Goal: Task Accomplishment & Management: Use online tool/utility

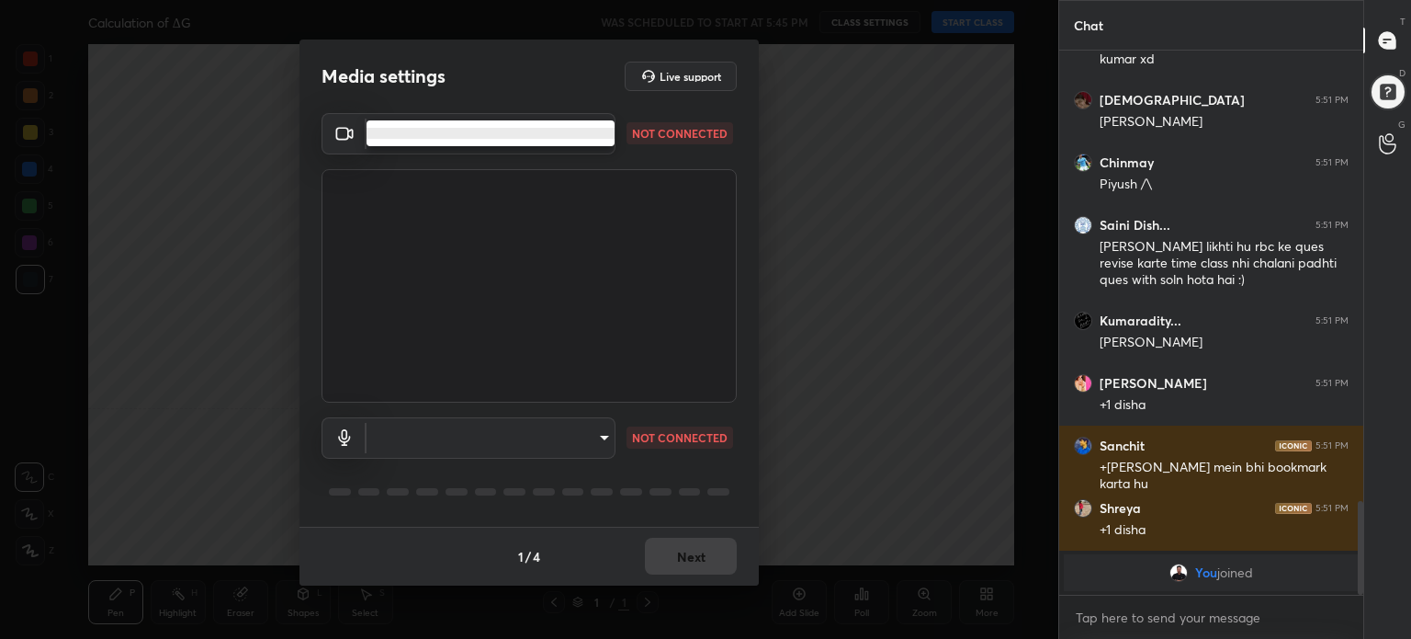
click at [528, 127] on body "1 2 3 4 5 6 7 C X Z C X Z E E Erase all H H Calculation of ΔG WAS SCHEDULED TO …" at bounding box center [705, 319] width 1411 height 639
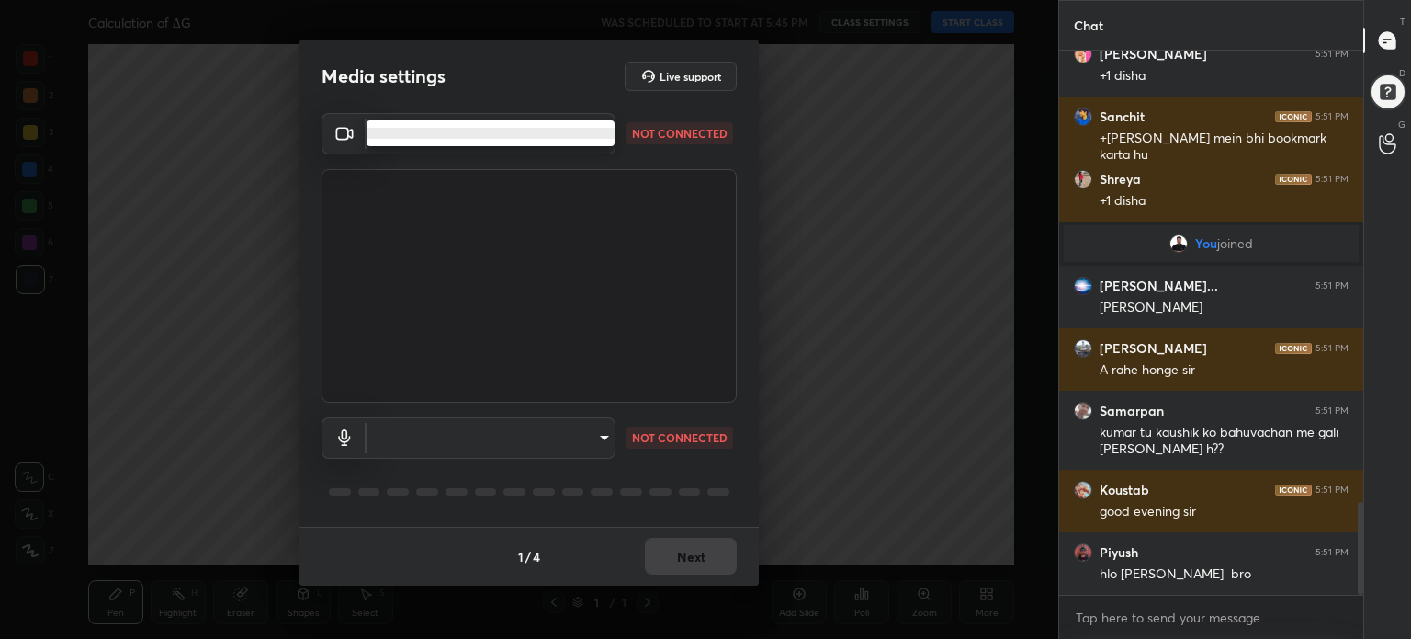
scroll to position [2635, 0]
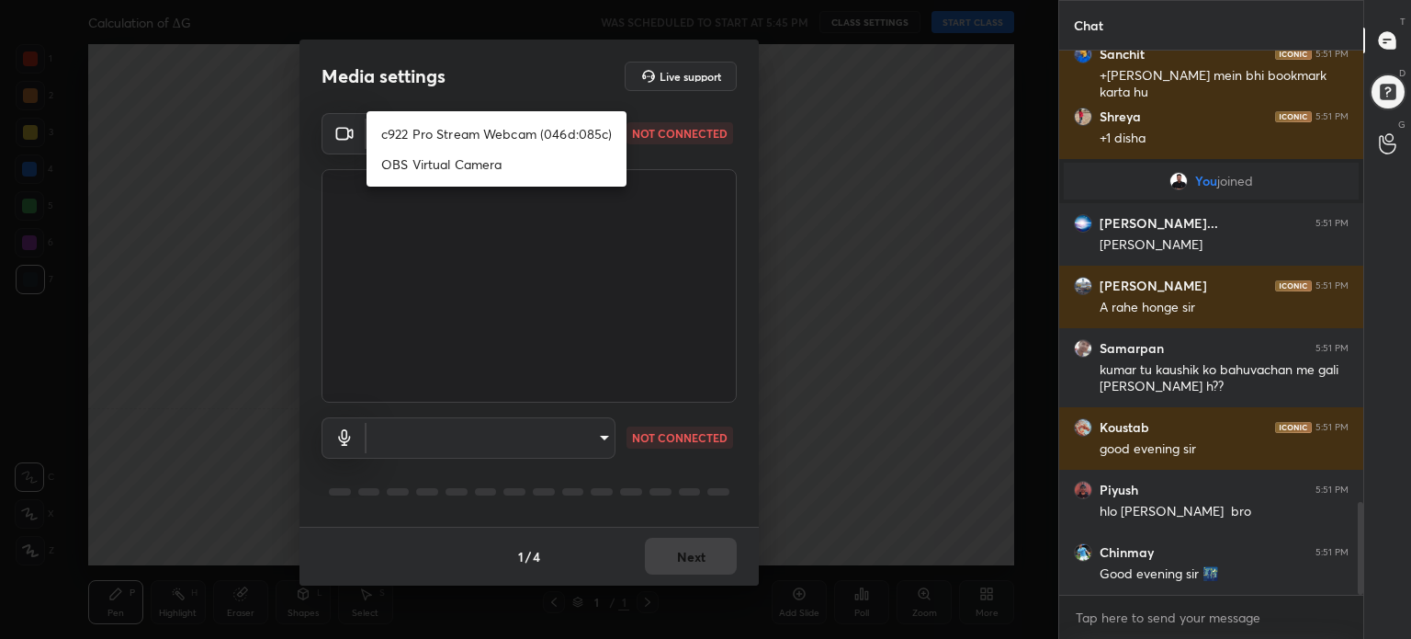
click at [502, 135] on li "c922 Pro Stream Webcam (046d:085c)" at bounding box center [497, 134] width 260 height 30
type input "02b4ff6fe690820562921fc5a6323e1e3911fe2dc3fdc68352163eedb4e6b755"
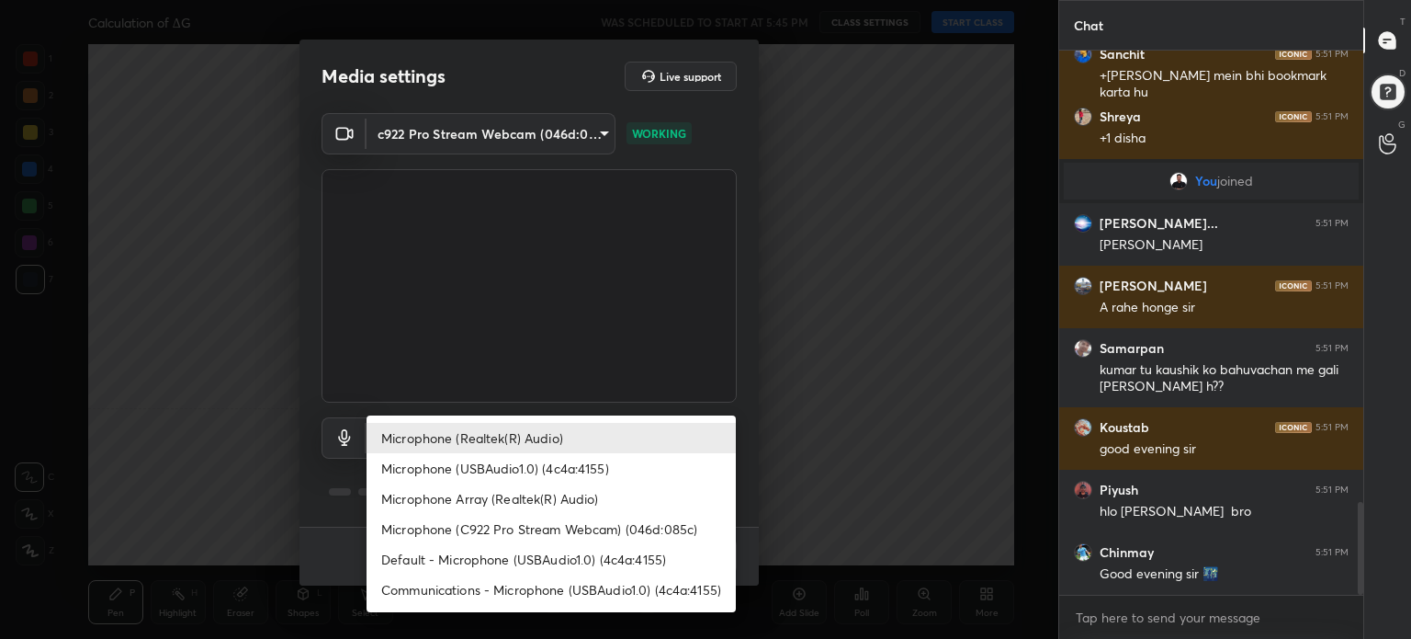
click at [533, 436] on body "1 2 3 4 5 6 7 C X Z C X Z E E Erase all H H Calculation of ΔG WAS SCHEDULED TO …" at bounding box center [705, 319] width 1411 height 639
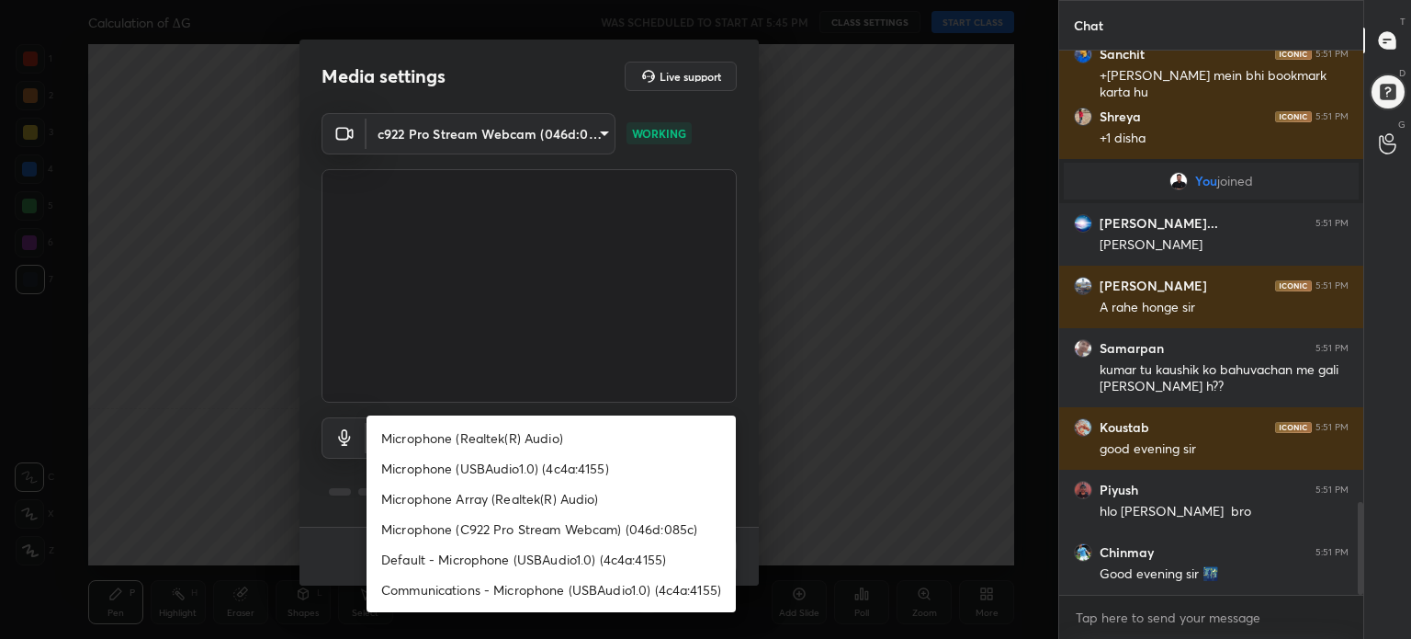
click at [533, 436] on li "Microphone (Realtek(R) Audio)" at bounding box center [551, 438] width 369 height 30
type input "3f53c8169bba234018d0dae9e5cb2181625410348e429c2c4ff82b8c23d3f3cf"
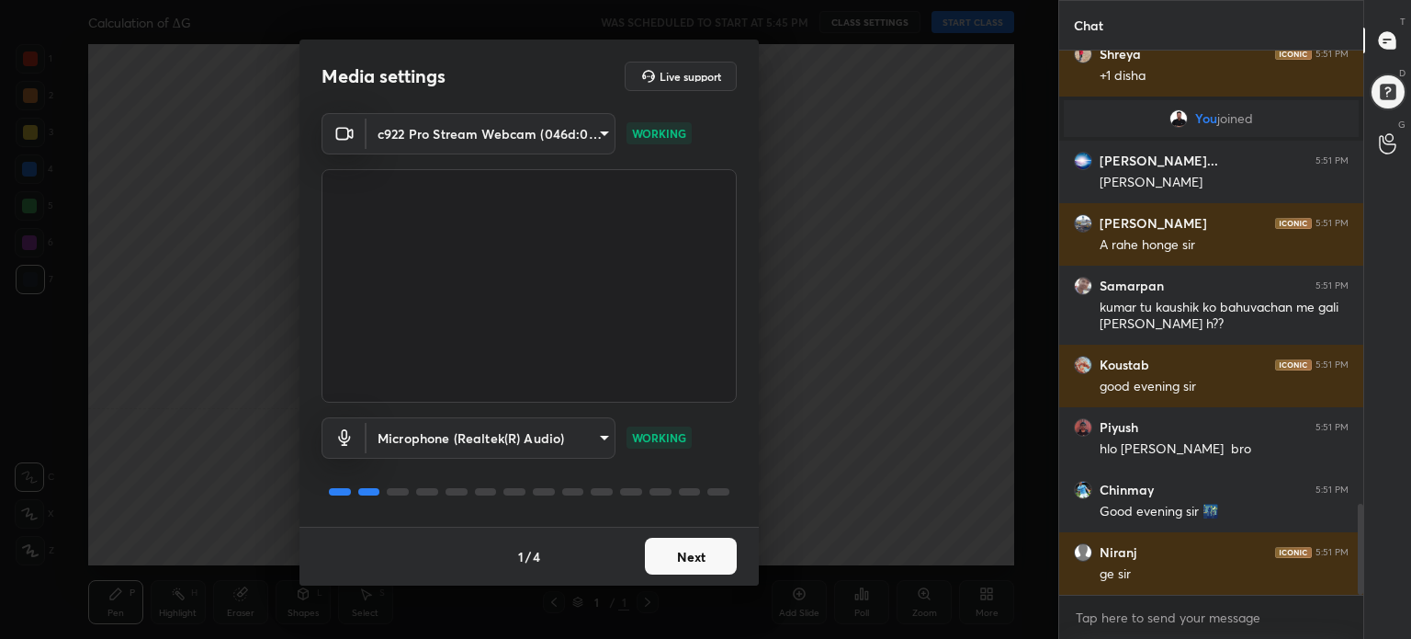
scroll to position [2947, 0]
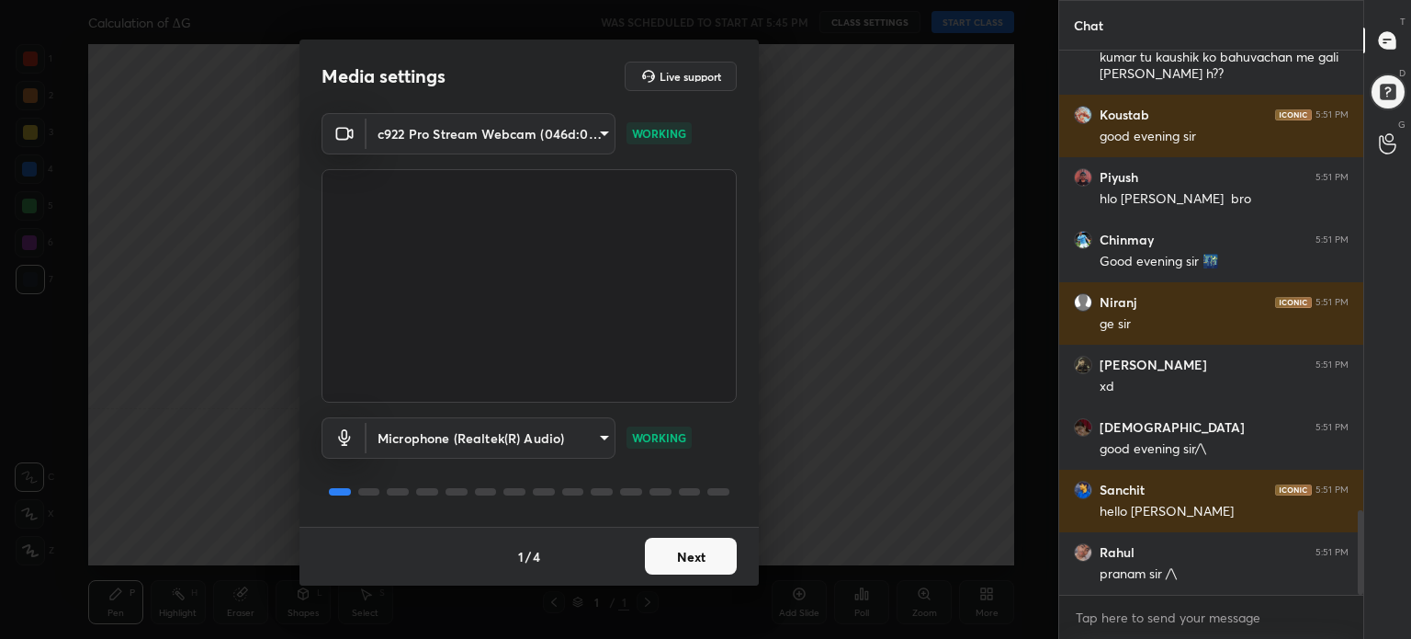
click at [680, 557] on button "Next" at bounding box center [691, 555] width 92 height 37
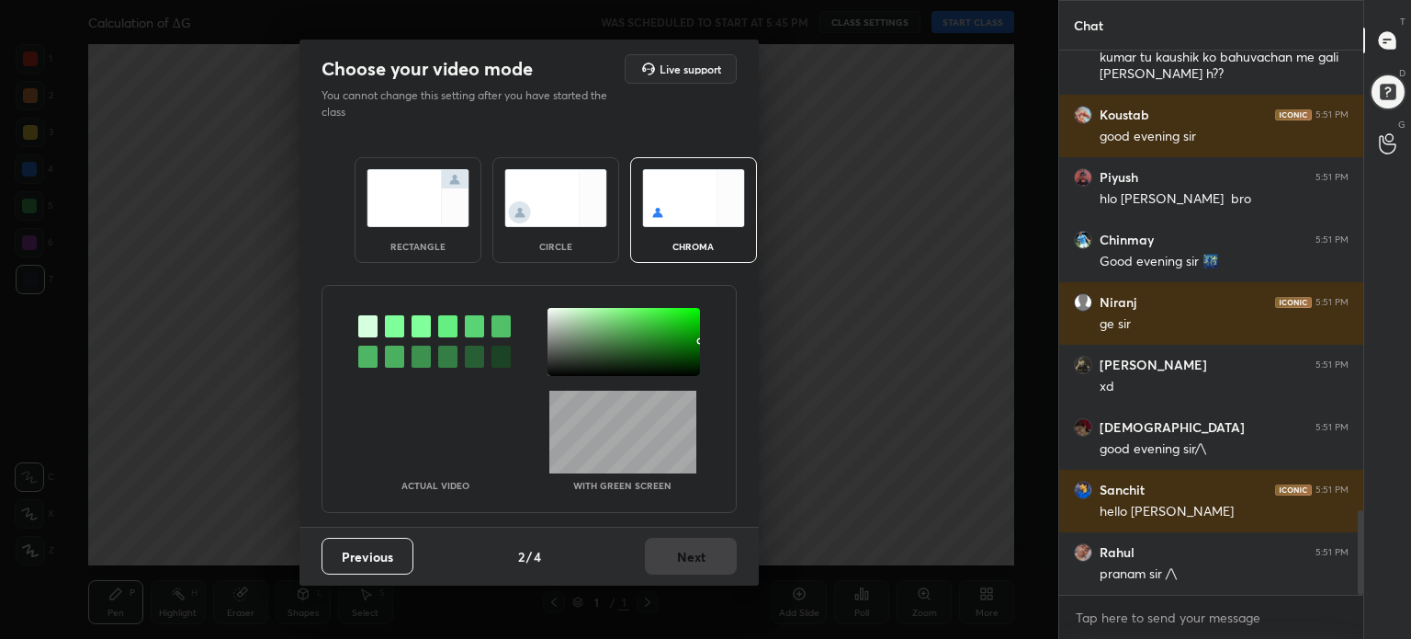
scroll to position [3135, 0]
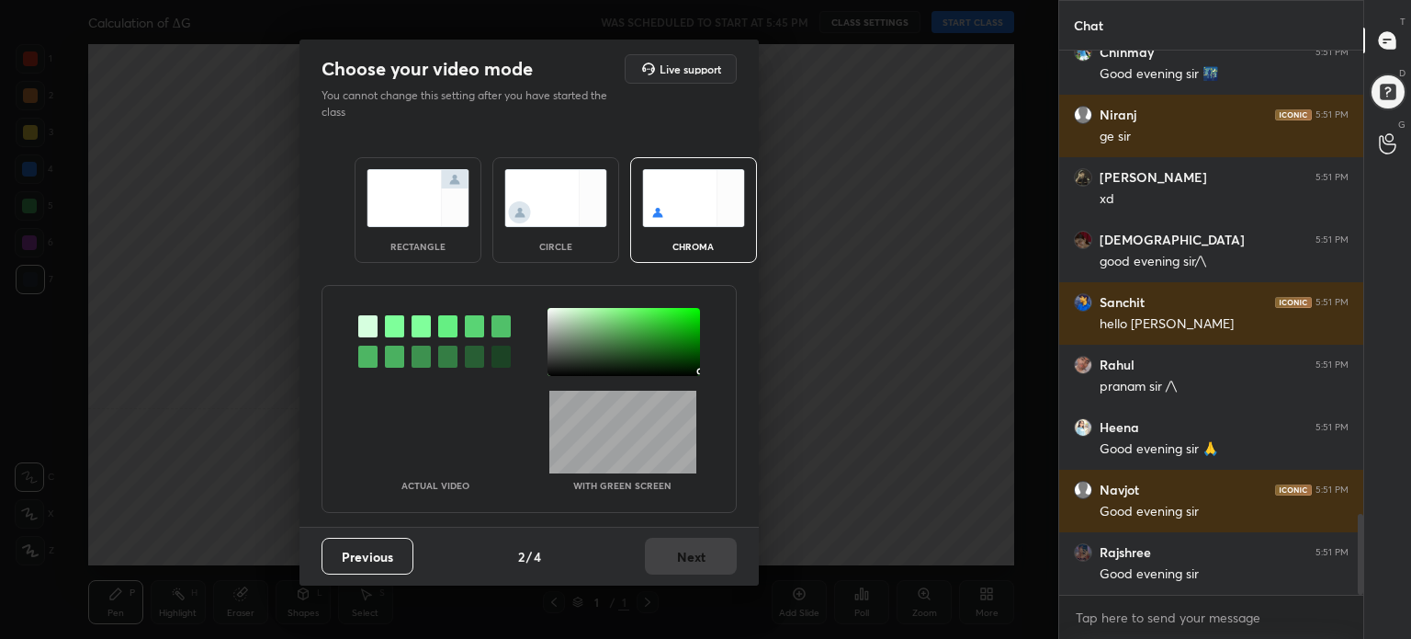
click at [695, 371] on div at bounding box center [624, 342] width 153 height 68
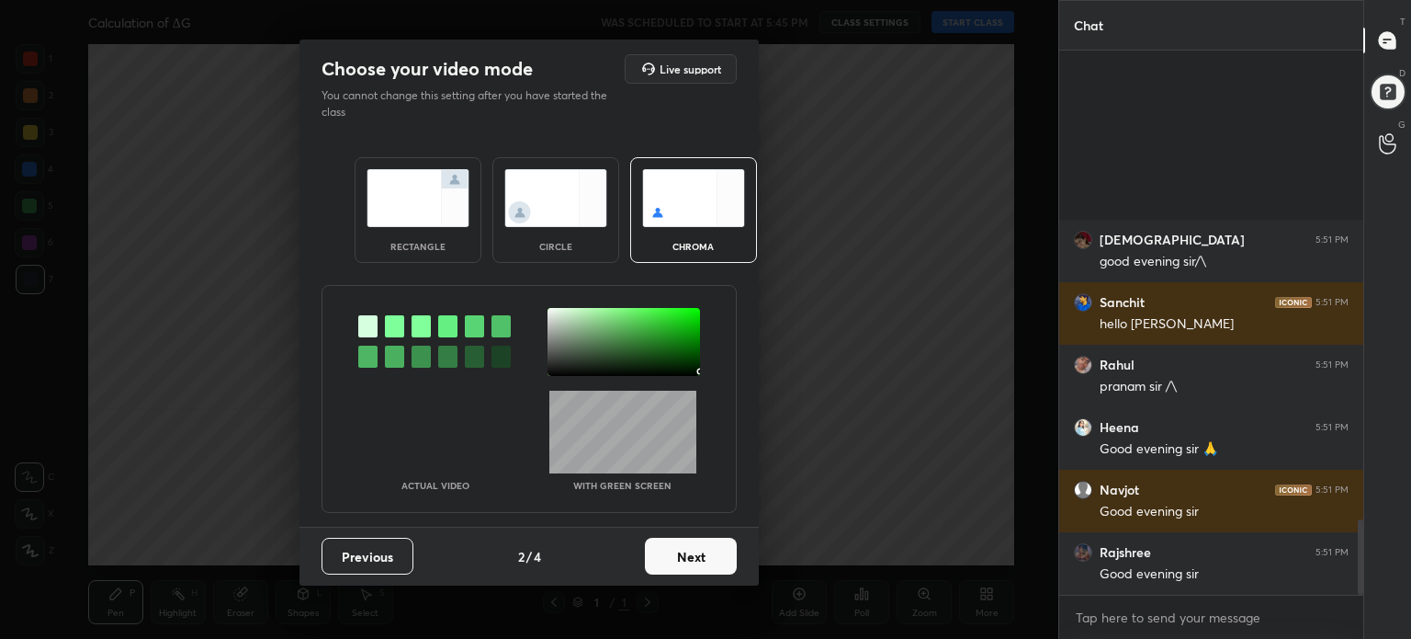
scroll to position [3372, 0]
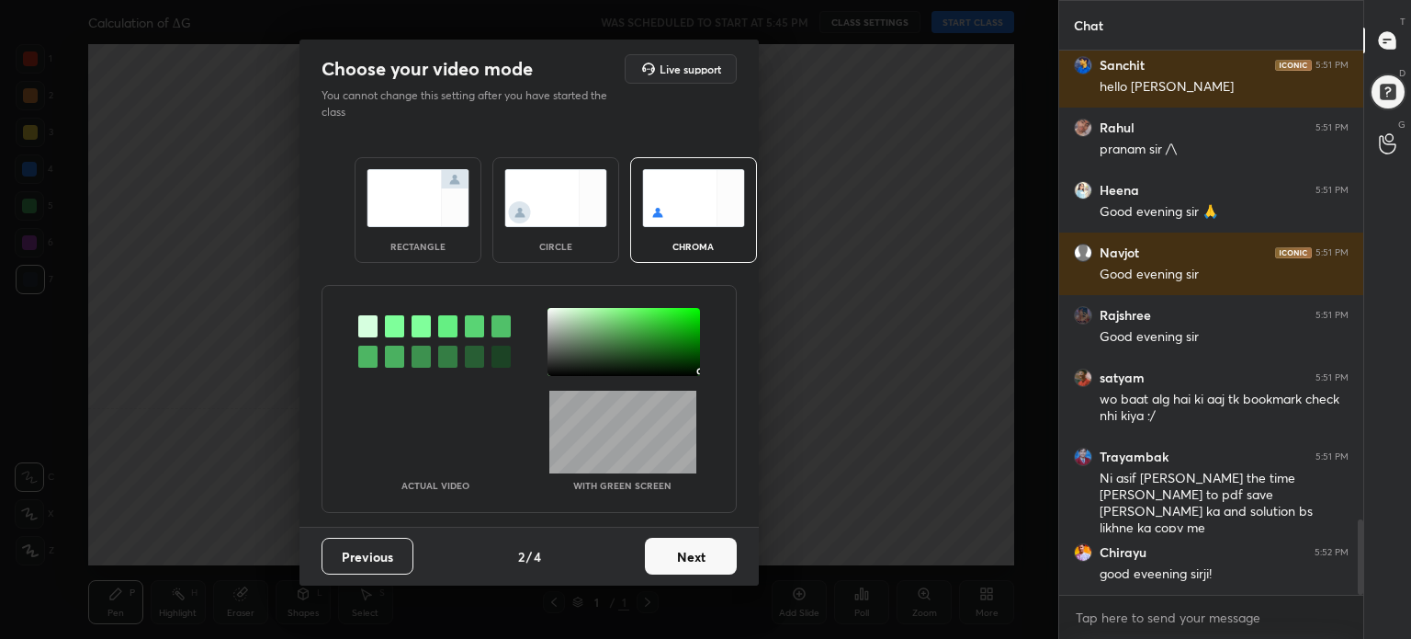
click at [705, 552] on button "Next" at bounding box center [691, 555] width 92 height 37
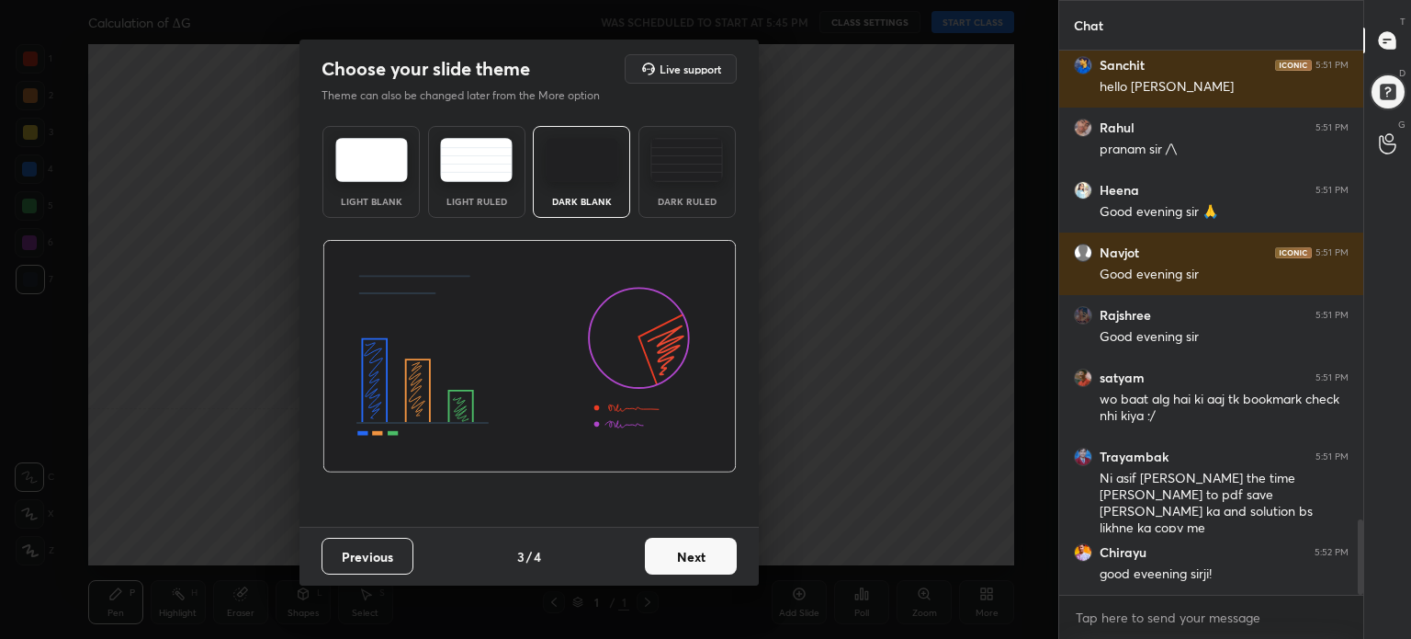
click at [705, 552] on button "Next" at bounding box center [691, 555] width 92 height 37
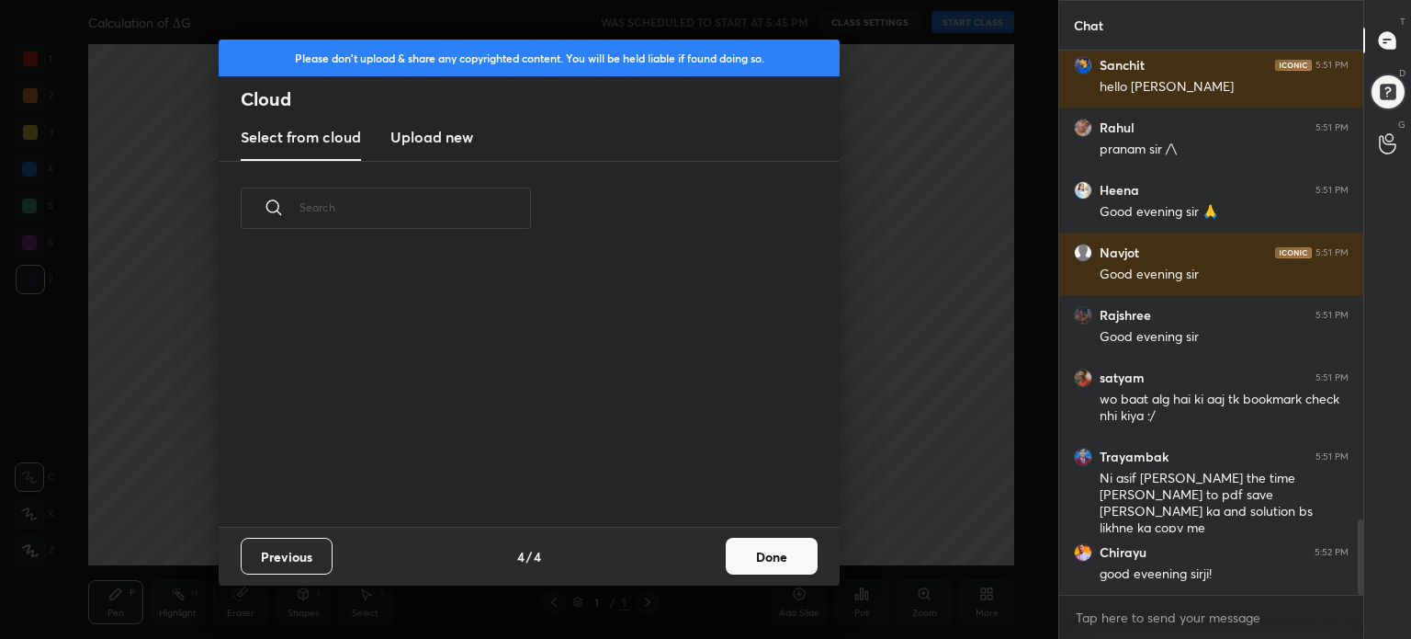
click at [783, 549] on button "Done" at bounding box center [772, 555] width 92 height 37
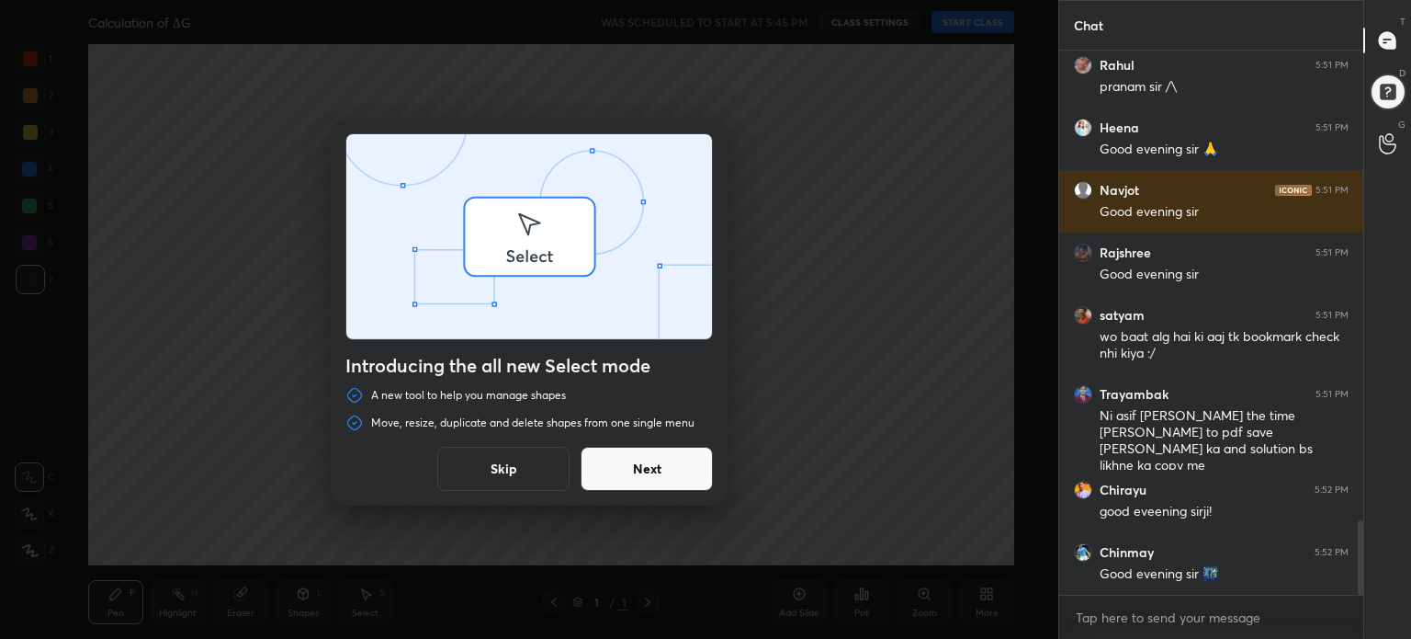
click at [1000, 18] on div "Introducing the all new Select mode A new tool to help you manage shapes Move, …" at bounding box center [529, 319] width 1058 height 639
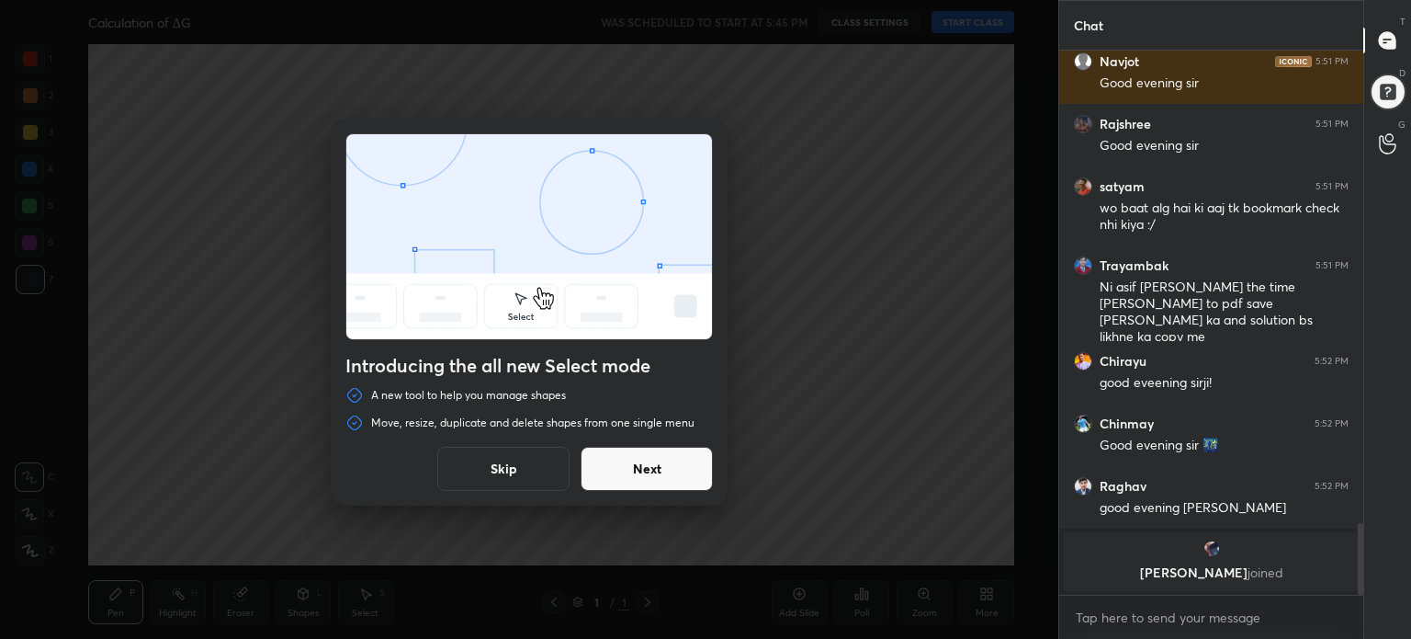
click at [474, 458] on button "Skip" at bounding box center [503, 469] width 132 height 44
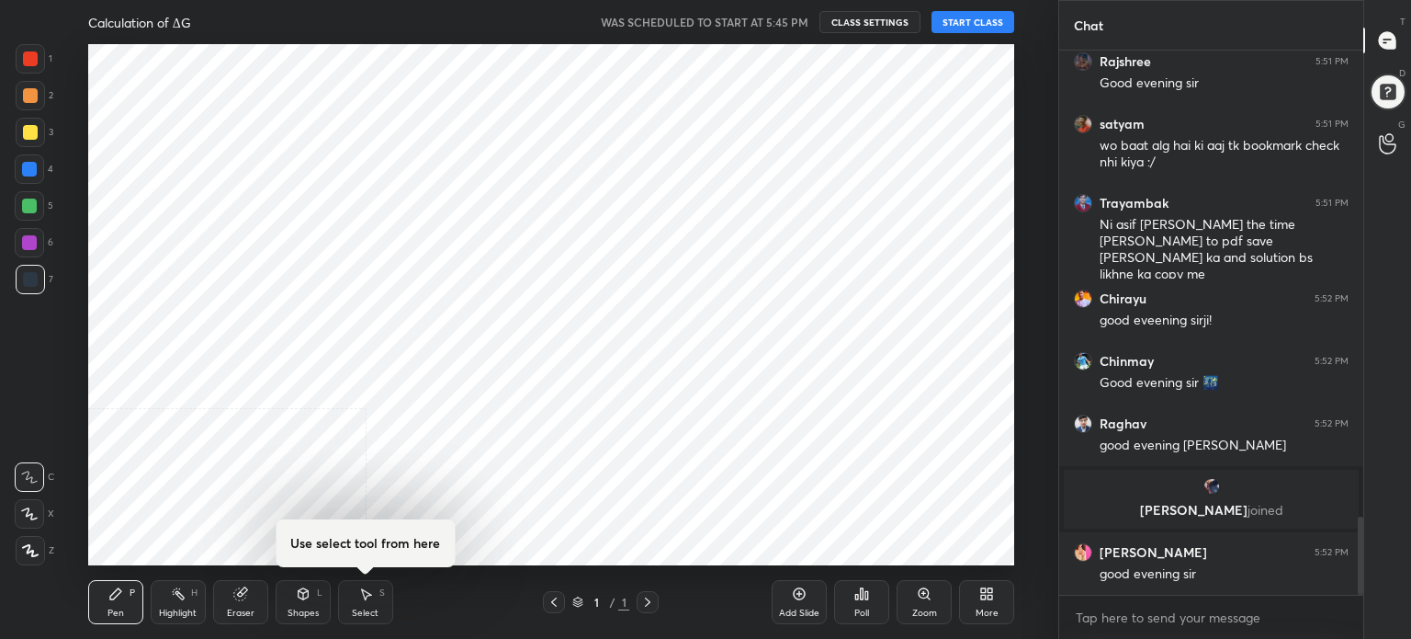
click at [1001, 20] on button "START CLASS" at bounding box center [973, 22] width 83 height 22
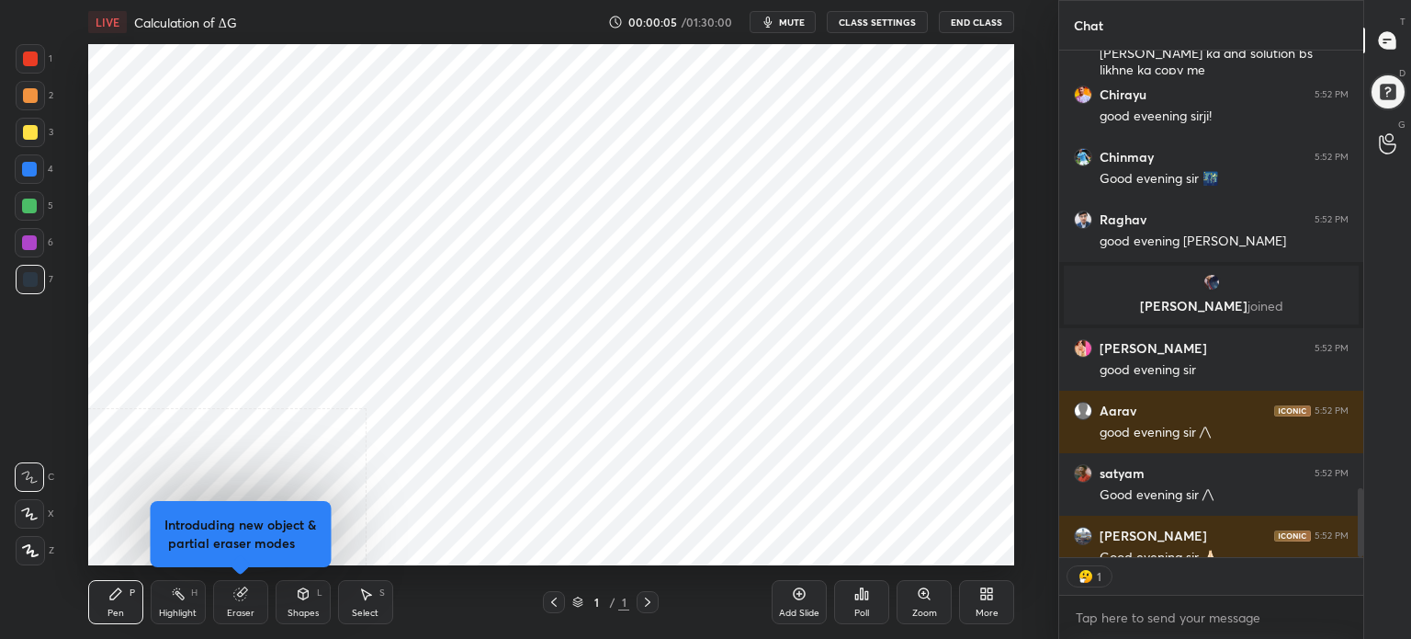
click at [890, 22] on button "CLASS SETTINGS" at bounding box center [877, 22] width 101 height 22
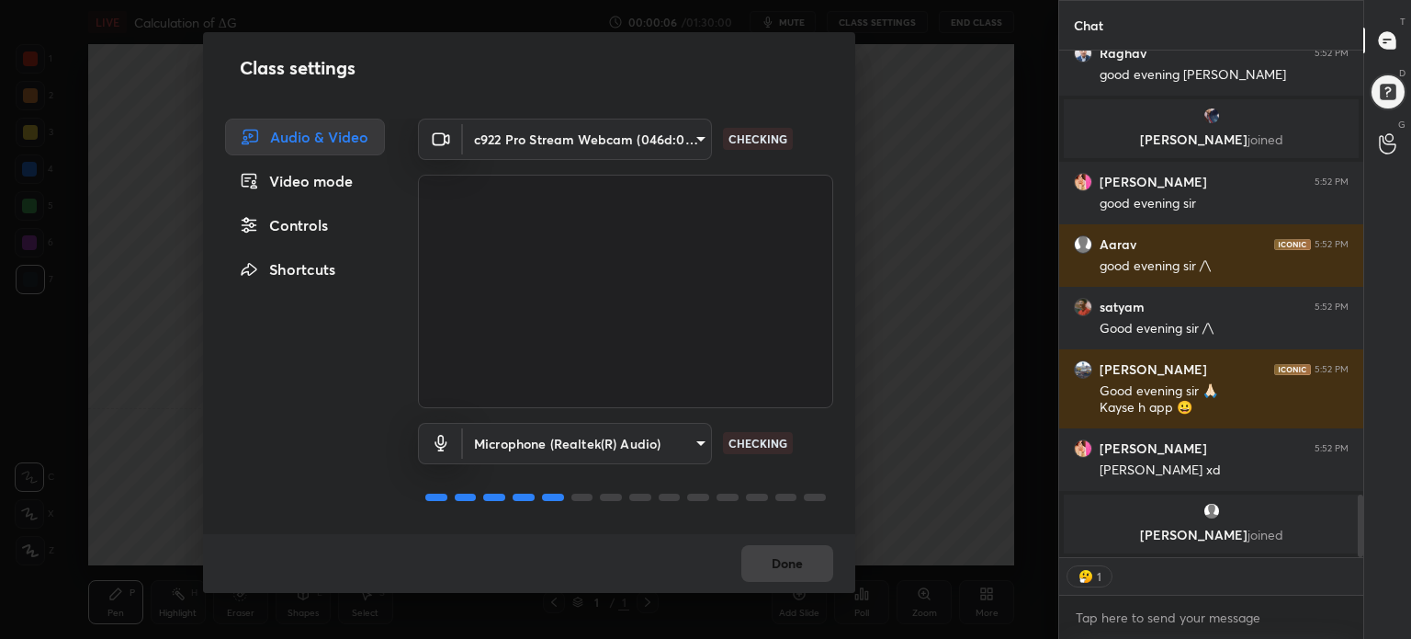
click at [327, 223] on div "Controls" at bounding box center [305, 225] width 160 height 37
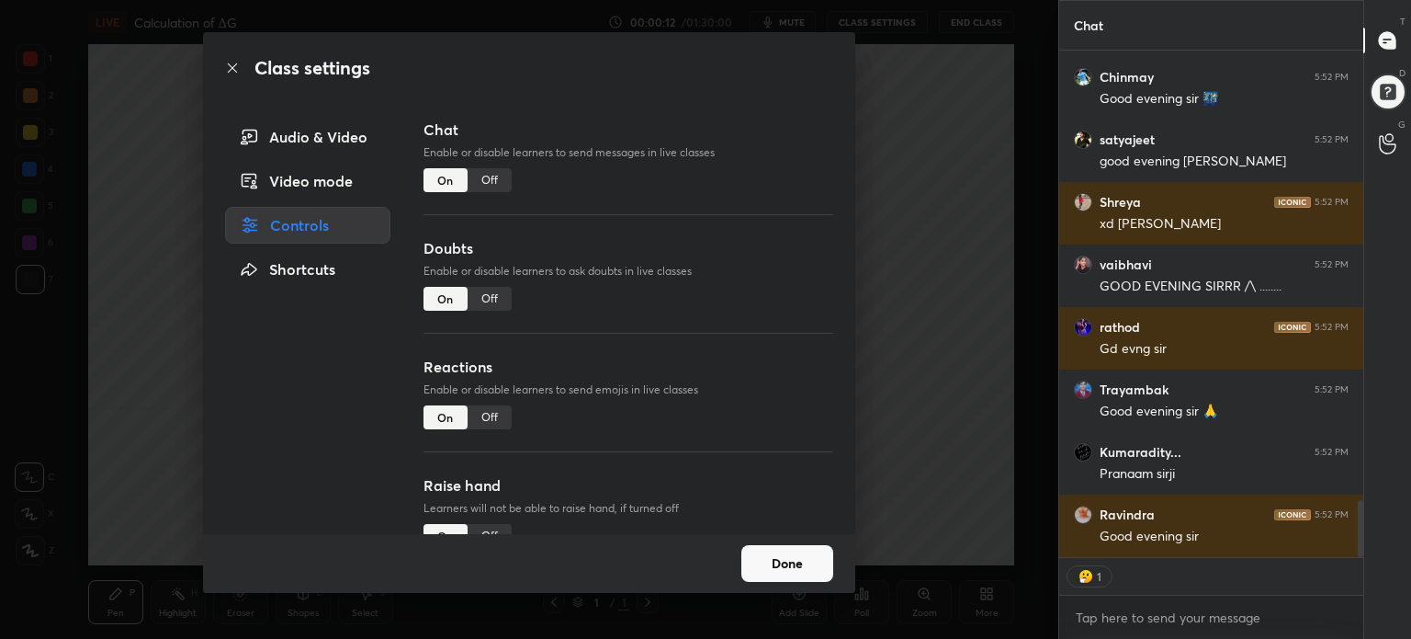
click at [483, 290] on div "Off" at bounding box center [490, 299] width 44 height 24
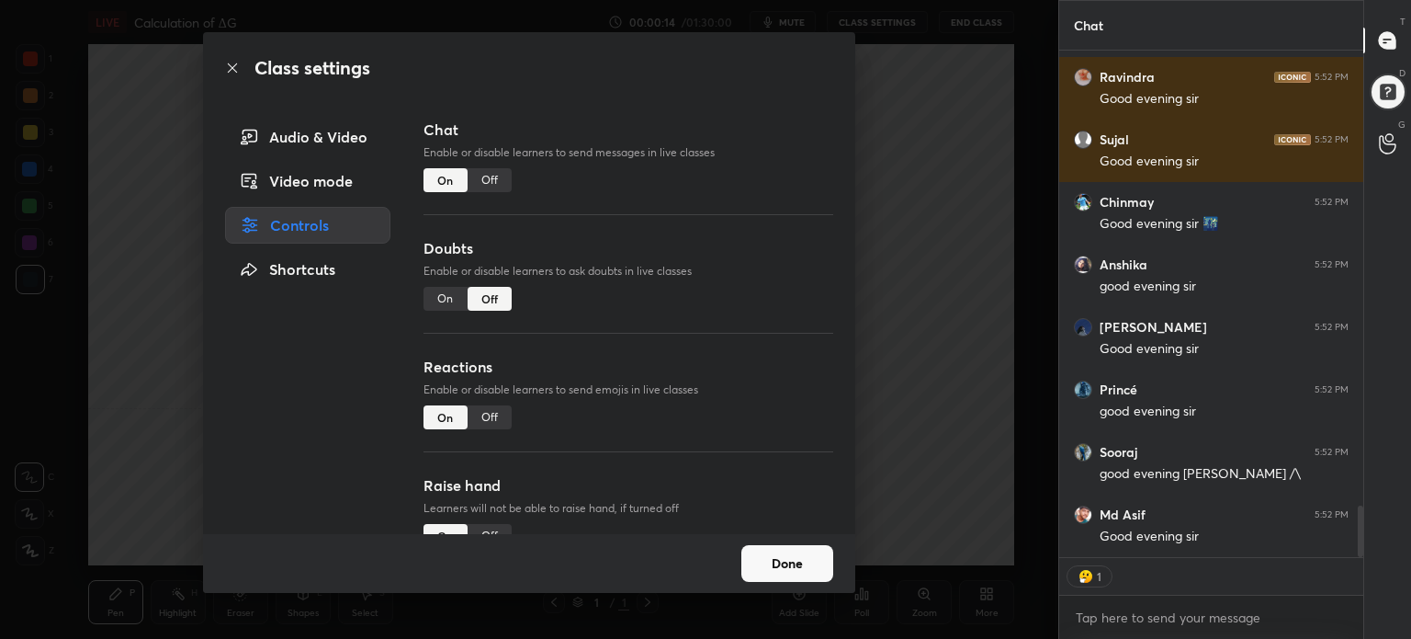
click at [491, 418] on div "Off" at bounding box center [490, 417] width 44 height 24
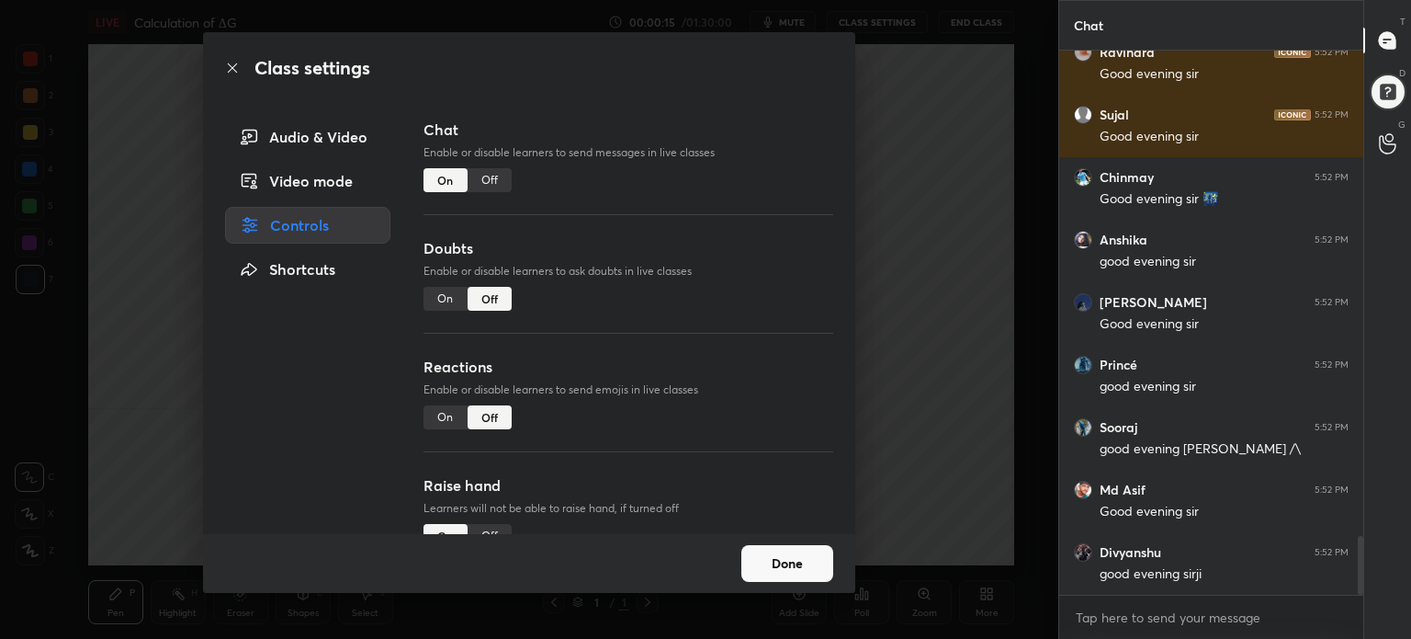
click at [499, 521] on div "Raise hand Learners will not be able to raise hand, if turned off On Off" at bounding box center [629, 533] width 410 height 119
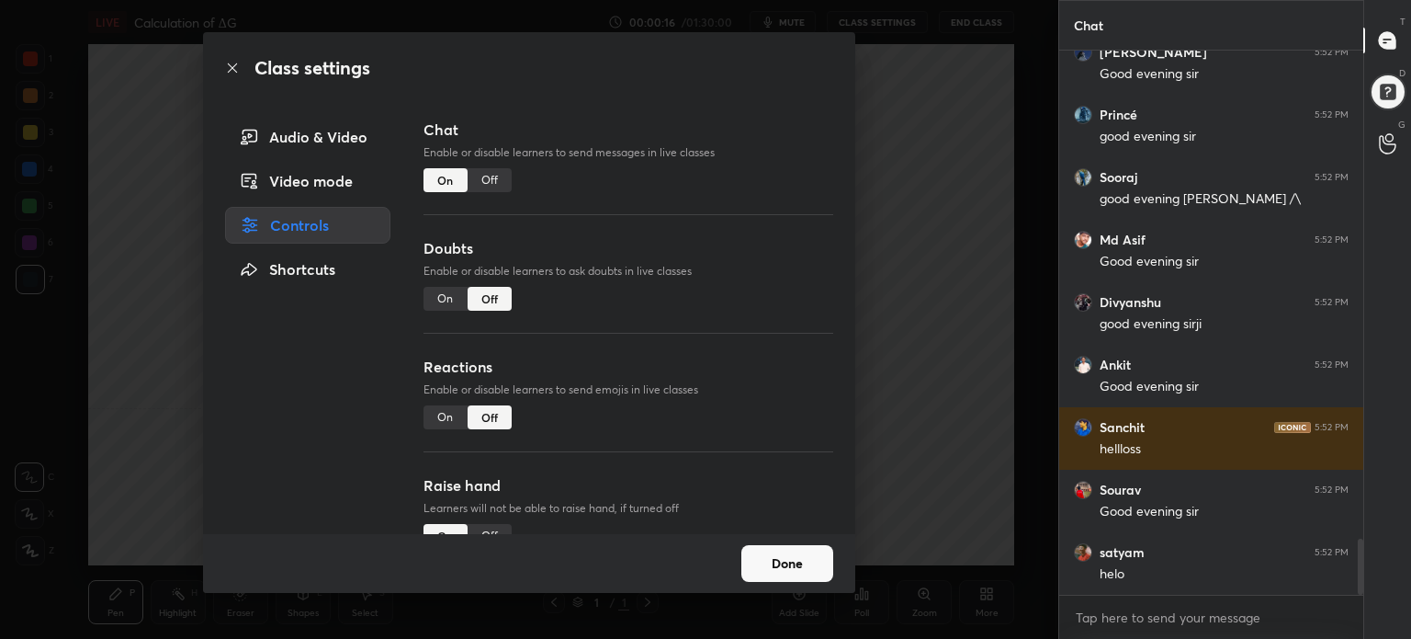
click at [500, 524] on div "Off" at bounding box center [490, 536] width 44 height 24
click at [814, 554] on button "Done" at bounding box center [787, 563] width 92 height 37
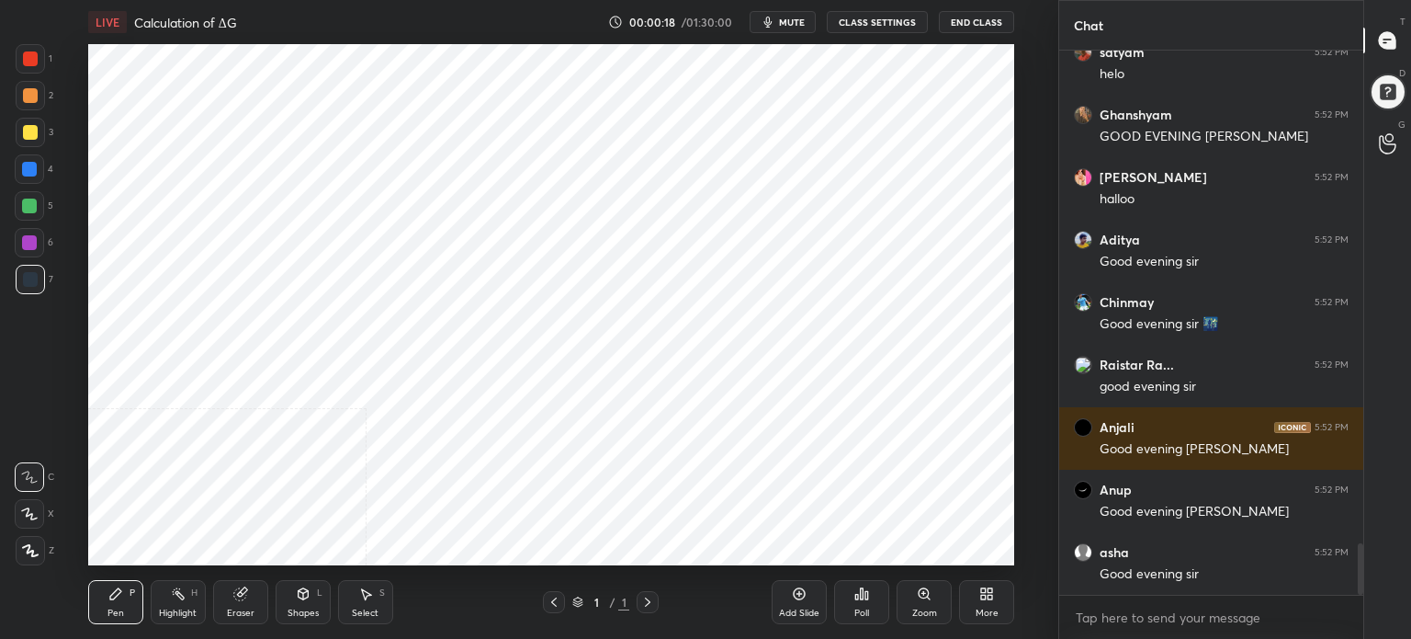
click at [989, 602] on div "More" at bounding box center [986, 602] width 55 height 44
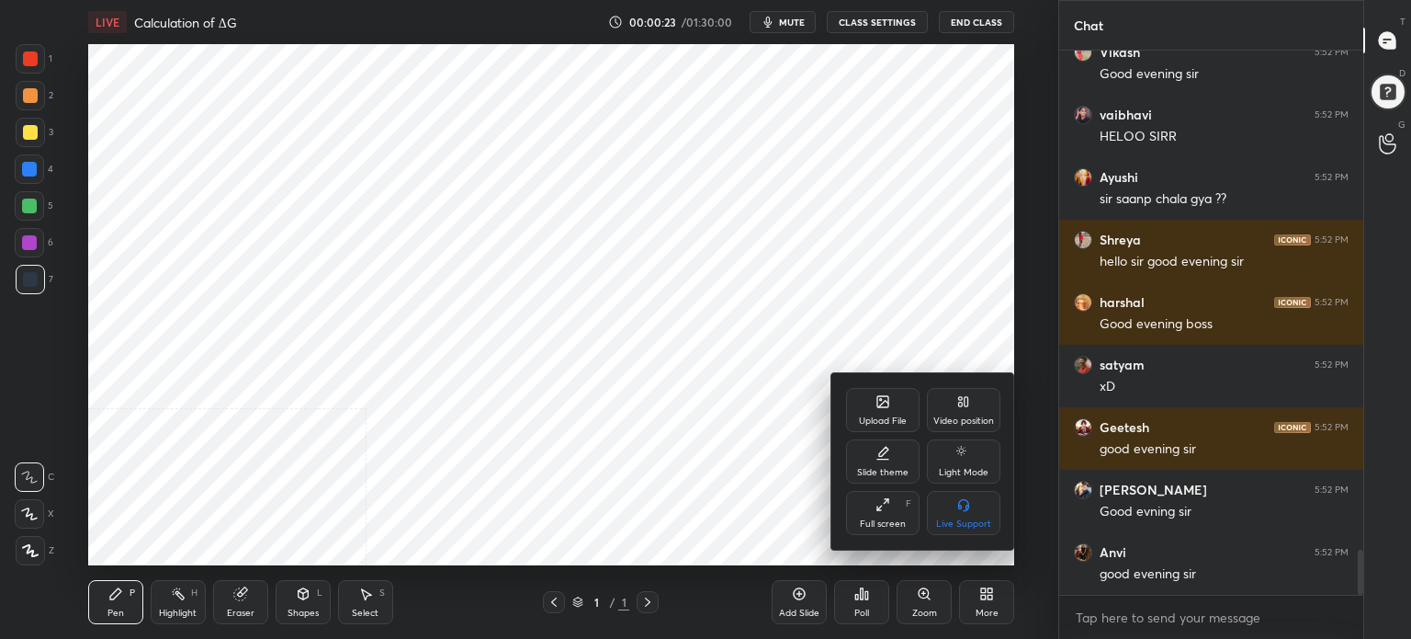
click at [866, 424] on div "Upload File" at bounding box center [883, 420] width 48 height 9
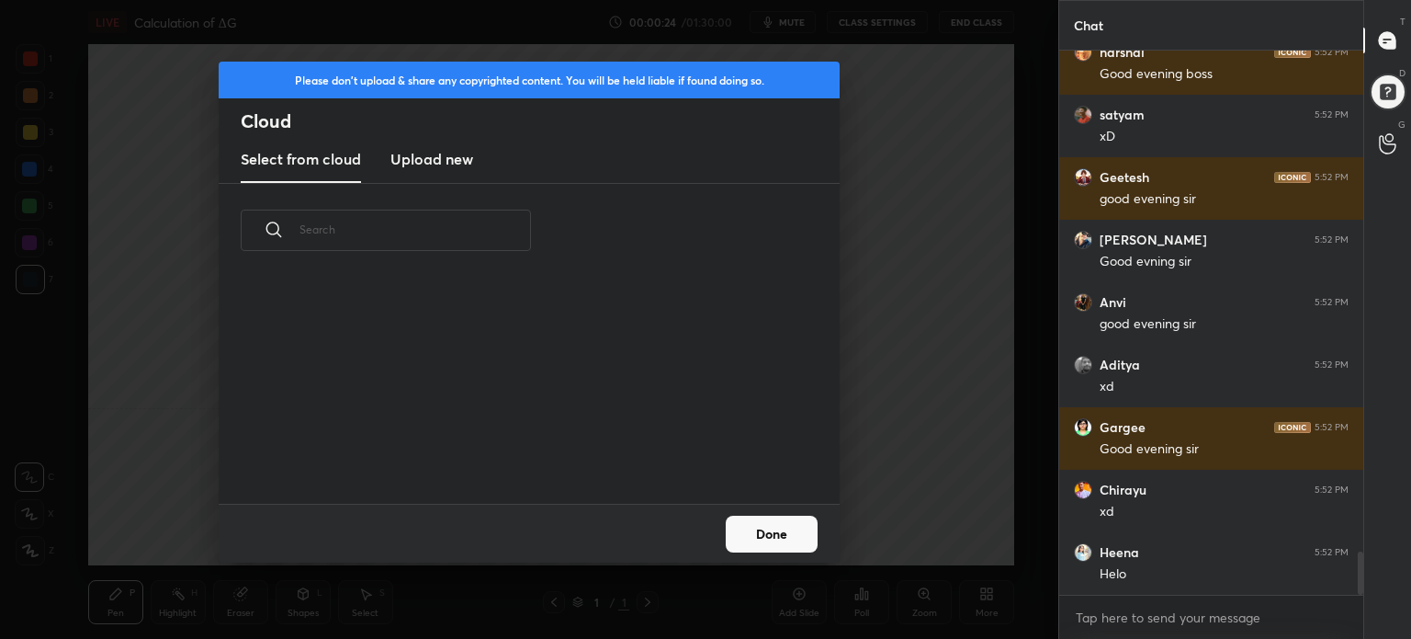
click at [429, 164] on h3 "Upload new" at bounding box center [431, 159] width 83 height 22
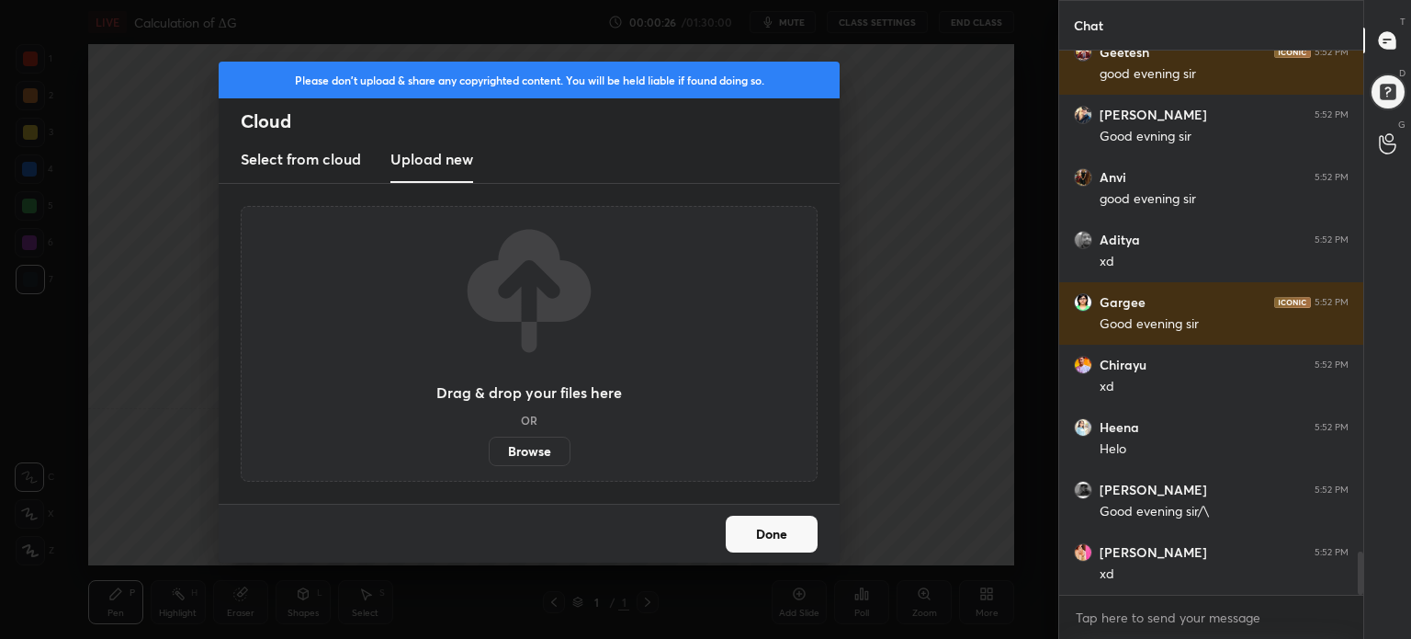
click at [536, 455] on label "Browse" at bounding box center [530, 450] width 82 height 29
click at [489, 455] on input "Browse" at bounding box center [489, 450] width 0 height 29
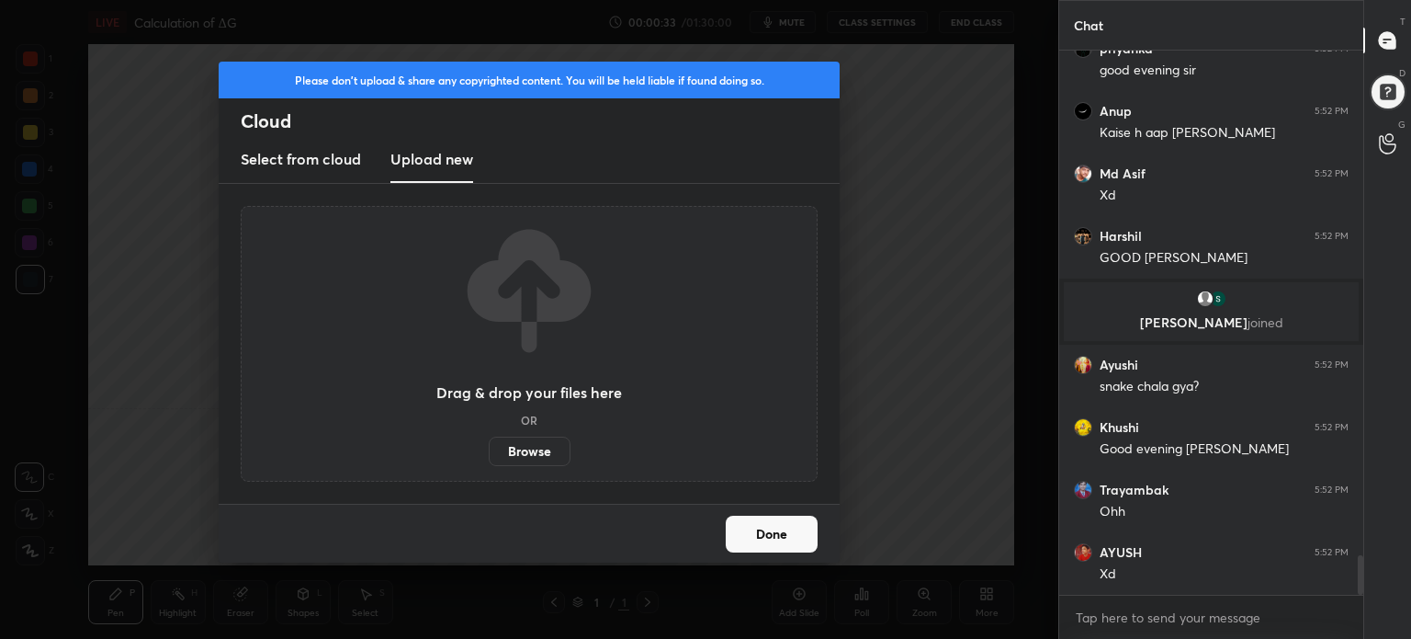
click at [508, 455] on label "Browse" at bounding box center [530, 450] width 82 height 29
click at [489, 455] on input "Browse" at bounding box center [489, 450] width 0 height 29
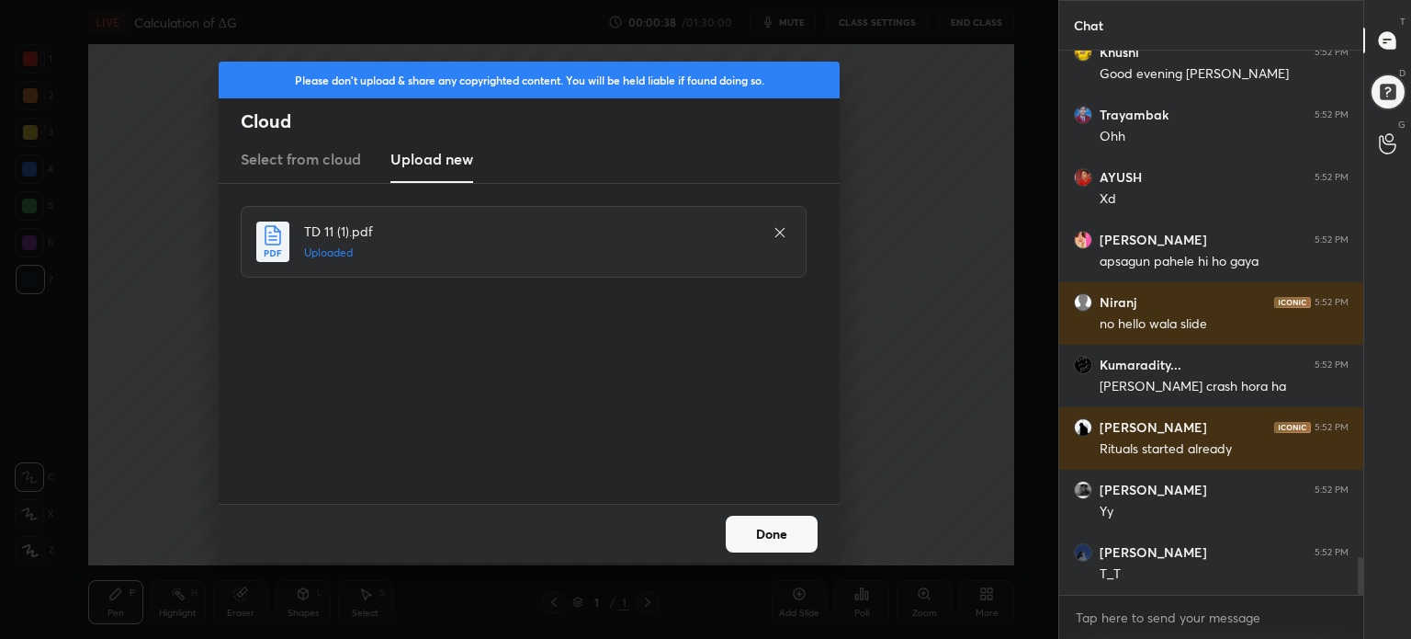
click at [764, 547] on button "Done" at bounding box center [772, 533] width 92 height 37
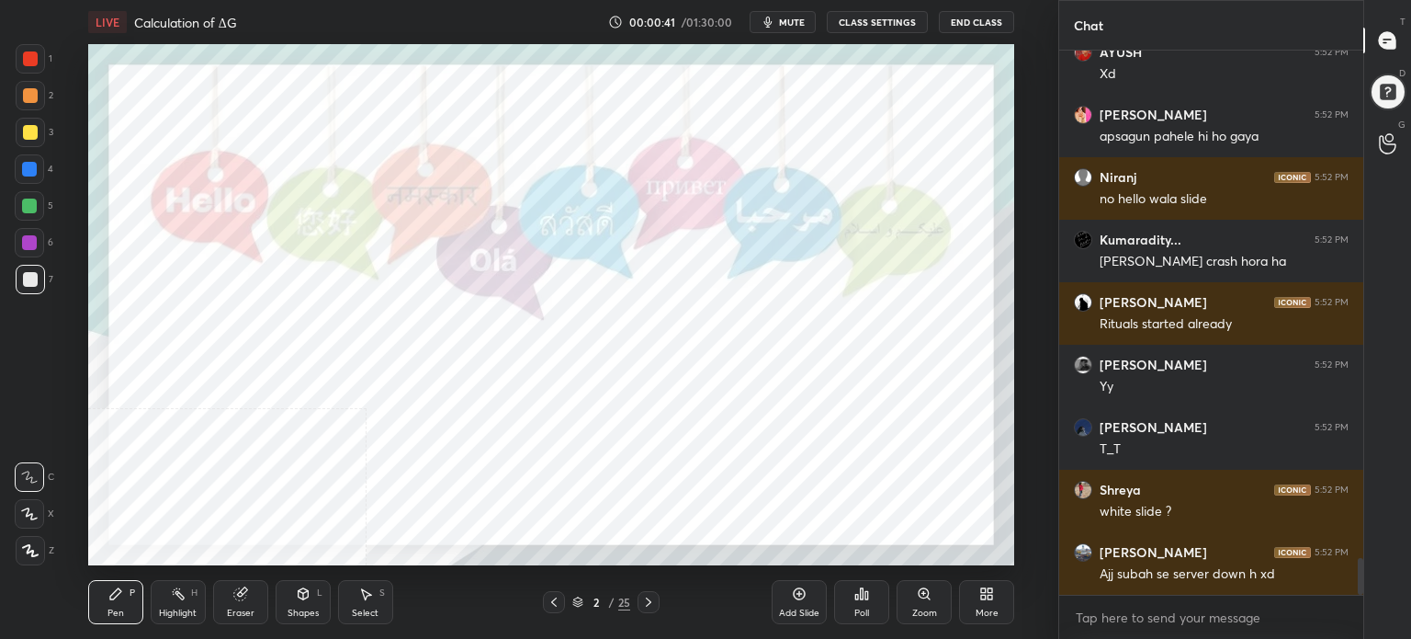
click at [985, 609] on div "More" at bounding box center [987, 612] width 23 height 9
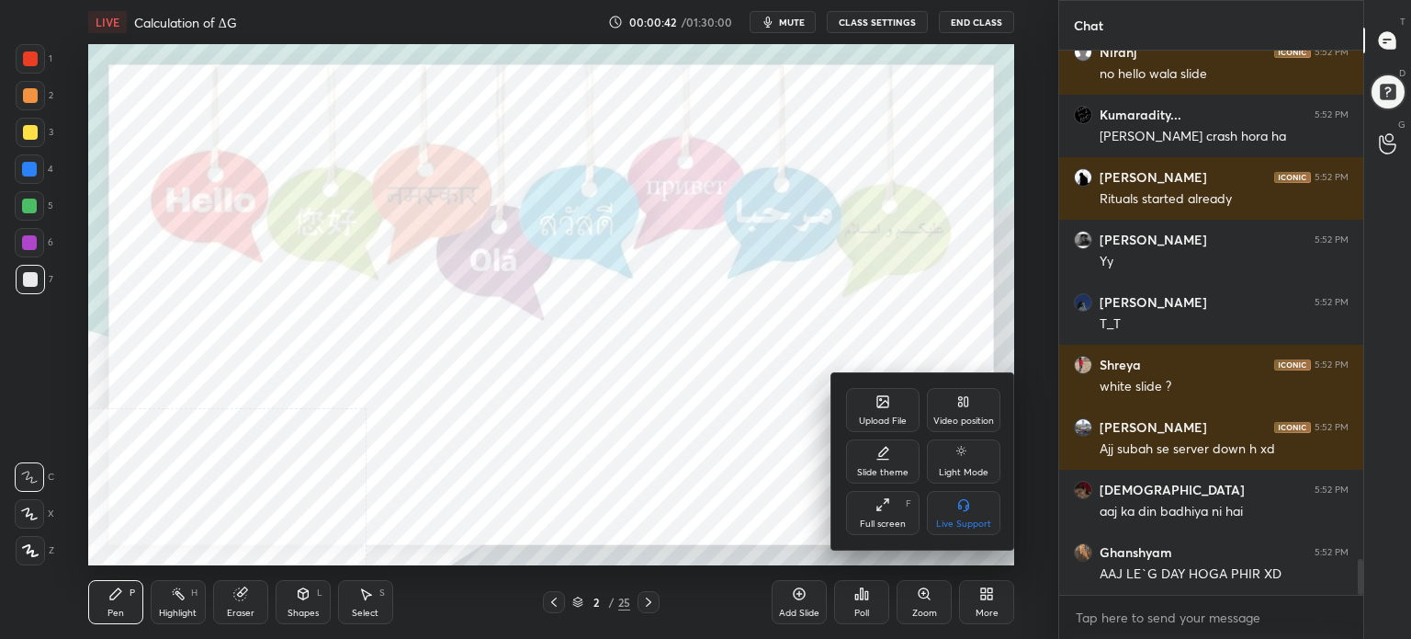
click at [878, 517] on div "Full screen F" at bounding box center [883, 513] width 74 height 44
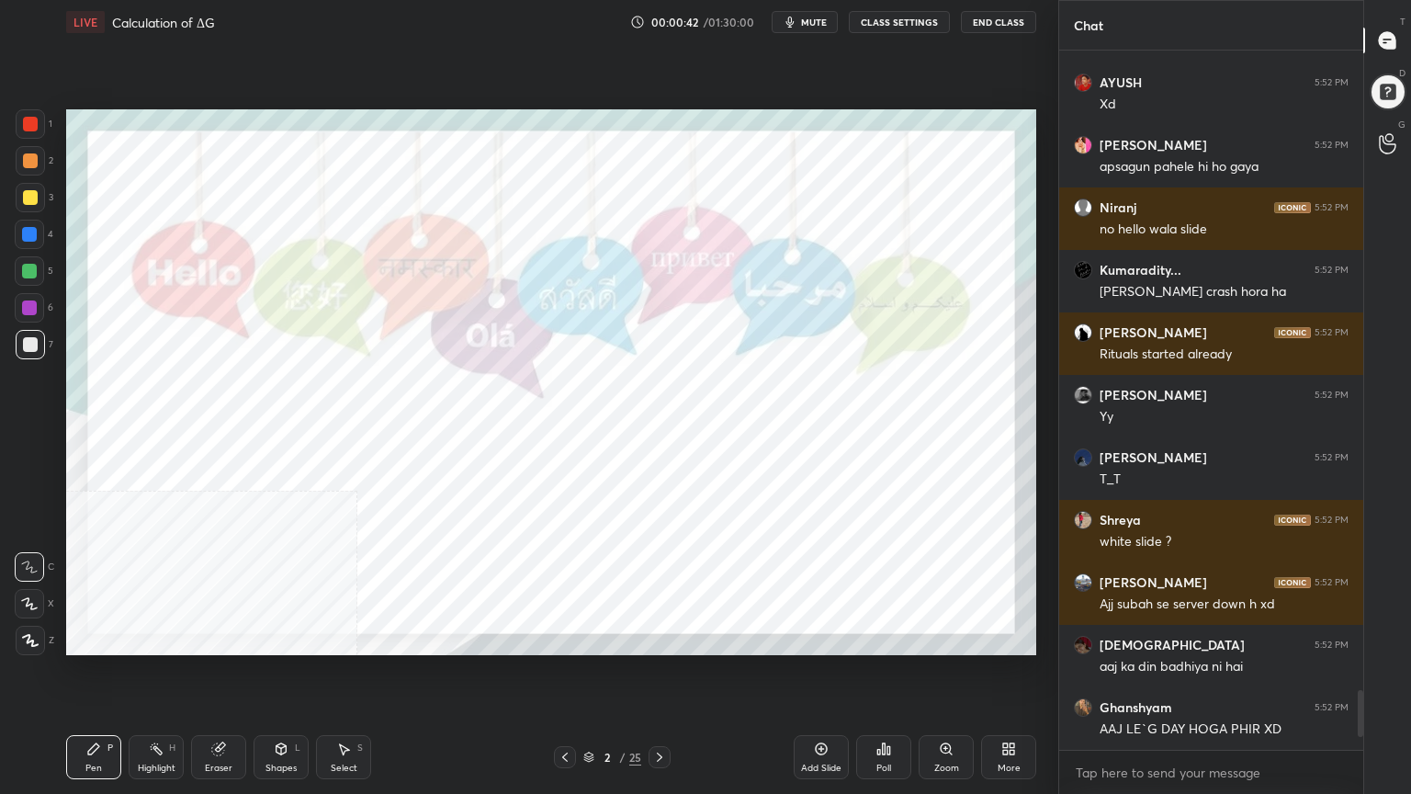
click at [687, 638] on div "Setting up your live class Poll for secs No correct answer Start poll" at bounding box center [551, 382] width 985 height 676
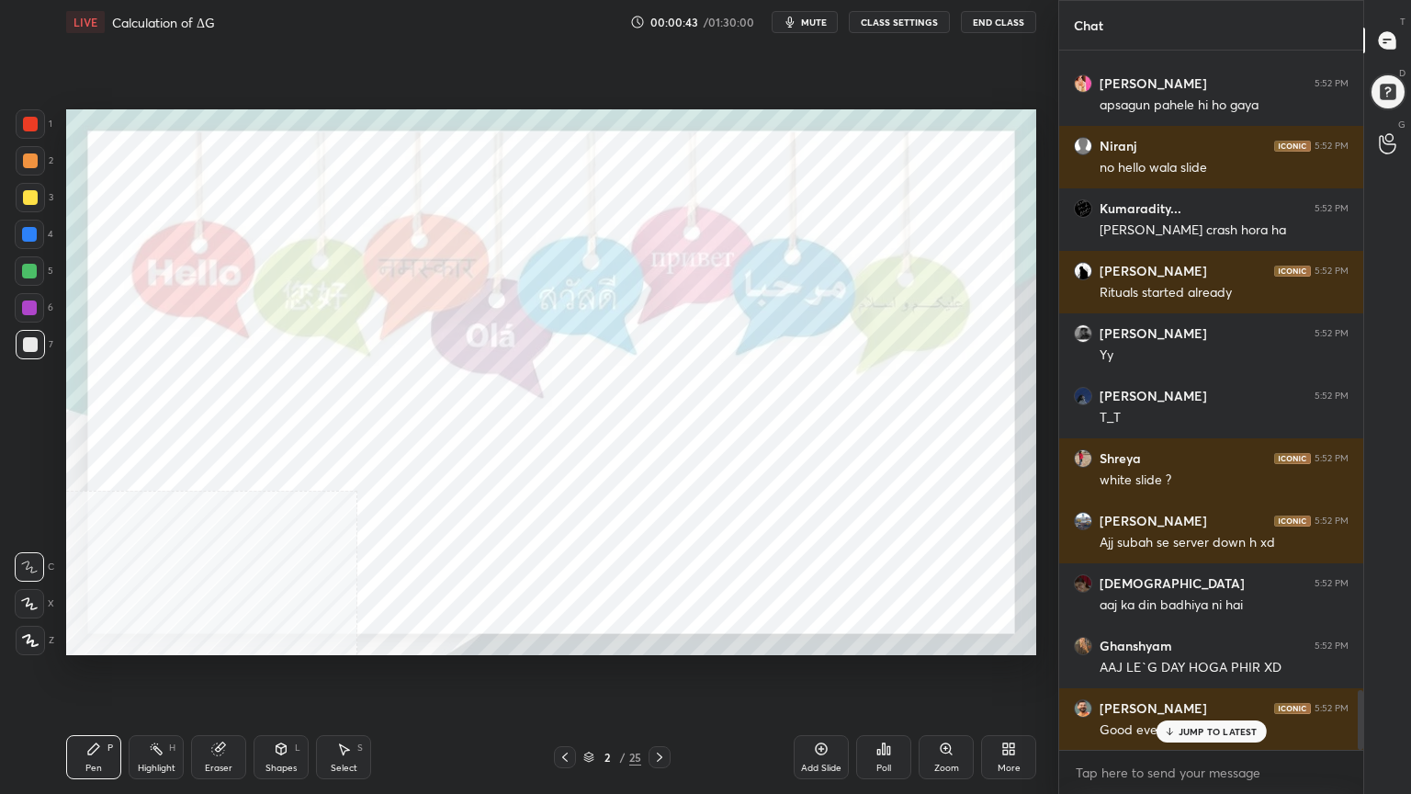
click at [23, 199] on div at bounding box center [30, 197] width 15 height 15
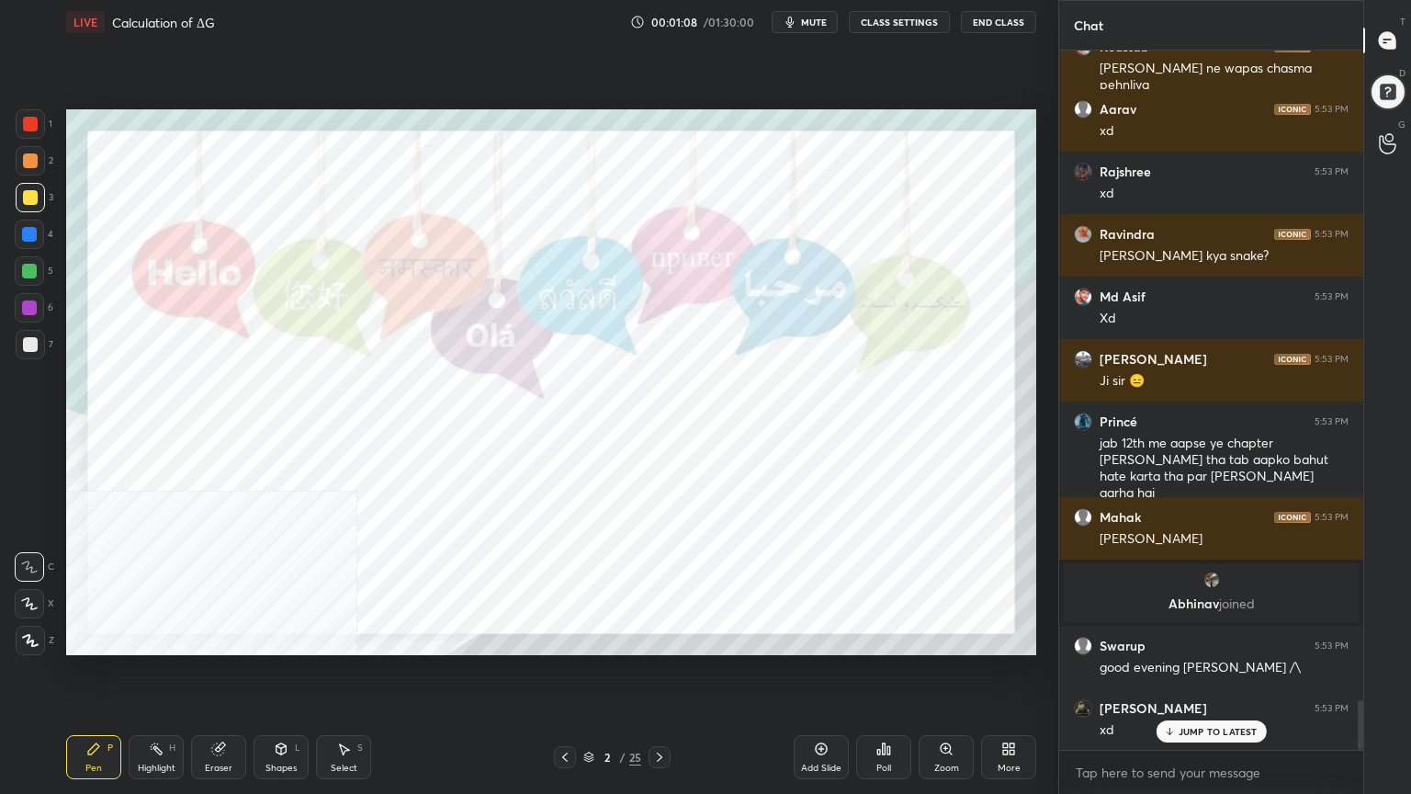
click at [1239, 638] on p "JUMP TO LATEST" at bounding box center [1218, 731] width 79 height 11
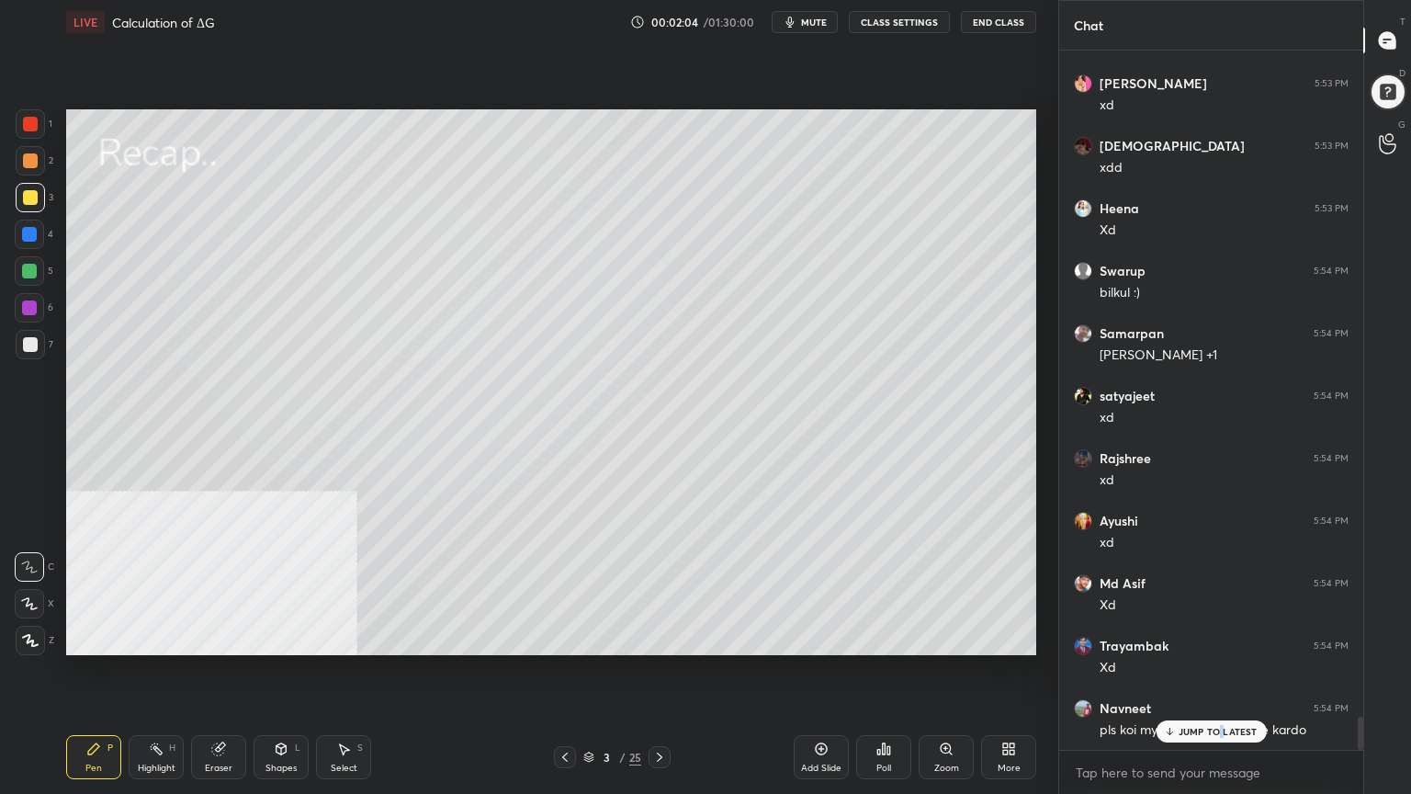
click at [1220, 638] on p "JUMP TO LATEST" at bounding box center [1218, 731] width 79 height 11
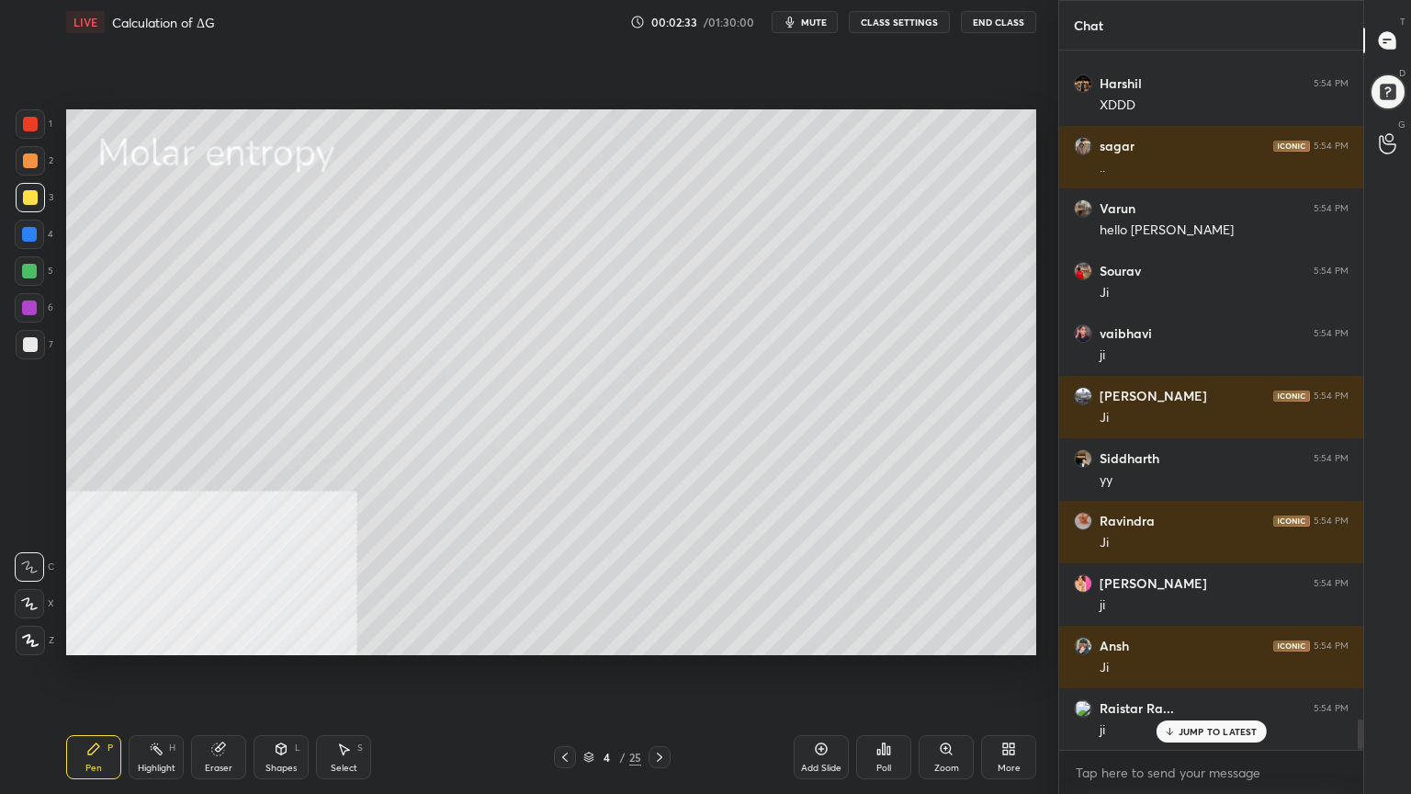
click at [28, 340] on div at bounding box center [30, 344] width 15 height 15
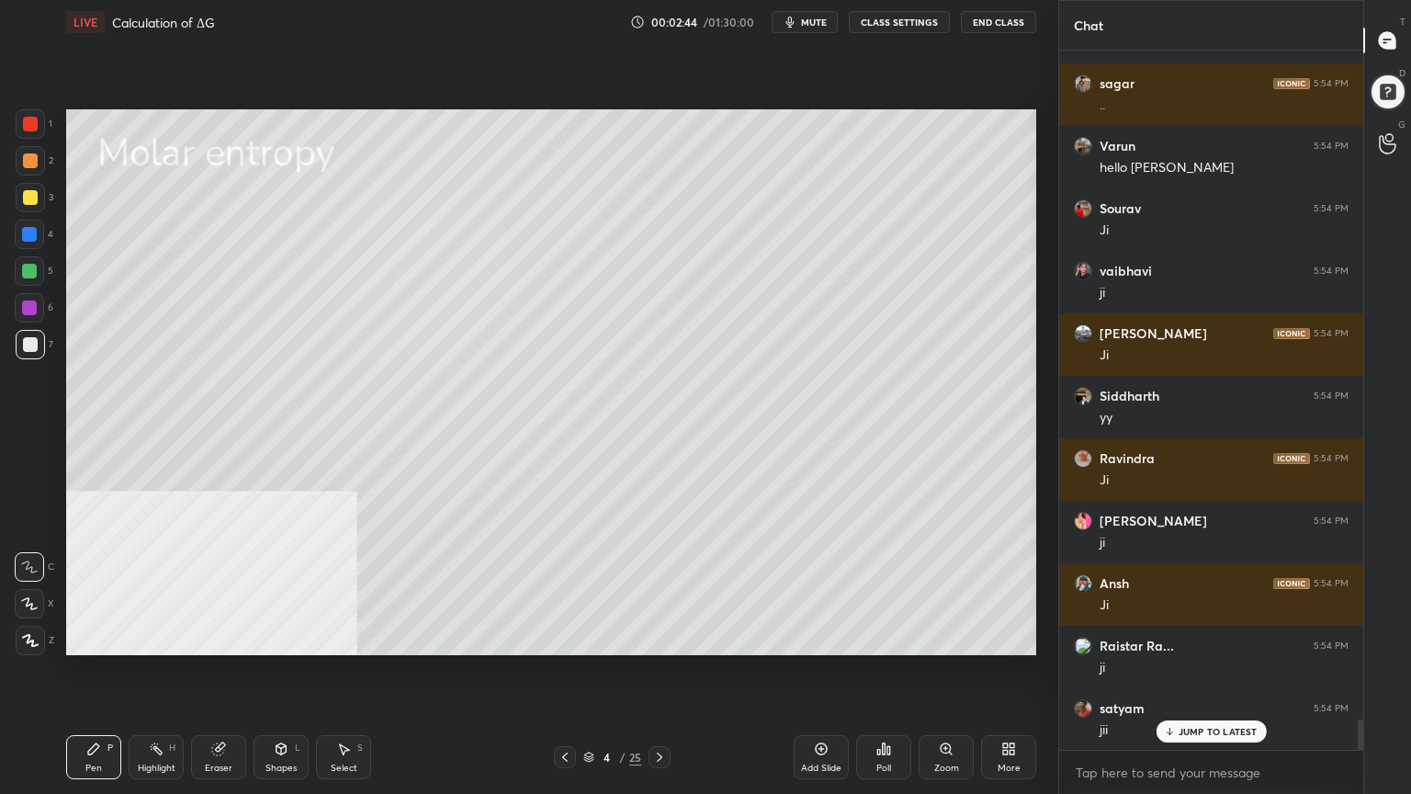
click at [279, 638] on div "Shapes L" at bounding box center [281, 757] width 55 height 44
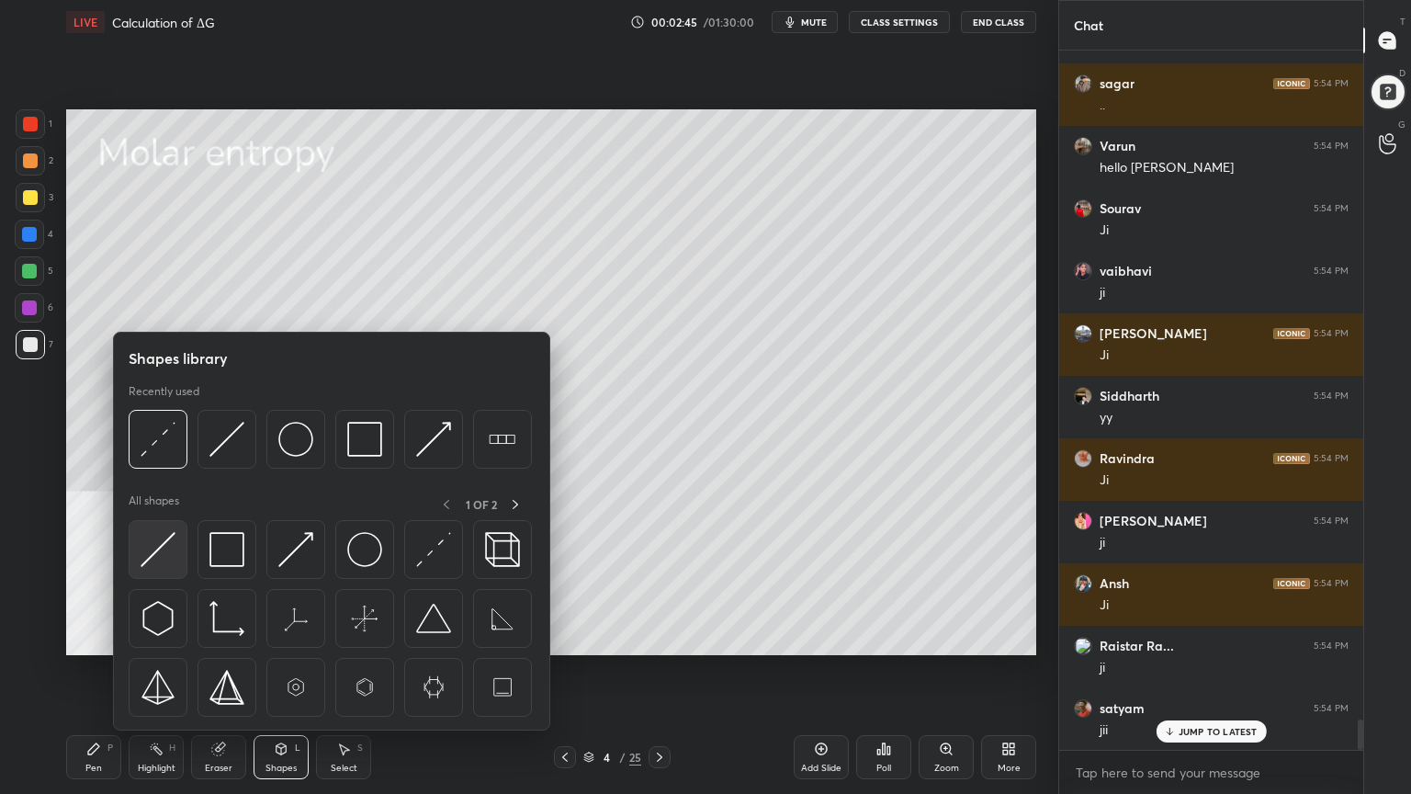
click at [164, 551] on img at bounding box center [158, 549] width 35 height 35
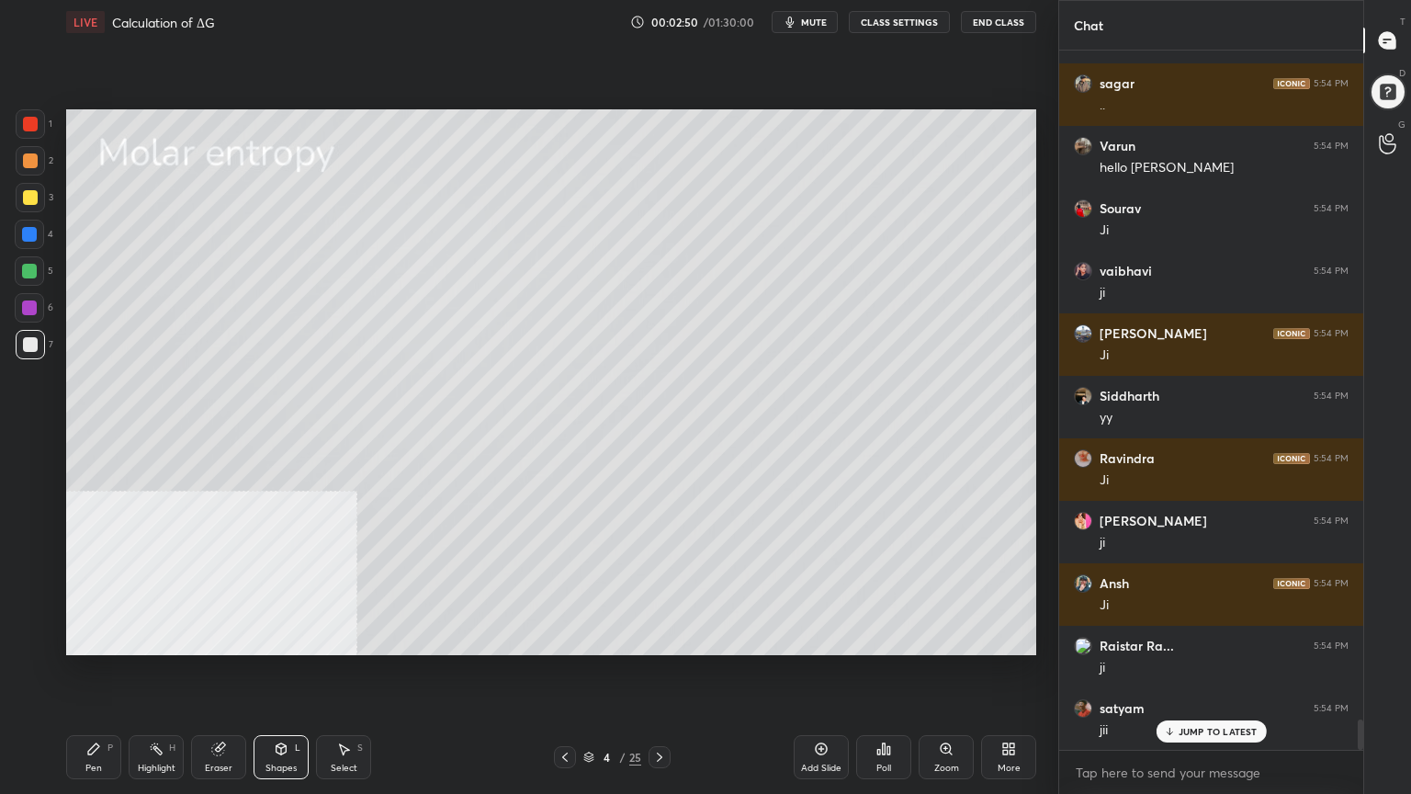
scroll to position [15332, 0]
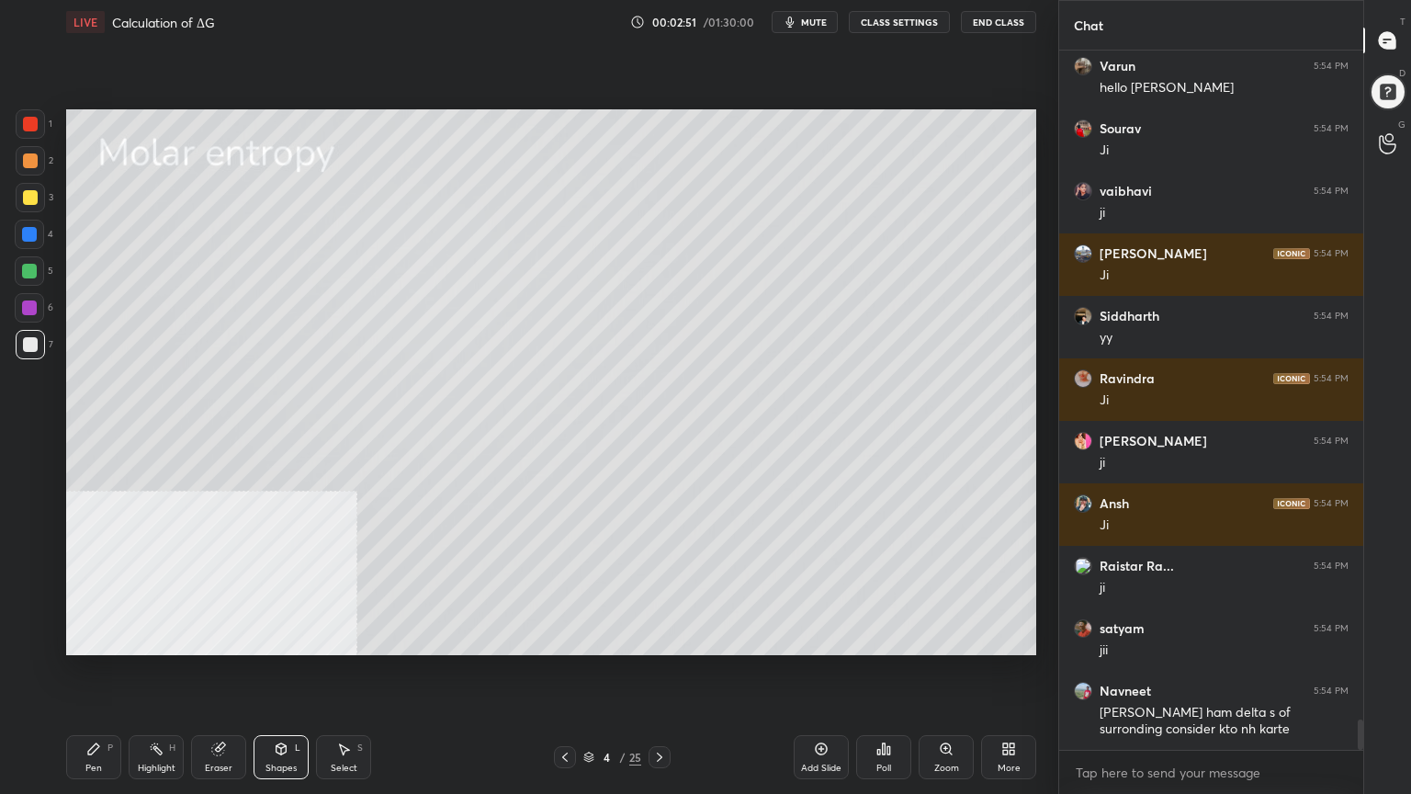
drag, startPoint x: 96, startPoint y: 770, endPoint x: 109, endPoint y: 721, distance: 50.6
click at [96, 638] on div "Pen" at bounding box center [93, 768] width 17 height 9
click at [28, 192] on div at bounding box center [30, 197] width 15 height 15
drag, startPoint x: 342, startPoint y: 746, endPoint x: 371, endPoint y: 663, distance: 87.8
click at [342, 638] on icon at bounding box center [343, 748] width 15 height 15
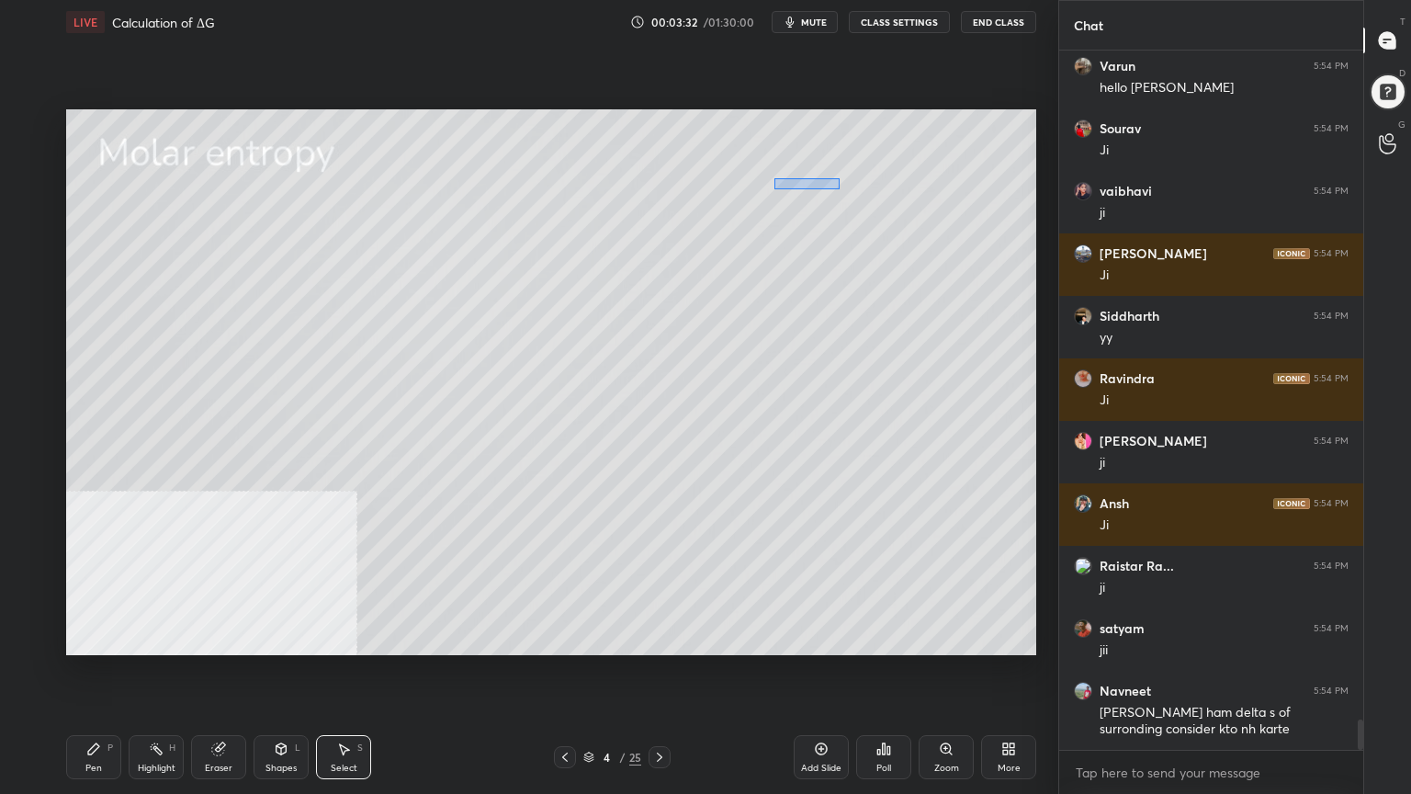
drag, startPoint x: 776, startPoint y: 191, endPoint x: 829, endPoint y: 168, distance: 57.2
click at [829, 168] on div "0 ° Undo Copy Duplicate Duplicate to new slide Delete" at bounding box center [551, 382] width 970 height 546
drag, startPoint x: 882, startPoint y: 220, endPoint x: 783, endPoint y: 187, distance: 104.6
click at [783, 187] on div "0 ° Undo Copy Duplicate Duplicate to new slide Delete" at bounding box center [551, 382] width 970 height 546
click at [825, 202] on div "0 ° Undo Copy Duplicate Duplicate to new slide Delete" at bounding box center [551, 382] width 970 height 546
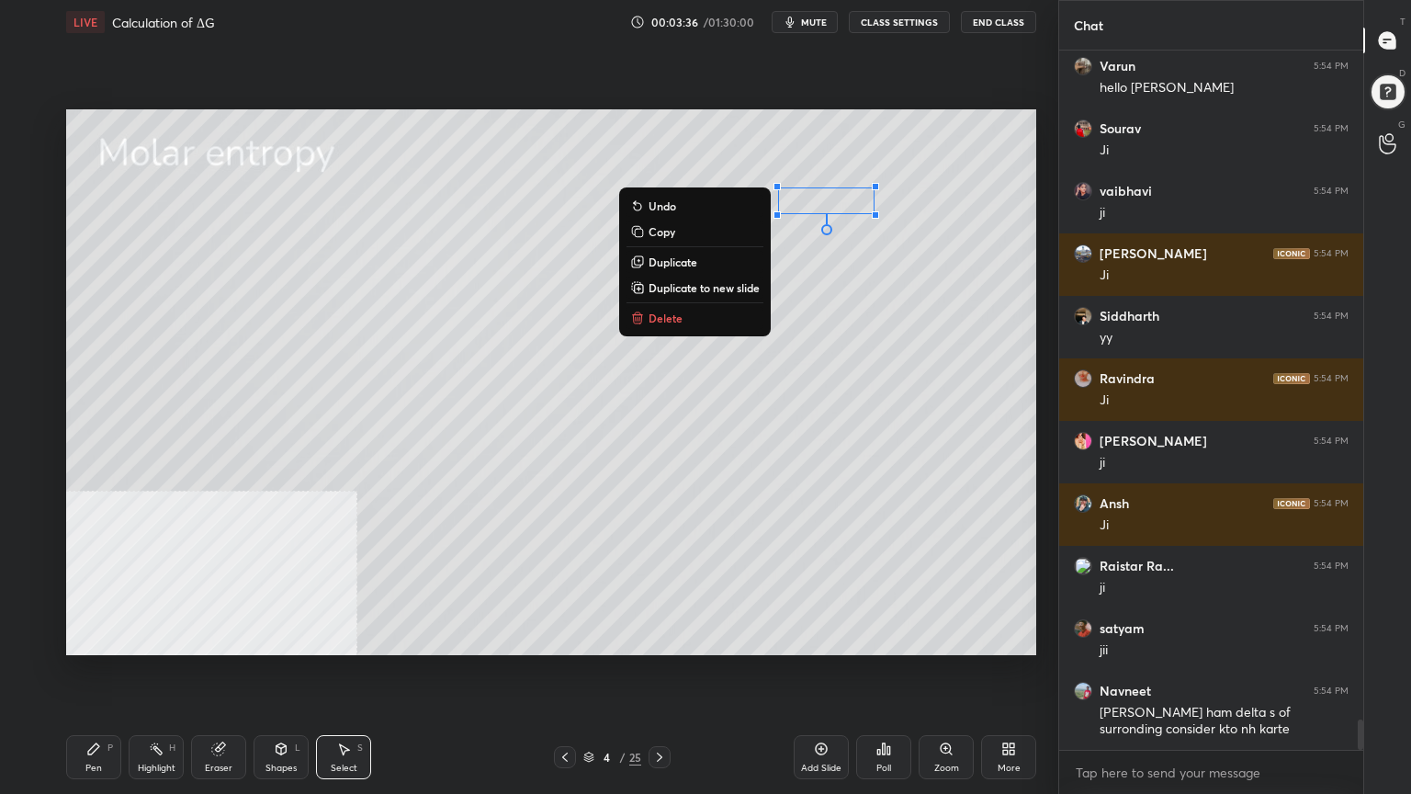
click at [795, 292] on div "0 ° Undo Copy Duplicate Duplicate to new slide Delete" at bounding box center [551, 382] width 970 height 546
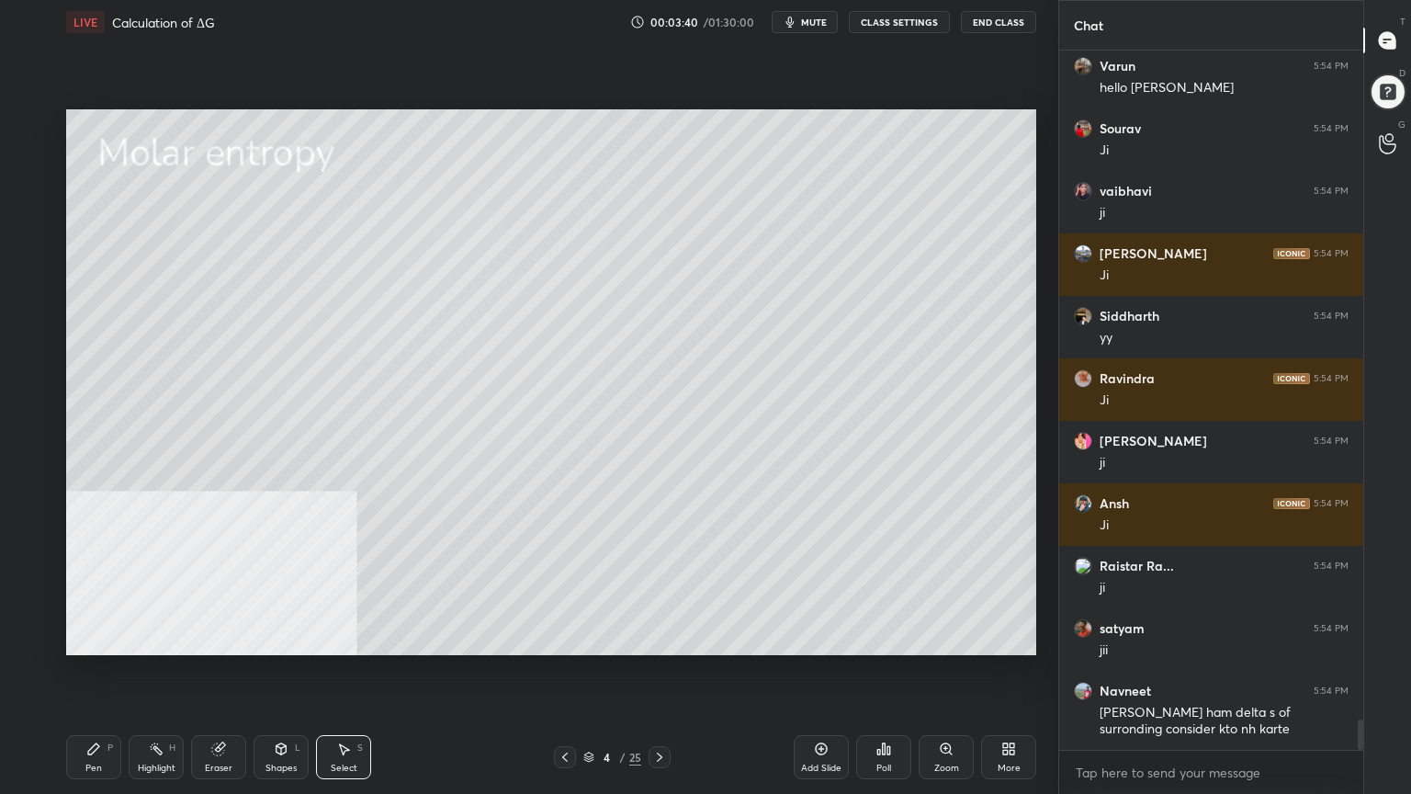
scroll to position [15394, 0]
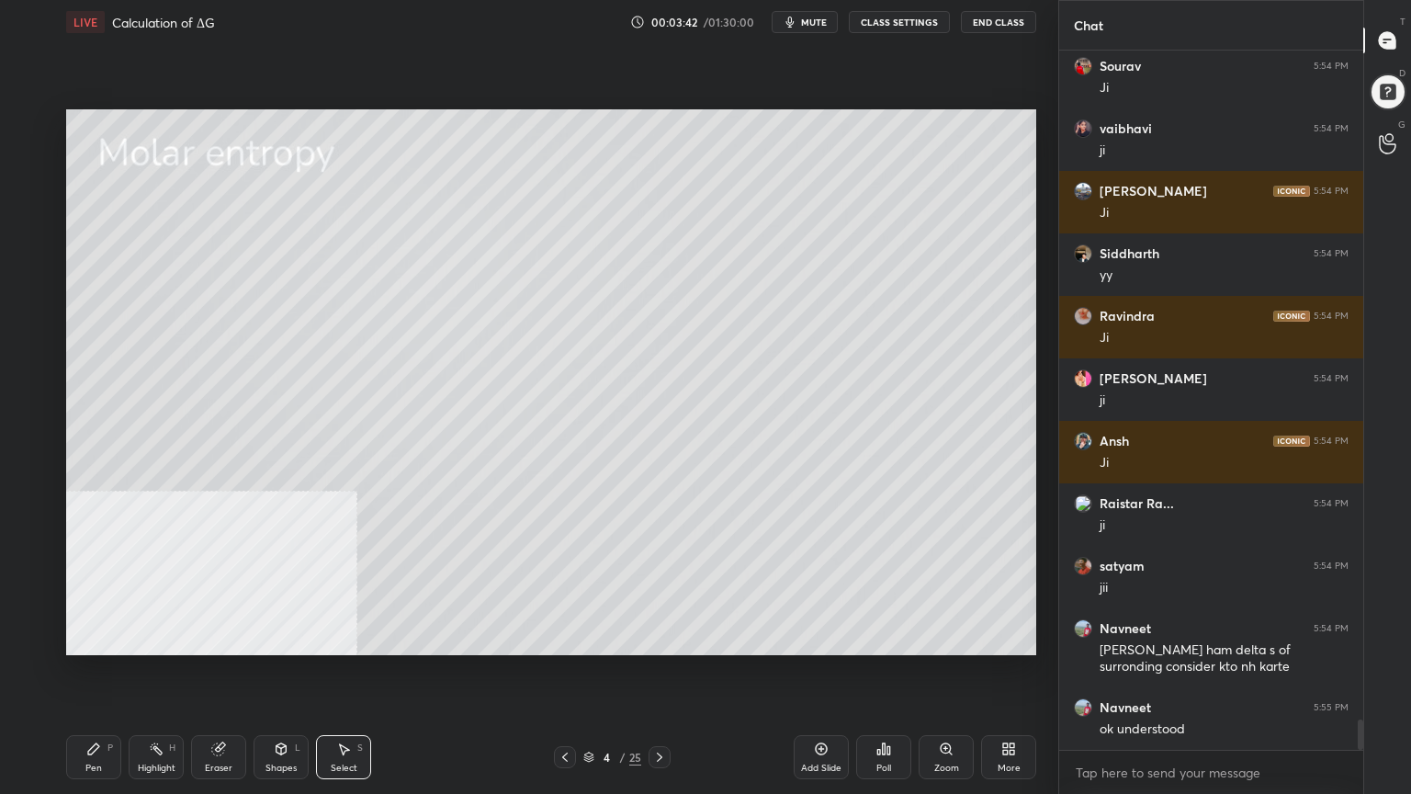
drag, startPoint x: 92, startPoint y: 762, endPoint x: 80, endPoint y: 741, distance: 23.5
click at [91, 638] on div "Pen" at bounding box center [93, 768] width 17 height 9
click at [28, 156] on div at bounding box center [30, 160] width 15 height 15
click at [293, 638] on div "Shapes L" at bounding box center [281, 757] width 55 height 44
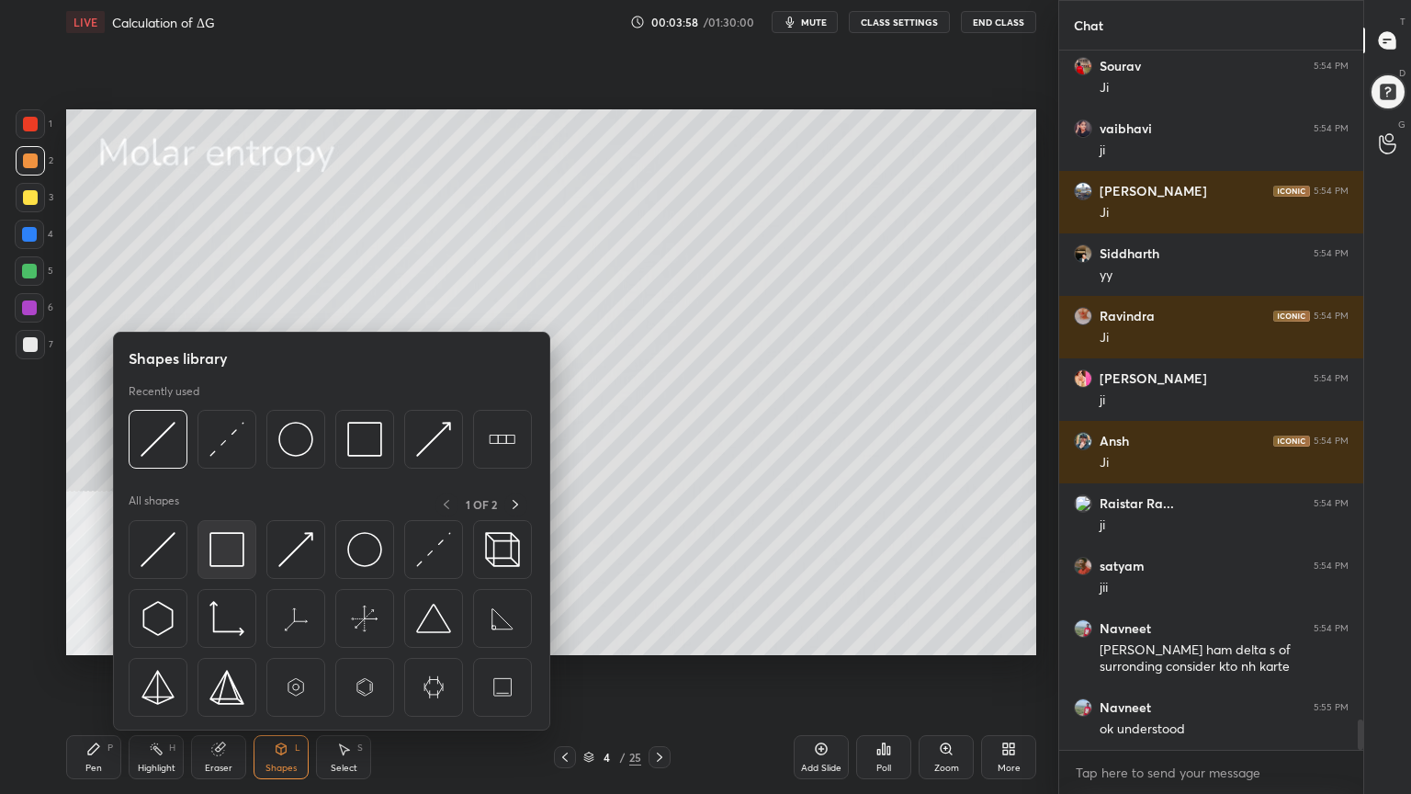
click at [215, 537] on img at bounding box center [226, 549] width 35 height 35
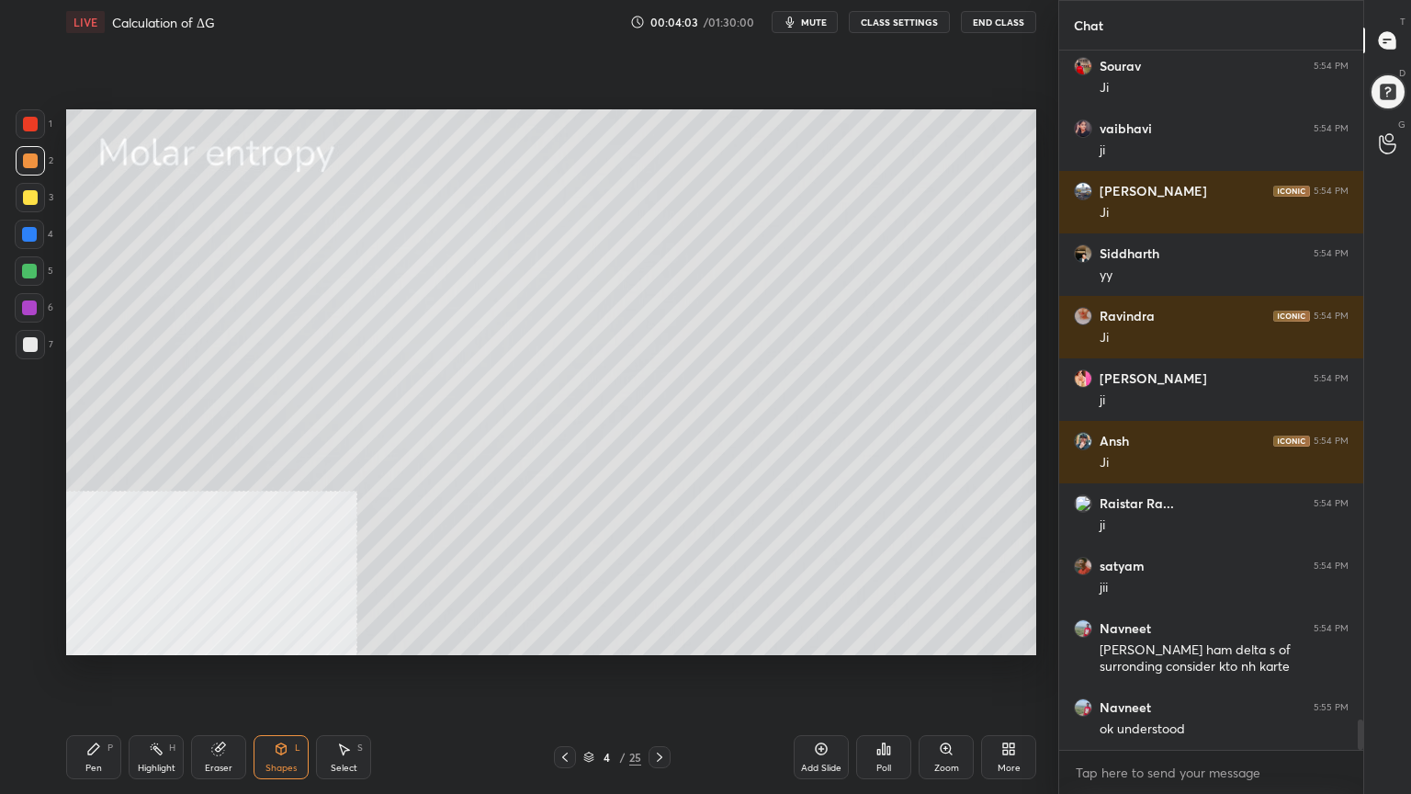
drag, startPoint x: 96, startPoint y: 763, endPoint x: 119, endPoint y: 662, distance: 103.0
click at [94, 638] on div "Pen" at bounding box center [93, 768] width 17 height 9
drag, startPoint x: 27, startPoint y: 269, endPoint x: 56, endPoint y: 276, distance: 30.1
click at [27, 270] on div at bounding box center [29, 271] width 15 height 15
click at [28, 191] on div at bounding box center [30, 197] width 15 height 15
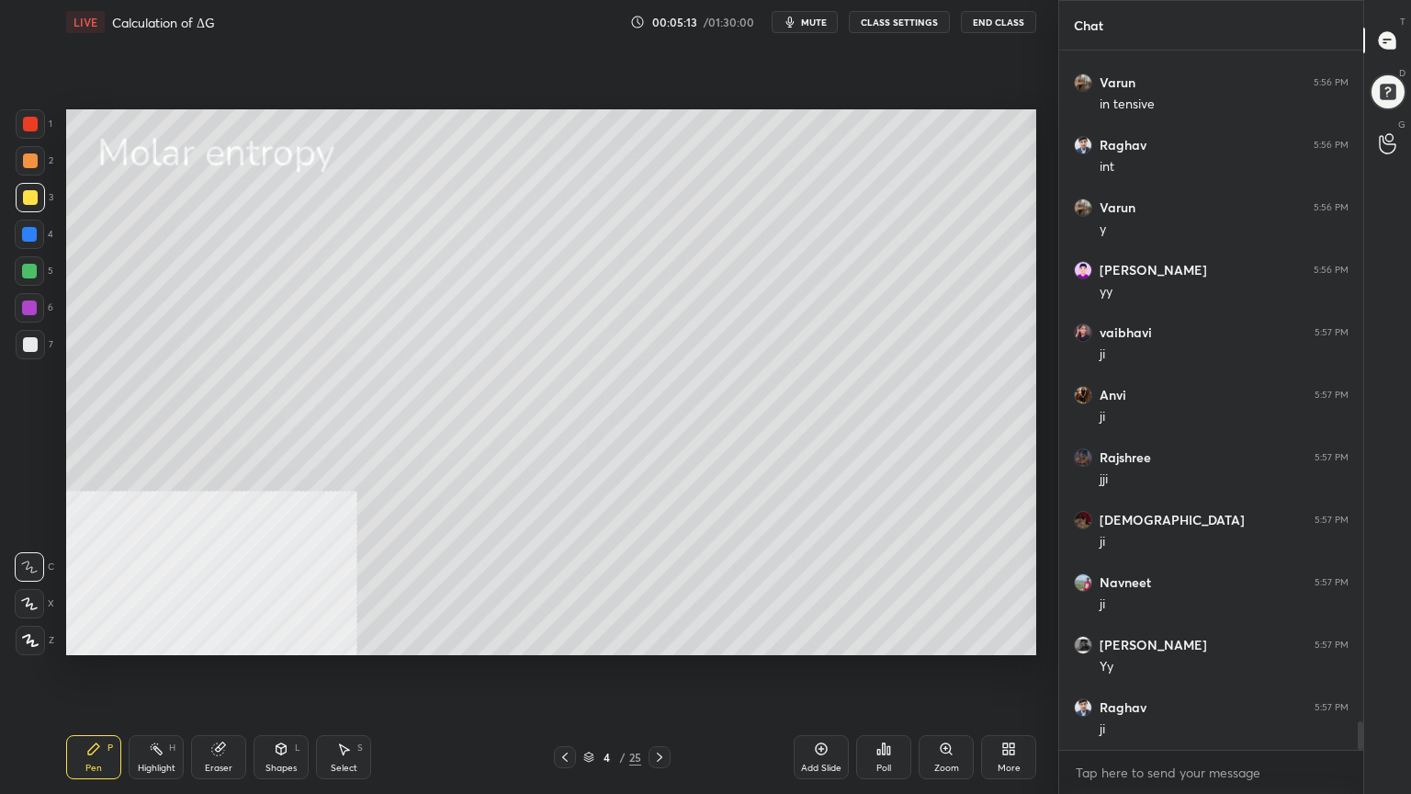
scroll to position [16769, 0]
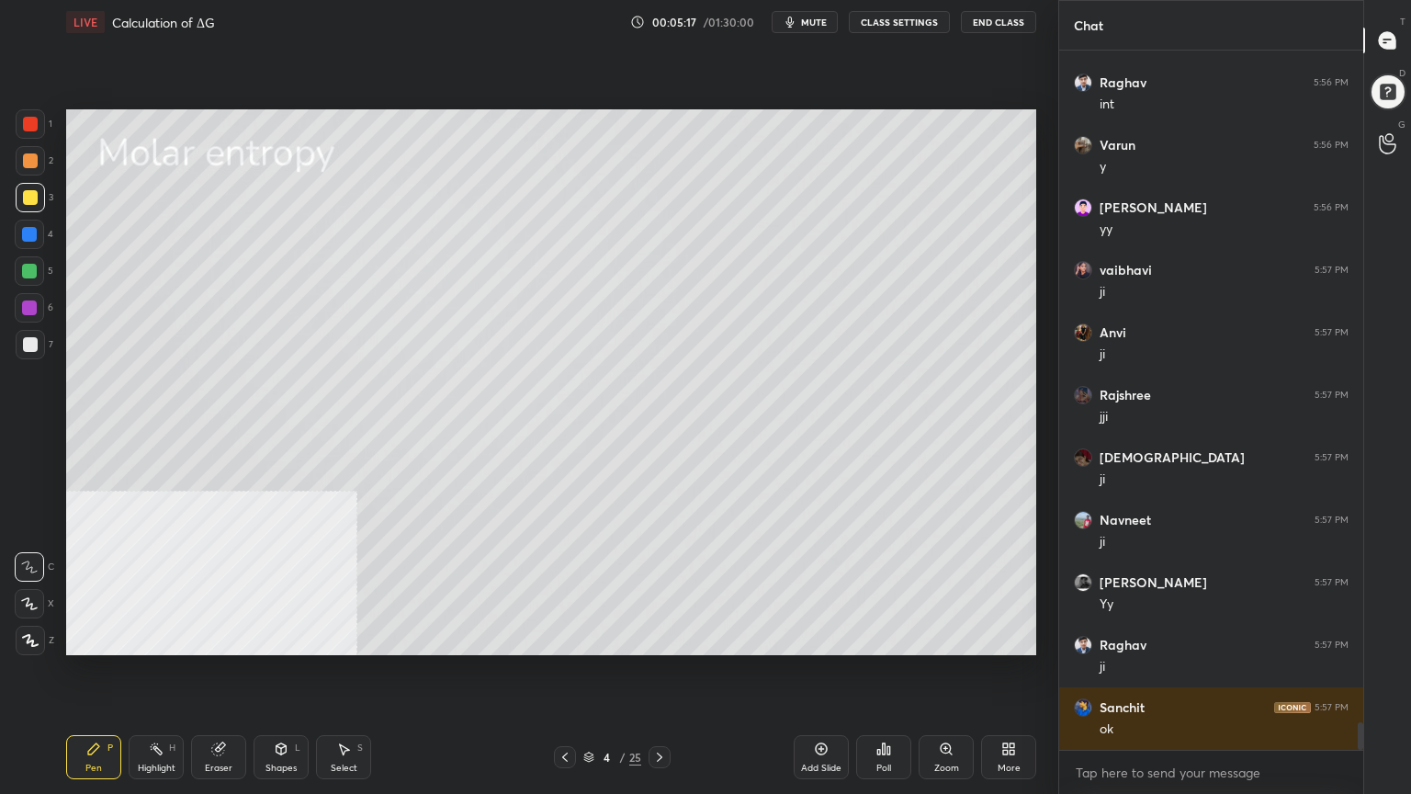
drag, startPoint x: 565, startPoint y: 753, endPoint x: 529, endPoint y: 658, distance: 102.1
click at [565, 638] on icon at bounding box center [565, 757] width 15 height 15
click at [26, 270] on div at bounding box center [29, 271] width 15 height 15
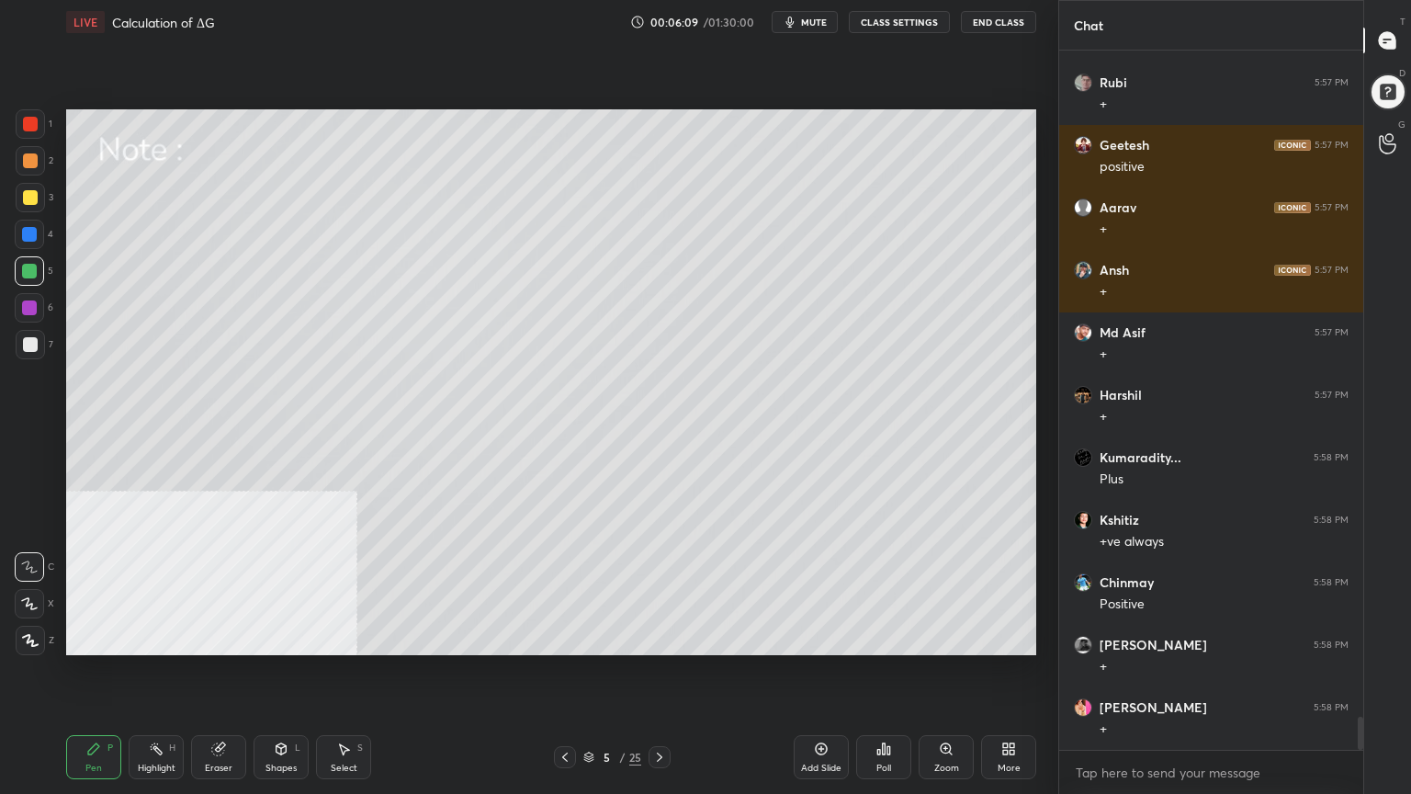
scroll to position [14145, 0]
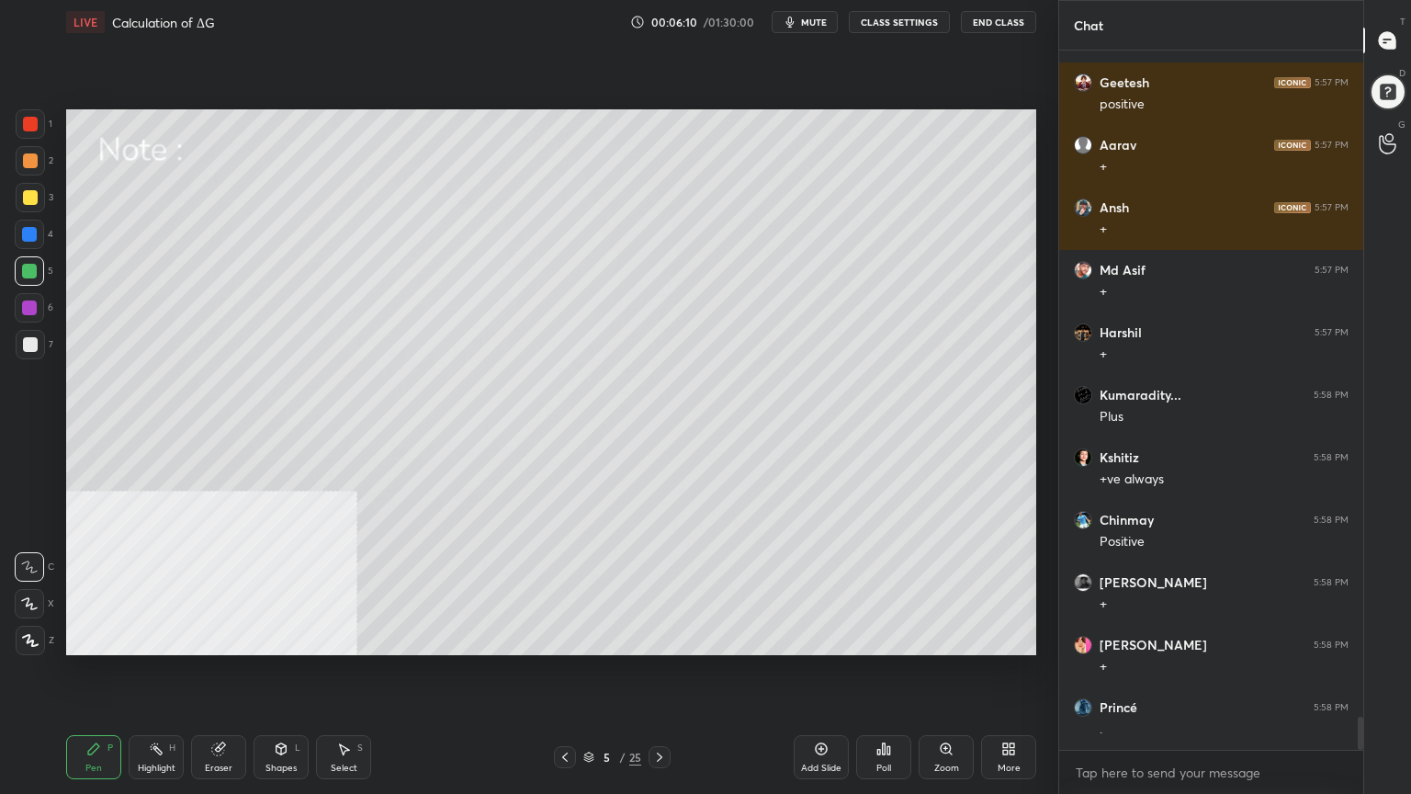
click at [29, 157] on div at bounding box center [30, 160] width 15 height 15
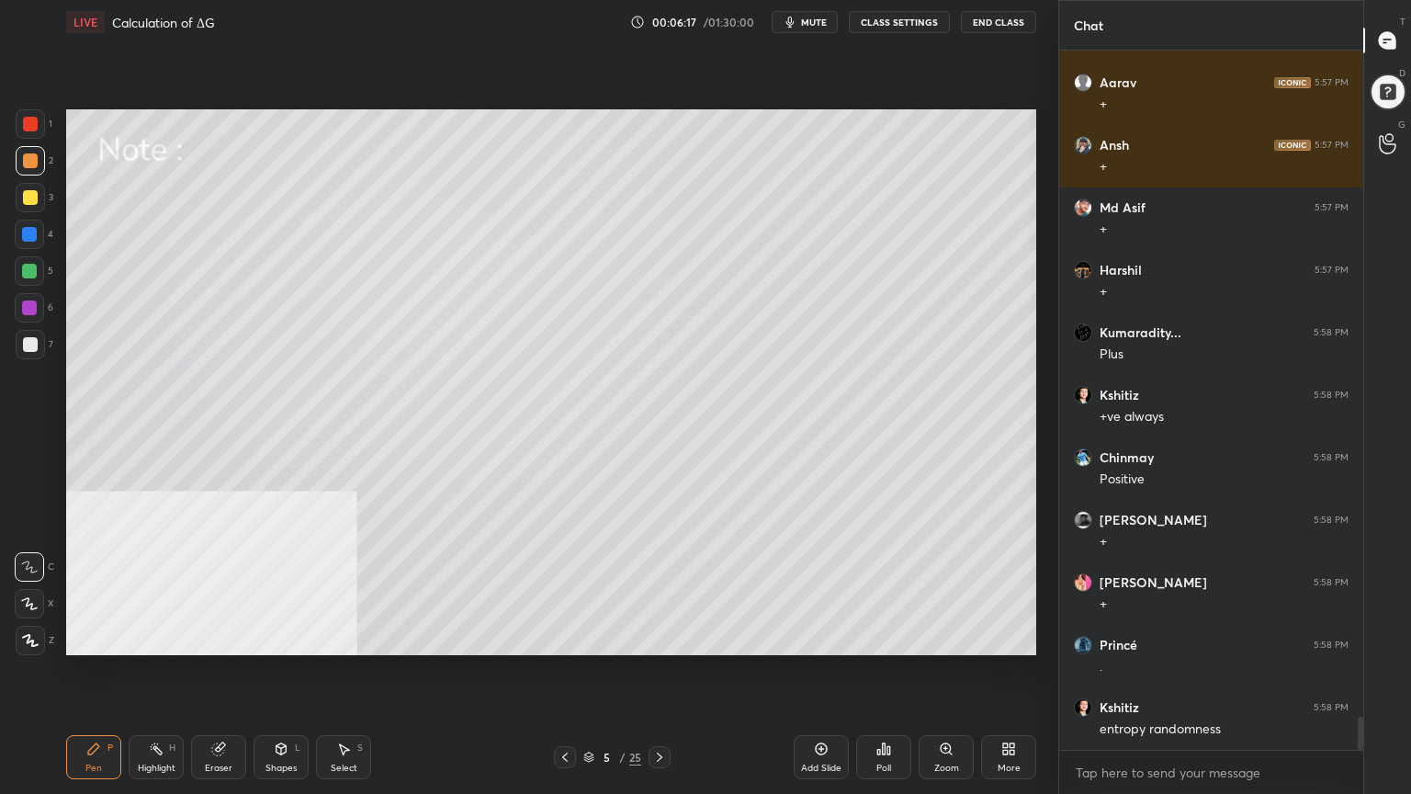
click at [33, 203] on div at bounding box center [30, 197] width 29 height 29
drag, startPoint x: 298, startPoint y: 748, endPoint x: 299, endPoint y: 731, distance: 16.6
click at [299, 638] on div "L" at bounding box center [298, 747] width 6 height 9
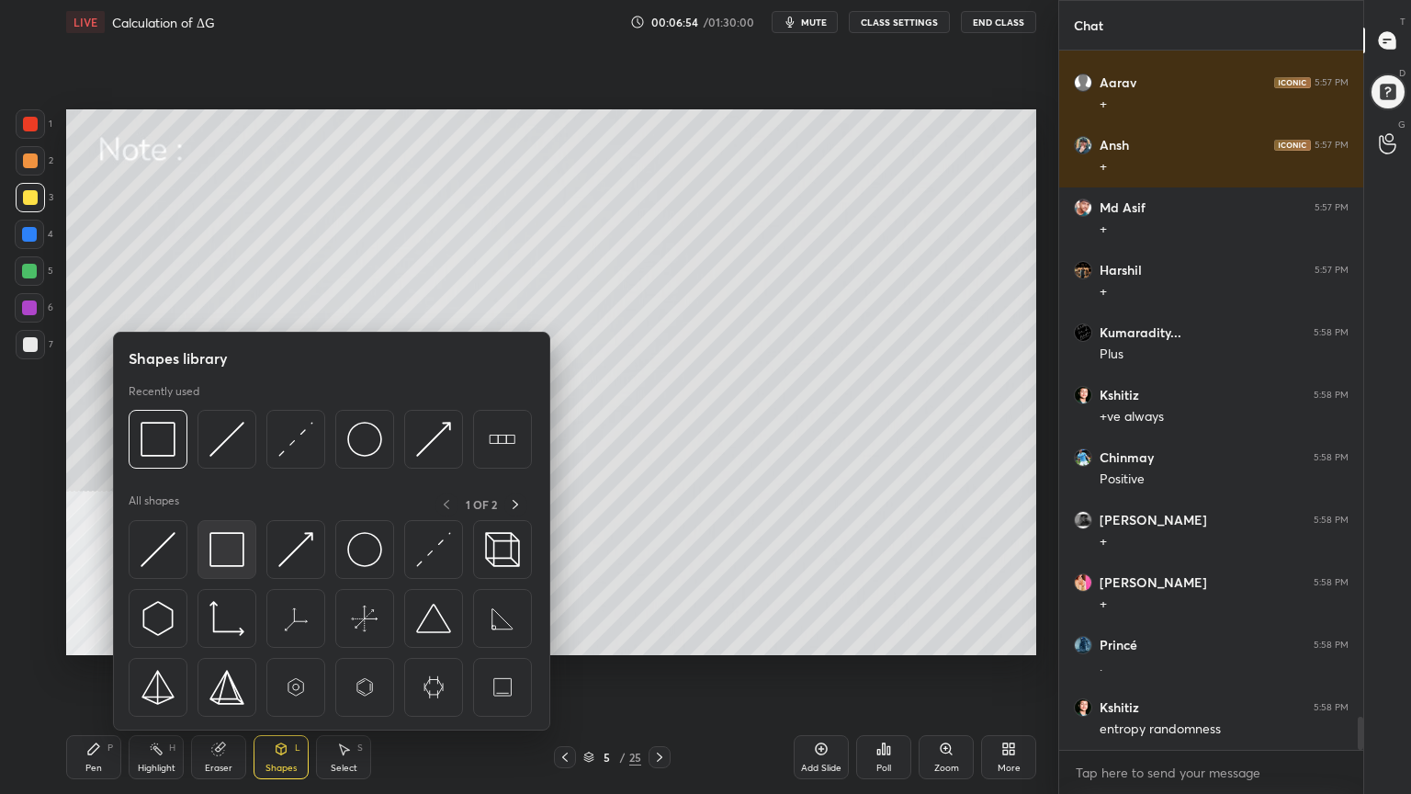
click at [229, 560] on img at bounding box center [226, 549] width 35 height 35
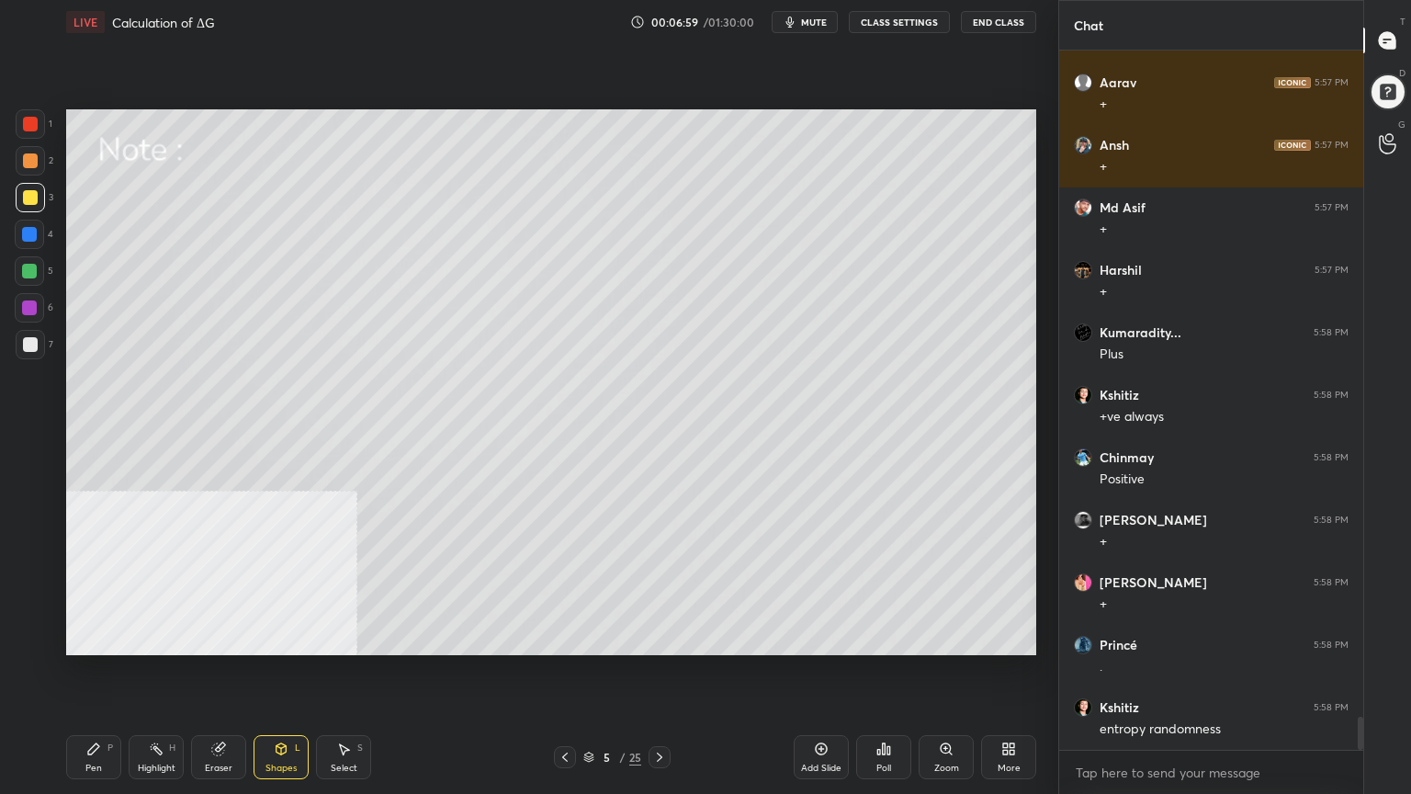
click at [91, 638] on div "Pen" at bounding box center [93, 768] width 17 height 9
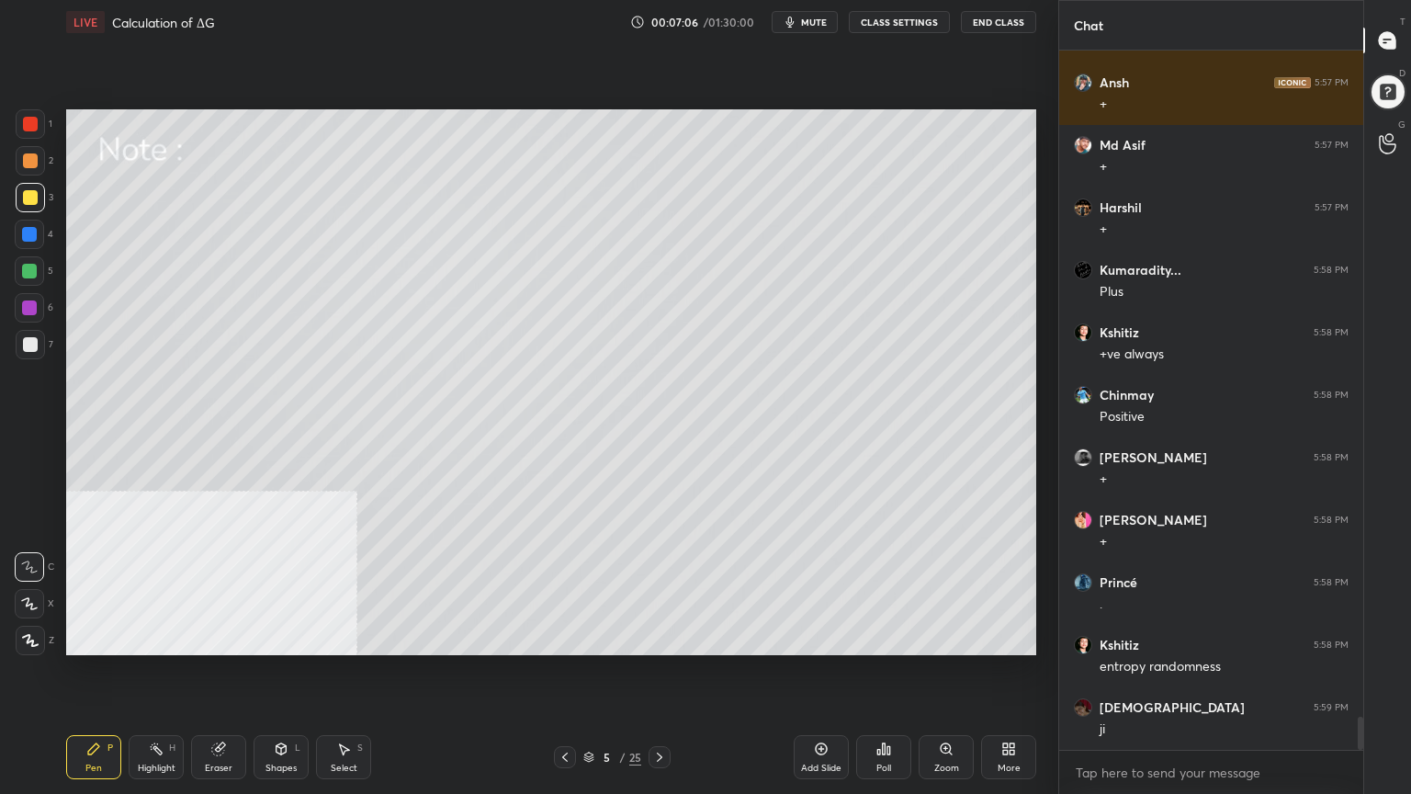
scroll to position [14332, 0]
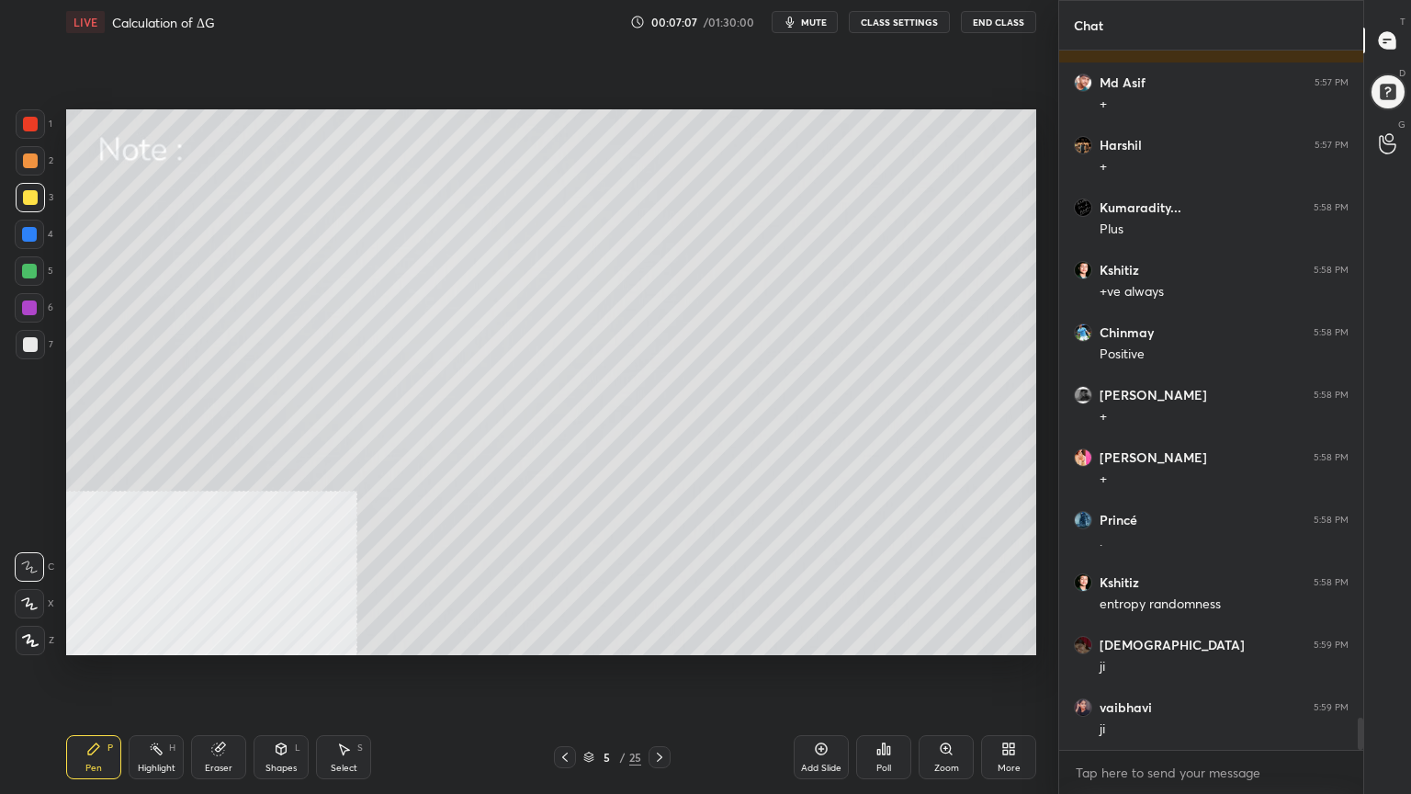
click at [28, 273] on div at bounding box center [29, 271] width 15 height 15
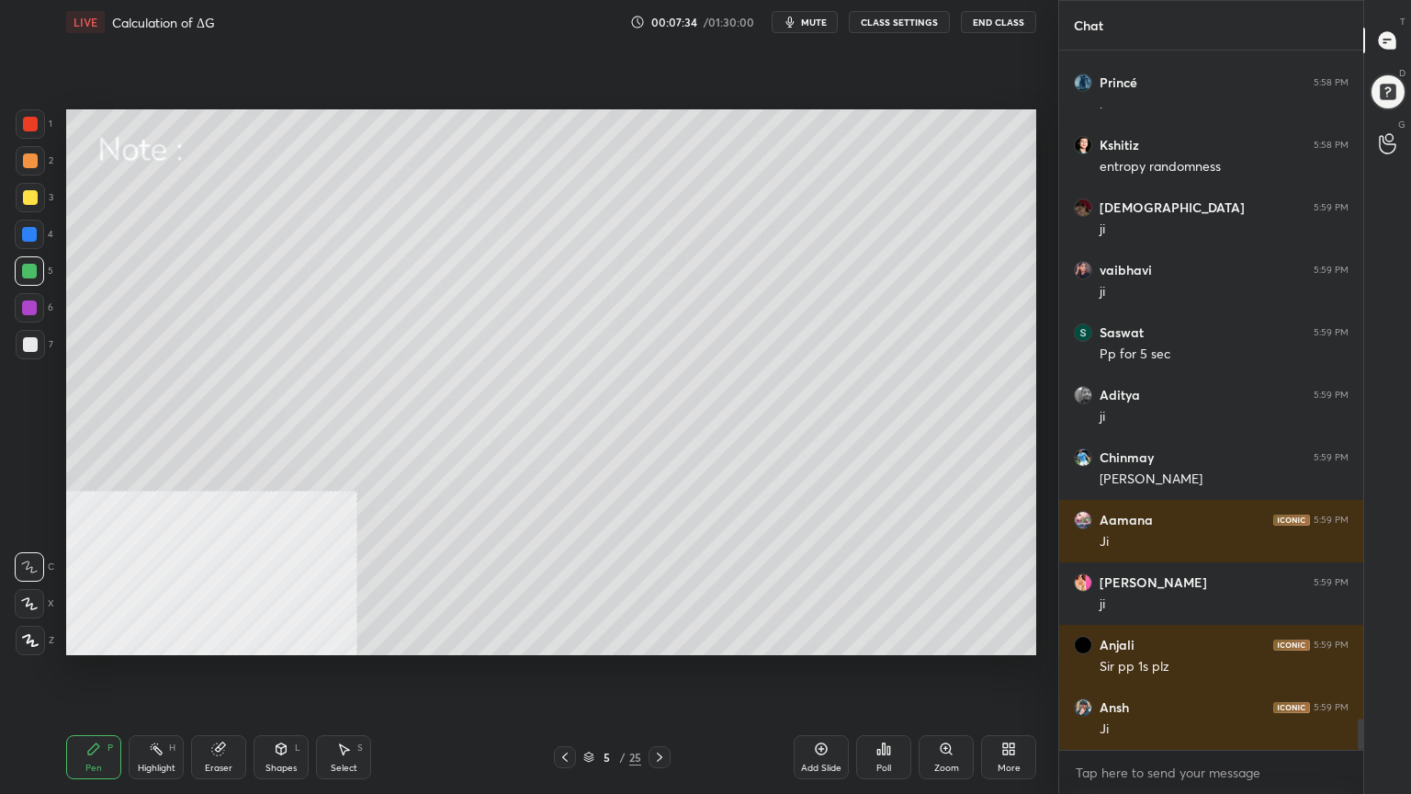
scroll to position [14832, 0]
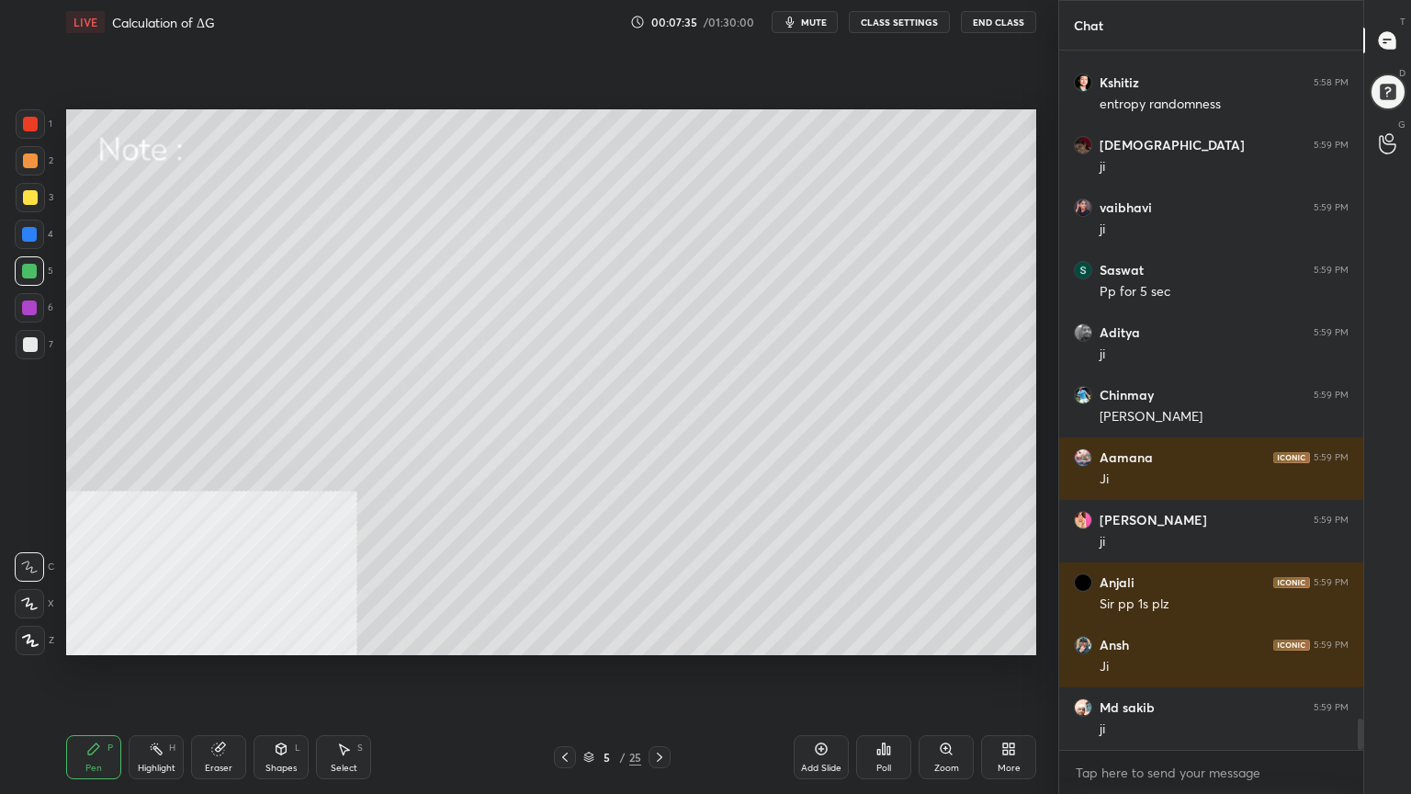
click at [29, 195] on div at bounding box center [30, 197] width 15 height 15
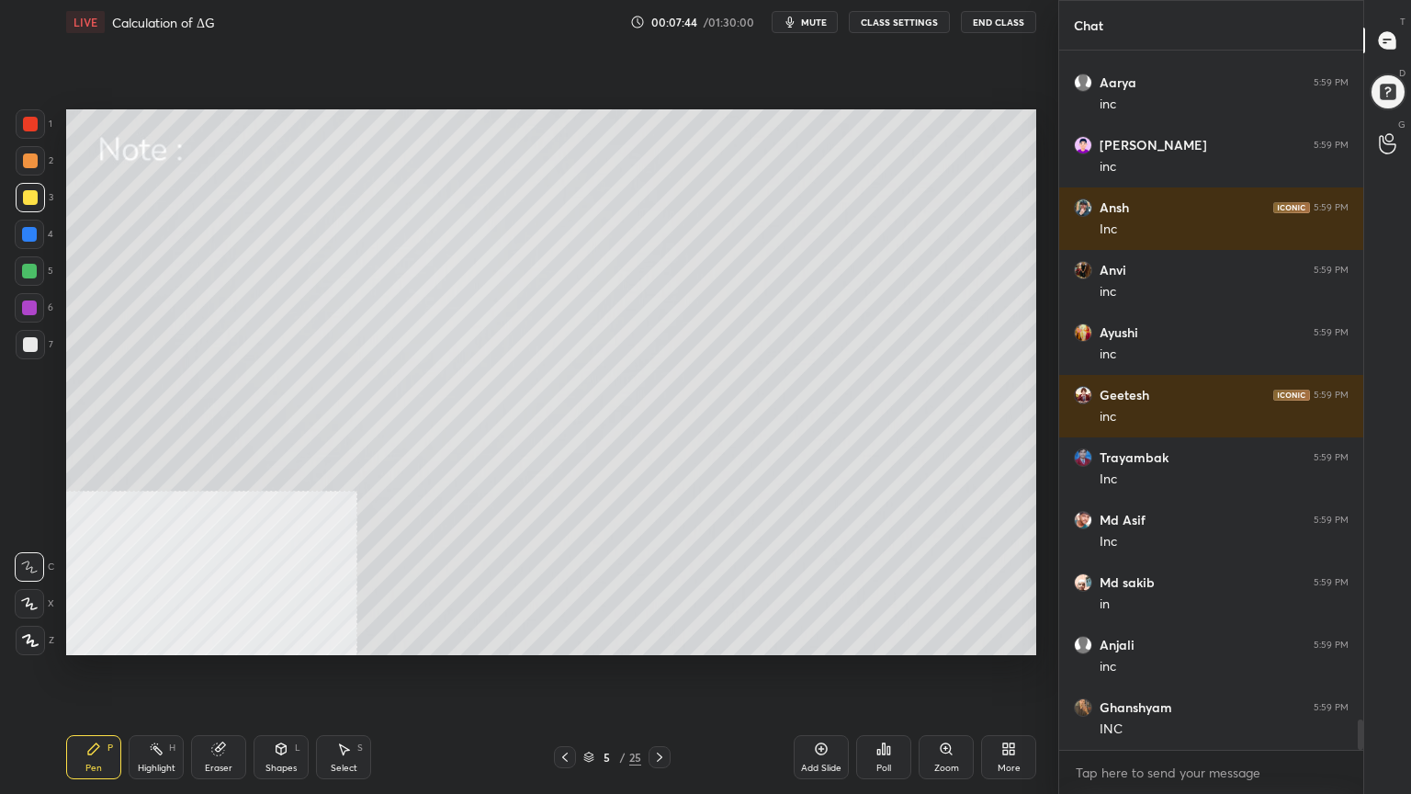
scroll to position [15769, 0]
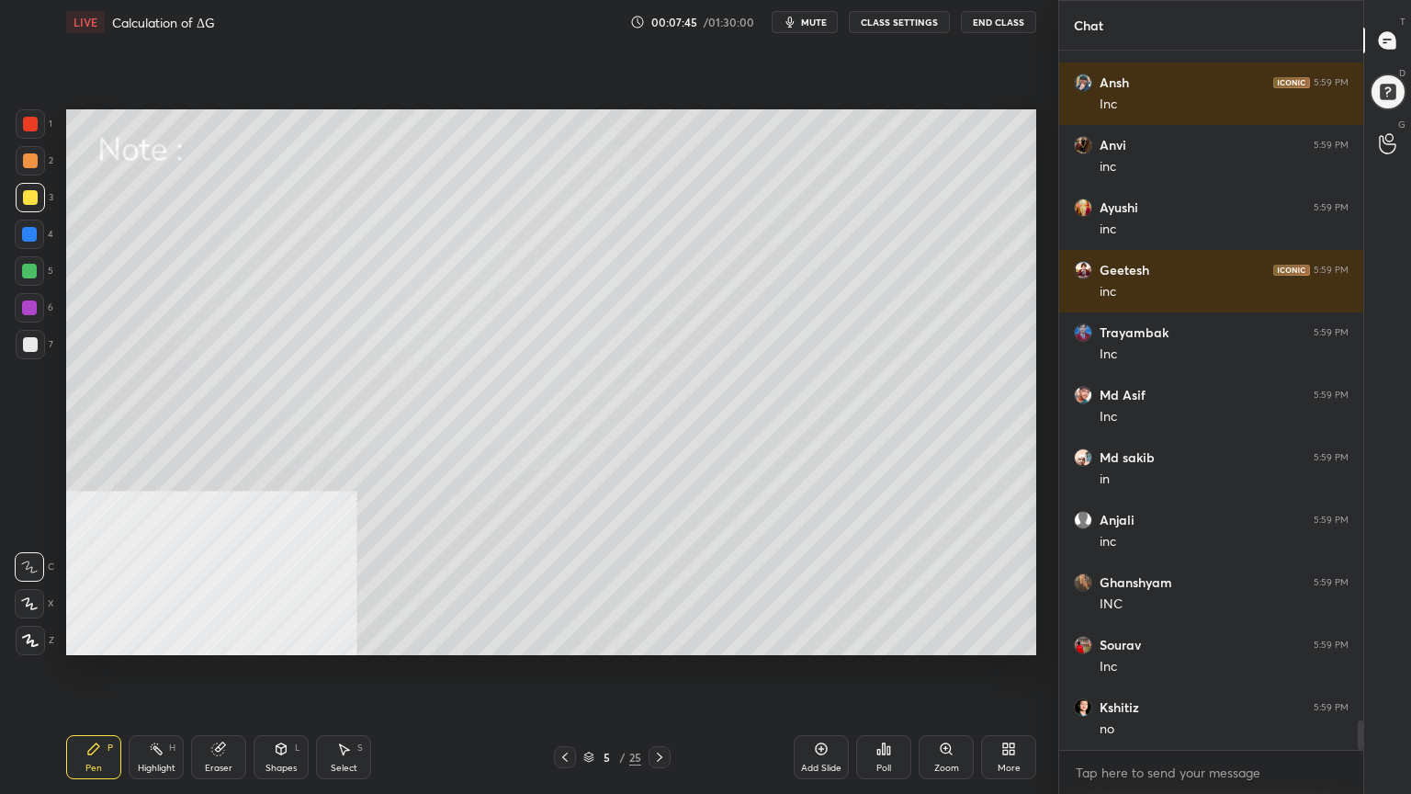
click at [27, 160] on div at bounding box center [30, 160] width 15 height 15
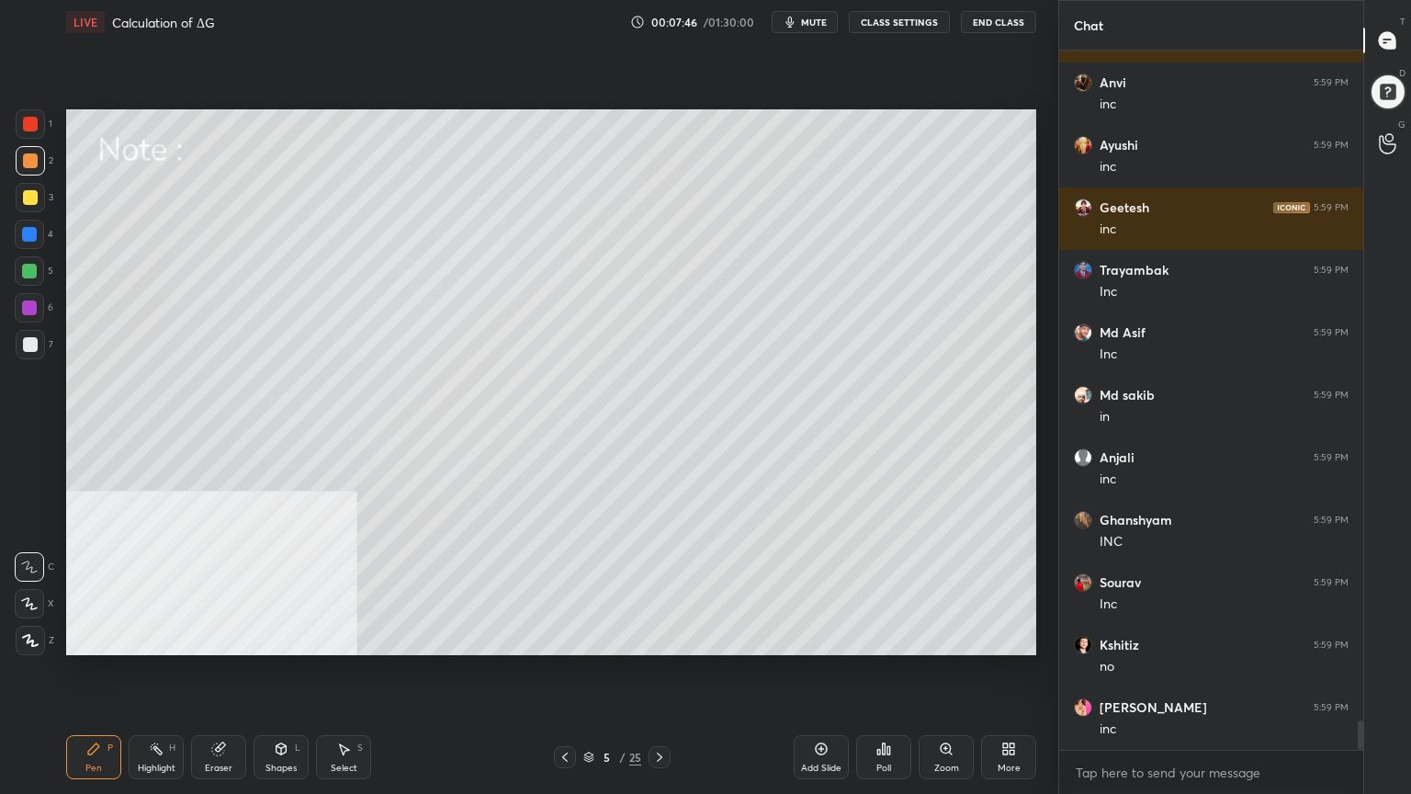
drag, startPoint x: 27, startPoint y: 273, endPoint x: 58, endPoint y: 272, distance: 31.3
click at [27, 274] on div at bounding box center [29, 271] width 15 height 15
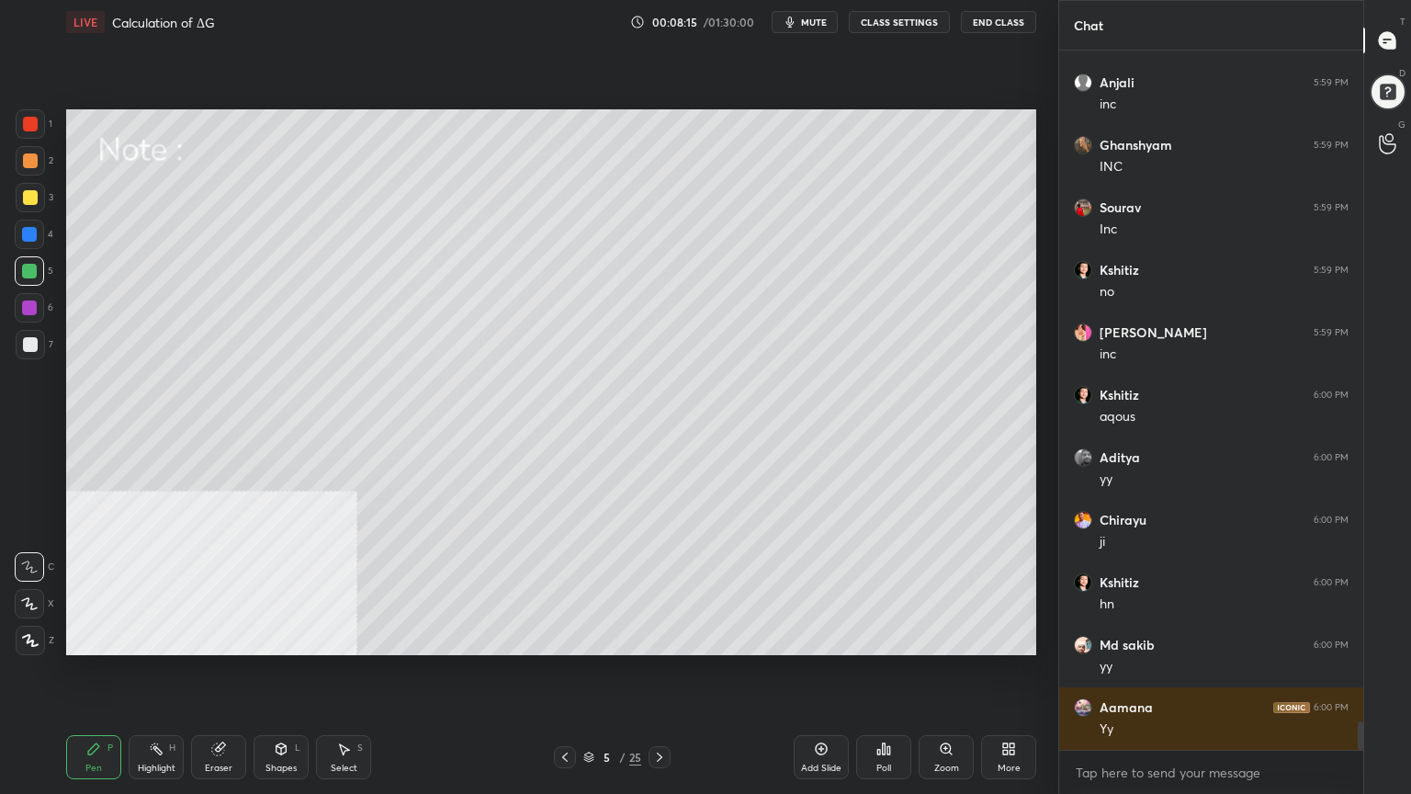
scroll to position [16273, 0]
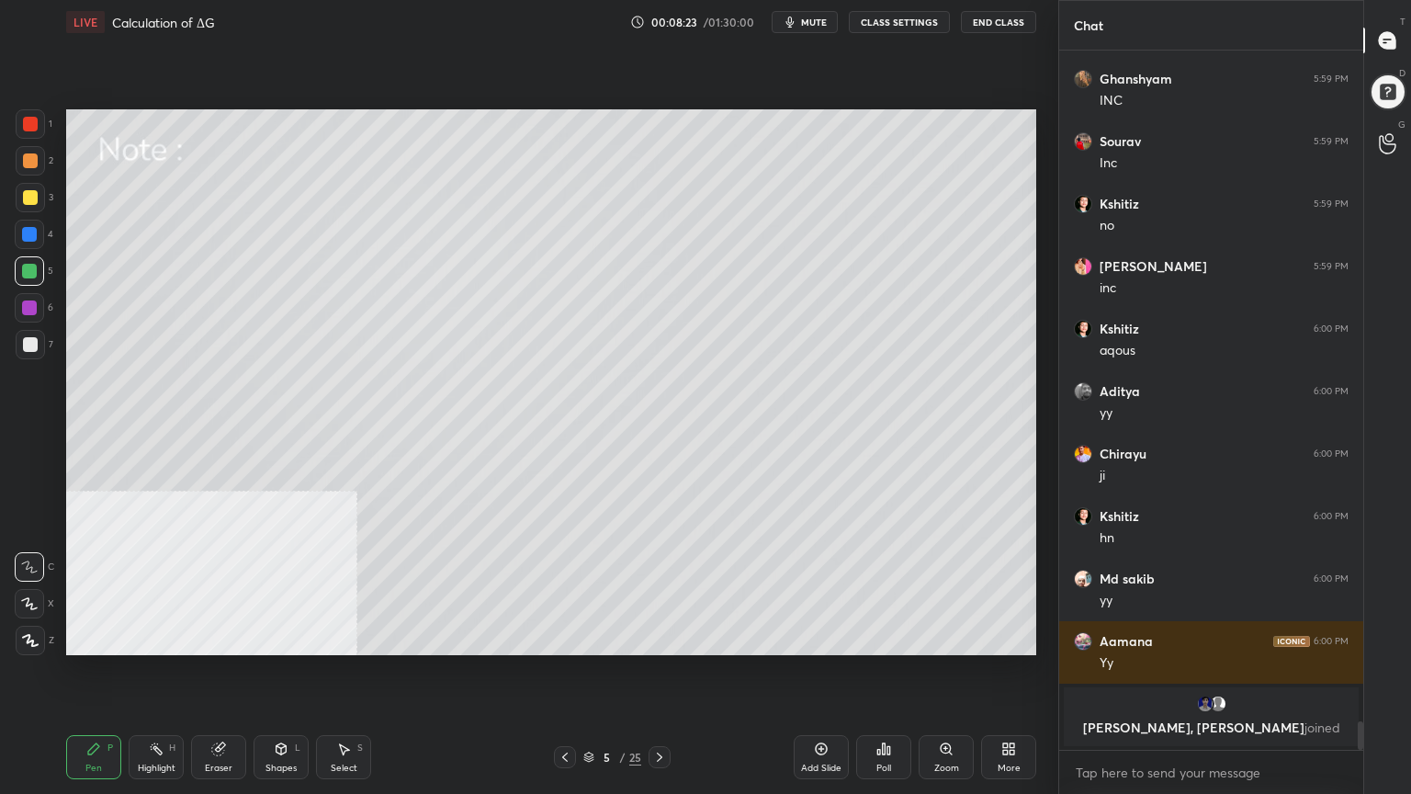
click at [26, 194] on div at bounding box center [30, 197] width 15 height 15
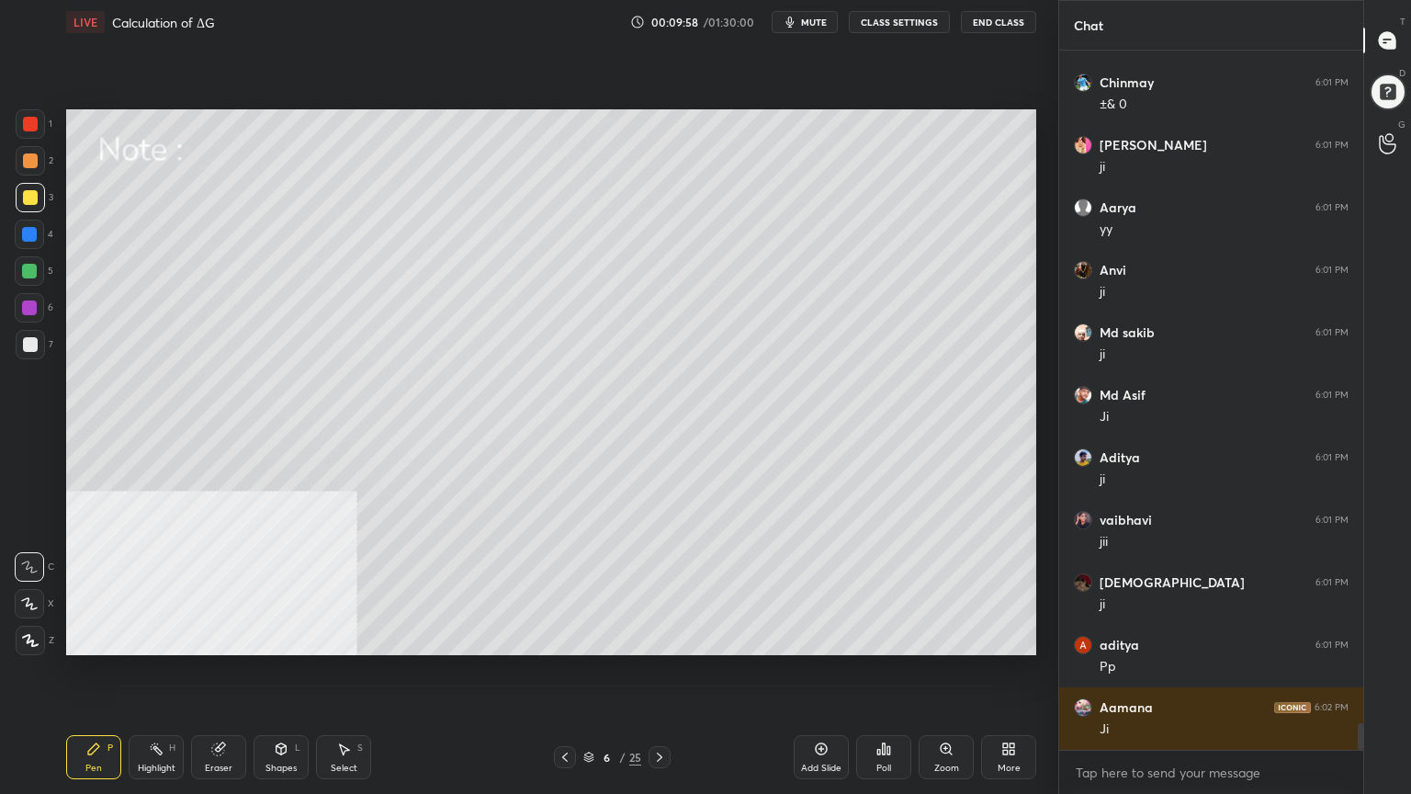
scroll to position [17941, 0]
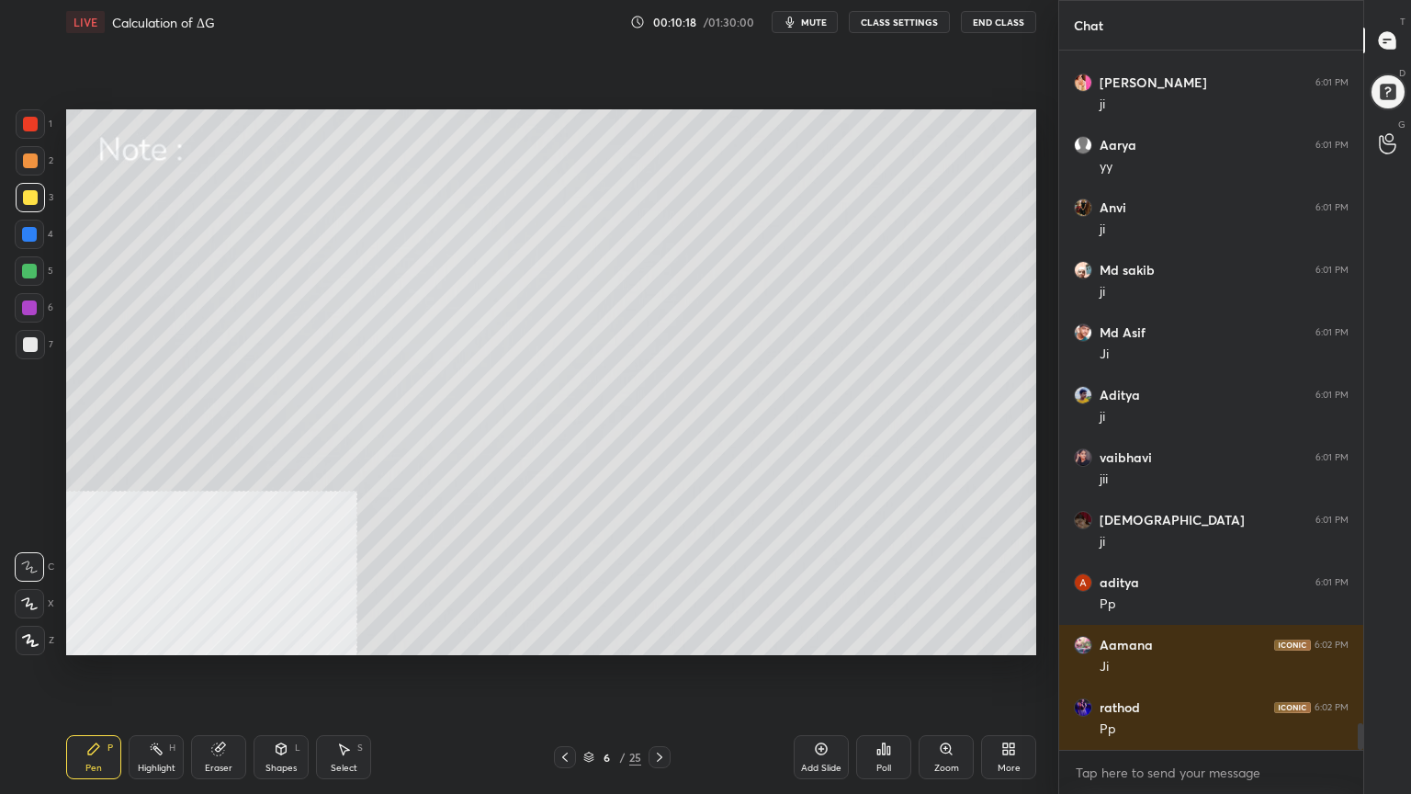
click at [275, 638] on div "Shapes" at bounding box center [281, 768] width 31 height 9
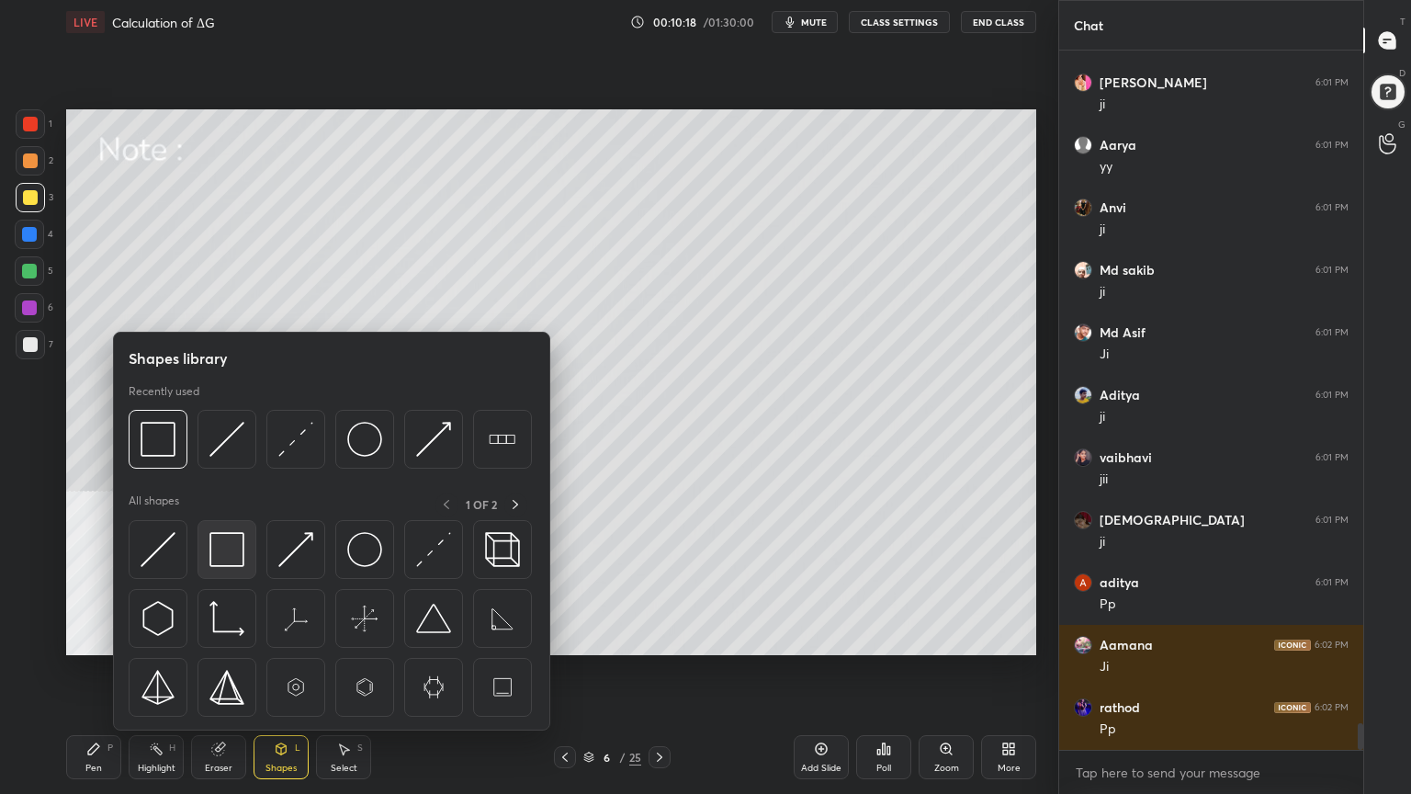
click at [230, 560] on img at bounding box center [226, 549] width 35 height 35
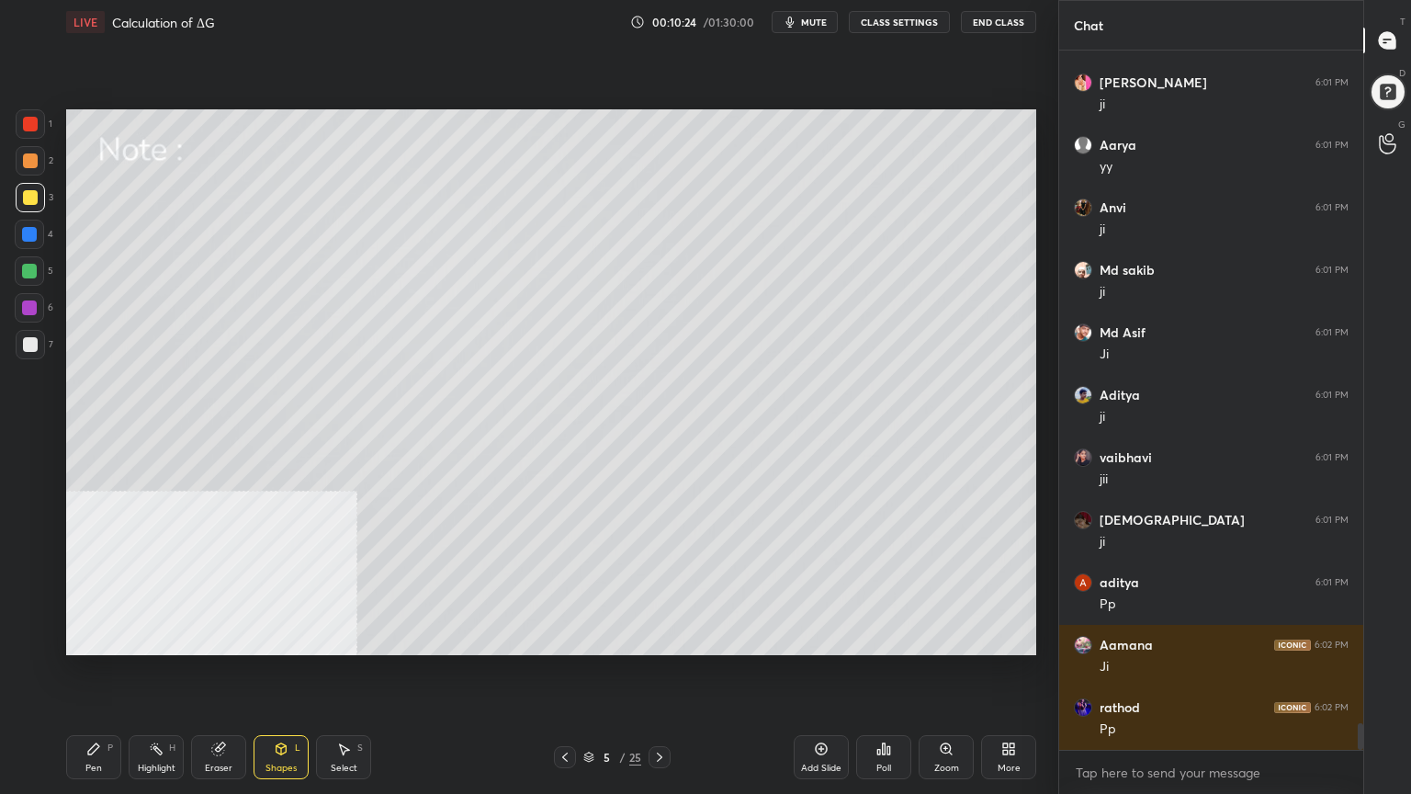
drag, startPoint x: 352, startPoint y: 753, endPoint x: 354, endPoint y: 725, distance: 28.5
click at [351, 638] on div "Select S" at bounding box center [343, 757] width 55 height 44
click at [662, 638] on icon at bounding box center [659, 757] width 15 height 15
drag, startPoint x: 88, startPoint y: 761, endPoint x: 85, endPoint y: 675, distance: 85.5
click at [87, 638] on div "Pen P" at bounding box center [93, 757] width 55 height 44
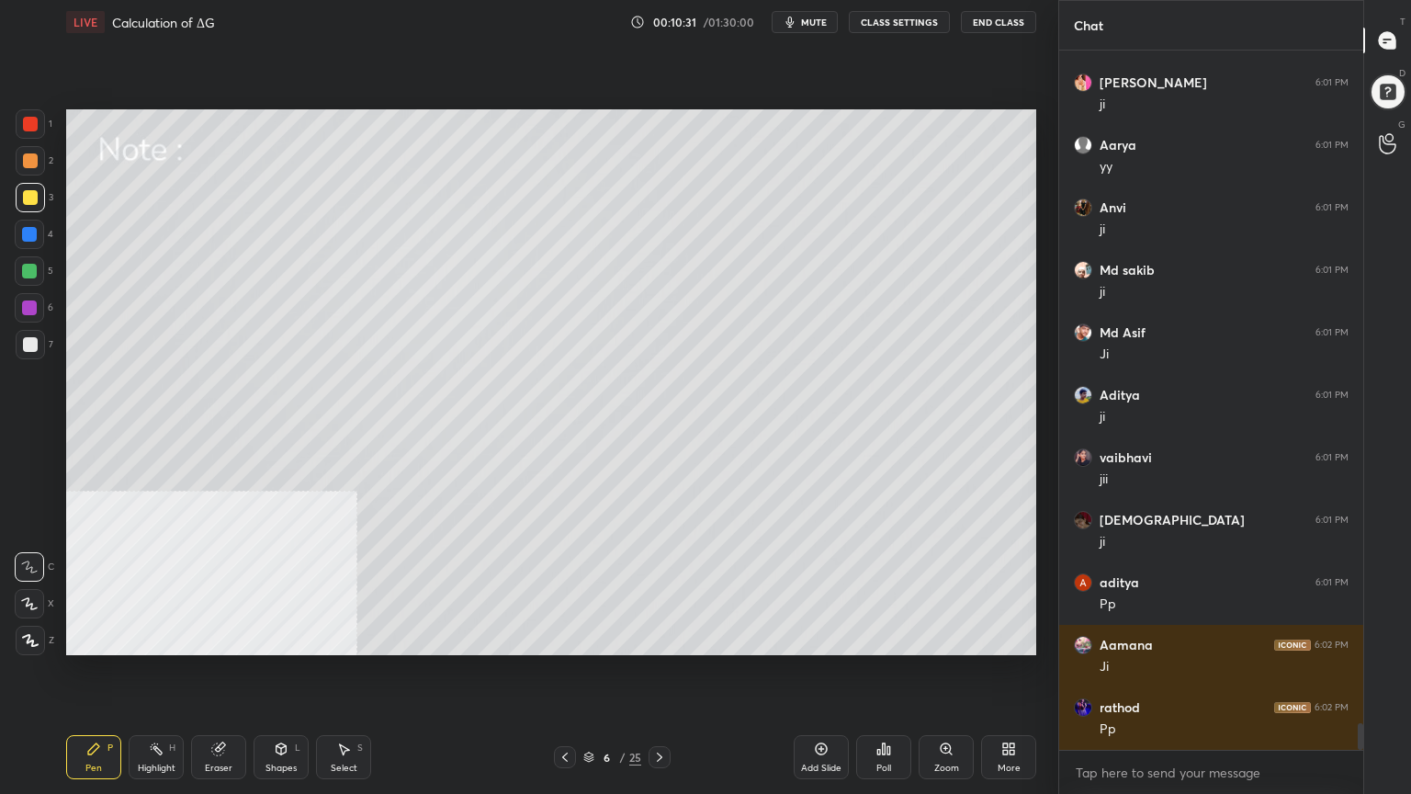
click at [26, 264] on div at bounding box center [29, 271] width 15 height 15
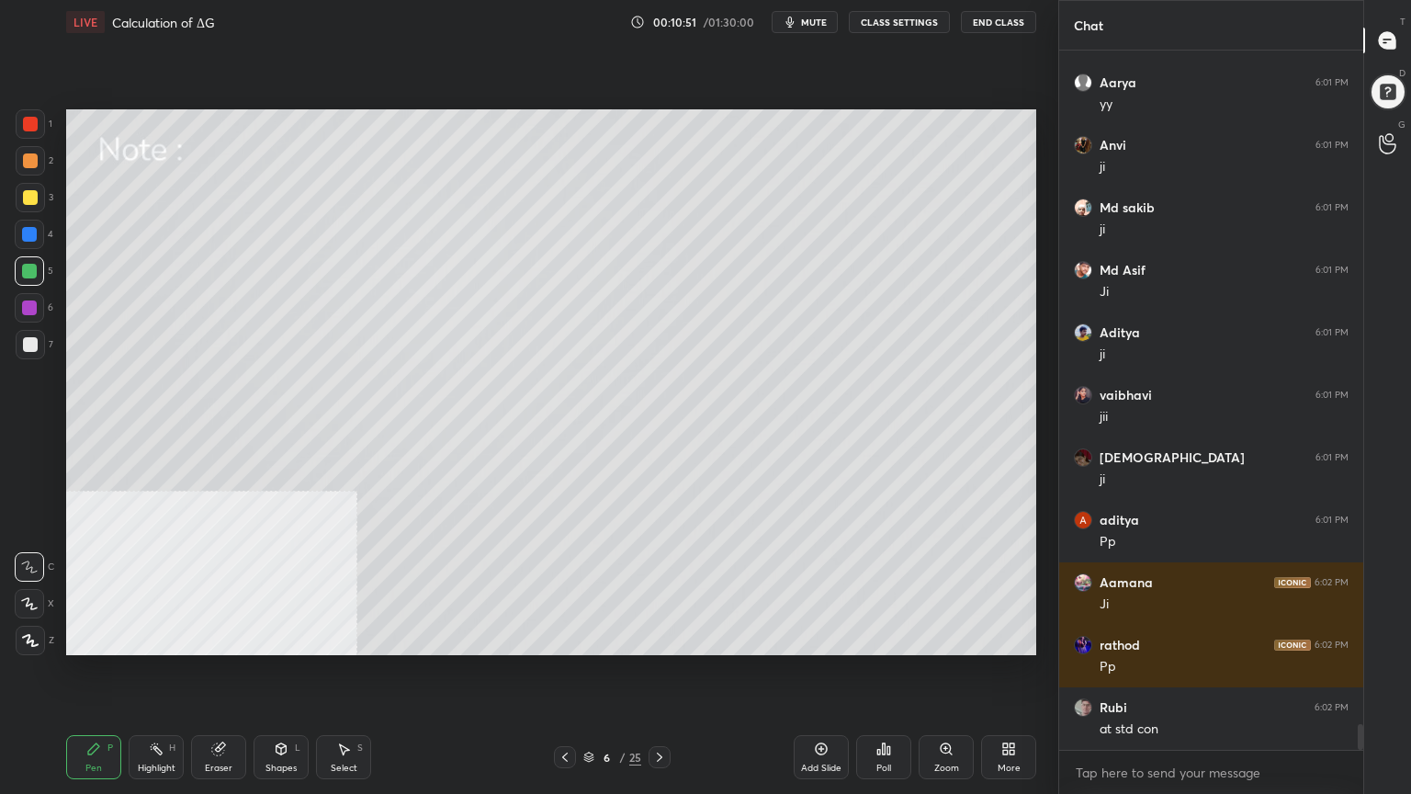
click at [24, 158] on div at bounding box center [30, 160] width 15 height 15
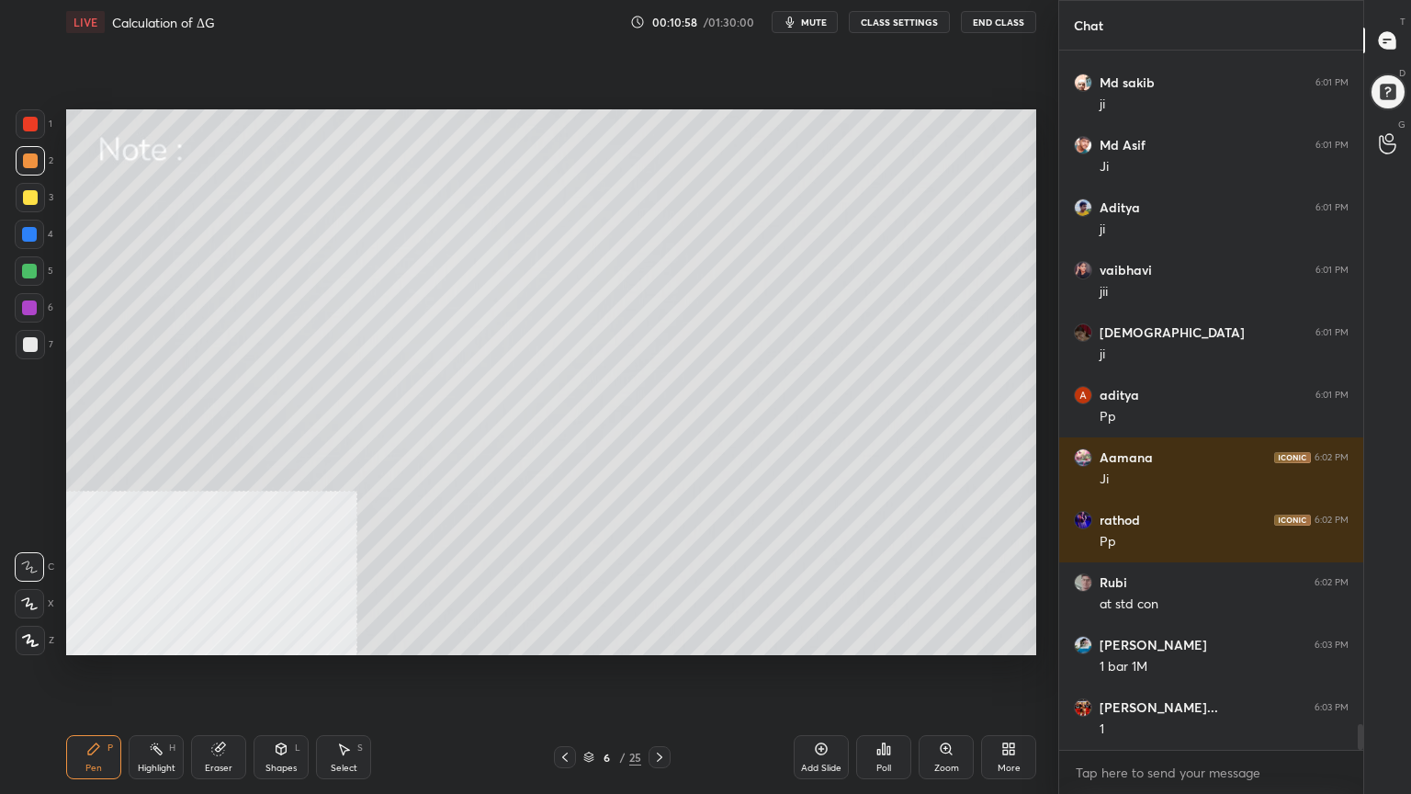
scroll to position [18195, 0]
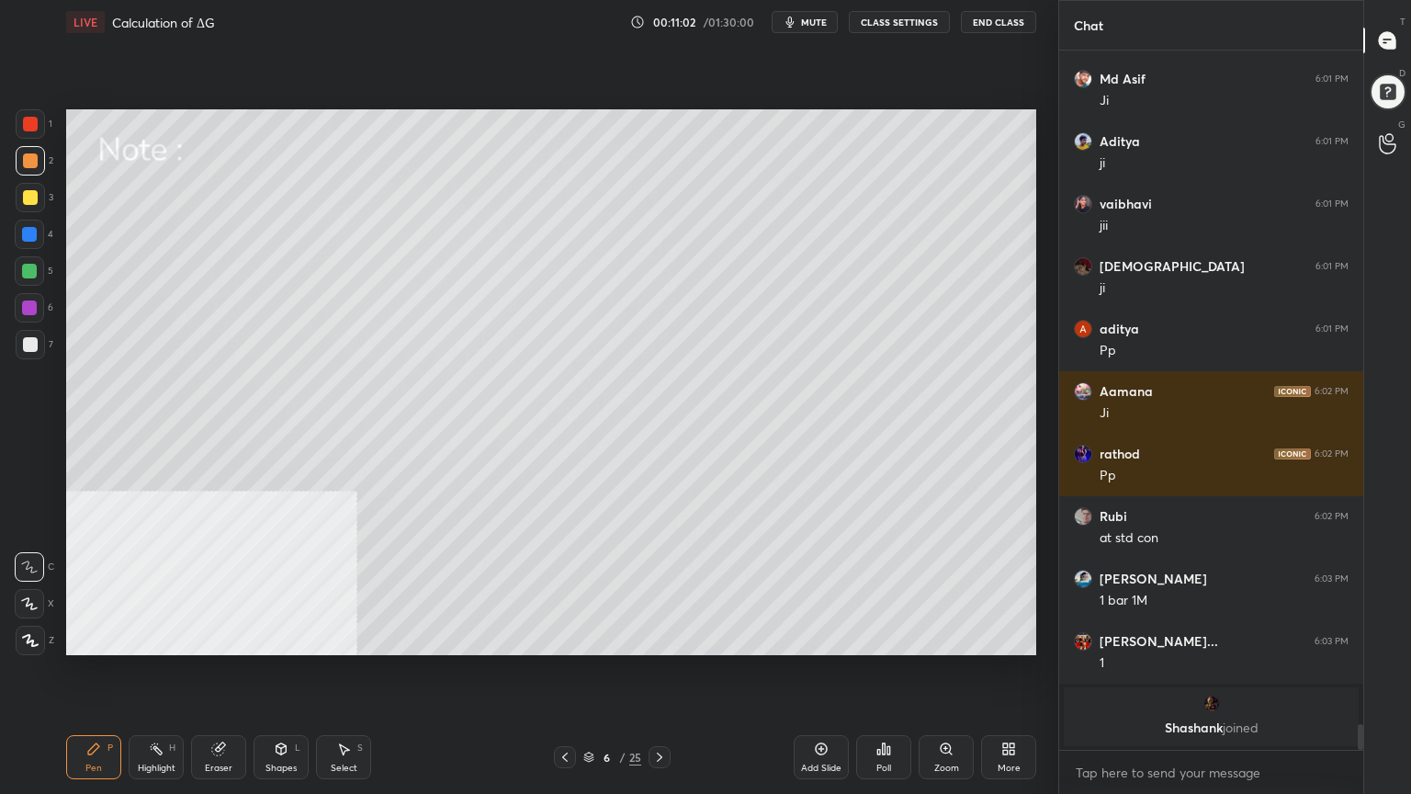
drag, startPoint x: 345, startPoint y: 759, endPoint x: 344, endPoint y: 661, distance: 98.3
click at [347, 638] on div "Select S" at bounding box center [343, 757] width 55 height 44
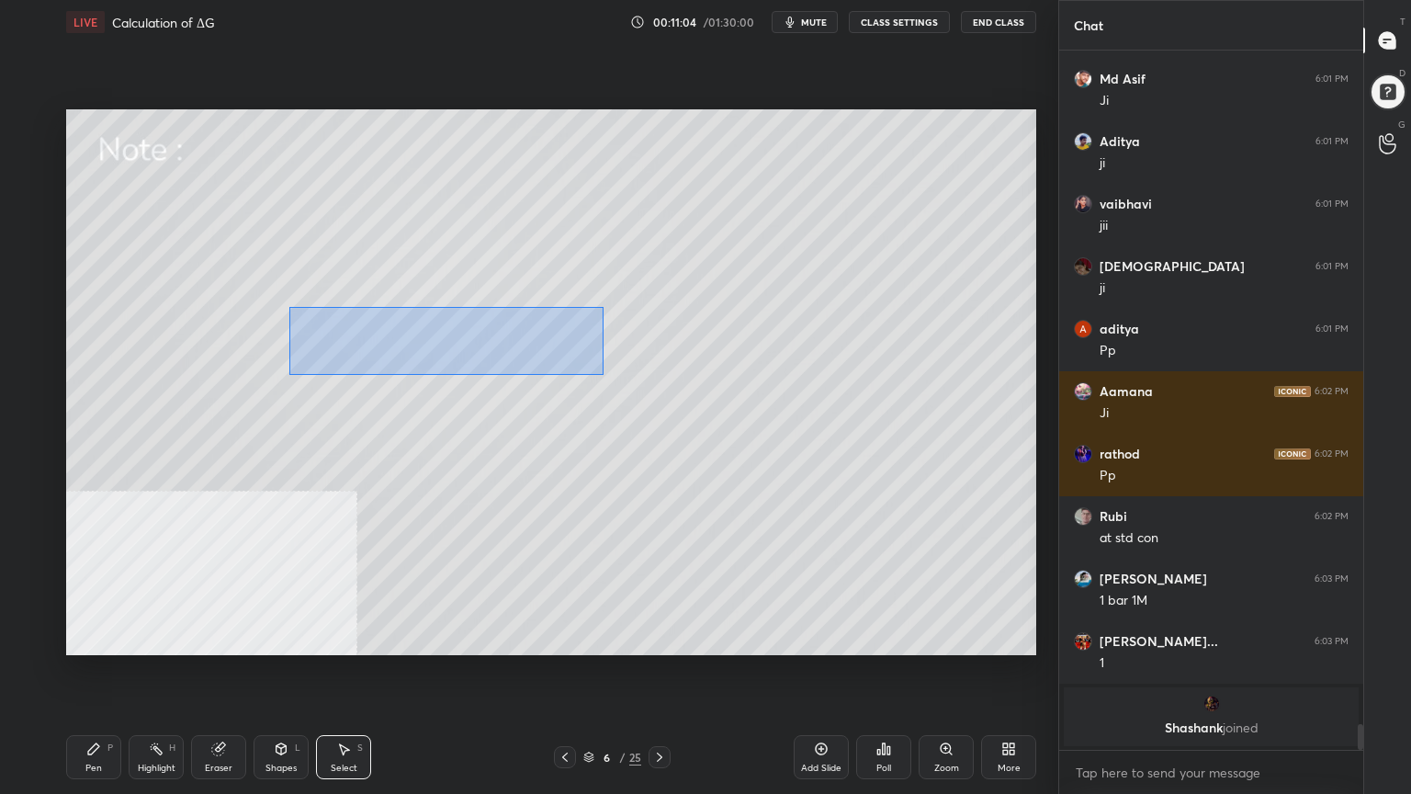
drag, startPoint x: 289, startPoint y: 307, endPoint x: 608, endPoint y: 368, distance: 324.5
click at [608, 369] on div "0 ° Undo Copy Duplicate Duplicate to new slide Delete" at bounding box center [551, 382] width 970 height 546
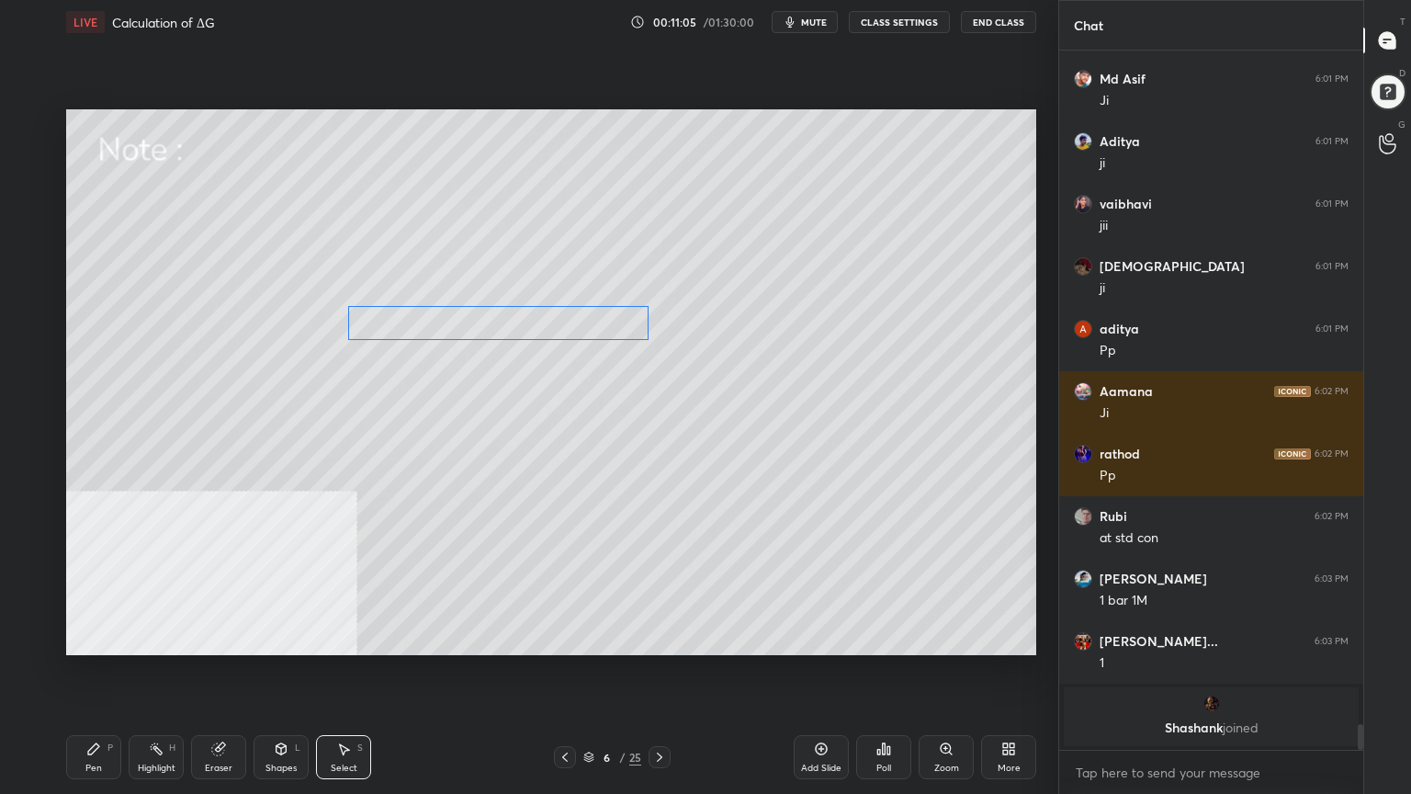
drag, startPoint x: 544, startPoint y: 334, endPoint x: 581, endPoint y: 367, distance: 49.4
click at [595, 334] on div "0 ° Undo Copy Duplicate Duplicate to new slide Delete" at bounding box center [551, 382] width 970 height 546
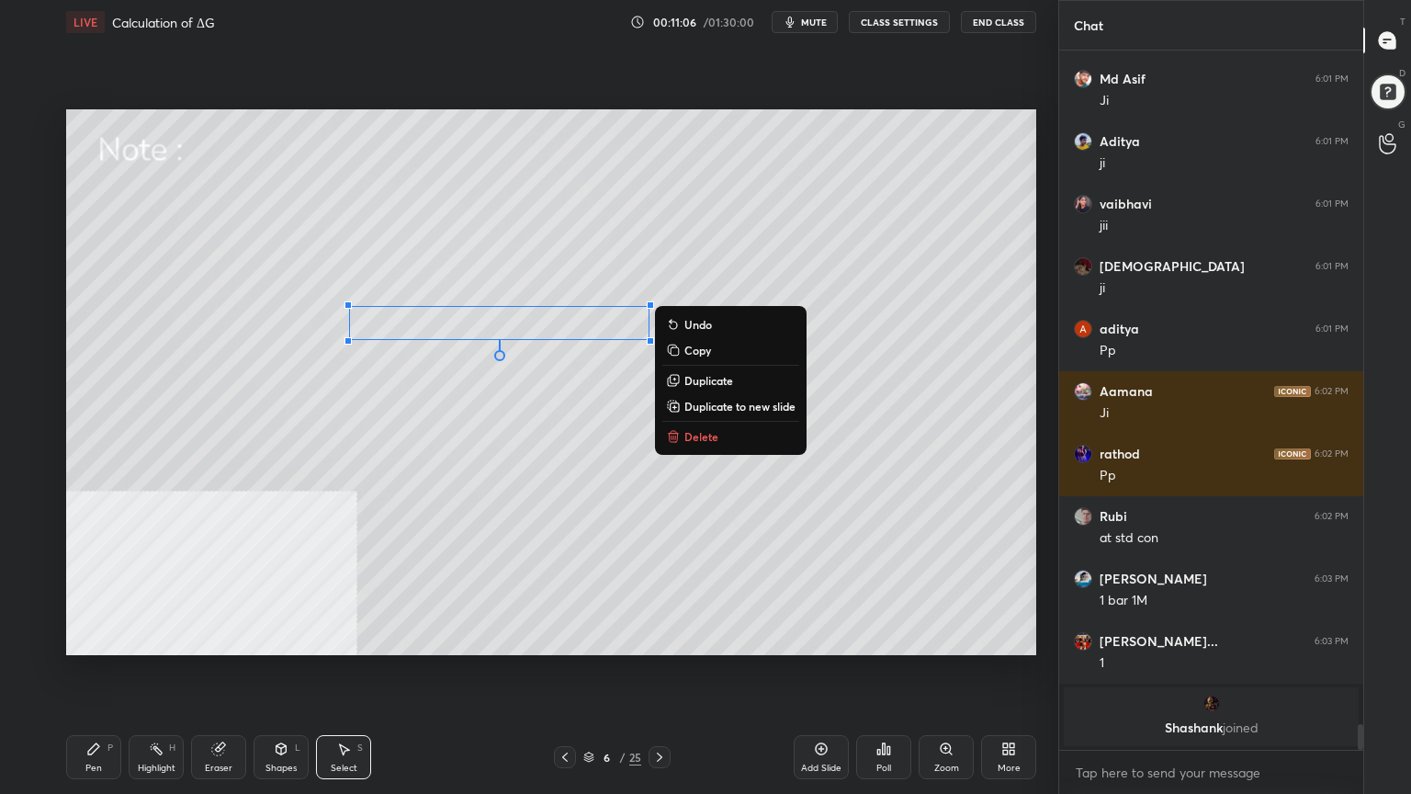
click at [80, 638] on div "Pen P" at bounding box center [93, 757] width 55 height 44
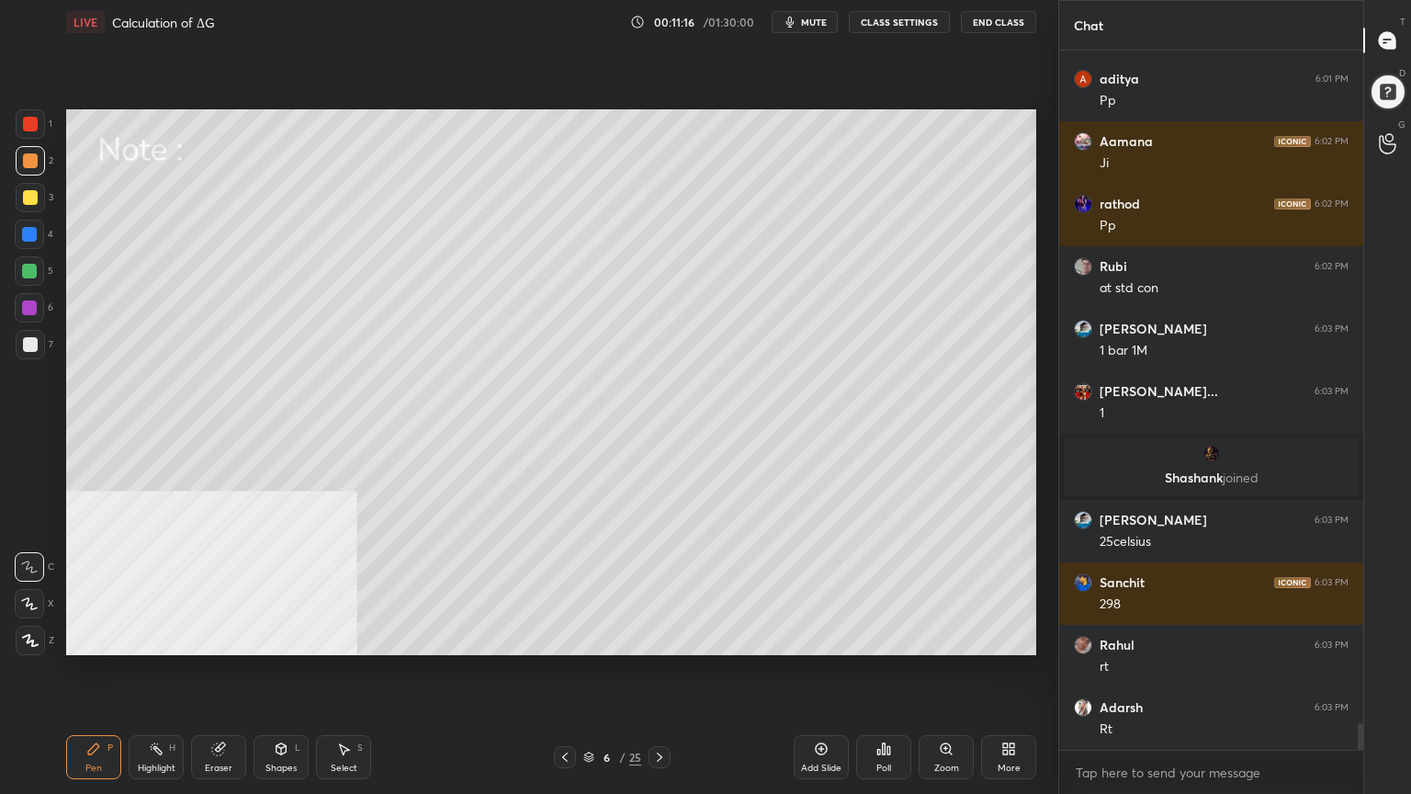
scroll to position [17776, 0]
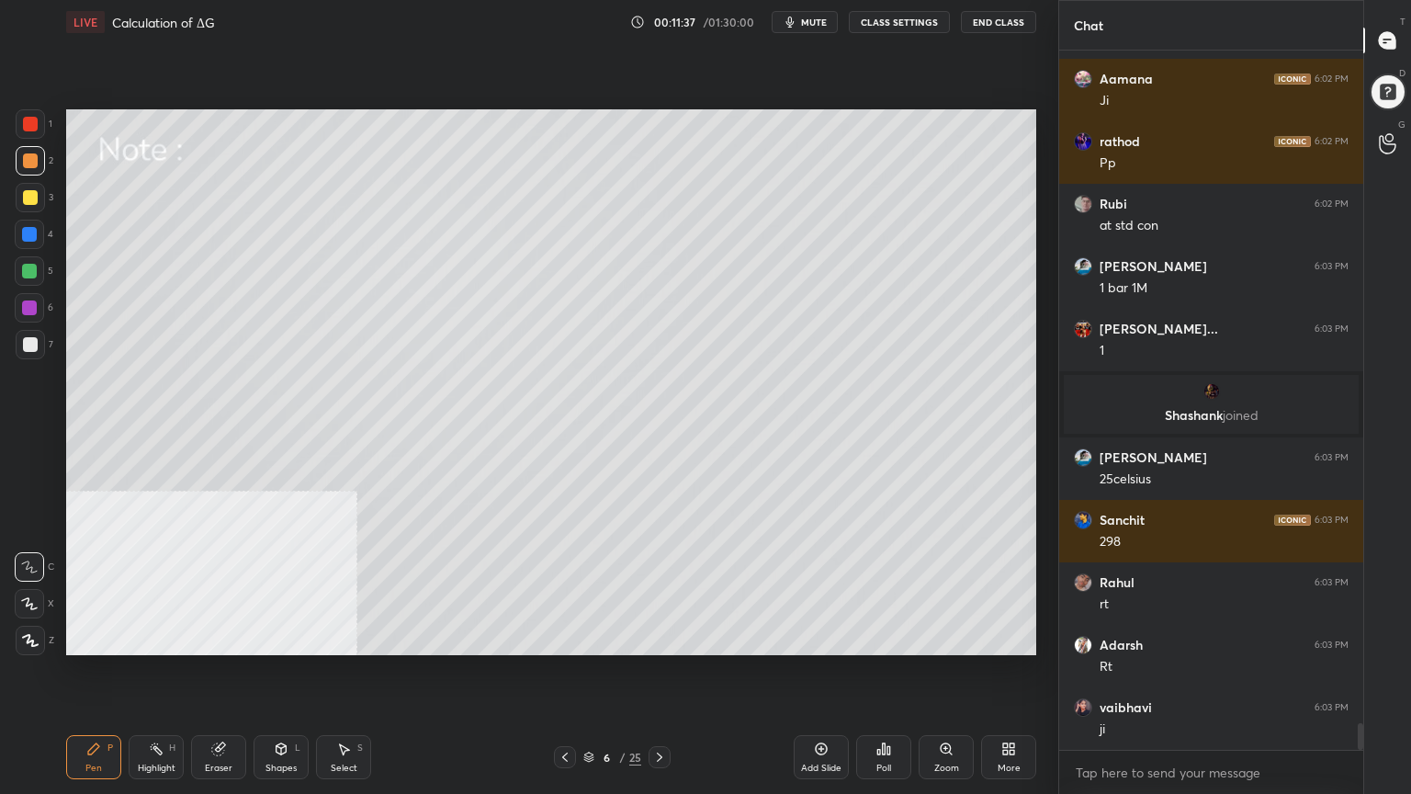
click at [28, 342] on div at bounding box center [30, 344] width 15 height 15
click at [662, 638] on icon at bounding box center [659, 757] width 15 height 15
drag, startPoint x: 283, startPoint y: 768, endPoint x: 280, endPoint y: 757, distance: 11.4
click at [282, 638] on div "Shapes" at bounding box center [281, 768] width 31 height 9
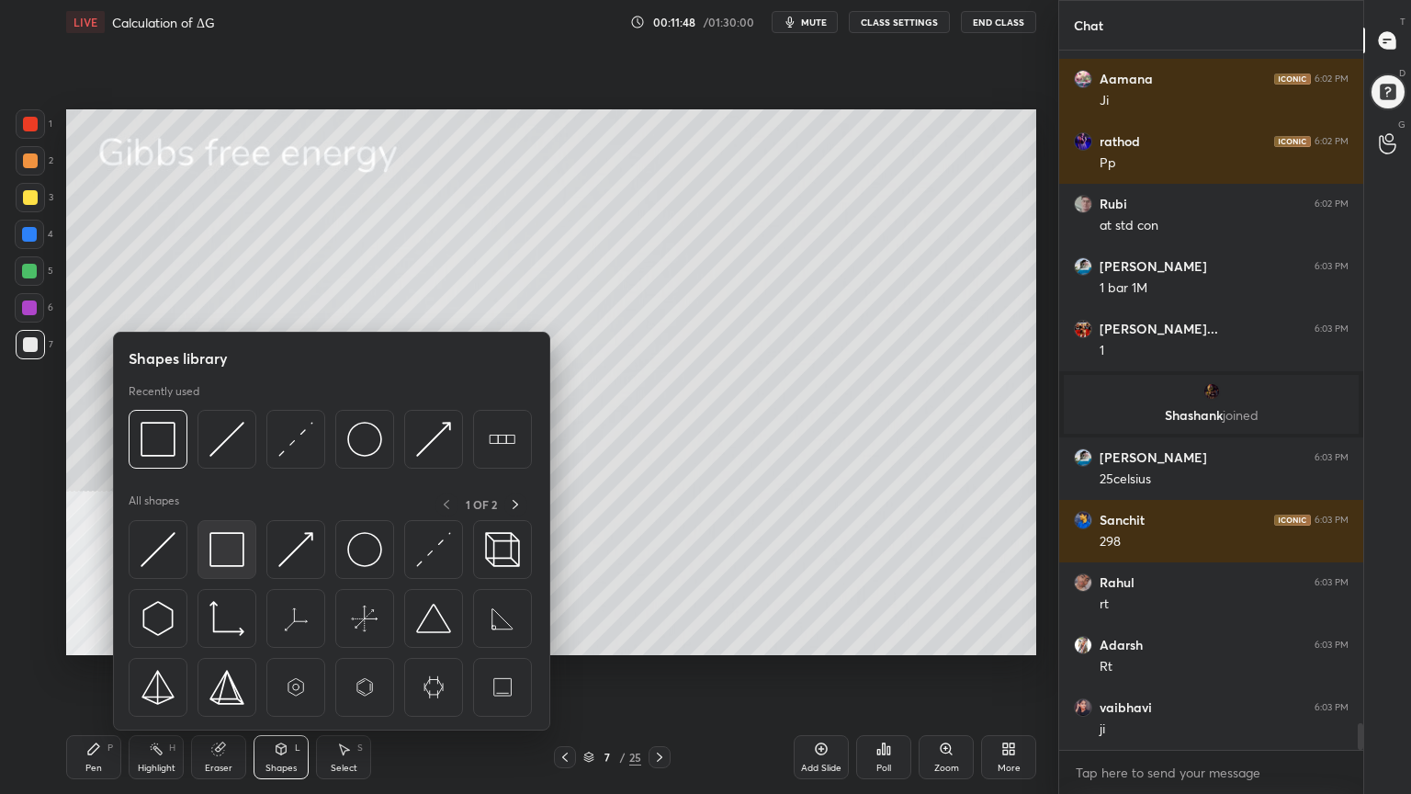
click at [224, 549] on img at bounding box center [226, 549] width 35 height 35
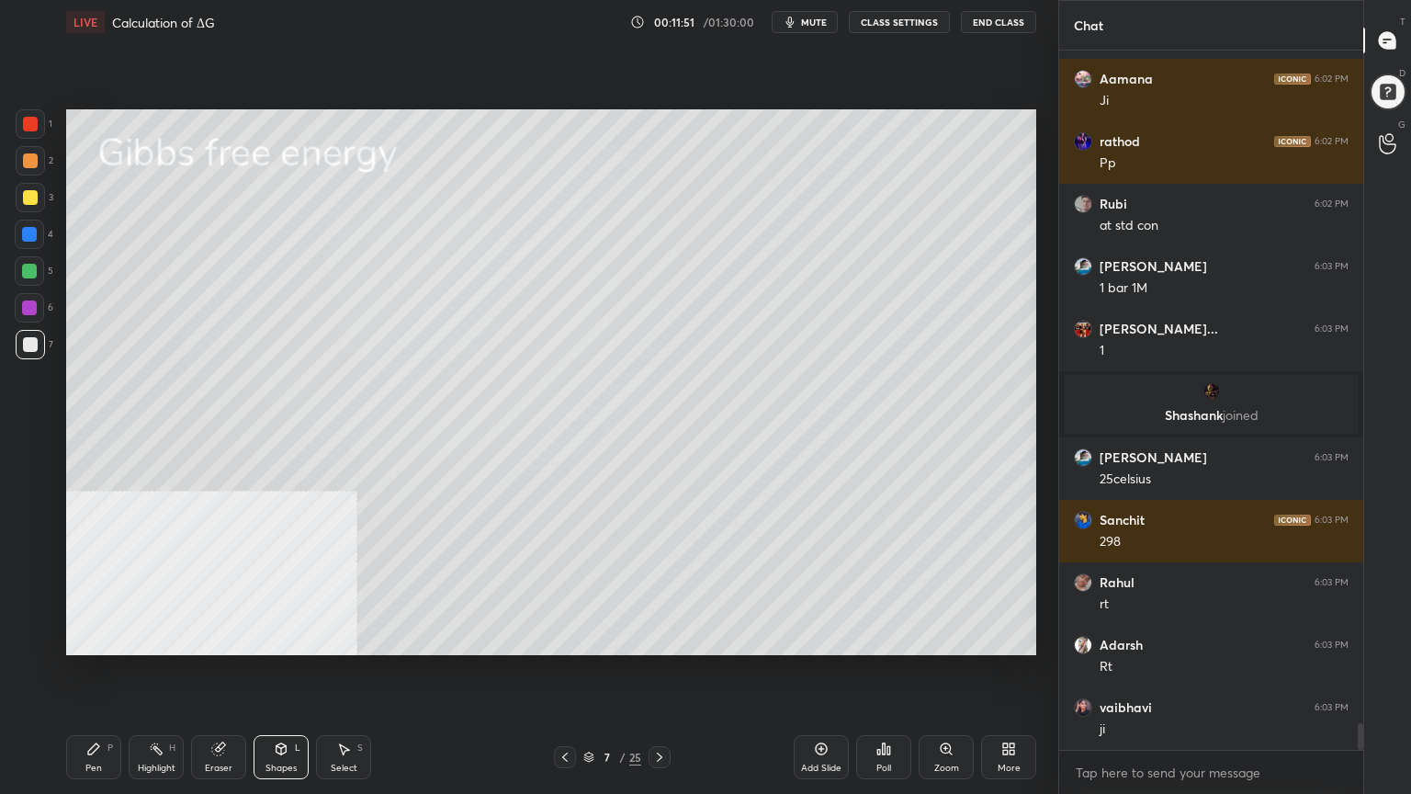
click at [95, 638] on div "Pen P" at bounding box center [93, 757] width 55 height 44
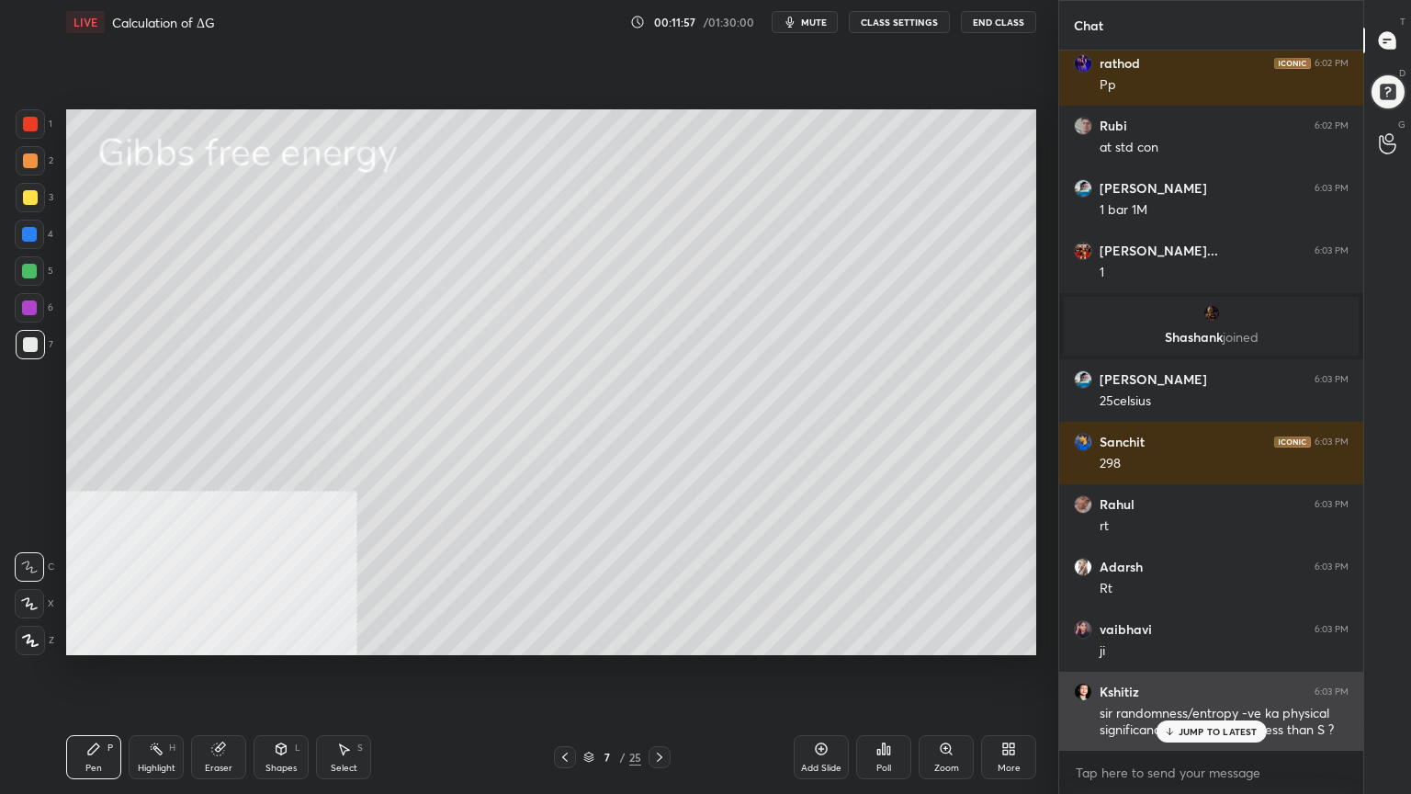
click at [1239, 638] on p "JUMP TO LATEST" at bounding box center [1218, 731] width 79 height 11
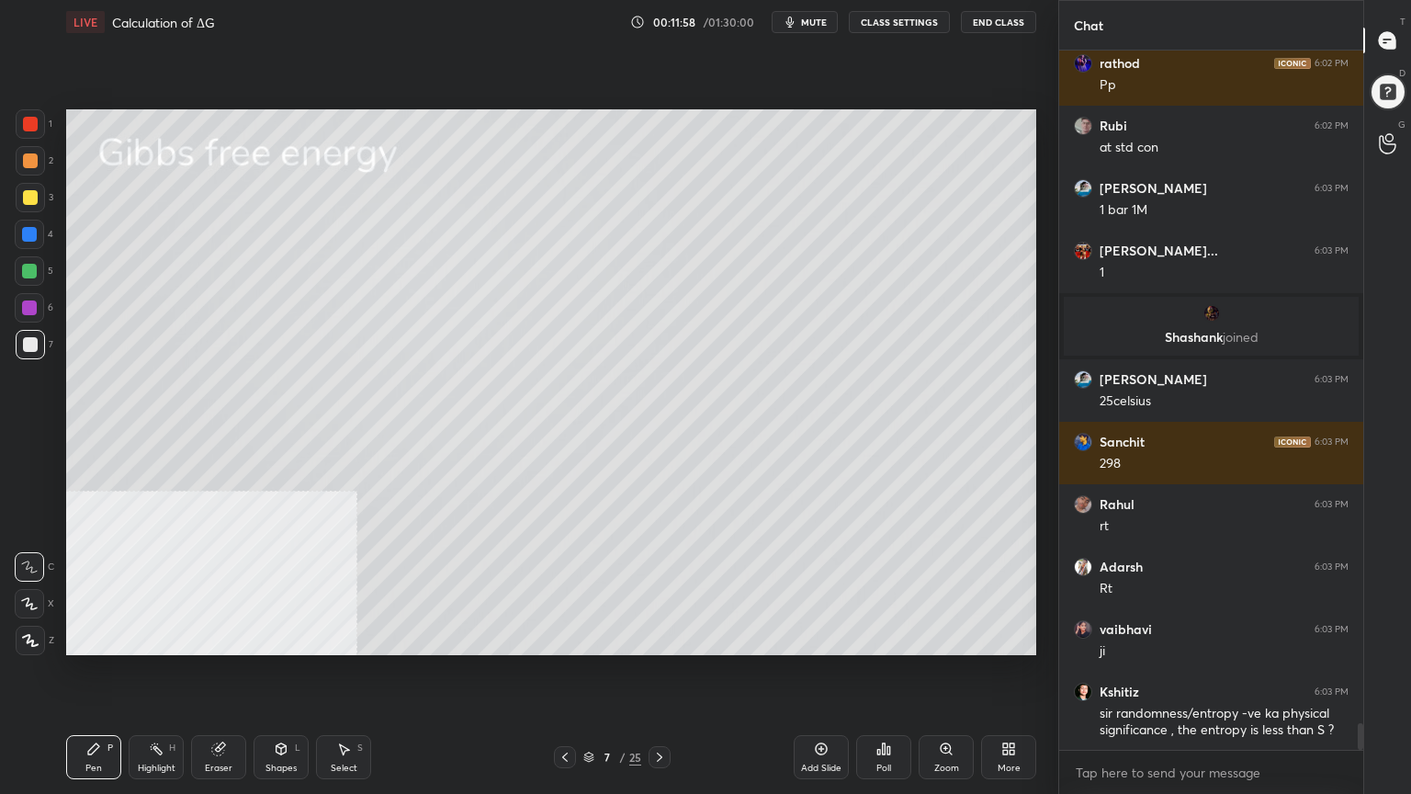
click at [566, 638] on div at bounding box center [565, 757] width 22 height 22
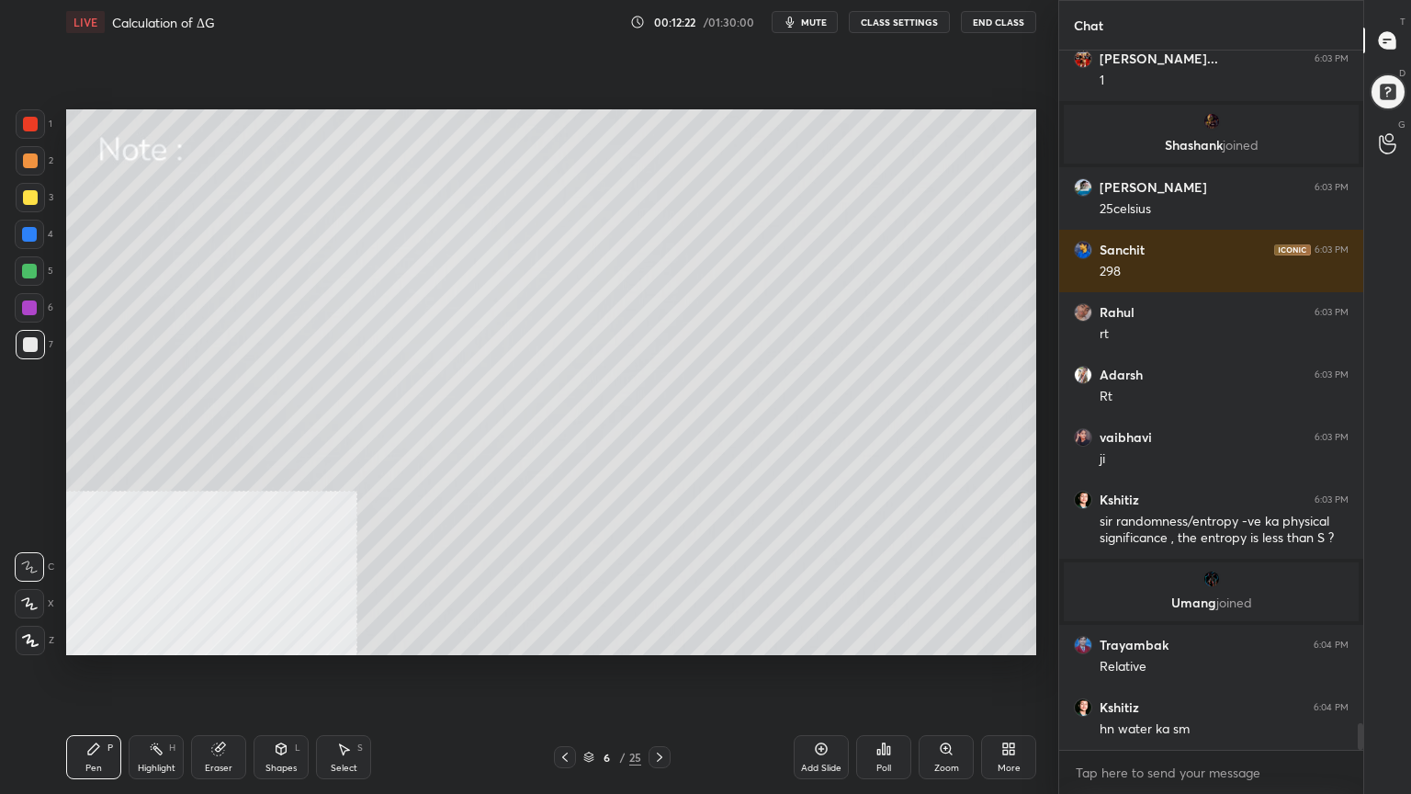
scroll to position [17960, 0]
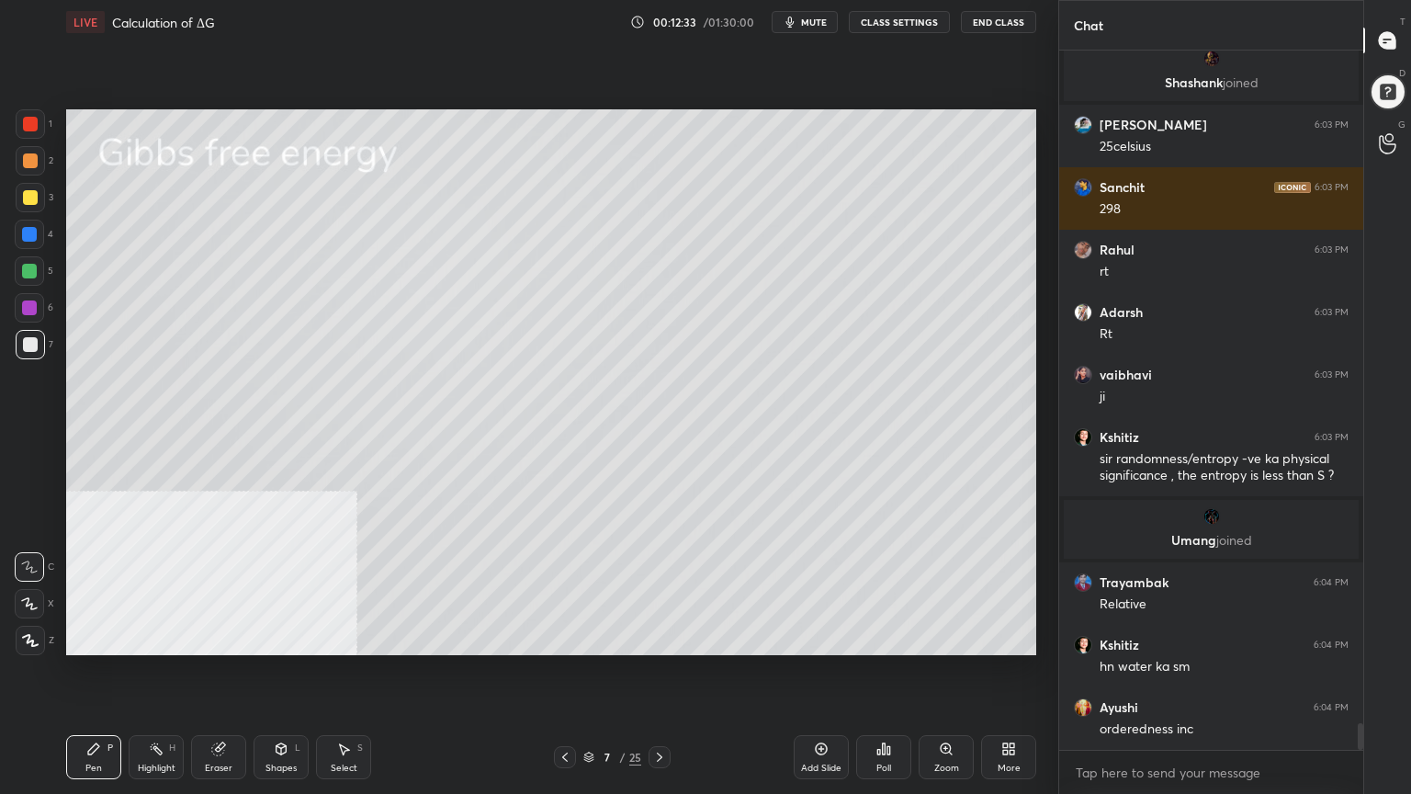
click at [31, 203] on div at bounding box center [30, 197] width 15 height 15
click at [345, 638] on div "Select S" at bounding box center [343, 757] width 55 height 44
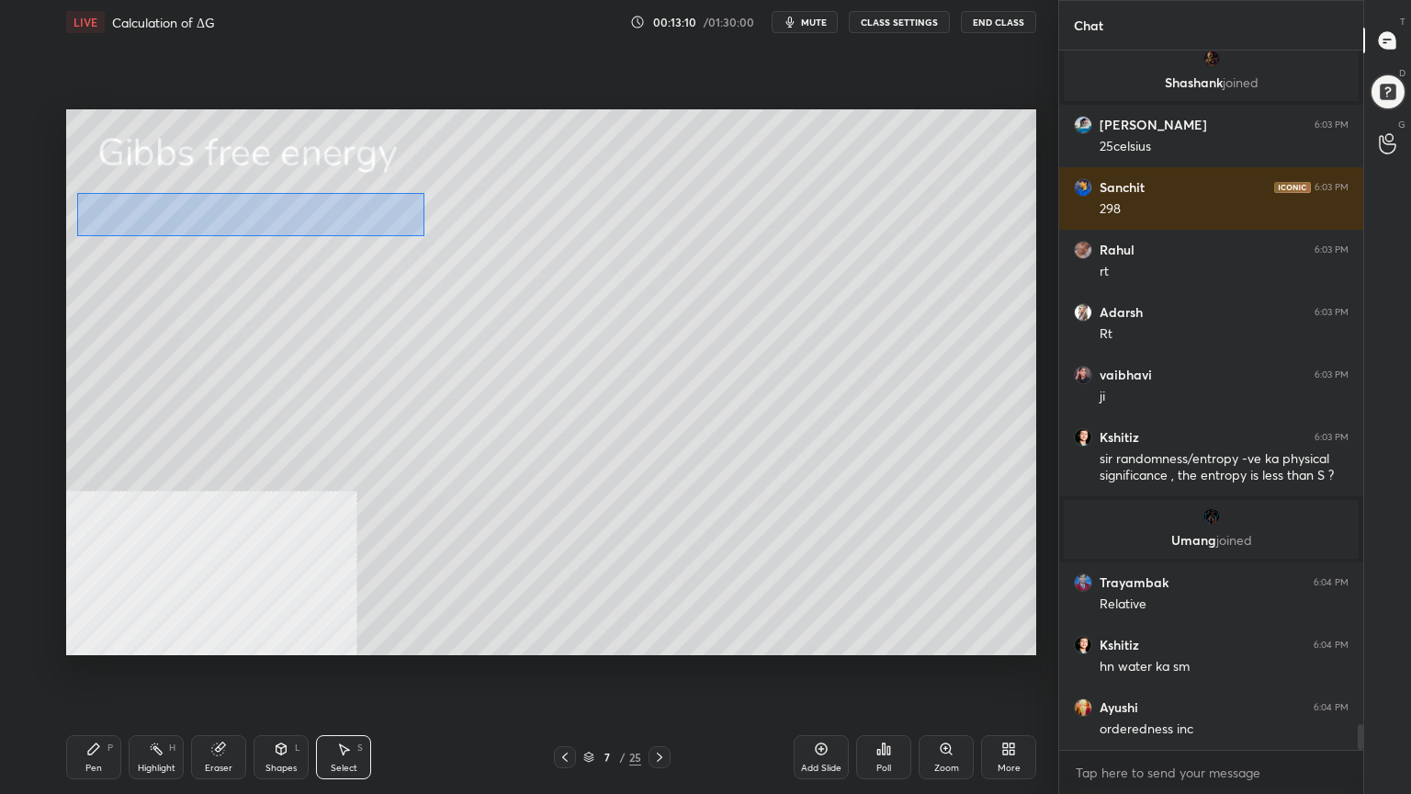
scroll to position [18022, 0]
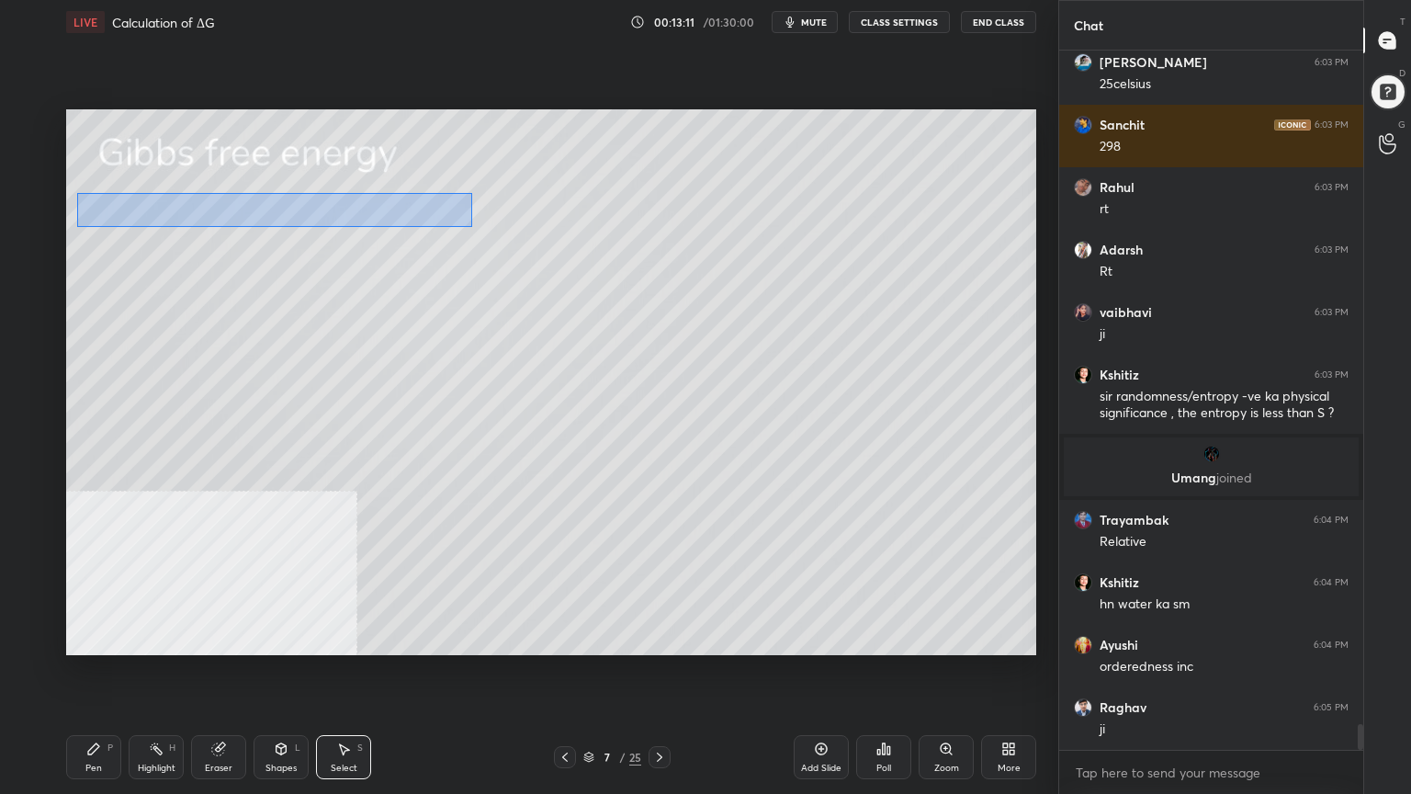
drag, startPoint x: 77, startPoint y: 192, endPoint x: 448, endPoint y: 217, distance: 372.0
click at [472, 224] on div "0 ° Undo Copy Duplicate Duplicate to new slide Delete" at bounding box center [551, 382] width 970 height 546
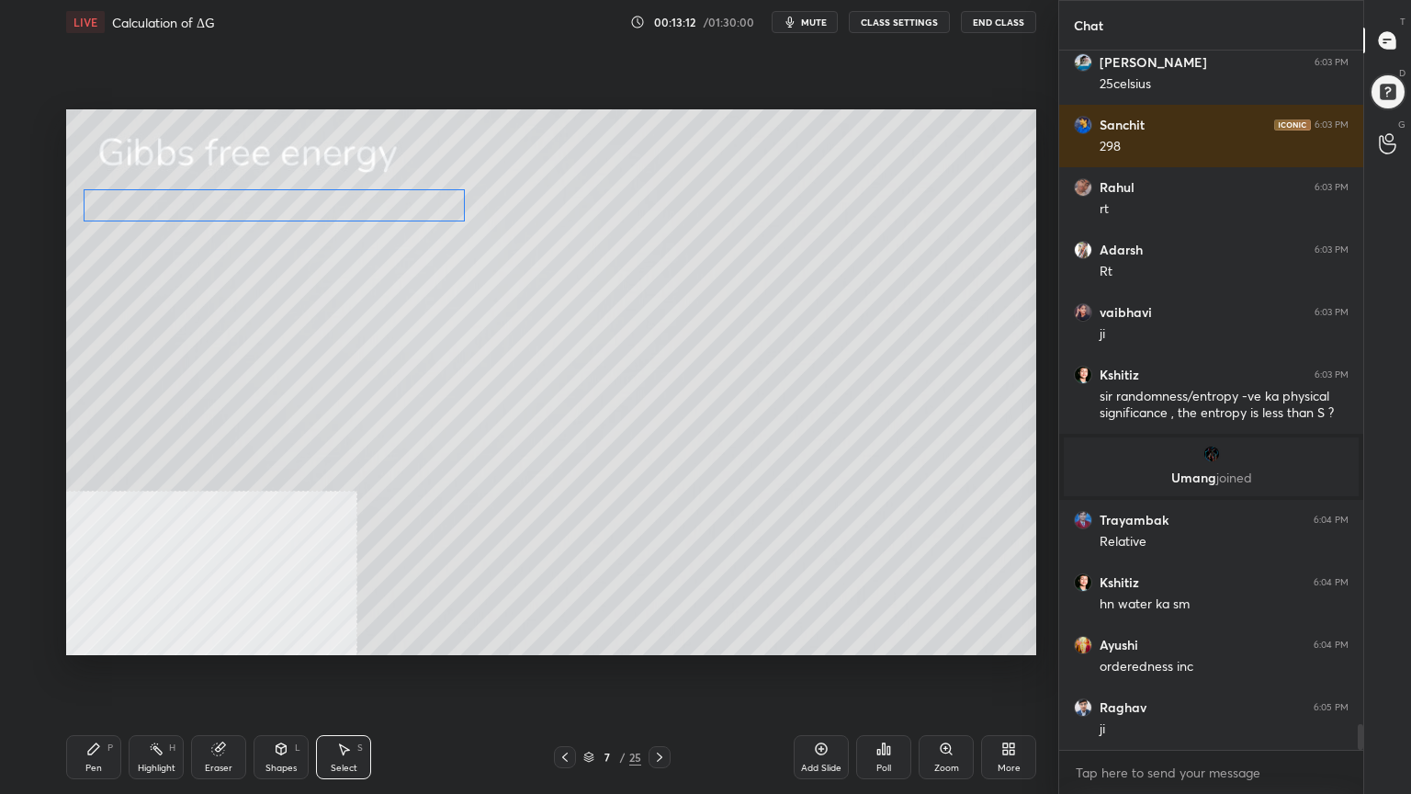
click at [420, 213] on div "0 ° Undo Copy Duplicate Duplicate to new slide Delete" at bounding box center [551, 382] width 970 height 546
click at [361, 284] on div "0 ° Undo Copy Duplicate Duplicate to new slide Delete" at bounding box center [551, 382] width 970 height 546
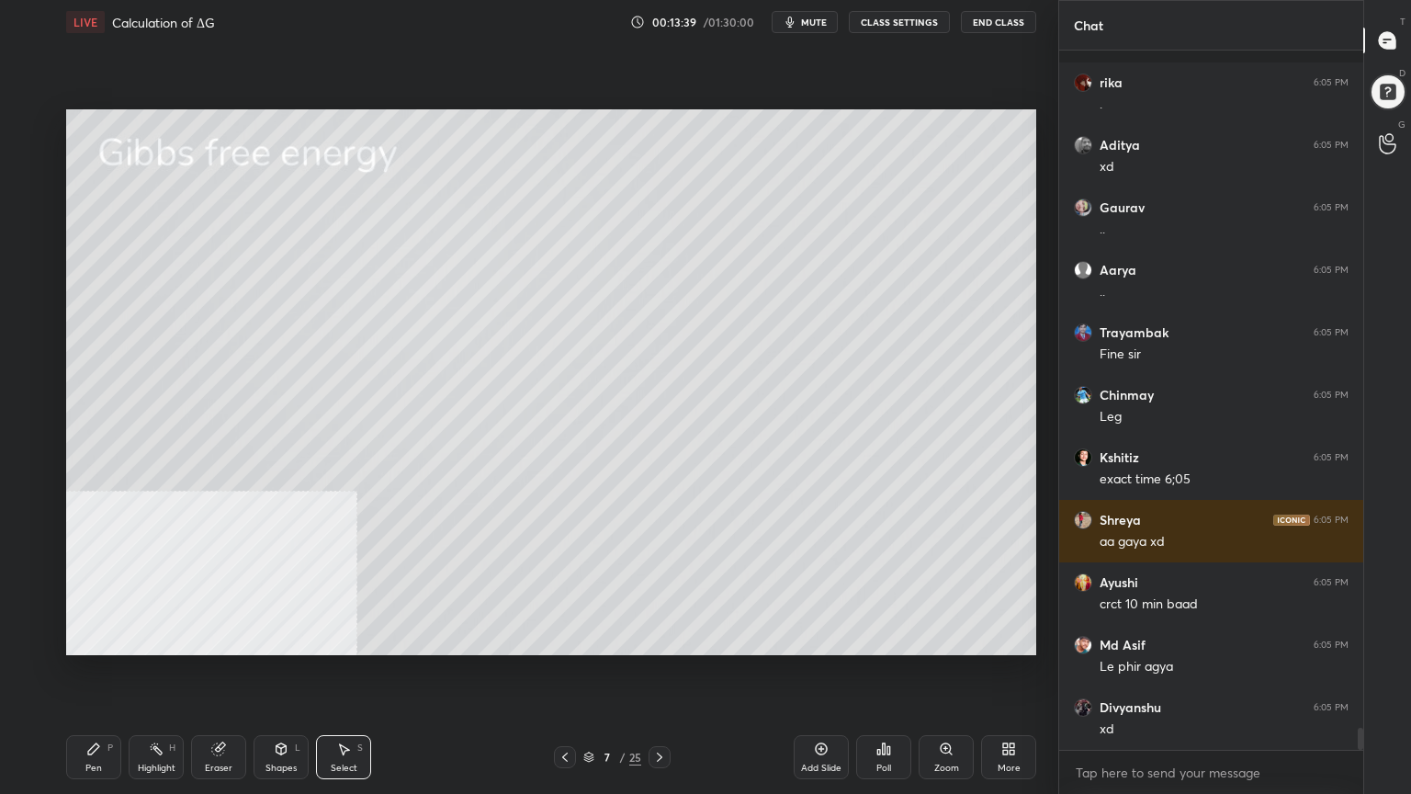
scroll to position [21896, 0]
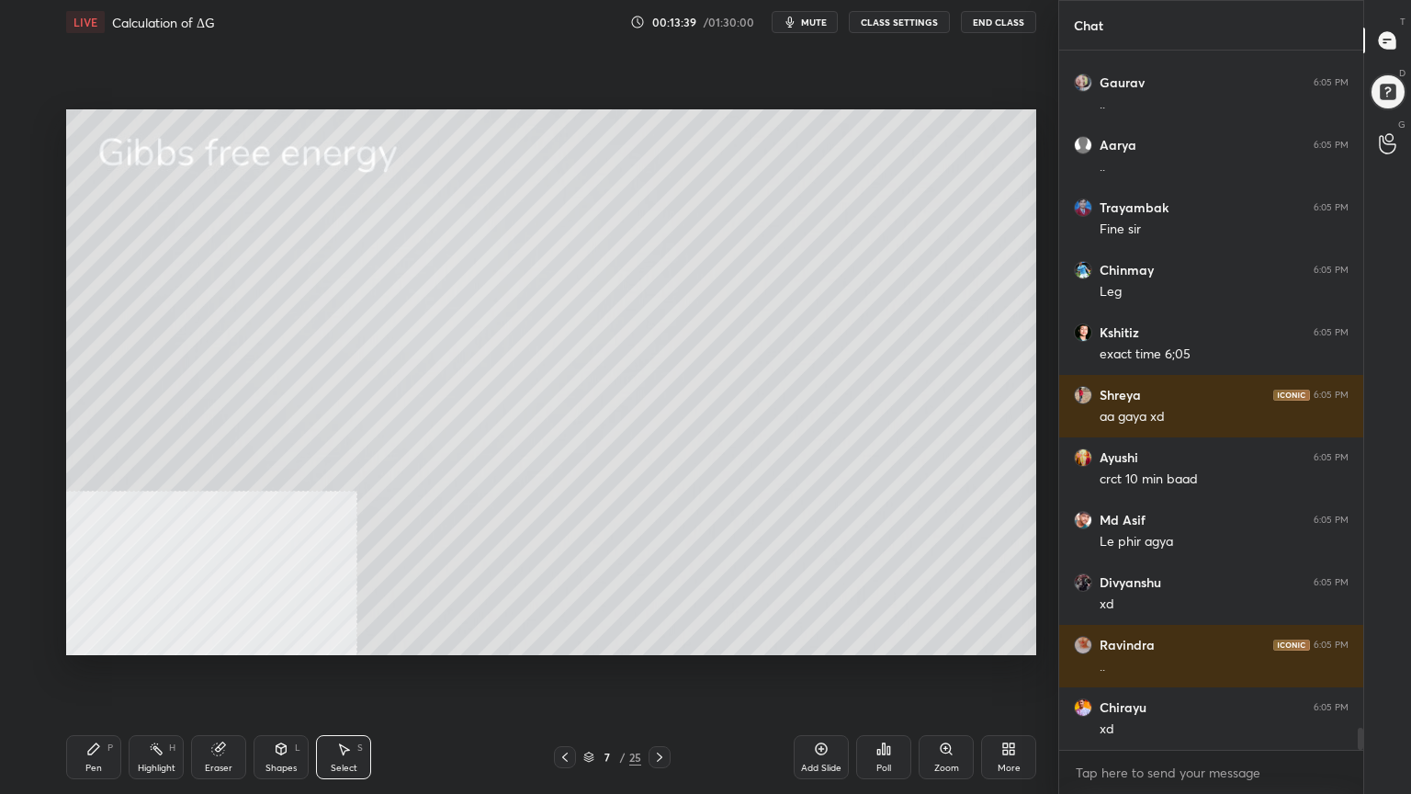
click at [92, 638] on div "Pen" at bounding box center [93, 768] width 17 height 9
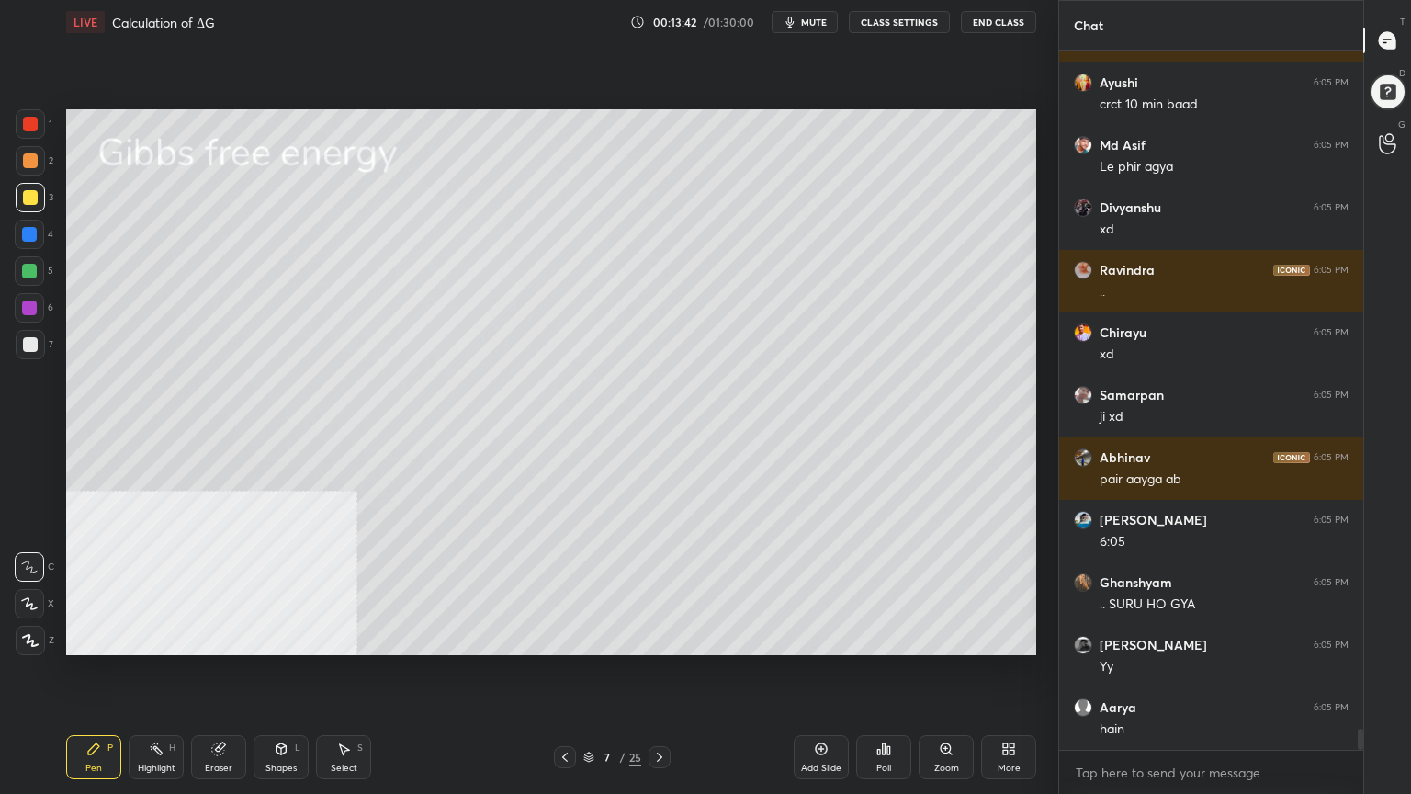
scroll to position [22333, 0]
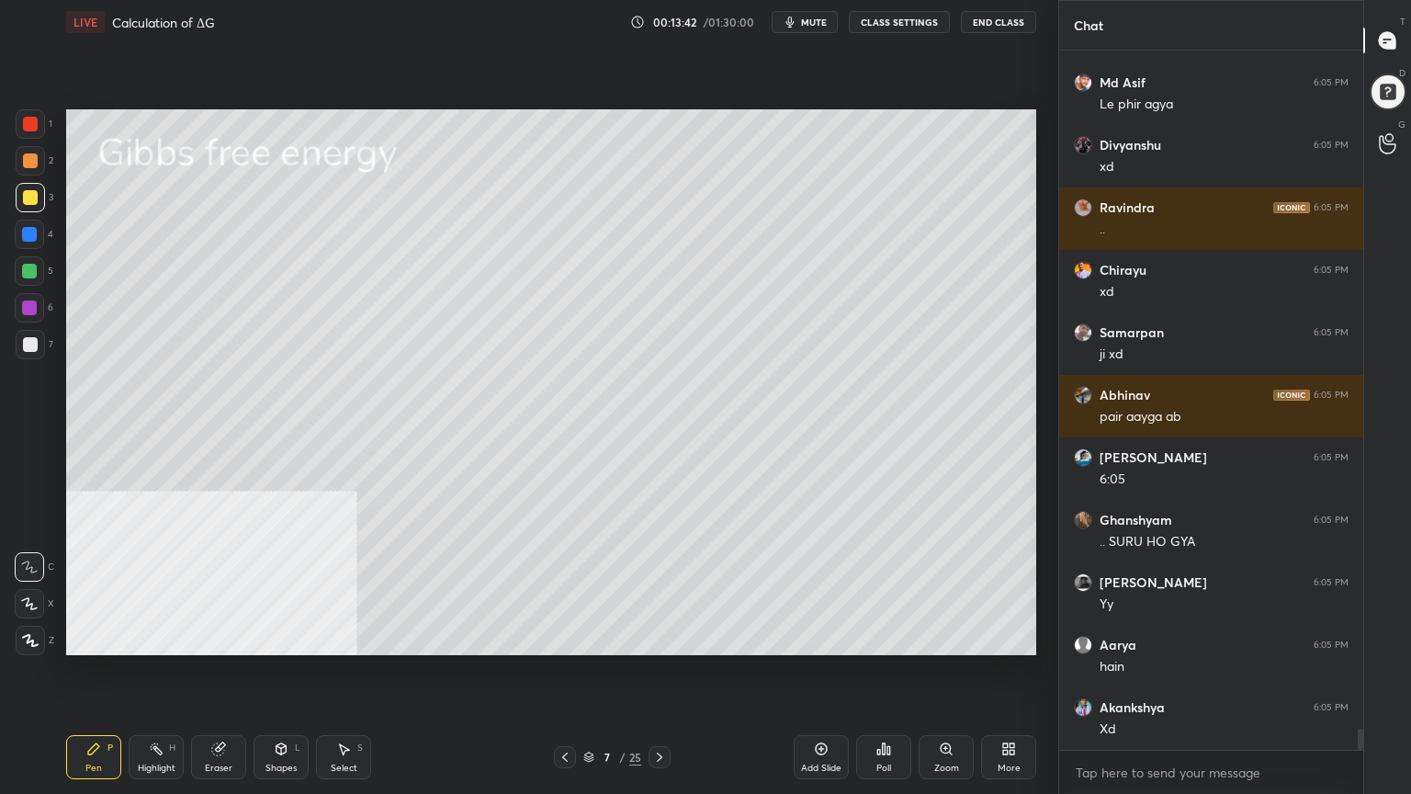
click at [26, 165] on div at bounding box center [30, 160] width 15 height 15
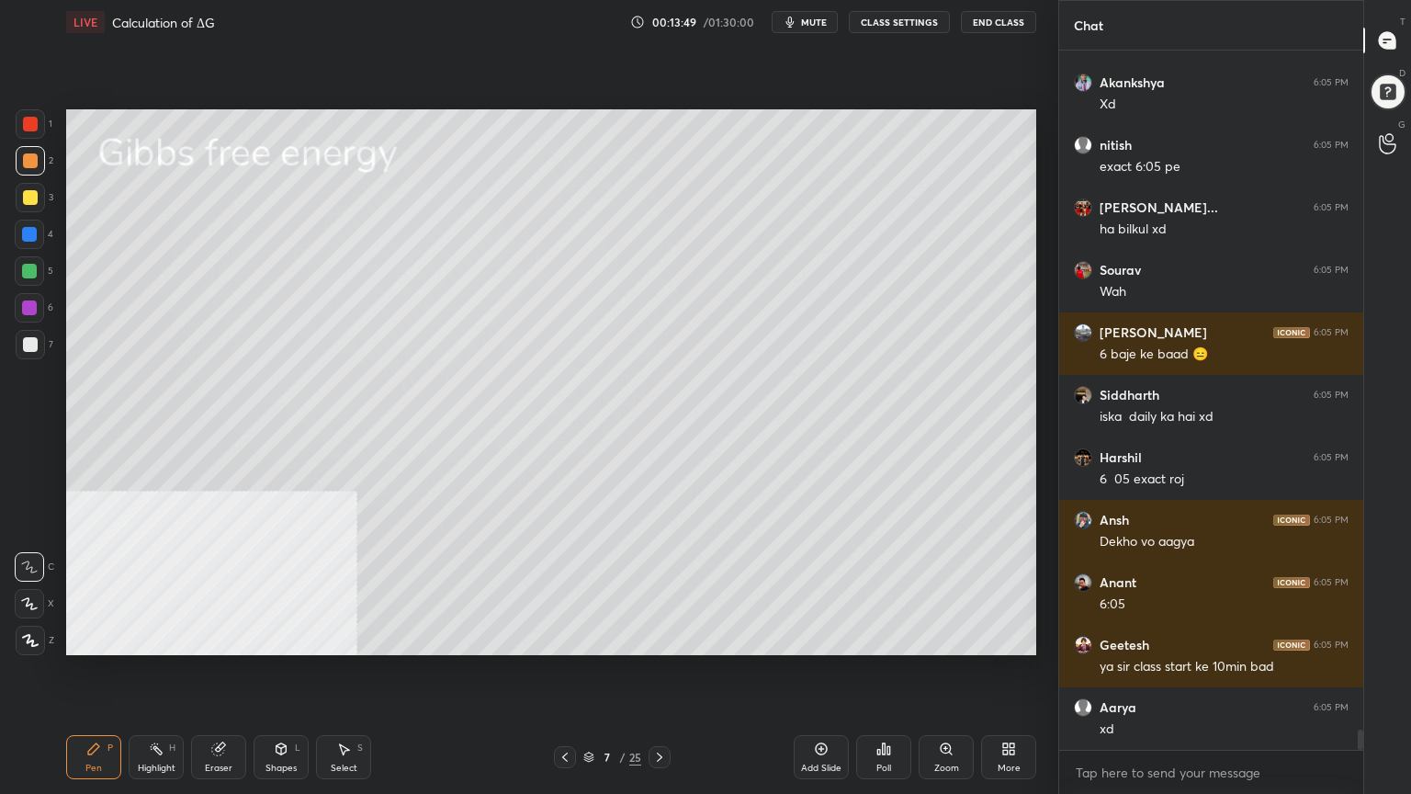
scroll to position [23020, 0]
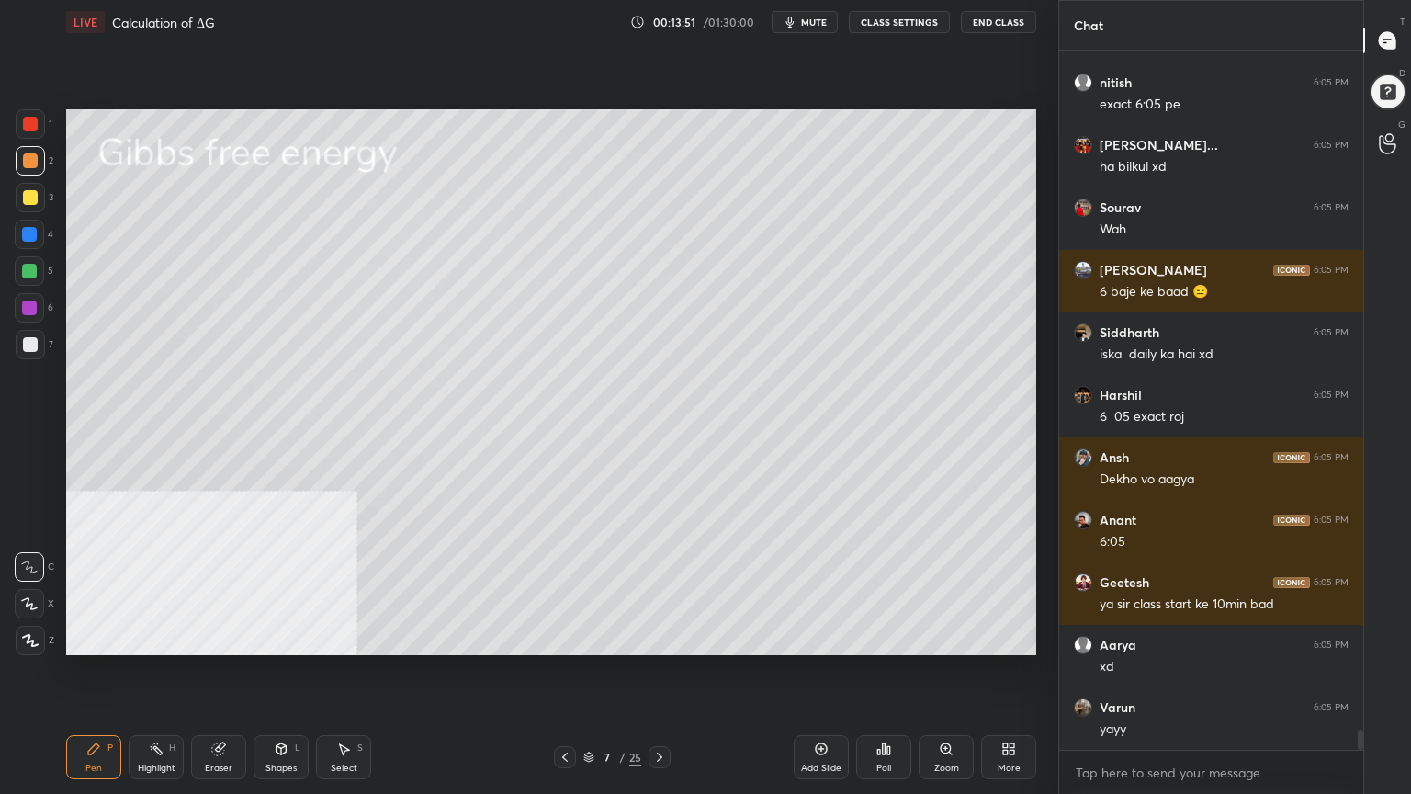
drag, startPoint x: 28, startPoint y: 201, endPoint x: 51, endPoint y: 211, distance: 25.9
click at [29, 200] on div at bounding box center [30, 197] width 15 height 15
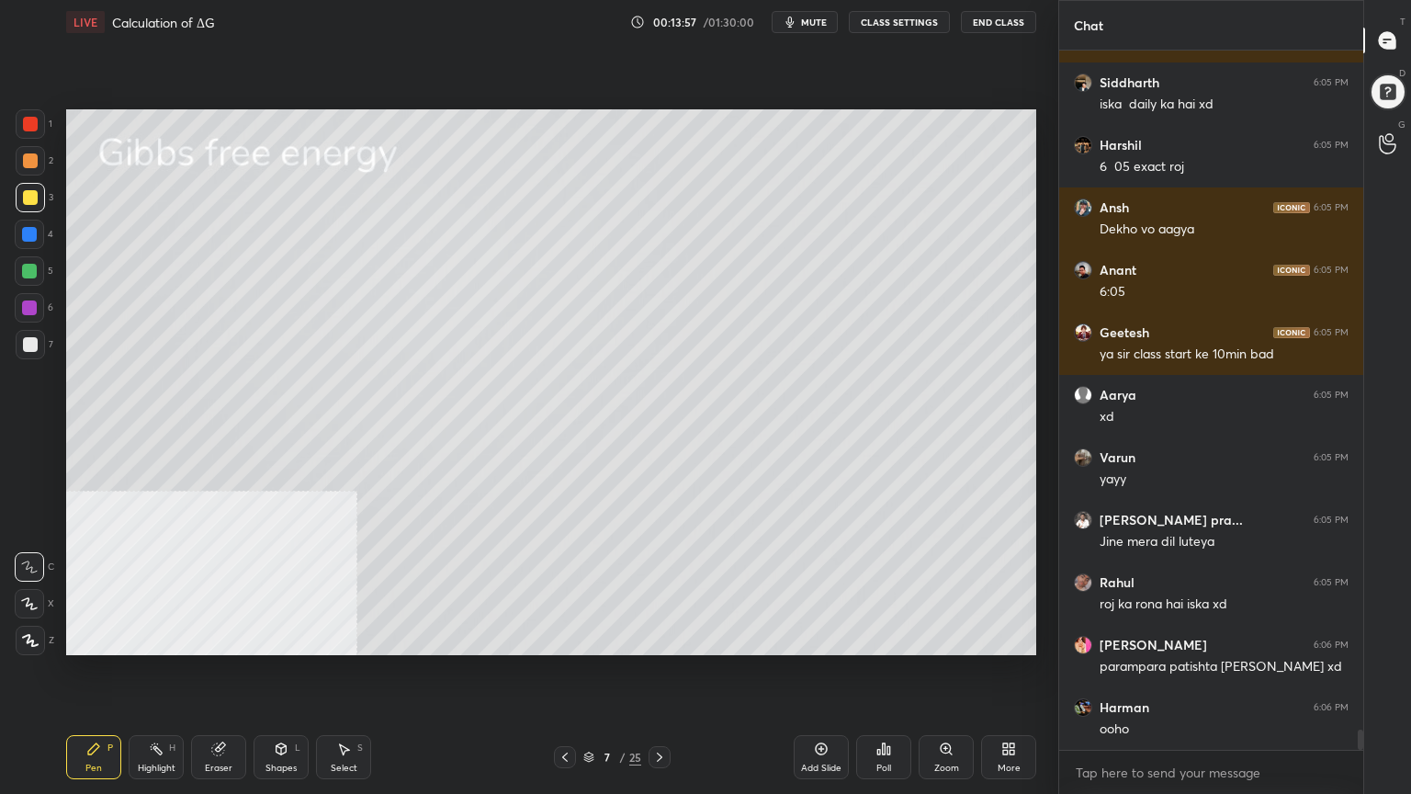
scroll to position [23333, 0]
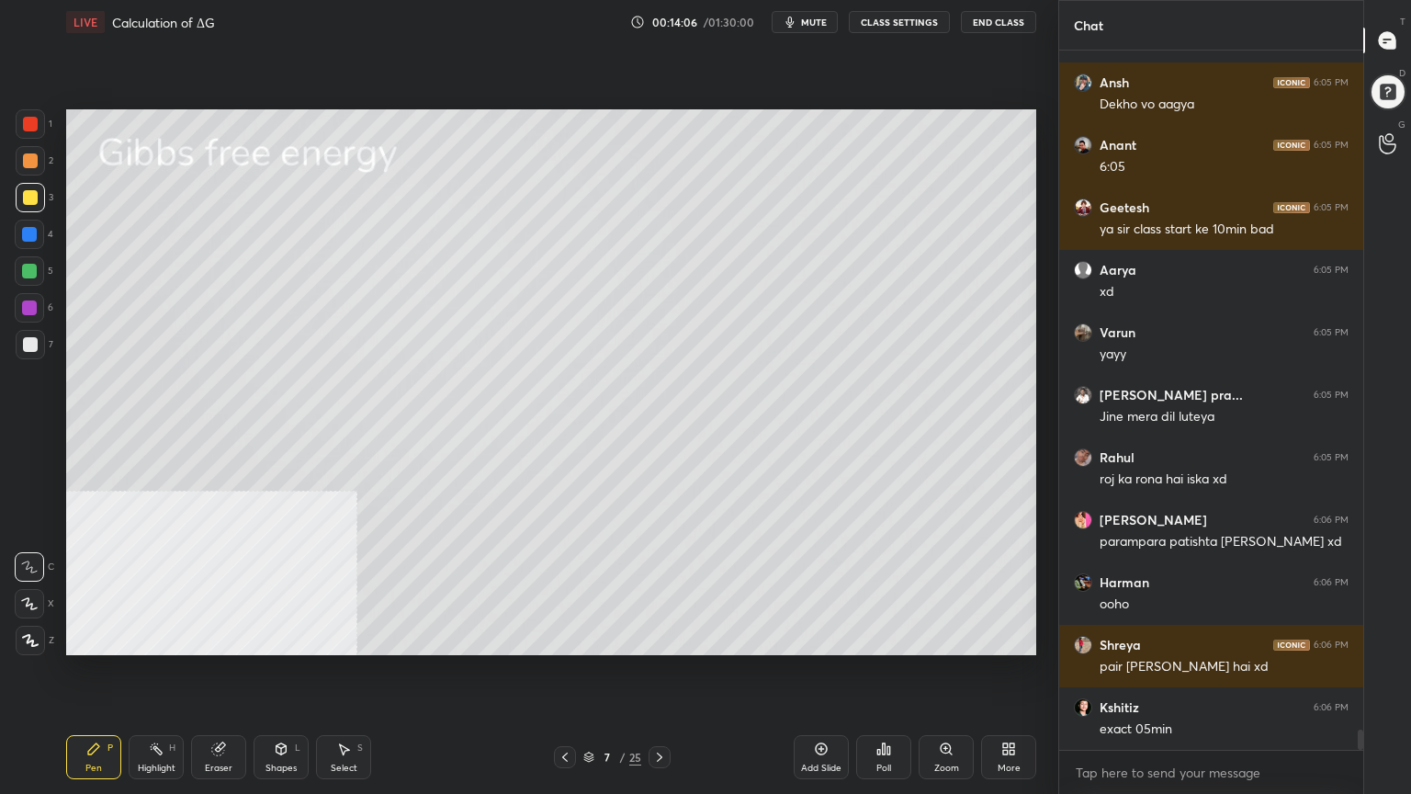
click at [35, 153] on div at bounding box center [30, 160] width 15 height 15
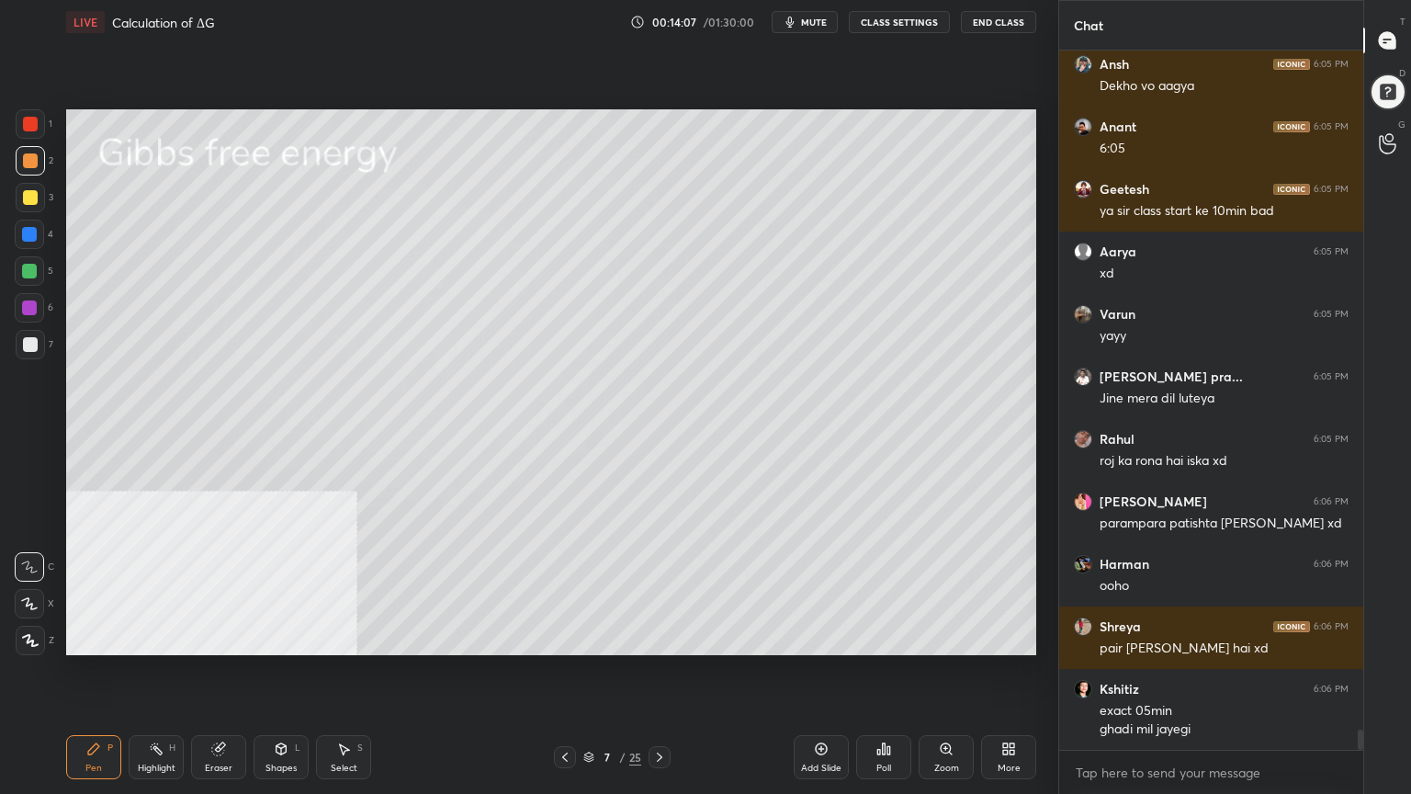
drag, startPoint x: 31, startPoint y: 605, endPoint x: 51, endPoint y: 590, distance: 25.0
click at [33, 605] on icon at bounding box center [29, 603] width 17 height 13
drag, startPoint x: 293, startPoint y: 754, endPoint x: 279, endPoint y: 744, distance: 17.1
click at [294, 638] on div "Shapes L" at bounding box center [281, 757] width 55 height 44
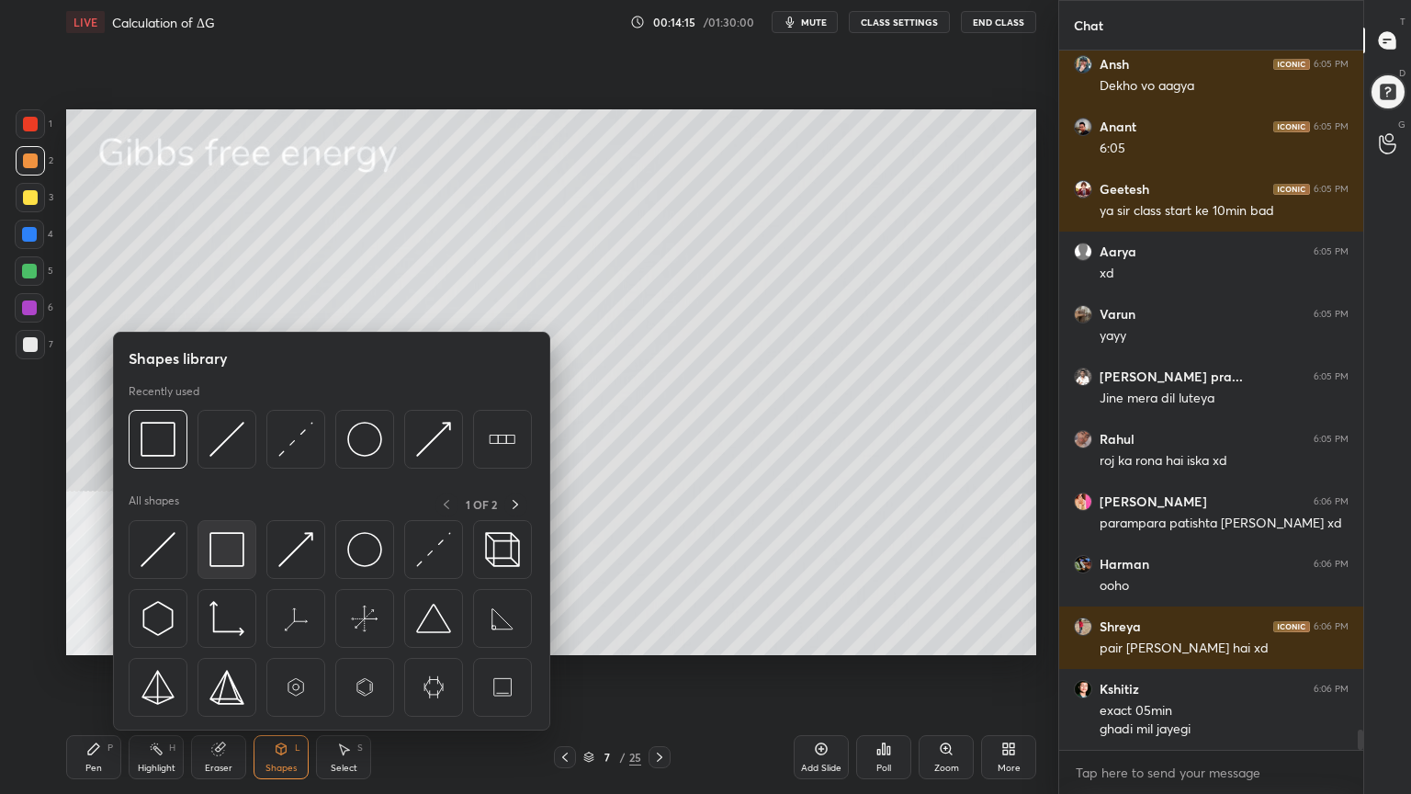
click at [225, 548] on img at bounding box center [226, 549] width 35 height 35
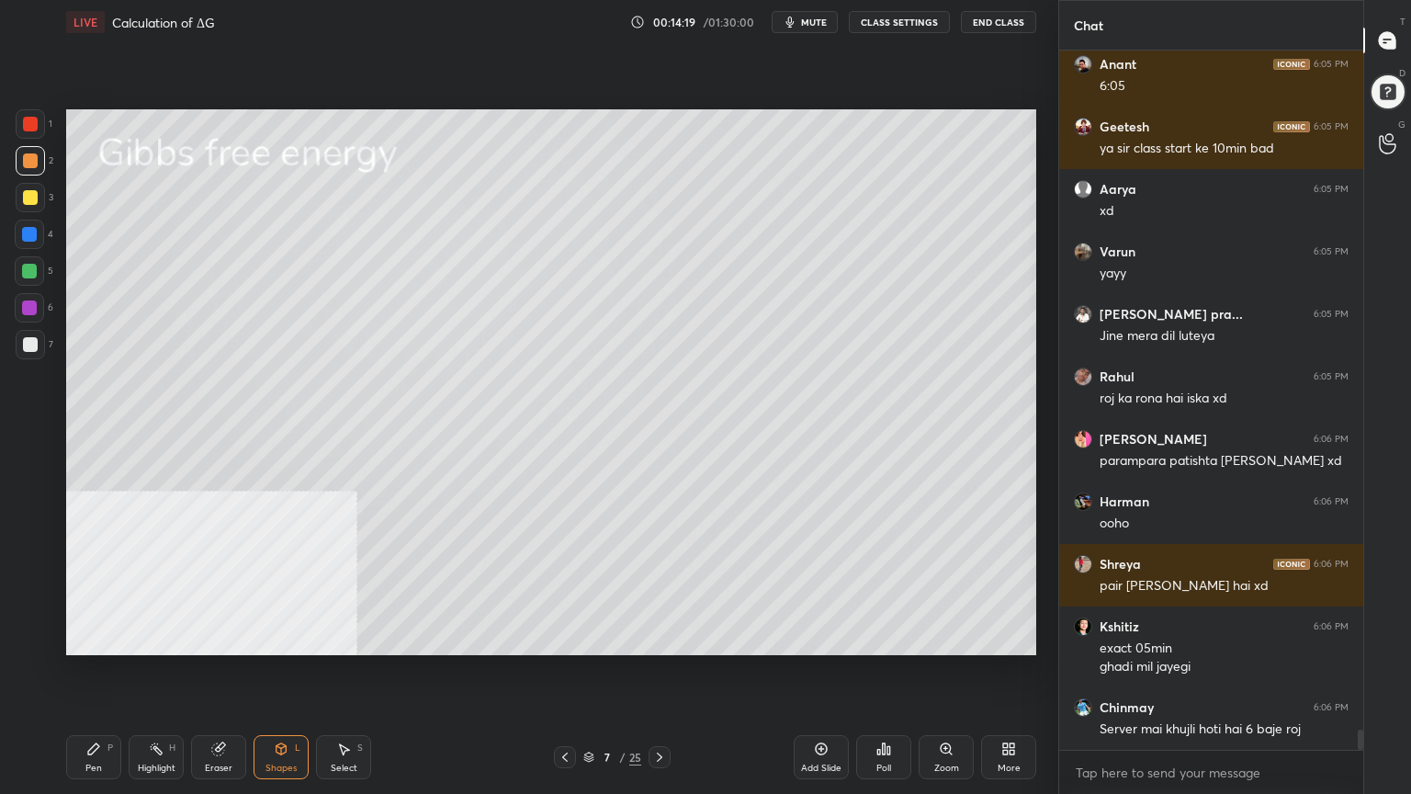
scroll to position [23539, 0]
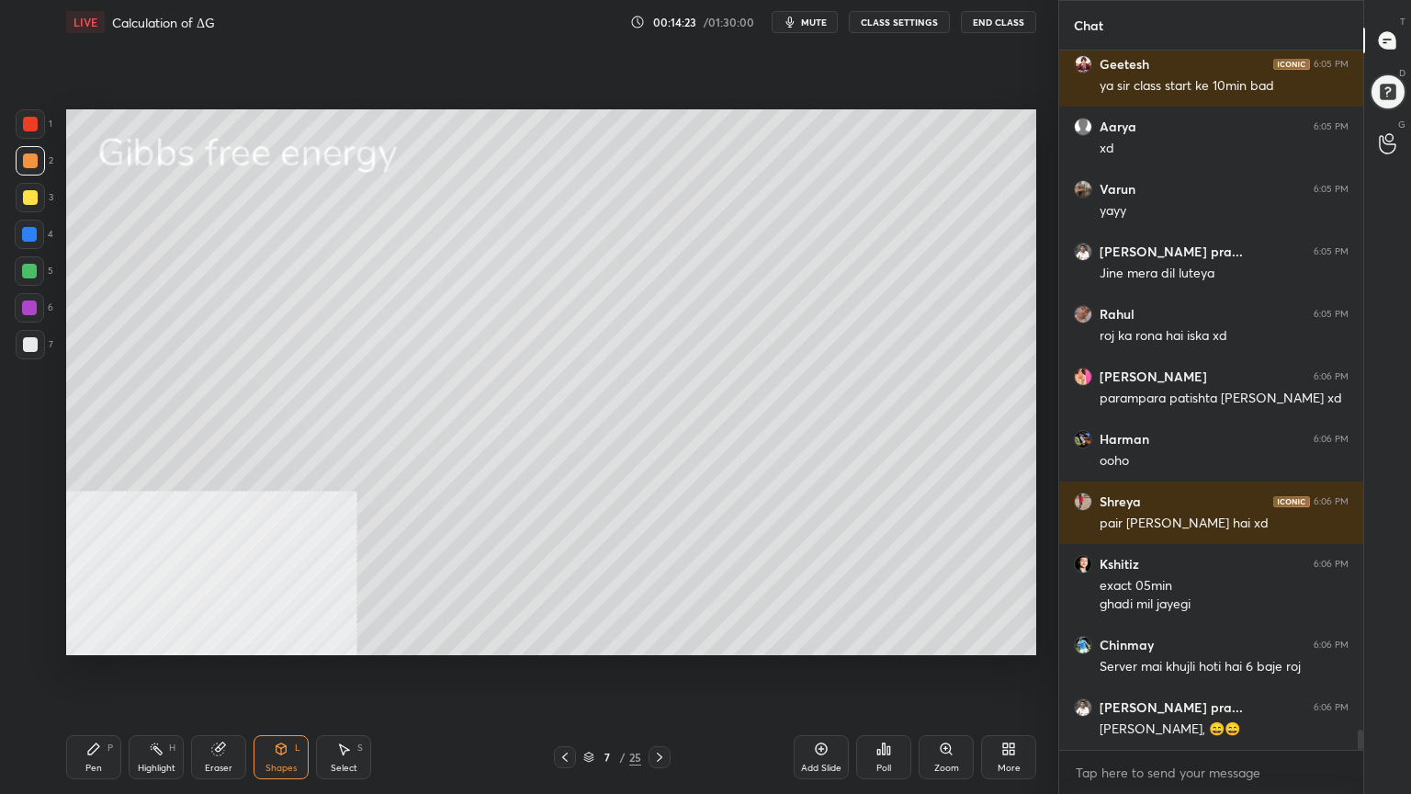
click at [98, 638] on div "Pen P" at bounding box center [93, 757] width 55 height 44
click at [349, 638] on div "Select S" at bounding box center [343, 757] width 55 height 44
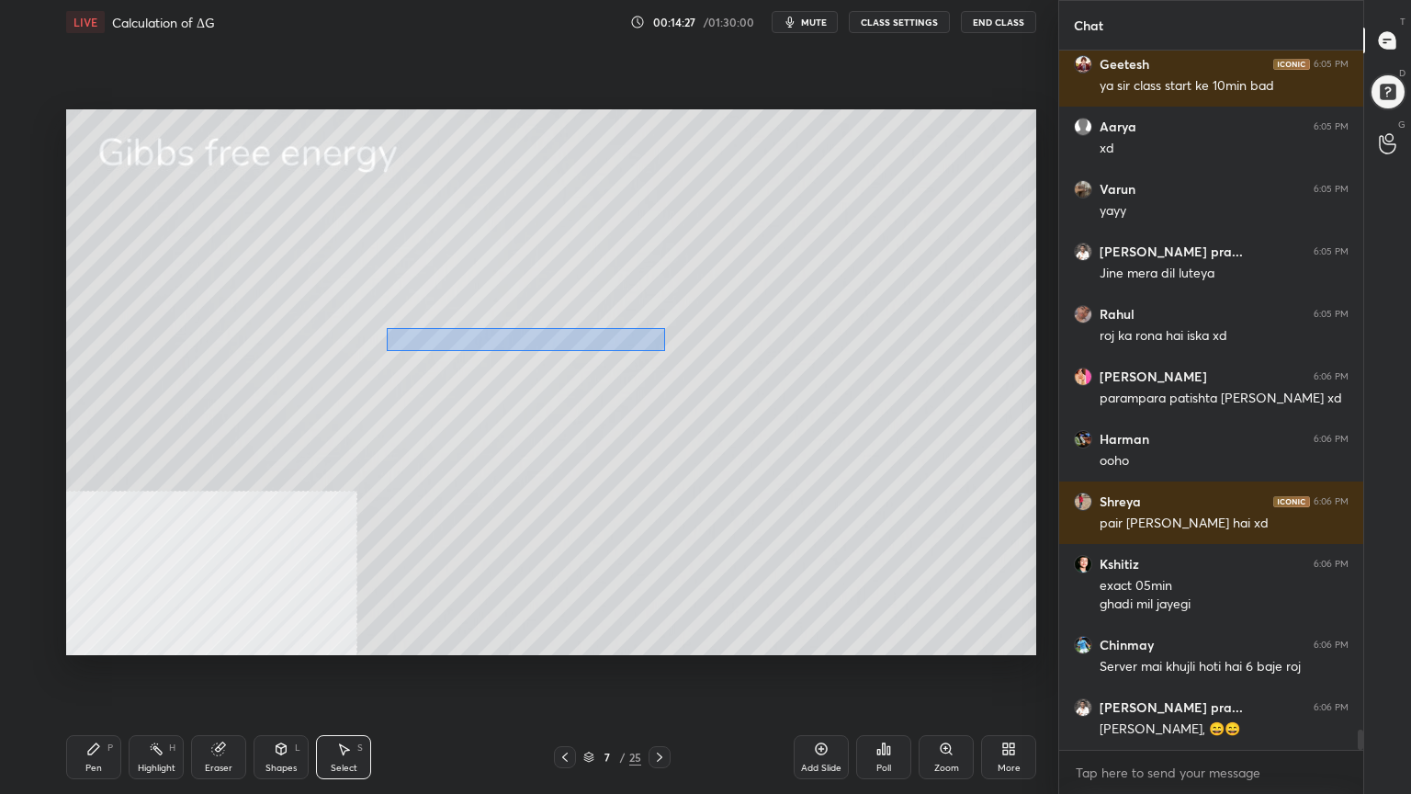
drag, startPoint x: 390, startPoint y: 327, endPoint x: 666, endPoint y: 353, distance: 277.8
click at [666, 353] on div "0 ° Undo Copy Duplicate Duplicate to new slide Delete" at bounding box center [551, 382] width 970 height 546
click at [583, 345] on div "0 ° Undo Copy Duplicate Duplicate to new slide Delete" at bounding box center [551, 382] width 970 height 546
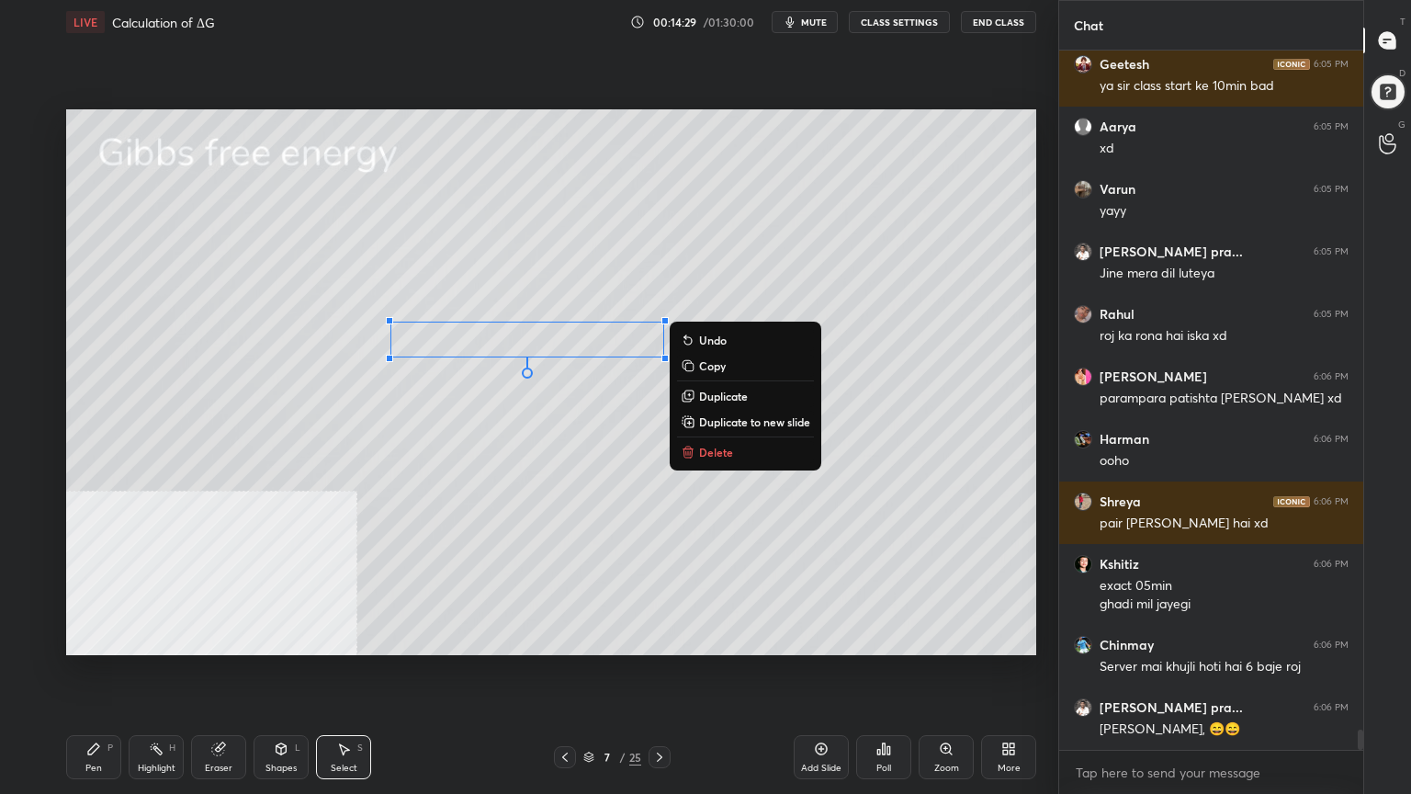
click at [503, 449] on div "0 ° Undo Copy Duplicate Duplicate to new slide Delete" at bounding box center [551, 382] width 970 height 546
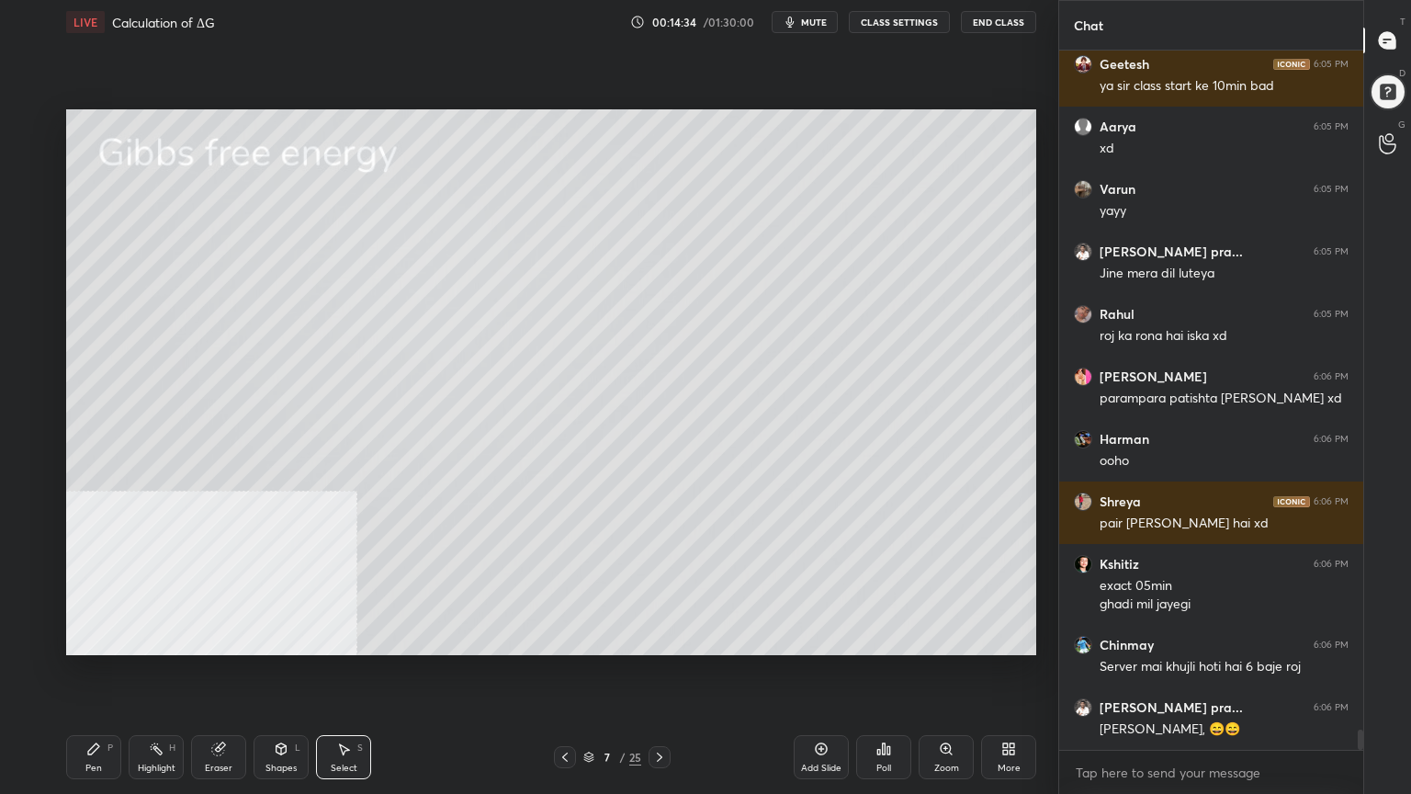
scroll to position [23601, 0]
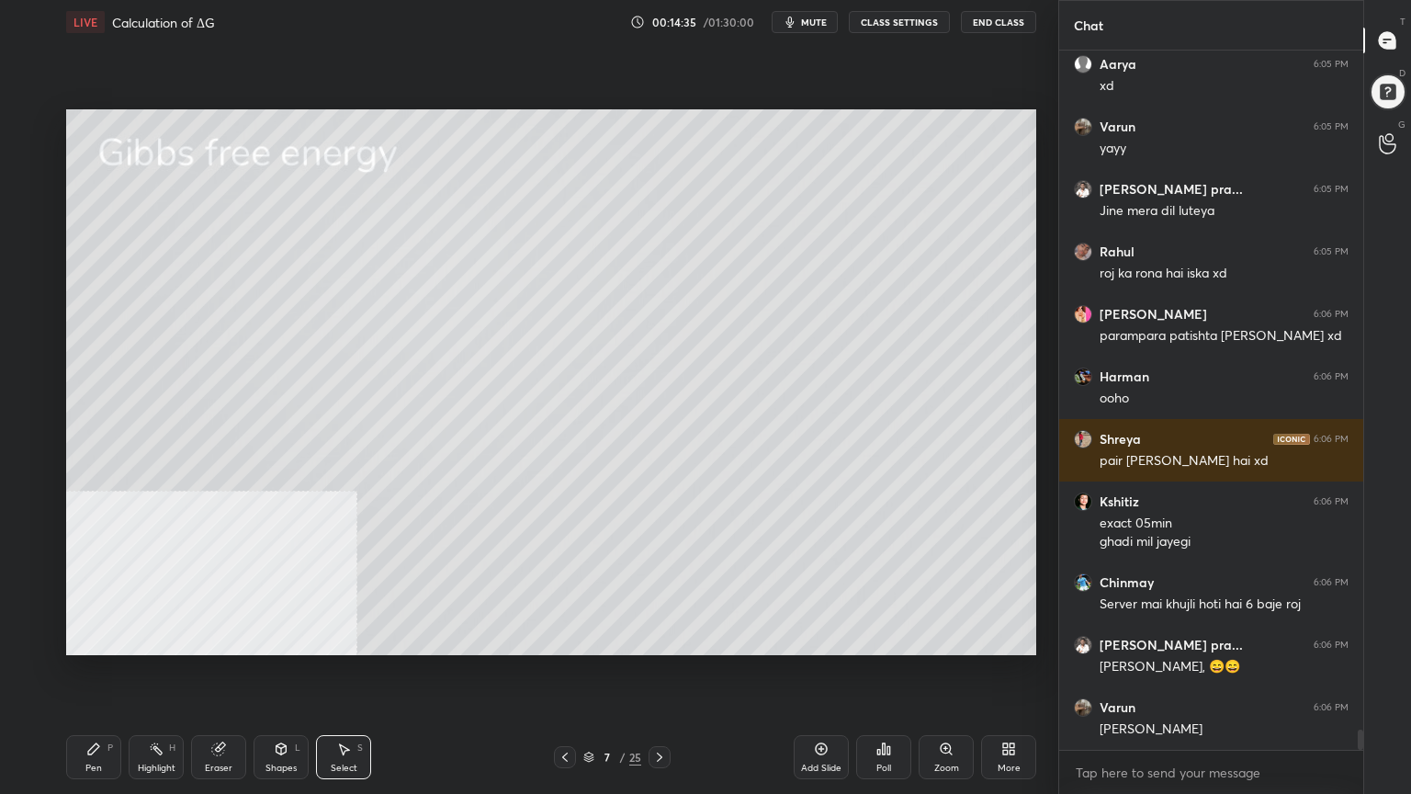
click at [99, 638] on div "Pen" at bounding box center [93, 768] width 17 height 9
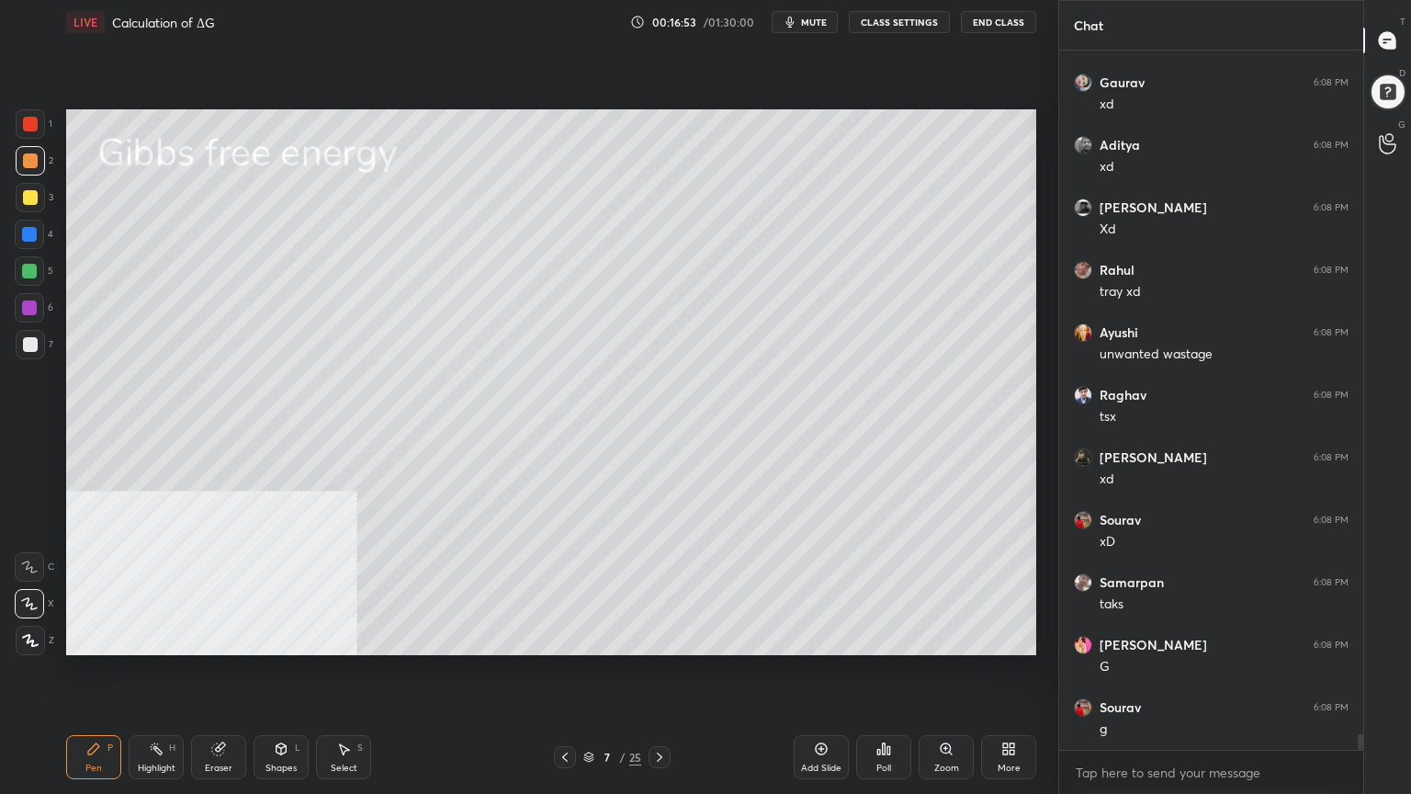
scroll to position [29886, 0]
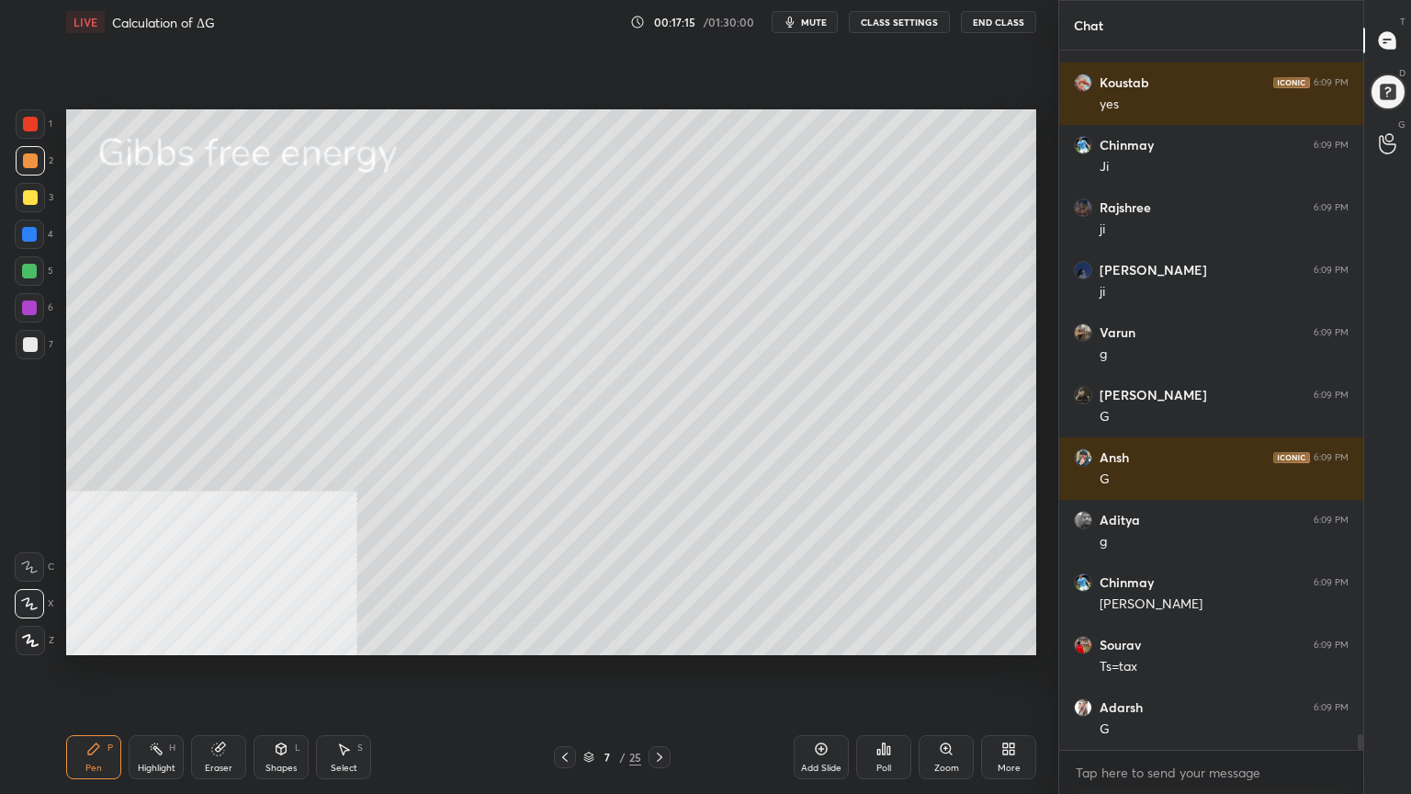
click at [29, 206] on div at bounding box center [30, 197] width 29 height 29
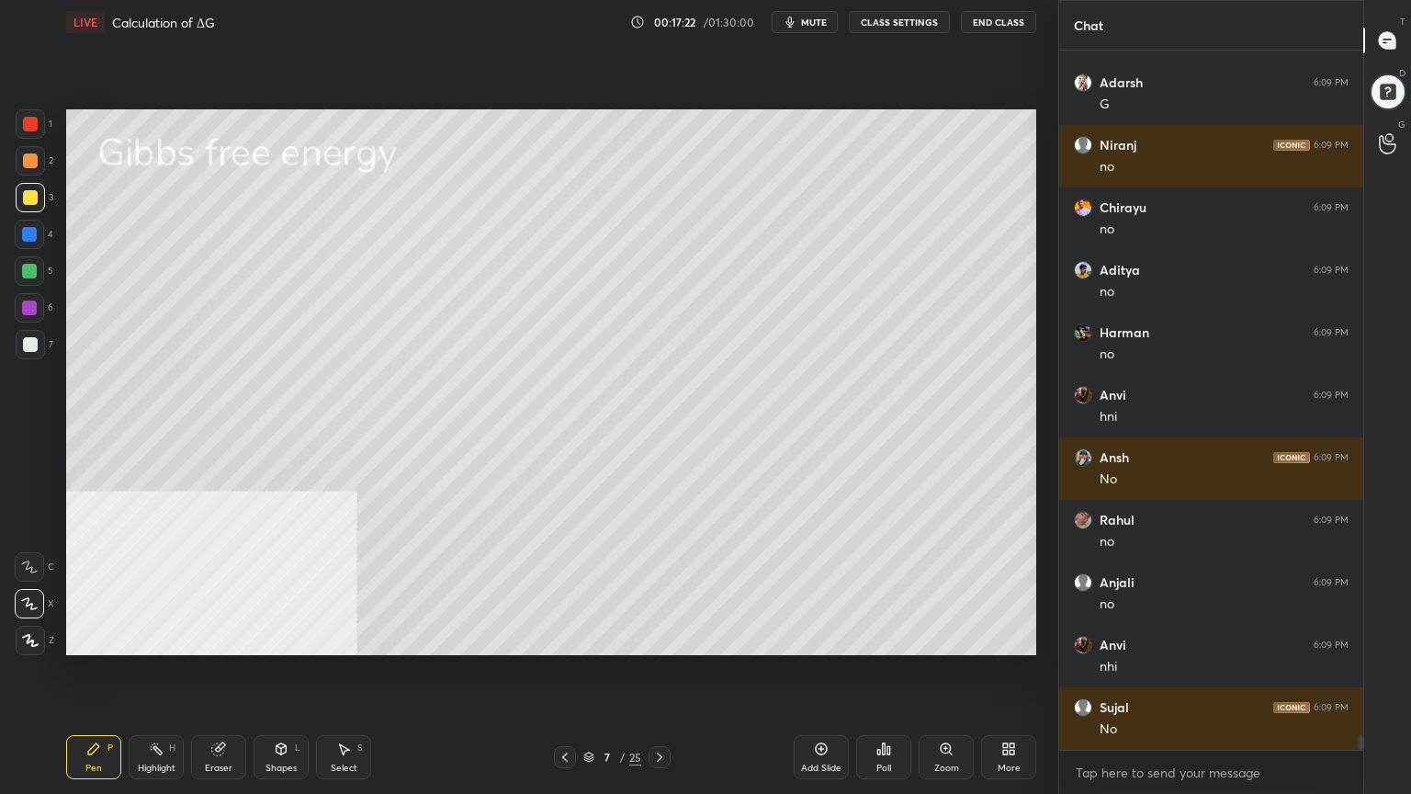
drag, startPoint x: 29, startPoint y: 566, endPoint x: 32, endPoint y: 540, distance: 25.9
click at [29, 562] on icon at bounding box center [29, 566] width 17 height 13
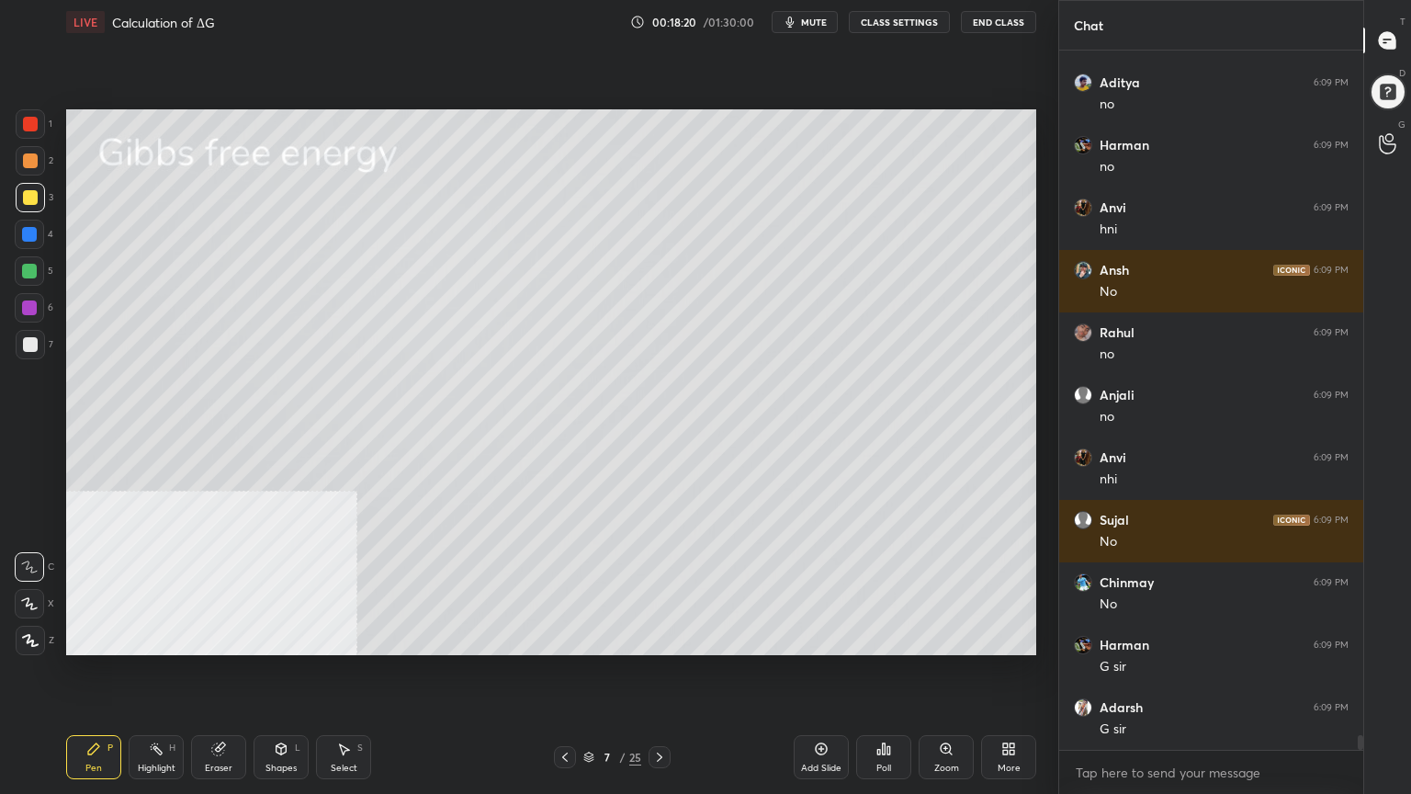
click at [356, 638] on div "Select S" at bounding box center [343, 757] width 55 height 44
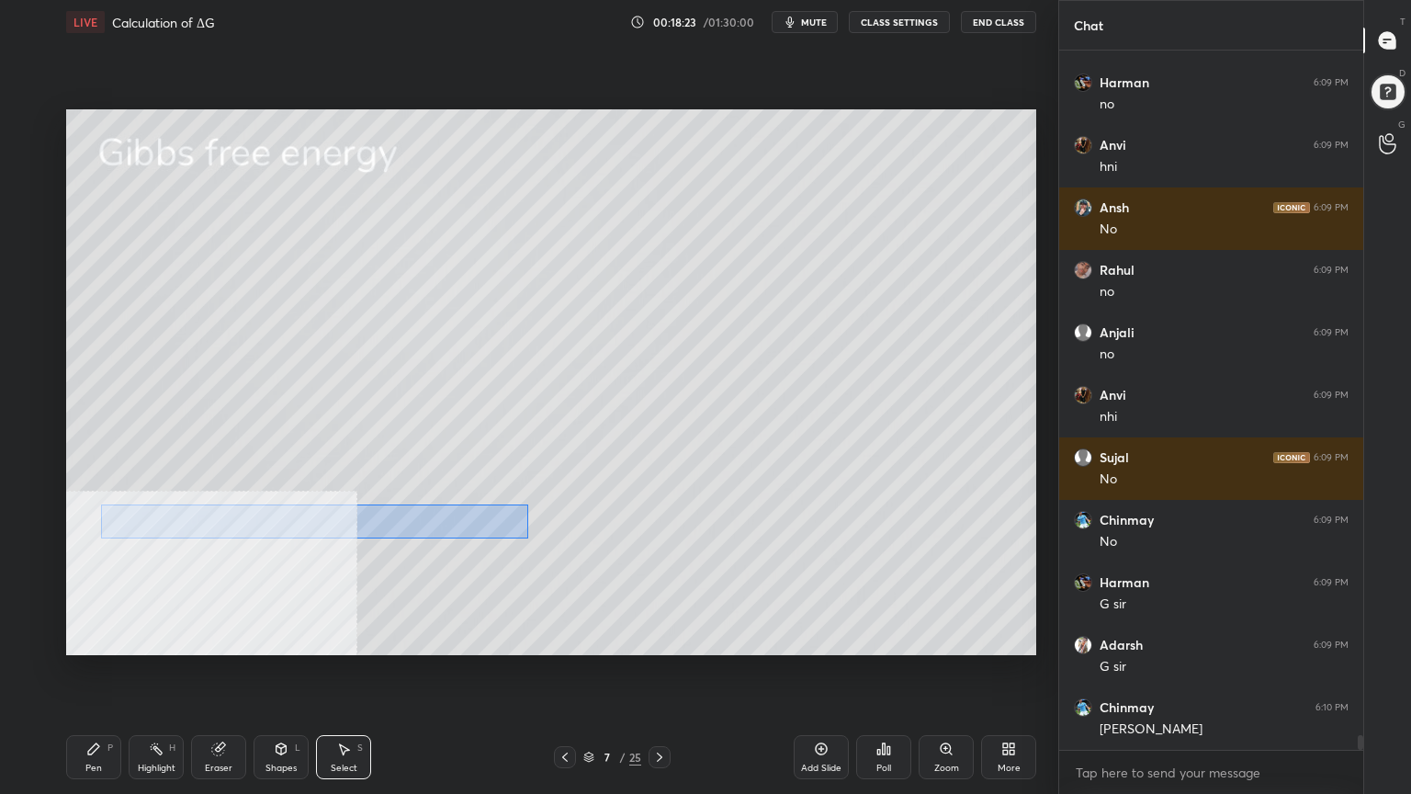
scroll to position [32447, 0]
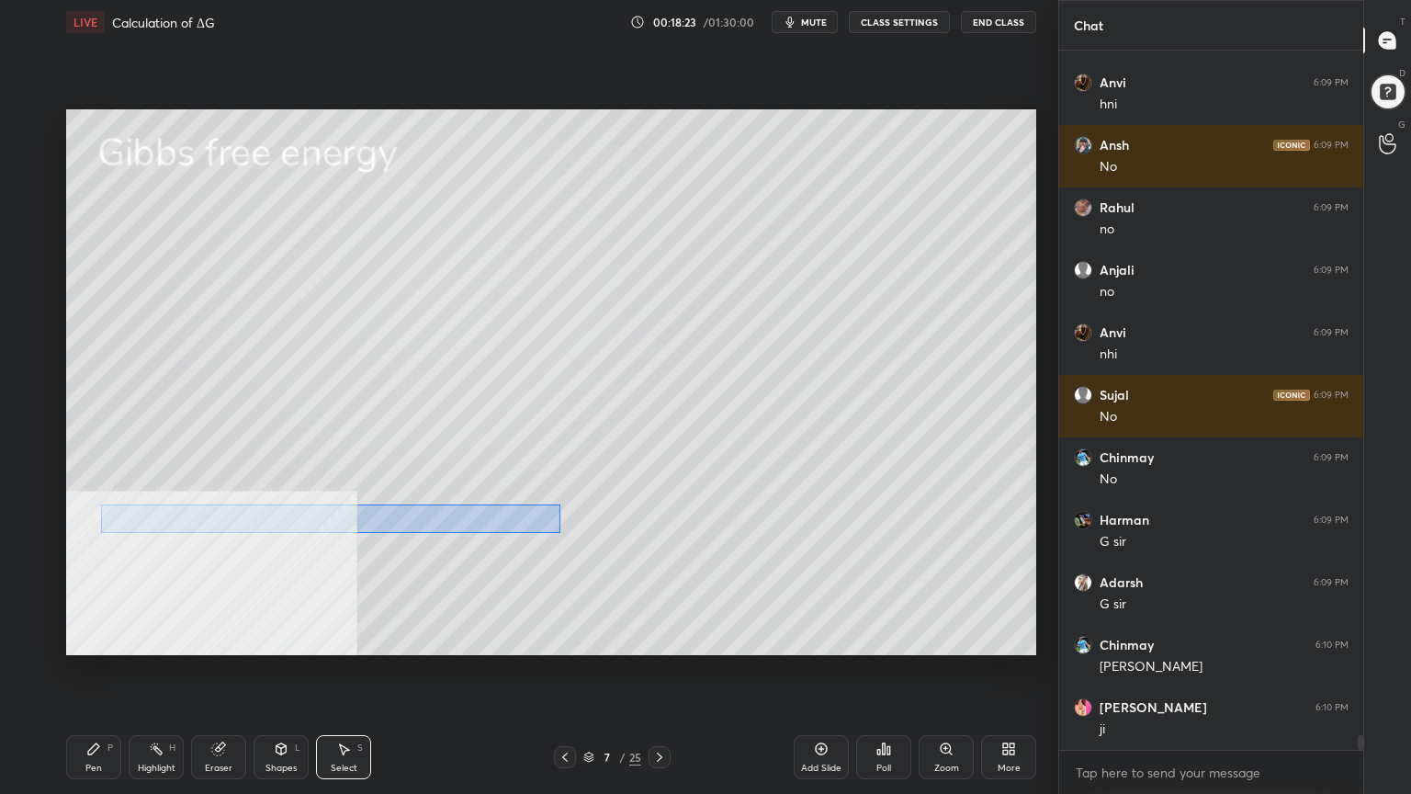
drag, startPoint x: 156, startPoint y: 505, endPoint x: 560, endPoint y: 526, distance: 403.9
click at [562, 526] on div "0 ° Undo Copy Duplicate Duplicate to new slide Delete" at bounding box center [551, 382] width 970 height 546
click at [408, 512] on div "0 ° Undo Copy Duplicate Duplicate to new slide Delete" at bounding box center [551, 382] width 970 height 546
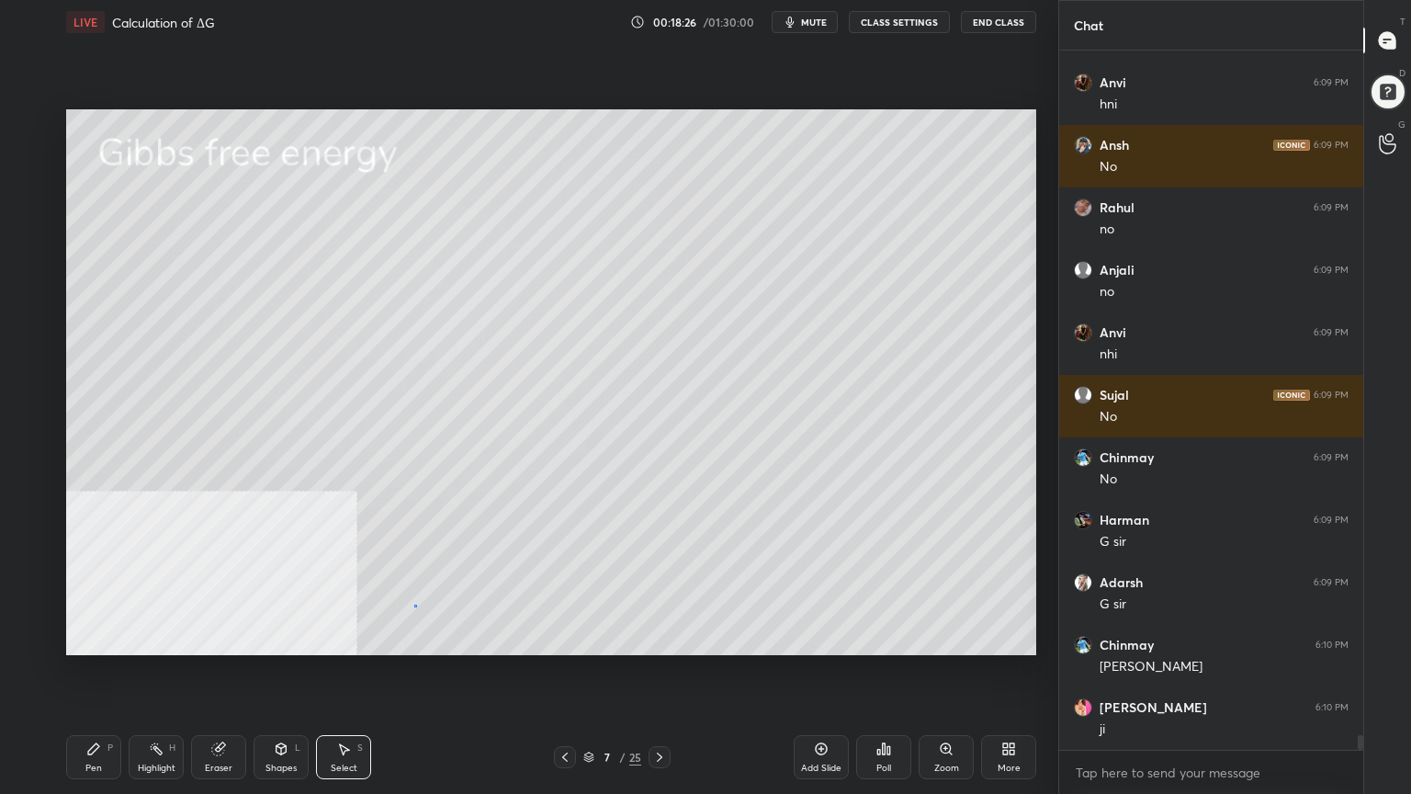
click at [415, 606] on div "0 ° Undo Copy Duplicate Duplicate to new slide Delete" at bounding box center [551, 382] width 970 height 546
click at [102, 638] on div "Pen P" at bounding box center [93, 757] width 55 height 44
click at [33, 345] on div at bounding box center [30, 344] width 15 height 15
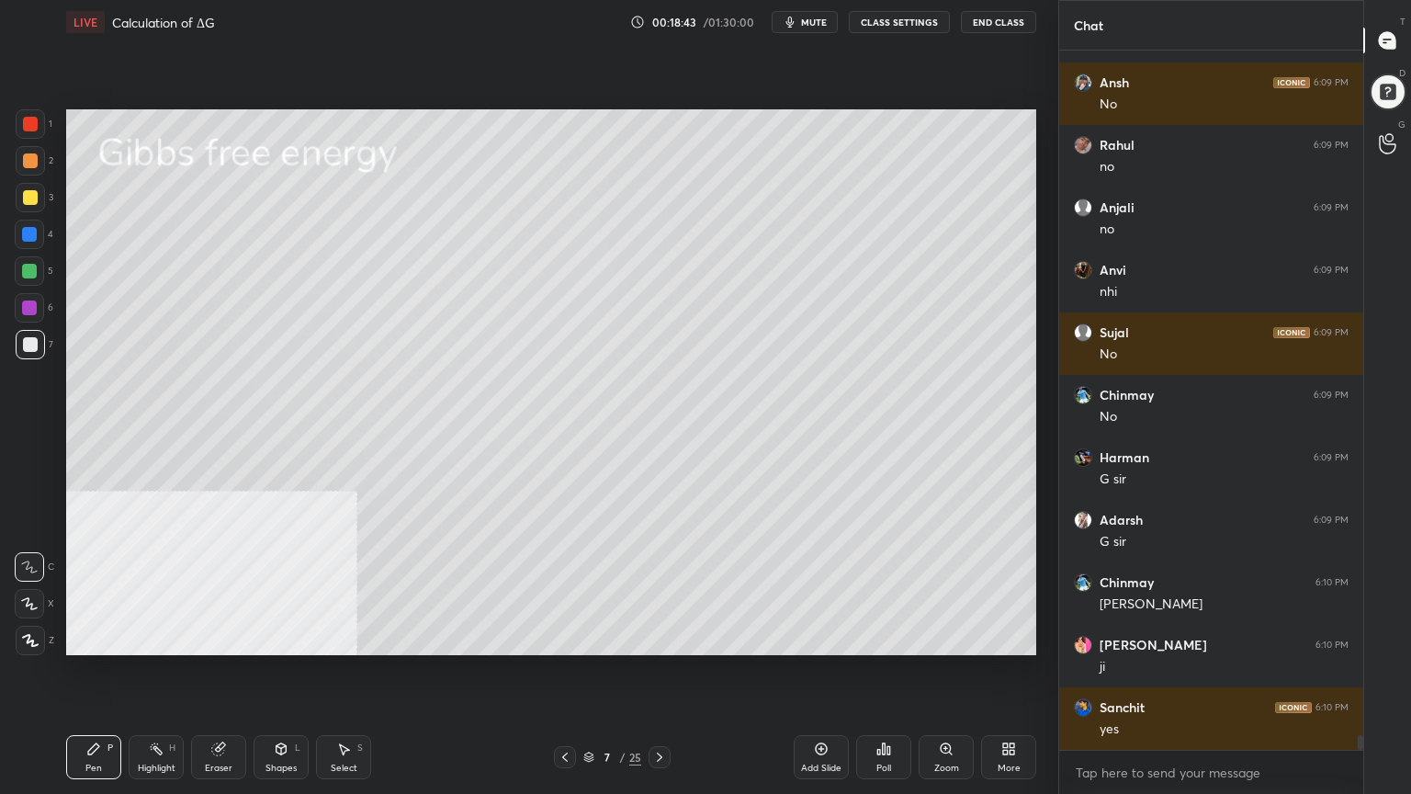
click at [656, 638] on icon at bounding box center [659, 757] width 15 height 15
click at [283, 638] on icon at bounding box center [281, 748] width 15 height 15
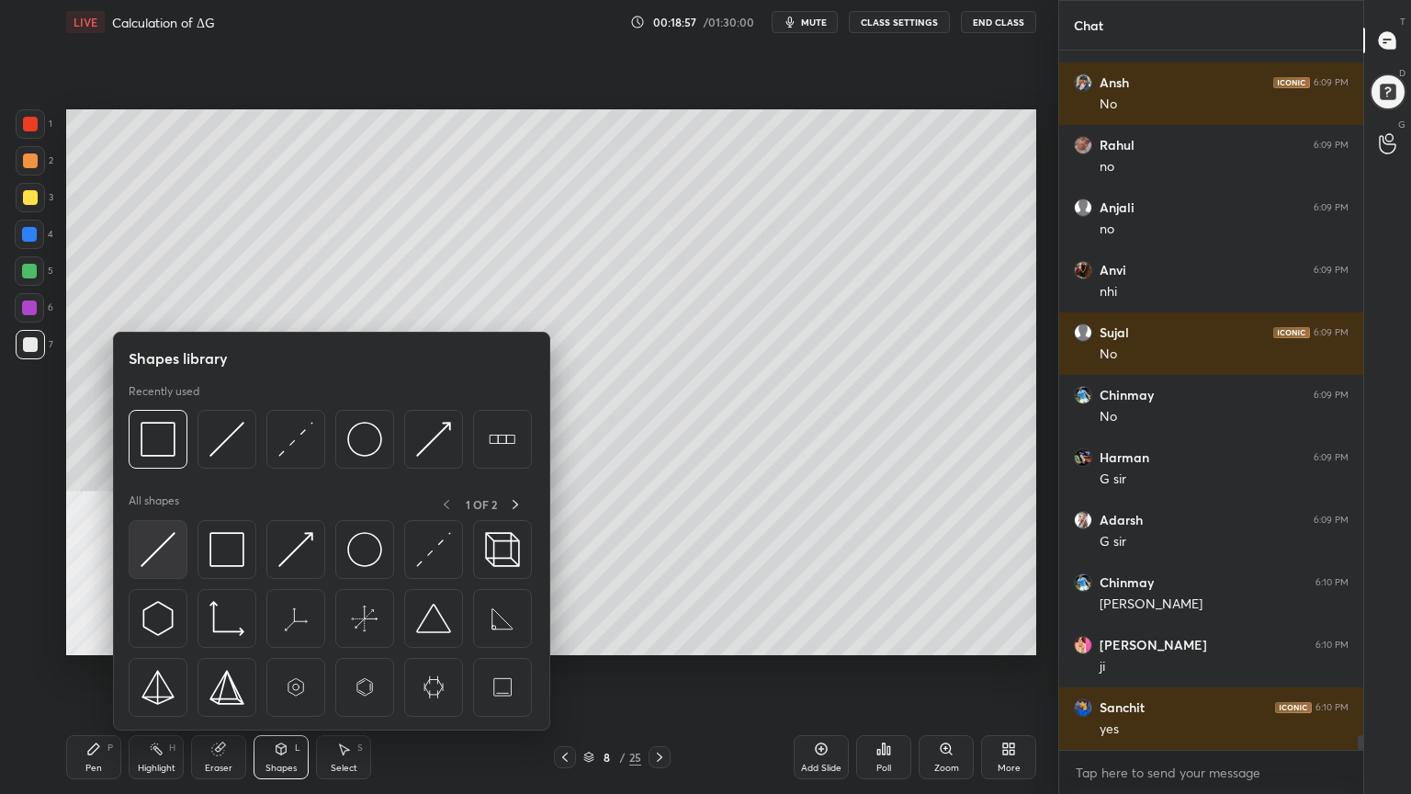
click at [147, 551] on img at bounding box center [158, 549] width 35 height 35
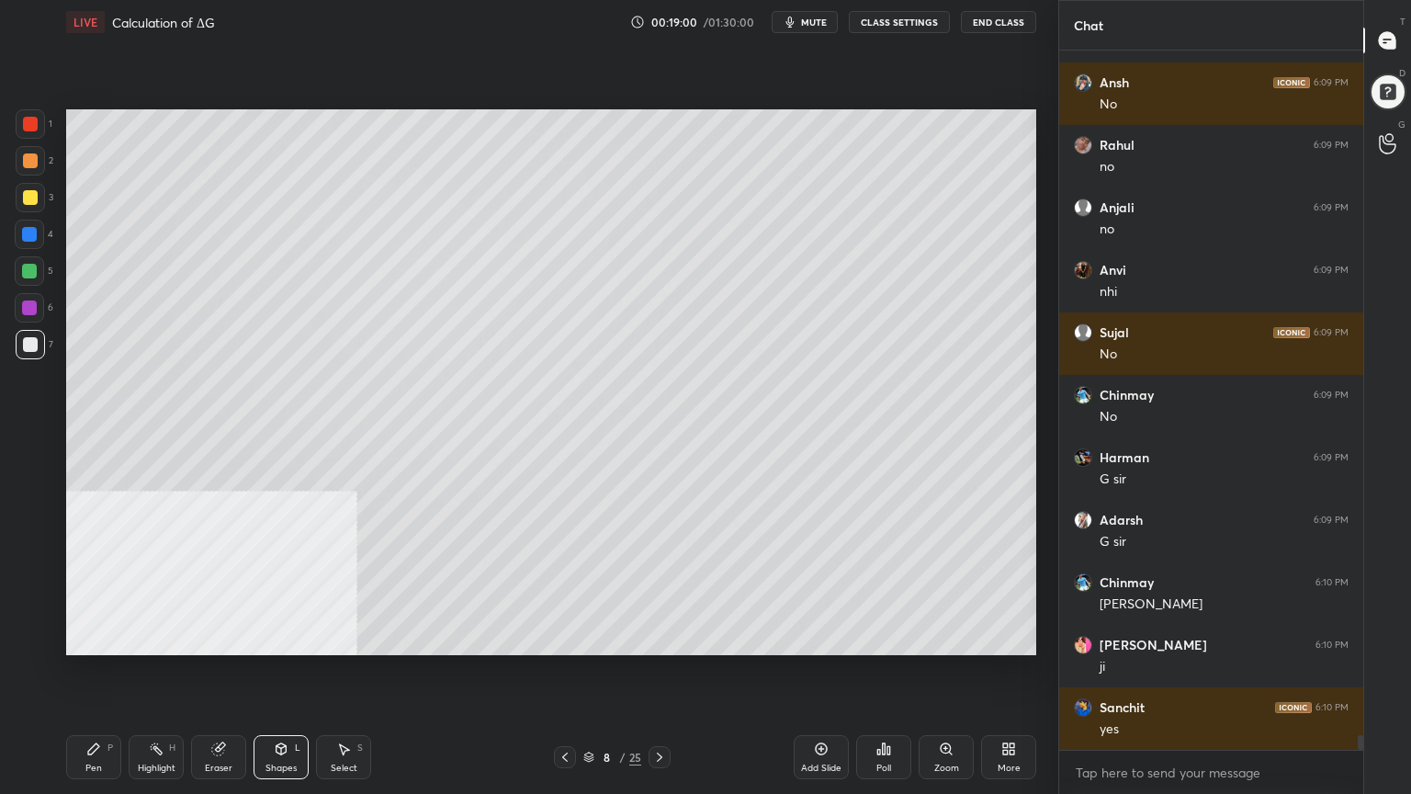
scroll to position [32572, 0]
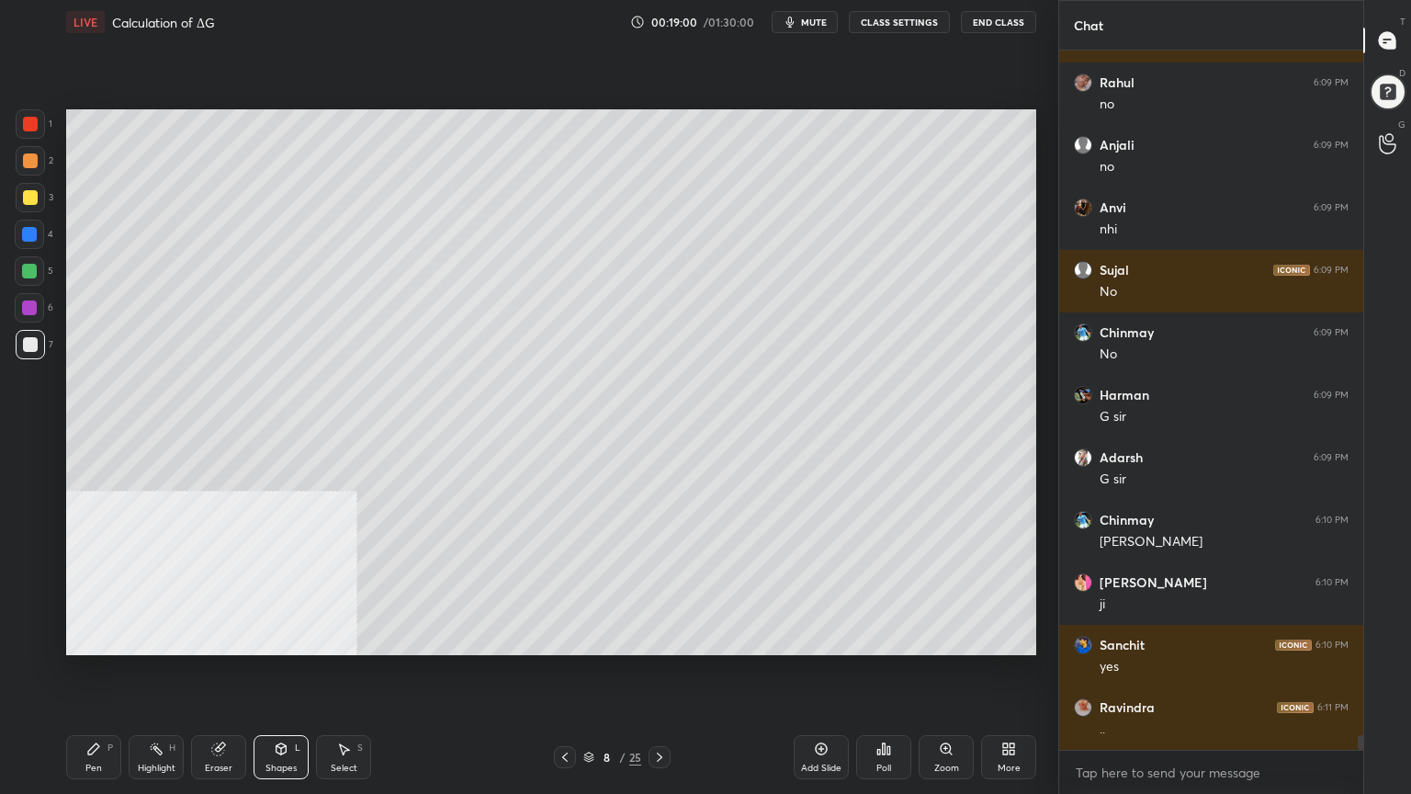
click at [24, 163] on div at bounding box center [30, 160] width 15 height 15
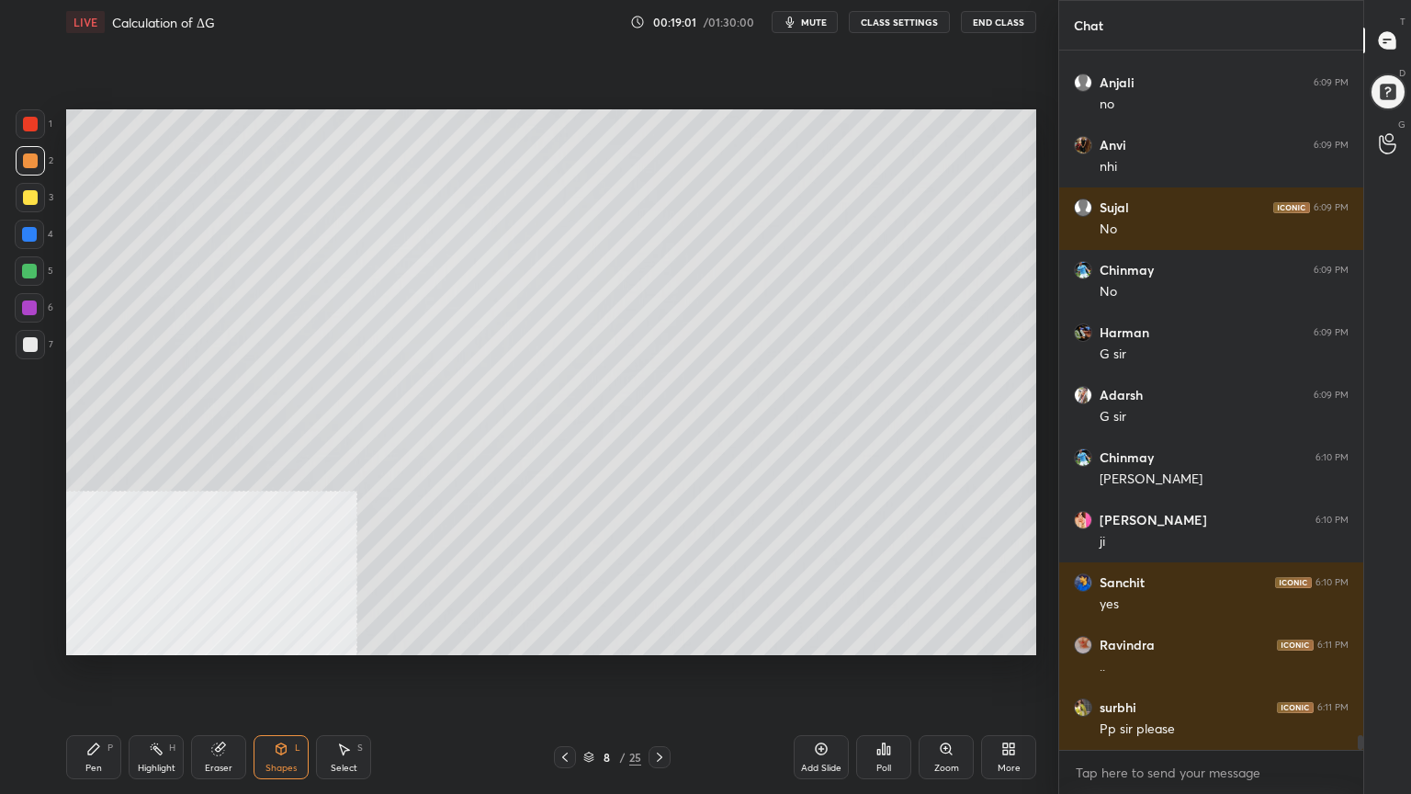
drag, startPoint x: 92, startPoint y: 753, endPoint x: 158, endPoint y: 668, distance: 108.1
click at [92, 638] on icon at bounding box center [93, 748] width 11 height 11
click at [567, 638] on icon at bounding box center [565, 757] width 15 height 15
click at [659, 638] on icon at bounding box center [659, 757] width 15 height 15
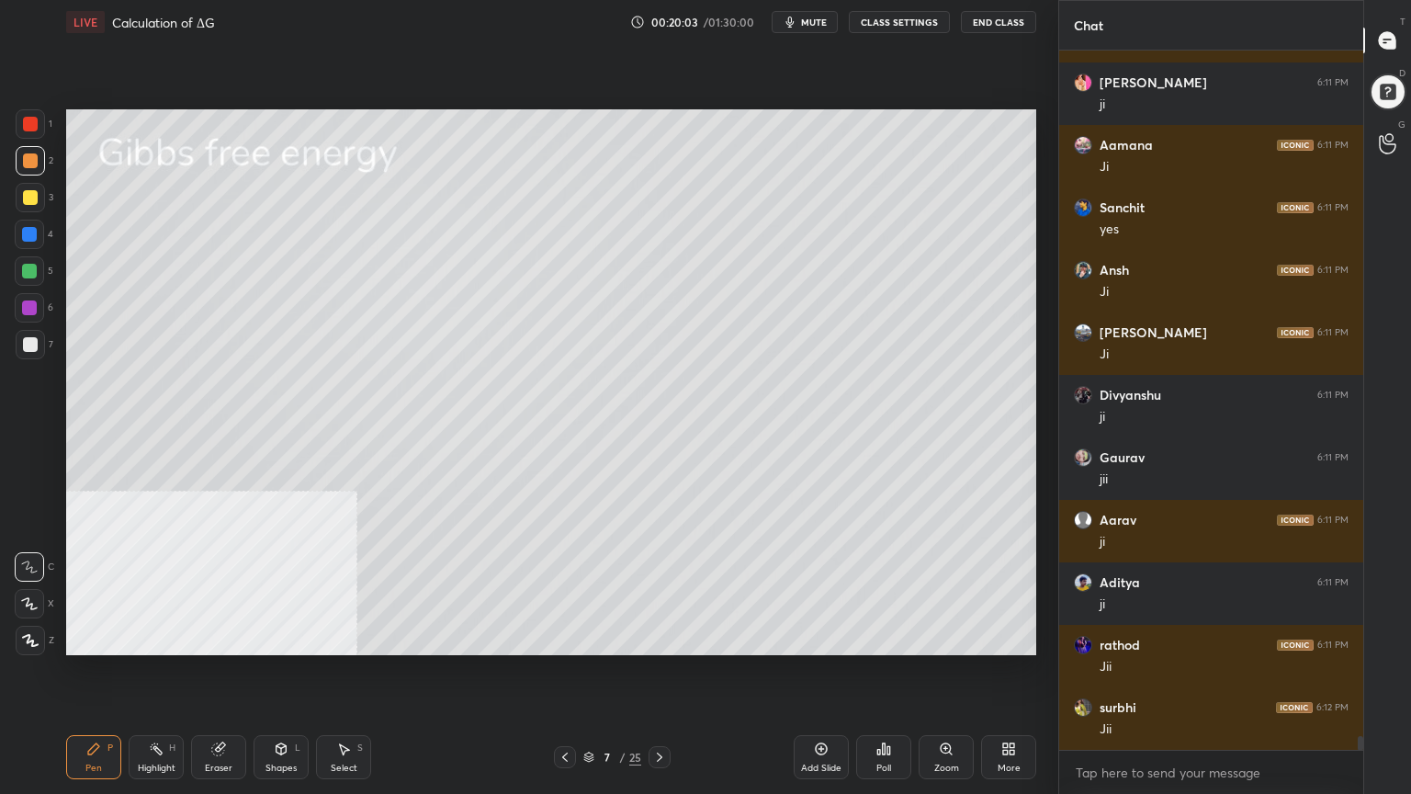
scroll to position [34197, 0]
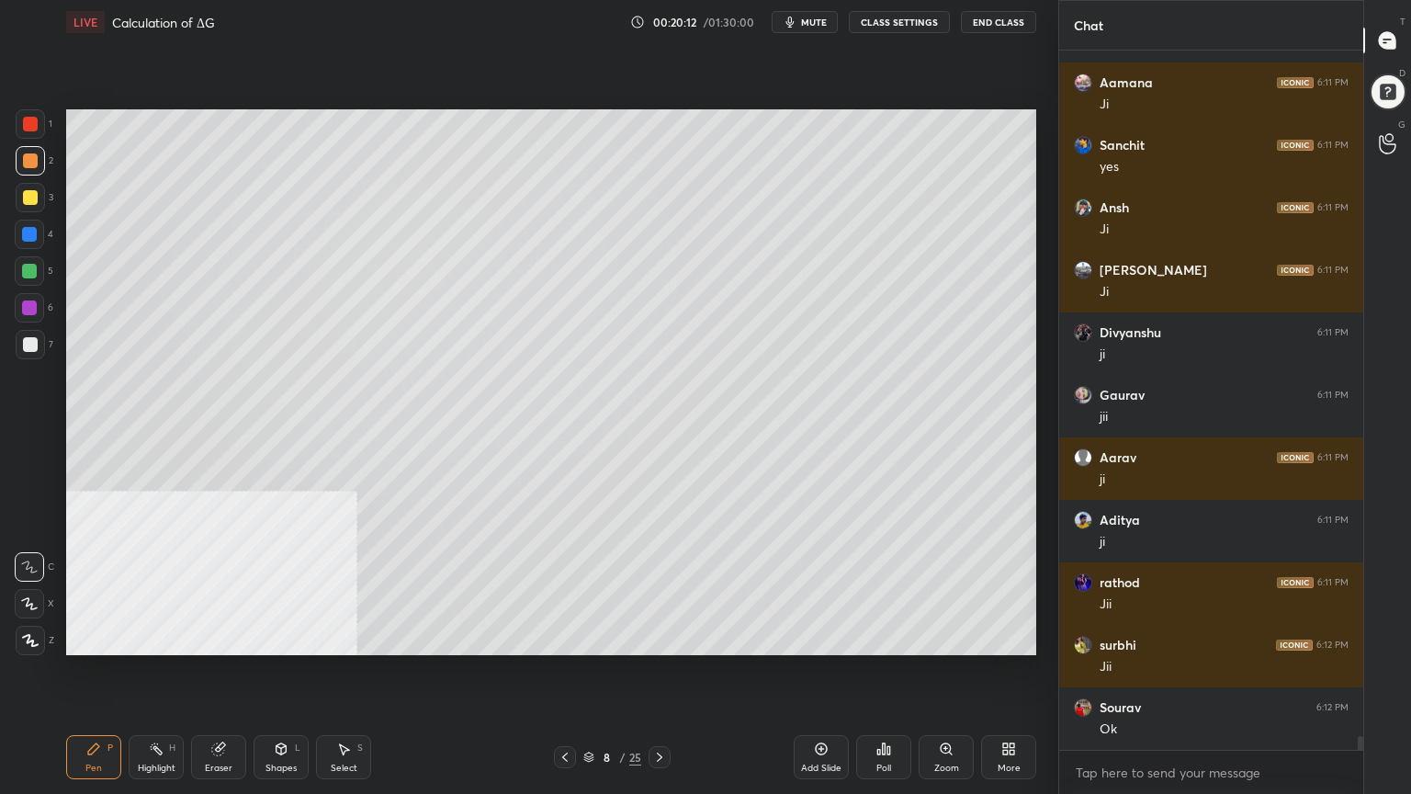
drag, startPoint x: 29, startPoint y: 269, endPoint x: 58, endPoint y: 261, distance: 29.7
click at [28, 269] on div at bounding box center [29, 271] width 15 height 15
click at [282, 638] on div "Shapes L" at bounding box center [281, 757] width 55 height 44
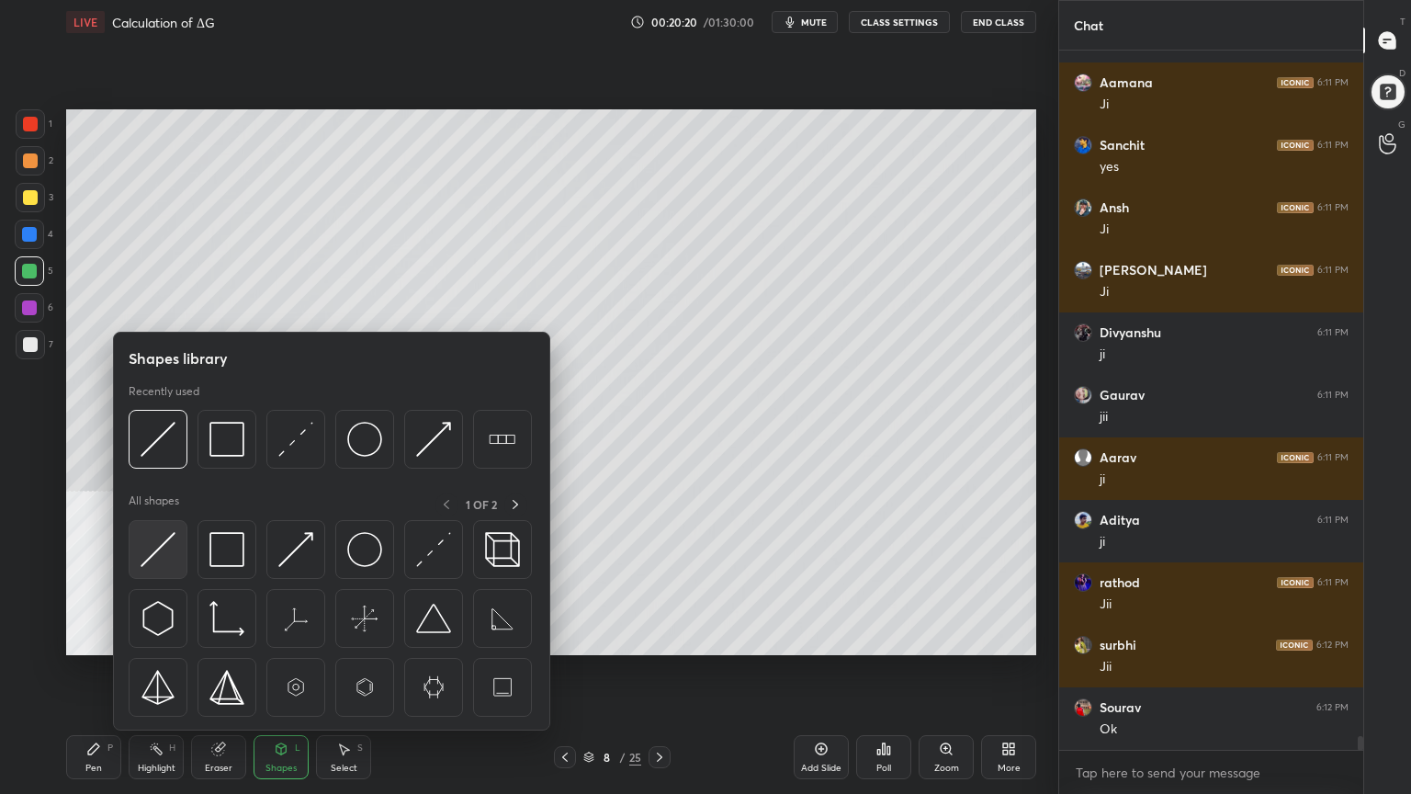
click at [158, 554] on img at bounding box center [158, 549] width 35 height 35
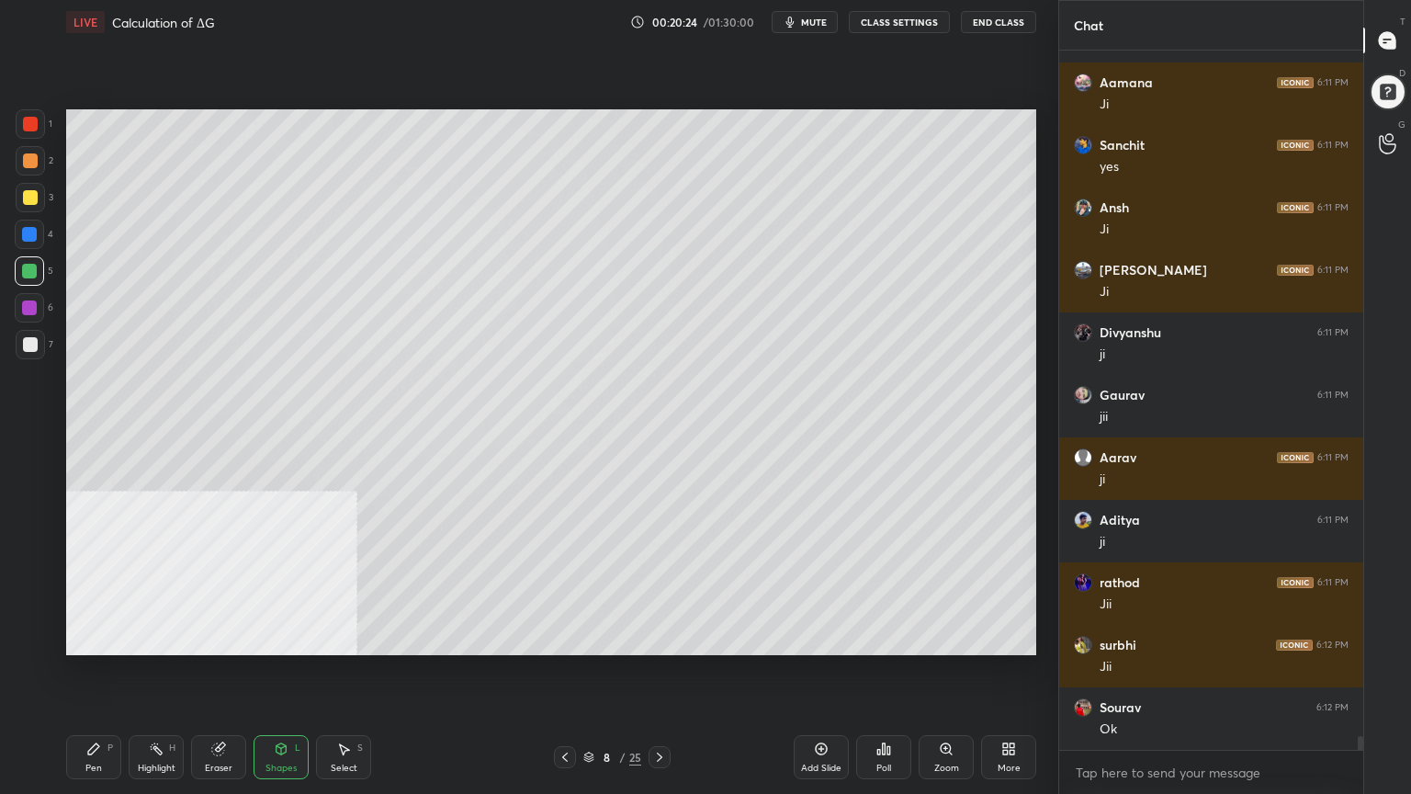
drag, startPoint x: 113, startPoint y: 757, endPoint x: 102, endPoint y: 723, distance: 35.7
click at [111, 638] on div "Pen P" at bounding box center [93, 757] width 55 height 44
click at [26, 164] on div at bounding box center [30, 160] width 15 height 15
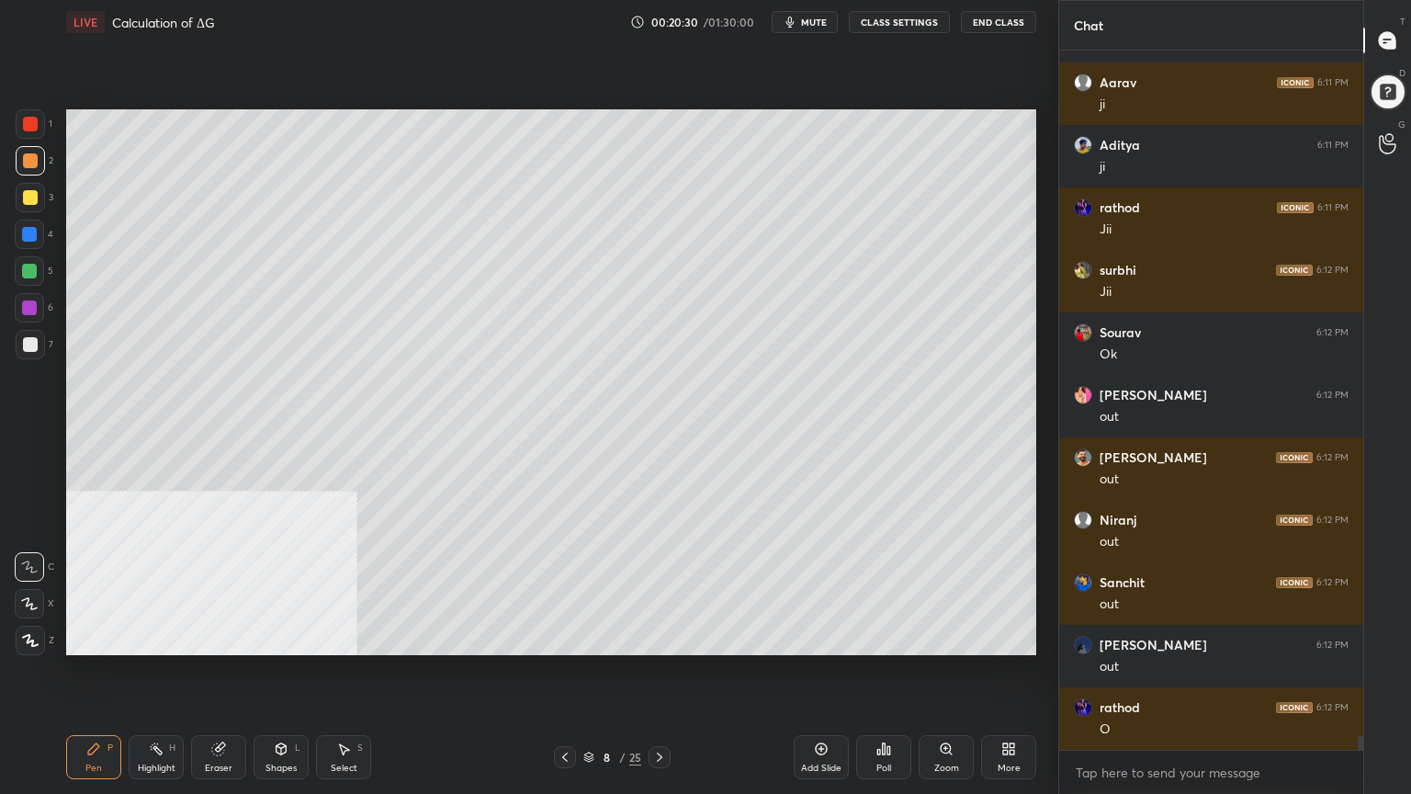
scroll to position [34638, 0]
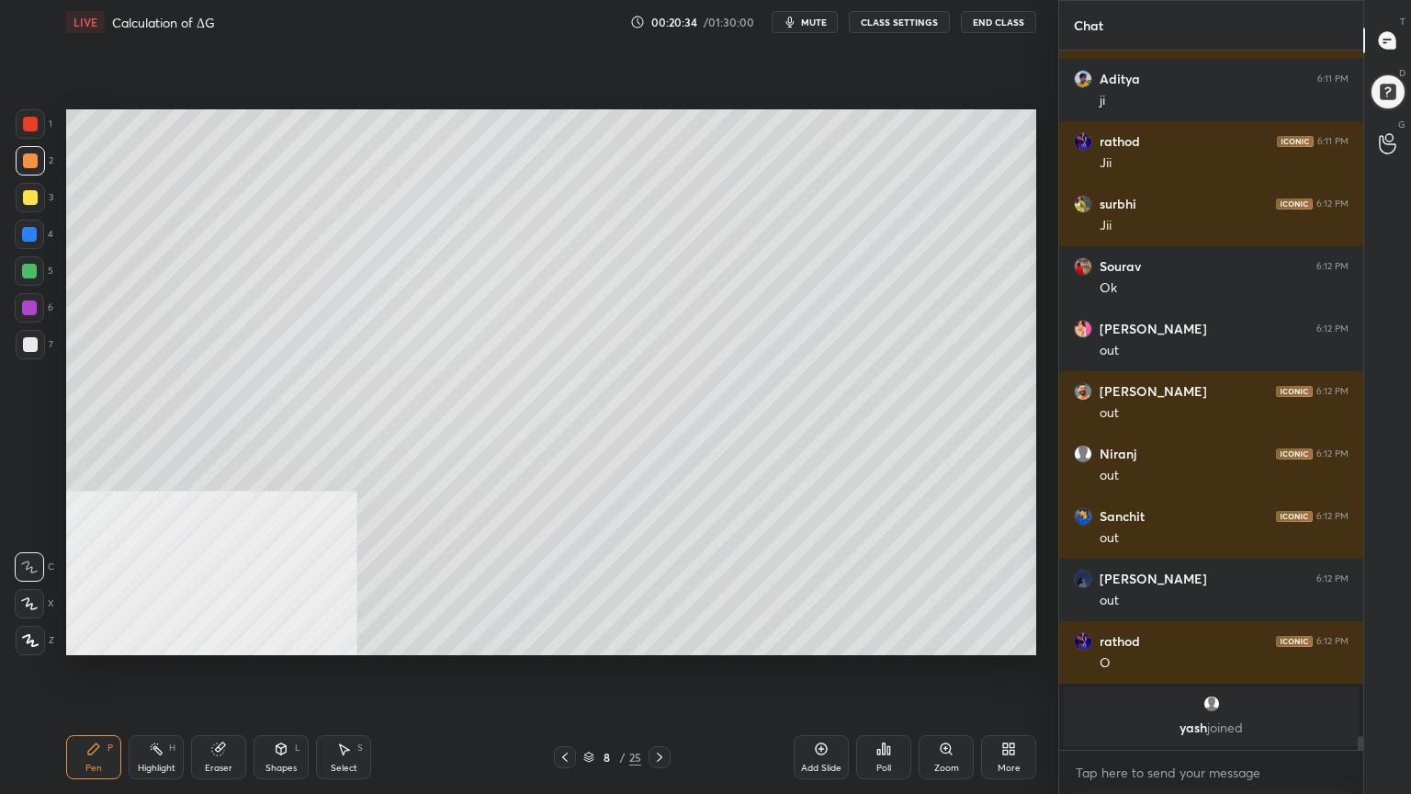
click at [33, 345] on div at bounding box center [30, 344] width 15 height 15
click at [28, 162] on div at bounding box center [30, 160] width 15 height 15
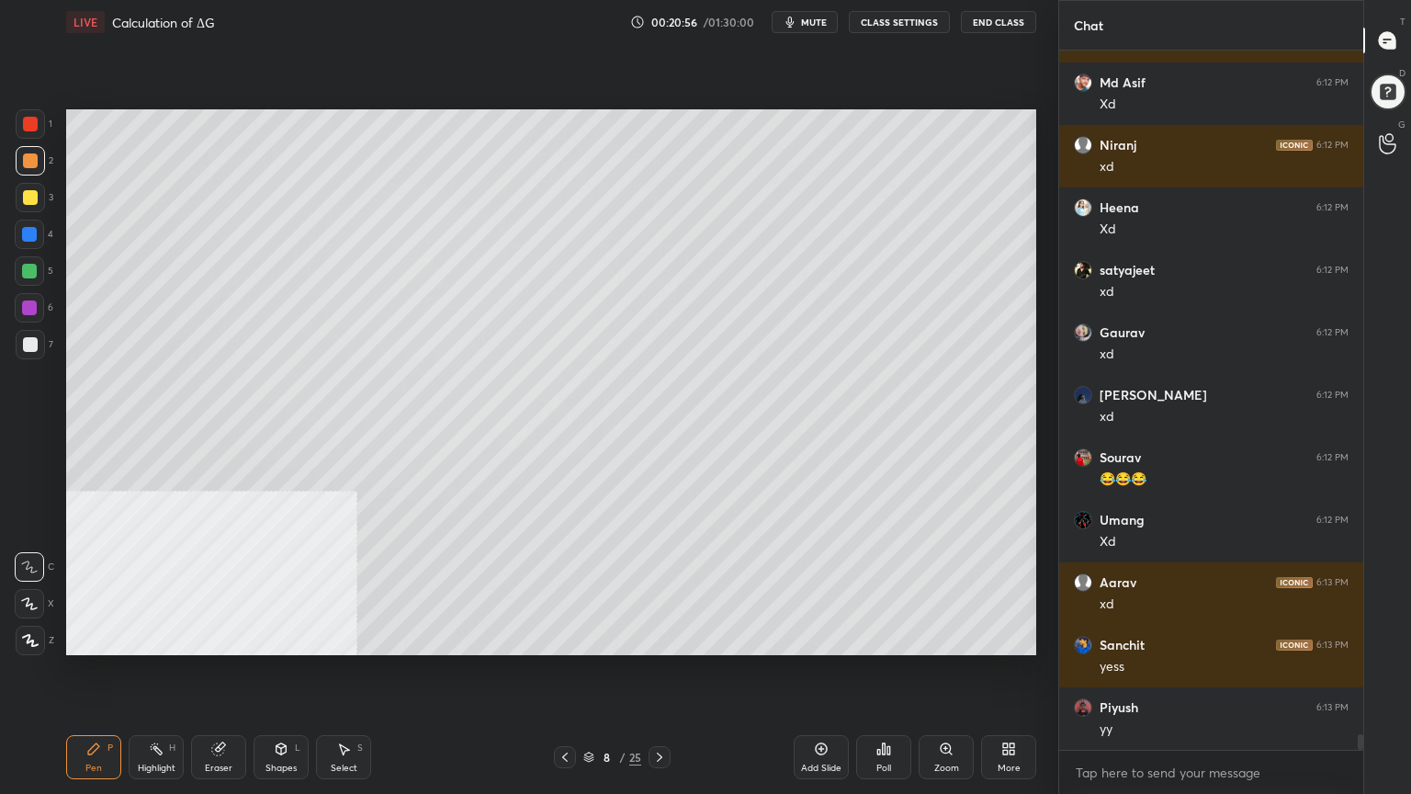
scroll to position [31268, 0]
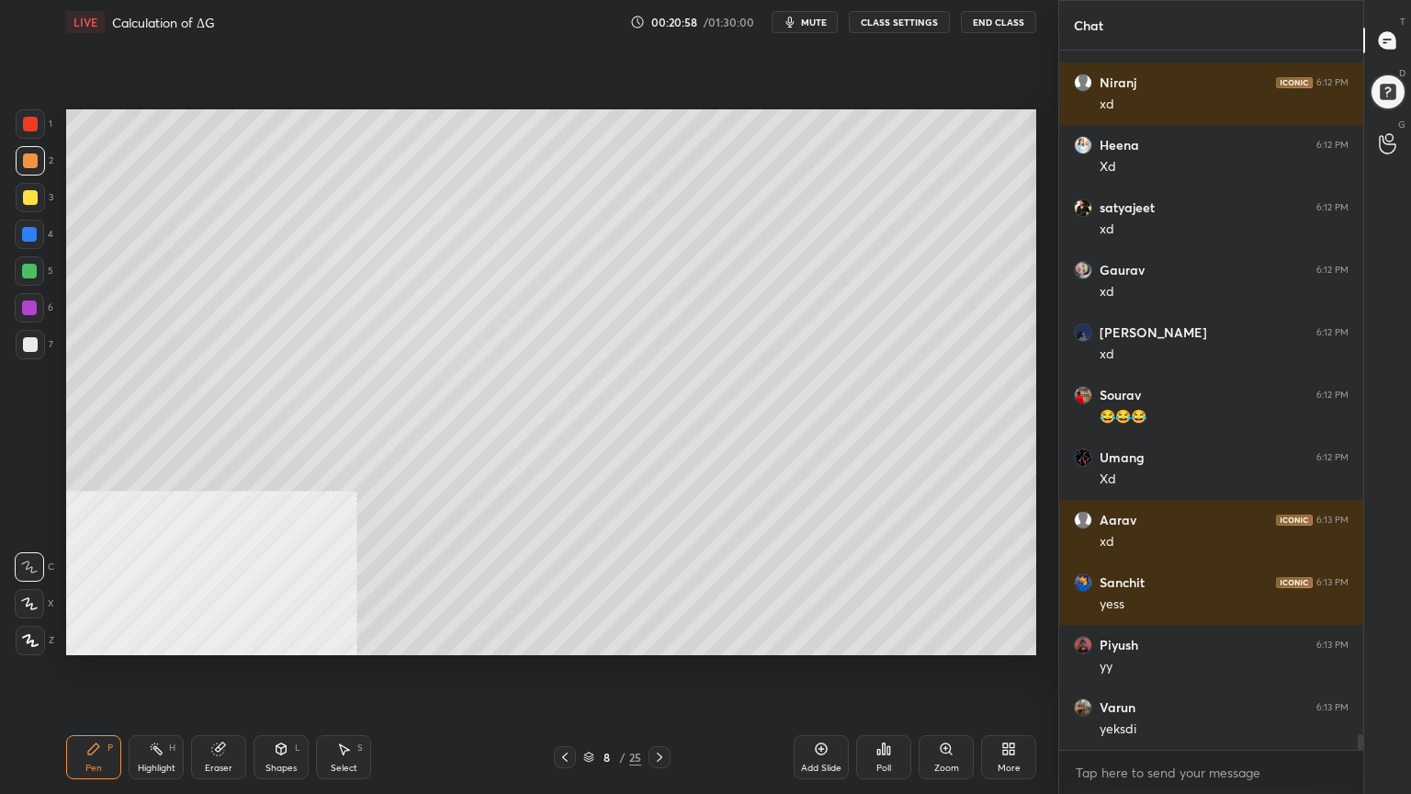
drag, startPoint x: 282, startPoint y: 764, endPoint x: 287, endPoint y: 754, distance: 11.1
click at [282, 638] on div "Shapes" at bounding box center [281, 768] width 31 height 9
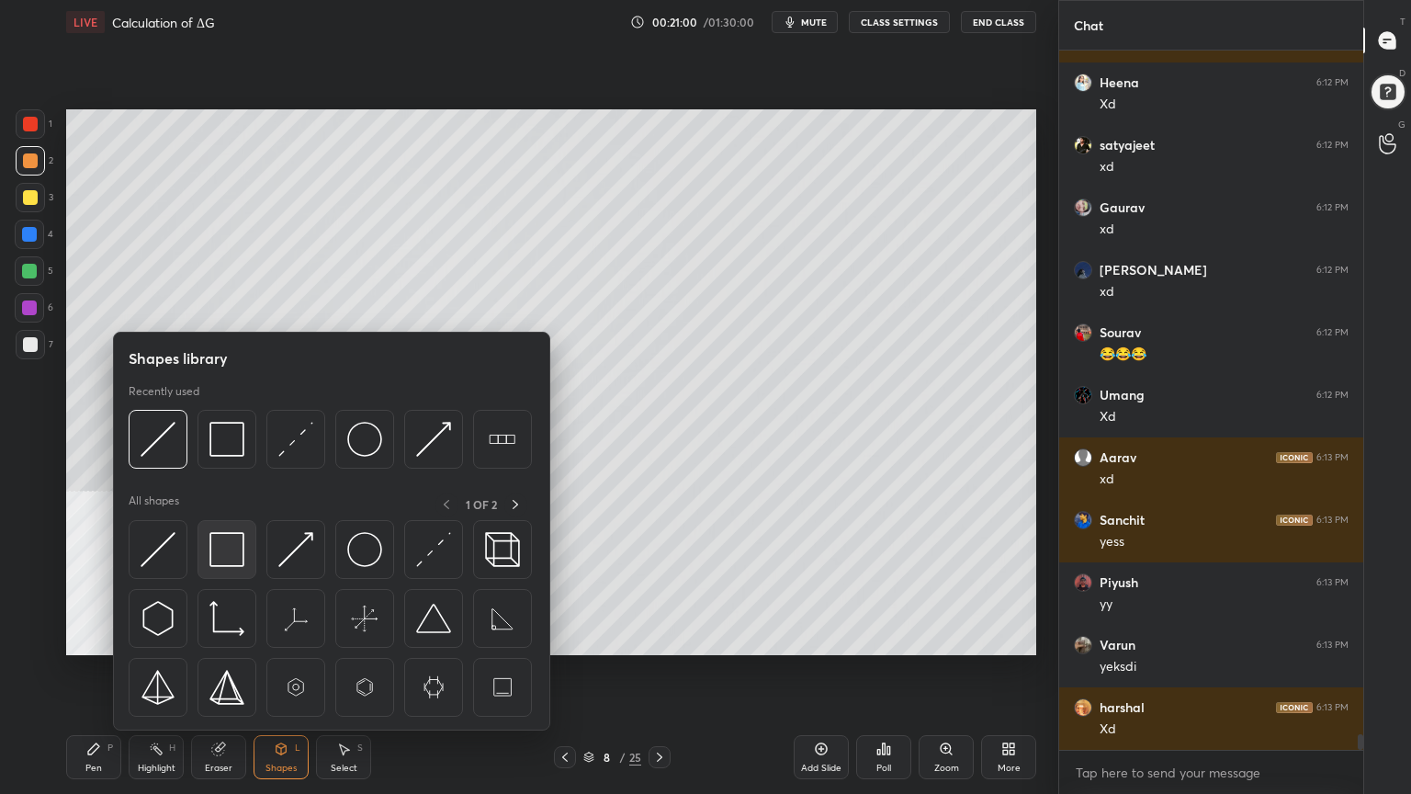
click at [231, 547] on img at bounding box center [226, 549] width 35 height 35
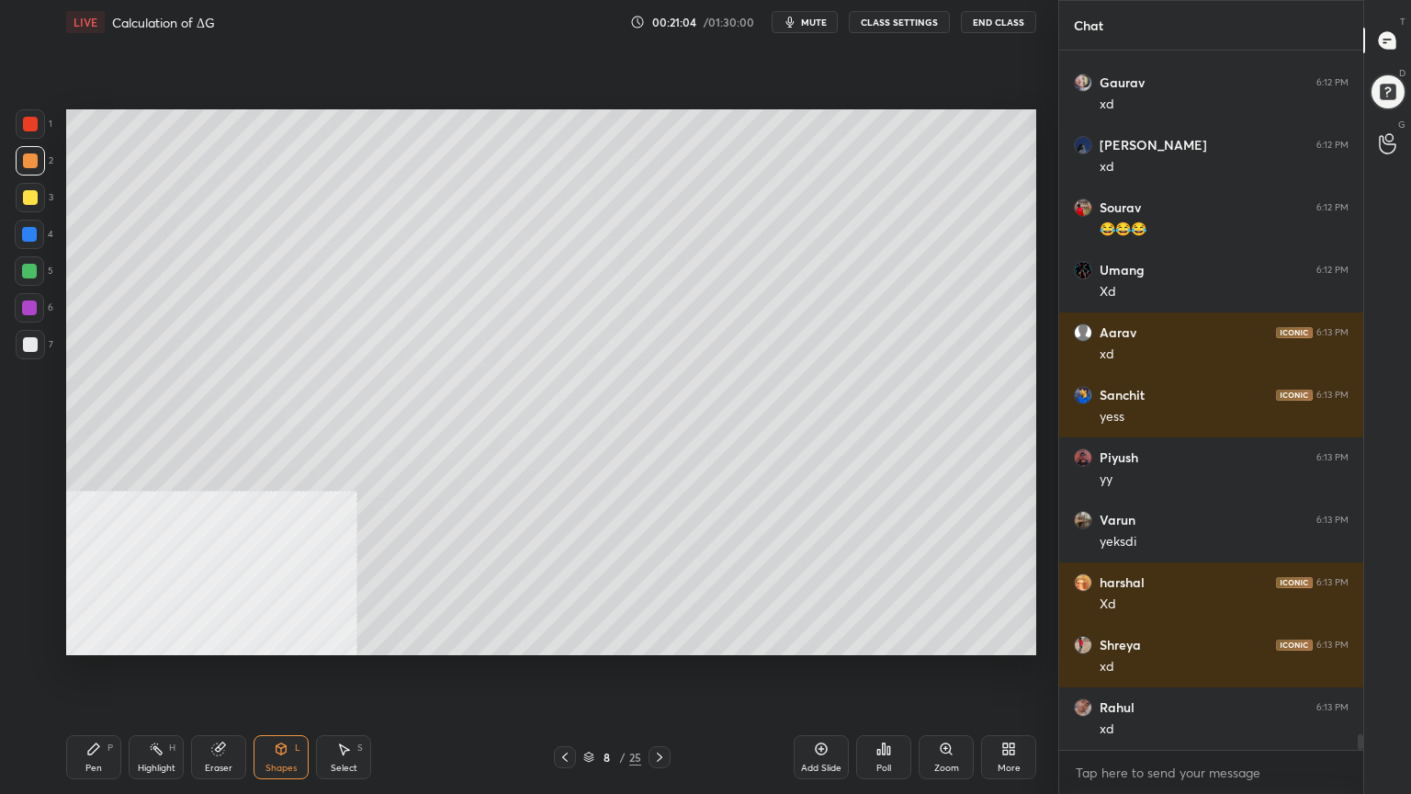
scroll to position [31517, 0]
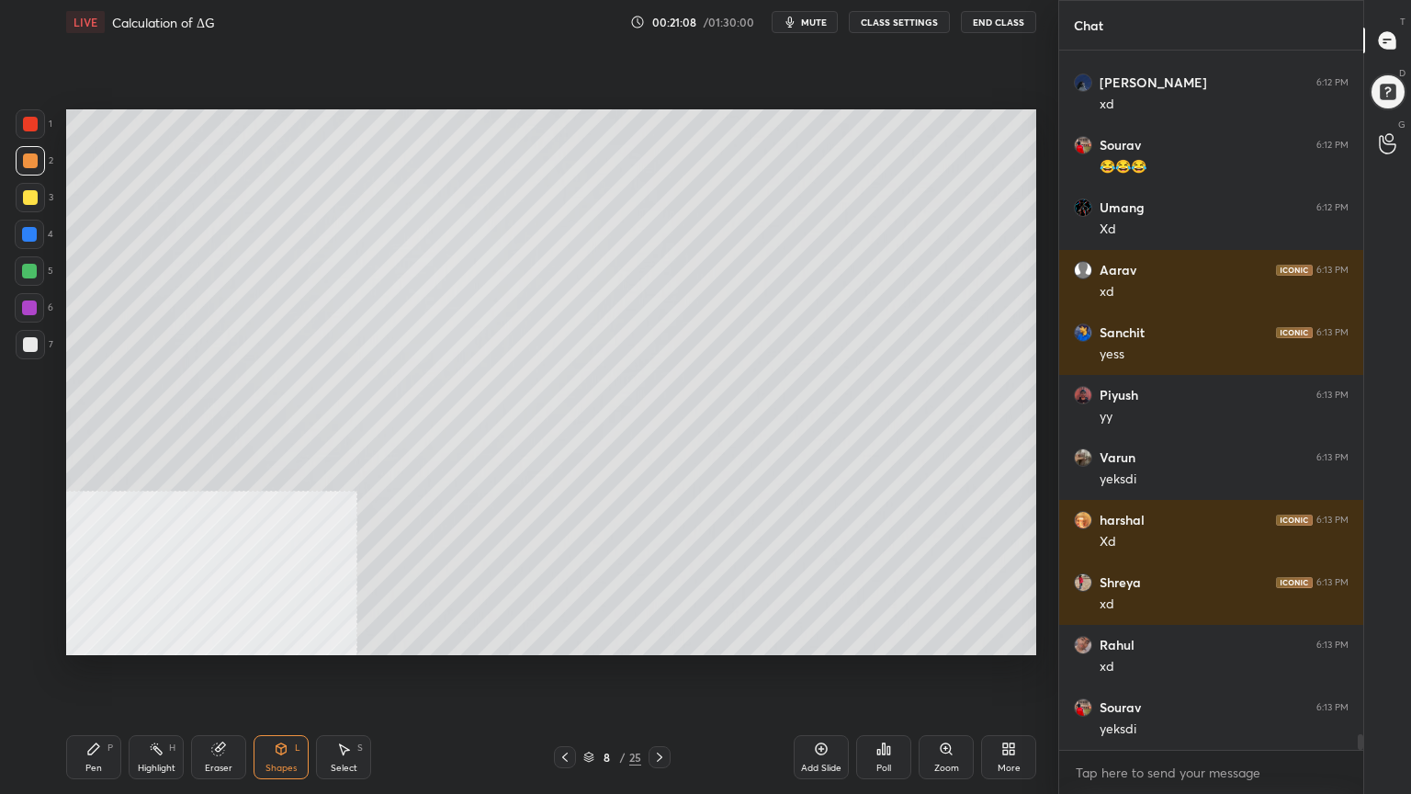
drag, startPoint x: 345, startPoint y: 761, endPoint x: 382, endPoint y: 707, distance: 65.3
click at [344, 638] on div "Select S" at bounding box center [343, 757] width 55 height 44
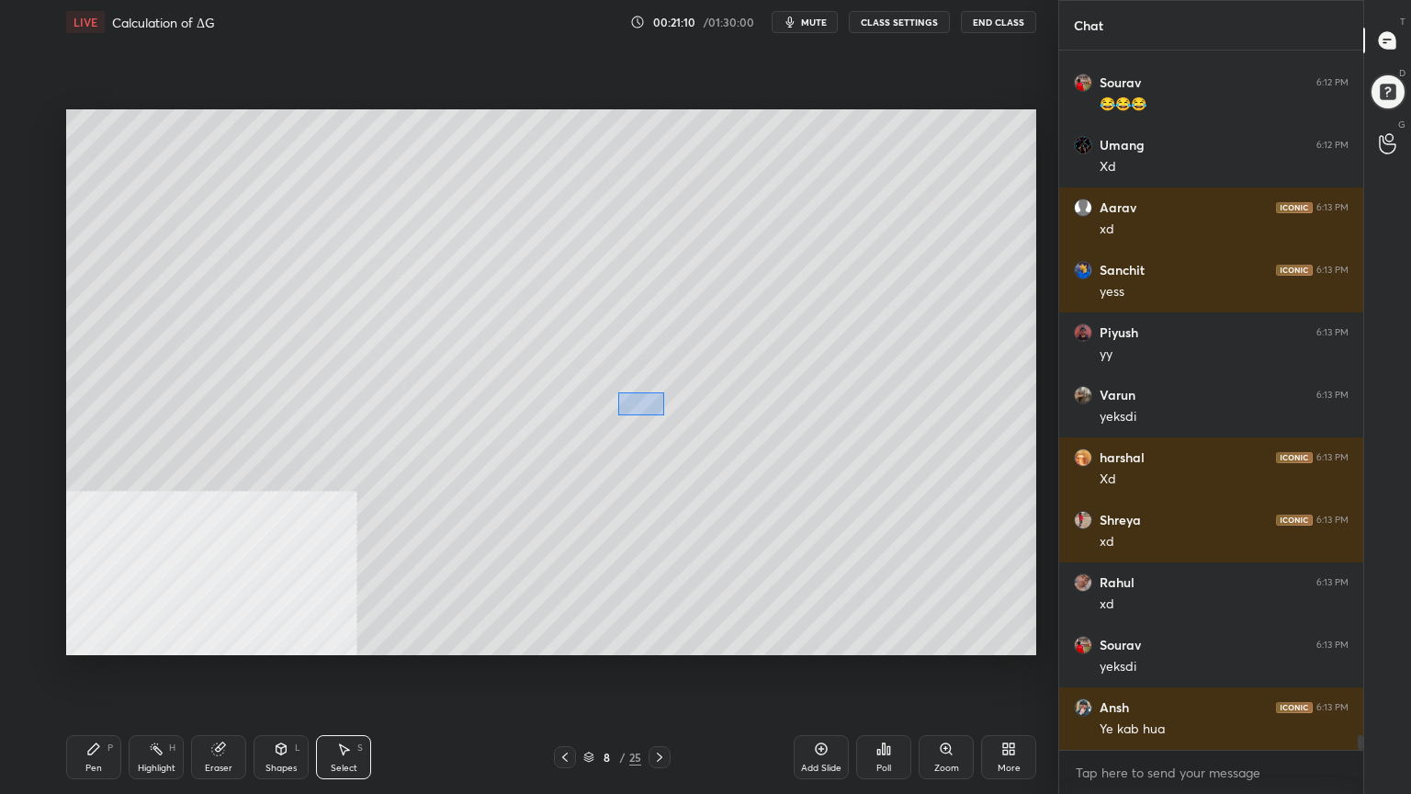
drag, startPoint x: 642, startPoint y: 401, endPoint x: 662, endPoint y: 415, distance: 24.3
click at [665, 415] on div "0 ° Undo Copy Duplicate Duplicate to new slide Delete" at bounding box center [551, 382] width 970 height 546
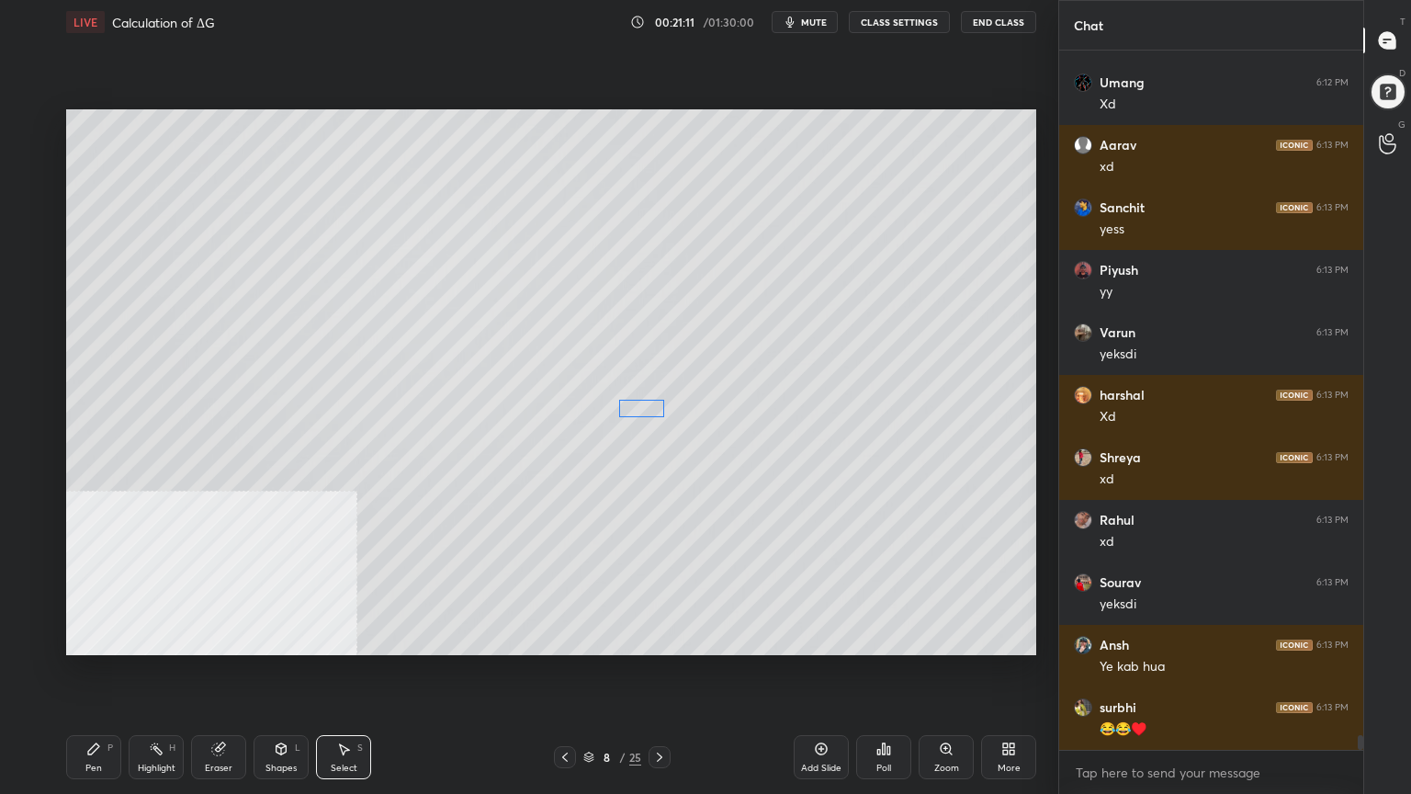
click at [647, 412] on div "0 ° Undo Copy Duplicate Duplicate to new slide Delete" at bounding box center [551, 382] width 970 height 546
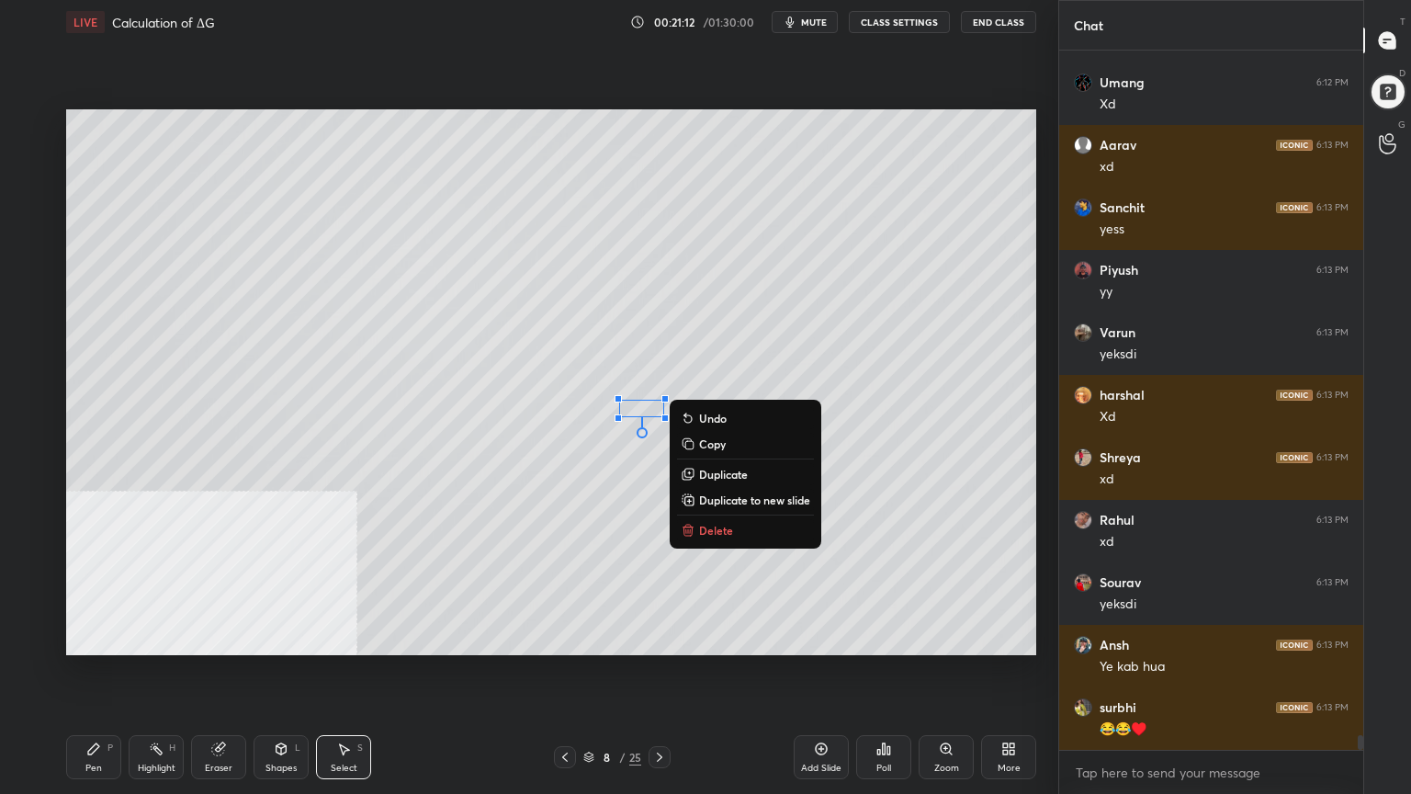
click at [571, 509] on div "0 ° Undo Copy Duplicate Duplicate to new slide Delete" at bounding box center [551, 382] width 970 height 546
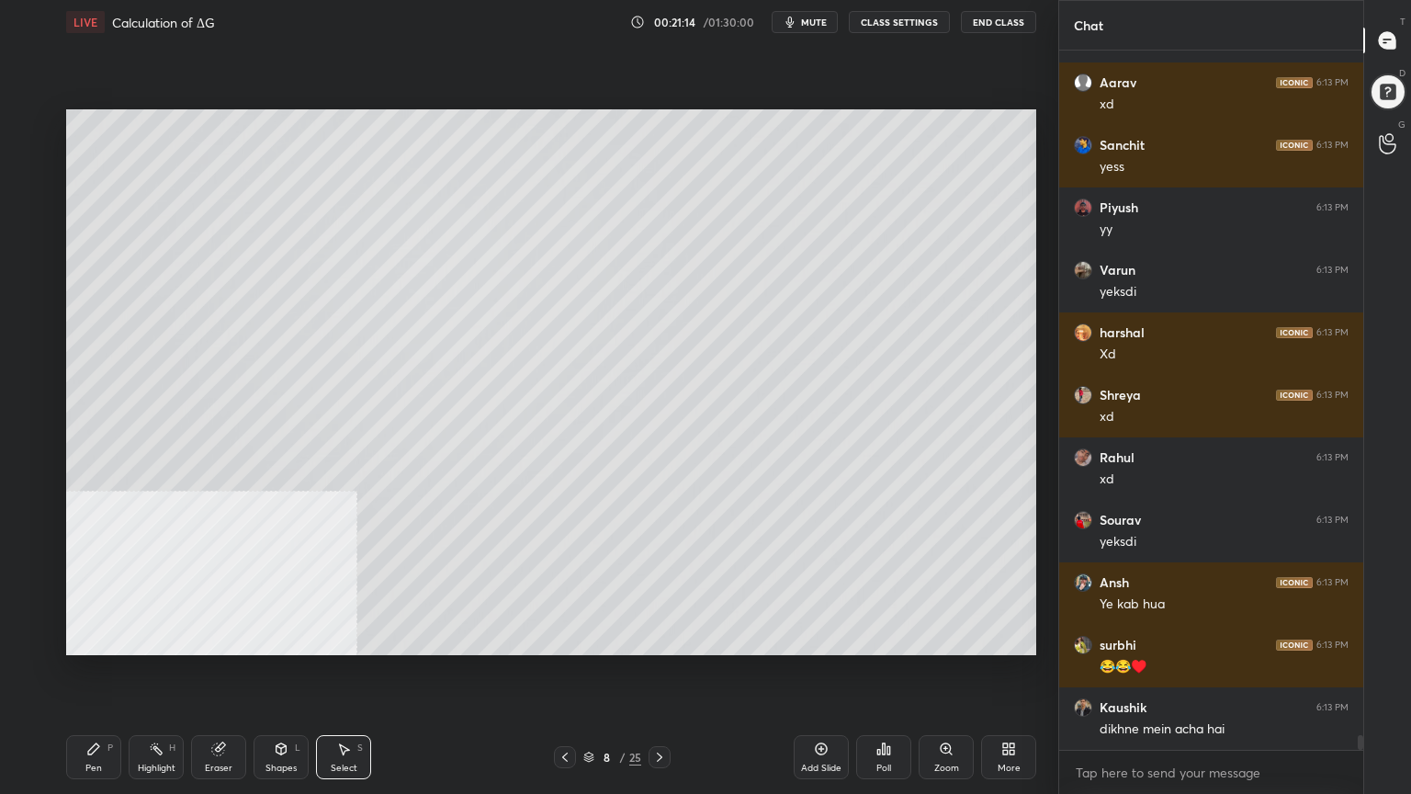
scroll to position [31767, 0]
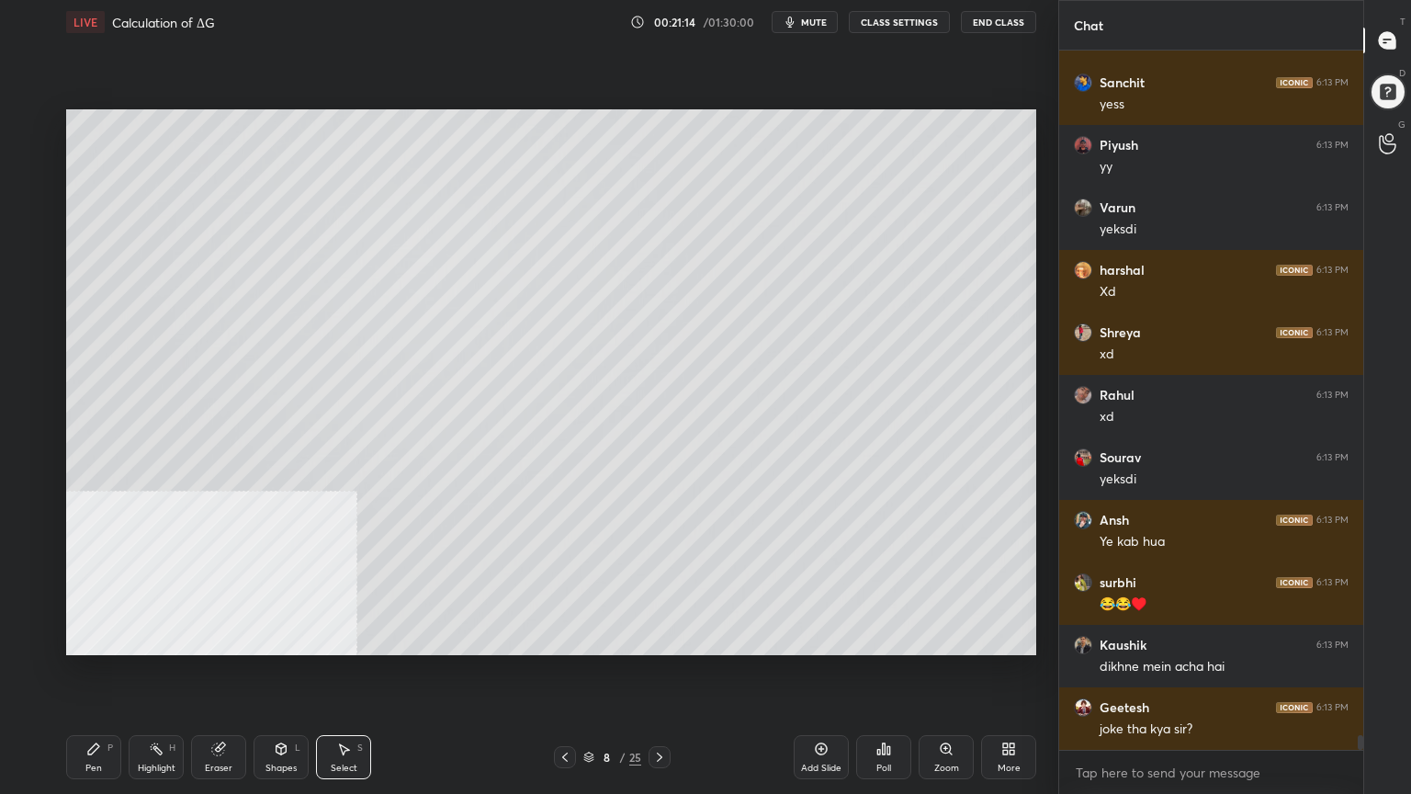
click at [87, 638] on div "Pen" at bounding box center [93, 768] width 17 height 9
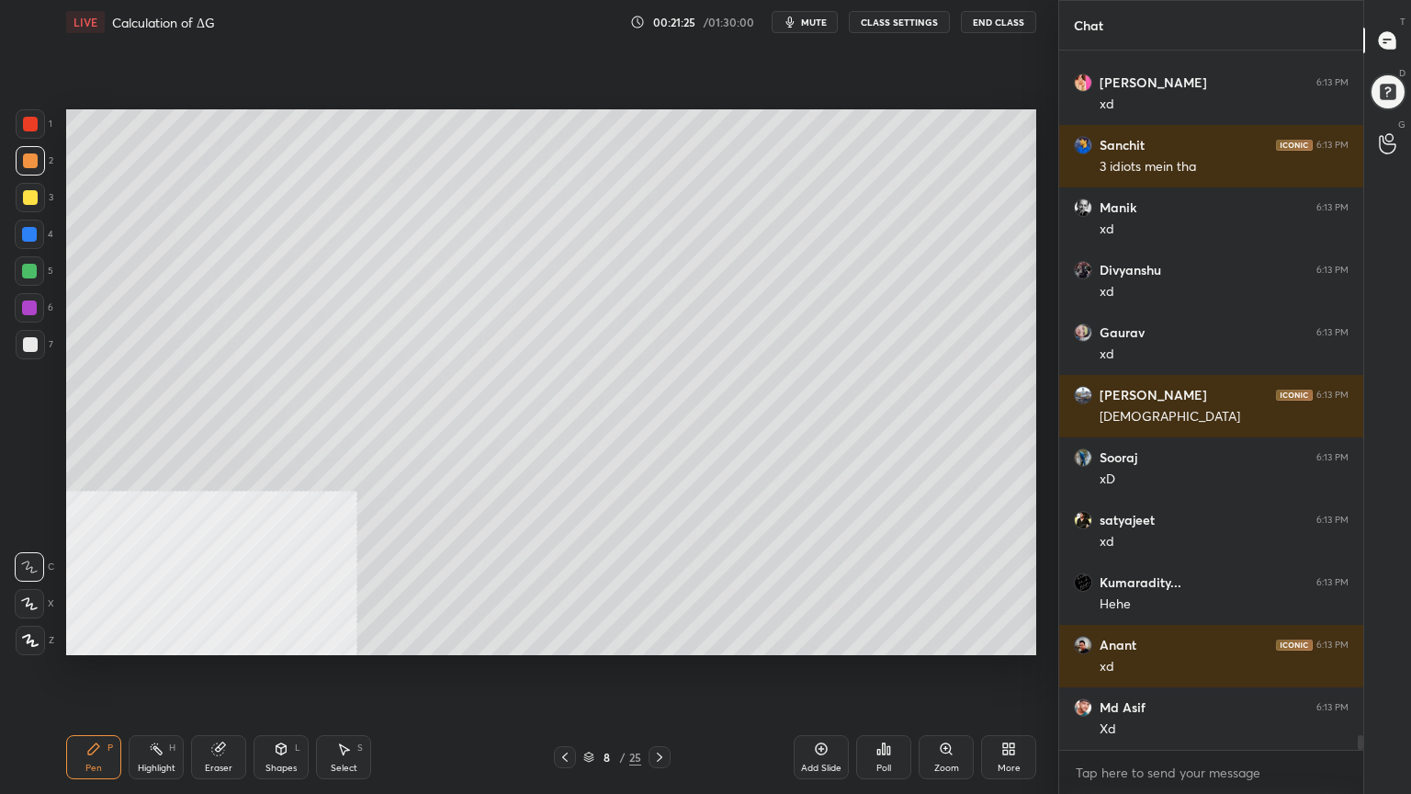
scroll to position [32767, 0]
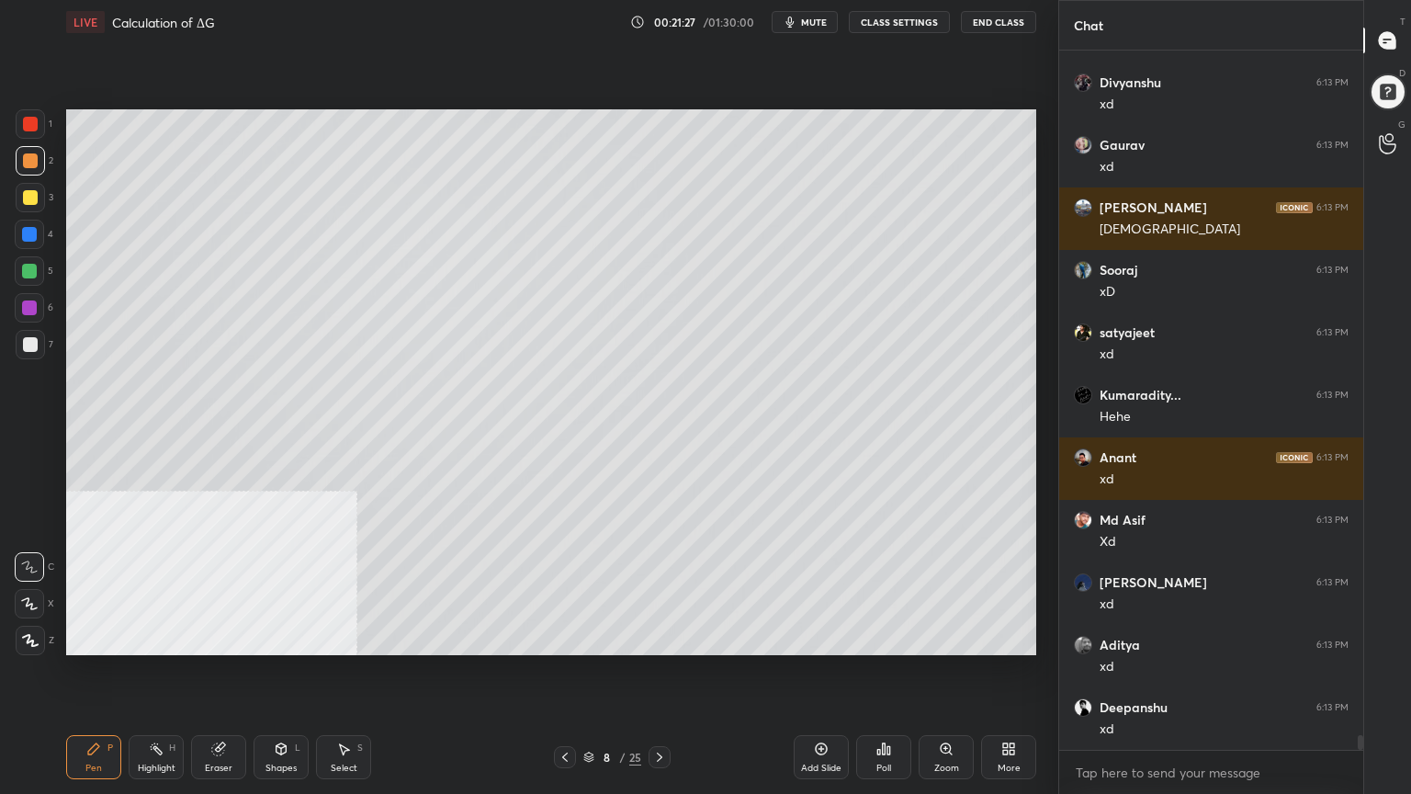
click at [28, 349] on div at bounding box center [30, 344] width 15 height 15
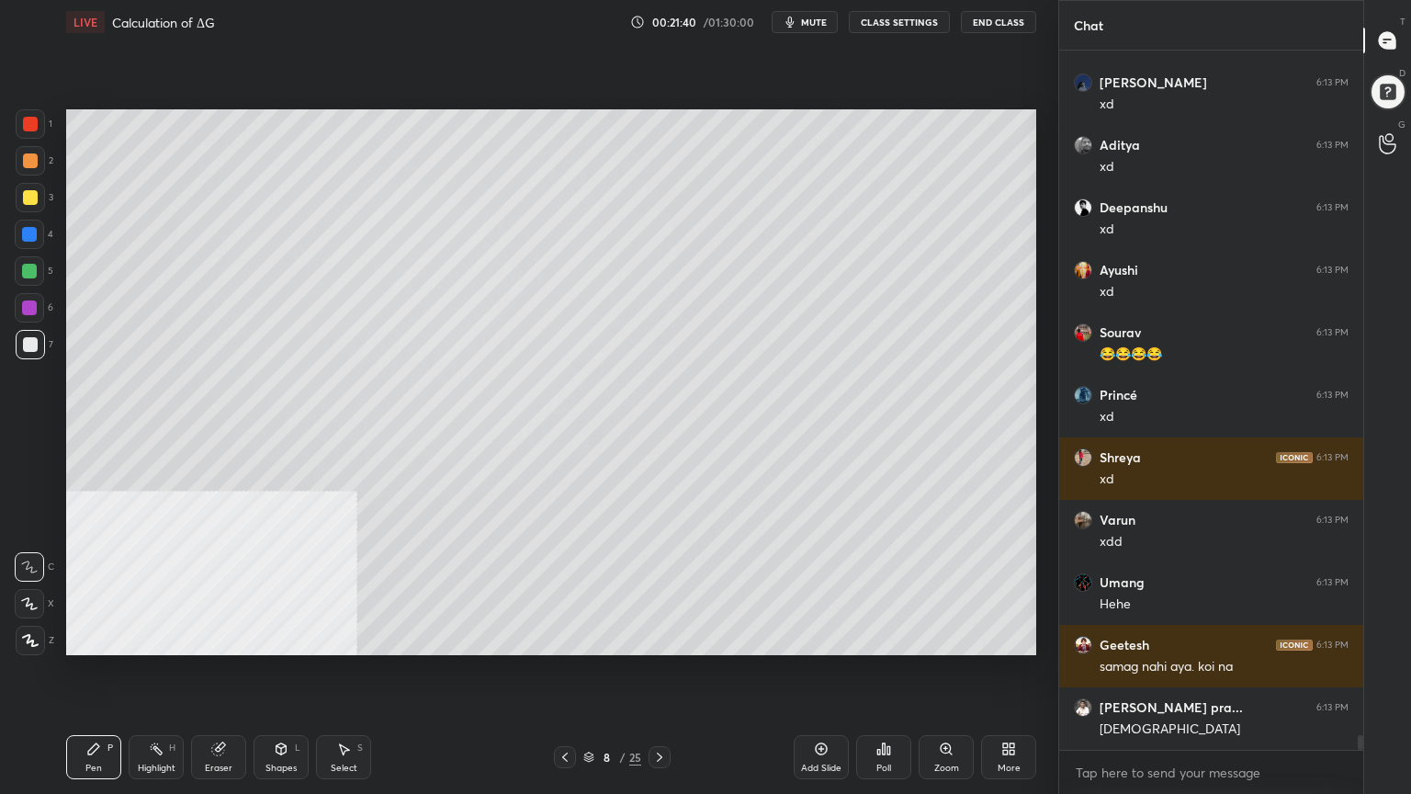
scroll to position [33392, 0]
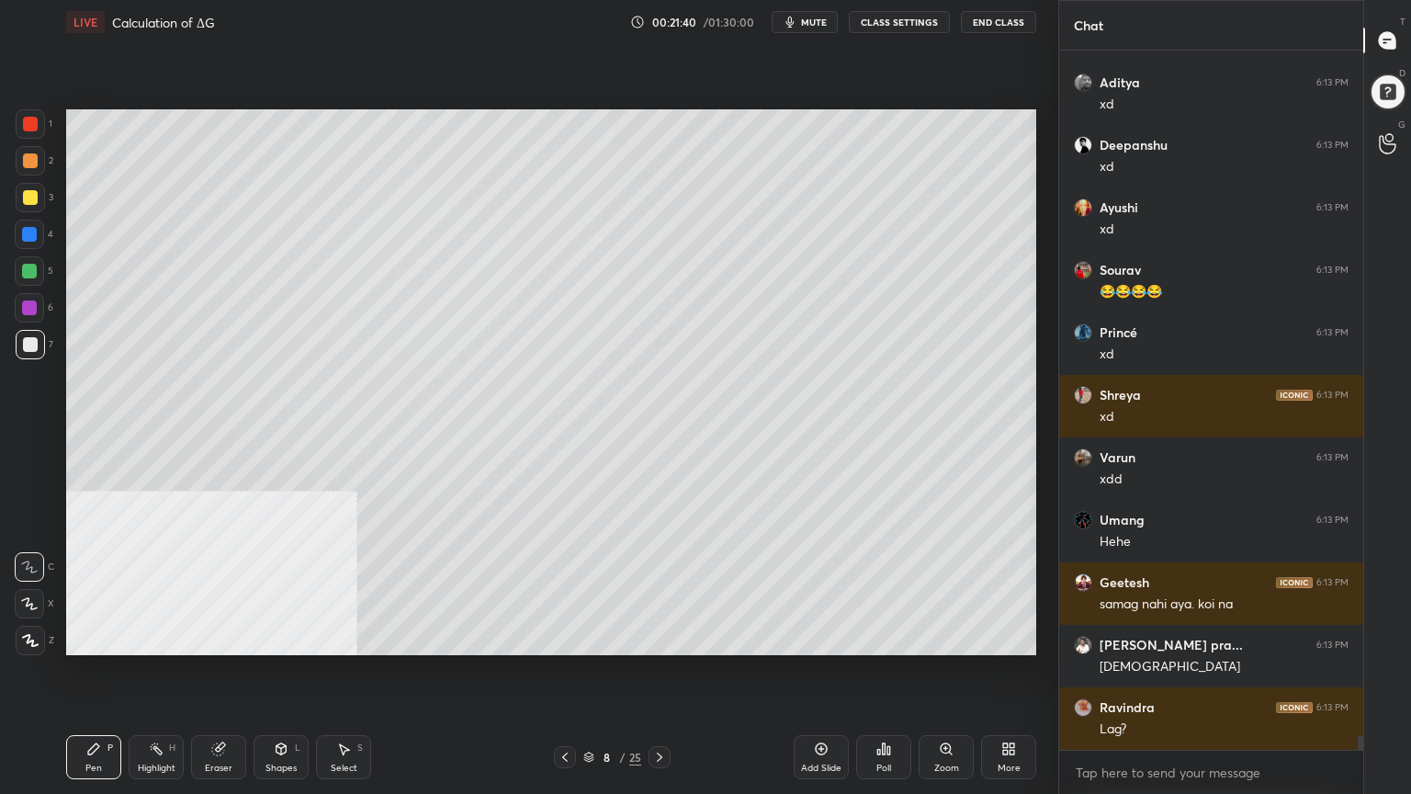
click at [24, 268] on div at bounding box center [29, 271] width 15 height 15
click at [35, 196] on div at bounding box center [30, 197] width 15 height 15
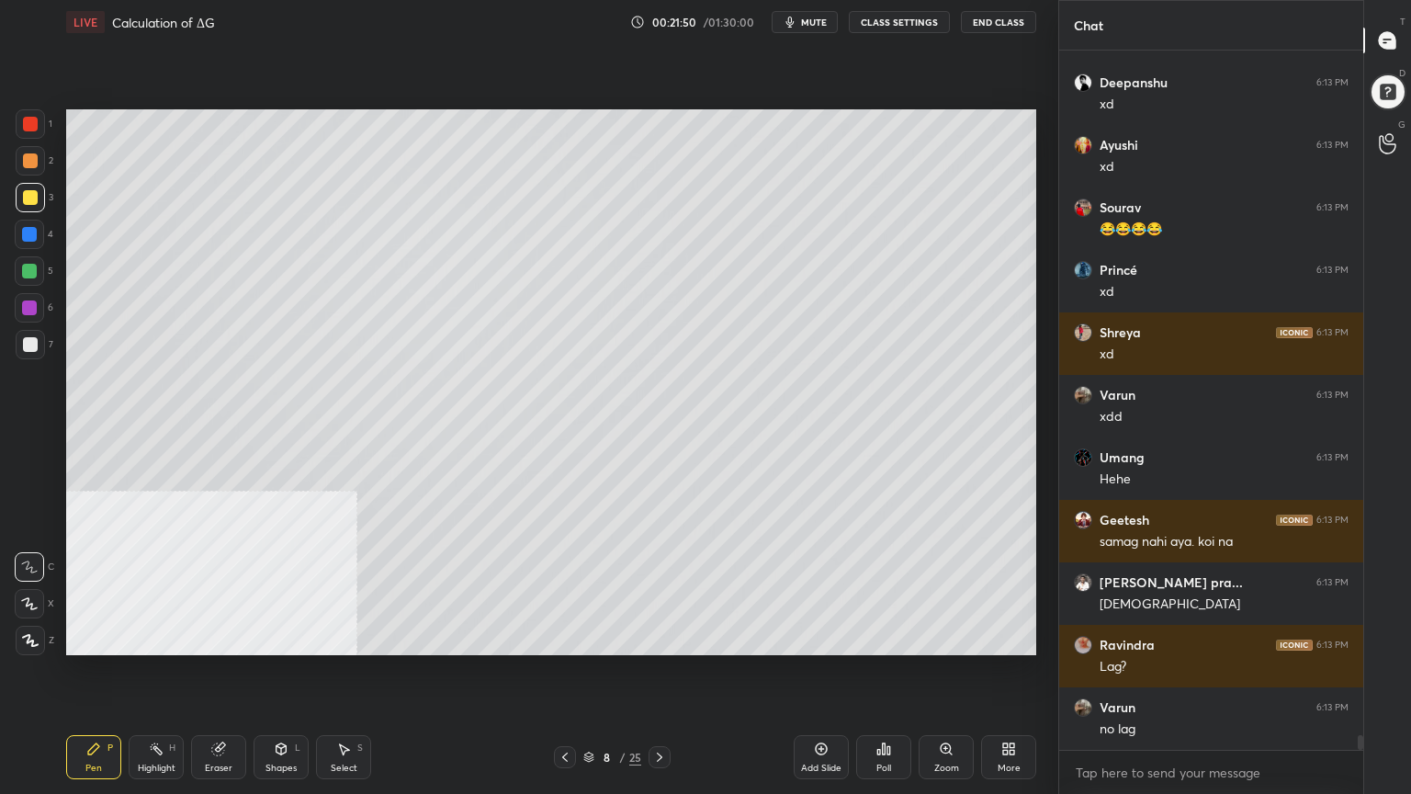
click at [27, 162] on div at bounding box center [30, 160] width 15 height 15
drag, startPoint x: 279, startPoint y: 755, endPoint x: 276, endPoint y: 736, distance: 19.6
click at [279, 638] on icon at bounding box center [281, 748] width 15 height 15
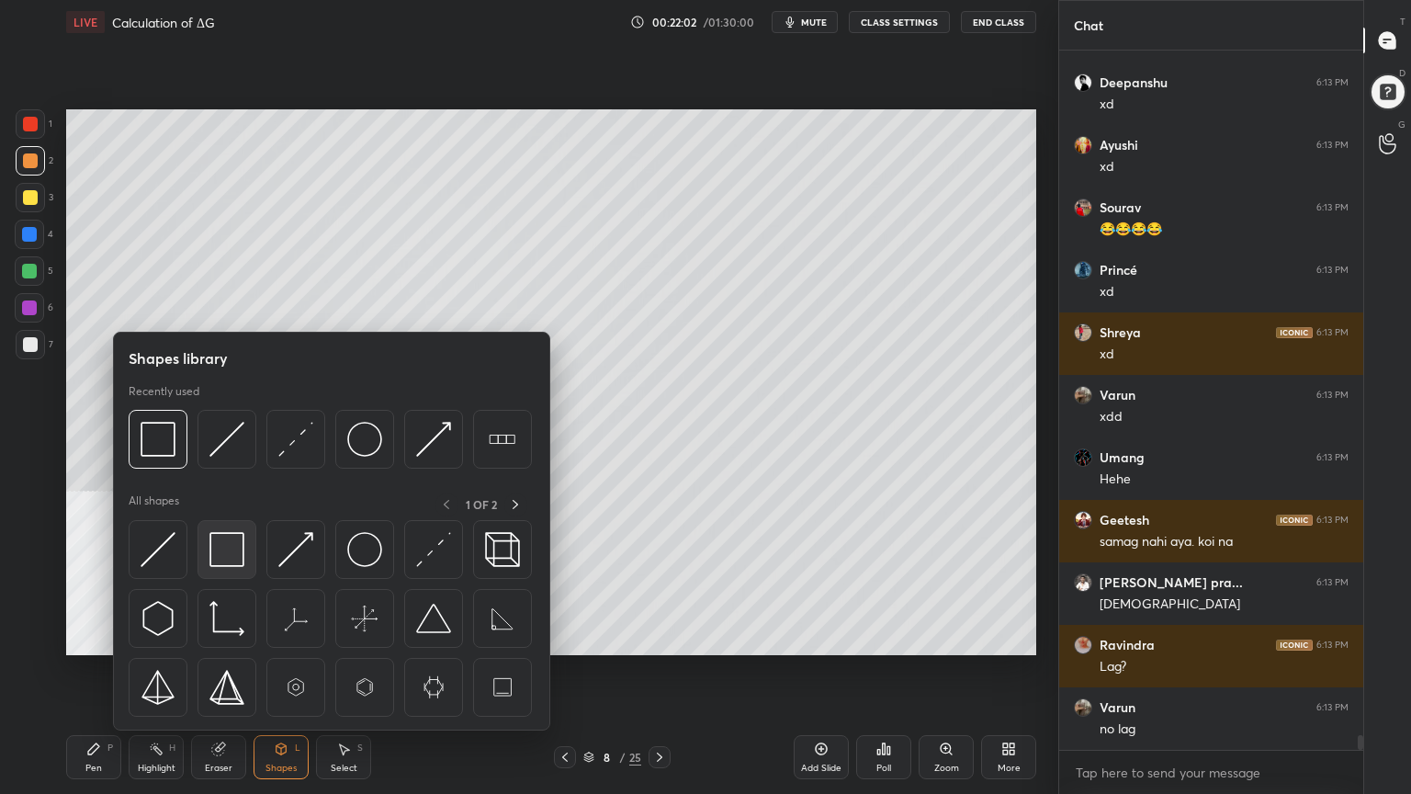
click at [229, 560] on img at bounding box center [226, 549] width 35 height 35
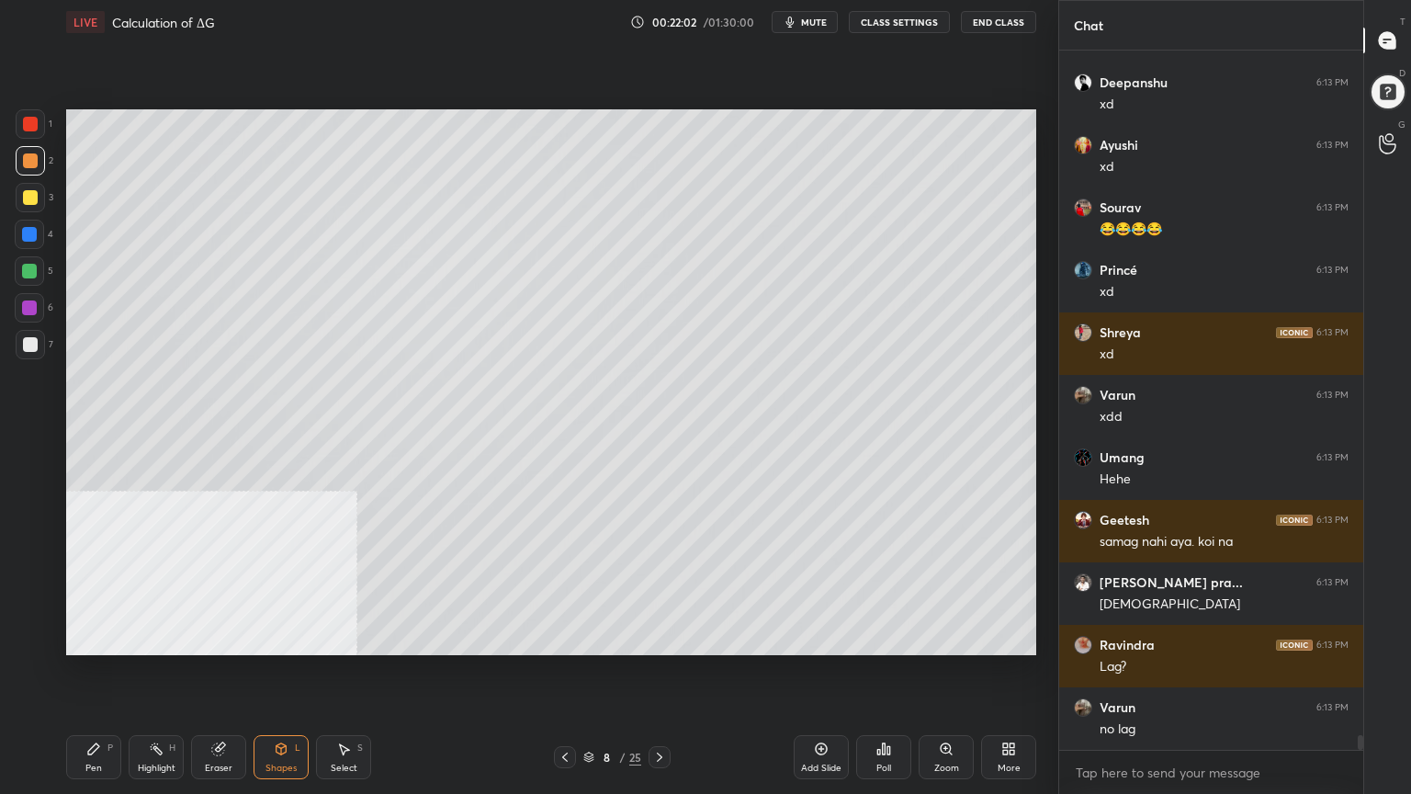
scroll to position [33517, 0]
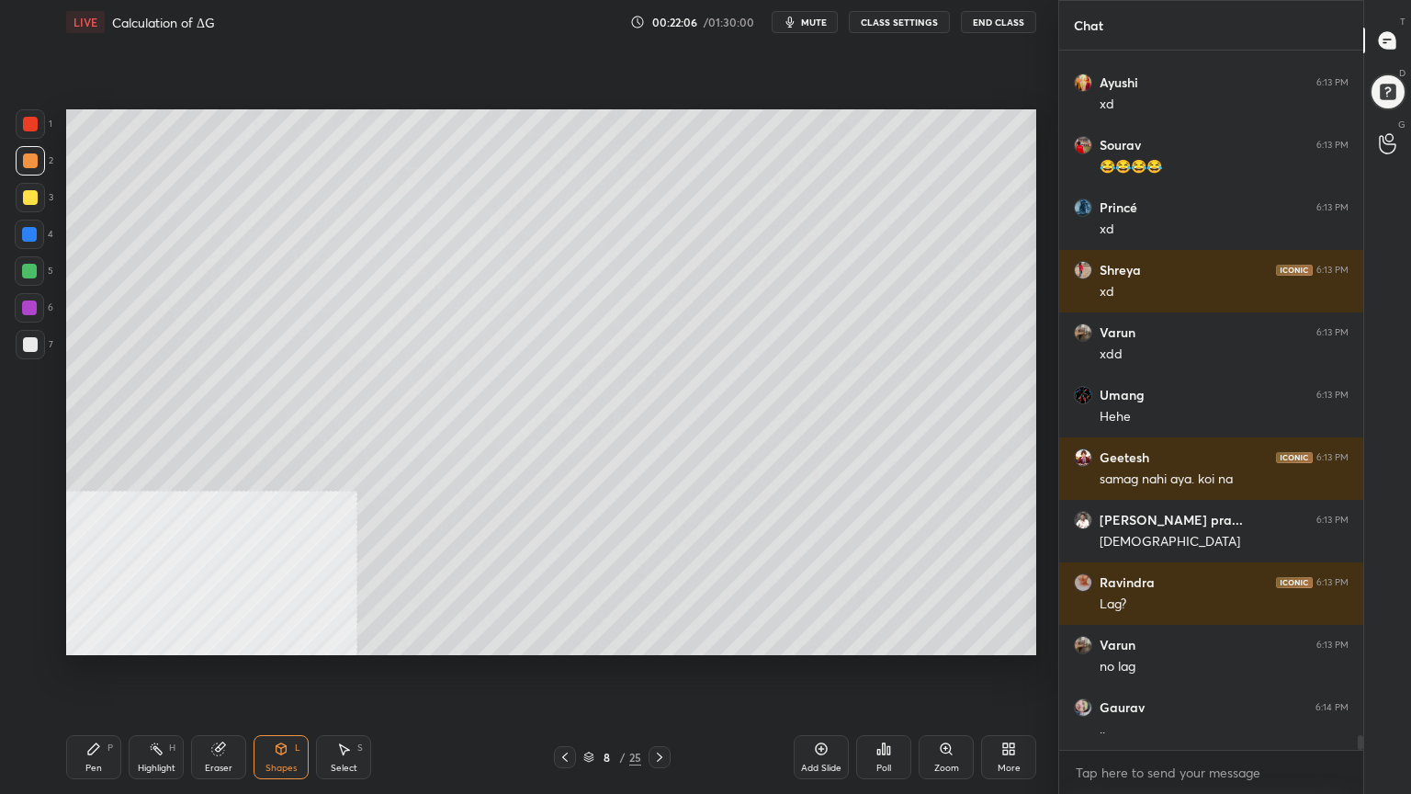
click at [92, 638] on div "Pen" at bounding box center [93, 768] width 17 height 9
click at [24, 272] on div at bounding box center [29, 271] width 15 height 15
click at [27, 166] on div at bounding box center [30, 160] width 15 height 15
drag, startPoint x: 33, startPoint y: 345, endPoint x: 62, endPoint y: 345, distance: 29.4
click at [33, 346] on div at bounding box center [30, 344] width 15 height 15
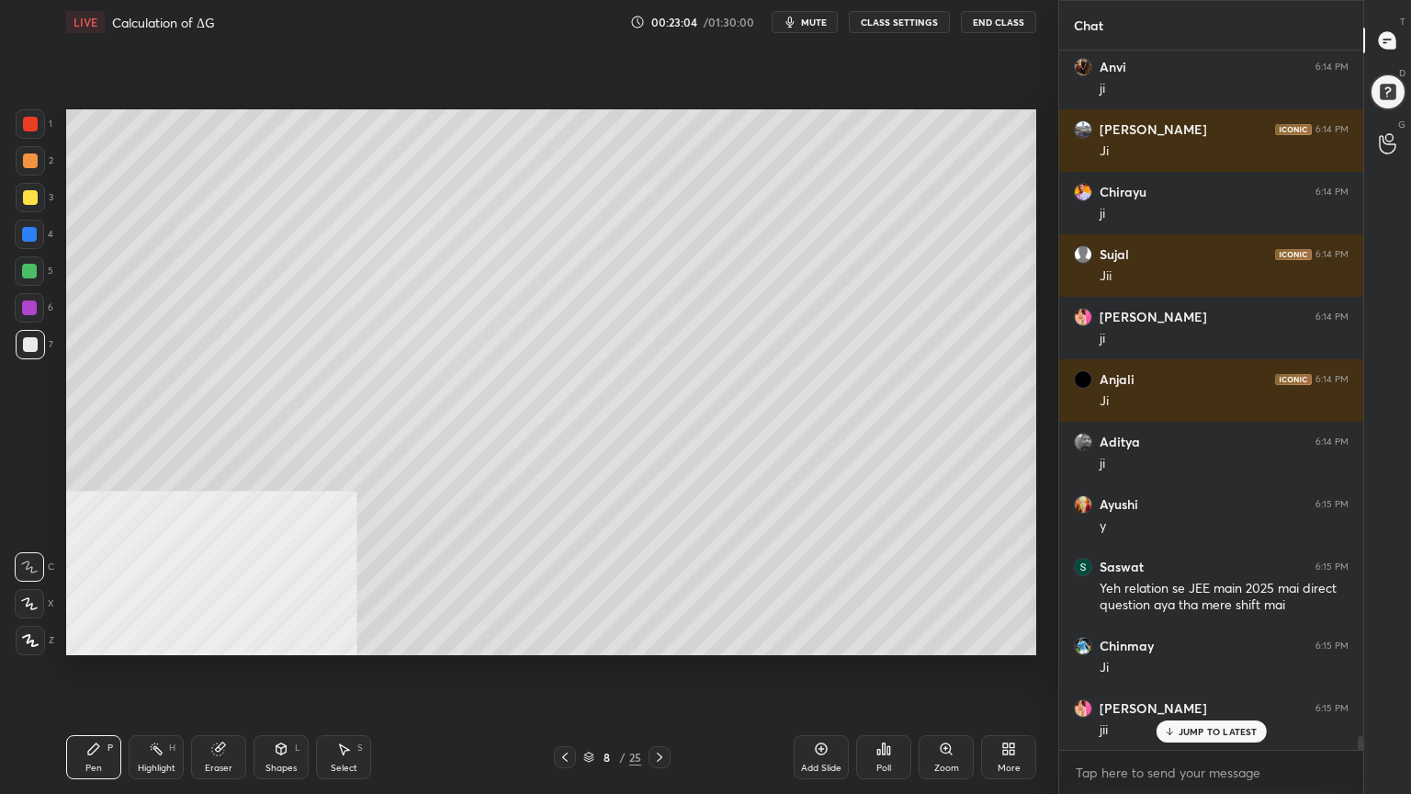
scroll to position [34407, 0]
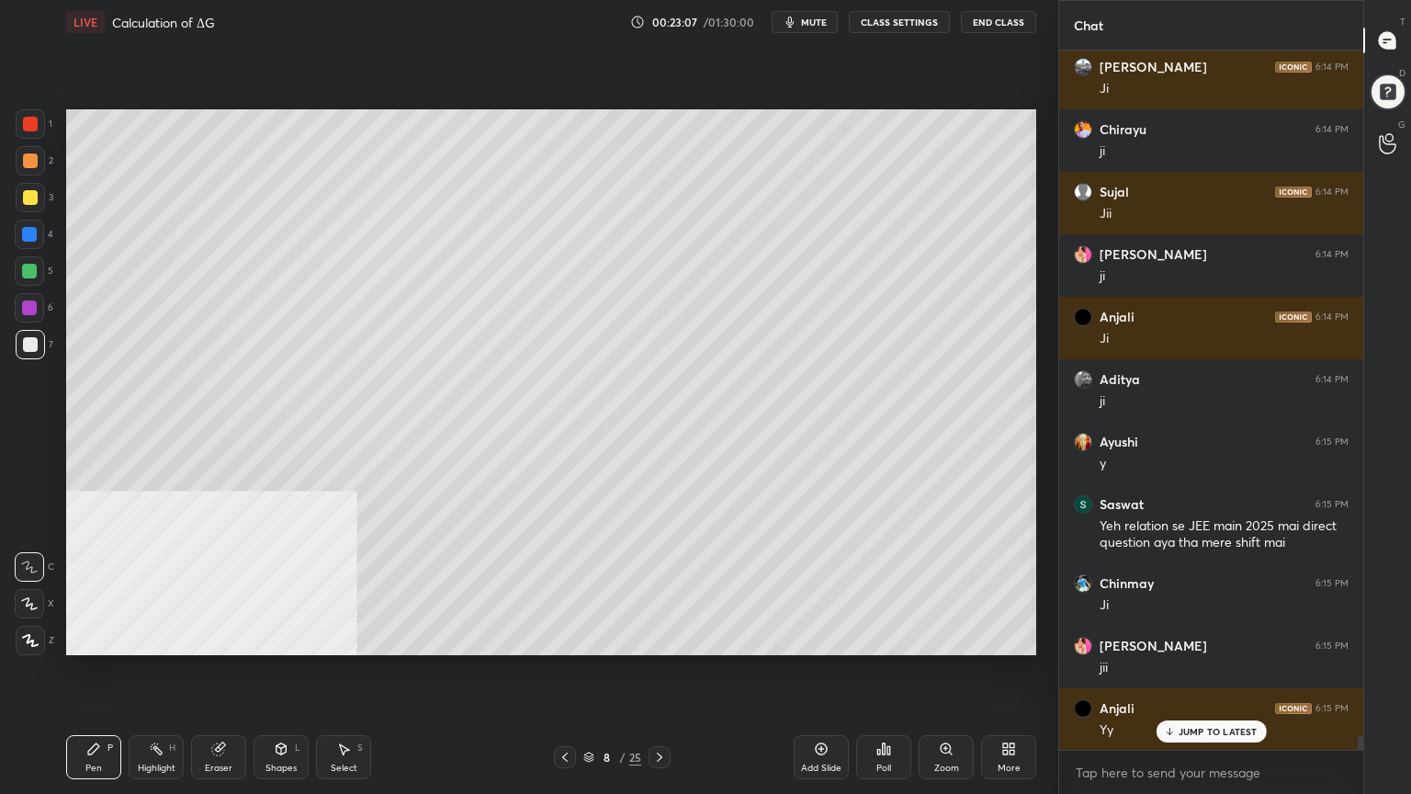
click at [658, 638] on icon at bounding box center [659, 757] width 15 height 15
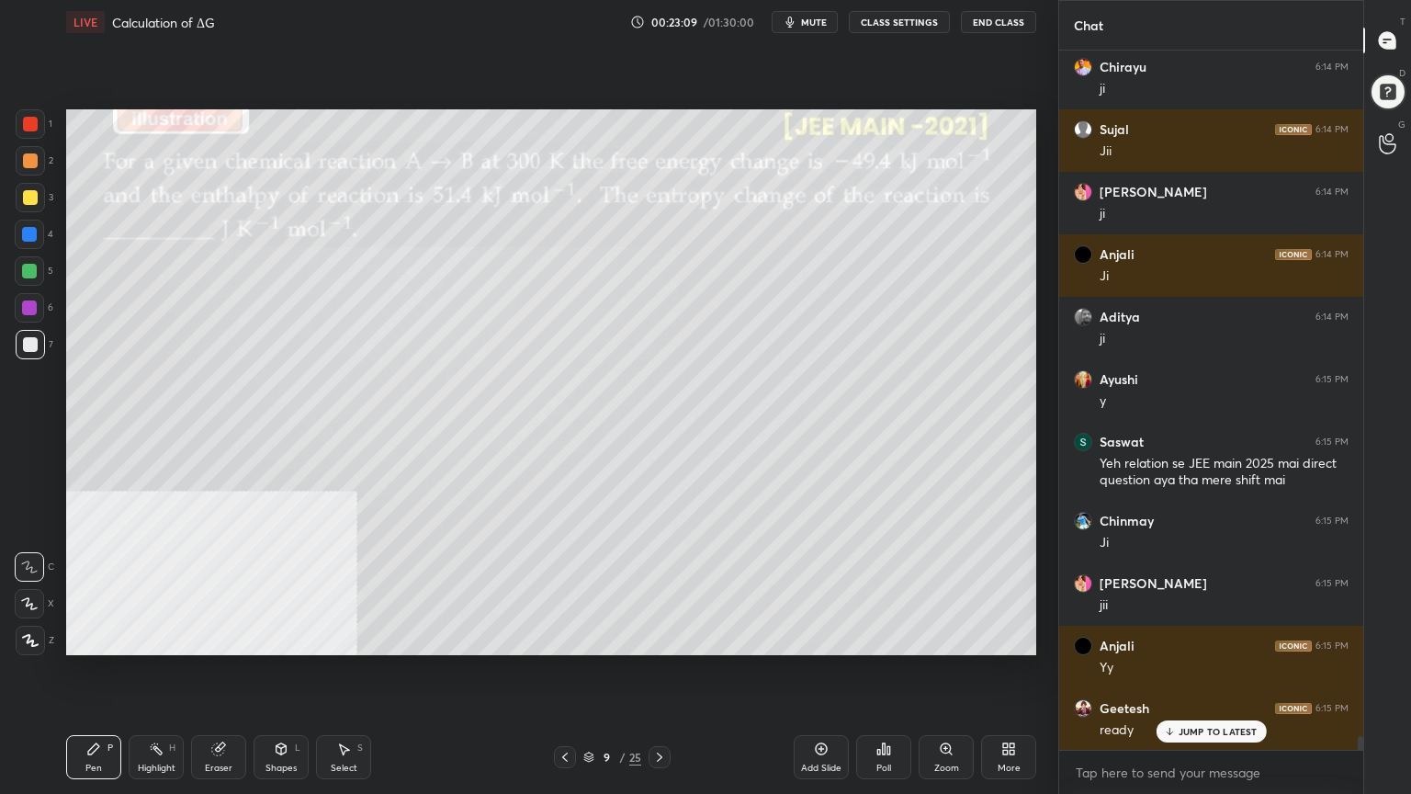
click at [816, 18] on span "mute" at bounding box center [814, 22] width 26 height 13
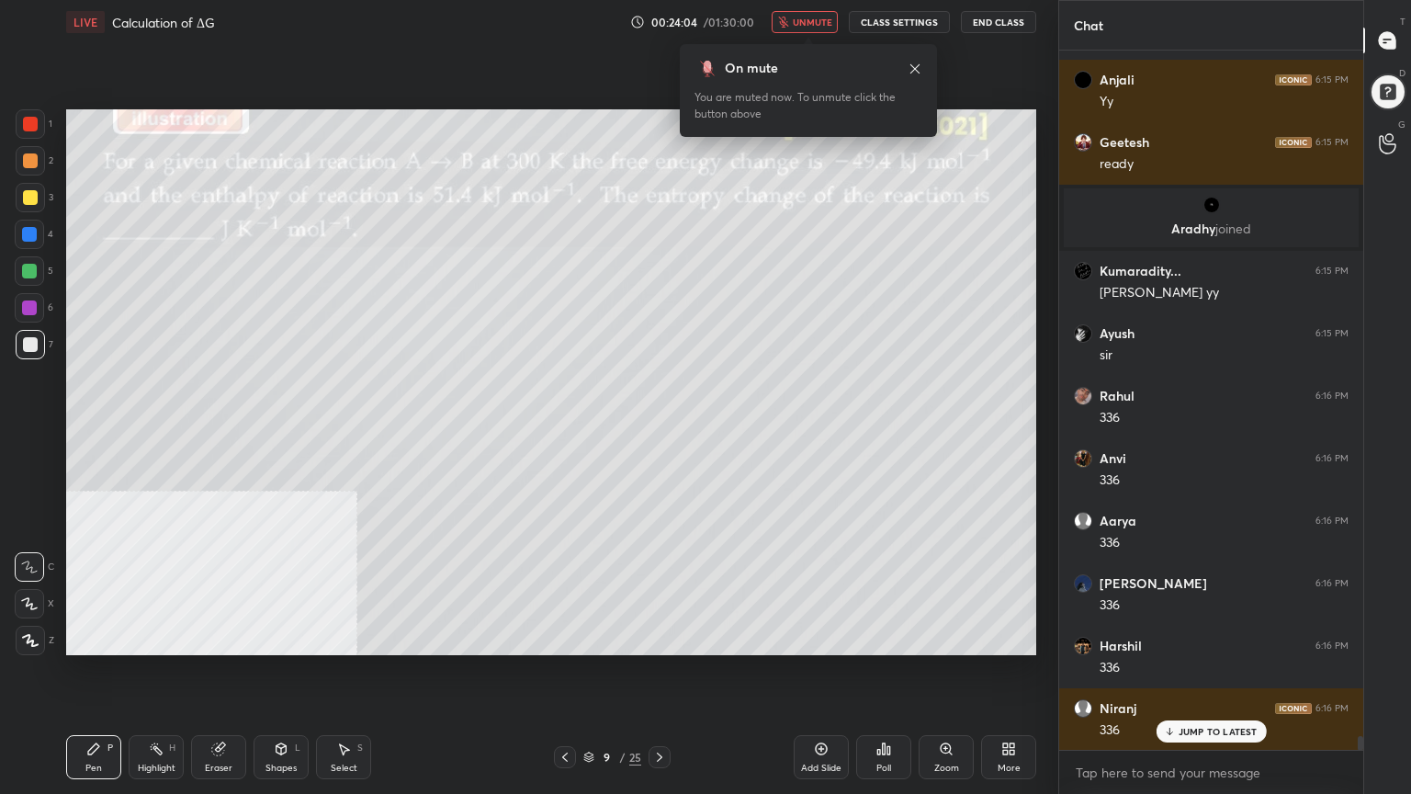
scroll to position [35098, 0]
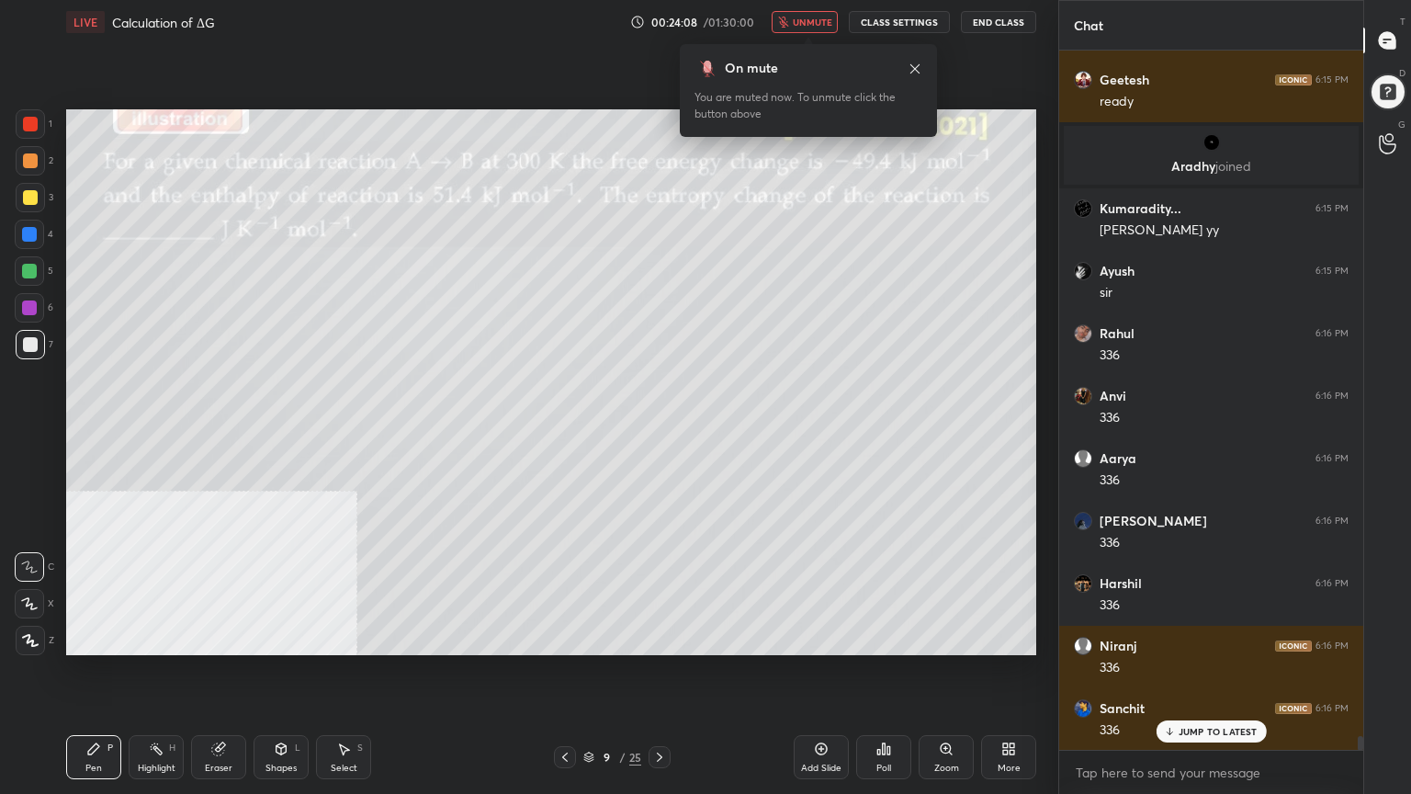
click at [797, 28] on button "unmute" at bounding box center [805, 22] width 66 height 22
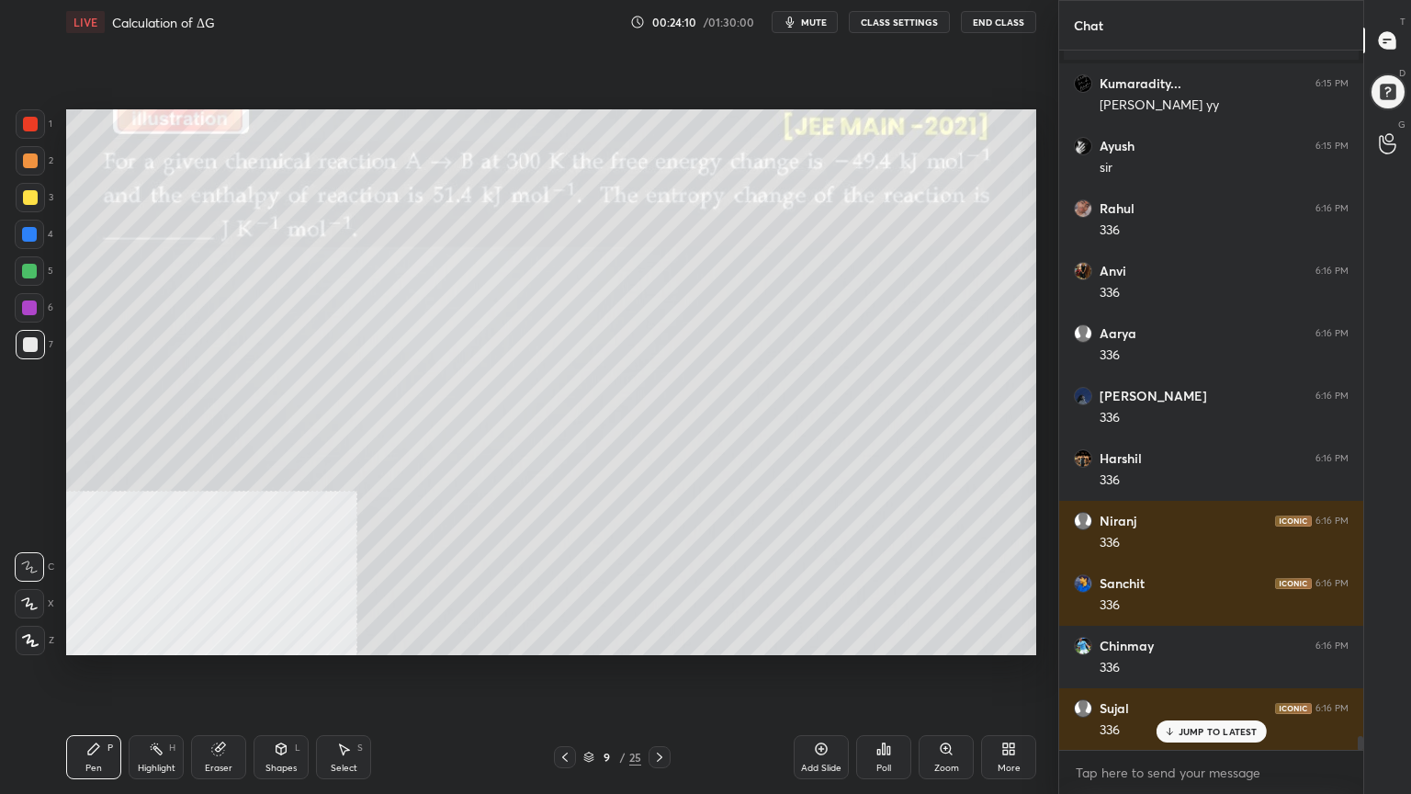
scroll to position [35348, 0]
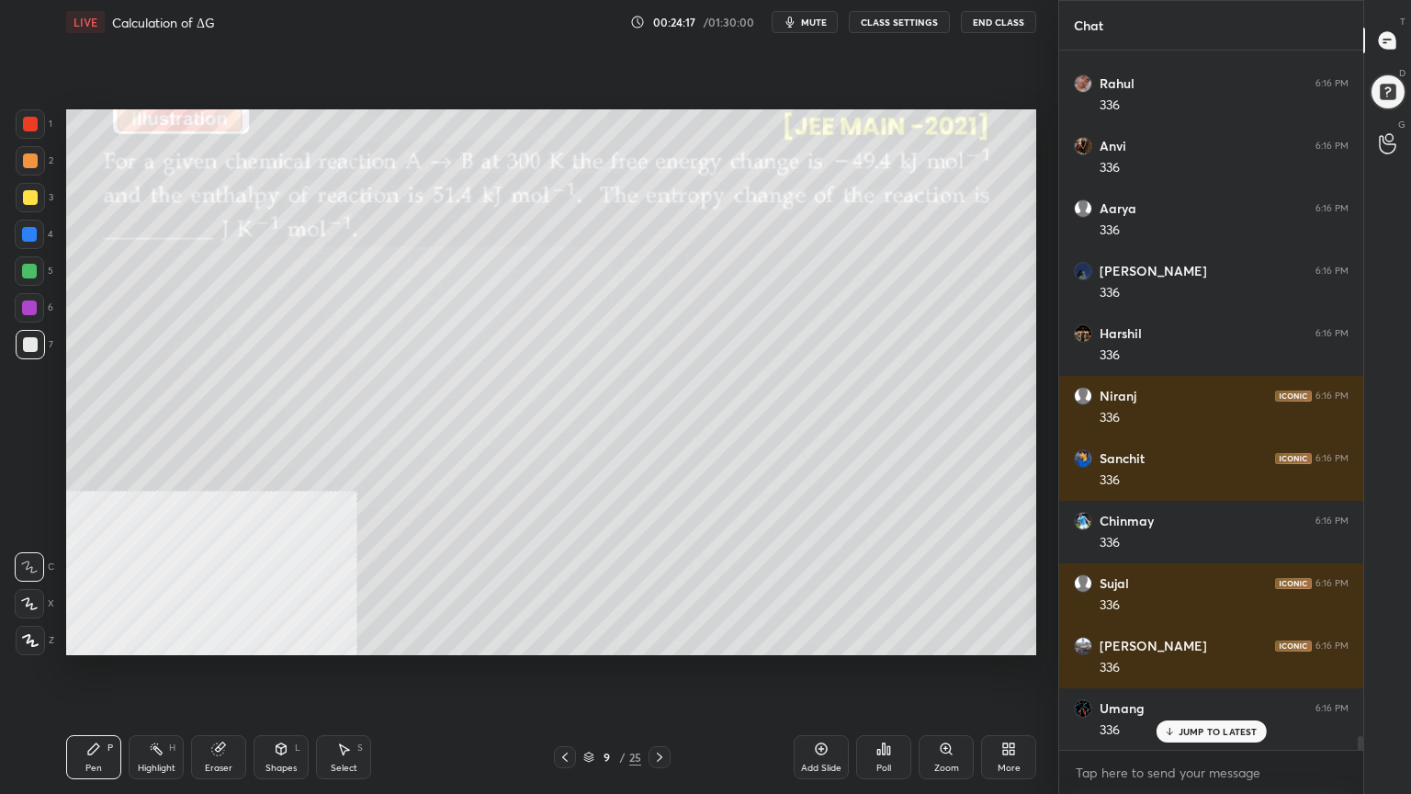
click at [26, 198] on div at bounding box center [30, 197] width 15 height 15
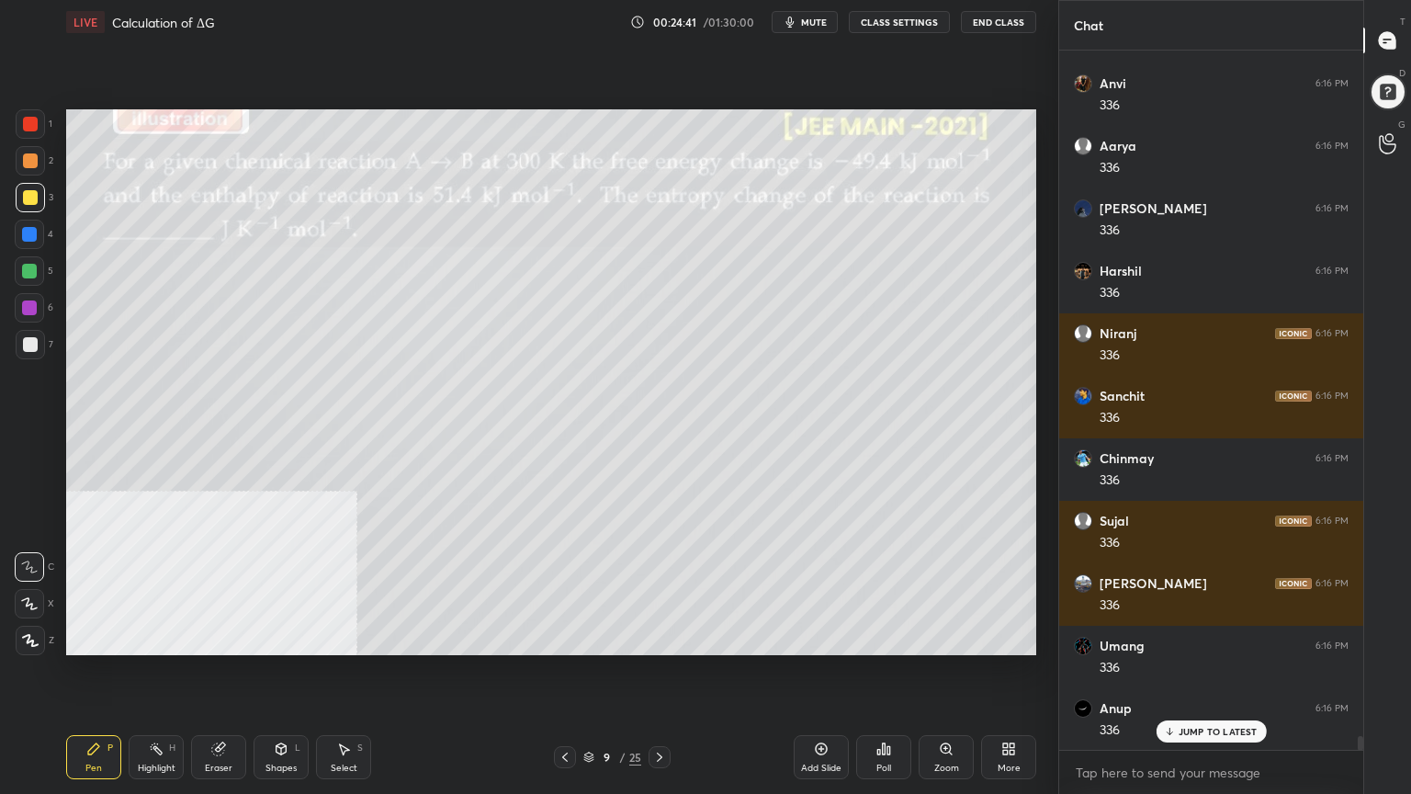
click at [30, 158] on div at bounding box center [30, 160] width 15 height 15
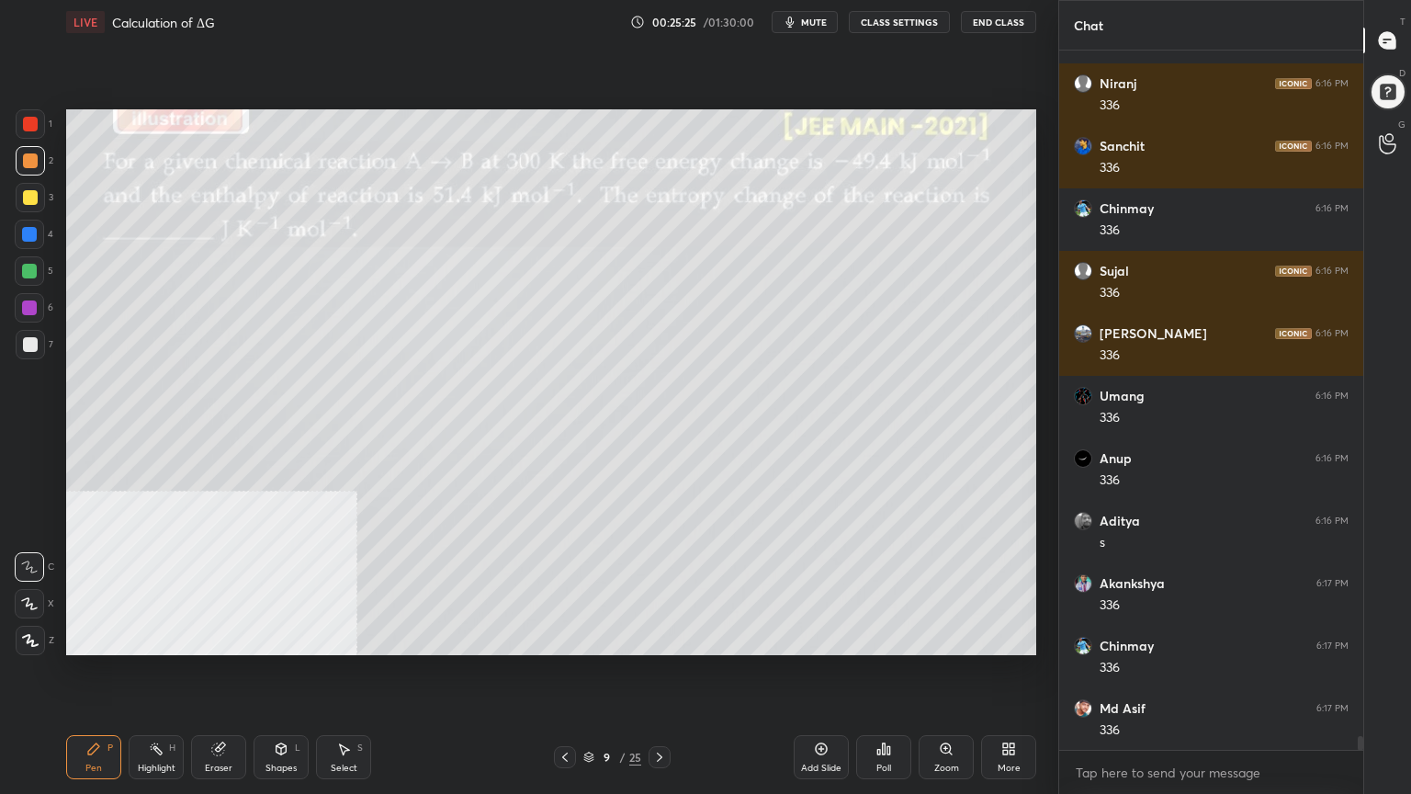
scroll to position [35723, 0]
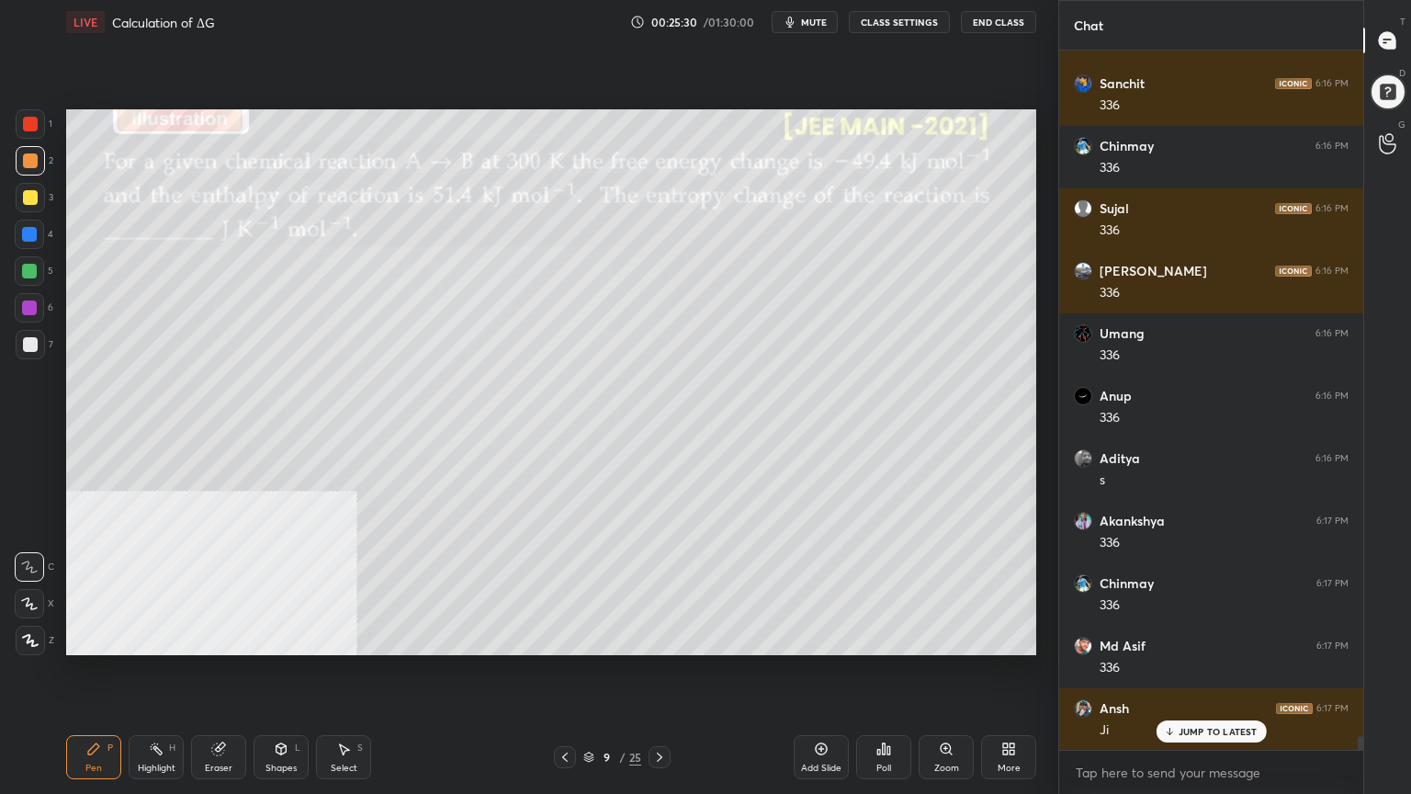
click at [827, 22] on span "mute" at bounding box center [814, 22] width 26 height 13
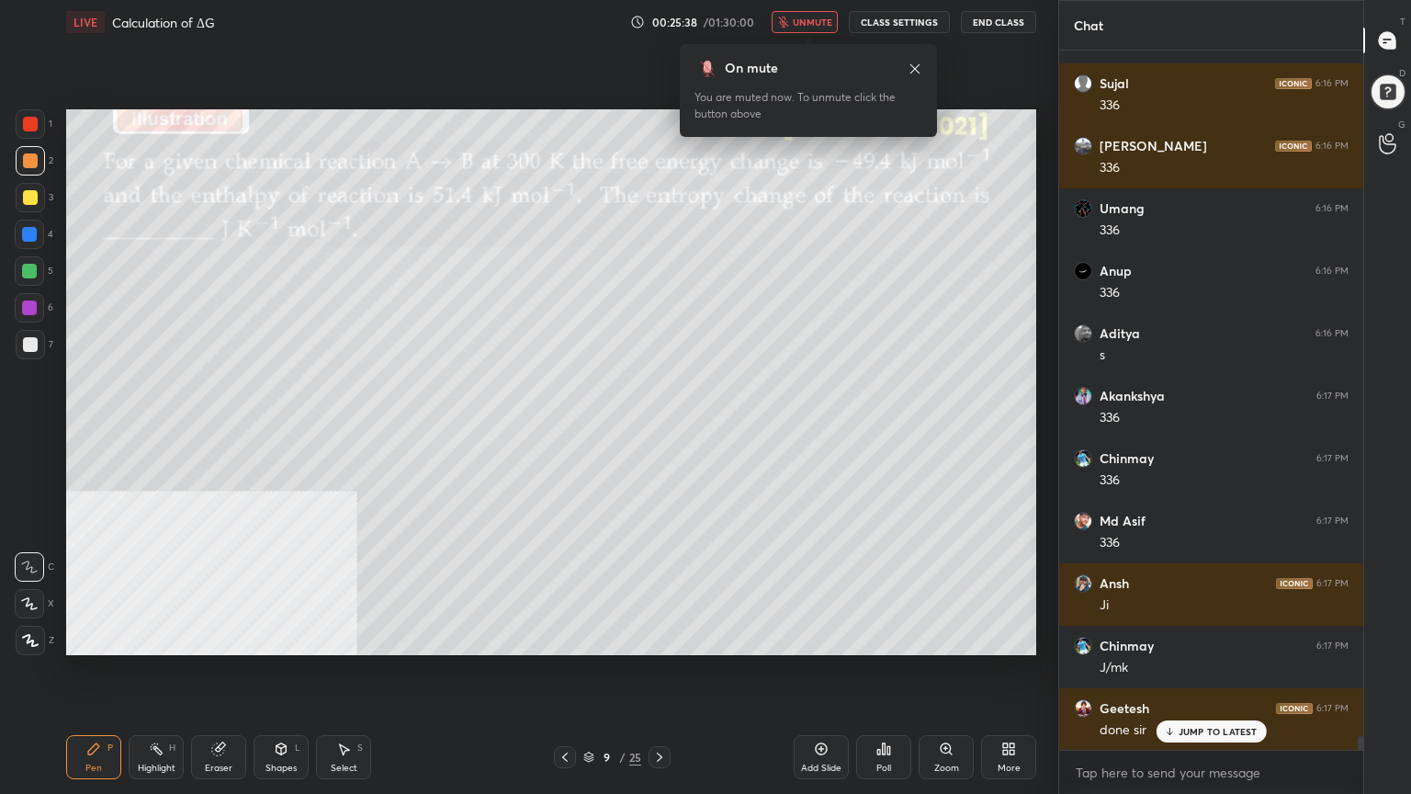
scroll to position [35910, 0]
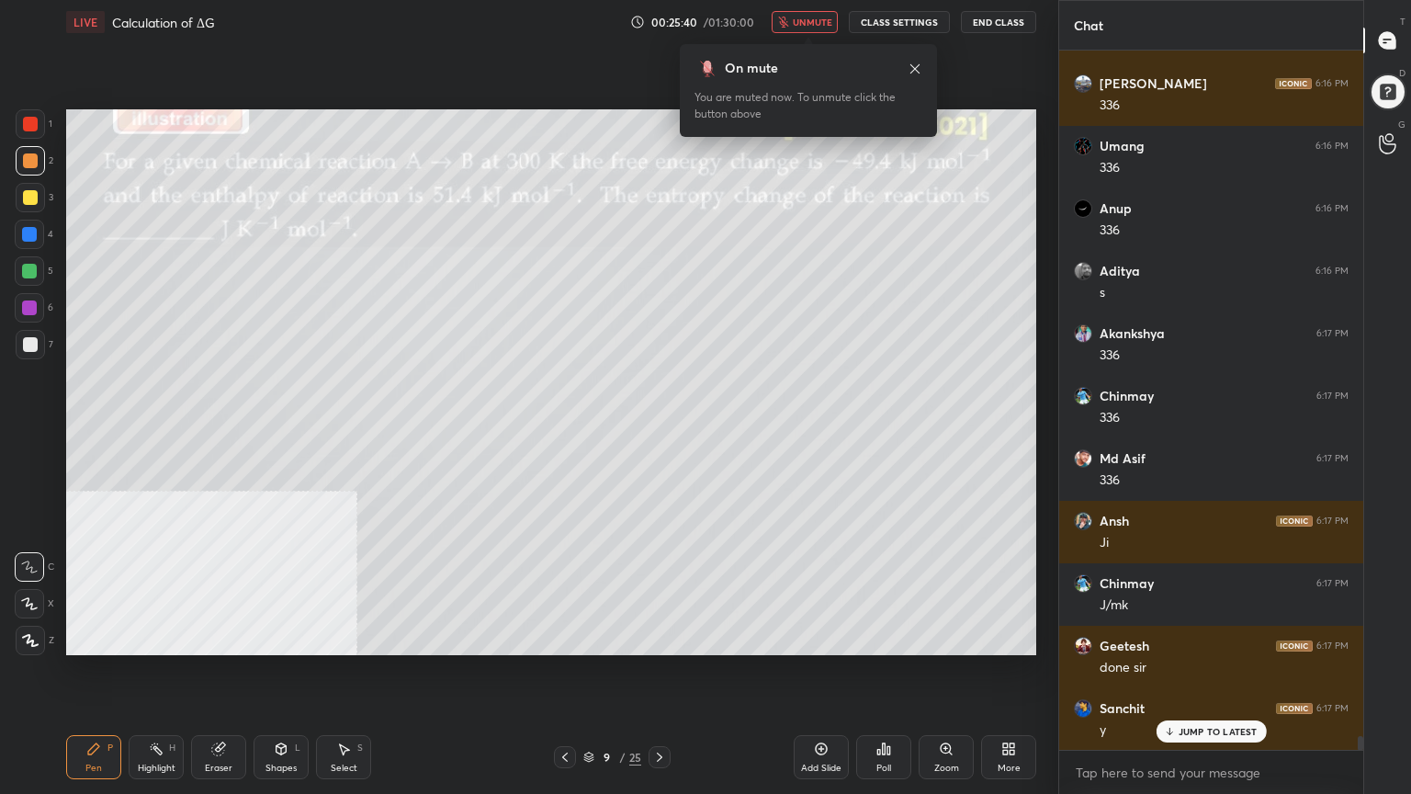
click at [819, 23] on span "unmute" at bounding box center [813, 22] width 40 height 13
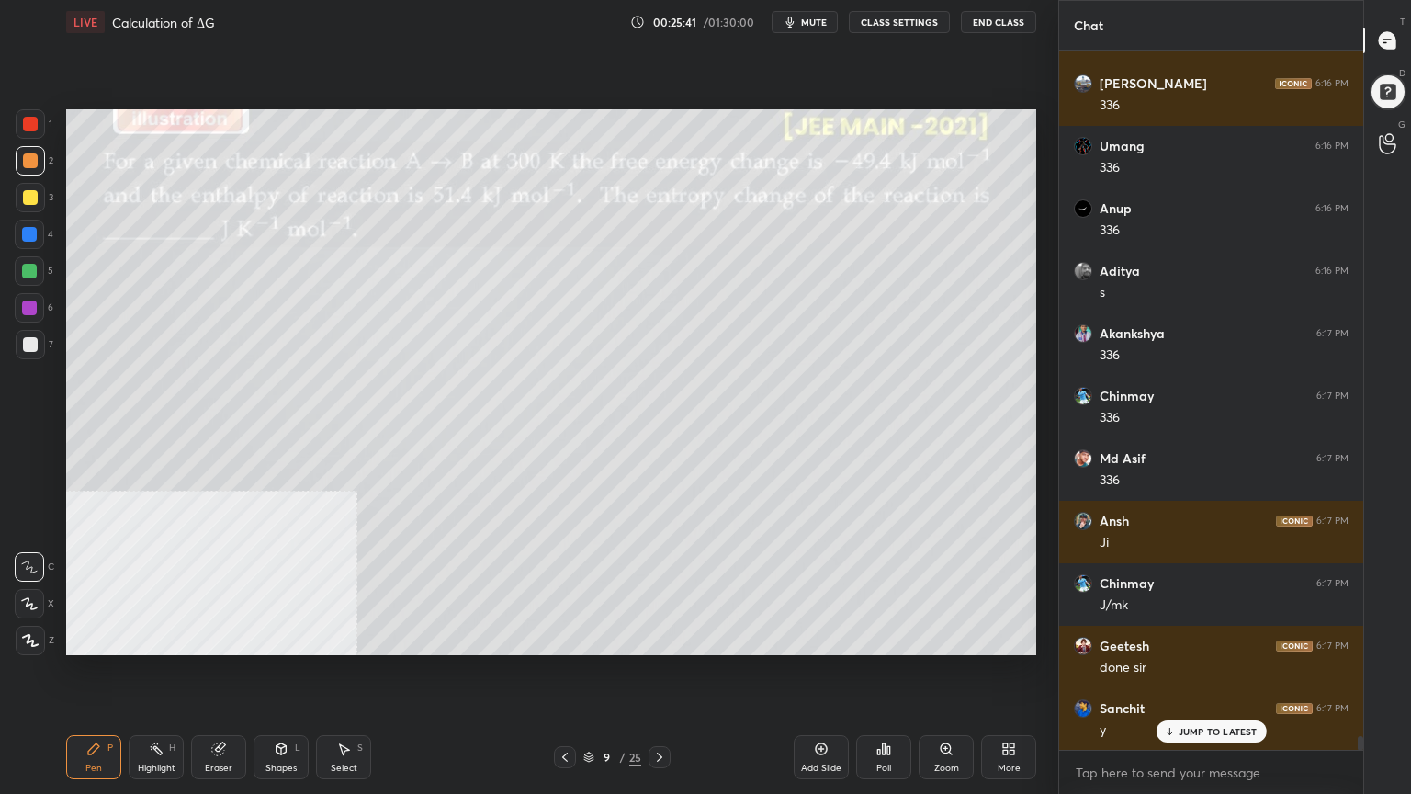
scroll to position [35973, 0]
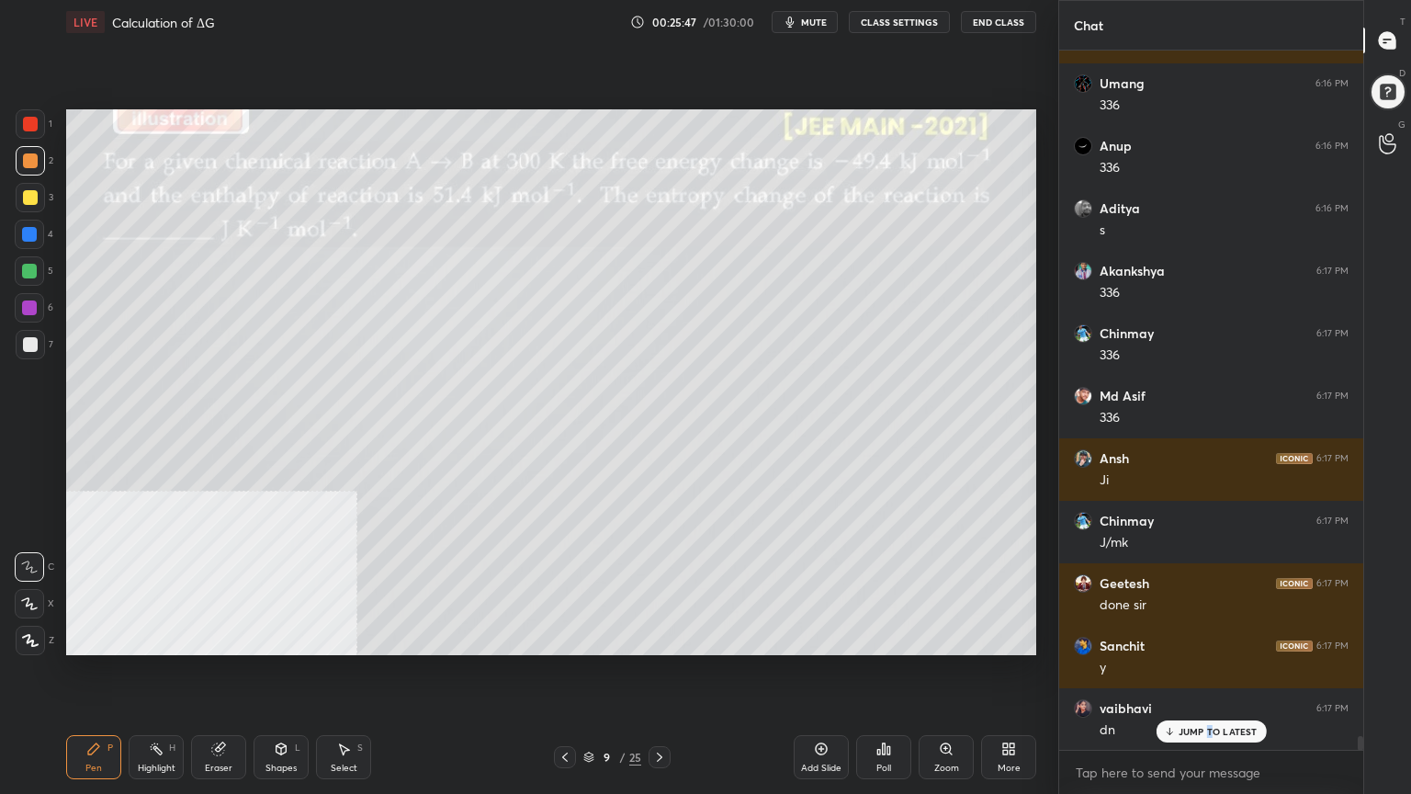
drag, startPoint x: 1209, startPoint y: 730, endPoint x: 1047, endPoint y: 740, distance: 162.0
click at [1208, 638] on p "JUMP TO LATEST" at bounding box center [1218, 731] width 79 height 11
click at [661, 638] on icon at bounding box center [659, 757] width 15 height 15
click at [19, 351] on div at bounding box center [30, 344] width 29 height 29
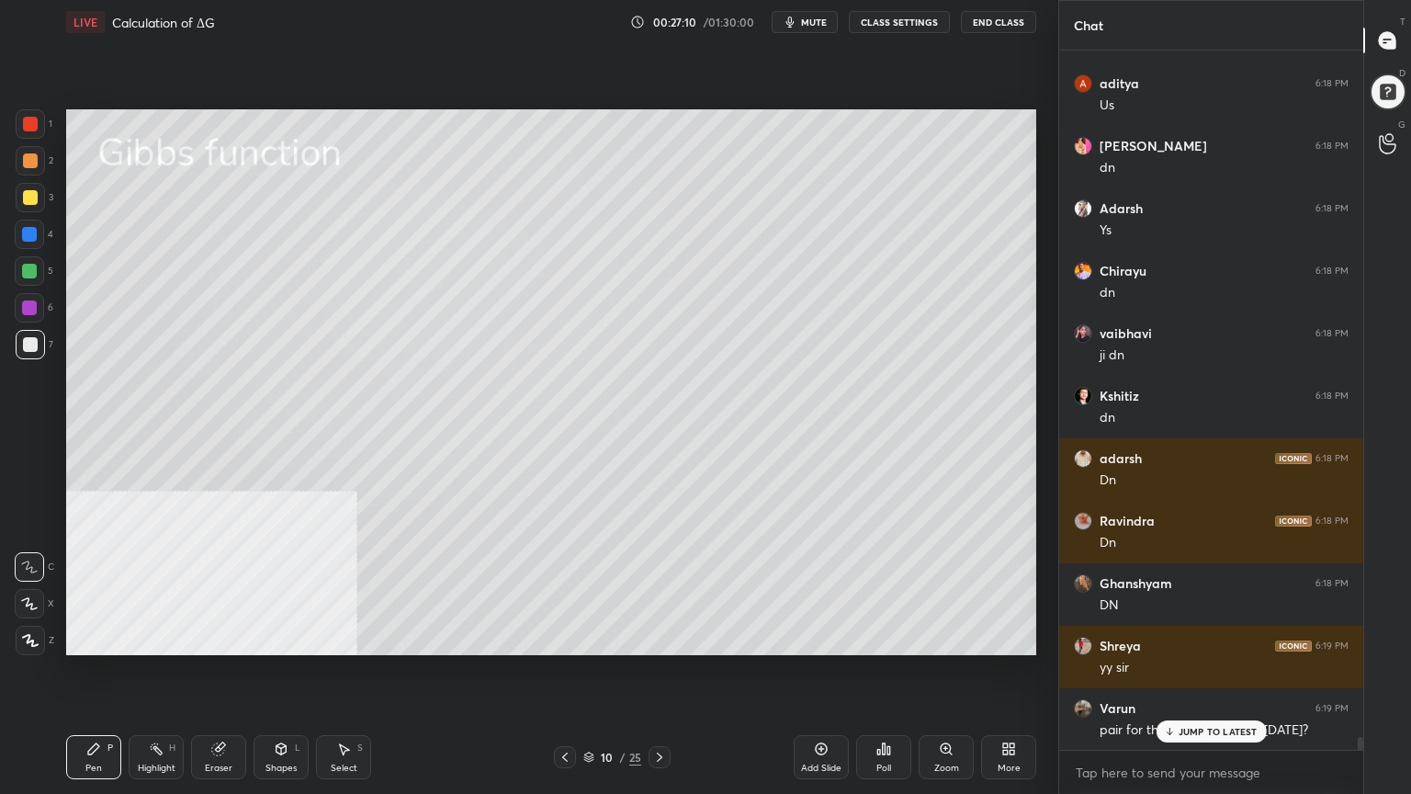
scroll to position [36910, 0]
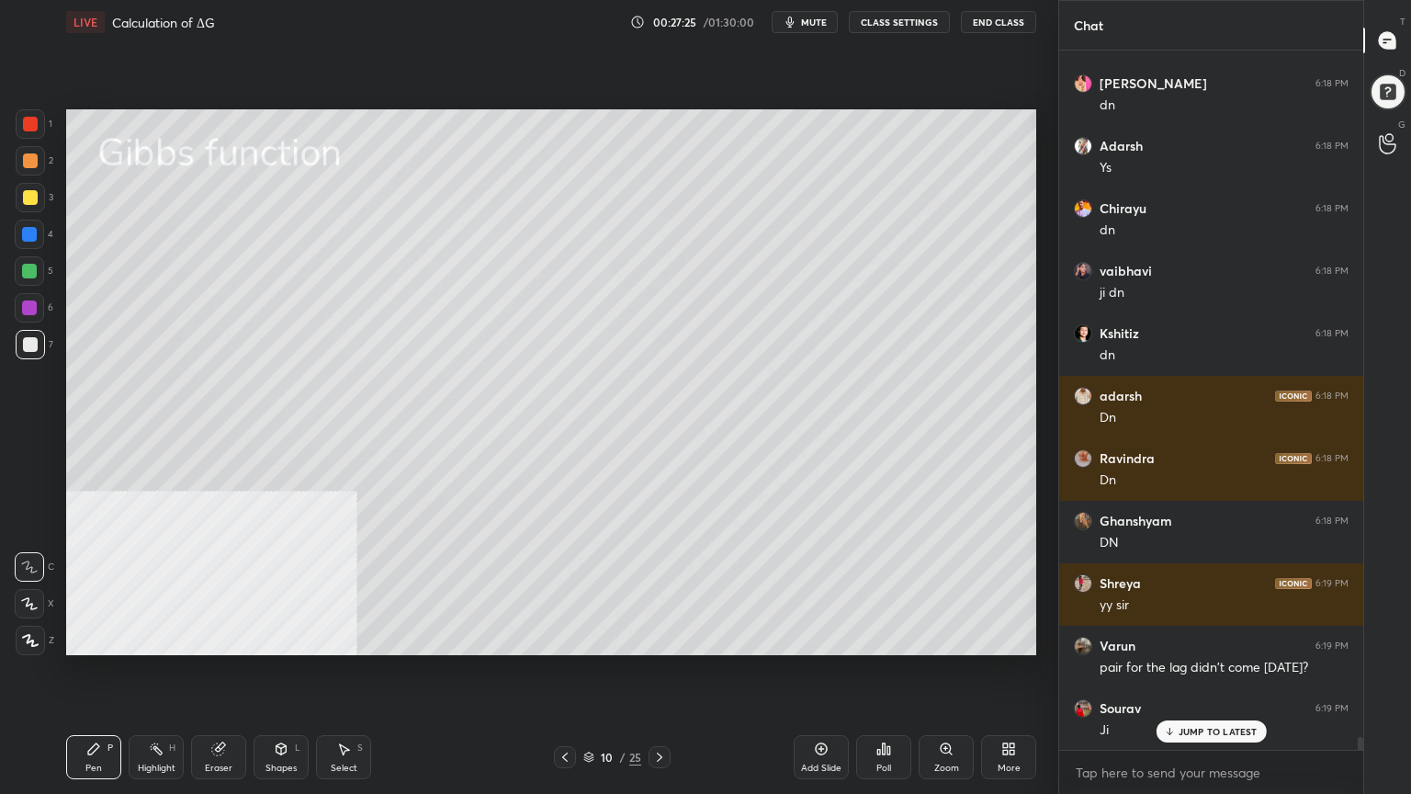
drag, startPoint x: 275, startPoint y: 763, endPoint x: 268, endPoint y: 733, distance: 30.1
click at [274, 638] on div "Shapes" at bounding box center [281, 768] width 31 height 9
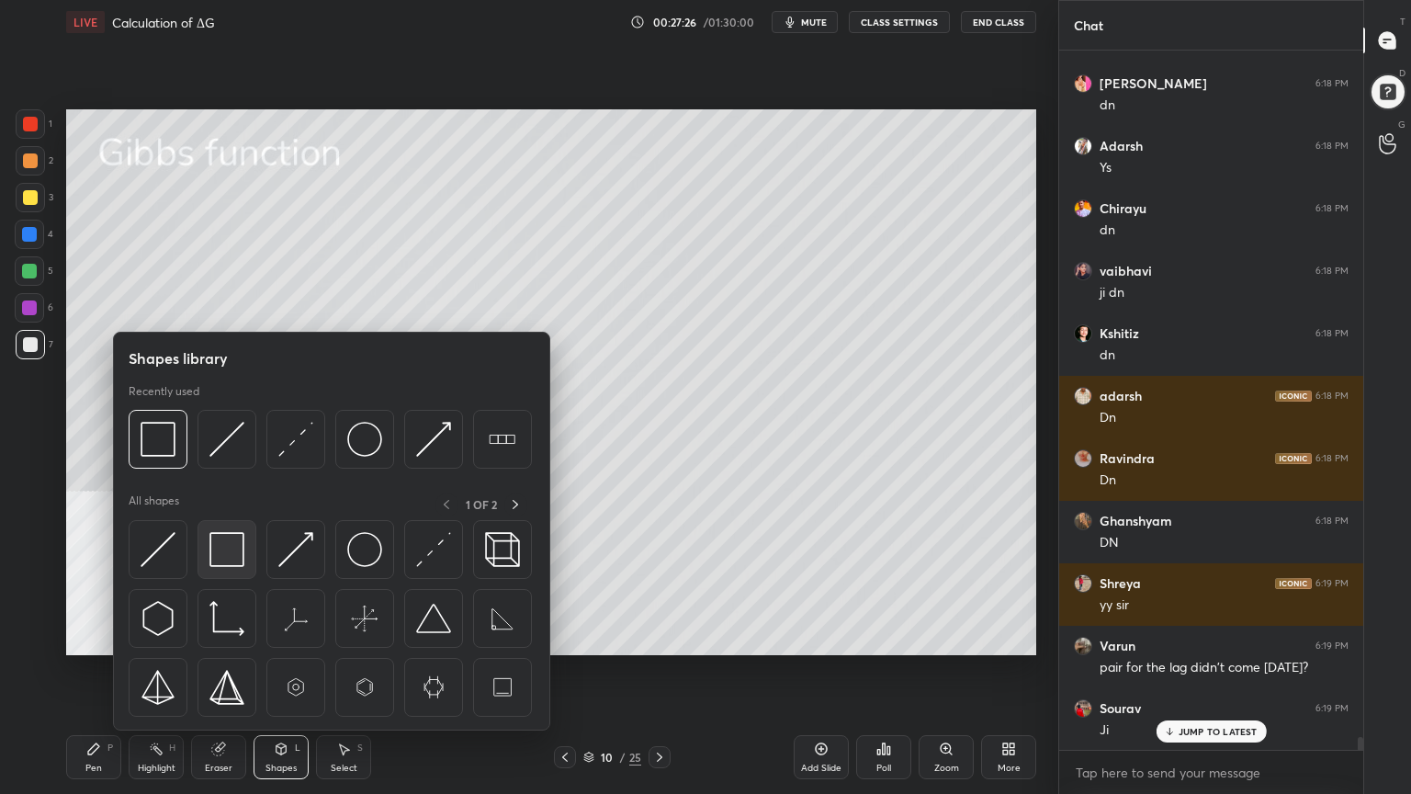
click at [209, 556] on img at bounding box center [226, 549] width 35 height 35
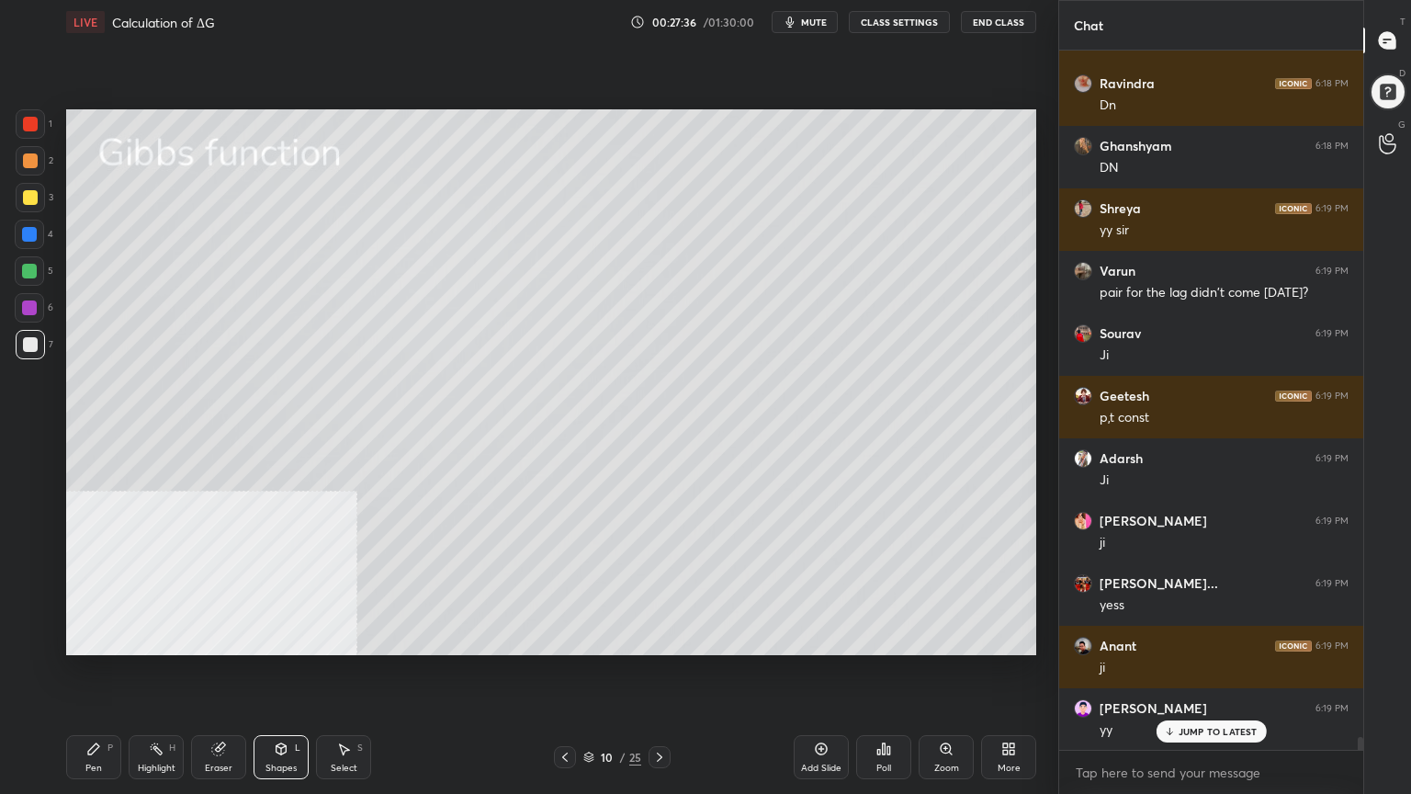
scroll to position [37347, 0]
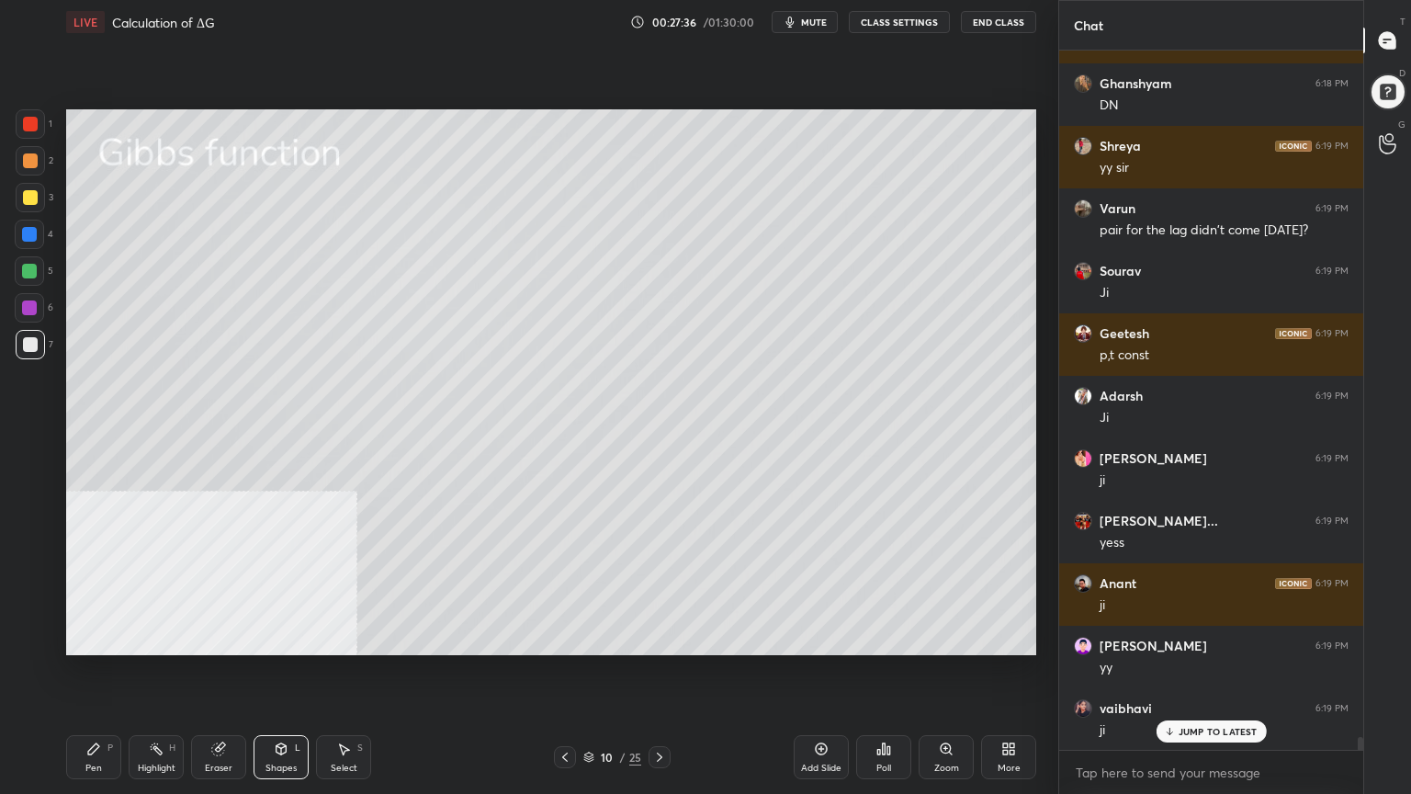
drag, startPoint x: 105, startPoint y: 755, endPoint x: 111, endPoint y: 720, distance: 35.5
click at [101, 638] on div "Pen P" at bounding box center [93, 757] width 55 height 44
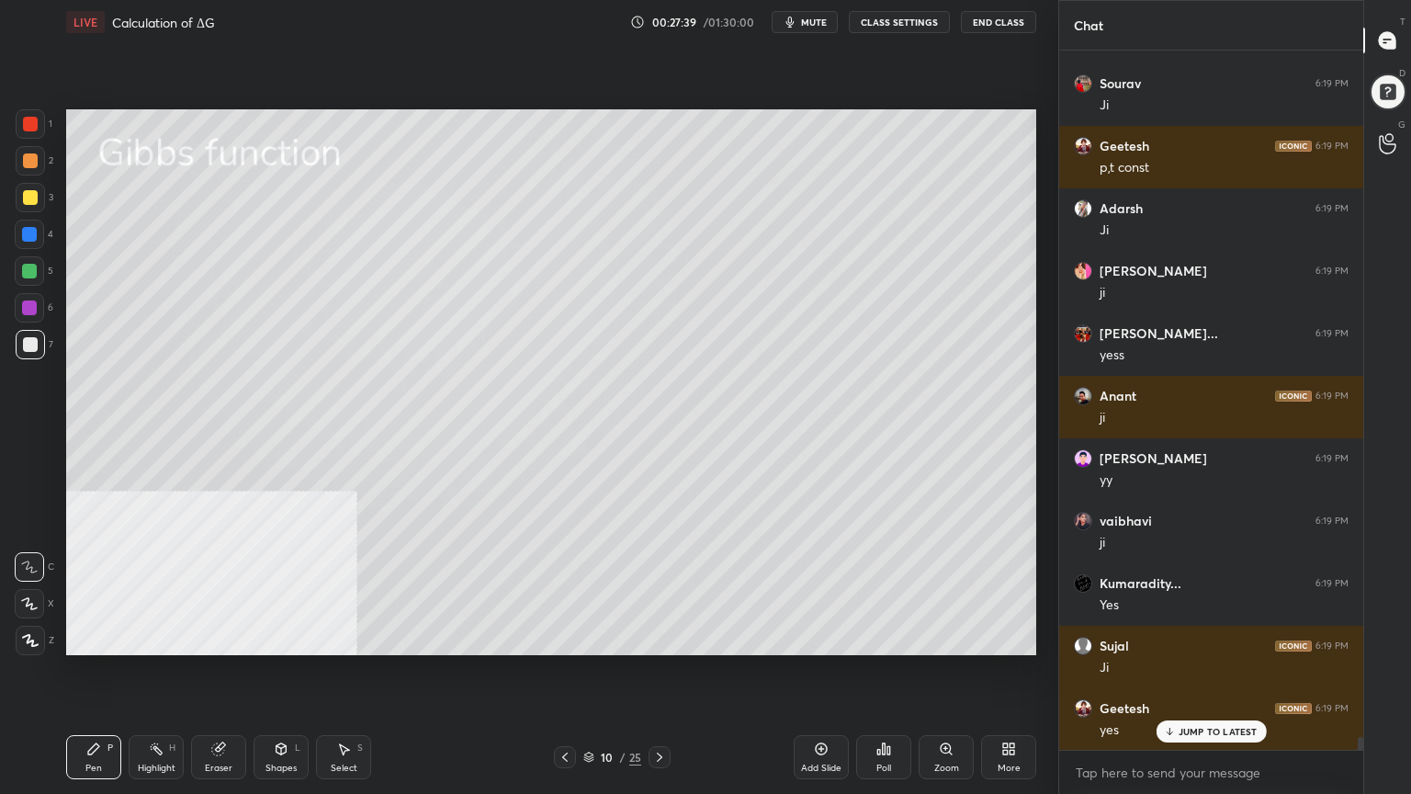
scroll to position [37597, 0]
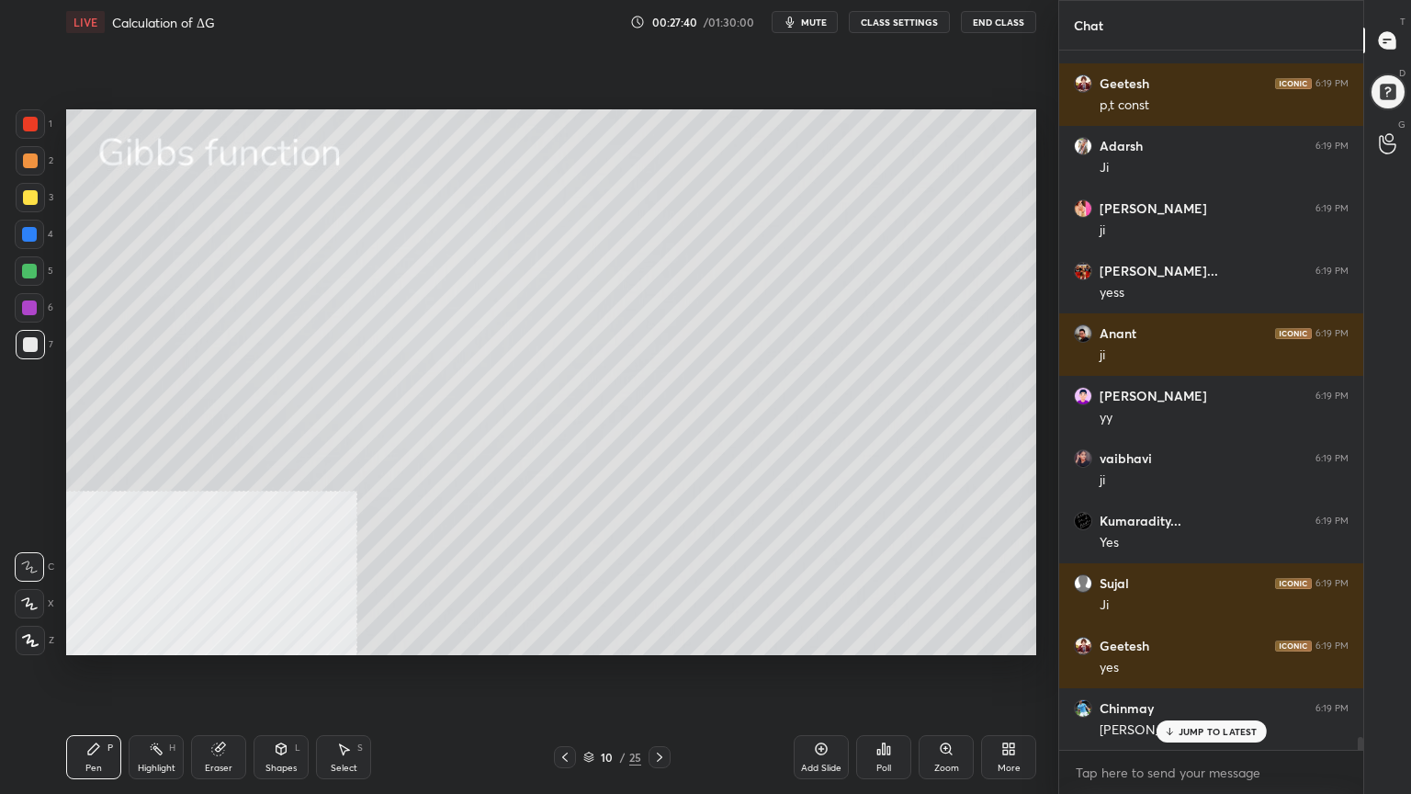
click at [36, 198] on div at bounding box center [30, 197] width 15 height 15
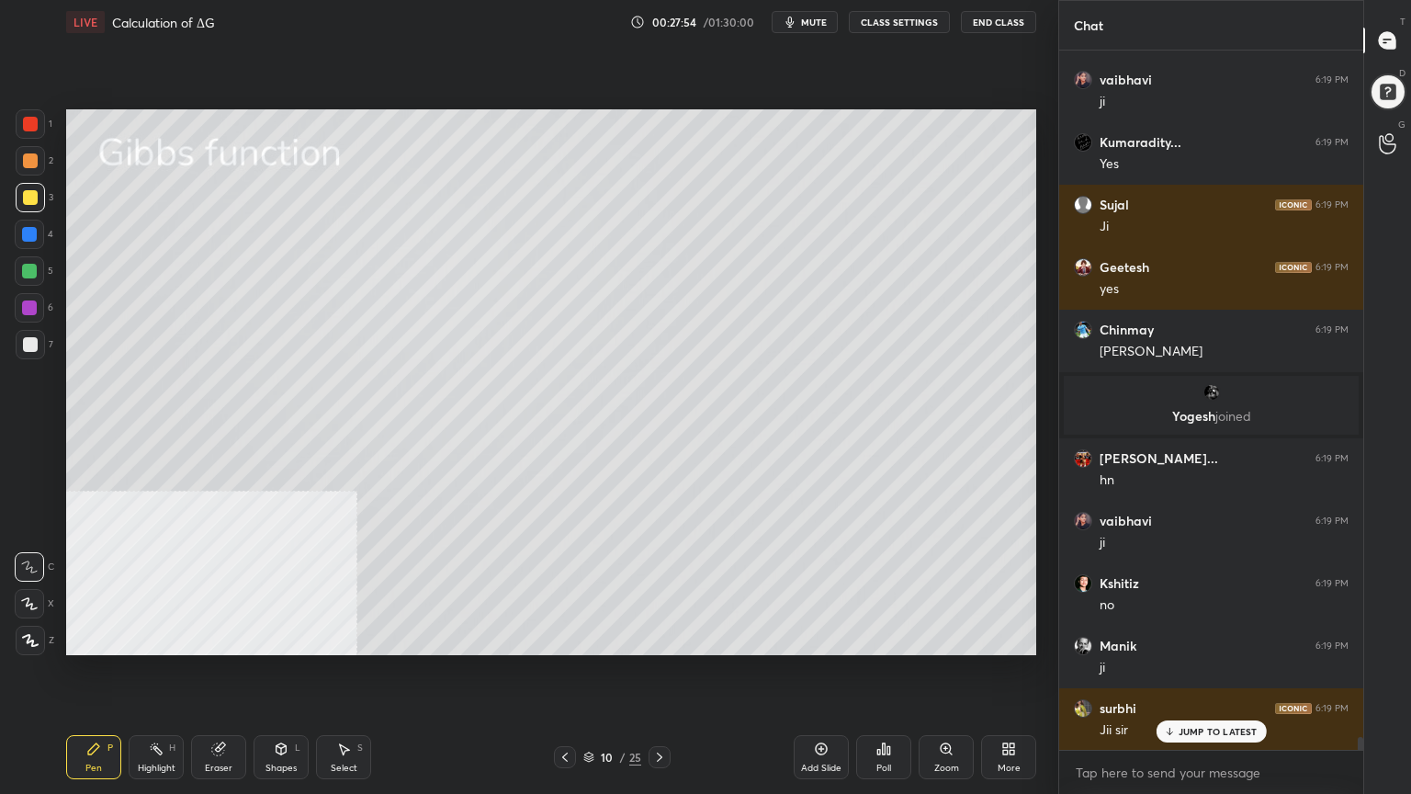
scroll to position [38038, 0]
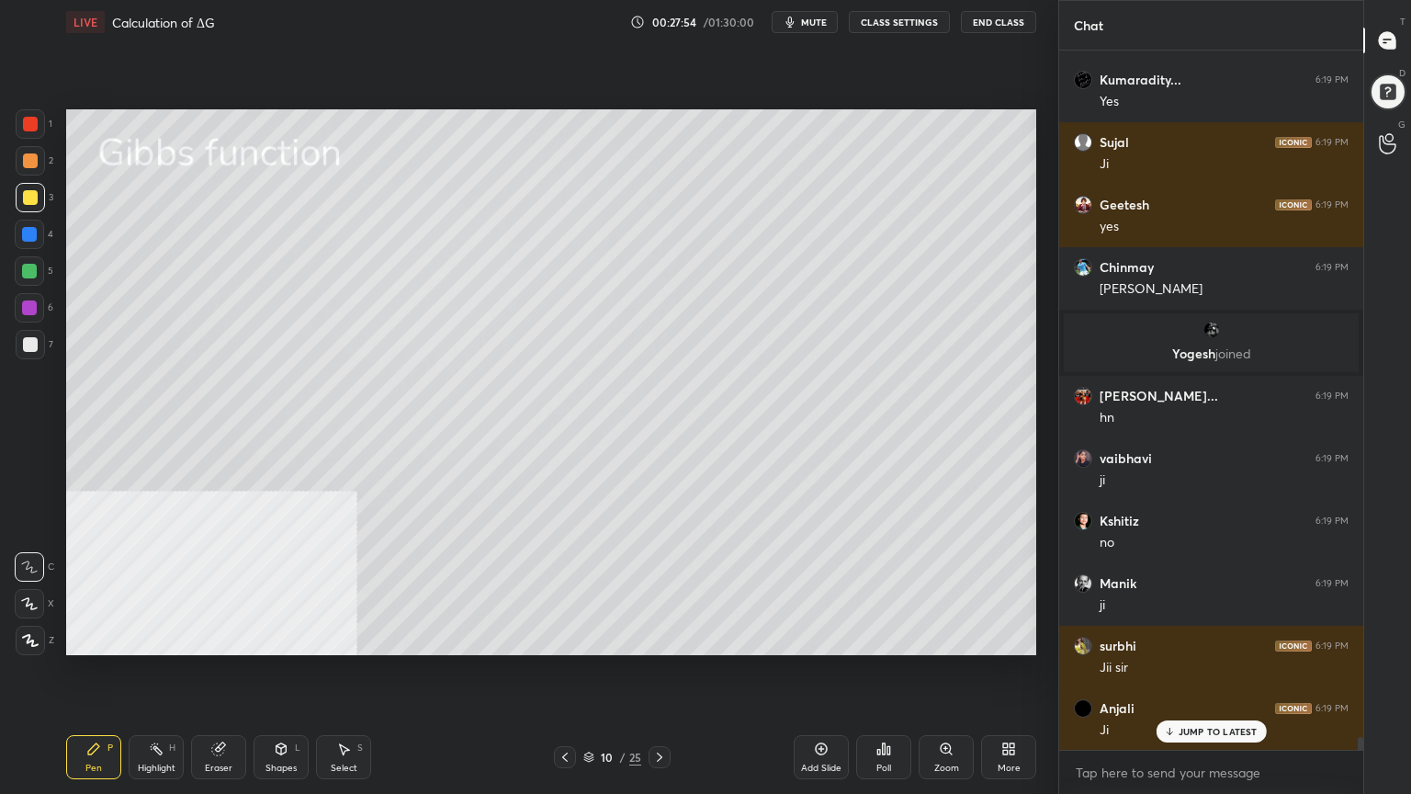
click at [29, 162] on div at bounding box center [30, 160] width 15 height 15
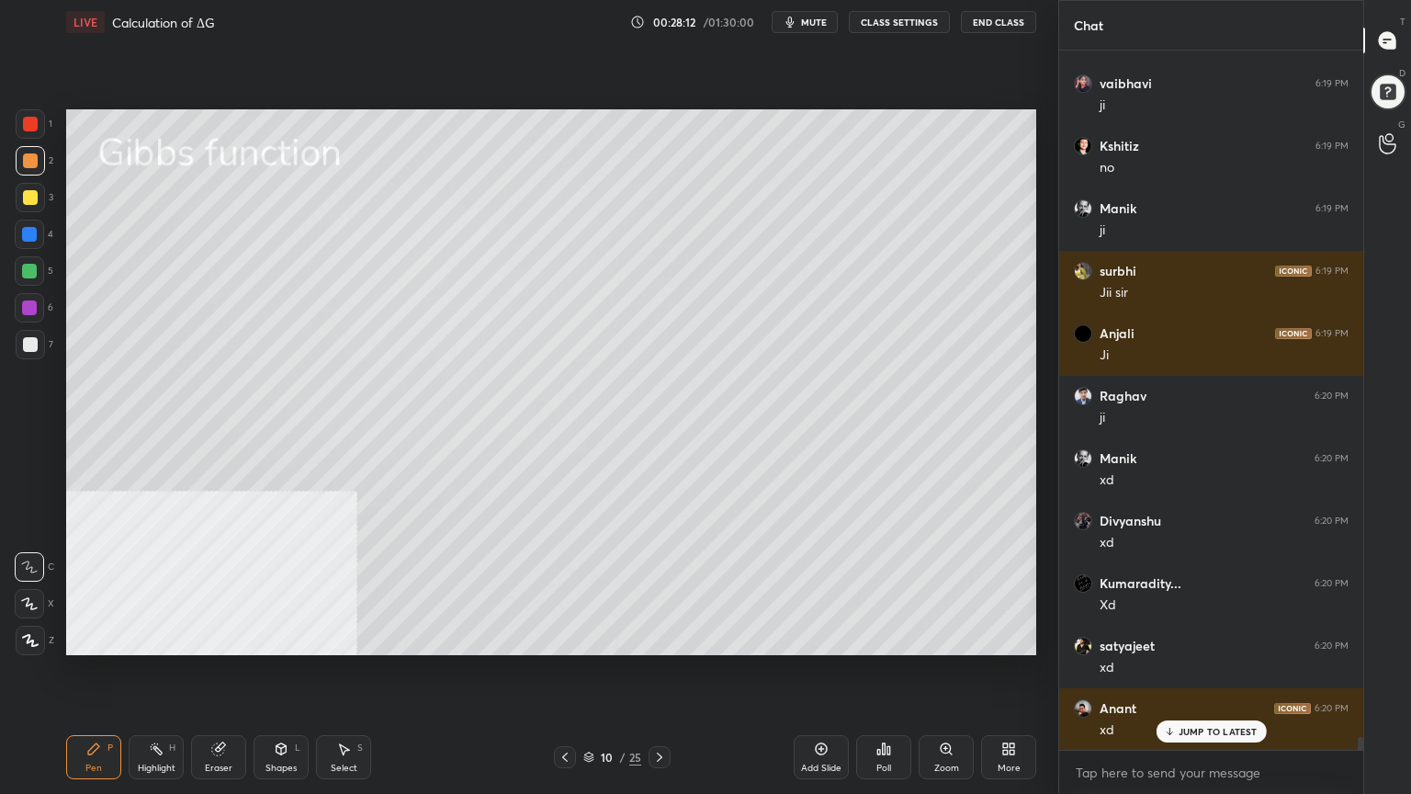
scroll to position [38475, 0]
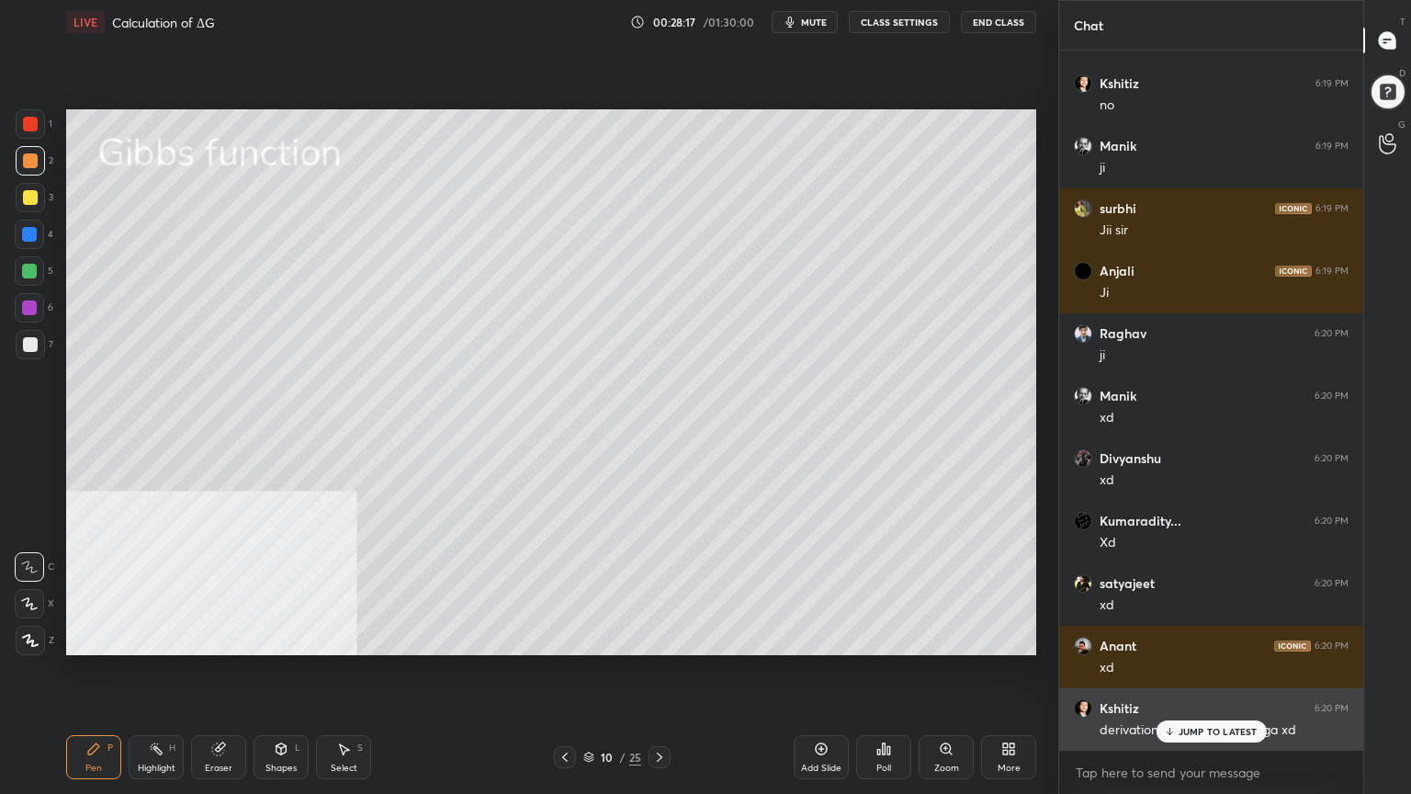
click at [1191, 638] on p "JUMP TO LATEST" at bounding box center [1218, 731] width 79 height 11
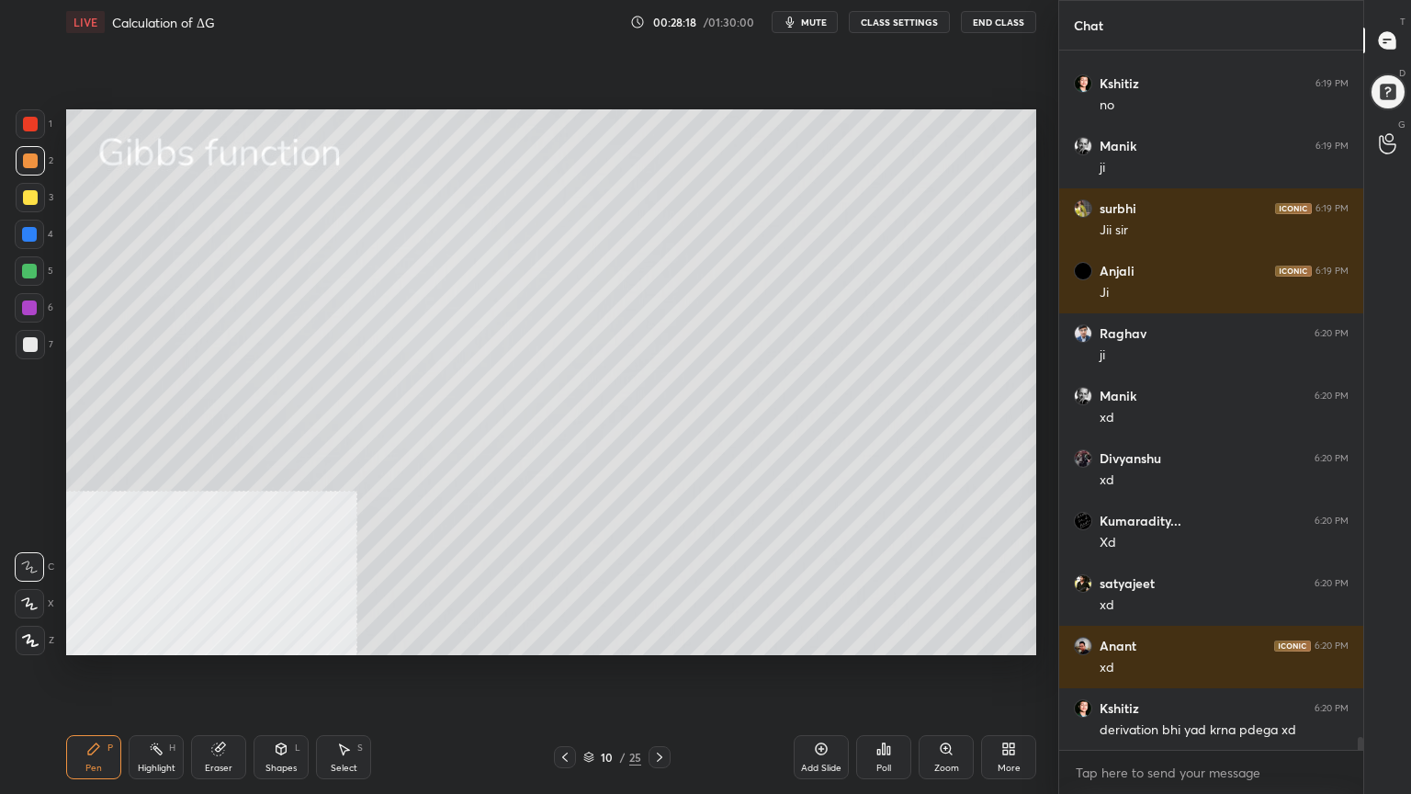
click at [289, 638] on div "Shapes" at bounding box center [281, 768] width 31 height 9
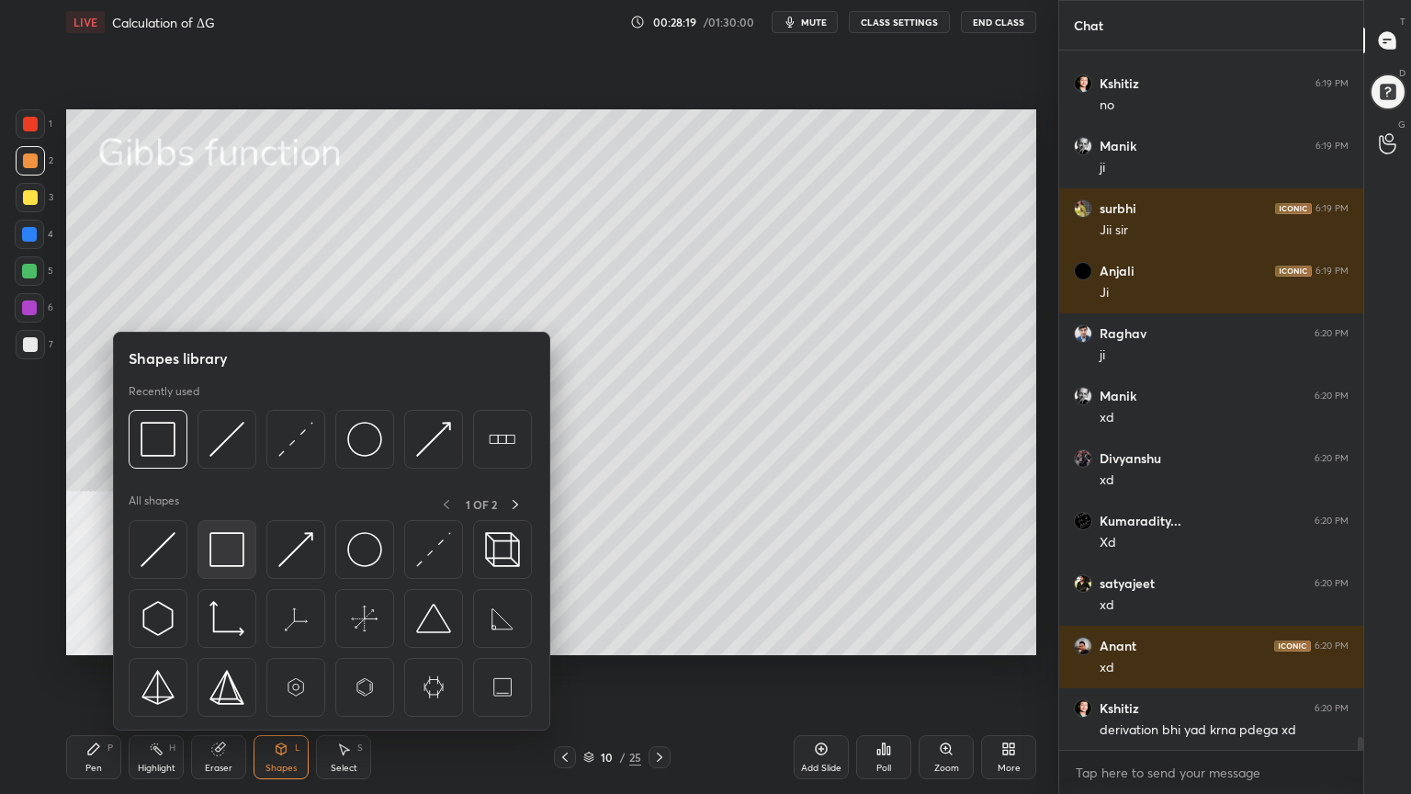
click at [217, 549] on img at bounding box center [226, 549] width 35 height 35
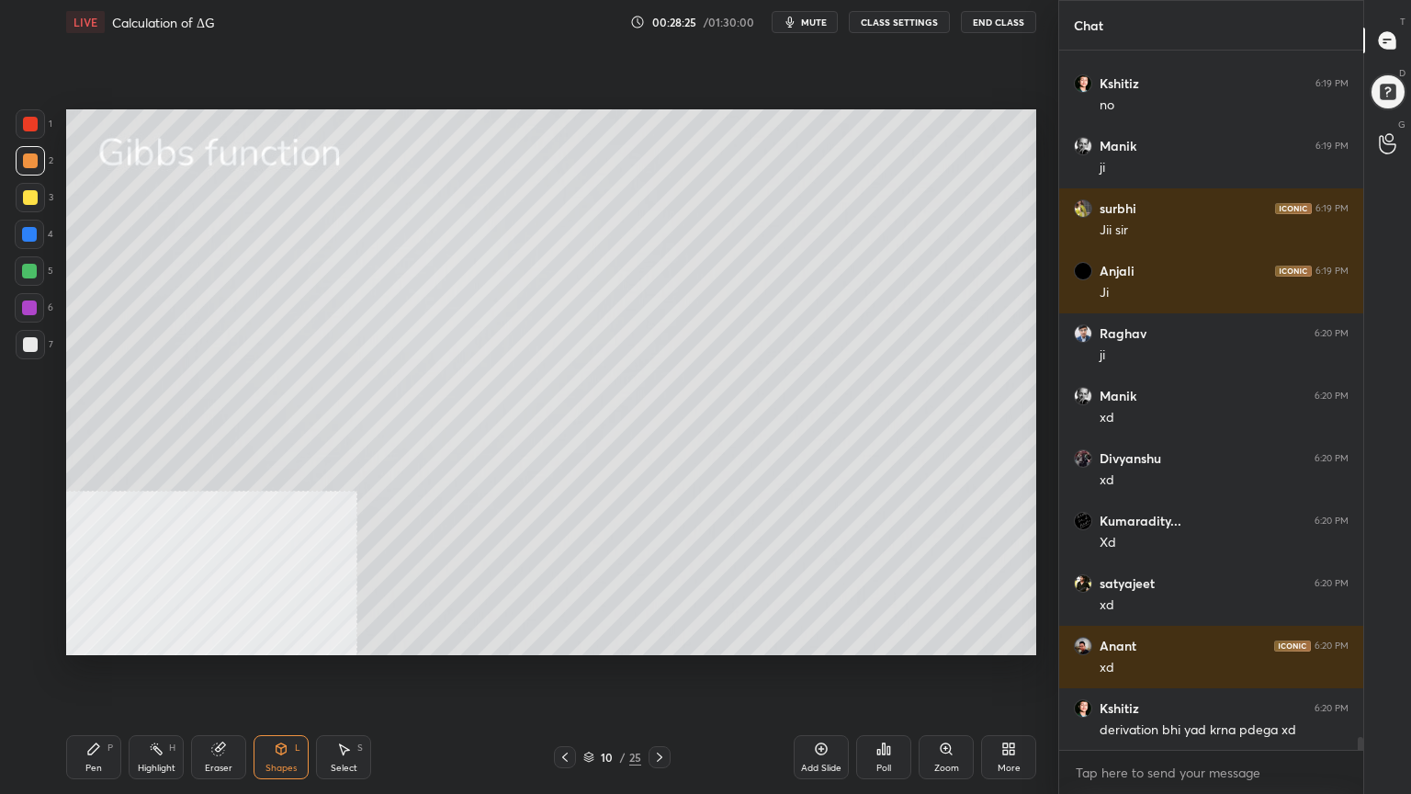
click at [108, 638] on div "Pen P" at bounding box center [93, 757] width 55 height 44
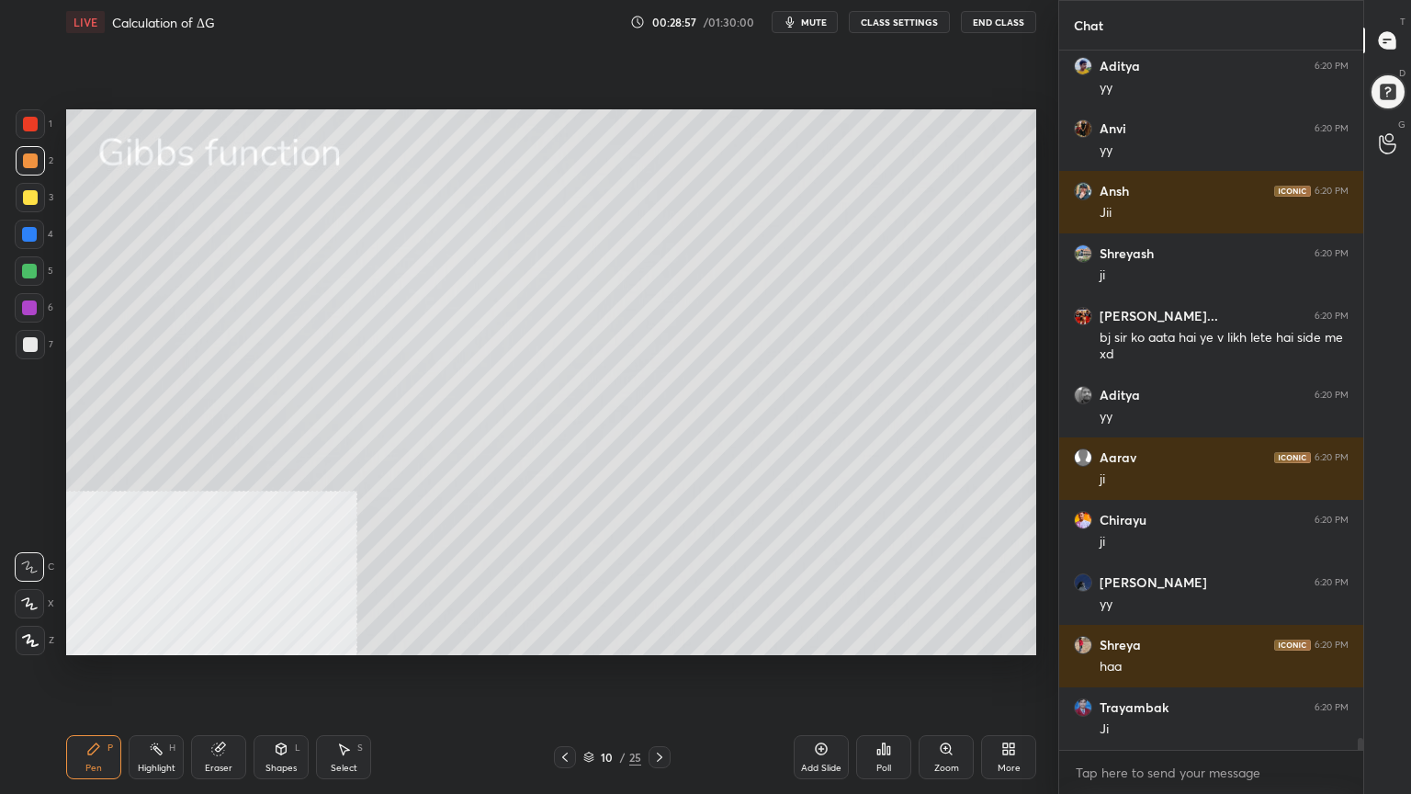
scroll to position [39742, 0]
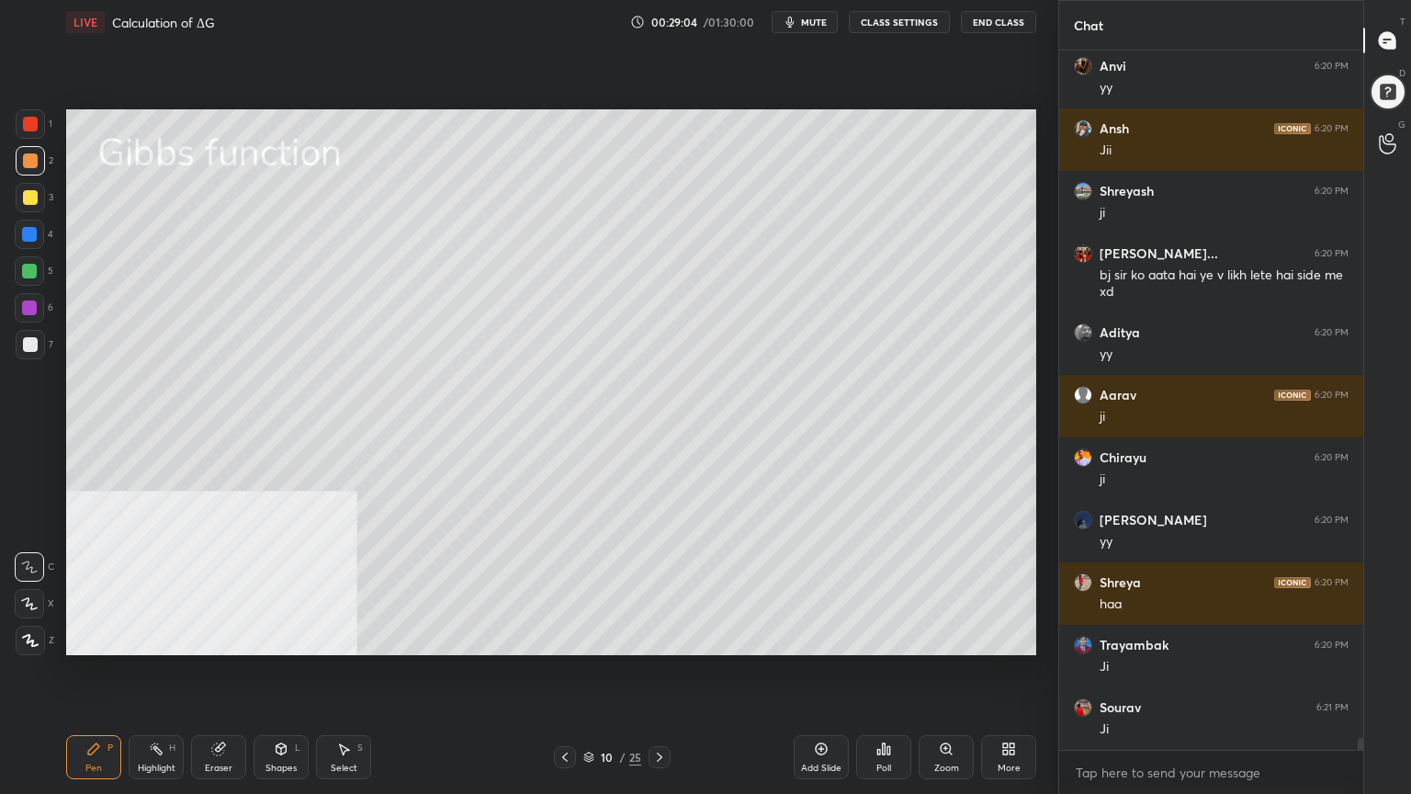
drag, startPoint x: 344, startPoint y: 751, endPoint x: 385, endPoint y: 684, distance: 78.8
click at [345, 638] on icon at bounding box center [345, 749] width 10 height 11
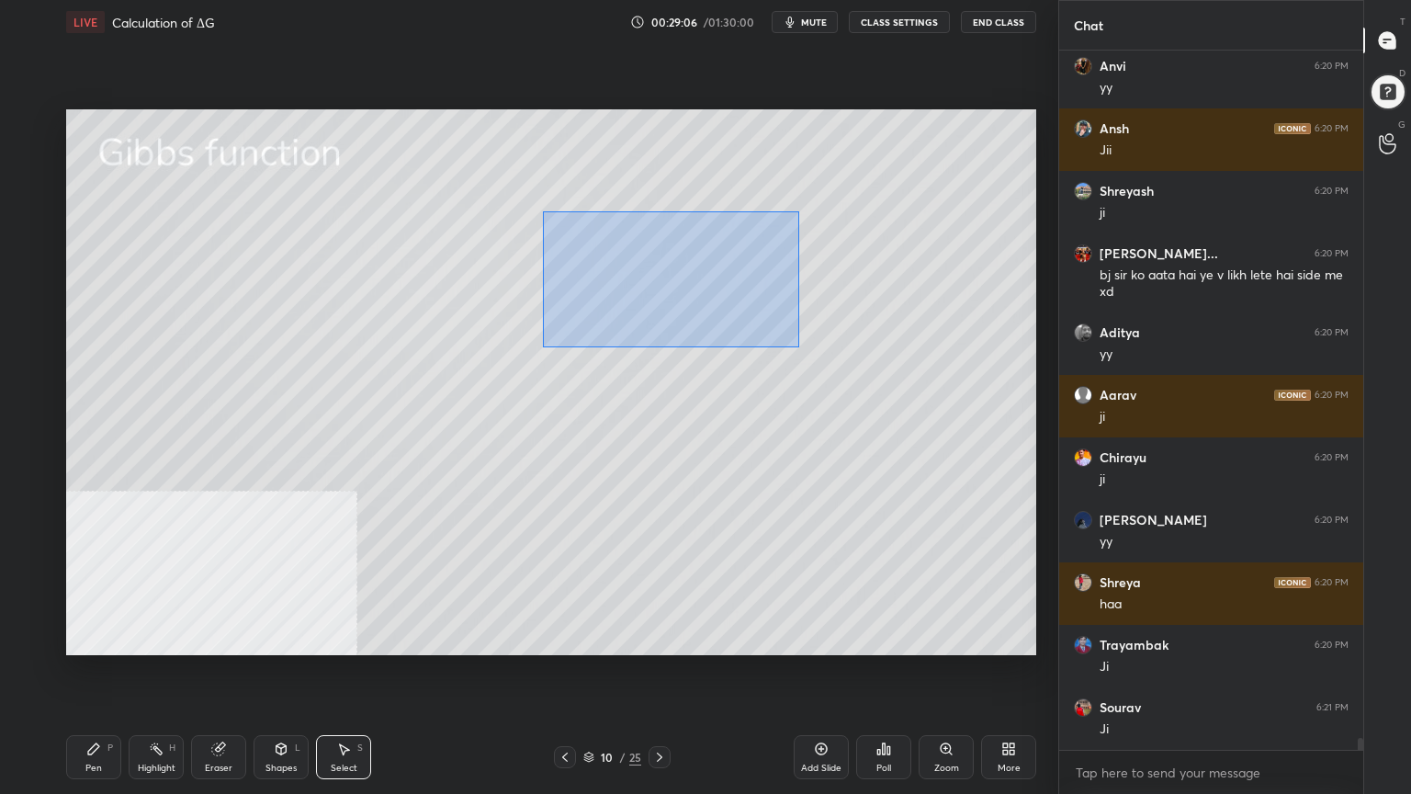
drag, startPoint x: 549, startPoint y: 224, endPoint x: 798, endPoint y: 346, distance: 277.4
click at [798, 346] on div "0 ° Undo Copy Duplicate Duplicate to new slide Delete" at bounding box center [551, 382] width 970 height 546
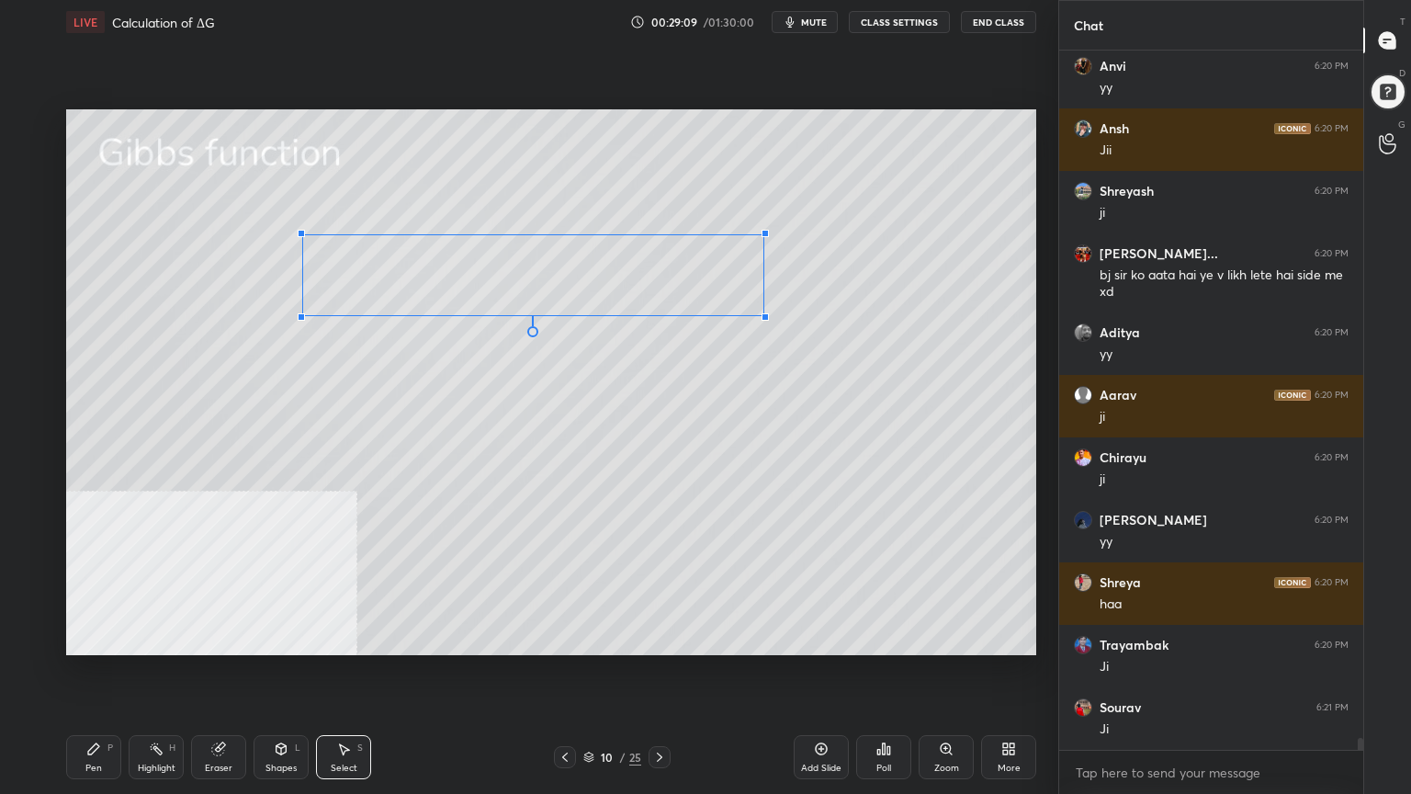
drag, startPoint x: 730, startPoint y: 320, endPoint x: 764, endPoint y: 316, distance: 33.3
click at [764, 316] on div at bounding box center [765, 316] width 7 height 7
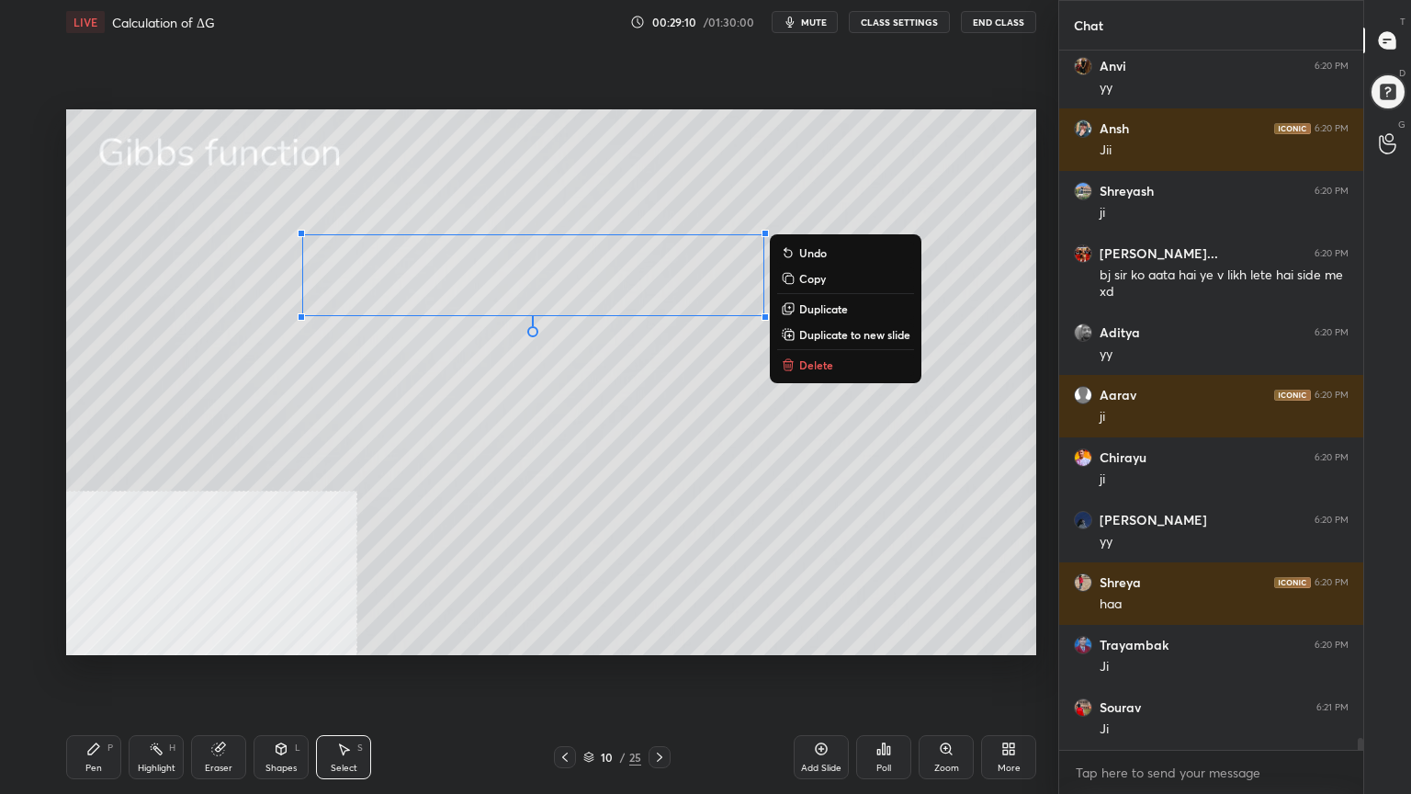
click at [87, 638] on div "Pen" at bounding box center [93, 768] width 17 height 9
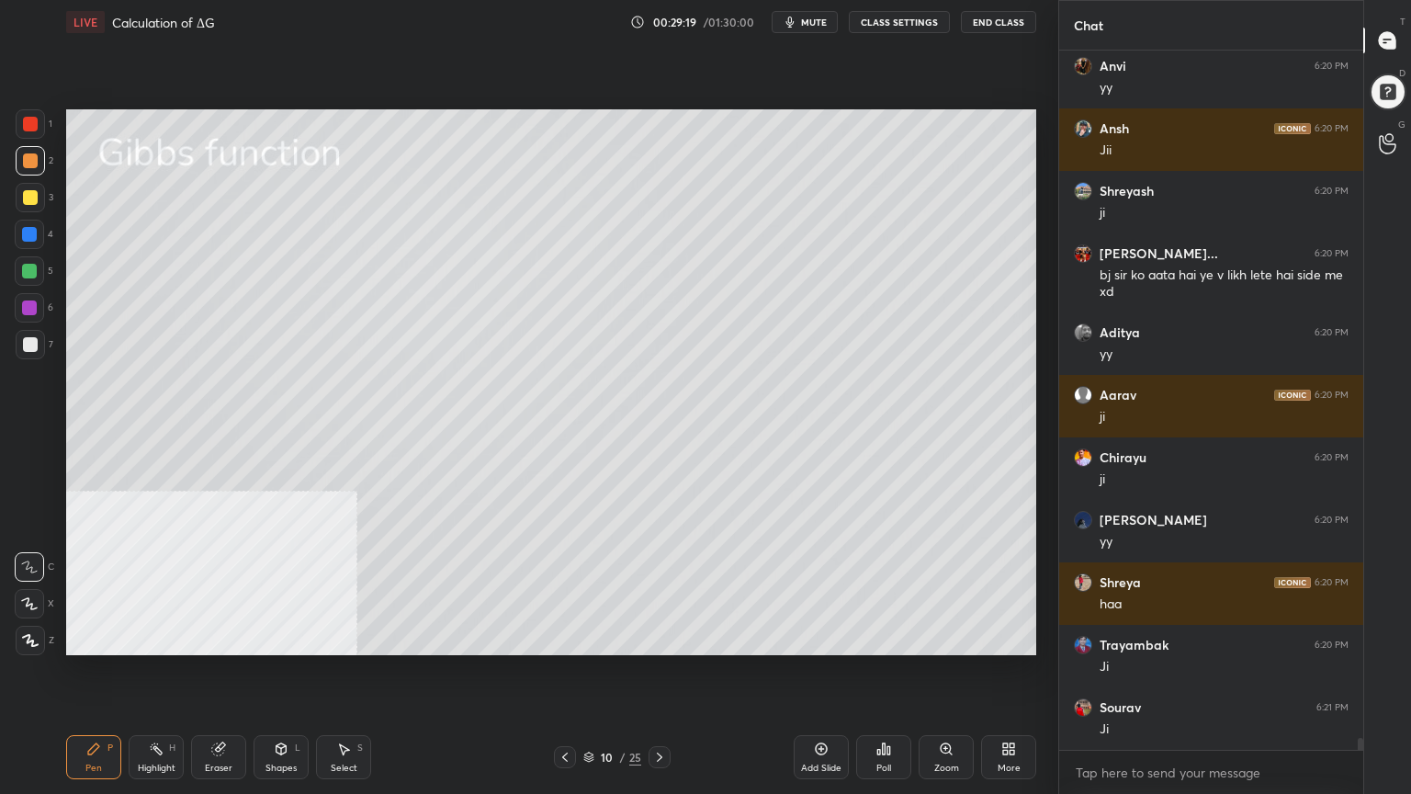
click at [24, 200] on div at bounding box center [30, 197] width 15 height 15
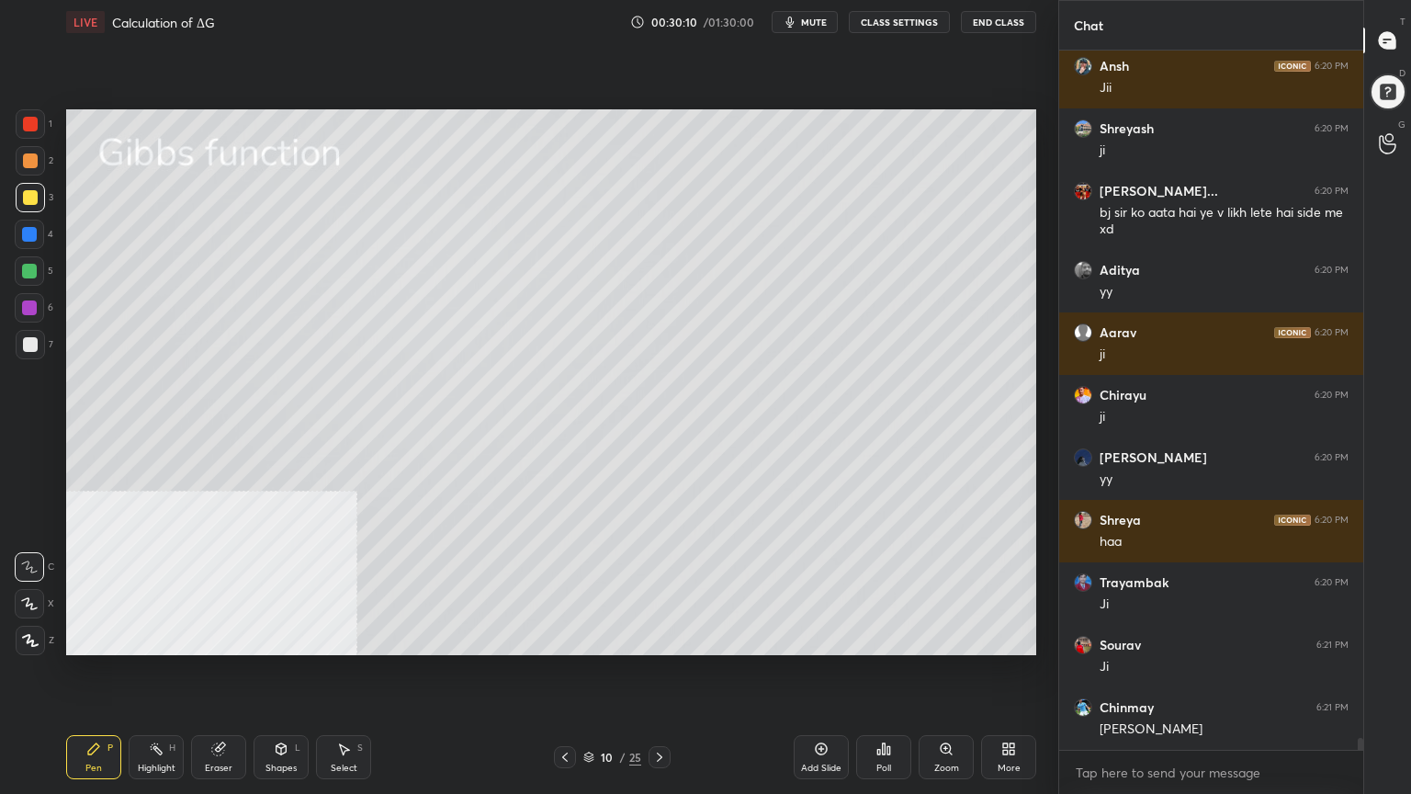
click at [344, 638] on div "Select" at bounding box center [344, 768] width 27 height 9
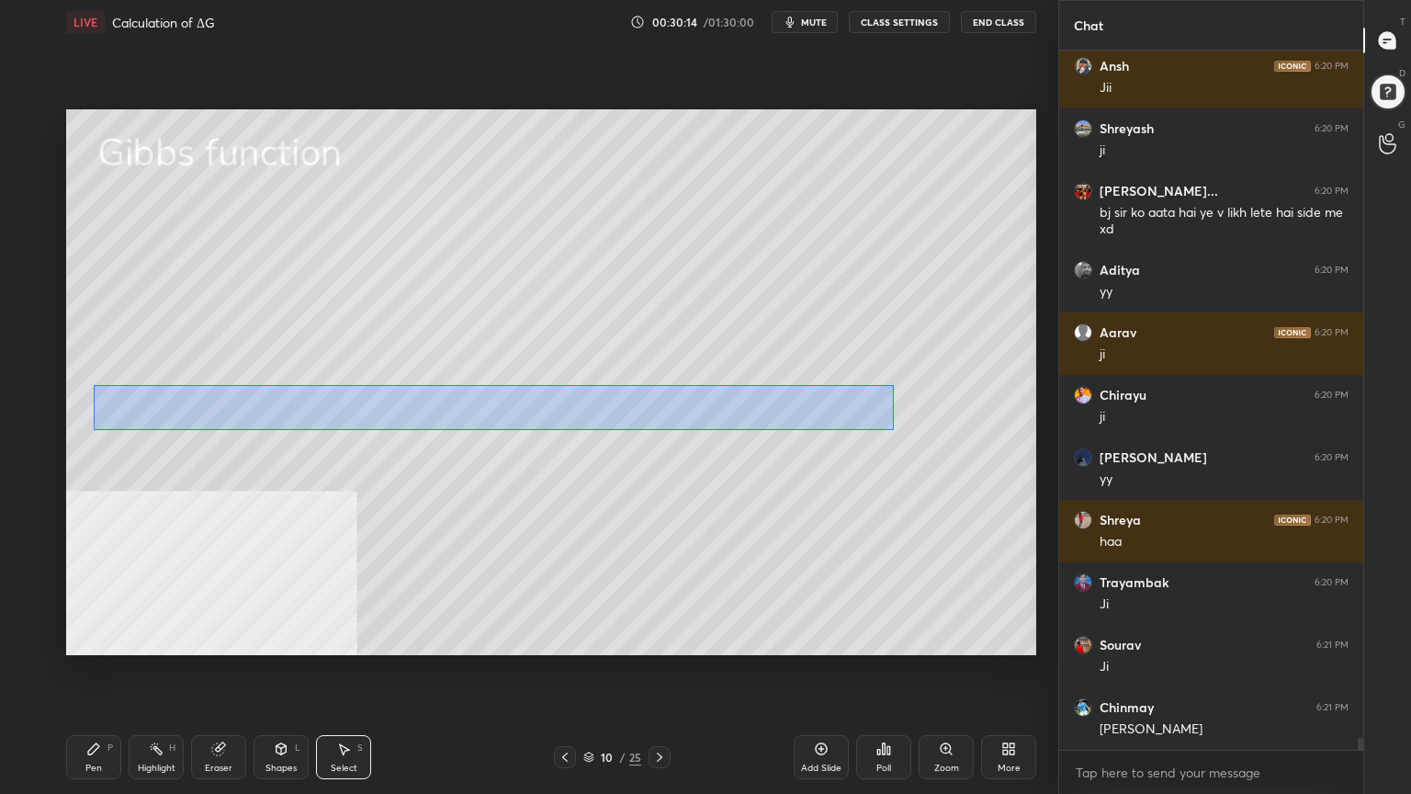
drag, startPoint x: 94, startPoint y: 385, endPoint x: 893, endPoint y: 425, distance: 800.4
click at [893, 430] on div "0 ° Undo Copy Duplicate Duplicate to new slide Delete" at bounding box center [551, 382] width 970 height 546
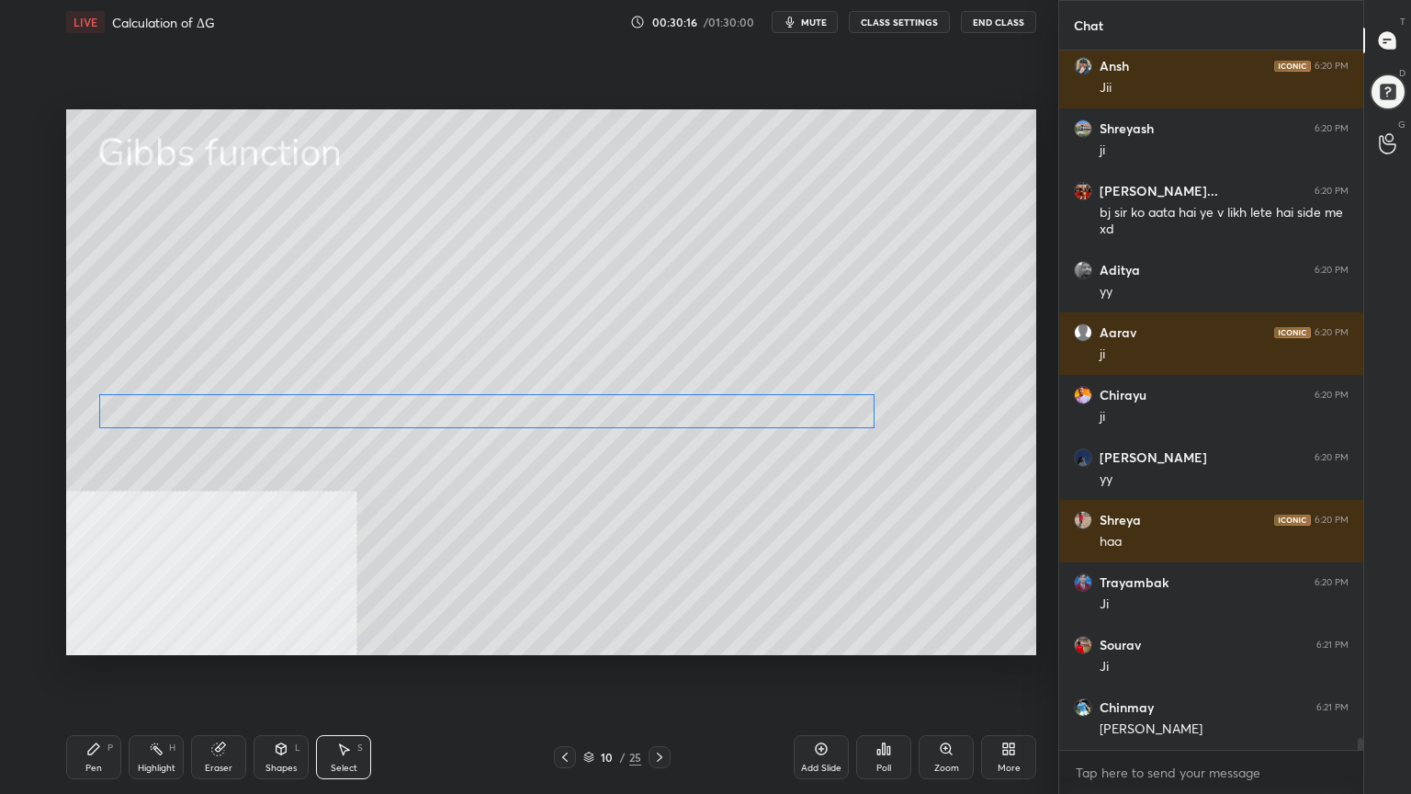
click at [748, 415] on div "0 ° Undo Copy Duplicate Duplicate to new slide Delete" at bounding box center [551, 382] width 970 height 546
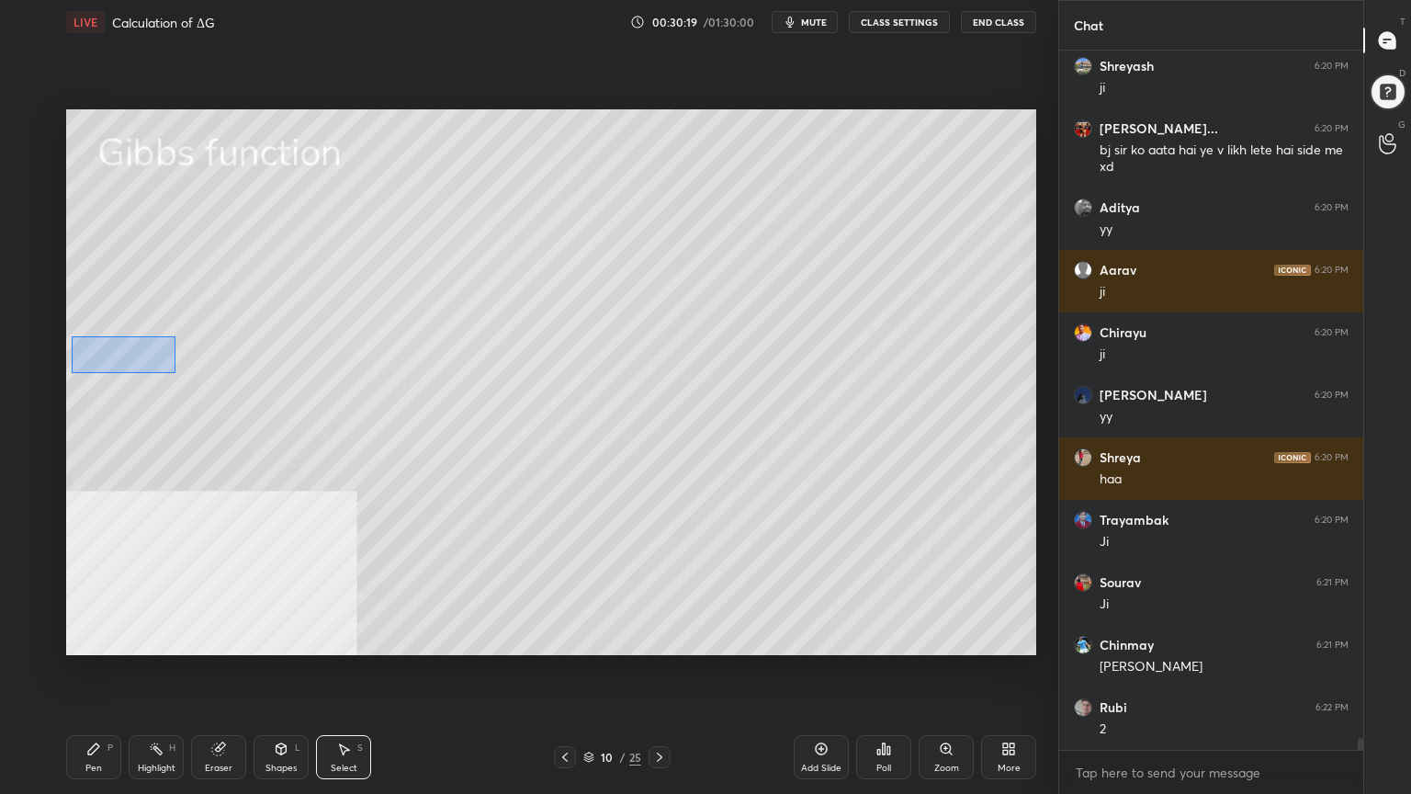
drag, startPoint x: 73, startPoint y: 336, endPoint x: 173, endPoint y: 371, distance: 106.1
click at [172, 371] on div "0 ° Undo Copy Duplicate Duplicate to new slide Delete" at bounding box center [551, 382] width 970 height 546
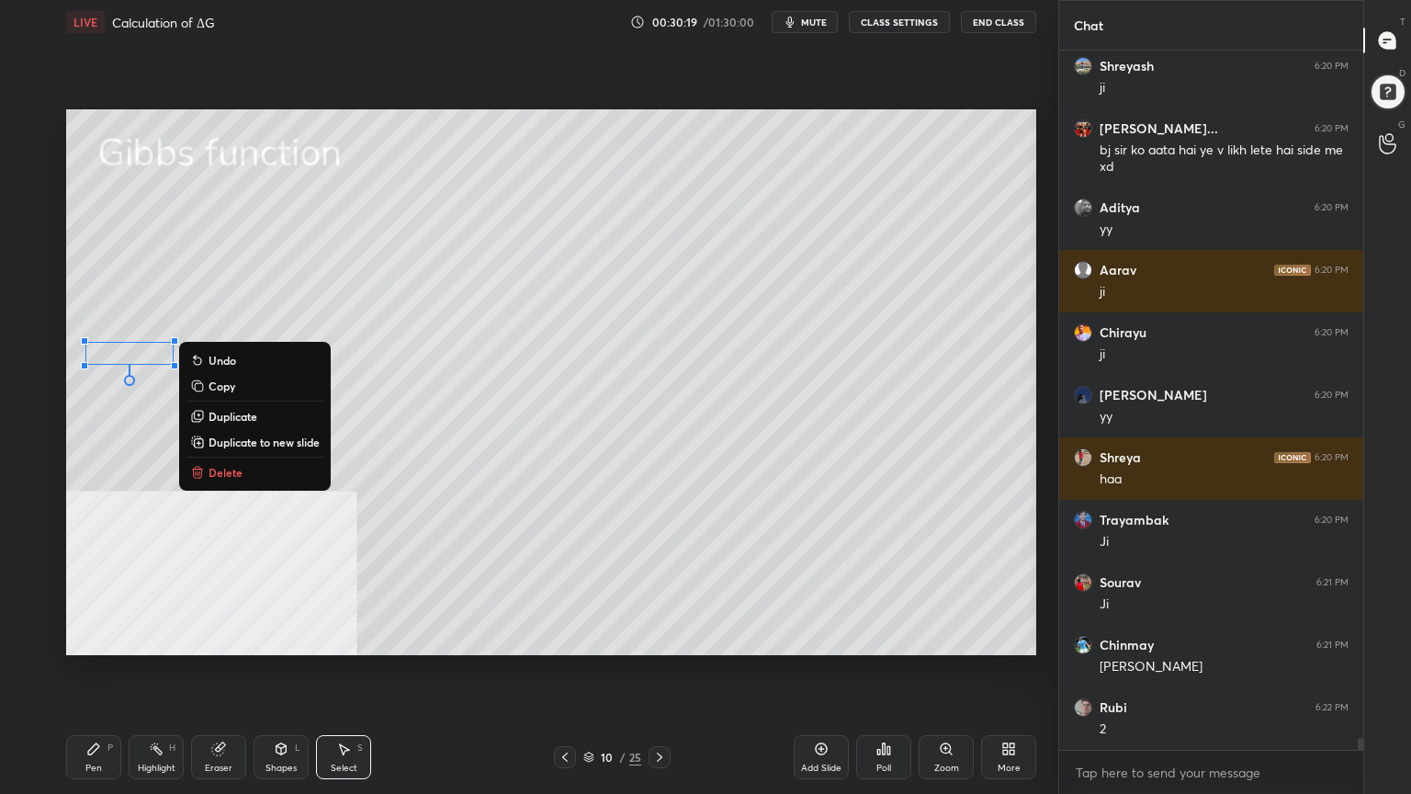
scroll to position [40055, 0]
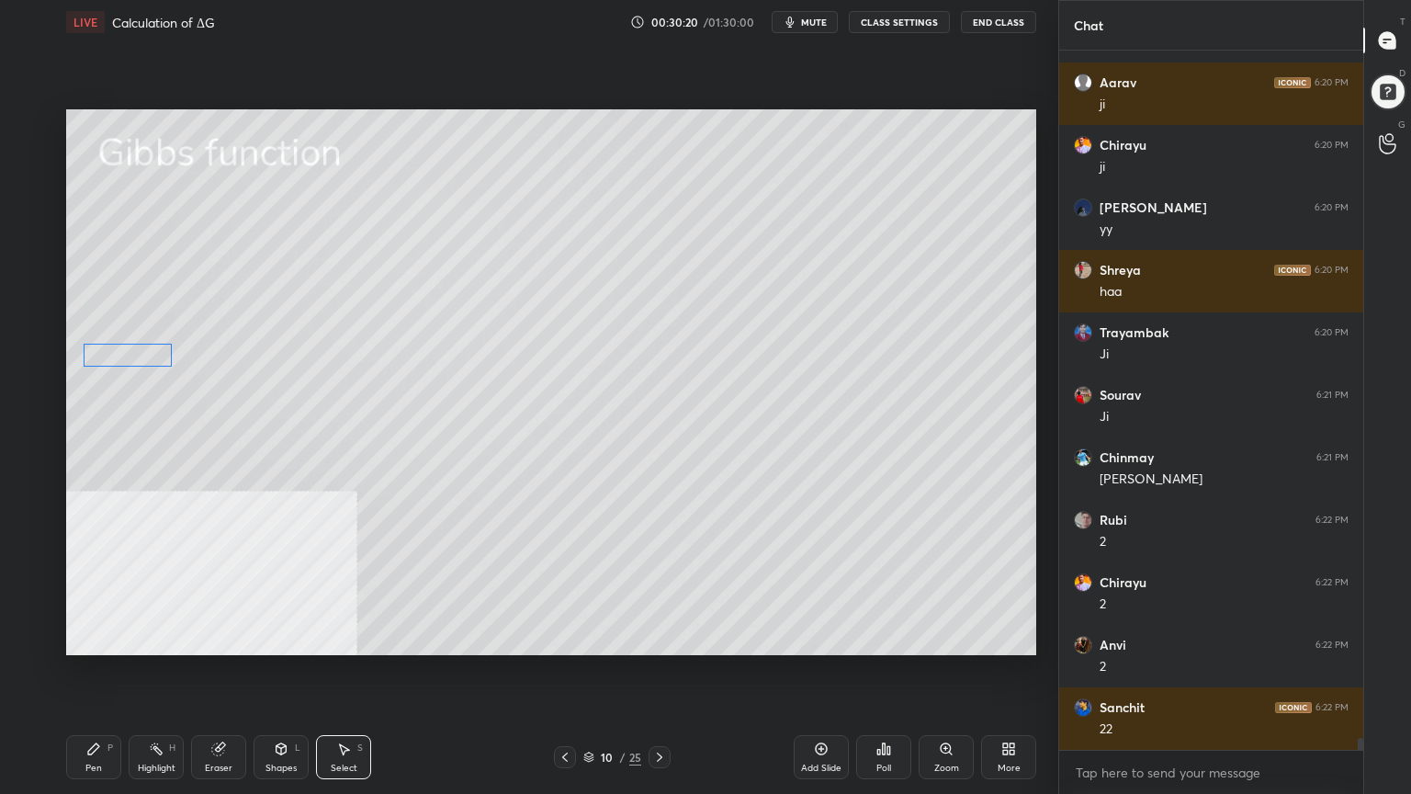
click at [128, 358] on div "0 ° Undo Copy Duplicate Duplicate to new slide Delete" at bounding box center [551, 382] width 970 height 546
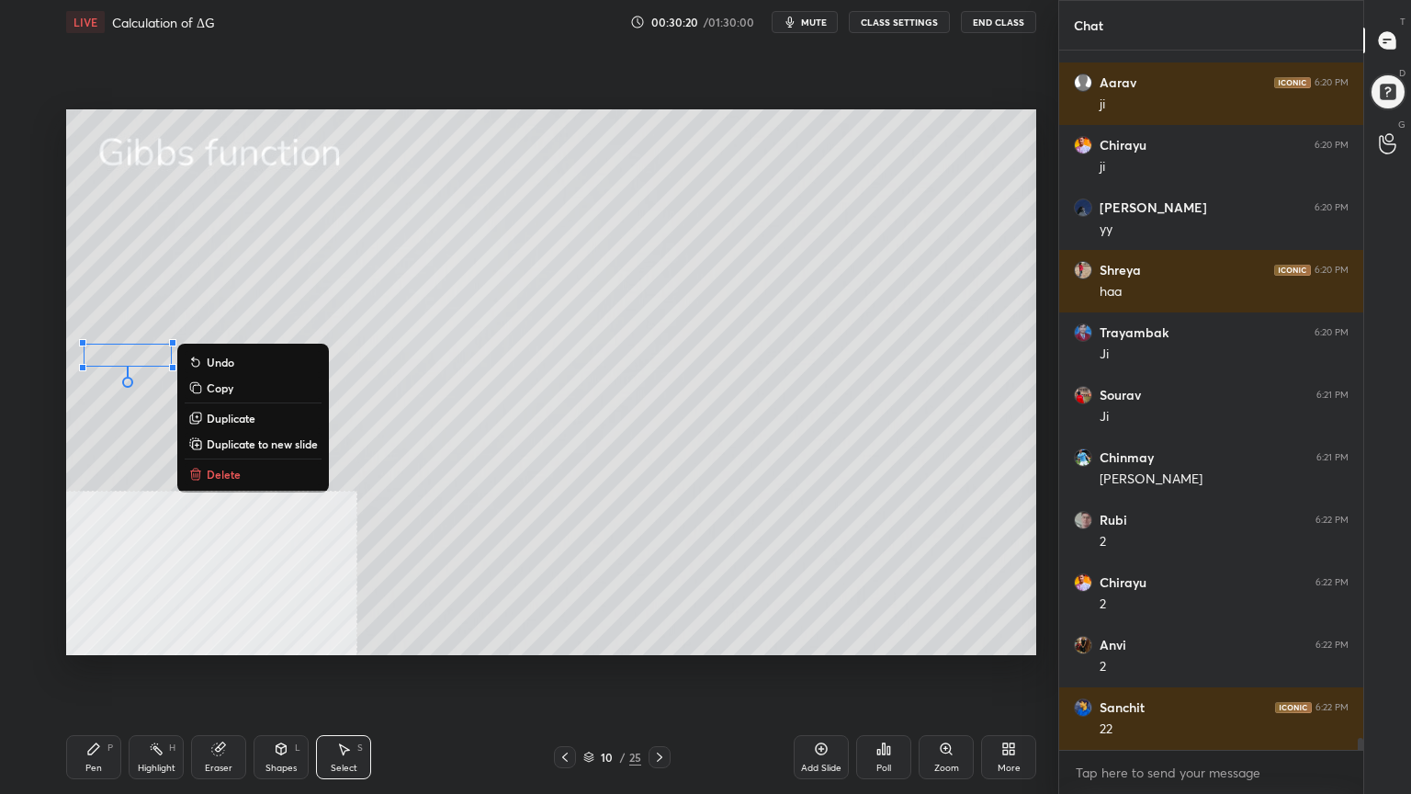
scroll to position [40180, 0]
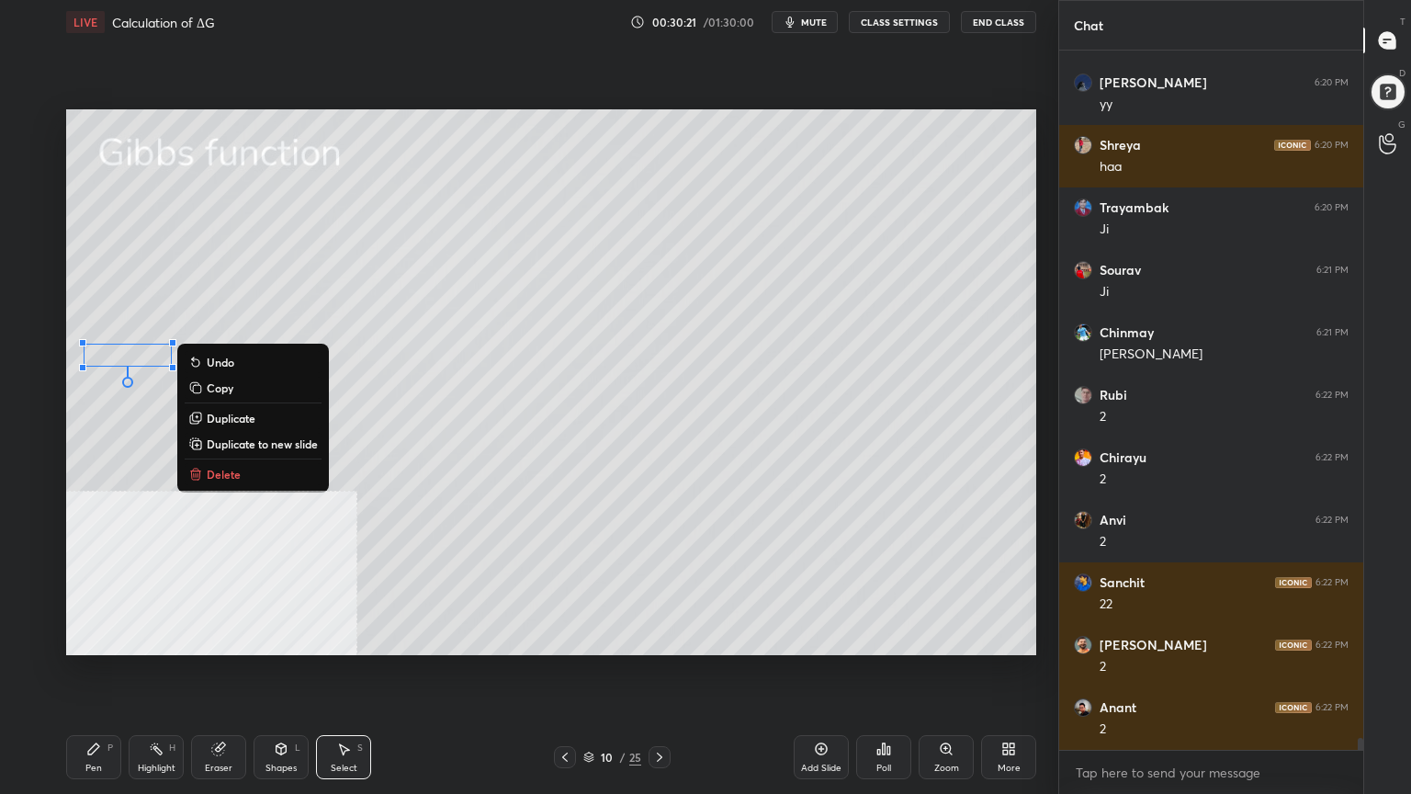
click at [119, 473] on div "0 ° Undo Copy Duplicate Duplicate to new slide Delete" at bounding box center [551, 382] width 970 height 546
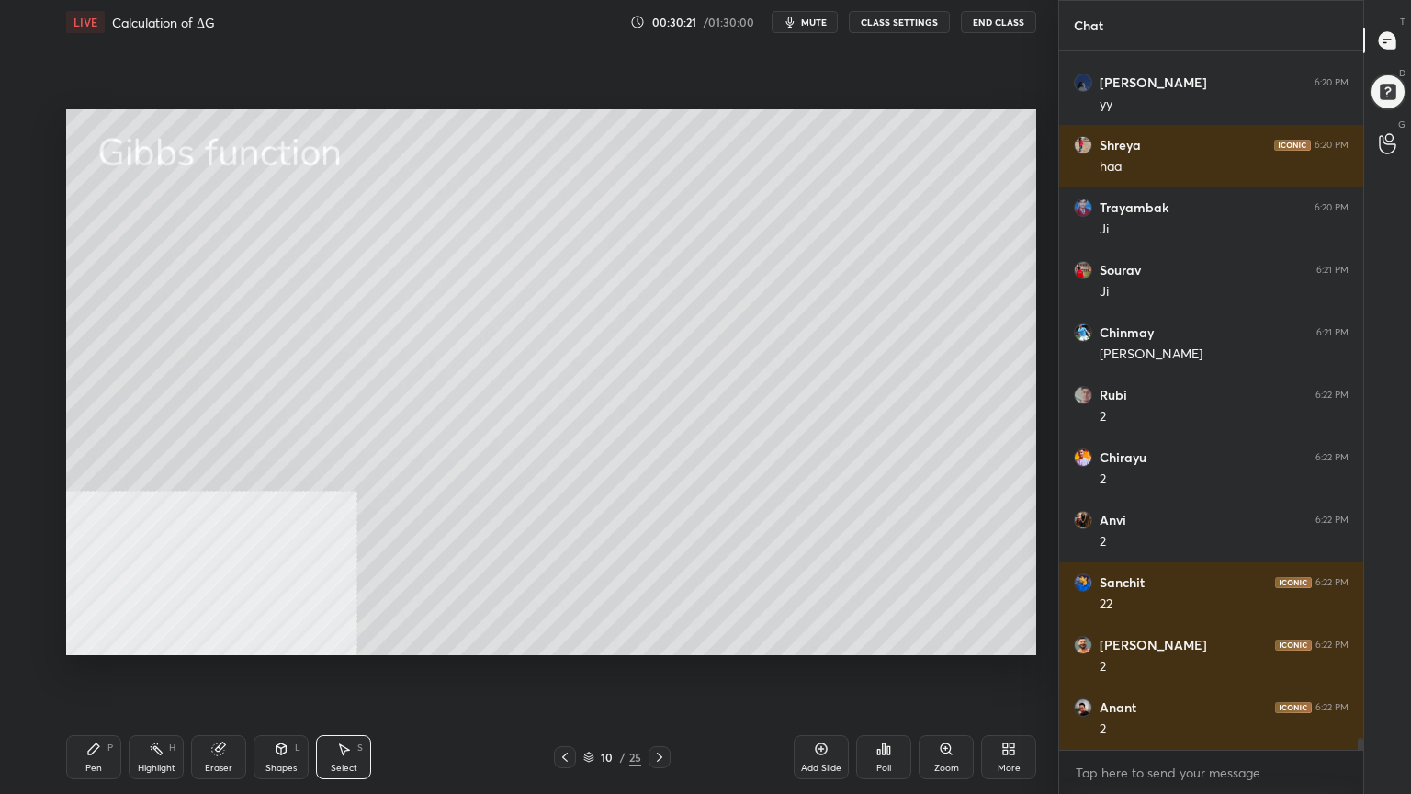
scroll to position [40367, 0]
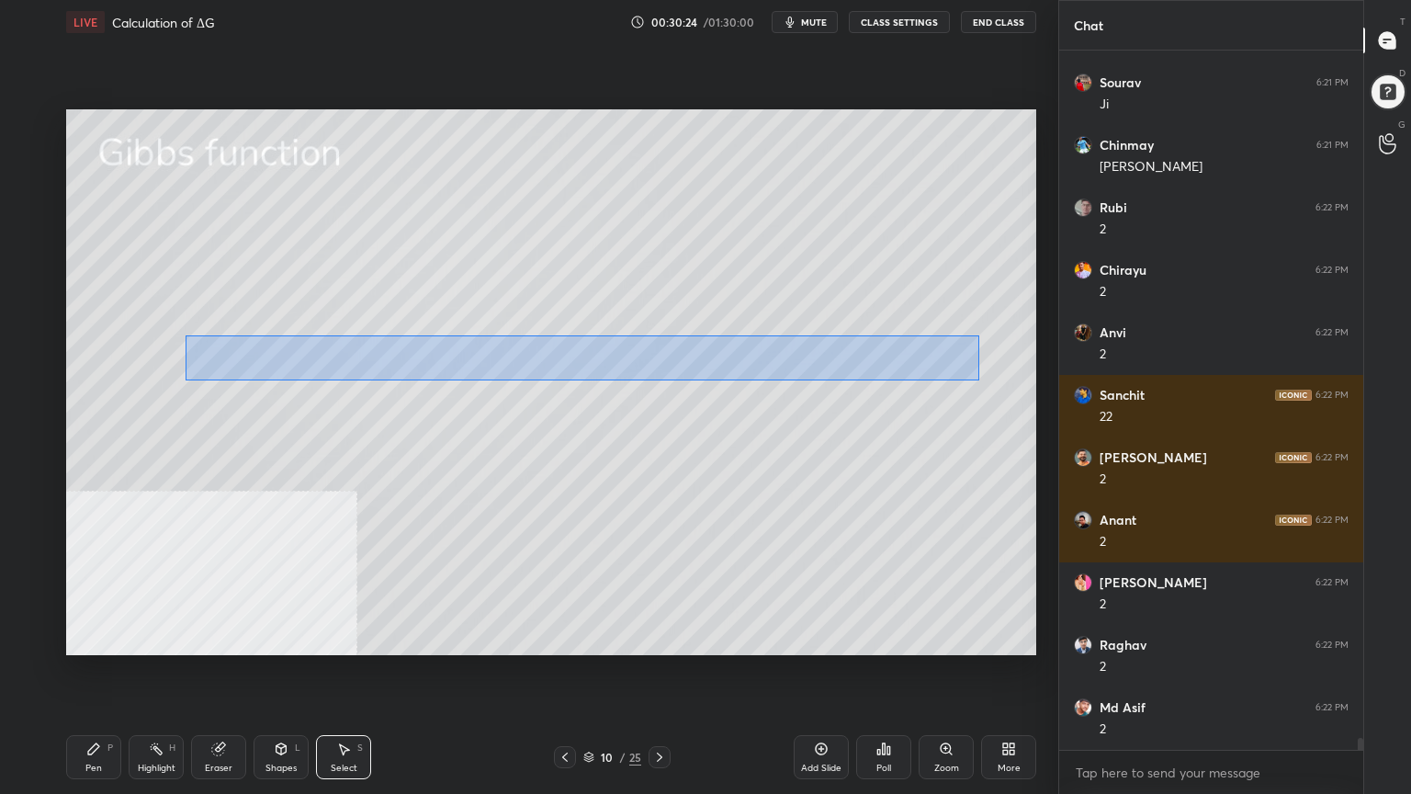
drag, startPoint x: 187, startPoint y: 337, endPoint x: 972, endPoint y: 382, distance: 786.9
click at [979, 380] on div "0 ° Undo Copy Duplicate Duplicate to new slide Delete" at bounding box center [551, 382] width 970 height 546
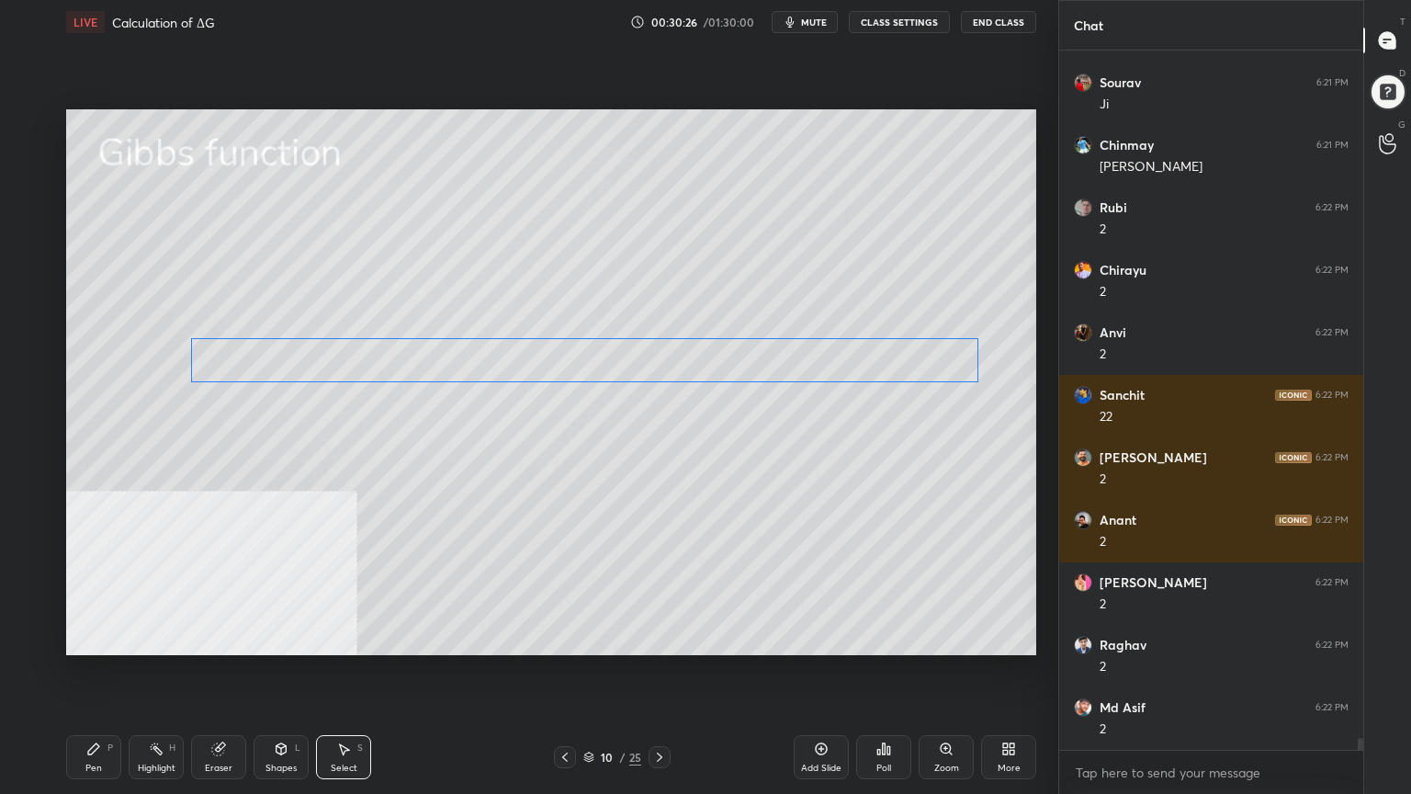
click at [919, 360] on div "0 ° Undo Copy Duplicate Duplicate to new slide Delete" at bounding box center [551, 382] width 970 height 546
click at [864, 486] on div "0 ° Undo Copy Duplicate Duplicate to new slide Delete" at bounding box center [551, 382] width 970 height 546
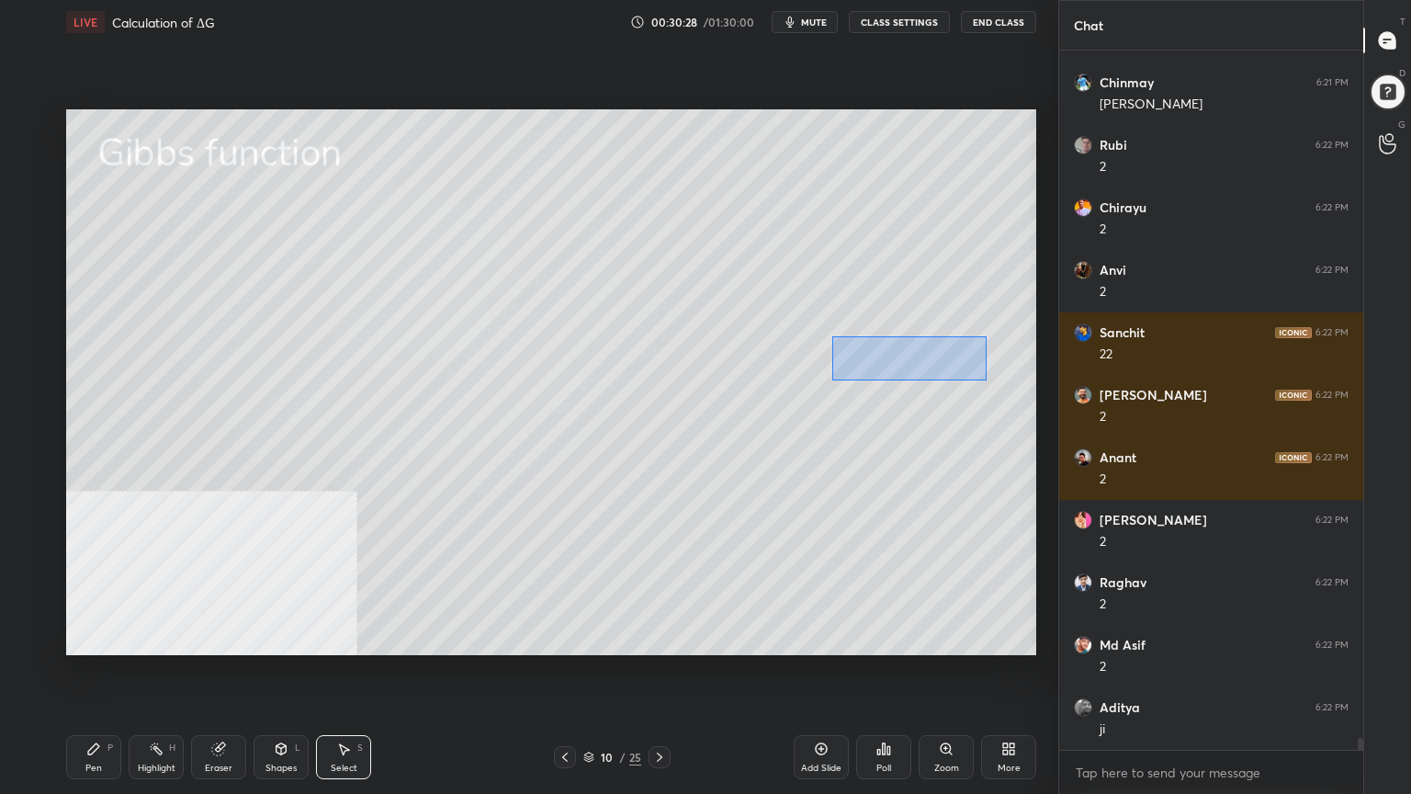
drag, startPoint x: 852, startPoint y: 345, endPoint x: 977, endPoint y: 380, distance: 130.0
click at [983, 380] on div "0 ° Undo Copy Duplicate Duplicate to new slide Delete" at bounding box center [551, 382] width 970 height 546
click at [924, 361] on div "0 ° Undo Copy Duplicate Duplicate to new slide Delete" at bounding box center [551, 382] width 970 height 546
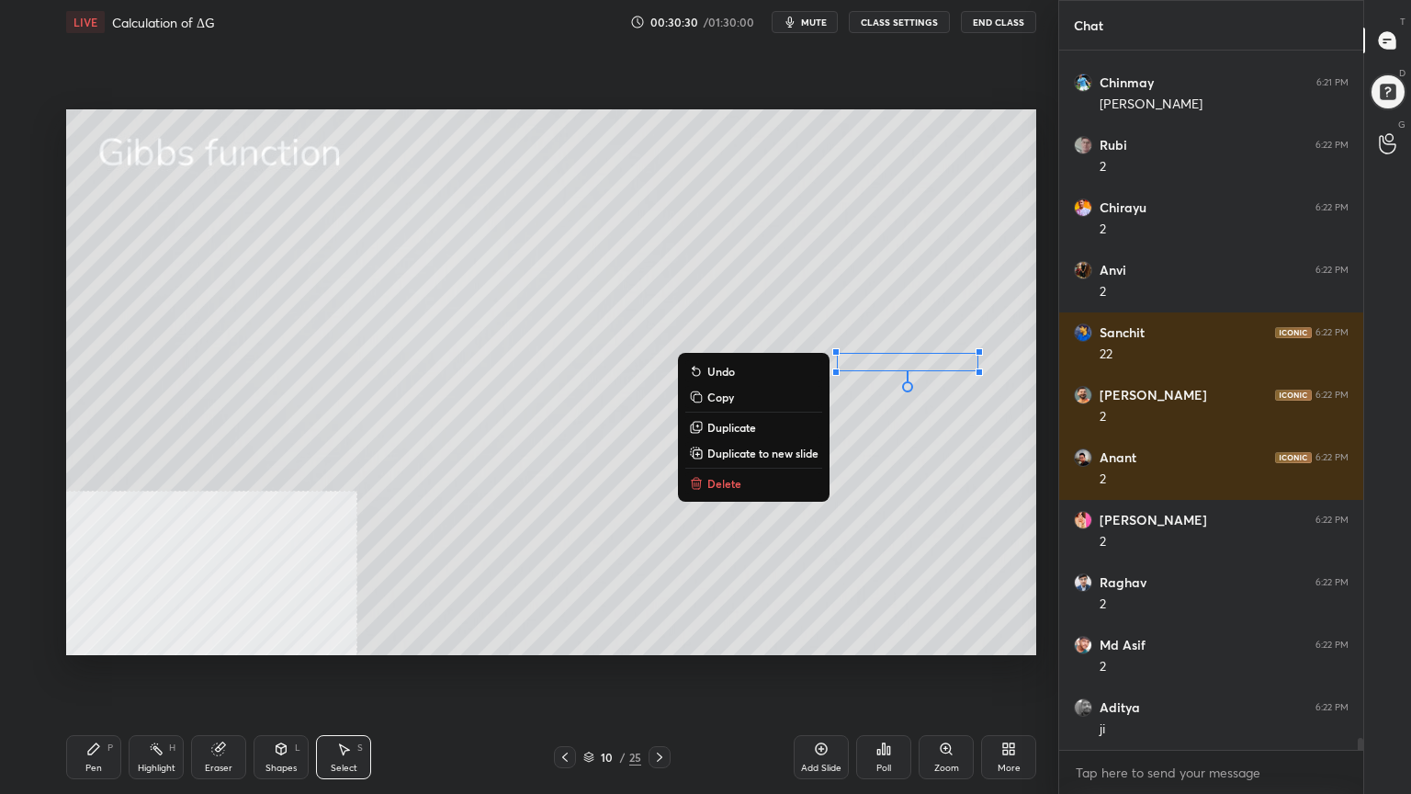
click at [943, 496] on div "0 ° Undo Copy Duplicate Duplicate to new slide Delete" at bounding box center [551, 382] width 970 height 546
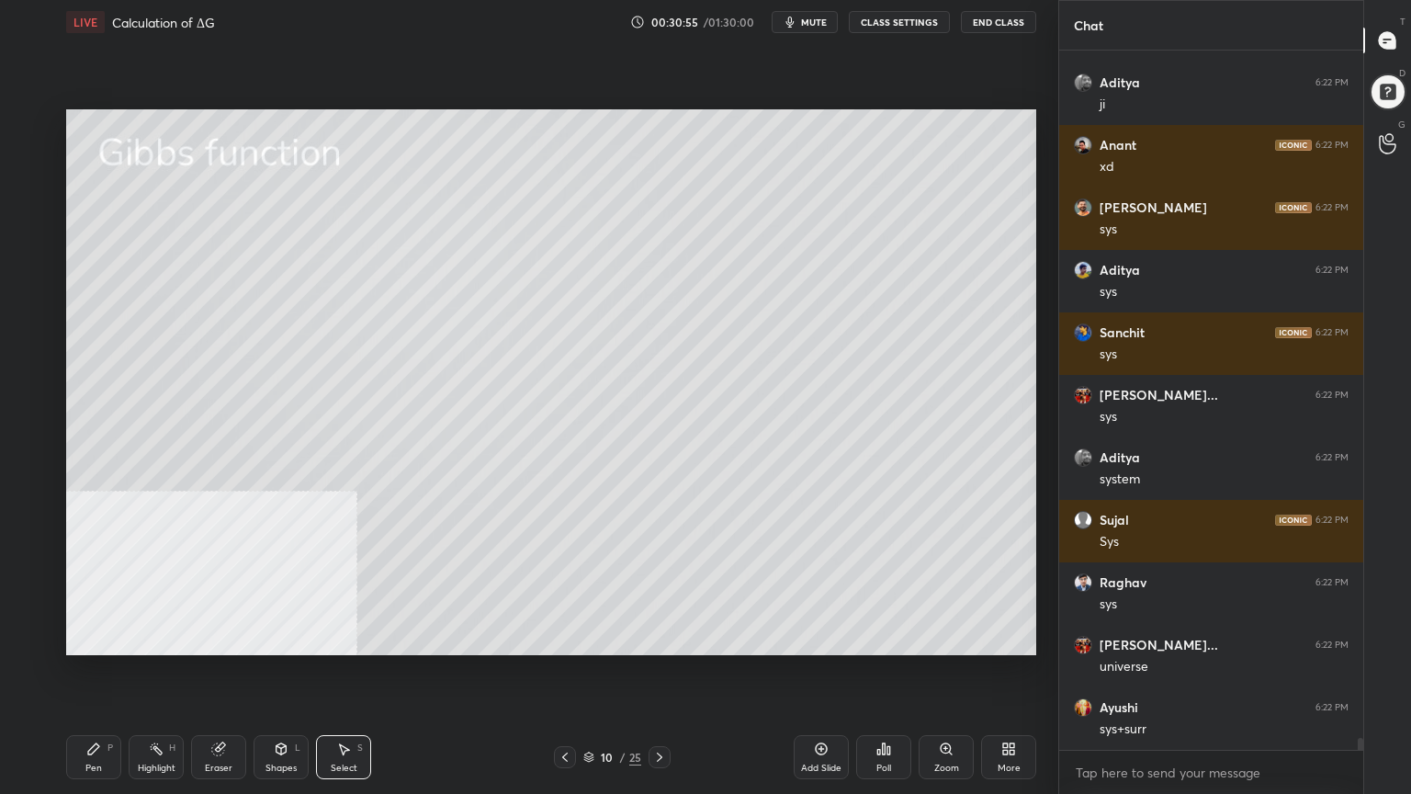
scroll to position [41117, 0]
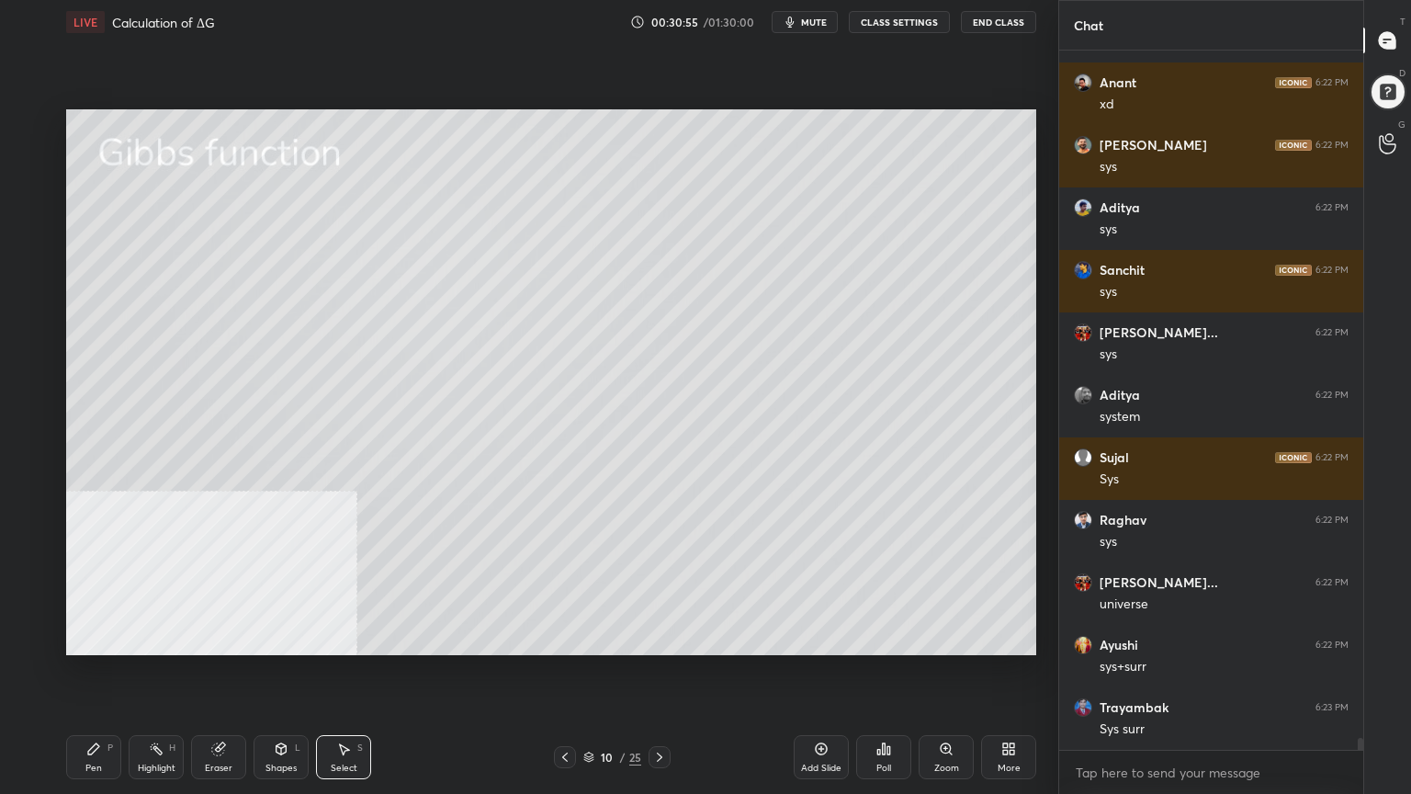
click at [87, 638] on div "Pen" at bounding box center [93, 768] width 17 height 9
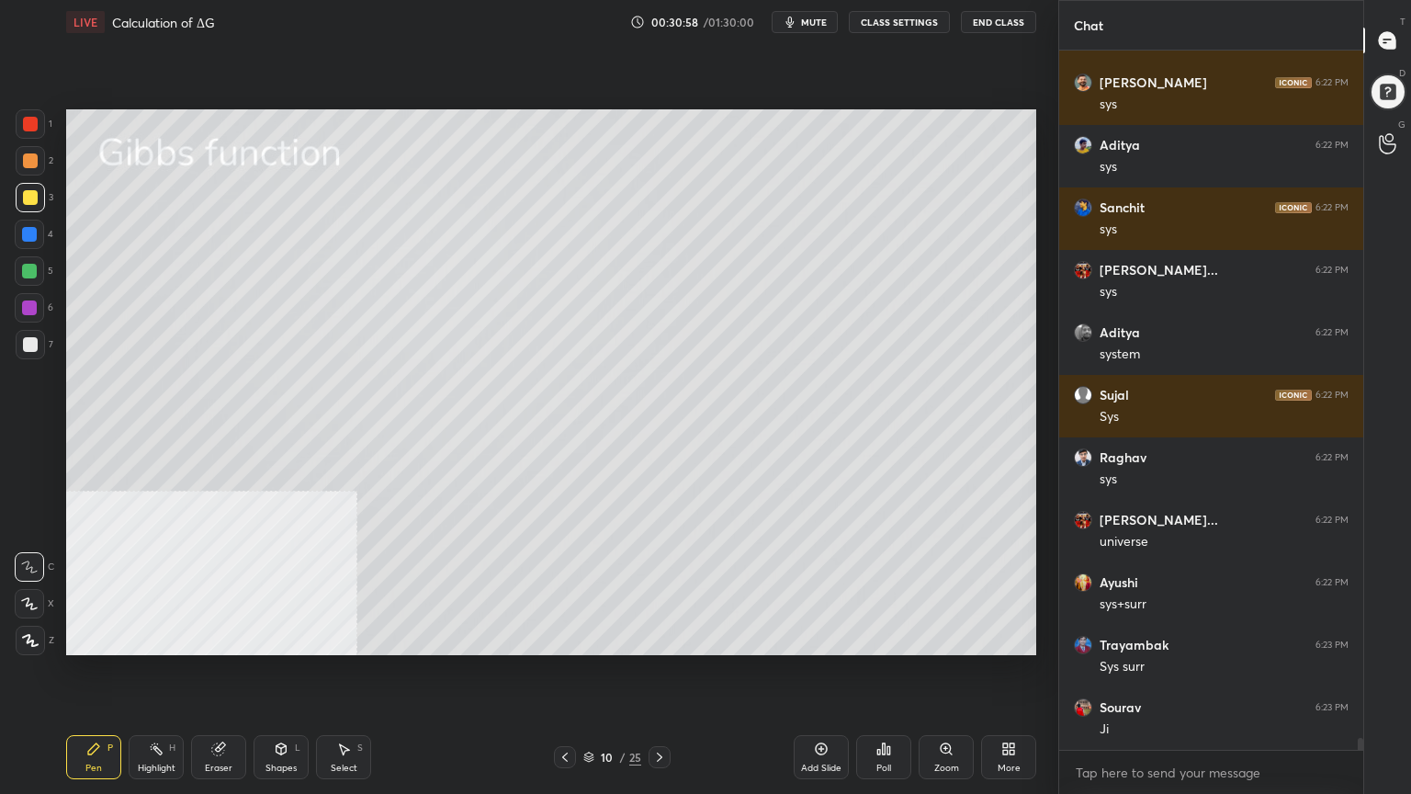
click at [342, 638] on div "Select S" at bounding box center [343, 757] width 55 height 44
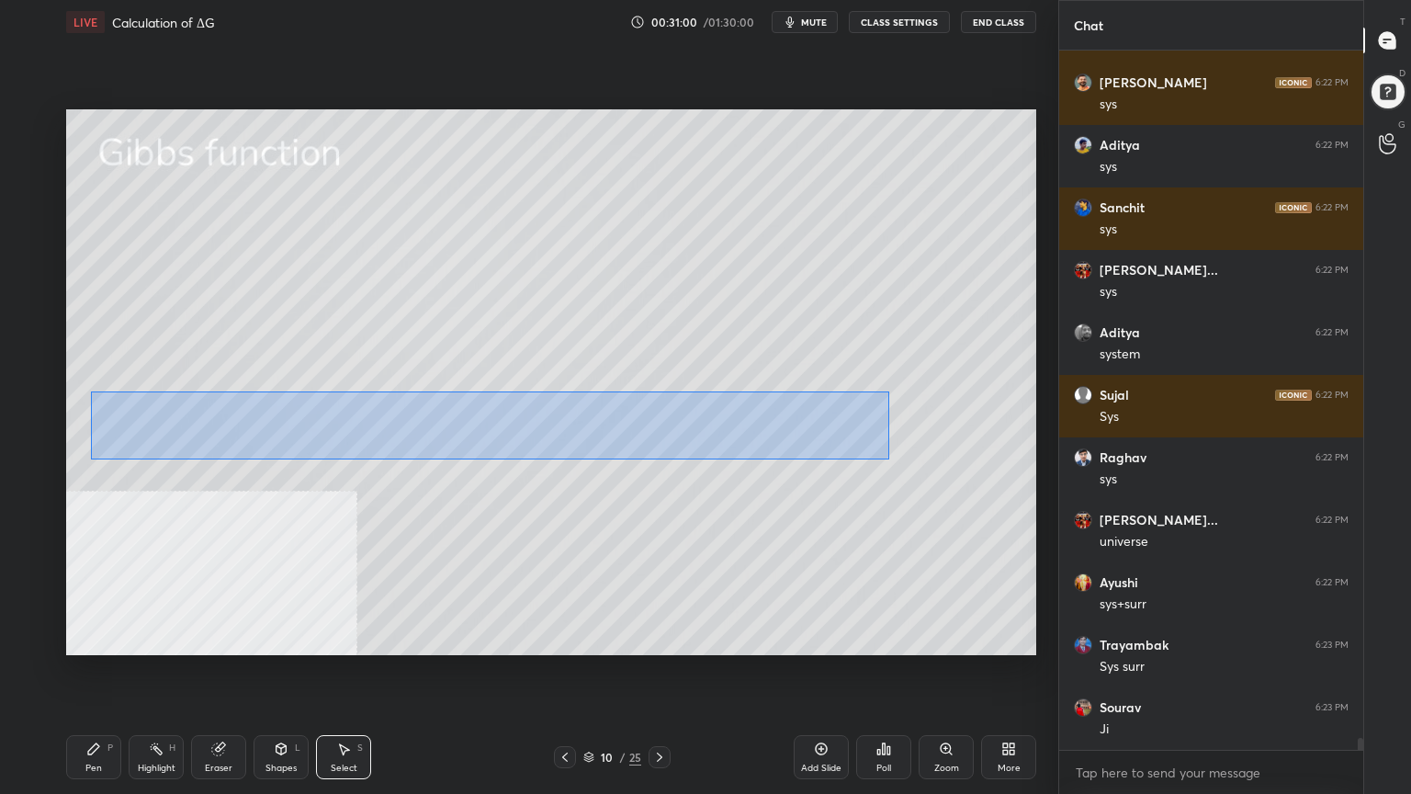
drag, startPoint x: 89, startPoint y: 389, endPoint x: 873, endPoint y: 448, distance: 786.0
click at [891, 458] on div "0 ° Undo Copy Duplicate Duplicate to new slide Delete" at bounding box center [551, 382] width 970 height 546
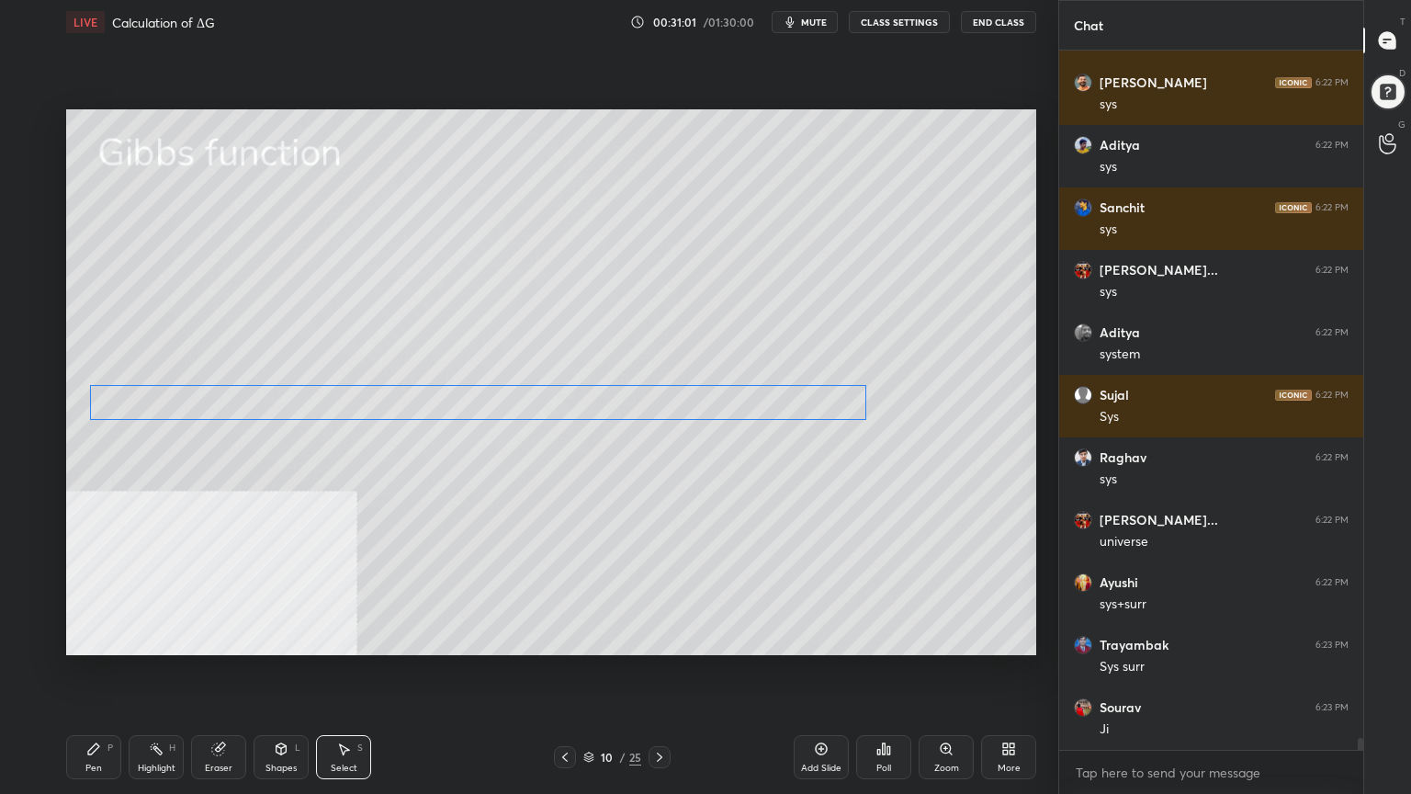
drag, startPoint x: 662, startPoint y: 413, endPoint x: 651, endPoint y: 406, distance: 12.5
click at [654, 407] on div "0 ° Undo Copy Duplicate Duplicate to new slide Delete" at bounding box center [551, 382] width 970 height 546
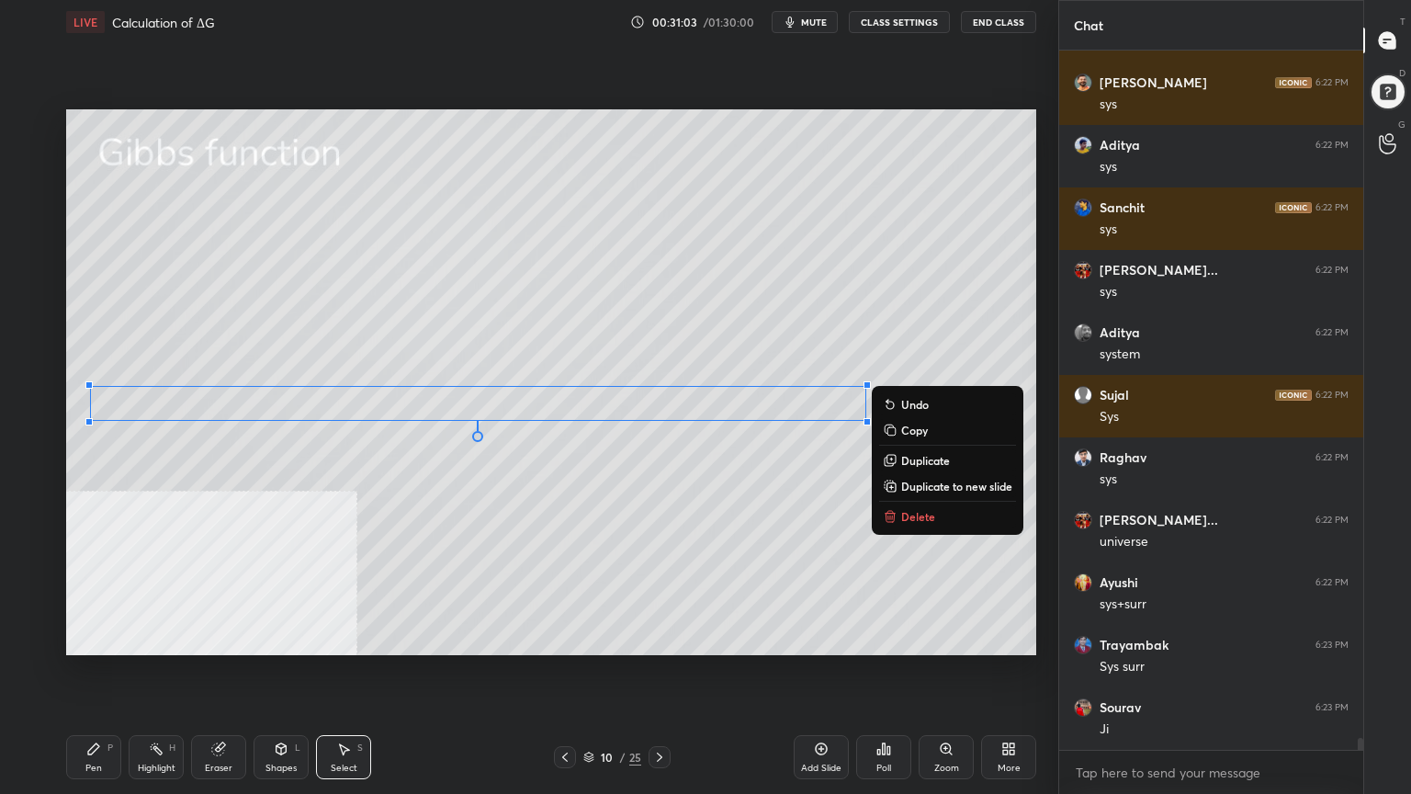
drag, startPoint x: 90, startPoint y: 761, endPoint x: 95, endPoint y: 719, distance: 41.6
click at [90, 638] on div "Pen P" at bounding box center [93, 757] width 55 height 44
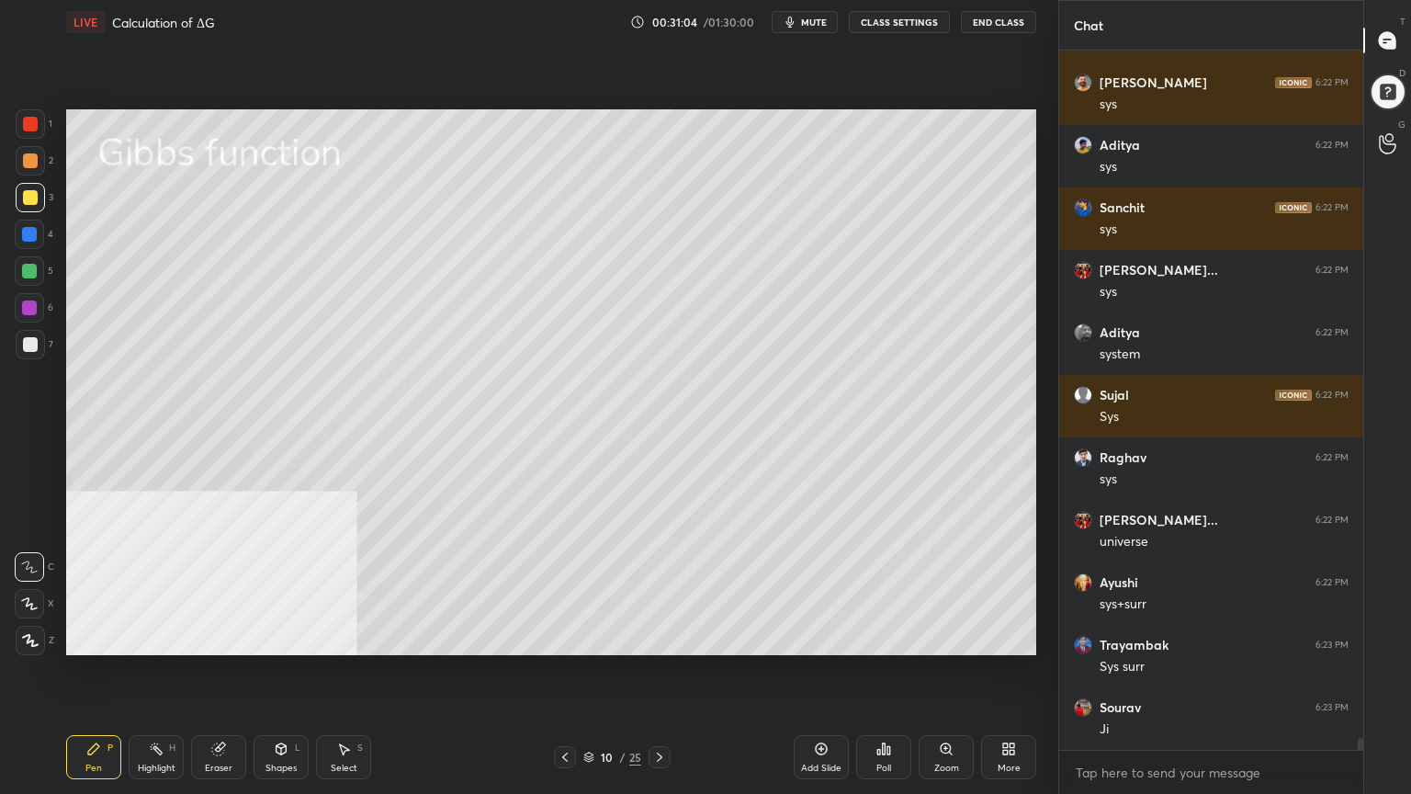
scroll to position [41242, 0]
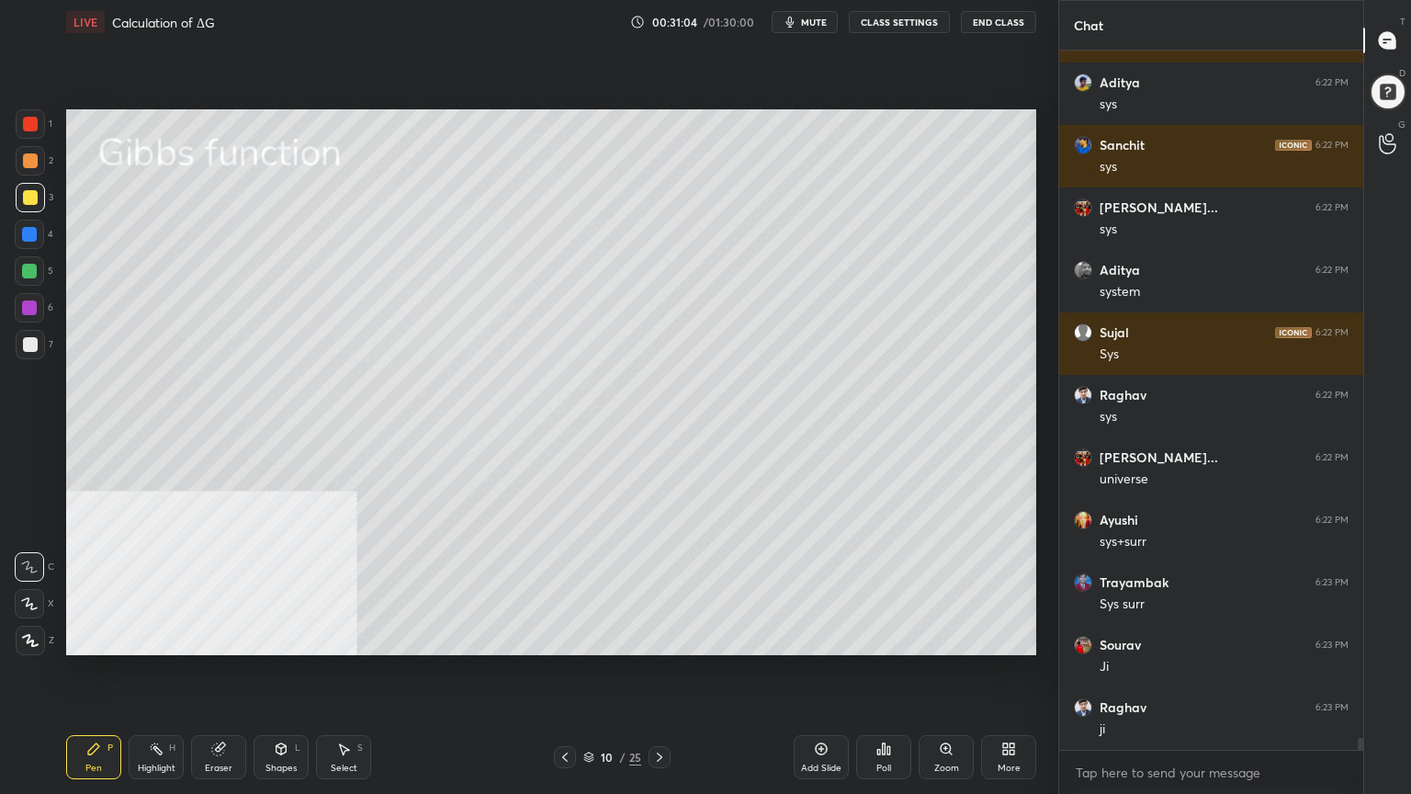
click at [18, 342] on div at bounding box center [30, 344] width 29 height 29
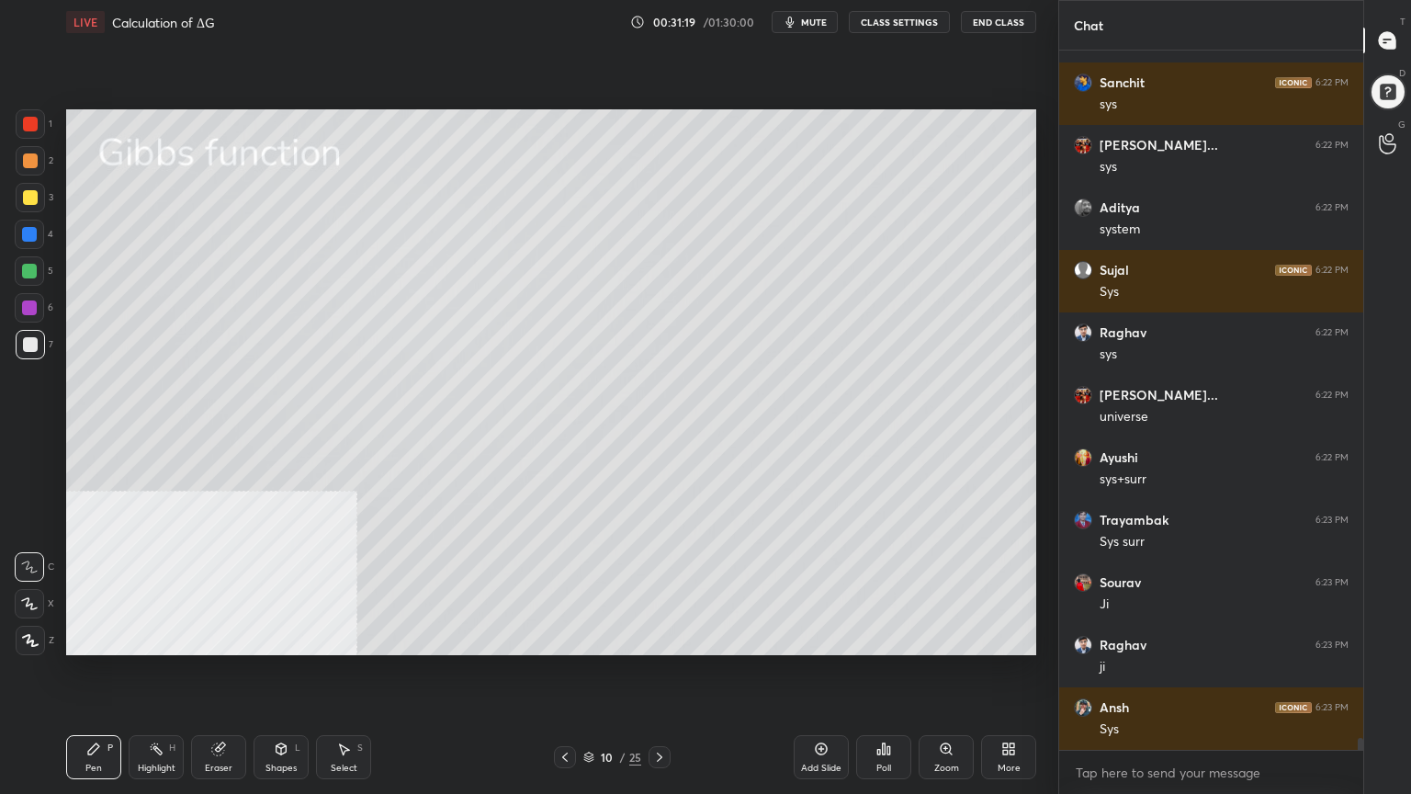
click at [32, 155] on div at bounding box center [30, 160] width 15 height 15
click at [345, 638] on div "Select S" at bounding box center [343, 757] width 55 height 44
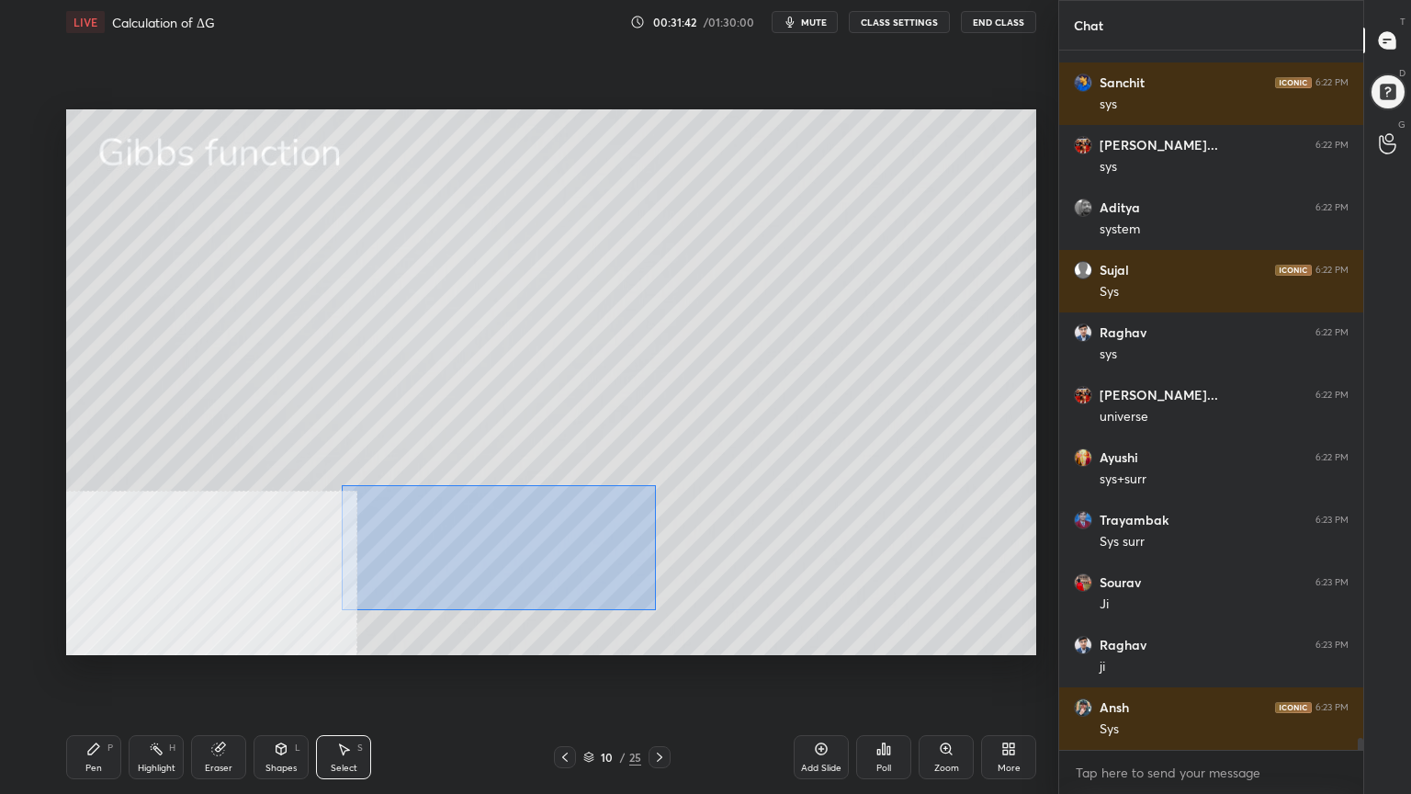
drag, startPoint x: 342, startPoint y: 485, endPoint x: 662, endPoint y: 605, distance: 341.6
click at [662, 608] on div "0 ° Undo Copy Duplicate Duplicate to new slide Delete" at bounding box center [551, 382] width 970 height 546
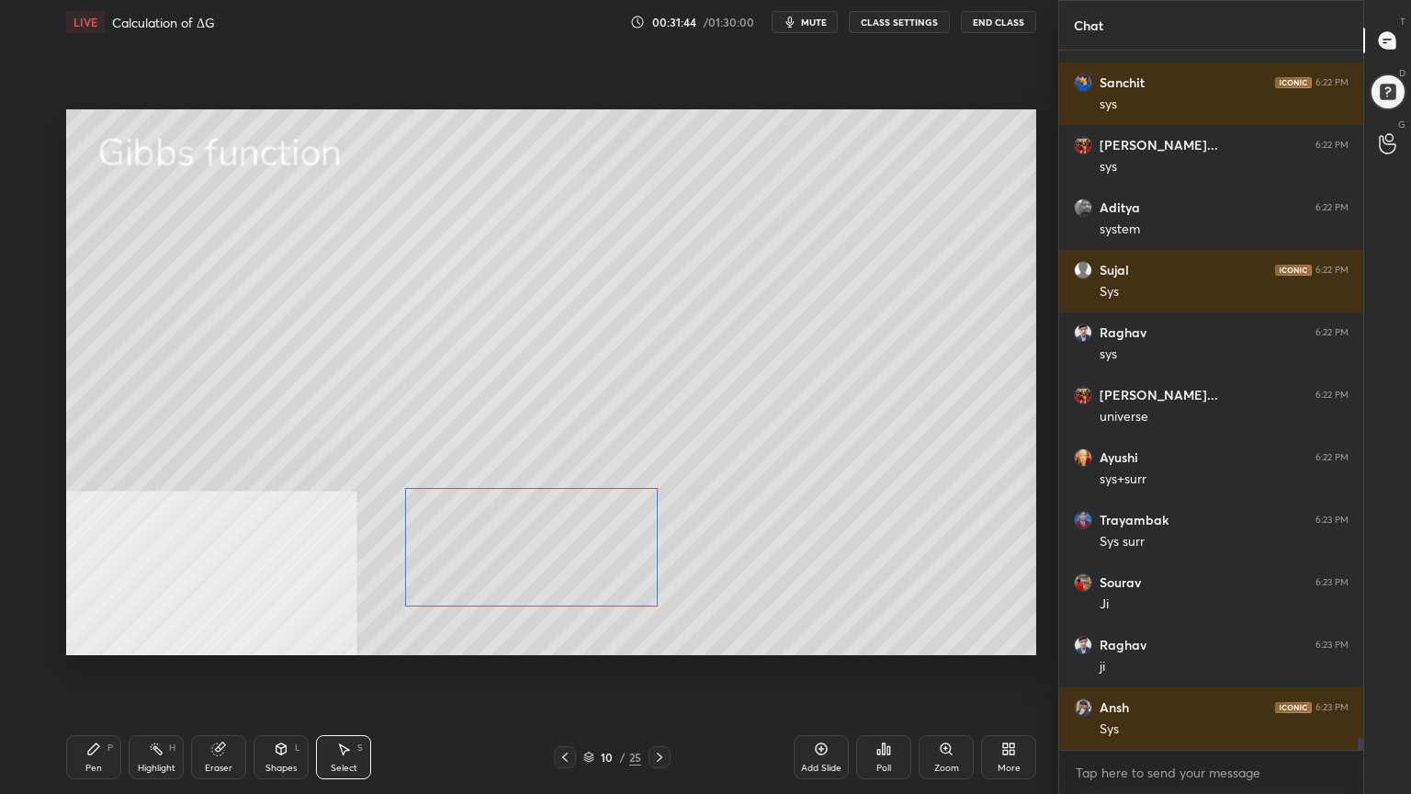
drag, startPoint x: 597, startPoint y: 557, endPoint x: 643, endPoint y: 565, distance: 46.7
click at [643, 565] on div "0 ° Undo Copy Duplicate Duplicate to new slide Delete" at bounding box center [551, 382] width 970 height 546
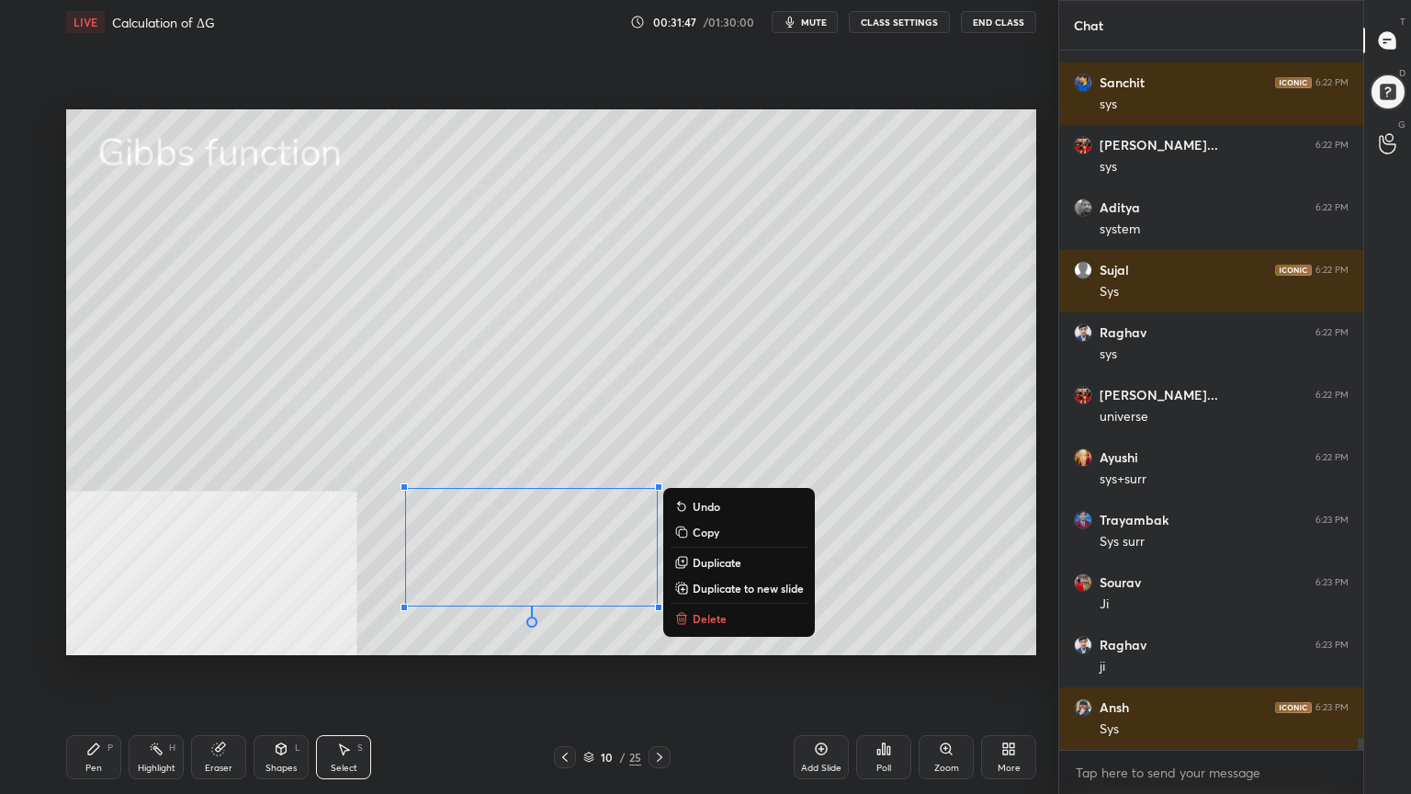
click at [155, 638] on div "Highlight" at bounding box center [157, 768] width 38 height 9
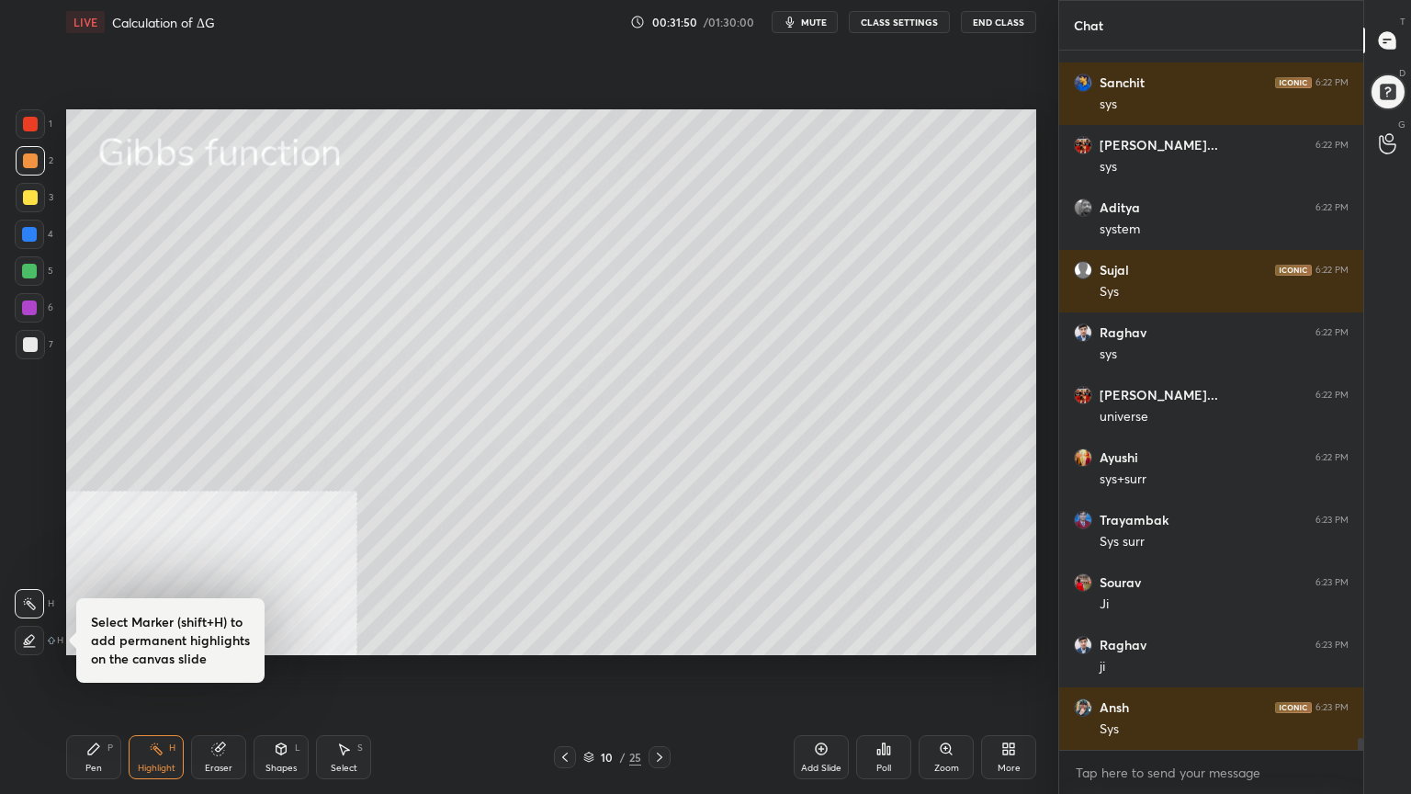
scroll to position [41367, 0]
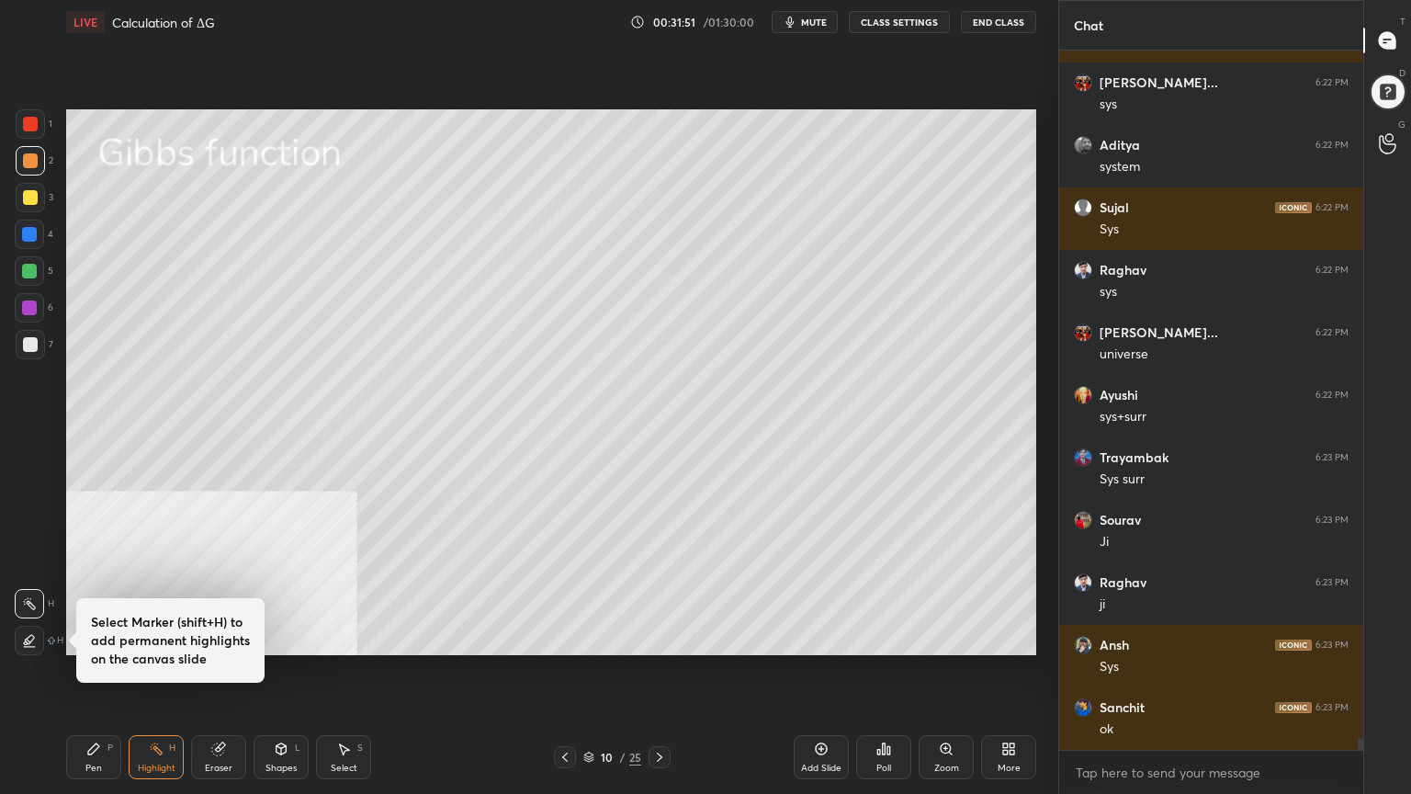
click at [357, 638] on div "Select S" at bounding box center [343, 757] width 55 height 44
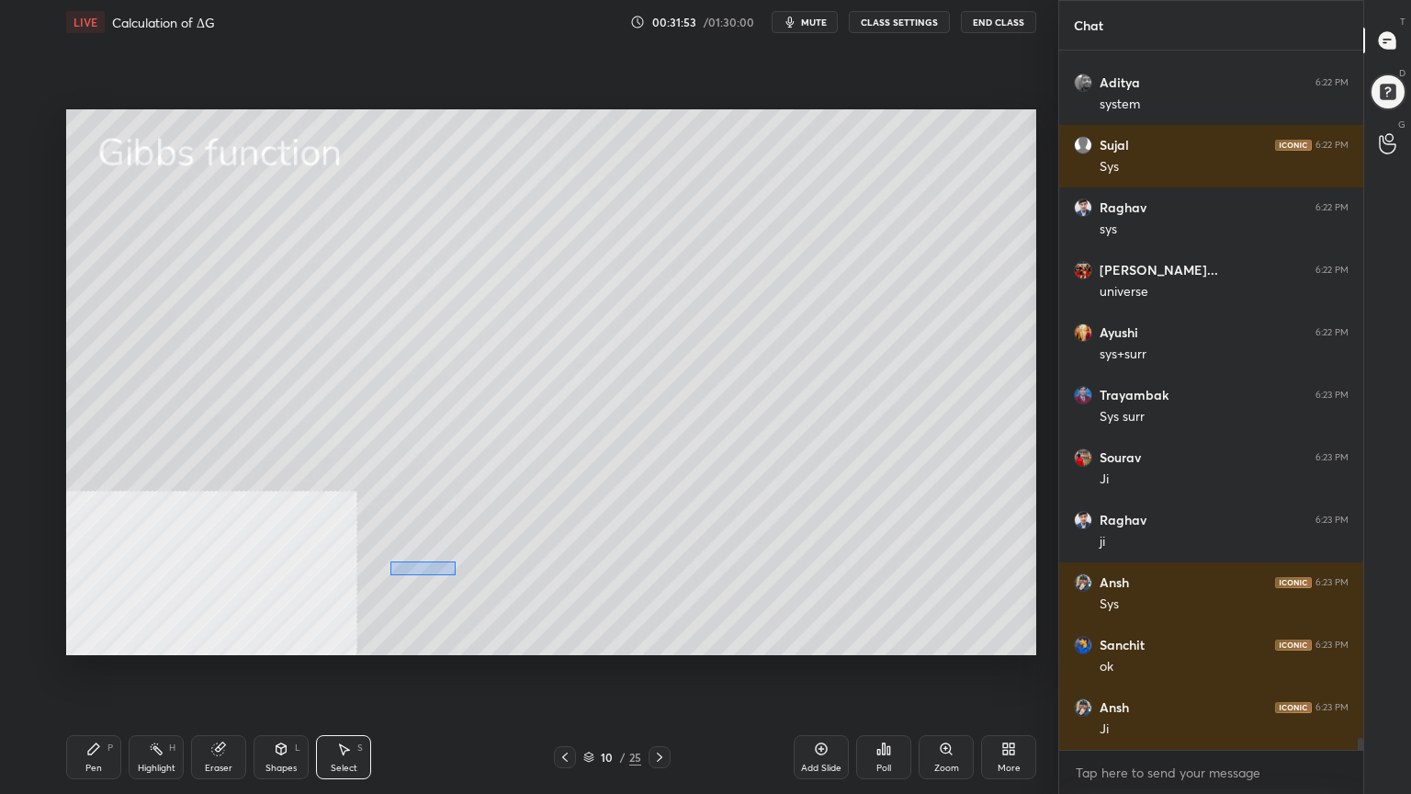
scroll to position [41492, 0]
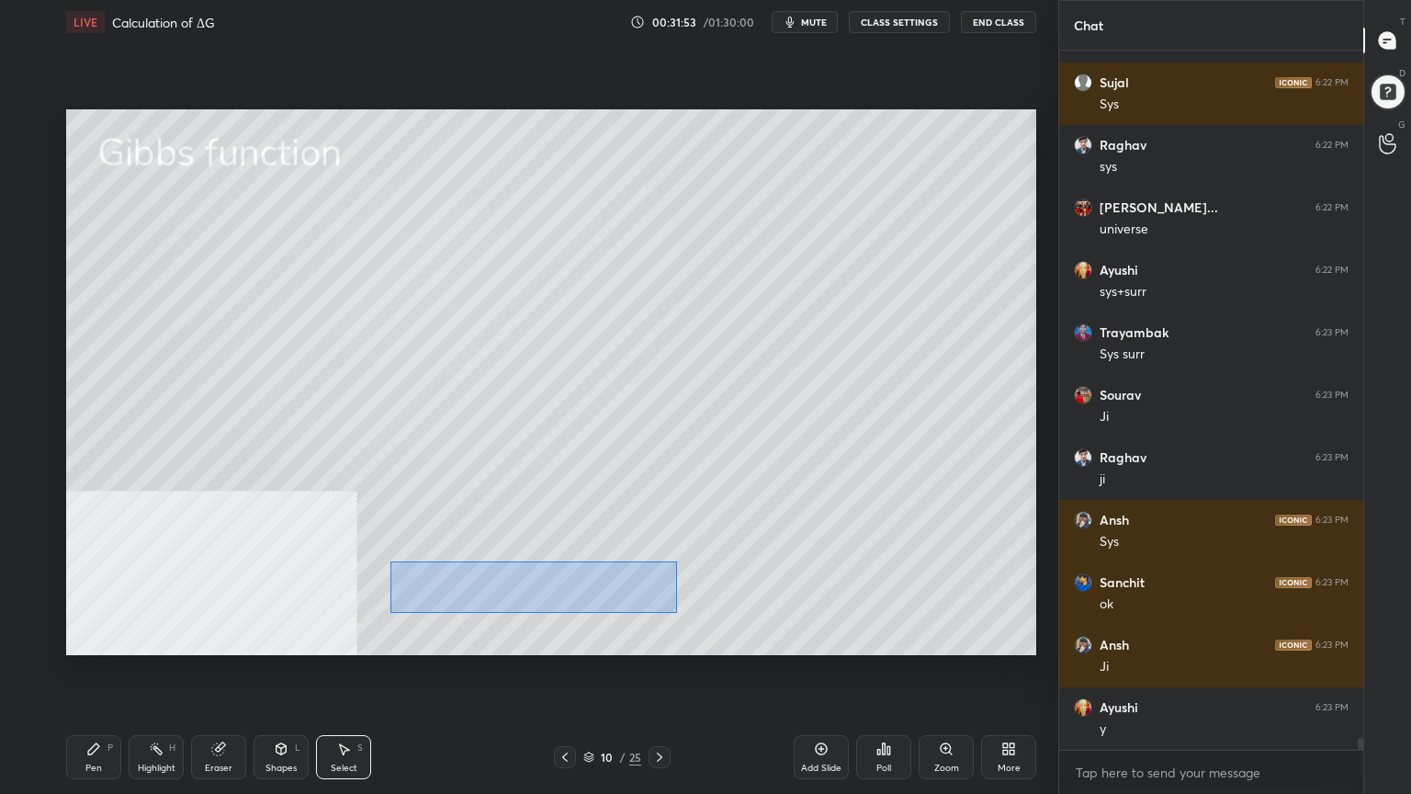
drag, startPoint x: 430, startPoint y: 571, endPoint x: 619, endPoint y: 596, distance: 190.9
click at [676, 612] on div "0 ° Undo Copy Duplicate Duplicate to new slide Delete" at bounding box center [551, 382] width 970 height 546
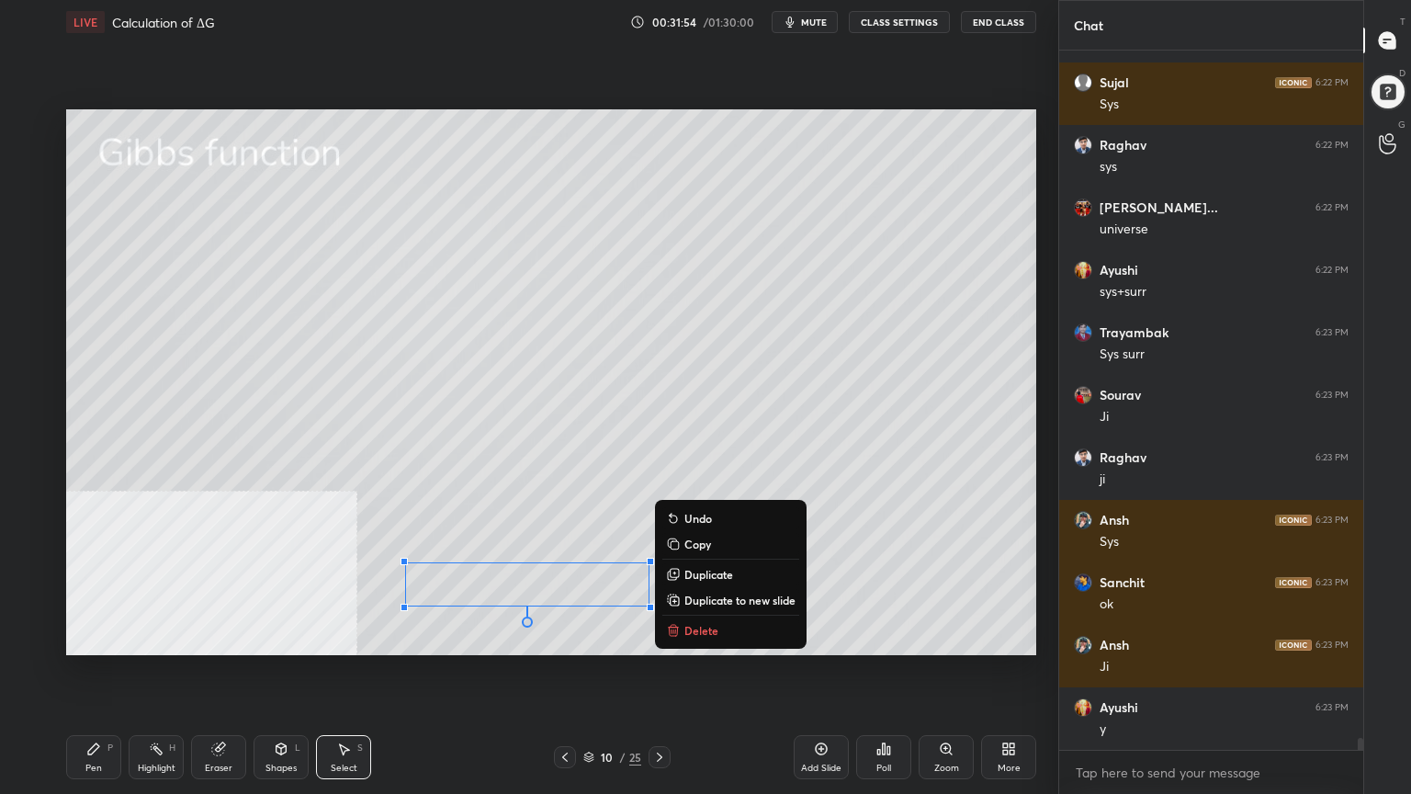
scroll to position [41554, 0]
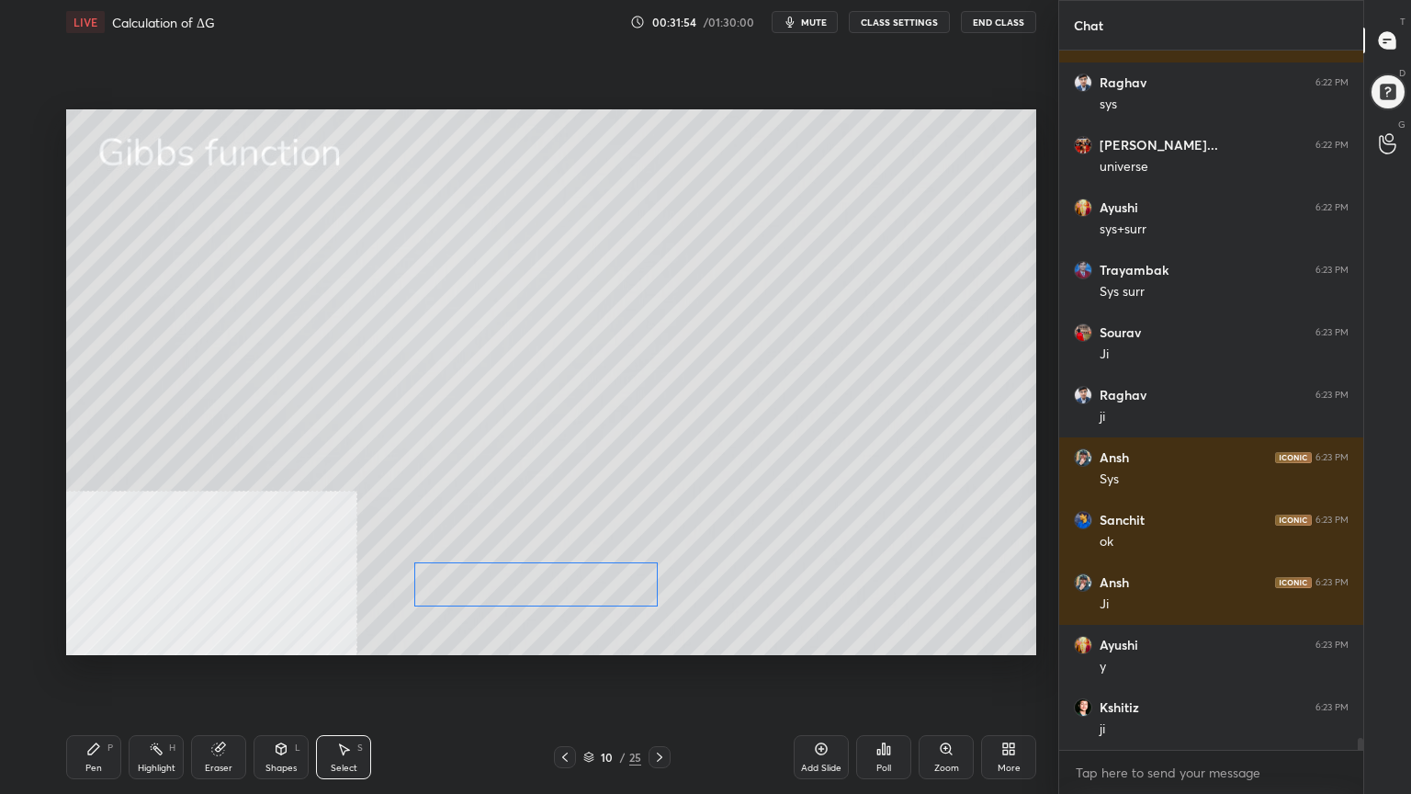
click at [583, 594] on div "0 ° Undo Copy Duplicate Duplicate to new slide Delete" at bounding box center [551, 382] width 970 height 546
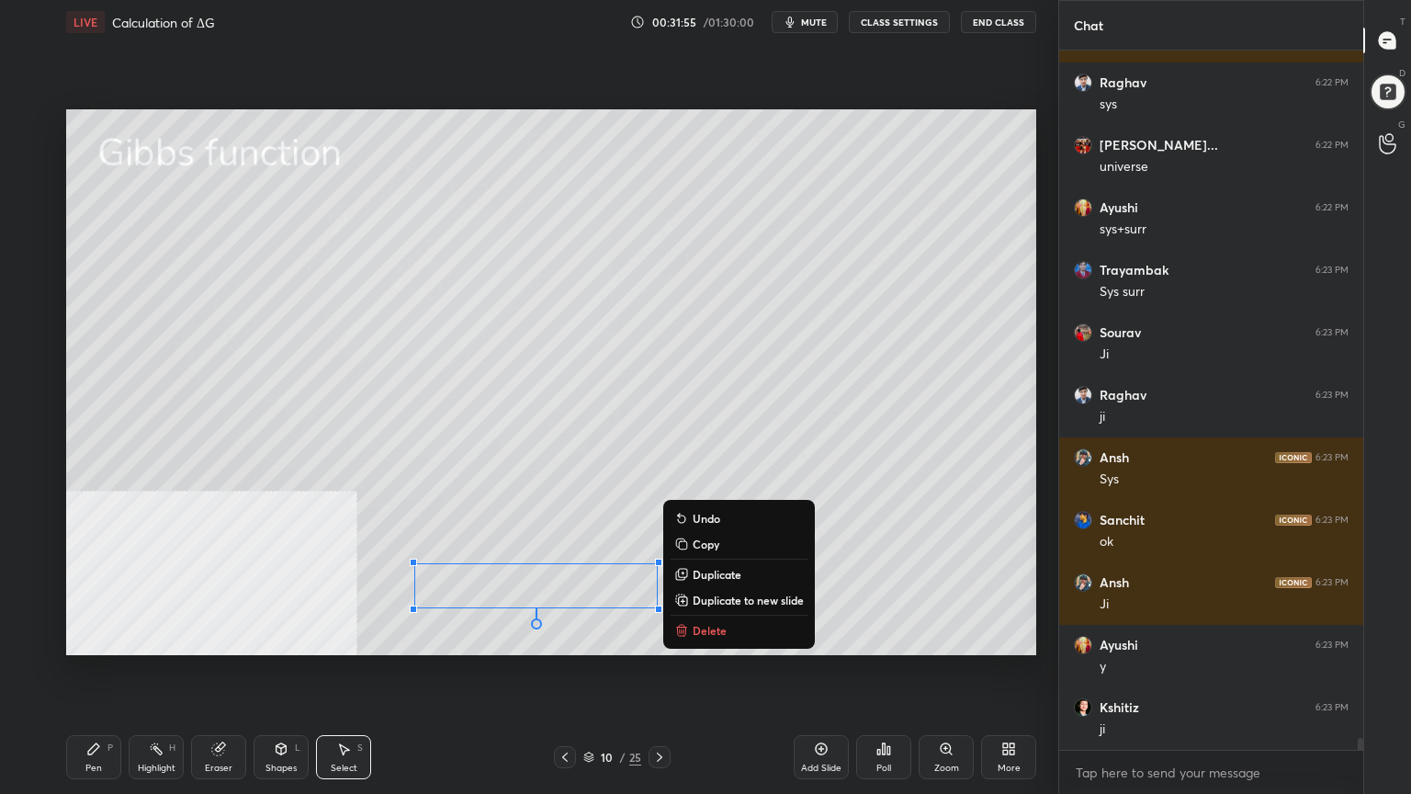
click at [431, 638] on div "0 ° Undo Copy Duplicate Duplicate to new slide Delete Setting up your live clas…" at bounding box center [551, 382] width 985 height 676
click at [169, 605] on div "0 ° Undo Copy Duplicate Duplicate to new slide Delete" at bounding box center [551, 382] width 970 height 546
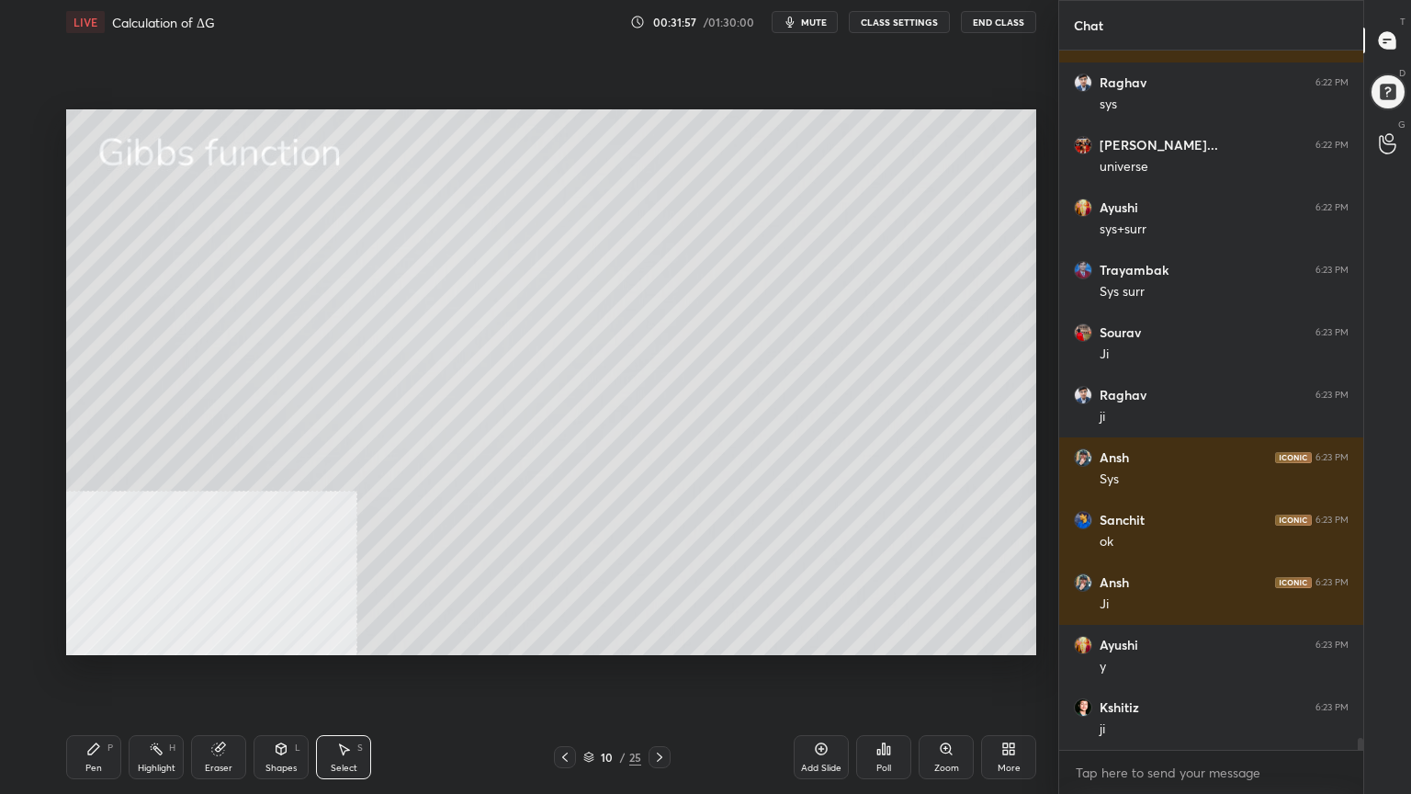
click at [276, 638] on div "Shapes" at bounding box center [281, 768] width 31 height 9
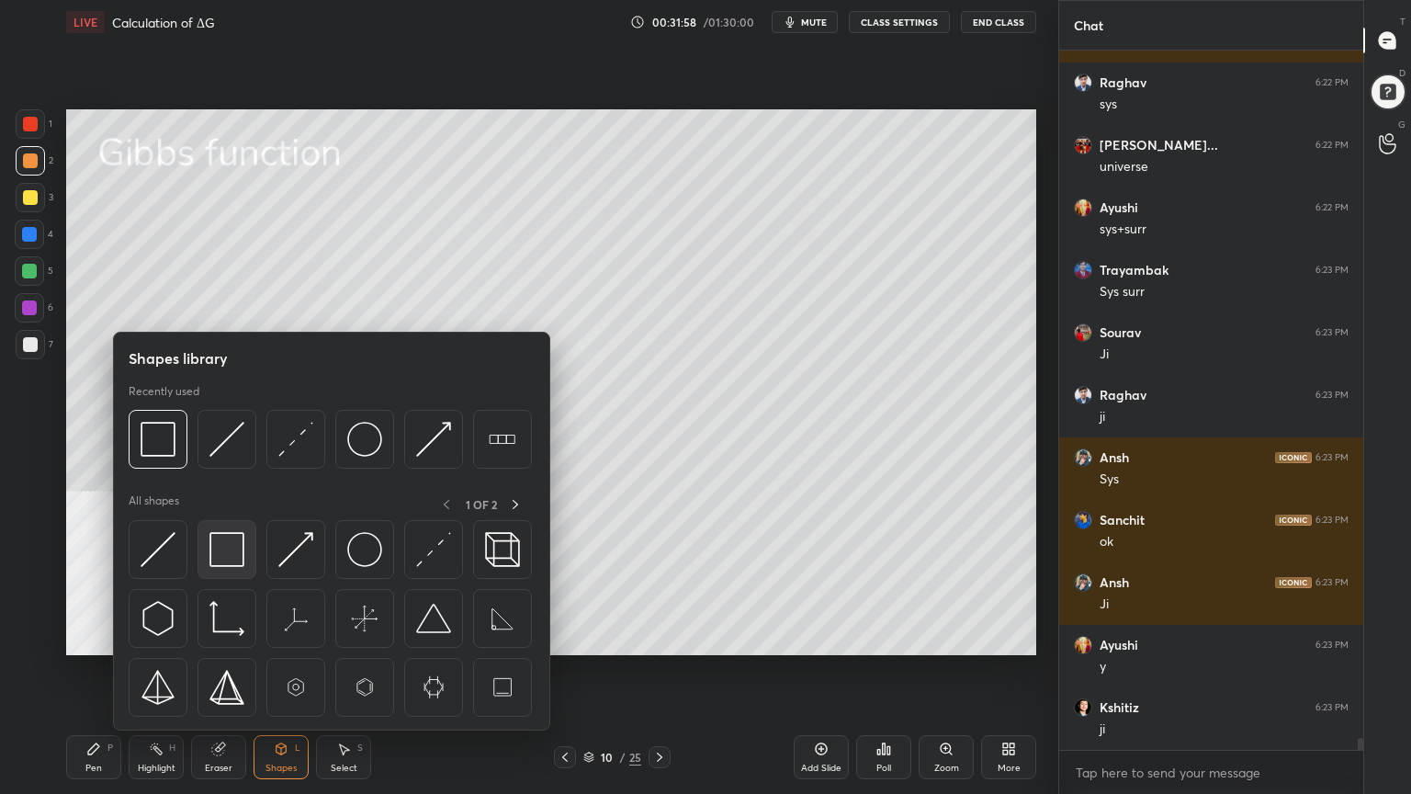
click at [237, 562] on img at bounding box center [226, 549] width 35 height 35
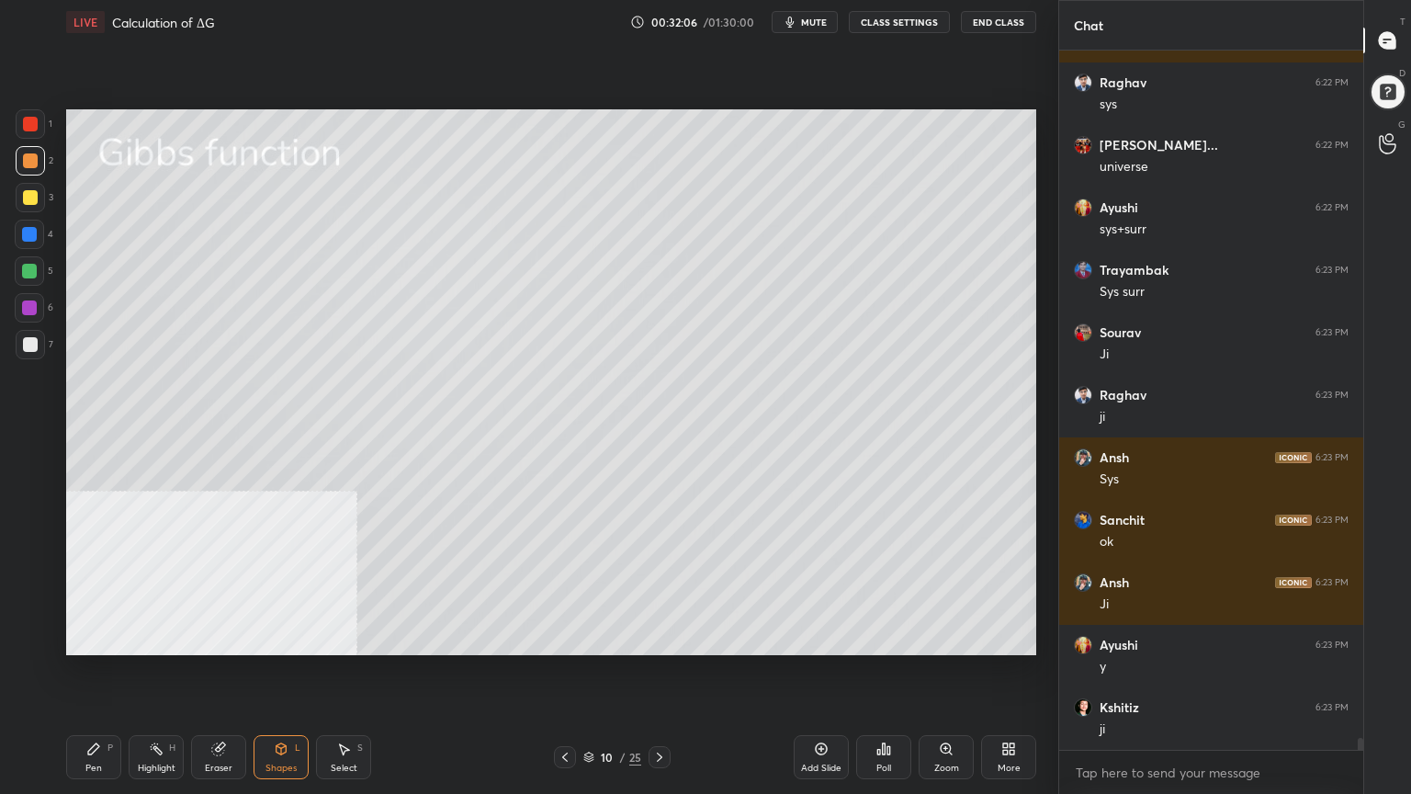
scroll to position [41621, 0]
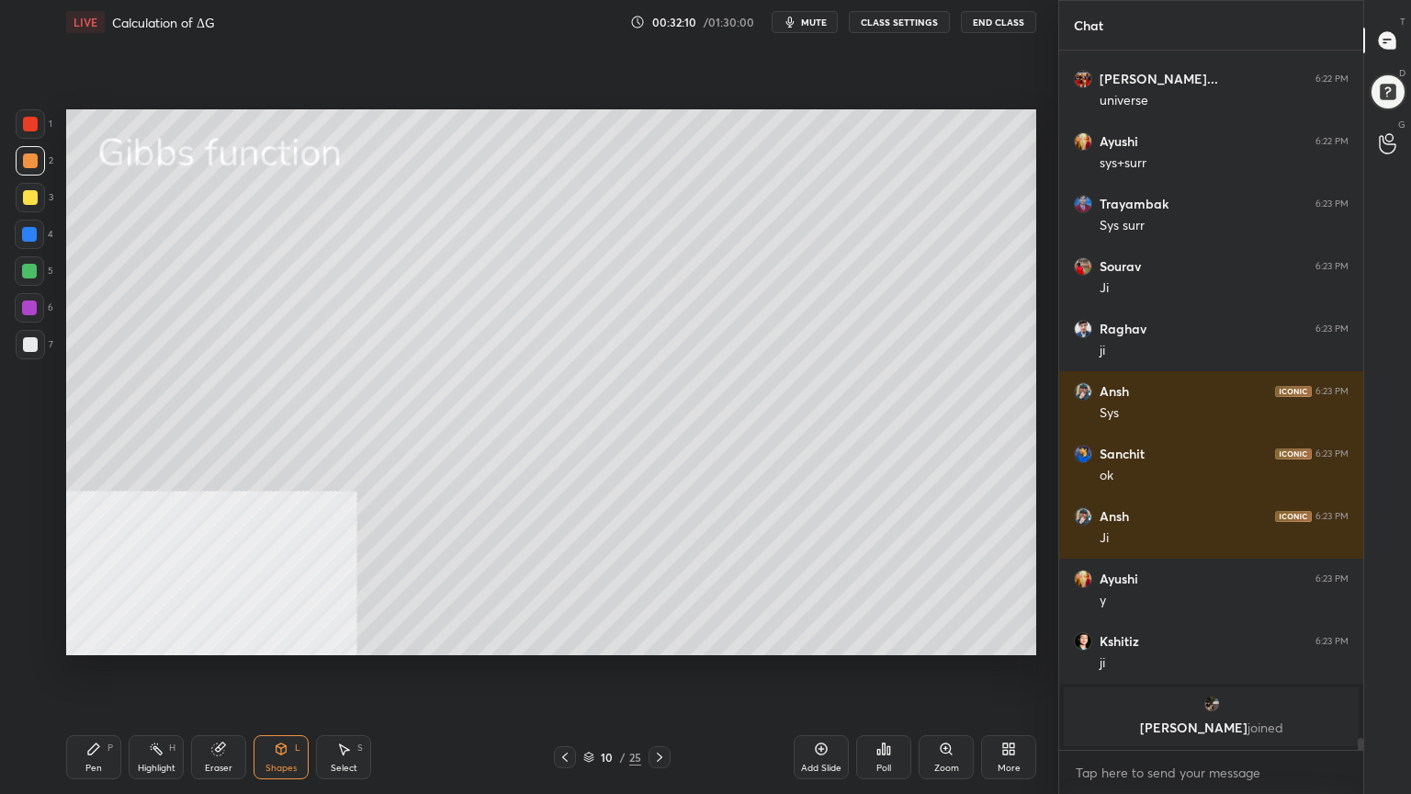
click at [107, 638] on div "Pen P" at bounding box center [93, 757] width 55 height 44
click at [29, 344] on div at bounding box center [30, 344] width 15 height 15
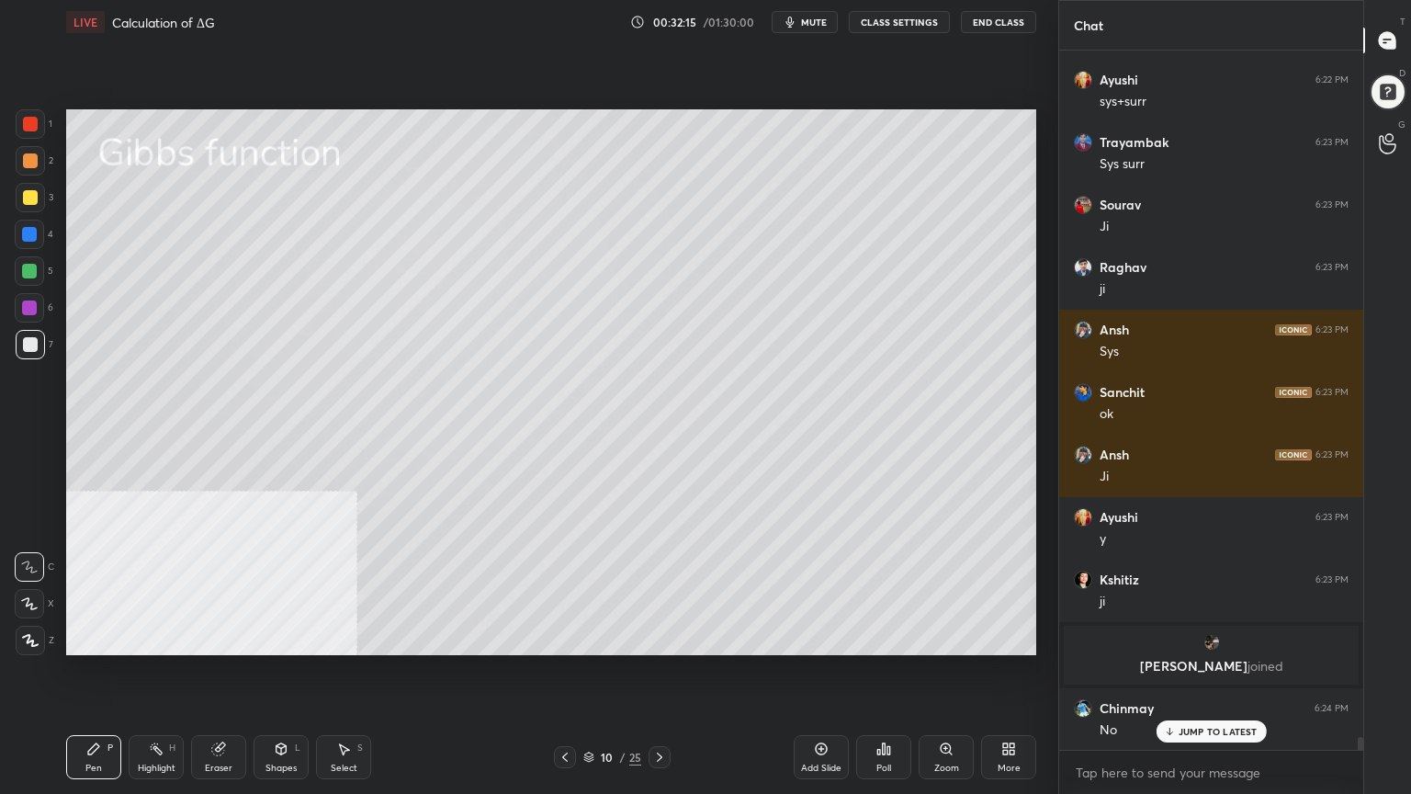
click at [284, 638] on icon at bounding box center [281, 748] width 15 height 15
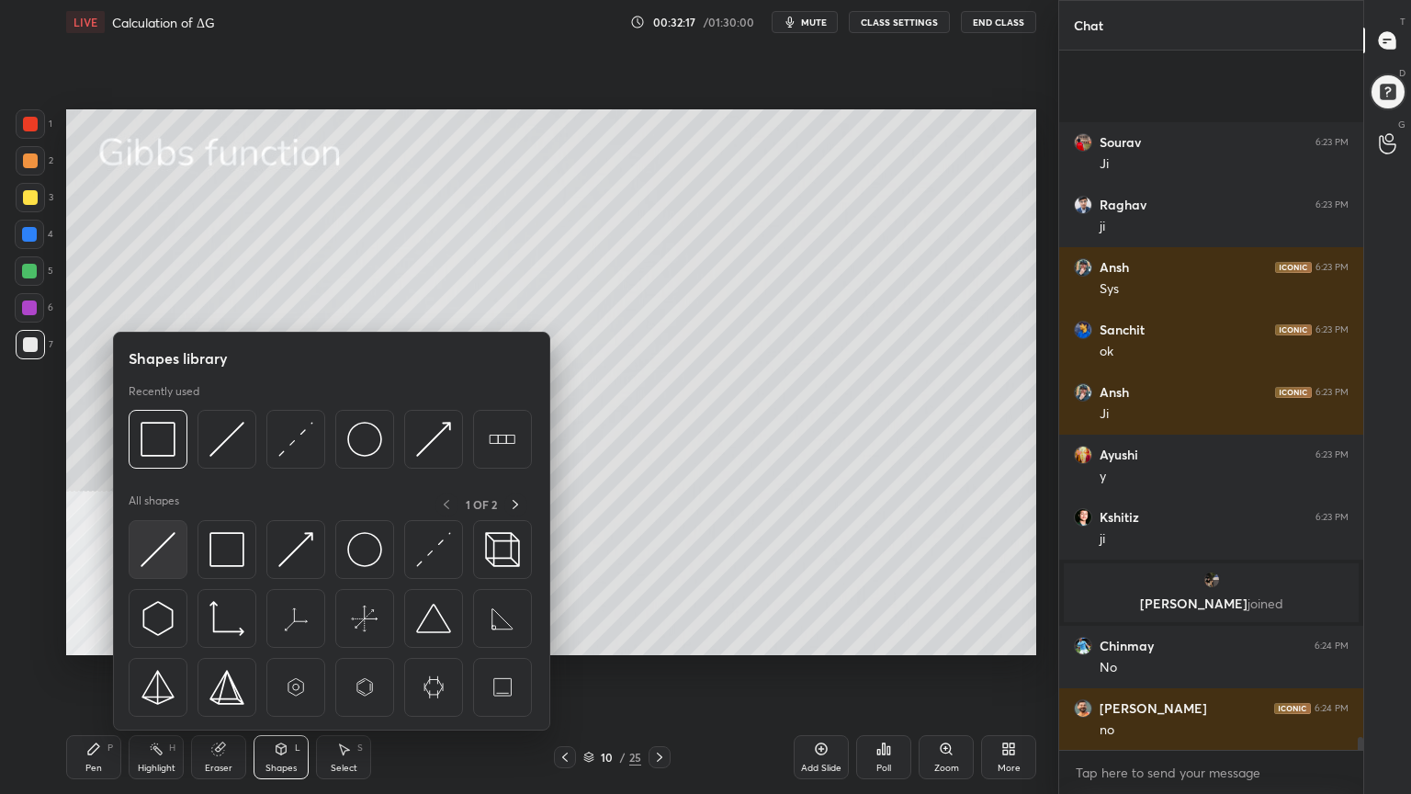
scroll to position [38861, 0]
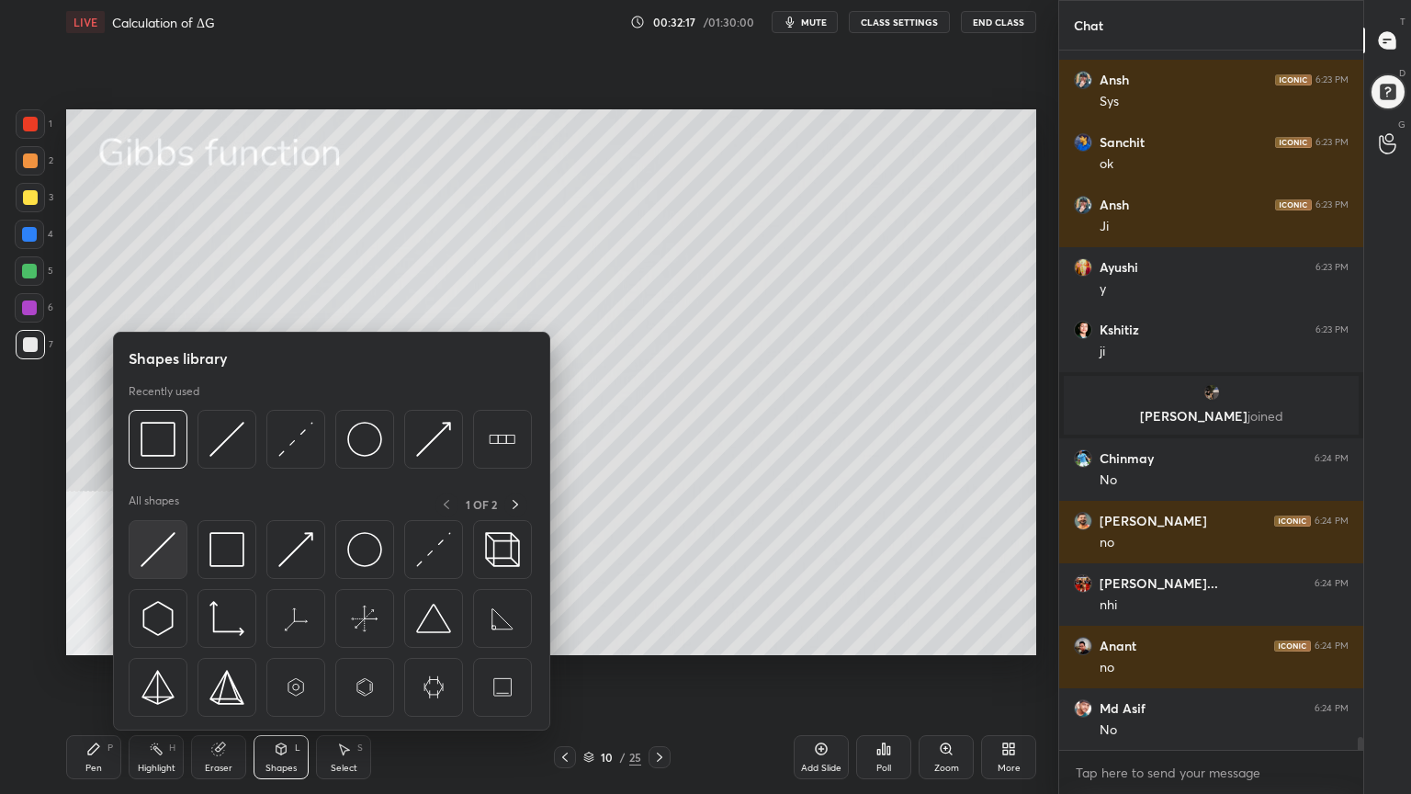
click at [152, 555] on img at bounding box center [158, 549] width 35 height 35
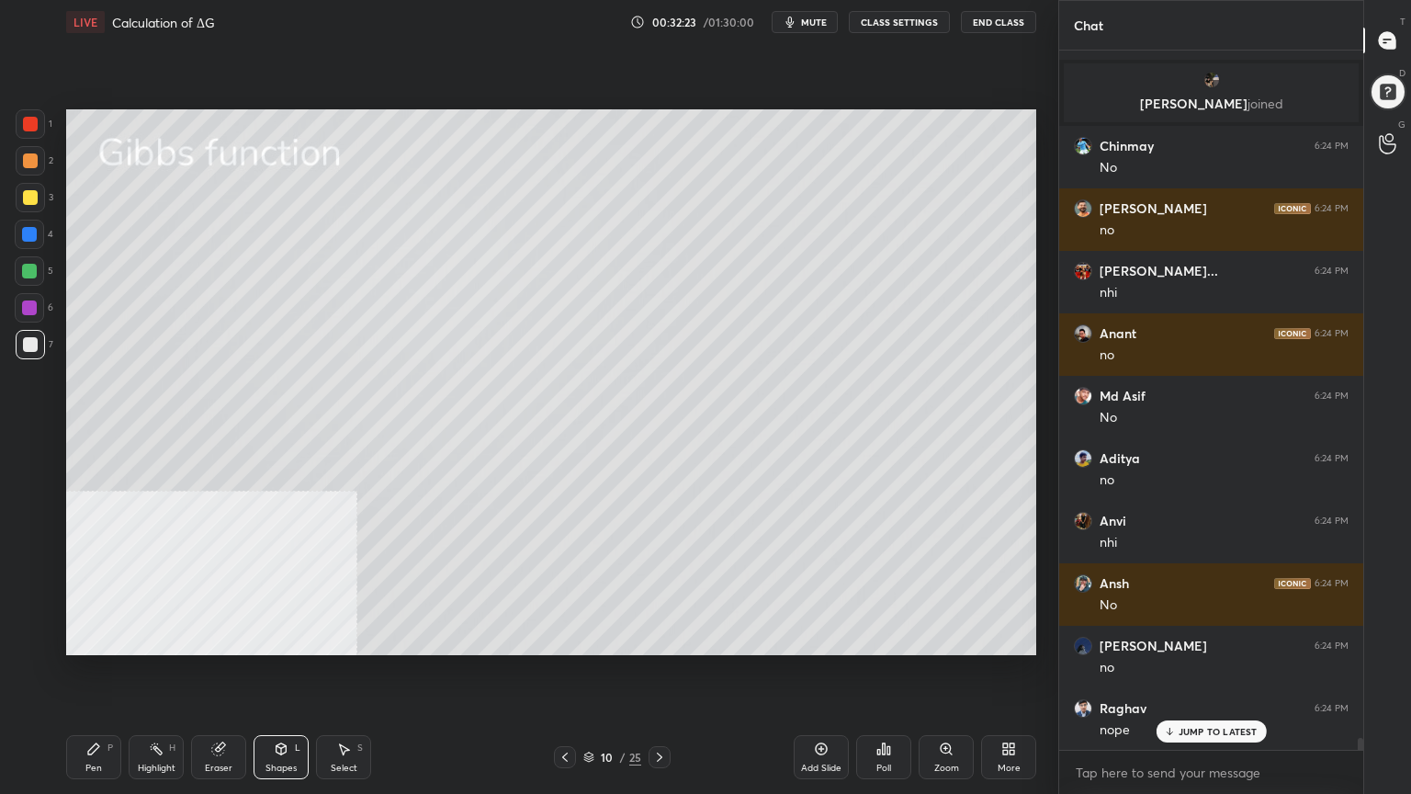
scroll to position [39236, 0]
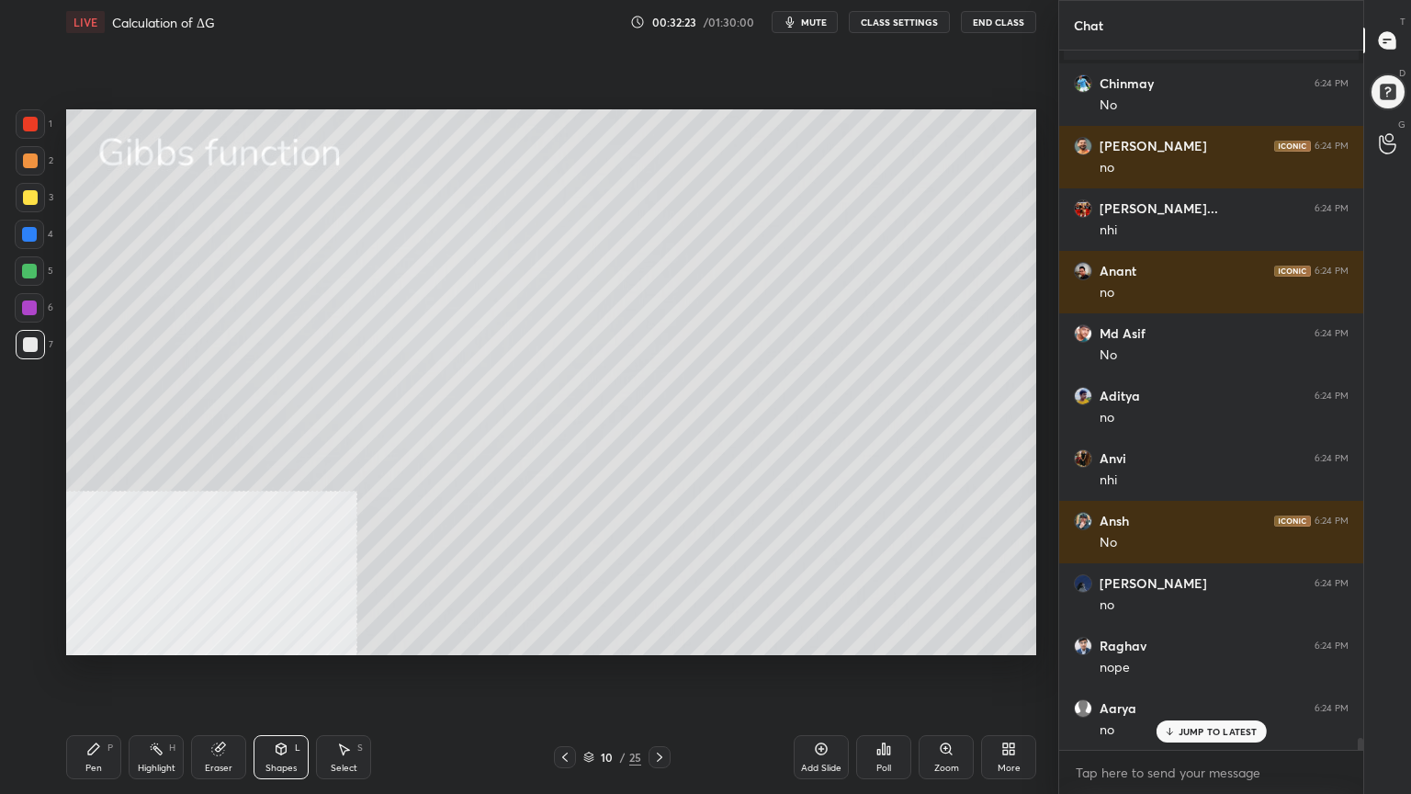
click at [96, 638] on icon at bounding box center [93, 748] width 11 height 11
click at [27, 267] on div at bounding box center [29, 271] width 15 height 15
click at [354, 638] on div "Select S" at bounding box center [343, 757] width 55 height 44
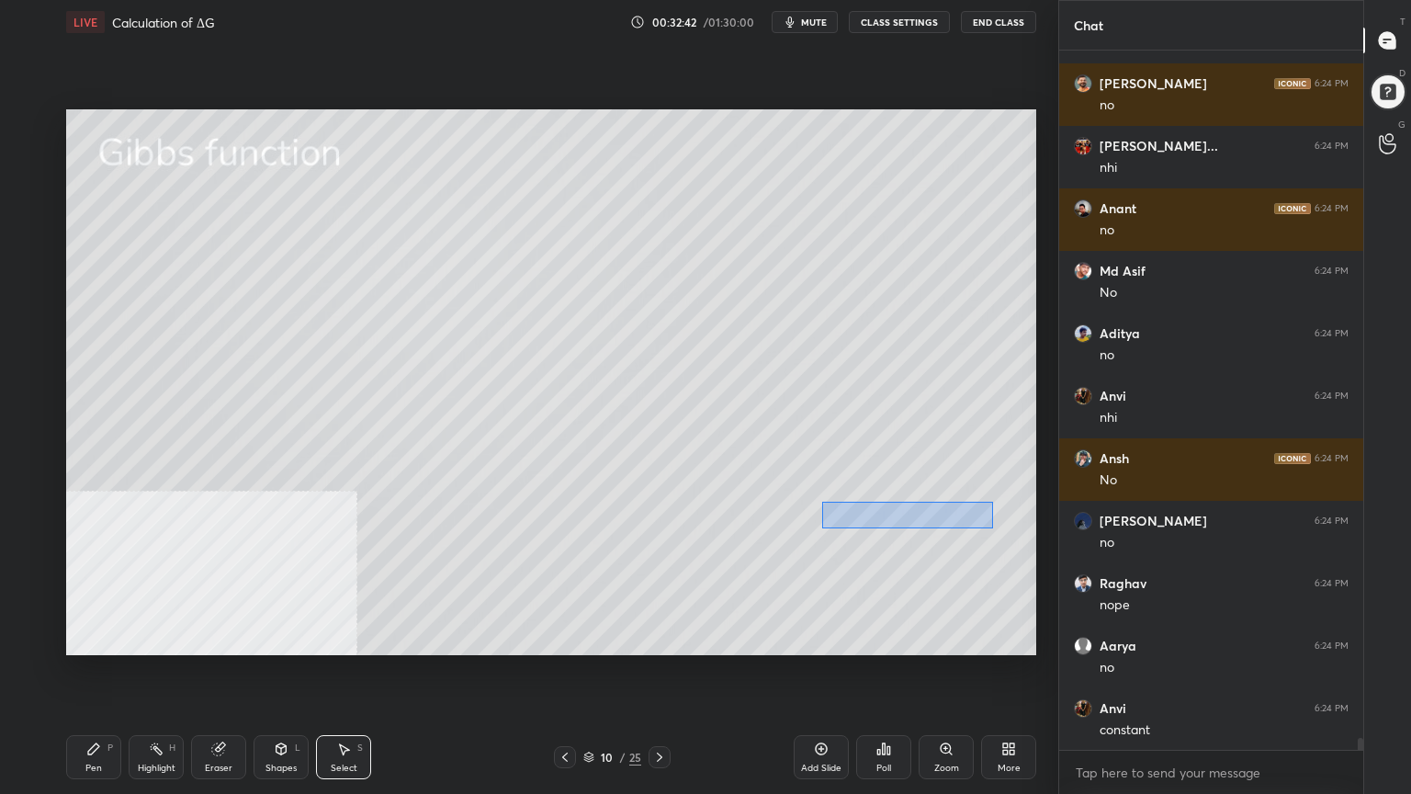
drag, startPoint x: 822, startPoint y: 501, endPoint x: 974, endPoint y: 529, distance: 154.3
click at [992, 529] on div "0 ° Undo Copy Duplicate Duplicate to new slide Delete" at bounding box center [551, 382] width 970 height 546
click at [929, 511] on div "0 ° Undo Copy Duplicate Duplicate to new slide Delete" at bounding box center [551, 382] width 970 height 546
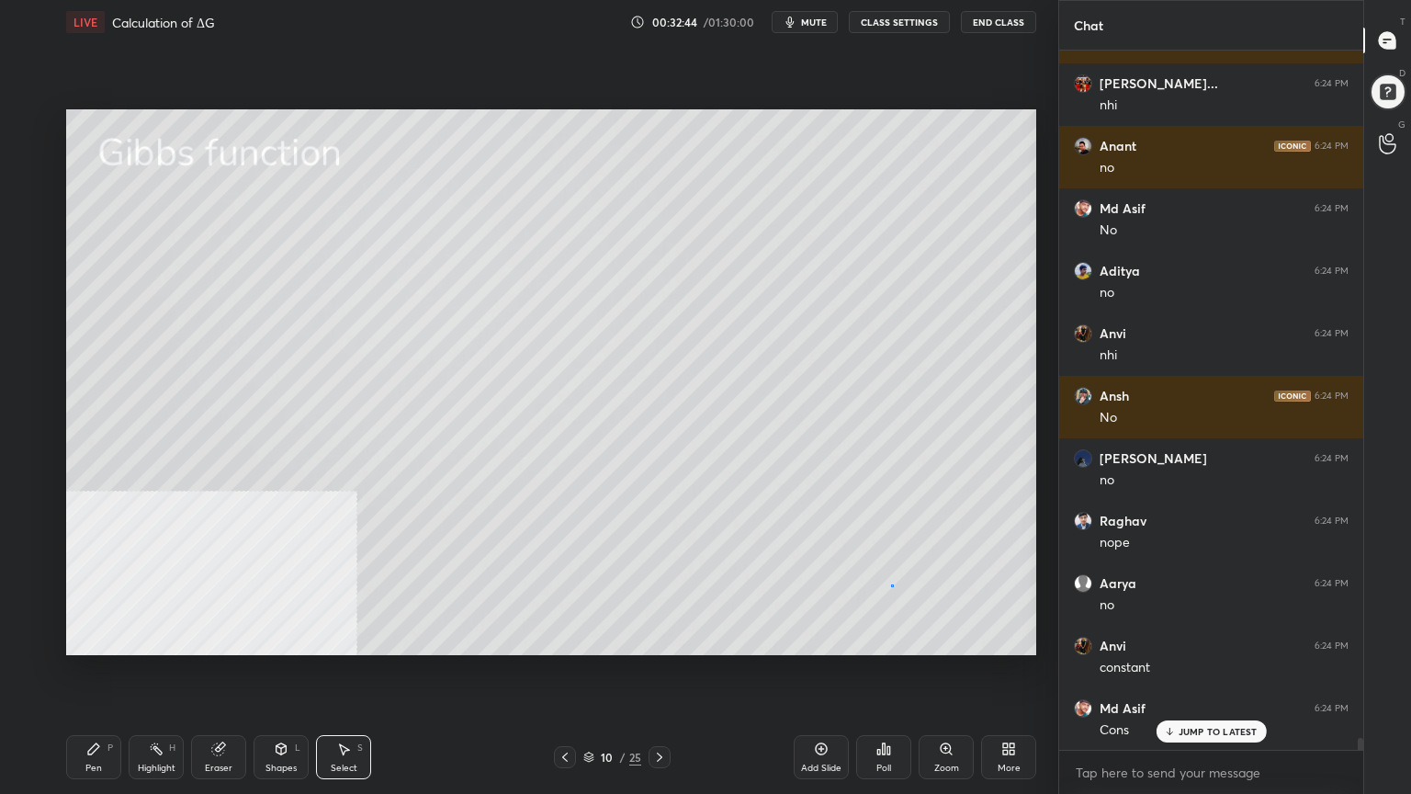
click at [889, 584] on div "0 ° Undo Copy Duplicate Duplicate to new slide Delete" at bounding box center [551, 382] width 970 height 546
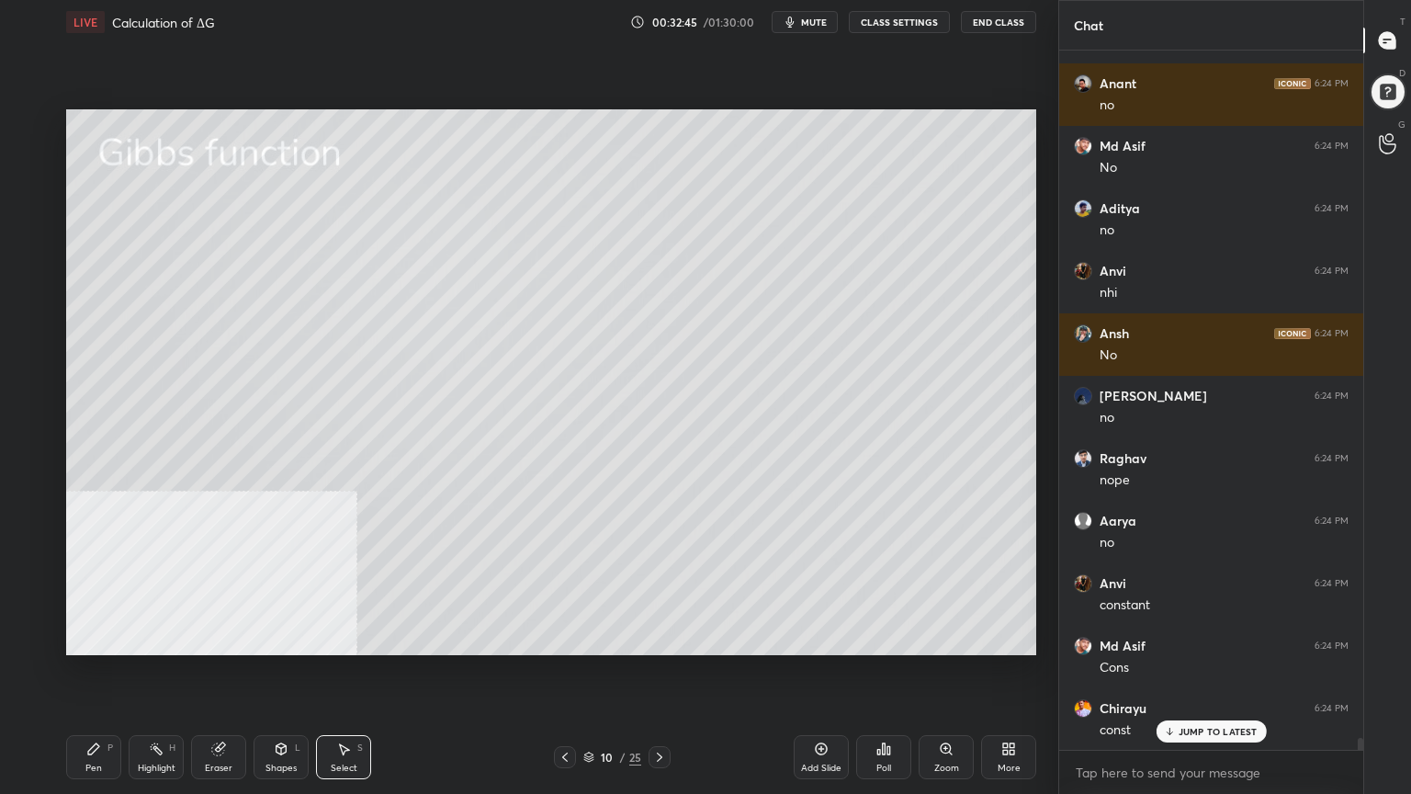
click at [81, 638] on div "Pen P" at bounding box center [93, 757] width 55 height 44
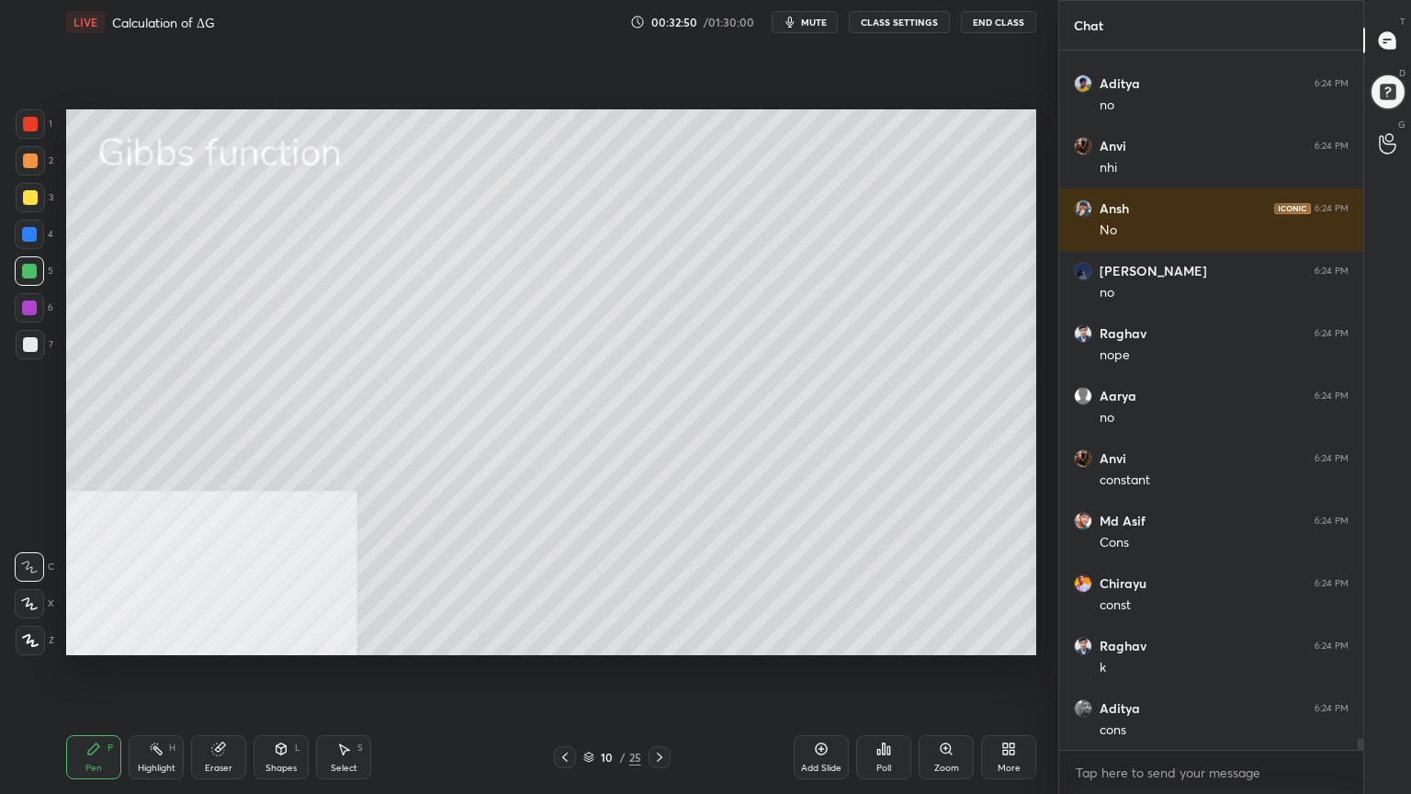
scroll to position [39611, 0]
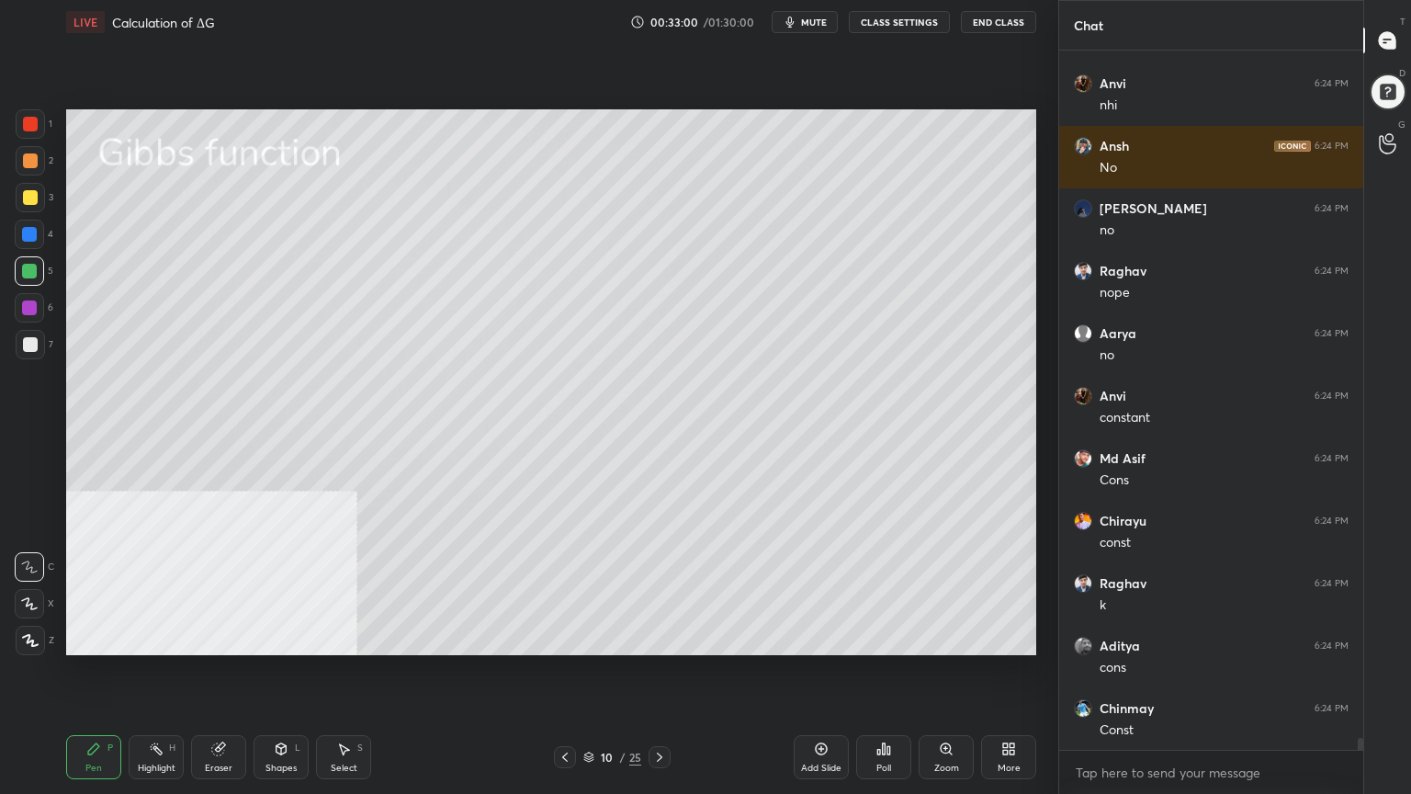
click at [359, 638] on div "Select S" at bounding box center [343, 757] width 55 height 44
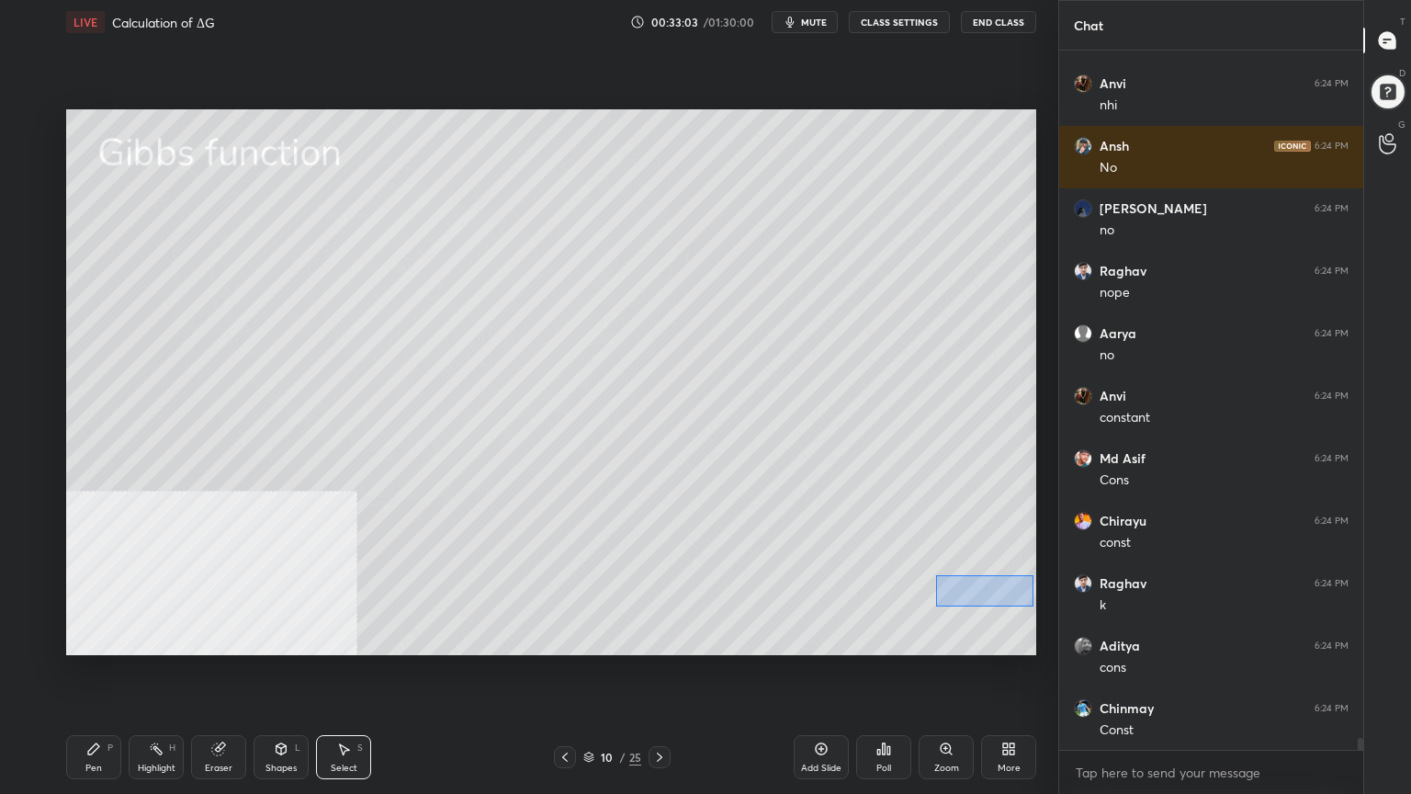
drag, startPoint x: 949, startPoint y: 582, endPoint x: 1035, endPoint y: 606, distance: 89.0
click at [1035, 606] on div "0 ° Undo Copy Duplicate Duplicate to new slide Delete" at bounding box center [551, 382] width 970 height 546
click at [1003, 594] on div "0 ° Undo Copy Duplicate Duplicate to new slide Delete" at bounding box center [551, 382] width 970 height 546
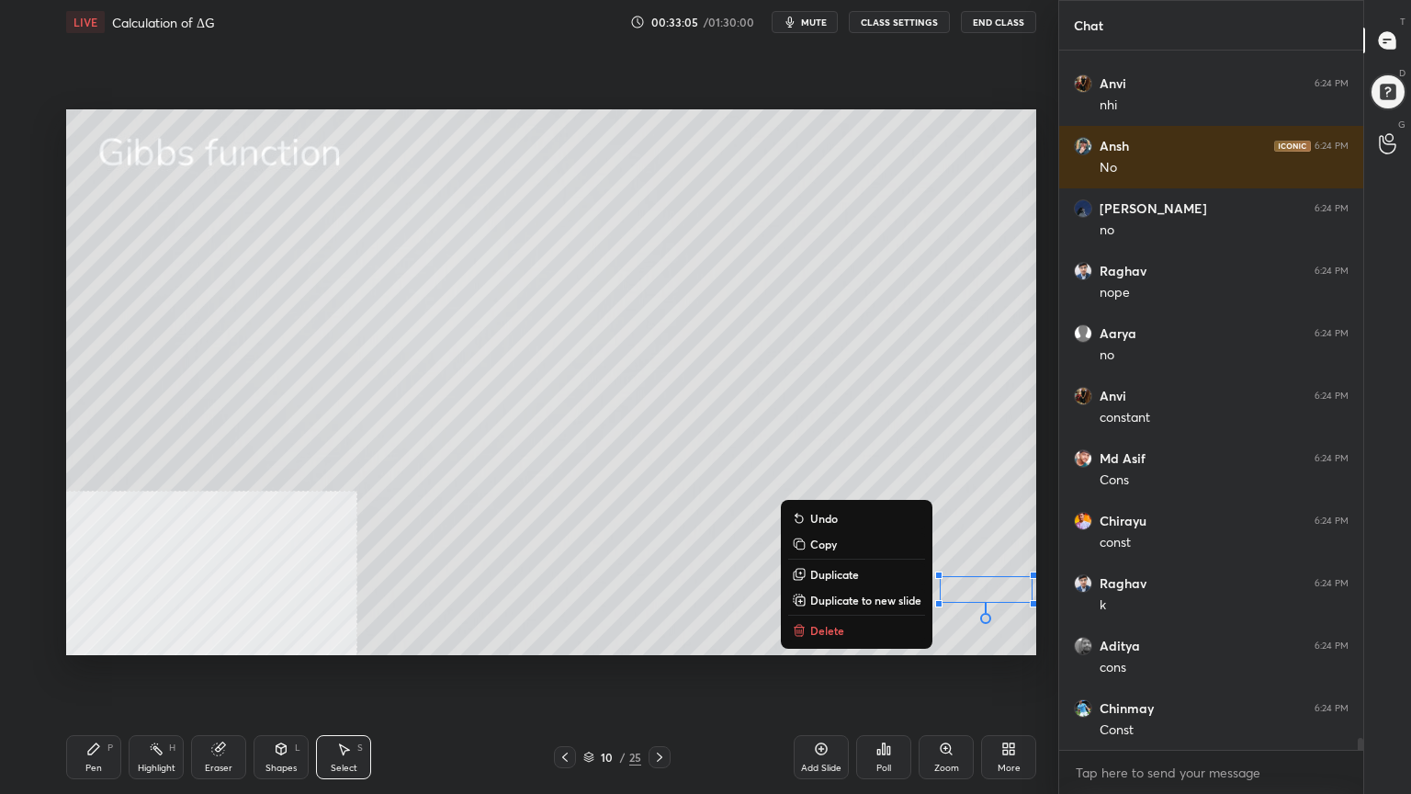
click at [963, 637] on div "0 ° Undo Copy Duplicate Duplicate to new slide Delete" at bounding box center [551, 382] width 970 height 546
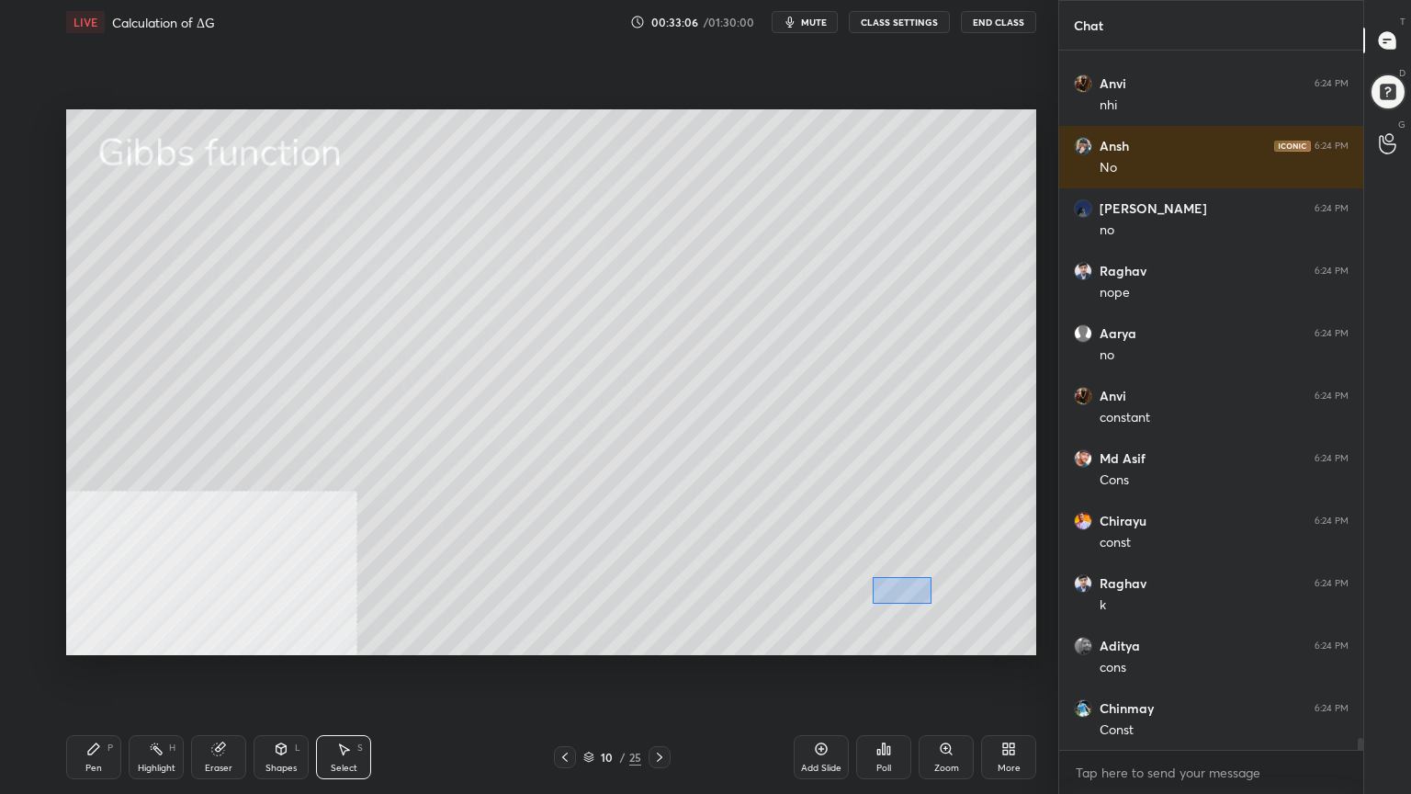
drag, startPoint x: 872, startPoint y: 575, endPoint x: 931, endPoint y: 603, distance: 64.9
click at [931, 603] on div "0 ° Undo Copy Duplicate Duplicate to new slide Delete" at bounding box center [551, 382] width 970 height 546
click at [899, 589] on div "0 ° Undo Copy Duplicate Duplicate to new slide Delete" at bounding box center [551, 382] width 970 height 546
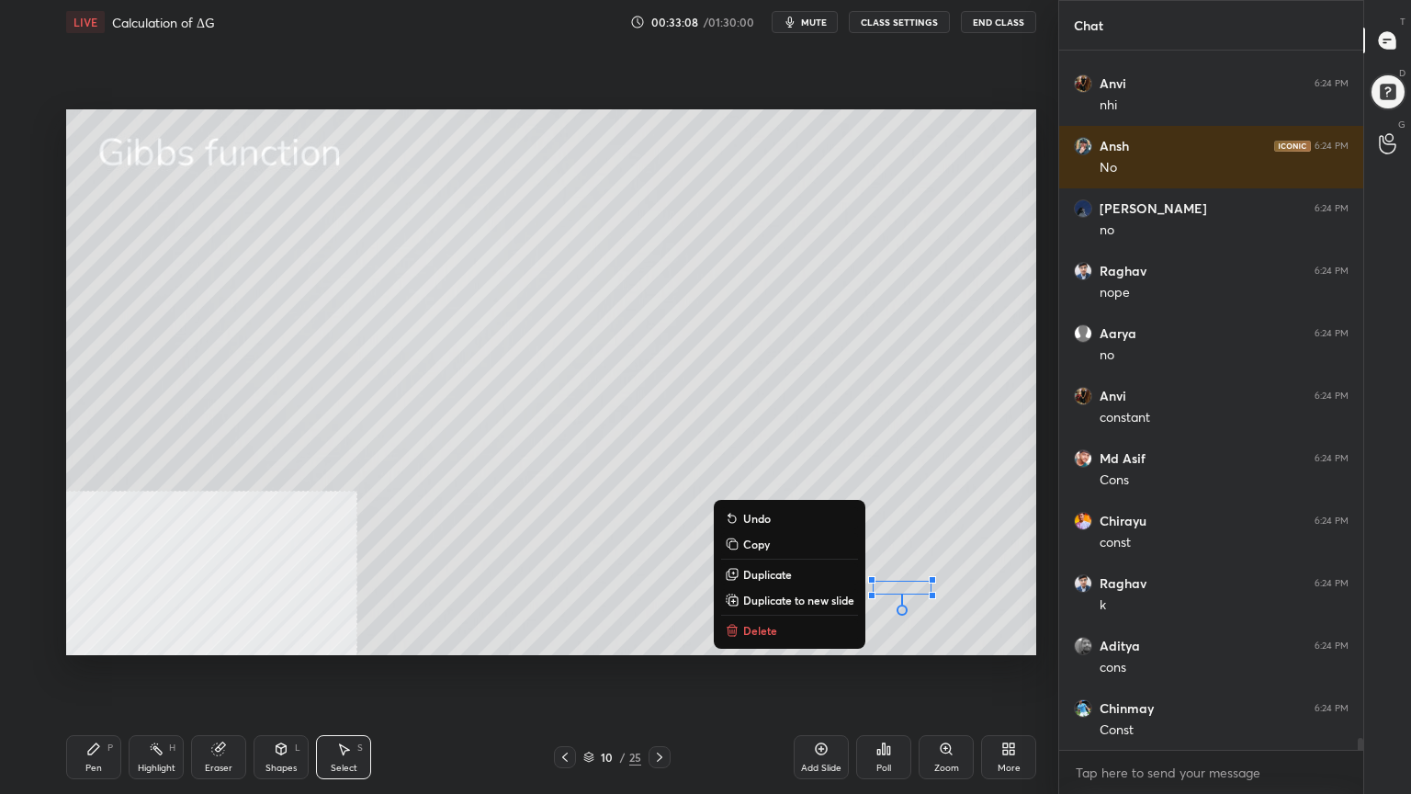
click at [888, 635] on div "0 ° Undo Copy Duplicate Duplicate to new slide Delete" at bounding box center [551, 382] width 970 height 546
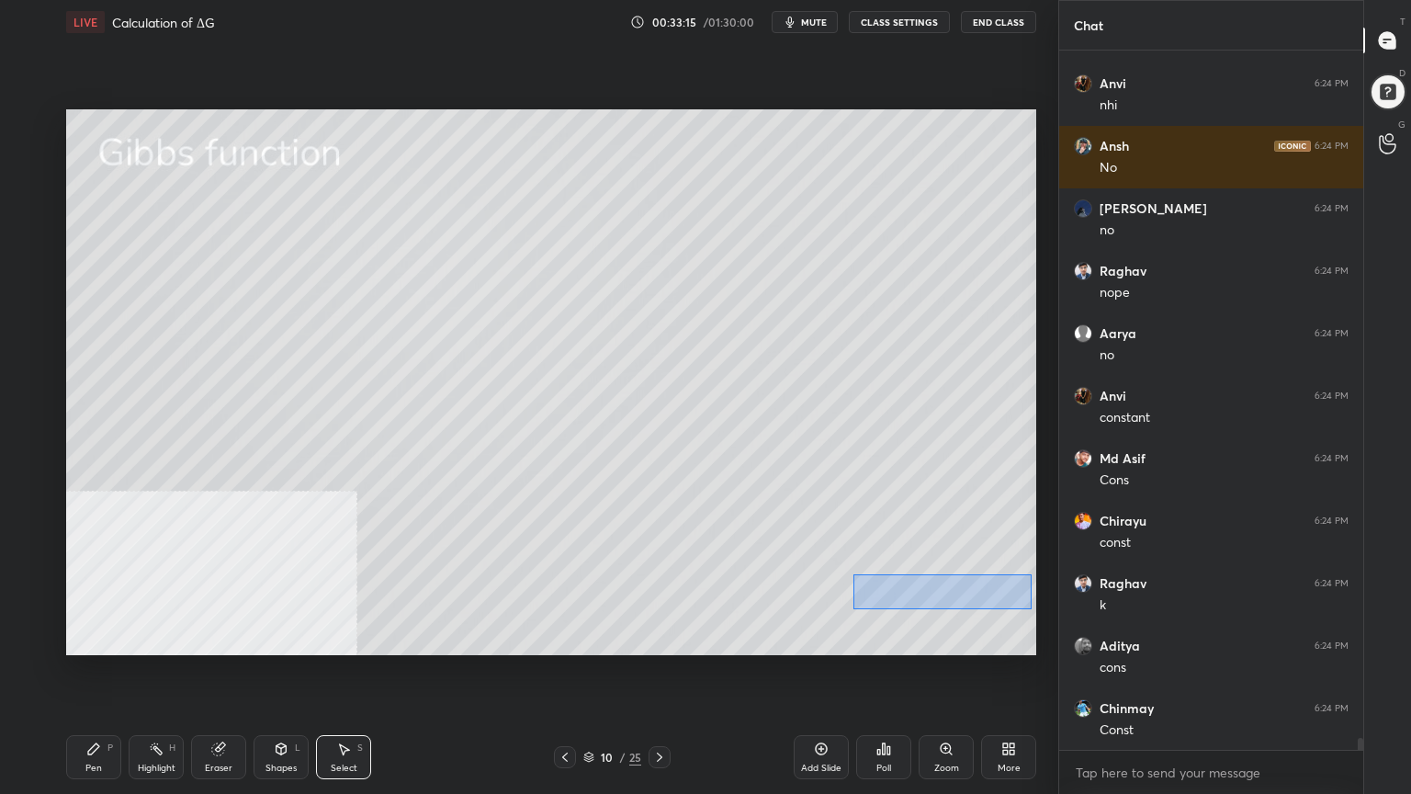
drag, startPoint x: 853, startPoint y: 573, endPoint x: 1032, endPoint y: 609, distance: 182.7
click at [1032, 609] on div "0 ° Undo Copy Duplicate Duplicate to new slide Delete" at bounding box center [551, 382] width 970 height 546
click at [963, 588] on div "0 ° Undo Copy Duplicate Duplicate to new slide Delete" at bounding box center [551, 382] width 970 height 546
click at [948, 638] on div "0 ° Undo Copy Duplicate Duplicate to new slide Delete" at bounding box center [551, 382] width 970 height 546
drag, startPoint x: 96, startPoint y: 767, endPoint x: 96, endPoint y: 753, distance: 13.8
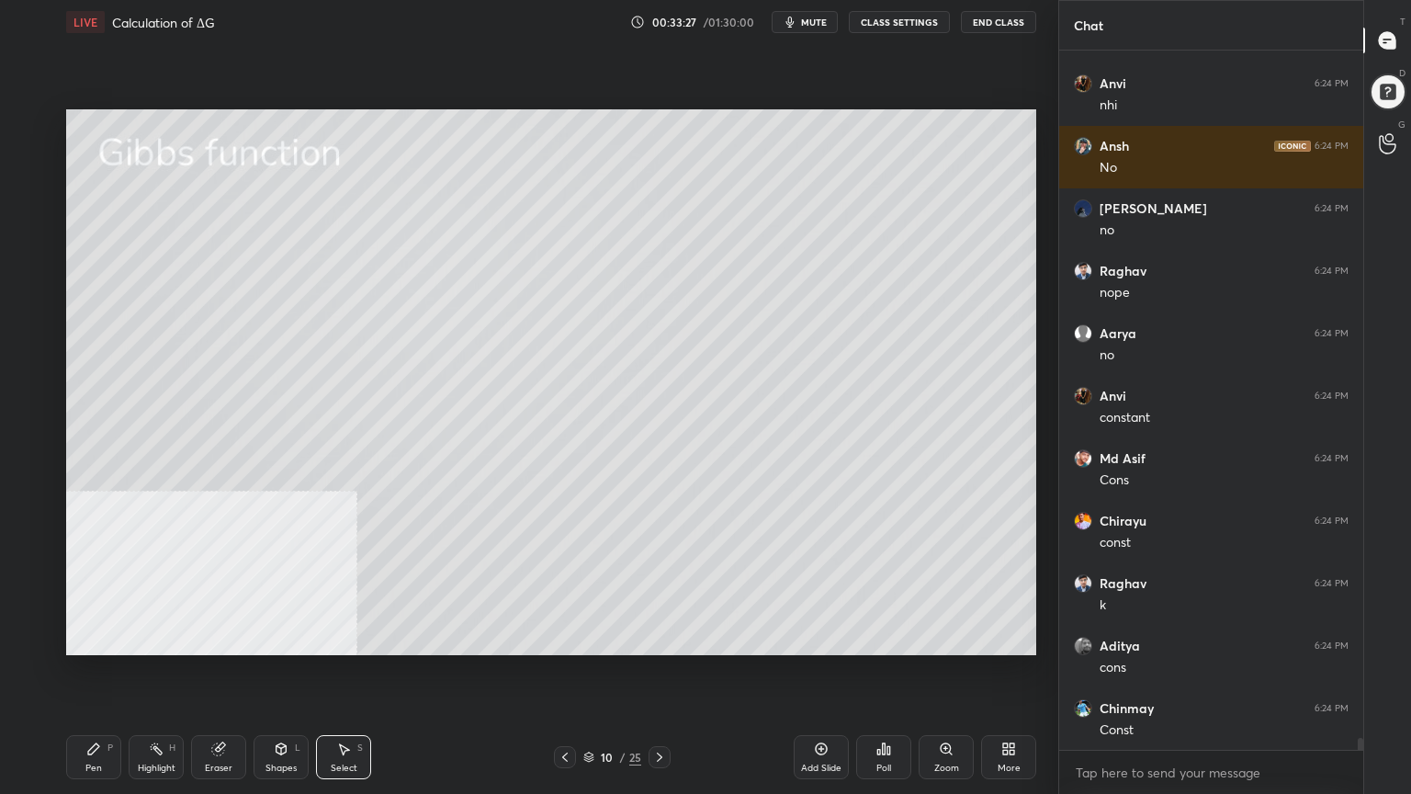
click at [96, 638] on div "Pen" at bounding box center [93, 768] width 17 height 9
click at [589, 638] on icon at bounding box center [588, 757] width 11 height 11
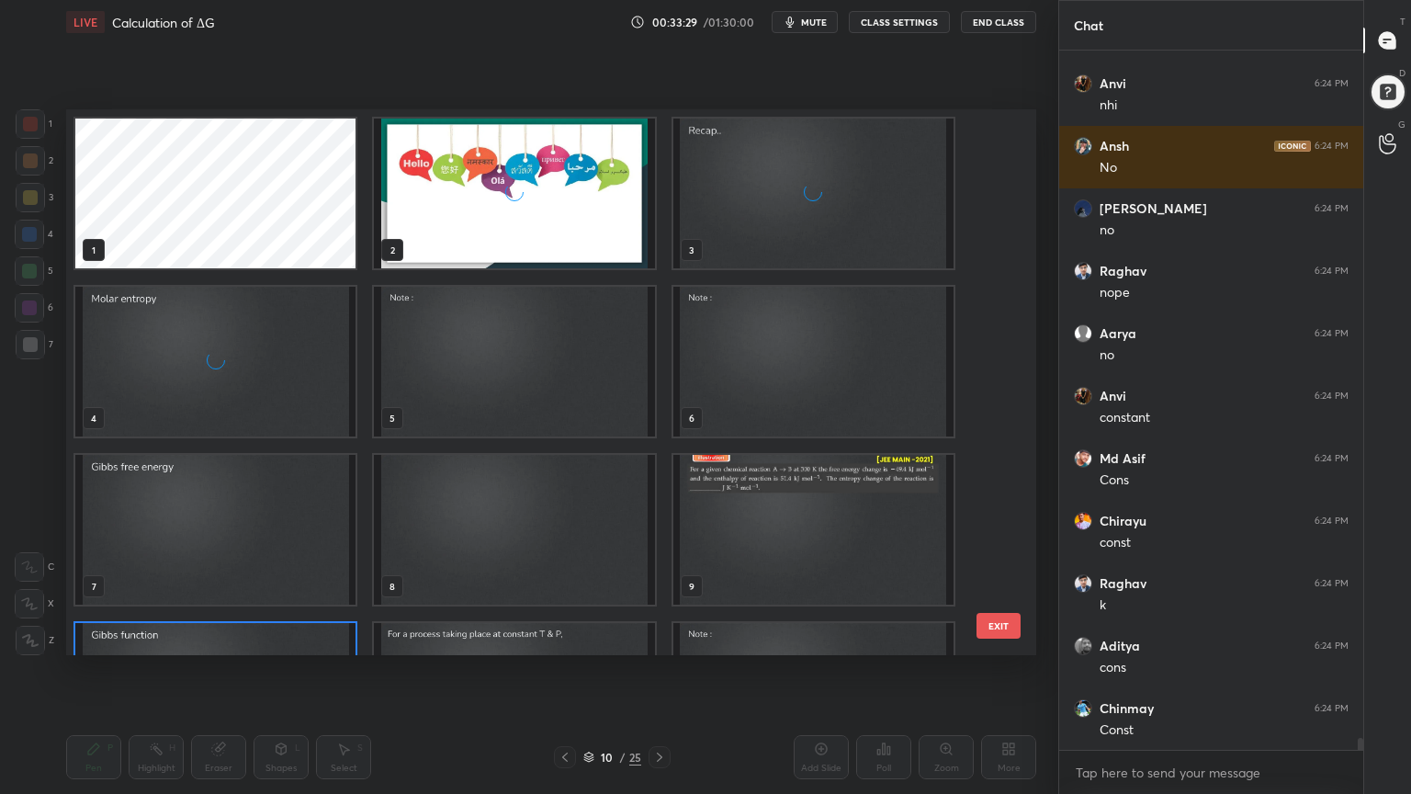
scroll to position [540, 961]
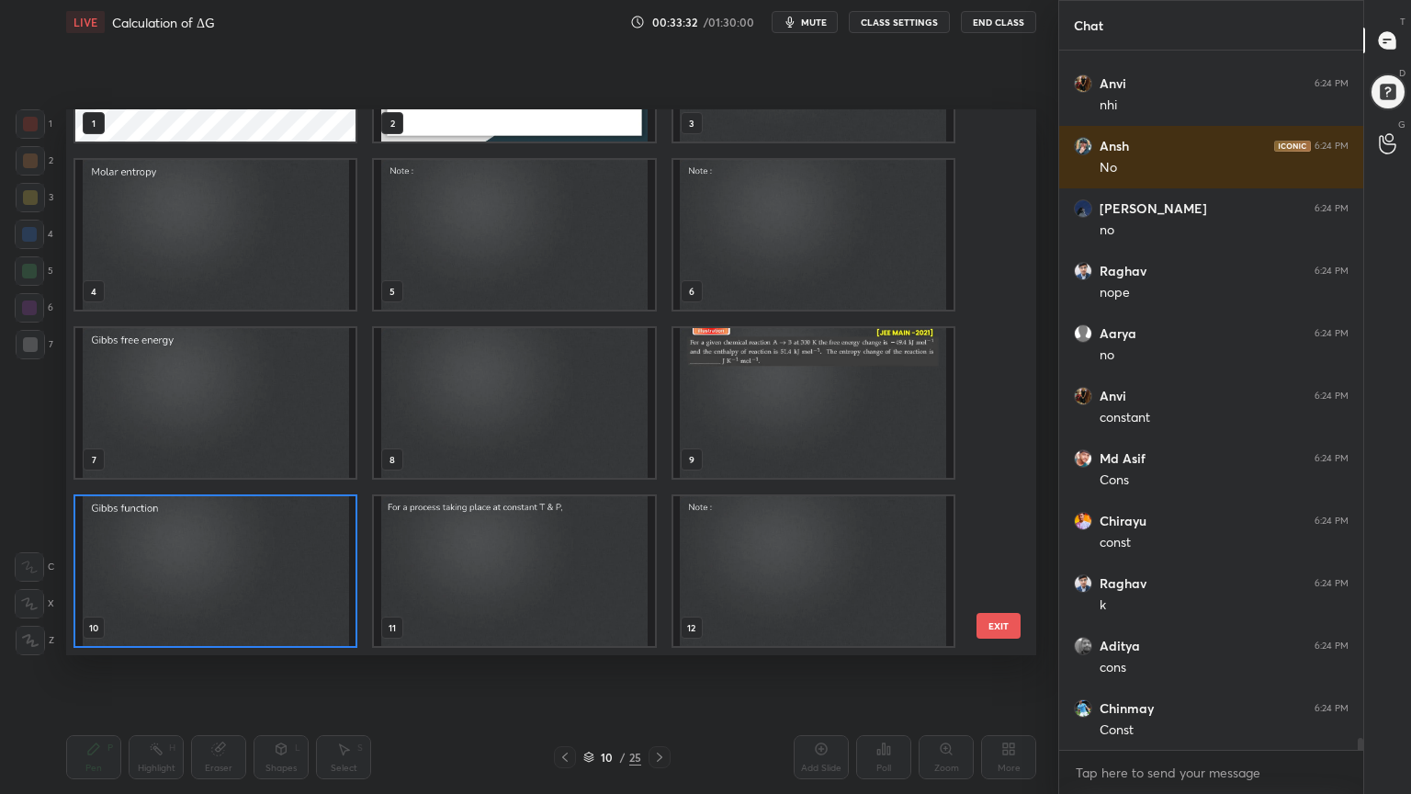
click at [317, 596] on img "grid" at bounding box center [215, 571] width 280 height 150
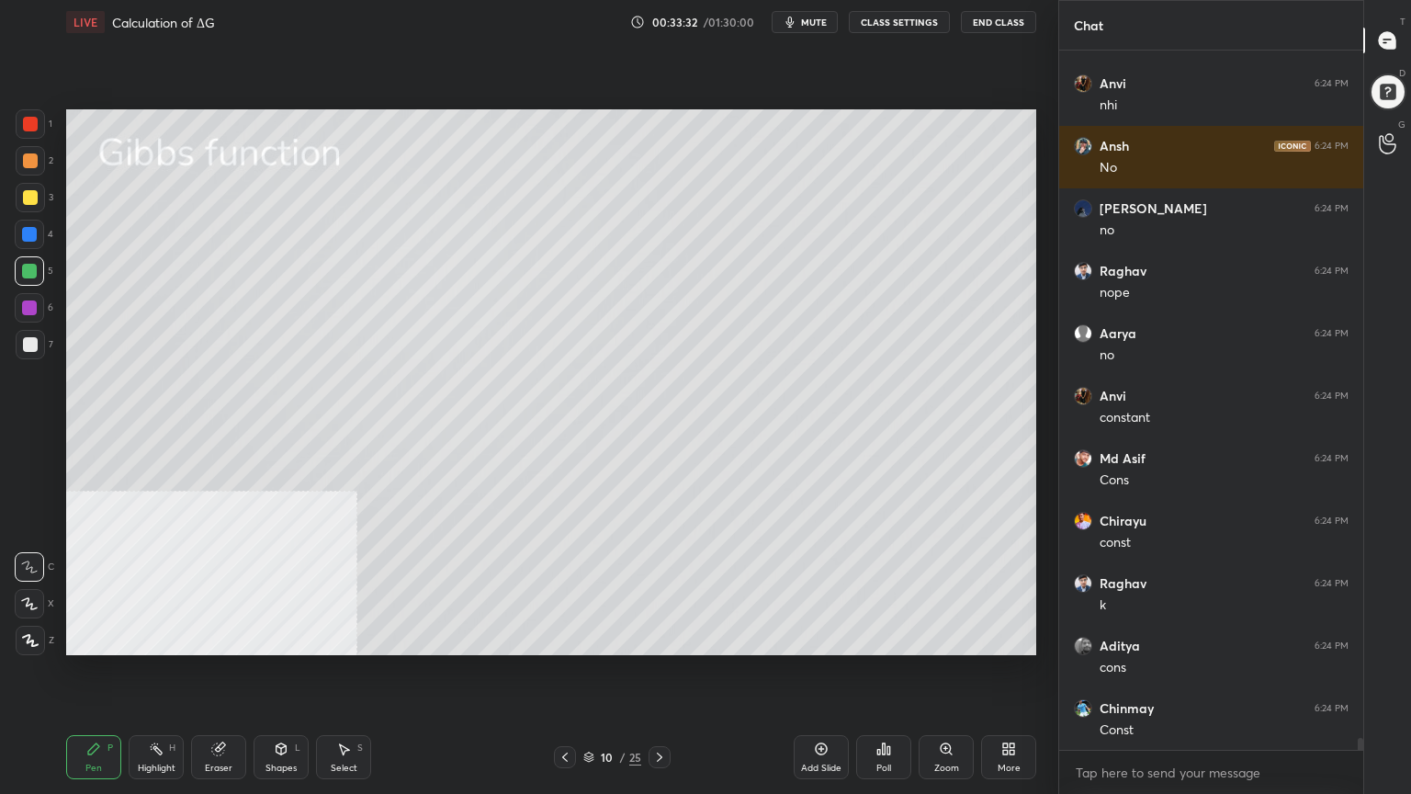
click at [317, 603] on img "grid" at bounding box center [215, 571] width 280 height 150
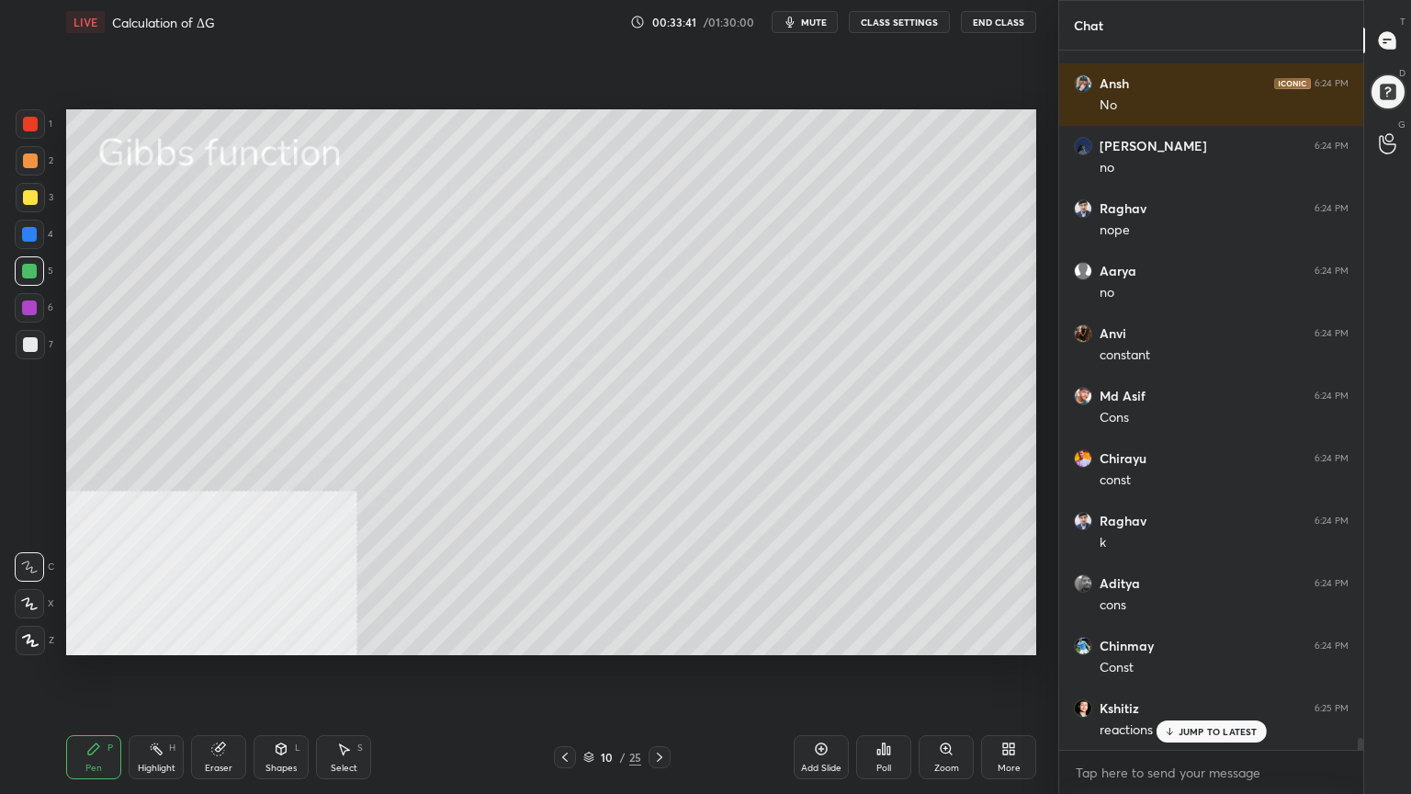
click at [662, 638] on icon at bounding box center [659, 757] width 15 height 15
click at [31, 166] on div at bounding box center [30, 160] width 15 height 15
click at [824, 24] on span "mute" at bounding box center [814, 22] width 26 height 13
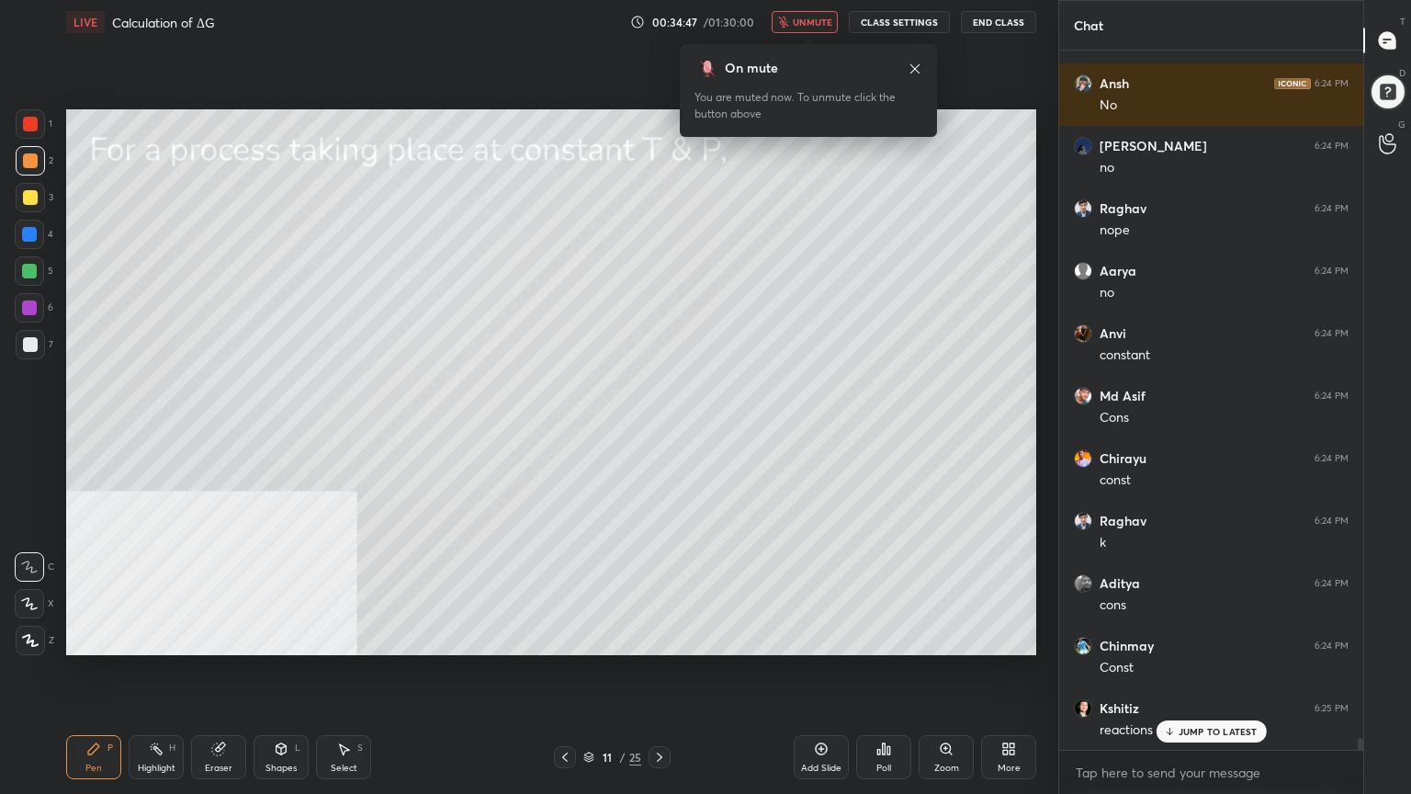
click at [826, 23] on span "unmute" at bounding box center [813, 22] width 40 height 13
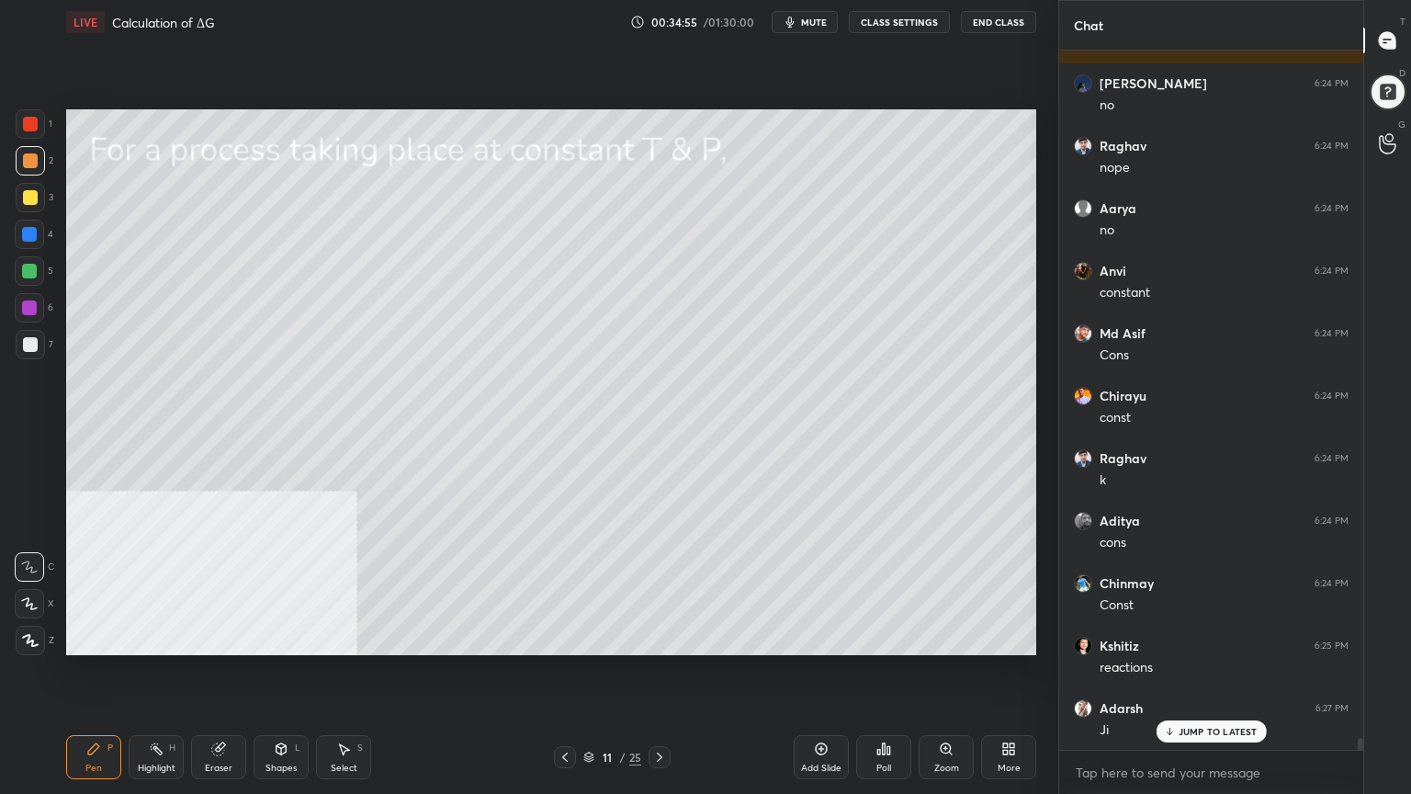
click at [342, 638] on div "Select" at bounding box center [344, 768] width 27 height 9
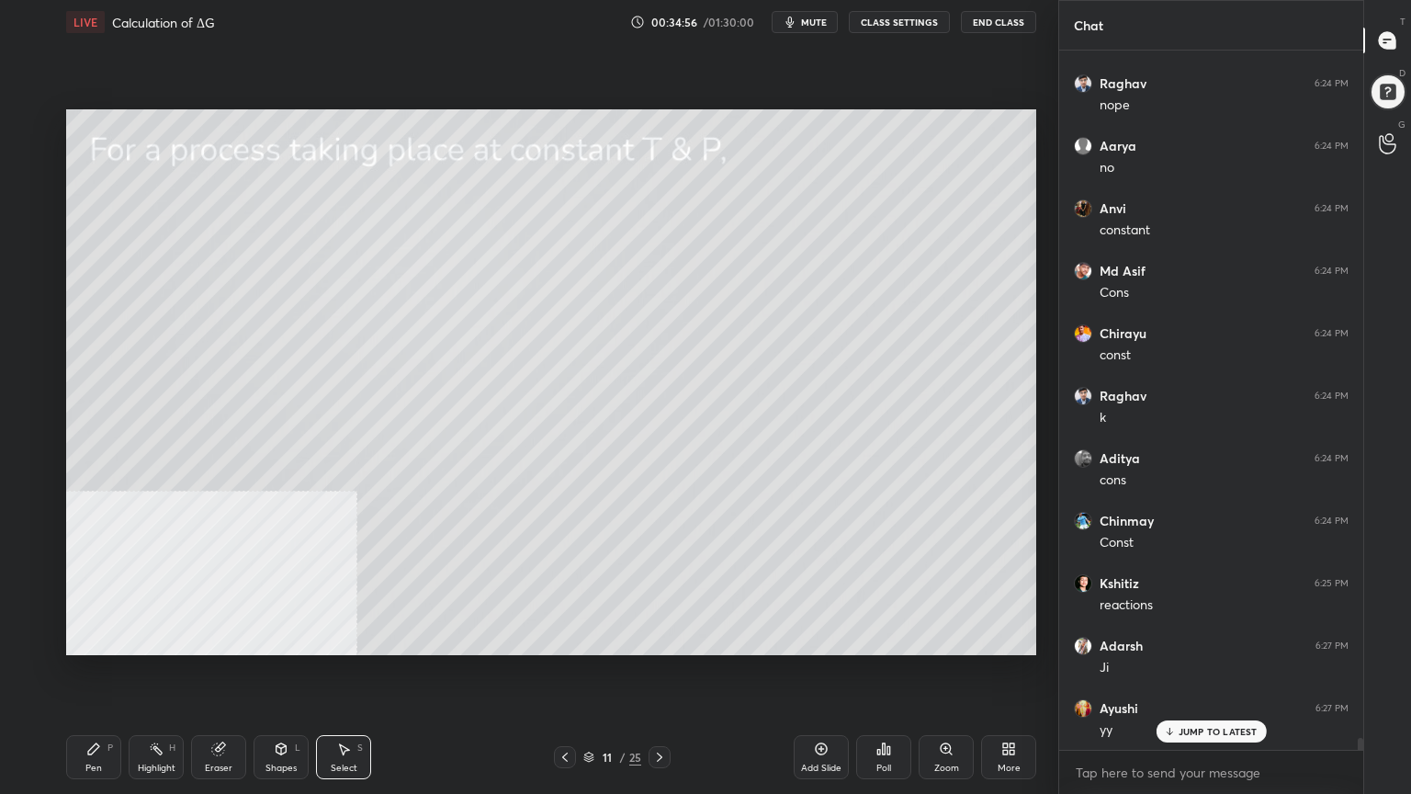
click at [290, 638] on div "Shapes L" at bounding box center [281, 757] width 55 height 44
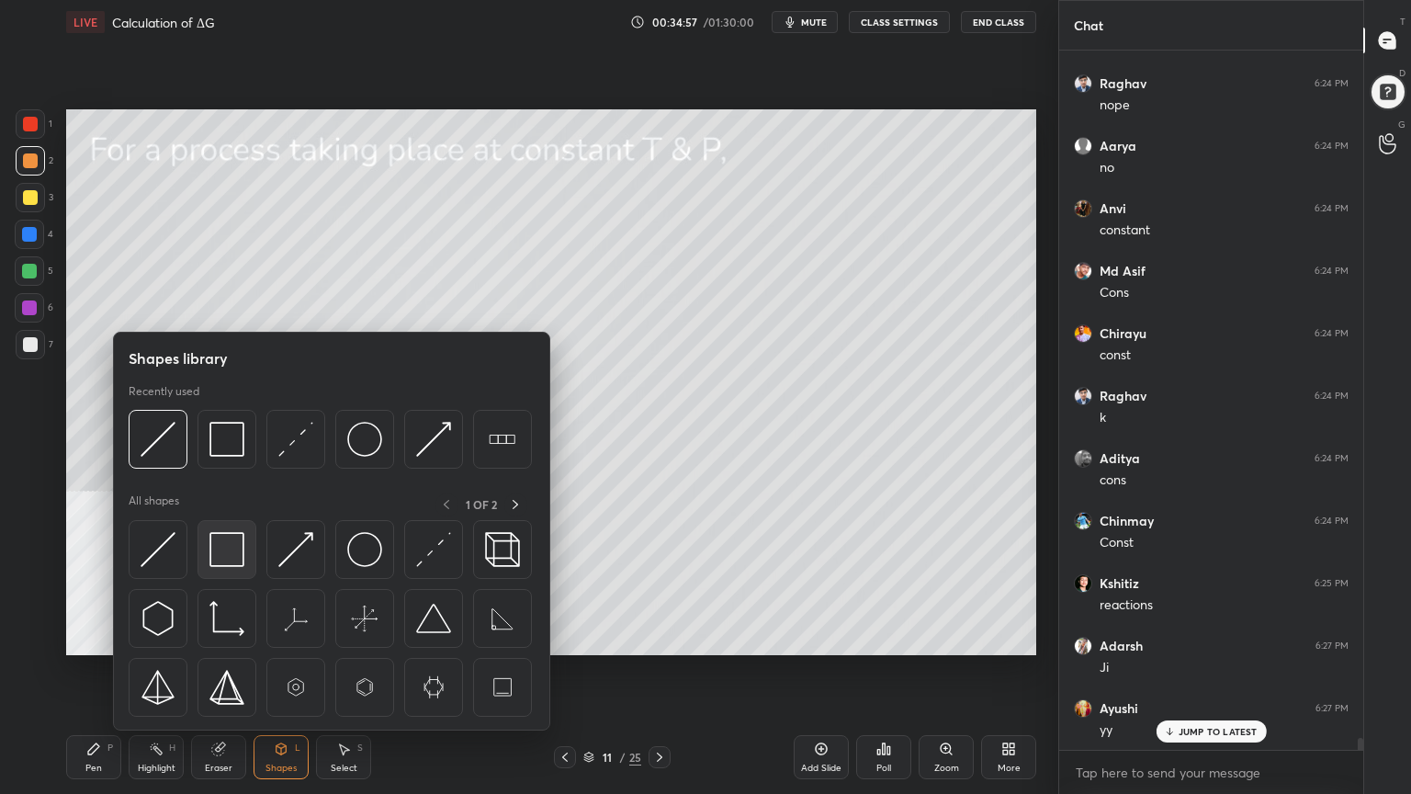
click at [237, 549] on img at bounding box center [226, 549] width 35 height 35
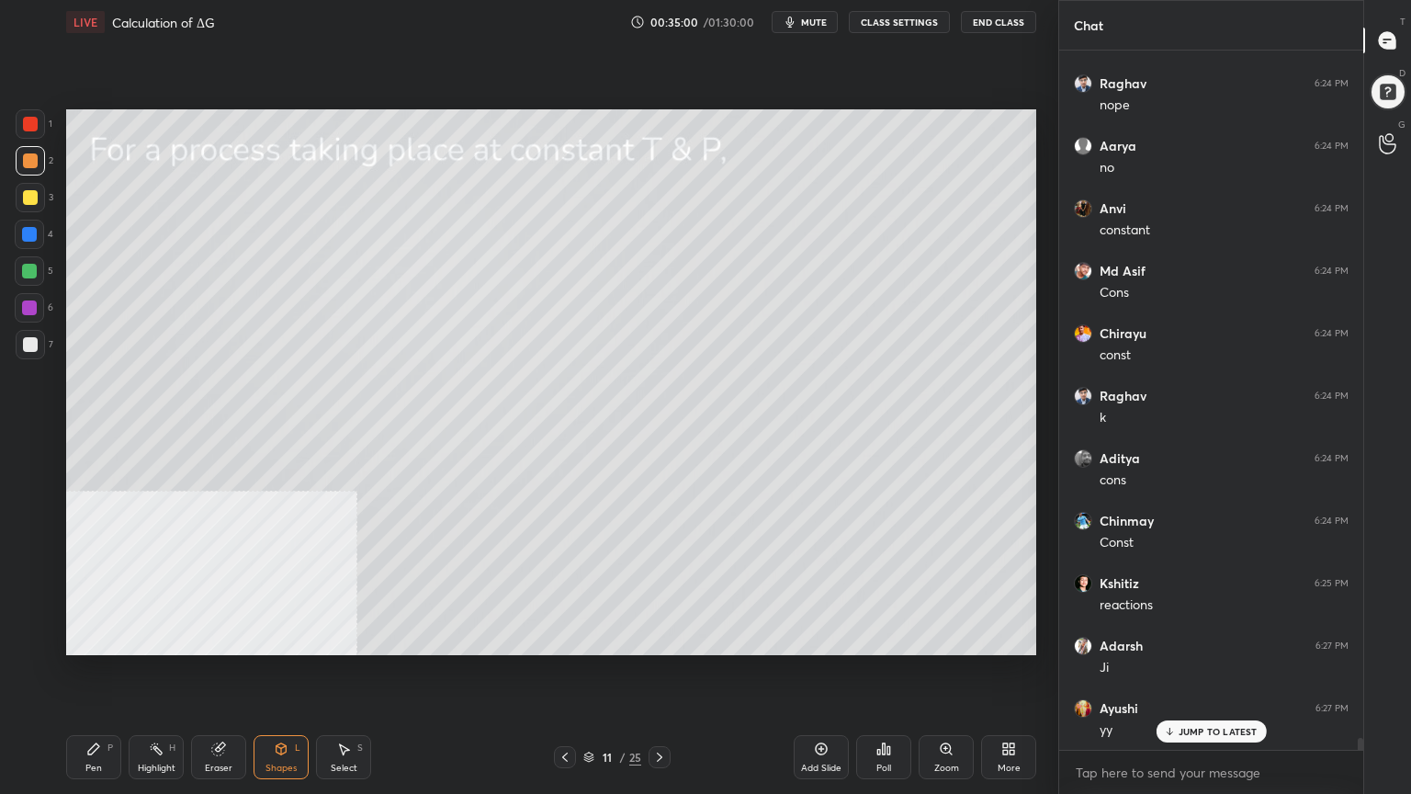
scroll to position [39861, 0]
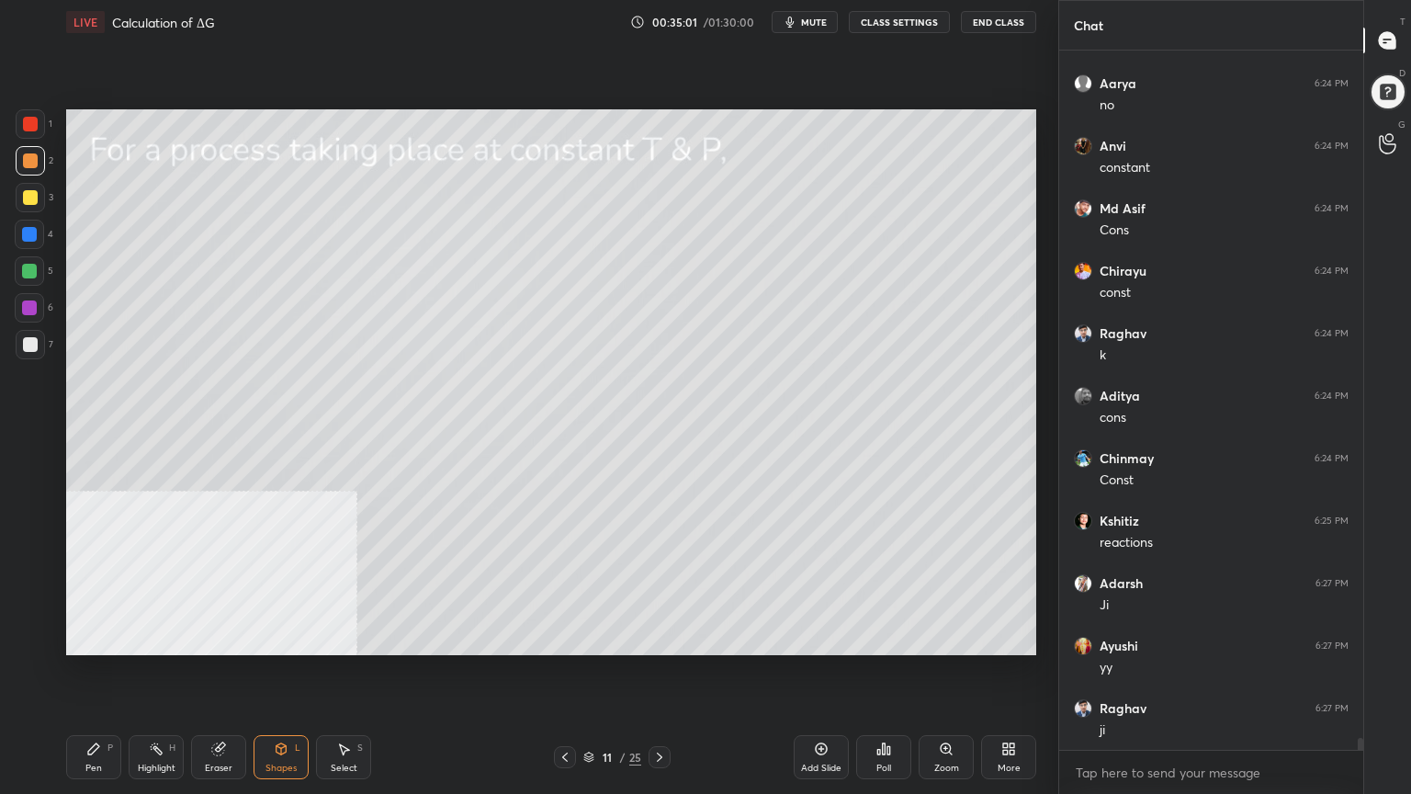
click at [99, 638] on div "Pen P" at bounding box center [93, 757] width 55 height 44
click at [22, 351] on div at bounding box center [30, 344] width 29 height 29
drag, startPoint x: 24, startPoint y: 267, endPoint x: 47, endPoint y: 295, distance: 35.9
click at [24, 269] on div at bounding box center [29, 271] width 15 height 15
drag, startPoint x: 26, startPoint y: 197, endPoint x: 48, endPoint y: 203, distance: 23.0
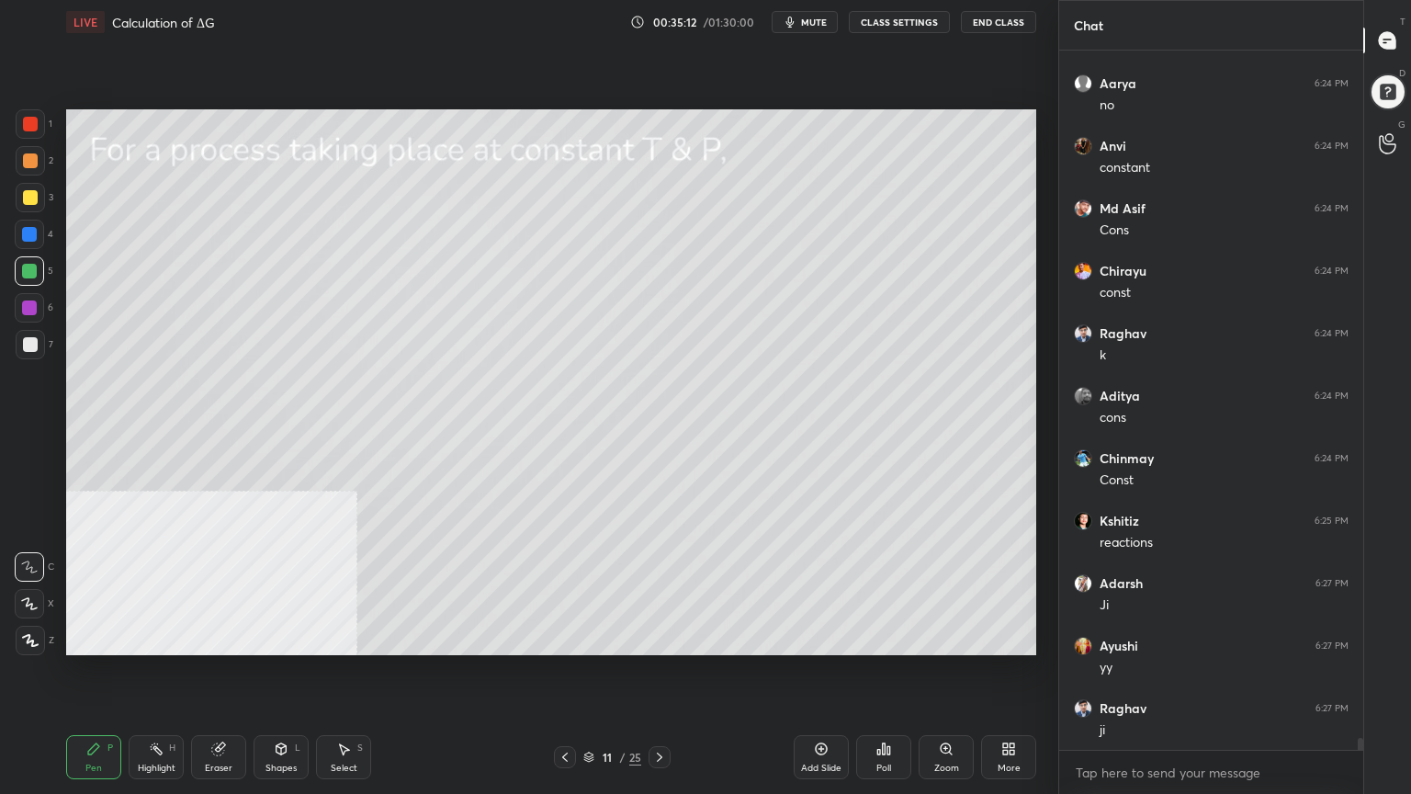
click at [29, 195] on div at bounding box center [30, 197] width 15 height 15
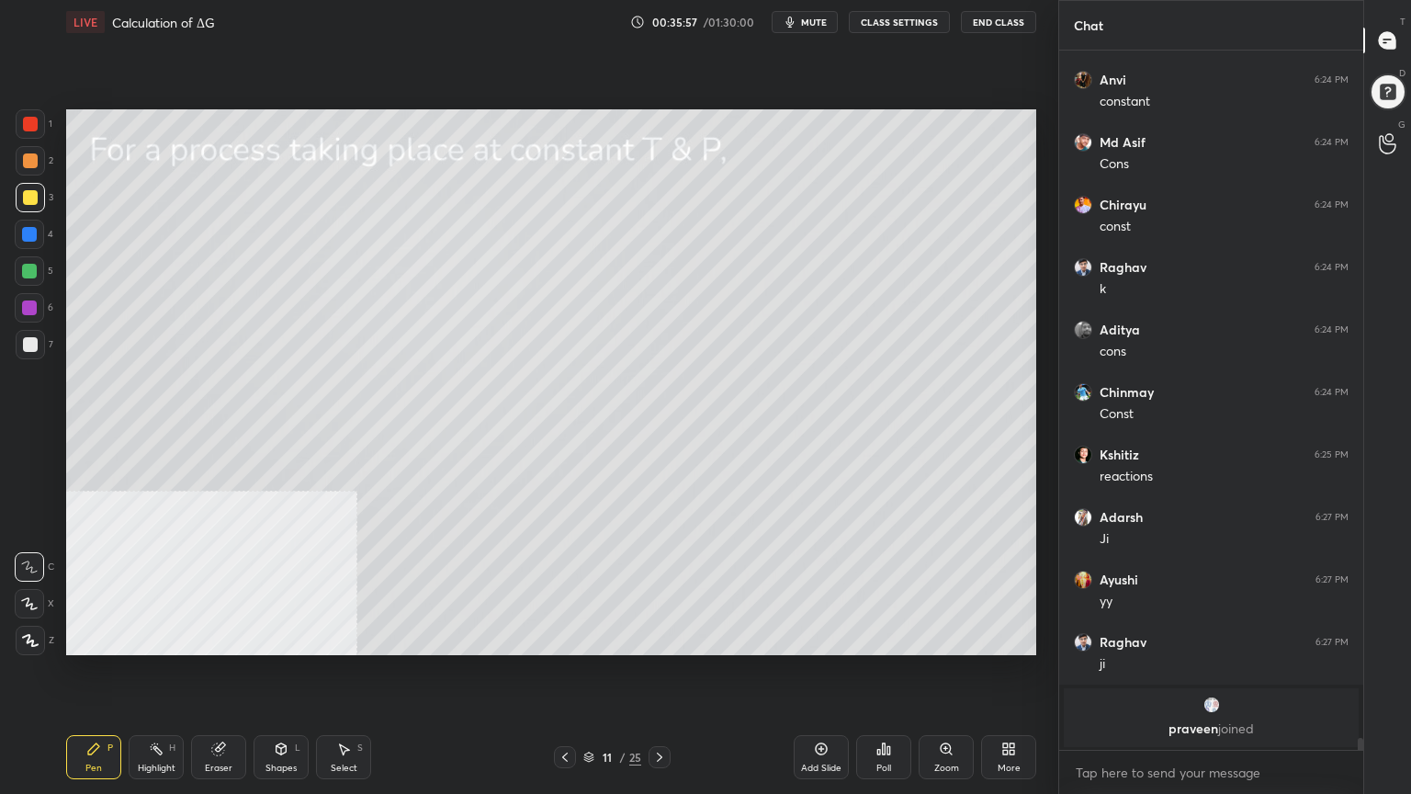
click at [287, 638] on div "Shapes L" at bounding box center [281, 757] width 55 height 44
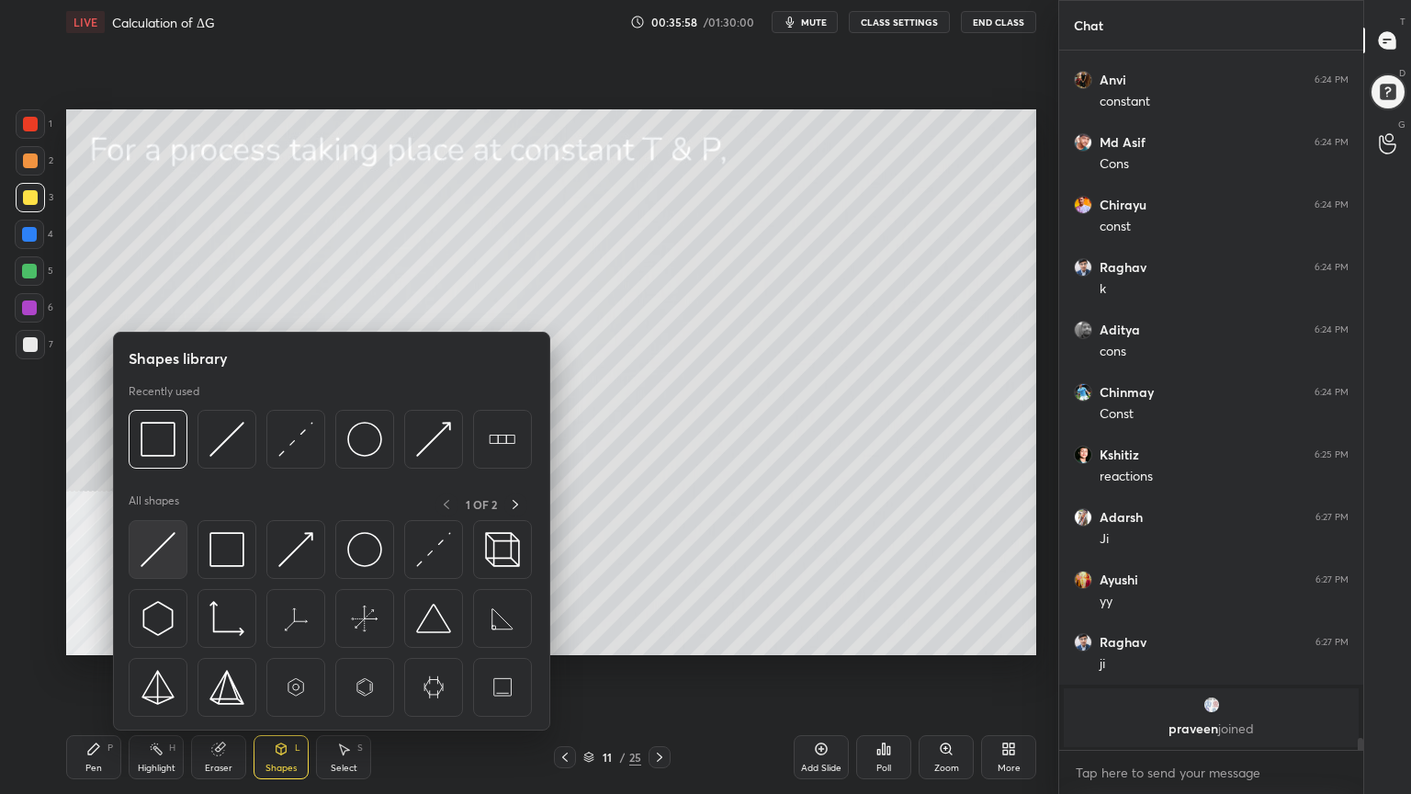
click at [161, 555] on img at bounding box center [158, 549] width 35 height 35
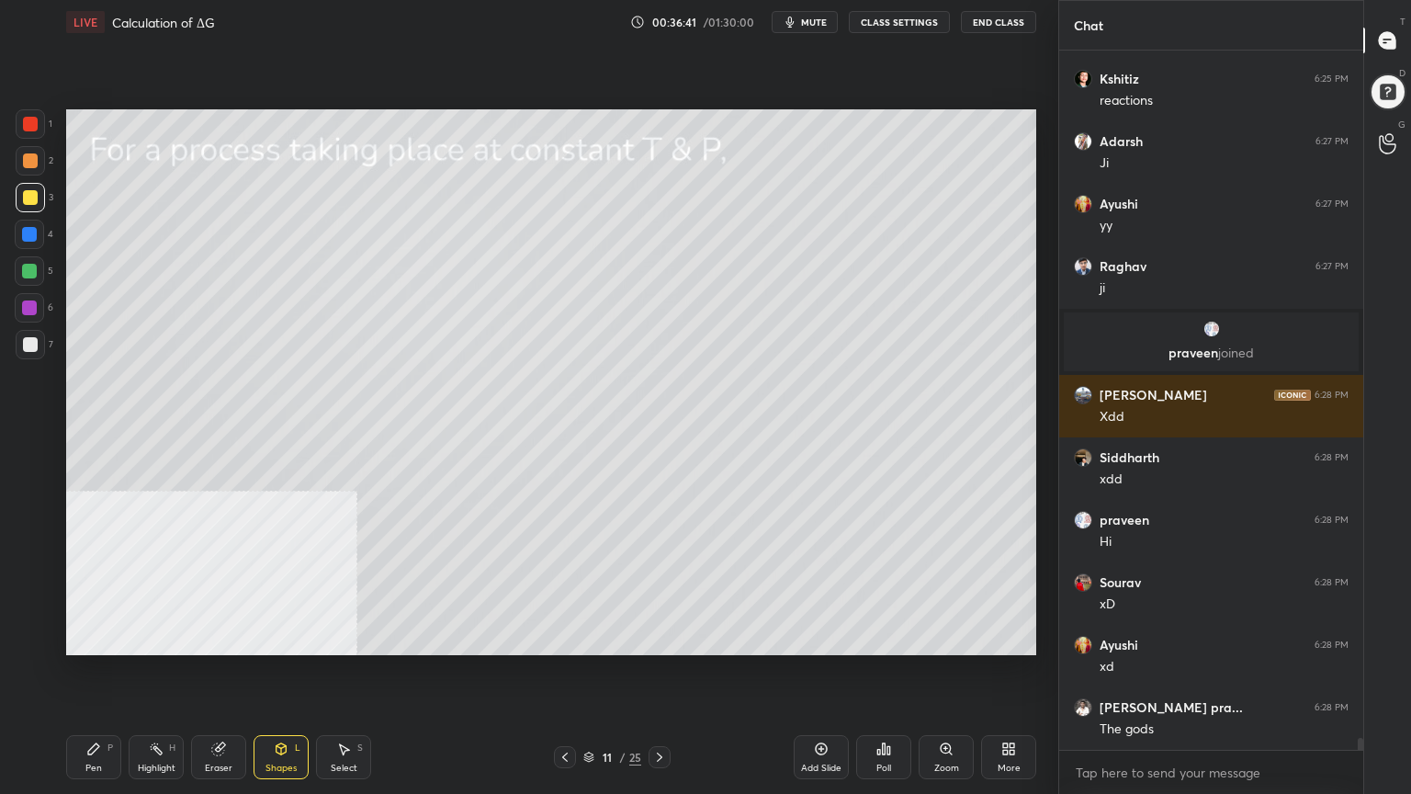
scroll to position [39981, 0]
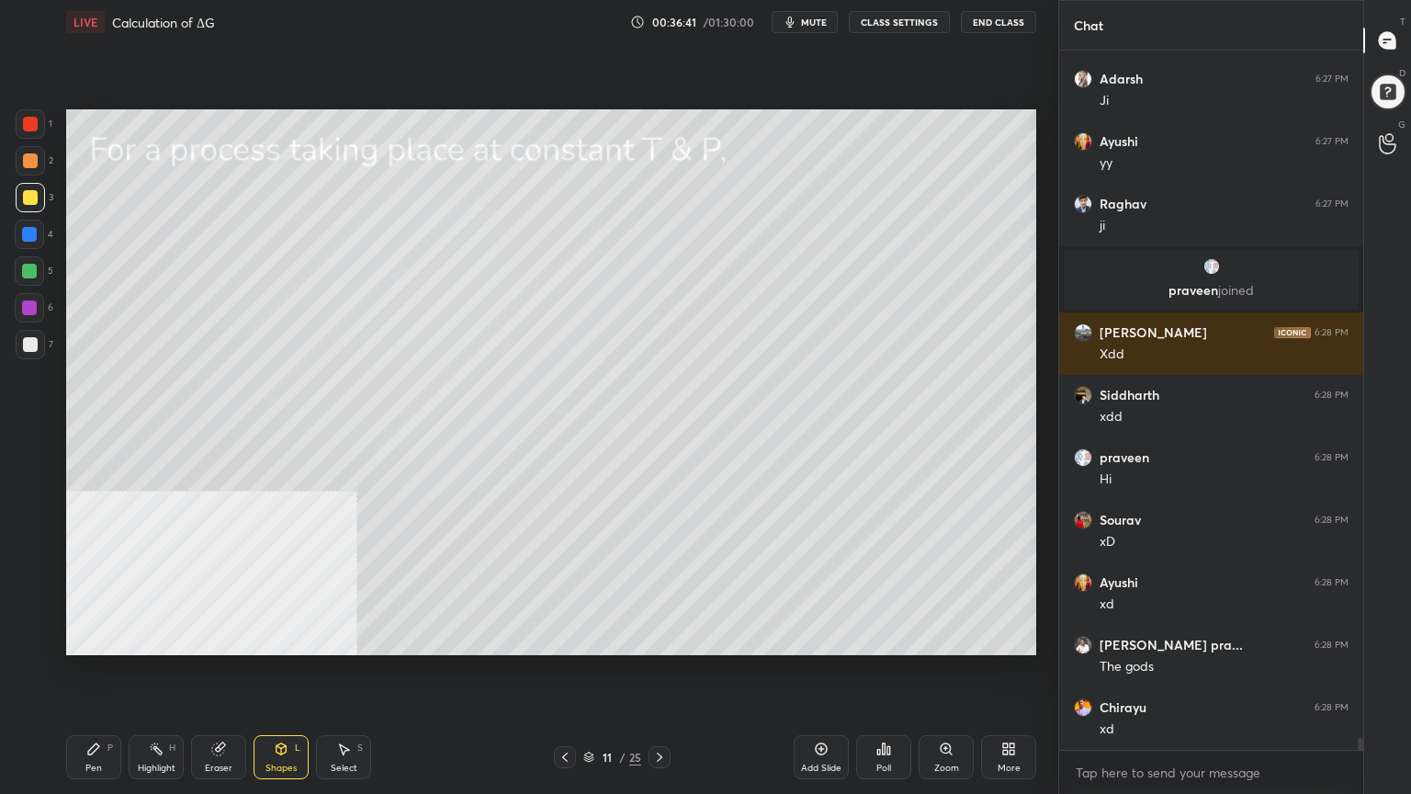
click at [99, 638] on div "Pen P" at bounding box center [93, 757] width 55 height 44
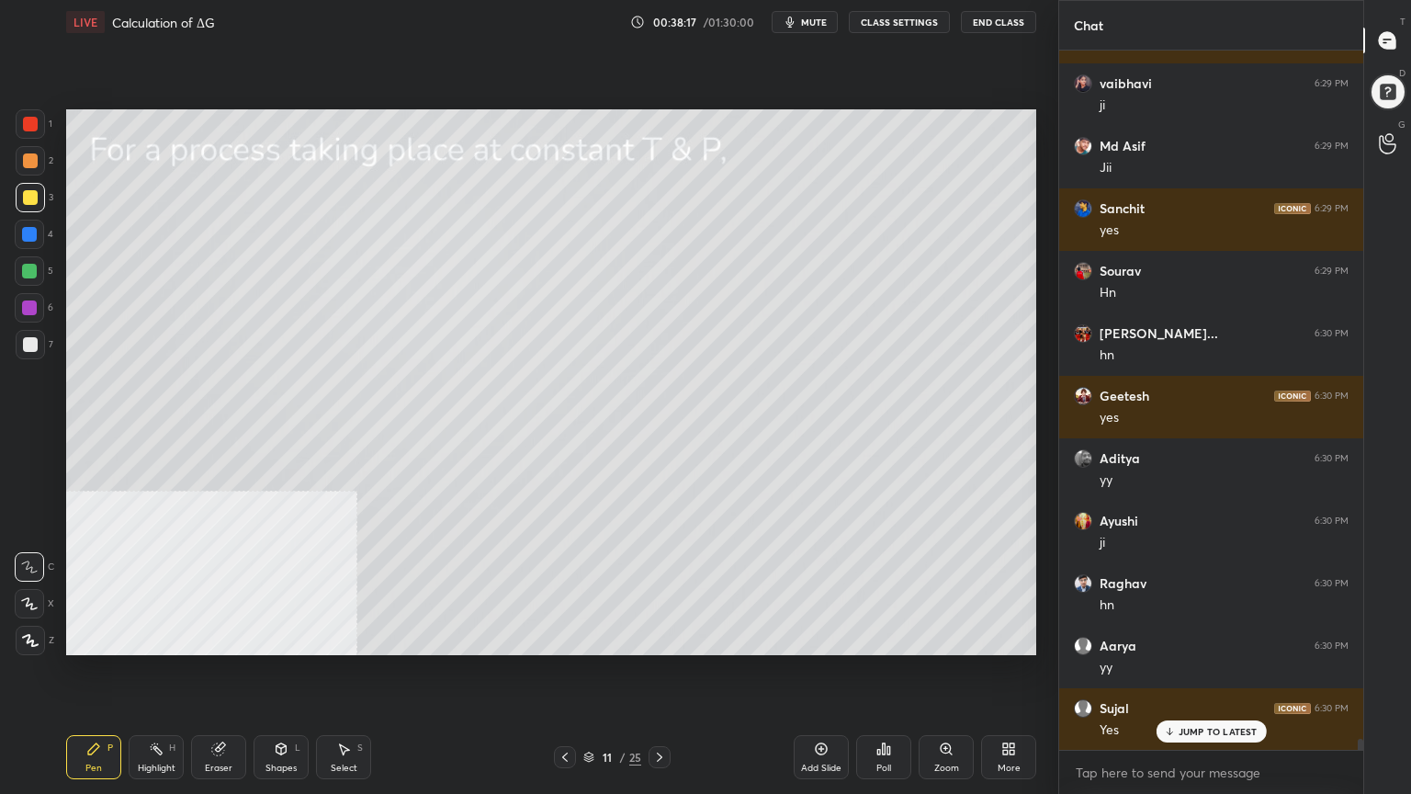
scroll to position [43371, 0]
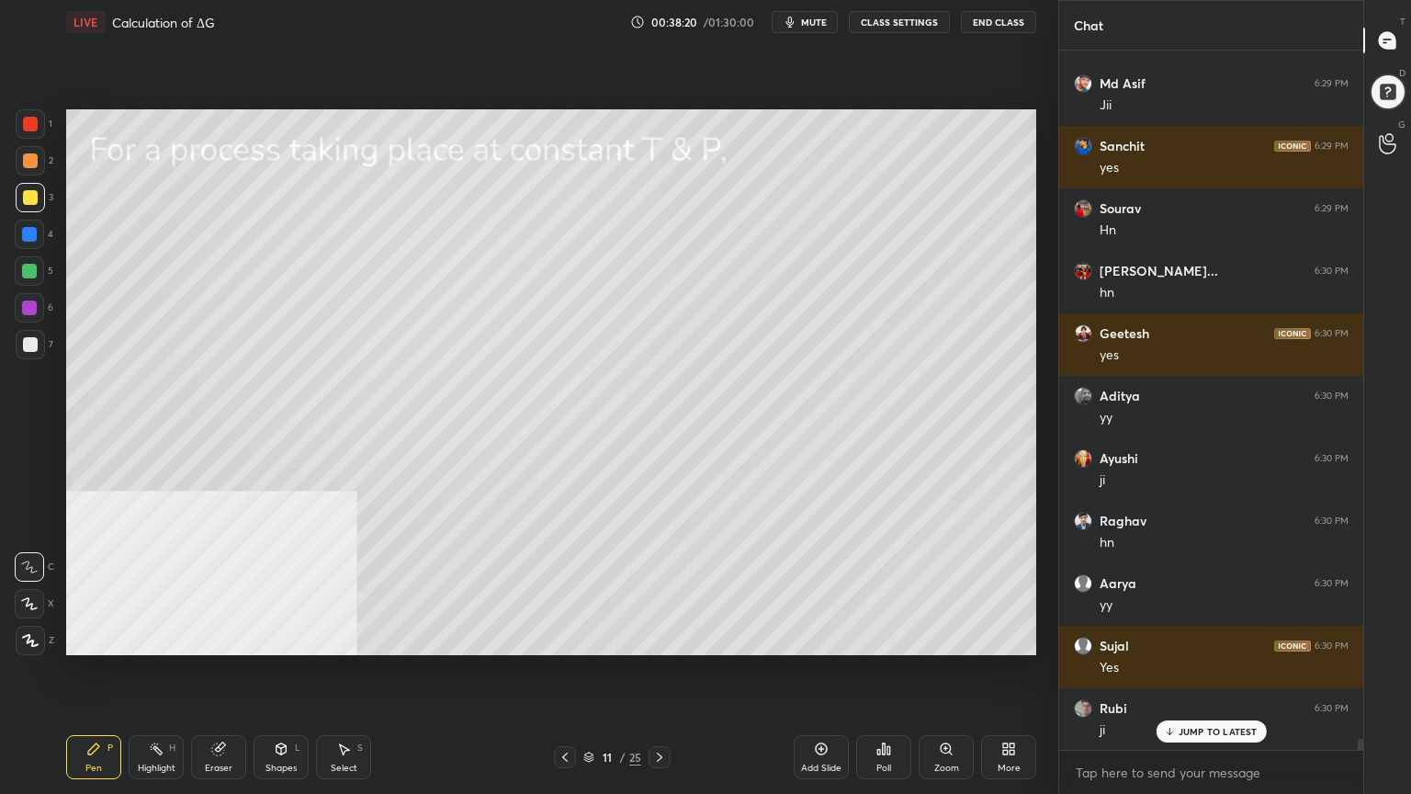
click at [661, 638] on icon at bounding box center [659, 757] width 15 height 15
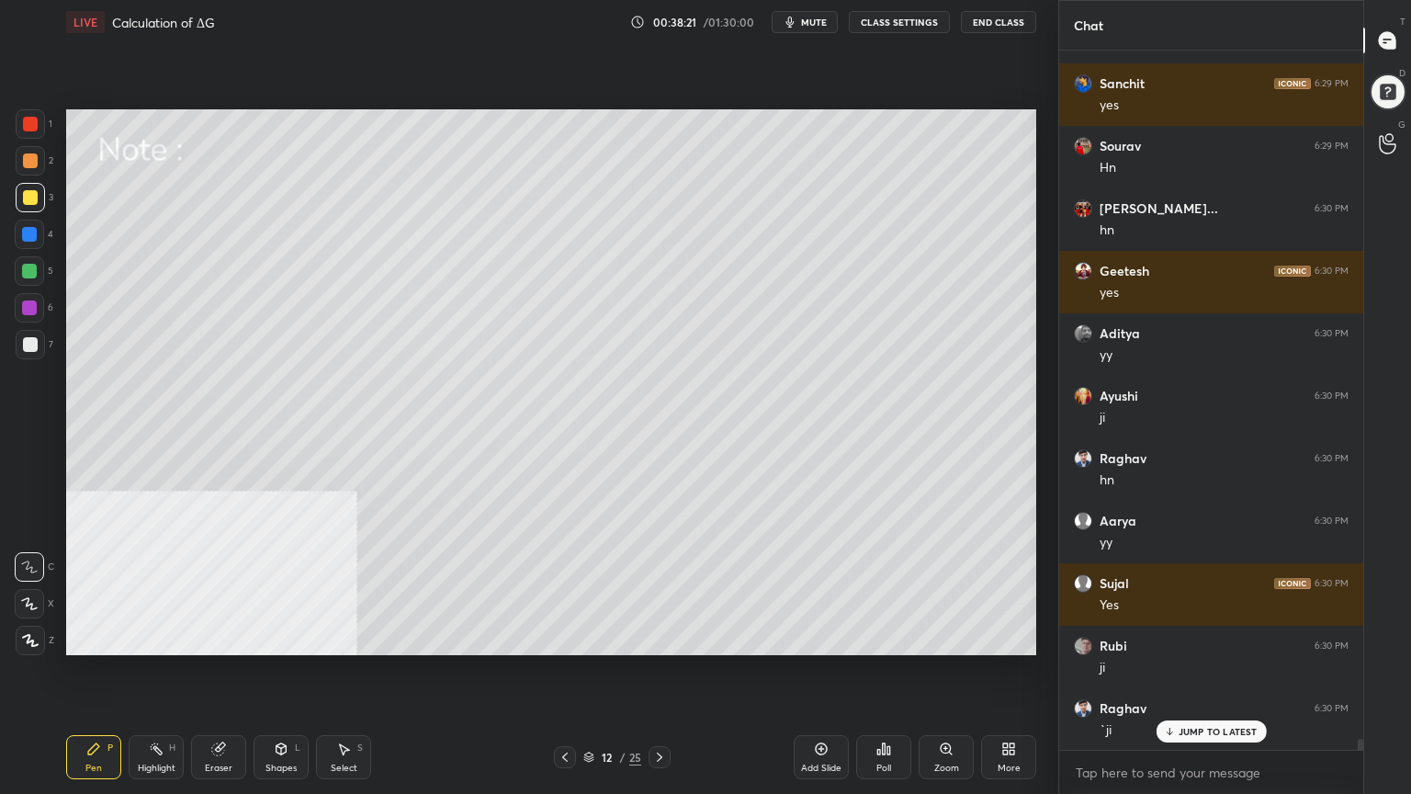
scroll to position [43496, 0]
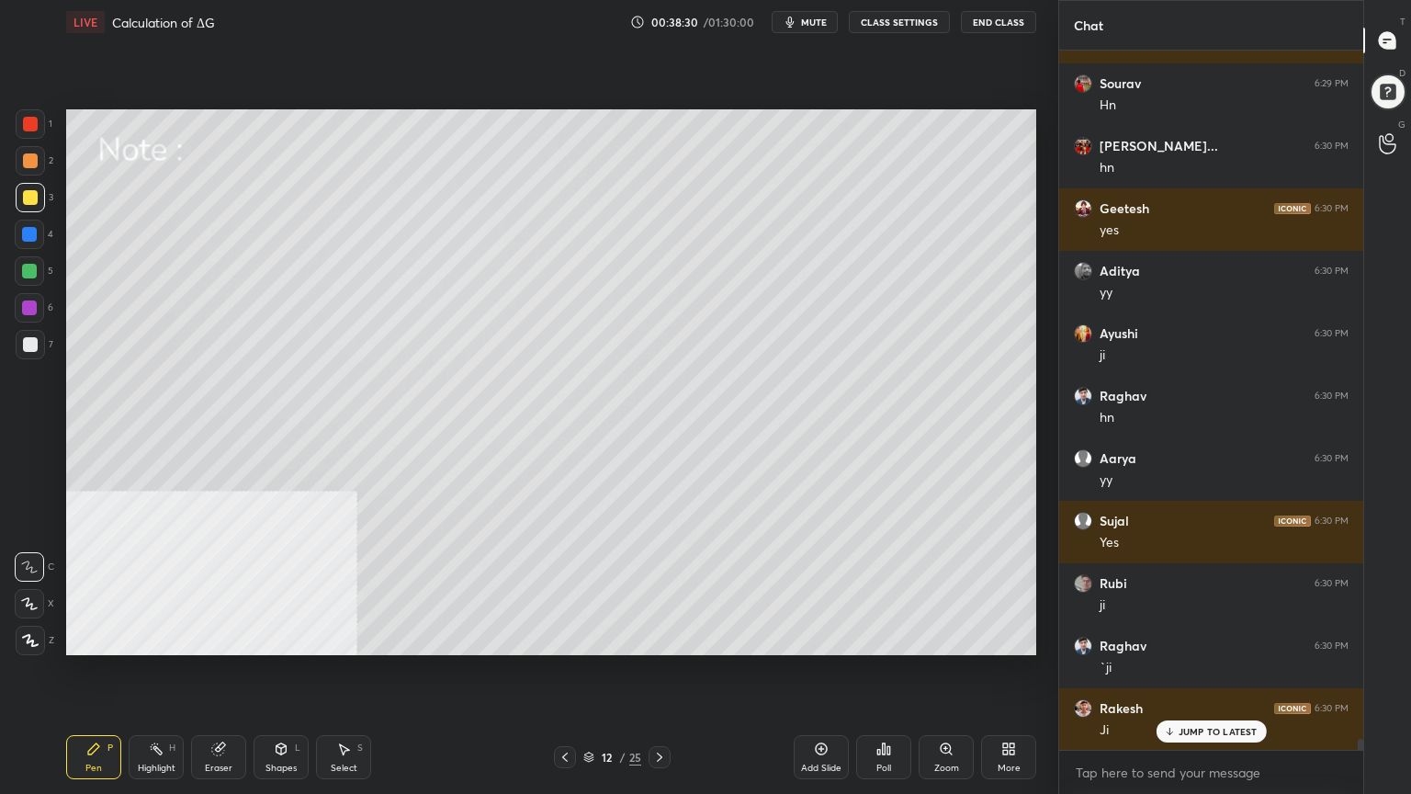
drag, startPoint x: 37, startPoint y: 266, endPoint x: 62, endPoint y: 246, distance: 32.7
click at [35, 268] on div at bounding box center [29, 271] width 15 height 15
click at [27, 198] on div at bounding box center [30, 197] width 15 height 15
click at [30, 271] on div at bounding box center [29, 271] width 15 height 15
click at [33, 194] on div at bounding box center [30, 197] width 15 height 15
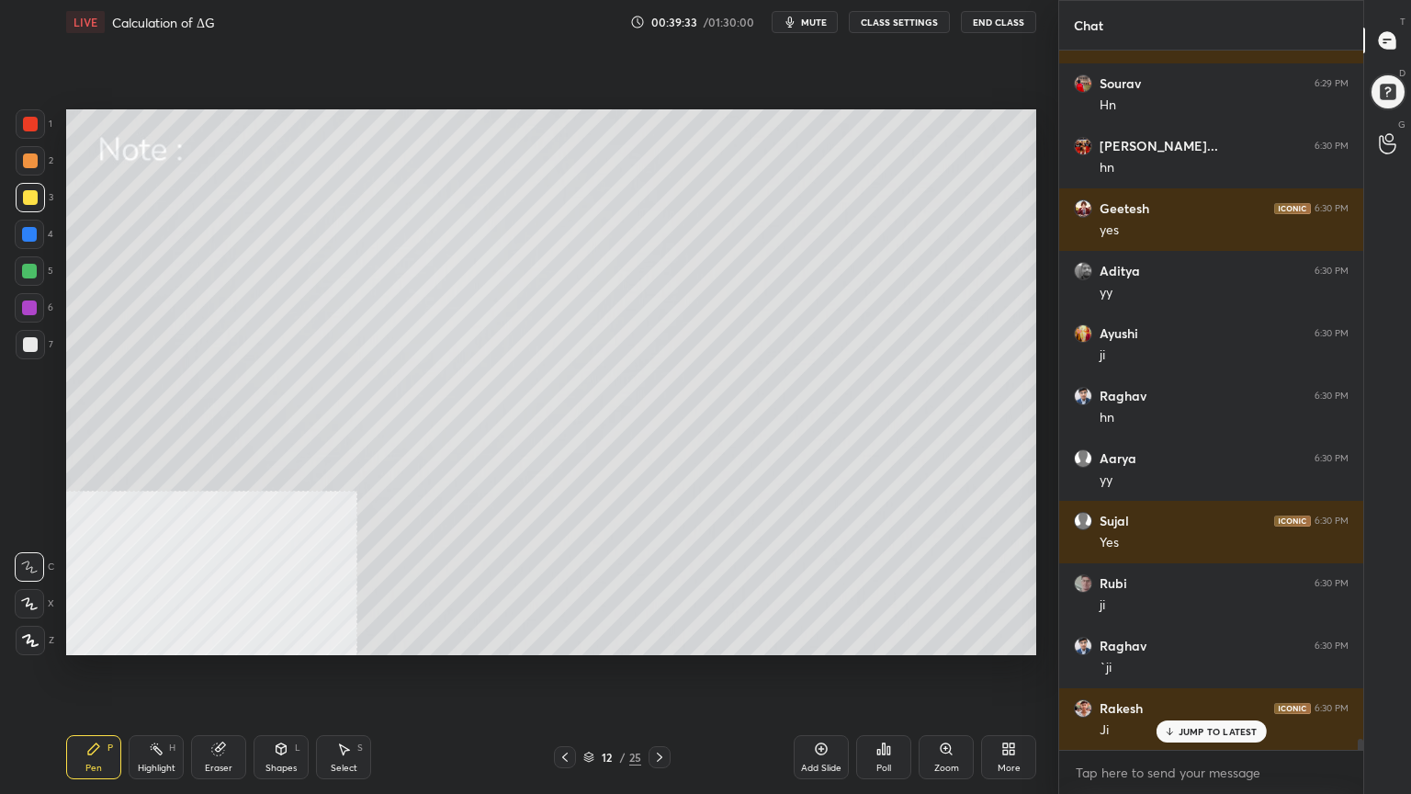
click at [339, 638] on div "Select S" at bounding box center [343, 757] width 55 height 44
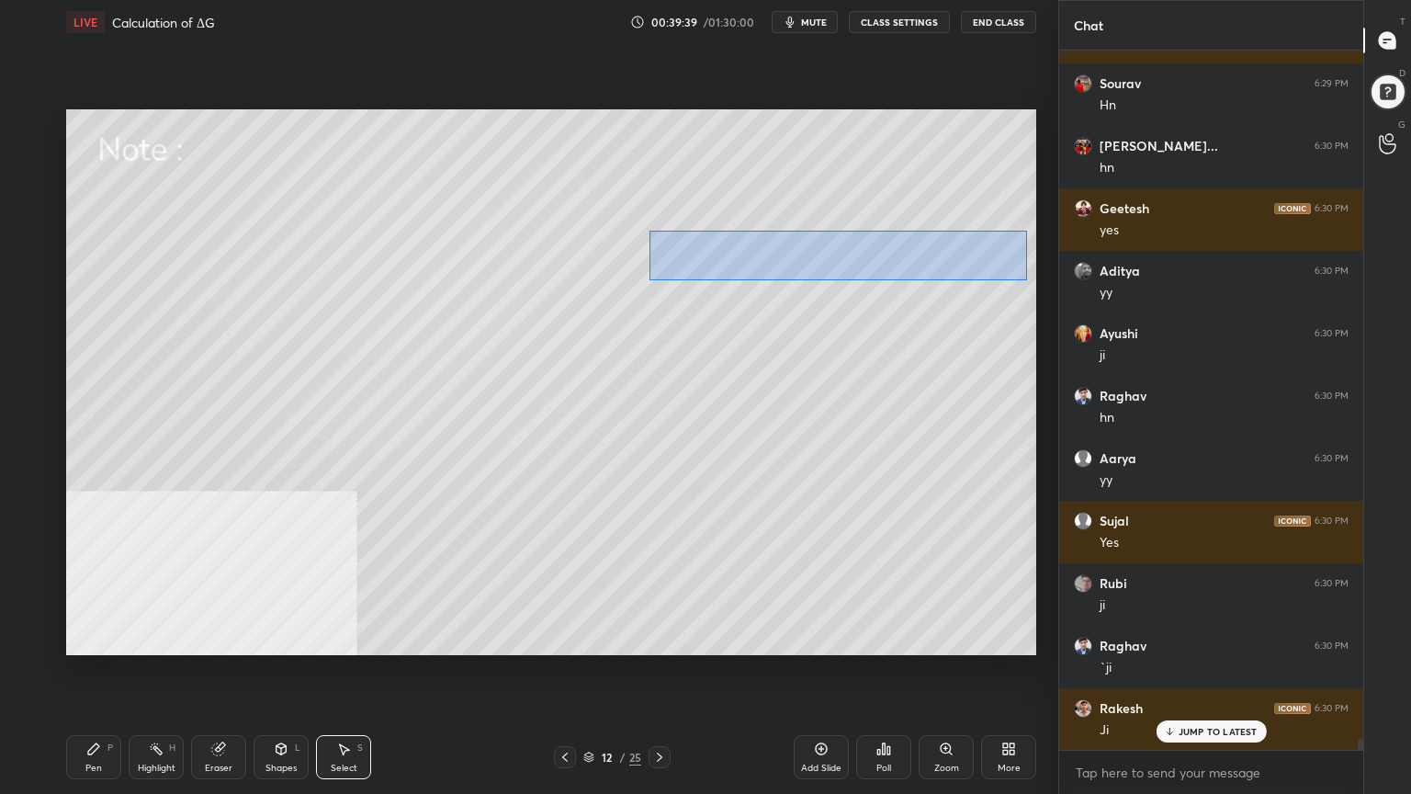
drag, startPoint x: 650, startPoint y: 231, endPoint x: 1026, endPoint y: 279, distance: 379.8
click at [1026, 279] on div "0 ° Undo Copy Duplicate Duplicate to new slide Delete" at bounding box center [551, 382] width 970 height 546
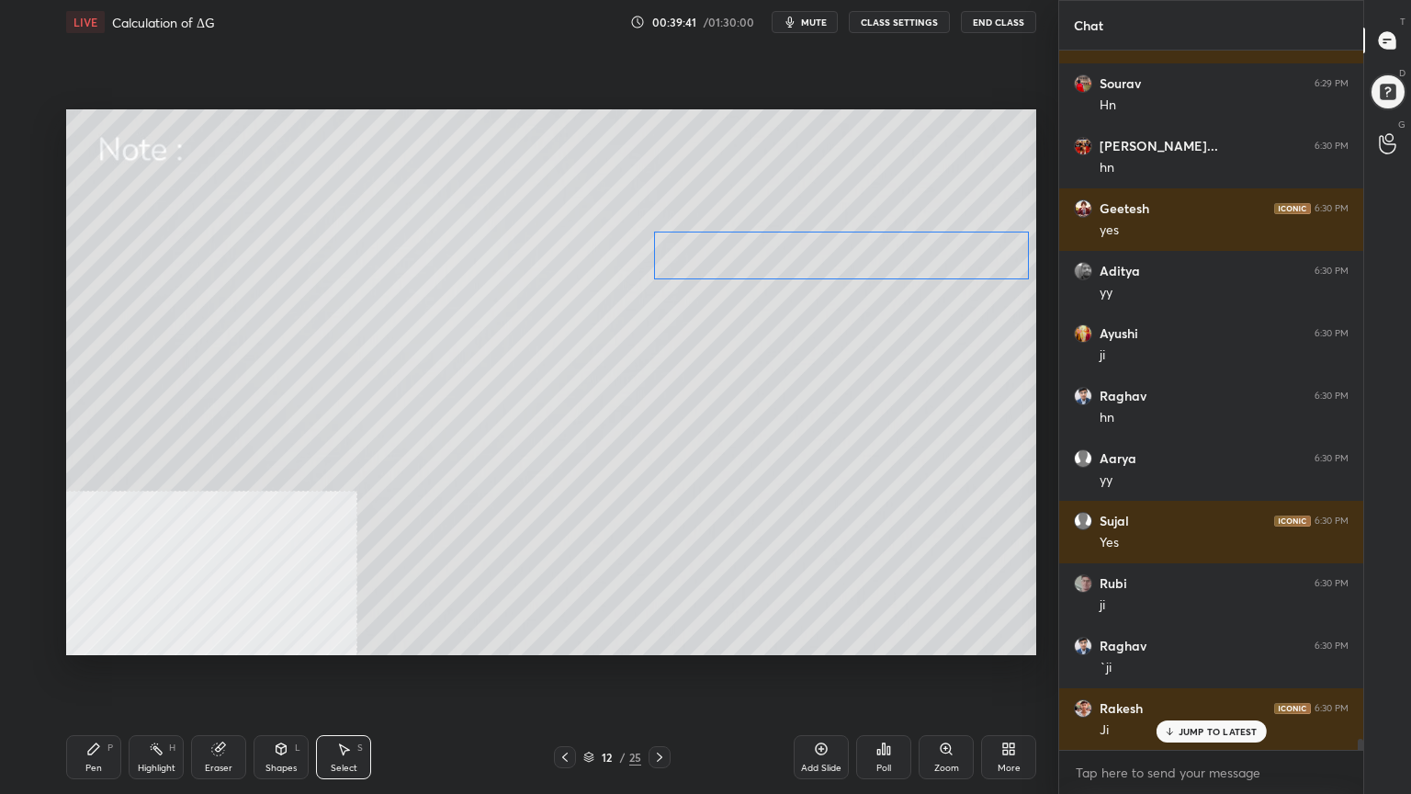
drag, startPoint x: 919, startPoint y: 256, endPoint x: 930, endPoint y: 254, distance: 11.4
click at [930, 254] on div "0 ° Undo Copy Duplicate Duplicate to new slide Delete" at bounding box center [551, 382] width 970 height 546
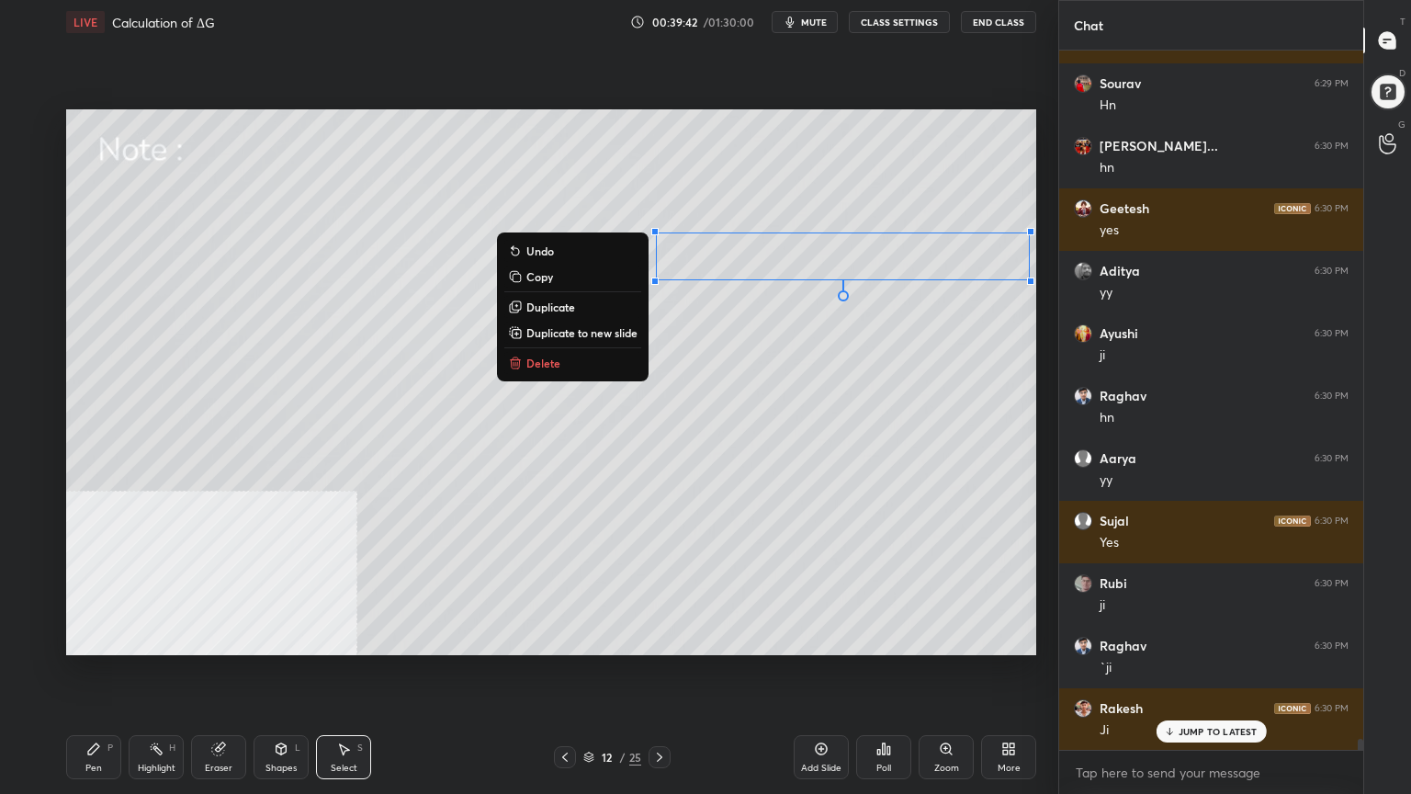
scroll to position [43558, 0]
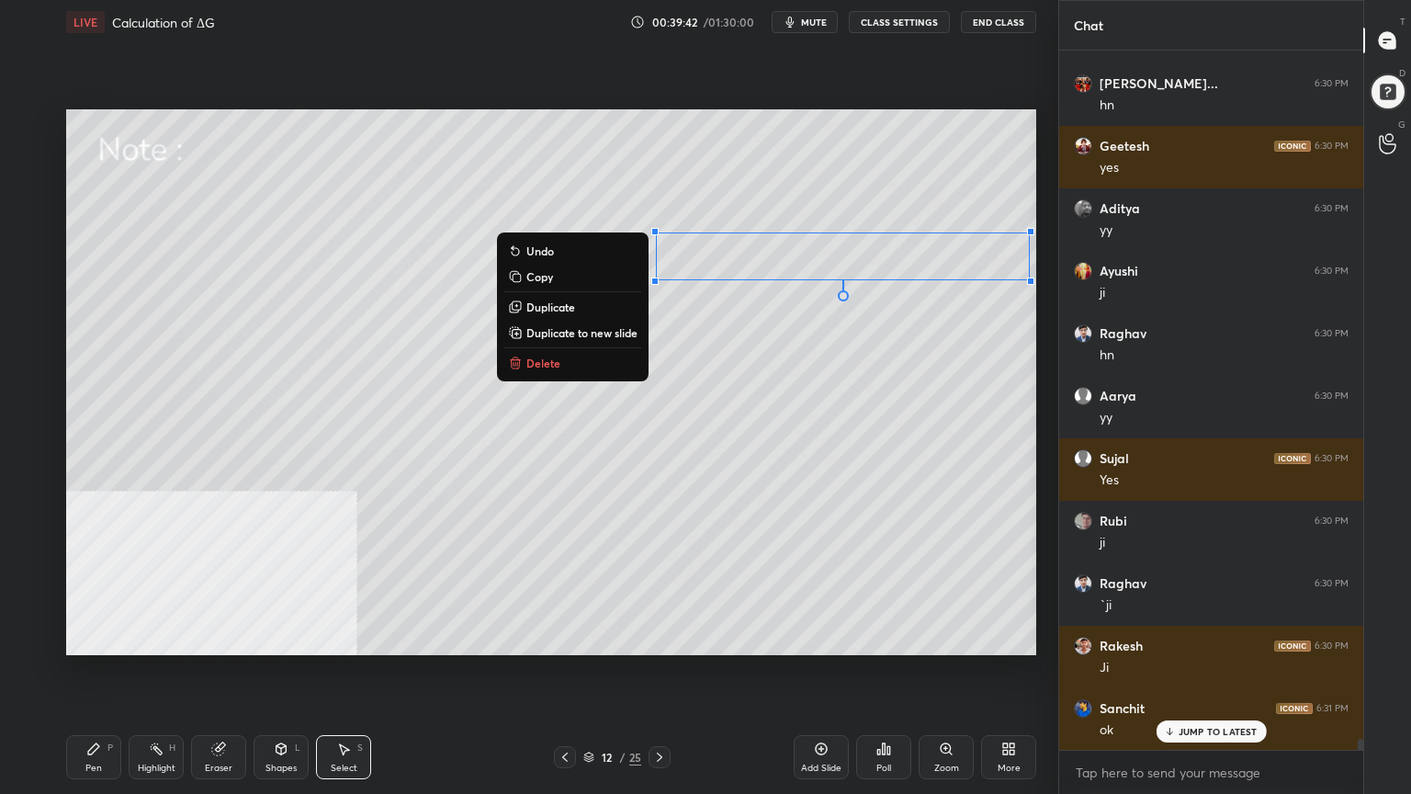
click at [813, 390] on div "0 ° Undo Copy Duplicate Duplicate to new slide Delete" at bounding box center [551, 382] width 970 height 546
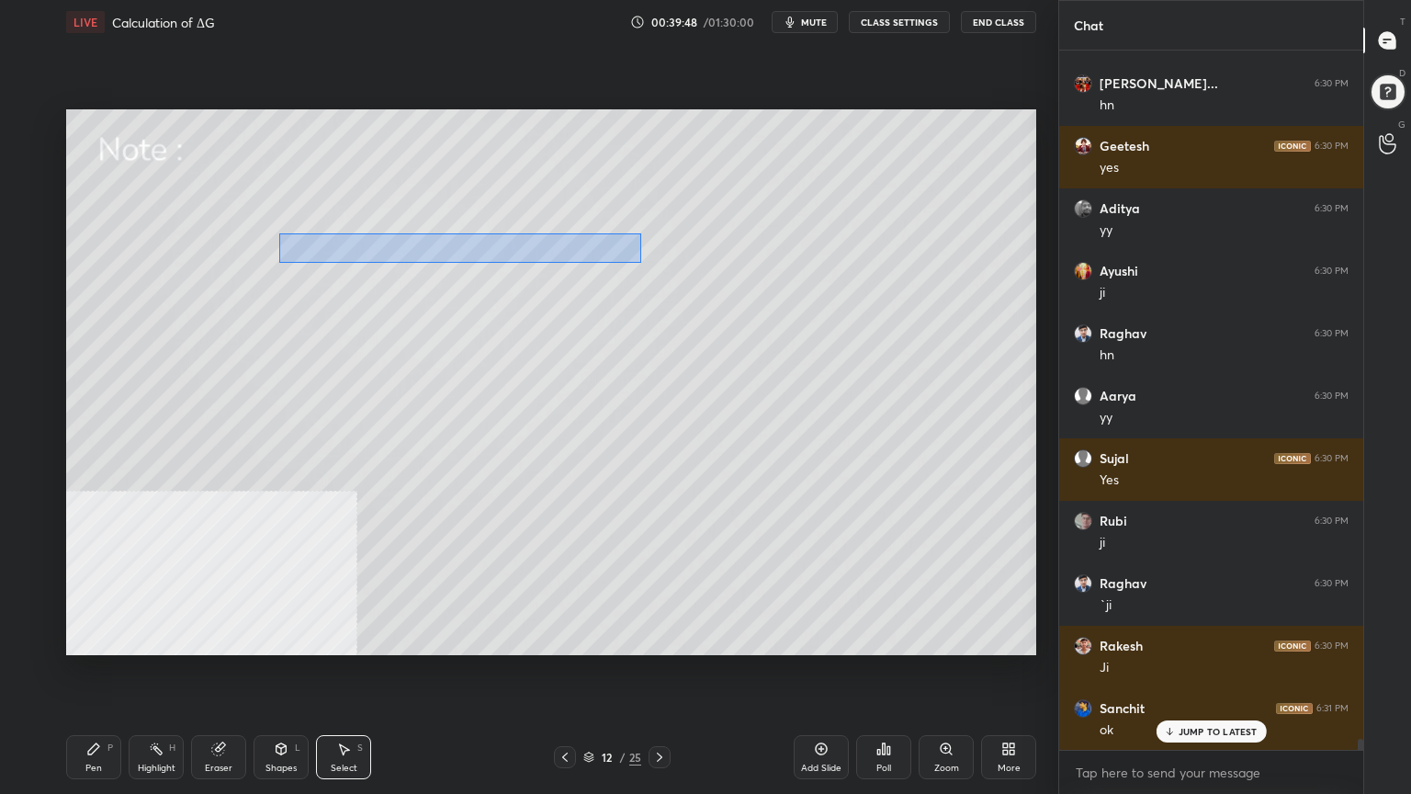
drag, startPoint x: 279, startPoint y: 232, endPoint x: 640, endPoint y: 262, distance: 362.4
click at [640, 262] on div "0 ° Undo Copy Duplicate Duplicate to new slide Delete" at bounding box center [551, 382] width 970 height 546
click at [601, 255] on div "0 ° Undo Copy Duplicate Duplicate to new slide Delete" at bounding box center [551, 382] width 970 height 546
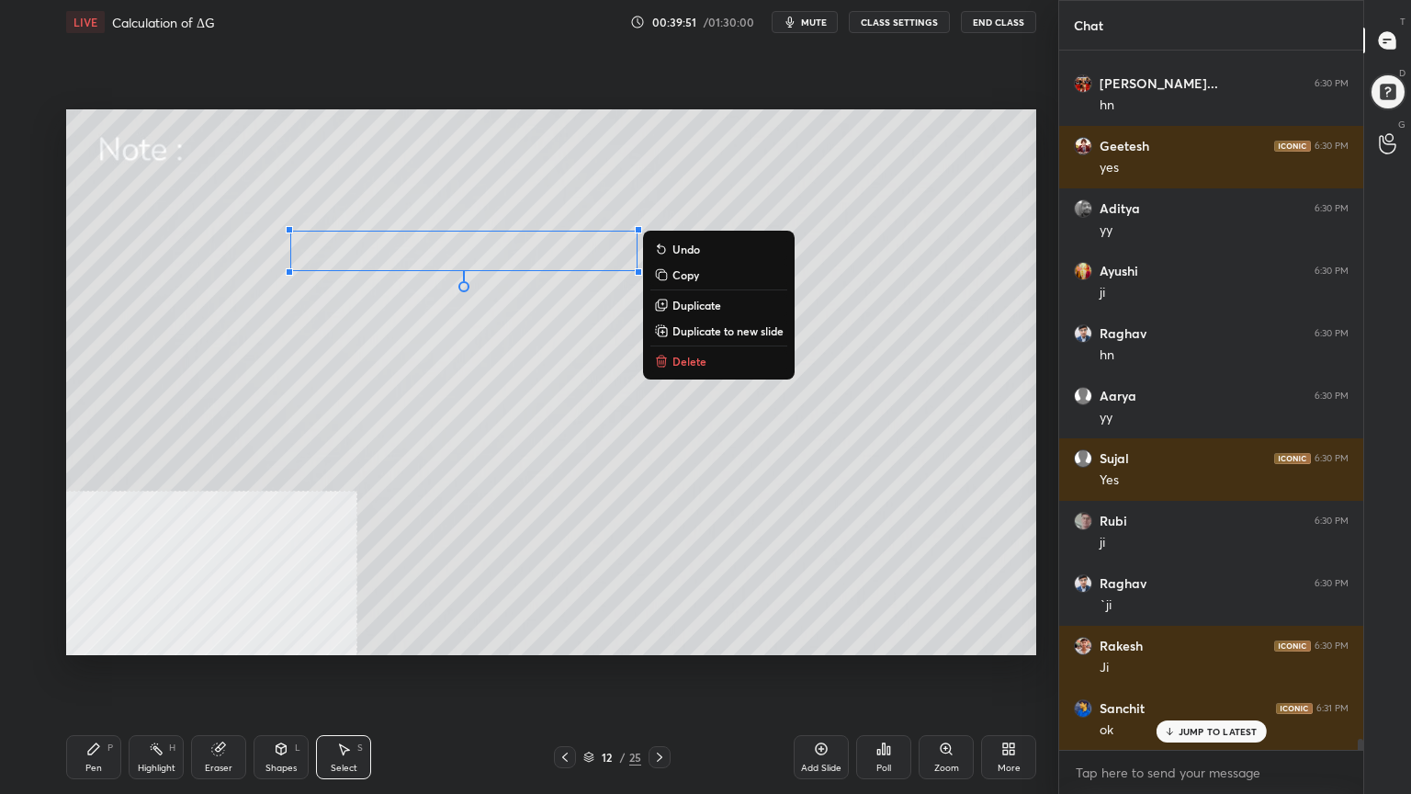
click at [281, 372] on div "0 ° Undo Copy Duplicate Duplicate to new slide Delete" at bounding box center [551, 382] width 970 height 546
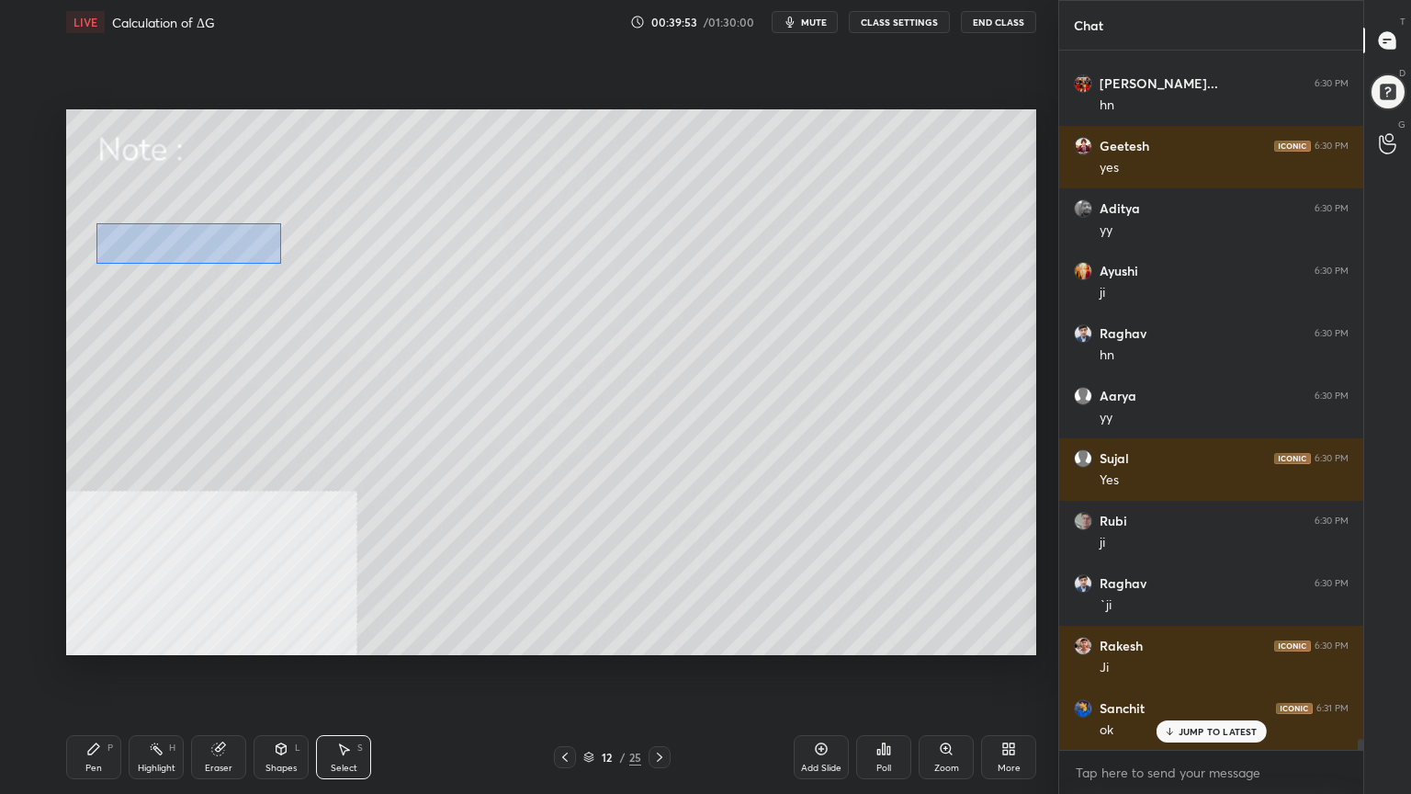
drag, startPoint x: 96, startPoint y: 223, endPoint x: 254, endPoint y: 259, distance: 162.0
click at [274, 263] on div "0 ° Undo Copy Duplicate Duplicate to new slide Delete" at bounding box center [551, 382] width 970 height 546
click at [233, 247] on div "0 ° Undo Copy Duplicate Duplicate to new slide Delete" at bounding box center [551, 382] width 970 height 546
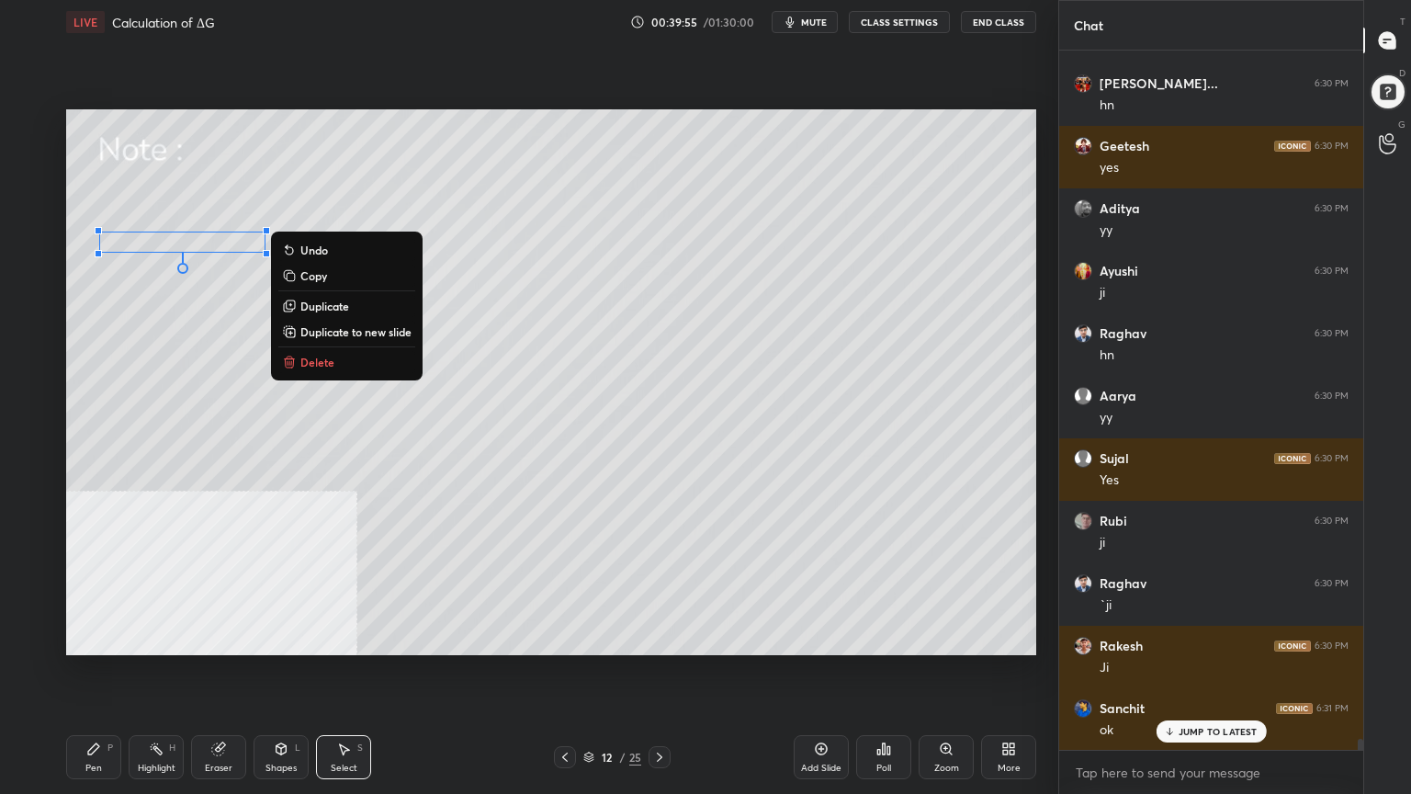
drag, startPoint x: 198, startPoint y: 328, endPoint x: 189, endPoint y: 322, distance: 10.7
click at [198, 331] on div "0 ° Undo Copy Duplicate Duplicate to new slide Delete" at bounding box center [551, 382] width 970 height 546
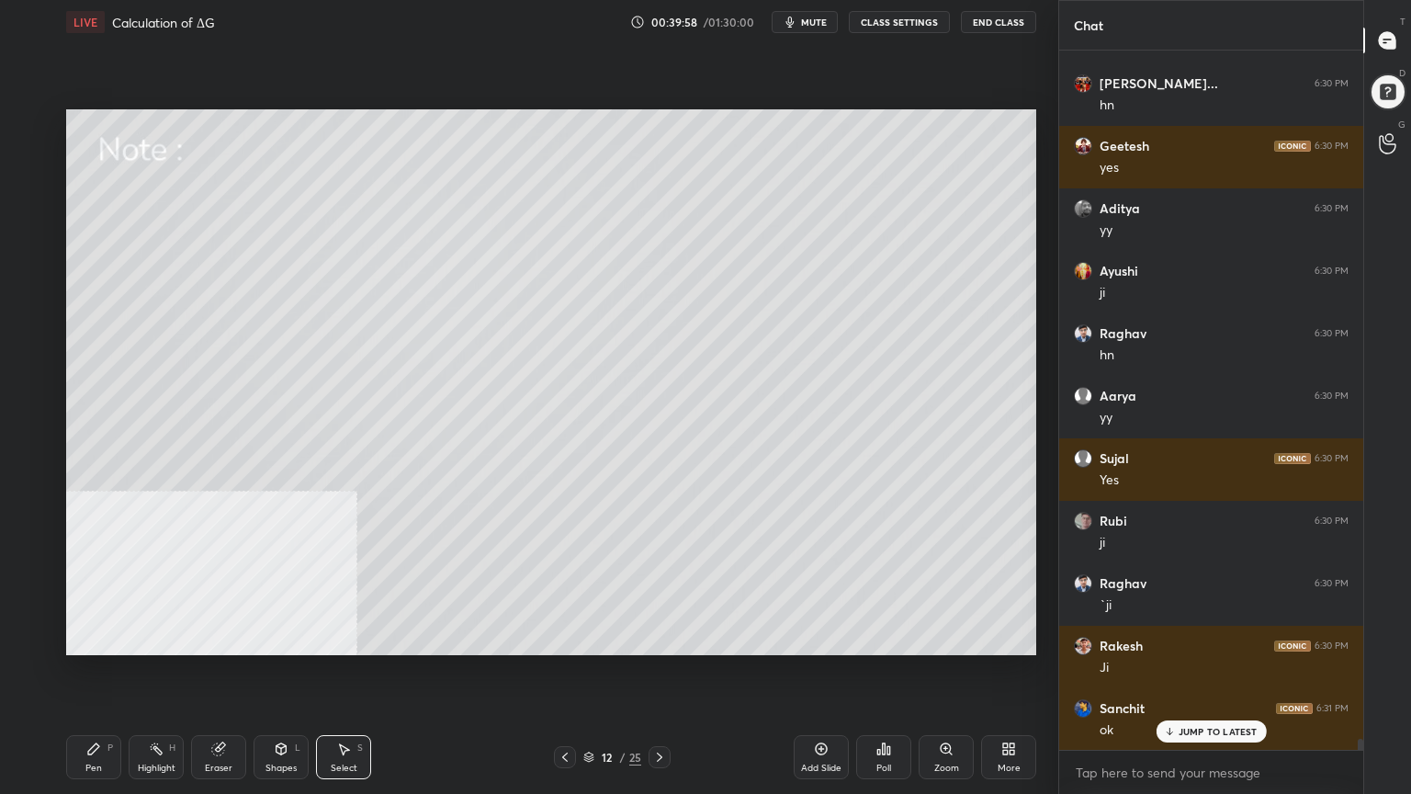
click at [118, 638] on div "Pen P Highlight H Eraser Shapes L Select S" at bounding box center [248, 757] width 364 height 44
click at [97, 638] on icon at bounding box center [93, 748] width 15 height 15
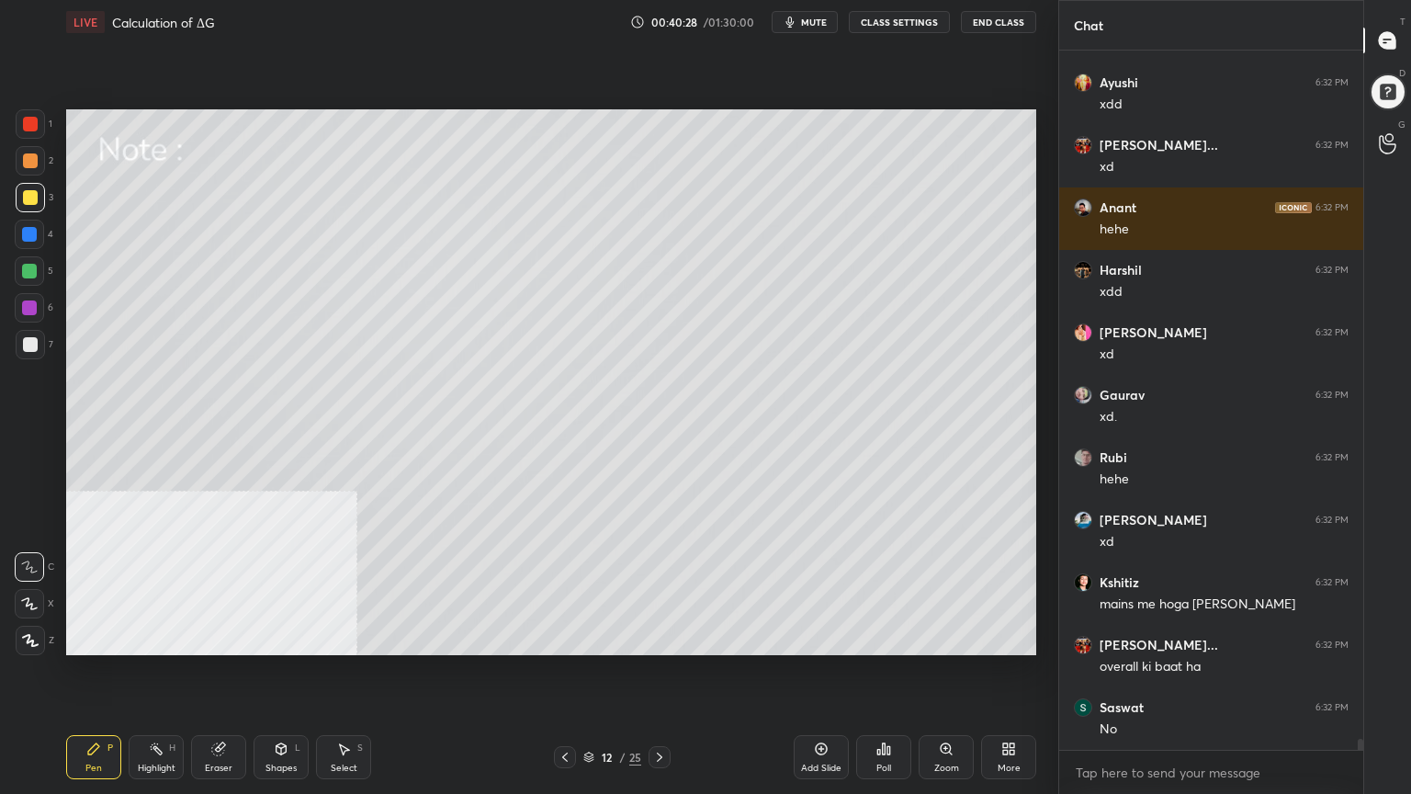
scroll to position [44513, 0]
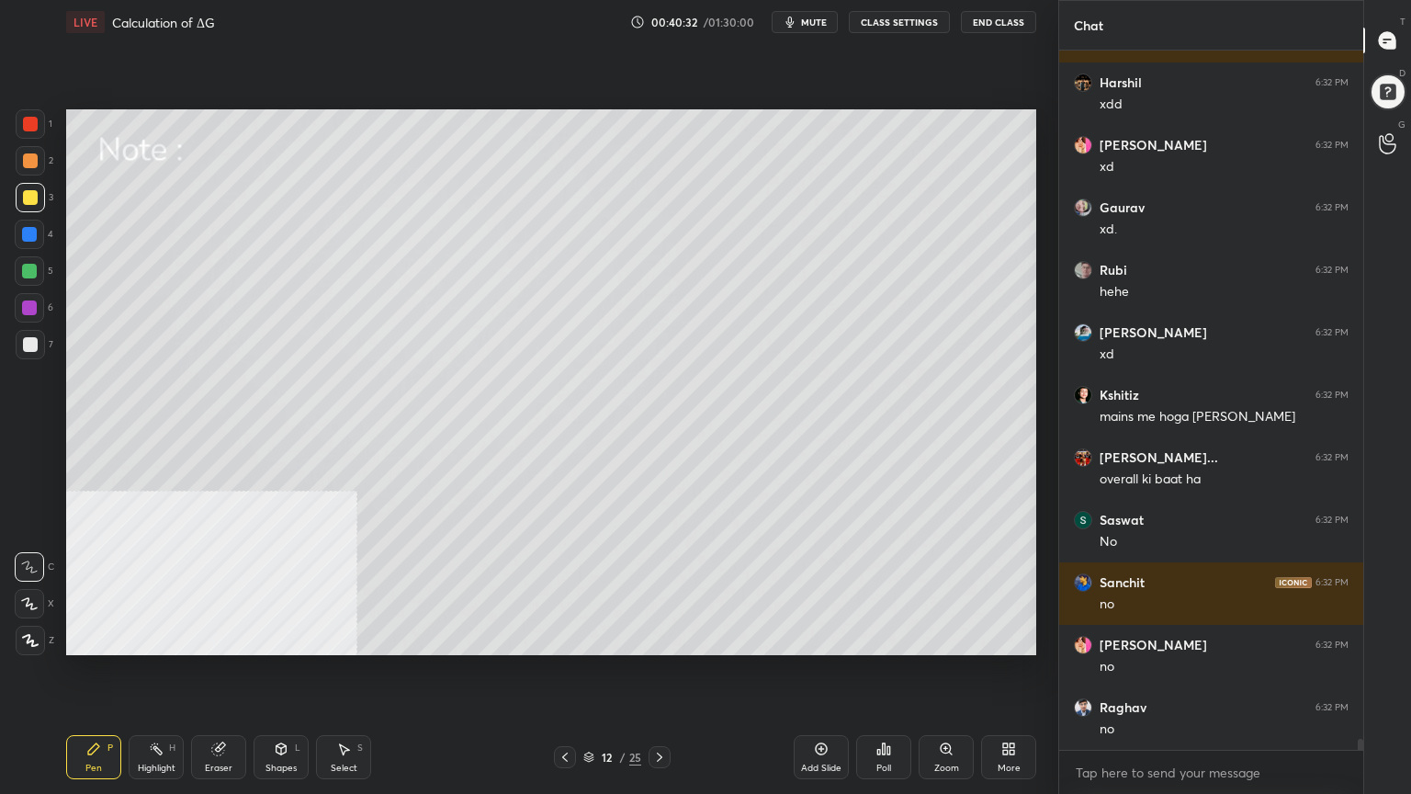
click at [28, 351] on div at bounding box center [30, 344] width 15 height 15
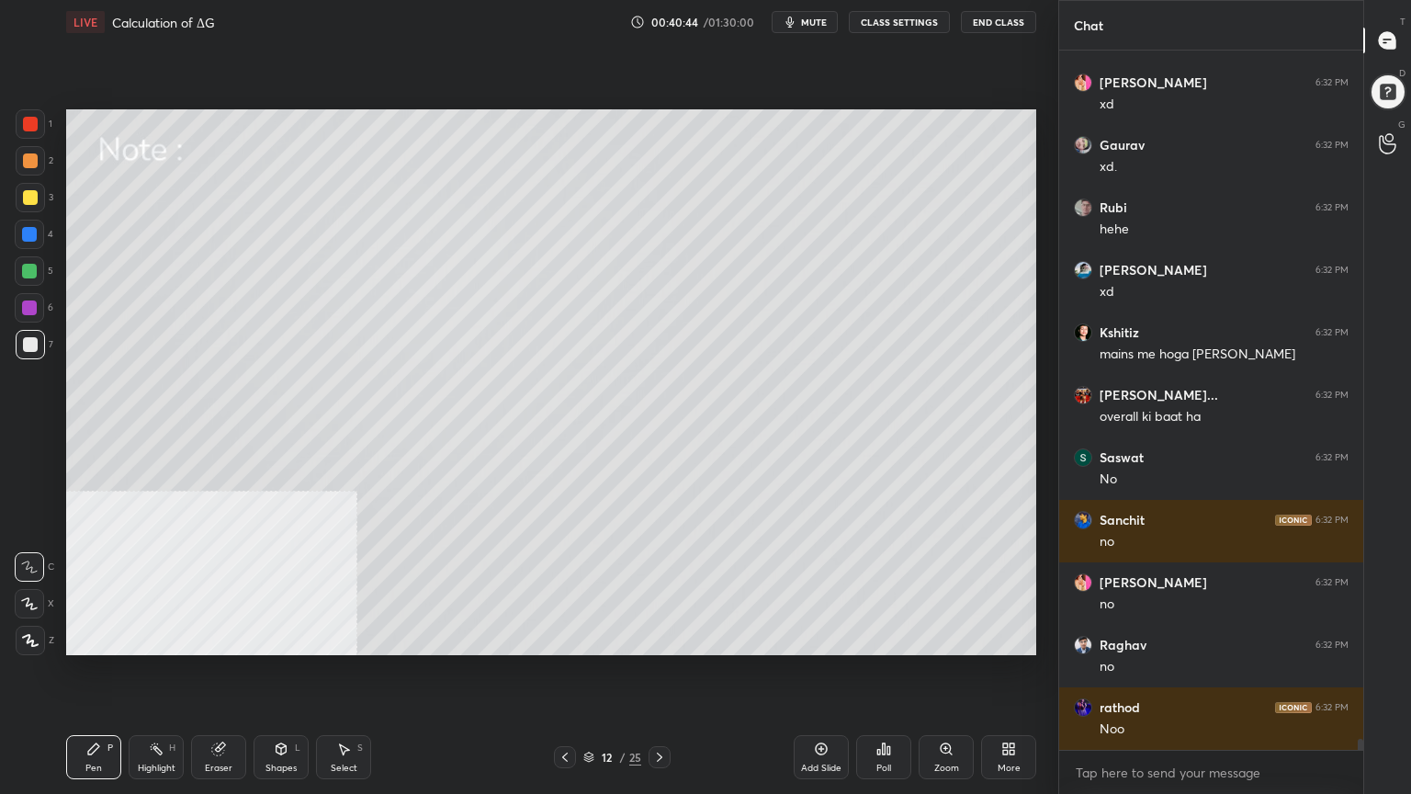
scroll to position [44638, 0]
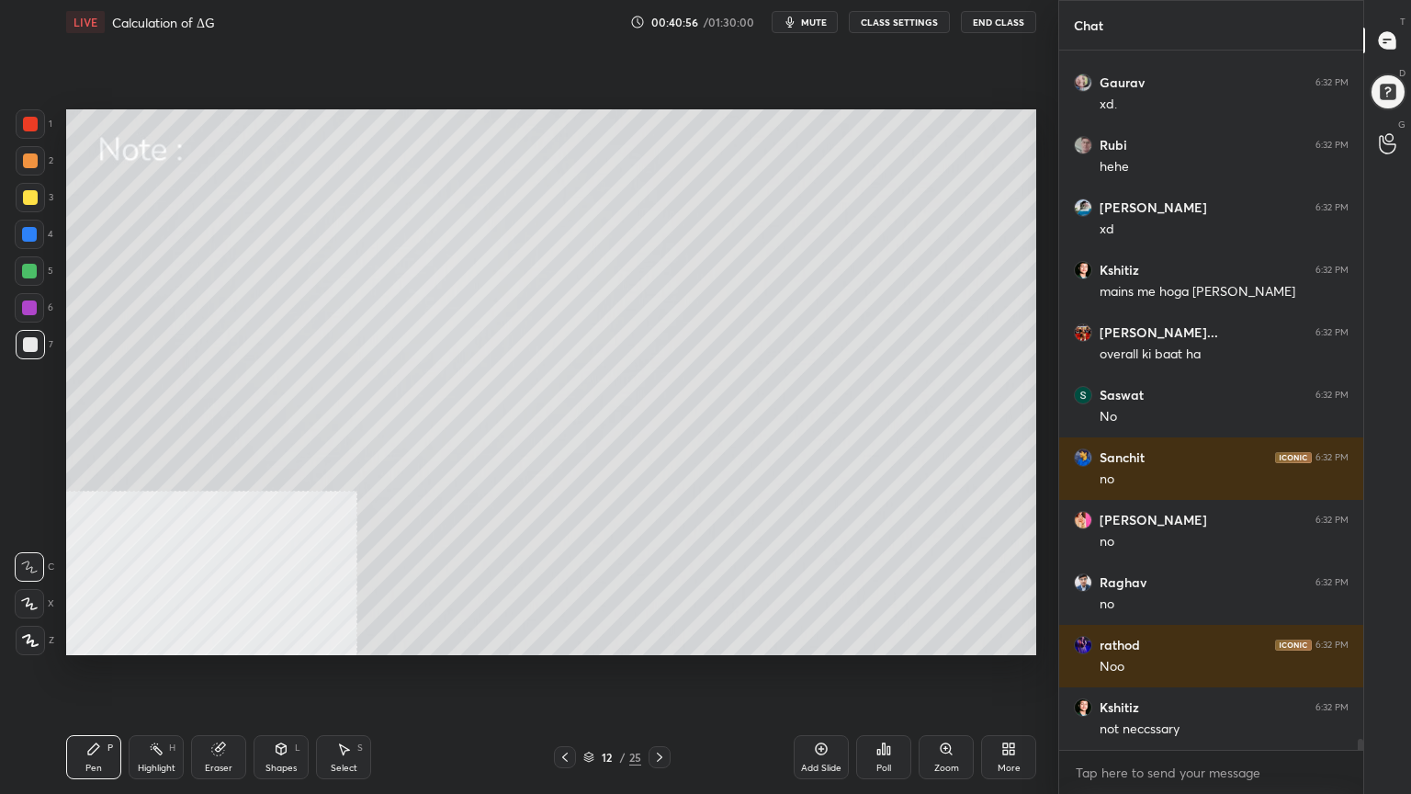
drag, startPoint x: 33, startPoint y: 277, endPoint x: 62, endPoint y: 282, distance: 29.0
click at [33, 277] on div at bounding box center [29, 271] width 15 height 15
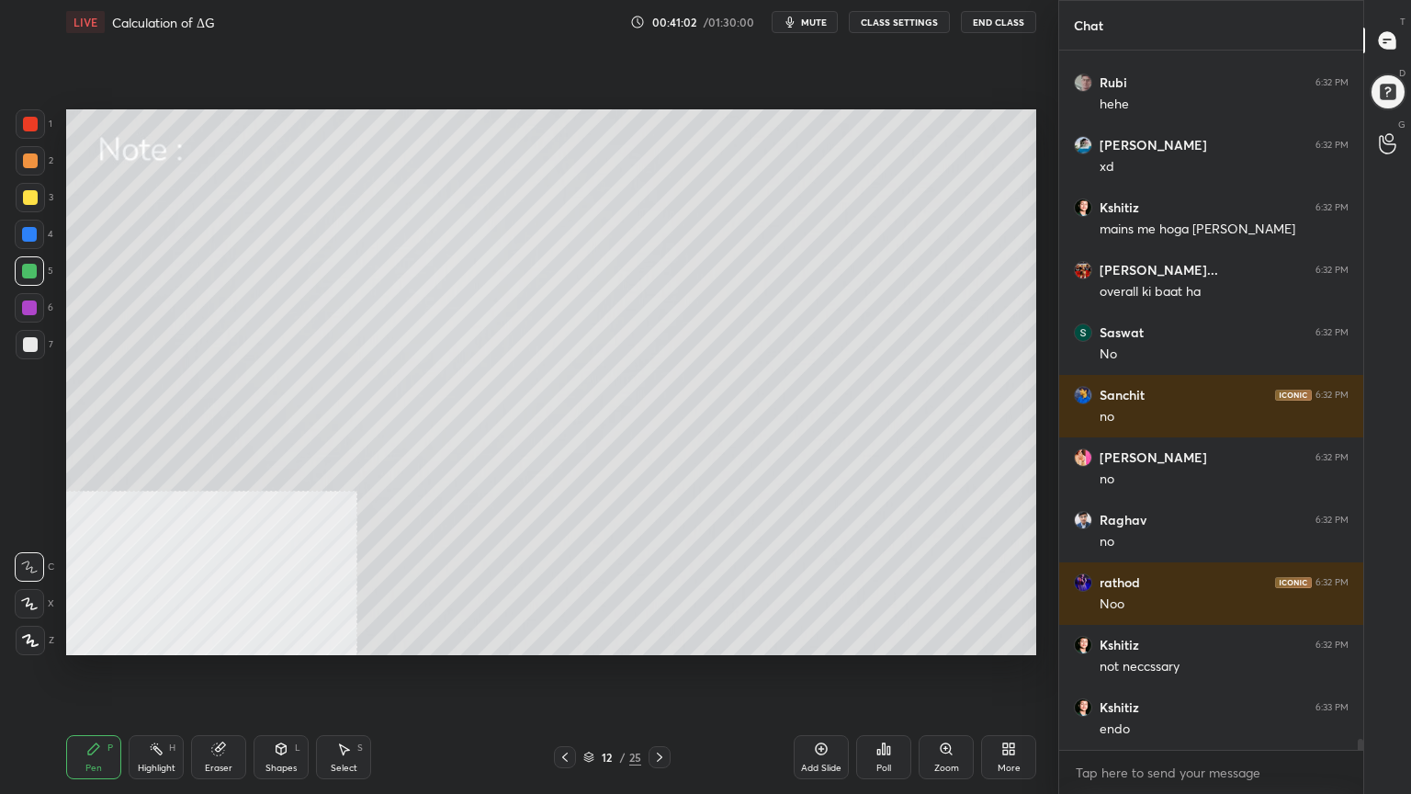
drag, startPoint x: 341, startPoint y: 753, endPoint x: 402, endPoint y: 658, distance: 113.2
click at [344, 638] on icon at bounding box center [343, 748] width 15 height 15
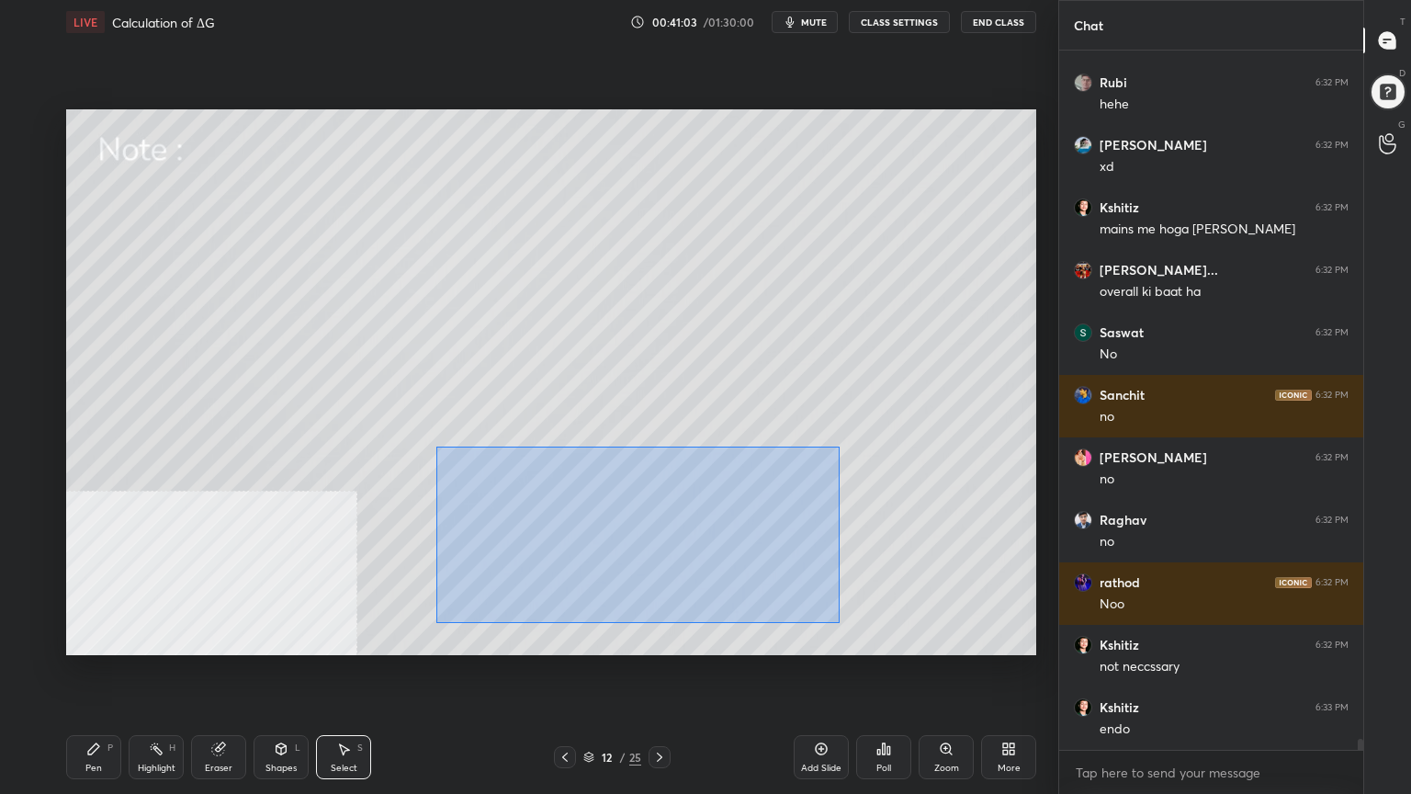
drag, startPoint x: 539, startPoint y: 512, endPoint x: 888, endPoint y: 625, distance: 366.1
click at [876, 636] on div "0 ° Undo Copy Duplicate Duplicate to new slide Delete" at bounding box center [551, 382] width 970 height 546
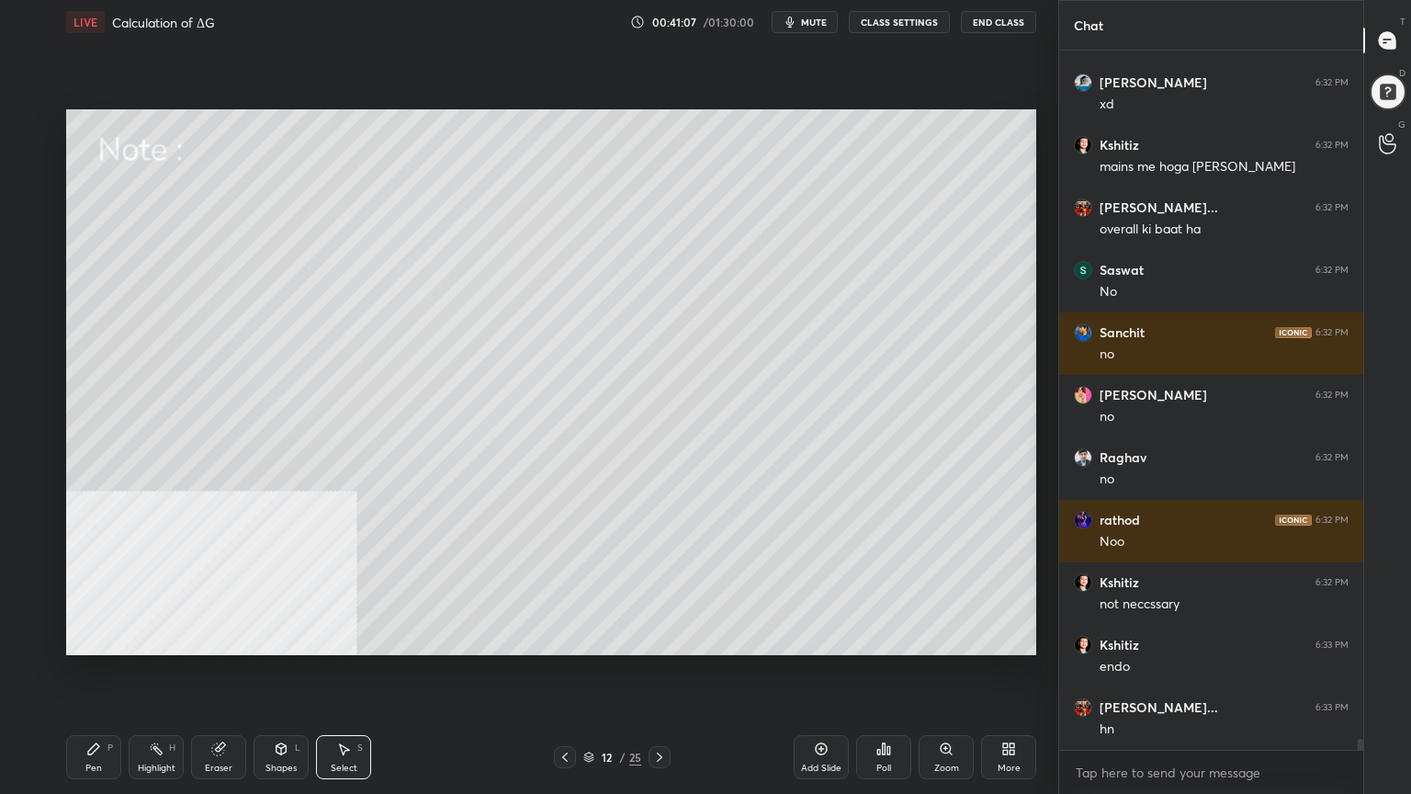
scroll to position [44825, 0]
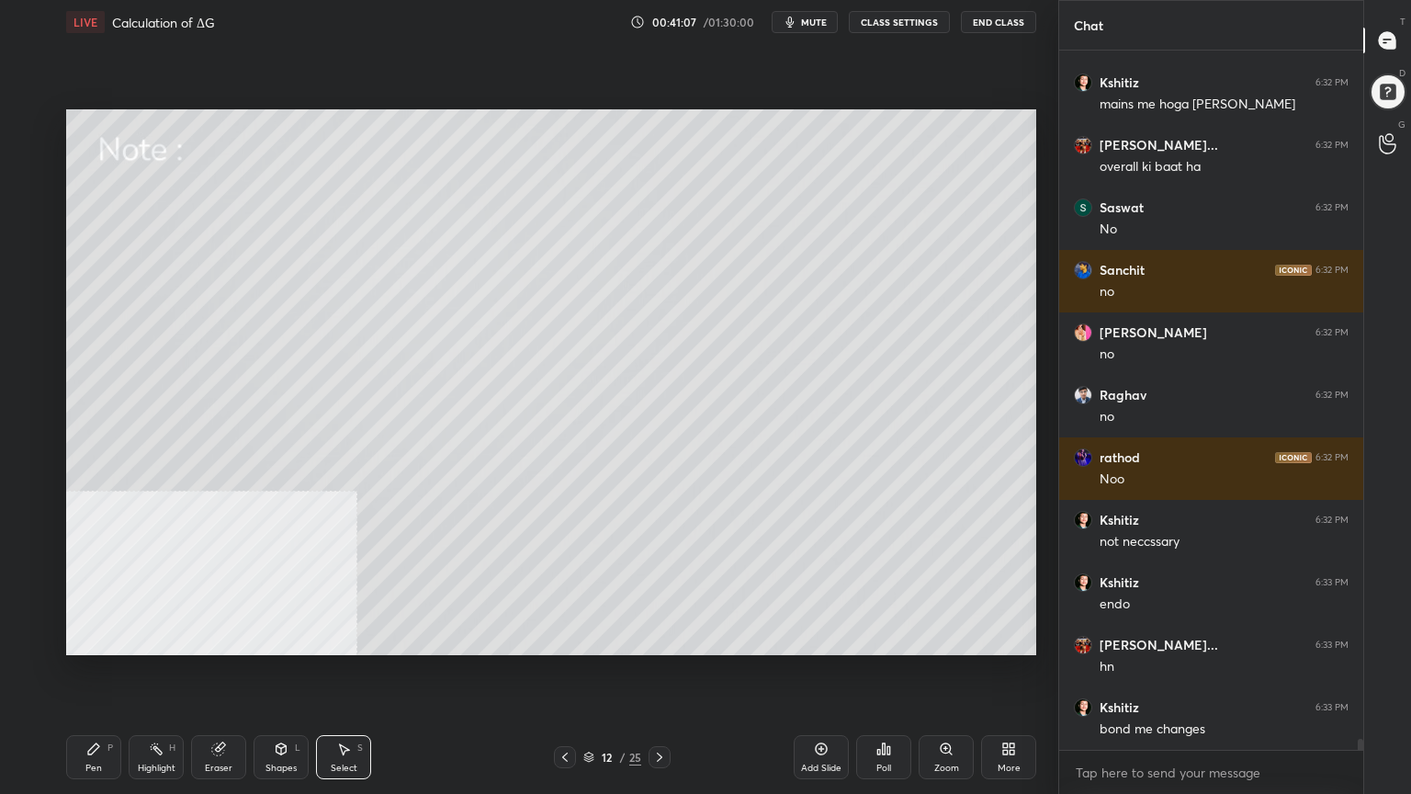
click at [811, 20] on span "mute" at bounding box center [814, 22] width 26 height 13
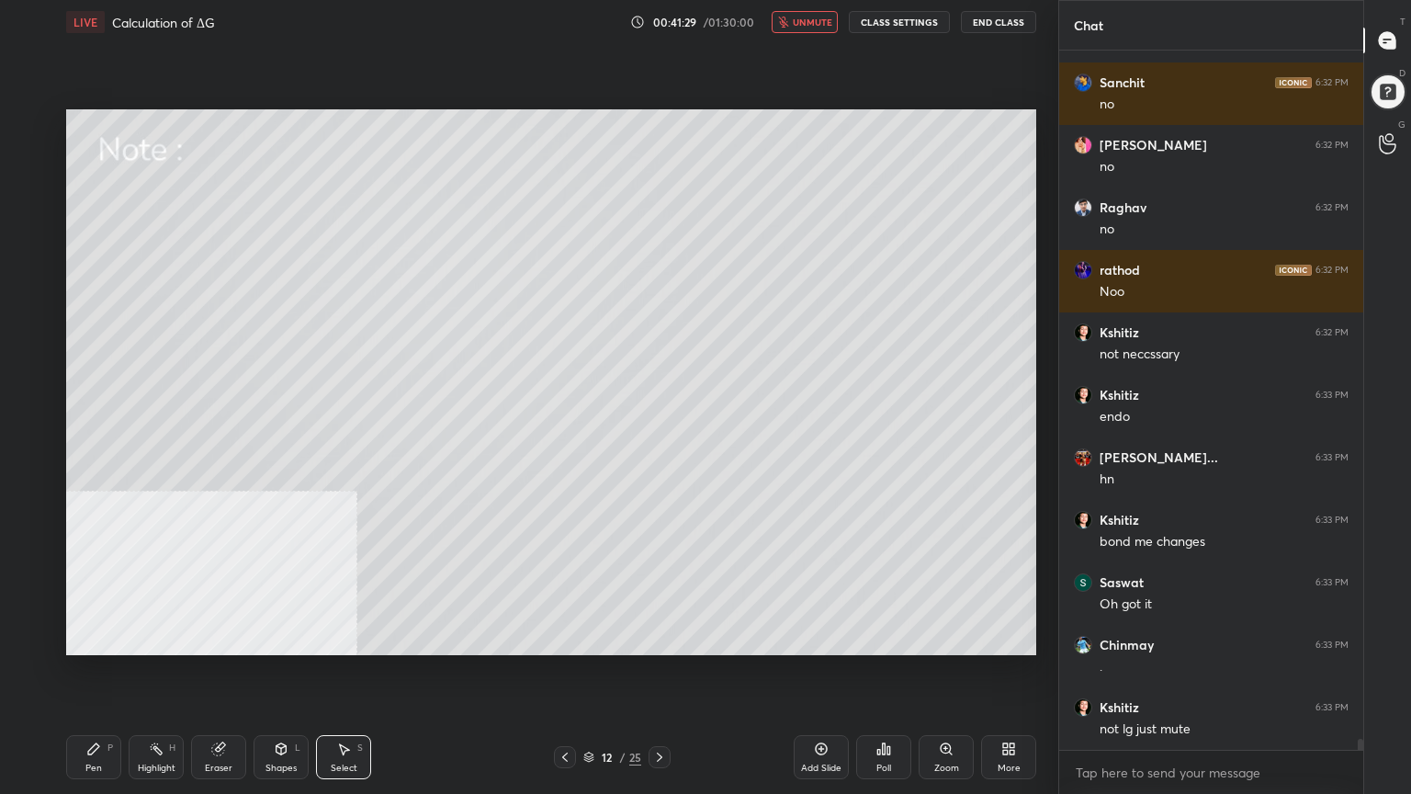
scroll to position [45075, 0]
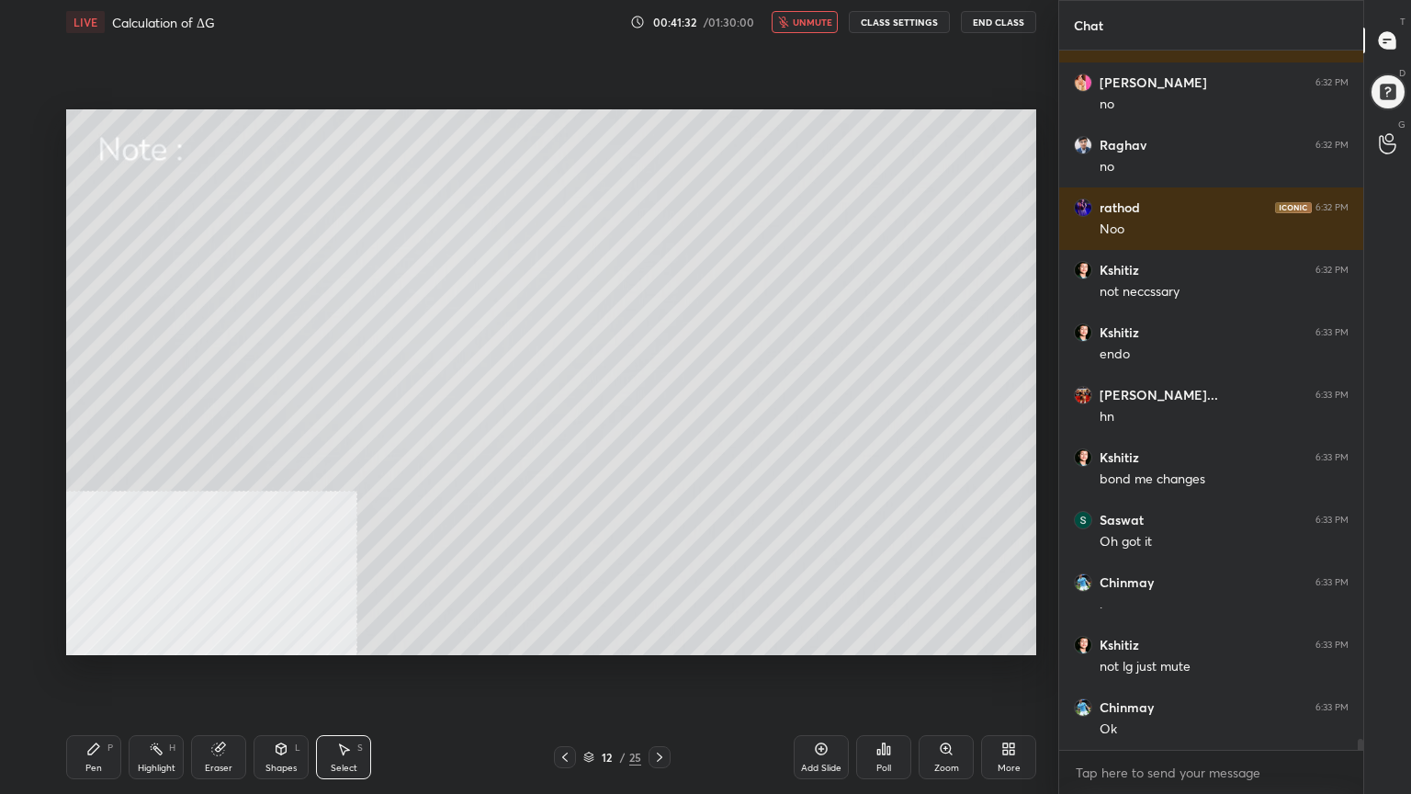
drag, startPoint x: 814, startPoint y: 22, endPoint x: 804, endPoint y: 23, distance: 10.1
click at [814, 22] on span "unmute" at bounding box center [813, 22] width 40 height 13
drag, startPoint x: 99, startPoint y: 756, endPoint x: 110, endPoint y: 707, distance: 49.9
click at [97, 638] on div "Pen P" at bounding box center [93, 757] width 55 height 44
drag, startPoint x: 29, startPoint y: 345, endPoint x: 62, endPoint y: 334, distance: 34.6
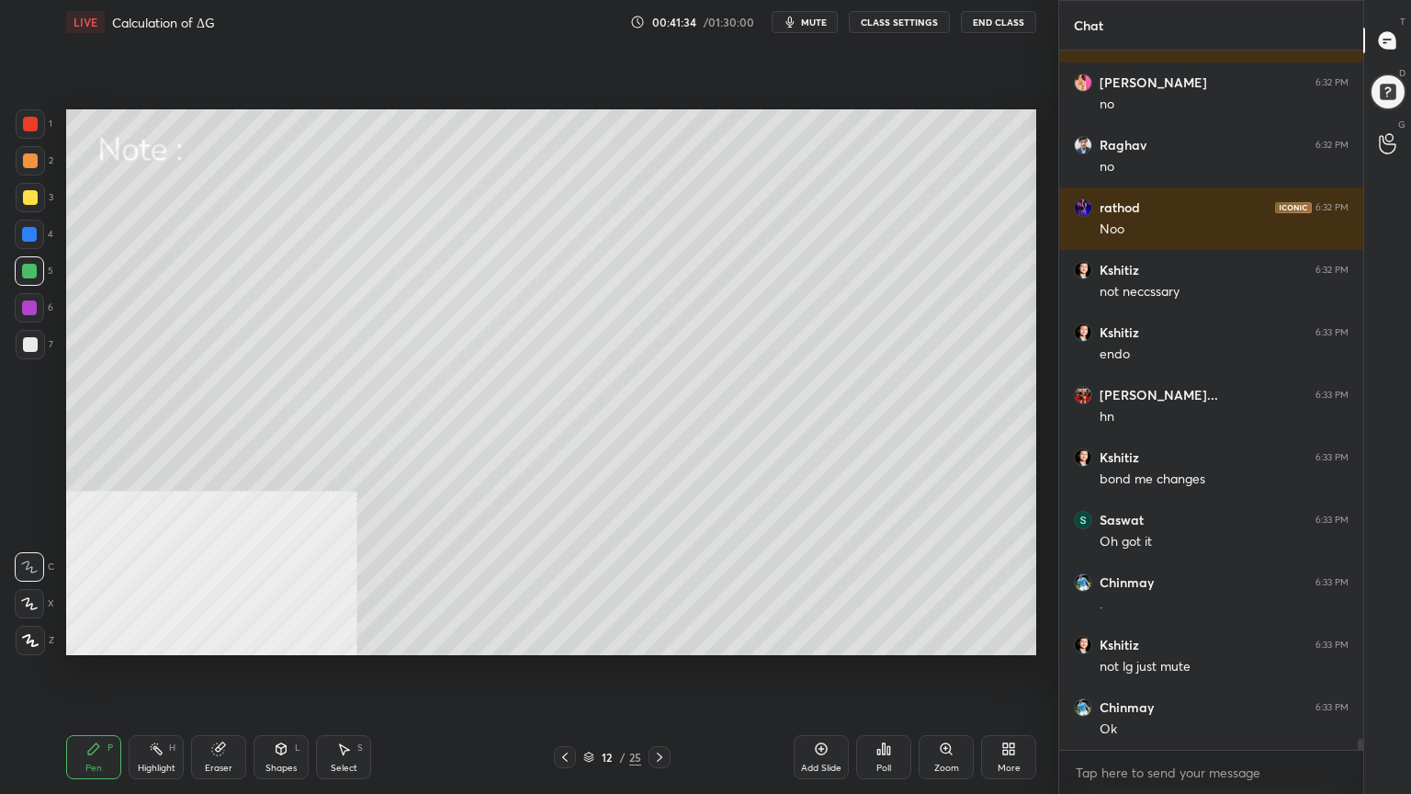
click at [30, 345] on div at bounding box center [30, 344] width 15 height 15
drag, startPoint x: 26, startPoint y: 158, endPoint x: 62, endPoint y: 158, distance: 36.8
click at [26, 158] on div at bounding box center [30, 160] width 15 height 15
click at [26, 194] on div at bounding box center [30, 197] width 15 height 15
click at [353, 638] on div "Select" at bounding box center [344, 768] width 27 height 9
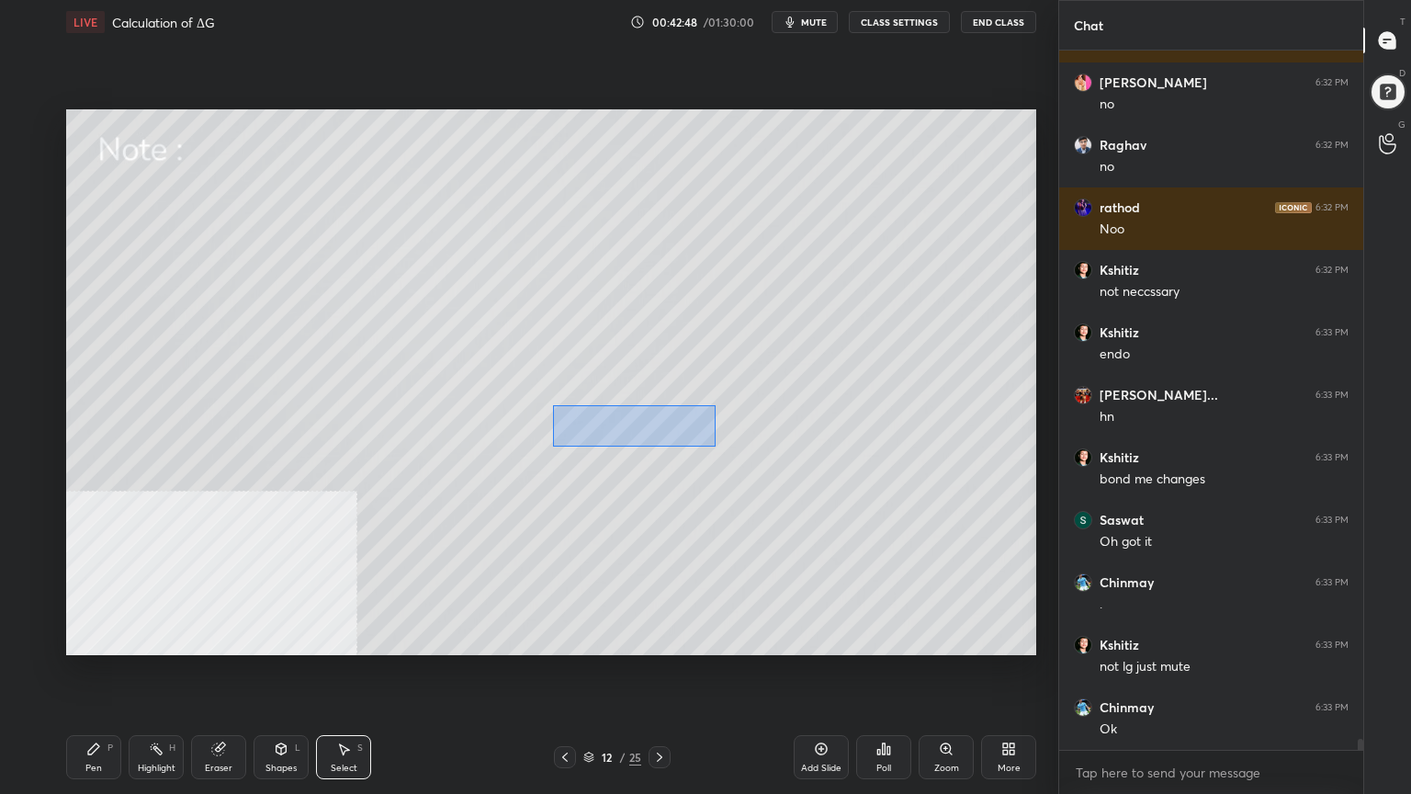
drag, startPoint x: 553, startPoint y: 404, endPoint x: 716, endPoint y: 447, distance: 168.0
click at [716, 447] on div "0 ° Undo Copy Duplicate Duplicate to new slide Delete" at bounding box center [551, 382] width 970 height 546
click at [663, 428] on div "0 ° Undo Copy Duplicate Duplicate to new slide Delete" at bounding box center [551, 382] width 970 height 546
click at [600, 604] on div "0 ° Undo Copy Duplicate Duplicate to new slide Delete" at bounding box center [551, 382] width 970 height 546
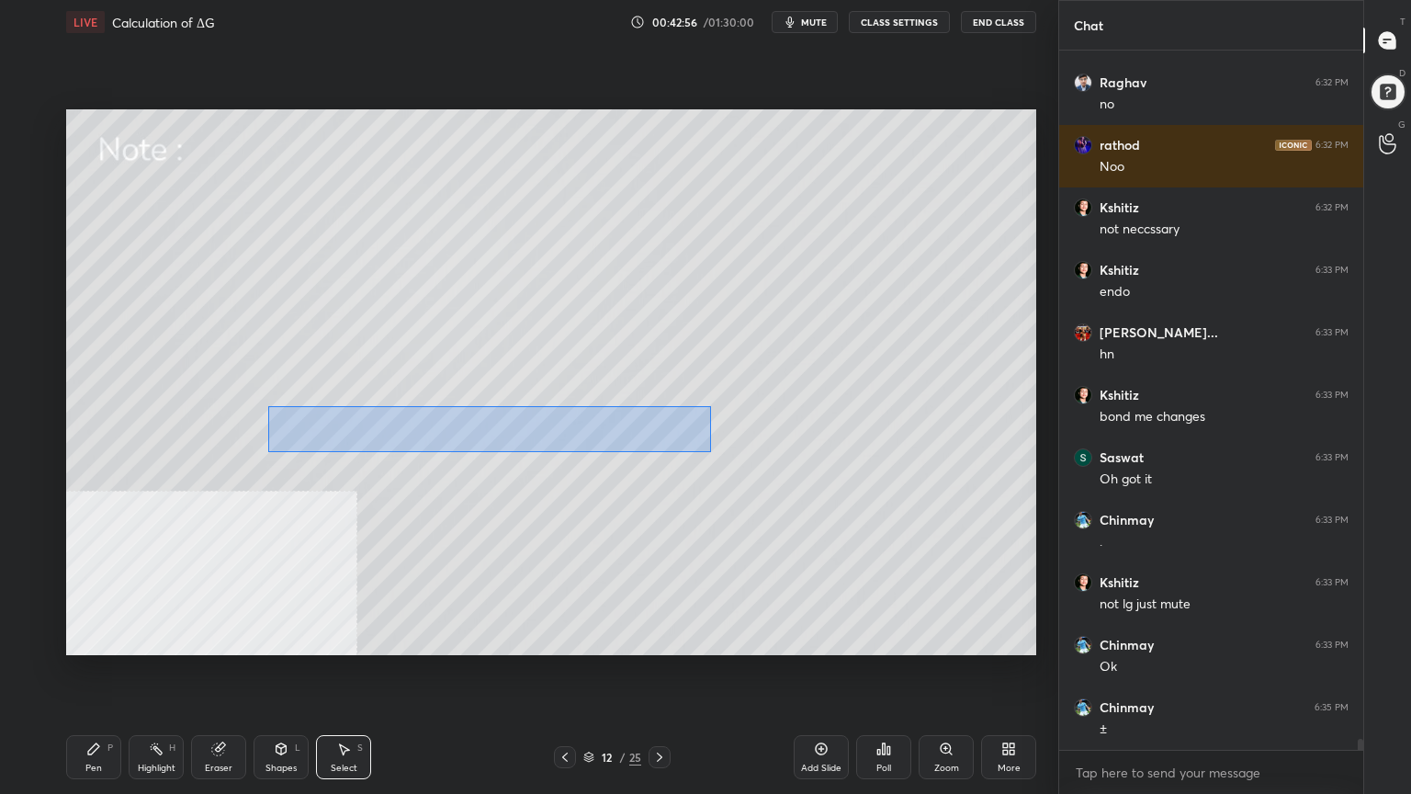
drag, startPoint x: 272, startPoint y: 408, endPoint x: 710, endPoint y: 452, distance: 440.5
click at [710, 452] on div "0 ° Undo Copy Duplicate Duplicate to new slide Delete" at bounding box center [551, 382] width 970 height 546
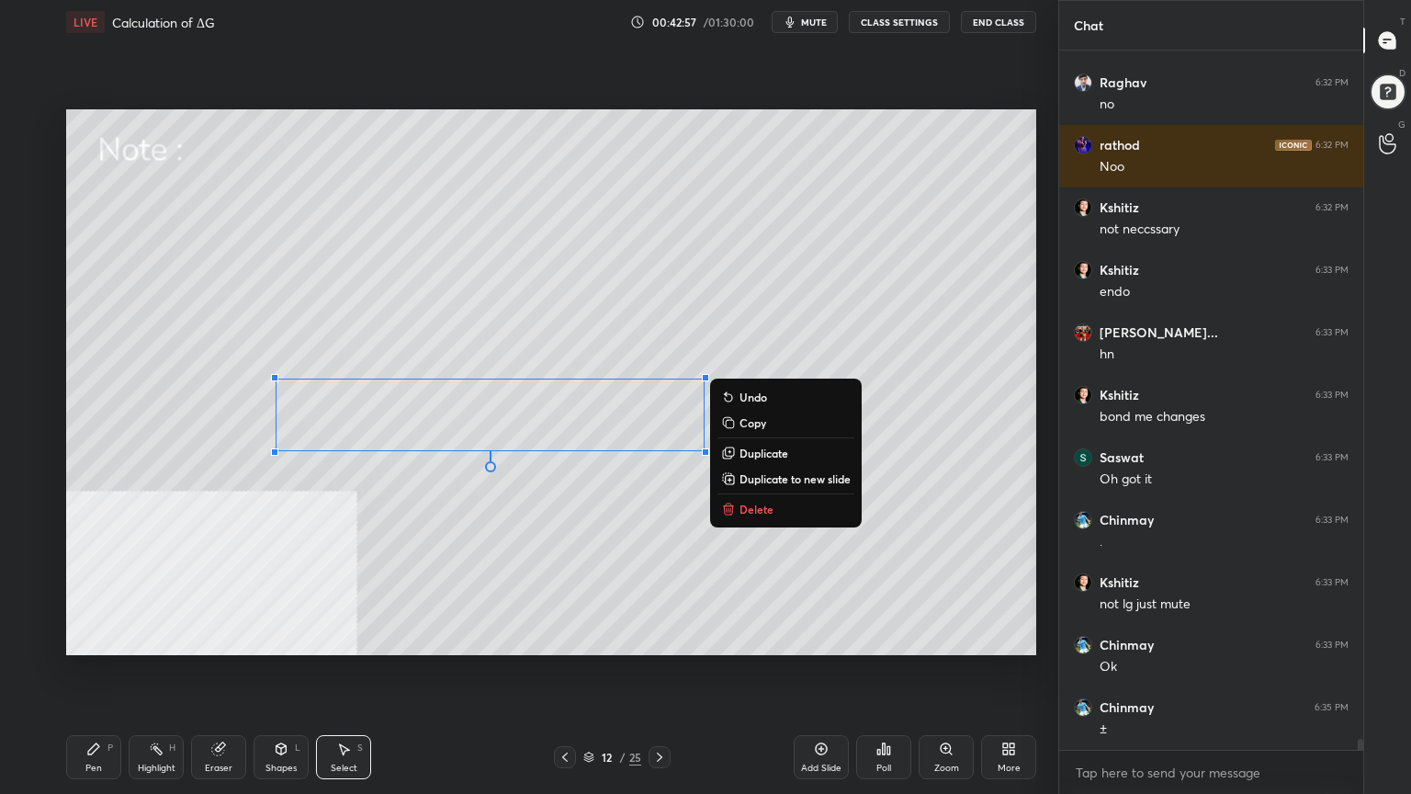
drag, startPoint x: 556, startPoint y: 508, endPoint x: 595, endPoint y: 496, distance: 41.3
click at [557, 507] on div "0 ° Undo Copy Duplicate Duplicate to new slide Delete" at bounding box center [551, 382] width 970 height 546
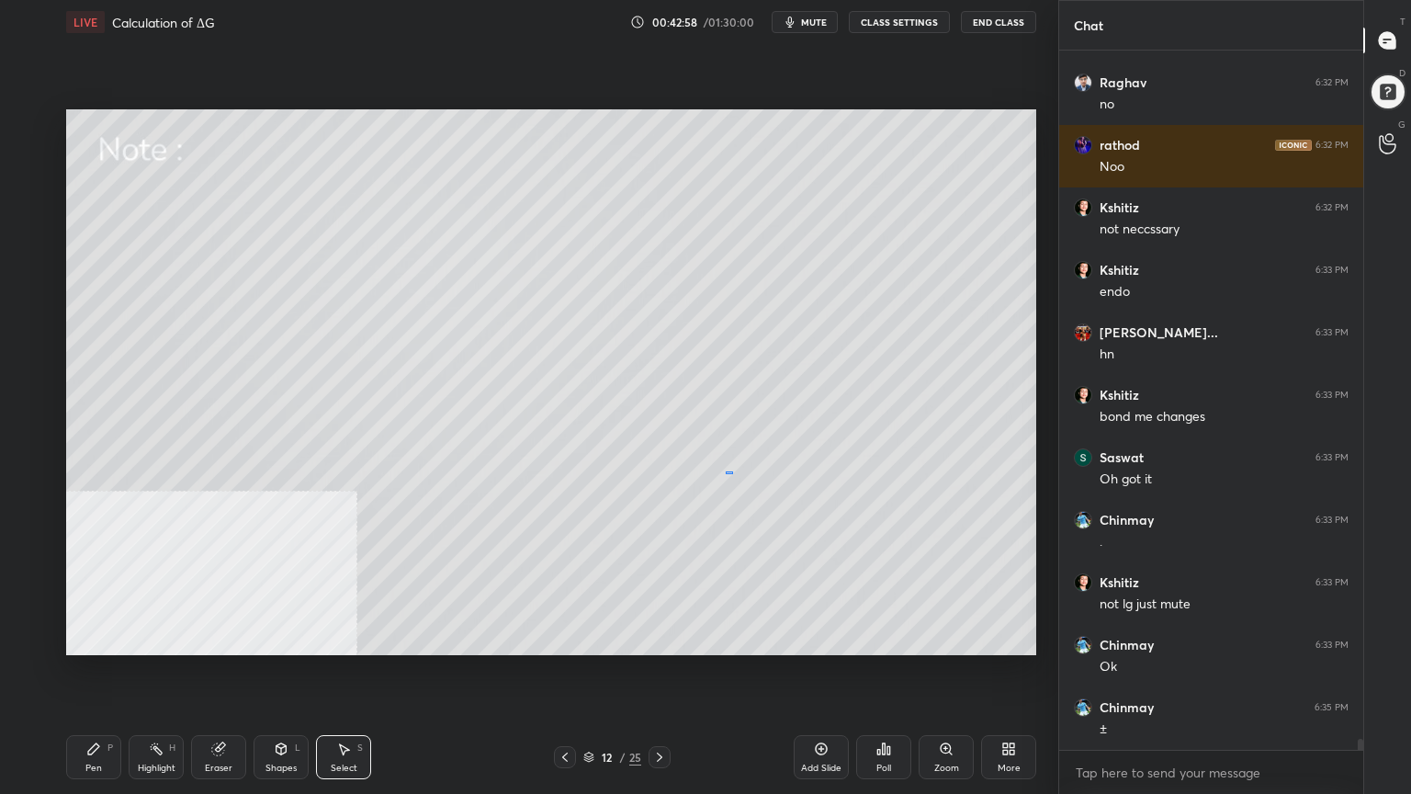
scroll to position [45200, 0]
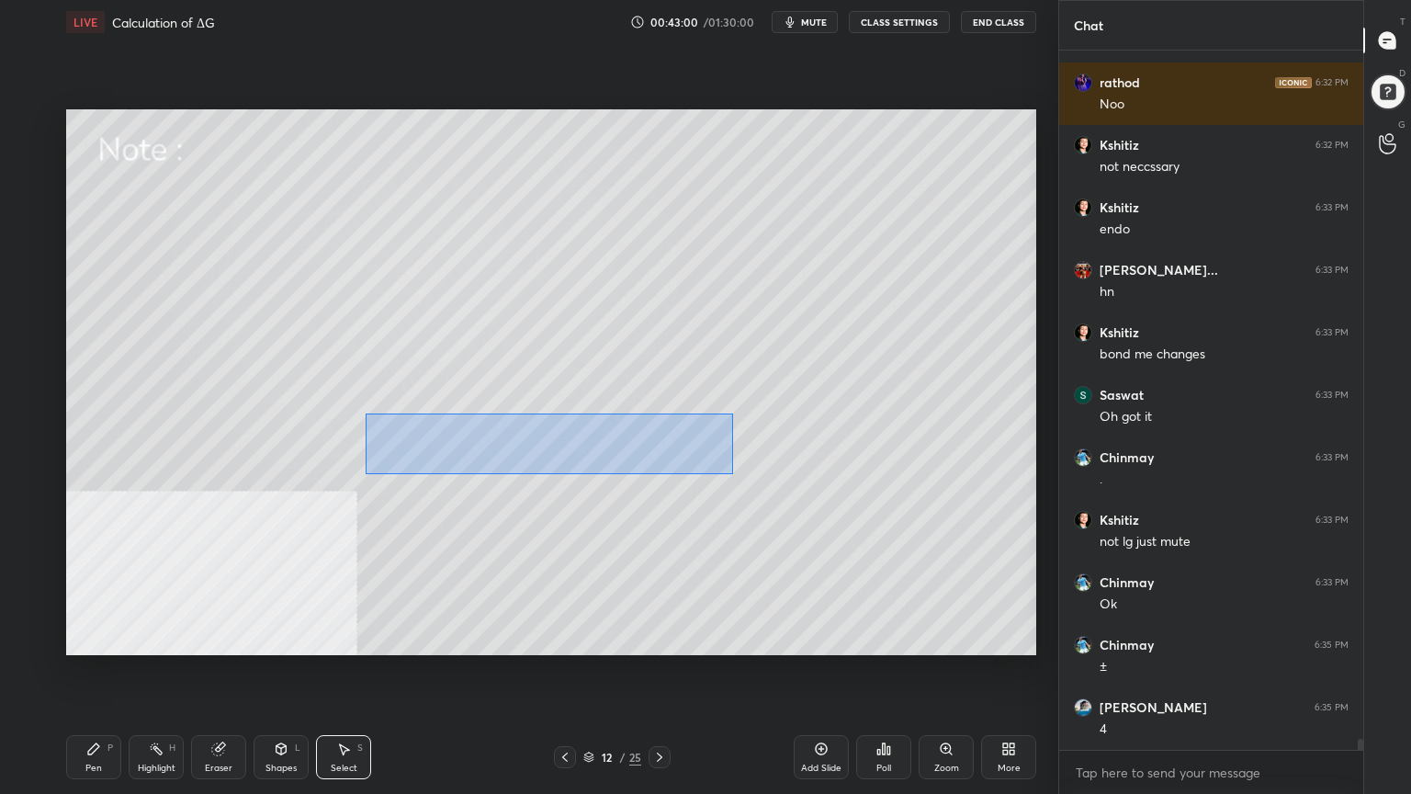
drag, startPoint x: 726, startPoint y: 470, endPoint x: 377, endPoint y: 413, distance: 353.9
click at [365, 413] on div "0 ° Undo Copy Duplicate Duplicate to new slide Delete" at bounding box center [551, 382] width 970 height 546
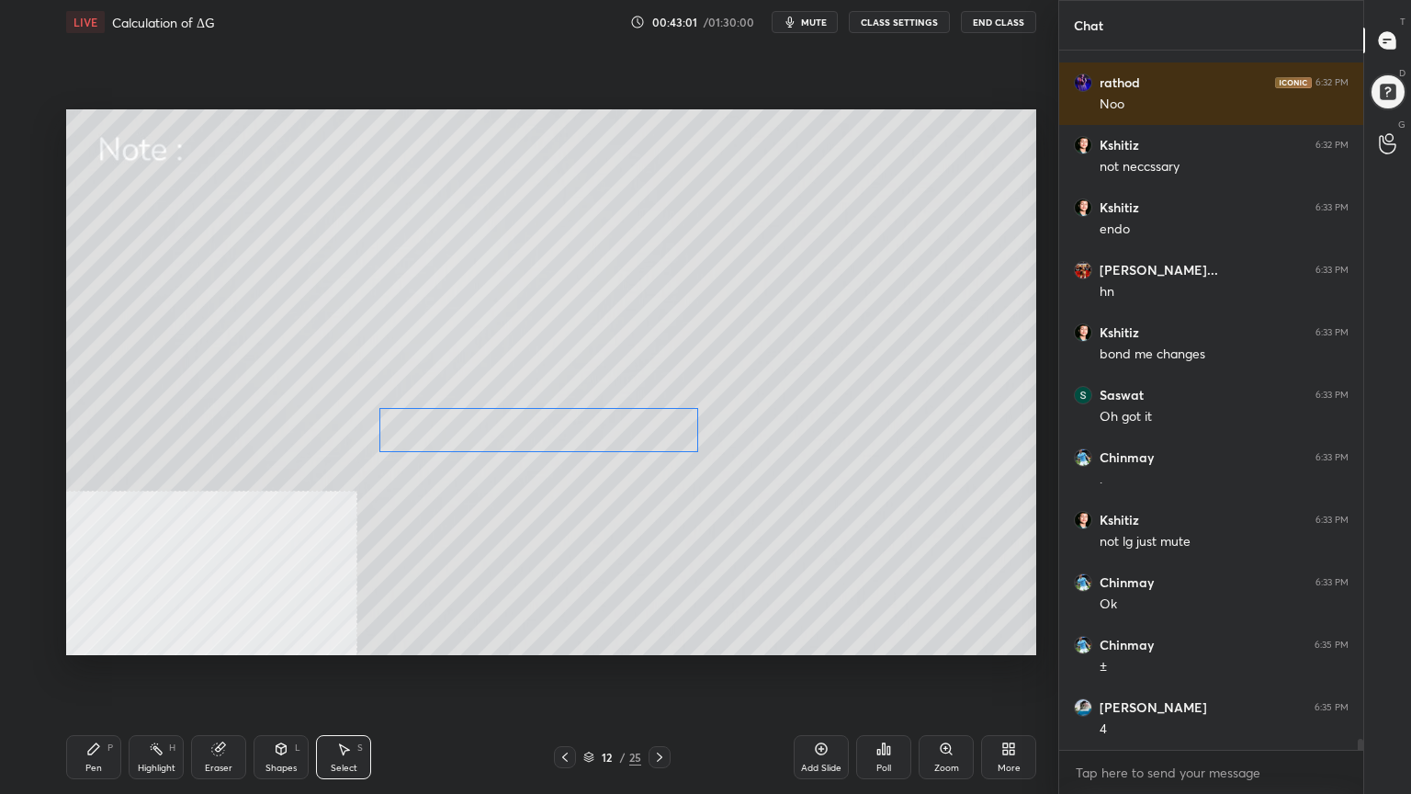
scroll to position [45263, 0]
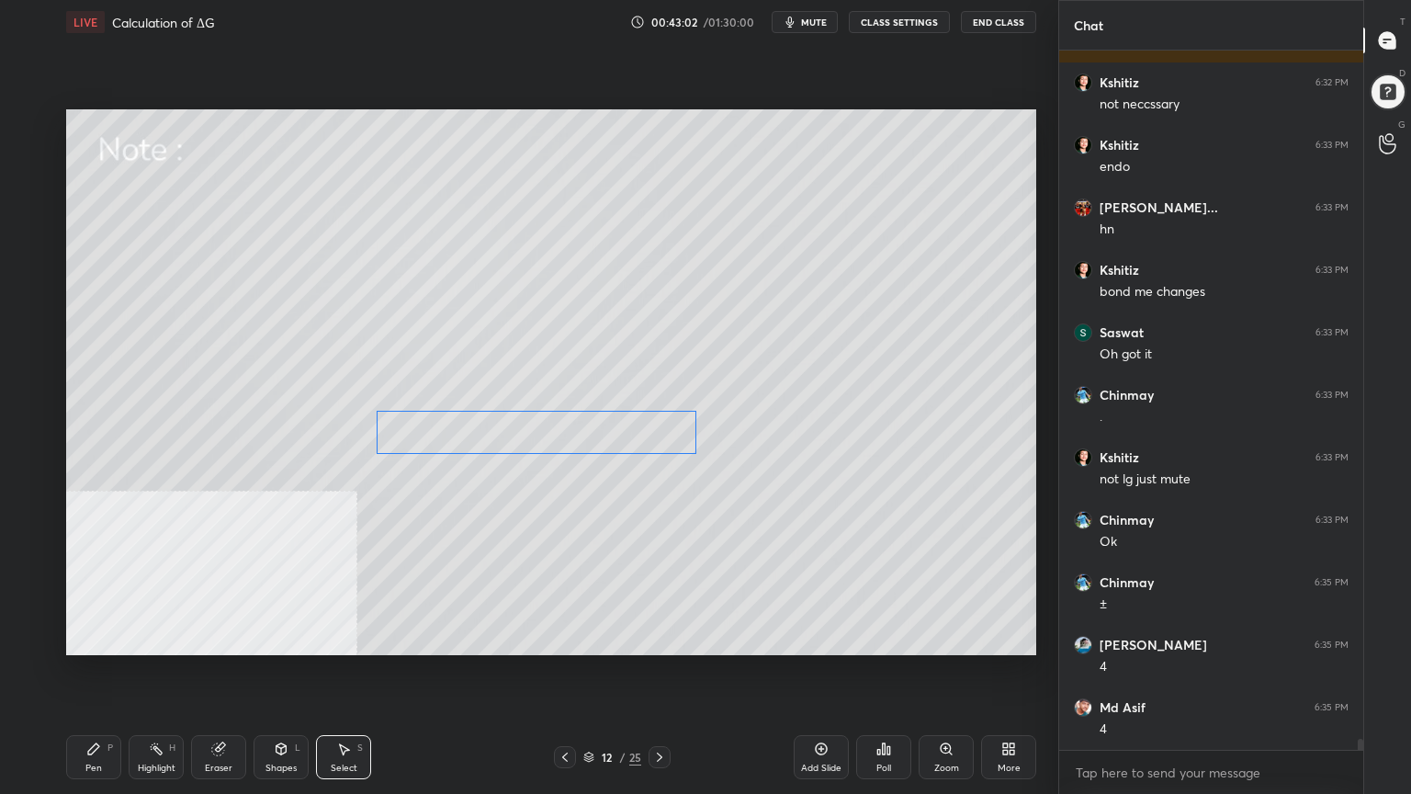
click at [531, 435] on div "0 ° Undo Copy Duplicate Duplicate to new slide Delete" at bounding box center [551, 382] width 970 height 546
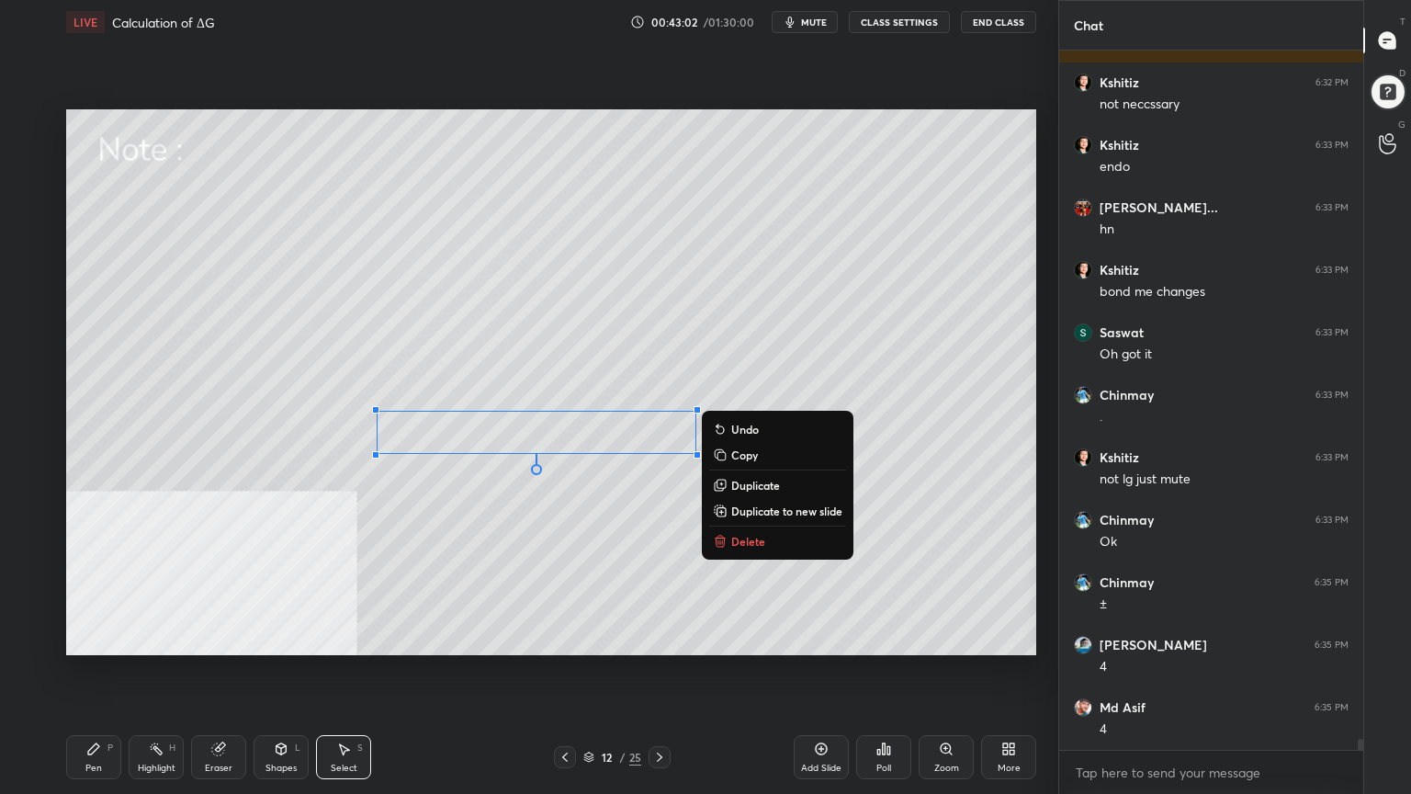
click at [470, 573] on div "0 ° Undo Copy Duplicate Duplicate to new slide Delete" at bounding box center [551, 382] width 970 height 546
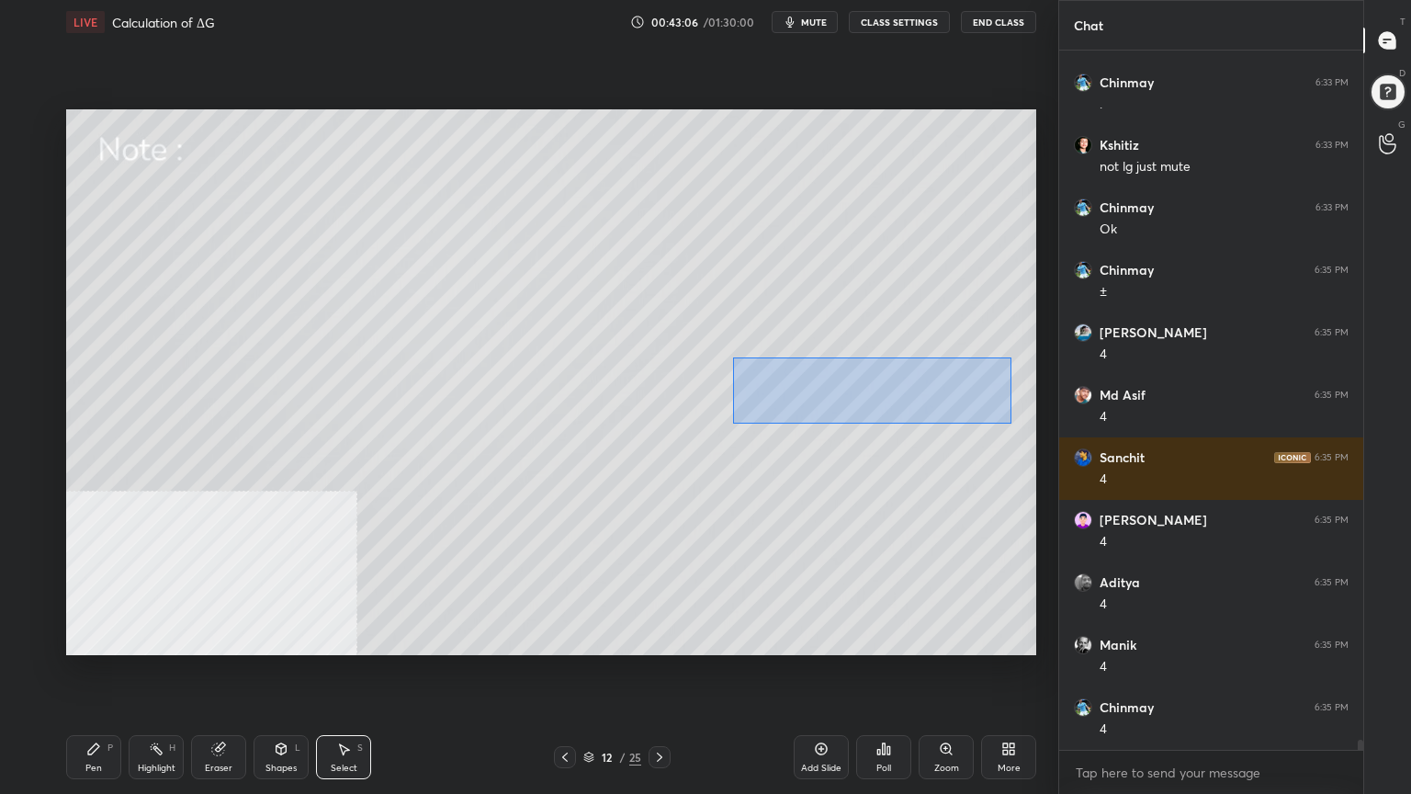
scroll to position [45637, 0]
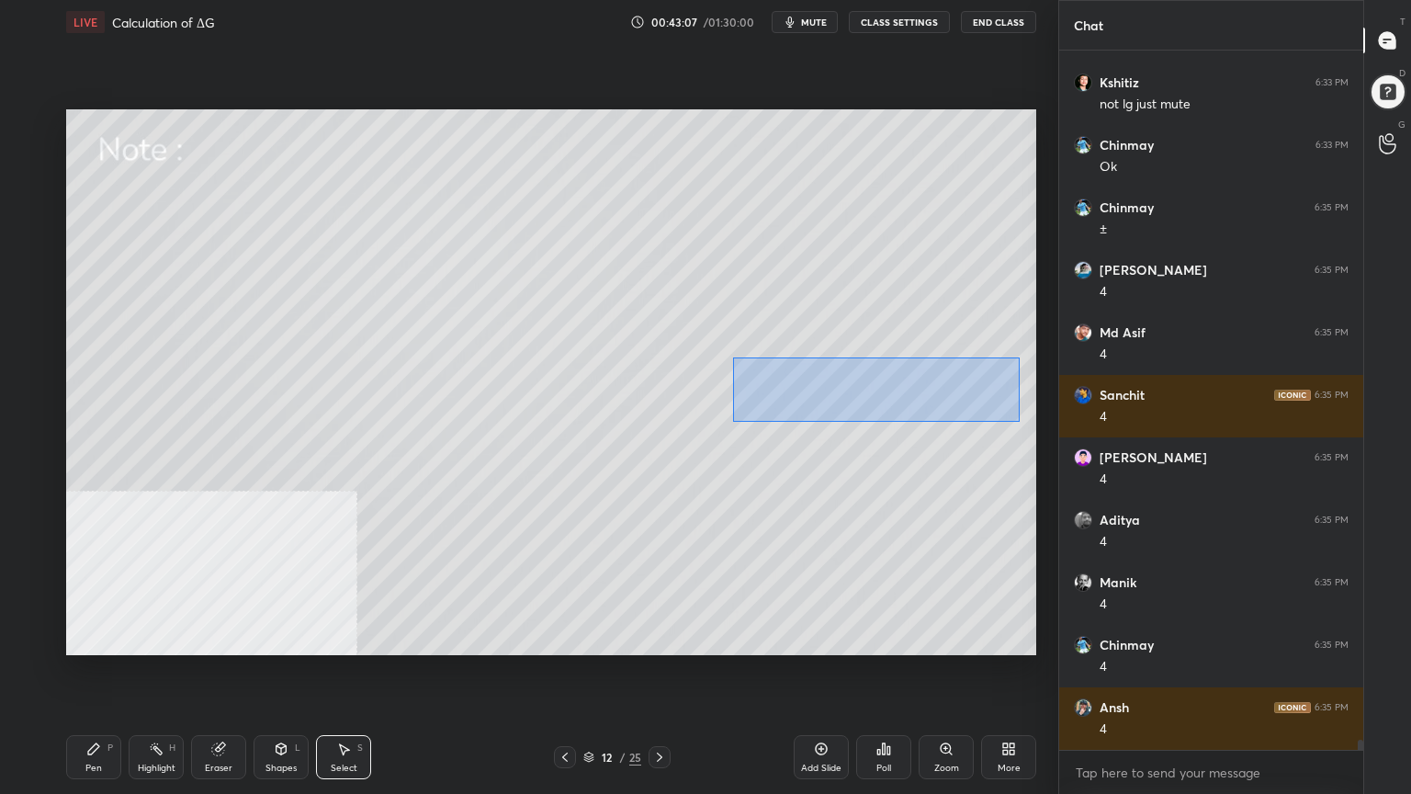
drag, startPoint x: 733, startPoint y: 356, endPoint x: 1019, endPoint y: 421, distance: 292.9
click at [1019, 421] on div "0 ° Undo Copy Duplicate Duplicate to new slide Delete" at bounding box center [551, 382] width 970 height 546
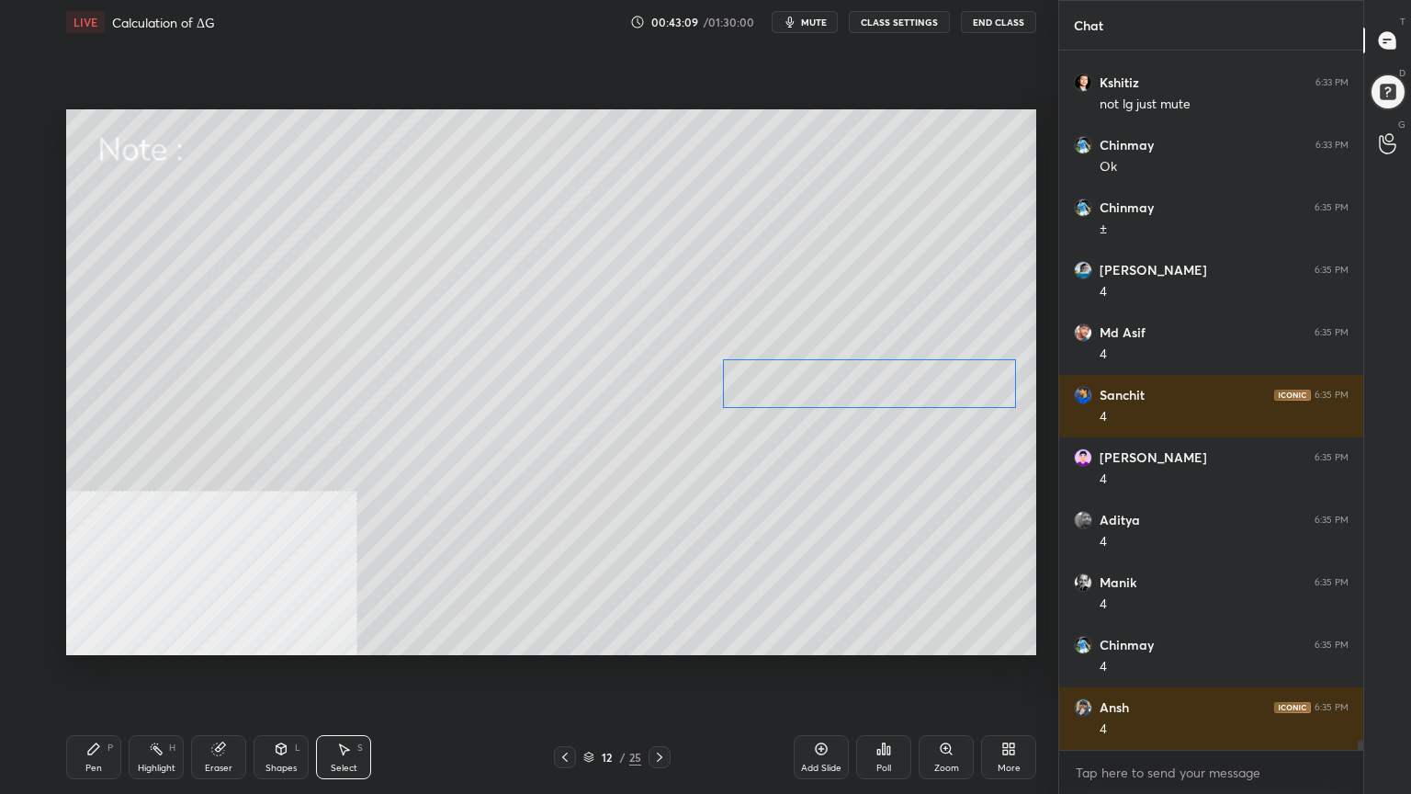
click at [928, 386] on div "0 ° Undo Copy Duplicate Duplicate to new slide Delete" at bounding box center [551, 382] width 970 height 546
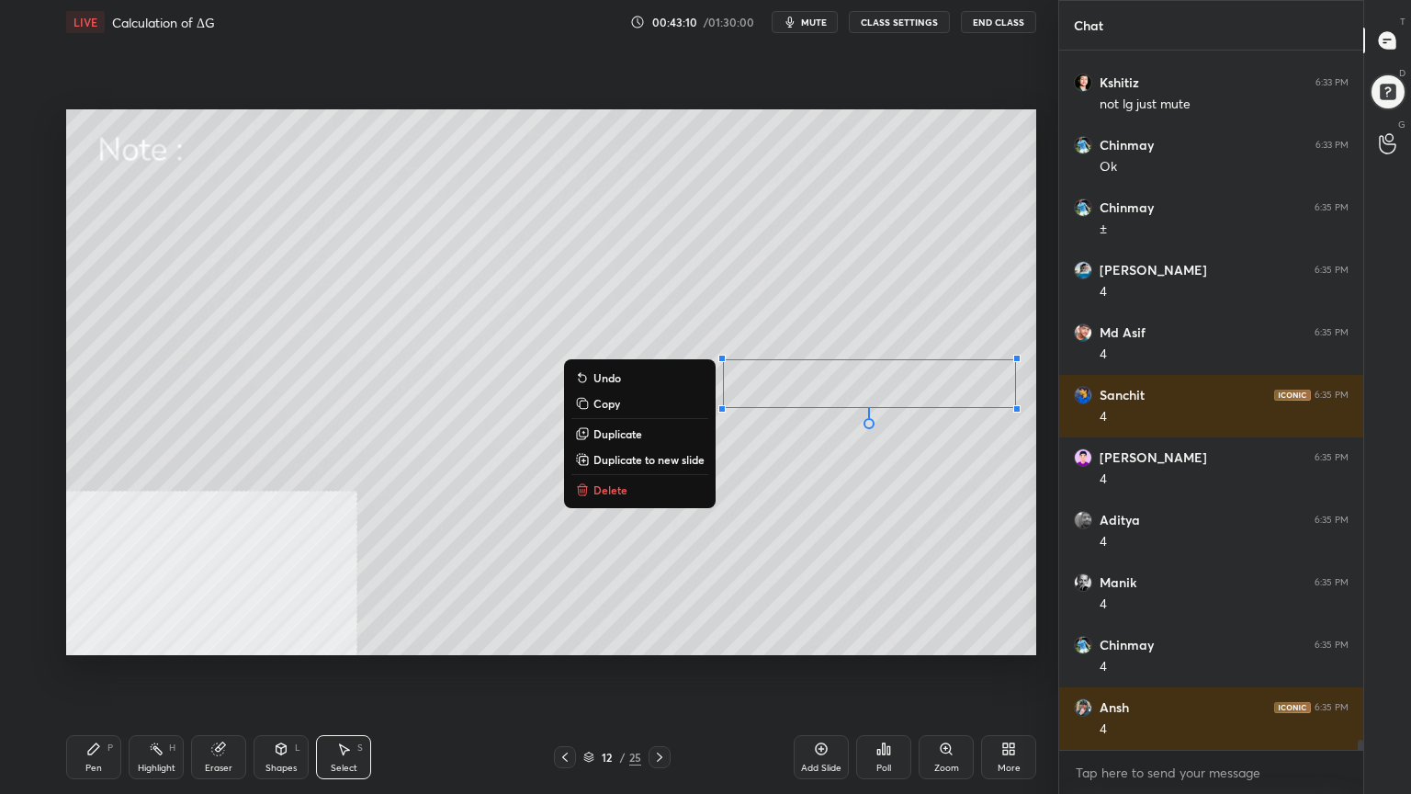
click at [873, 499] on div "0 ° Undo Copy Duplicate Duplicate to new slide Delete" at bounding box center [551, 382] width 970 height 546
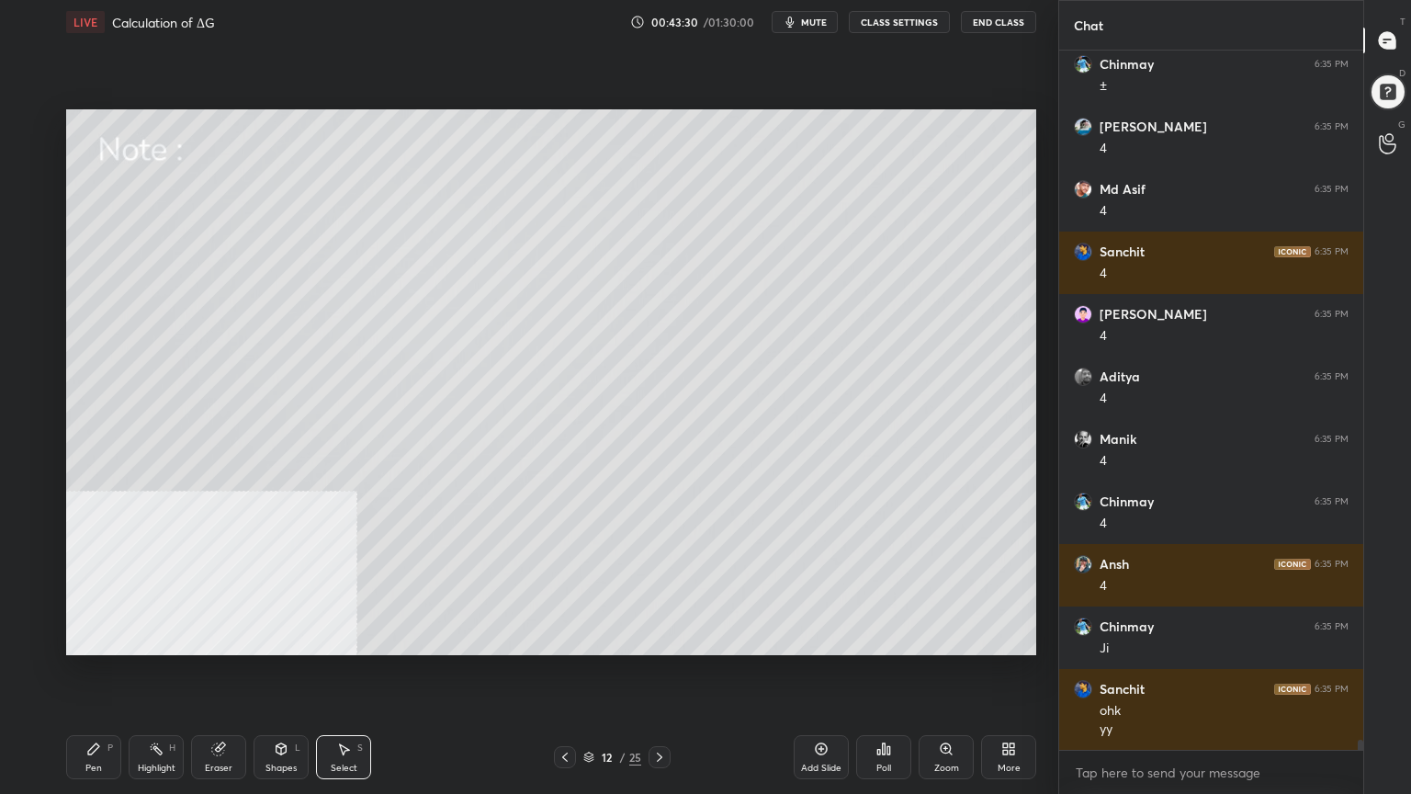
scroll to position [45843, 0]
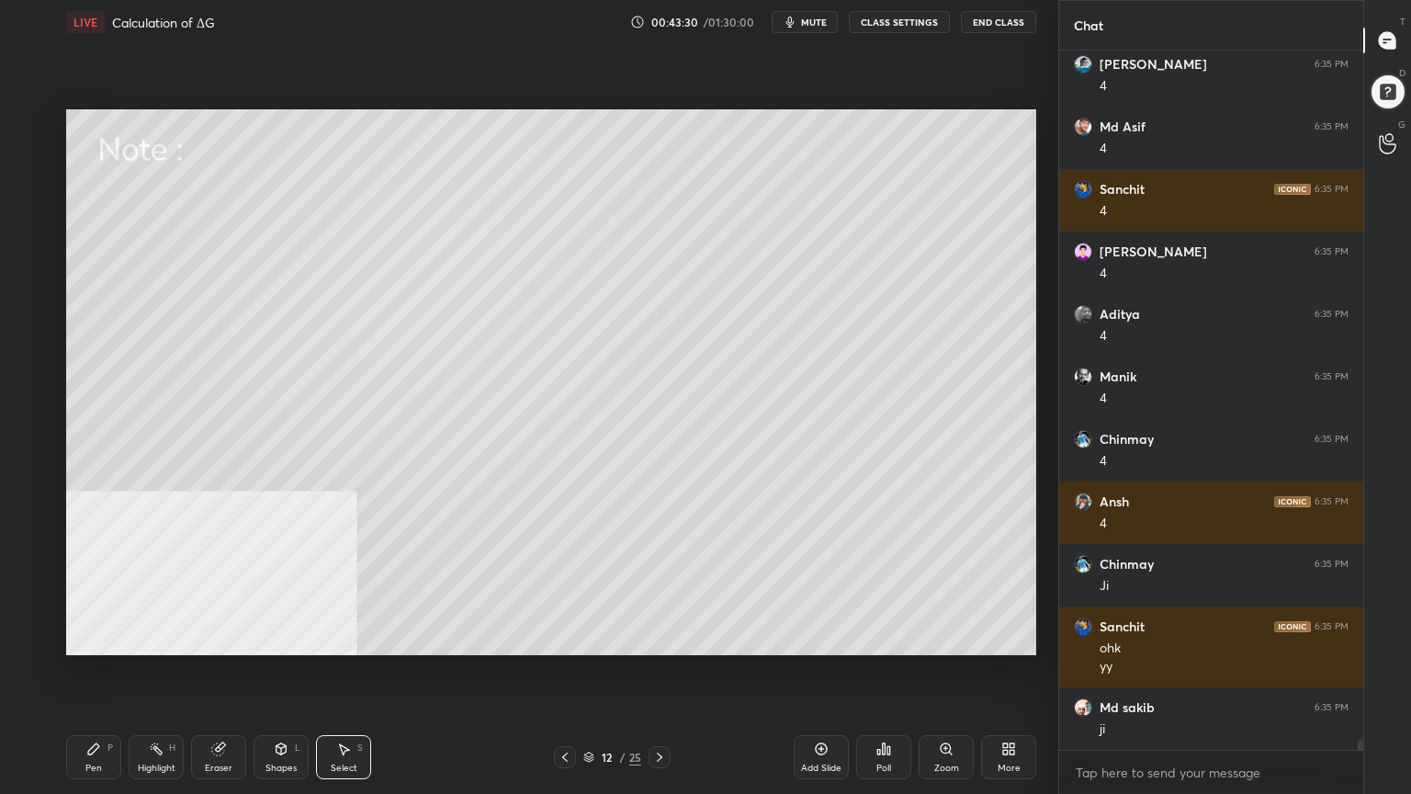
click at [87, 638] on div "Pen P" at bounding box center [93, 757] width 55 height 44
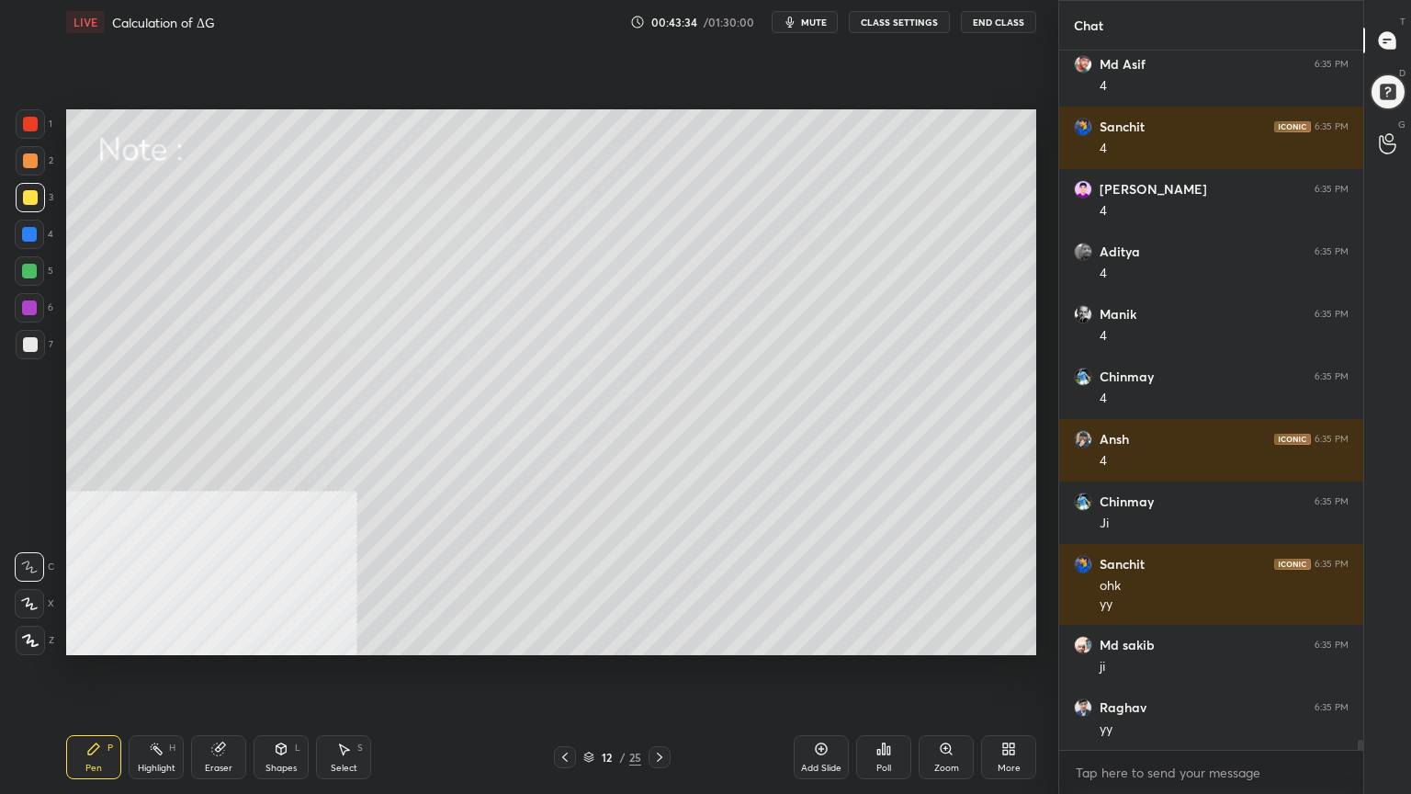
click at [661, 638] on icon at bounding box center [659, 757] width 15 height 15
drag, startPoint x: 22, startPoint y: 344, endPoint x: 62, endPoint y: 368, distance: 47.4
click at [24, 345] on div at bounding box center [30, 344] width 15 height 15
click at [282, 638] on div "Shapes L" at bounding box center [281, 757] width 55 height 44
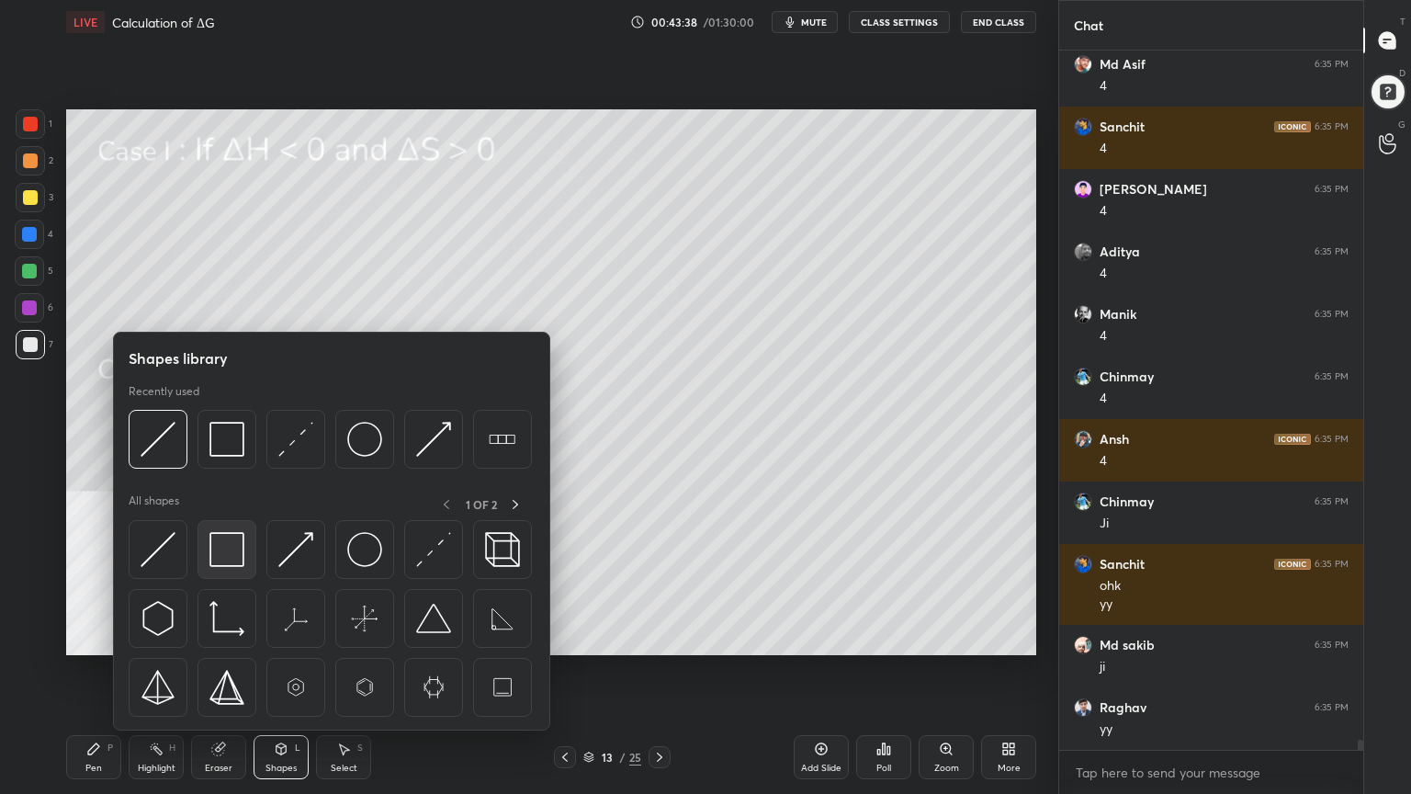
click at [218, 556] on img at bounding box center [226, 549] width 35 height 35
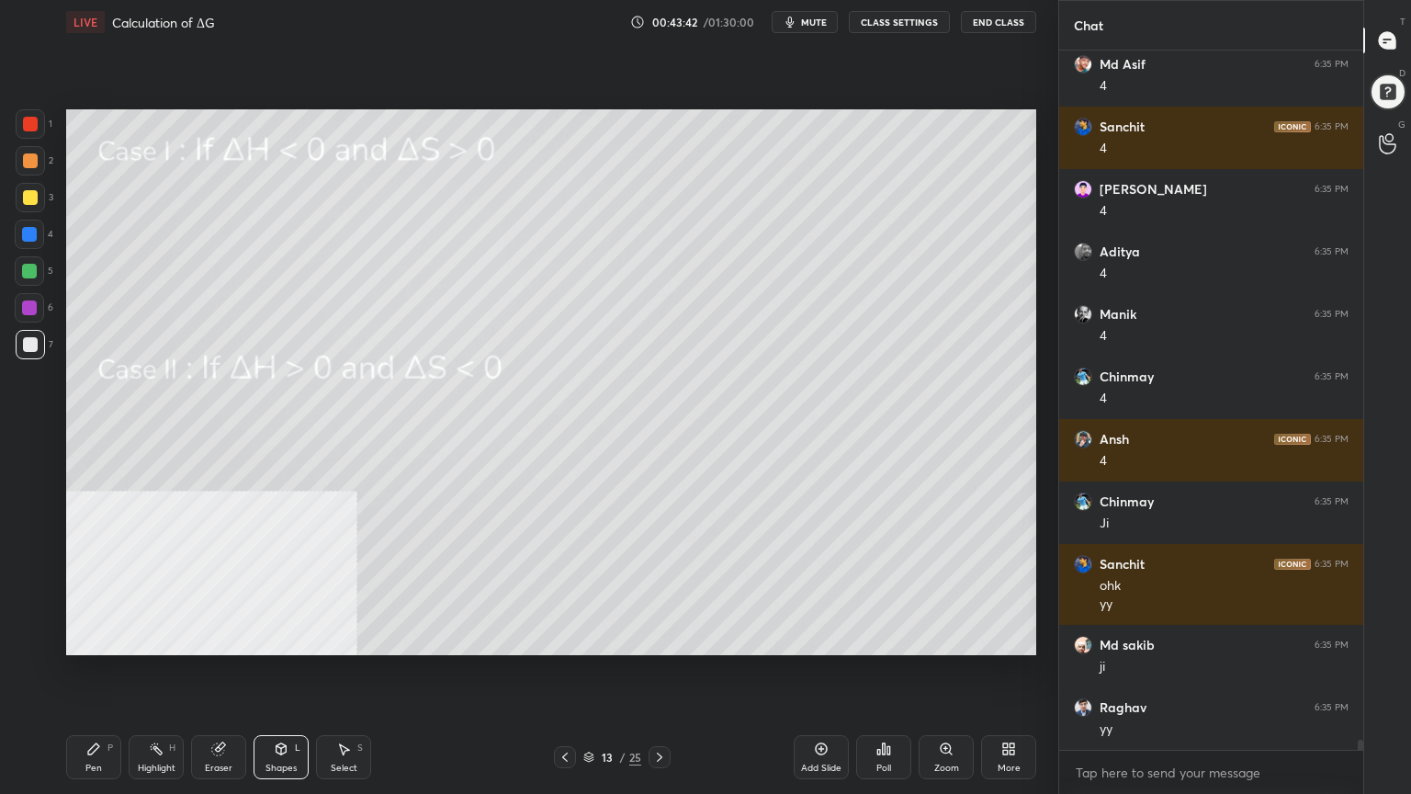
click at [88, 638] on div "Pen P" at bounding box center [93, 757] width 55 height 44
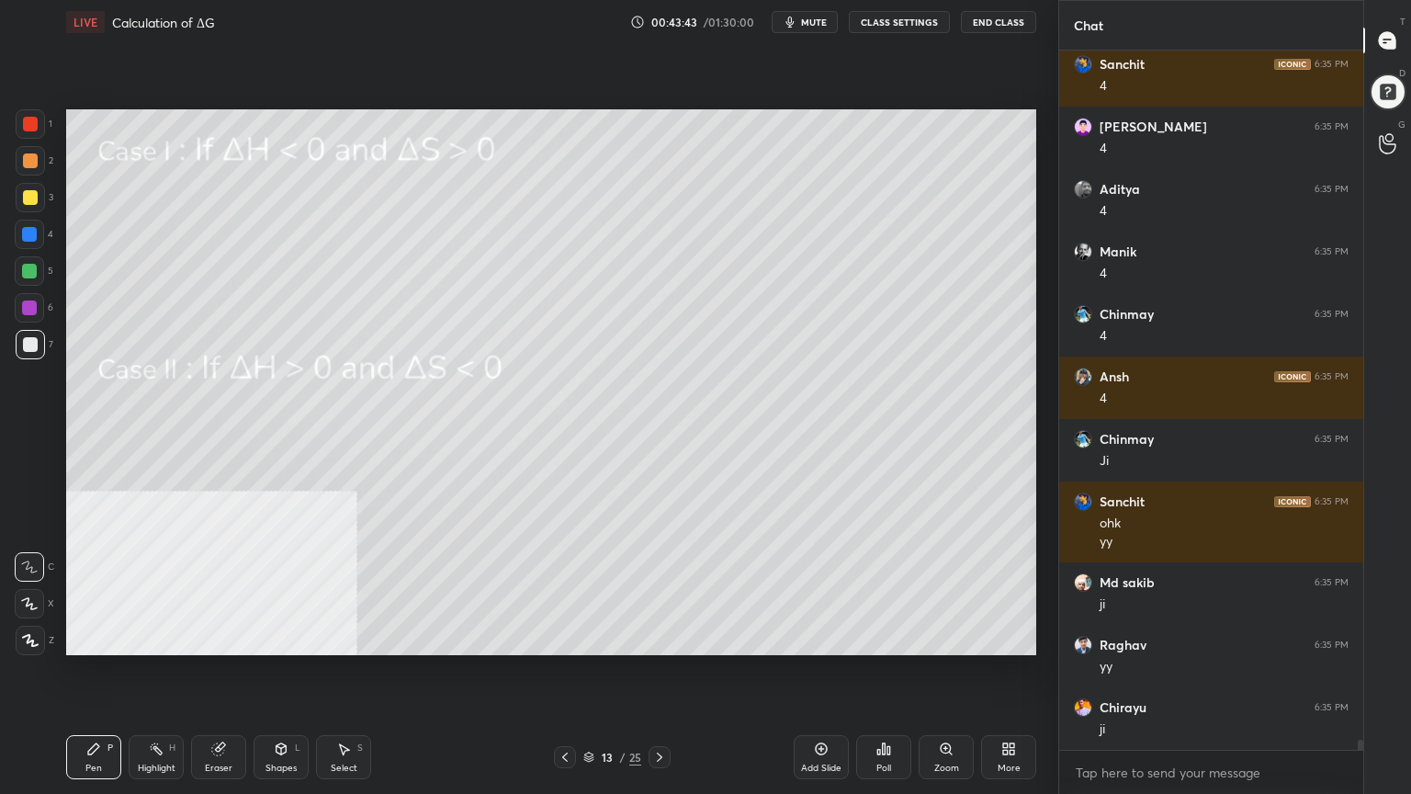
click at [25, 192] on div at bounding box center [30, 197] width 15 height 15
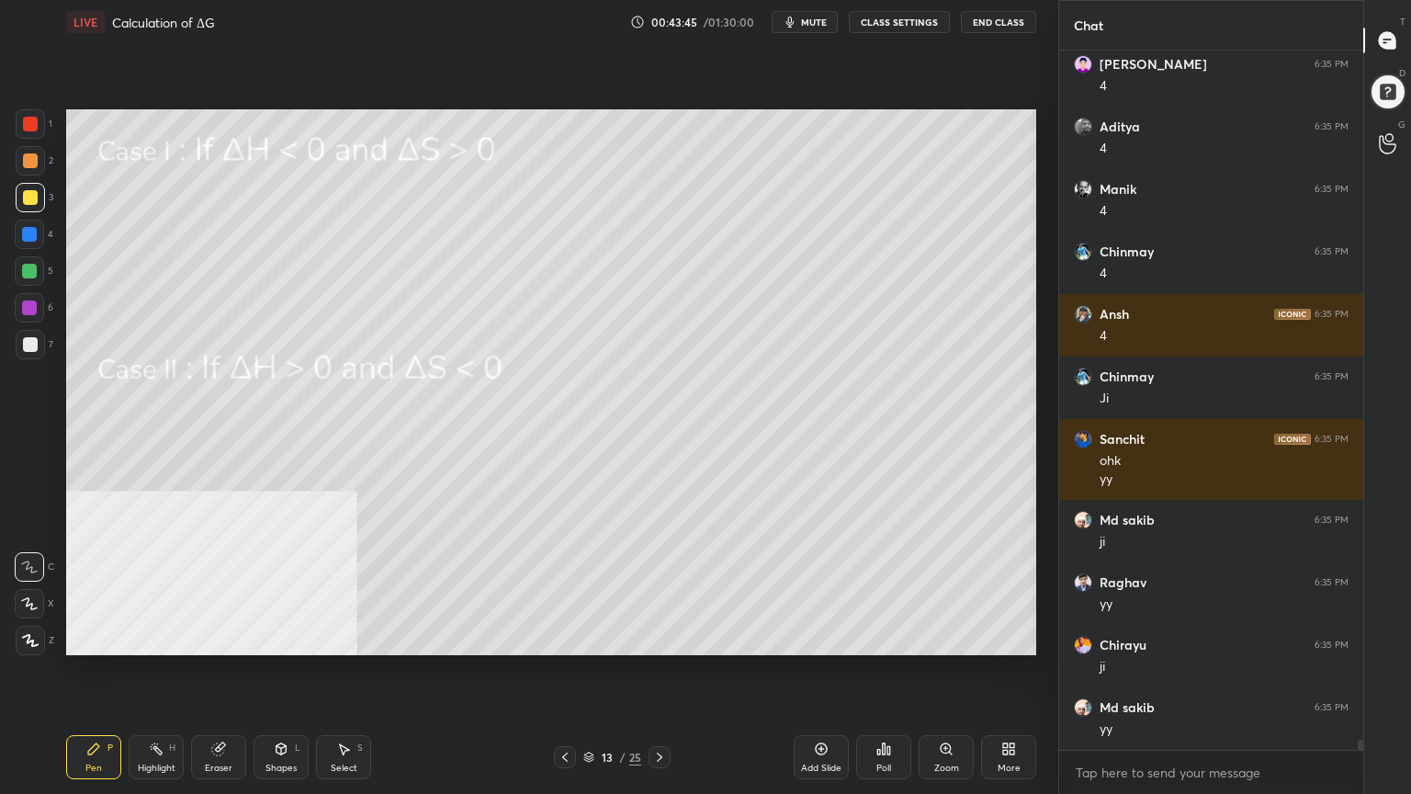
scroll to position [46156, 0]
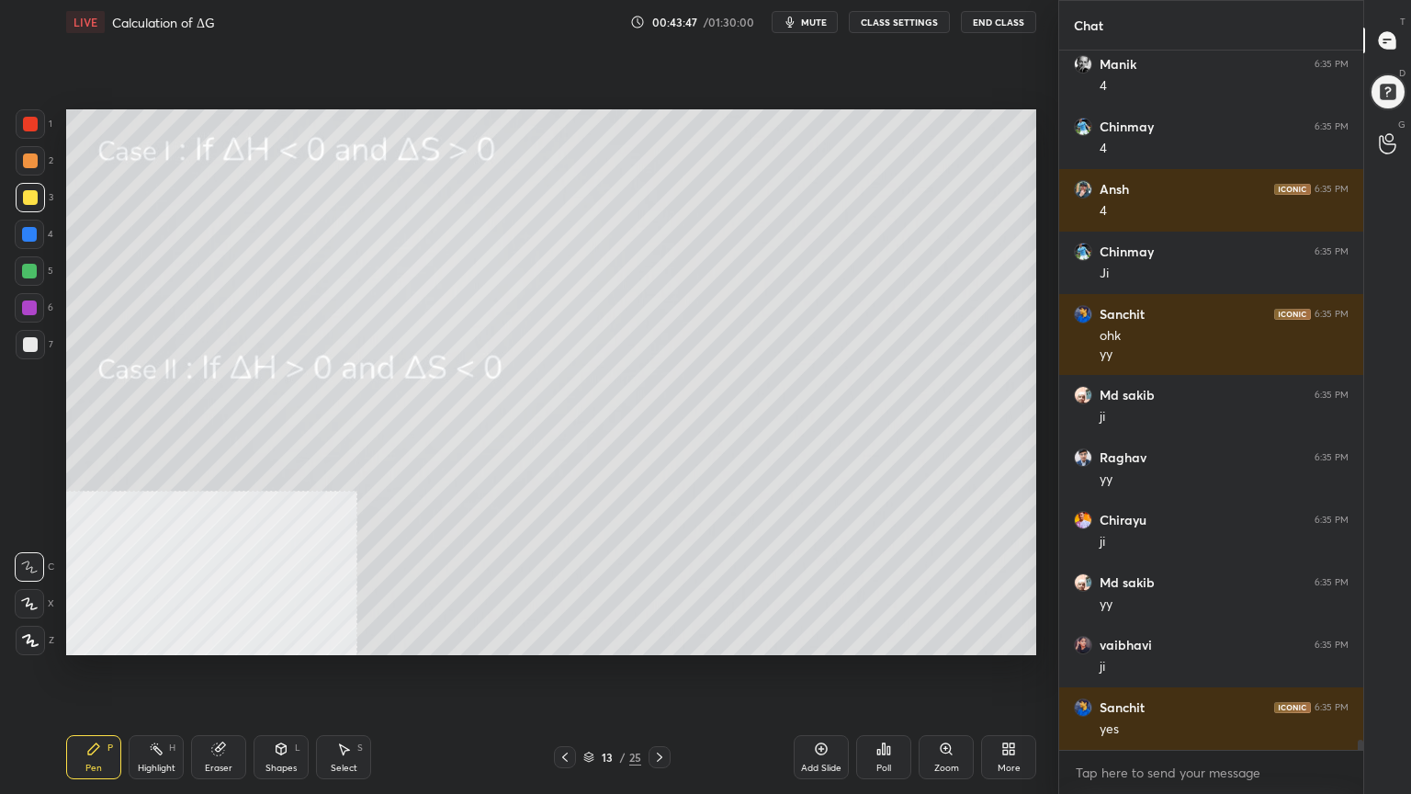
click at [30, 272] on div at bounding box center [29, 271] width 15 height 15
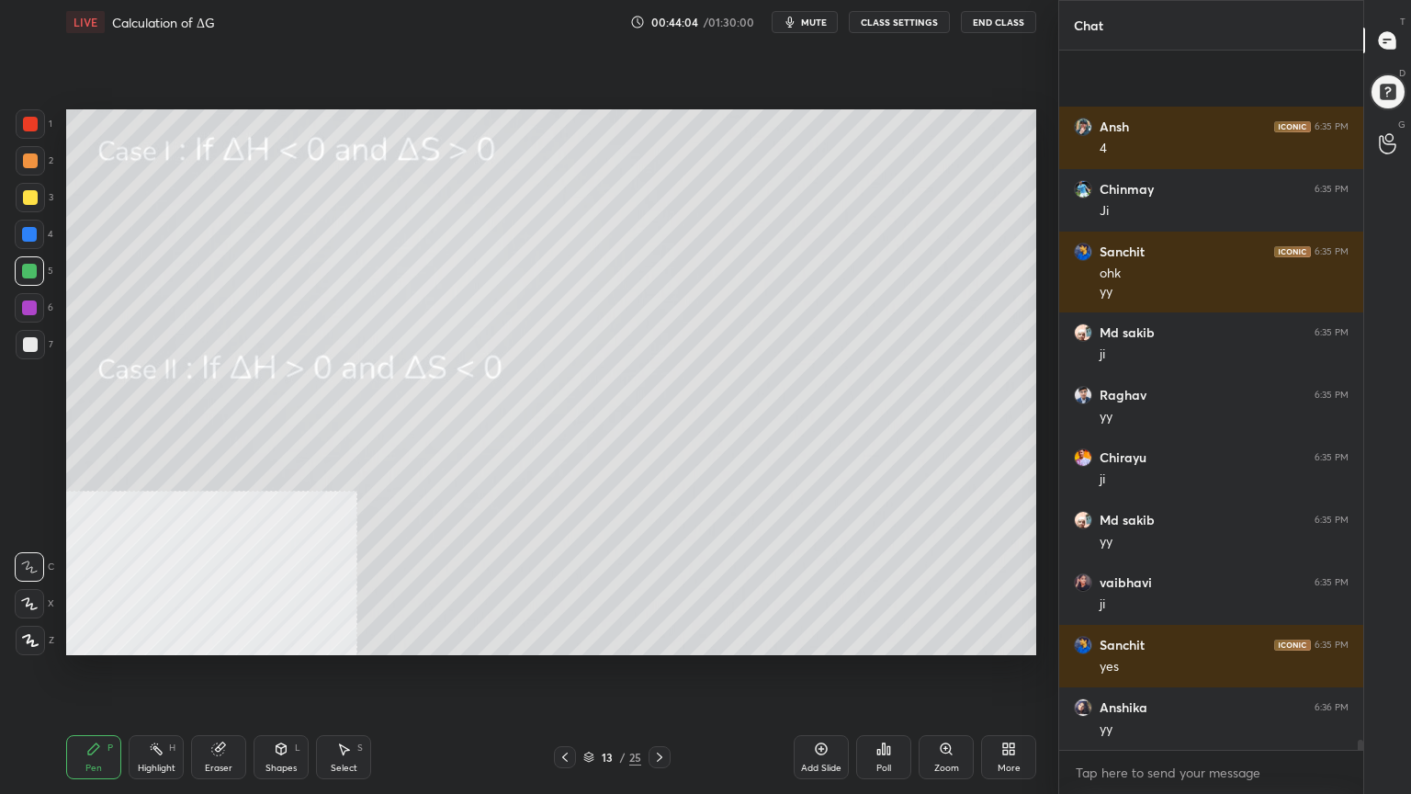
scroll to position [46347, 0]
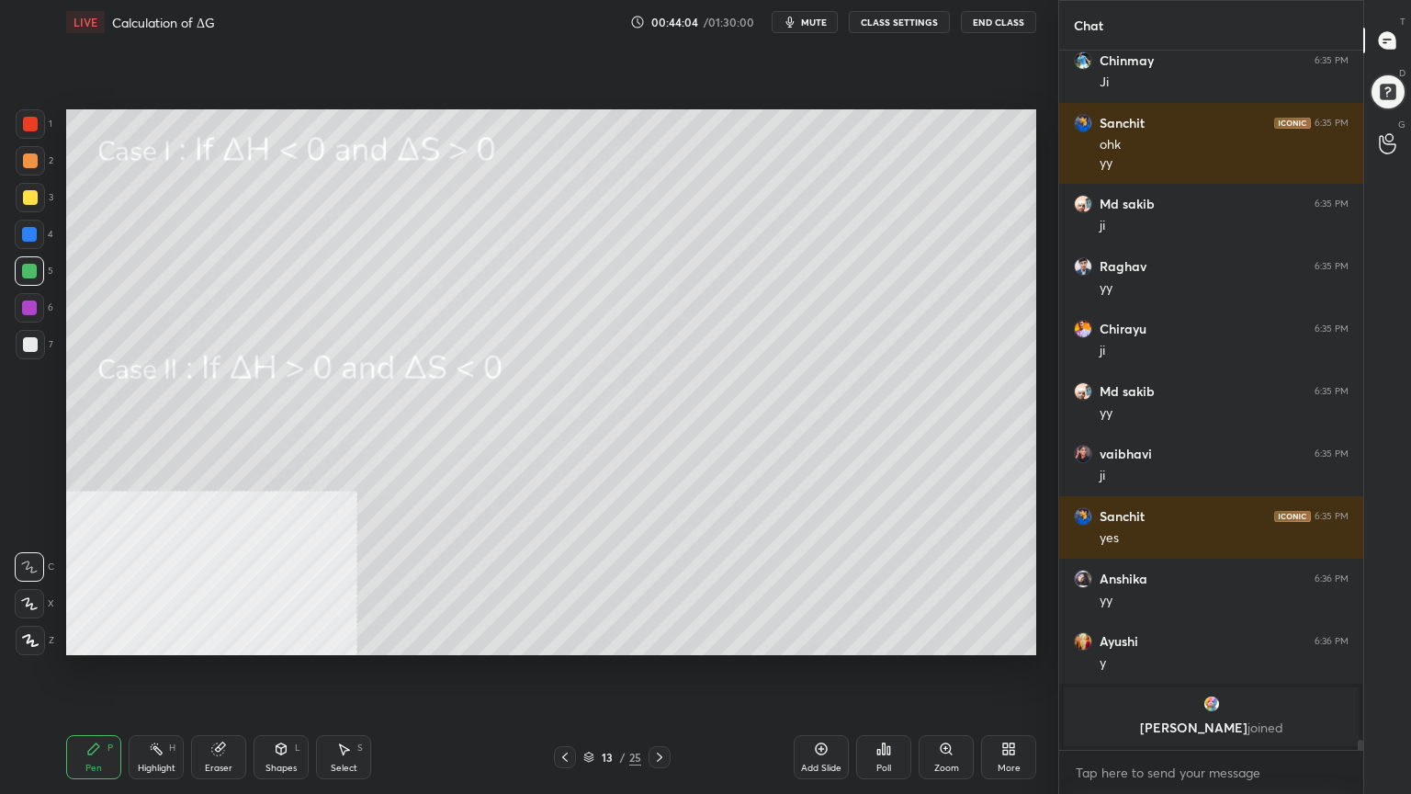
click at [349, 638] on icon at bounding box center [343, 748] width 15 height 15
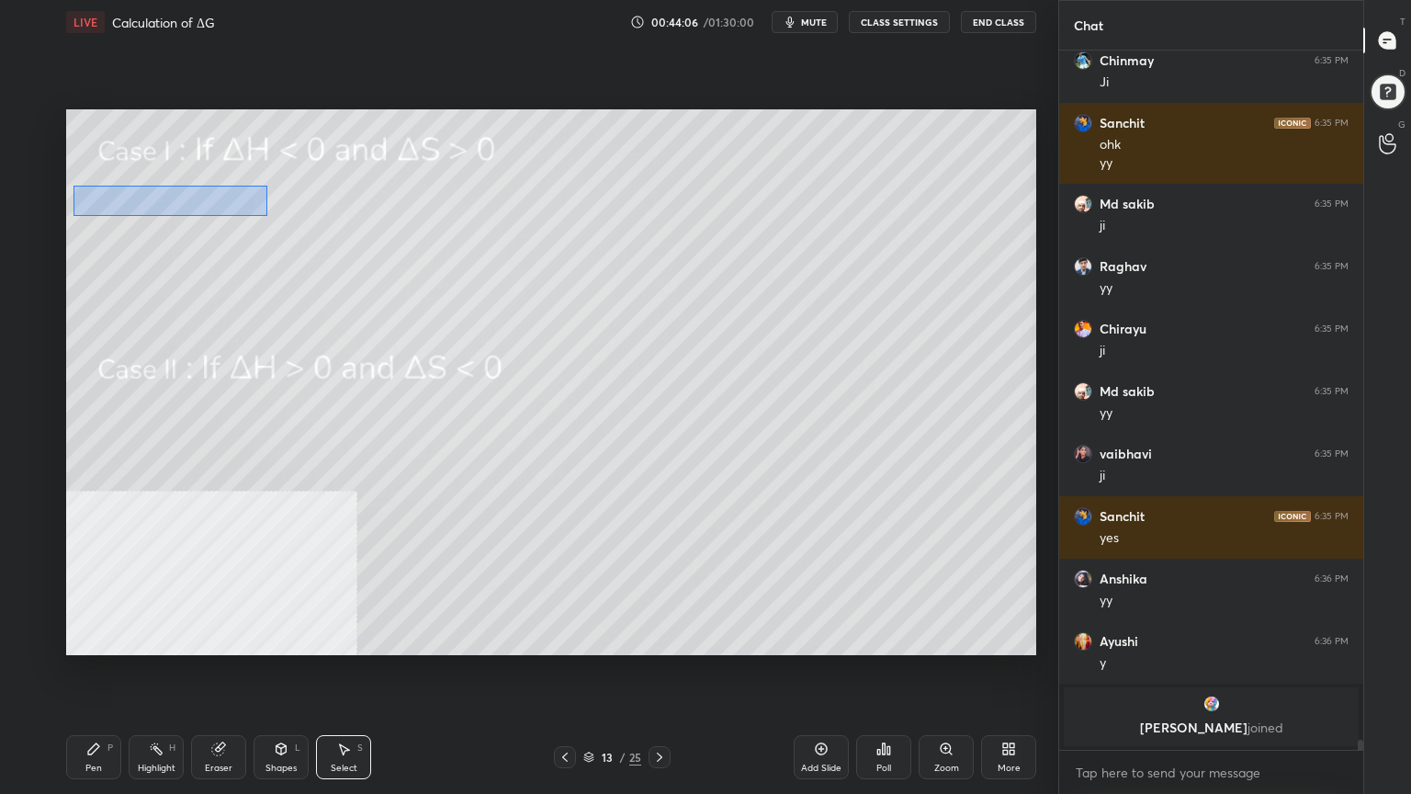
drag, startPoint x: 74, startPoint y: 185, endPoint x: 267, endPoint y: 216, distance: 196.4
click at [267, 216] on div "0 ° Undo Copy Duplicate Duplicate to new slide Delete" at bounding box center [551, 382] width 970 height 546
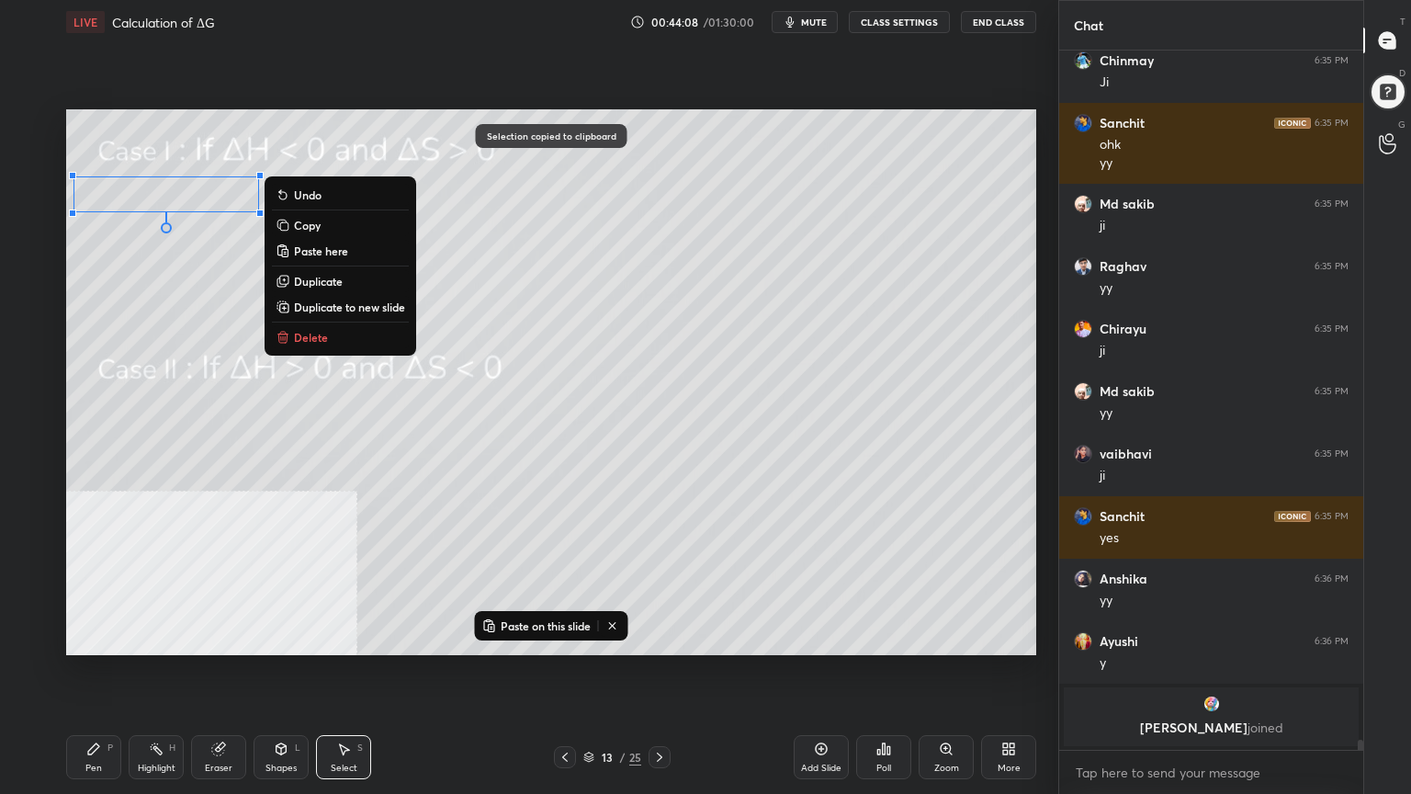
drag, startPoint x: 195, startPoint y: 292, endPoint x: 167, endPoint y: 294, distance: 27.6
click at [193, 292] on div "0 ° Undo Copy Paste here Duplicate Duplicate to new slide Delete" at bounding box center [551, 382] width 970 height 546
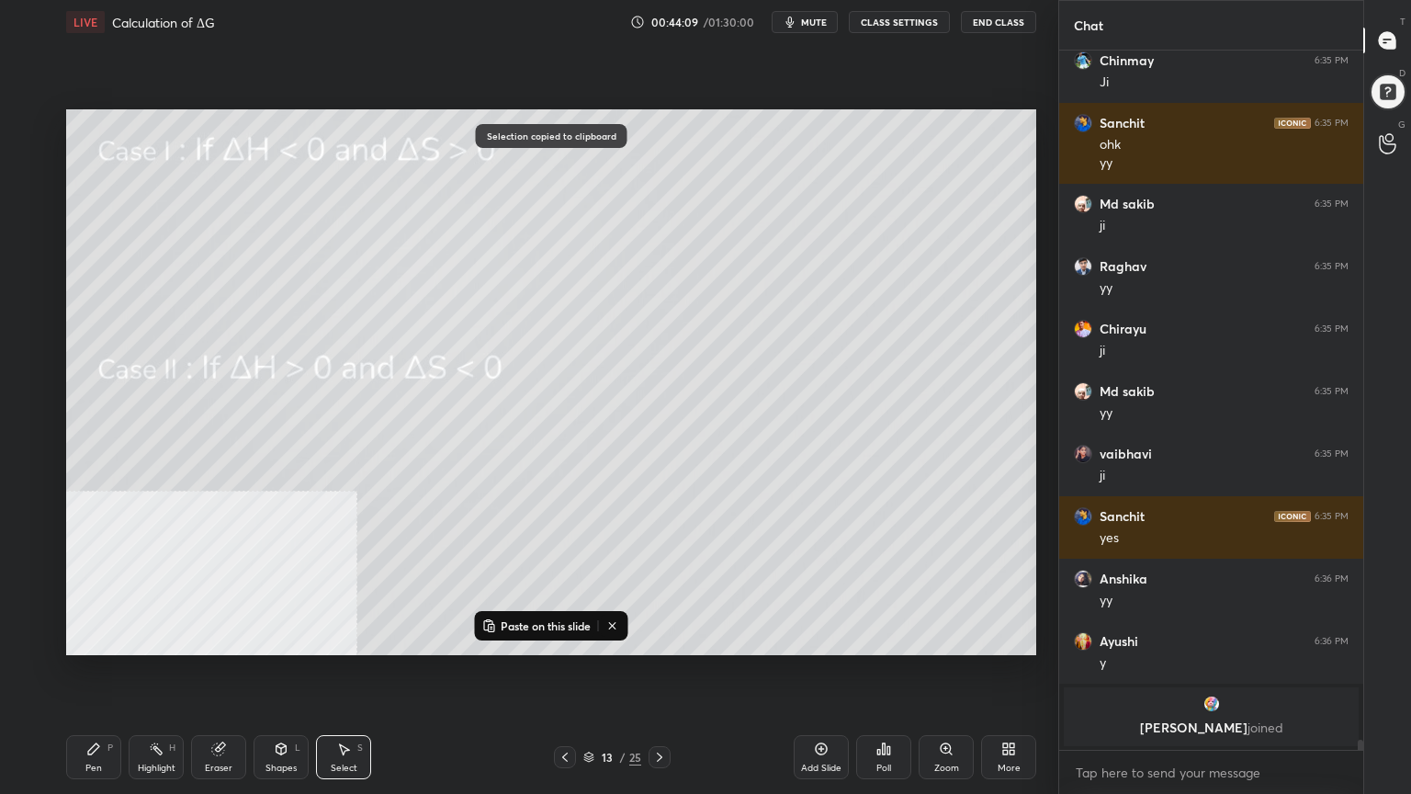
scroll to position [44602, 0]
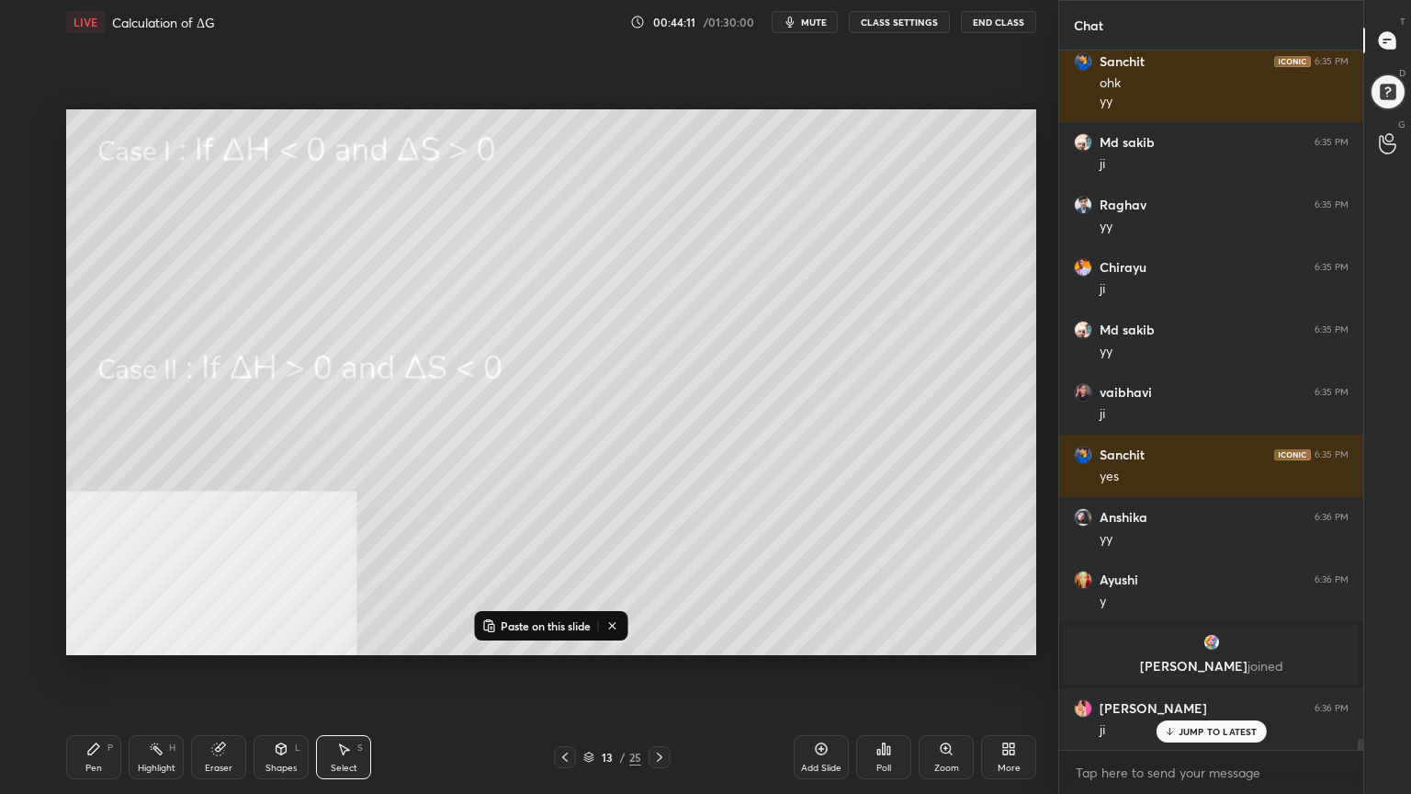
drag, startPoint x: 107, startPoint y: 752, endPoint x: 96, endPoint y: 660, distance: 93.5
click at [103, 638] on div "Pen P" at bounding box center [93, 757] width 55 height 44
click at [33, 159] on div at bounding box center [30, 160] width 15 height 15
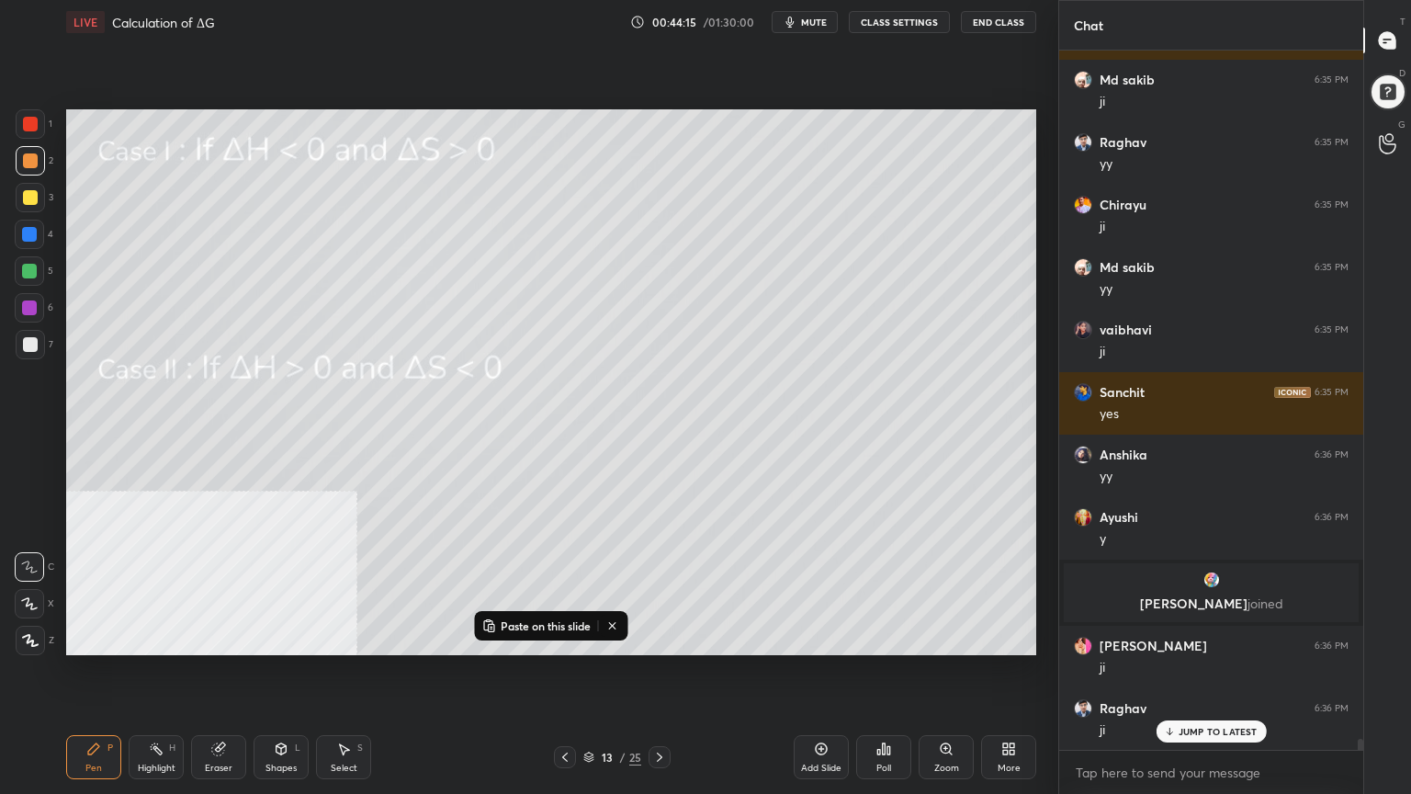
scroll to position [44727, 0]
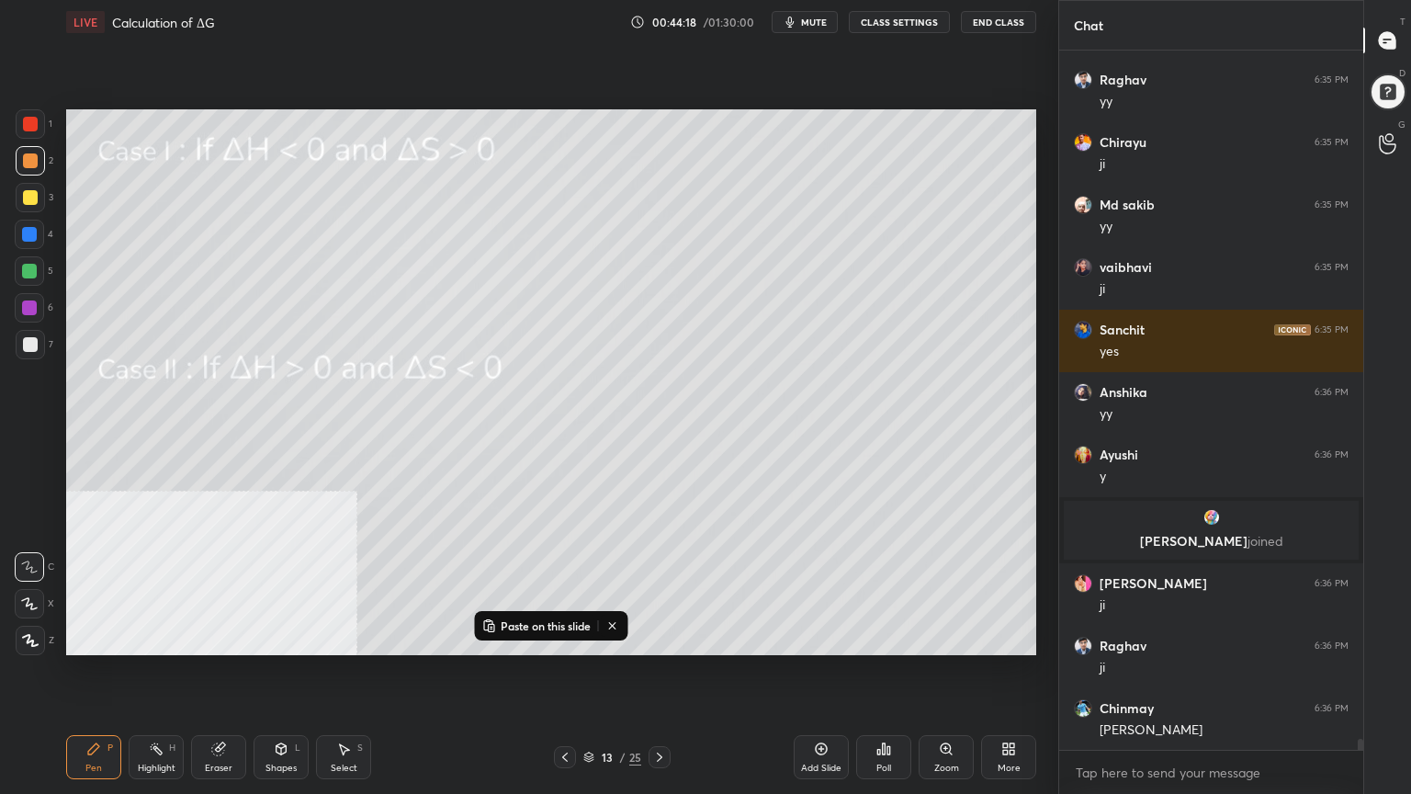
click at [617, 625] on icon at bounding box center [612, 625] width 15 height 15
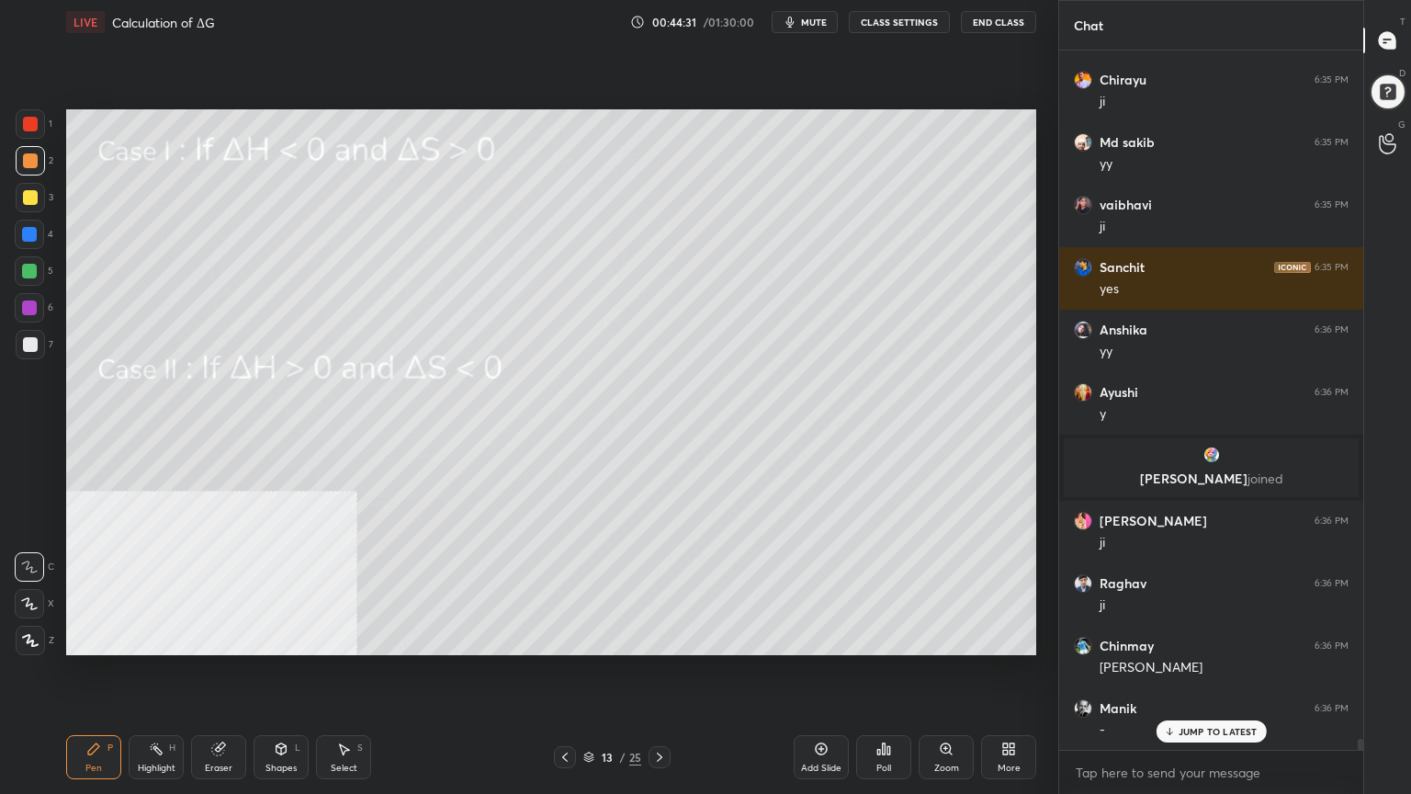
click at [27, 198] on div at bounding box center [30, 197] width 15 height 15
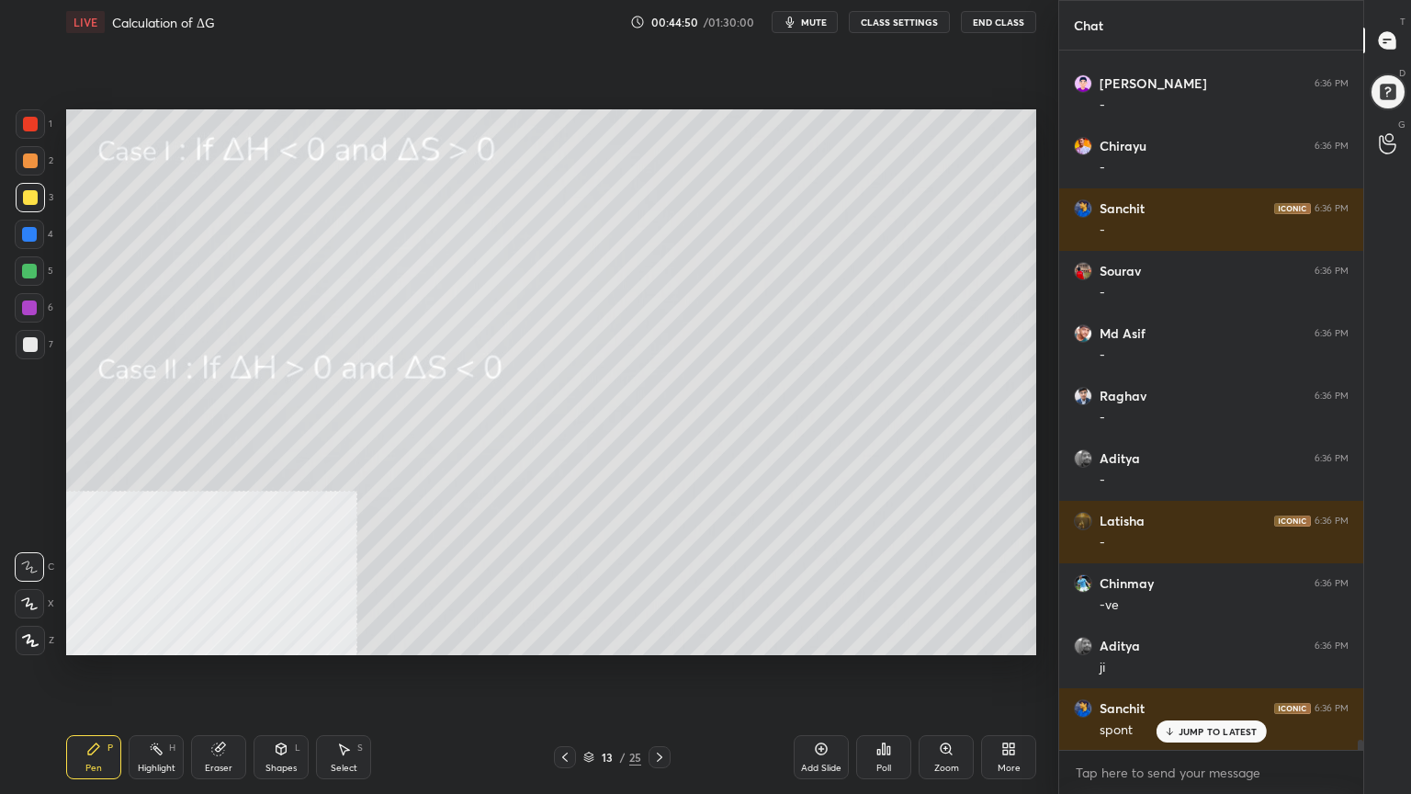
scroll to position [45664, 0]
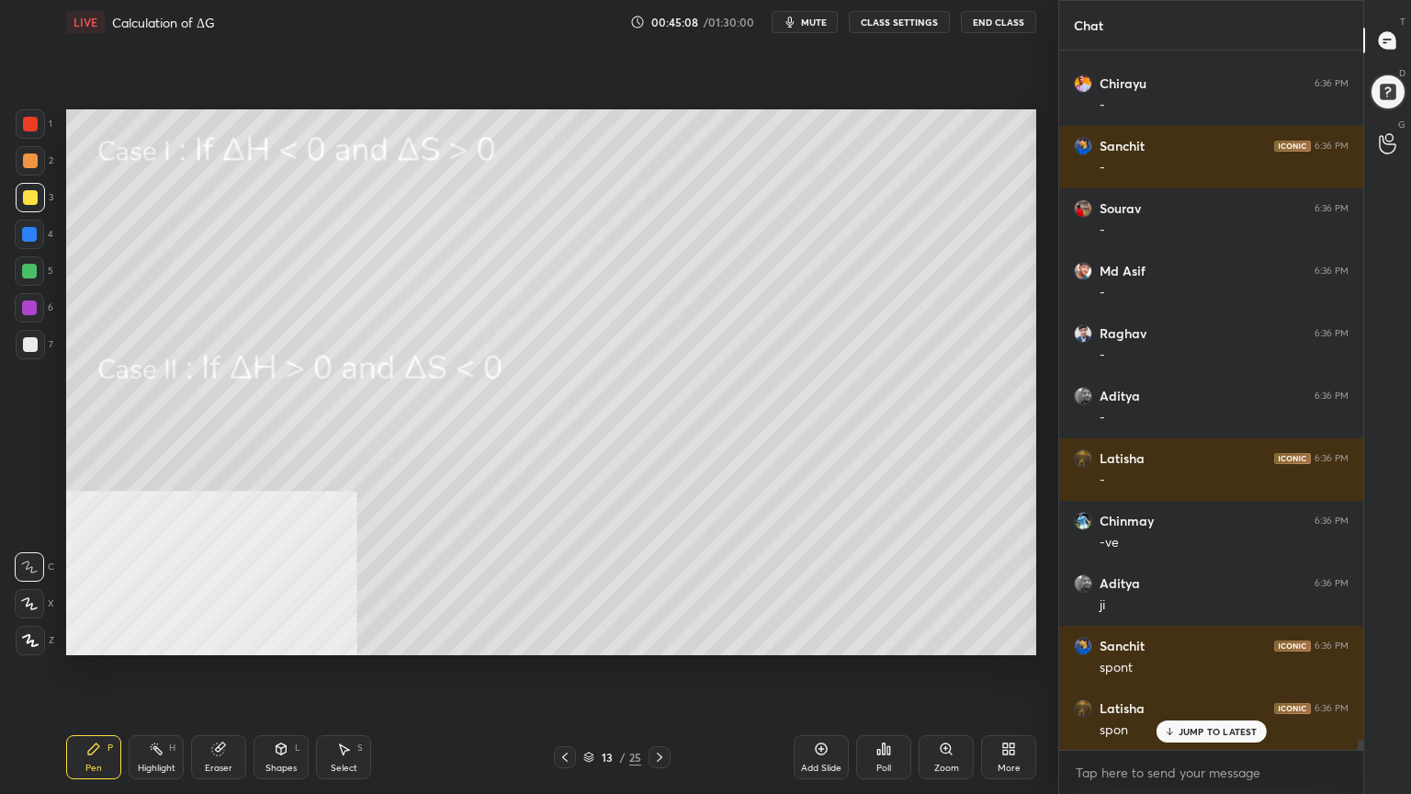
click at [362, 638] on div "Select S" at bounding box center [343, 757] width 55 height 44
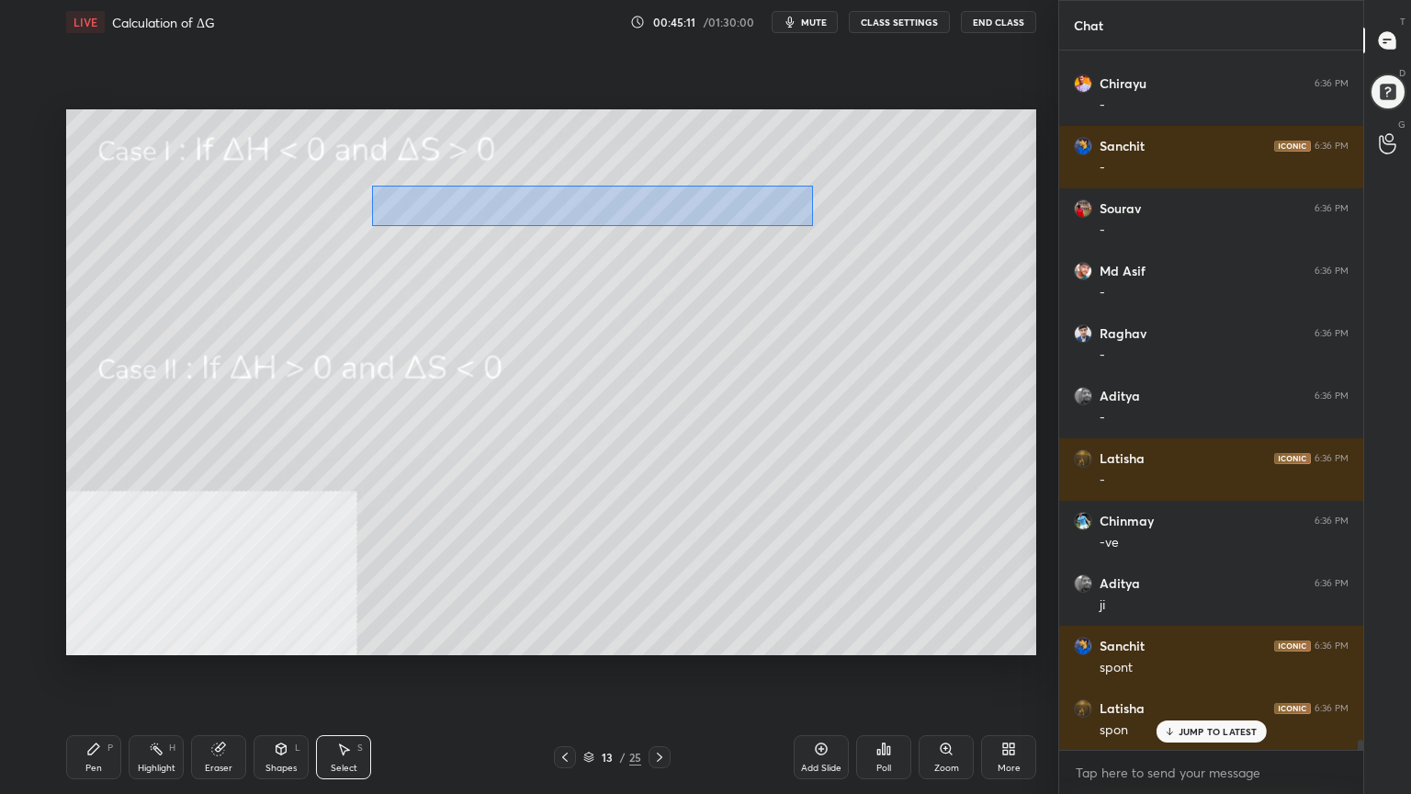
drag, startPoint x: 371, startPoint y: 186, endPoint x: 807, endPoint y: 224, distance: 437.2
click at [807, 225] on div "0 ° Undo Copy Paste here Duplicate Duplicate to new slide Delete" at bounding box center [551, 382] width 970 height 546
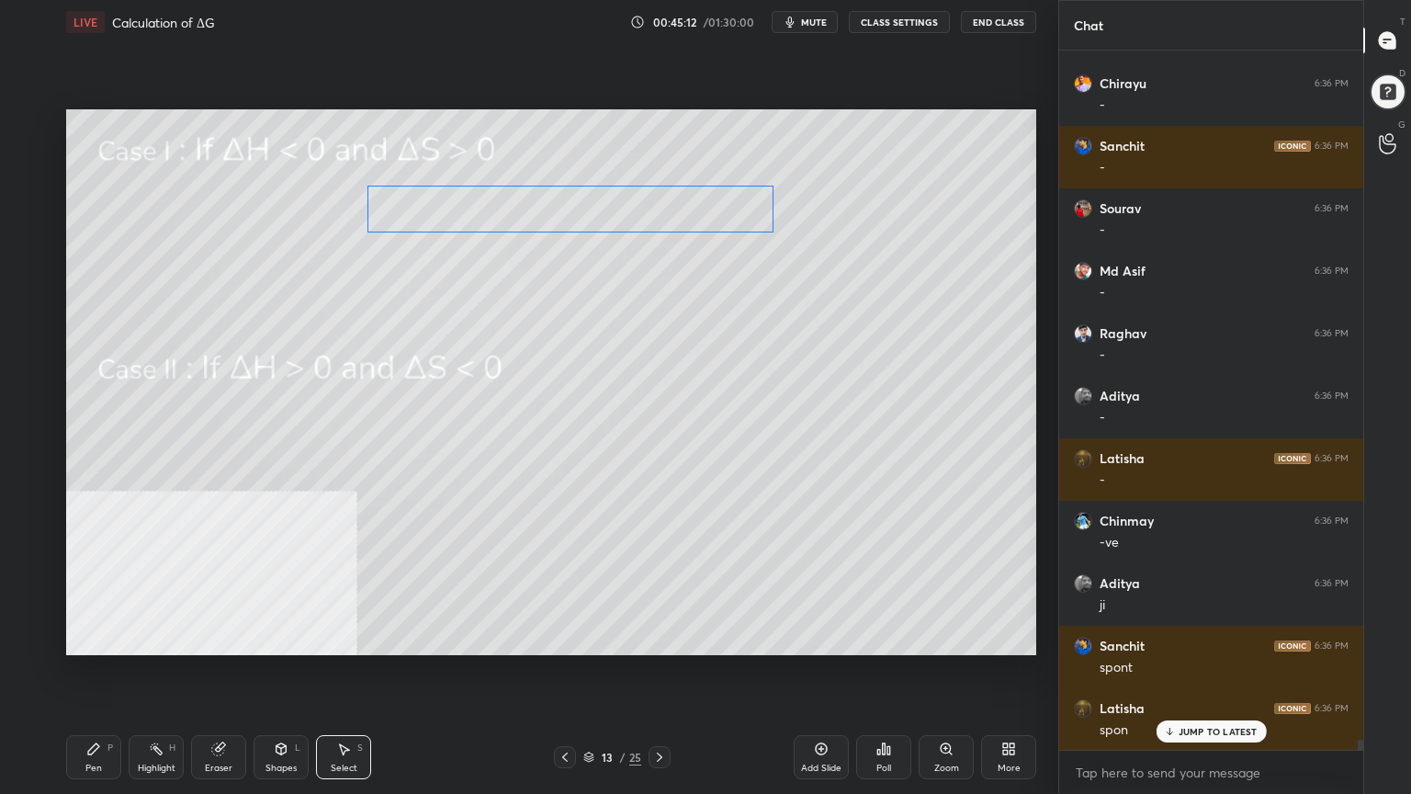
drag, startPoint x: 659, startPoint y: 202, endPoint x: 646, endPoint y: 204, distance: 13.0
click at [646, 204] on div "0 ° Undo Copy Paste here Duplicate Duplicate to new slide Delete" at bounding box center [551, 382] width 970 height 546
click at [577, 358] on div "0 ° Undo Copy Paste here Duplicate Duplicate to new slide Delete" at bounding box center [551, 382] width 970 height 546
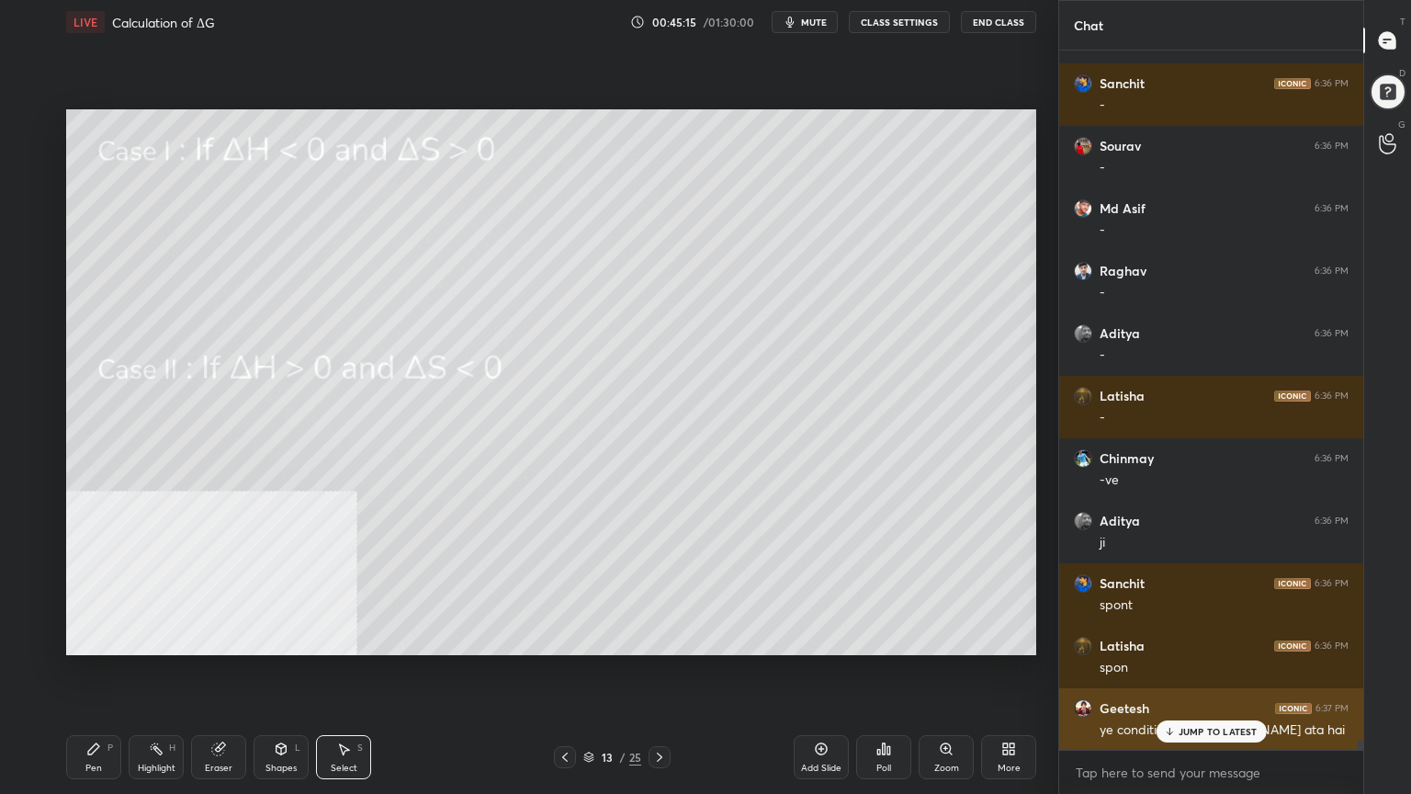
click at [1228, 638] on p "JUMP TO LATEST" at bounding box center [1218, 731] width 79 height 11
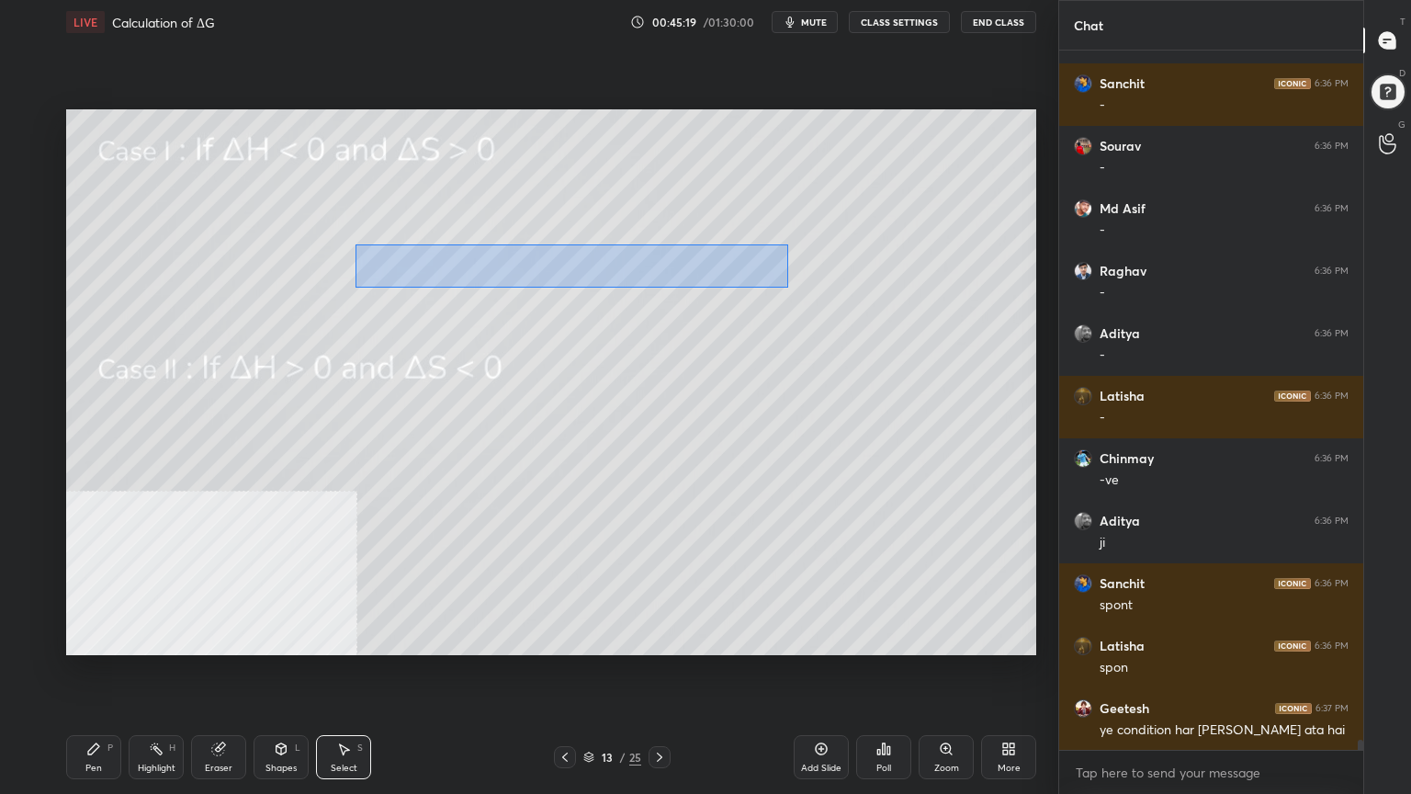
drag, startPoint x: 356, startPoint y: 243, endPoint x: 775, endPoint y: 281, distance: 420.7
click at [789, 287] on div "0 ° Undo Copy Paste here Duplicate Duplicate to new slide Delete" at bounding box center [551, 382] width 970 height 546
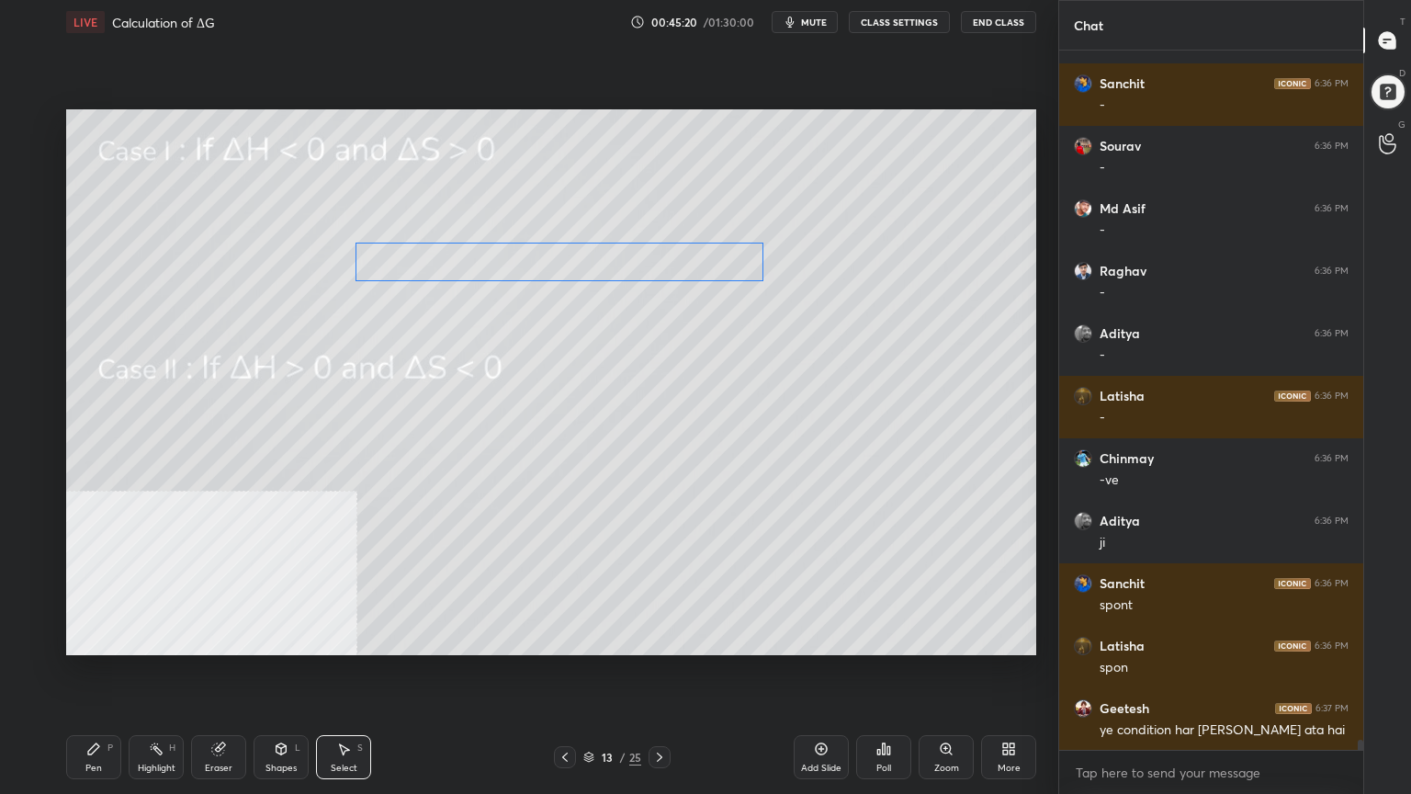
click at [653, 273] on div "0 ° Undo Copy Paste here Duplicate Duplicate to new slide Delete" at bounding box center [551, 382] width 970 height 546
drag, startPoint x: 266, startPoint y: 224, endPoint x: 318, endPoint y: 262, distance: 64.5
click at [318, 262] on div "0 ° Undo Copy Paste here Duplicate Duplicate to new slide Delete" at bounding box center [551, 382] width 970 height 546
drag, startPoint x: 304, startPoint y: 243, endPoint x: 320, endPoint y: 243, distance: 15.6
click at [320, 243] on div "0 ° Undo Copy Paste here Duplicate Duplicate to new slide Delete" at bounding box center [551, 382] width 970 height 546
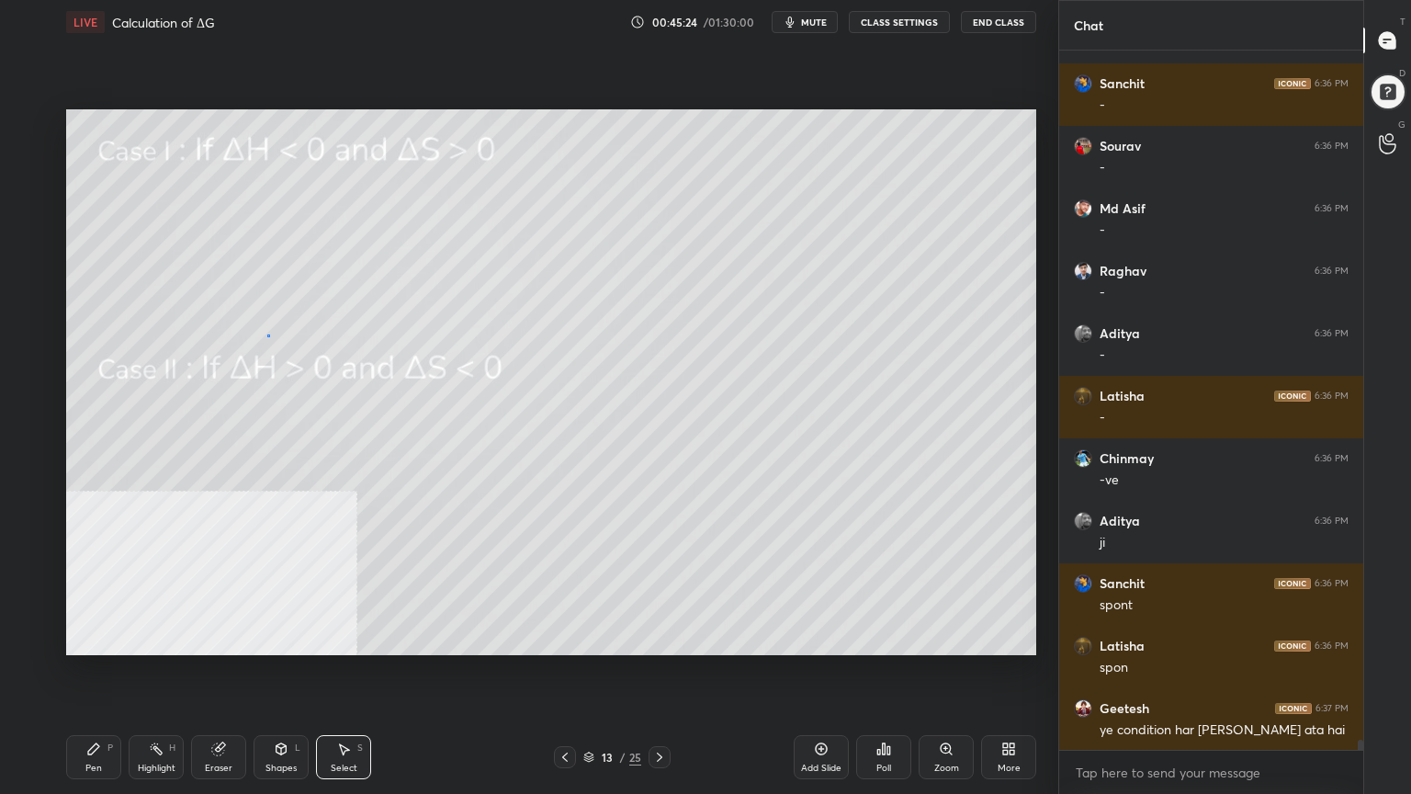
click at [268, 334] on div "0 ° Undo Copy Paste here Duplicate Duplicate to new slide Delete" at bounding box center [551, 382] width 970 height 546
click at [107, 638] on div "0 ° Undo Copy Paste here Duplicate Duplicate to new slide Delete" at bounding box center [551, 382] width 970 height 546
click at [96, 638] on div "Pen P Highlight H Eraser Shapes L Select S 13 / 25 Add Slide Poll Zoom More" at bounding box center [551, 757] width 970 height 74
drag, startPoint x: 96, startPoint y: 768, endPoint x: 91, endPoint y: 751, distance: 18.3
click at [94, 638] on div "Pen" at bounding box center [93, 768] width 17 height 9
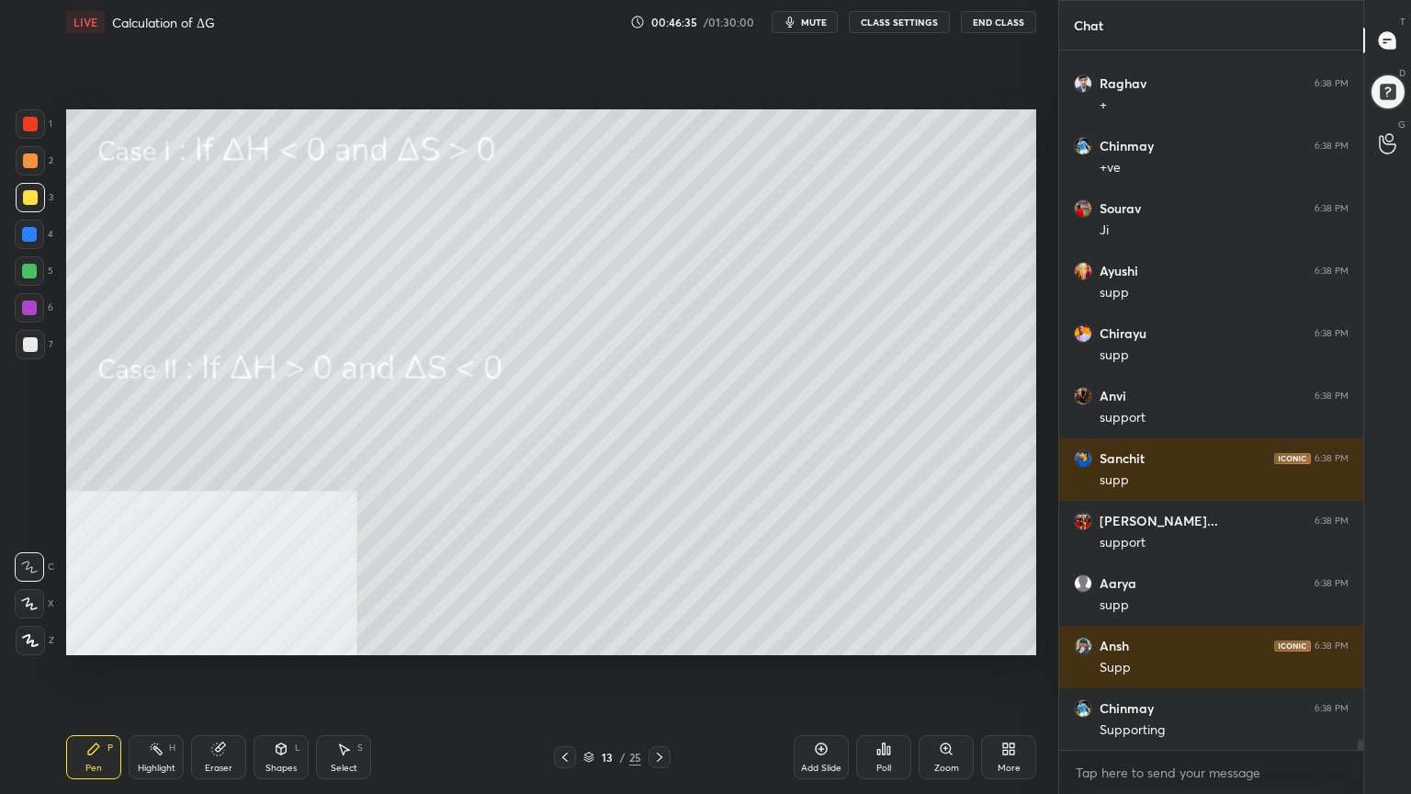
scroll to position [48851, 0]
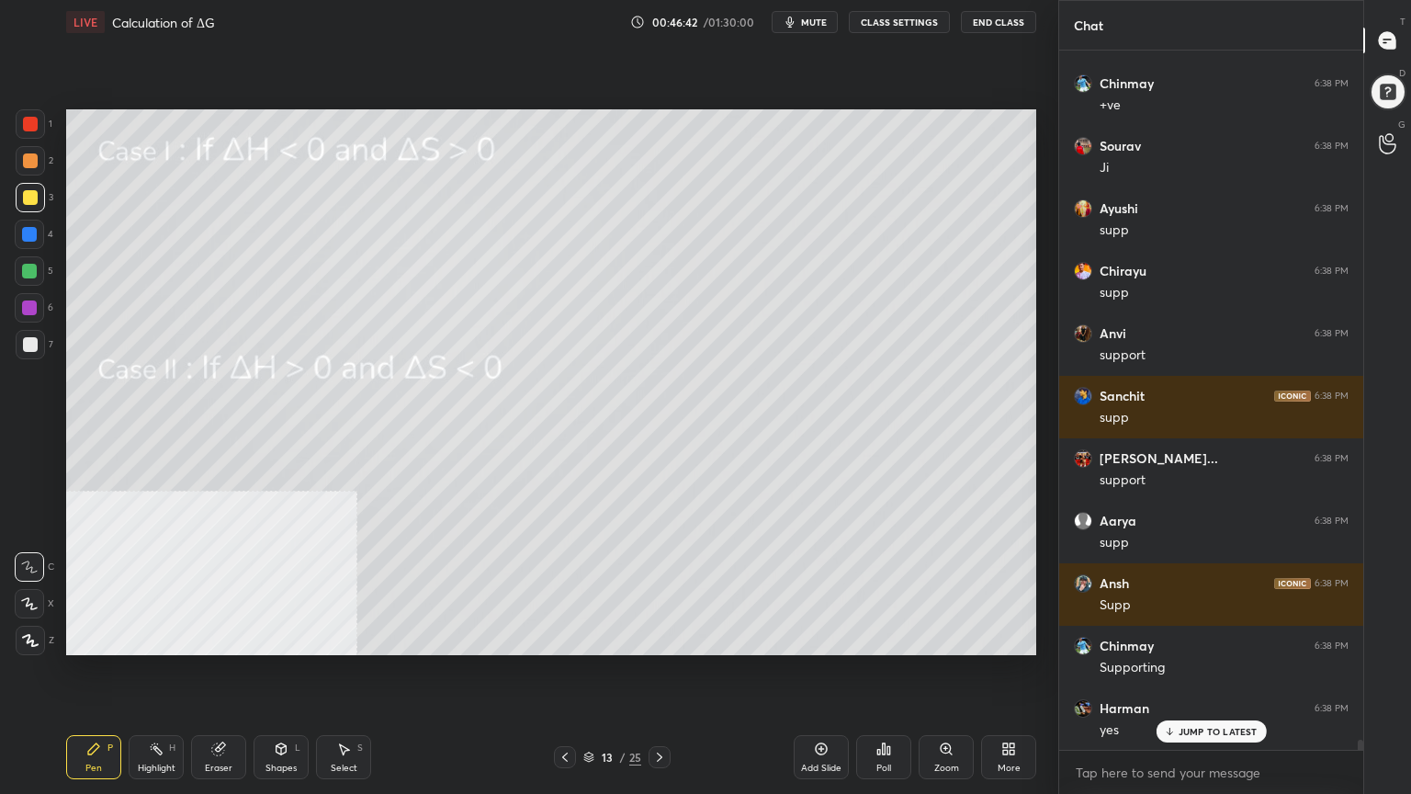
click at [338, 638] on div "Select S" at bounding box center [343, 757] width 55 height 44
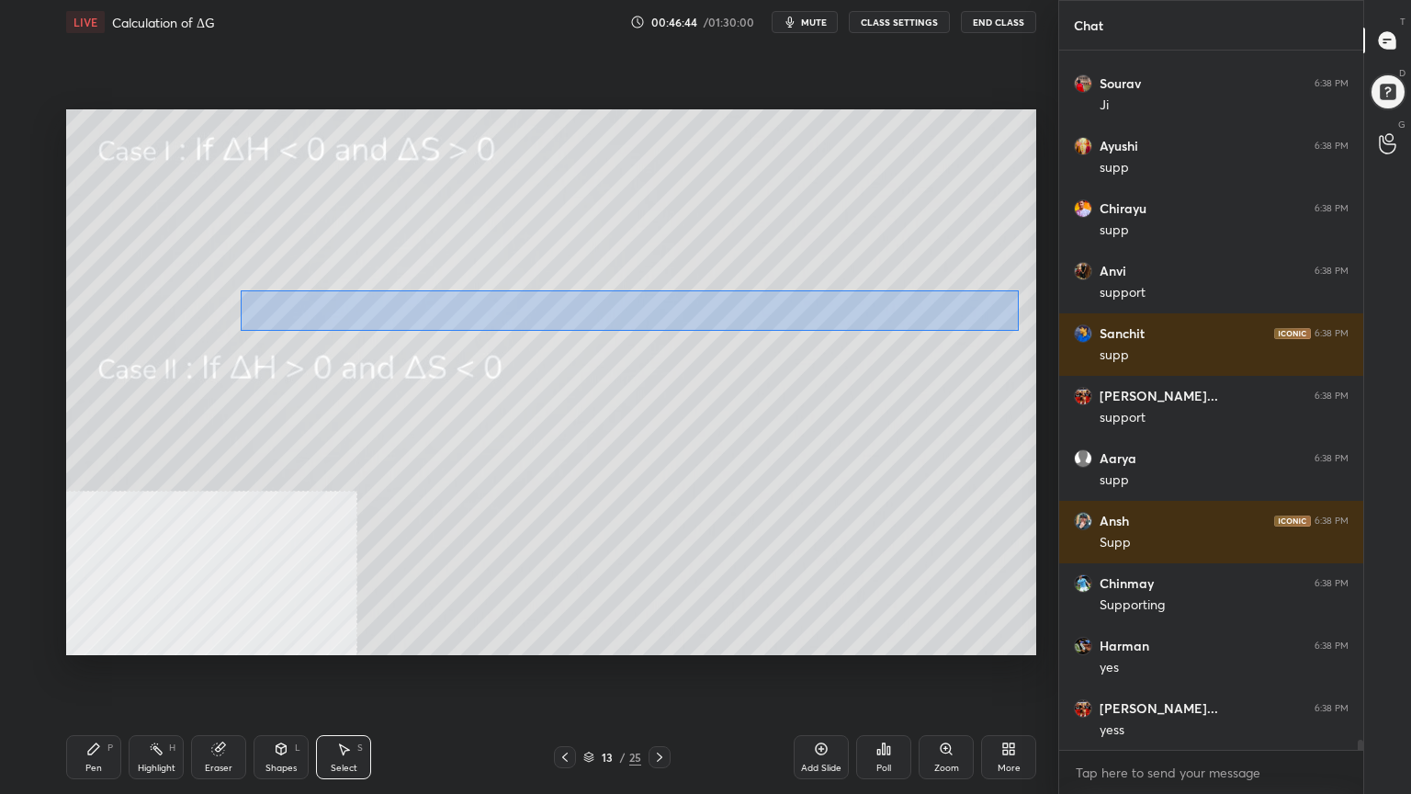
scroll to position [48975, 0]
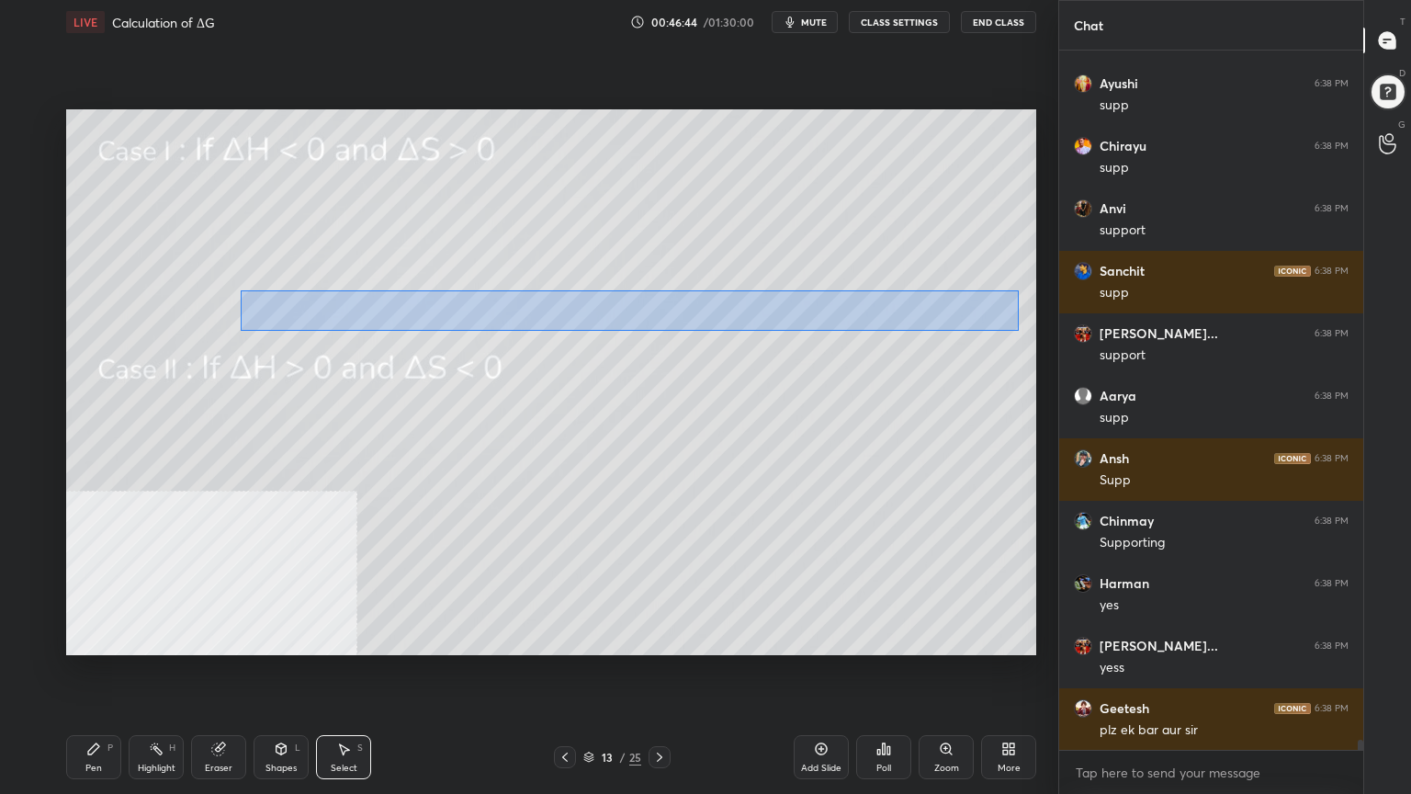
drag, startPoint x: 241, startPoint y: 290, endPoint x: 986, endPoint y: 323, distance: 745.9
click at [1014, 331] on div "0 ° Undo Copy Paste here Duplicate Duplicate to new slide Delete" at bounding box center [551, 382] width 970 height 546
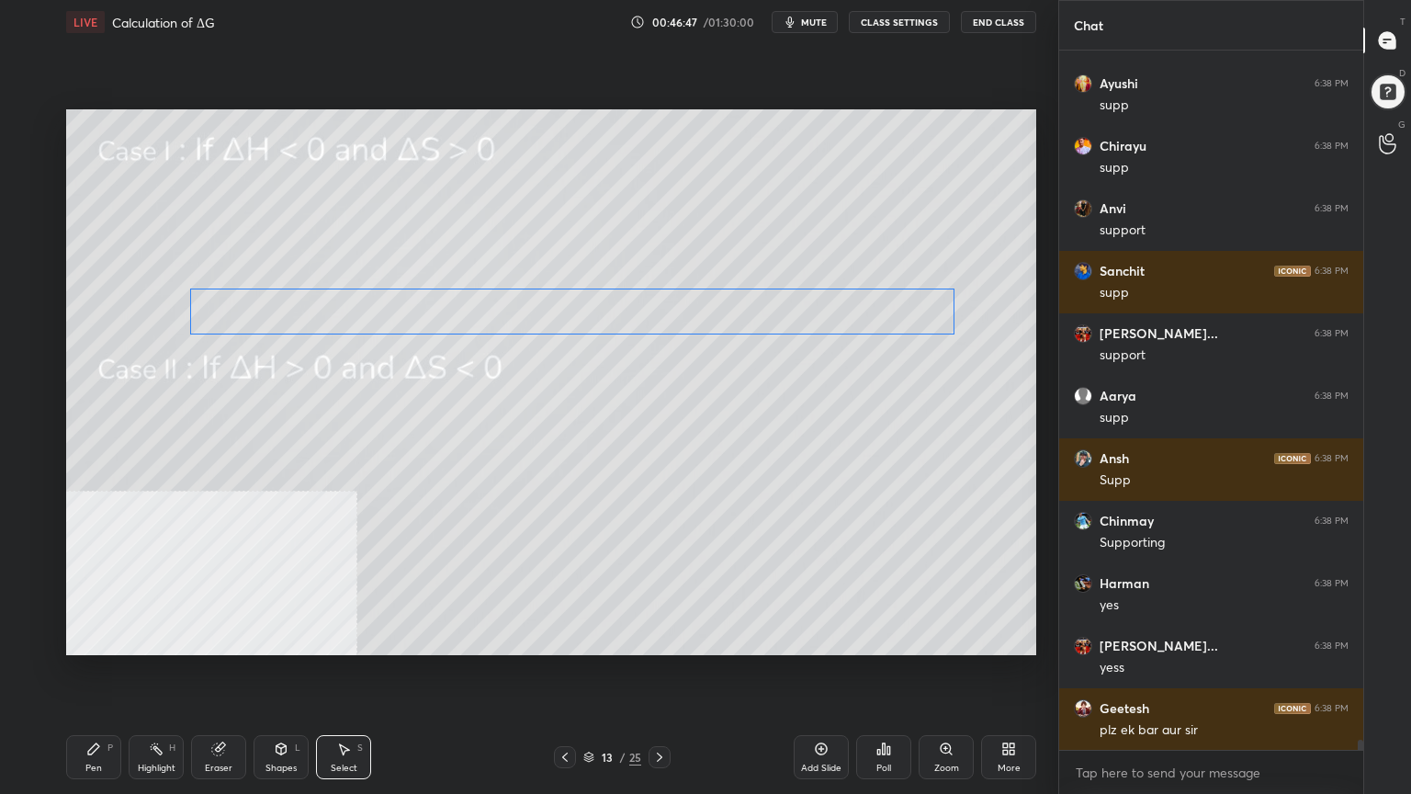
drag, startPoint x: 779, startPoint y: 327, endPoint x: 723, endPoint y: 323, distance: 56.2
click at [723, 323] on div "0 ° Undo Copy Paste here Duplicate Duplicate to new slide Delete" at bounding box center [551, 382] width 970 height 546
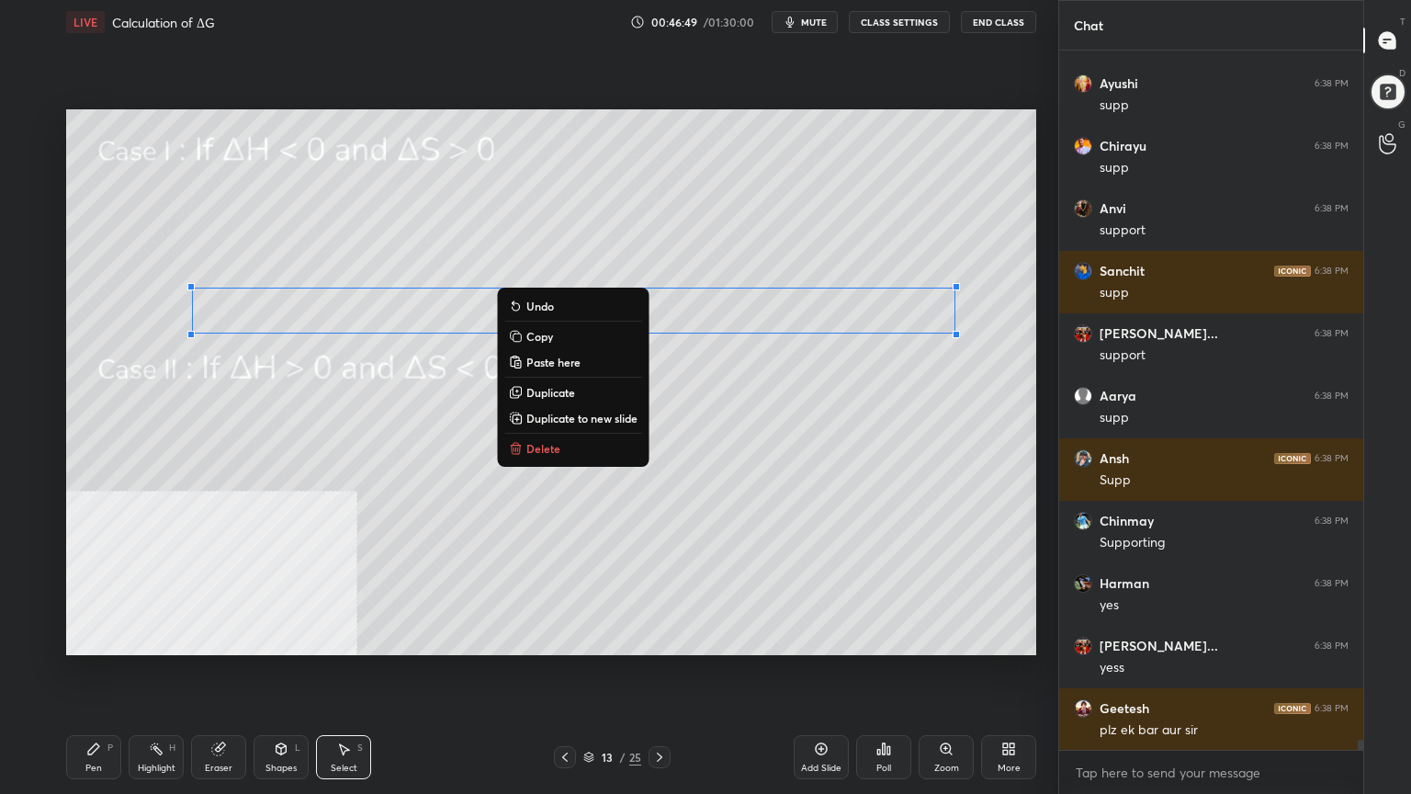
click at [105, 638] on div "Pen P" at bounding box center [93, 757] width 55 height 44
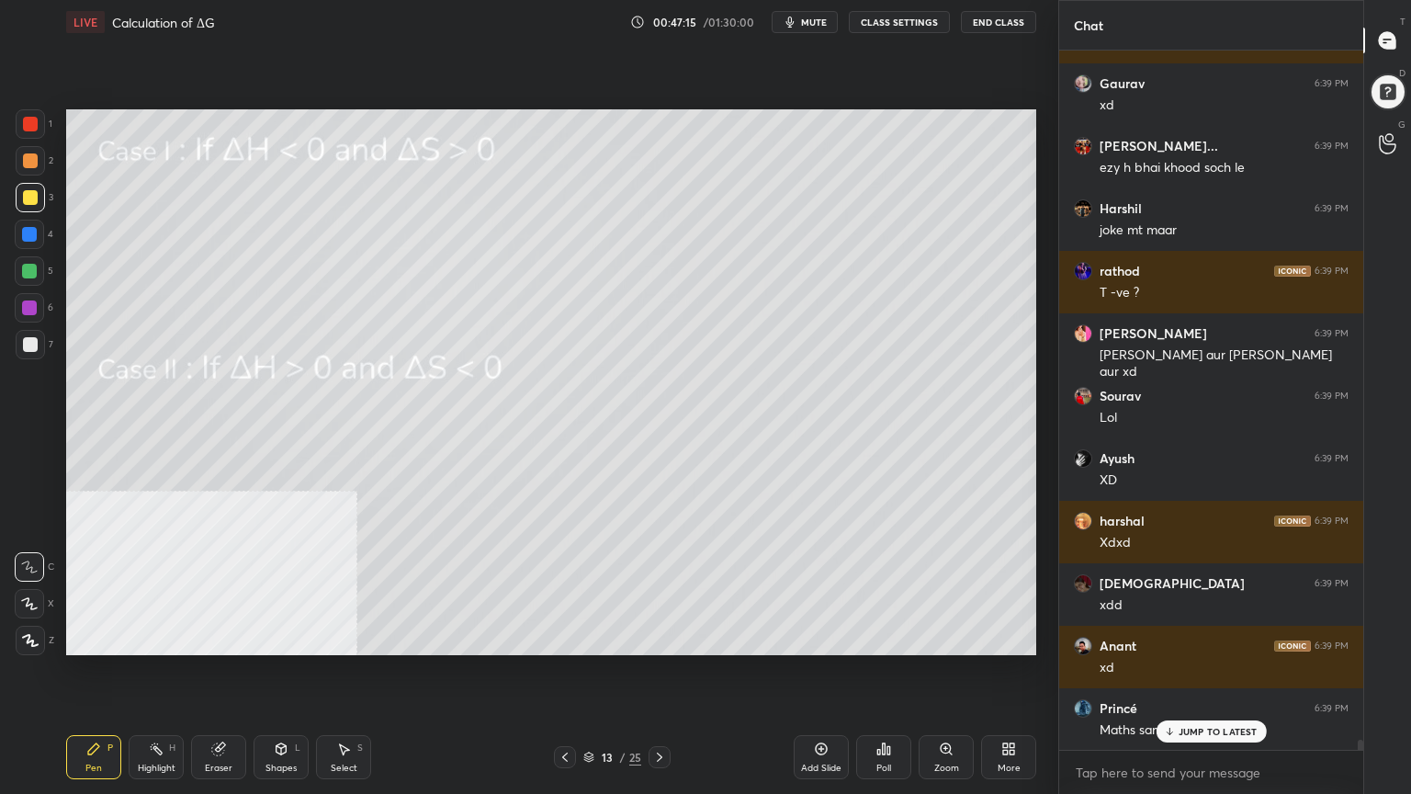
scroll to position [50038, 0]
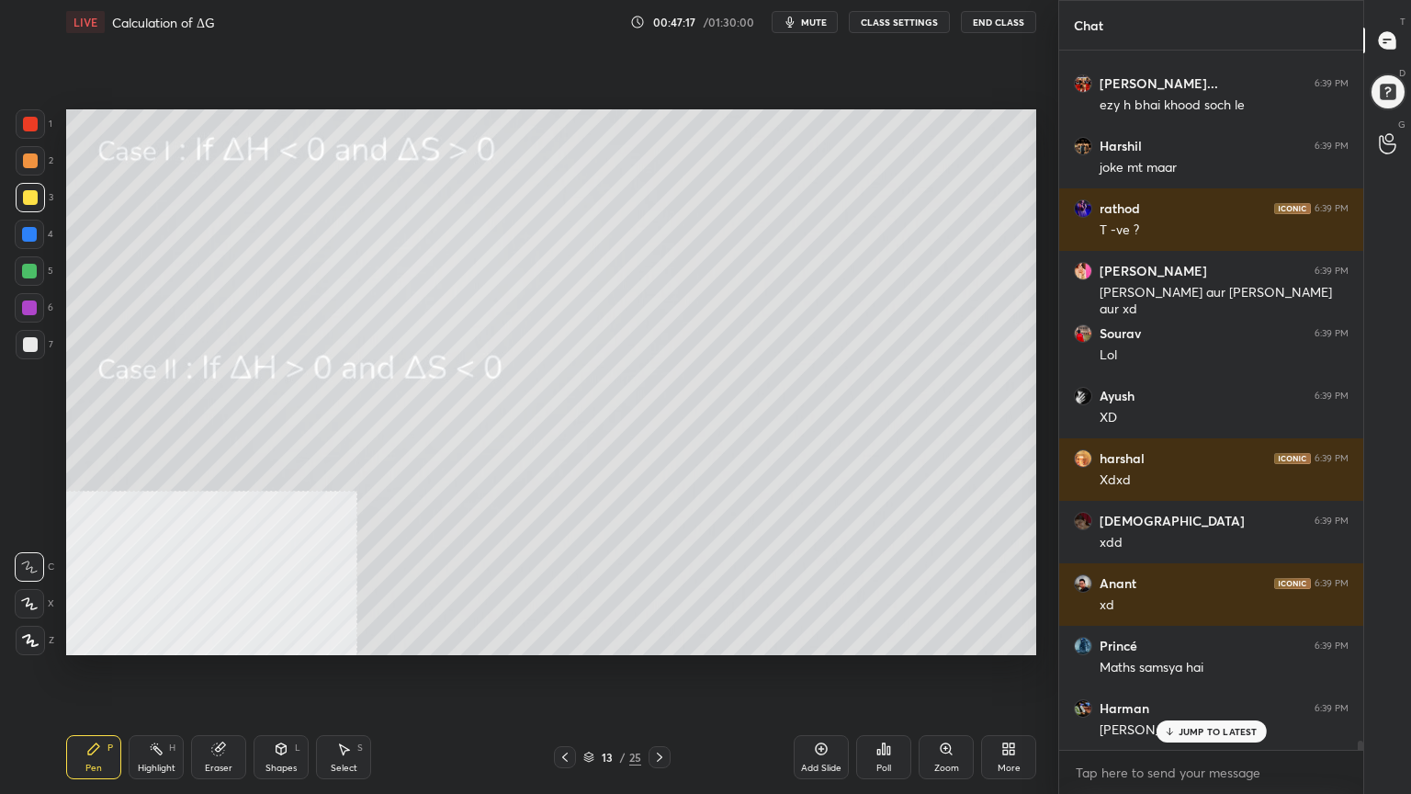
click at [1205, 638] on p "JUMP TO LATEST" at bounding box center [1218, 731] width 79 height 11
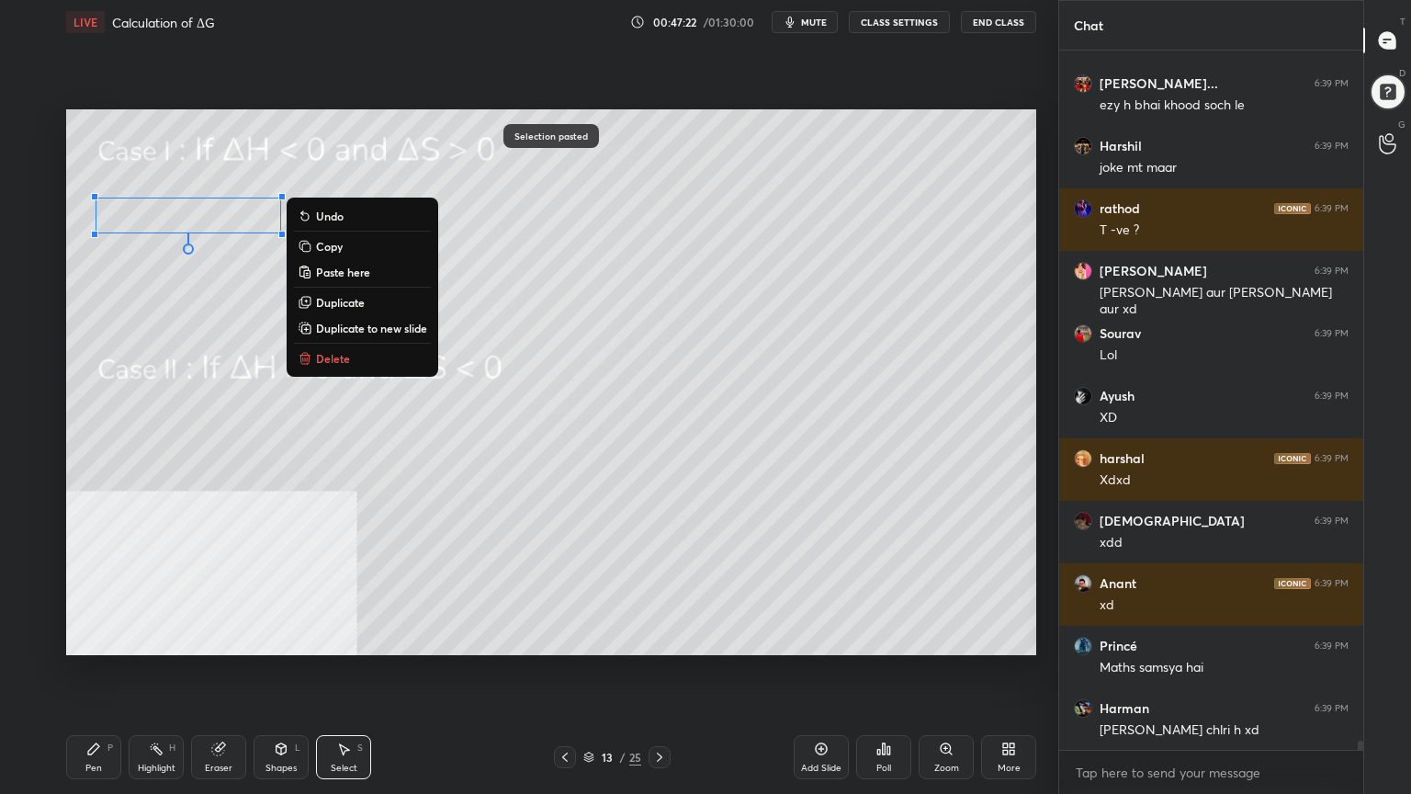
scroll to position [50100, 0]
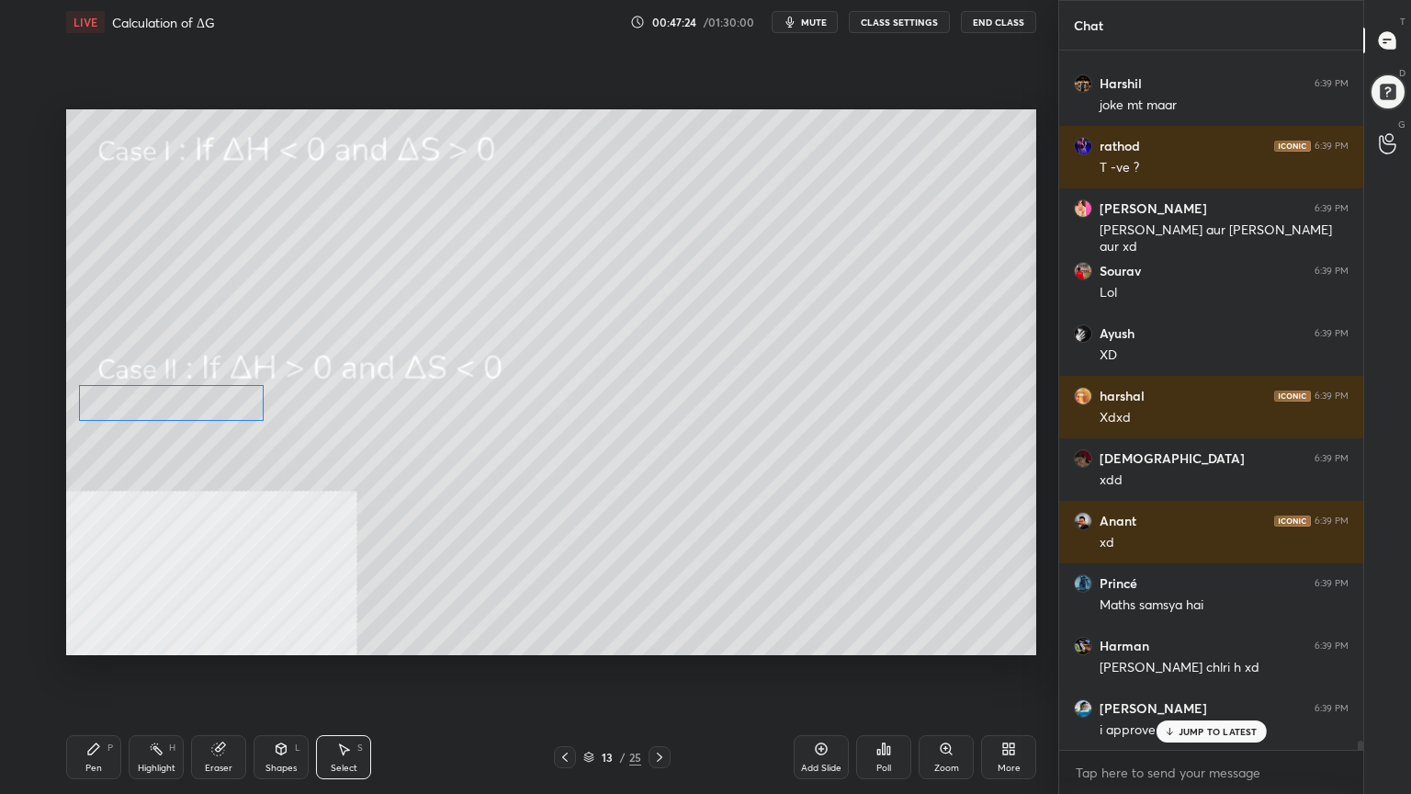
drag, startPoint x: 179, startPoint y: 217, endPoint x: 162, endPoint y: 404, distance: 188.2
click at [162, 404] on div "0 ° Undo Copy Paste here Duplicate Duplicate to new slide Delete" at bounding box center [551, 382] width 970 height 546
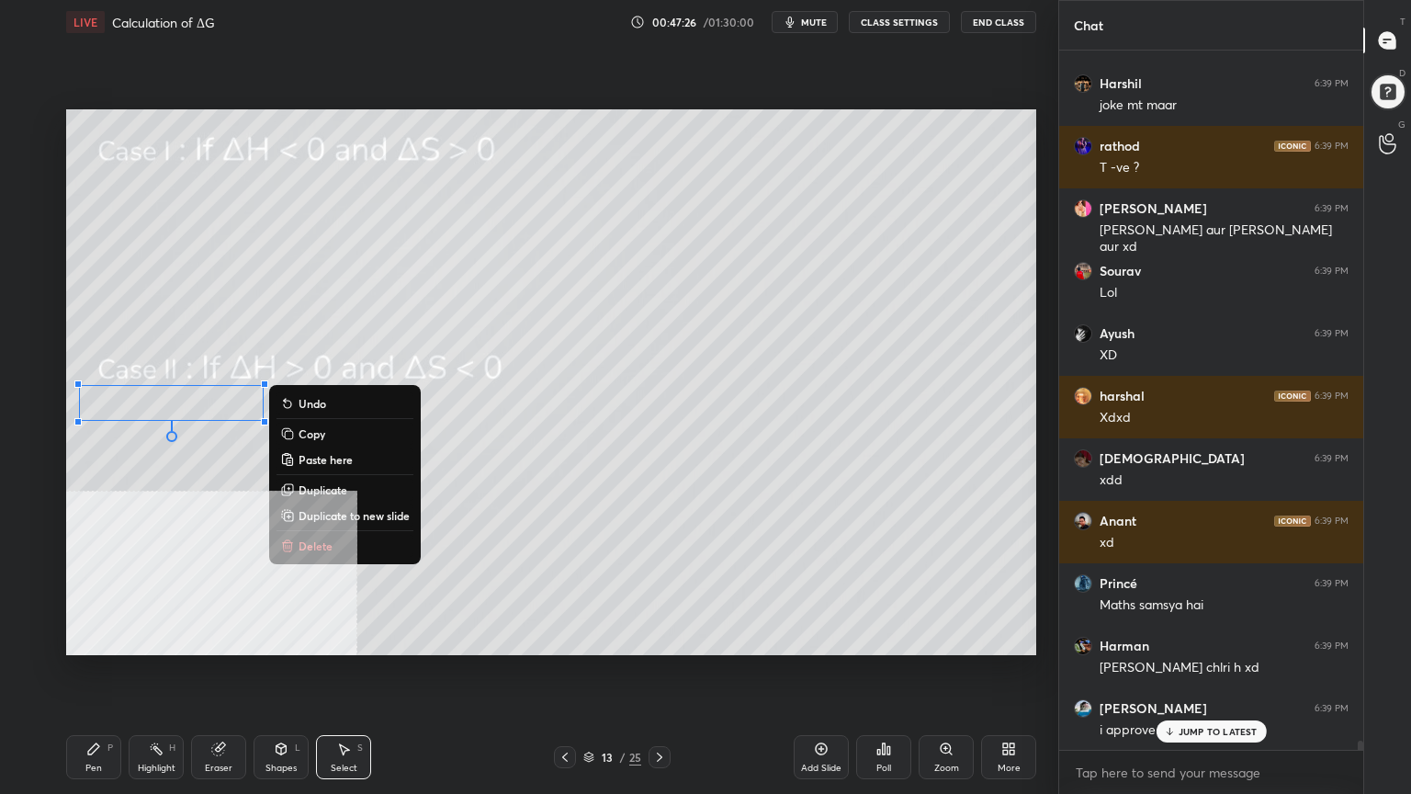
drag, startPoint x: 91, startPoint y: 761, endPoint x: 92, endPoint y: 749, distance: 12.0
click at [89, 638] on div "Pen P" at bounding box center [93, 757] width 55 height 44
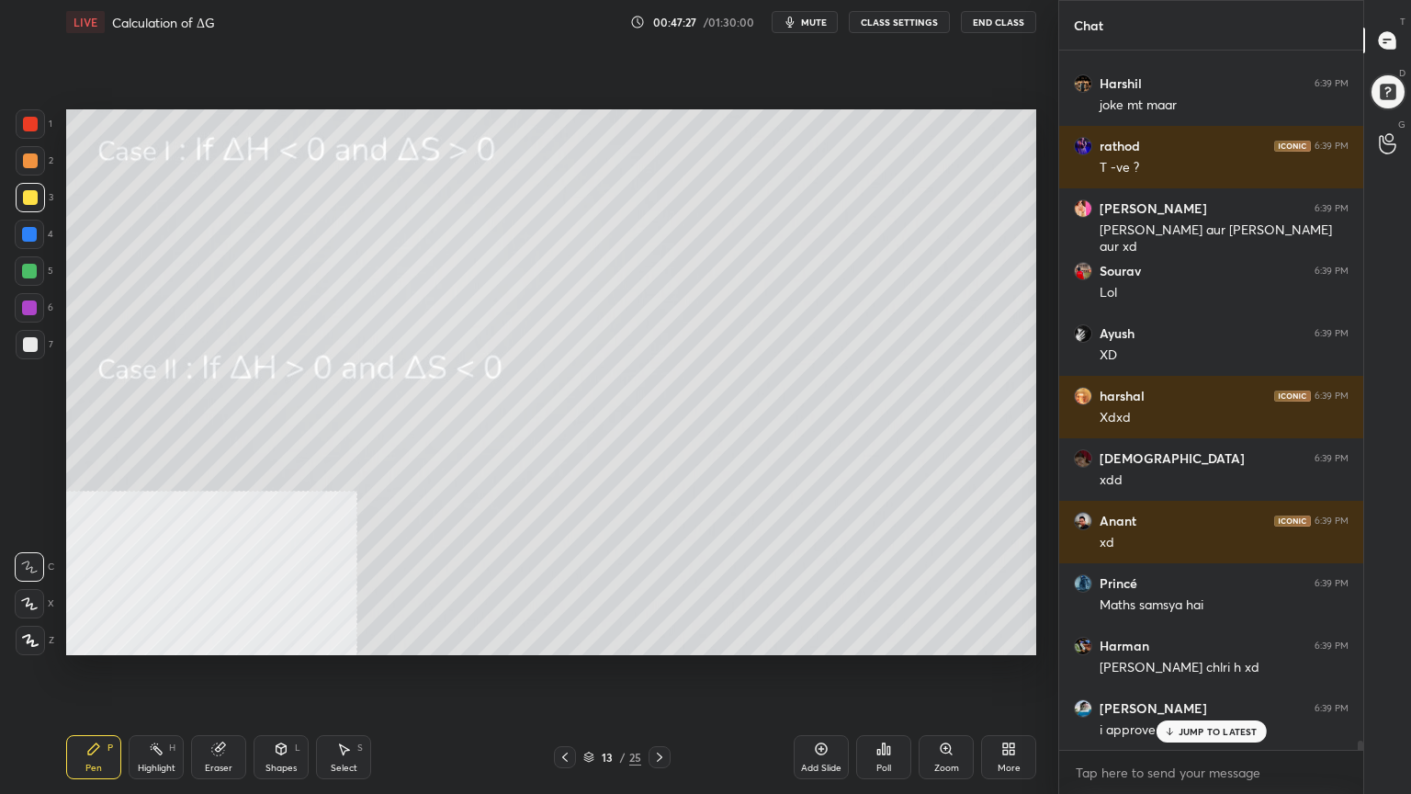
click at [22, 168] on div at bounding box center [30, 160] width 29 height 29
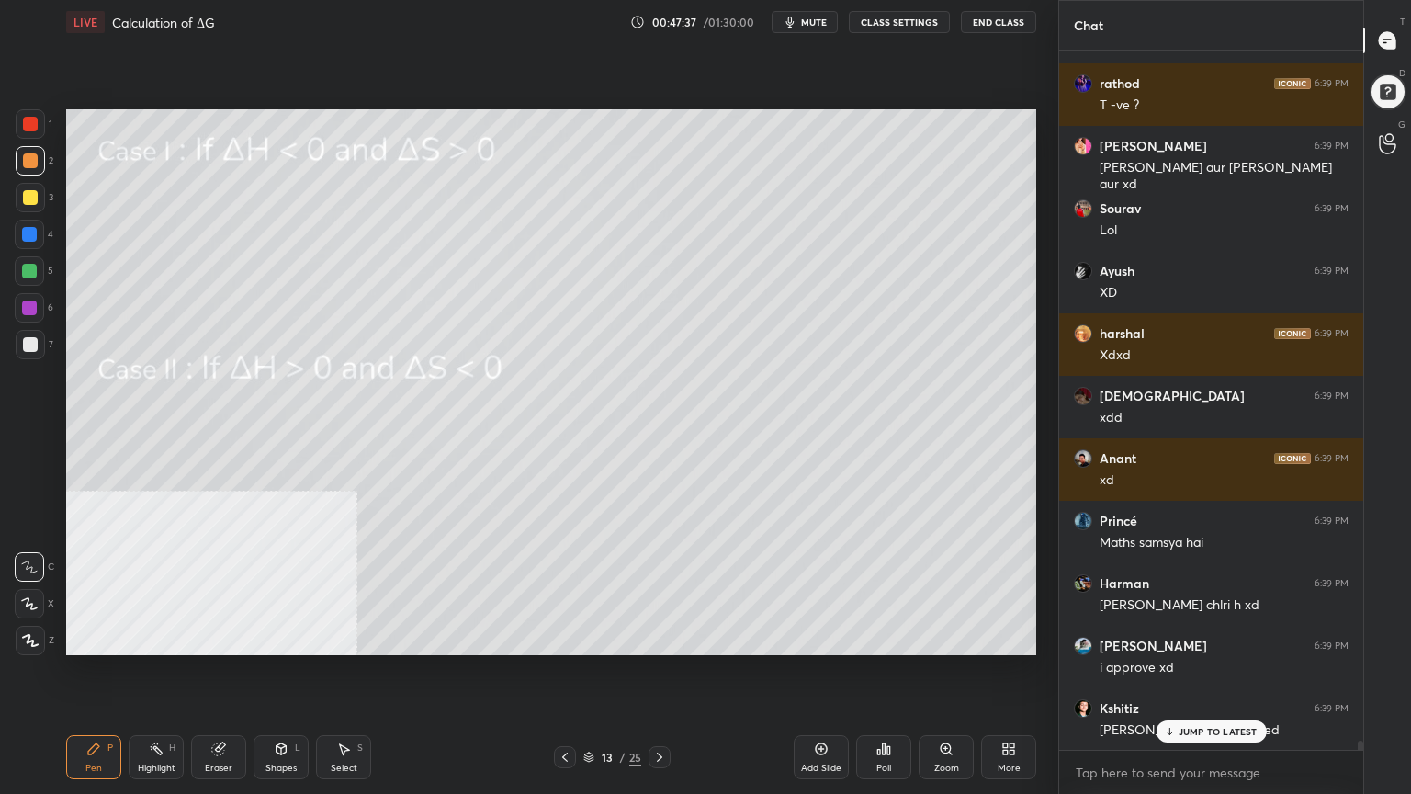
scroll to position [50225, 0]
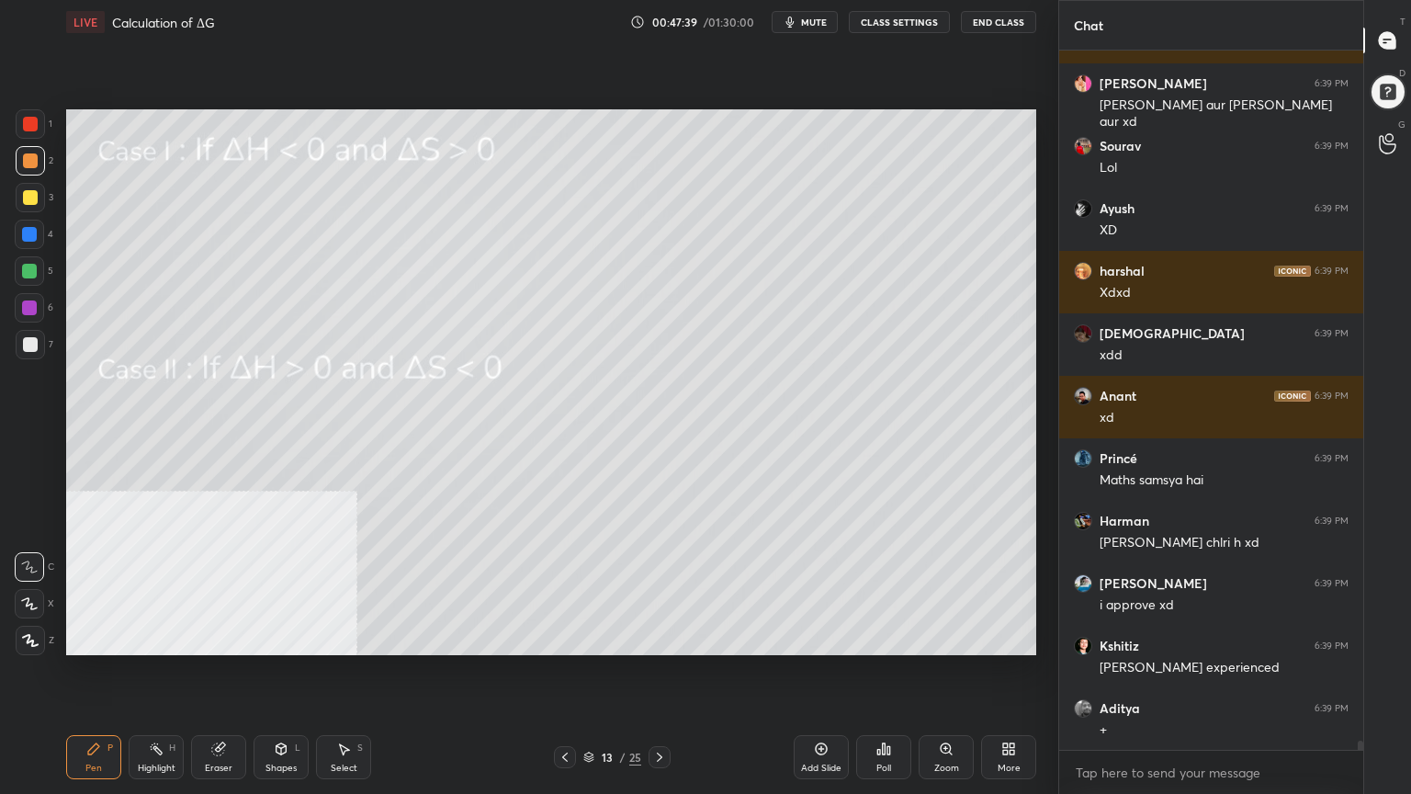
click at [29, 190] on div at bounding box center [30, 197] width 15 height 15
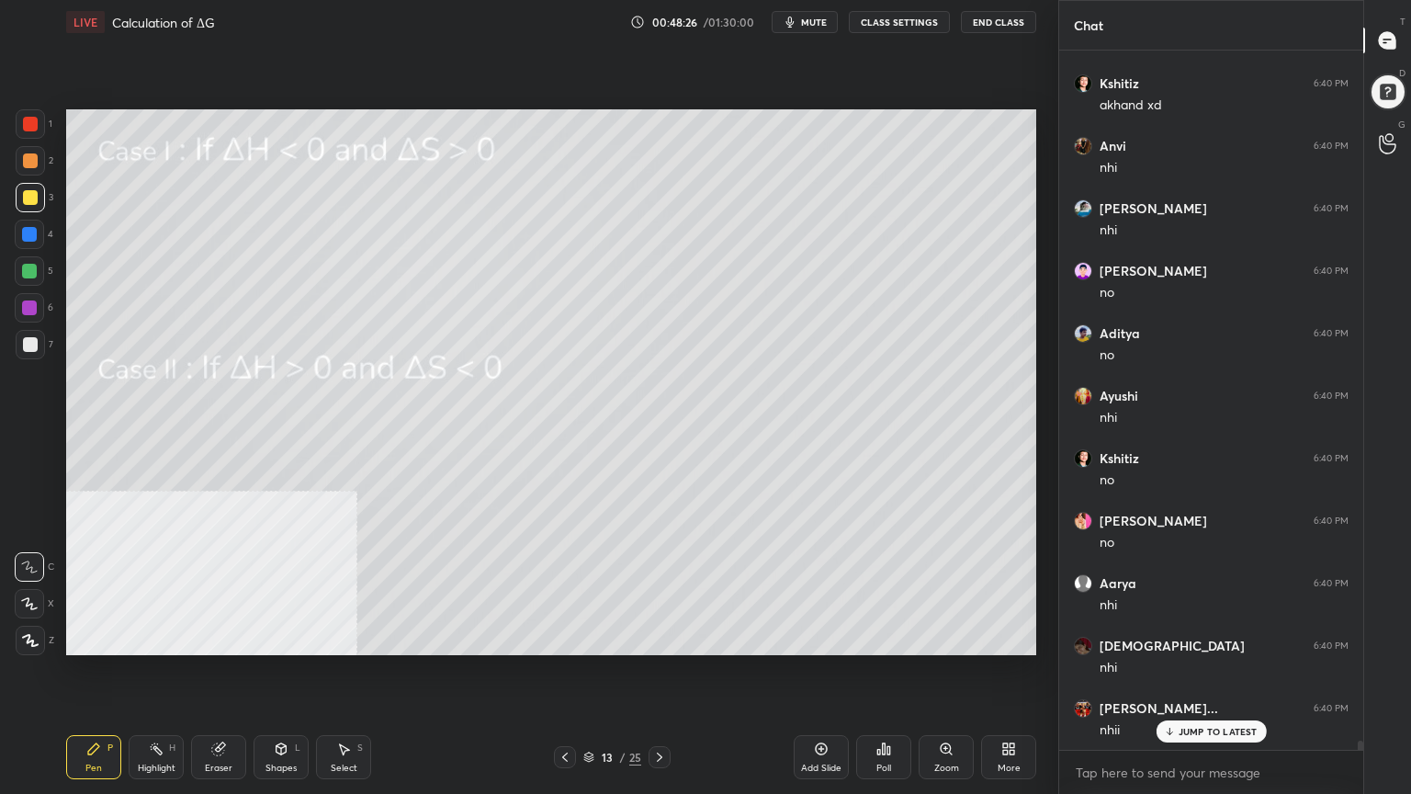
scroll to position [51475, 0]
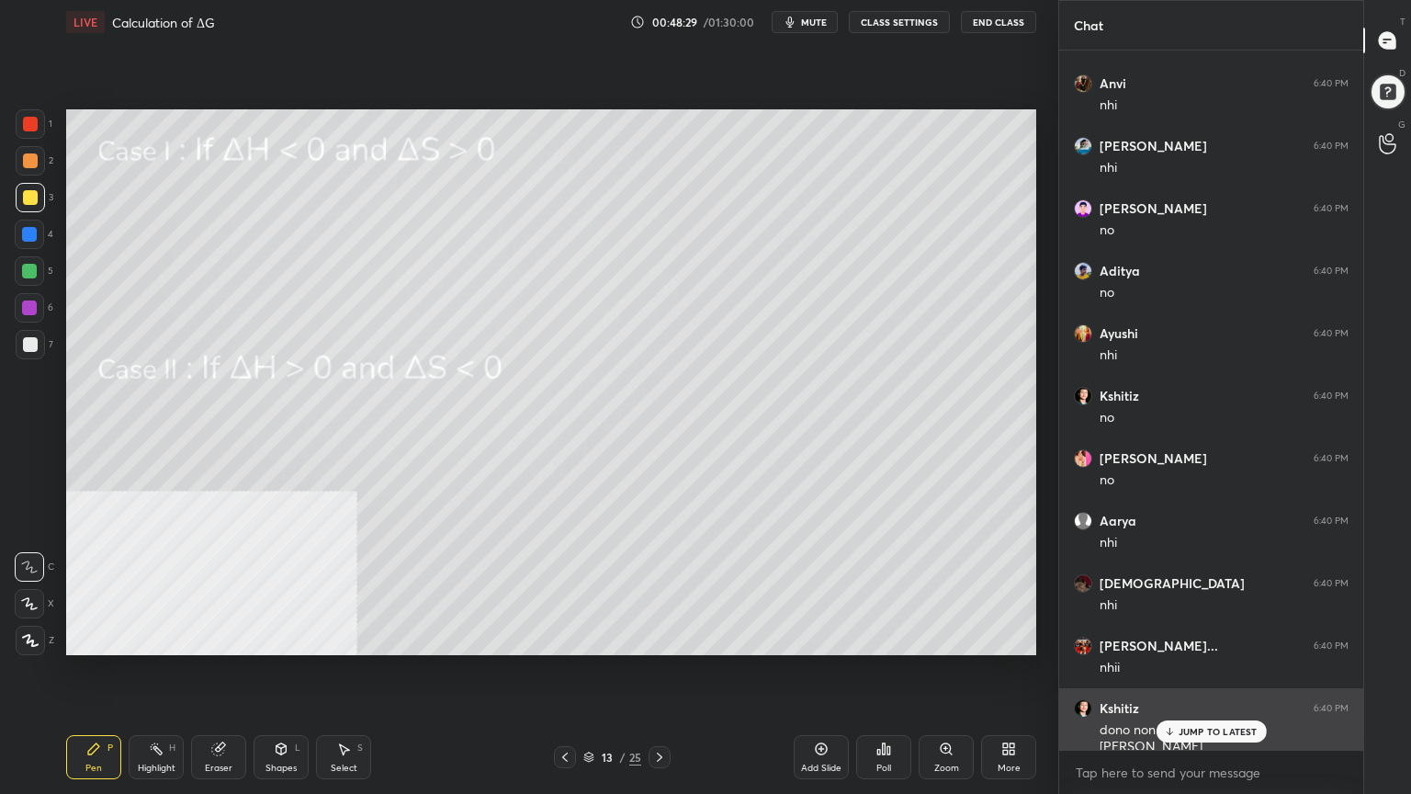
click at [1176, 638] on div "JUMP TO LATEST" at bounding box center [1211, 731] width 110 height 22
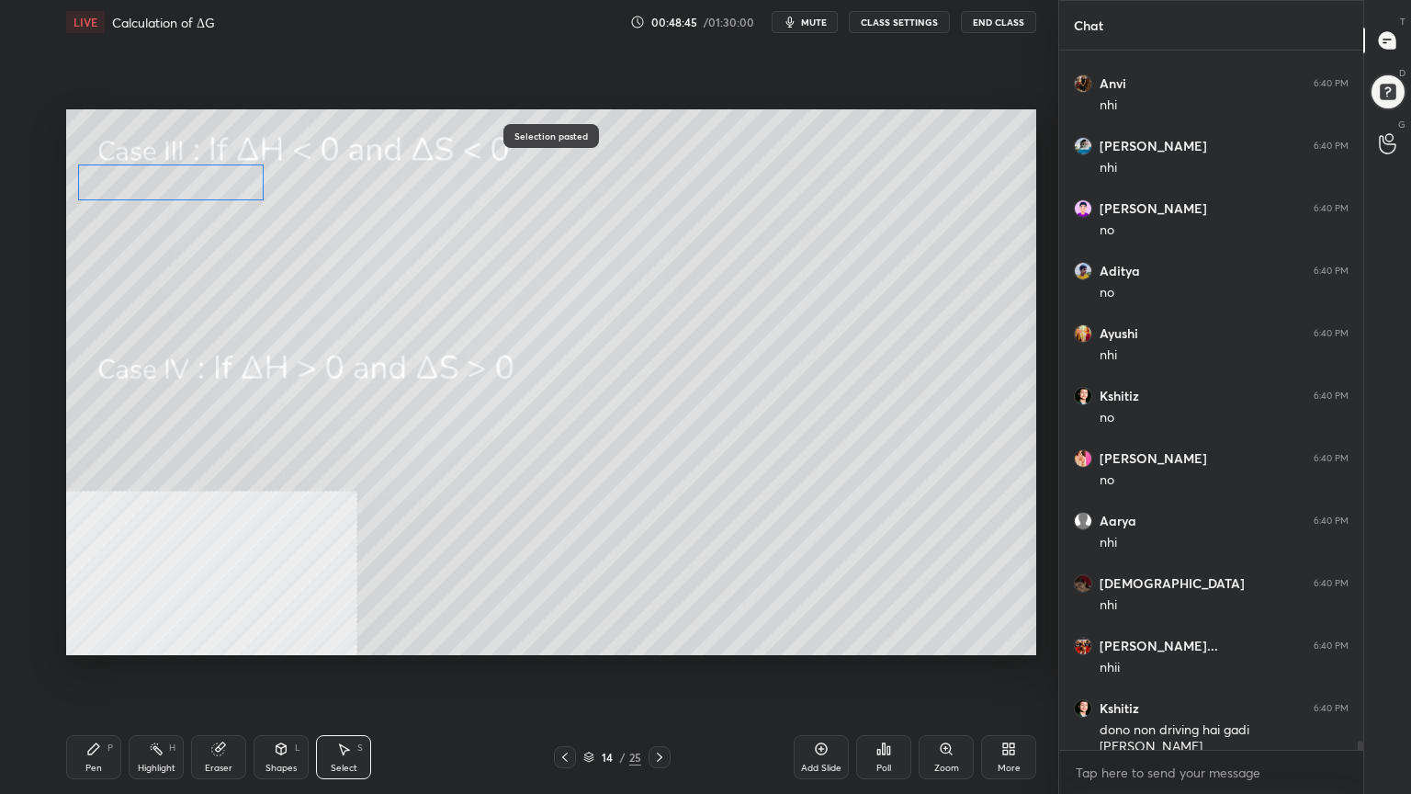
drag, startPoint x: 137, startPoint y: 200, endPoint x: 141, endPoint y: 189, distance: 11.9
click at [141, 189] on div "0 ° Undo Copy Paste here Duplicate Duplicate to new slide Delete" at bounding box center [551, 382] width 970 height 546
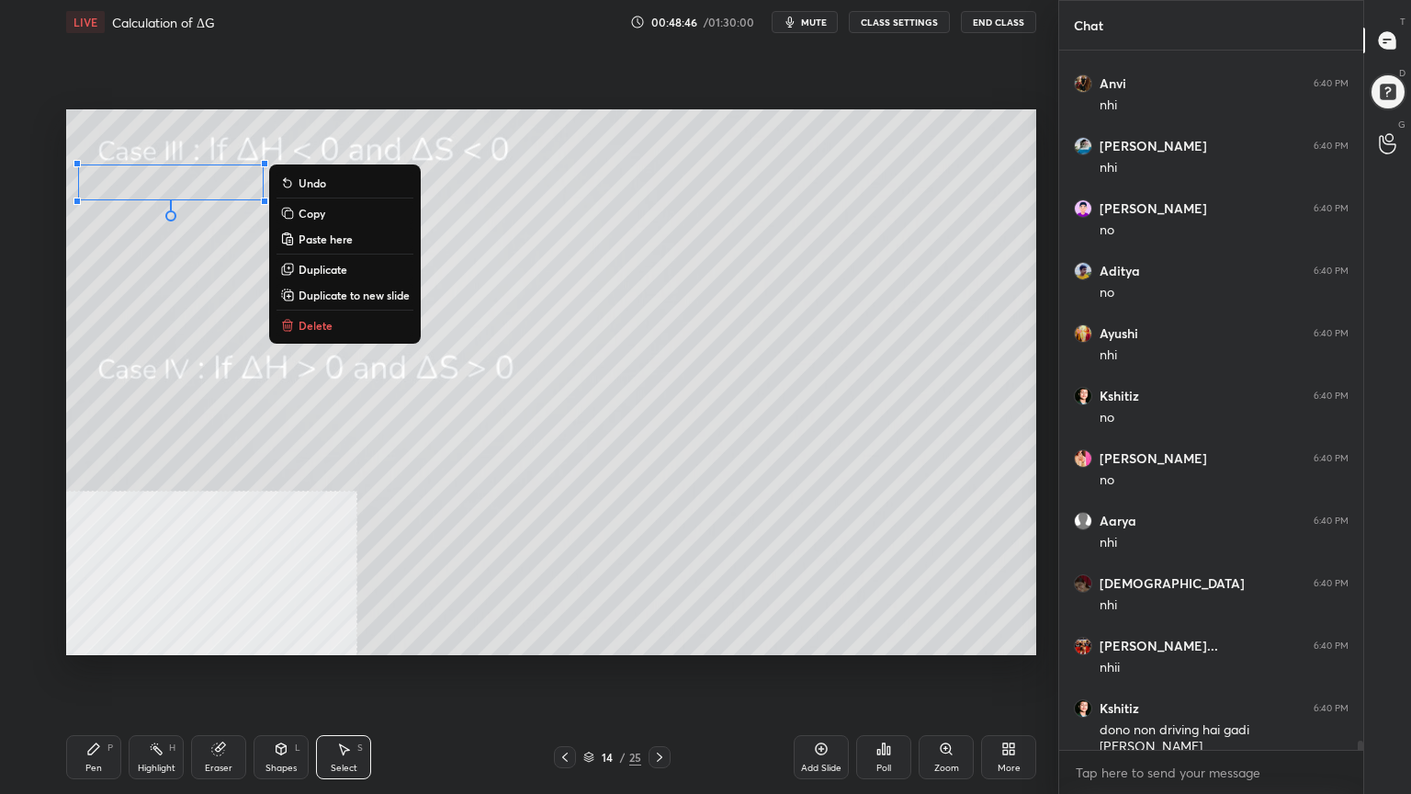
drag, startPoint x: 92, startPoint y: 764, endPoint x: 96, endPoint y: 680, distance: 83.7
click at [92, 638] on div "Pen P" at bounding box center [93, 757] width 55 height 44
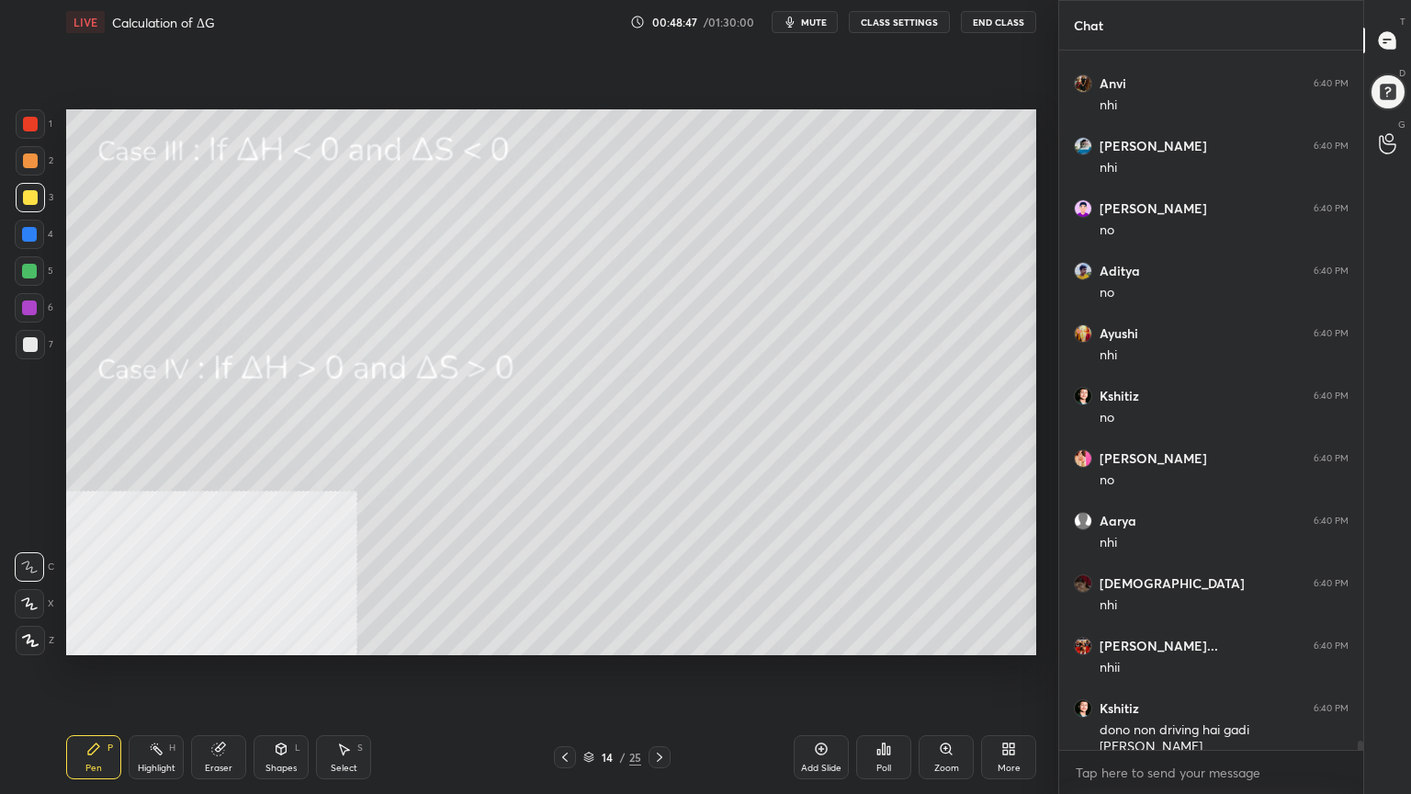
drag, startPoint x: 35, startPoint y: 273, endPoint x: 43, endPoint y: 265, distance: 11.7
click at [37, 272] on div at bounding box center [29, 270] width 29 height 29
click at [35, 164] on div at bounding box center [30, 160] width 15 height 15
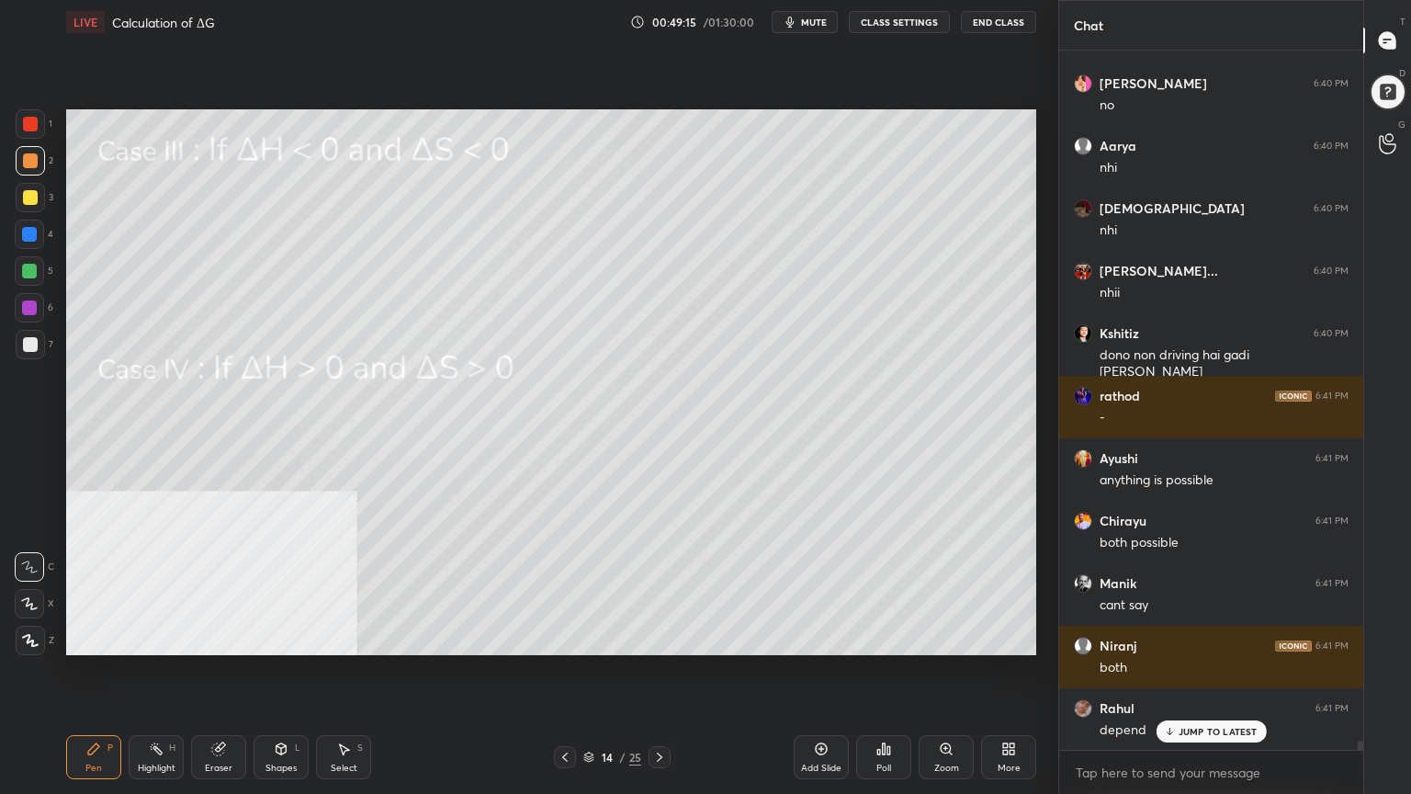
scroll to position [51912, 0]
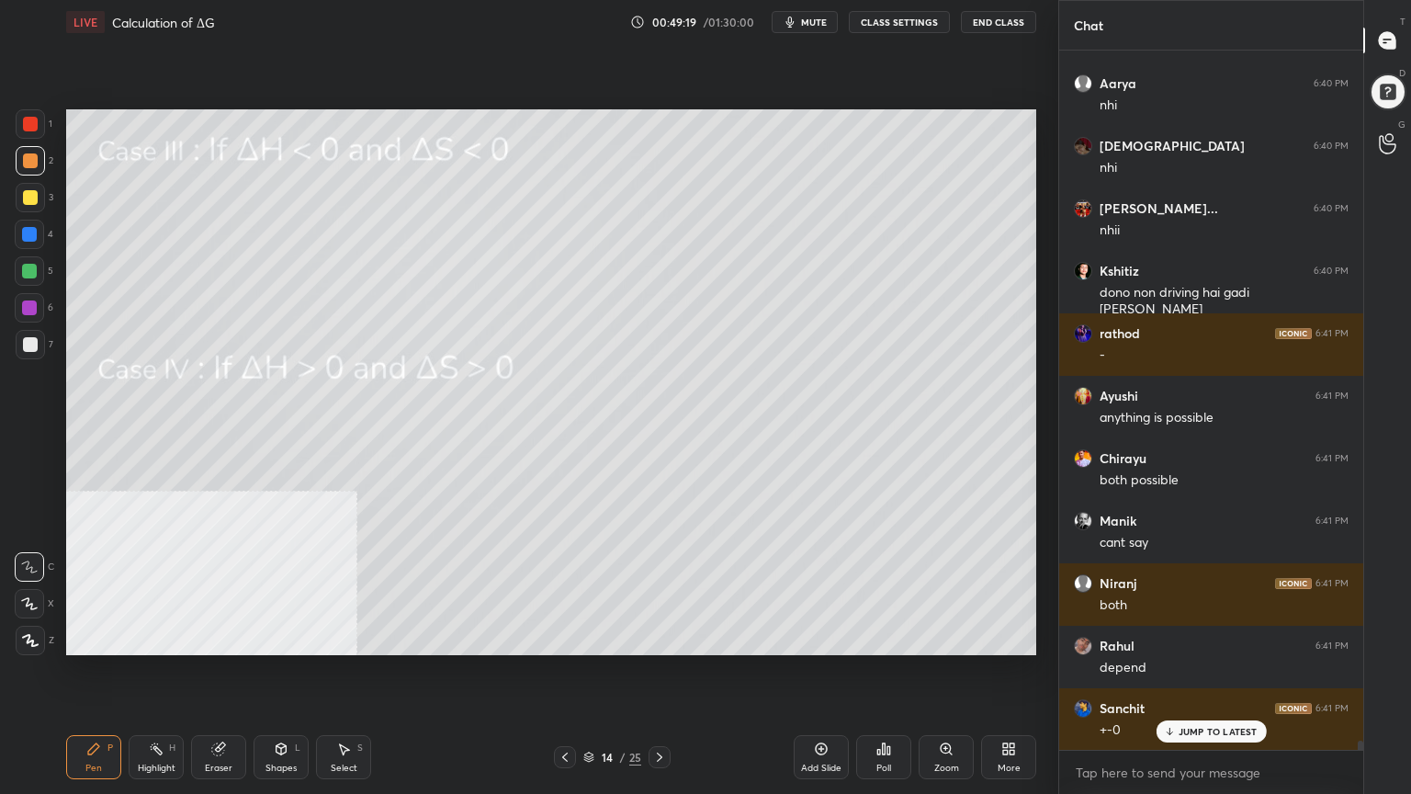
click at [33, 198] on div at bounding box center [30, 197] width 15 height 15
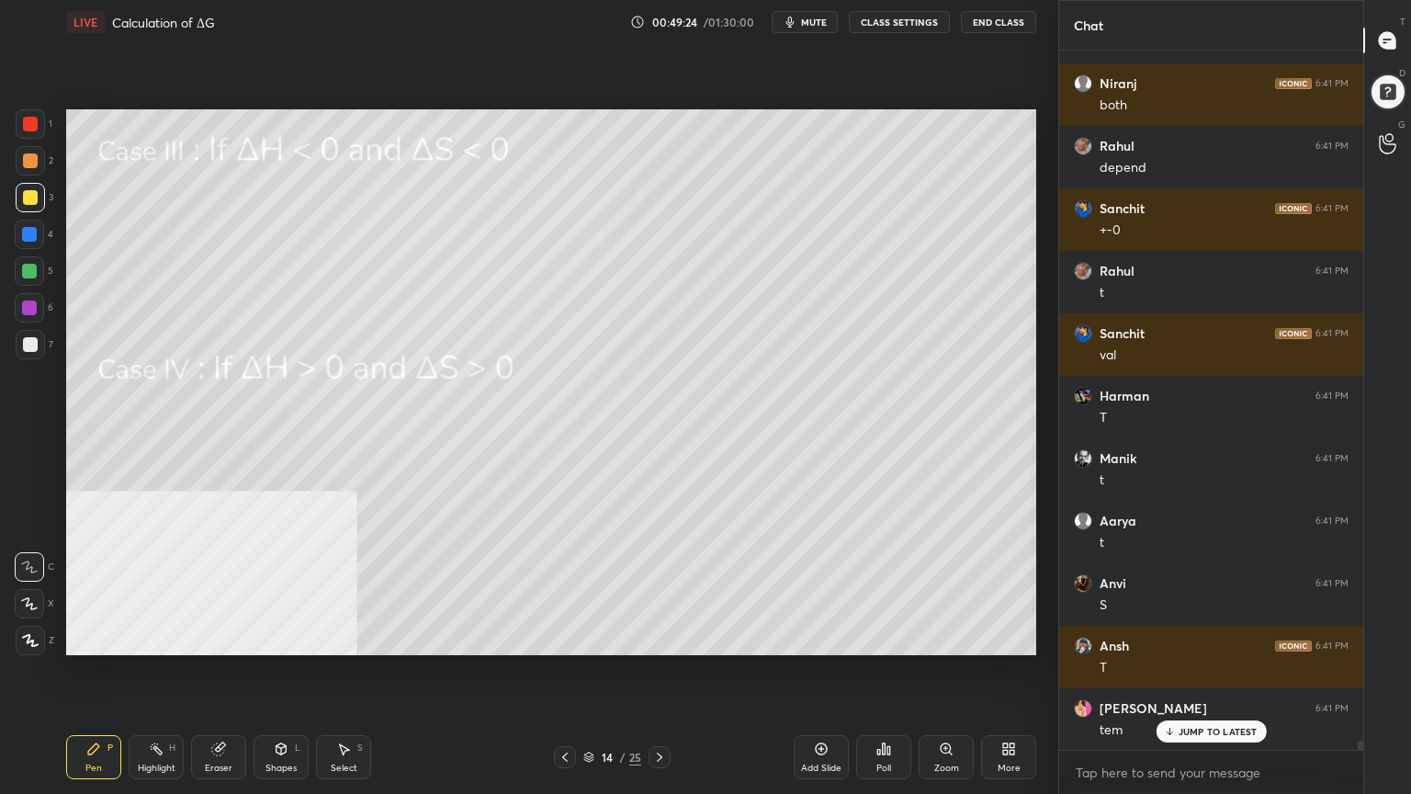
scroll to position [52474, 0]
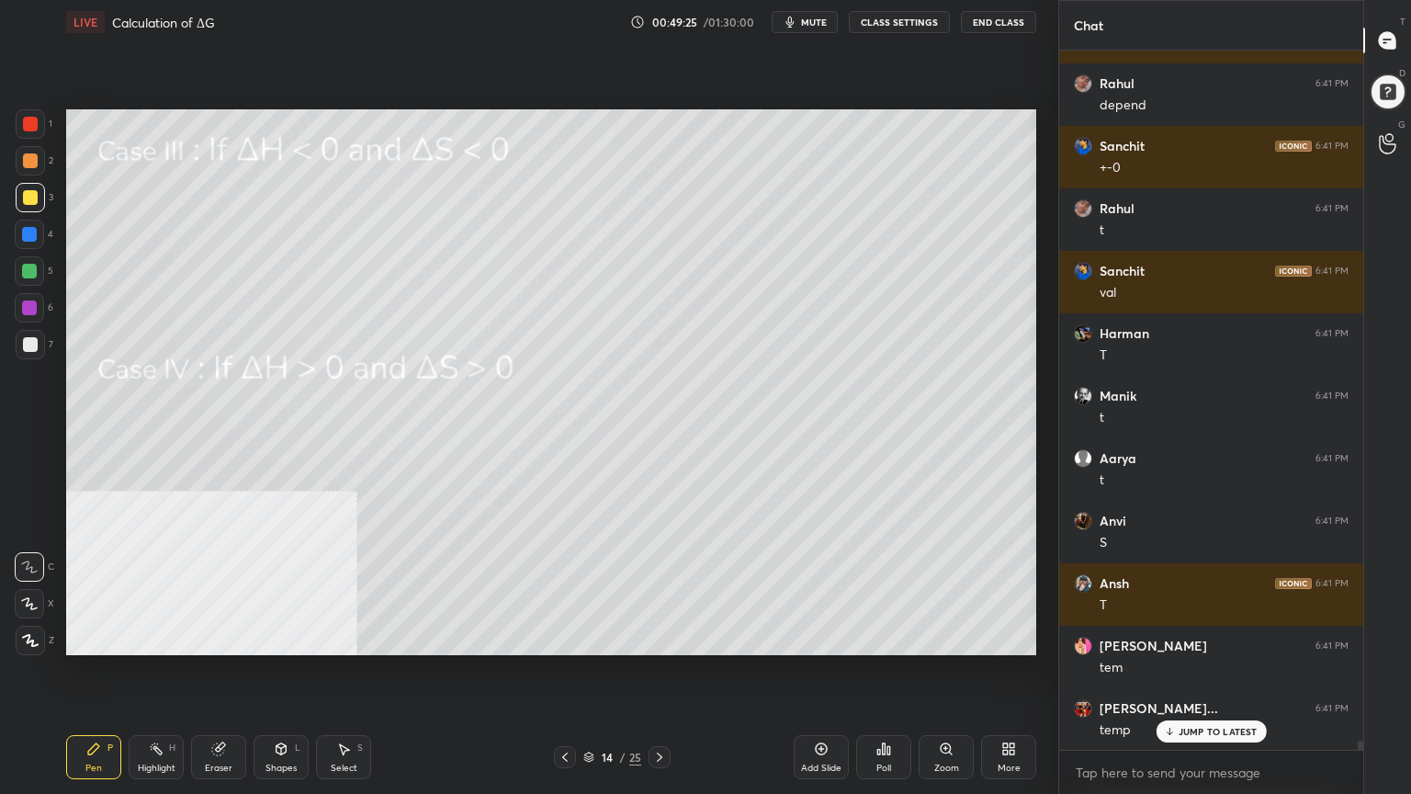
click at [566, 638] on icon at bounding box center [565, 757] width 15 height 15
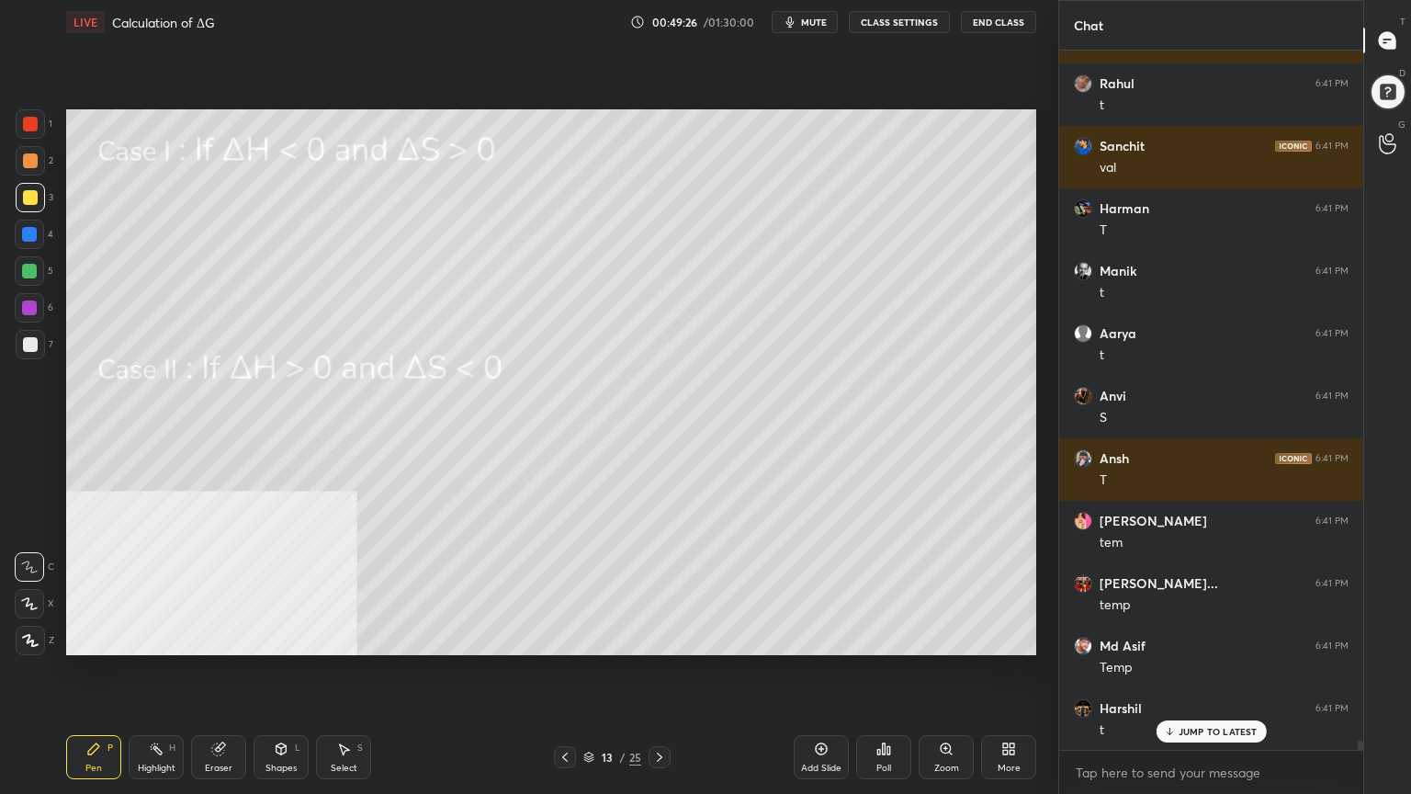
scroll to position [52662, 0]
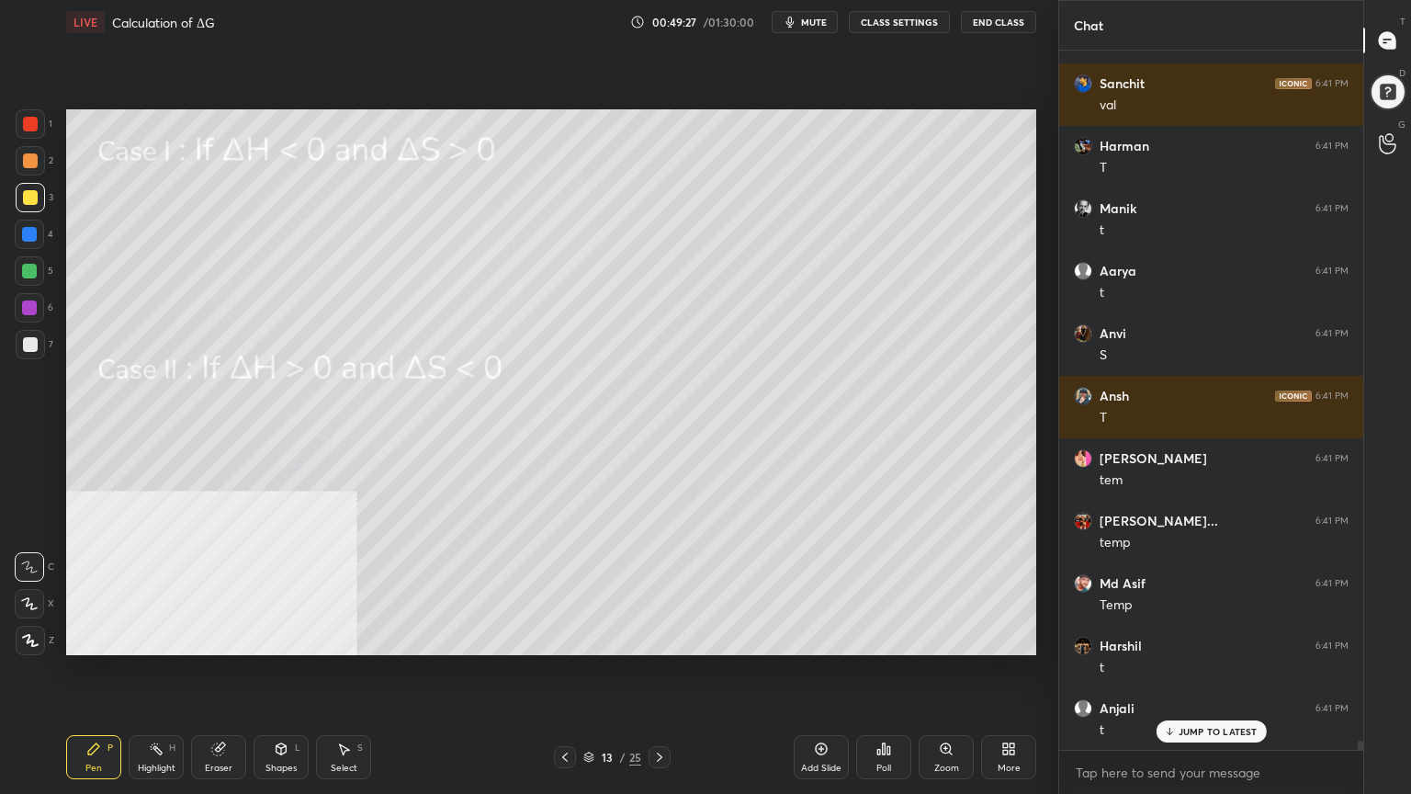
click at [659, 638] on icon at bounding box center [659, 757] width 15 height 15
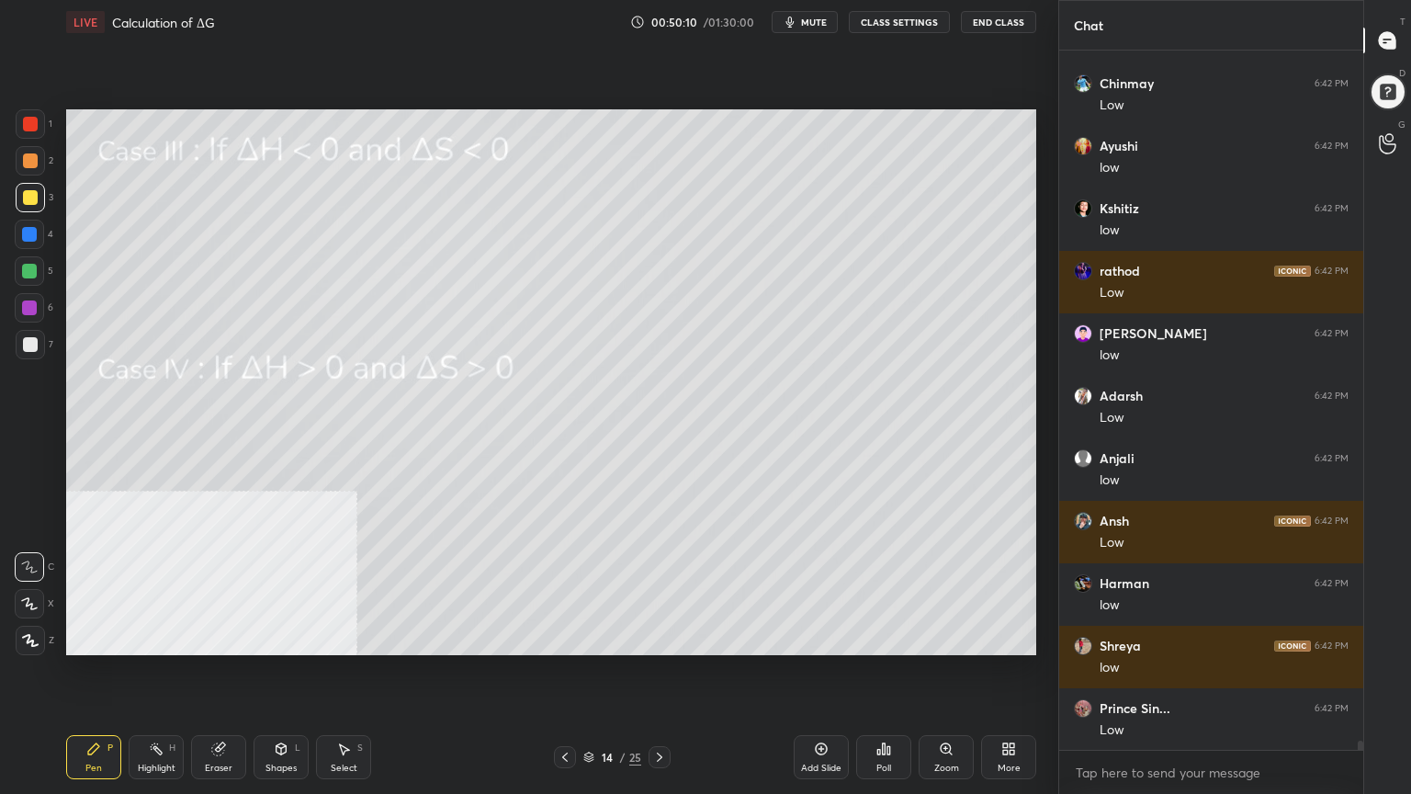
scroll to position [54286, 0]
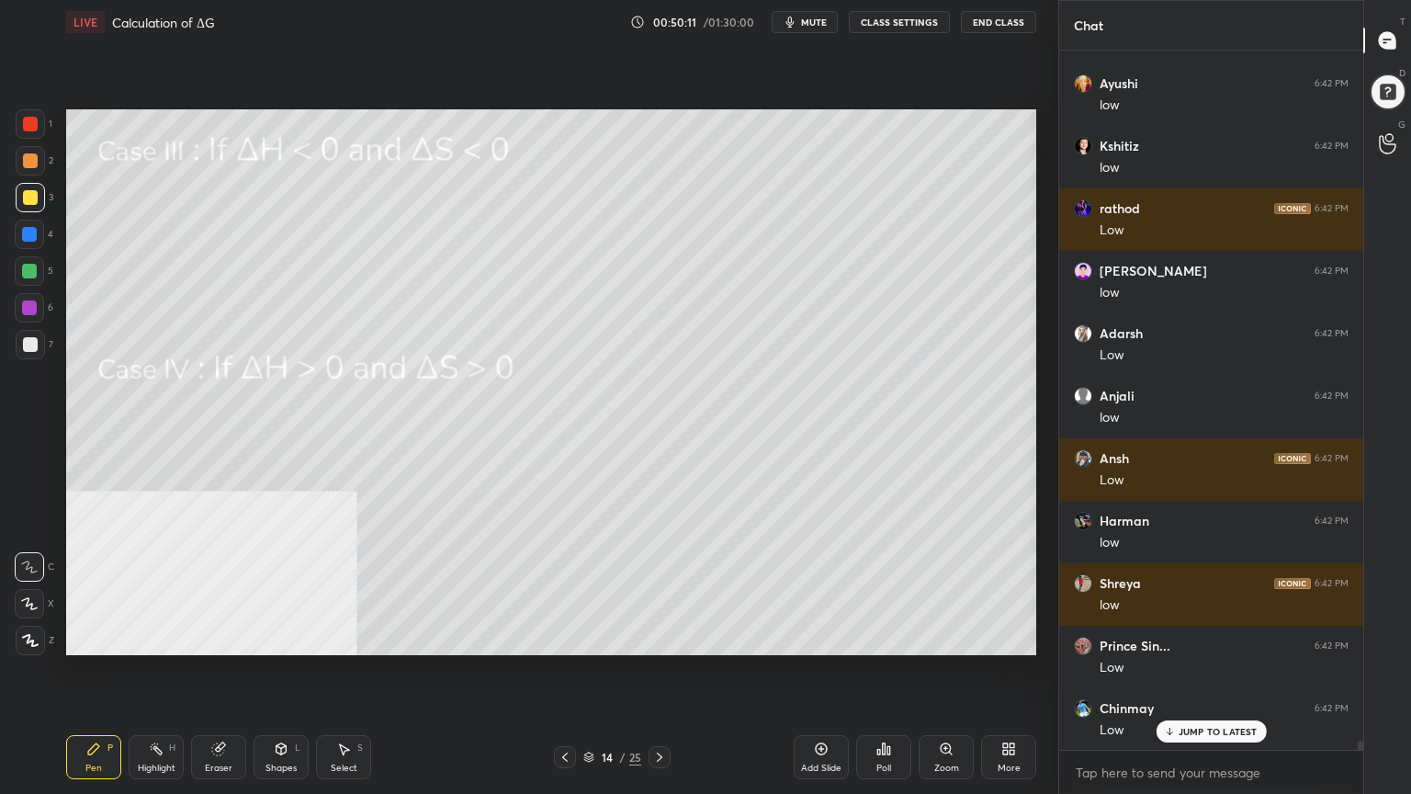
drag, startPoint x: 334, startPoint y: 769, endPoint x: 412, endPoint y: 677, distance: 120.0
click at [338, 638] on div "Select" at bounding box center [344, 768] width 27 height 9
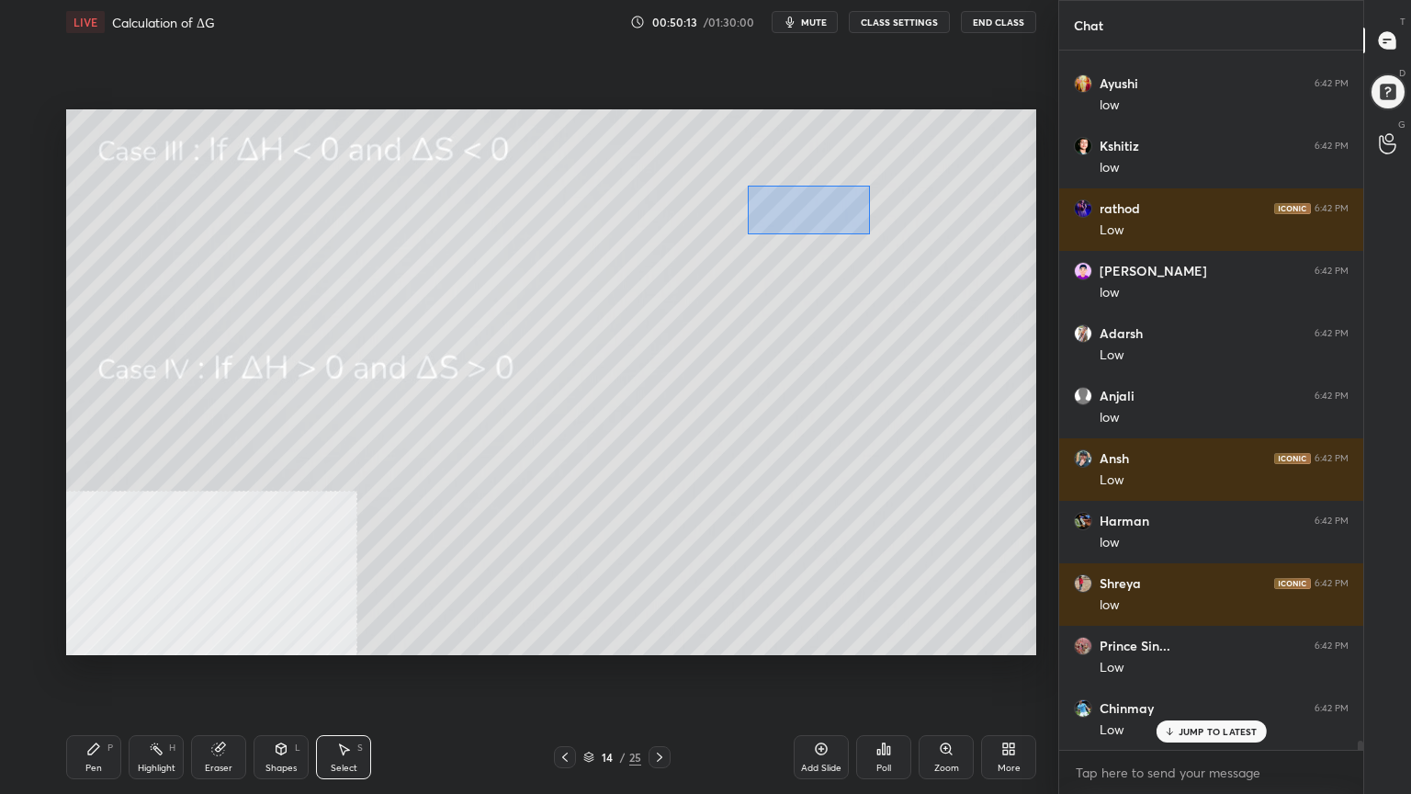
drag, startPoint x: 749, startPoint y: 187, endPoint x: 872, endPoint y: 232, distance: 131.1
click at [872, 232] on div "0 ° Undo Copy Paste here Duplicate Duplicate to new slide Delete" at bounding box center [551, 382] width 970 height 546
click at [835, 209] on div "0 ° Undo Copy Paste here Duplicate Duplicate to new slide Delete" at bounding box center [551, 382] width 970 height 546
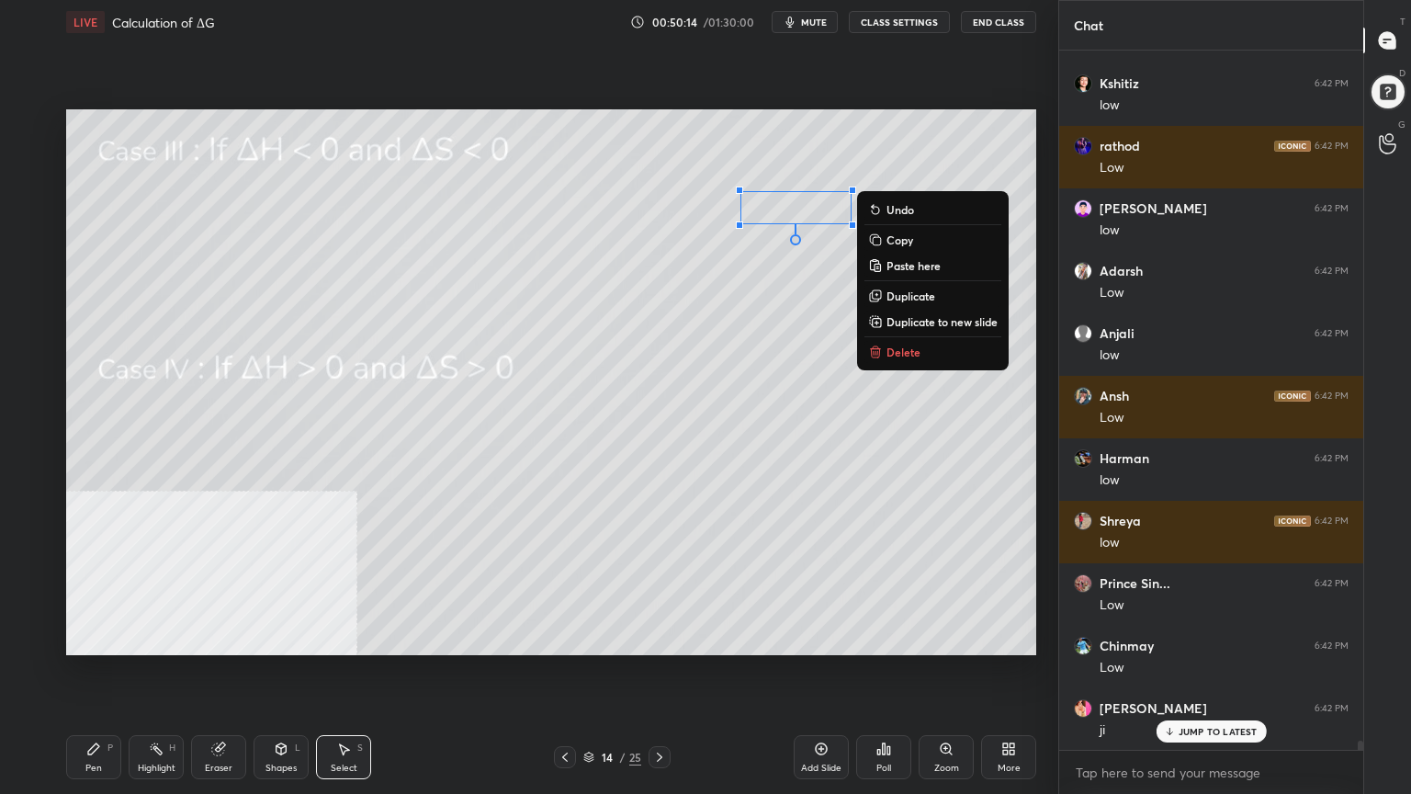
click at [793, 283] on div "0 ° Undo Copy Paste here Duplicate Duplicate to new slide Delete" at bounding box center [551, 382] width 970 height 546
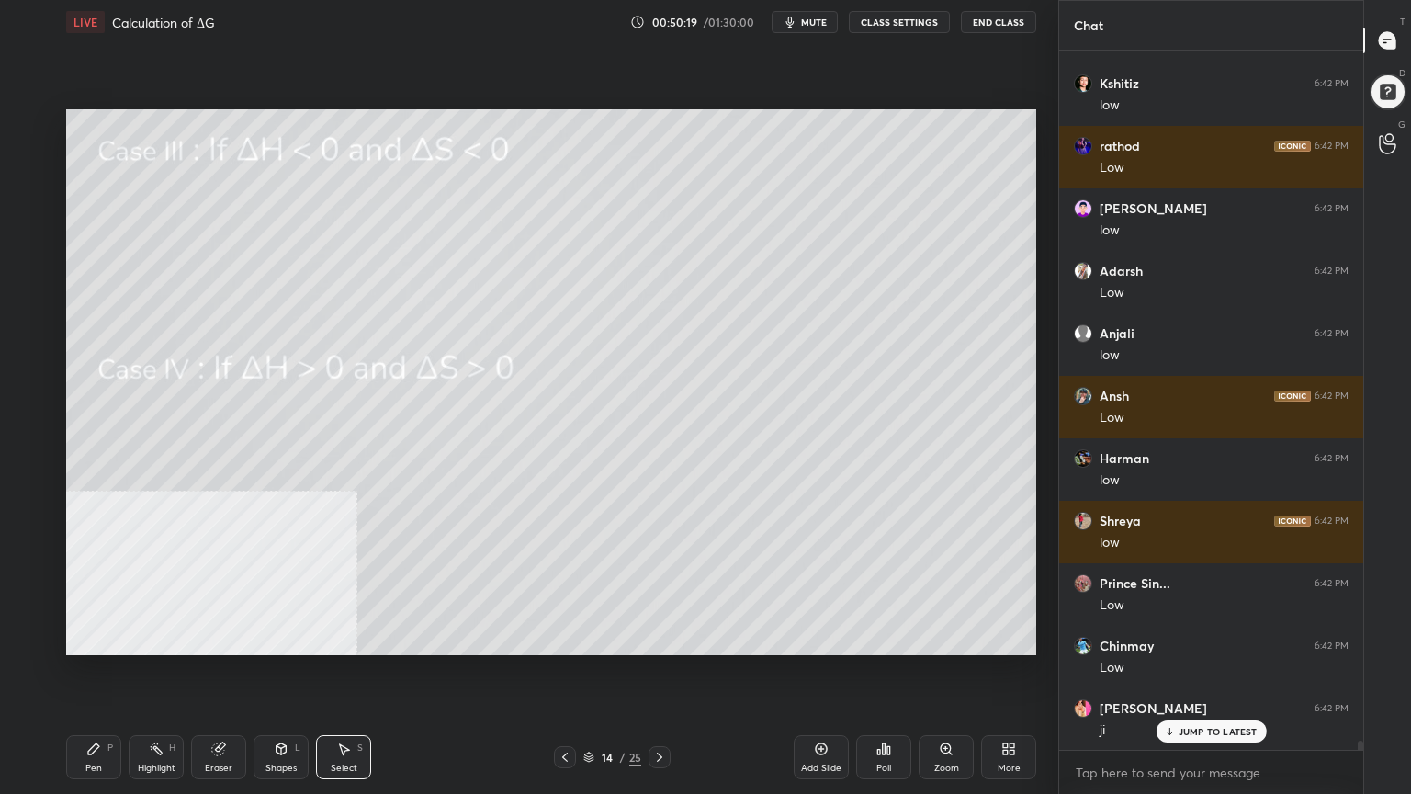
click at [88, 638] on div "Pen P" at bounding box center [93, 757] width 55 height 44
click at [31, 277] on div at bounding box center [29, 271] width 15 height 15
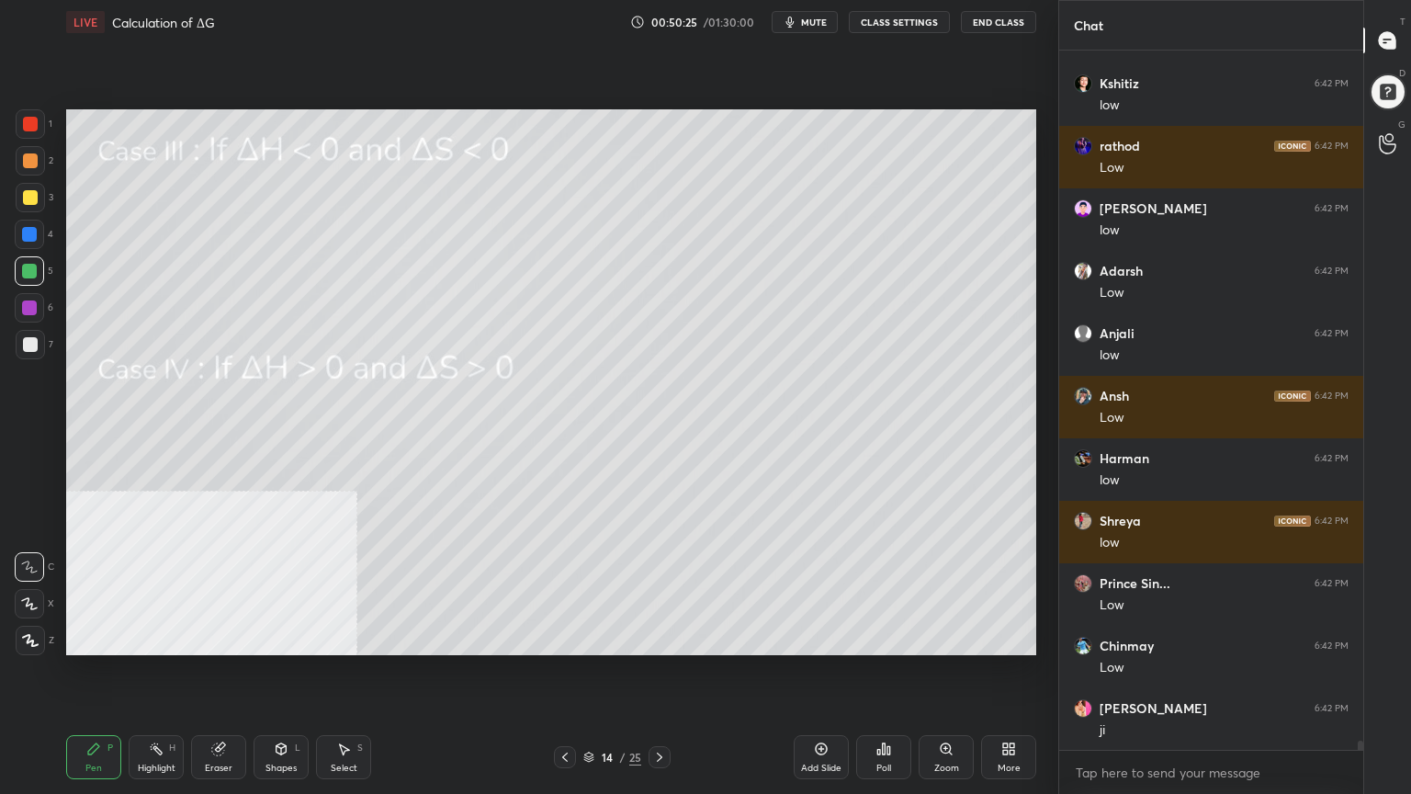
click at [34, 203] on div at bounding box center [30, 197] width 15 height 15
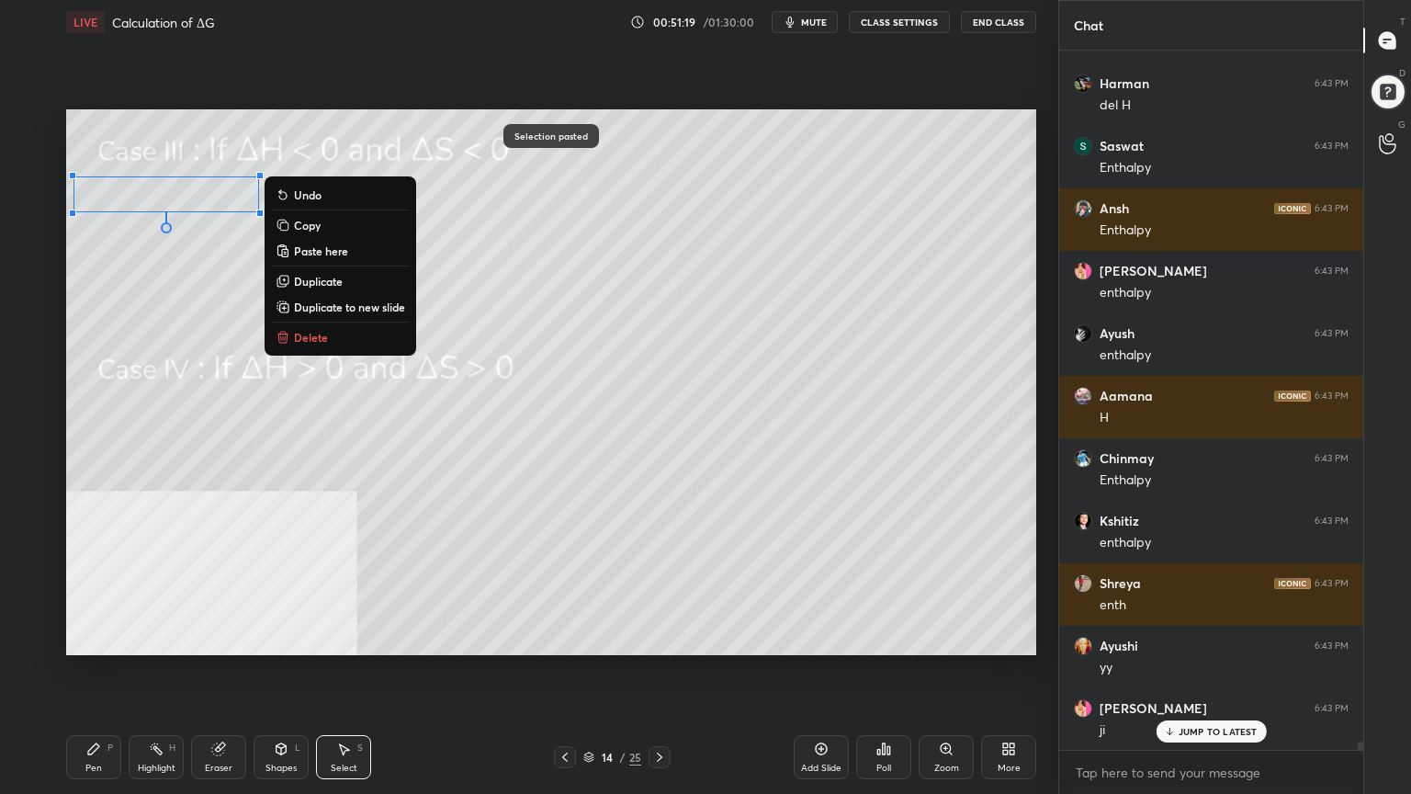
scroll to position [55348, 0]
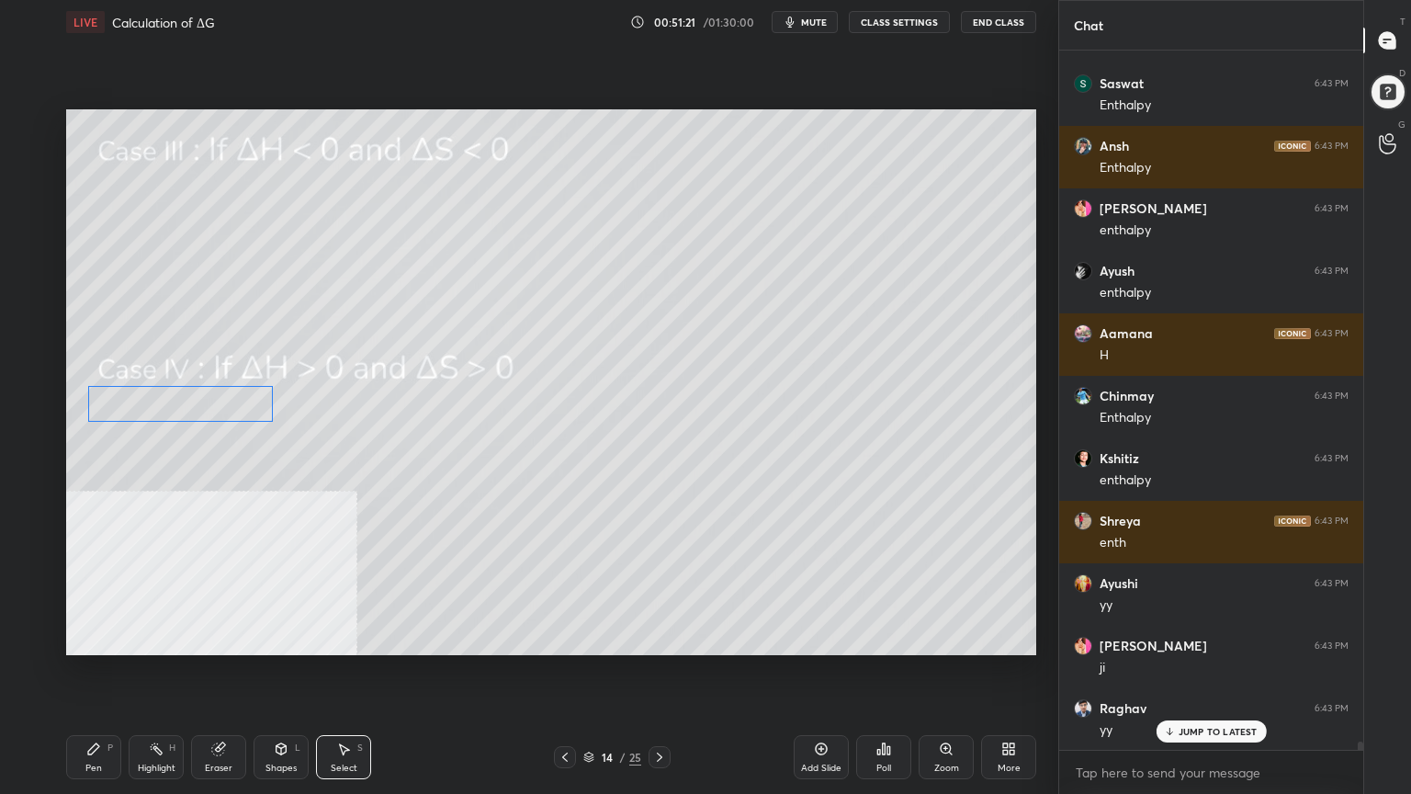
drag, startPoint x: 125, startPoint y: 197, endPoint x: 137, endPoint y: 407, distance: 210.7
click at [139, 408] on div "0 ° Undo Copy Paste here Duplicate Duplicate to new slide Delete" at bounding box center [551, 382] width 970 height 546
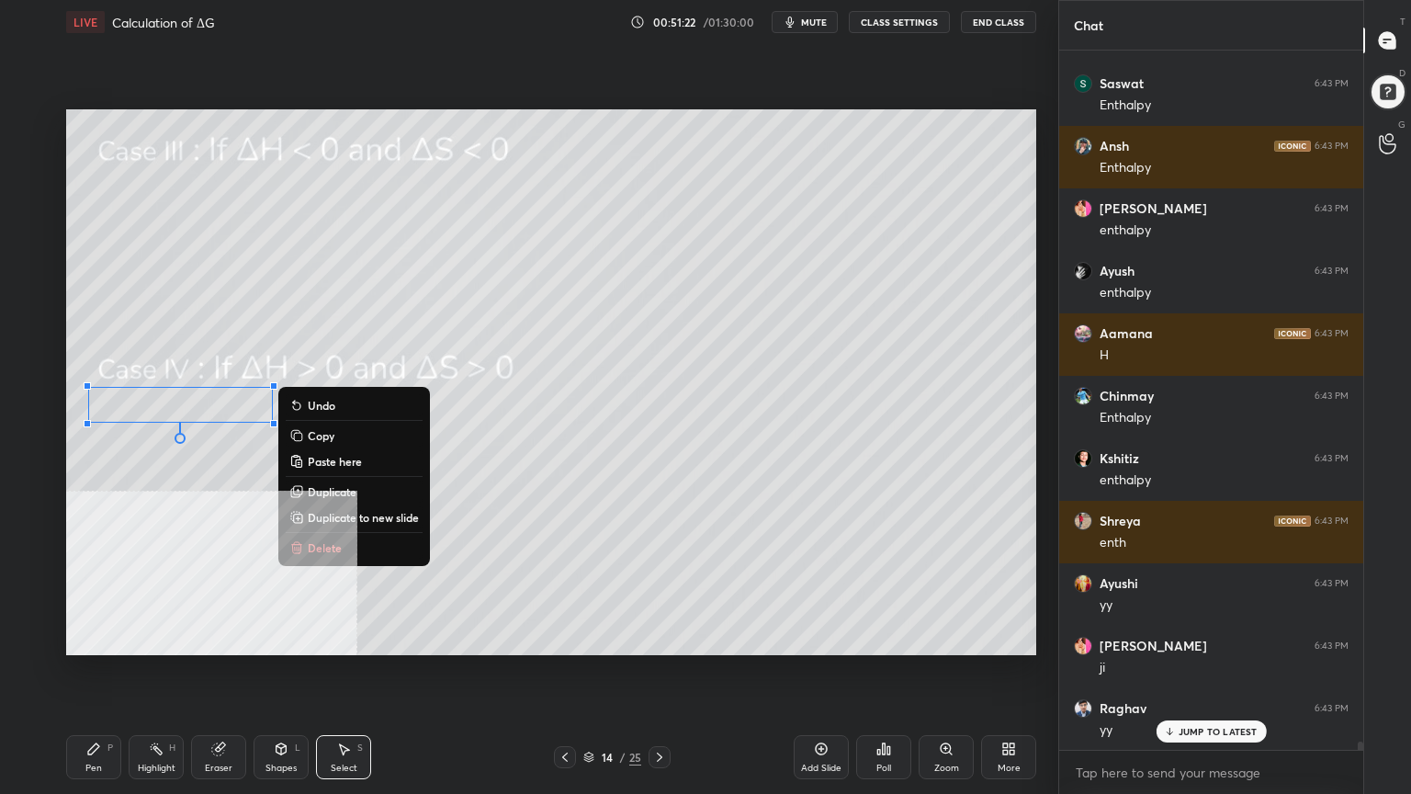
click at [85, 638] on div "Pen P" at bounding box center [93, 757] width 55 height 44
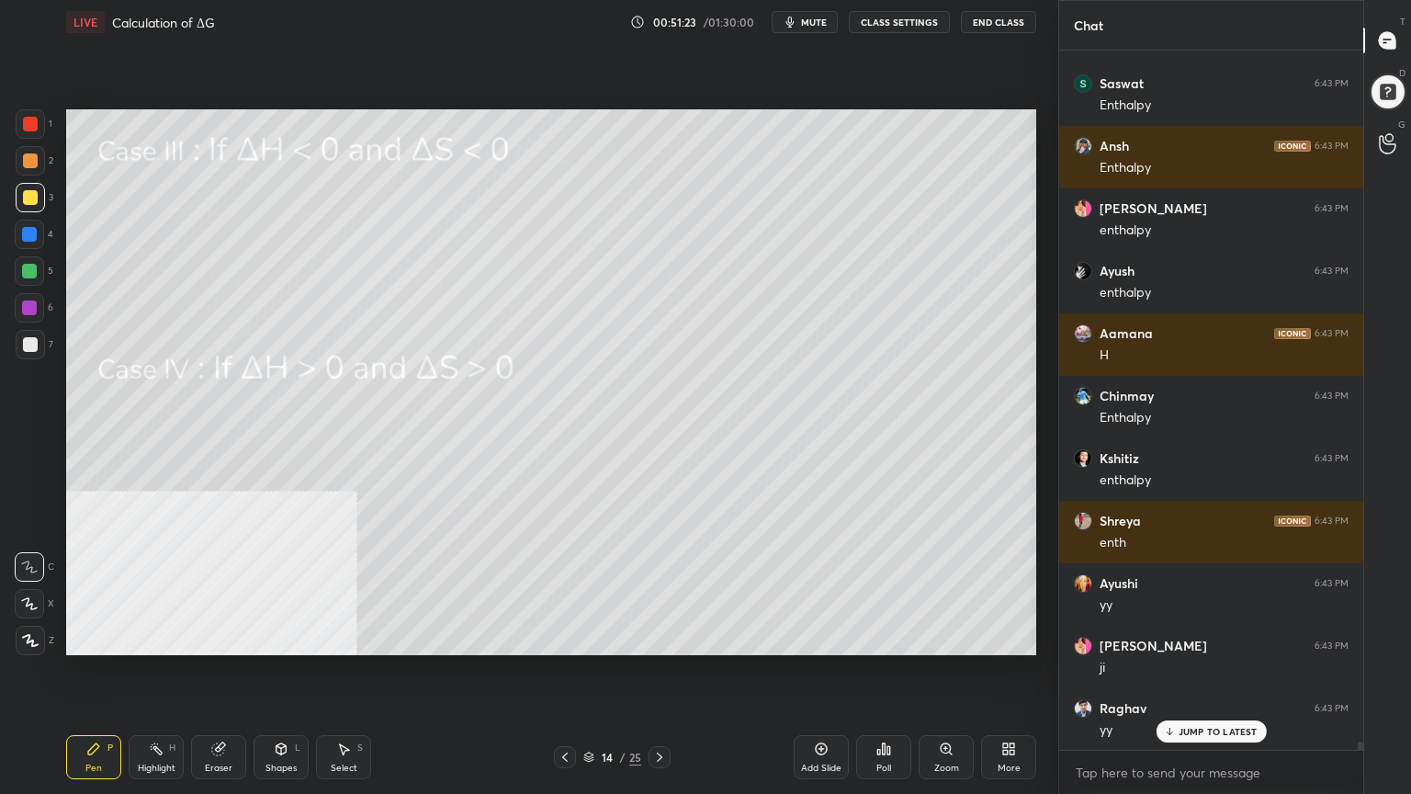
click at [29, 157] on div at bounding box center [30, 160] width 15 height 15
click at [343, 638] on div "Select S" at bounding box center [343, 757] width 55 height 44
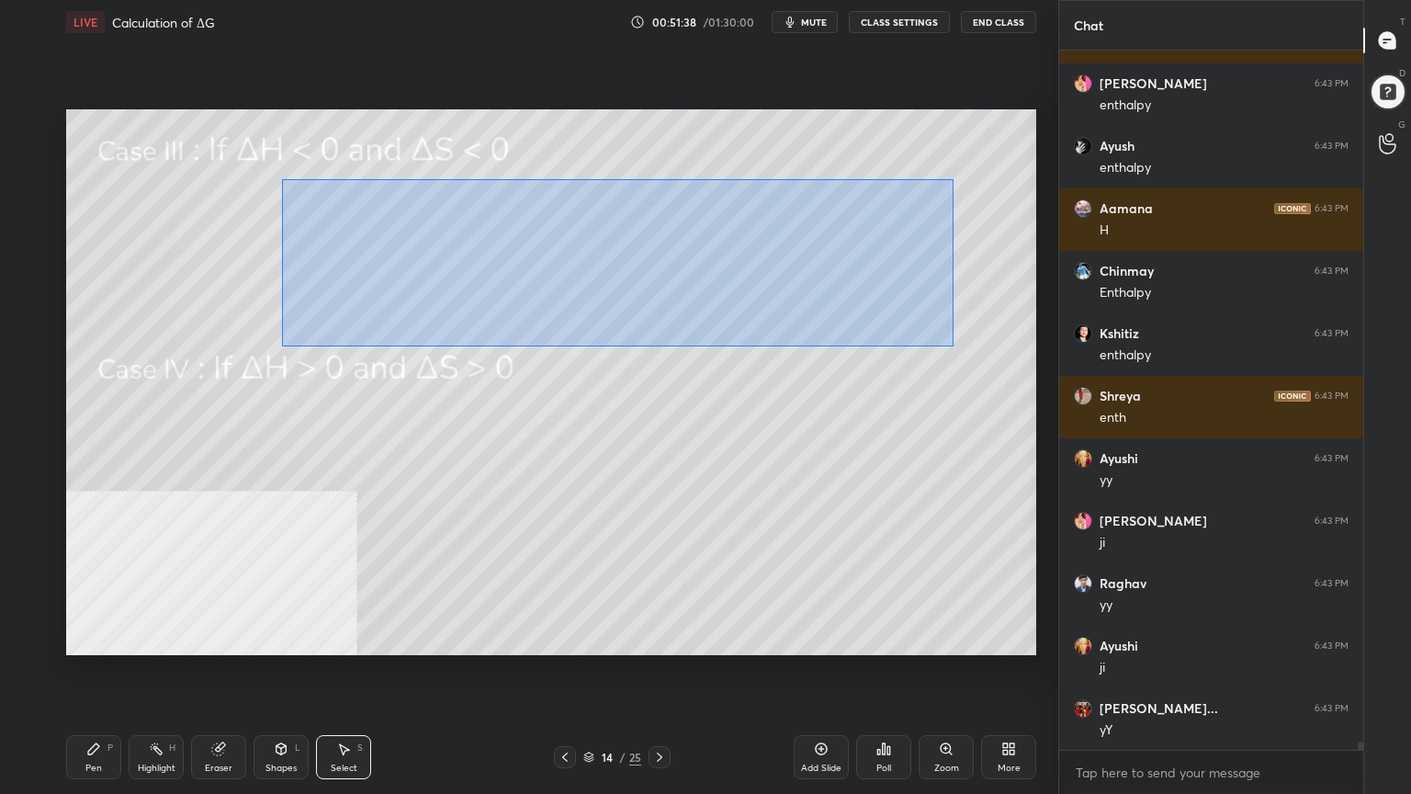
scroll to position [55536, 0]
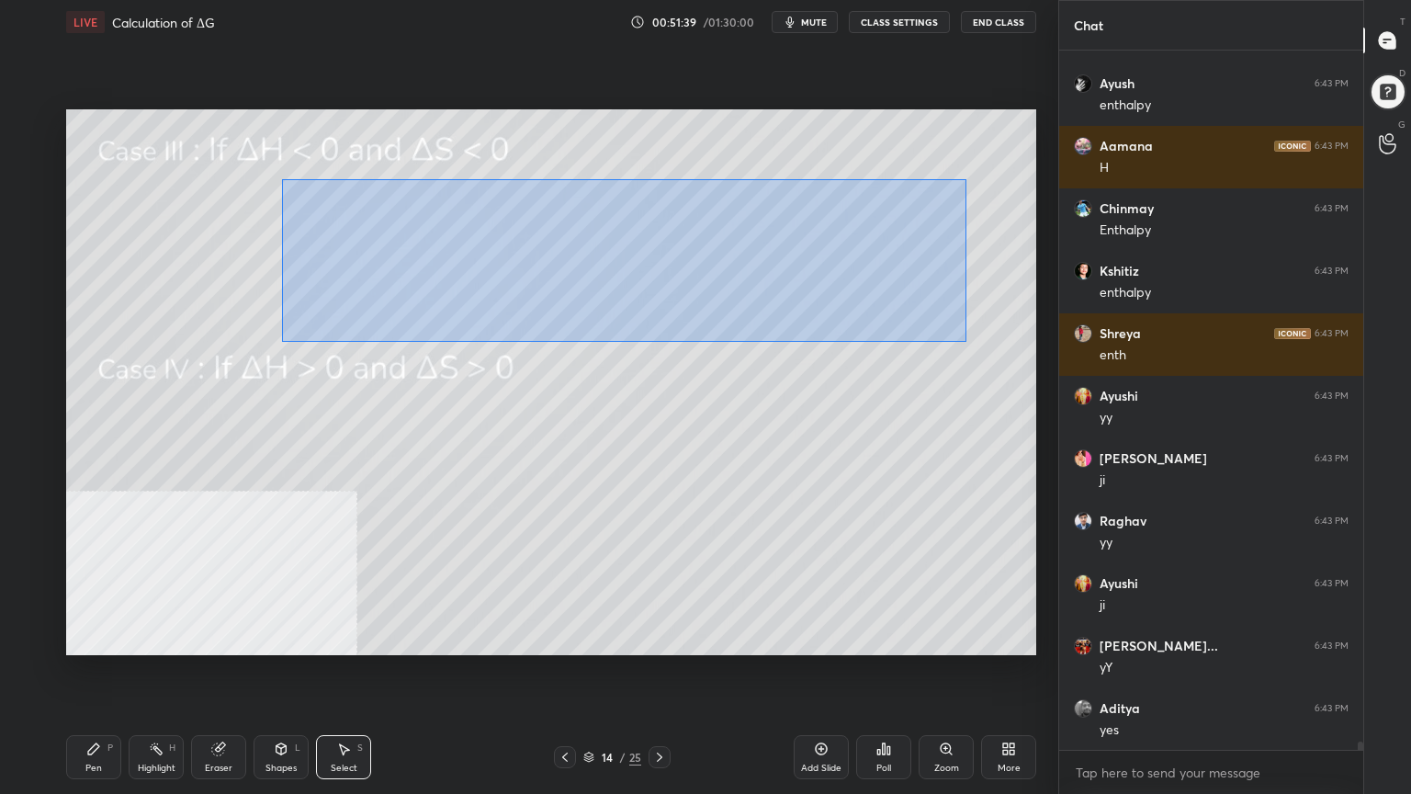
drag, startPoint x: 282, startPoint y: 180, endPoint x: 959, endPoint y: 338, distance: 695.3
click at [966, 340] on div "0 ° Undo Copy Paste here Duplicate Duplicate to new slide Delete" at bounding box center [551, 382] width 970 height 546
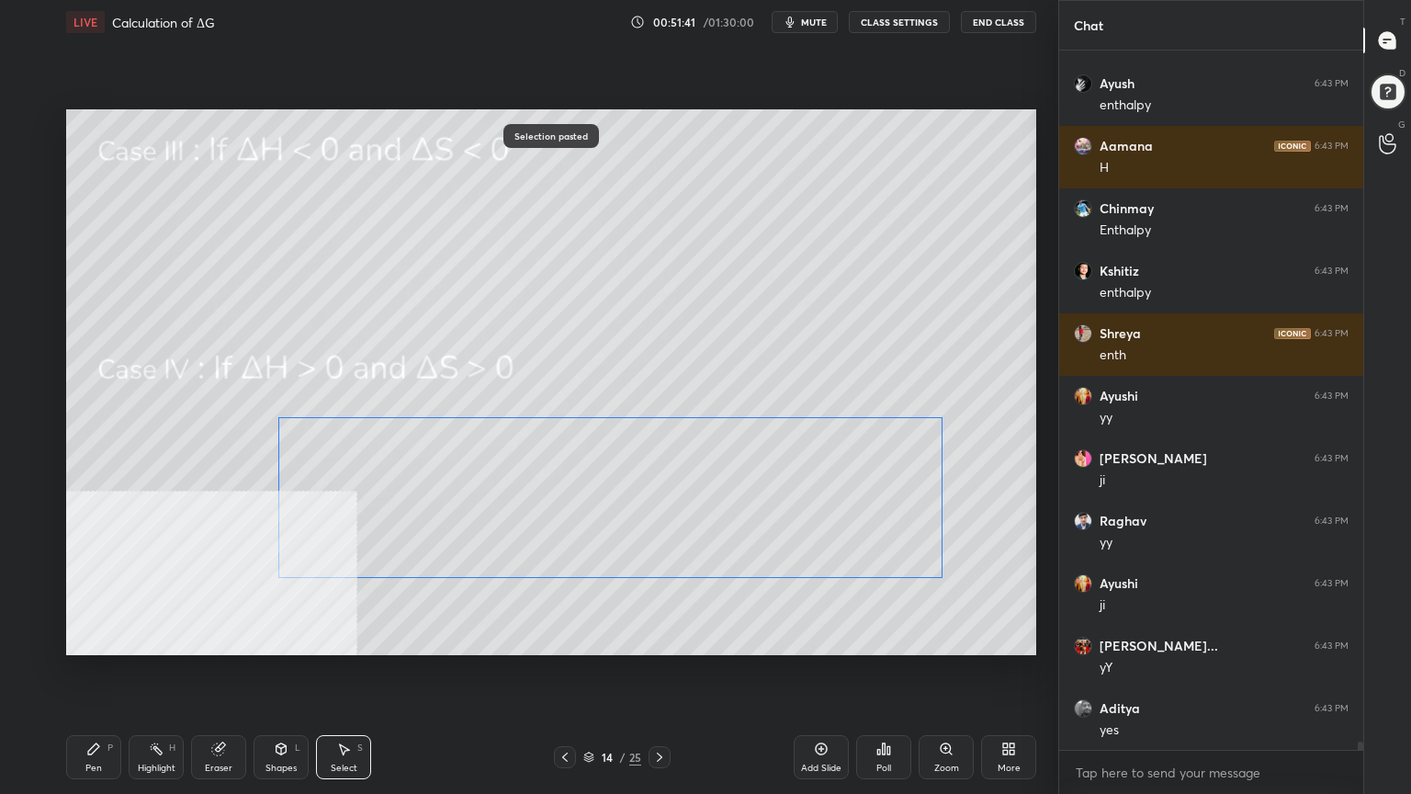
scroll to position [55598, 0]
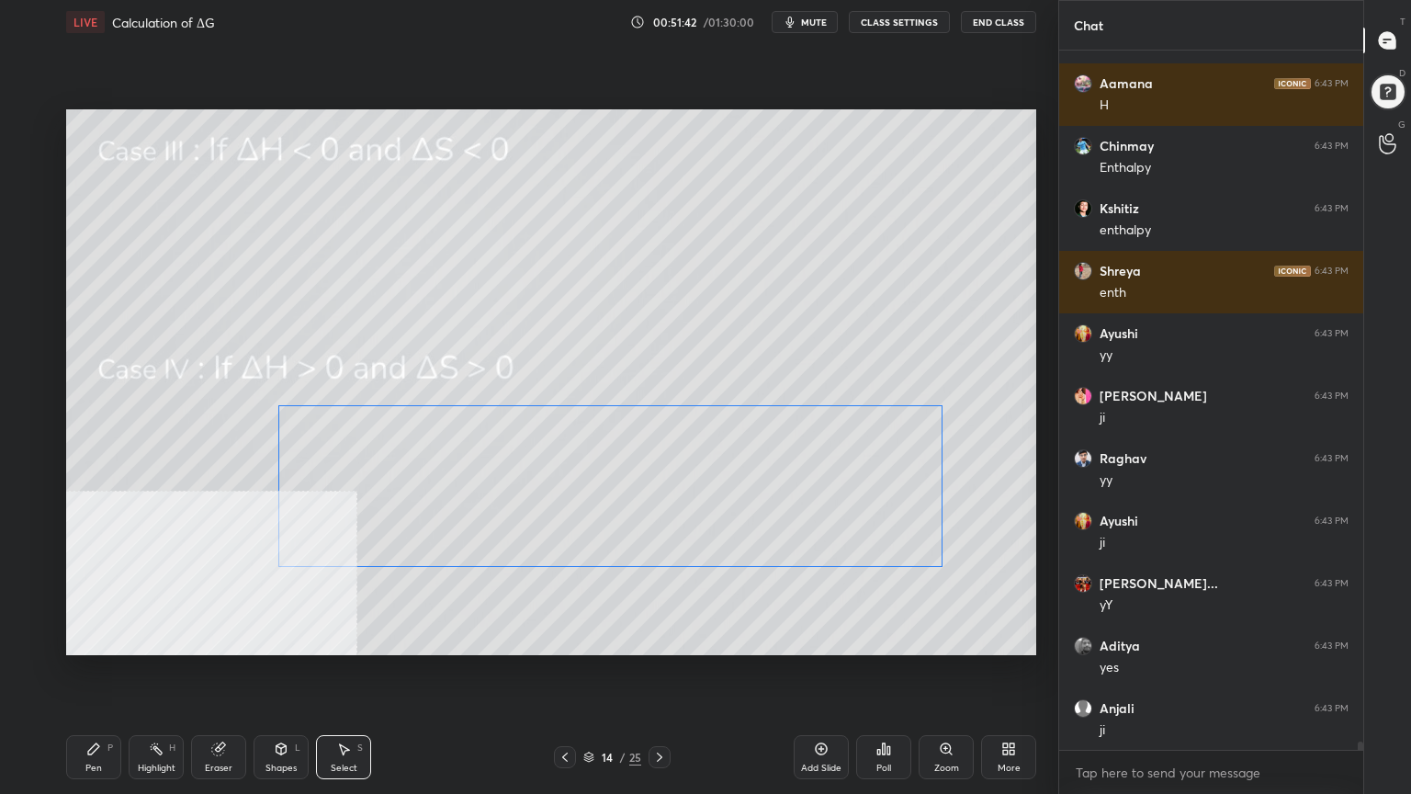
drag, startPoint x: 734, startPoint y: 396, endPoint x: 711, endPoint y: 470, distance: 77.0
click at [711, 470] on div "0 ° Undo Copy Paste here Duplicate Duplicate to new slide Delete" at bounding box center [551, 382] width 970 height 546
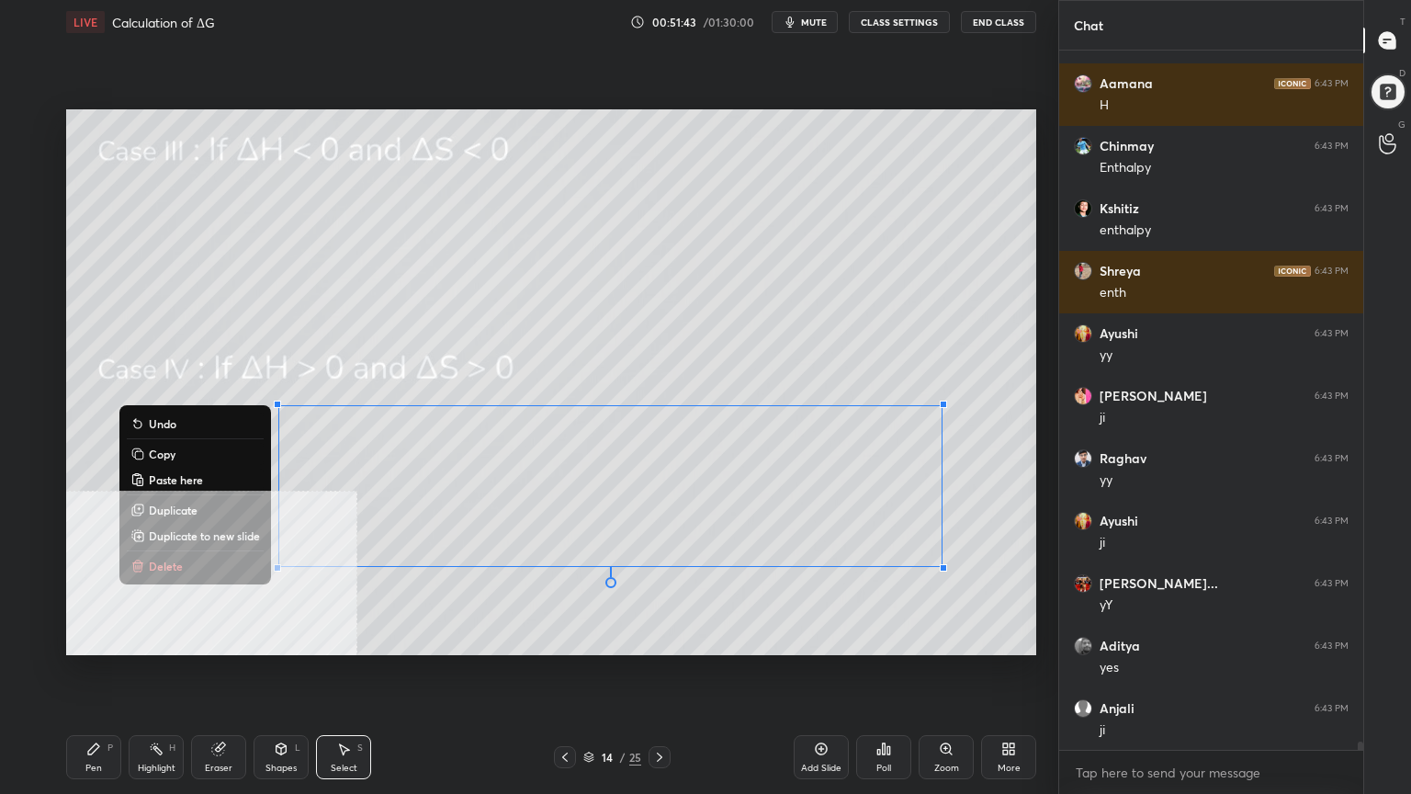
click at [286, 638] on div "Shapes L" at bounding box center [281, 757] width 55 height 44
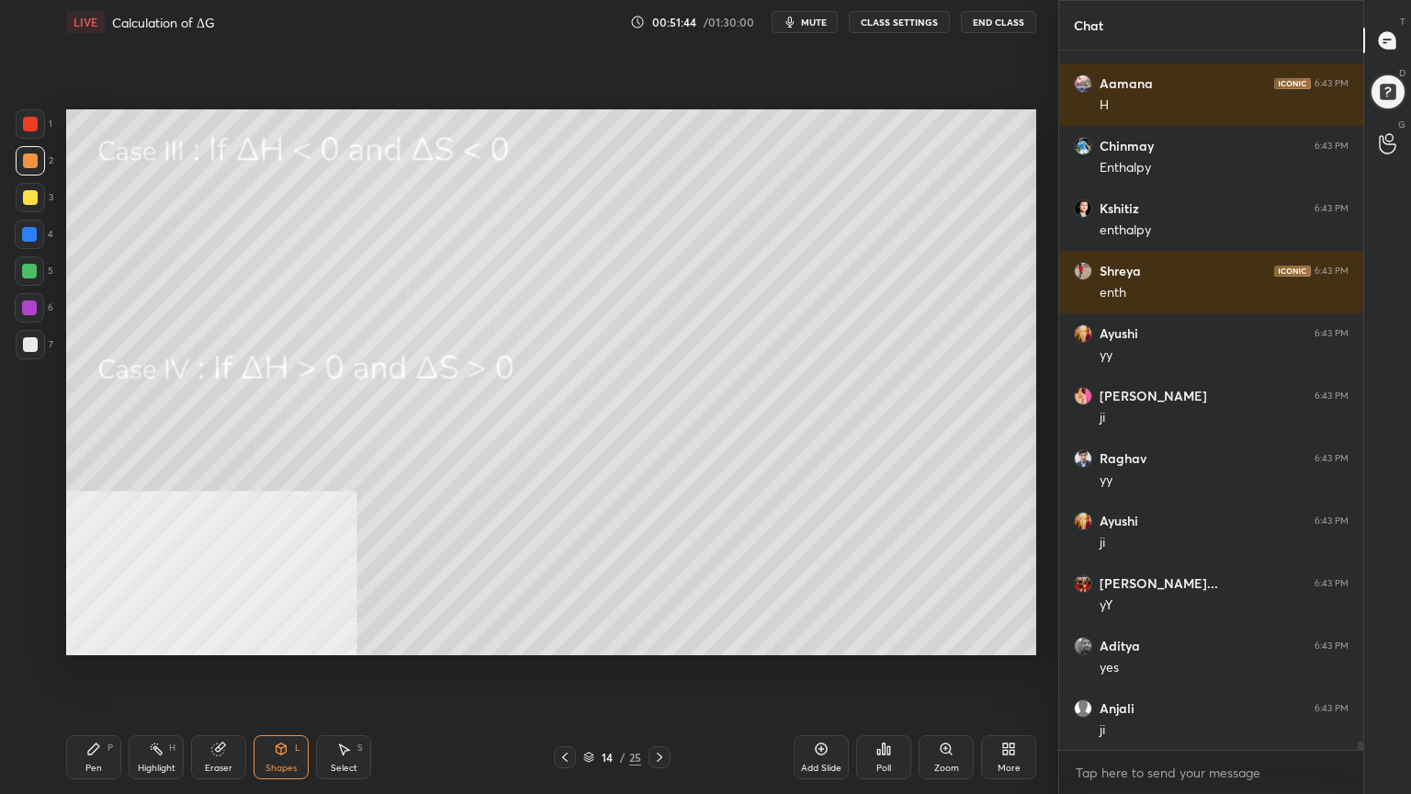
click at [234, 638] on div "Eraser" at bounding box center [218, 757] width 55 height 44
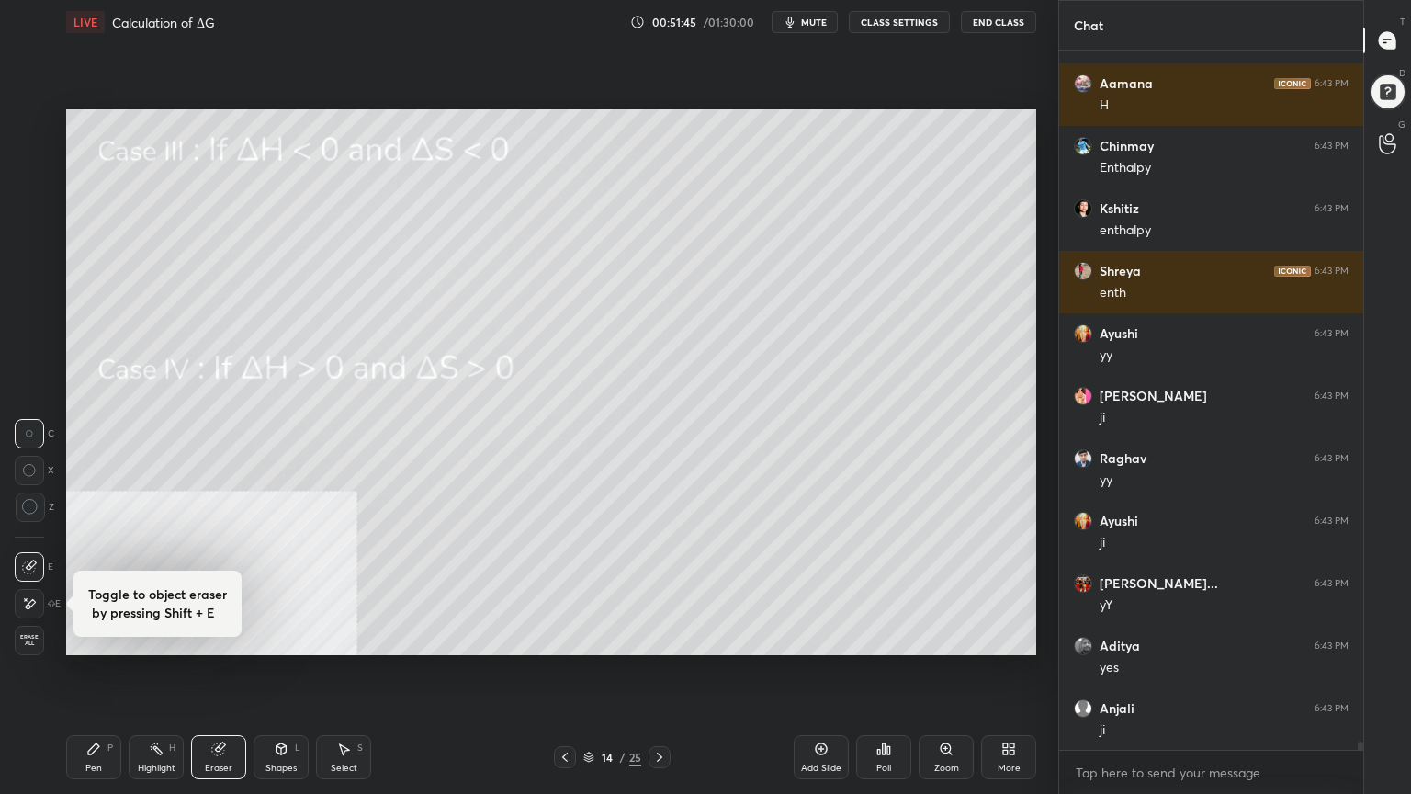
click at [26, 599] on icon at bounding box center [26, 599] width 2 height 2
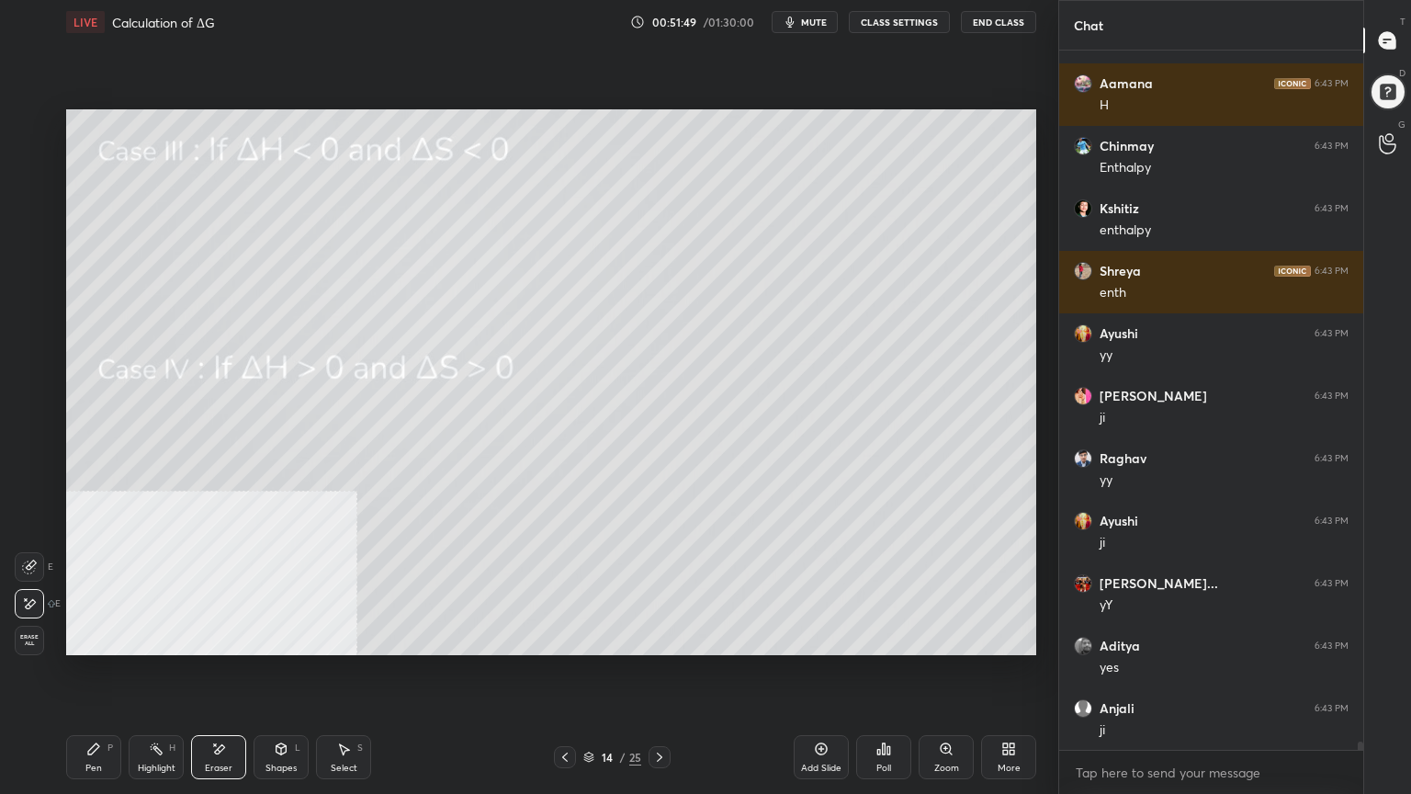
scroll to position [55661, 0]
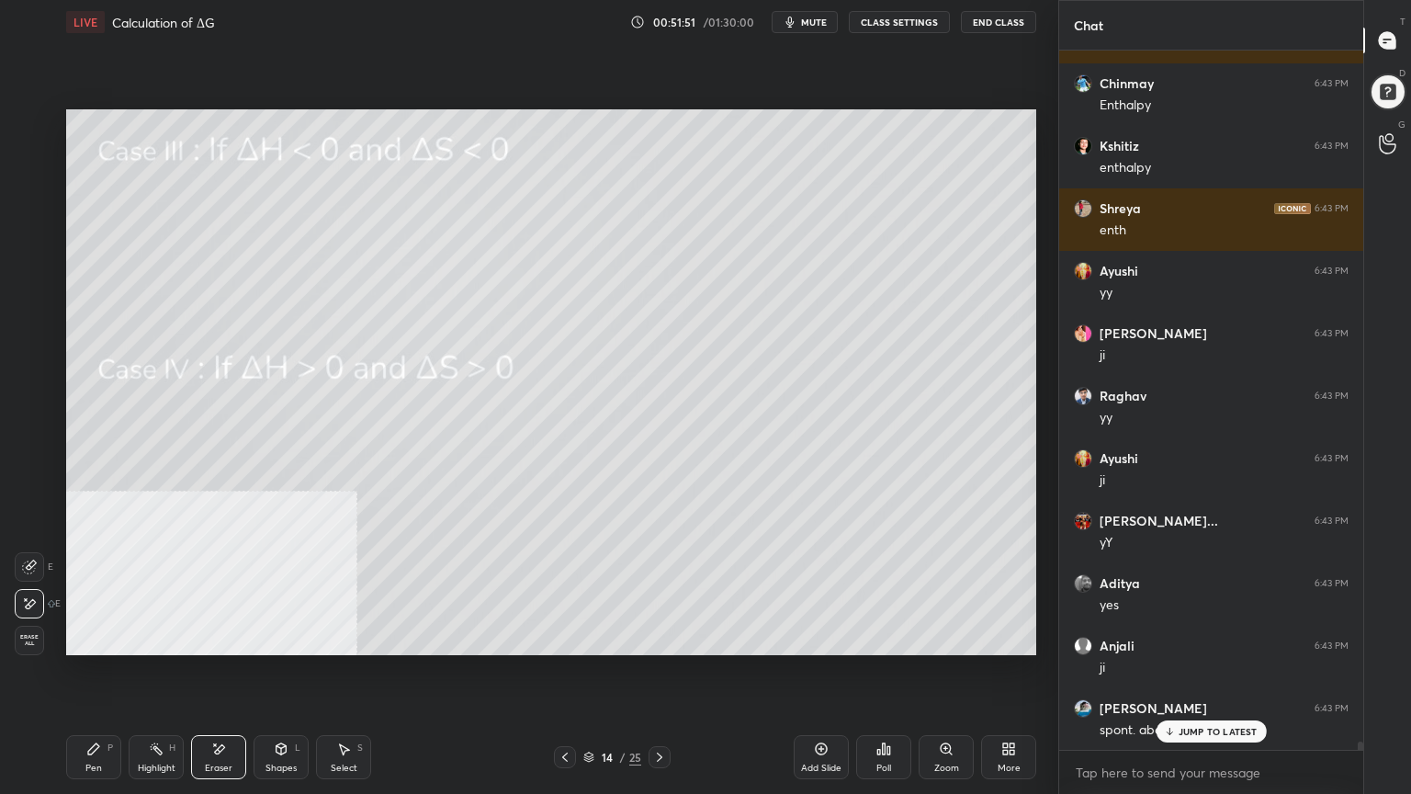
click at [97, 638] on div "Pen" at bounding box center [93, 768] width 17 height 9
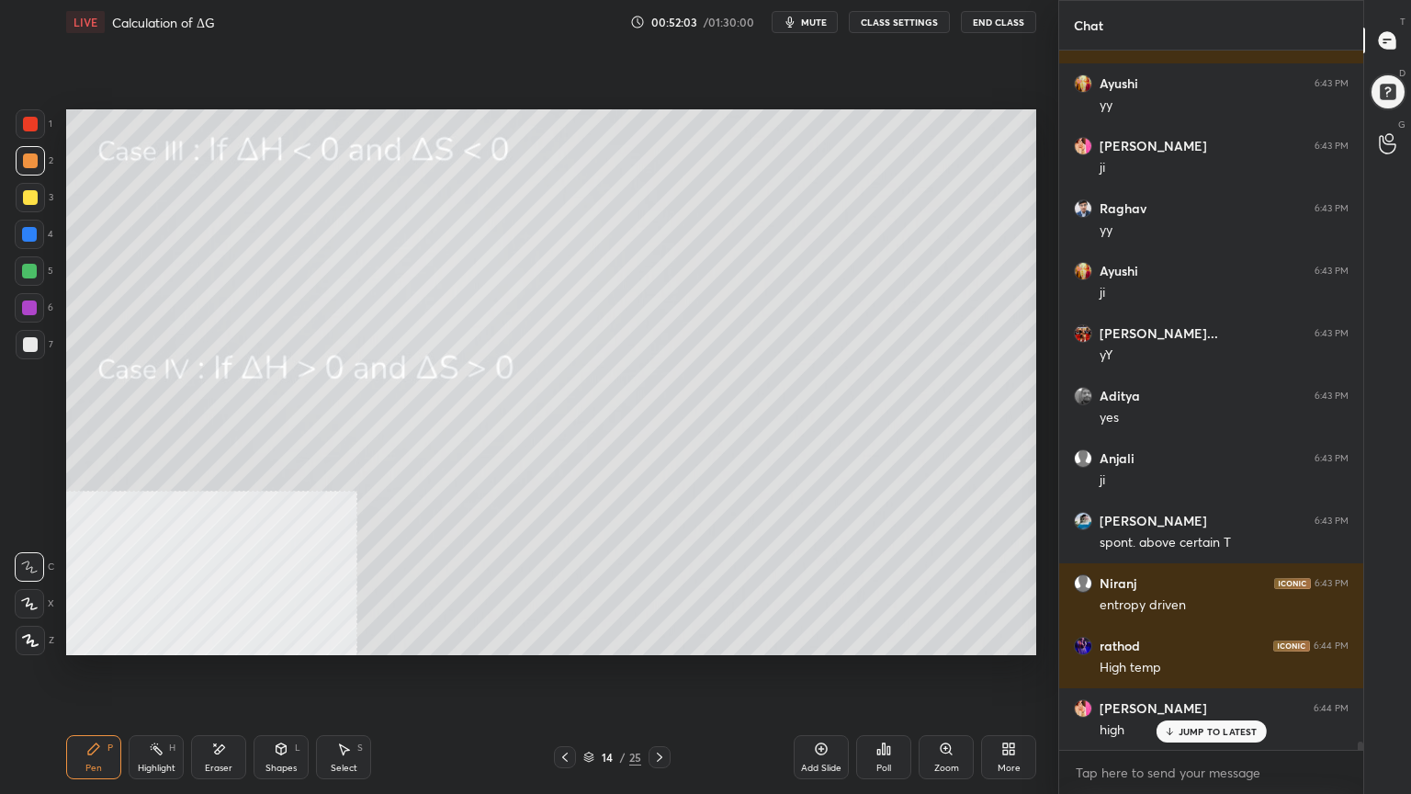
scroll to position [55911, 0]
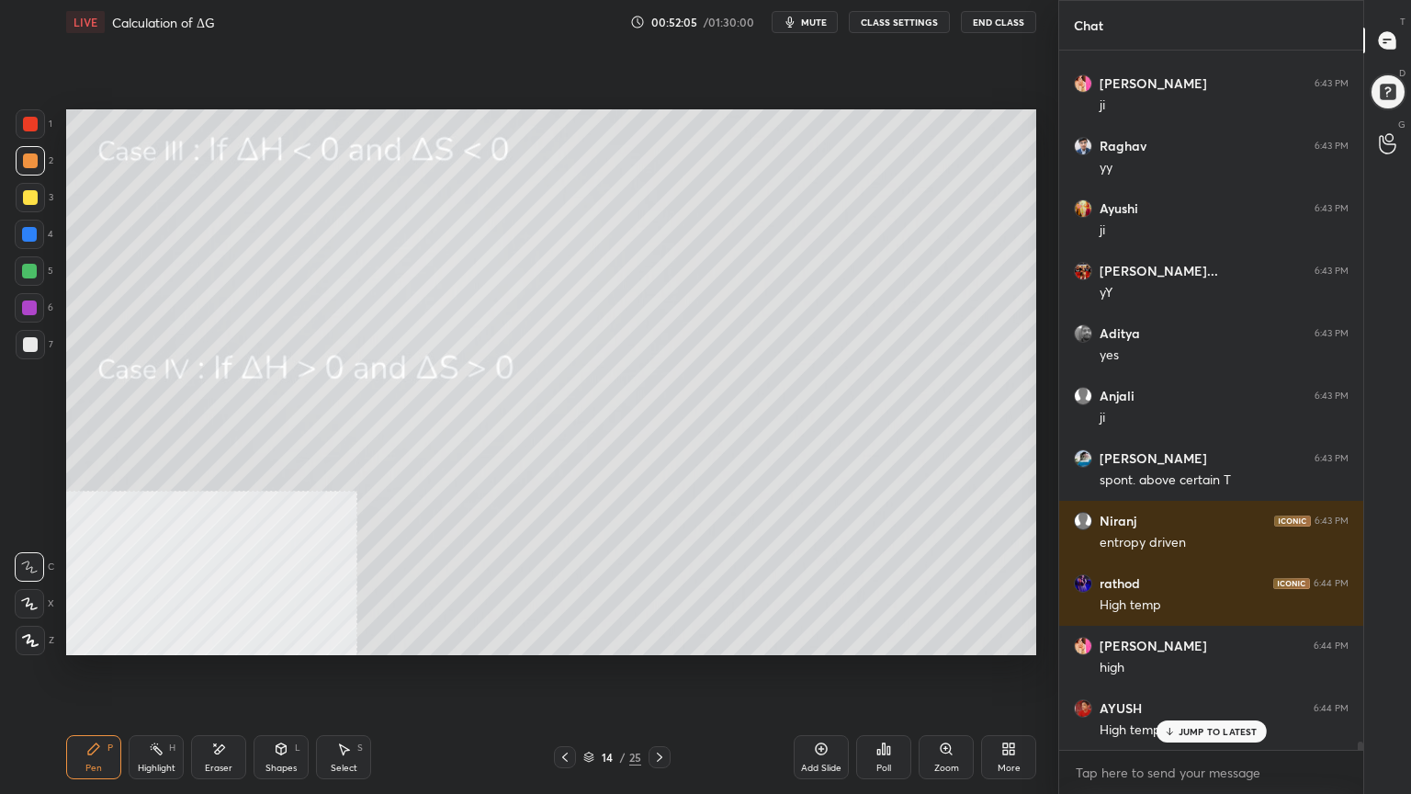
click at [28, 207] on div at bounding box center [30, 197] width 29 height 29
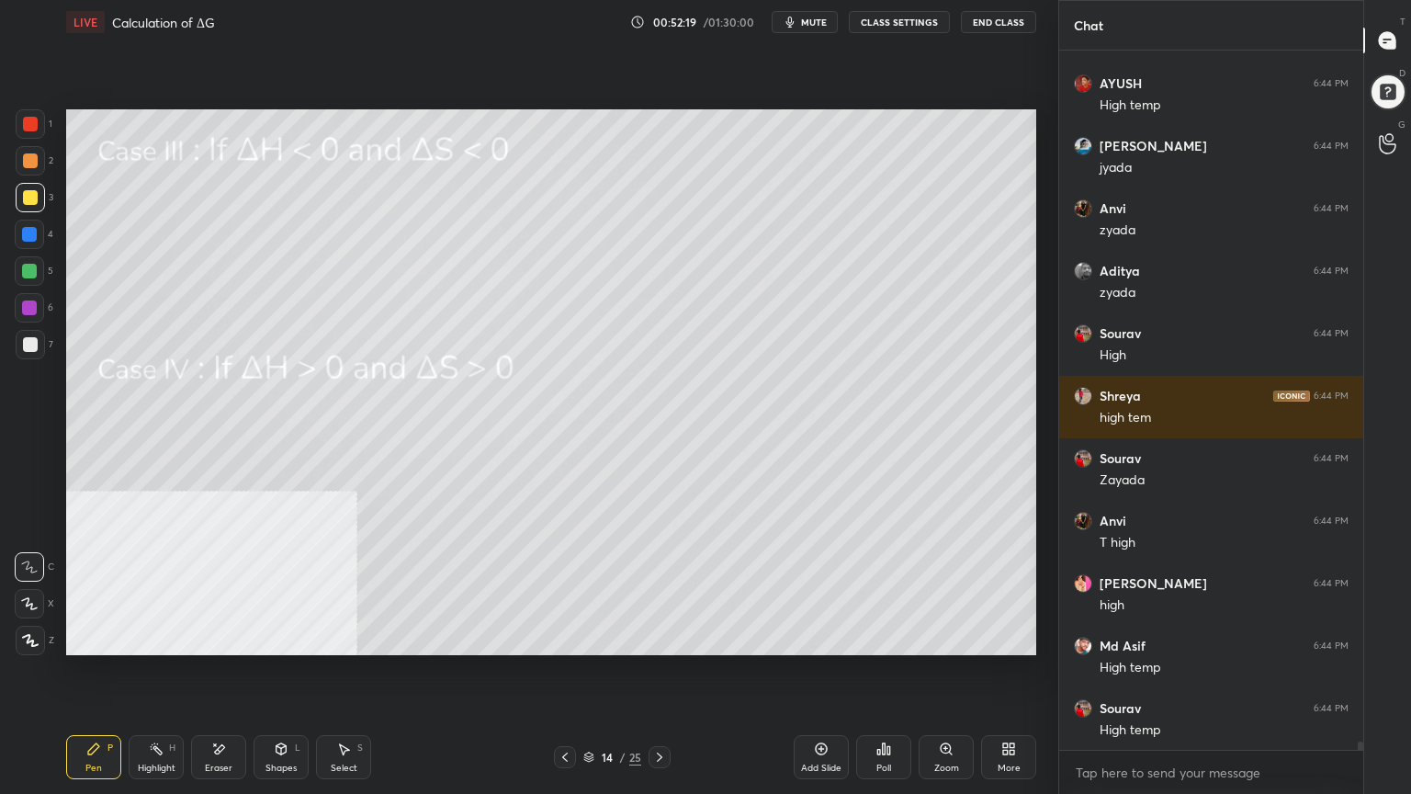
scroll to position [56598, 0]
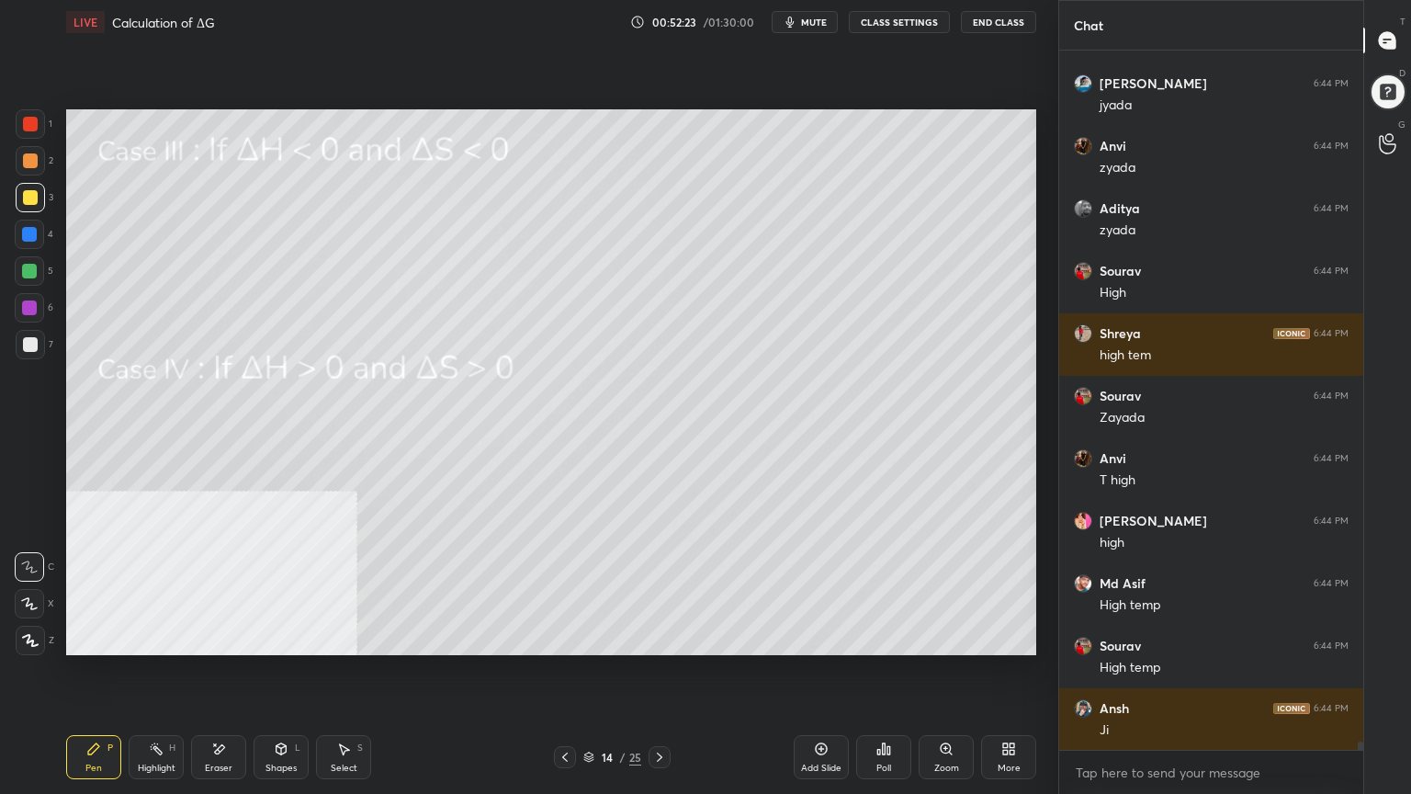
click at [338, 638] on div "Select S" at bounding box center [343, 757] width 55 height 44
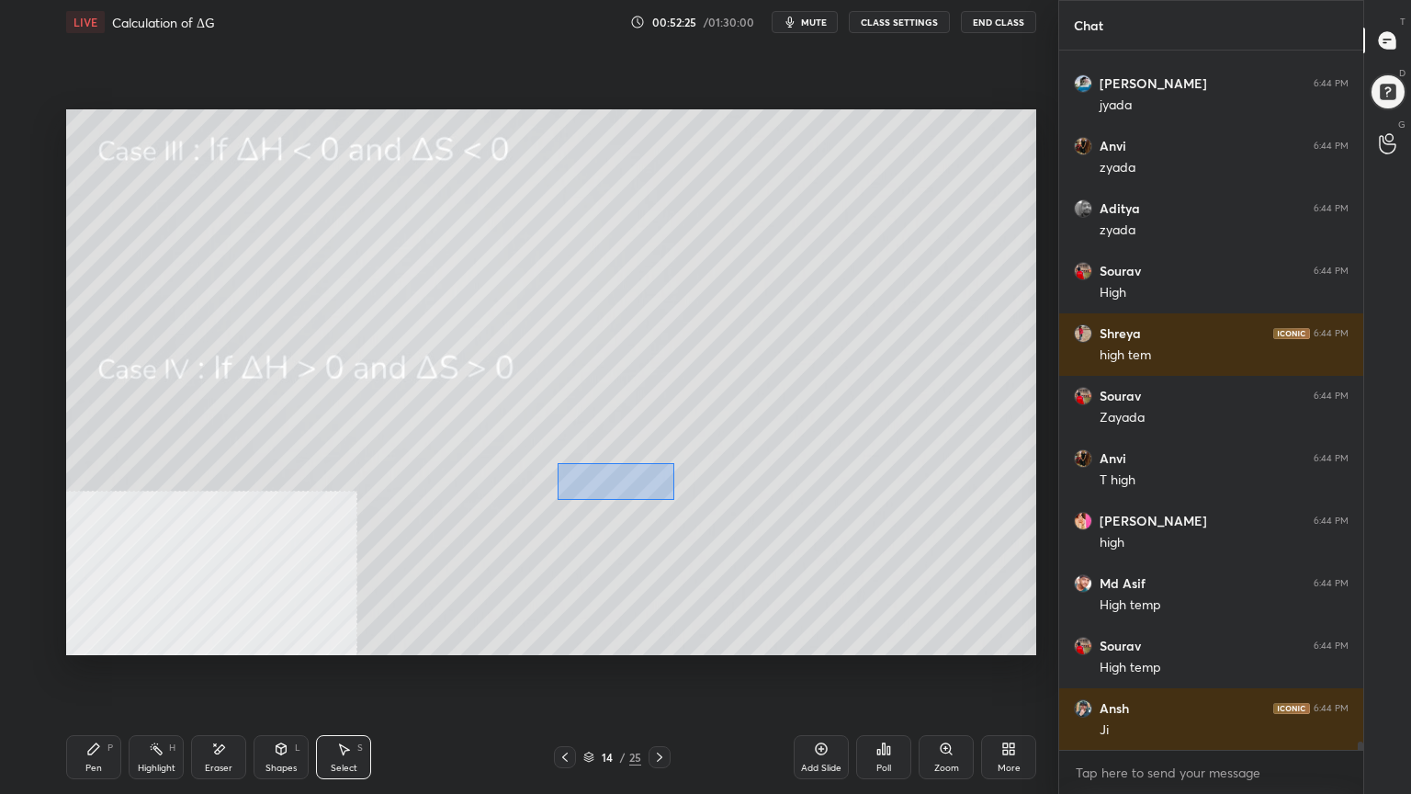
drag, startPoint x: 558, startPoint y: 462, endPoint x: 673, endPoint y: 499, distance: 121.5
click at [673, 499] on div "0 ° Undo Copy Paste here Duplicate Duplicate to new slide Delete" at bounding box center [551, 382] width 970 height 546
click at [625, 480] on div "0 ° Undo Copy Paste here Duplicate Duplicate to new slide Delete" at bounding box center [551, 382] width 970 height 546
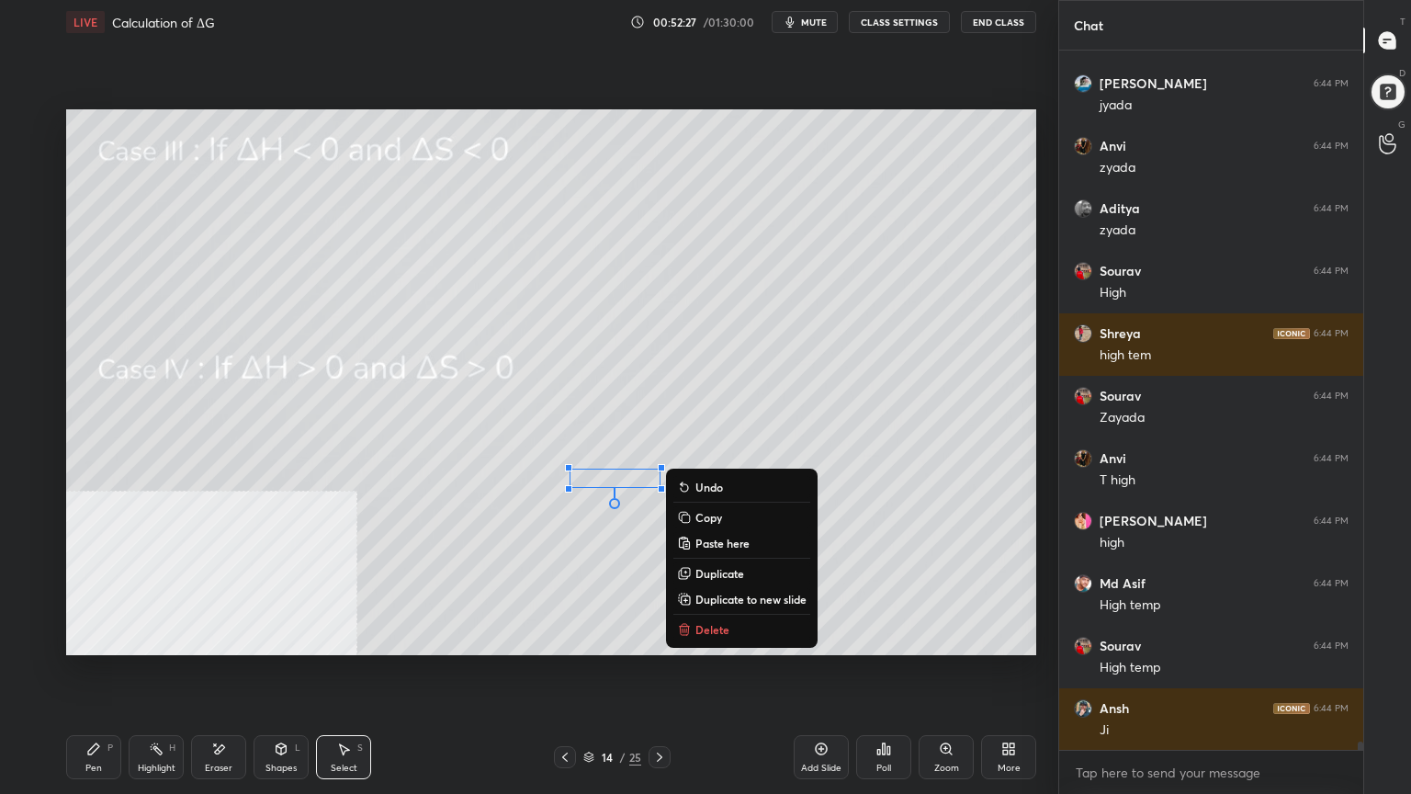
click at [590, 620] on div "0 ° Undo Copy Paste here Duplicate Duplicate to new slide Delete" at bounding box center [551, 382] width 970 height 546
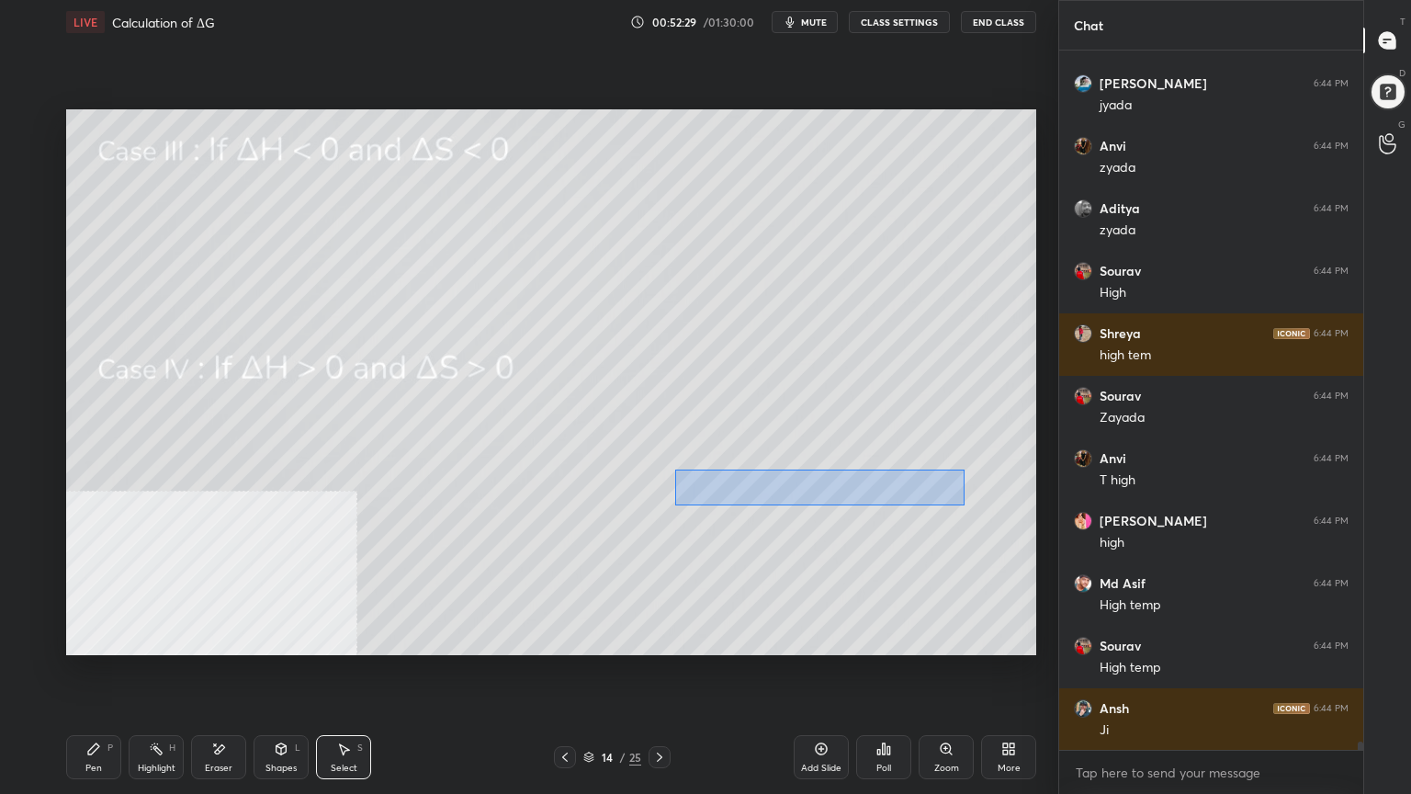
drag, startPoint x: 709, startPoint y: 478, endPoint x: 944, endPoint y: 500, distance: 235.3
click at [960, 505] on div "0 ° Undo Copy Paste here Duplicate Duplicate to new slide Delete" at bounding box center [551, 382] width 970 height 546
drag, startPoint x: 888, startPoint y: 483, endPoint x: 877, endPoint y: 486, distance: 11.4
click at [877, 486] on div "0 ° Undo Copy Paste here Duplicate Duplicate to new slide Delete" at bounding box center [551, 382] width 970 height 546
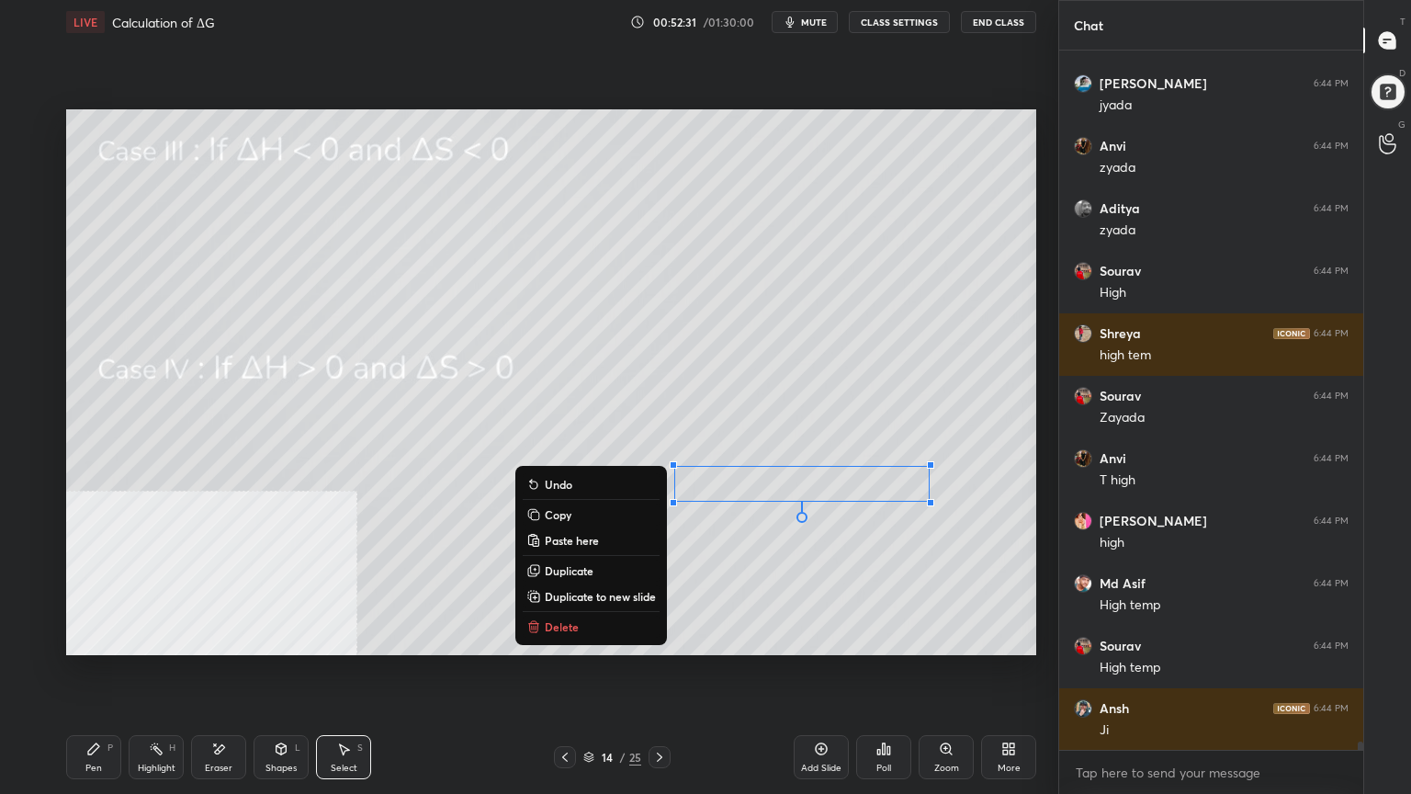
click at [450, 598] on div "0 ° Undo Copy Paste here Duplicate Duplicate to new slide Delete" at bounding box center [551, 382] width 970 height 546
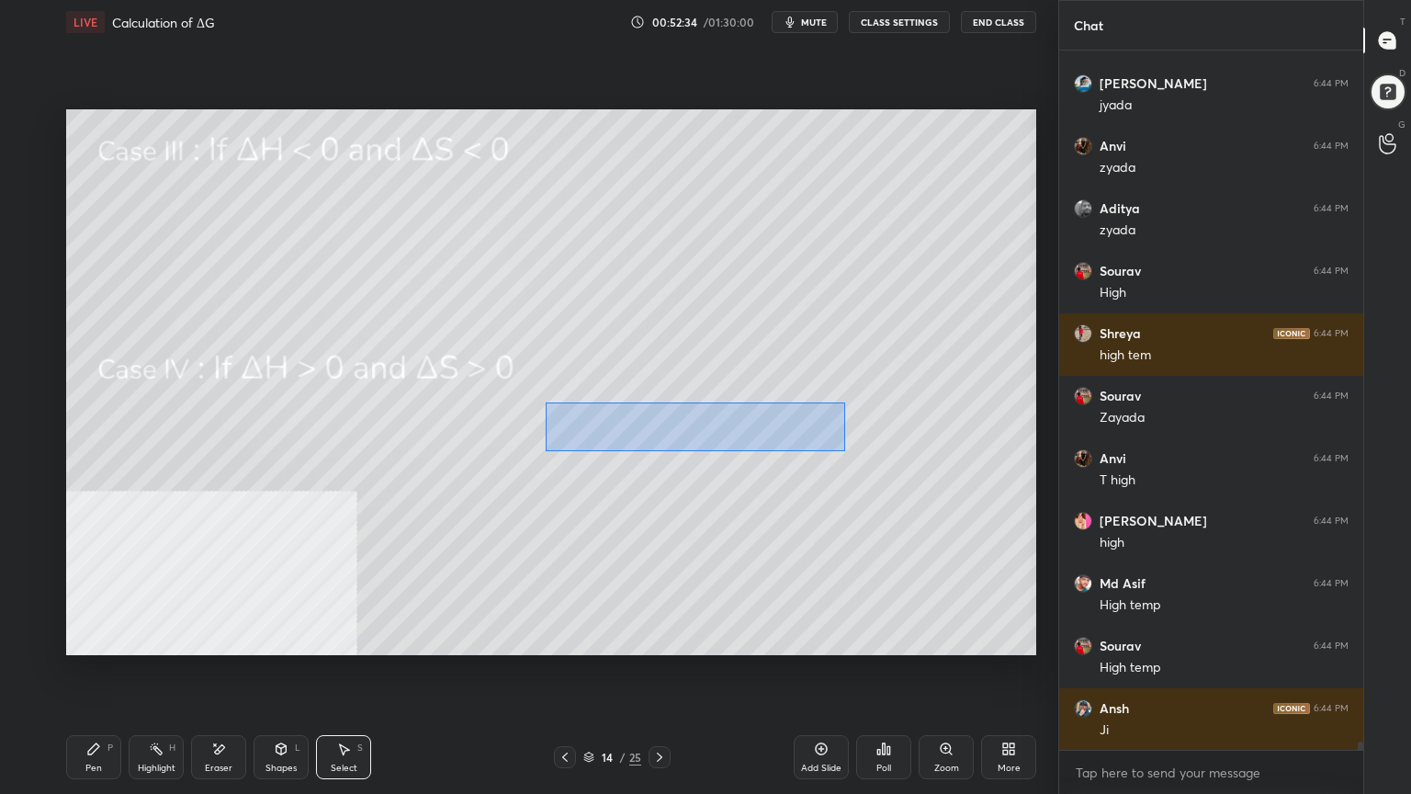
scroll to position [56660, 0]
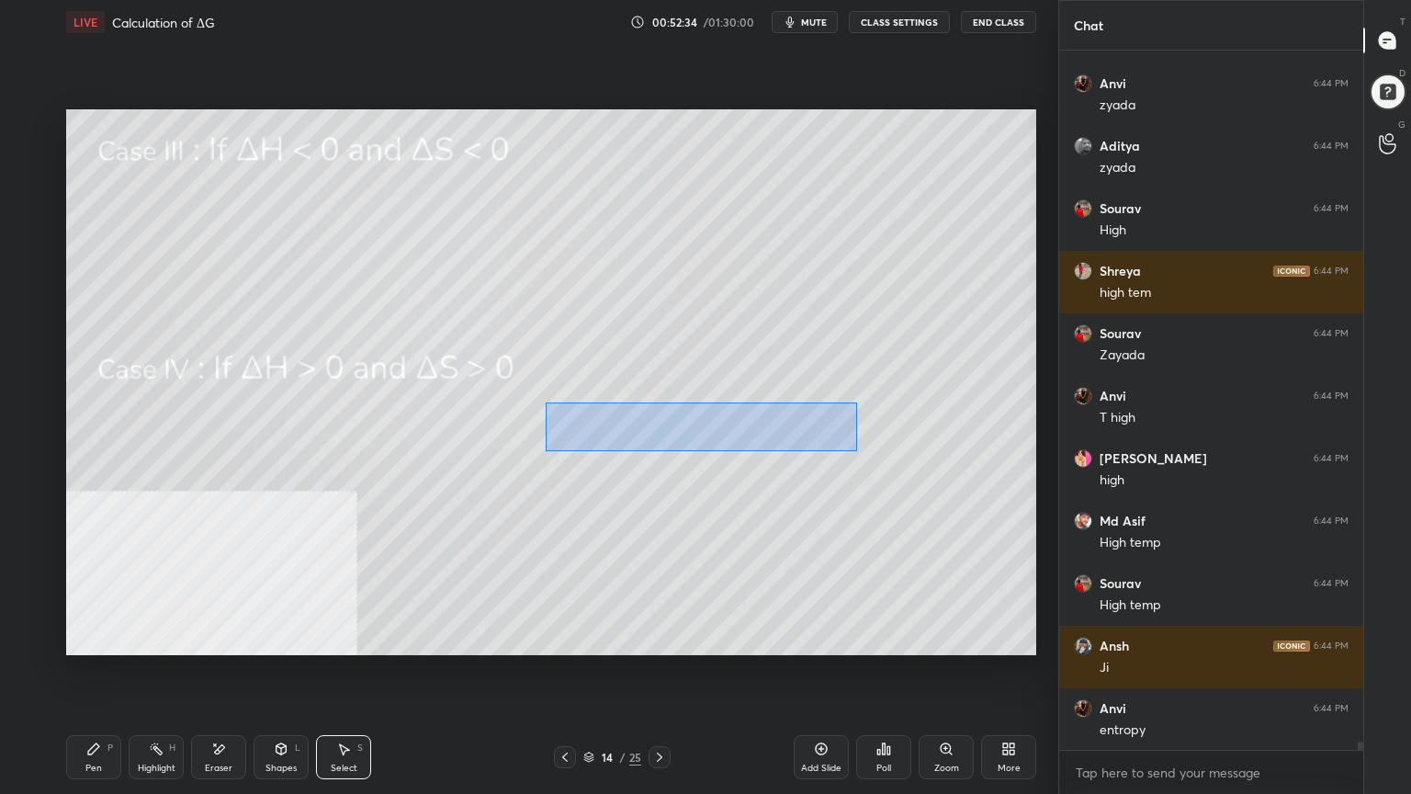
drag, startPoint x: 545, startPoint y: 402, endPoint x: 855, endPoint y: 451, distance: 314.3
click at [857, 451] on div "0 ° Undo Copy Paste here Duplicate Duplicate to new slide Delete" at bounding box center [551, 382] width 970 height 546
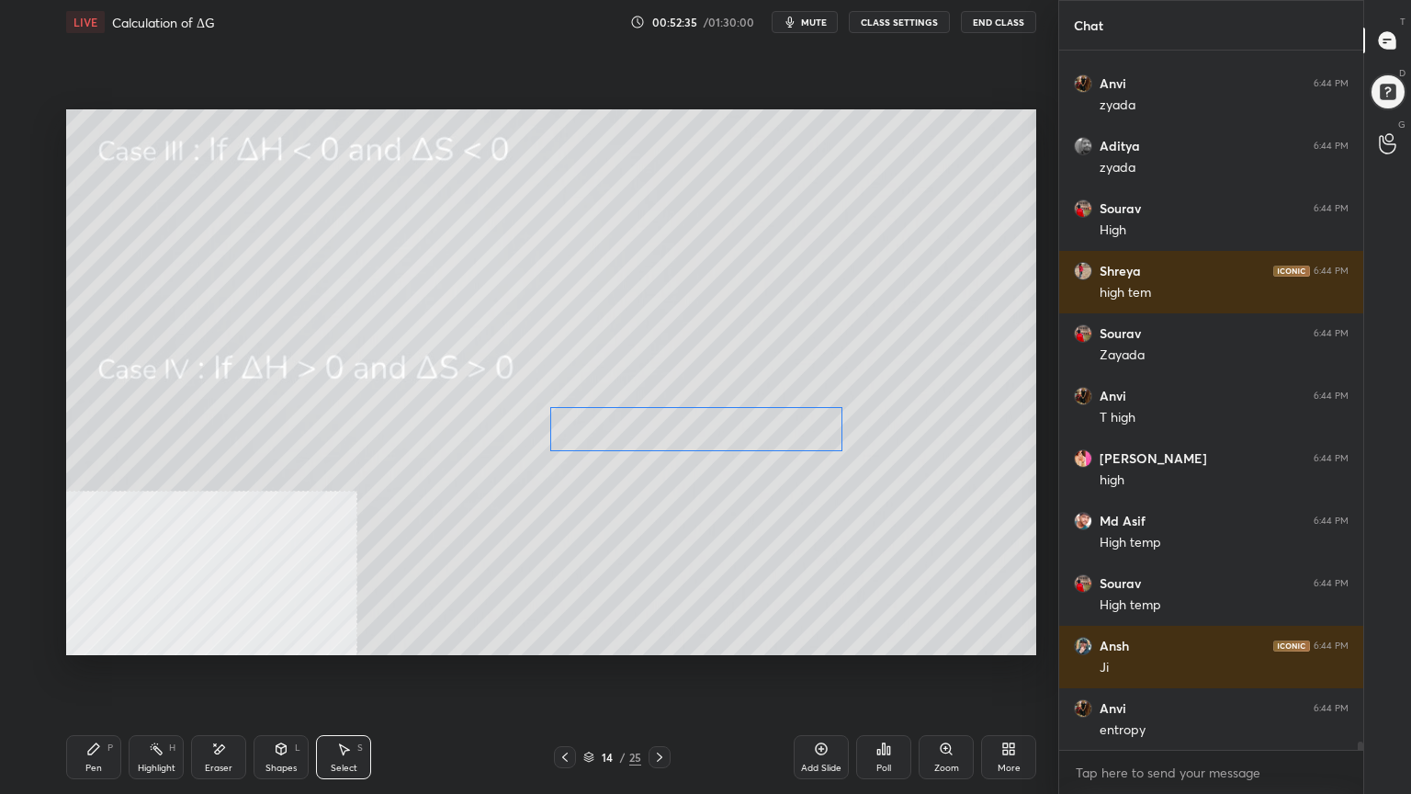
scroll to position [56723, 0]
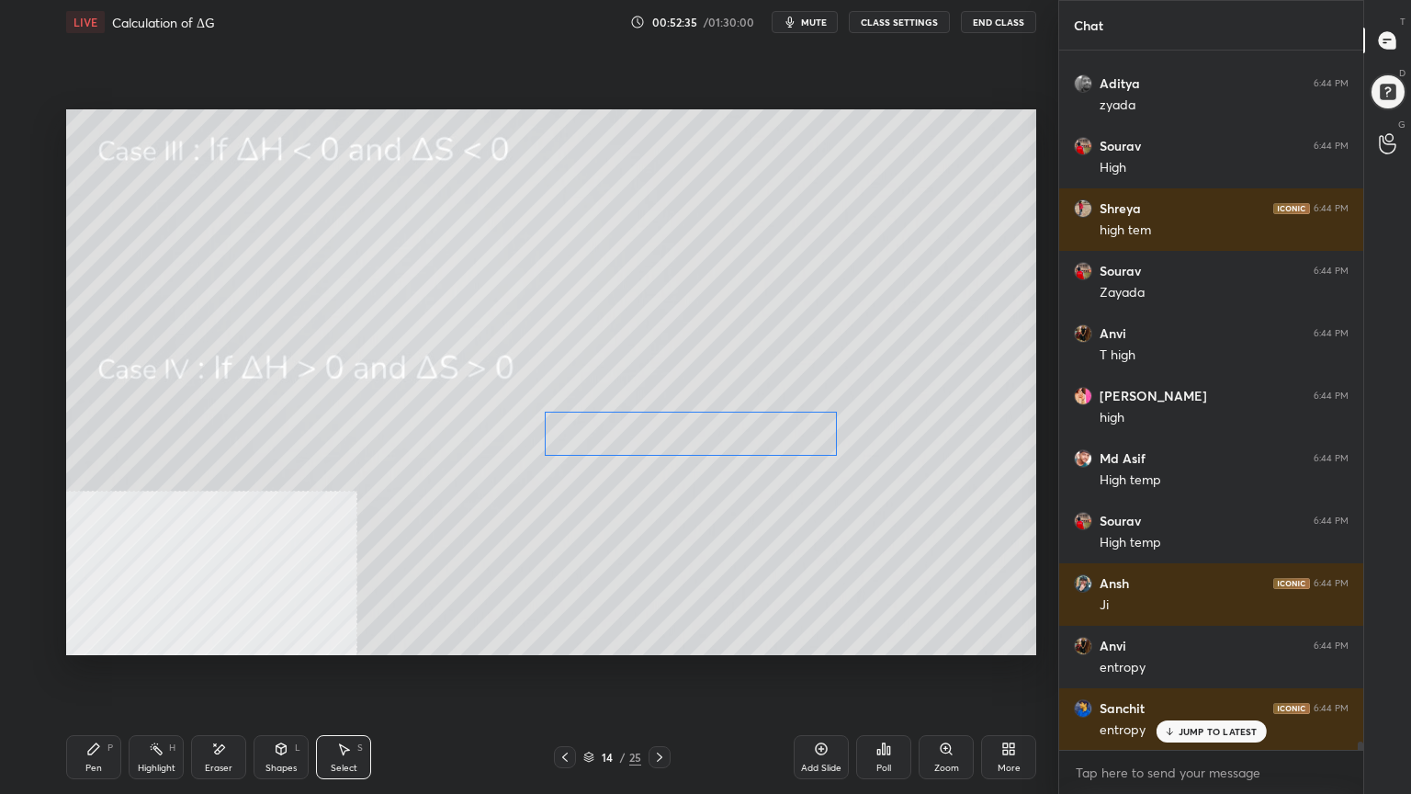
drag, startPoint x: 761, startPoint y: 433, endPoint x: 752, endPoint y: 438, distance: 10.7
click at [752, 438] on div "0 ° Undo Copy Paste here Duplicate Duplicate to new slide Delete" at bounding box center [551, 382] width 970 height 546
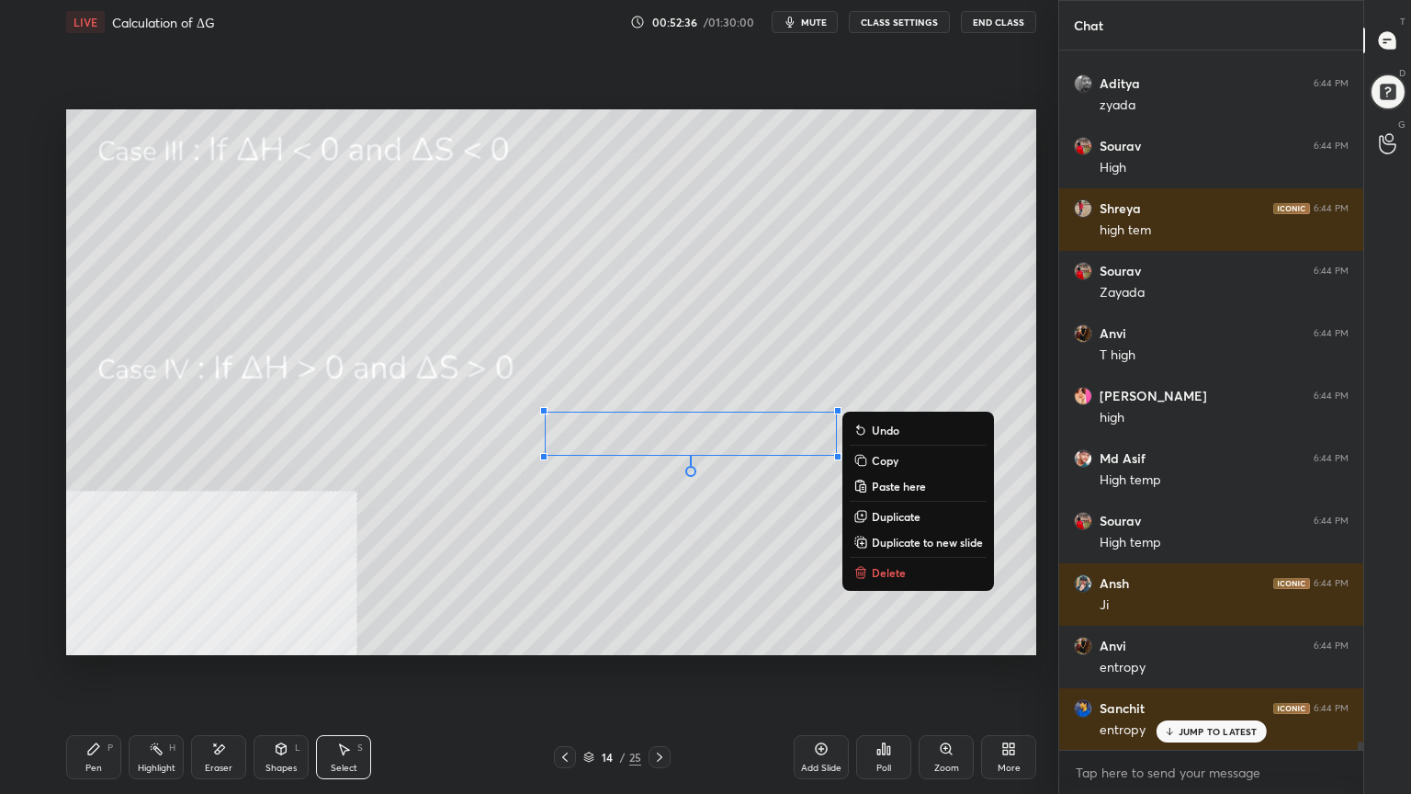
drag, startPoint x: 454, startPoint y: 592, endPoint x: 457, endPoint y: 570, distance: 22.2
click at [452, 595] on div "0 ° Undo Copy Paste here Duplicate Duplicate to new slide Delete" at bounding box center [551, 382] width 970 height 546
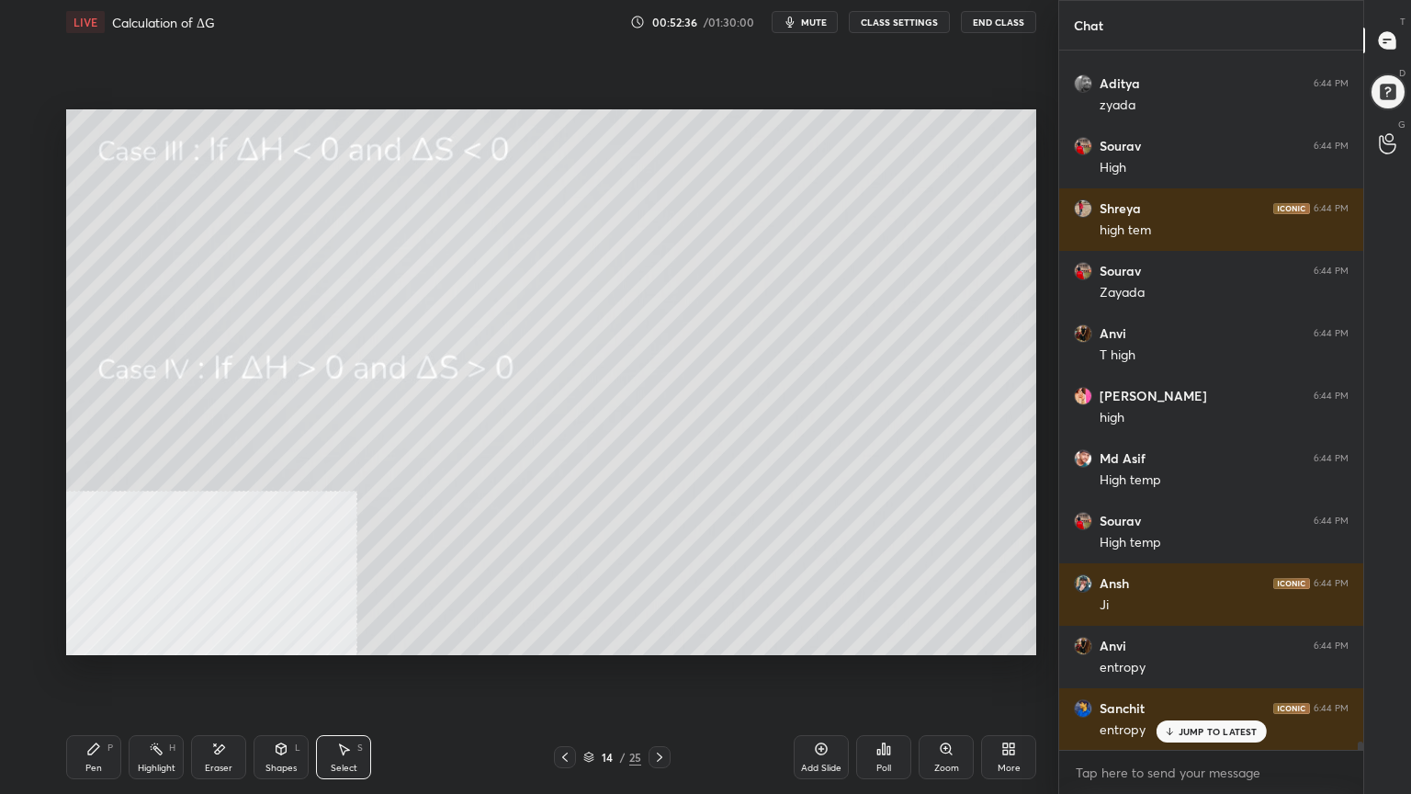
scroll to position [56785, 0]
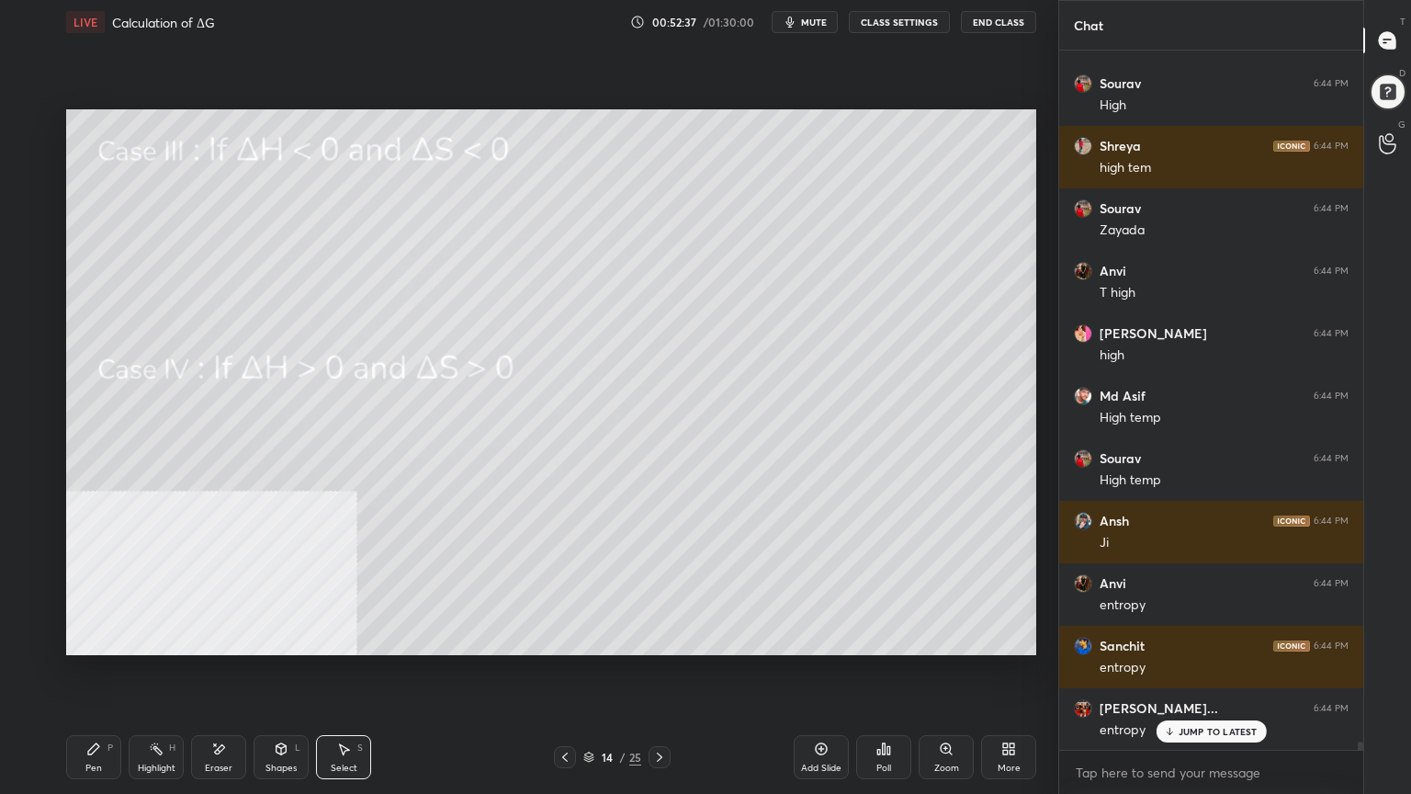
click at [78, 638] on div "Pen P" at bounding box center [93, 757] width 55 height 44
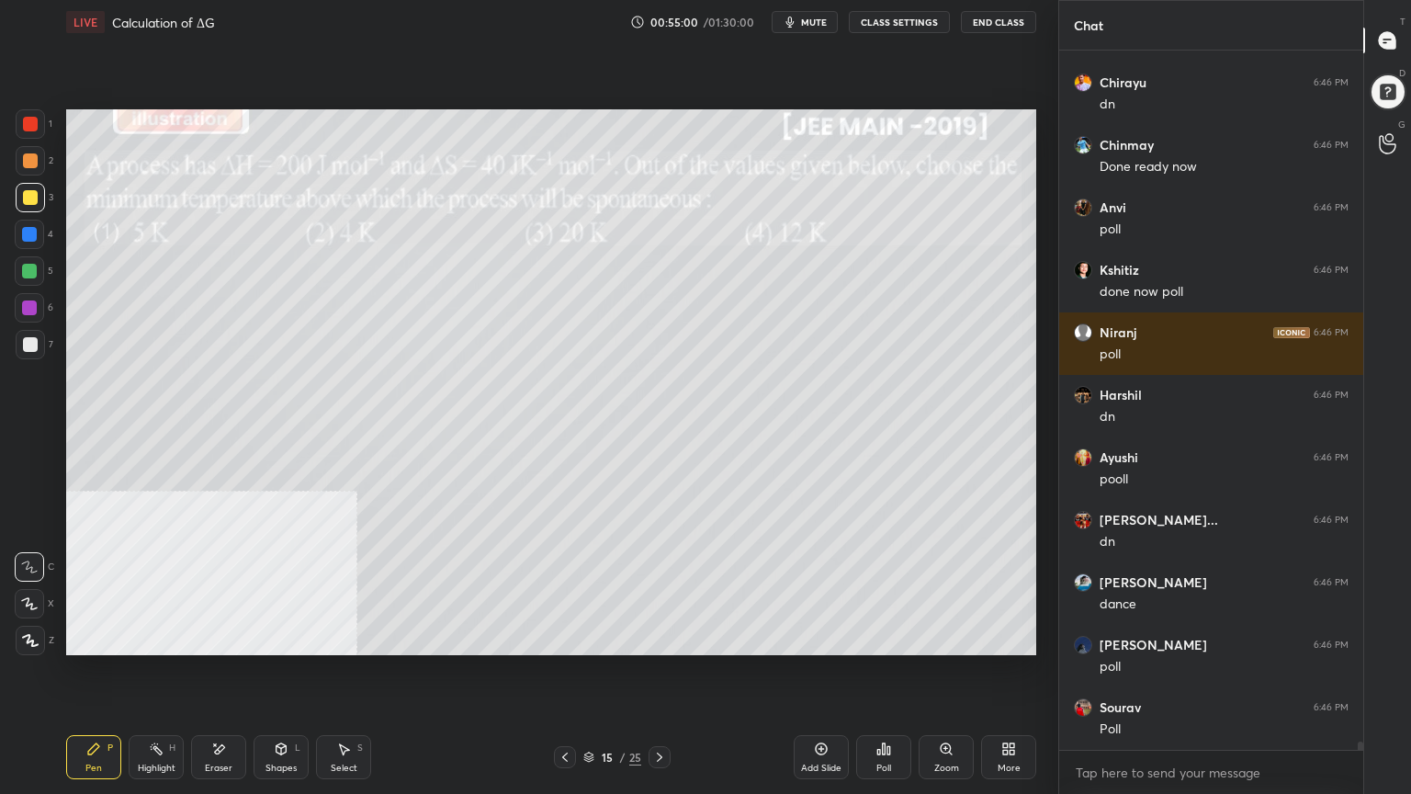
scroll to position [59864, 0]
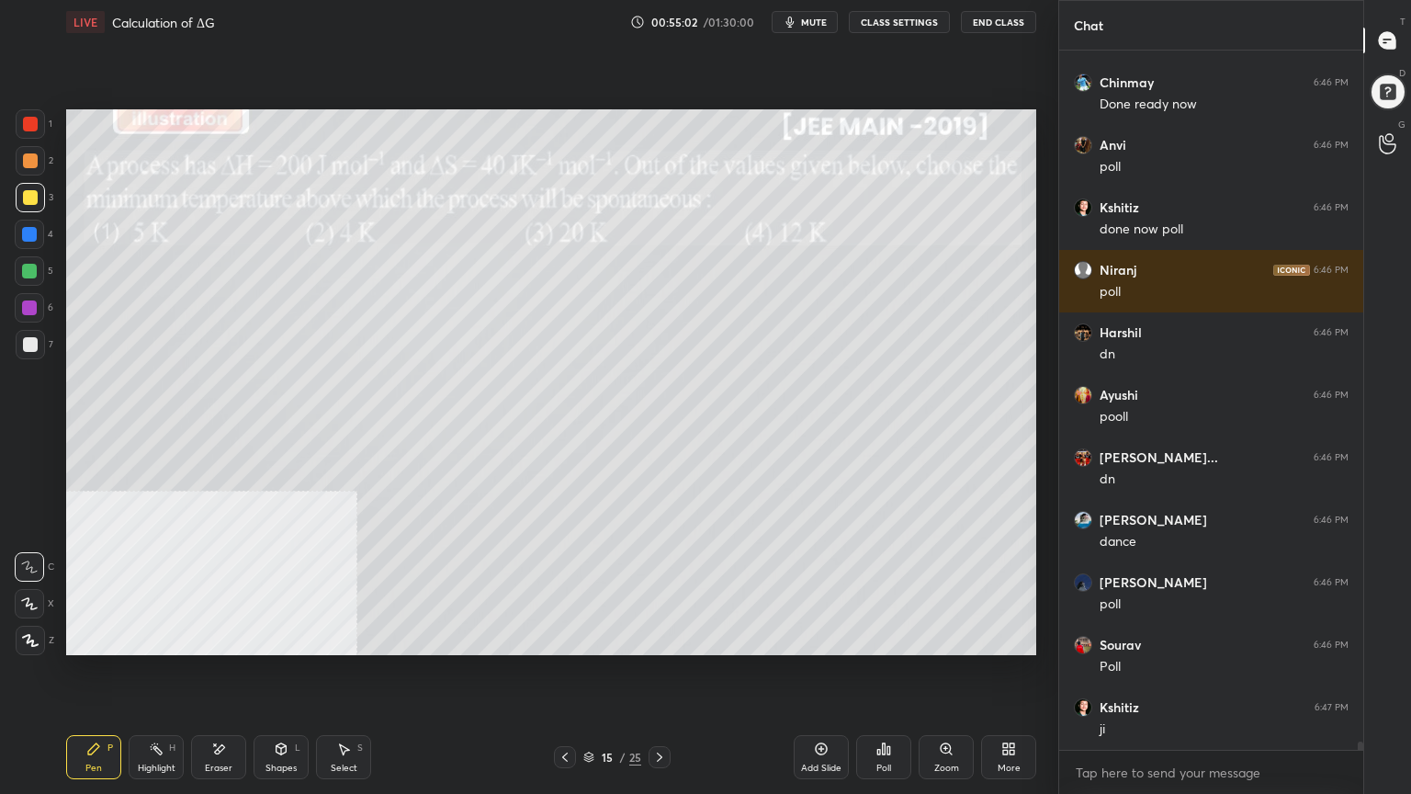
click at [897, 638] on div "Poll" at bounding box center [883, 757] width 55 height 44
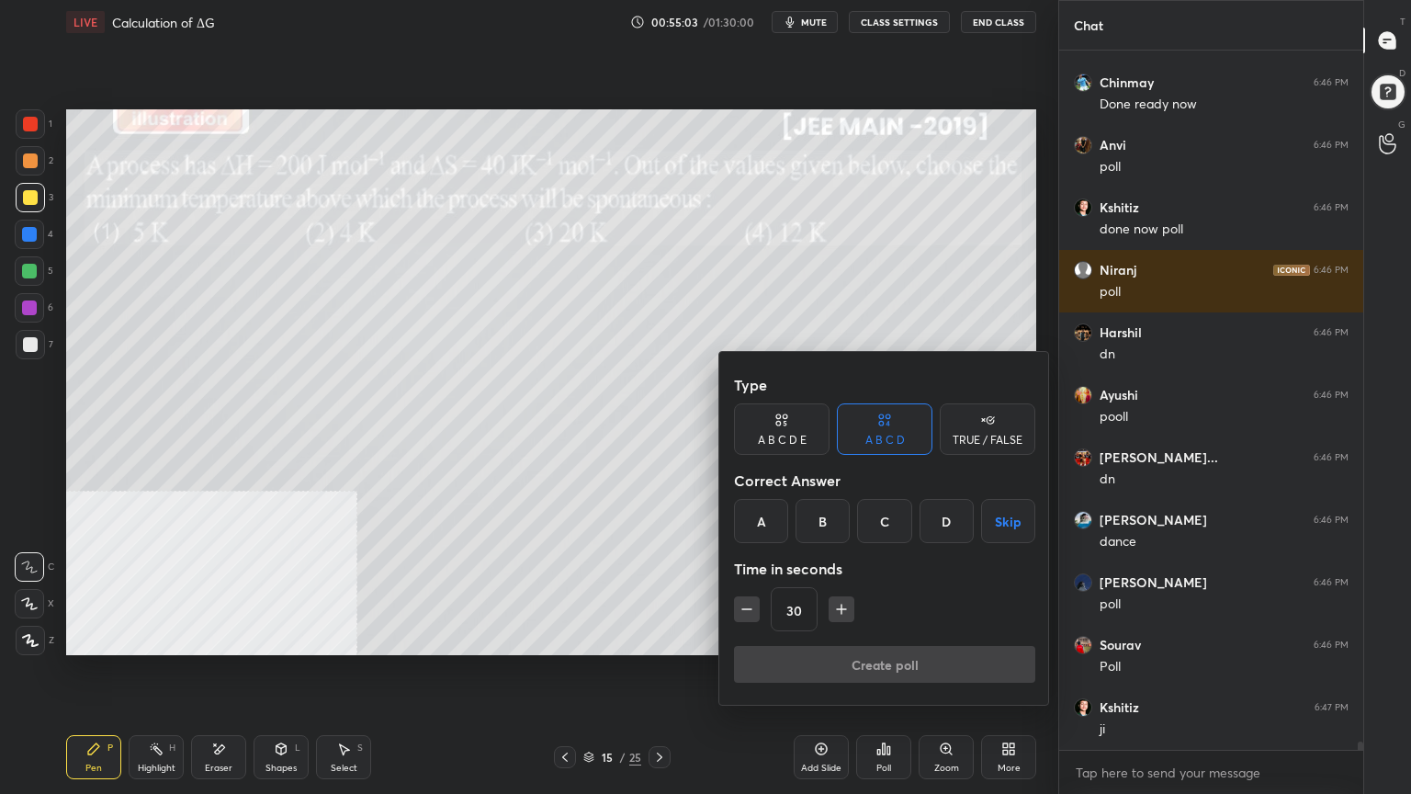
click at [753, 511] on div "A" at bounding box center [761, 521] width 54 height 44
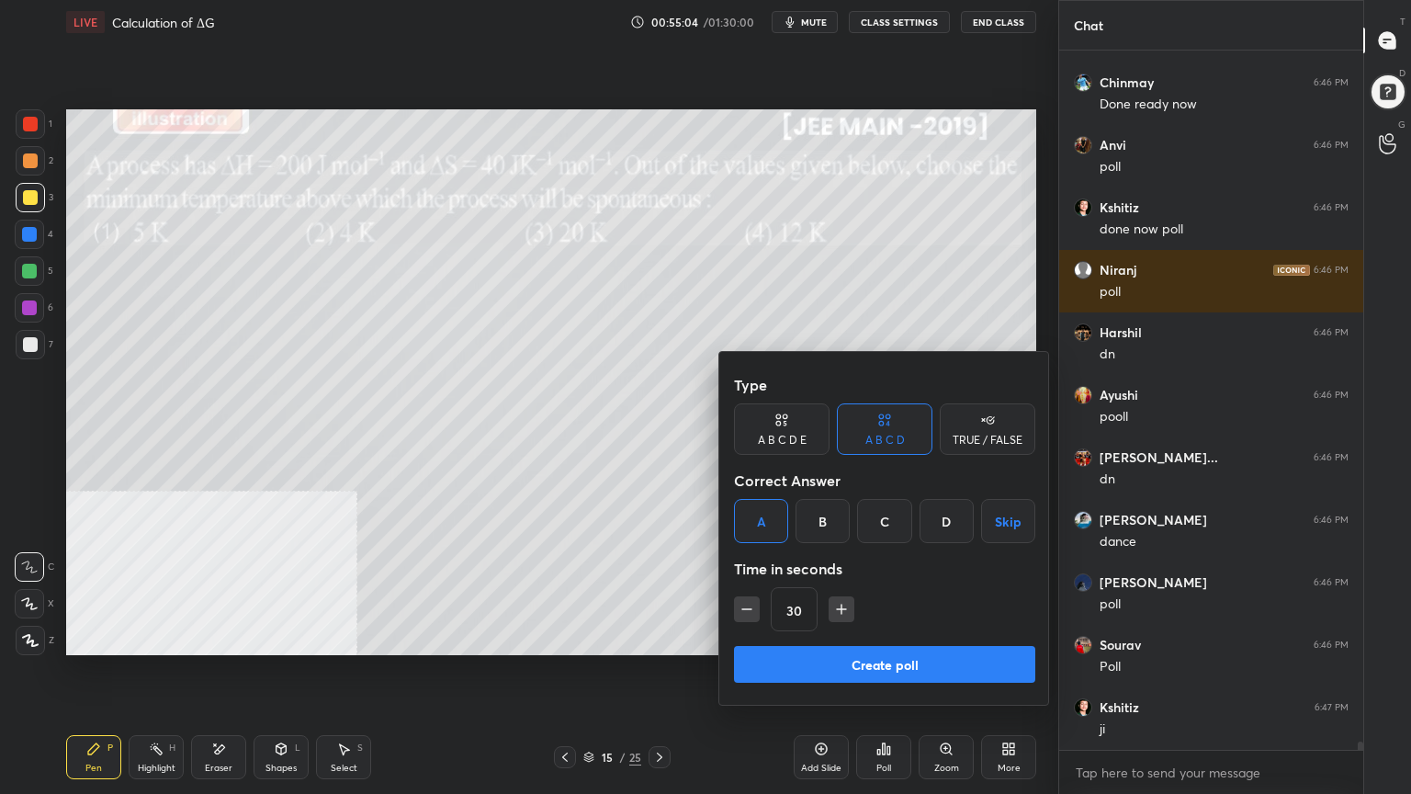
click at [779, 638] on button "Create poll" at bounding box center [884, 664] width 301 height 37
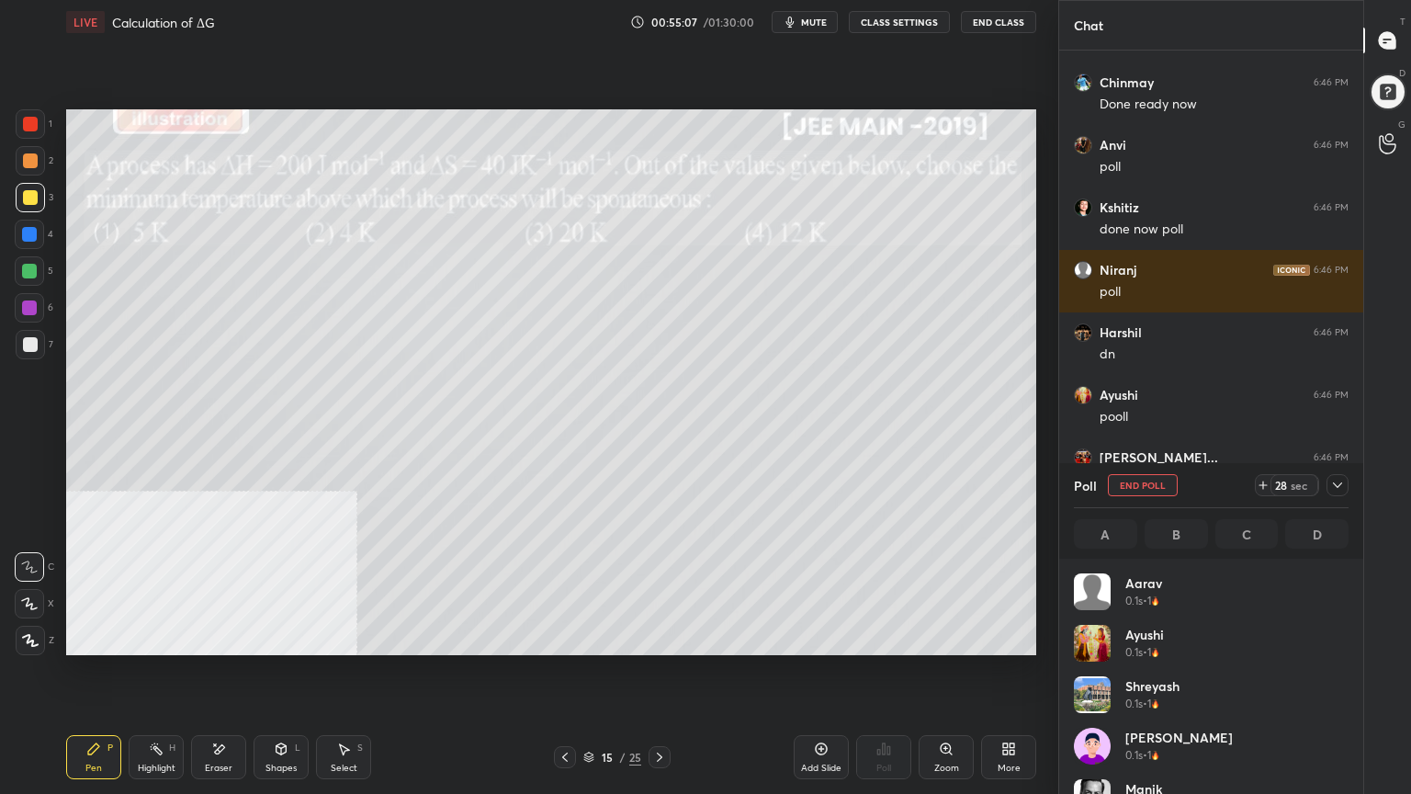
scroll to position [215, 269]
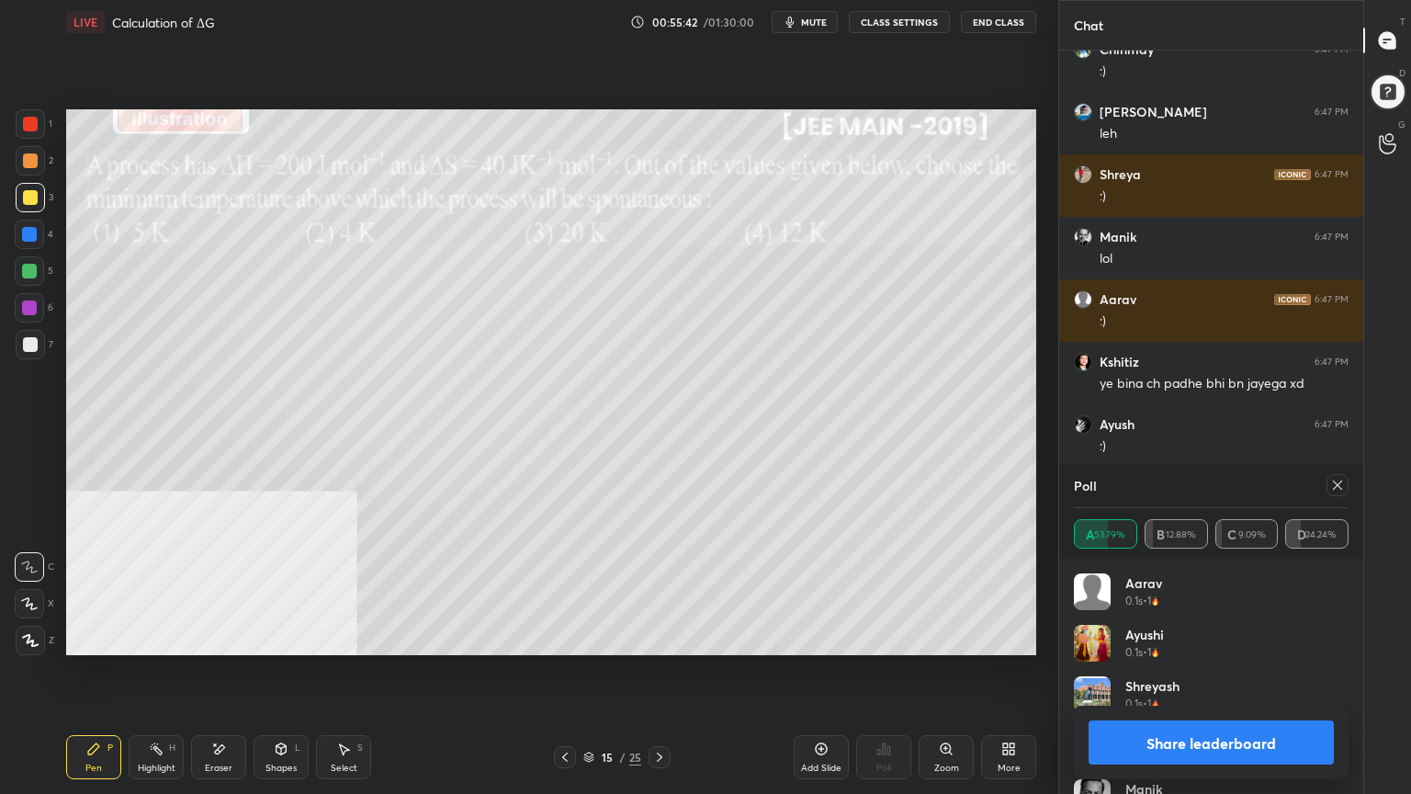
click at [1341, 483] on icon at bounding box center [1337, 485] width 15 height 15
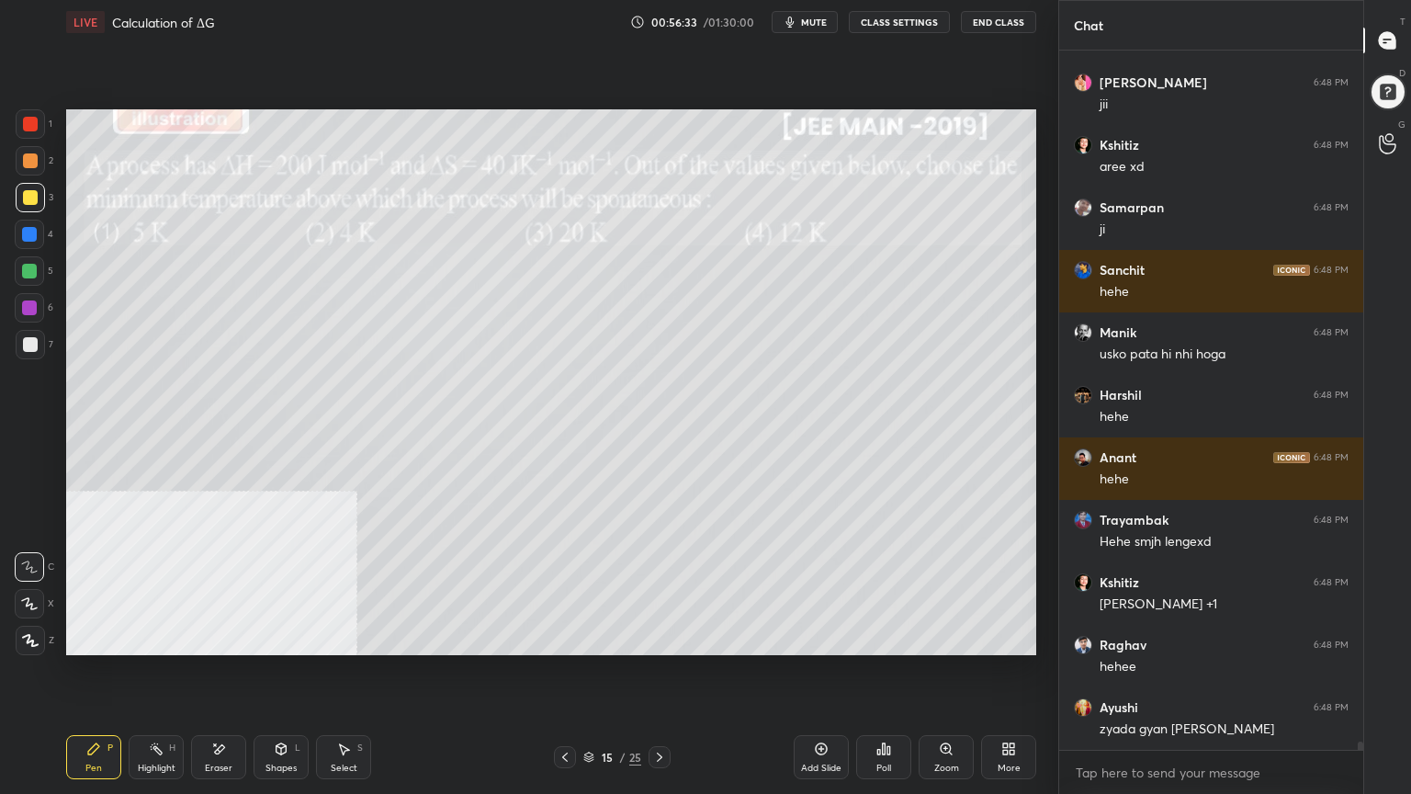
click at [29, 159] on div at bounding box center [30, 160] width 15 height 15
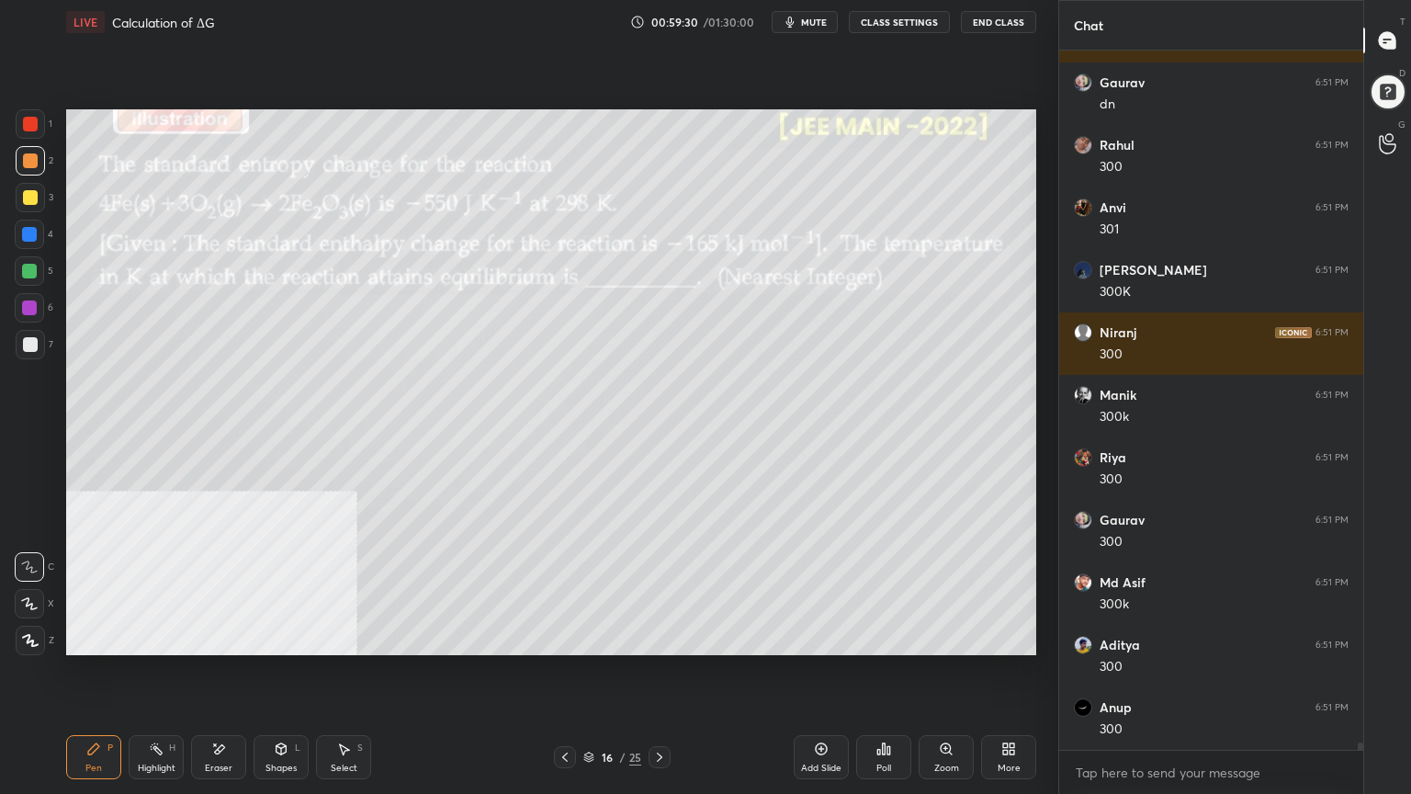
scroll to position [67112, 0]
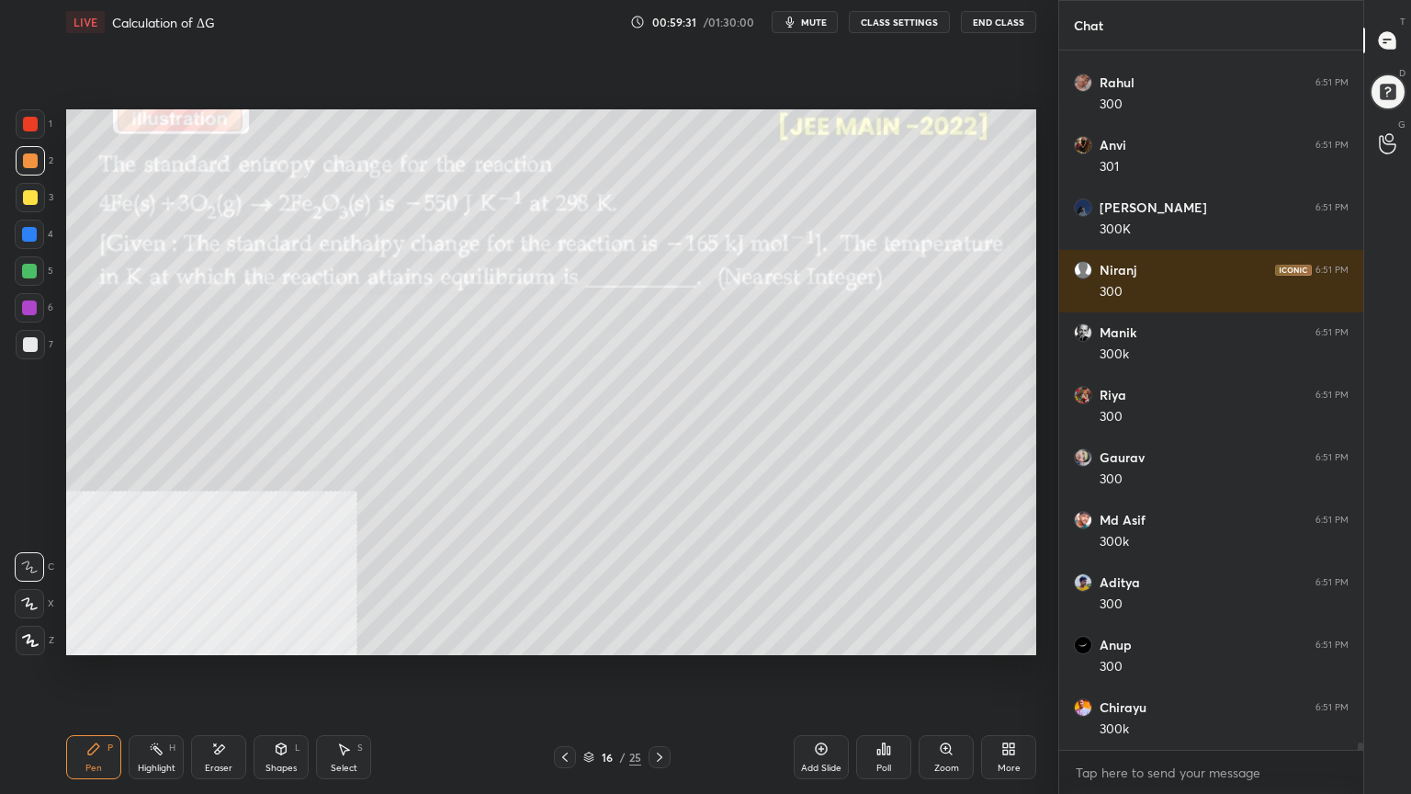
click at [23, 202] on div at bounding box center [30, 197] width 15 height 15
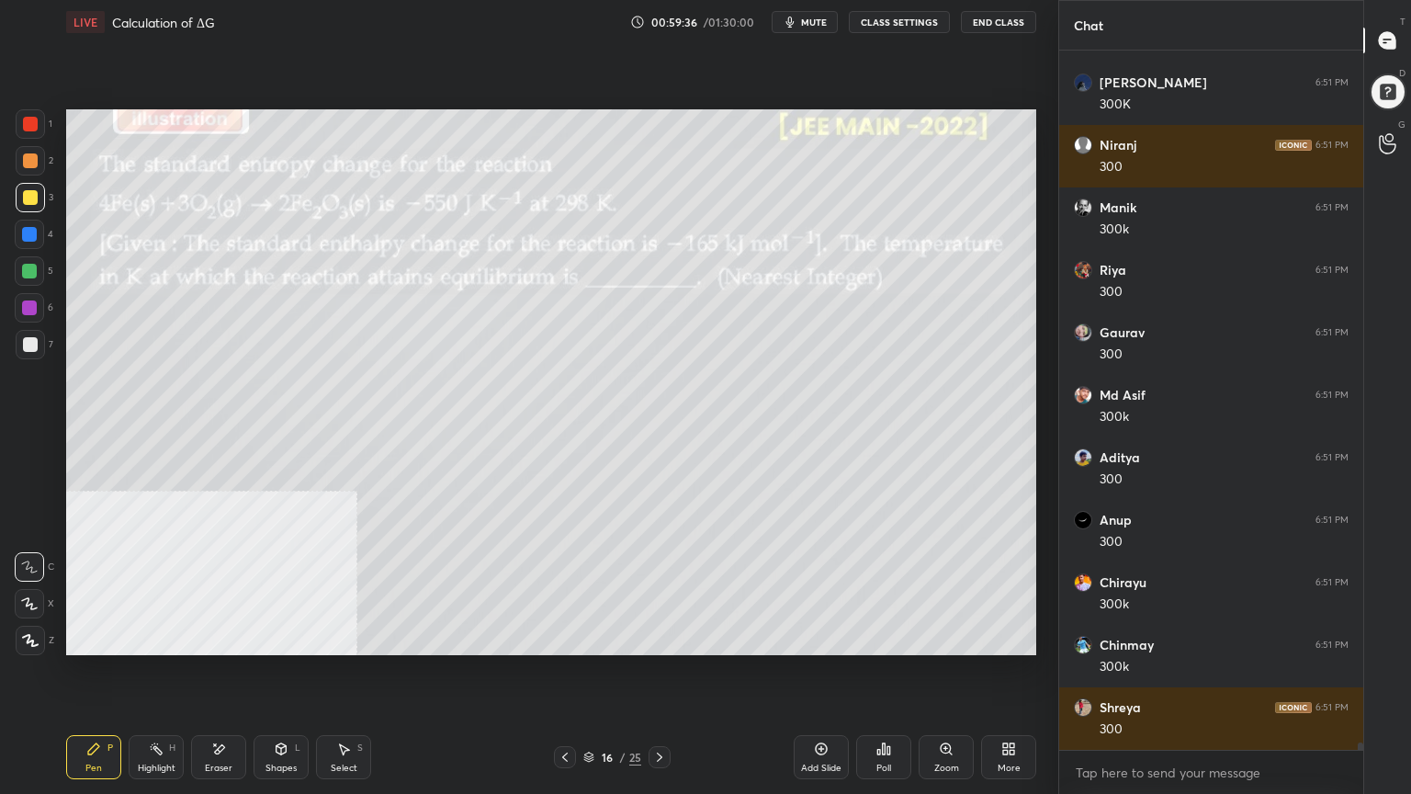
scroll to position [67299, 0]
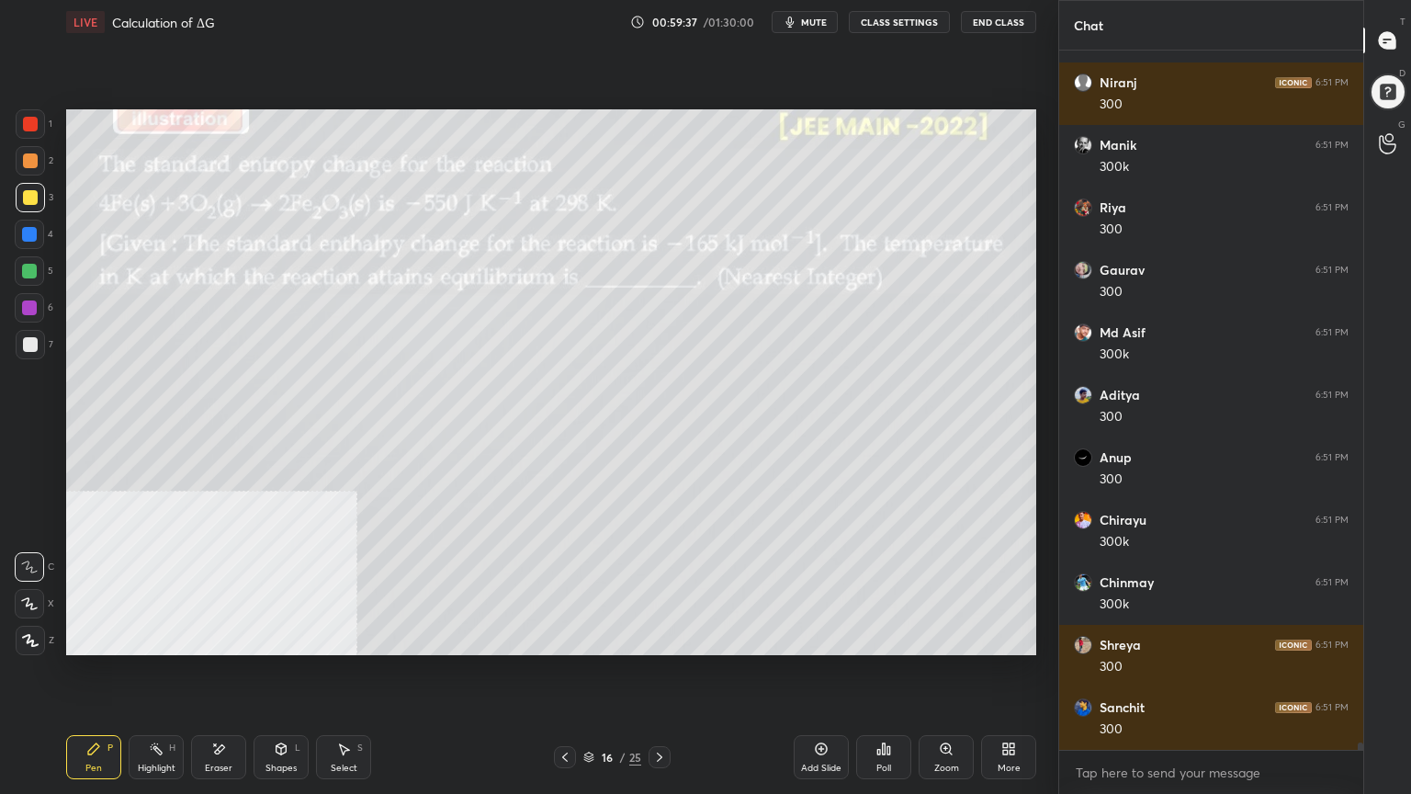
click at [26, 162] on div at bounding box center [30, 160] width 15 height 15
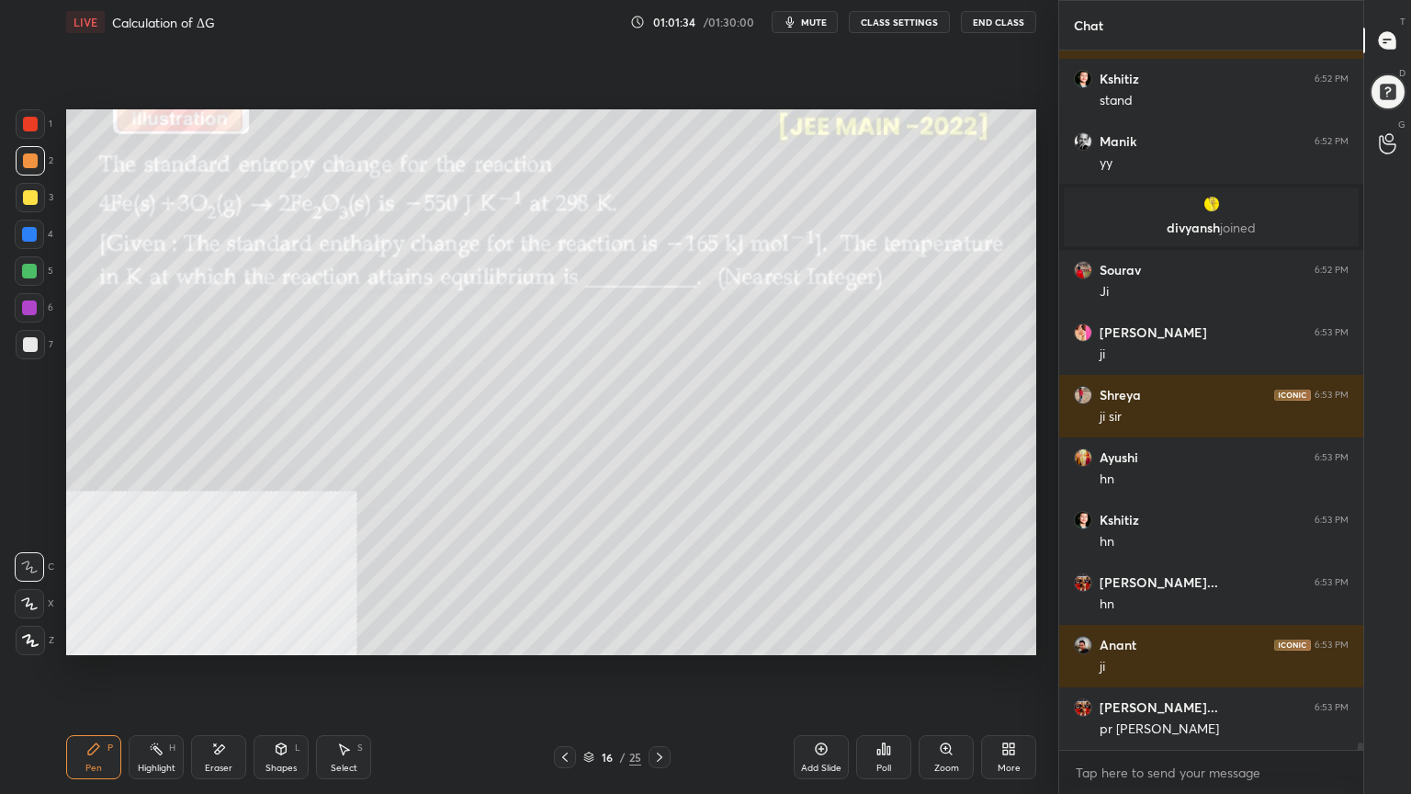
scroll to position [62679, 0]
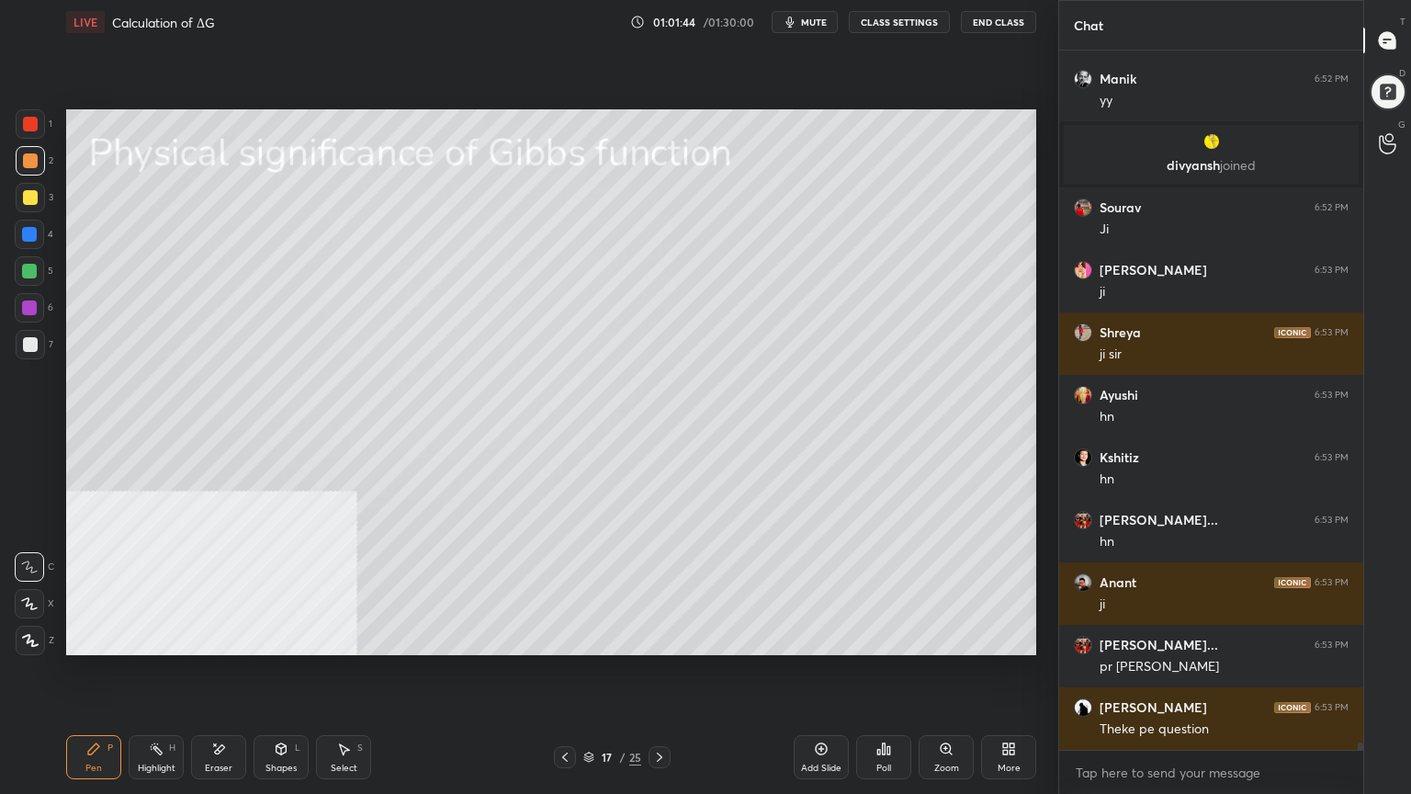
click at [27, 345] on div at bounding box center [30, 344] width 15 height 15
click at [282, 638] on icon at bounding box center [282, 748] width 10 height 11
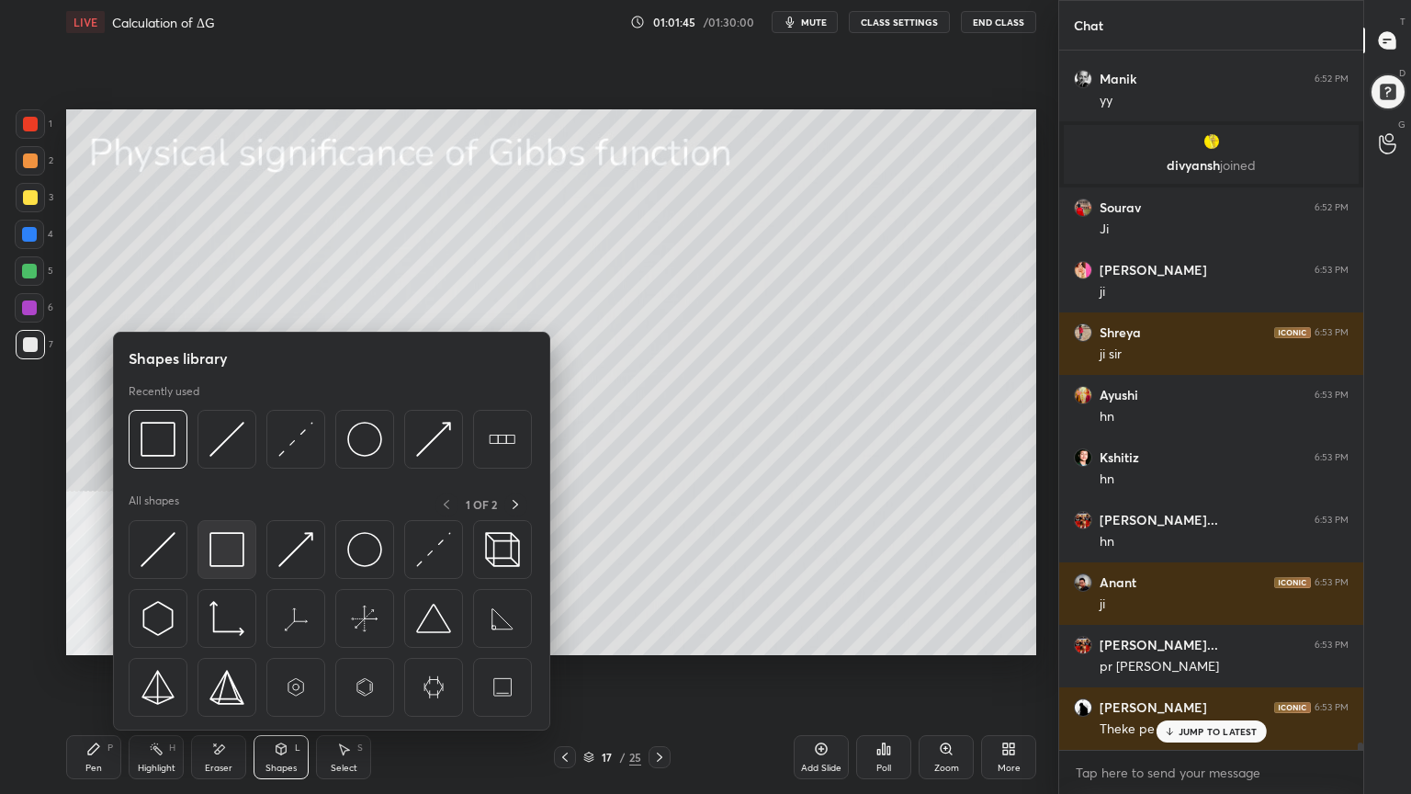
scroll to position [62757, 0]
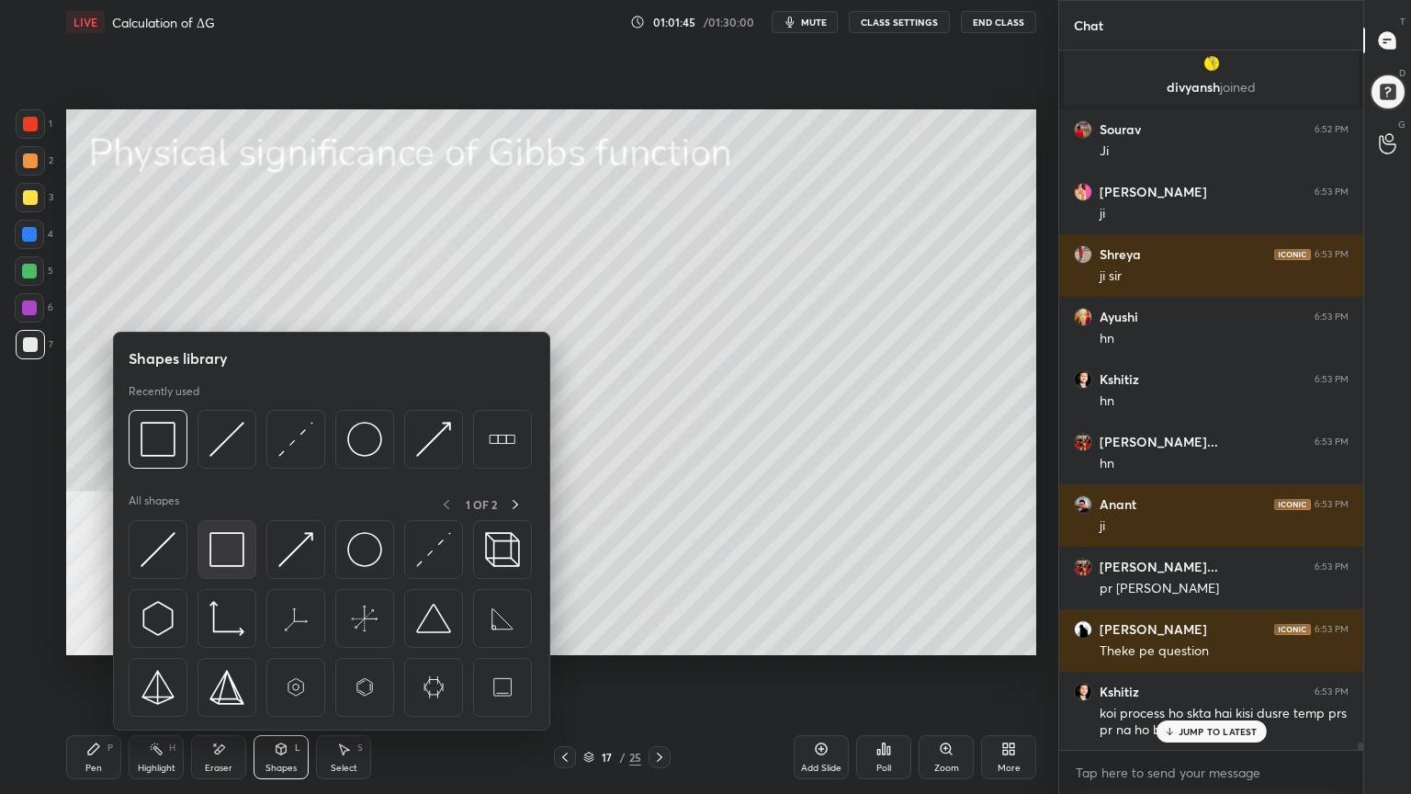
click at [221, 556] on img at bounding box center [226, 549] width 35 height 35
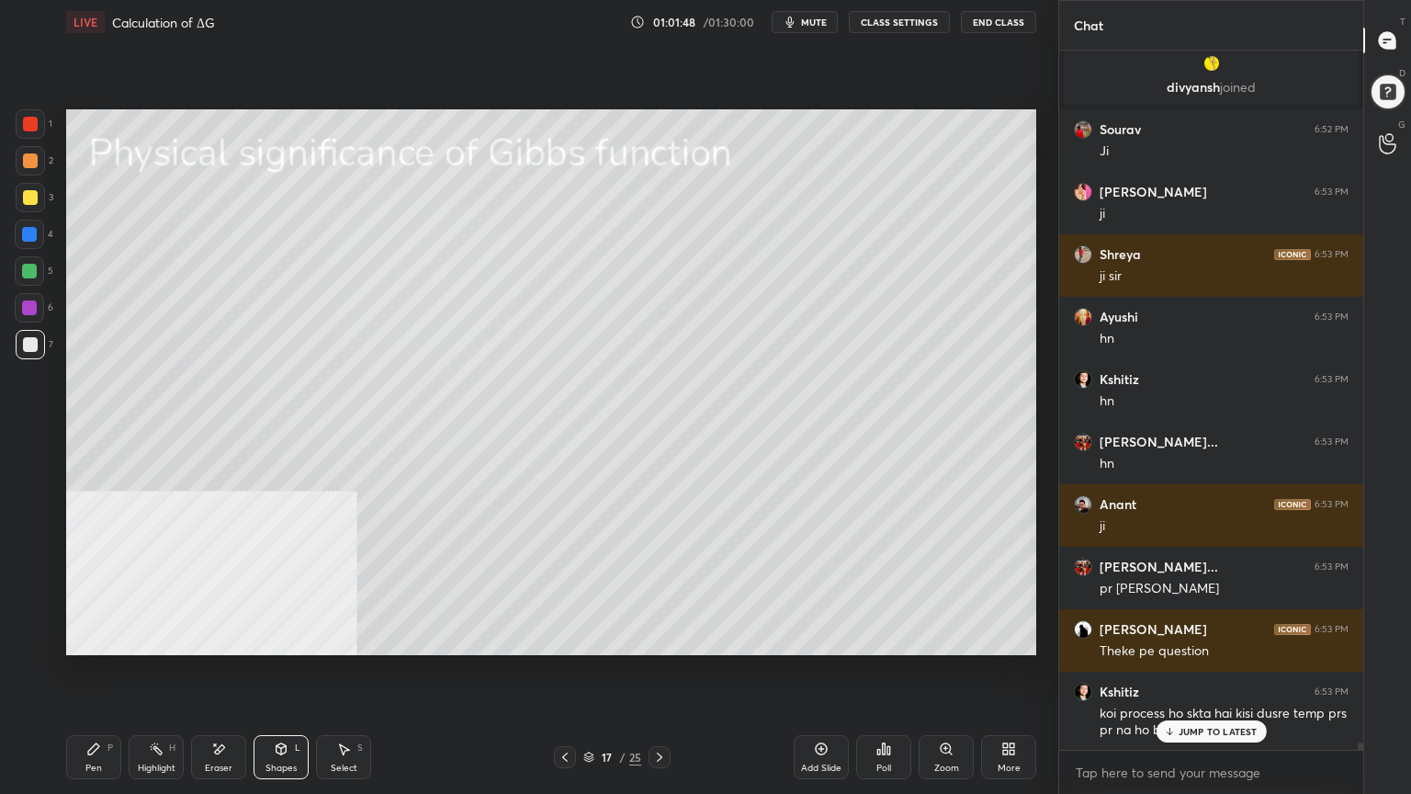
click at [1187, 638] on p "JUMP TO LATEST" at bounding box center [1218, 731] width 79 height 11
click at [96, 638] on div "Pen P" at bounding box center [93, 757] width 55 height 44
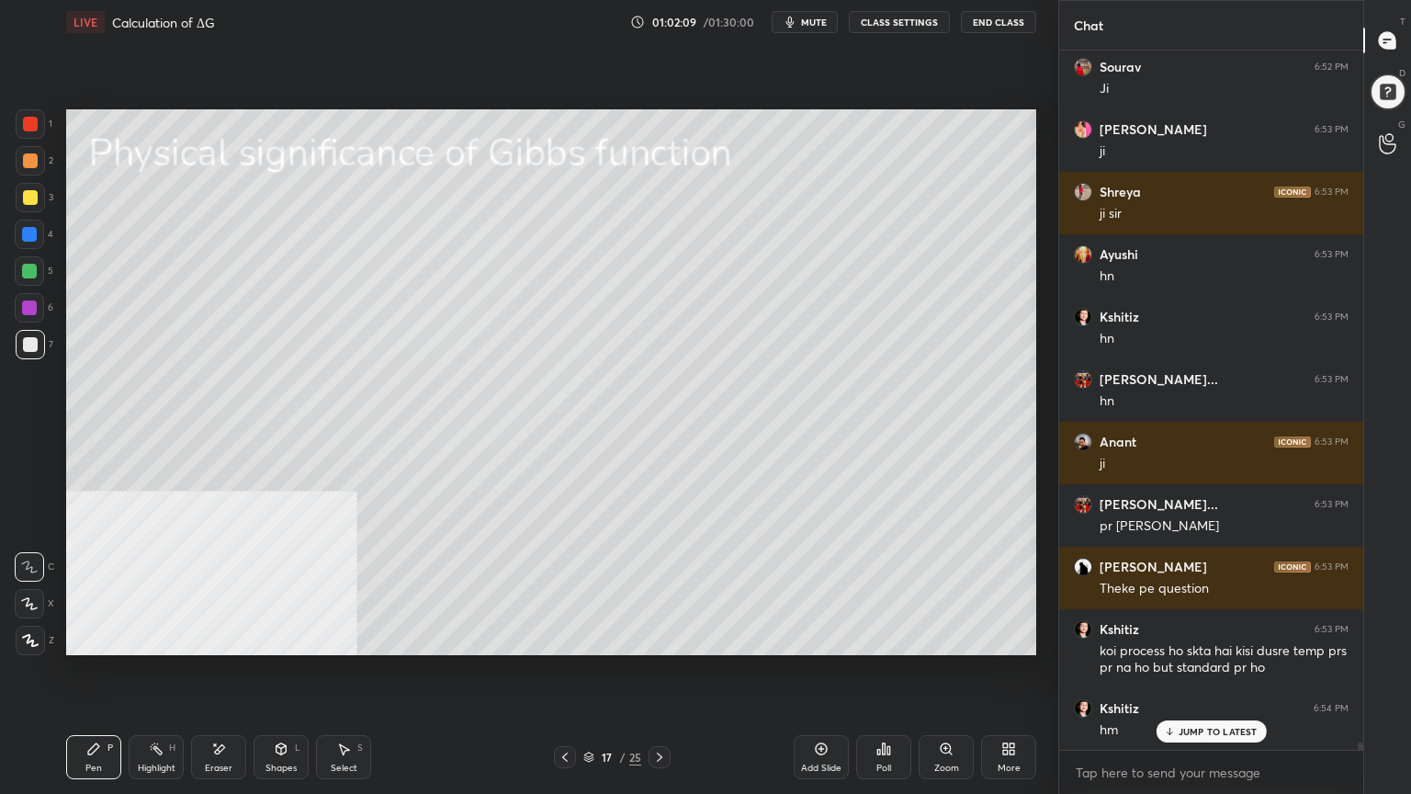
click at [27, 198] on div at bounding box center [30, 197] width 15 height 15
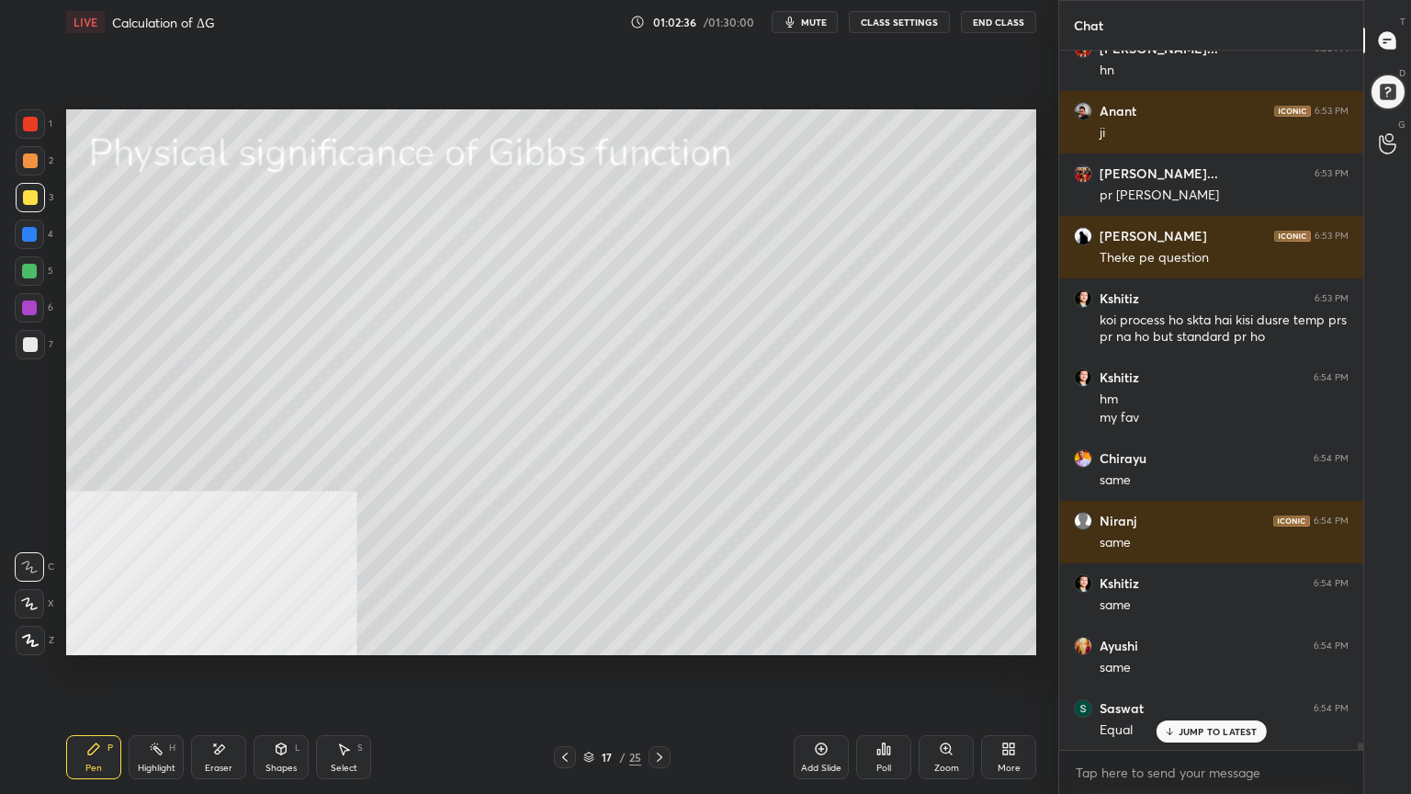
scroll to position [63213, 0]
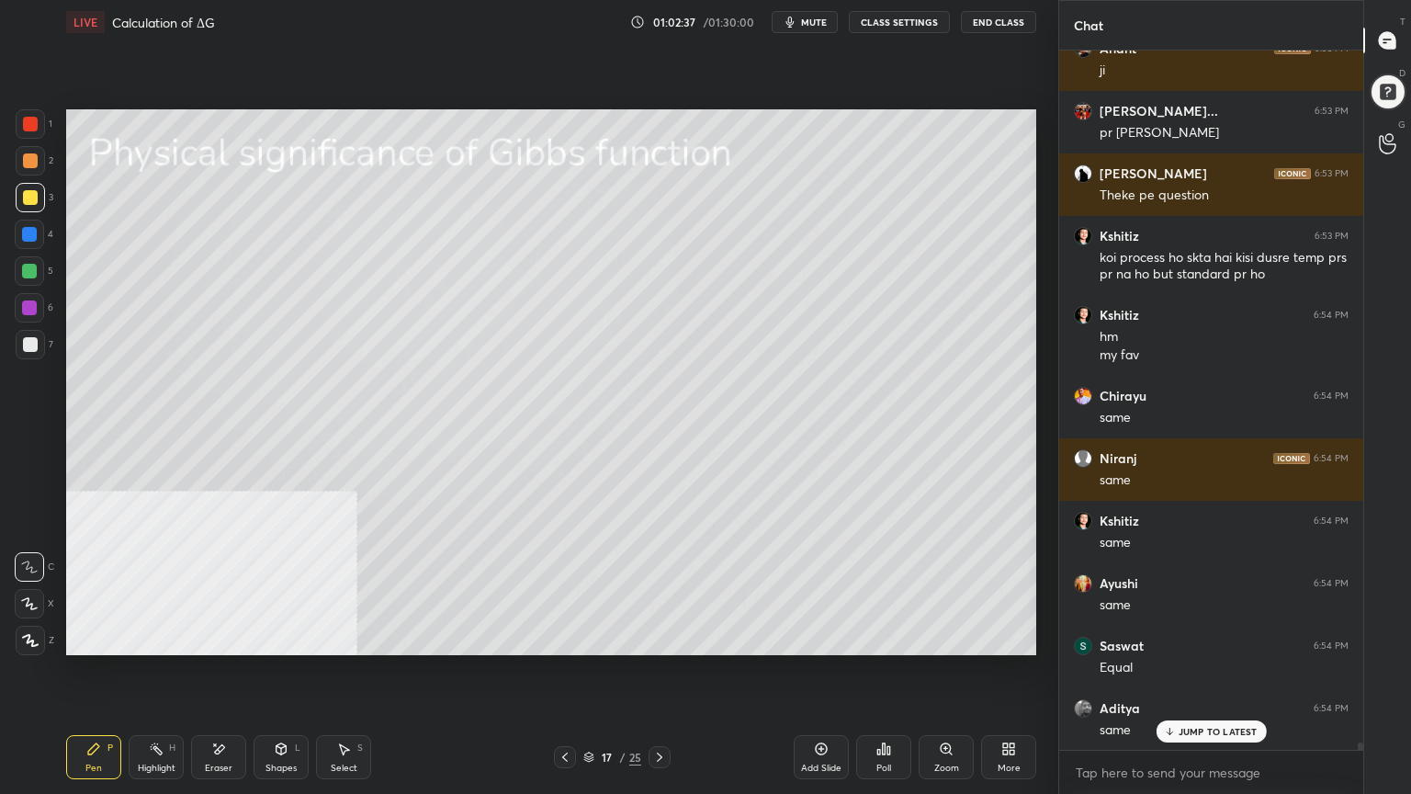
click at [33, 196] on div at bounding box center [30, 197] width 15 height 15
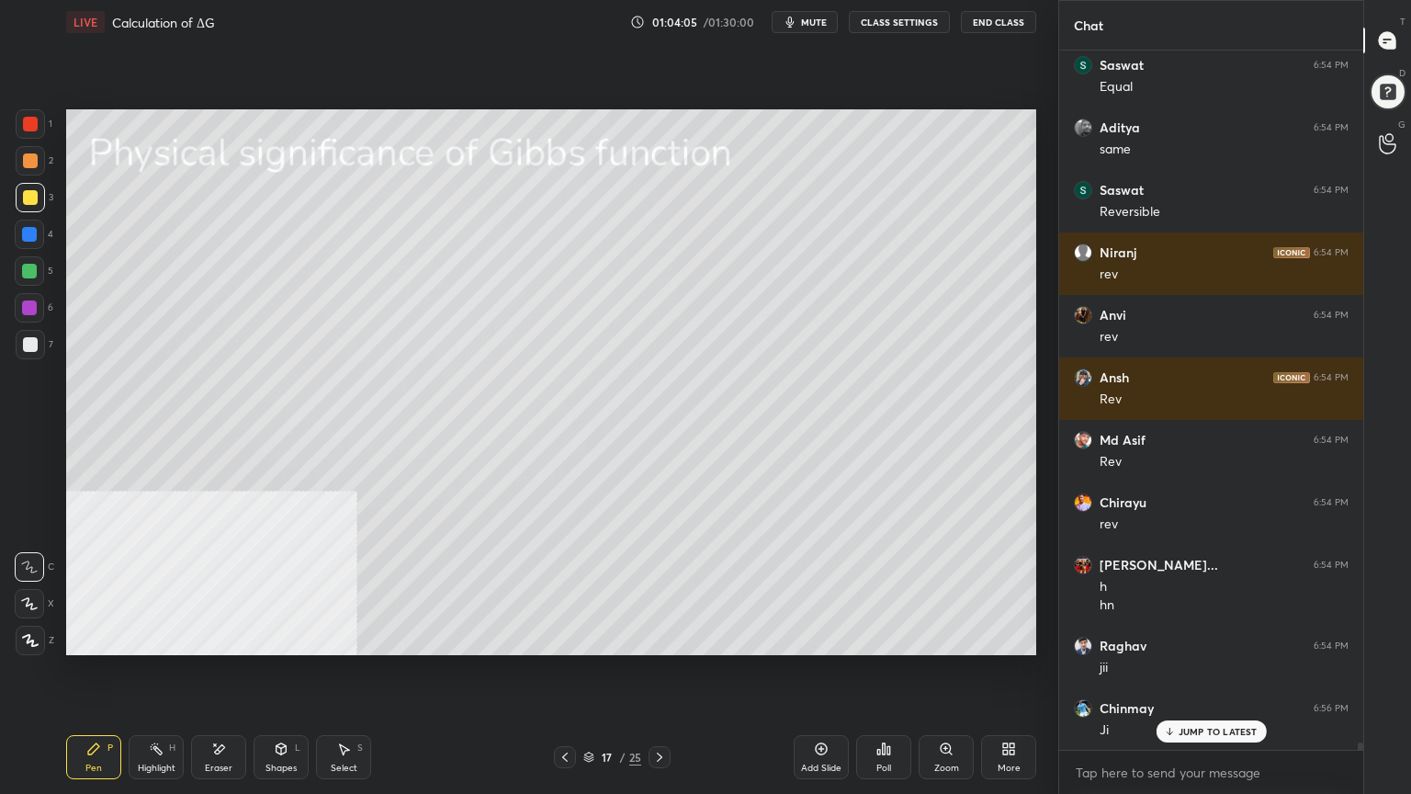
scroll to position [63856, 0]
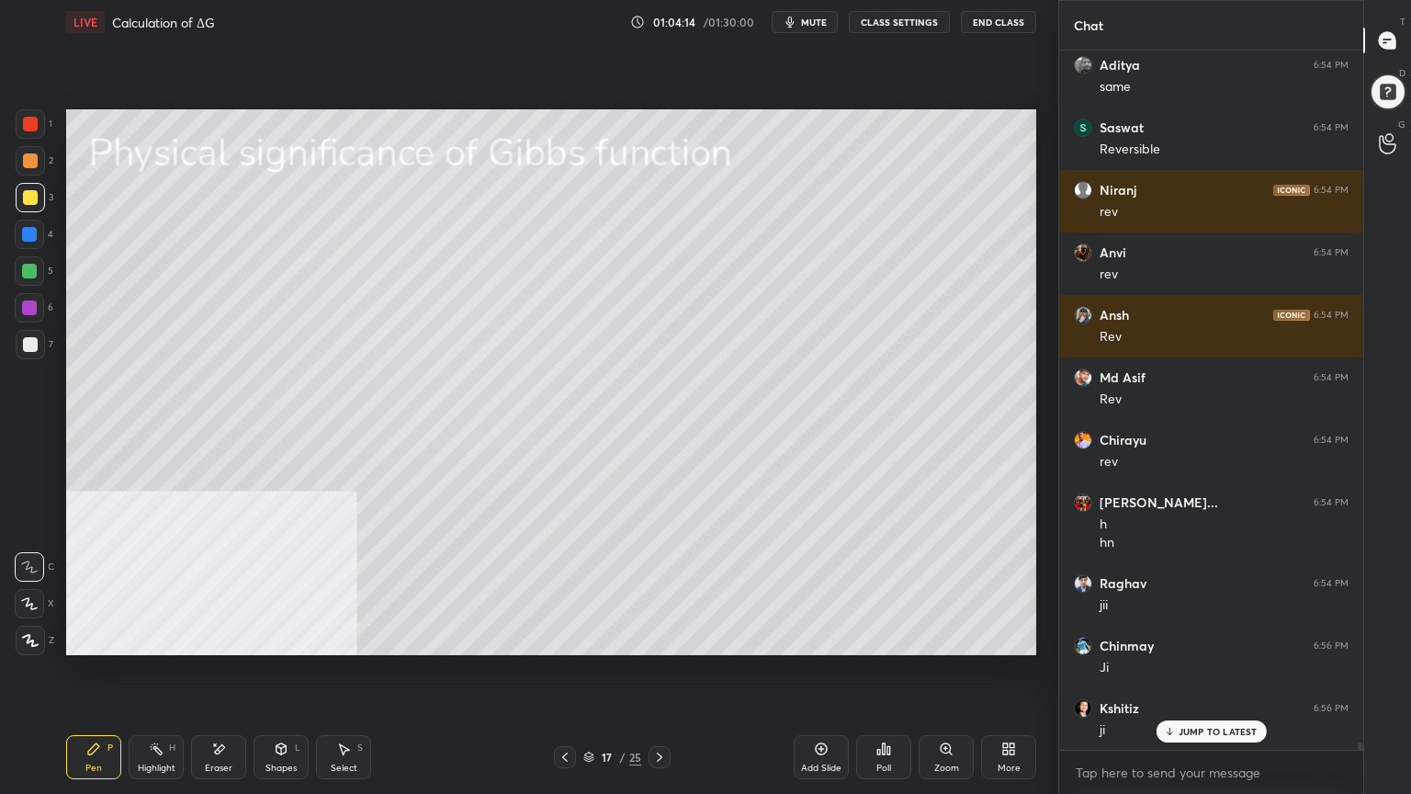
drag, startPoint x: 28, startPoint y: 159, endPoint x: 64, endPoint y: 172, distance: 38.1
click at [28, 160] on div at bounding box center [30, 160] width 15 height 15
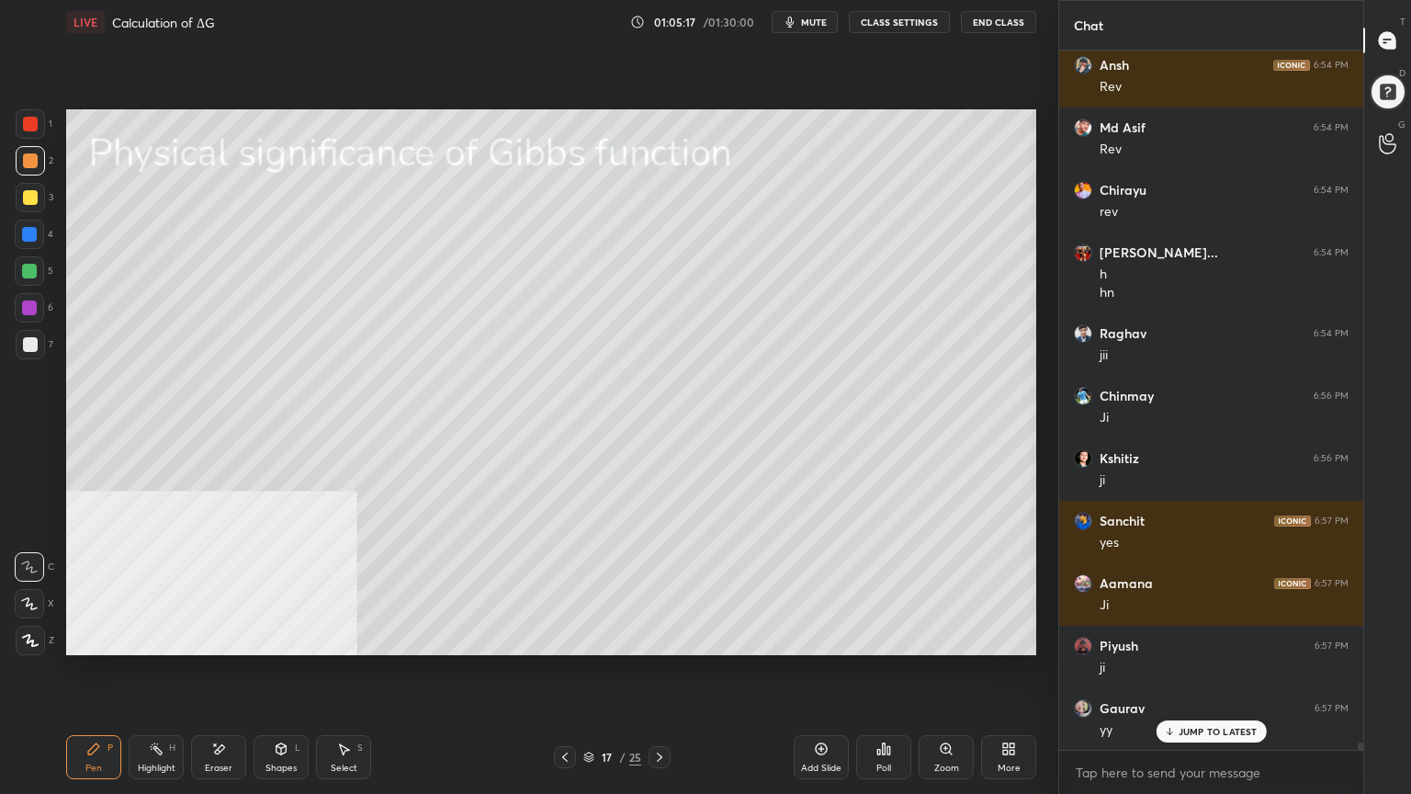
scroll to position [64231, 0]
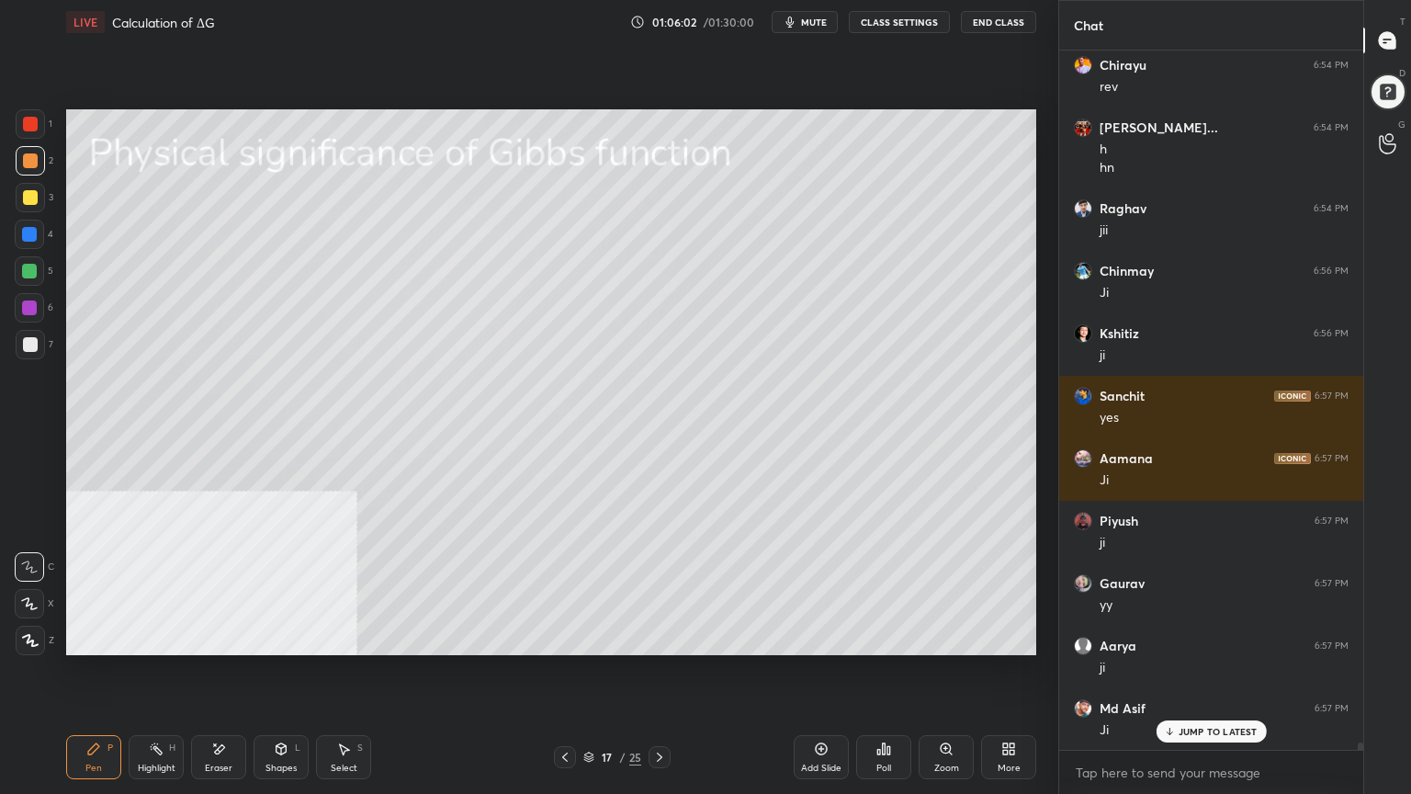
click at [283, 638] on div "Shapes L" at bounding box center [281, 757] width 55 height 44
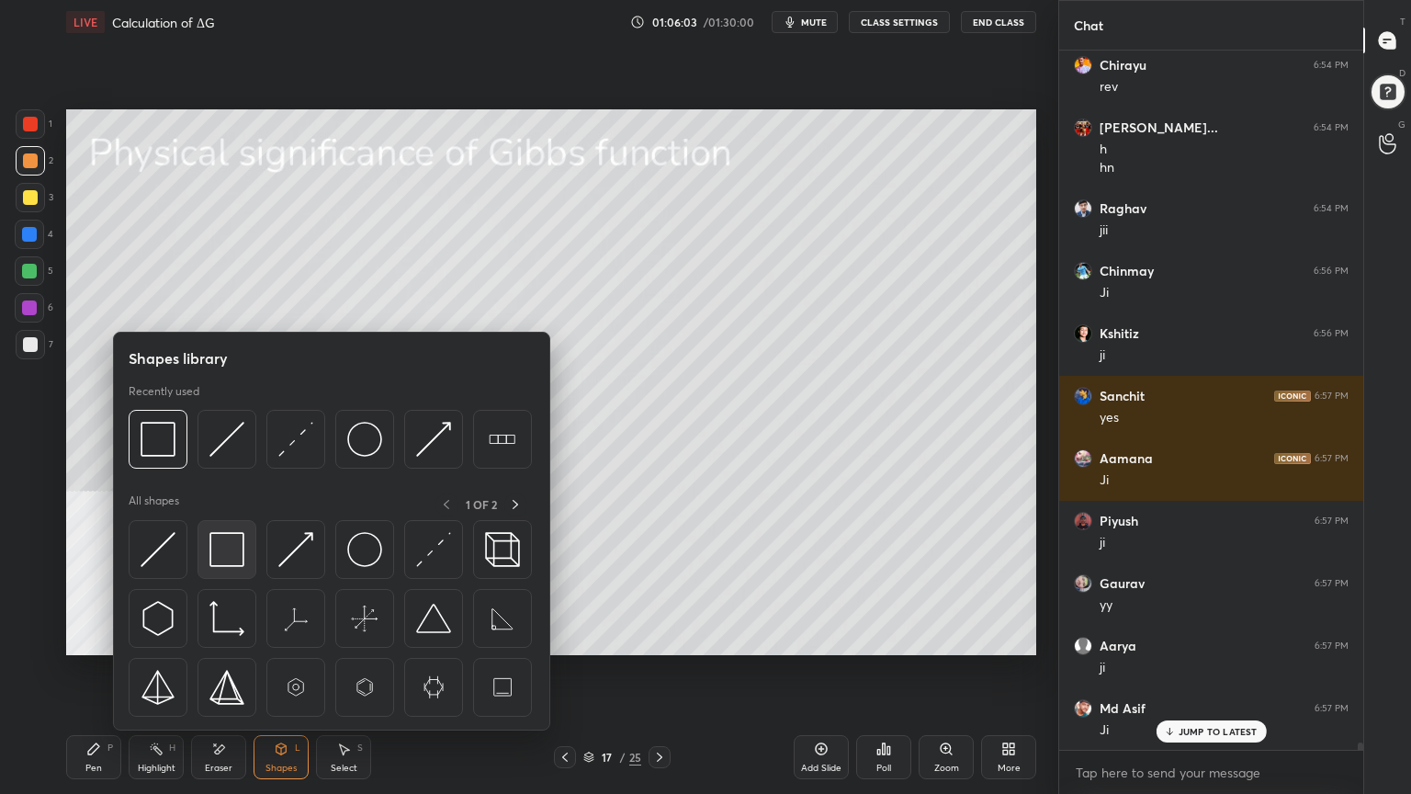
click at [221, 547] on img at bounding box center [226, 549] width 35 height 35
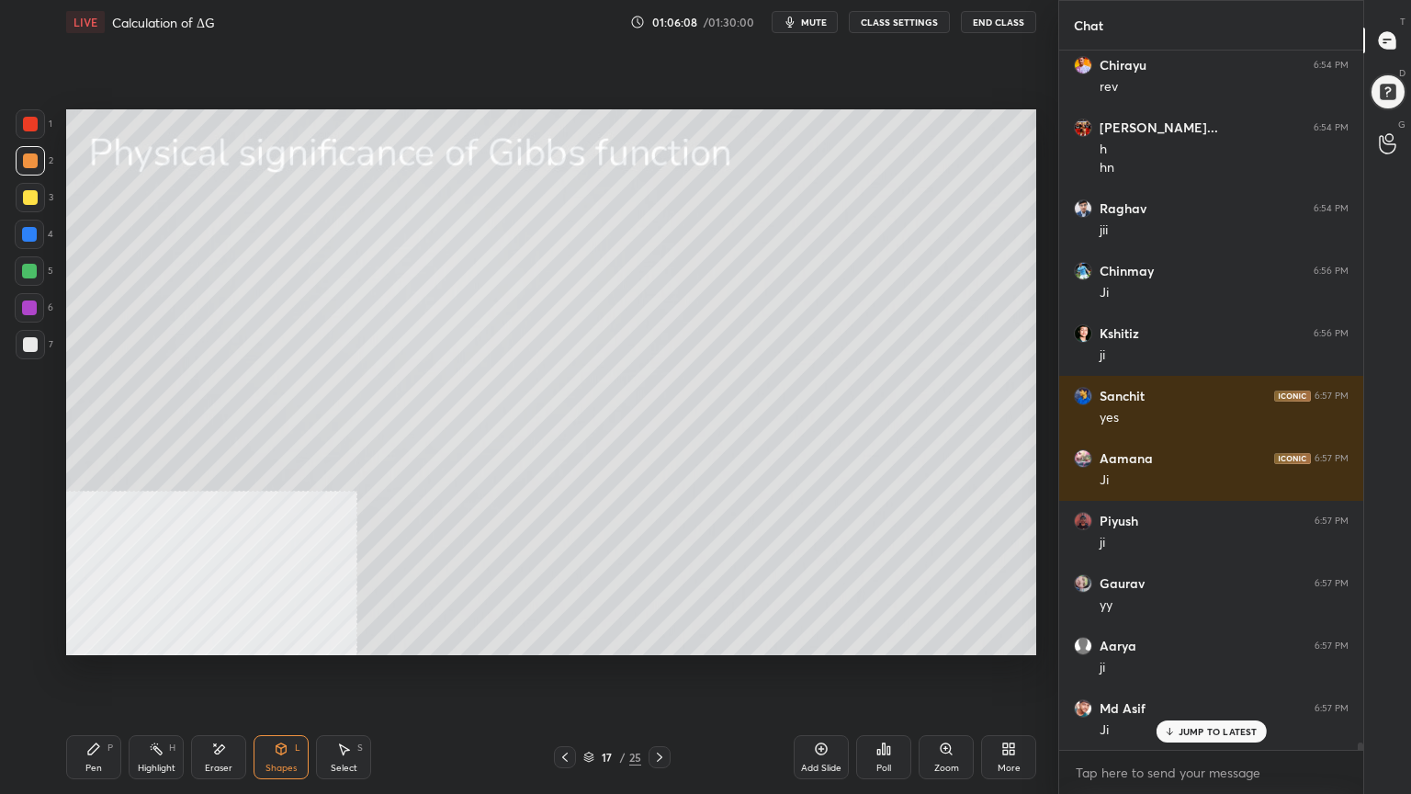
click at [95, 638] on div "Pen" at bounding box center [93, 768] width 17 height 9
click at [23, 341] on div at bounding box center [30, 344] width 15 height 15
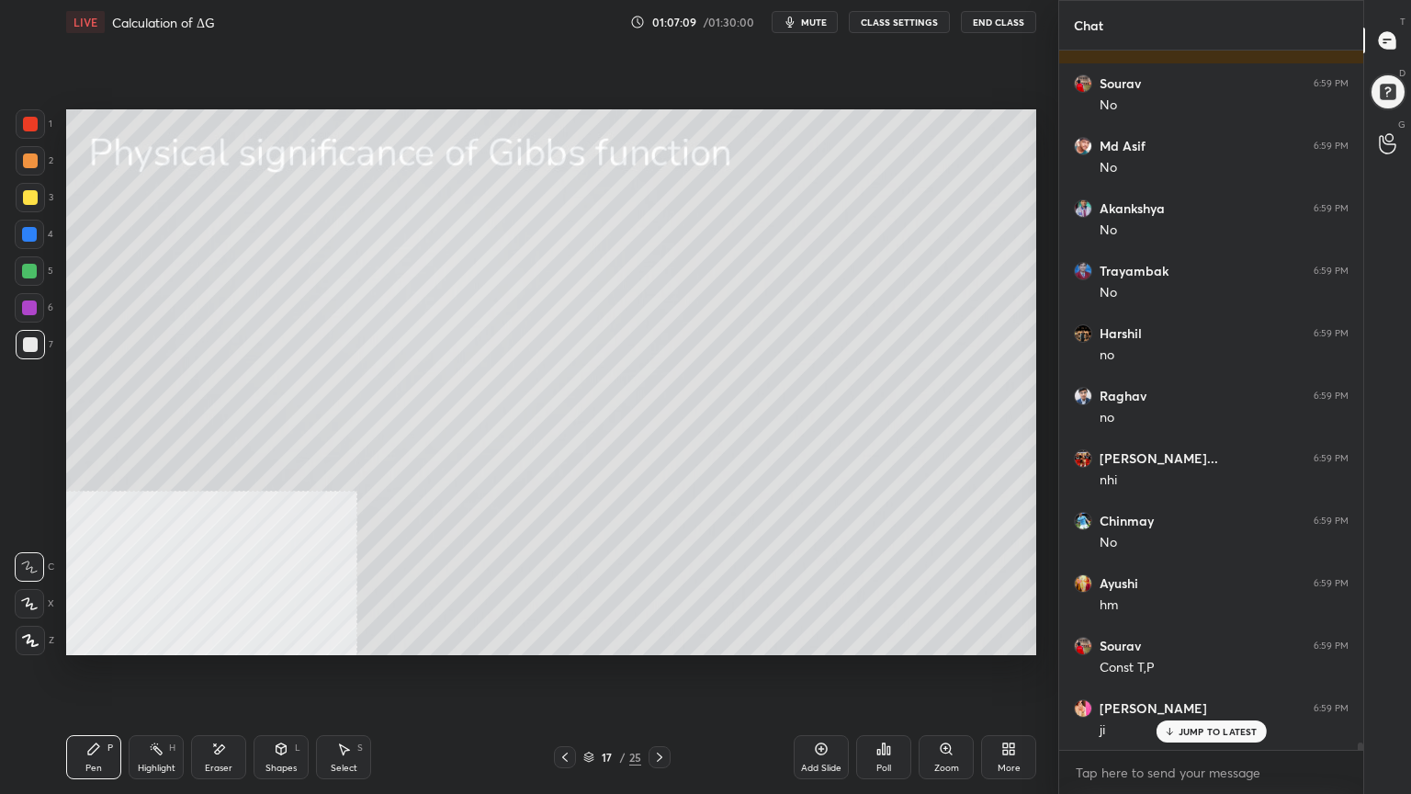
scroll to position [65918, 0]
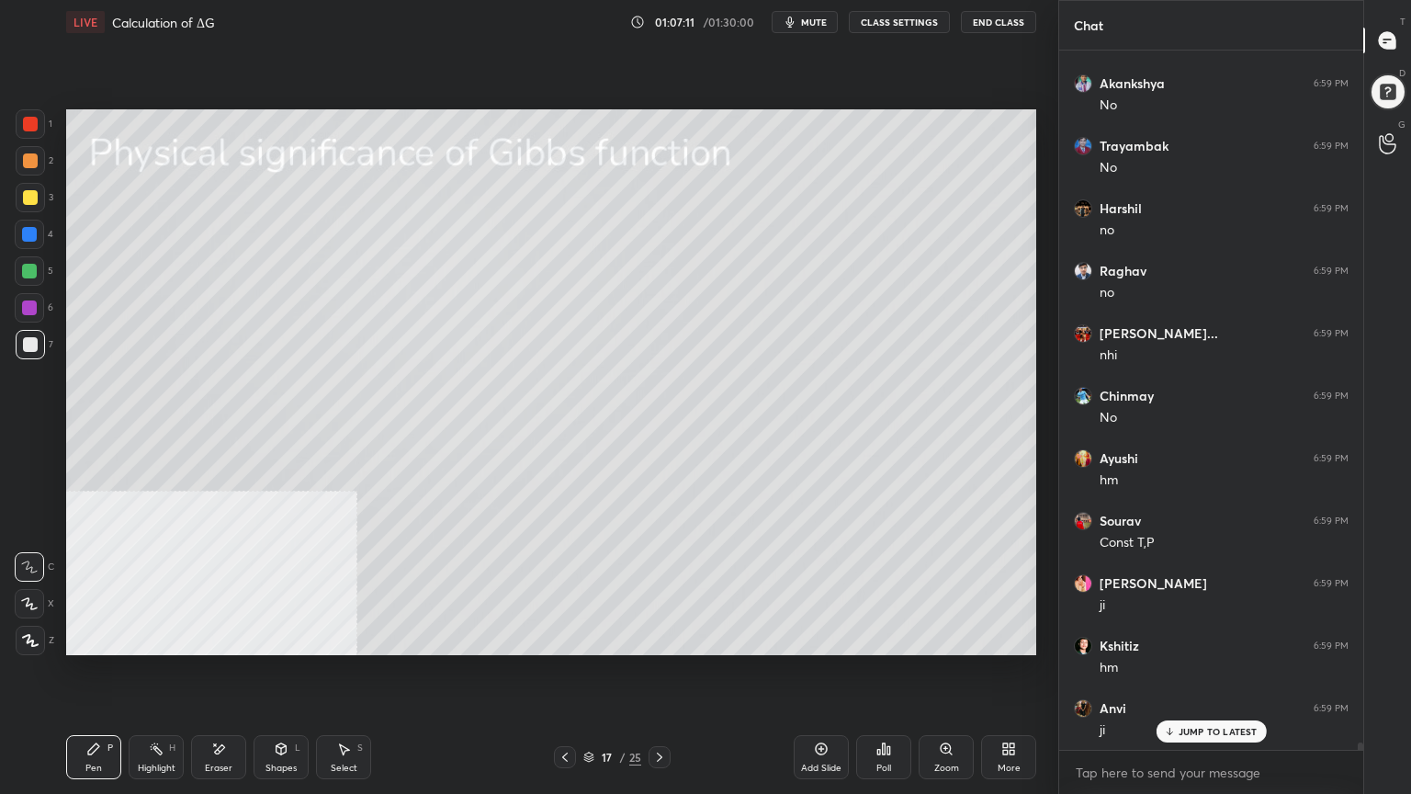
click at [29, 344] on div at bounding box center [30, 344] width 15 height 15
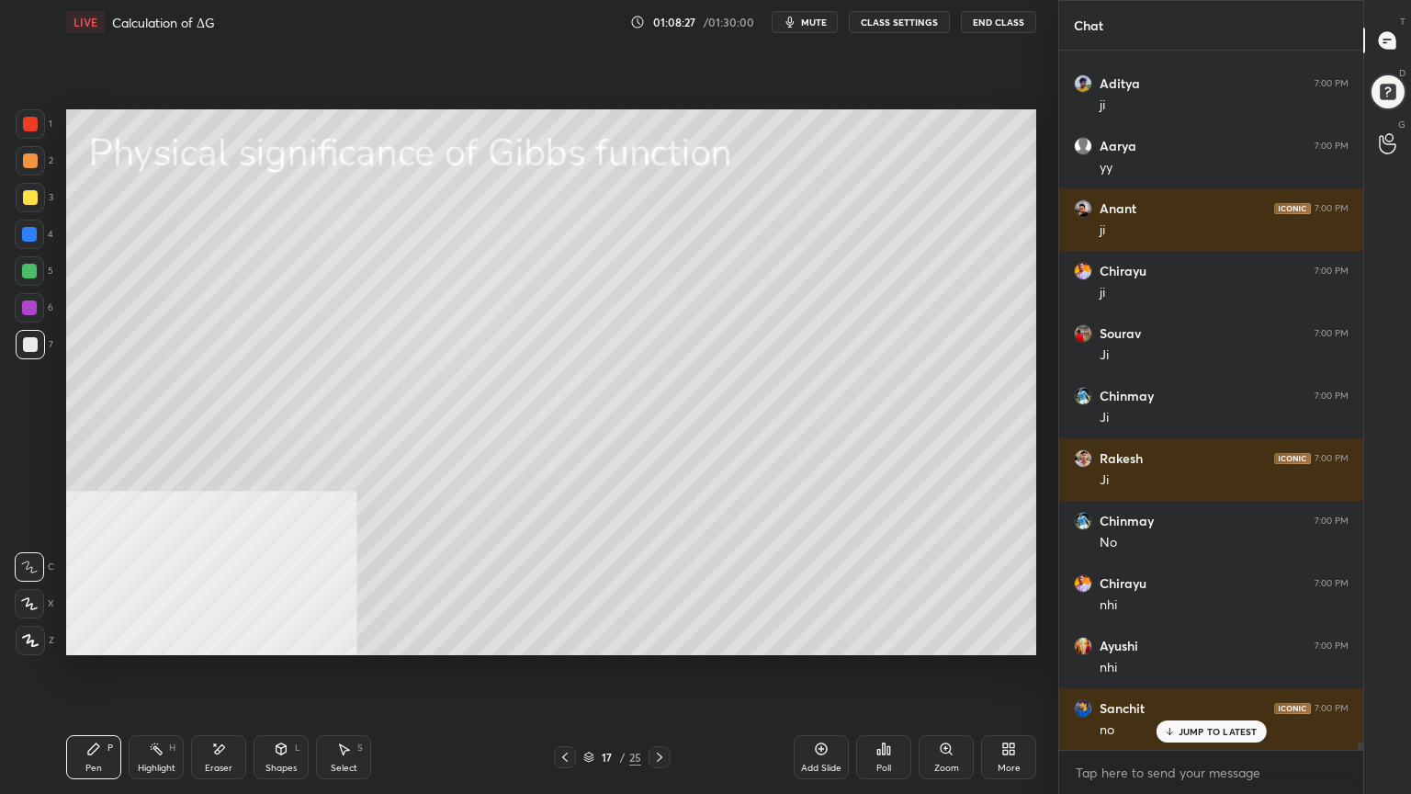
scroll to position [67355, 0]
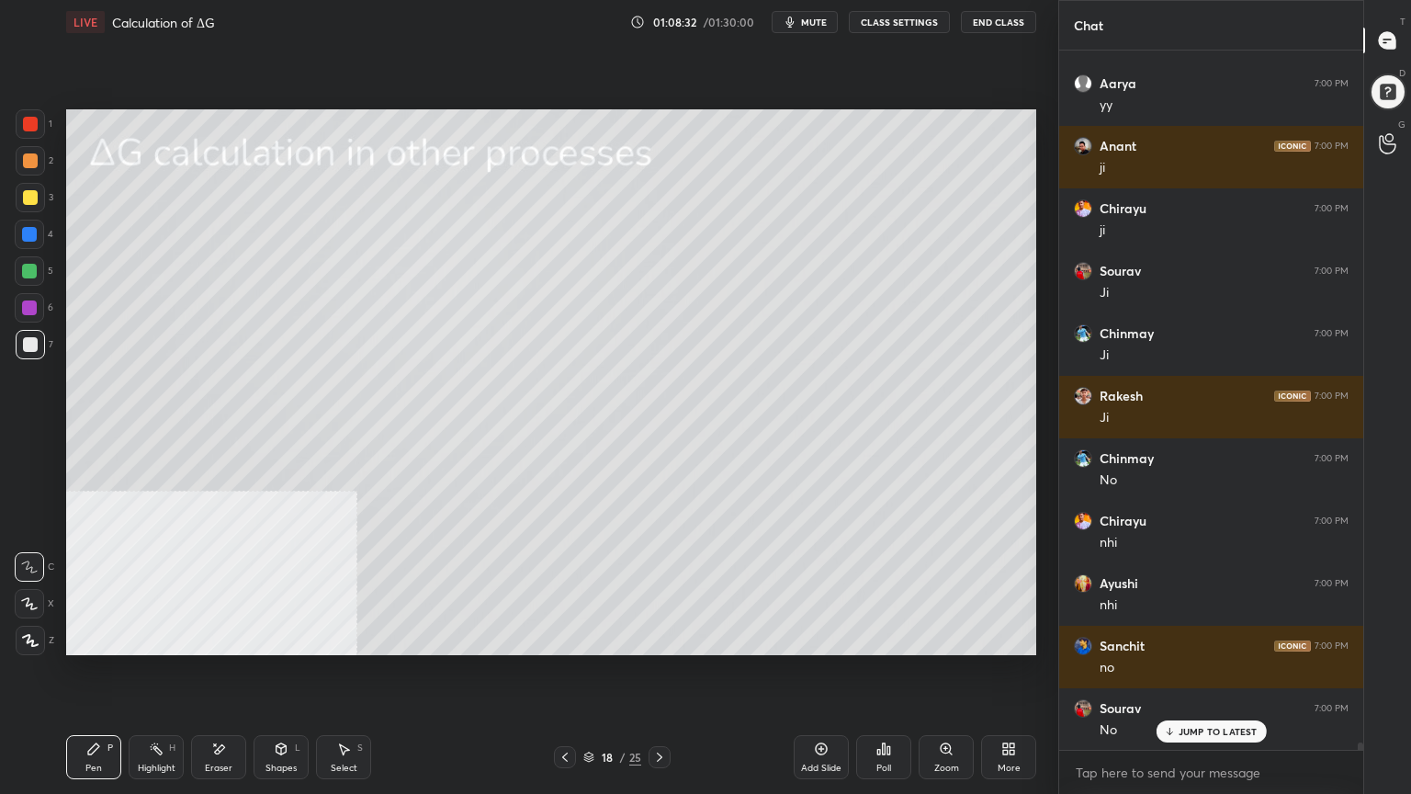
click at [289, 638] on div "Shapes L" at bounding box center [281, 757] width 55 height 44
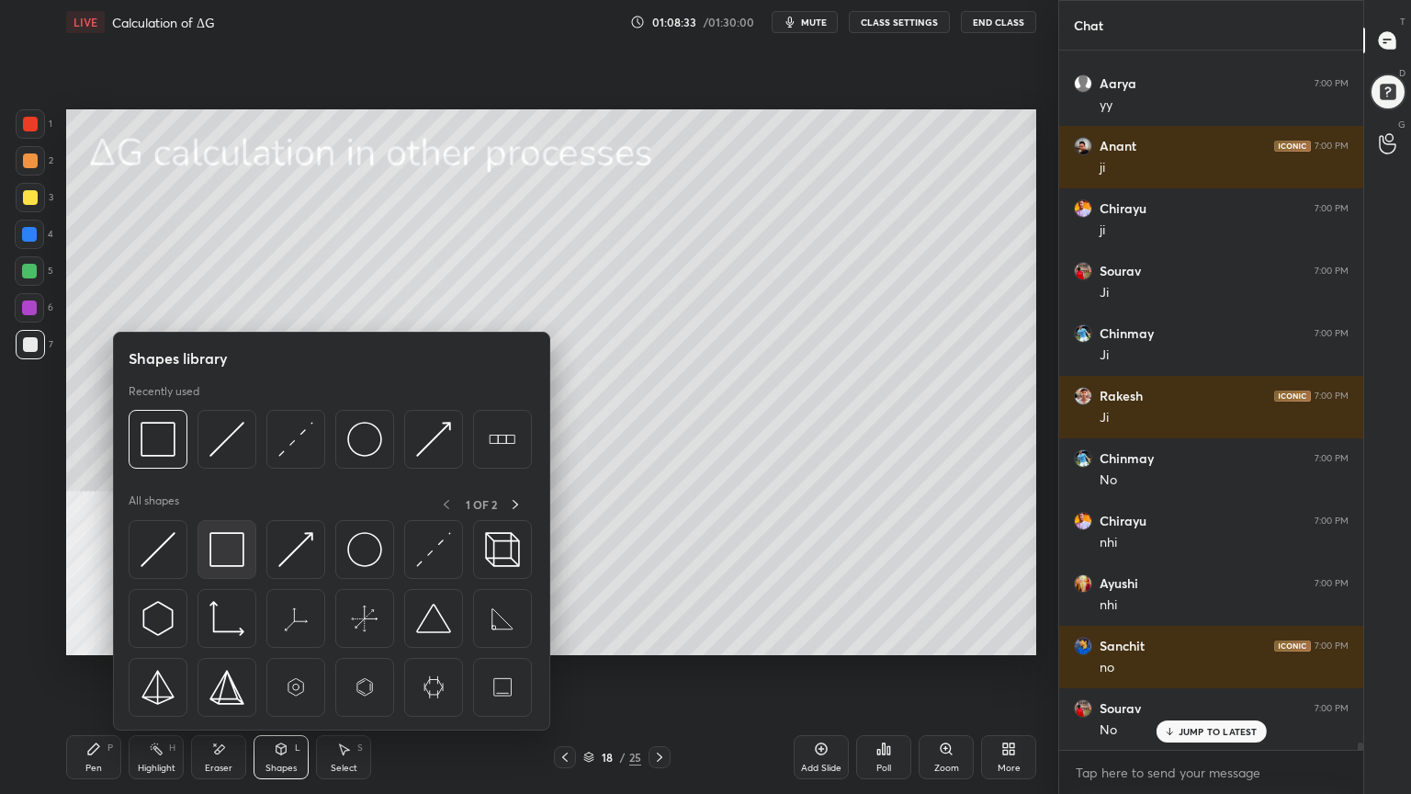
click at [220, 544] on img at bounding box center [226, 549] width 35 height 35
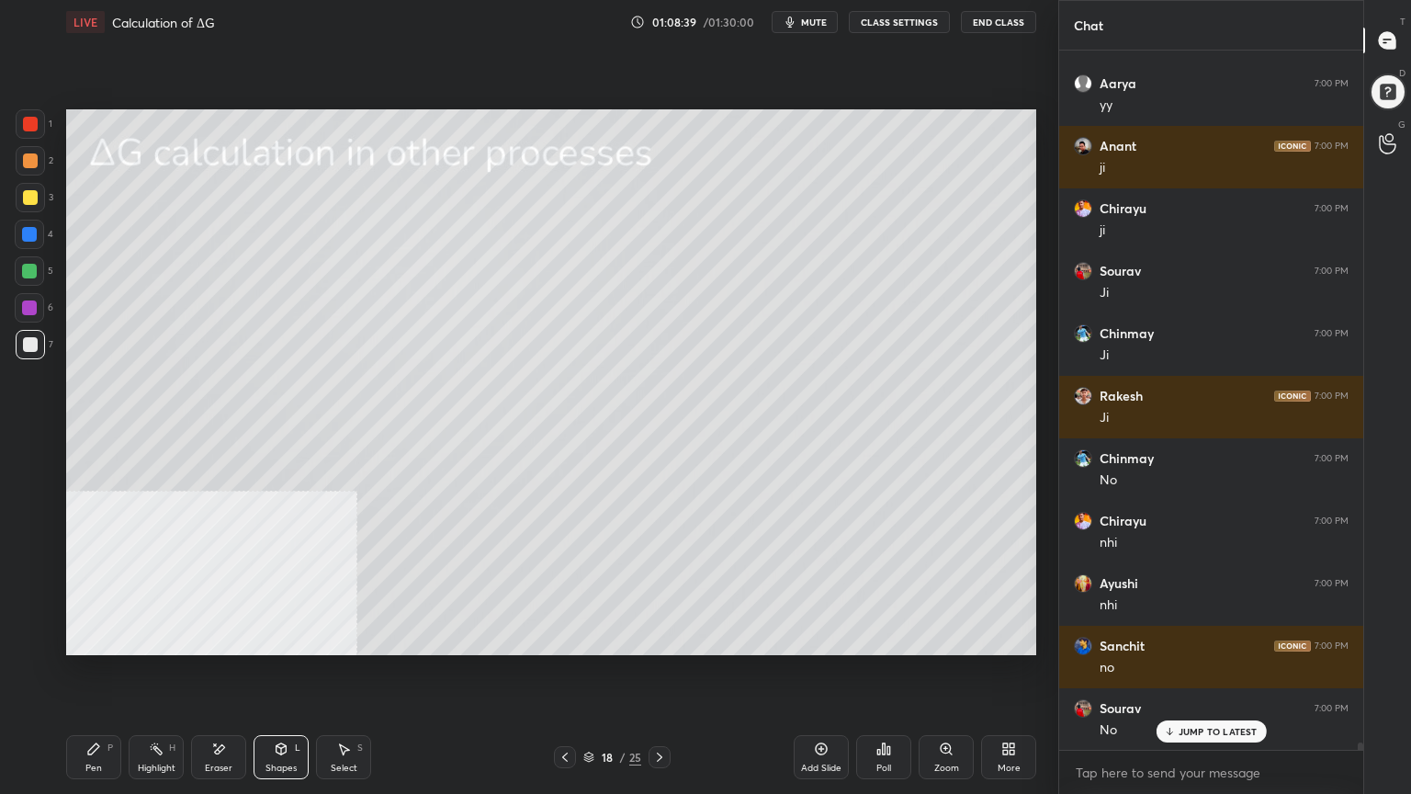
click at [27, 266] on div at bounding box center [29, 271] width 15 height 15
click at [114, 638] on div "Pen P" at bounding box center [93, 757] width 55 height 44
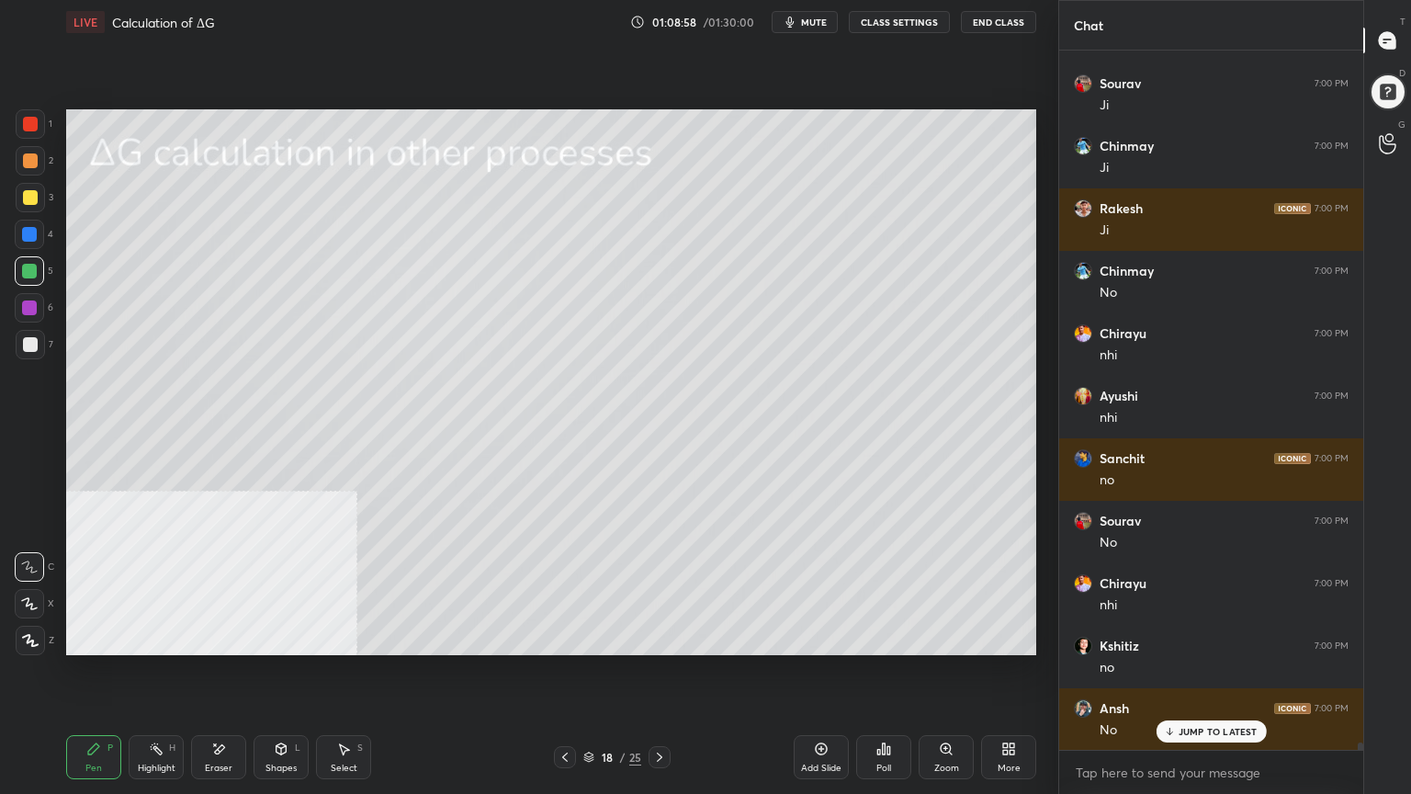
scroll to position [67605, 0]
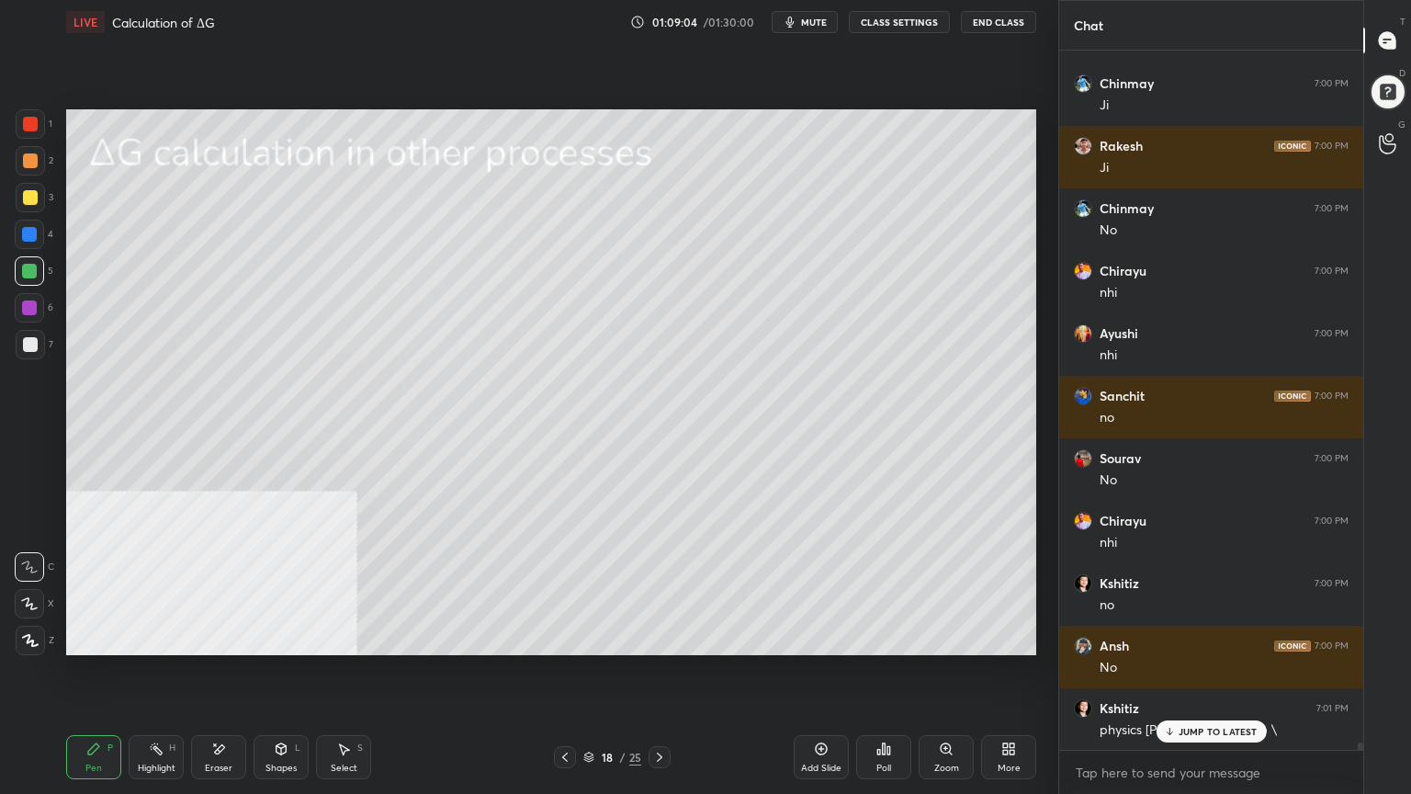
drag, startPoint x: 27, startPoint y: 198, endPoint x: 56, endPoint y: 198, distance: 29.4
click at [28, 198] on div at bounding box center [30, 197] width 15 height 15
click at [1197, 638] on p "JUMP TO LATEST" at bounding box center [1218, 731] width 79 height 11
click at [16, 163] on div at bounding box center [30, 160] width 29 height 29
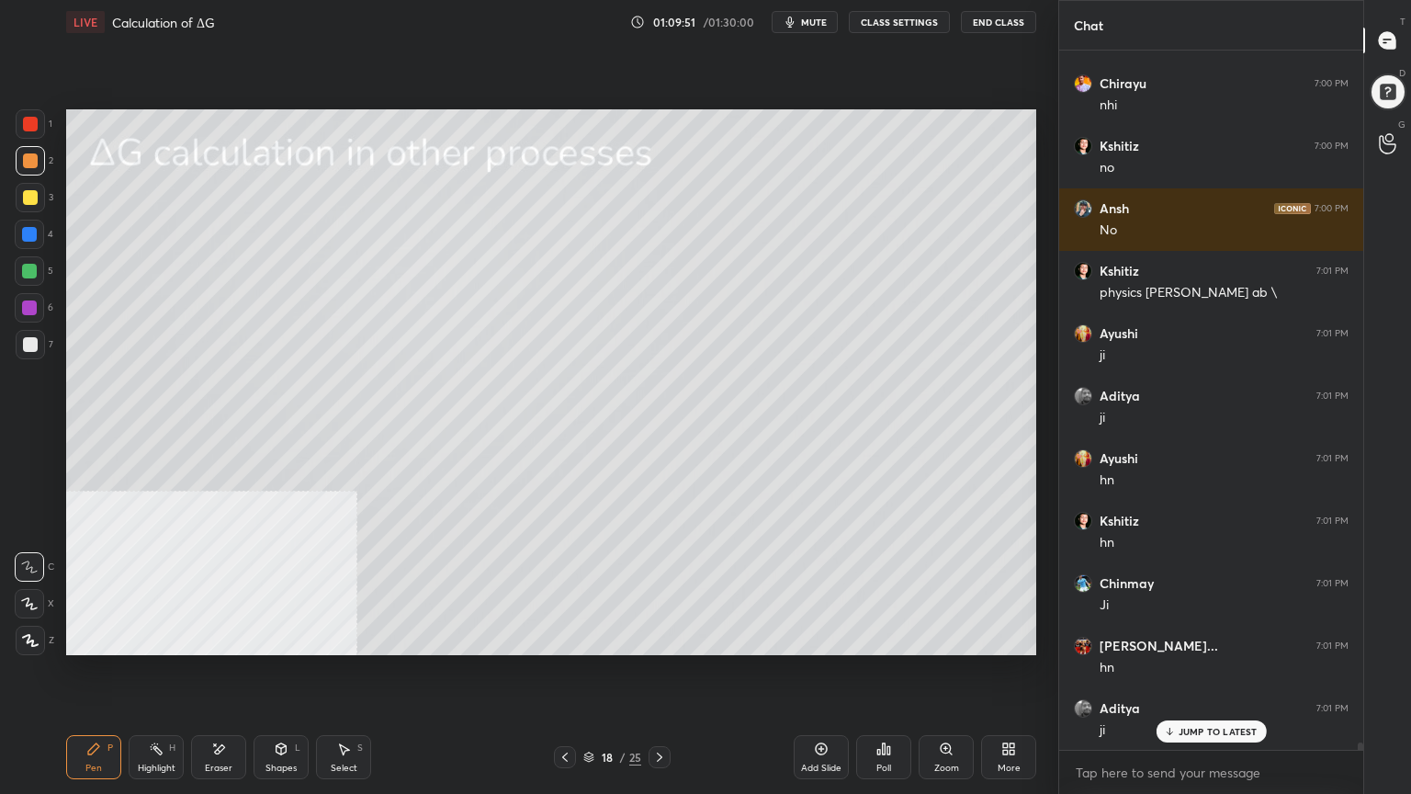
scroll to position [68105, 0]
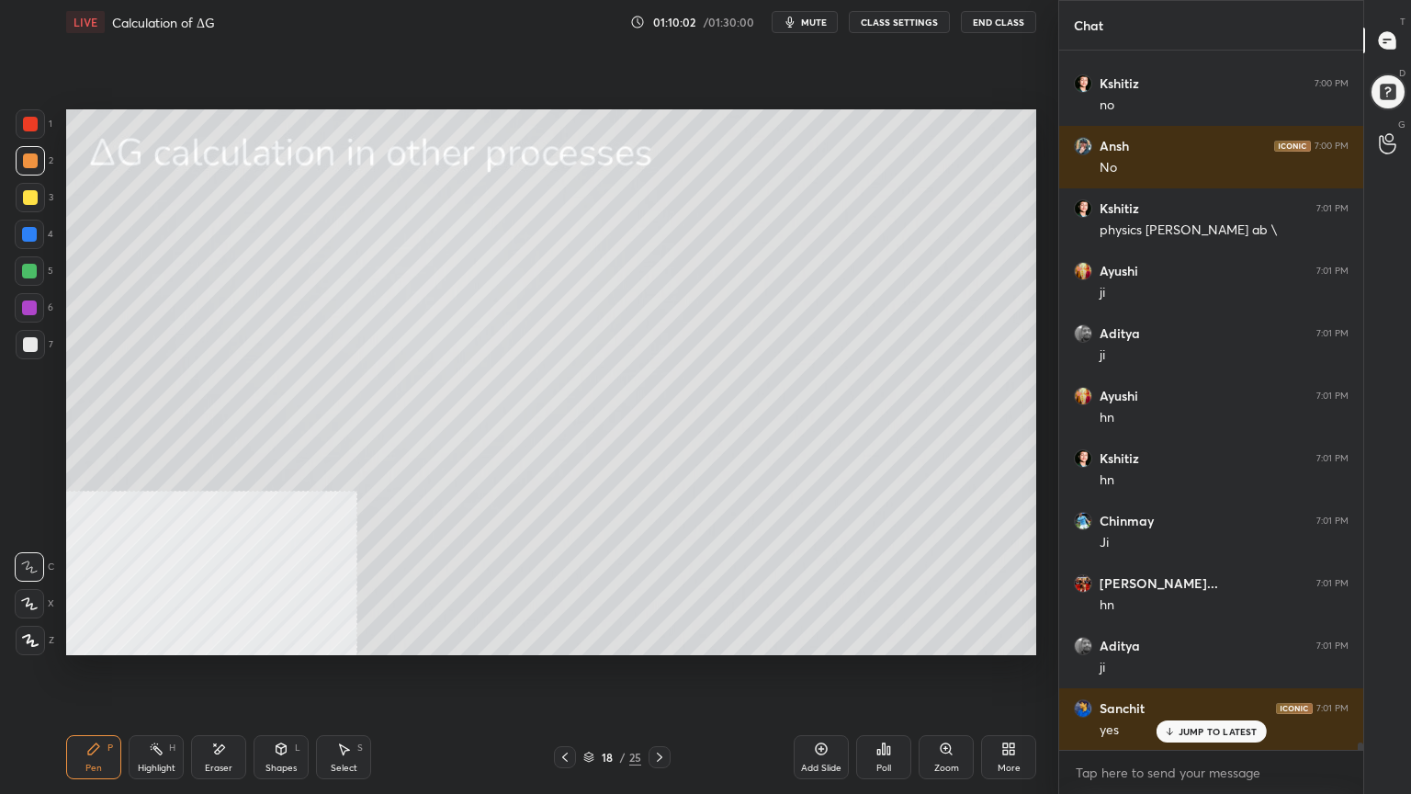
click at [342, 638] on icon at bounding box center [343, 748] width 15 height 15
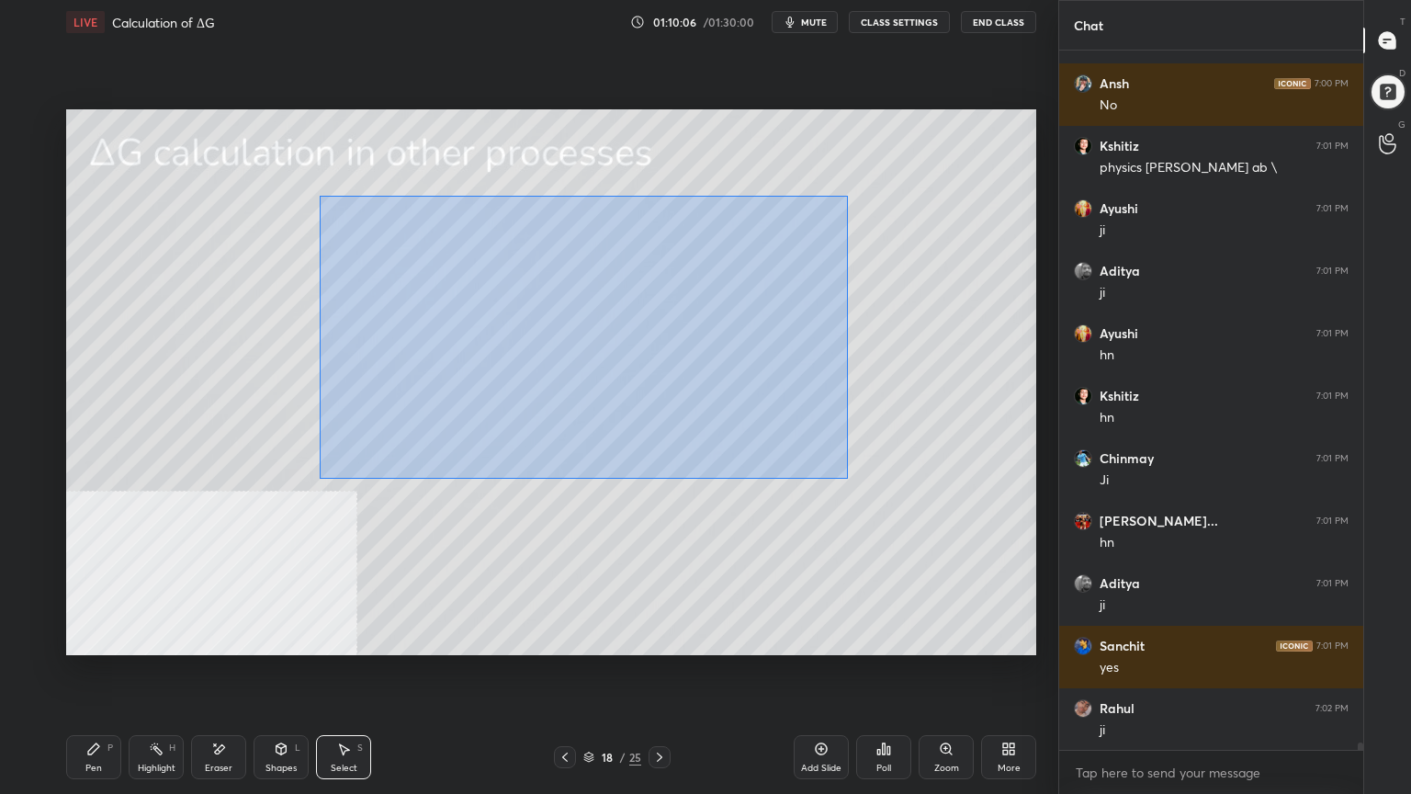
drag, startPoint x: 321, startPoint y: 195, endPoint x: 766, endPoint y: 392, distance: 487.4
click at [846, 480] on div "0 ° Undo Copy Paste here Duplicate Duplicate to new slide Delete" at bounding box center [551, 382] width 970 height 546
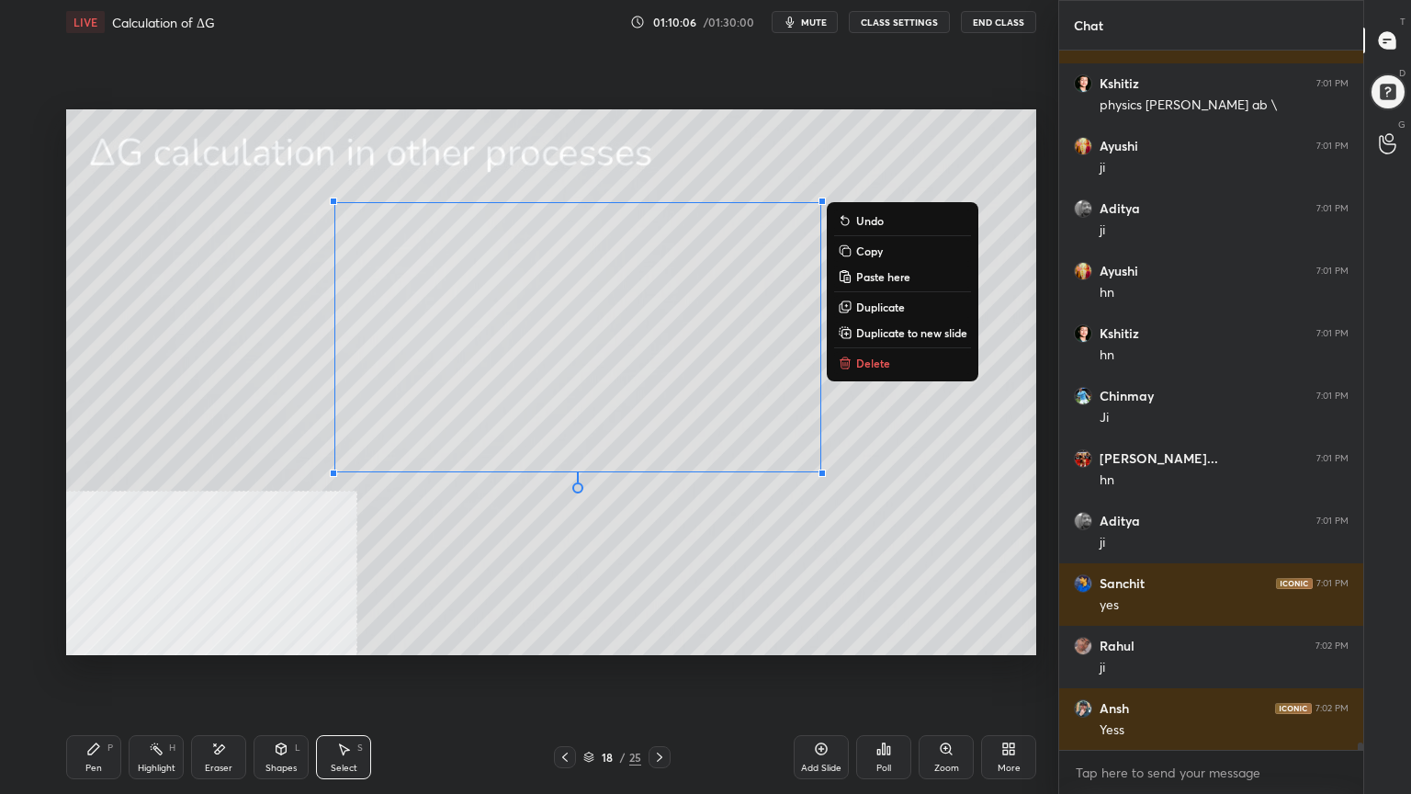
scroll to position [68292, 0]
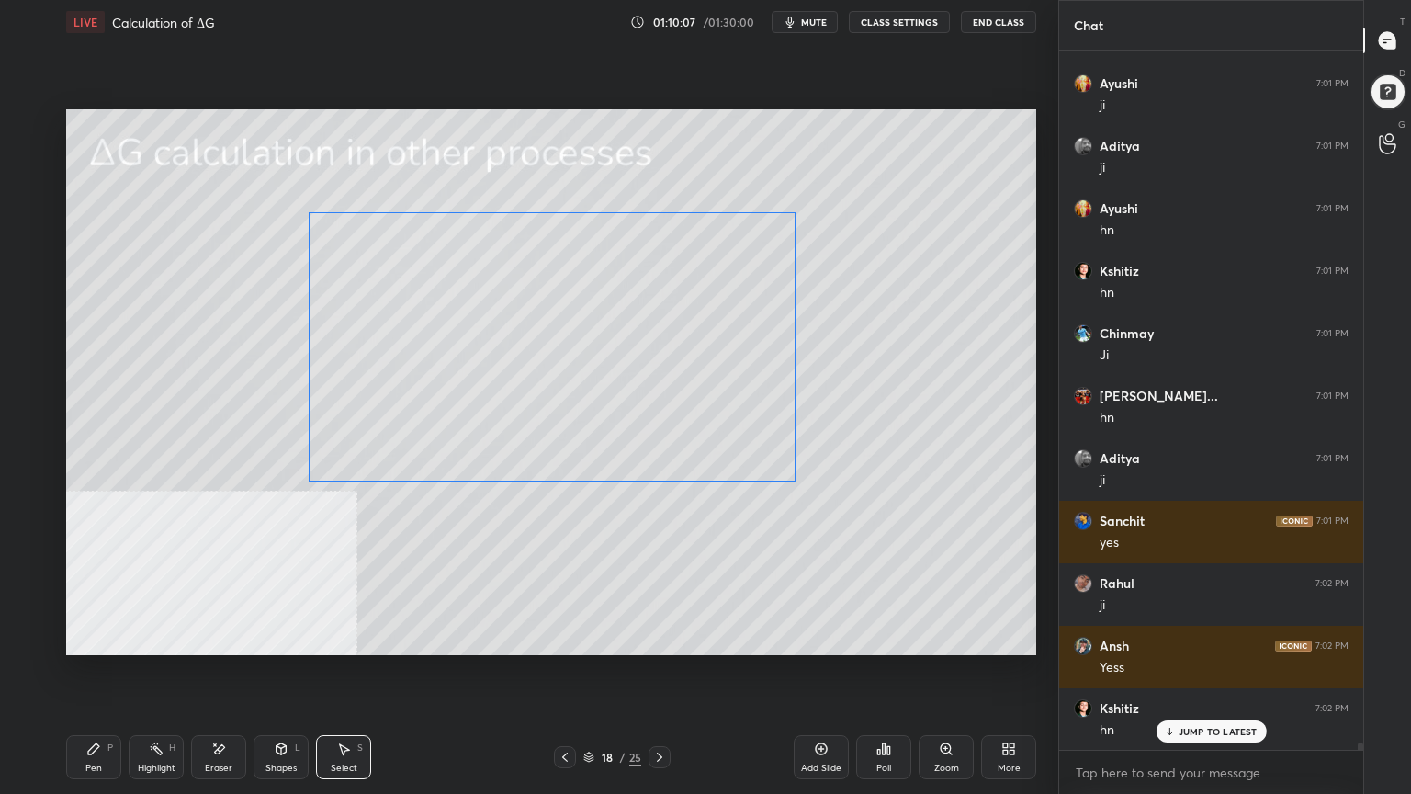
drag, startPoint x: 671, startPoint y: 359, endPoint x: 660, endPoint y: 365, distance: 12.3
click at [660, 366] on div "0 ° Undo Copy Paste here Duplicate Duplicate to new slide Delete" at bounding box center [551, 382] width 970 height 546
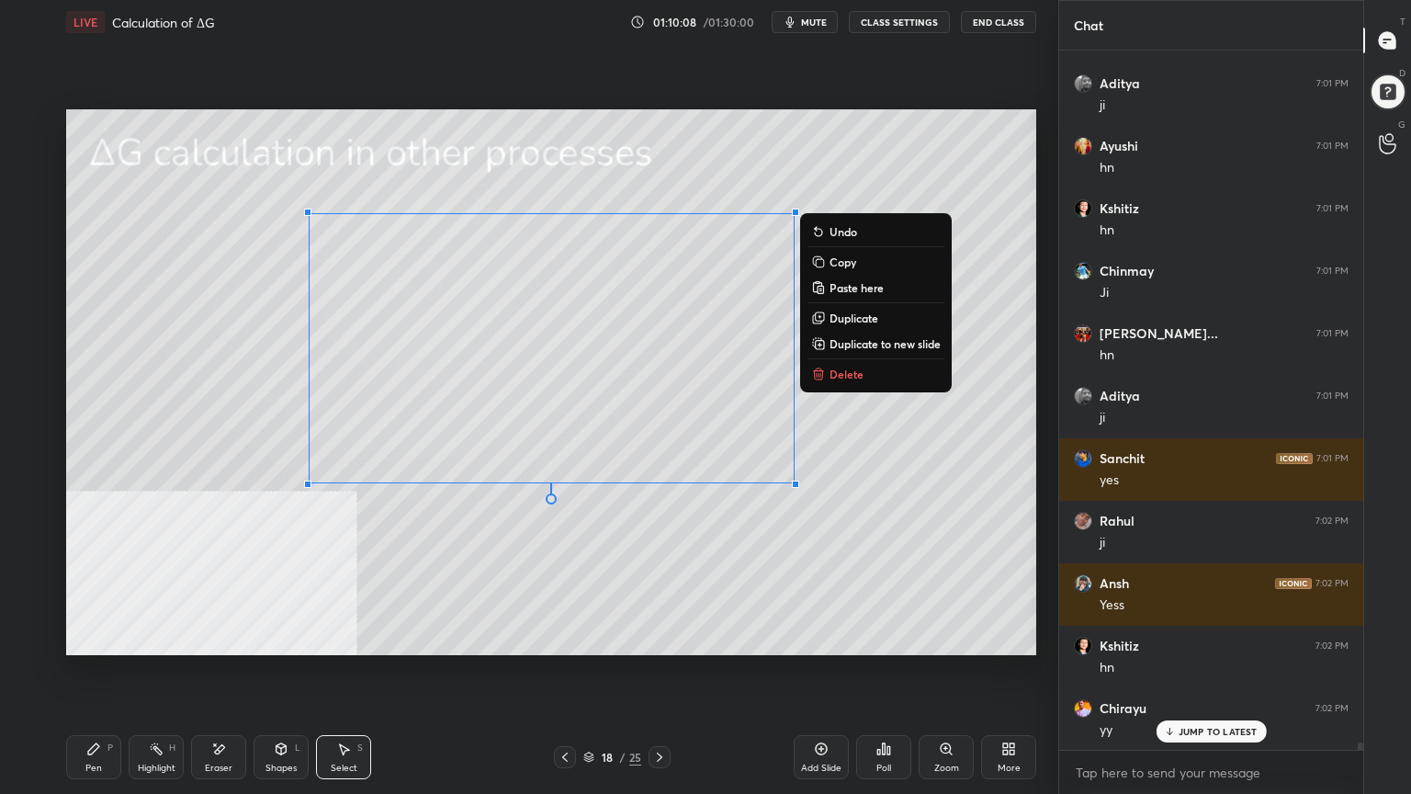
drag, startPoint x: 97, startPoint y: 755, endPoint x: 85, endPoint y: 669, distance: 87.2
click at [96, 638] on icon at bounding box center [93, 748] width 15 height 15
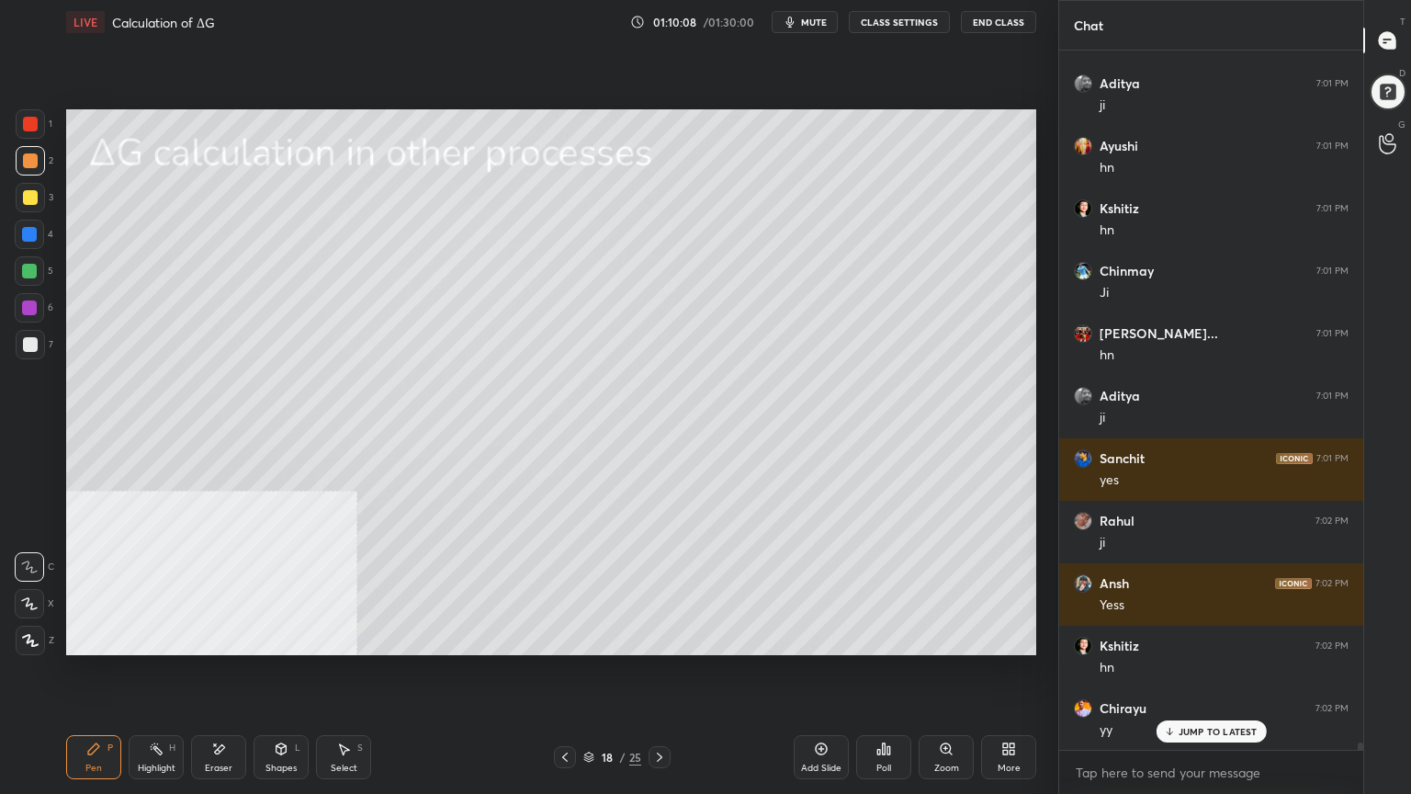
scroll to position [68417, 0]
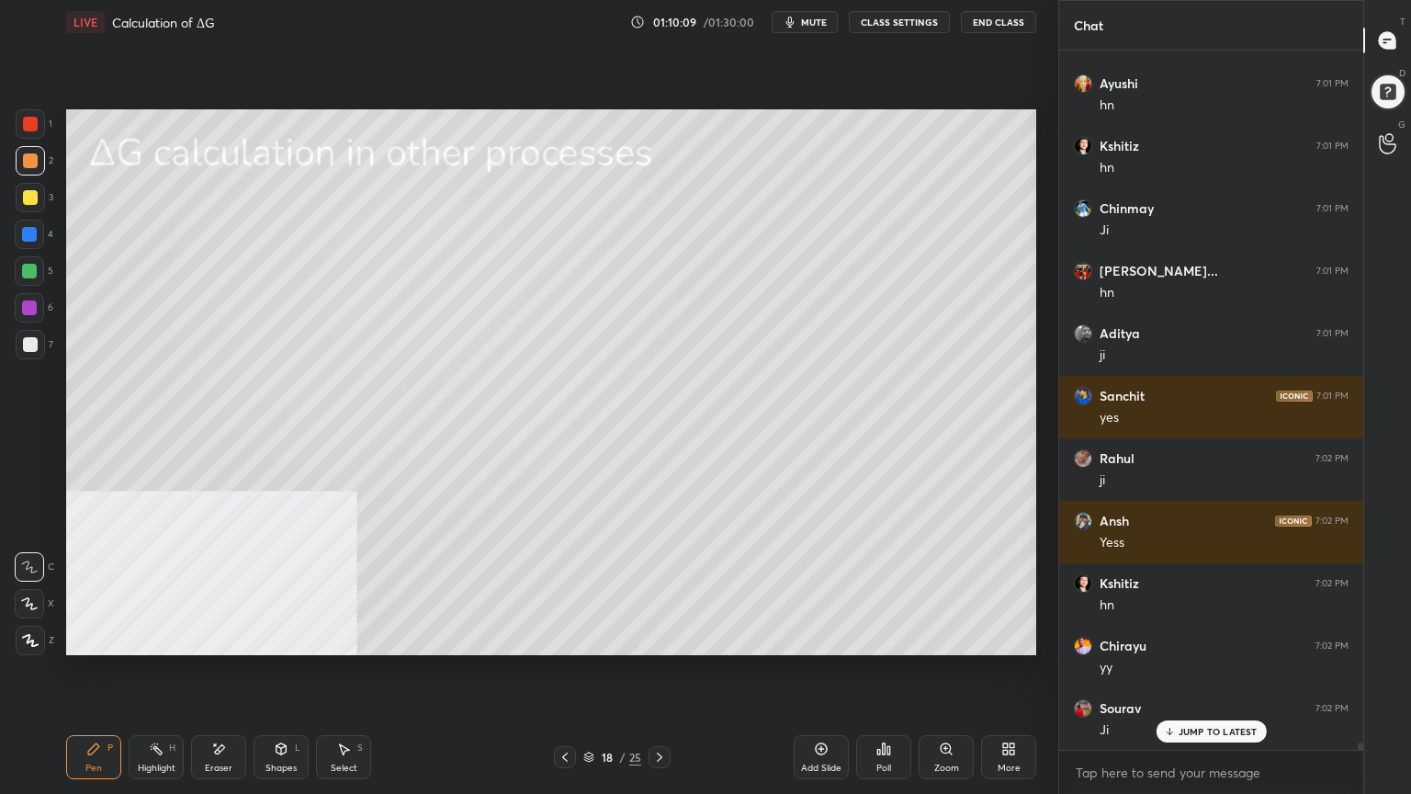
click at [24, 335] on div at bounding box center [30, 344] width 29 height 29
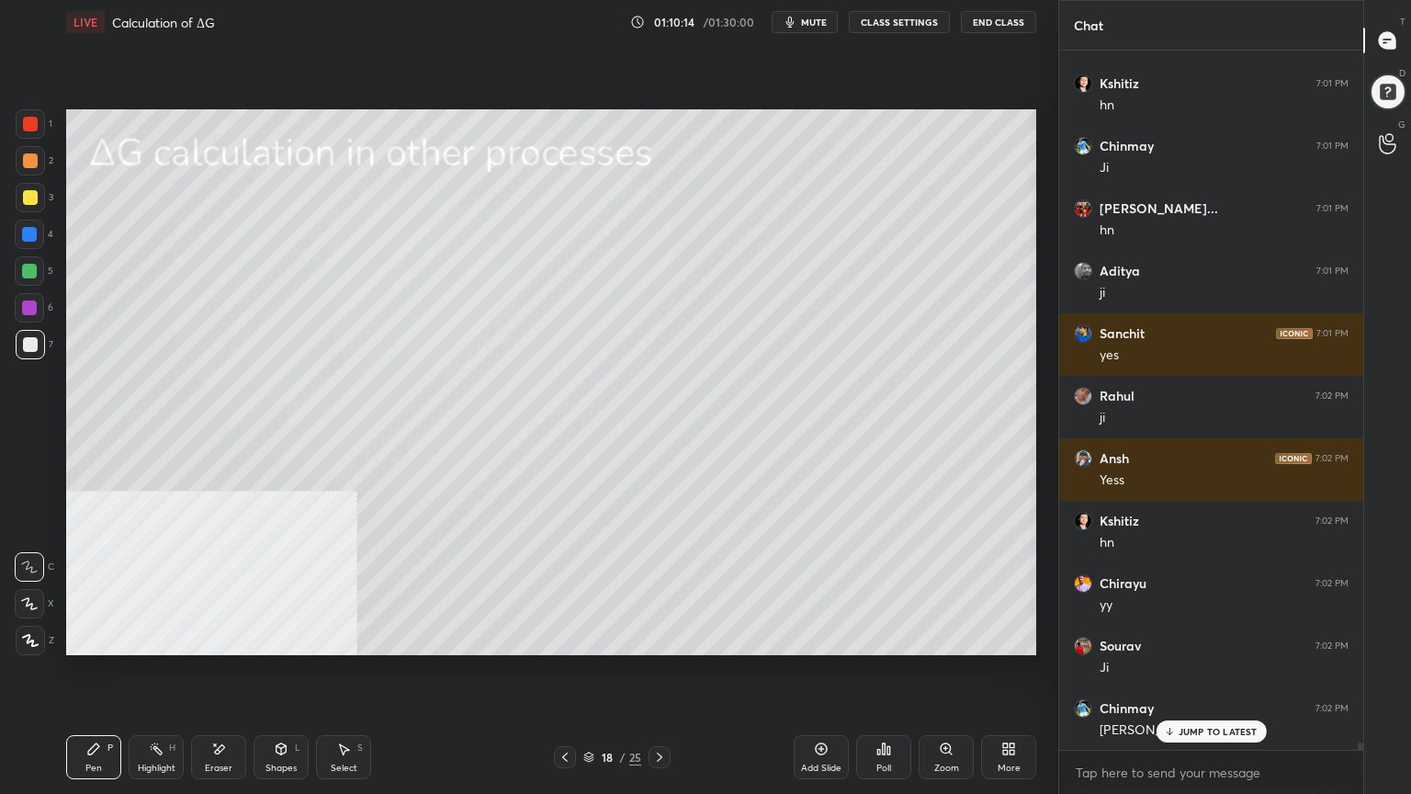
click at [24, 161] on div at bounding box center [30, 160] width 15 height 15
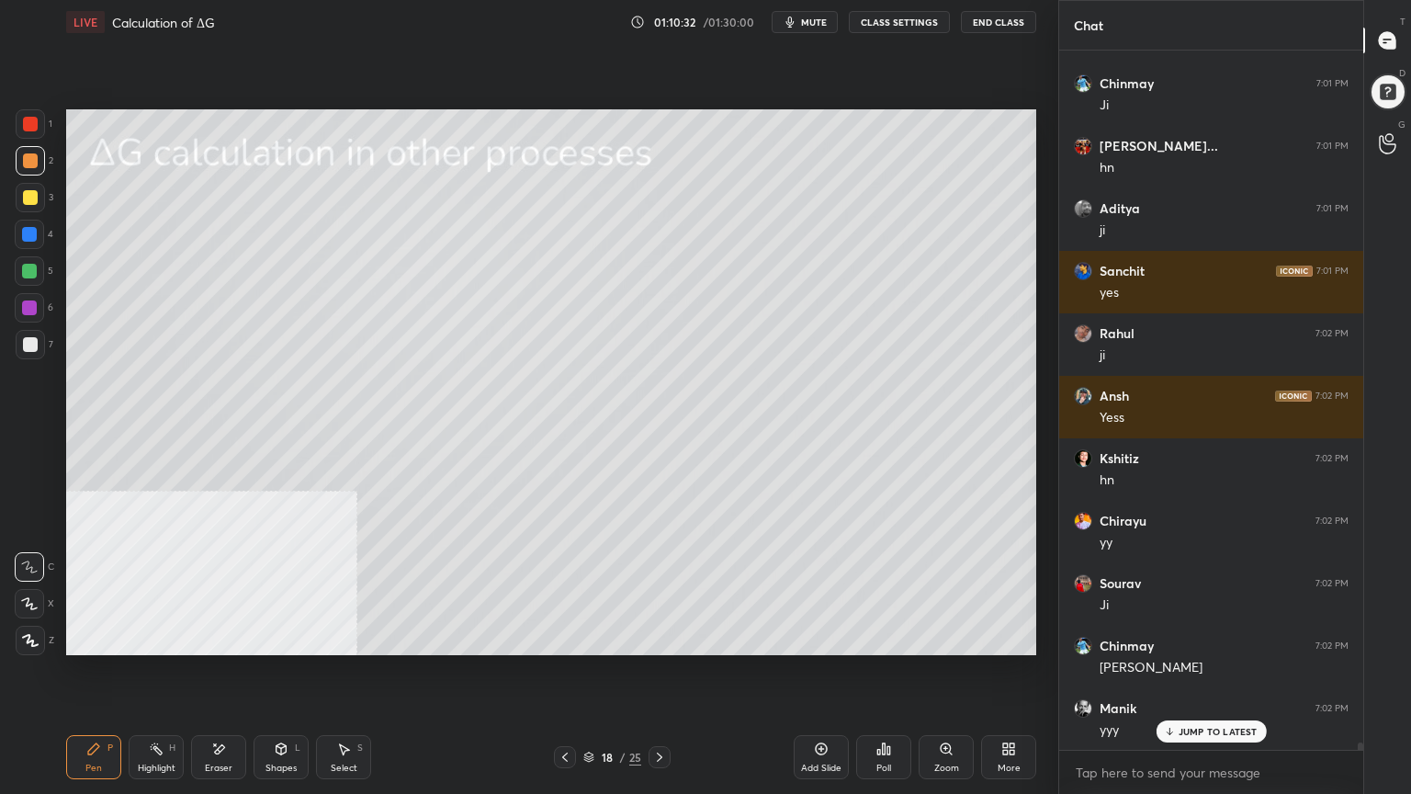
click at [32, 344] on div at bounding box center [30, 344] width 15 height 15
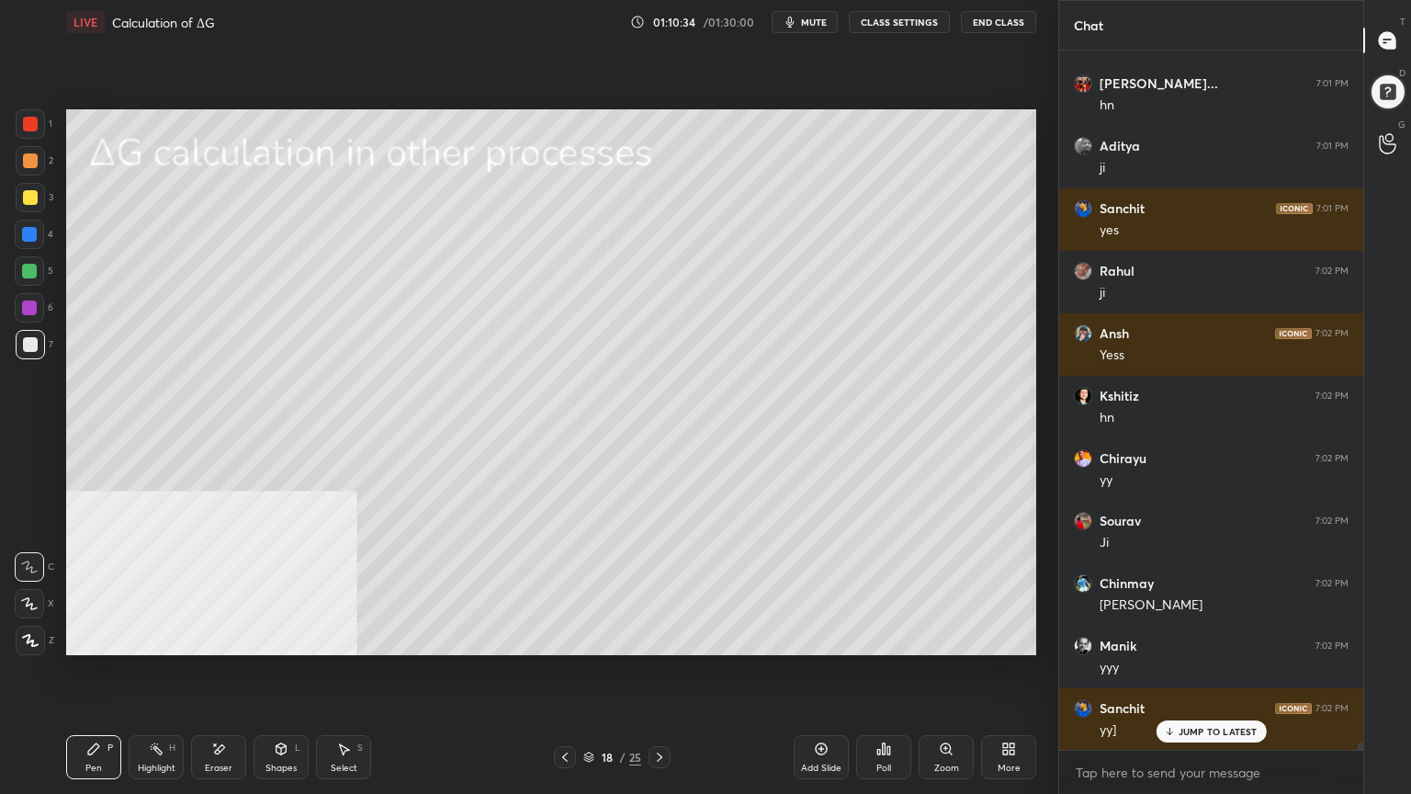
scroll to position [68667, 0]
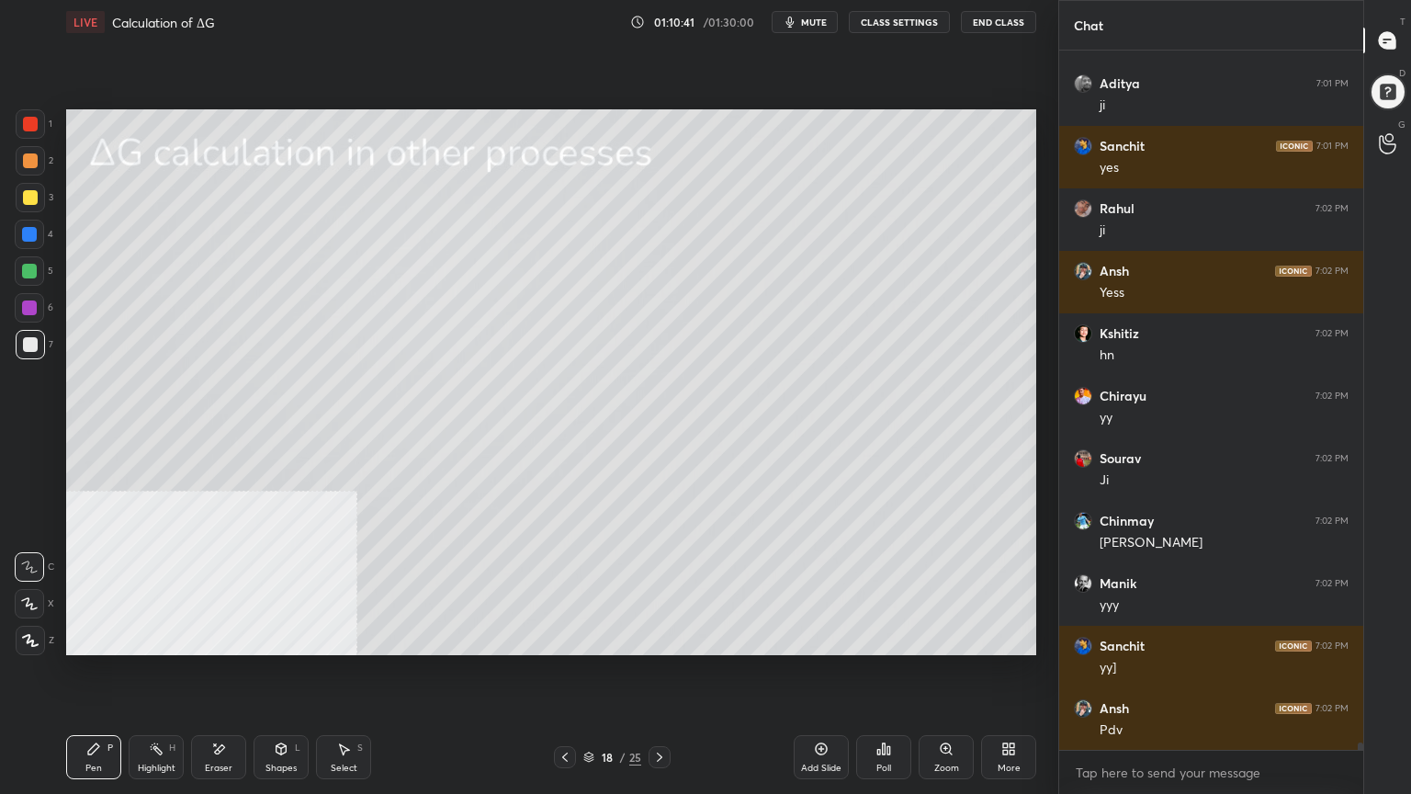
click at [25, 158] on div at bounding box center [30, 160] width 15 height 15
drag, startPoint x: 664, startPoint y: 761, endPoint x: 566, endPoint y: 674, distance: 130.9
click at [662, 638] on icon at bounding box center [659, 757] width 15 height 15
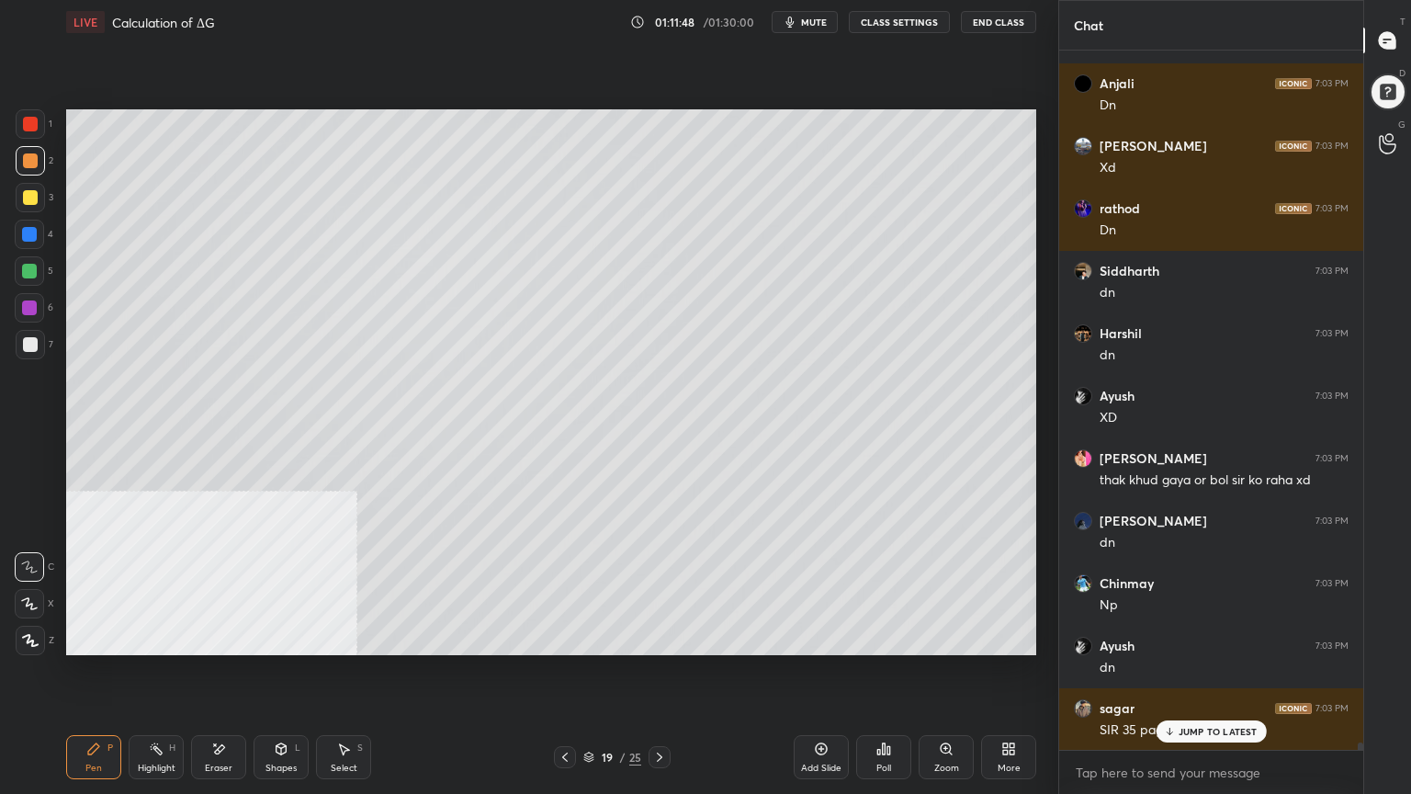
scroll to position [69792, 0]
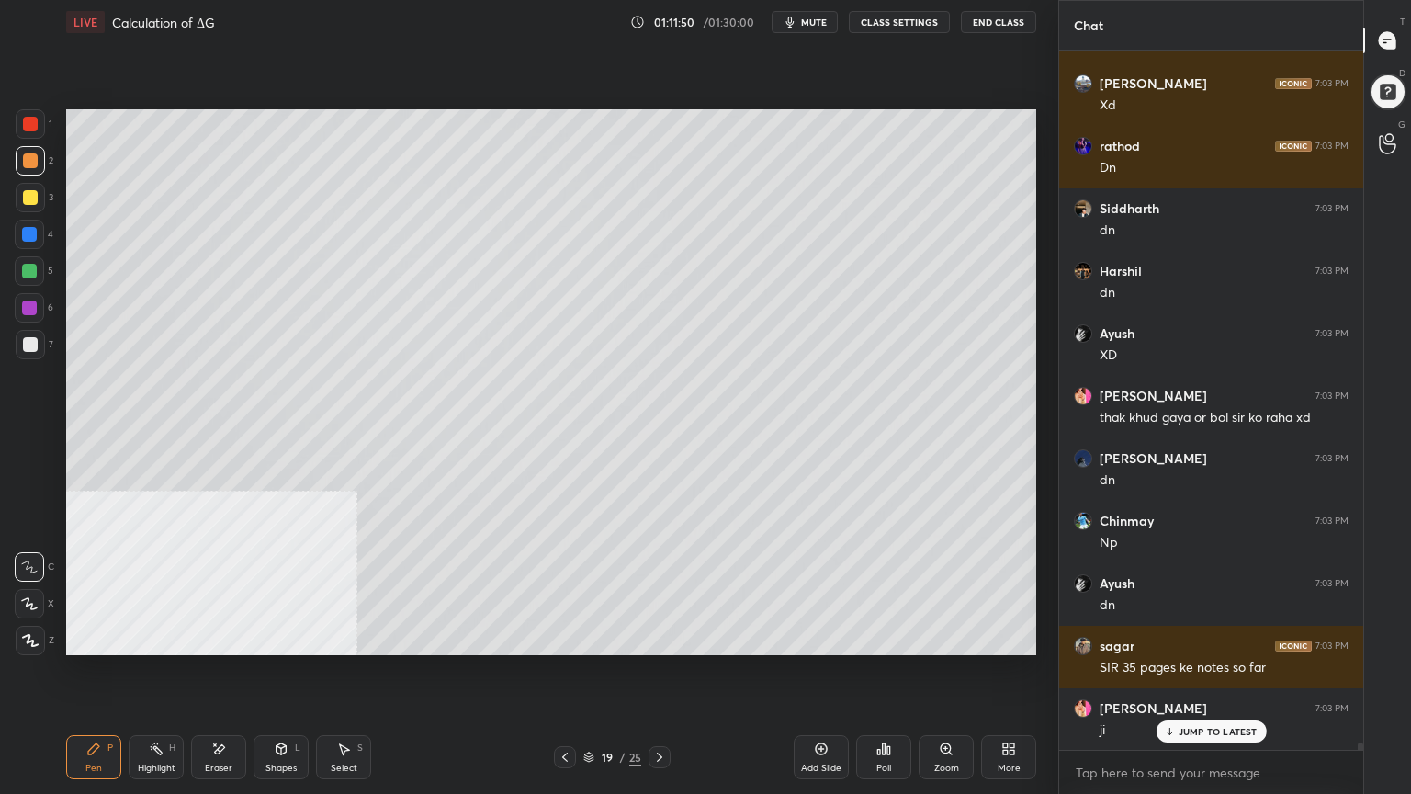
drag, startPoint x: 29, startPoint y: 262, endPoint x: 62, endPoint y: 237, distance: 40.6
click at [30, 262] on div at bounding box center [29, 270] width 29 height 29
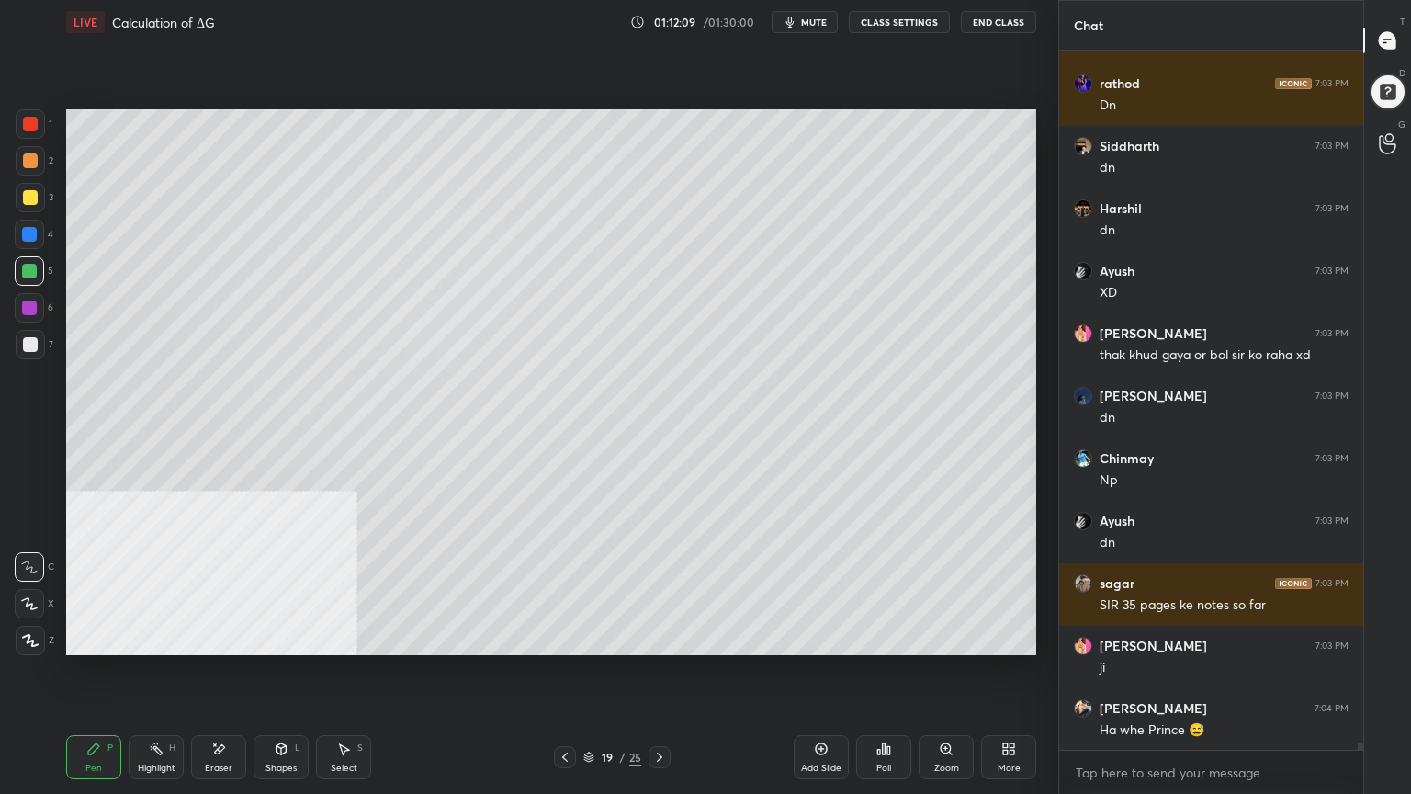
drag, startPoint x: 30, startPoint y: 338, endPoint x: 58, endPoint y: 321, distance: 32.6
click at [36, 338] on div at bounding box center [30, 344] width 15 height 15
click at [33, 271] on div at bounding box center [29, 271] width 15 height 15
click at [31, 342] on div at bounding box center [30, 344] width 15 height 15
click at [32, 278] on div at bounding box center [29, 270] width 29 height 29
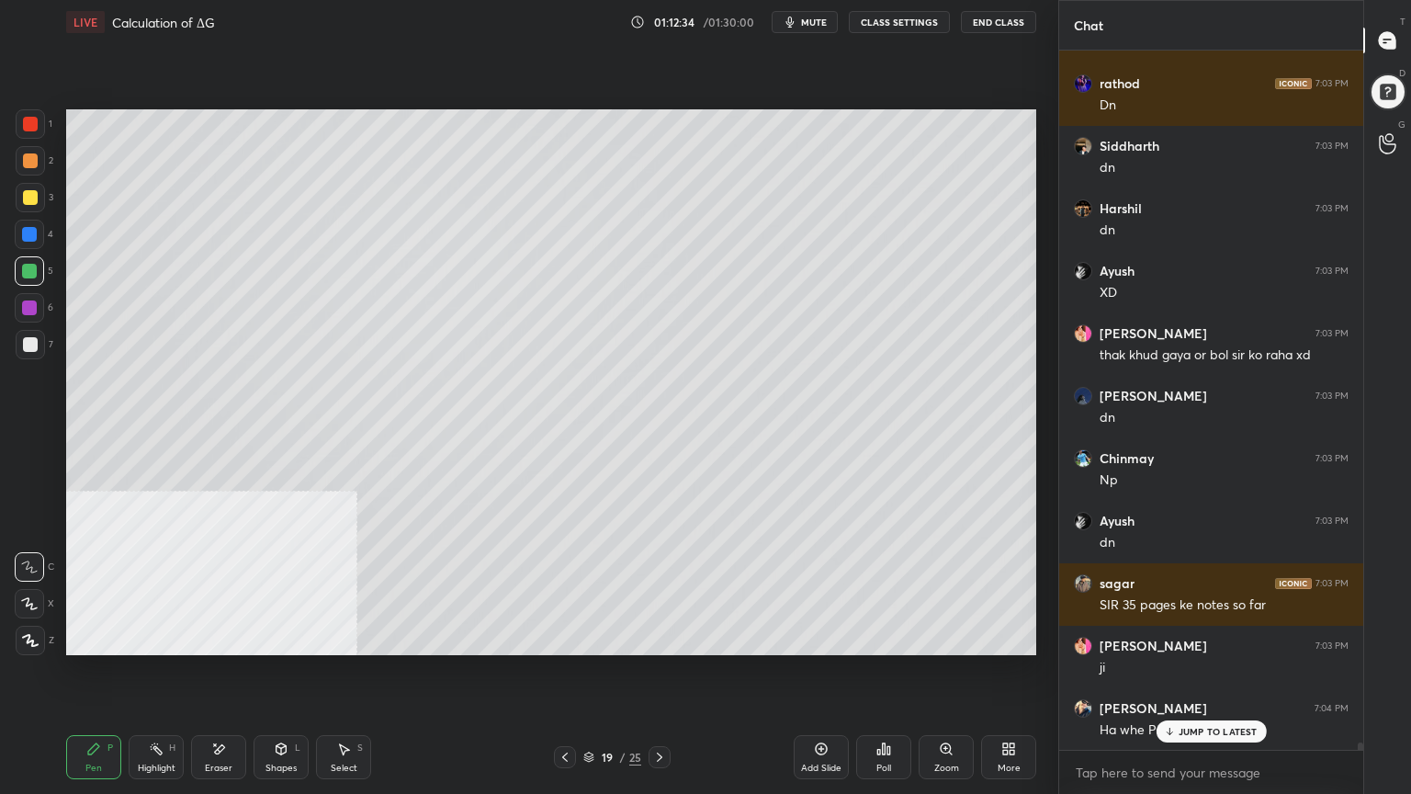
scroll to position [69917, 0]
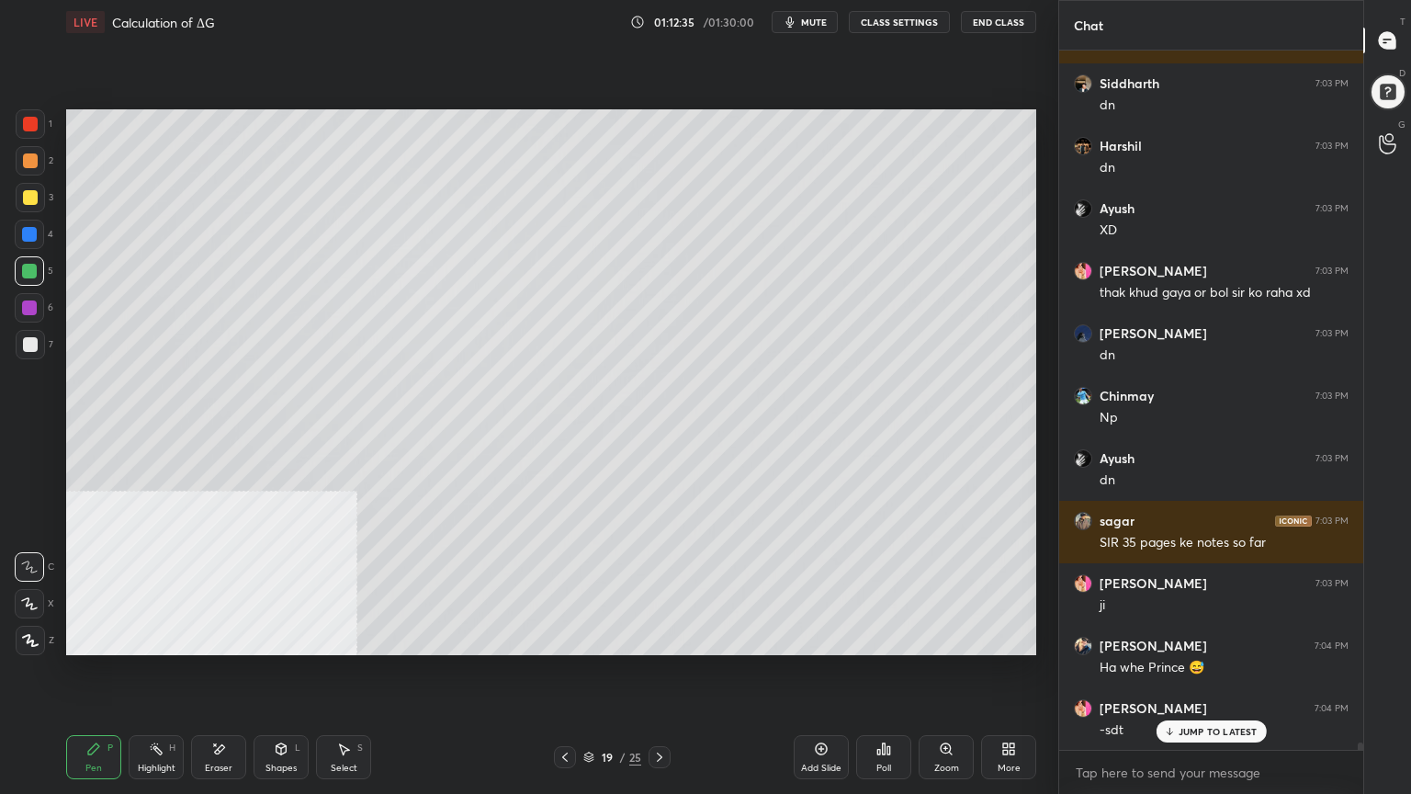
click at [26, 603] on icon at bounding box center [29, 603] width 17 height 13
drag, startPoint x: 221, startPoint y: 752, endPoint x: 353, endPoint y: 687, distance: 147.1
click at [220, 638] on icon at bounding box center [218, 749] width 15 height 16
click at [95, 638] on icon at bounding box center [93, 748] width 15 height 15
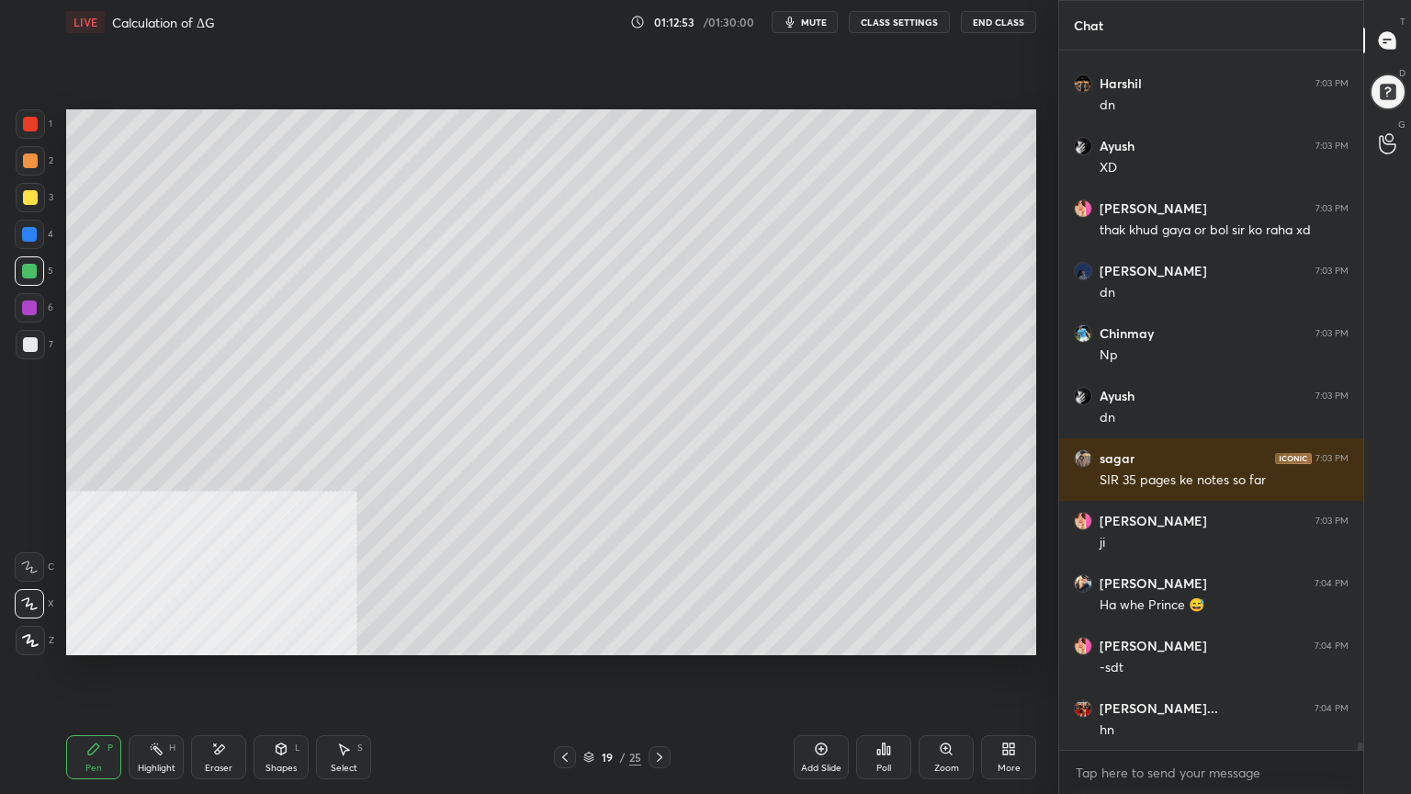
click at [283, 638] on div "Shapes" at bounding box center [281, 768] width 31 height 9
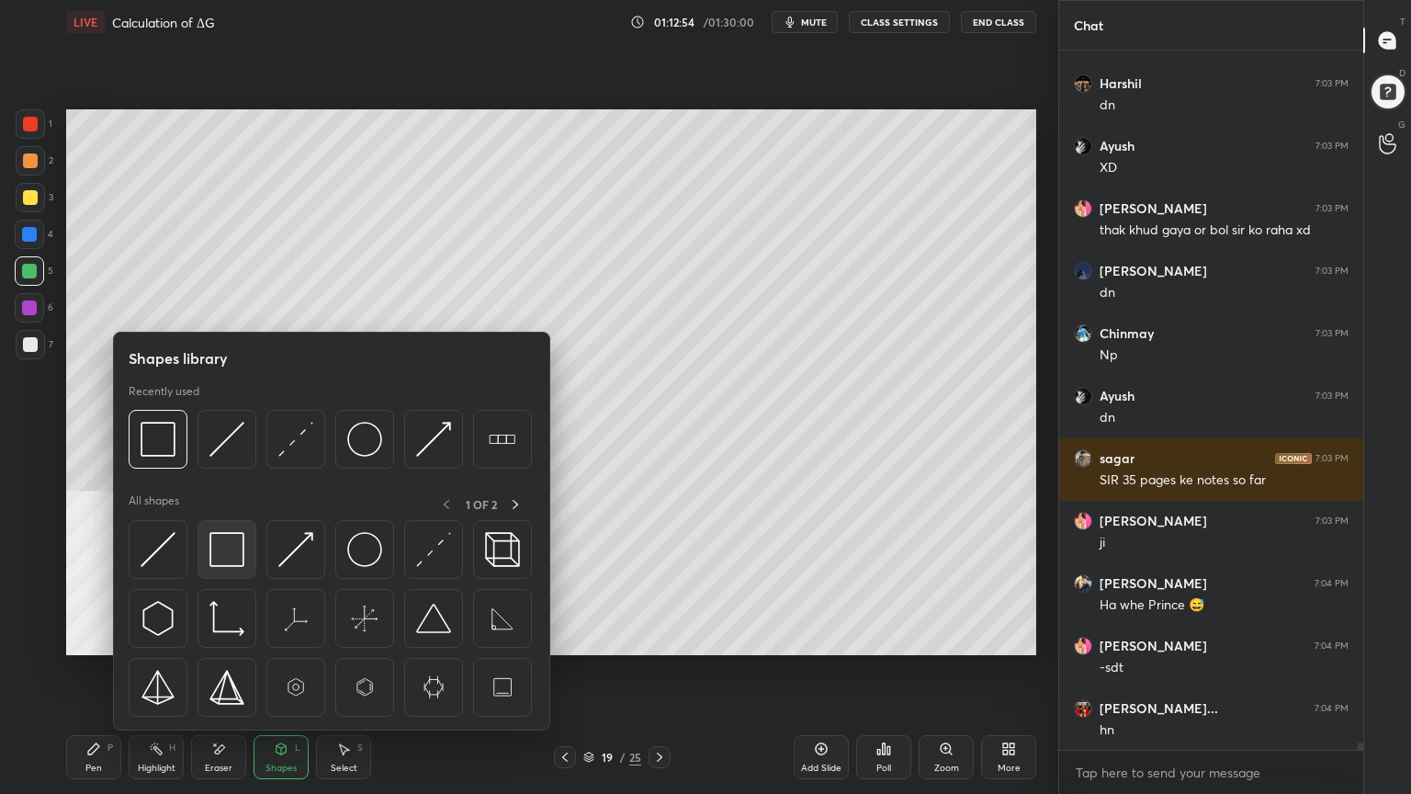
click at [232, 549] on img at bounding box center [226, 549] width 35 height 35
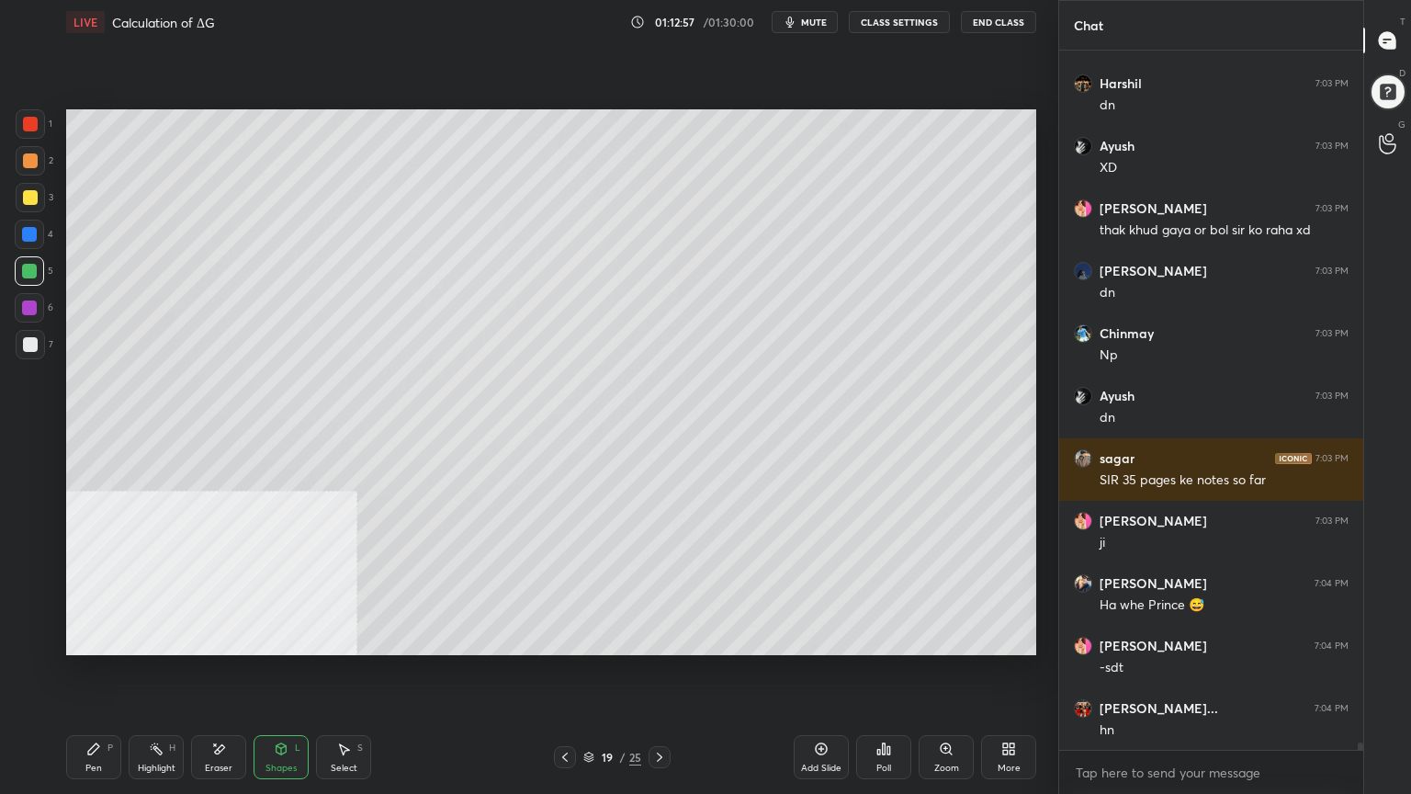
click at [350, 638] on div "Select S" at bounding box center [343, 757] width 55 height 44
drag, startPoint x: 209, startPoint y: 401, endPoint x: 262, endPoint y: 432, distance: 61.0
click at [262, 432] on div "0 ° Undo Copy Paste here Duplicate Duplicate to new slide Delete" at bounding box center [551, 382] width 970 height 546
drag, startPoint x: 253, startPoint y: 418, endPoint x: 281, endPoint y: 419, distance: 28.5
click at [281, 419] on div "0 ° Undo Copy Paste here Duplicate Duplicate to new slide Delete" at bounding box center [551, 382] width 970 height 546
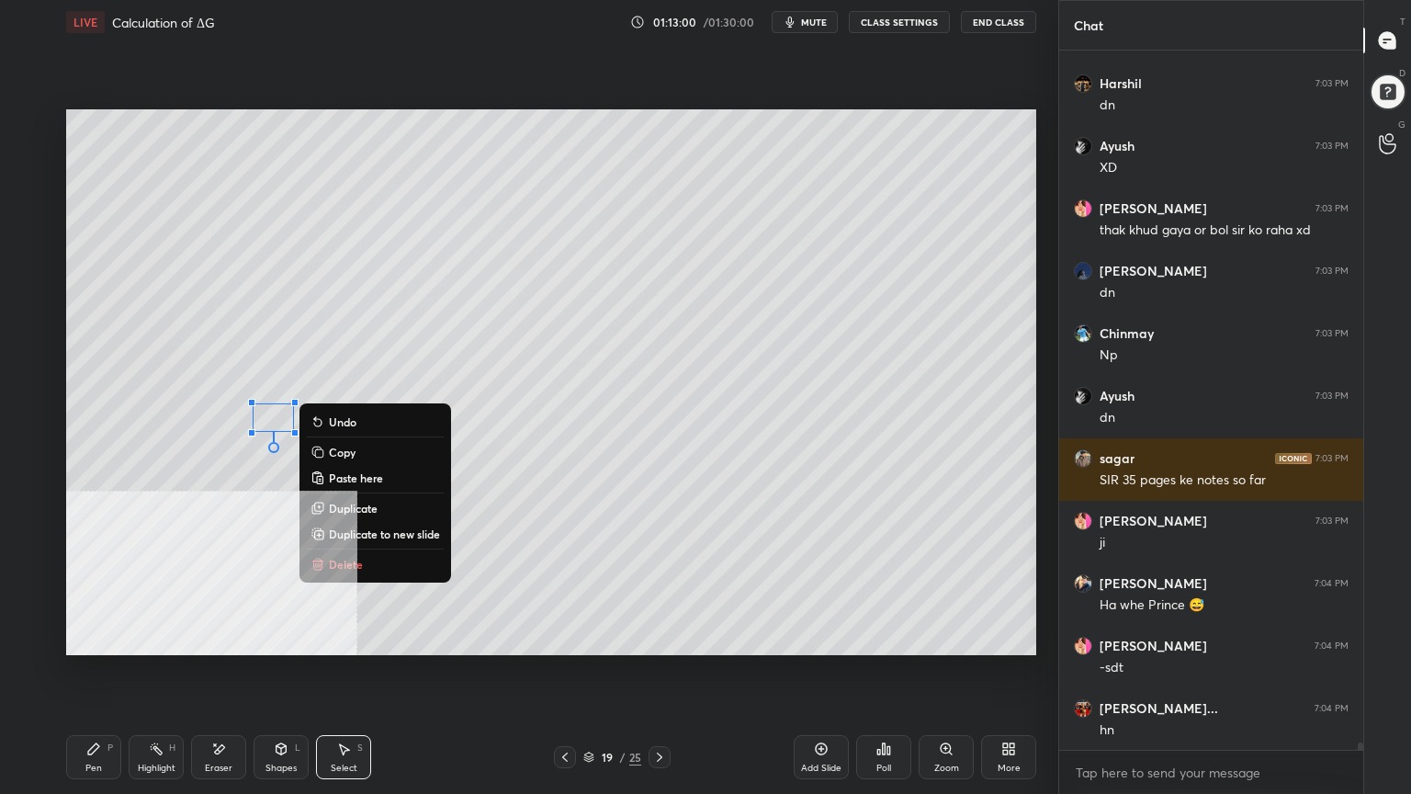
drag, startPoint x: 213, startPoint y: 620, endPoint x: 244, endPoint y: 674, distance: 62.6
click at [215, 621] on div "0 ° Undo Copy Paste here Duplicate Duplicate to new slide Delete" at bounding box center [551, 382] width 970 height 546
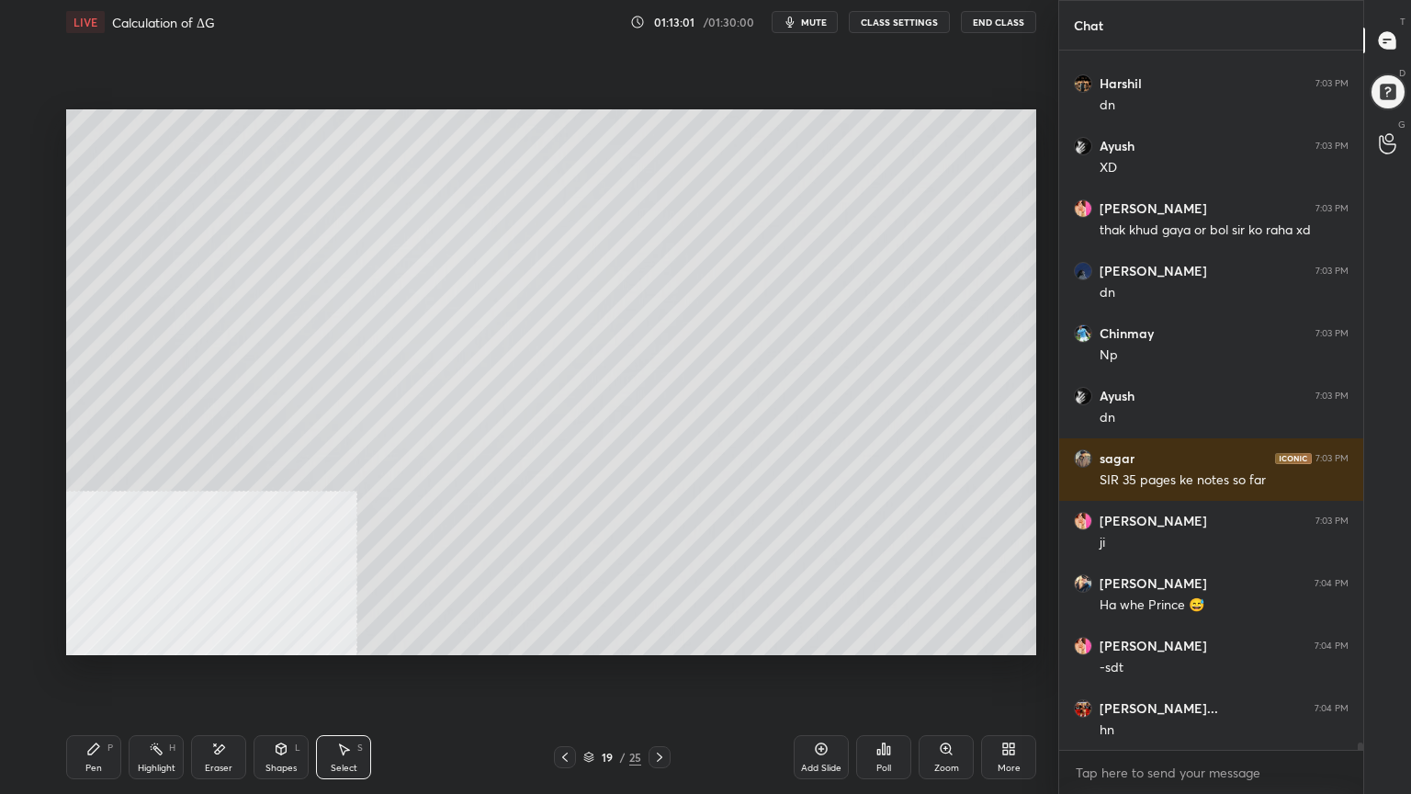
click at [284, 638] on icon at bounding box center [282, 748] width 10 height 11
drag, startPoint x: 351, startPoint y: 769, endPoint x: 334, endPoint y: 662, distance: 108.0
click at [350, 638] on div "Select" at bounding box center [344, 768] width 27 height 9
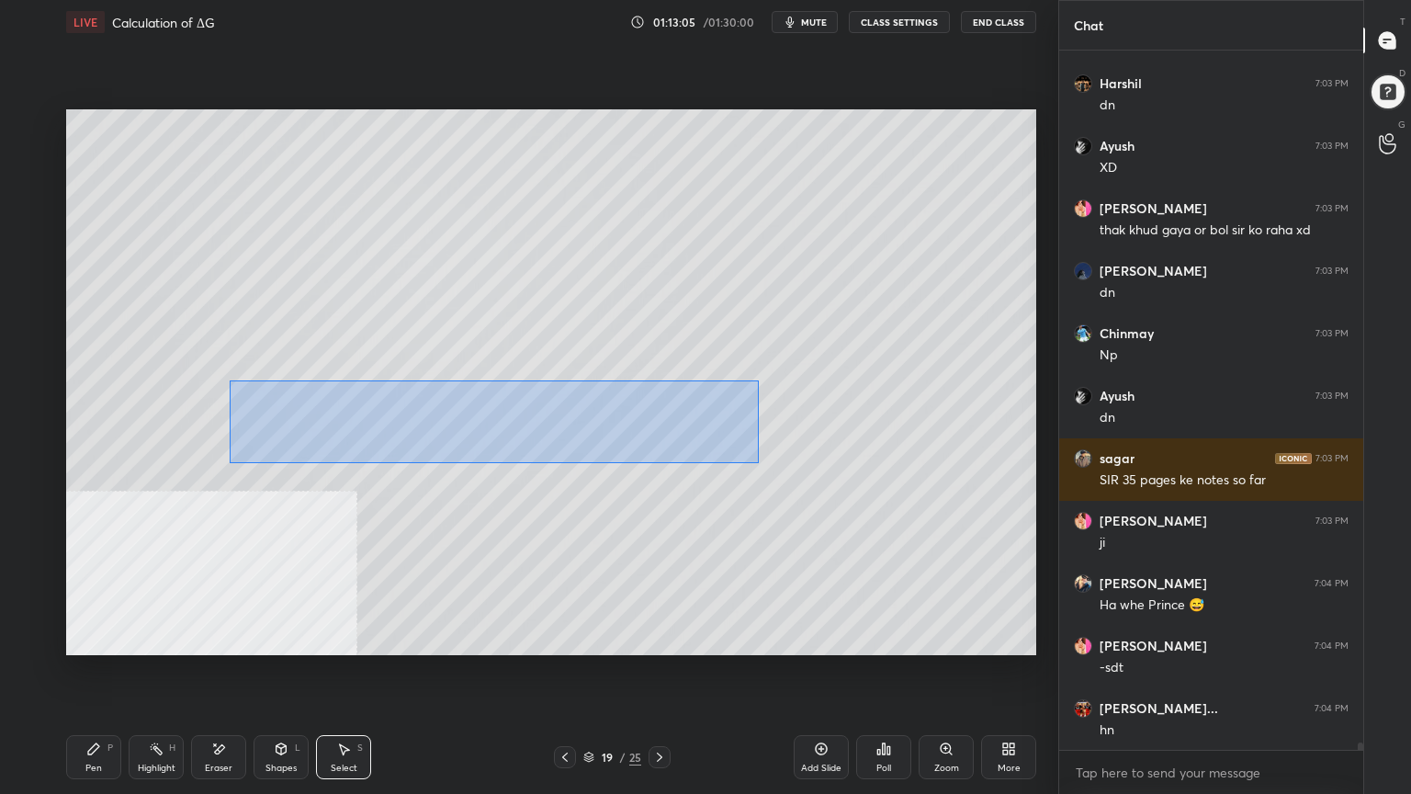
drag, startPoint x: 394, startPoint y: 406, endPoint x: 755, endPoint y: 462, distance: 365.4
click at [757, 462] on div "0 ° Undo Copy Paste here Duplicate Duplicate to new slide Delete" at bounding box center [551, 382] width 970 height 546
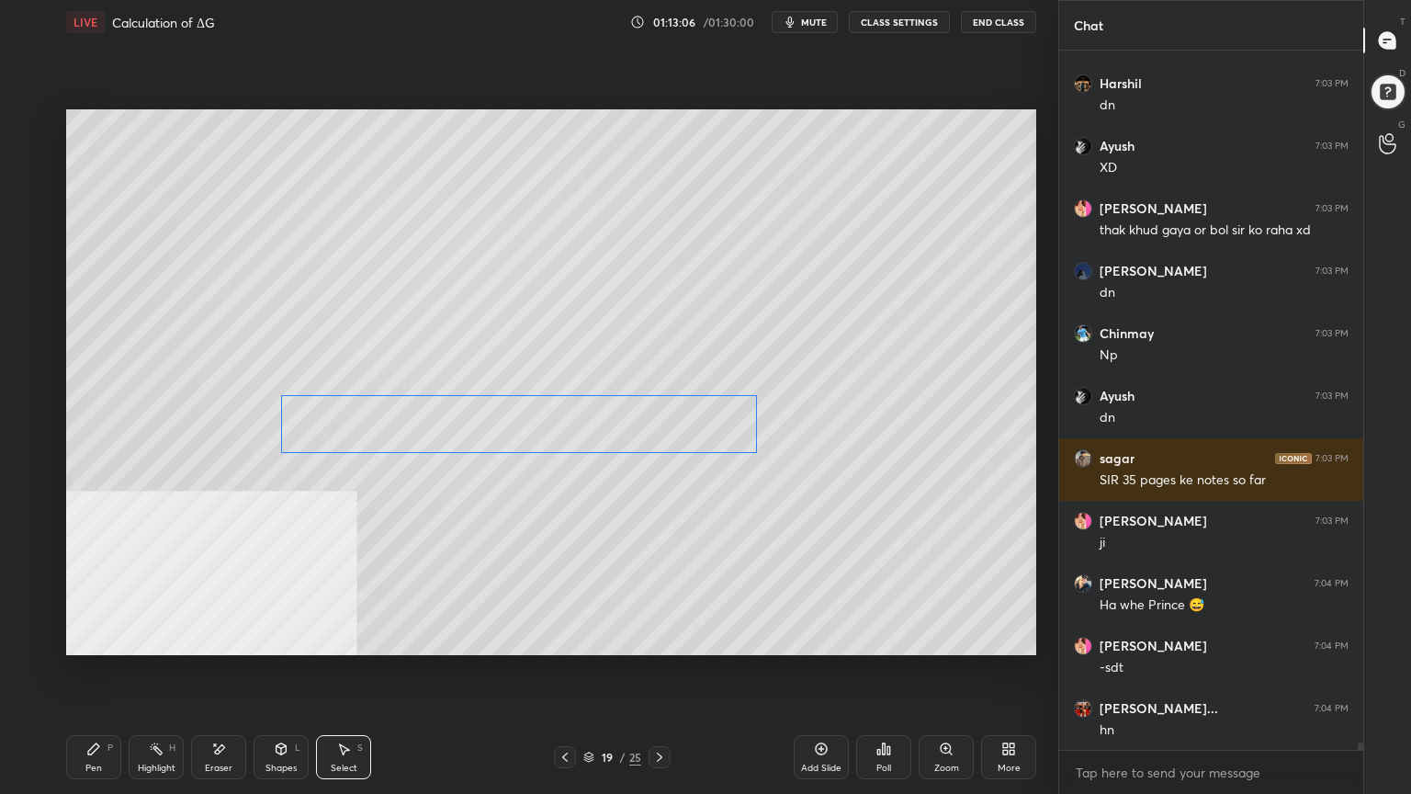
drag, startPoint x: 662, startPoint y: 436, endPoint x: 683, endPoint y: 437, distance: 21.2
click at [683, 437] on div "0 ° Undo Copy Paste here Duplicate Duplicate to new slide Delete" at bounding box center [551, 382] width 970 height 546
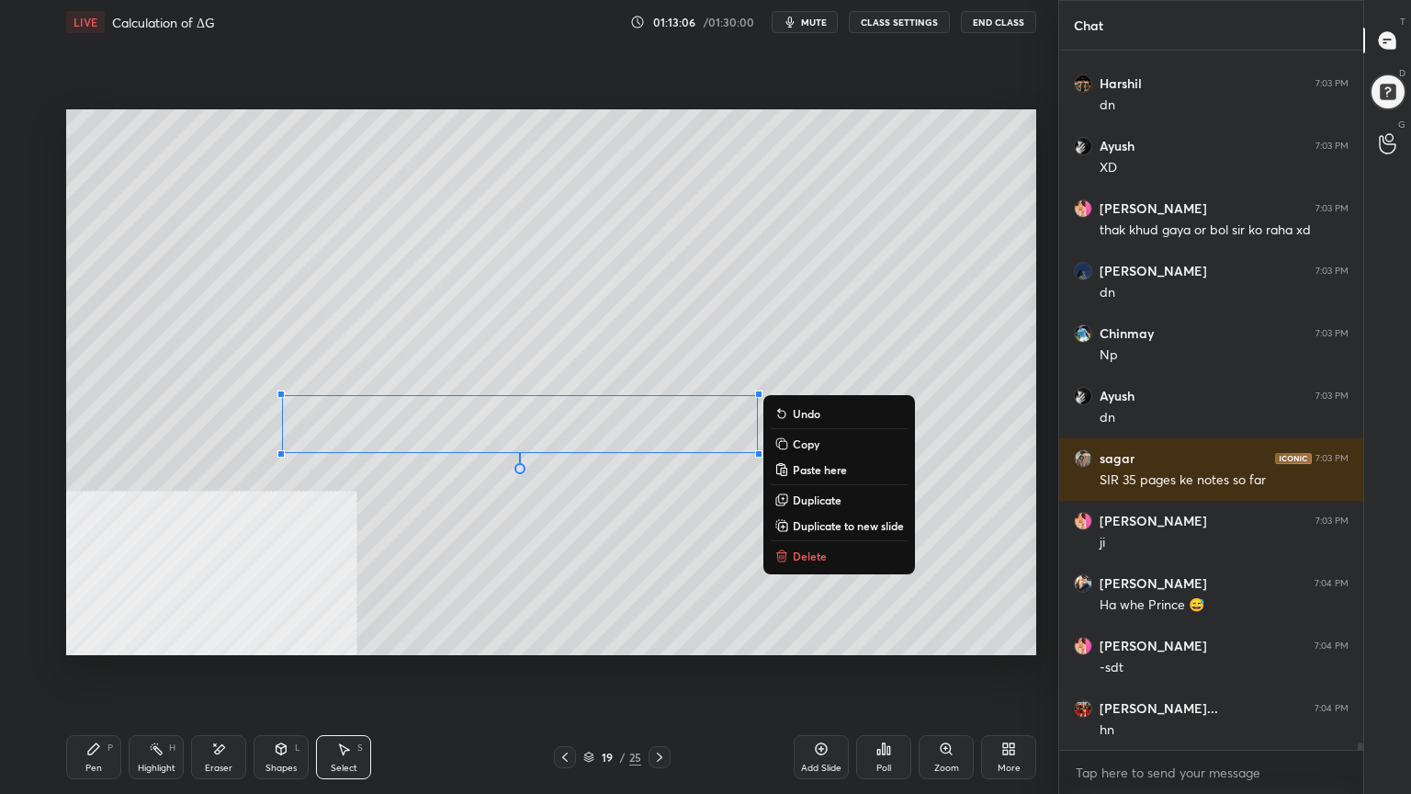
drag, startPoint x: 513, startPoint y: 597, endPoint x: 512, endPoint y: 606, distance: 9.2
click at [512, 599] on div "0 ° Undo Copy Paste here Duplicate Duplicate to new slide Delete" at bounding box center [551, 382] width 970 height 546
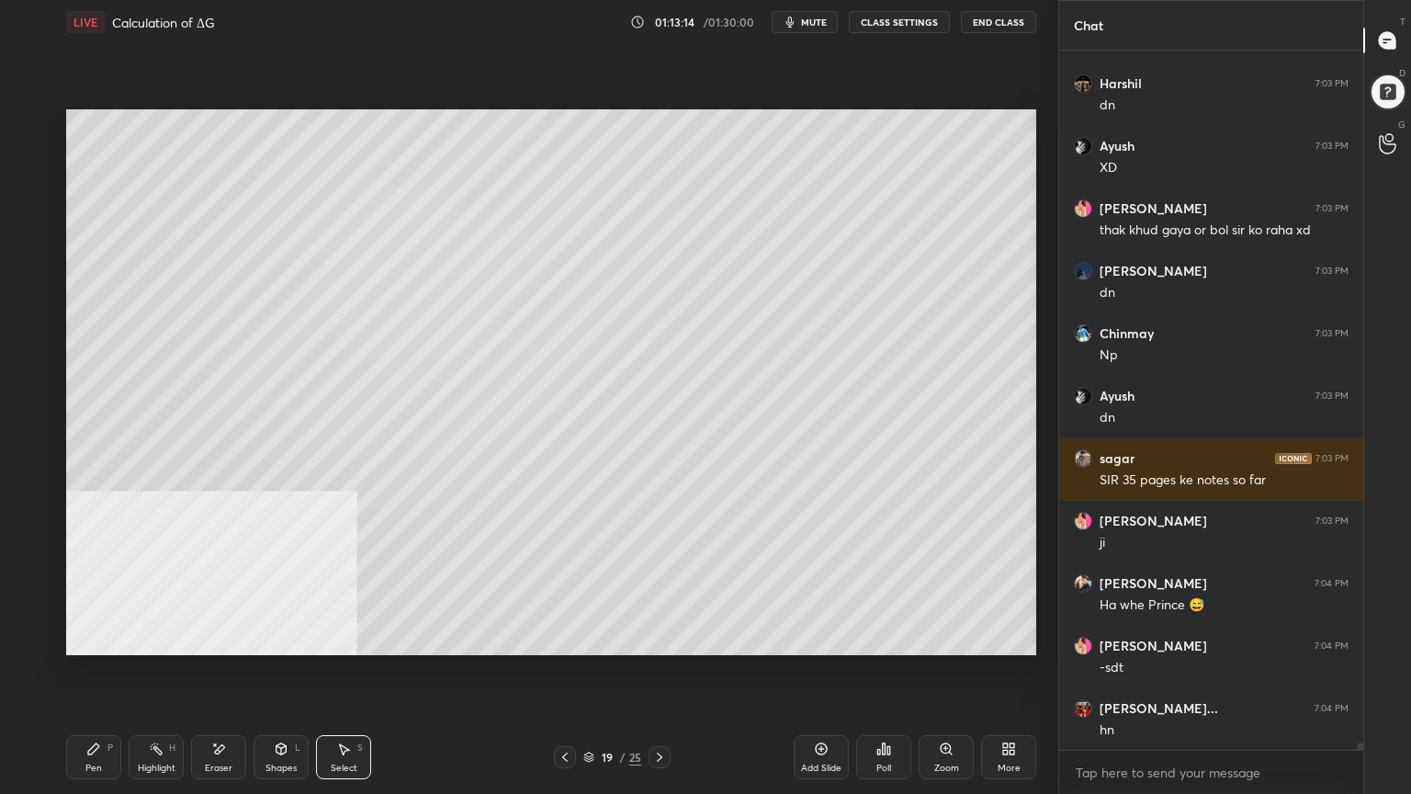
click at [107, 638] on div "Pen P" at bounding box center [93, 757] width 55 height 44
click at [26, 356] on div at bounding box center [30, 344] width 29 height 29
click at [30, 569] on icon at bounding box center [29, 566] width 17 height 13
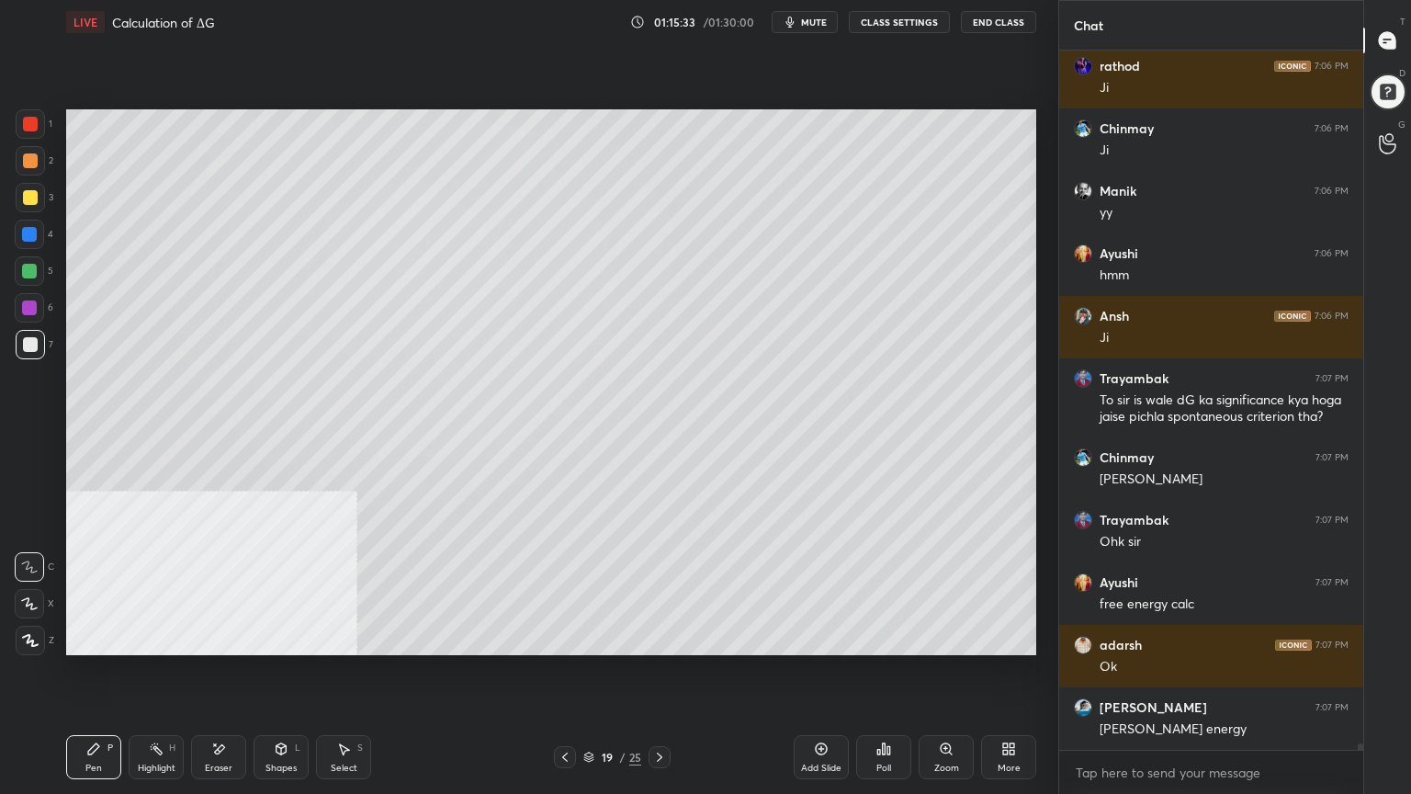
scroll to position [71371, 0]
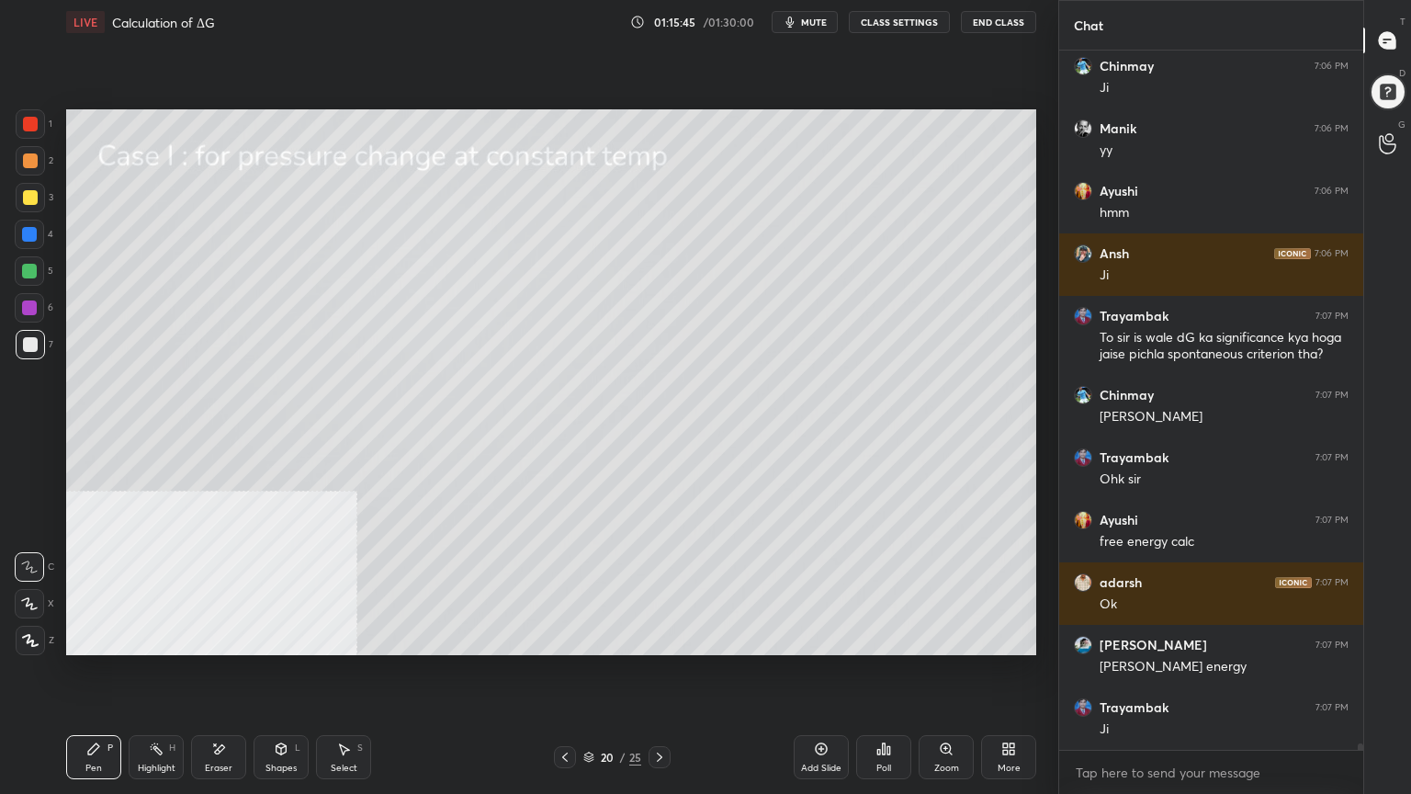
click at [283, 638] on div "Shapes L" at bounding box center [281, 757] width 55 height 44
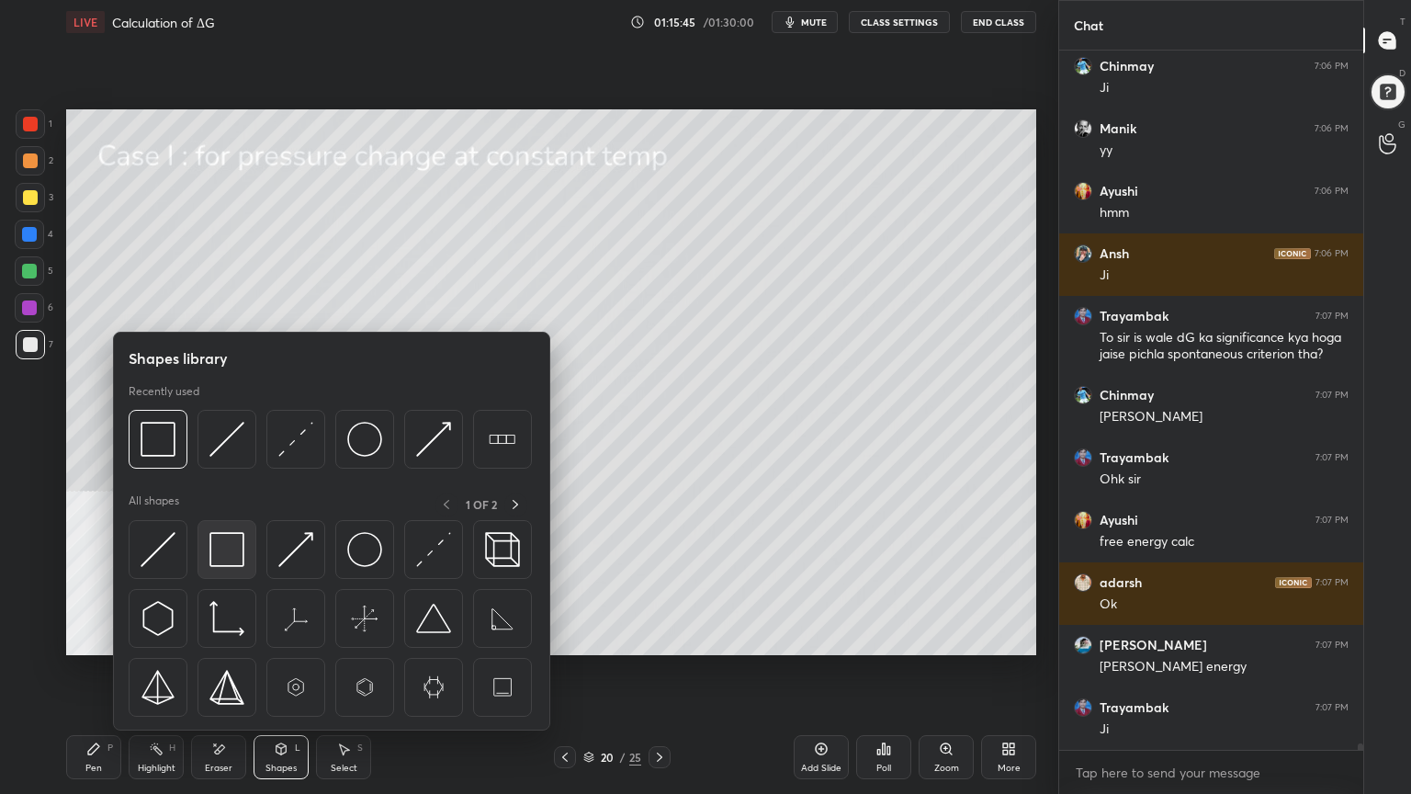
click at [221, 554] on img at bounding box center [226, 549] width 35 height 35
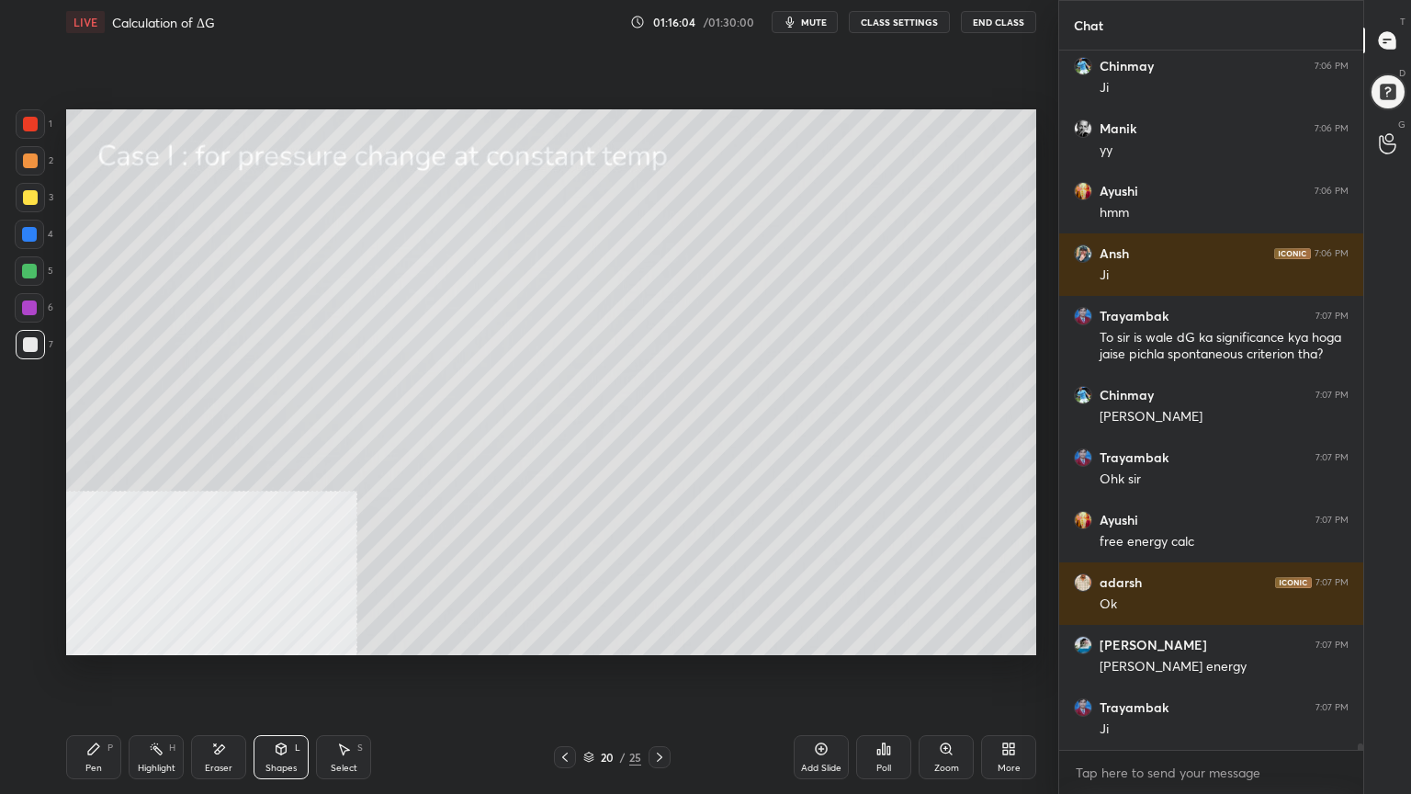
drag, startPoint x: 107, startPoint y: 753, endPoint x: 107, endPoint y: 741, distance: 12.9
click at [106, 638] on div "Pen P" at bounding box center [93, 757] width 55 height 44
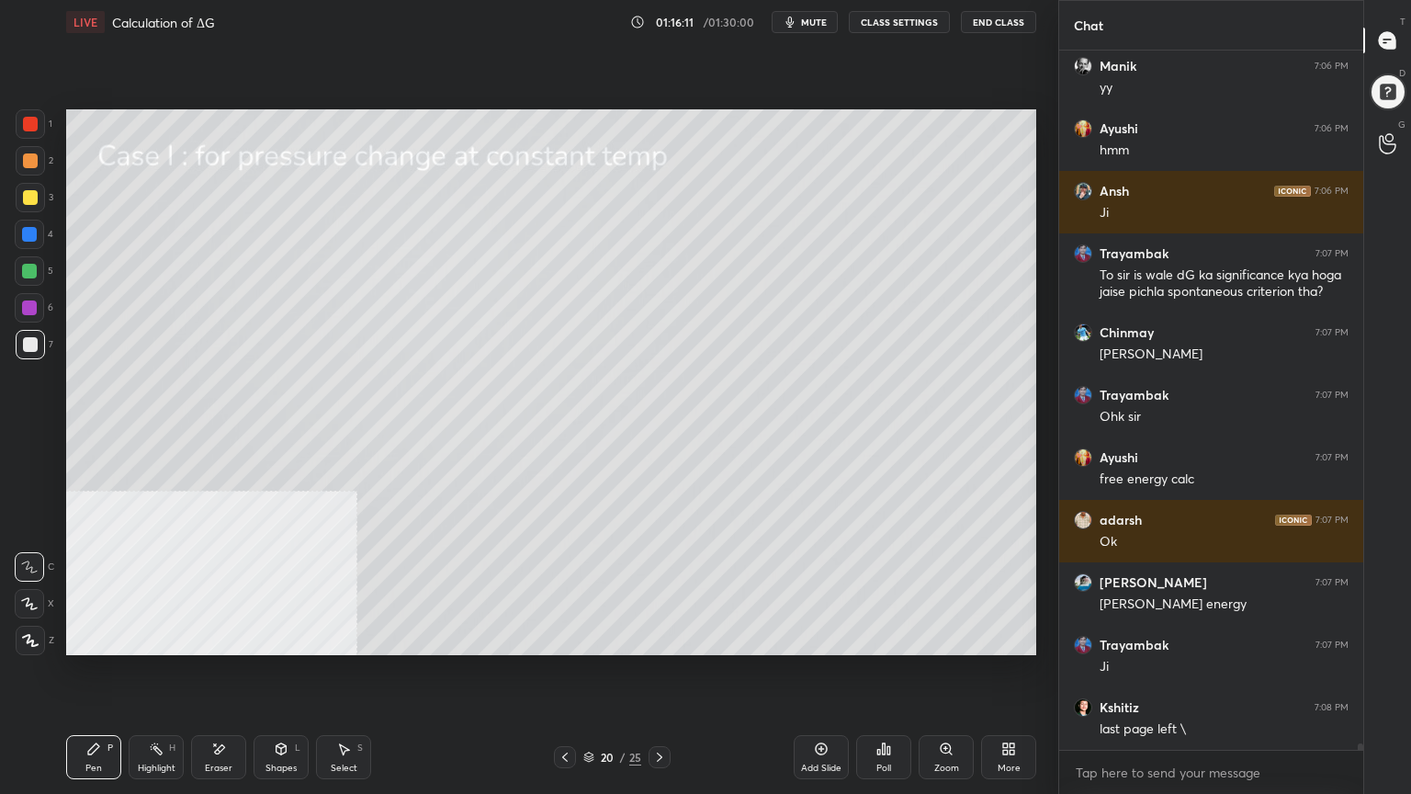
scroll to position [71496, 0]
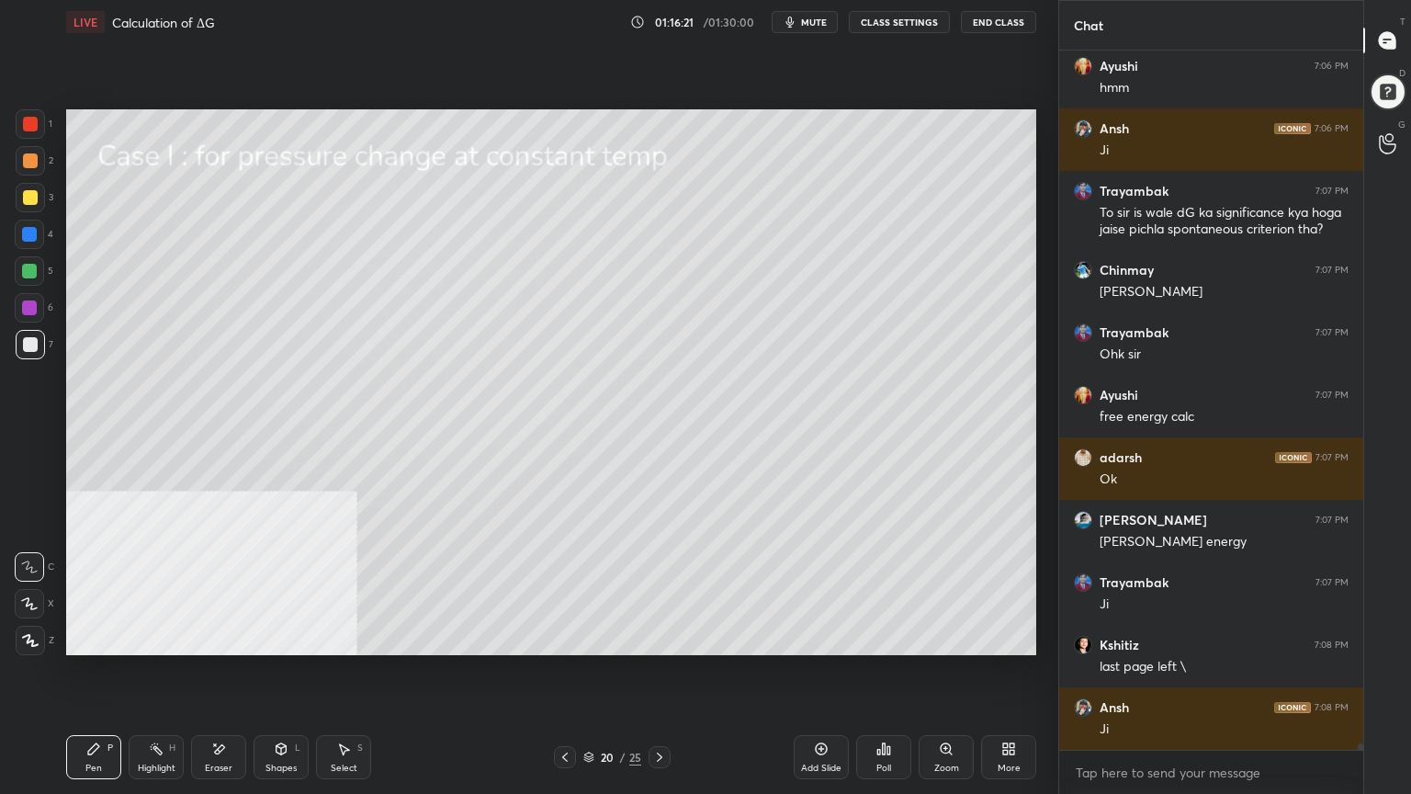
click at [29, 162] on div at bounding box center [30, 160] width 15 height 15
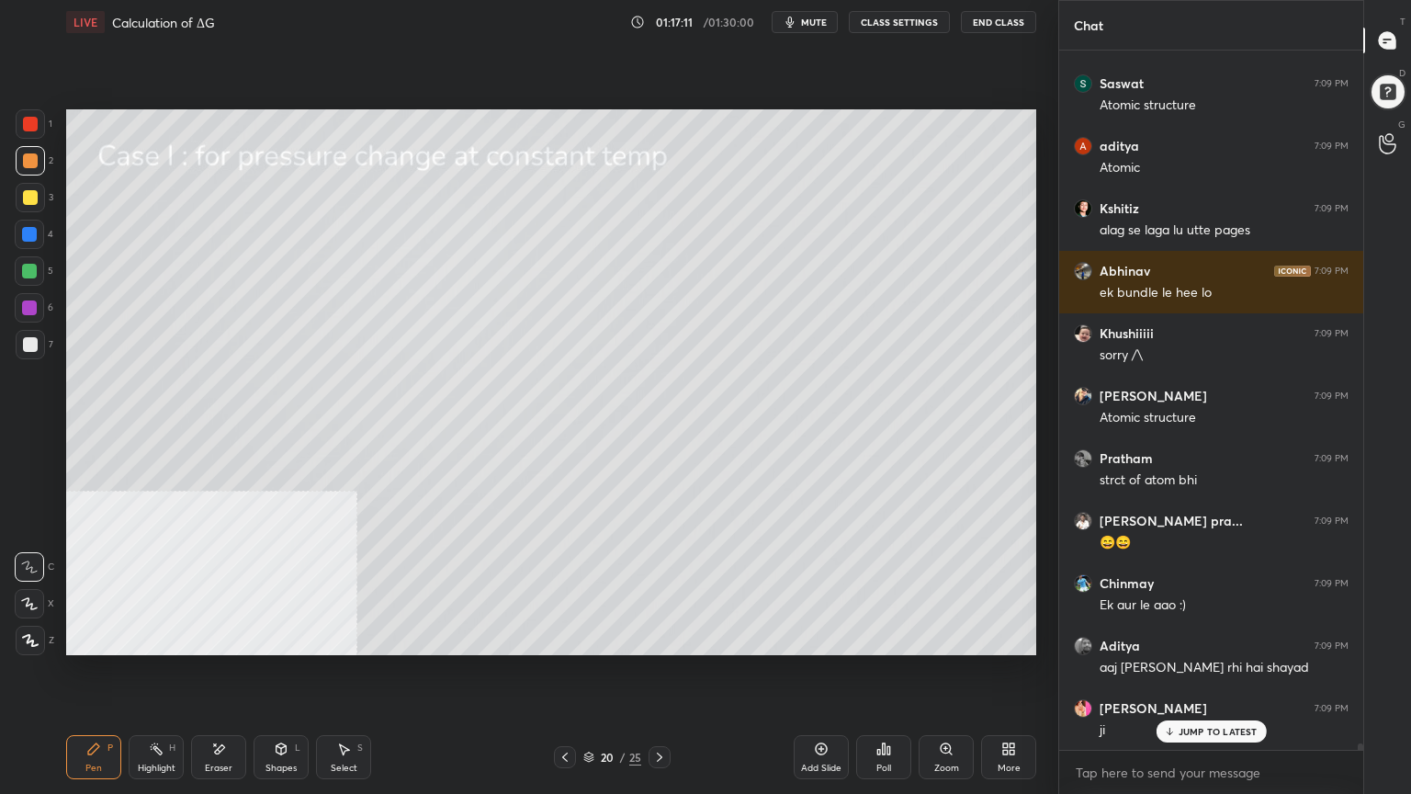
scroll to position [73511, 0]
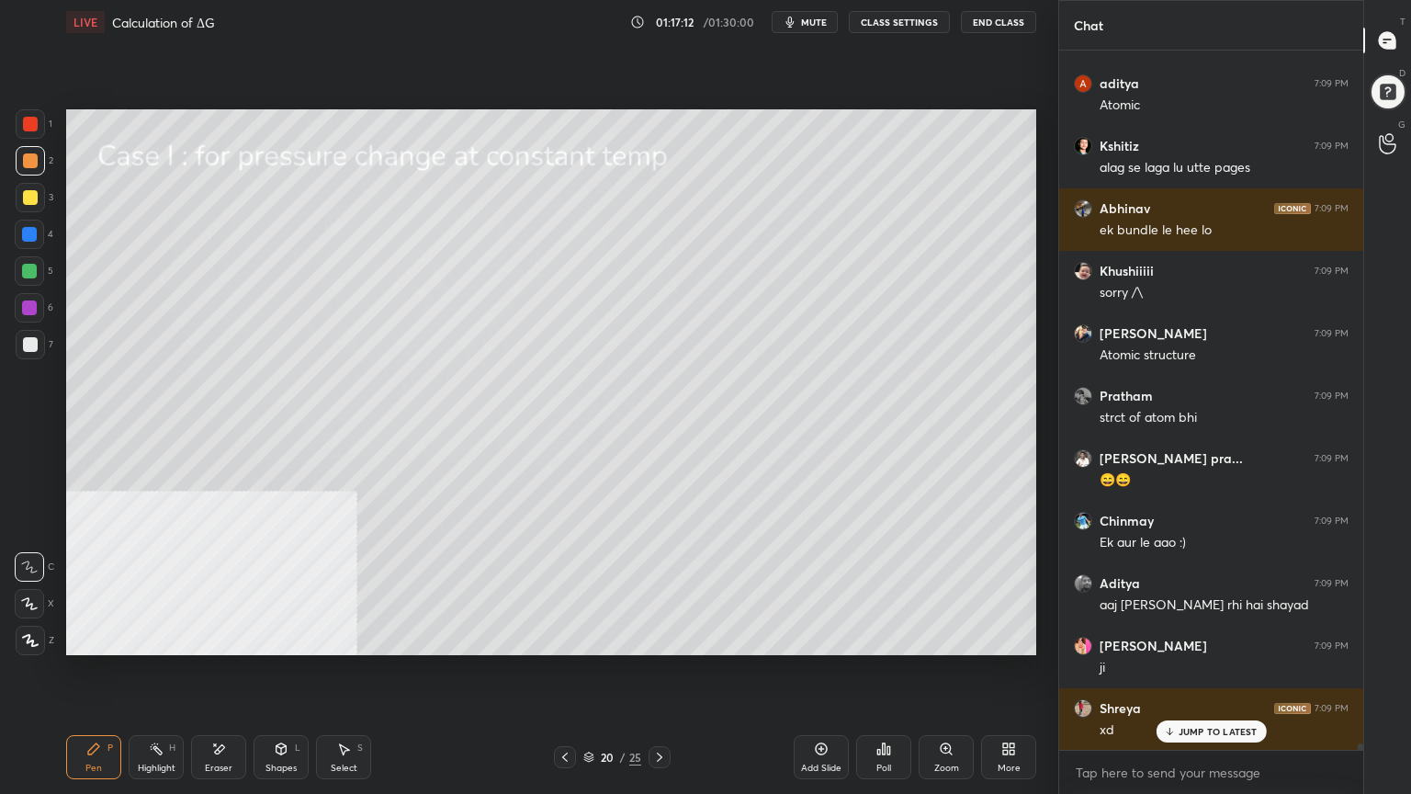
drag, startPoint x: 355, startPoint y: 761, endPoint x: 355, endPoint y: 742, distance: 18.4
click at [354, 638] on div "Select S" at bounding box center [343, 757] width 55 height 44
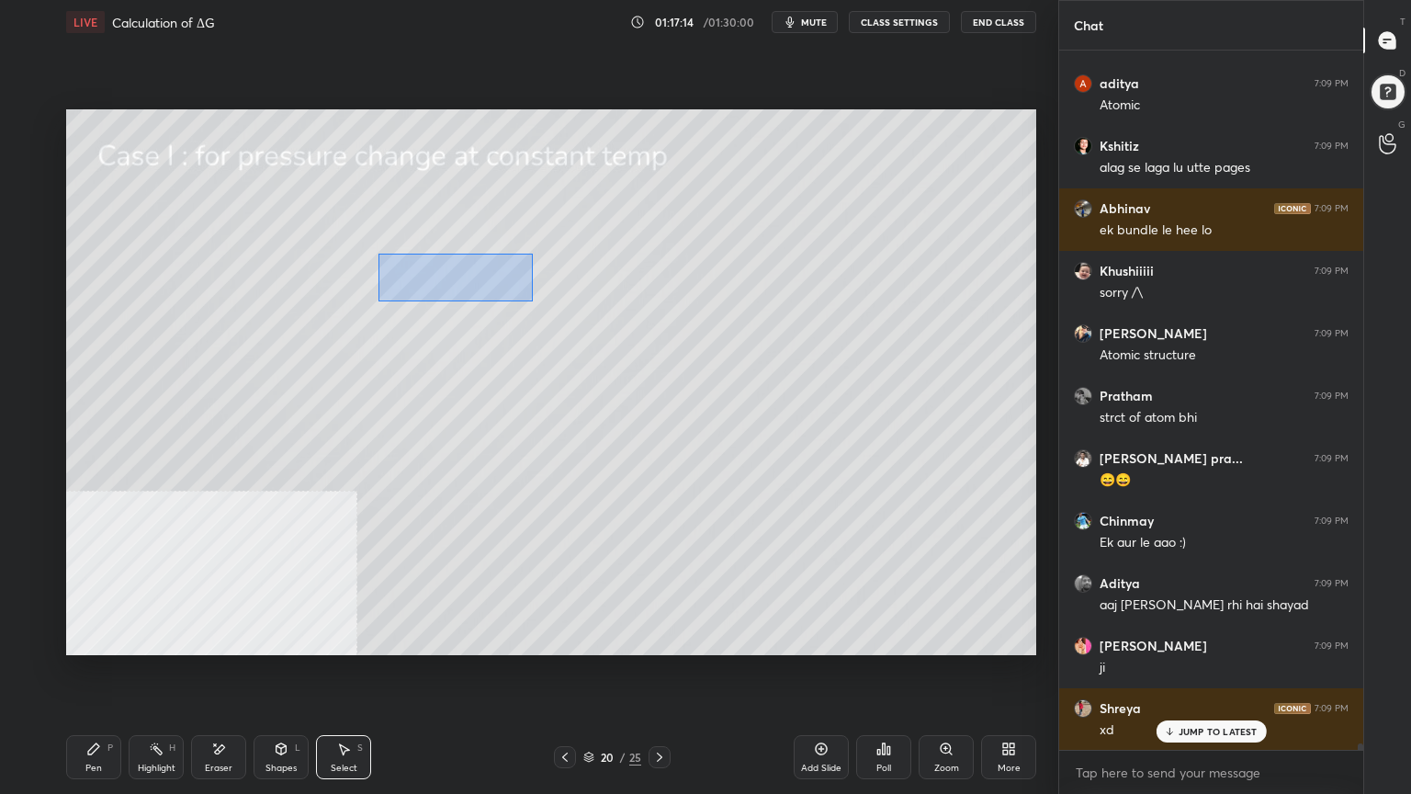
scroll to position [73573, 0]
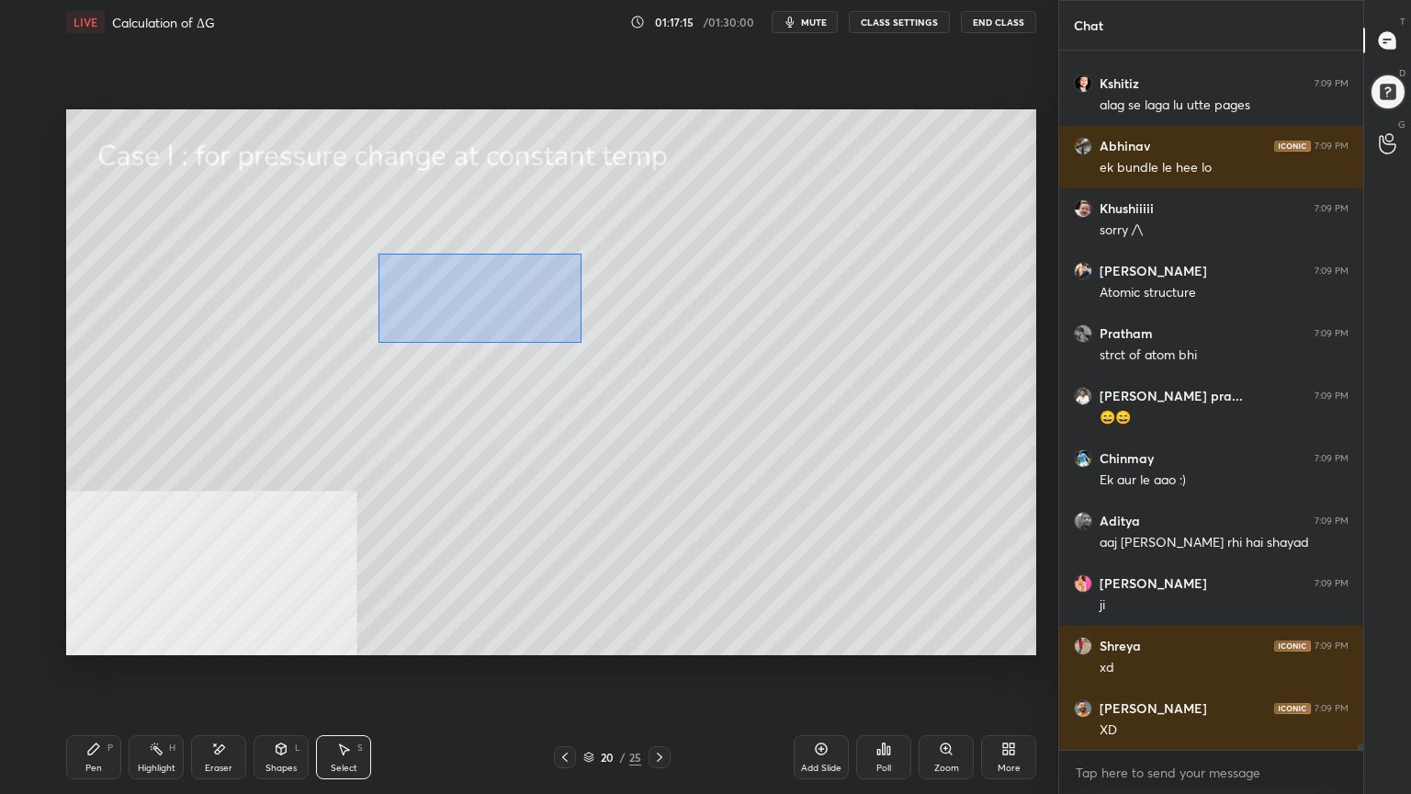
drag, startPoint x: 432, startPoint y: 277, endPoint x: 548, endPoint y: 328, distance: 126.7
click at [581, 342] on div "0 ° Undo Copy Paste here Duplicate Duplicate to new slide Delete" at bounding box center [551, 382] width 970 height 546
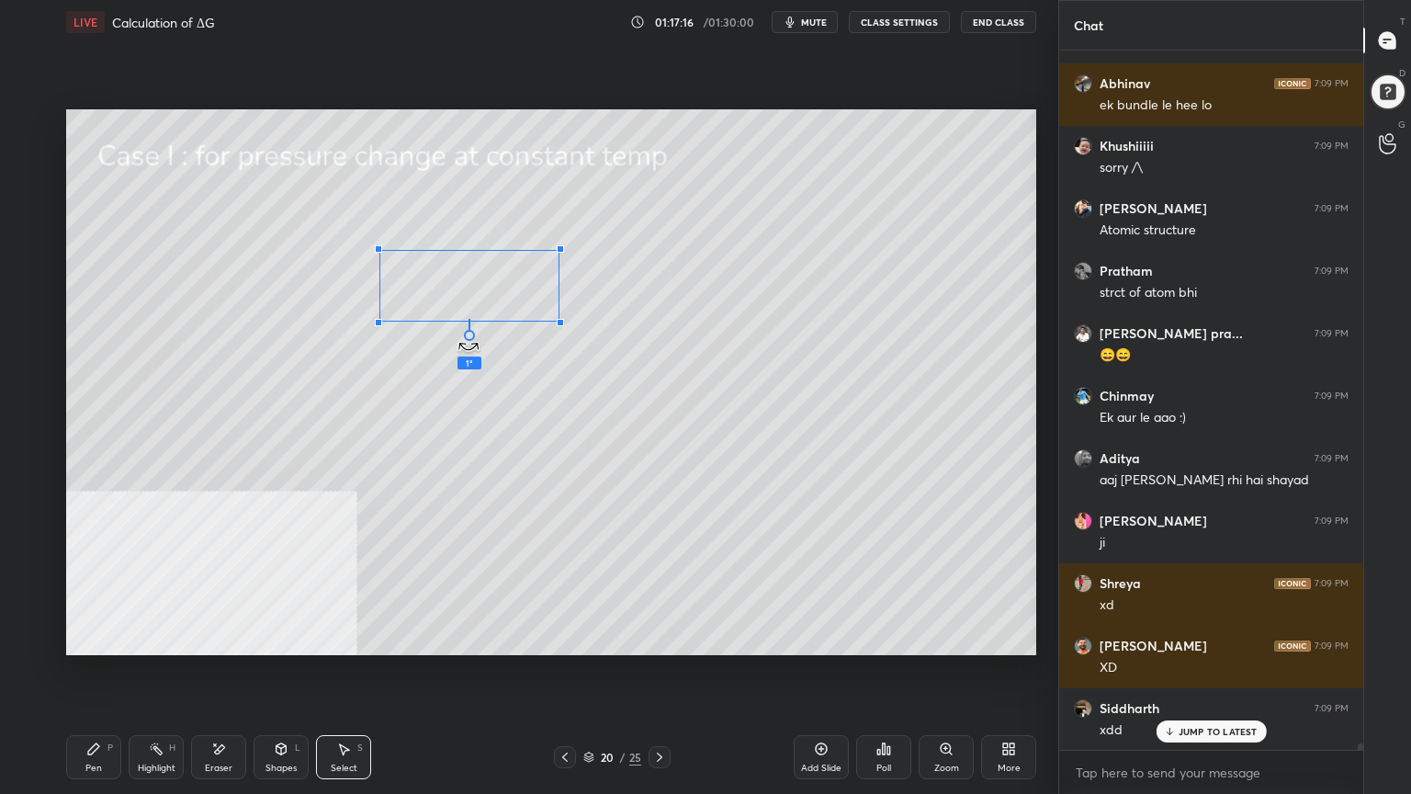
scroll to position [73886, 0]
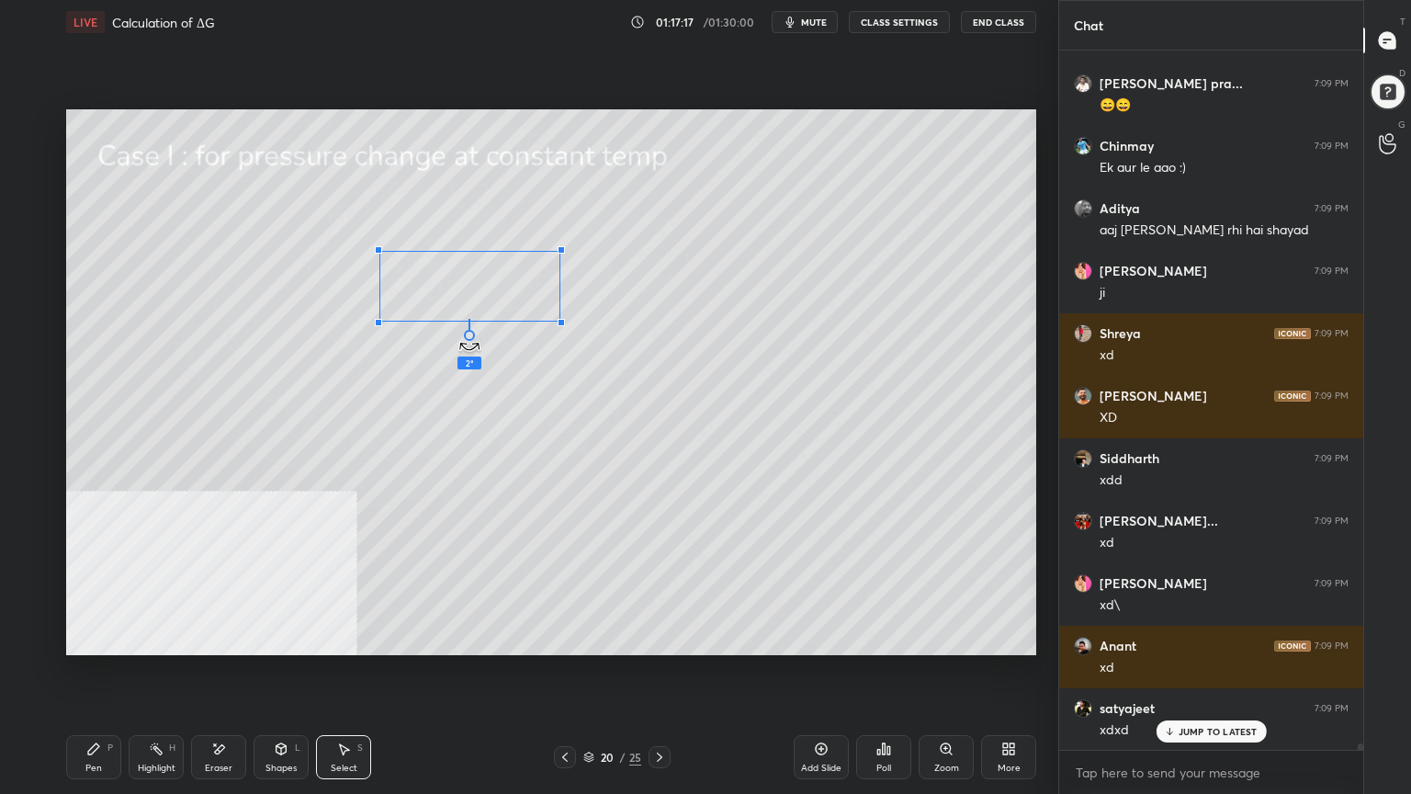
click at [471, 341] on div "2 ° Undo Copy Paste here Duplicate Duplicate to new slide Delete" at bounding box center [551, 382] width 970 height 546
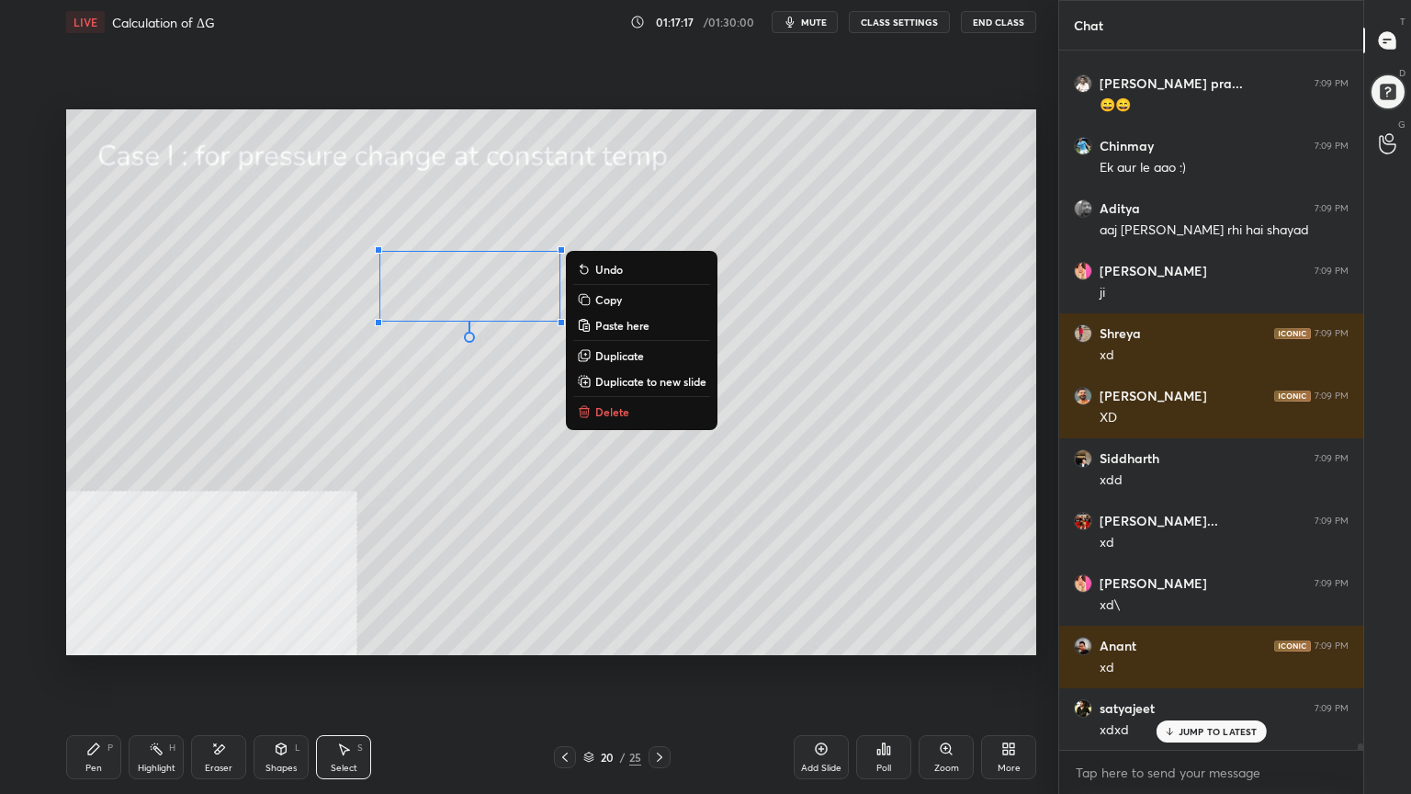
click at [409, 379] on div "0 ° Undo Copy Paste here Duplicate Duplicate to new slide Delete" at bounding box center [551, 382] width 970 height 546
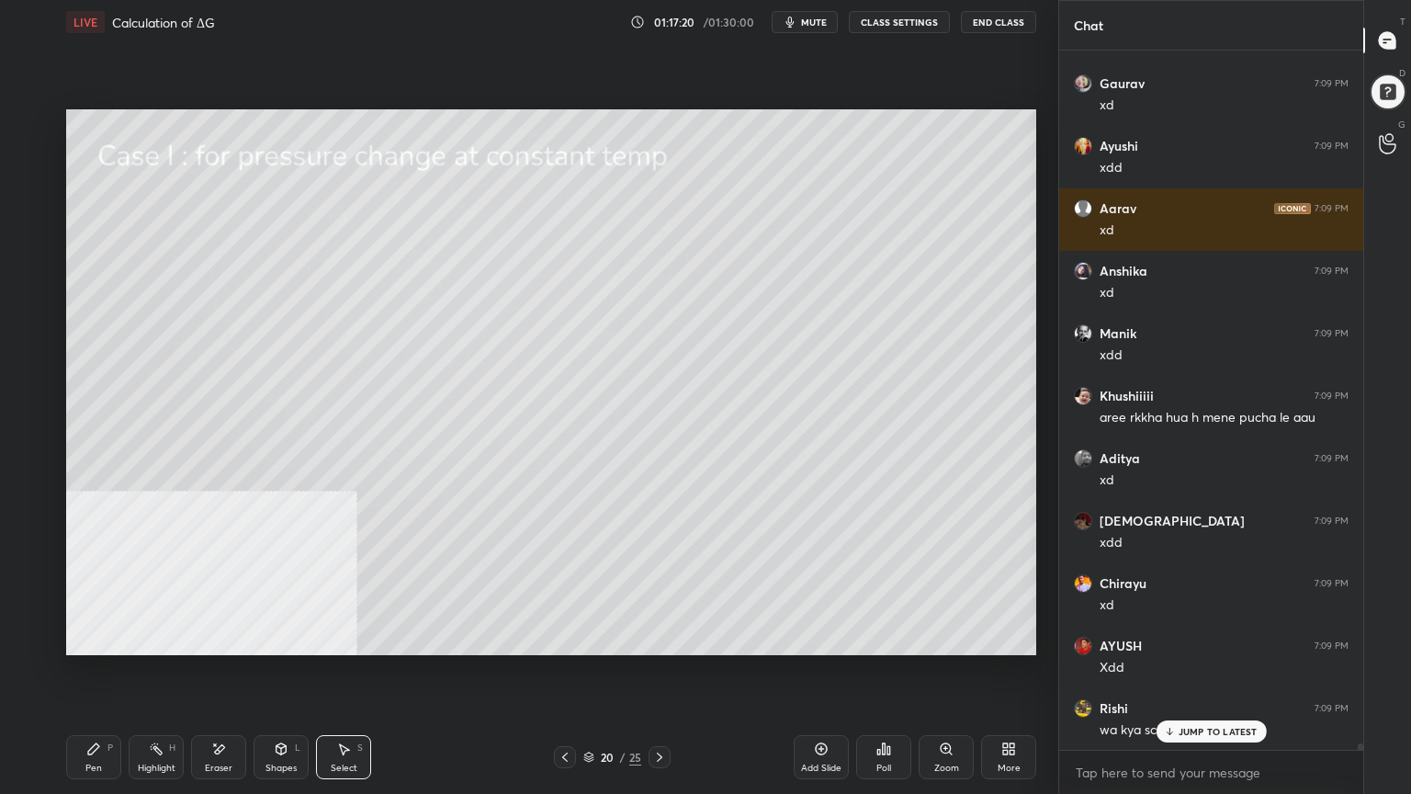
scroll to position [74636, 0]
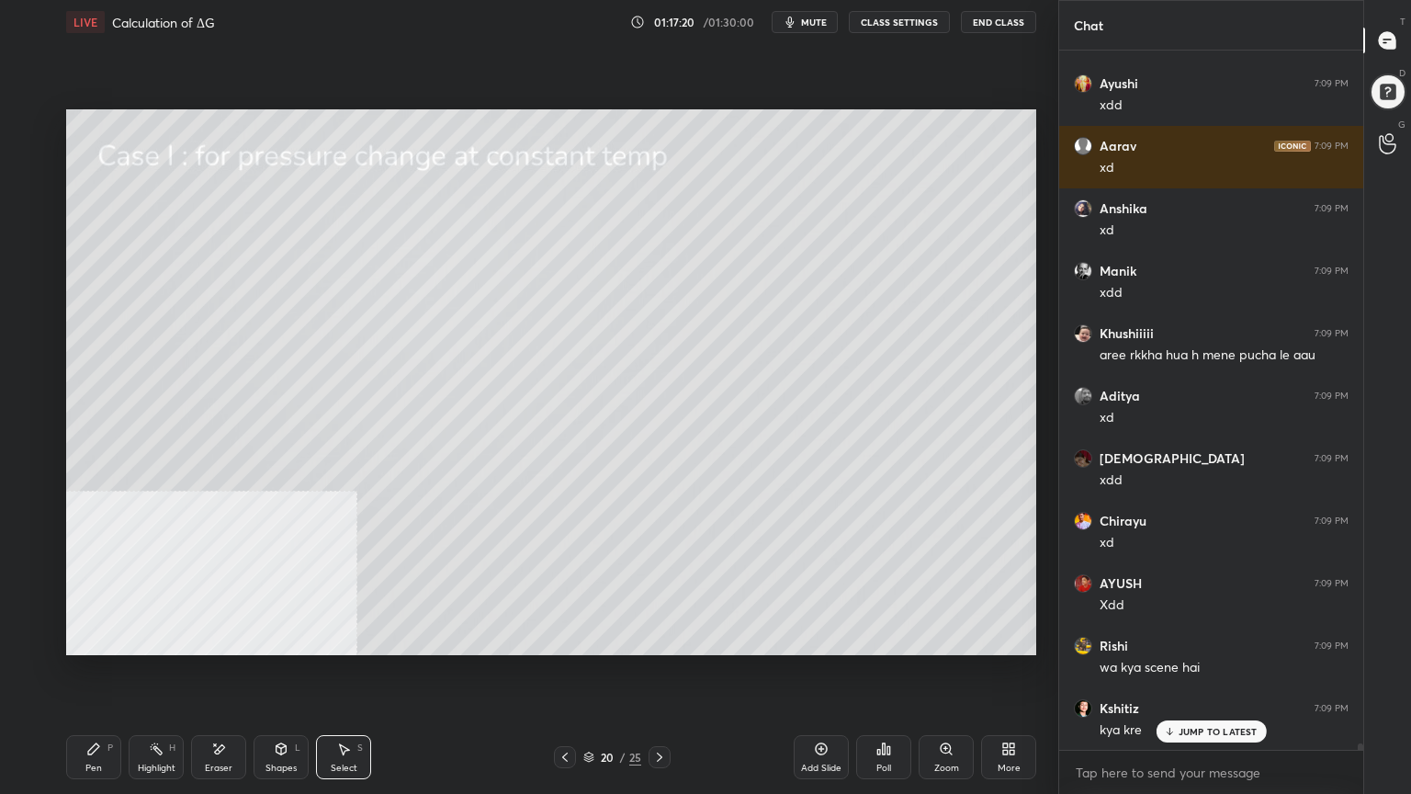
drag, startPoint x: 96, startPoint y: 763, endPoint x: 103, endPoint y: 723, distance: 40.2
click at [101, 638] on div "Pen P" at bounding box center [93, 757] width 55 height 44
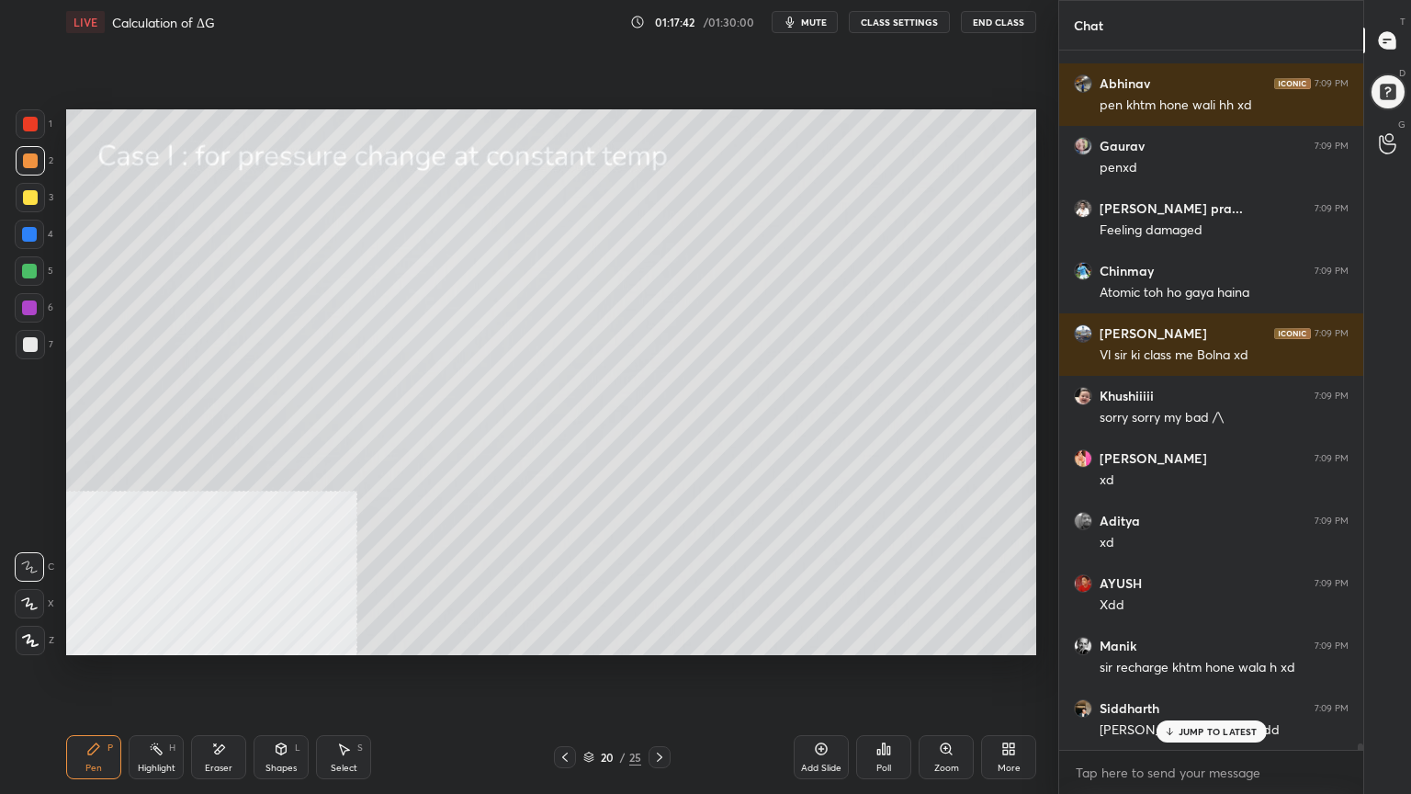
scroll to position [75510, 0]
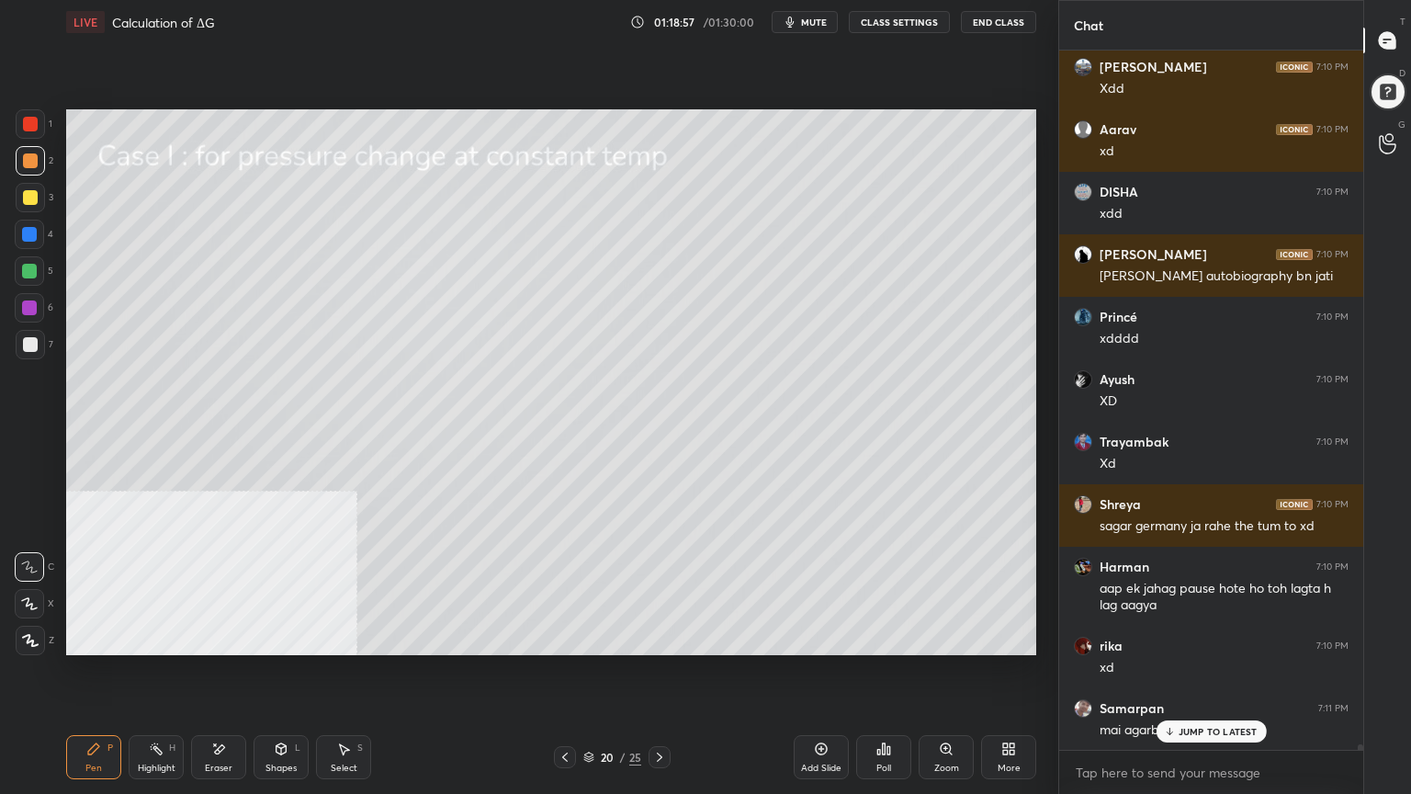
click at [277, 638] on div "Shapes L" at bounding box center [281, 757] width 55 height 44
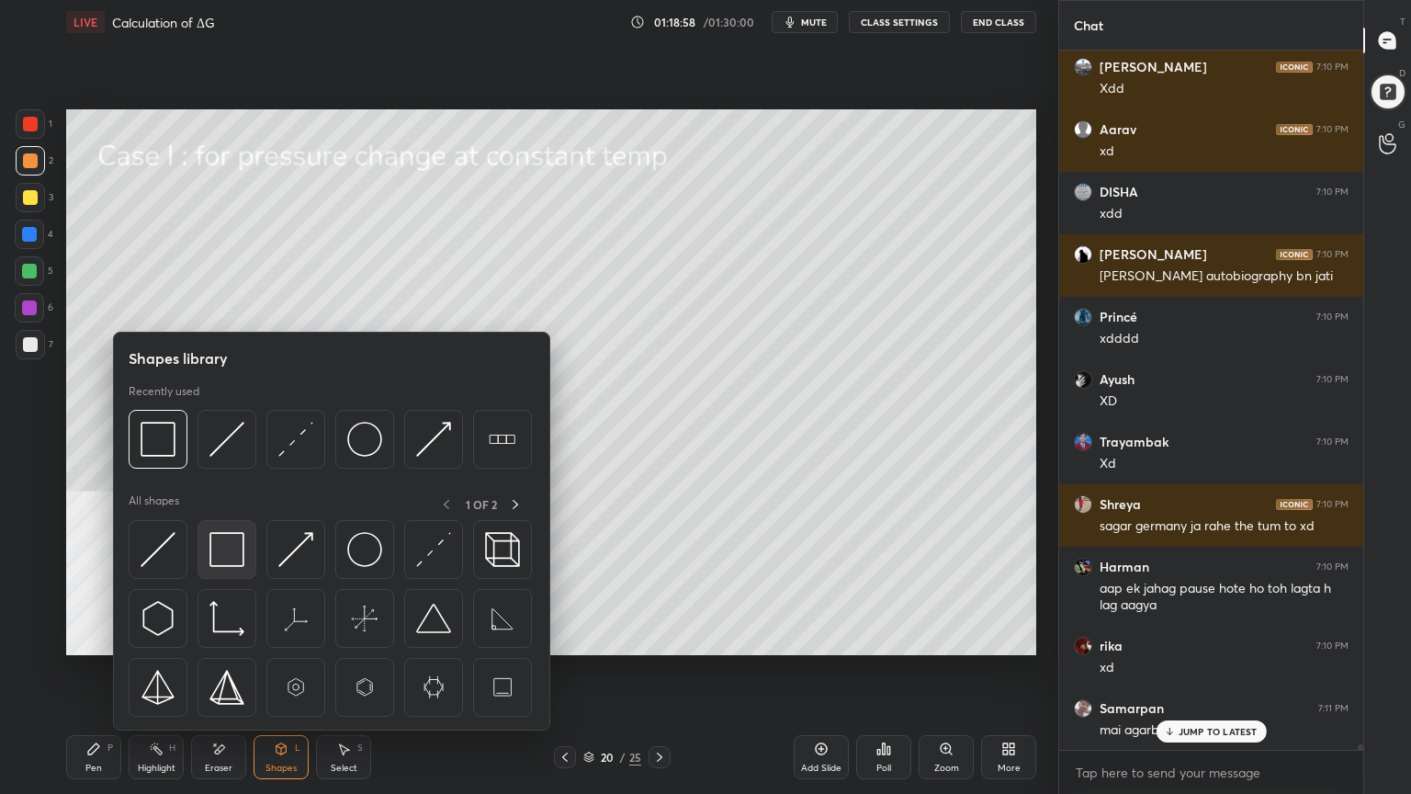
click at [221, 549] on img at bounding box center [226, 549] width 35 height 35
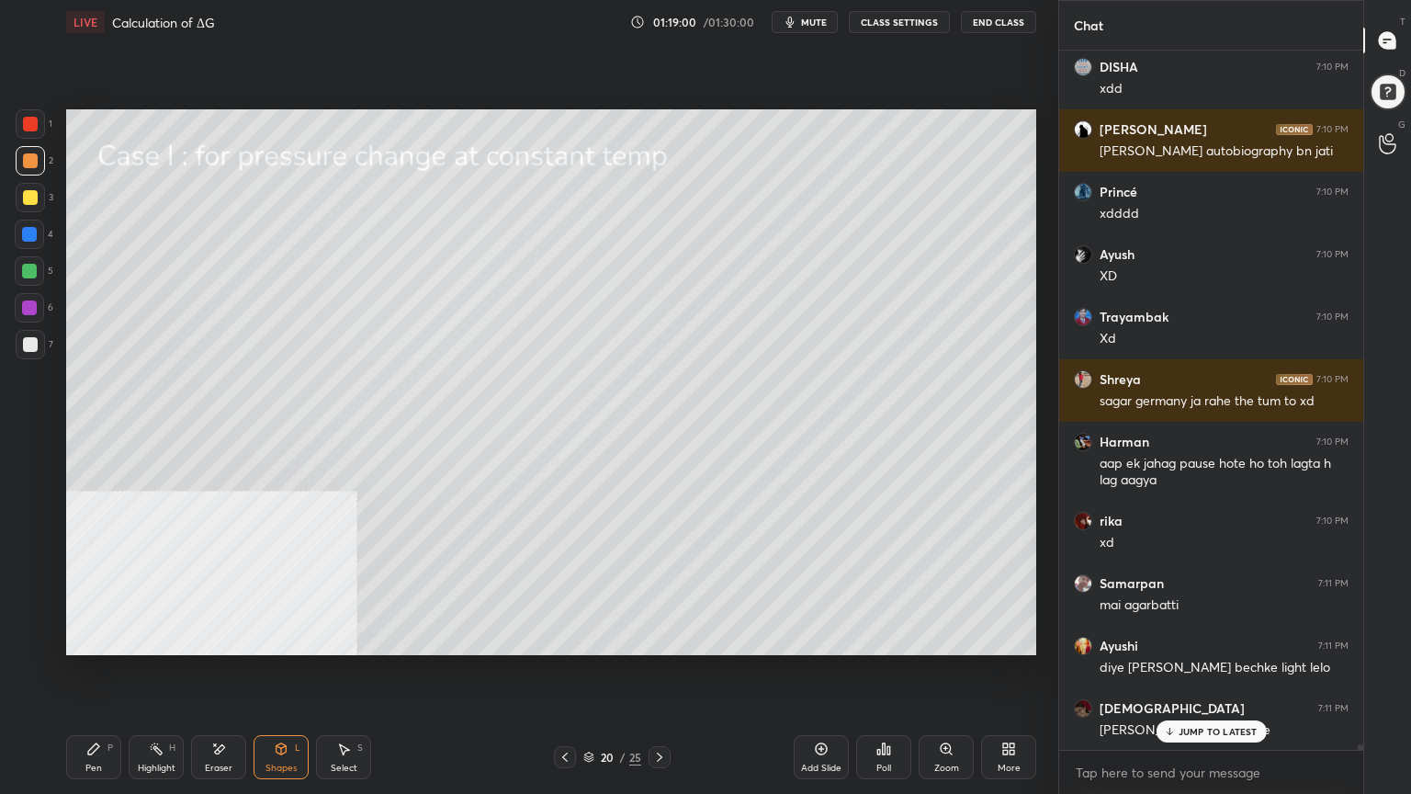
click at [28, 351] on div at bounding box center [30, 344] width 15 height 15
click at [81, 638] on div "Pen P" at bounding box center [93, 757] width 55 height 44
click at [24, 282] on div at bounding box center [29, 270] width 29 height 29
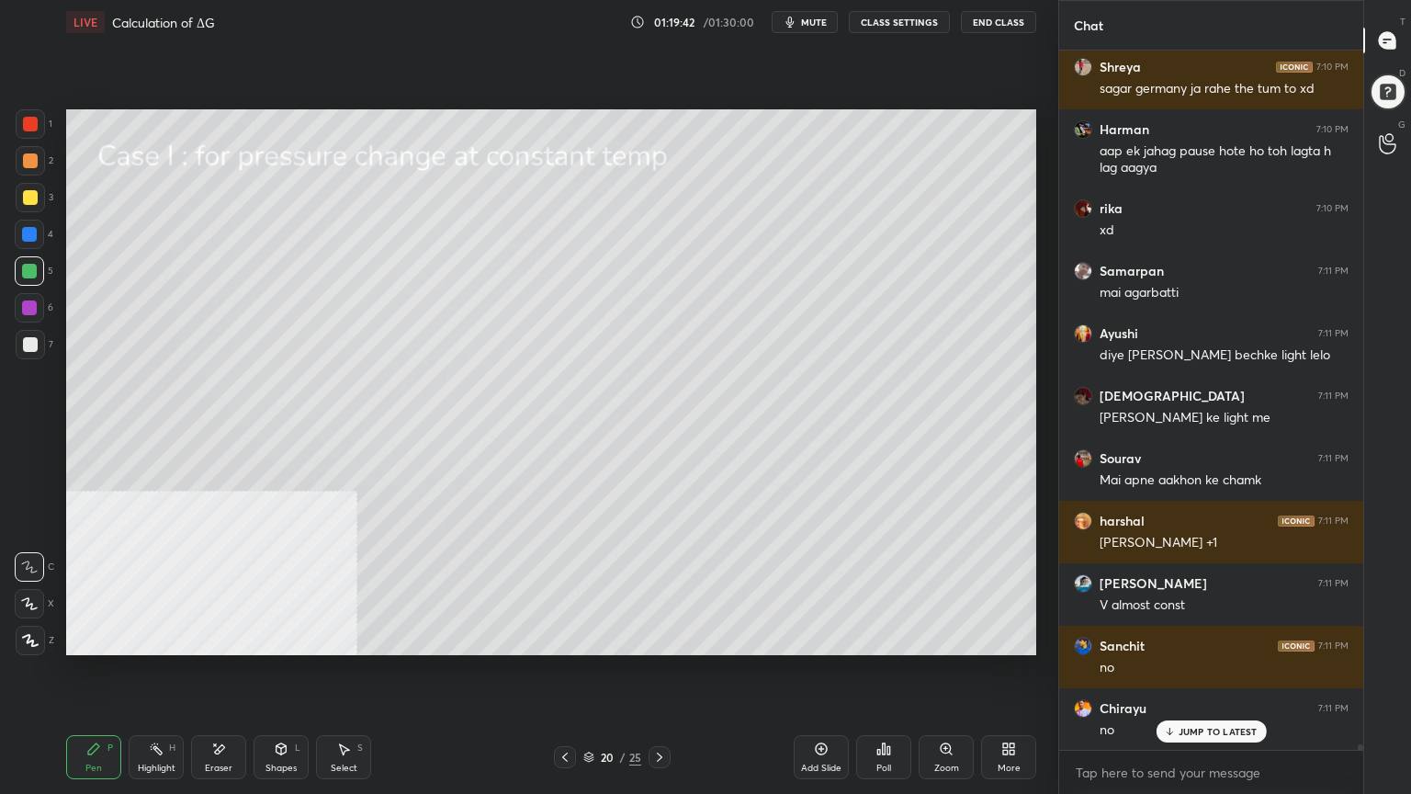
scroll to position [82699, 0]
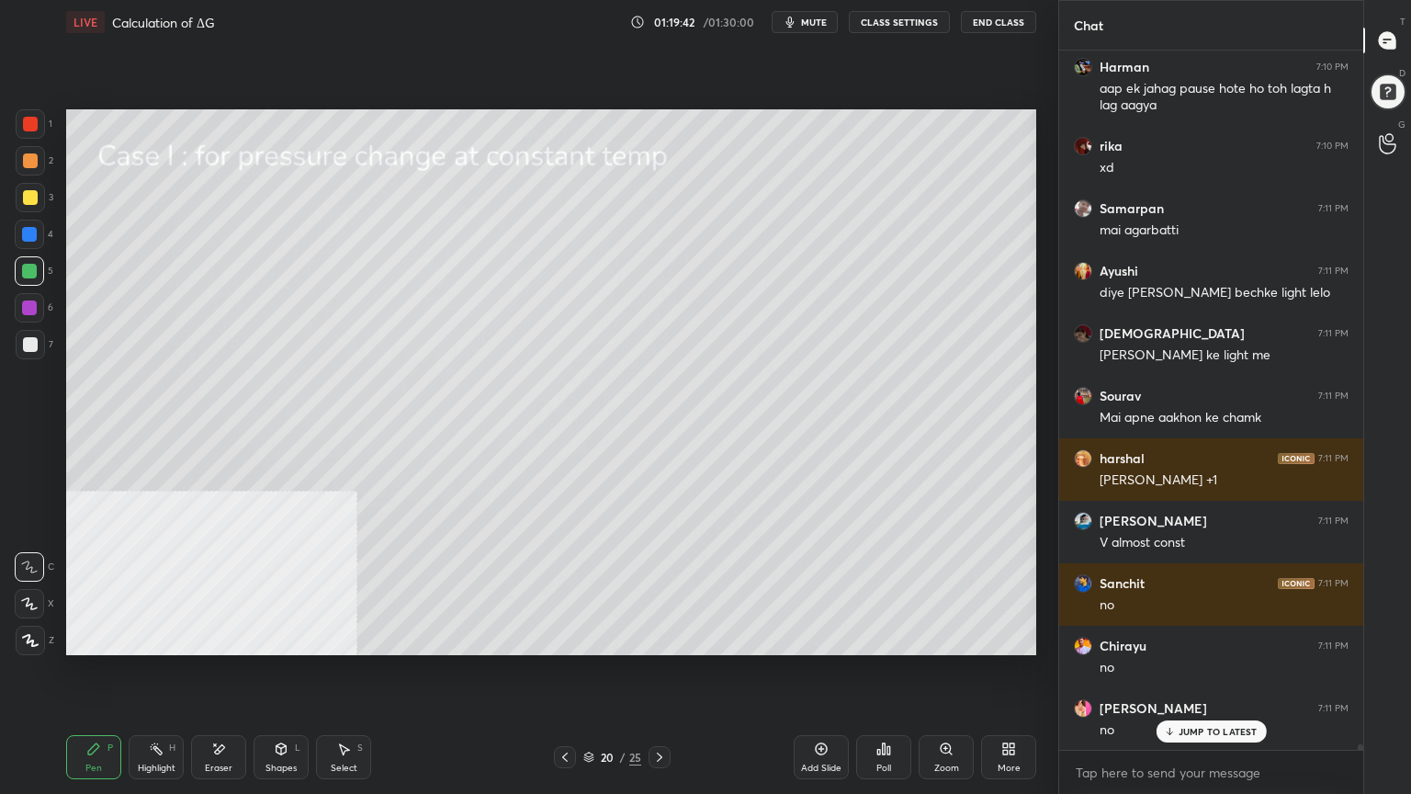
click at [28, 196] on div at bounding box center [30, 197] width 15 height 15
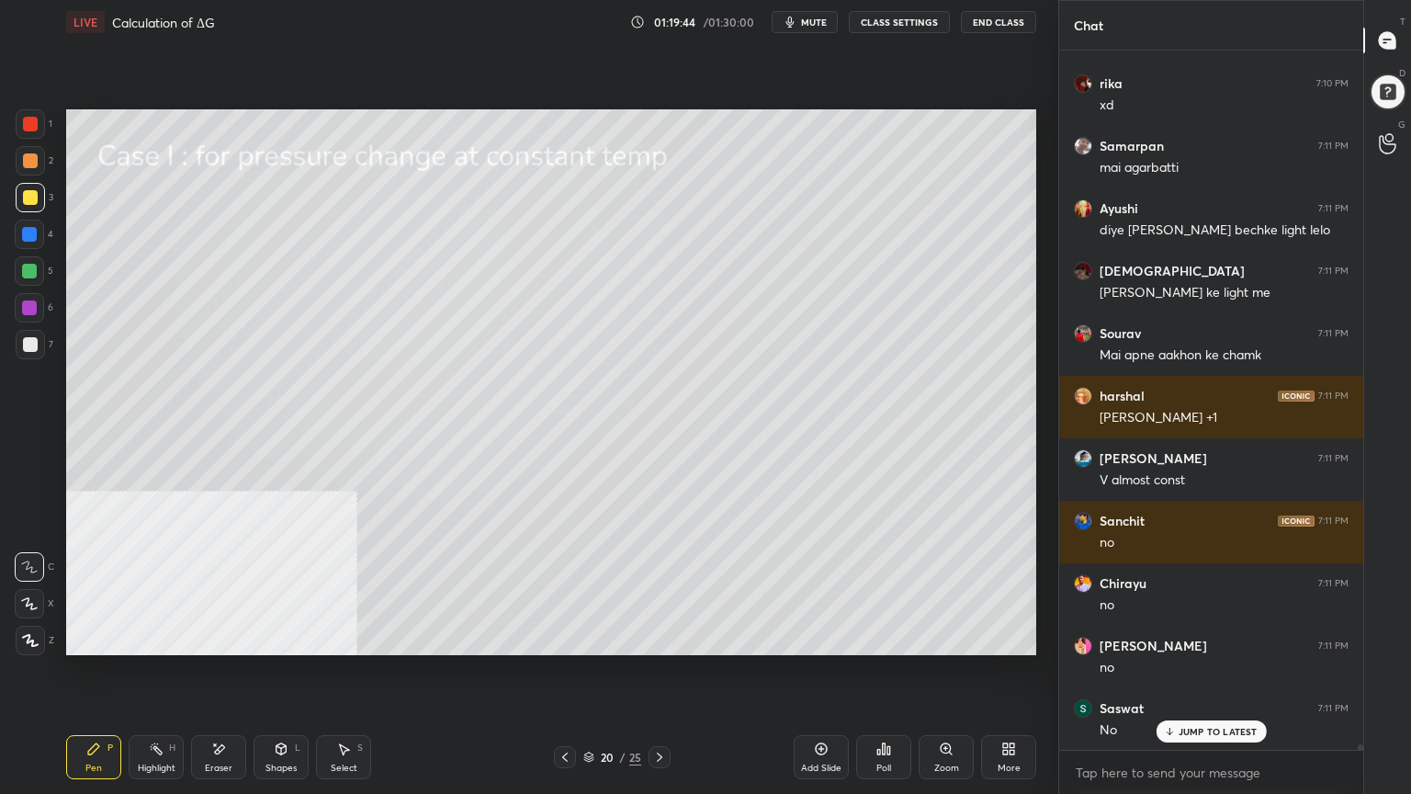
scroll to position [82824, 0]
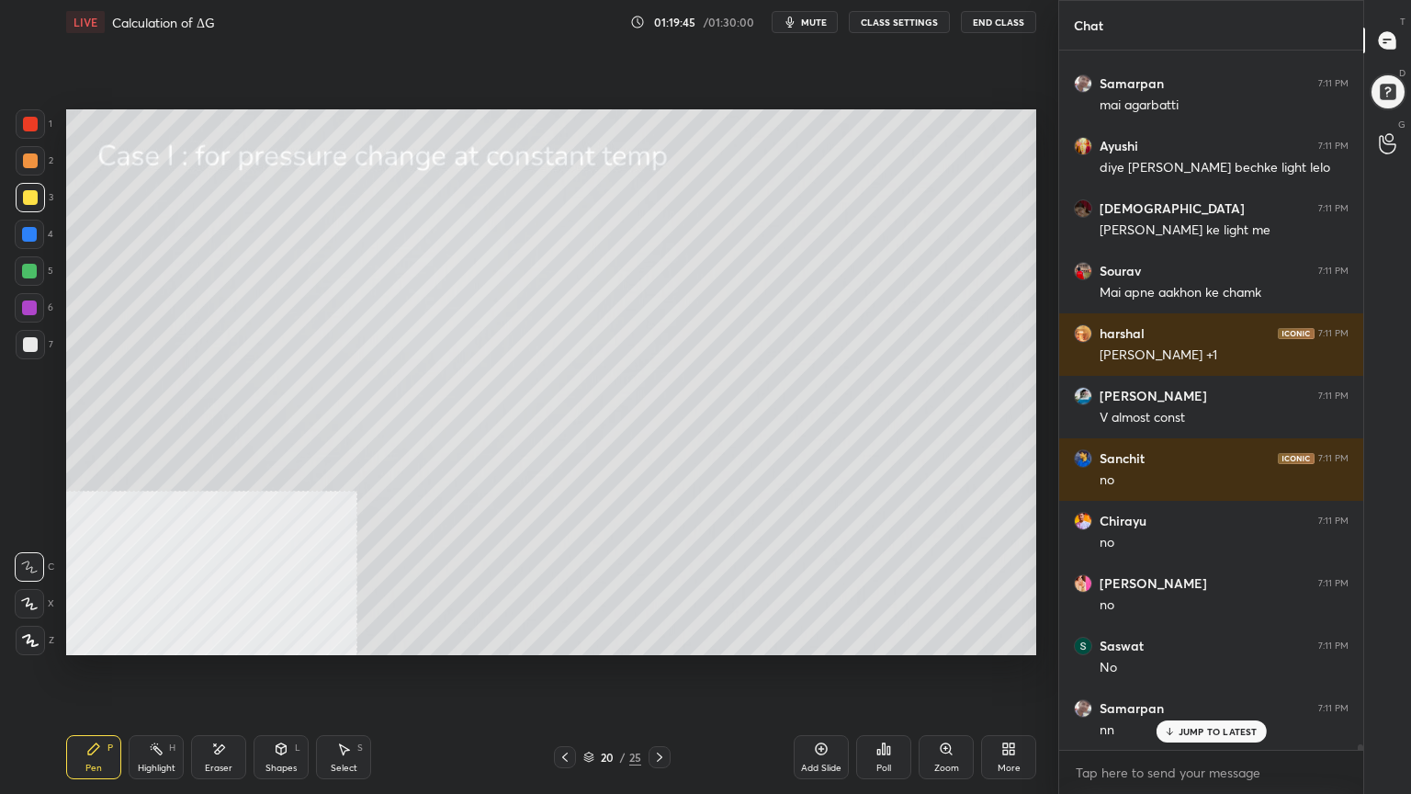
click at [27, 164] on div at bounding box center [30, 160] width 15 height 15
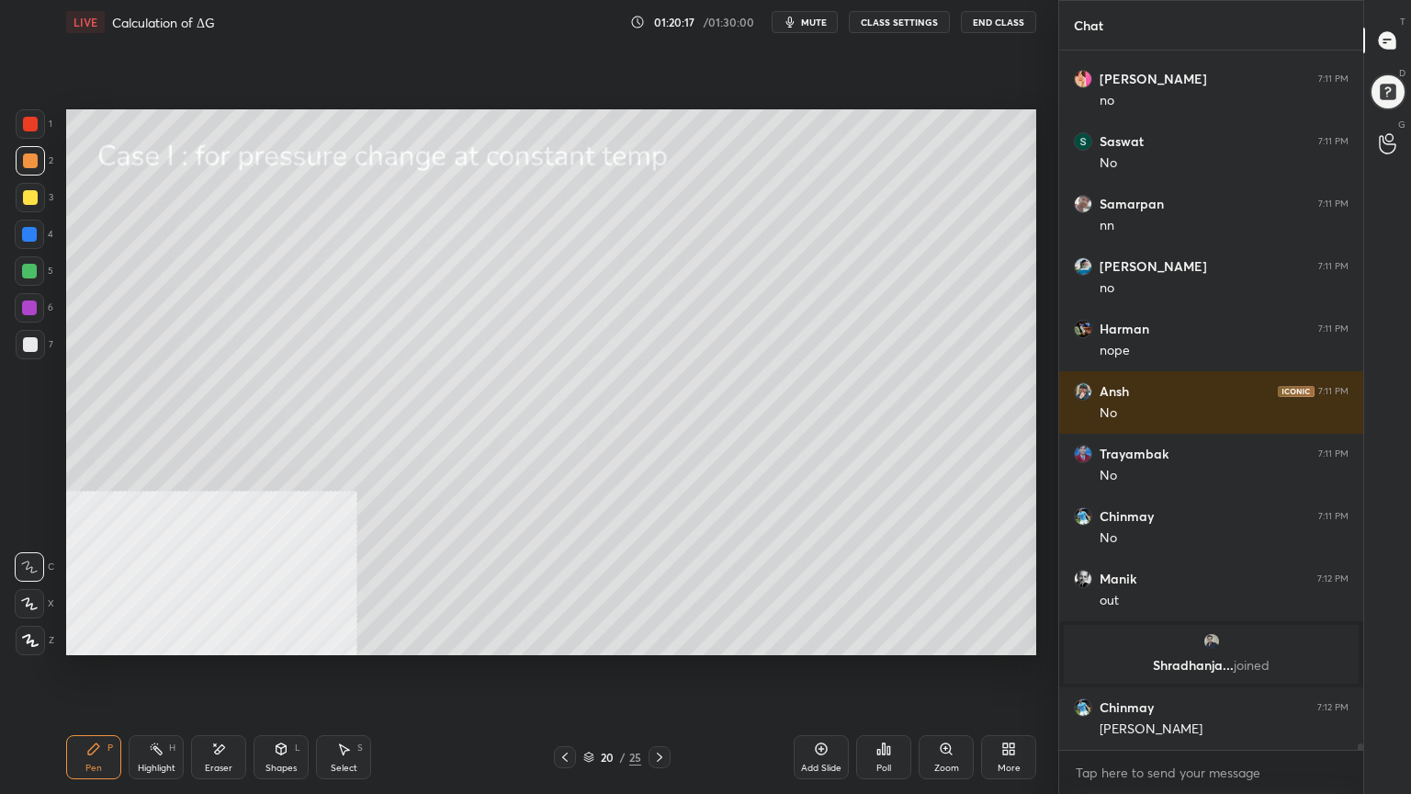
scroll to position [77615, 0]
click at [276, 638] on div "Shapes L" at bounding box center [281, 757] width 55 height 44
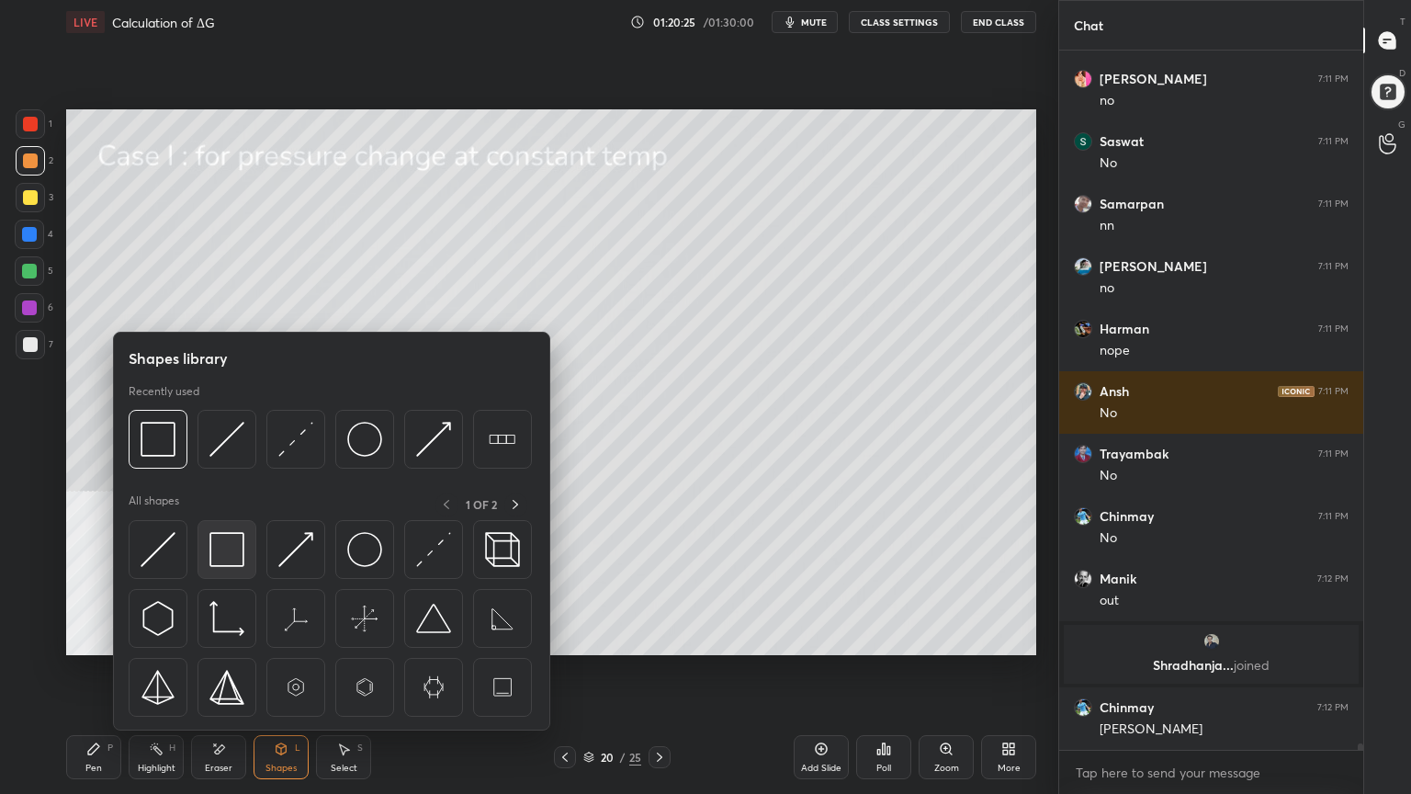
click at [241, 550] on img at bounding box center [226, 549] width 35 height 35
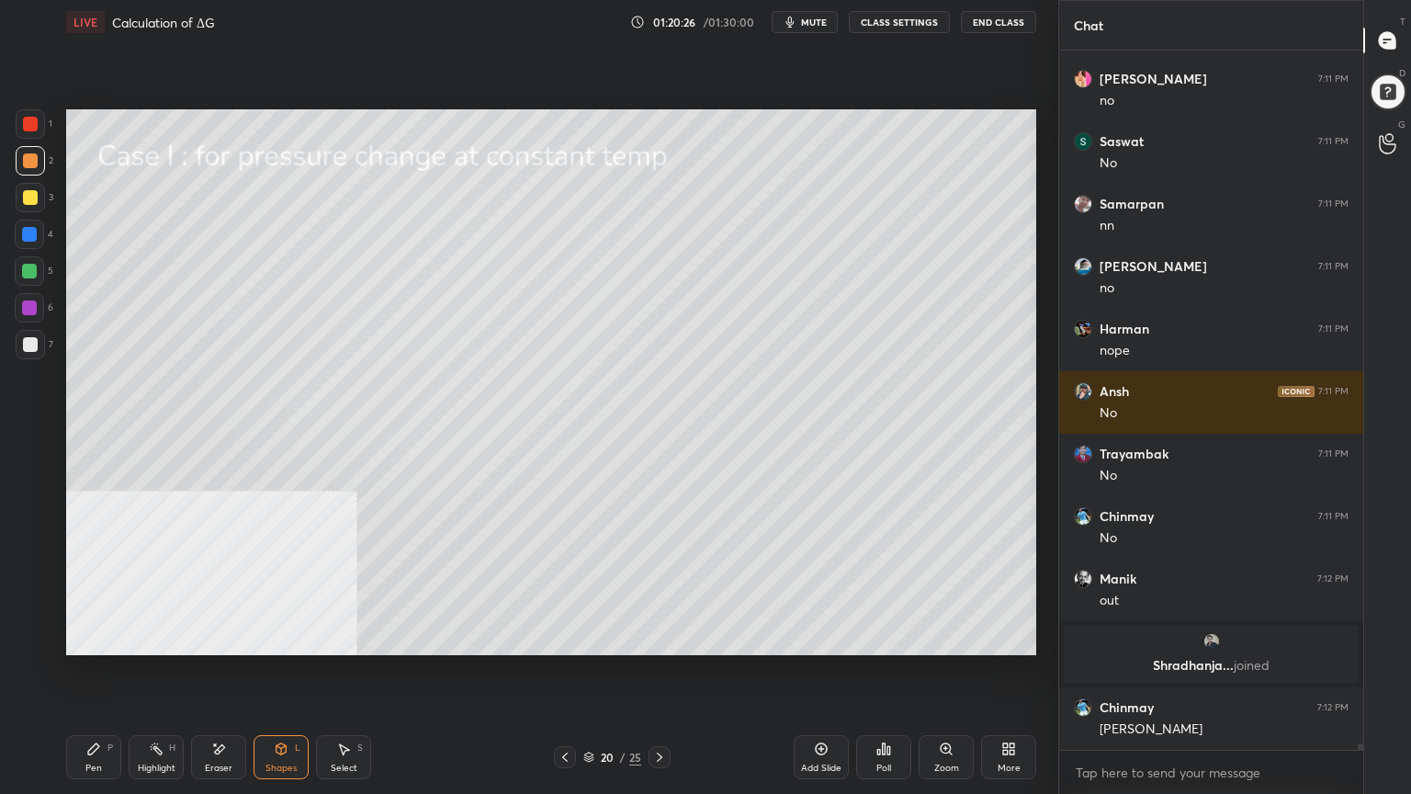
scroll to position [77678, 0]
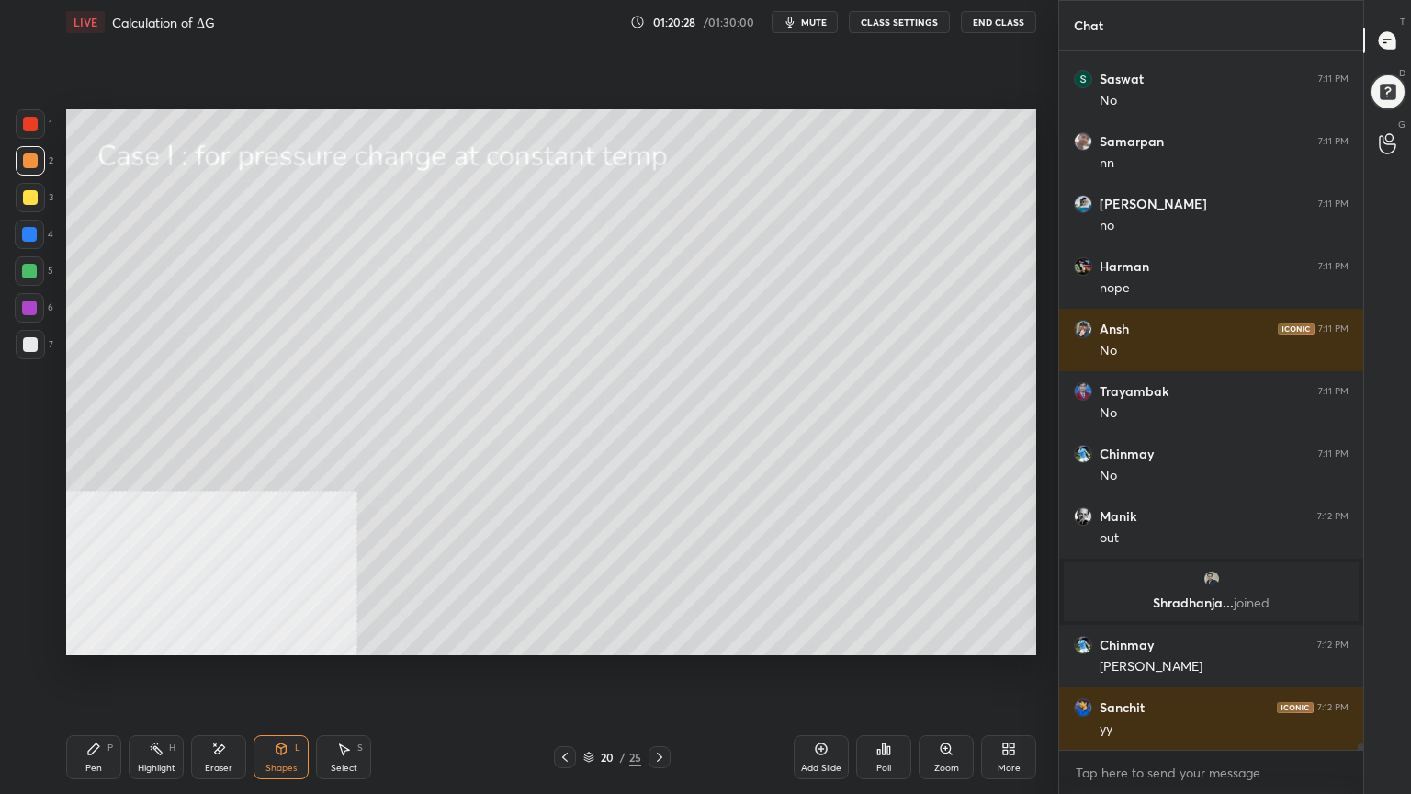
drag, startPoint x: 99, startPoint y: 749, endPoint x: 123, endPoint y: 696, distance: 58.4
click at [98, 638] on div "Pen P" at bounding box center [93, 757] width 55 height 44
click at [26, 269] on div at bounding box center [29, 271] width 15 height 15
drag, startPoint x: 26, startPoint y: 162, endPoint x: 61, endPoint y: 167, distance: 35.3
click at [28, 162] on div at bounding box center [30, 160] width 15 height 15
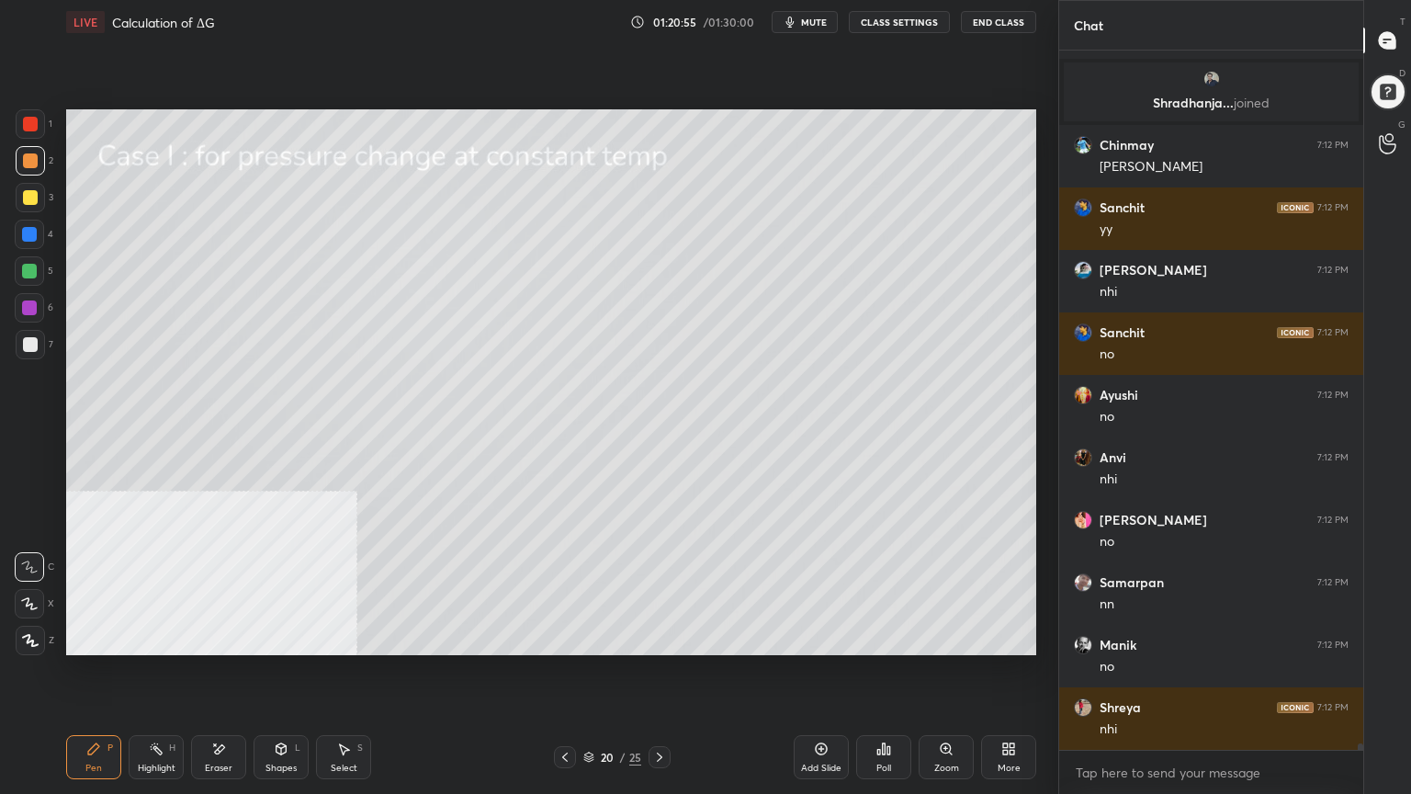
scroll to position [78240, 0]
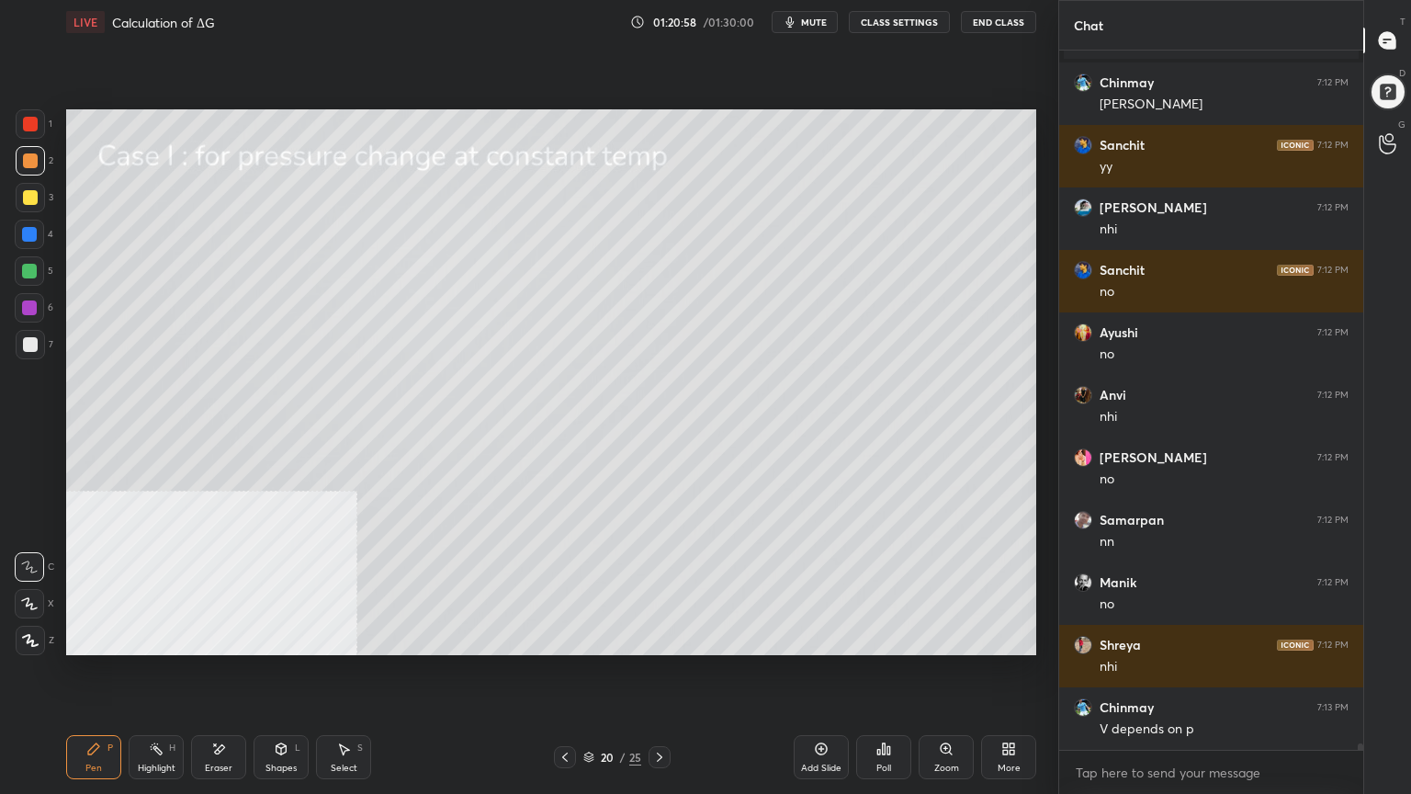
click at [26, 190] on div at bounding box center [30, 197] width 15 height 15
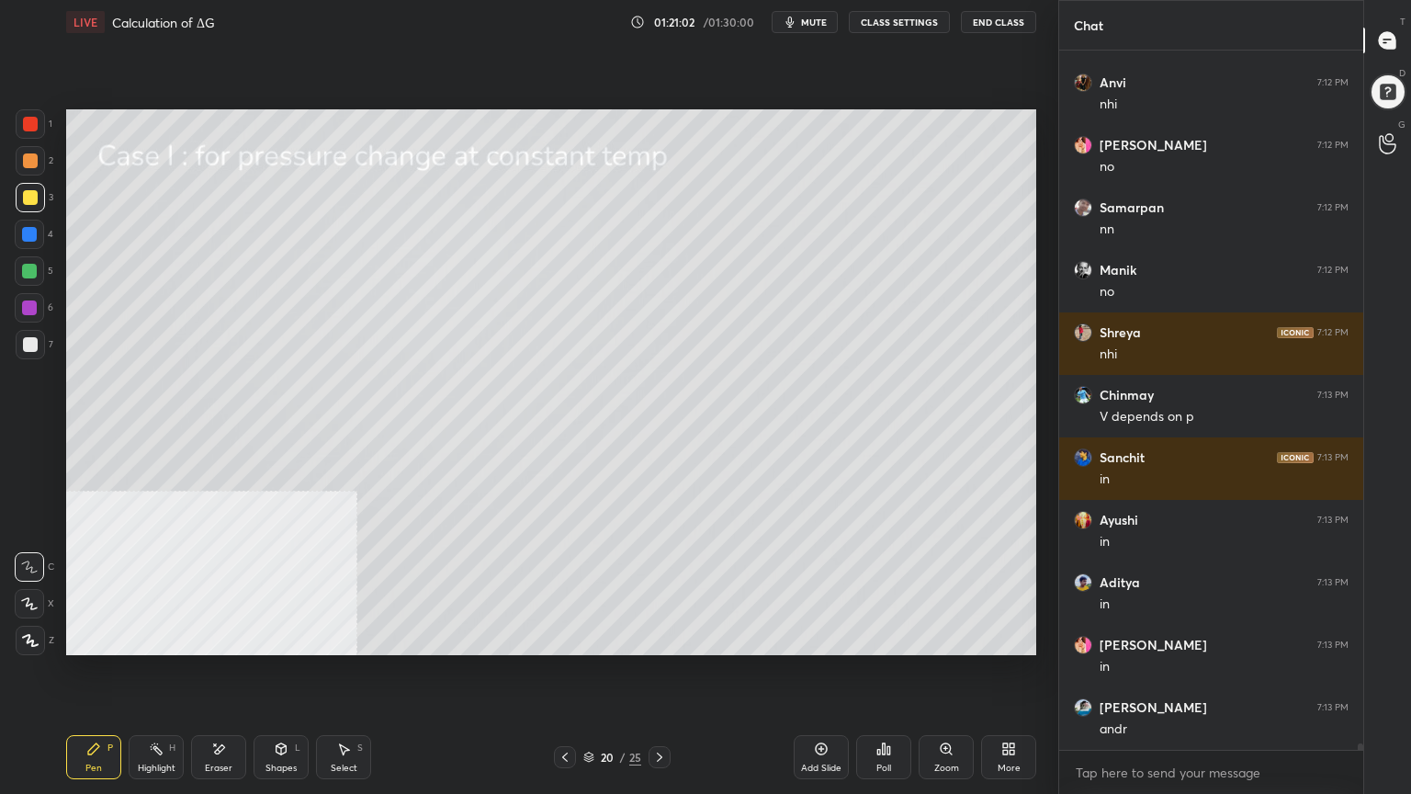
scroll to position [78615, 0]
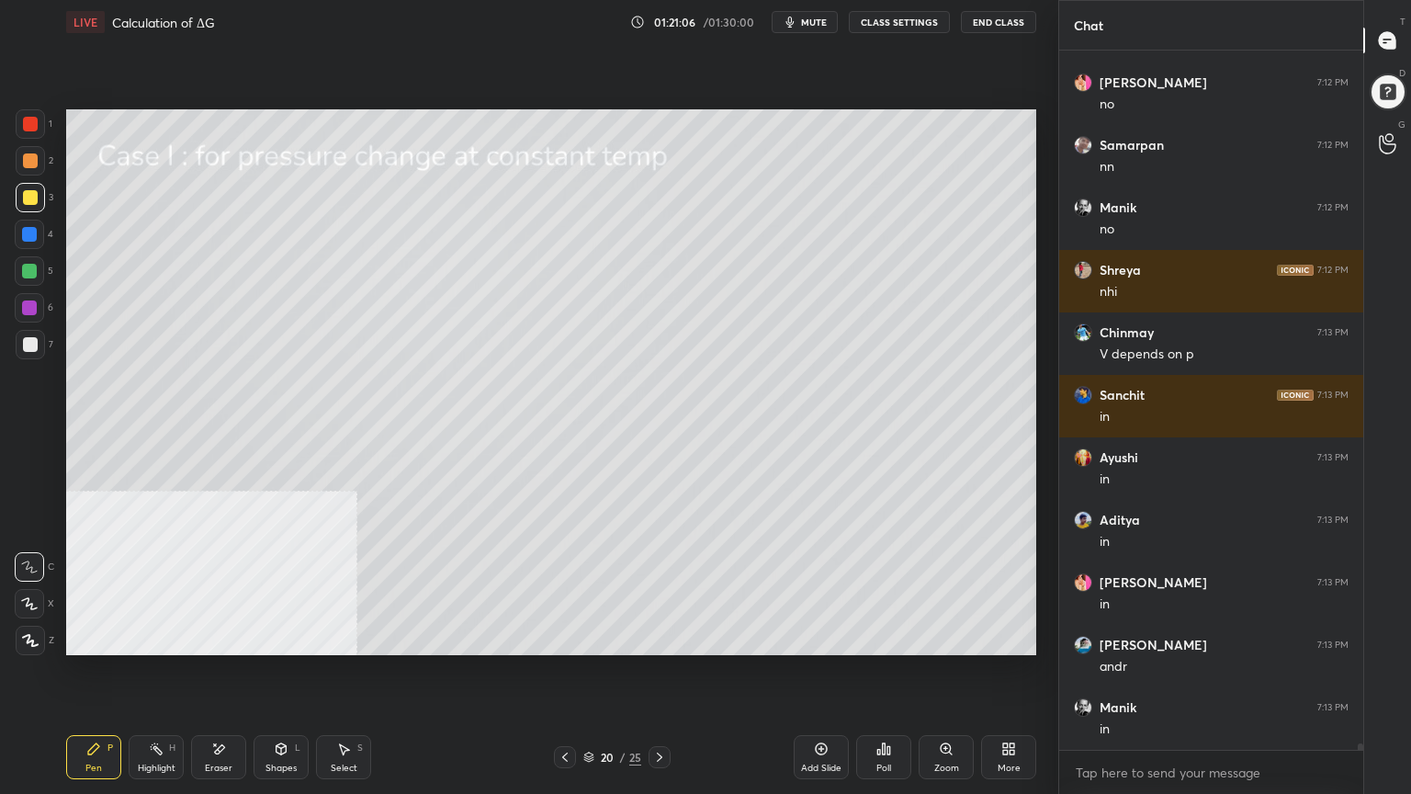
click at [26, 163] on div at bounding box center [30, 160] width 15 height 15
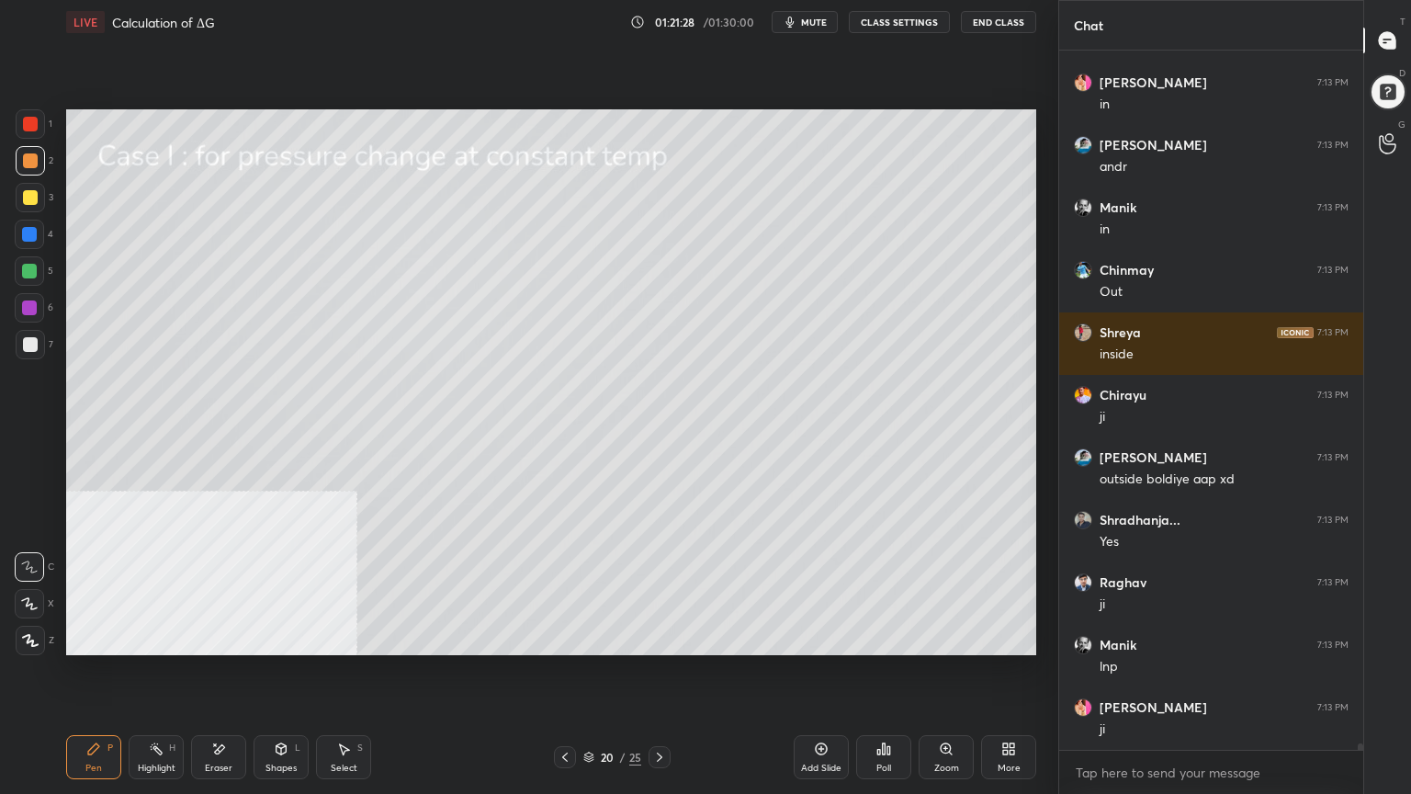
scroll to position [79177, 0]
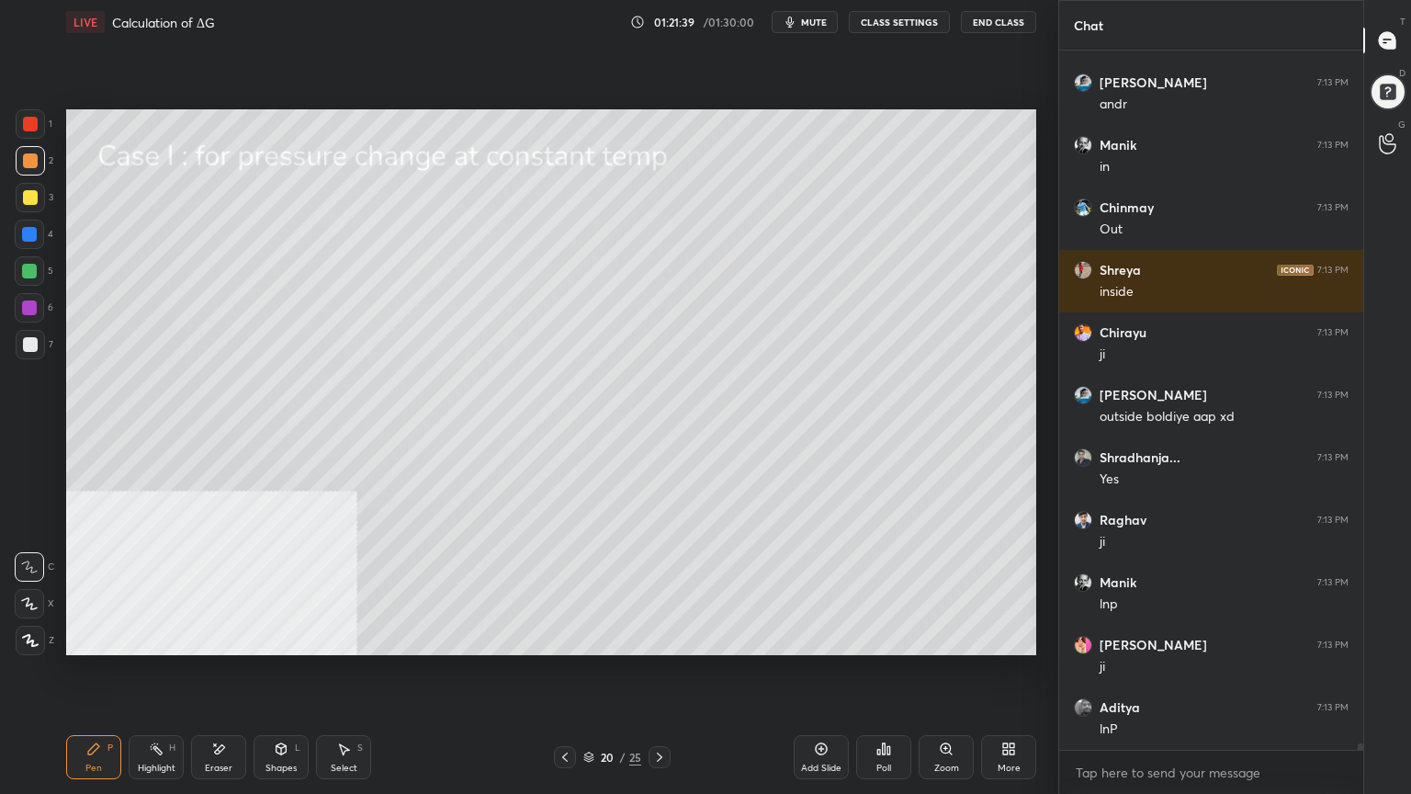
click at [291, 638] on div "Shapes L" at bounding box center [281, 757] width 55 height 44
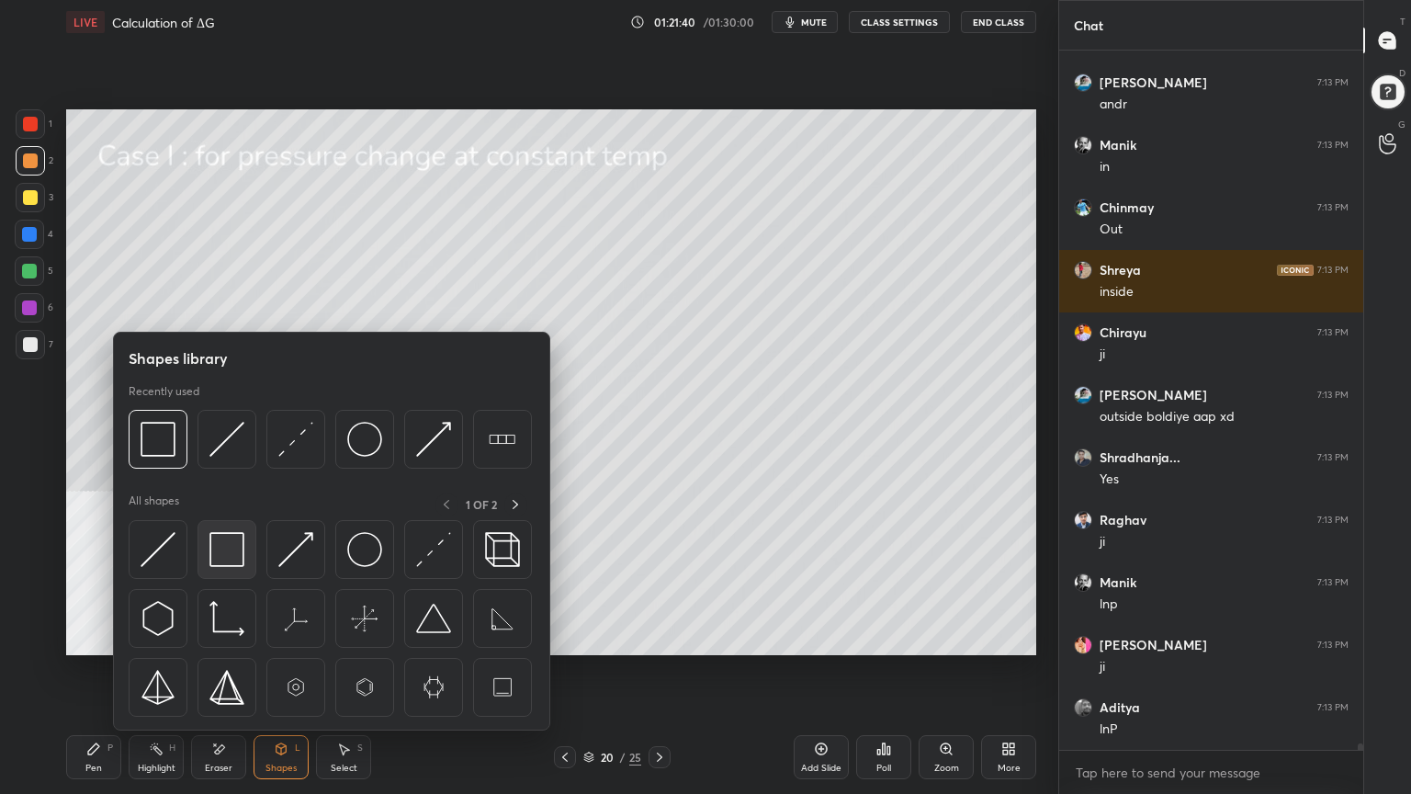
click at [239, 544] on img at bounding box center [226, 549] width 35 height 35
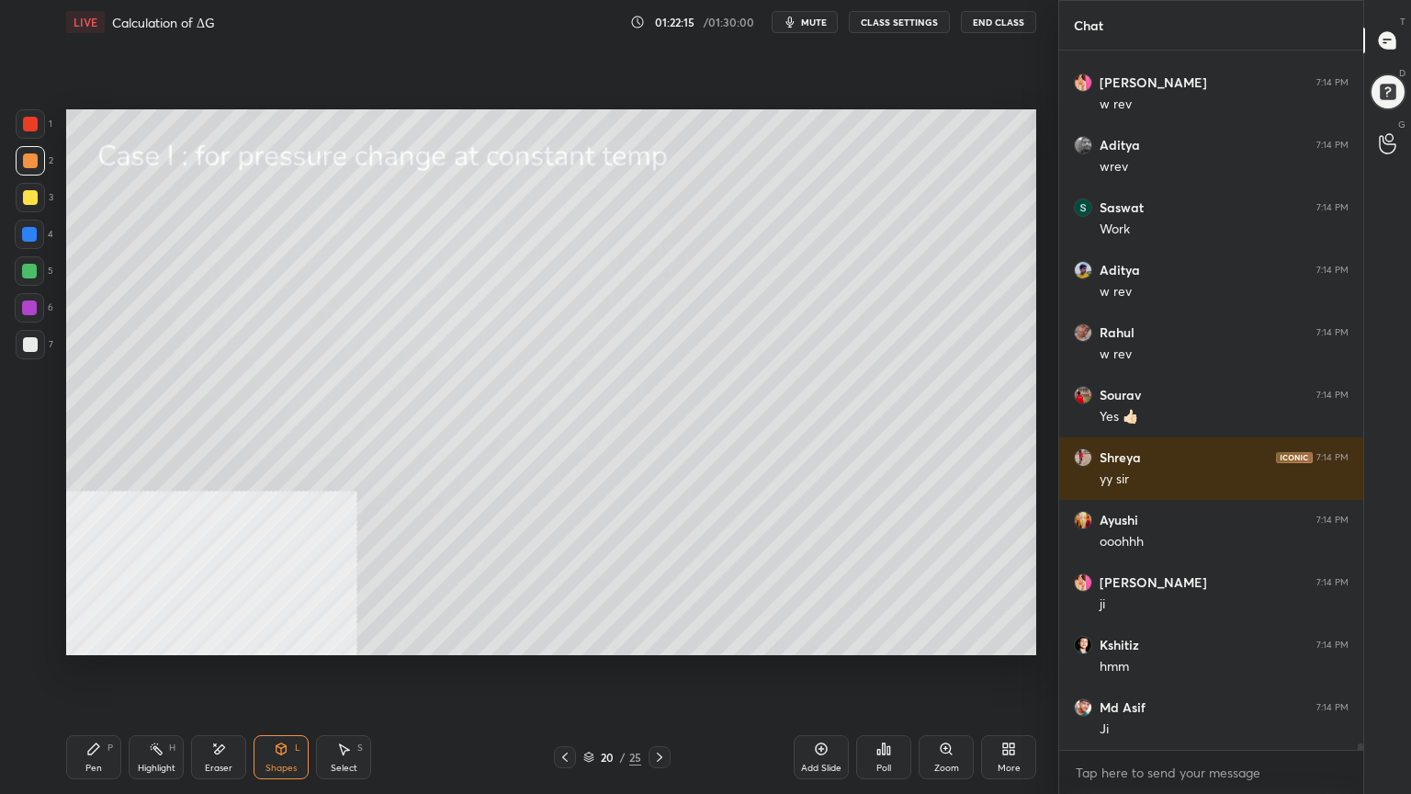
scroll to position [80989, 0]
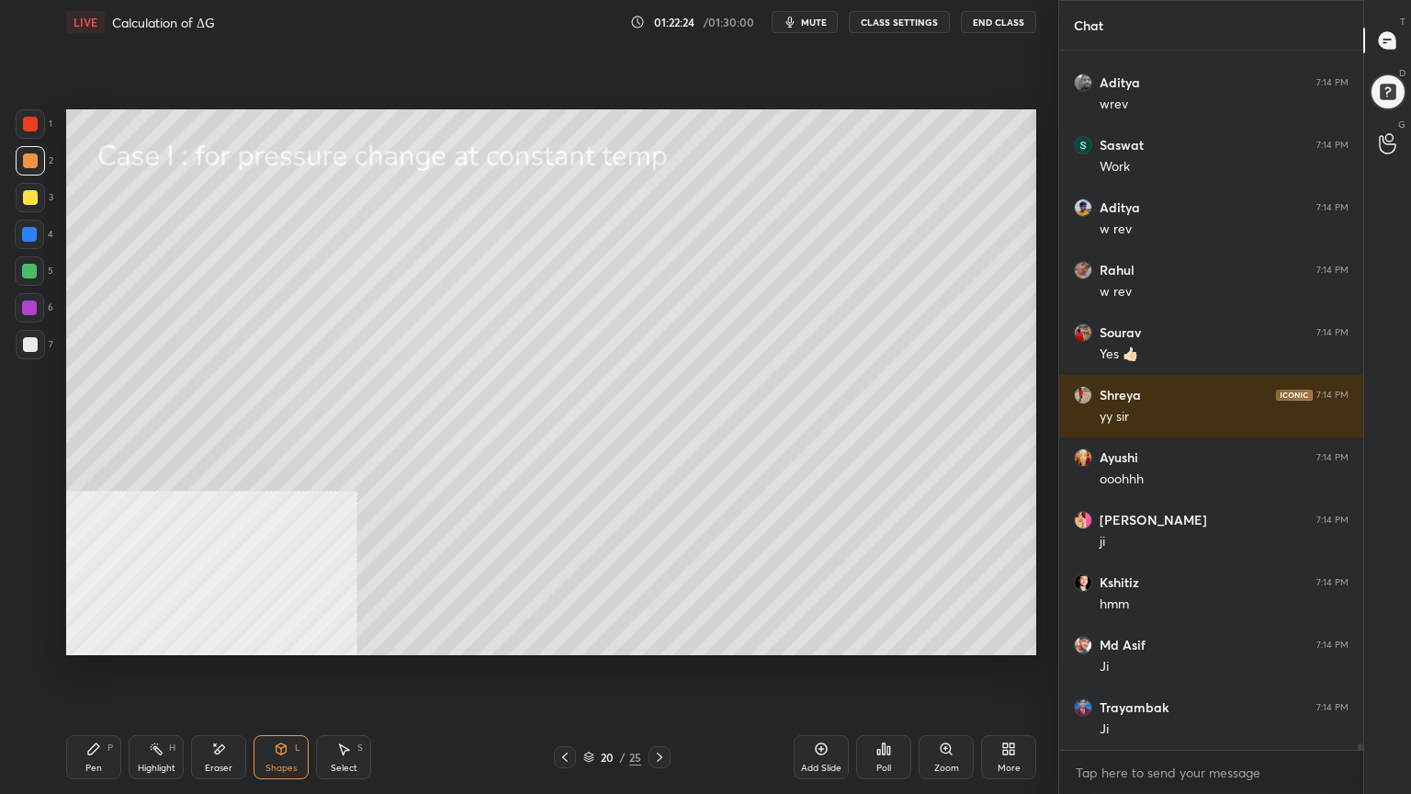
click at [101, 638] on div "Pen" at bounding box center [93, 768] width 17 height 9
click at [23, 349] on div at bounding box center [30, 344] width 15 height 15
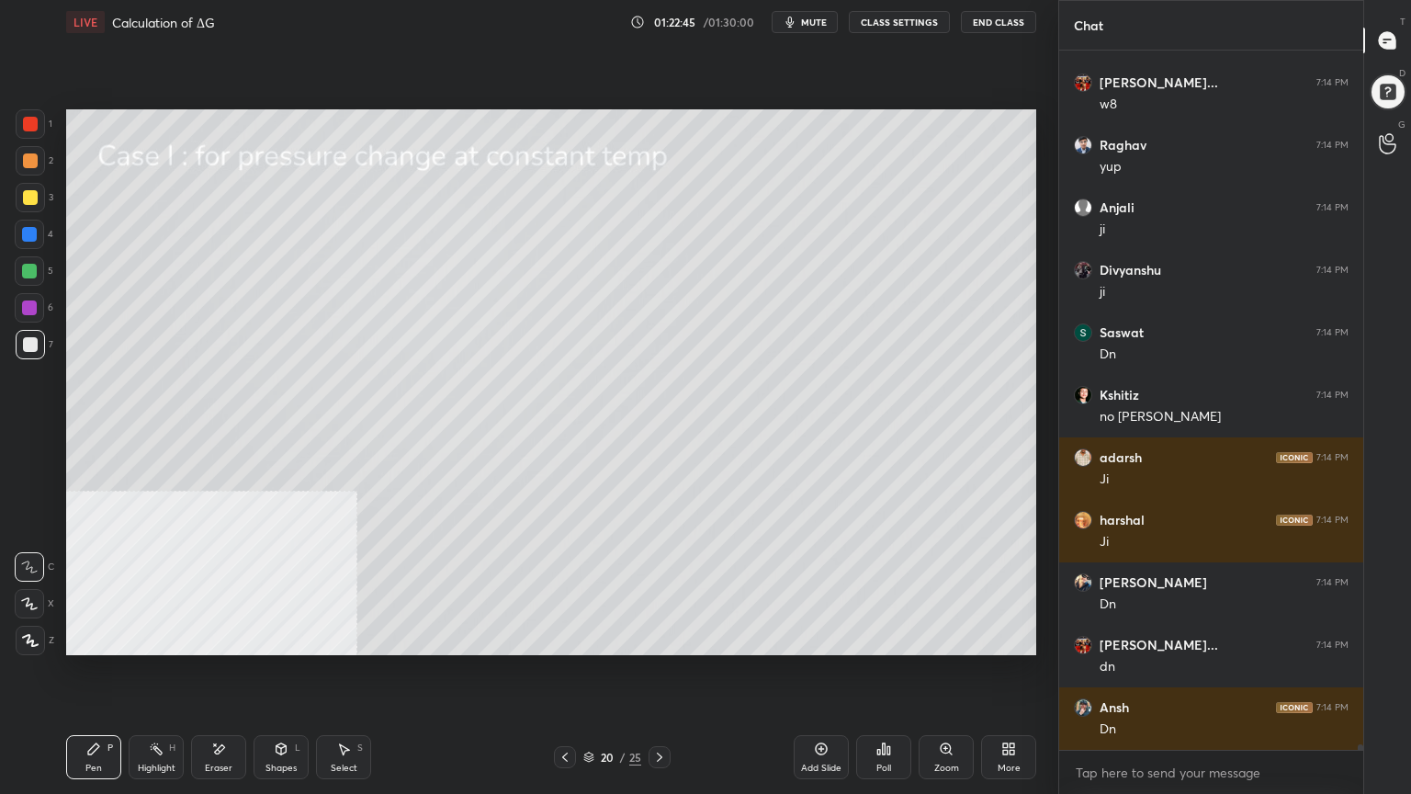
scroll to position [82426, 0]
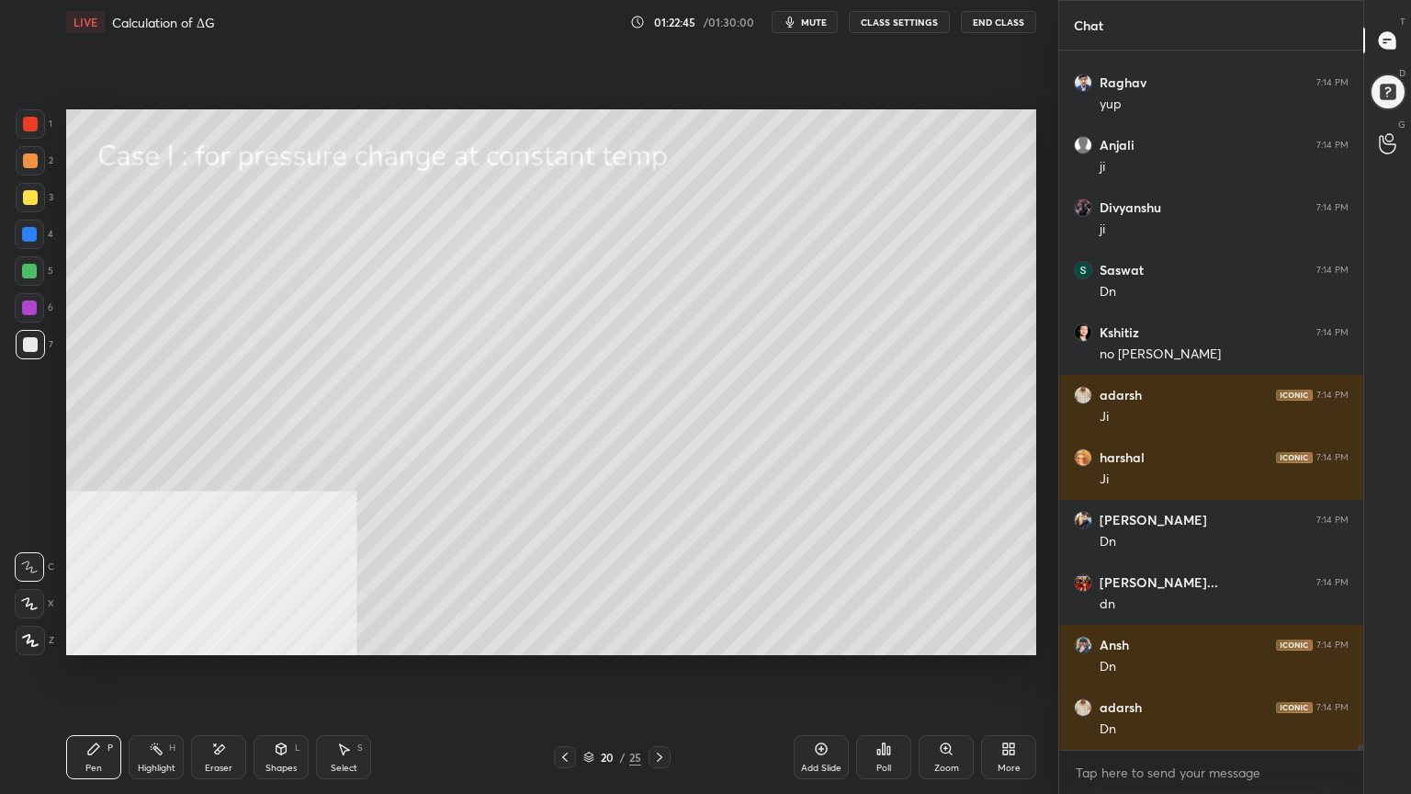
click at [658, 638] on icon at bounding box center [659, 757] width 15 height 15
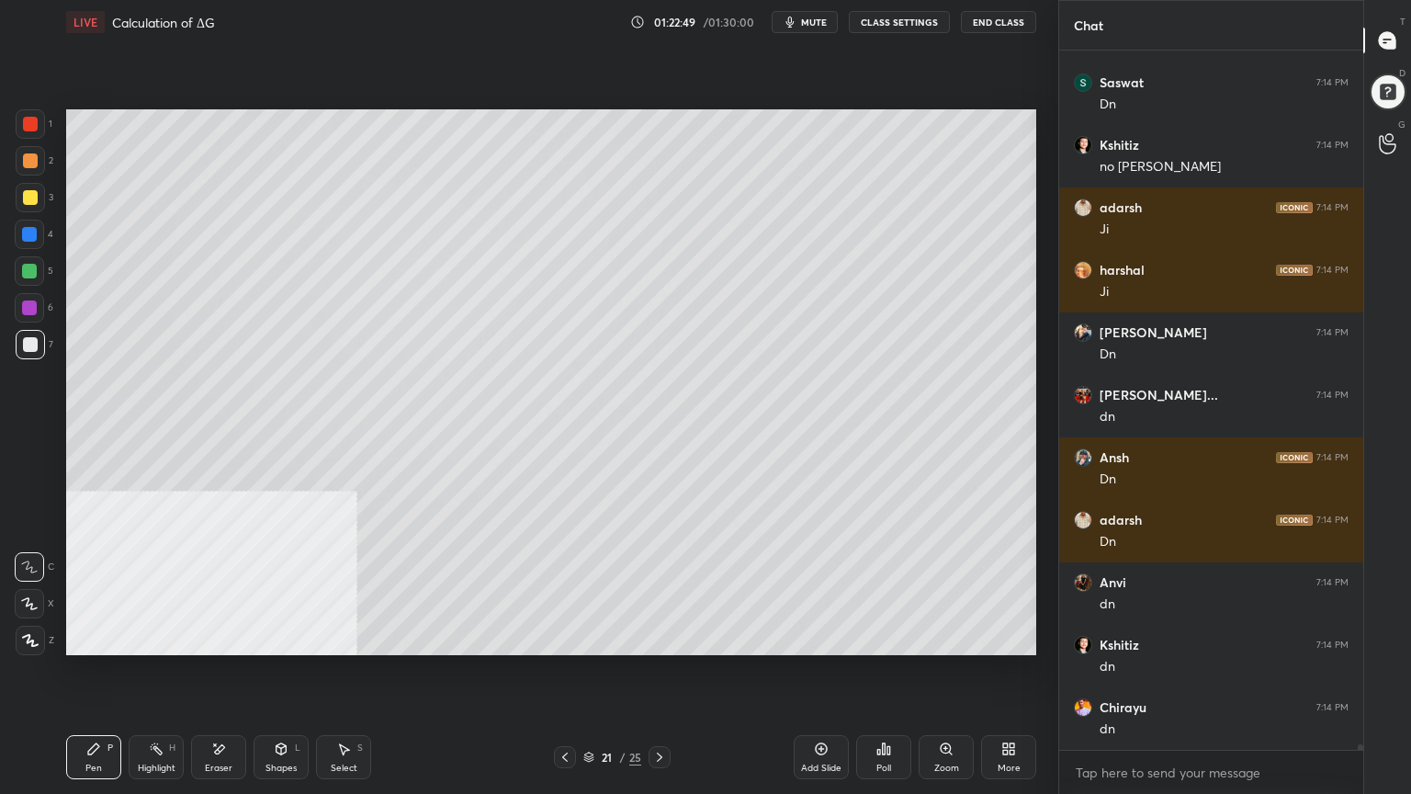
scroll to position [82676, 0]
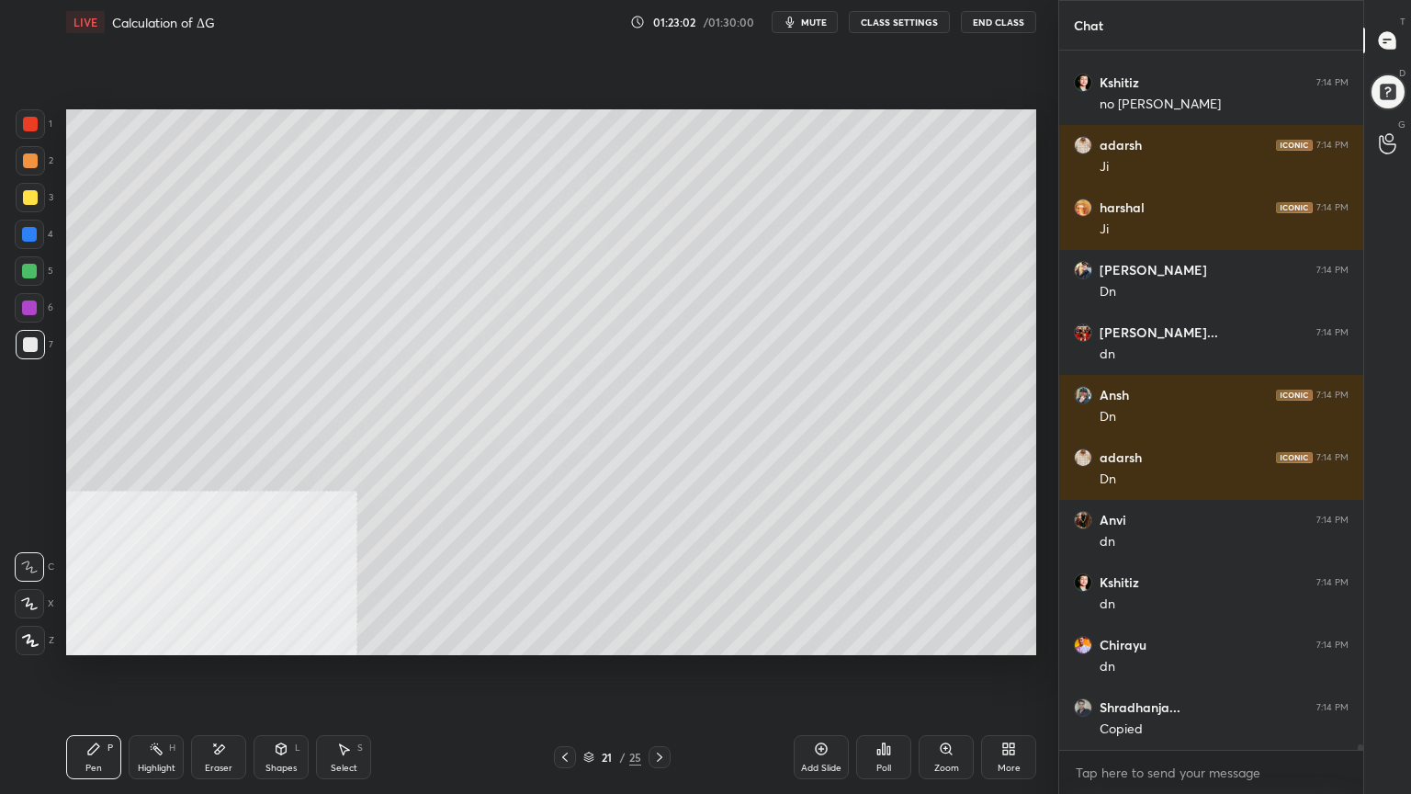
click at [276, 638] on div "Shapes L" at bounding box center [281, 757] width 55 height 44
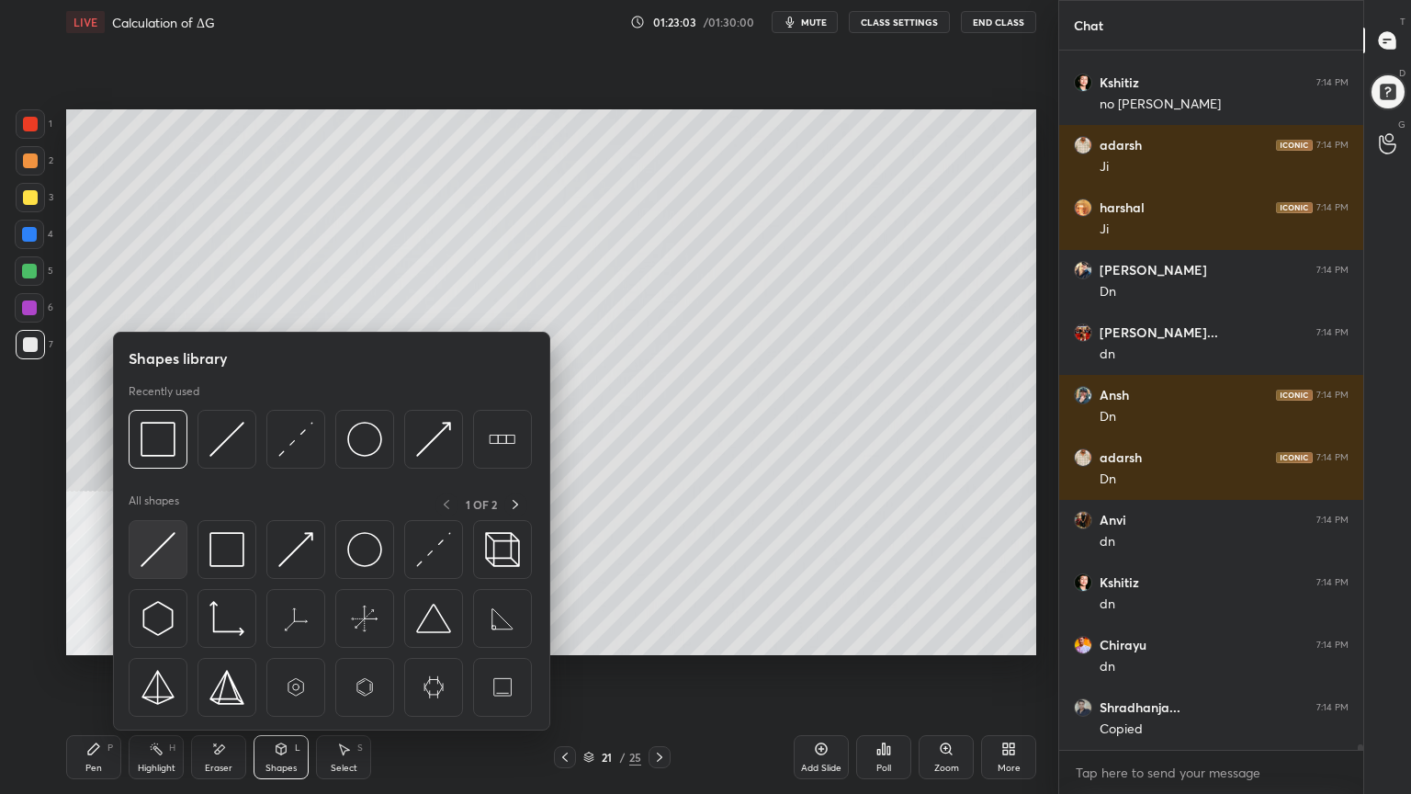
click at [171, 548] on img at bounding box center [158, 549] width 35 height 35
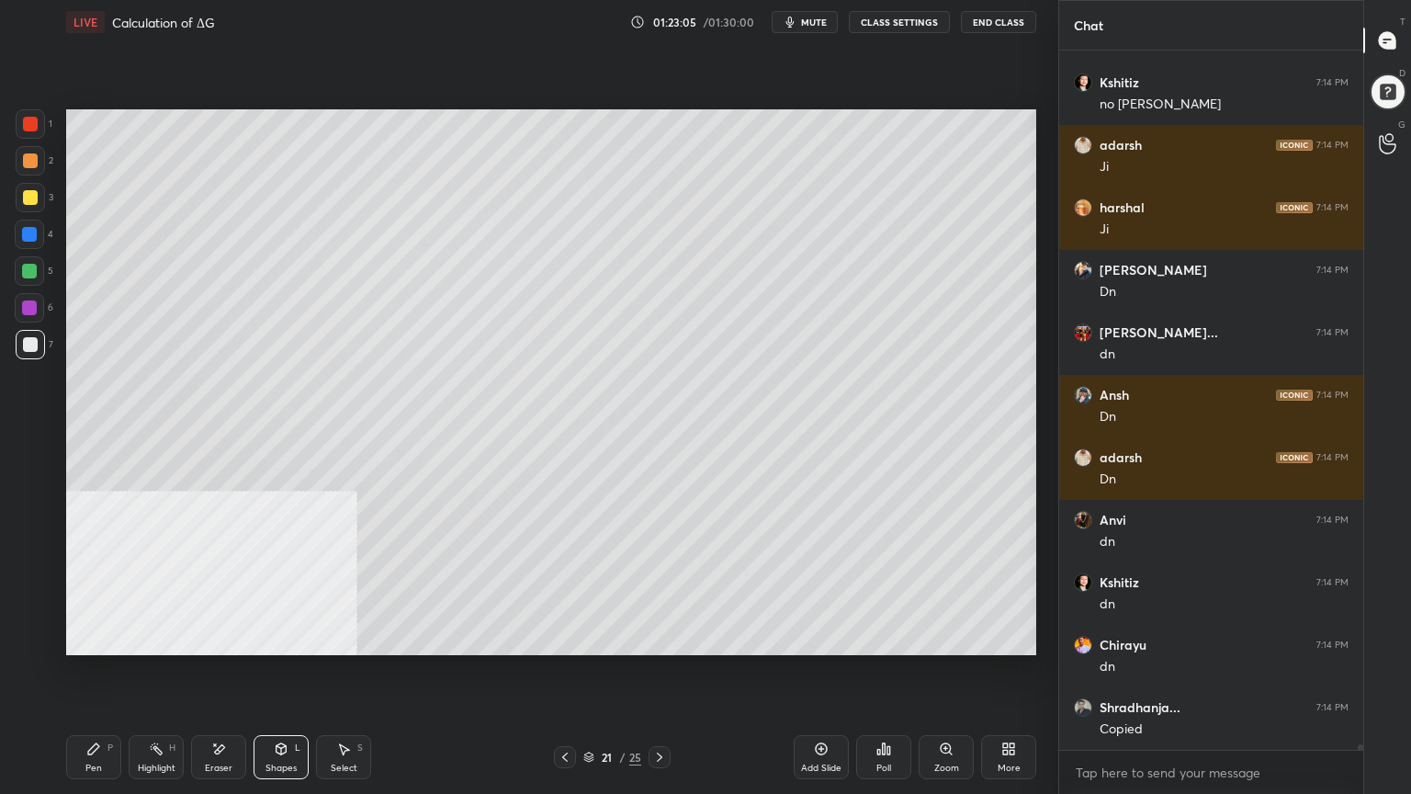
scroll to position [82738, 0]
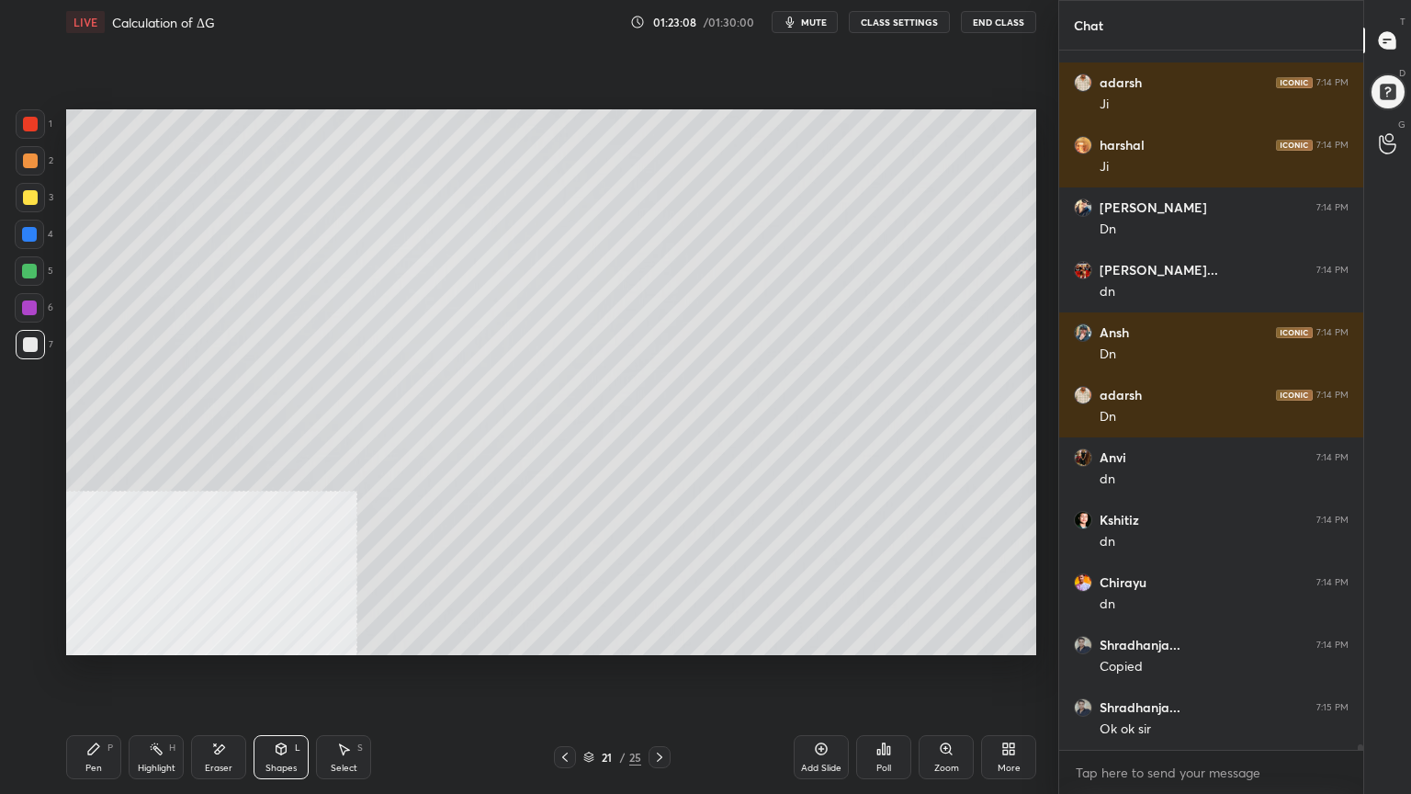
drag, startPoint x: 97, startPoint y: 761, endPoint x: 103, endPoint y: 750, distance: 12.3
click at [101, 638] on div "Pen P" at bounding box center [93, 757] width 55 height 44
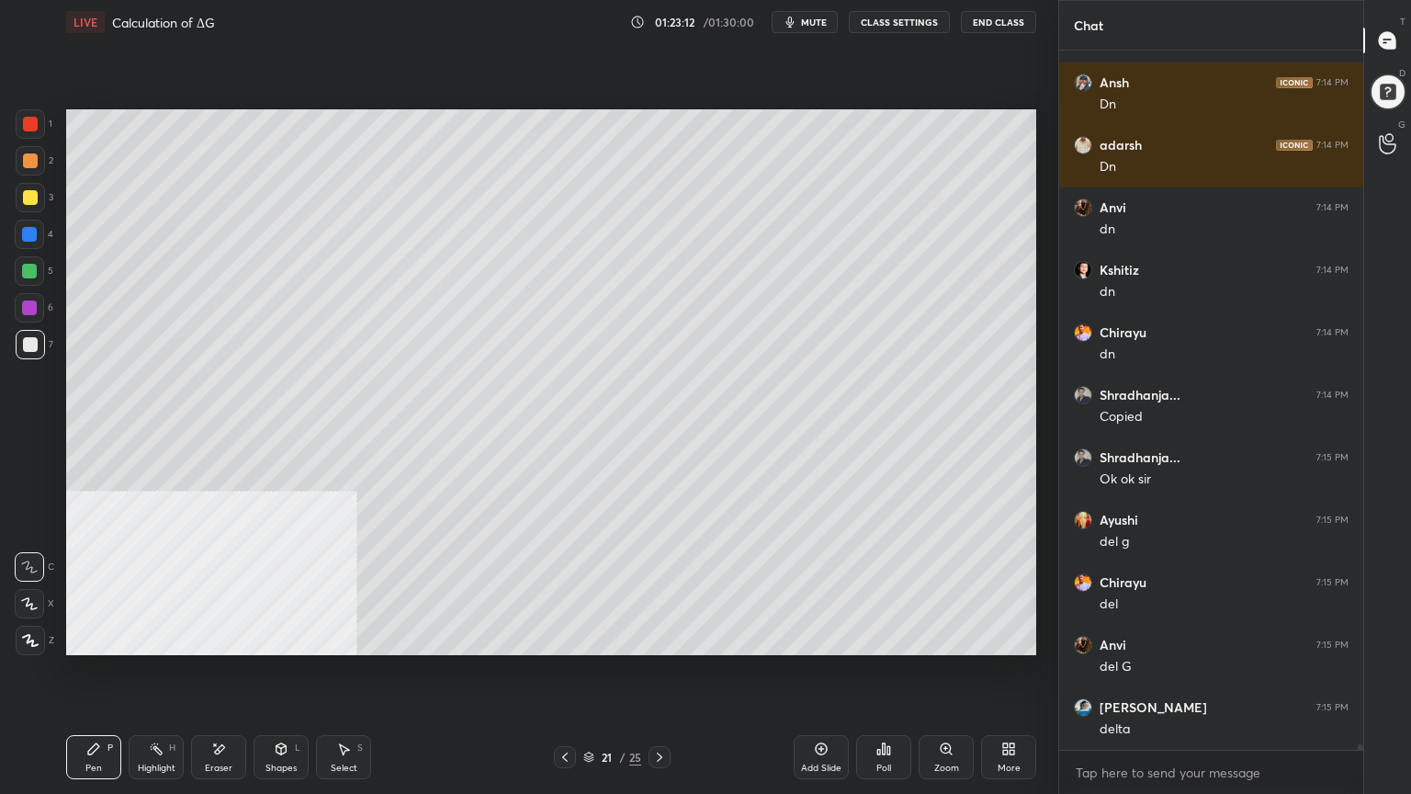
scroll to position [83051, 0]
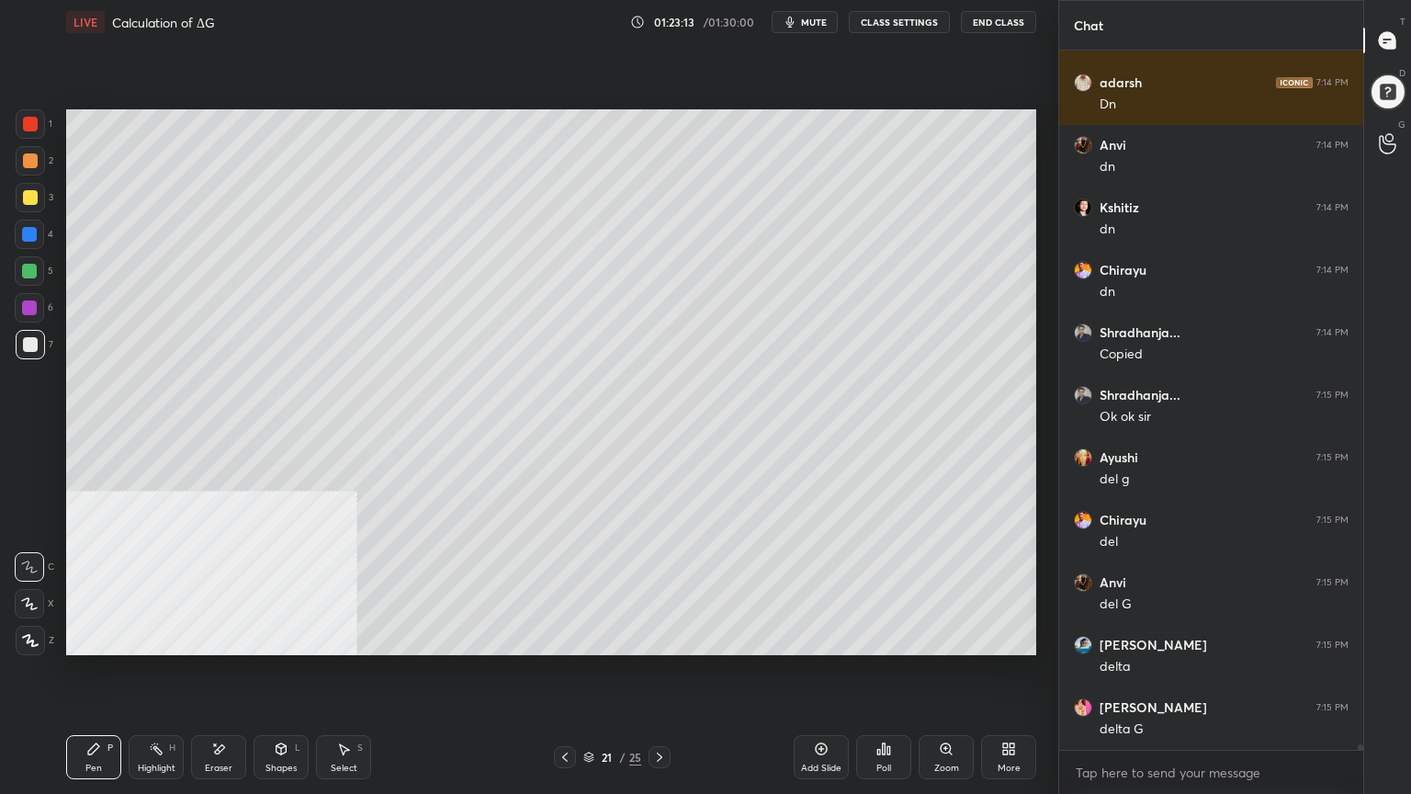
click at [26, 154] on div at bounding box center [30, 160] width 15 height 15
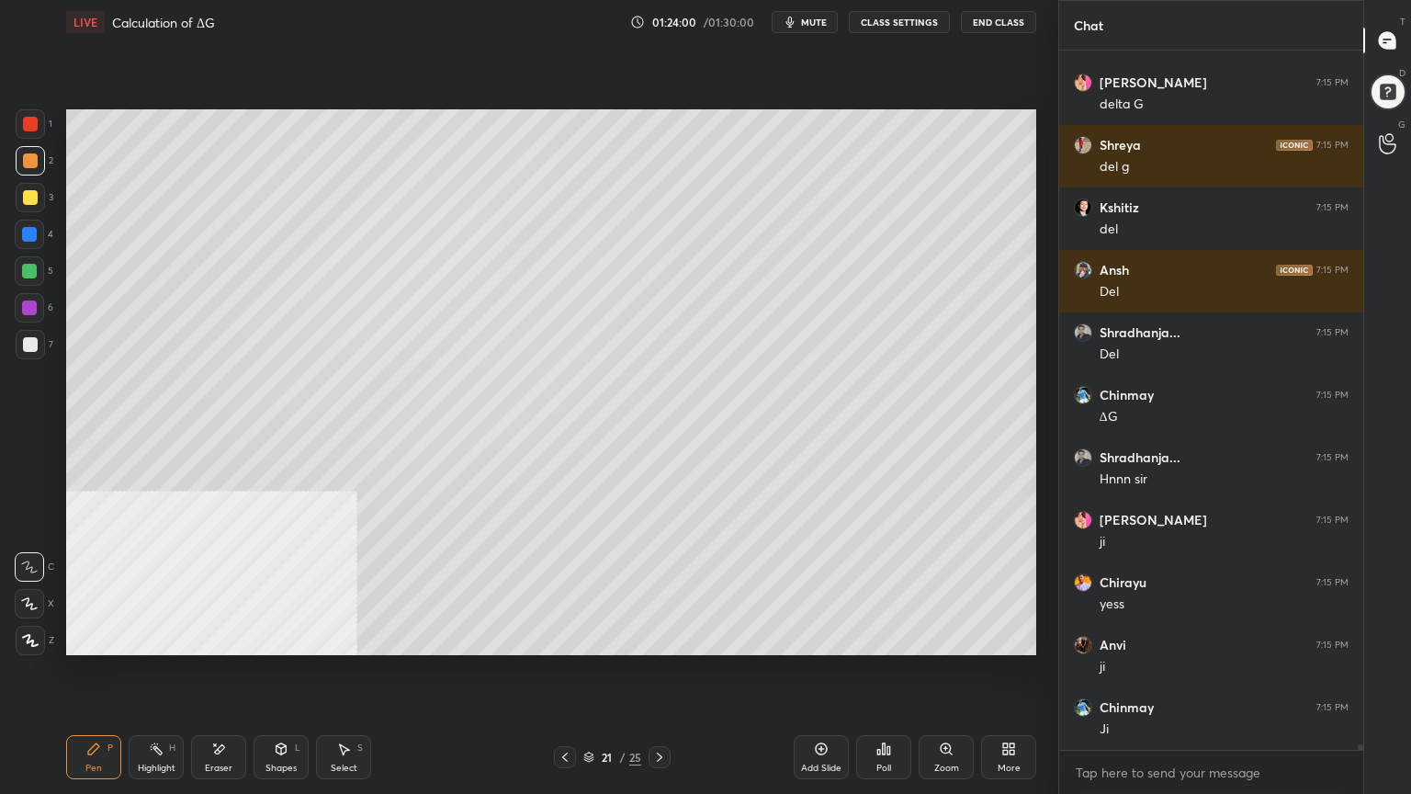
scroll to position [83738, 0]
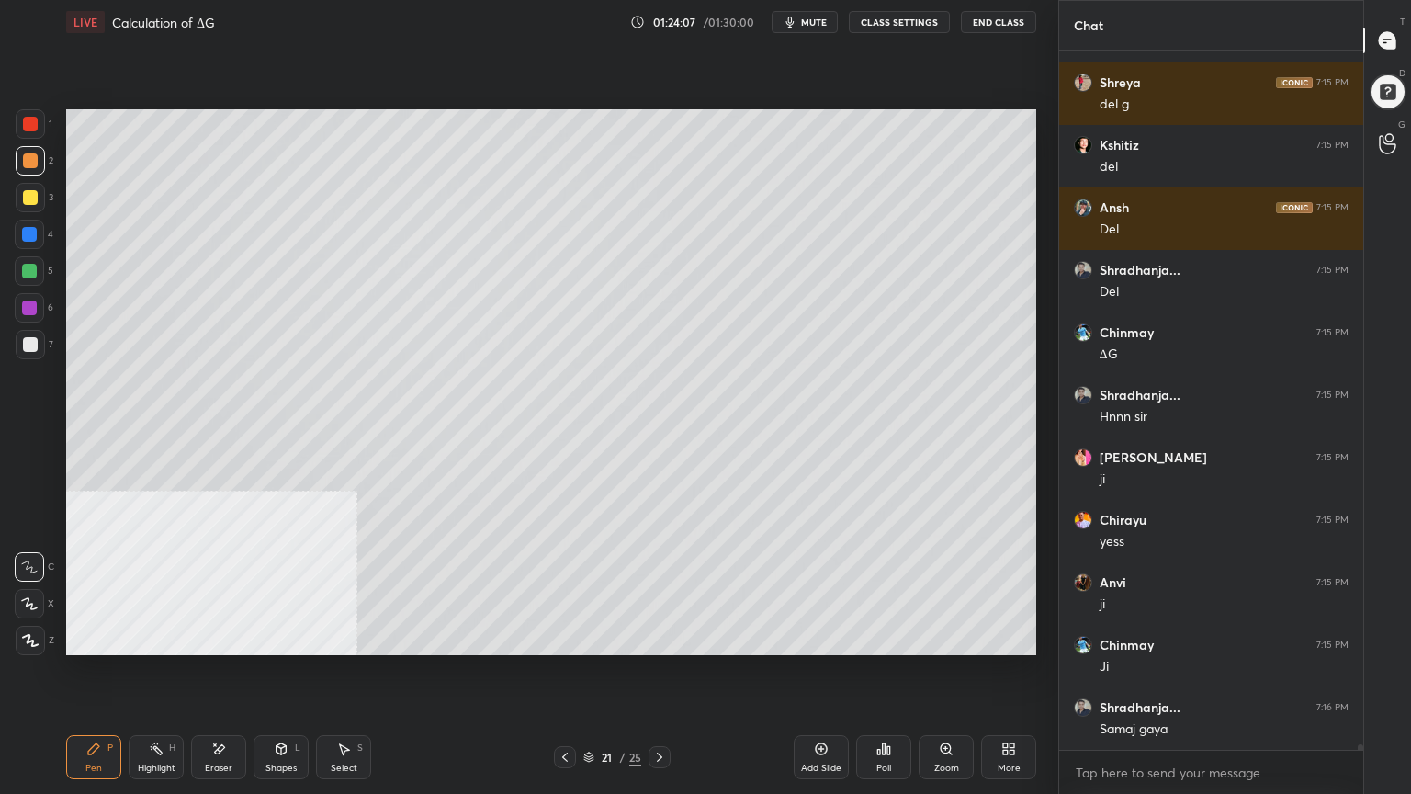
drag, startPoint x: 28, startPoint y: 272, endPoint x: 58, endPoint y: 261, distance: 31.4
click at [34, 270] on div at bounding box center [29, 271] width 15 height 15
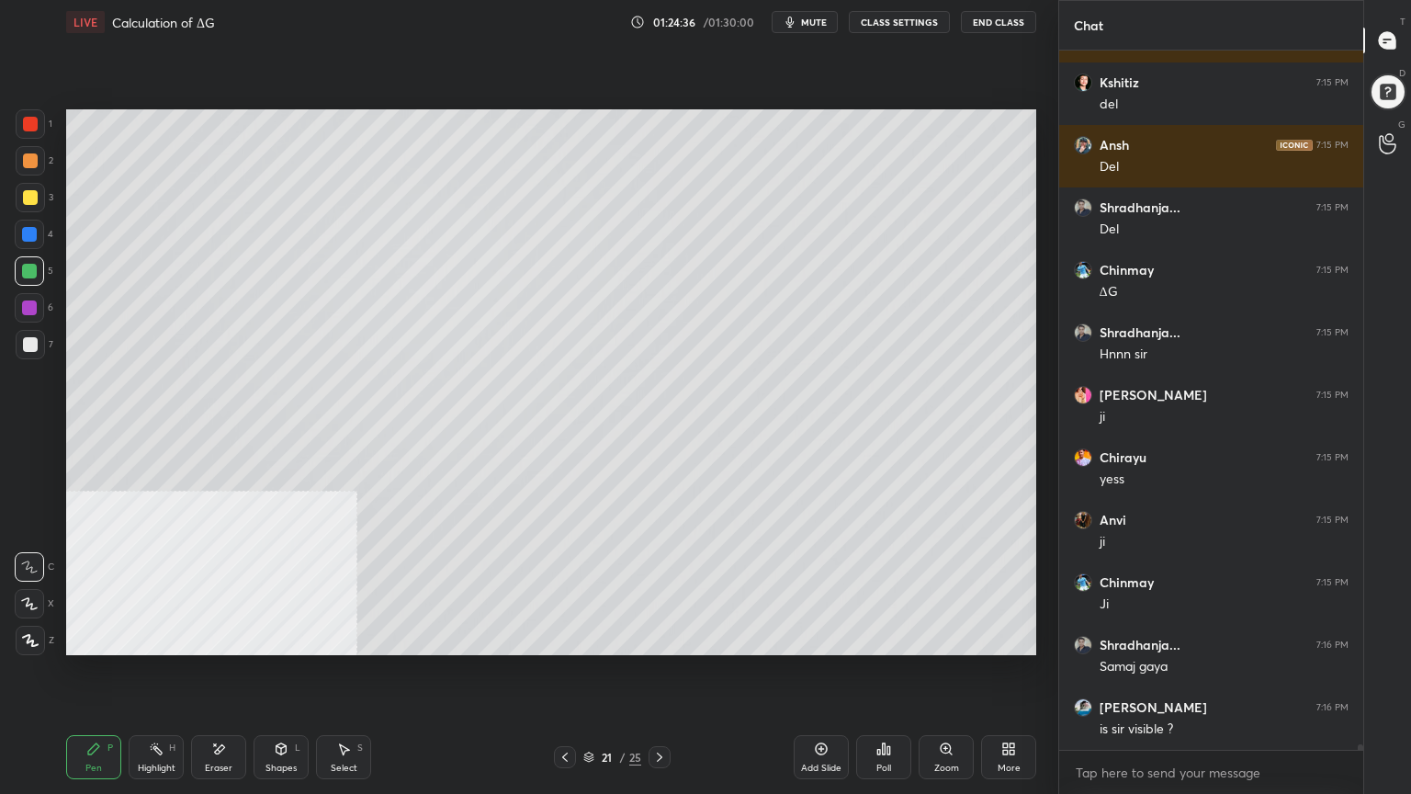
scroll to position [83863, 0]
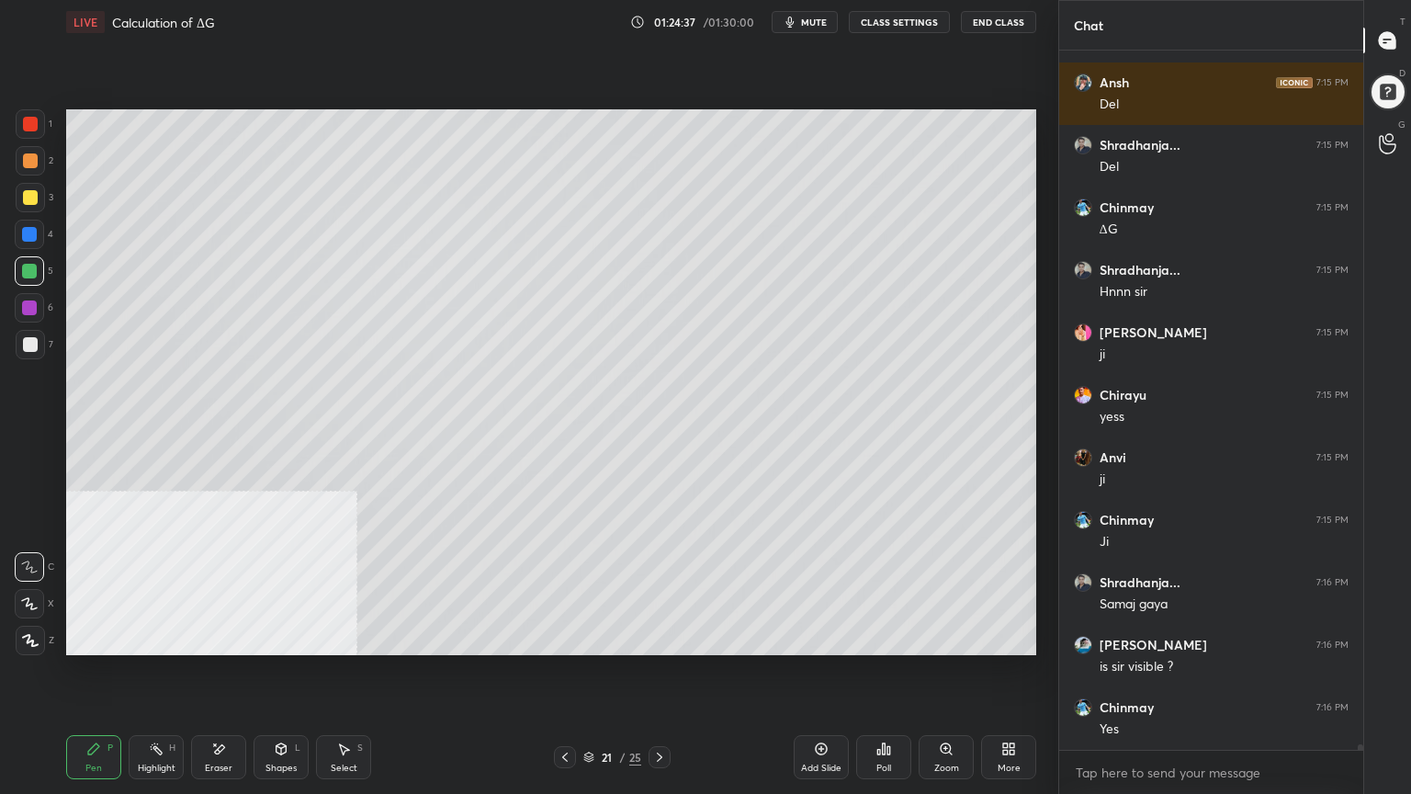
click at [27, 162] on div at bounding box center [30, 160] width 15 height 15
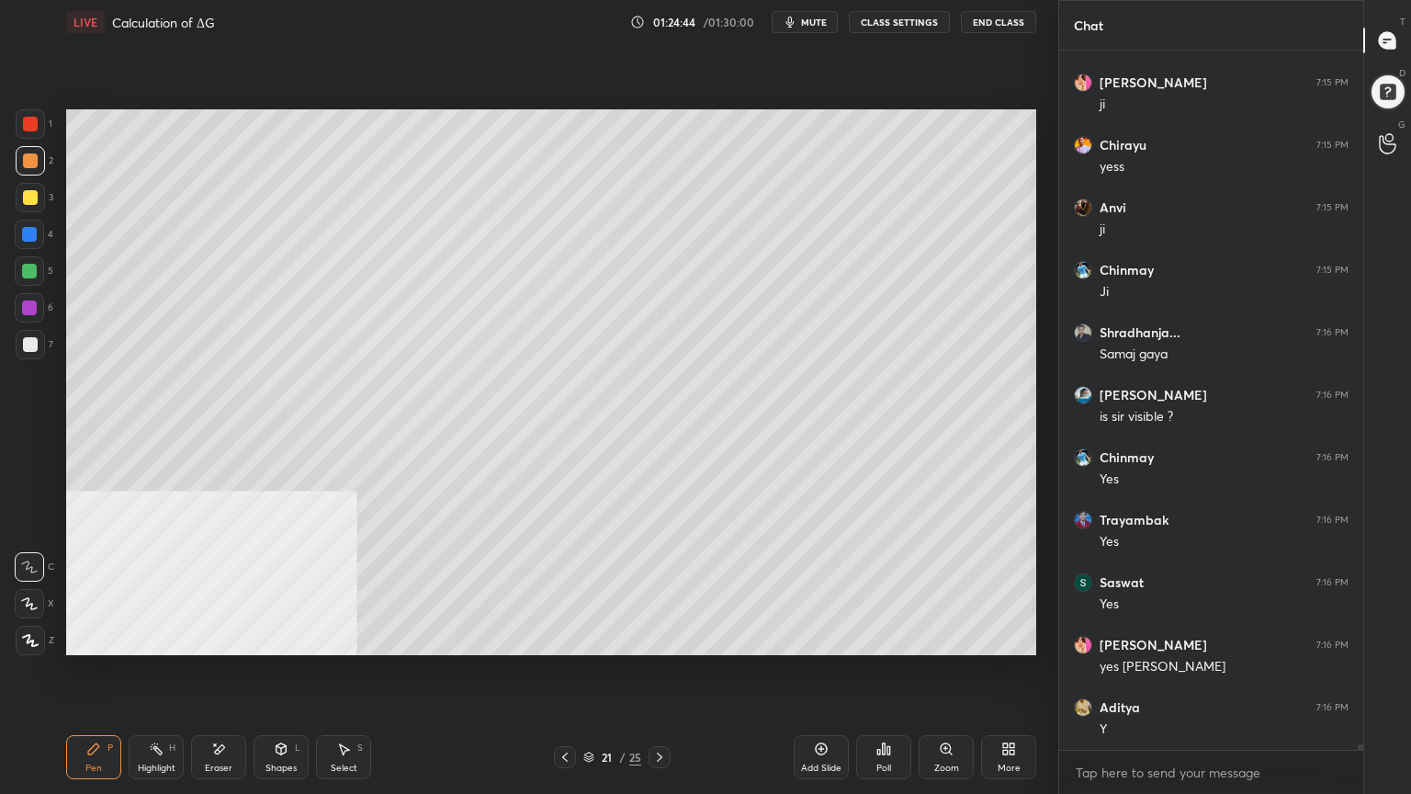
scroll to position [84175, 0]
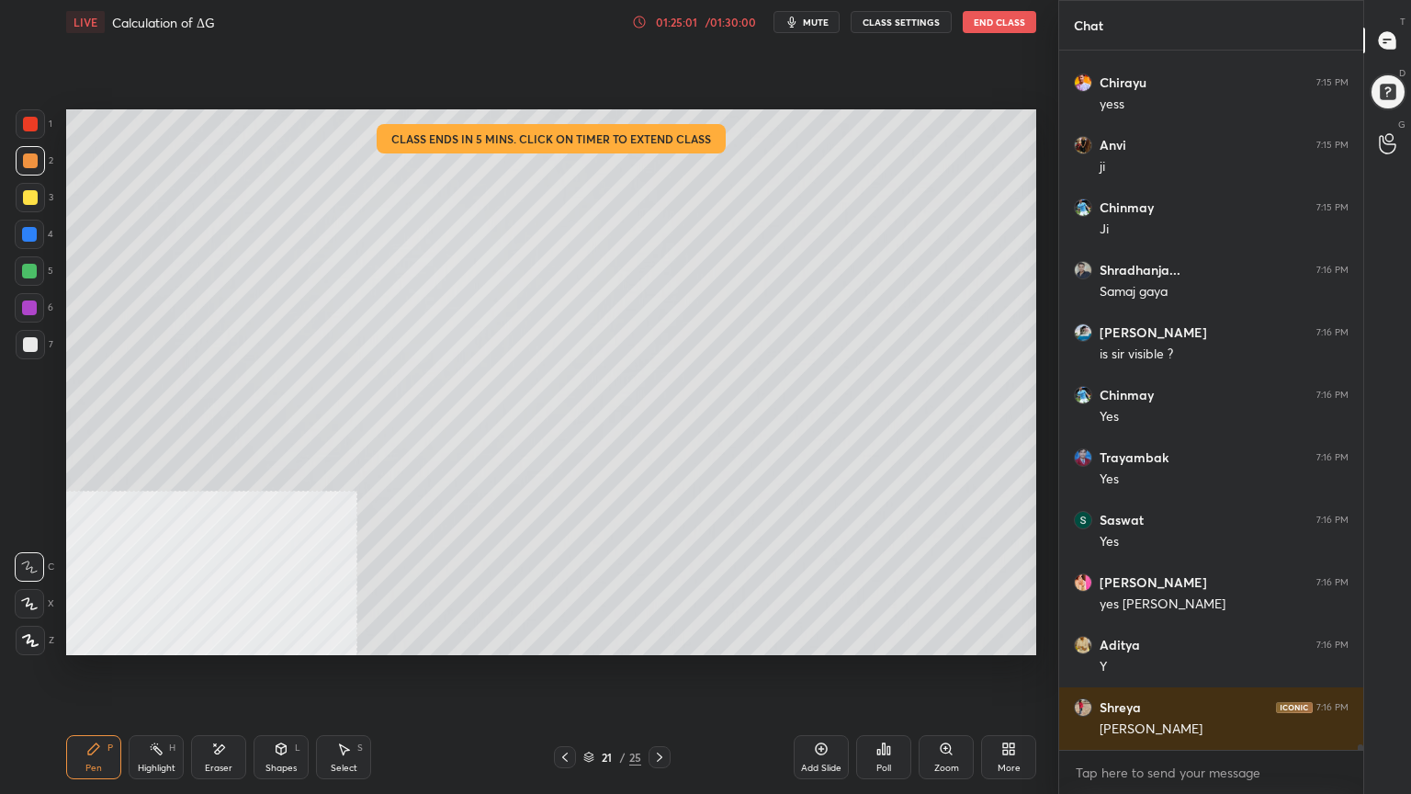
drag, startPoint x: 25, startPoint y: 338, endPoint x: 46, endPoint y: 342, distance: 21.4
click at [24, 338] on div at bounding box center [30, 344] width 15 height 15
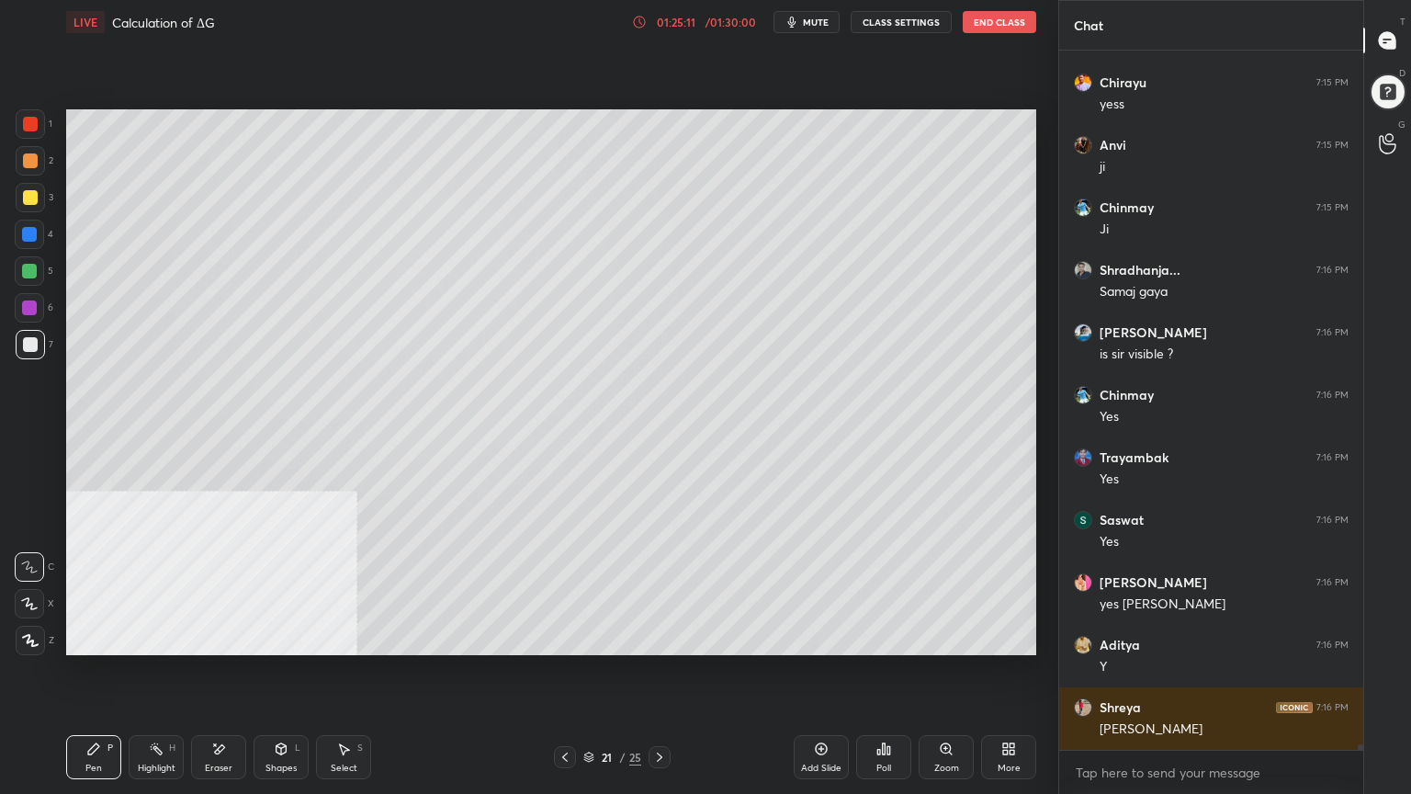
click at [29, 160] on div at bounding box center [30, 160] width 15 height 15
drag, startPoint x: 289, startPoint y: 753, endPoint x: 283, endPoint y: 736, distance: 18.3
click at [287, 638] on div "Shapes L" at bounding box center [281, 757] width 55 height 44
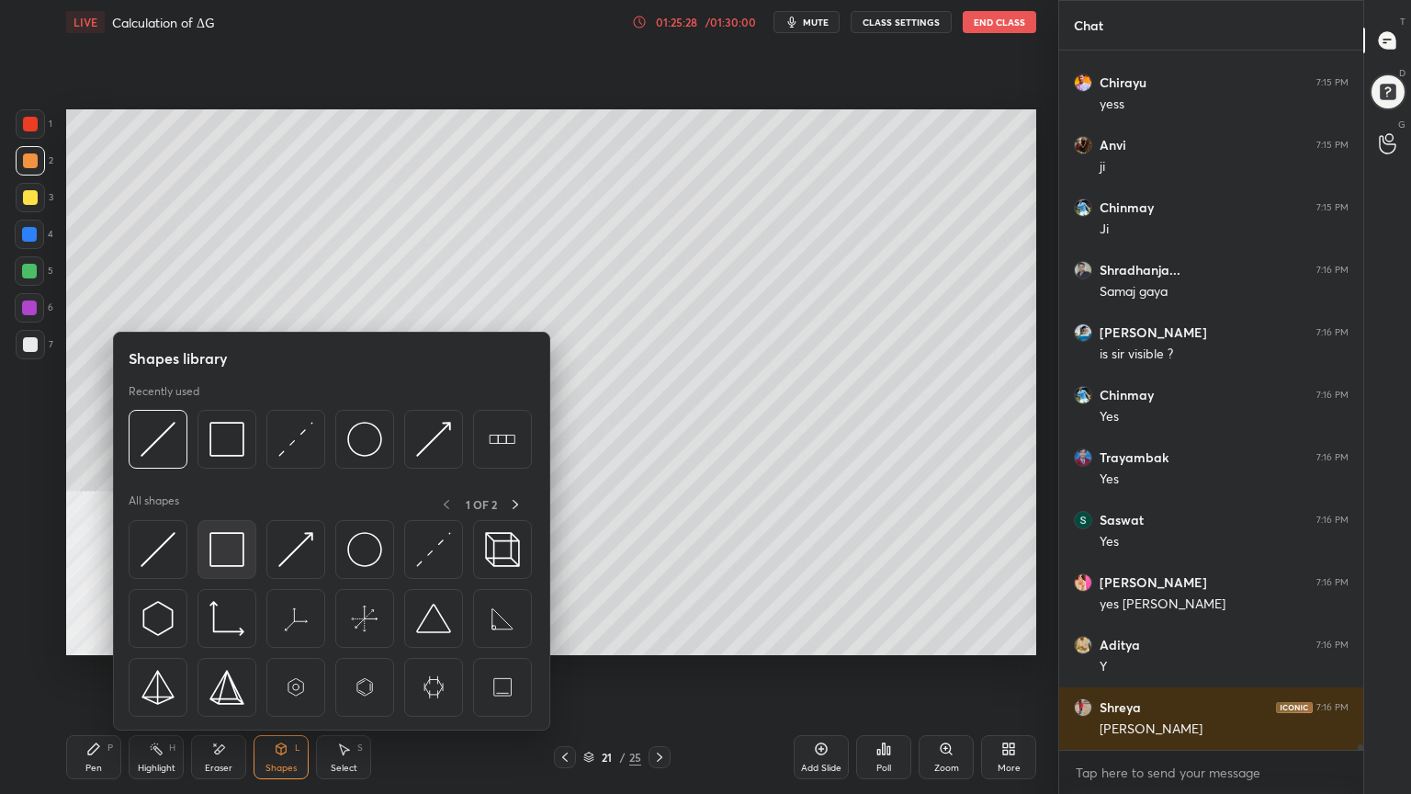
click at [232, 559] on img at bounding box center [226, 549] width 35 height 35
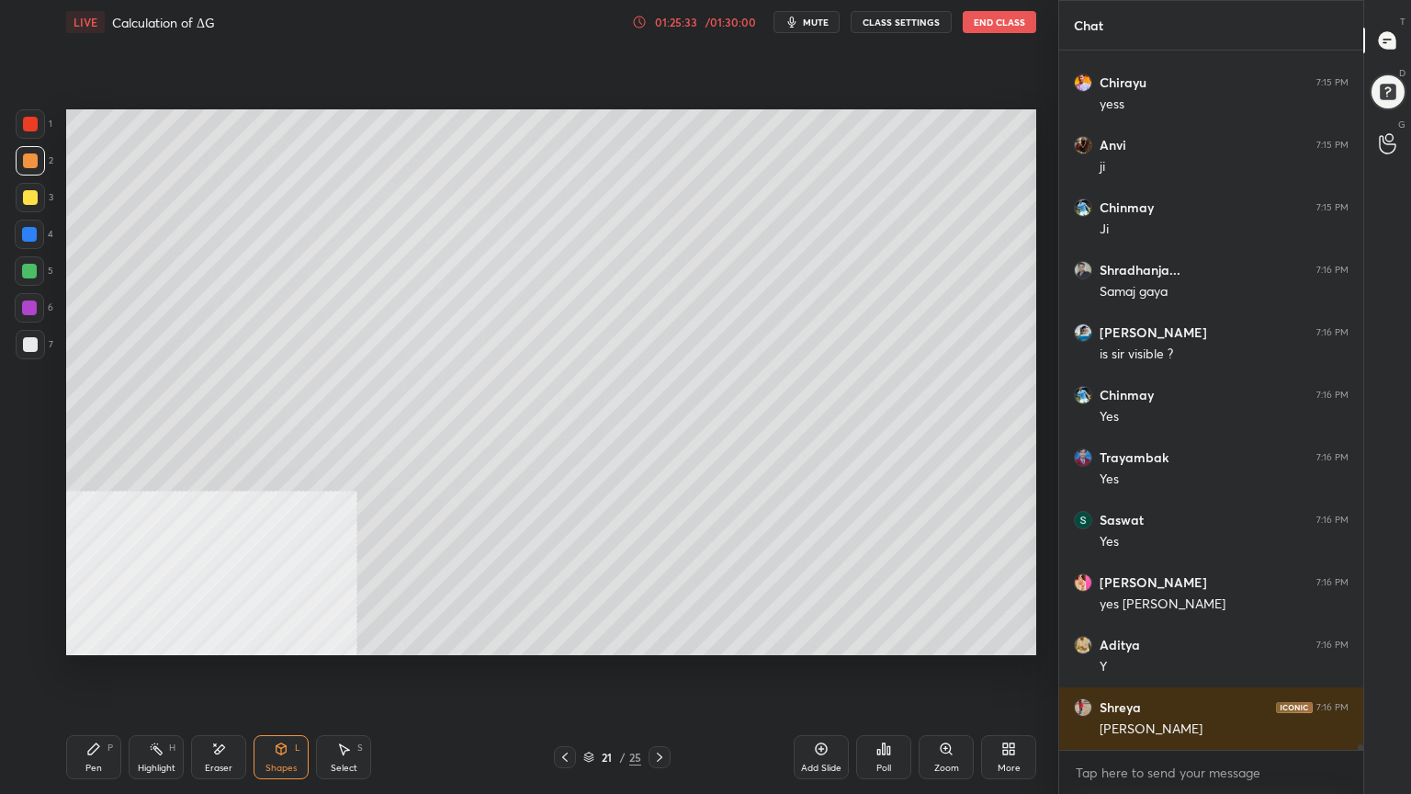
click at [89, 638] on icon at bounding box center [93, 748] width 11 height 11
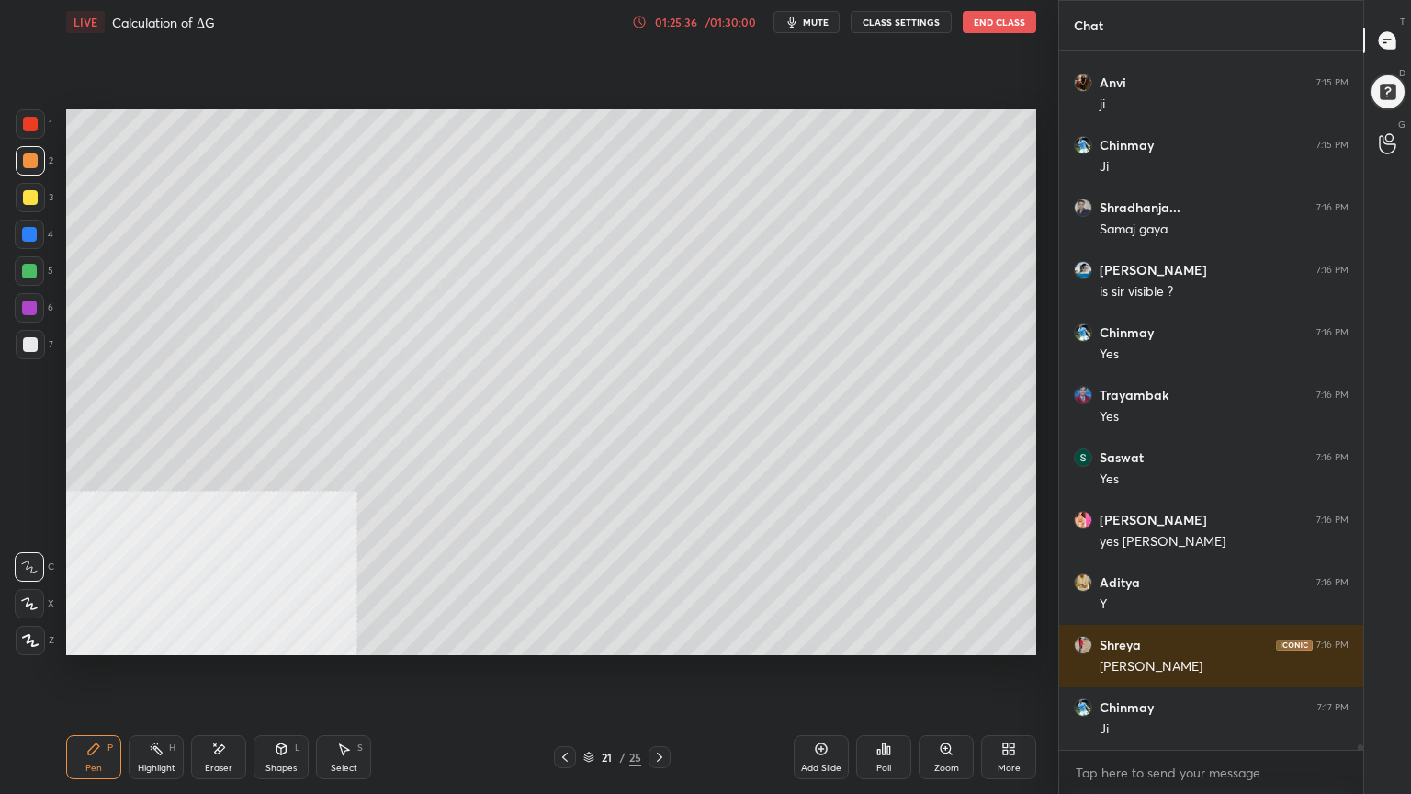
click at [26, 198] on div at bounding box center [30, 197] width 15 height 15
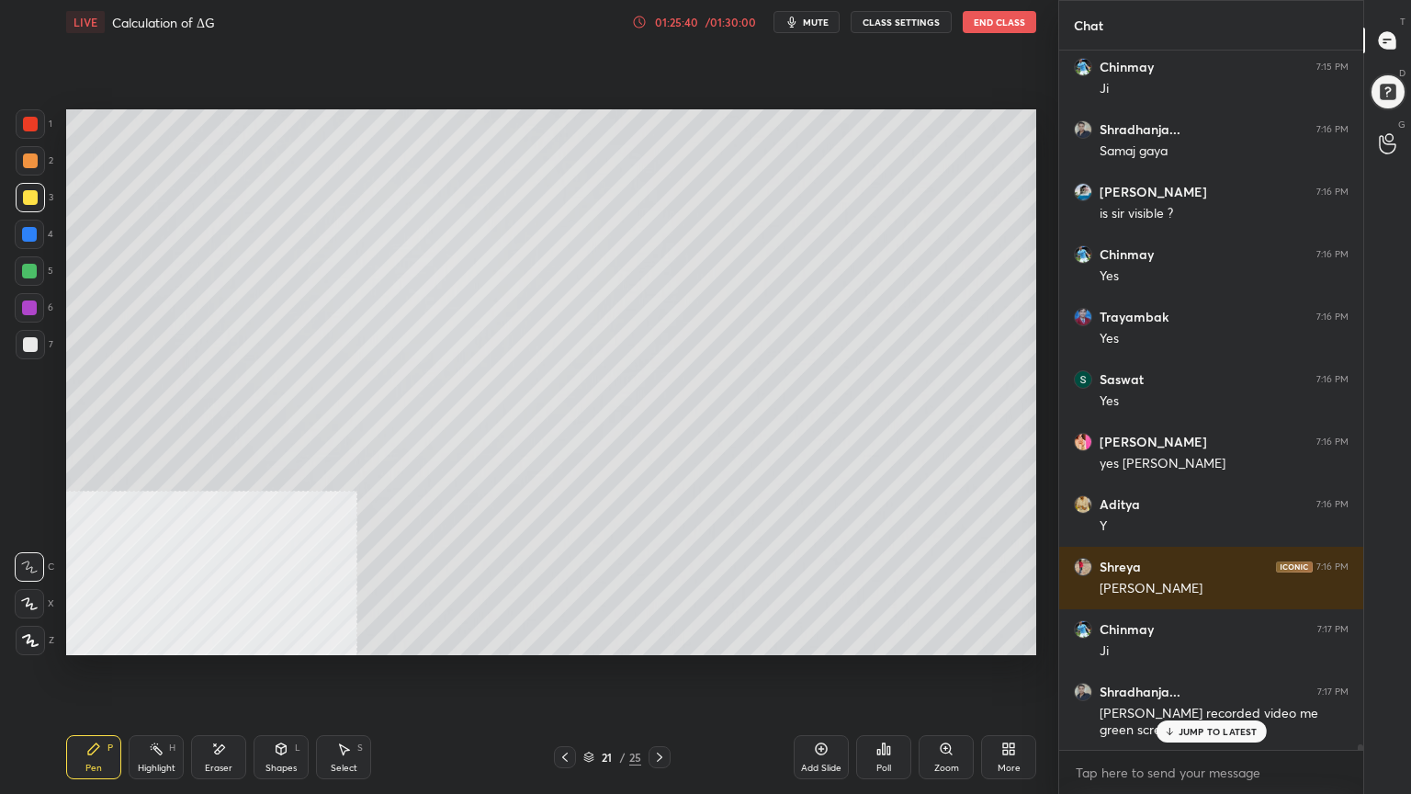
click at [33, 346] on div at bounding box center [30, 344] width 15 height 15
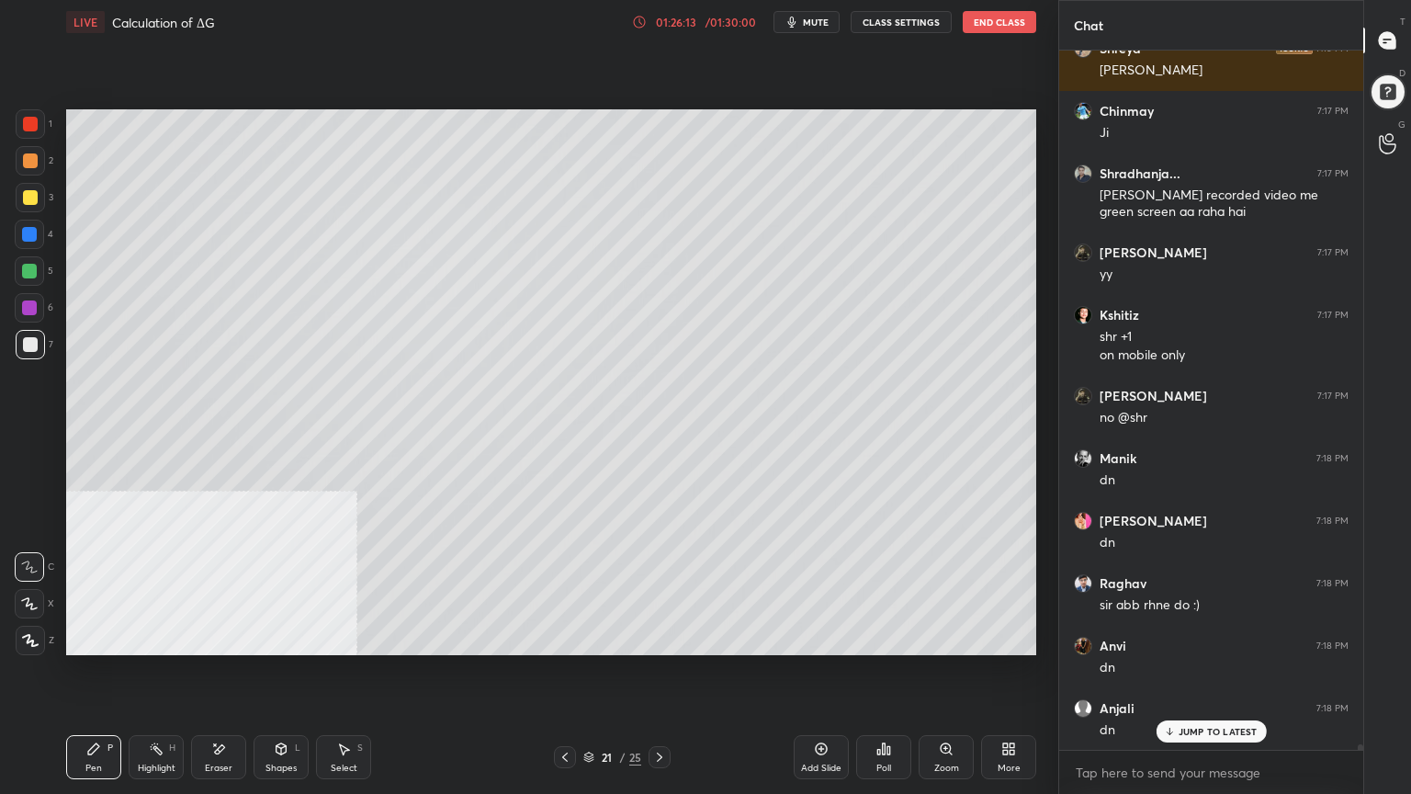
scroll to position [84897, 0]
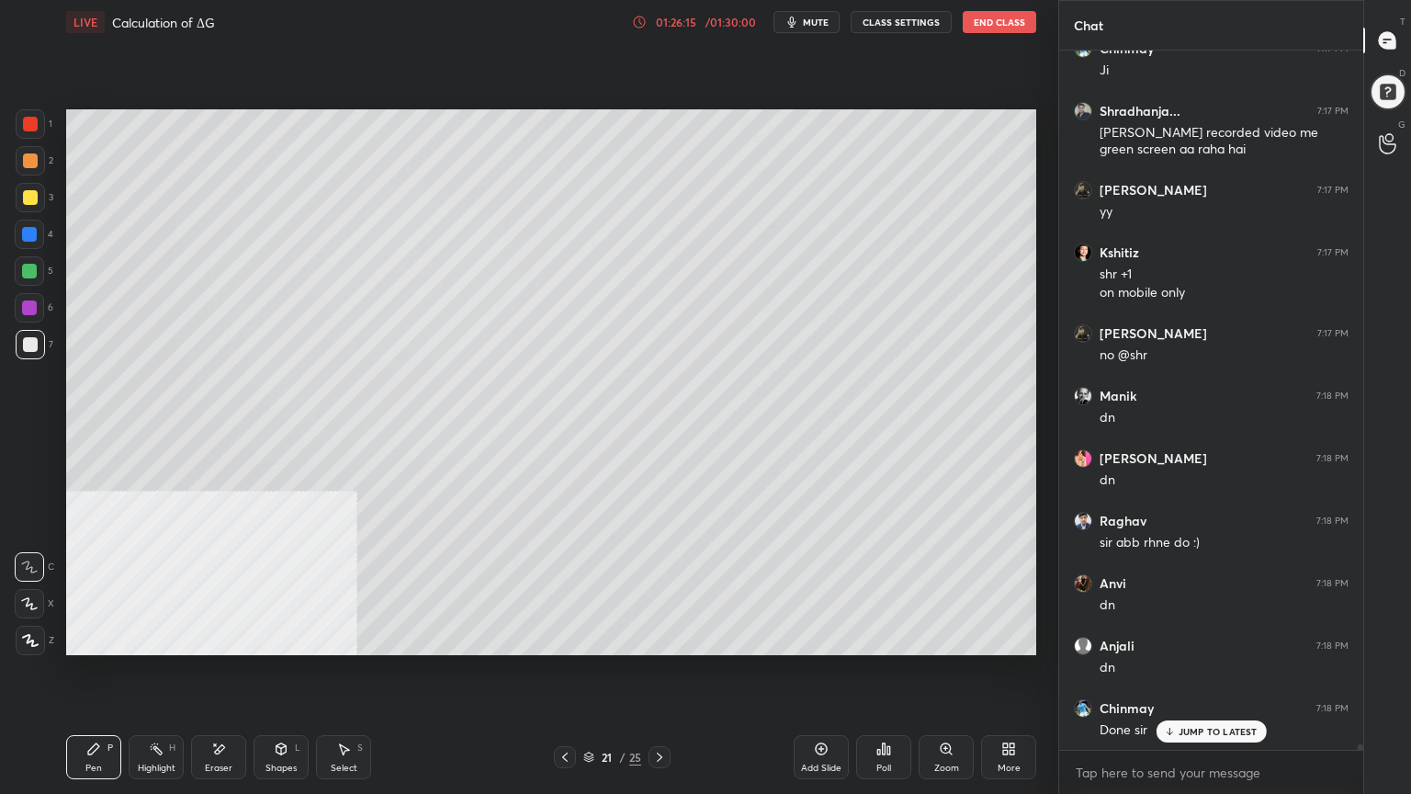
click at [657, 638] on icon at bounding box center [659, 757] width 15 height 15
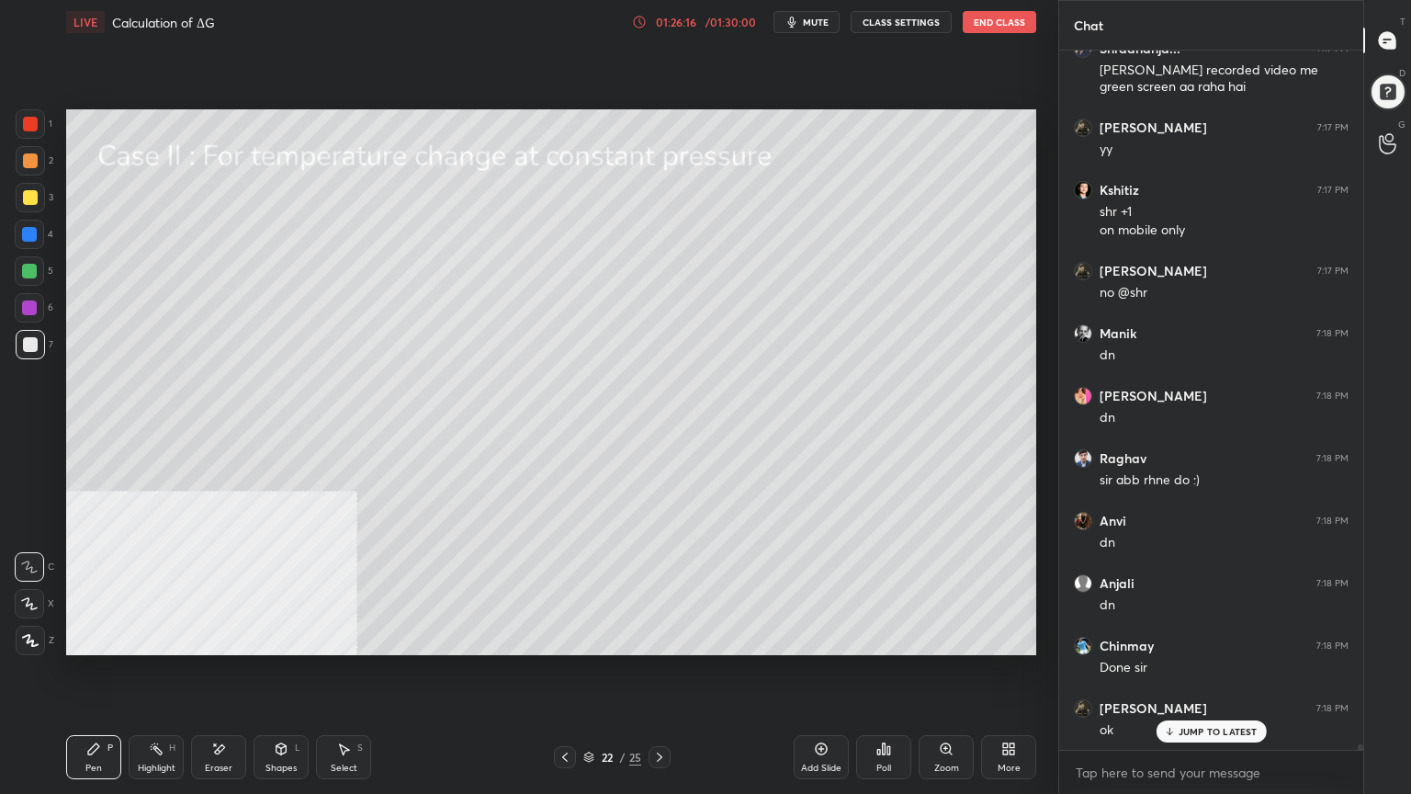
click at [560, 638] on icon at bounding box center [565, 757] width 15 height 15
click at [1006, 638] on div "More" at bounding box center [1008, 757] width 55 height 44
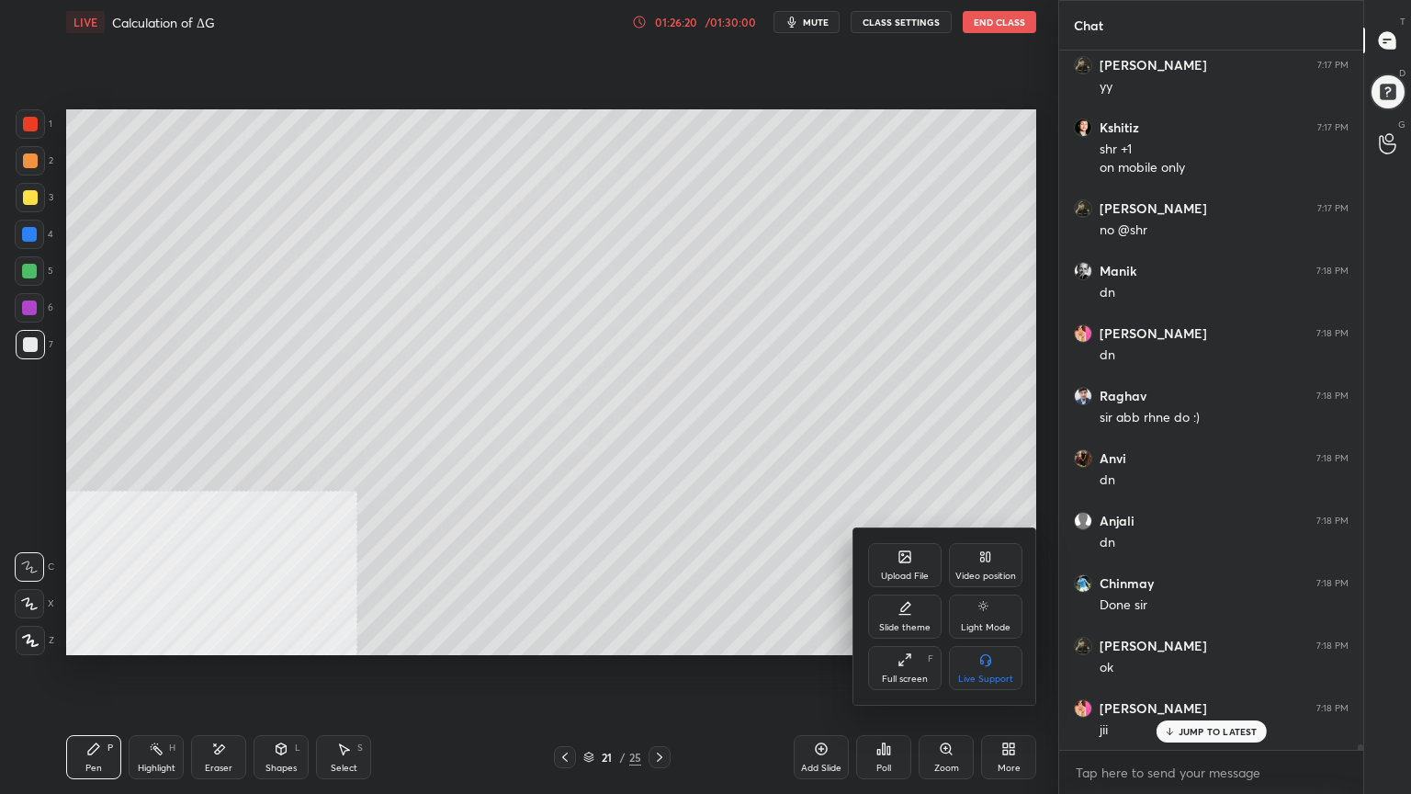
scroll to position [85084, 0]
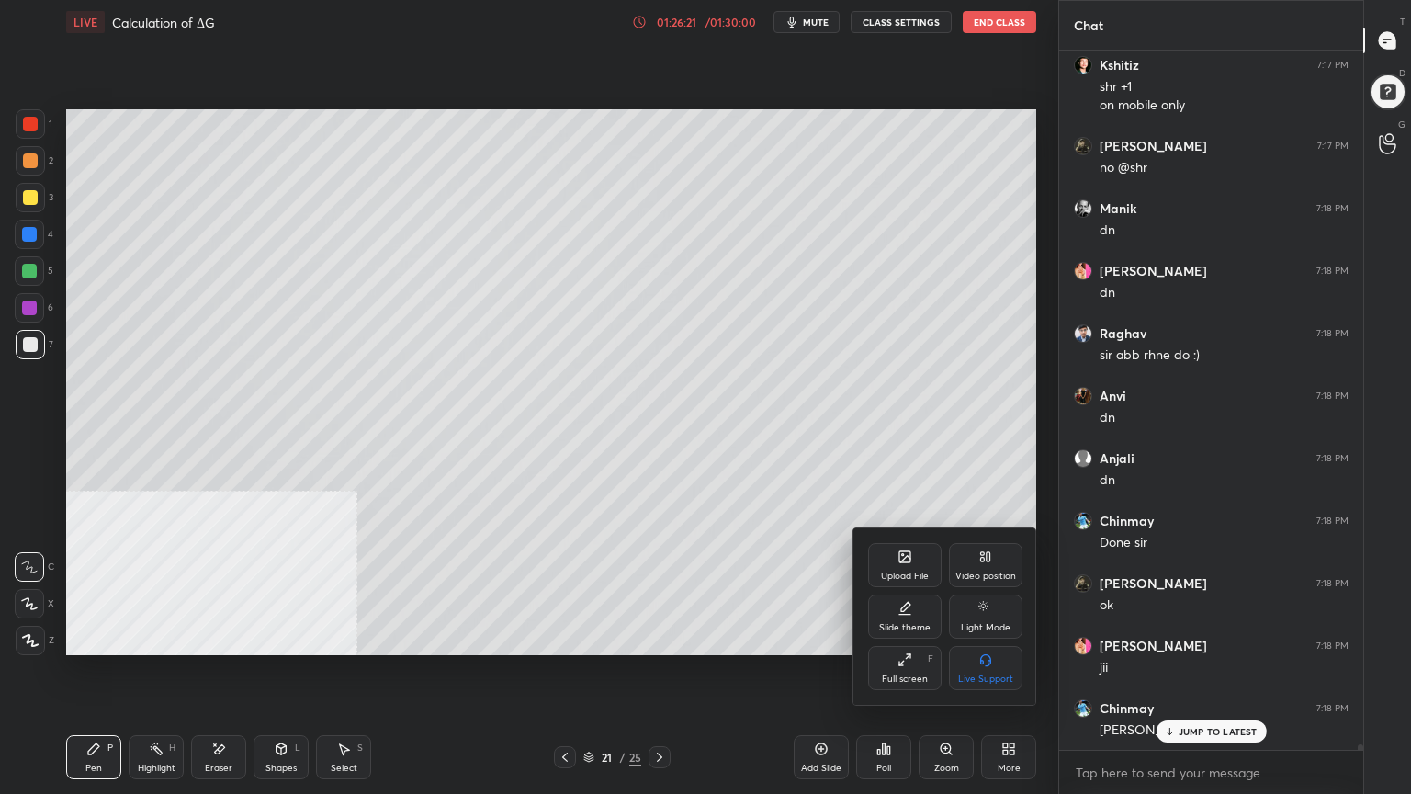
click at [897, 576] on div "Upload File" at bounding box center [905, 575] width 48 height 9
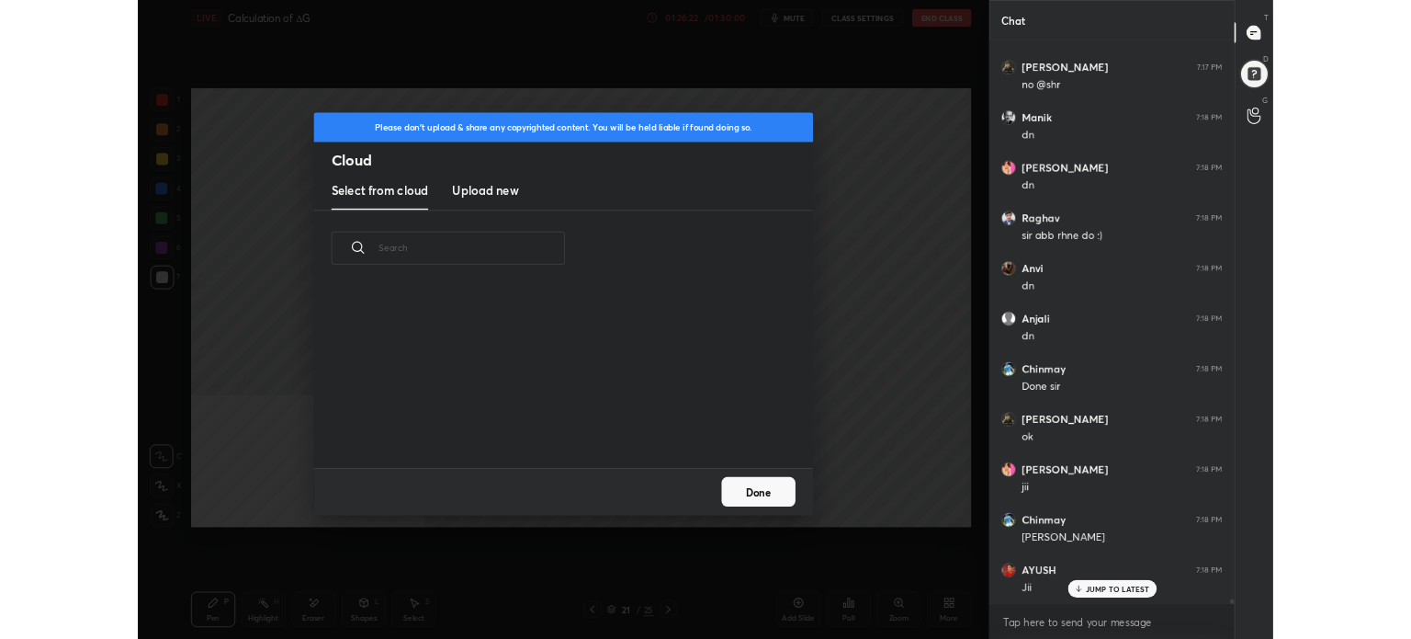
scroll to position [226, 590]
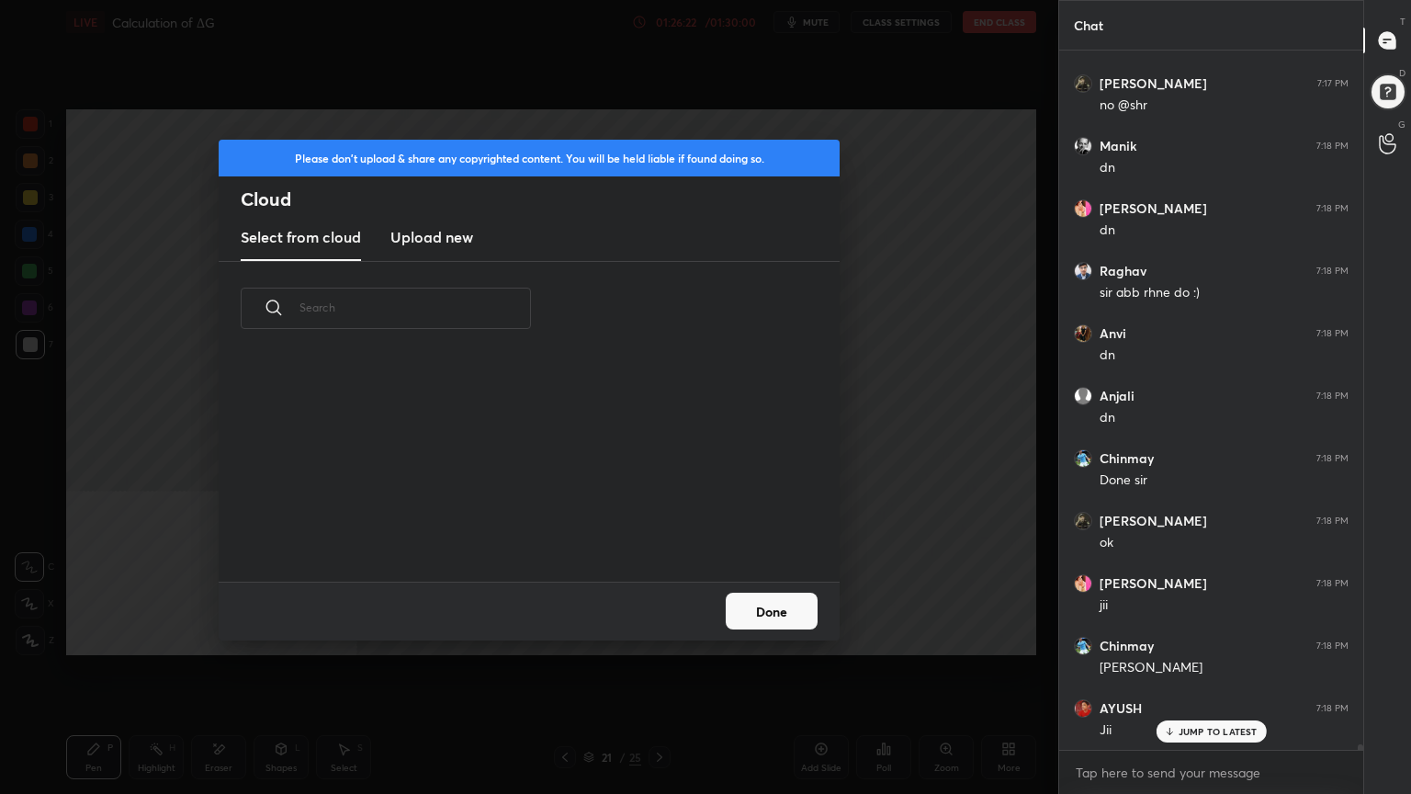
click at [426, 234] on h3 "Upload new" at bounding box center [431, 237] width 83 height 22
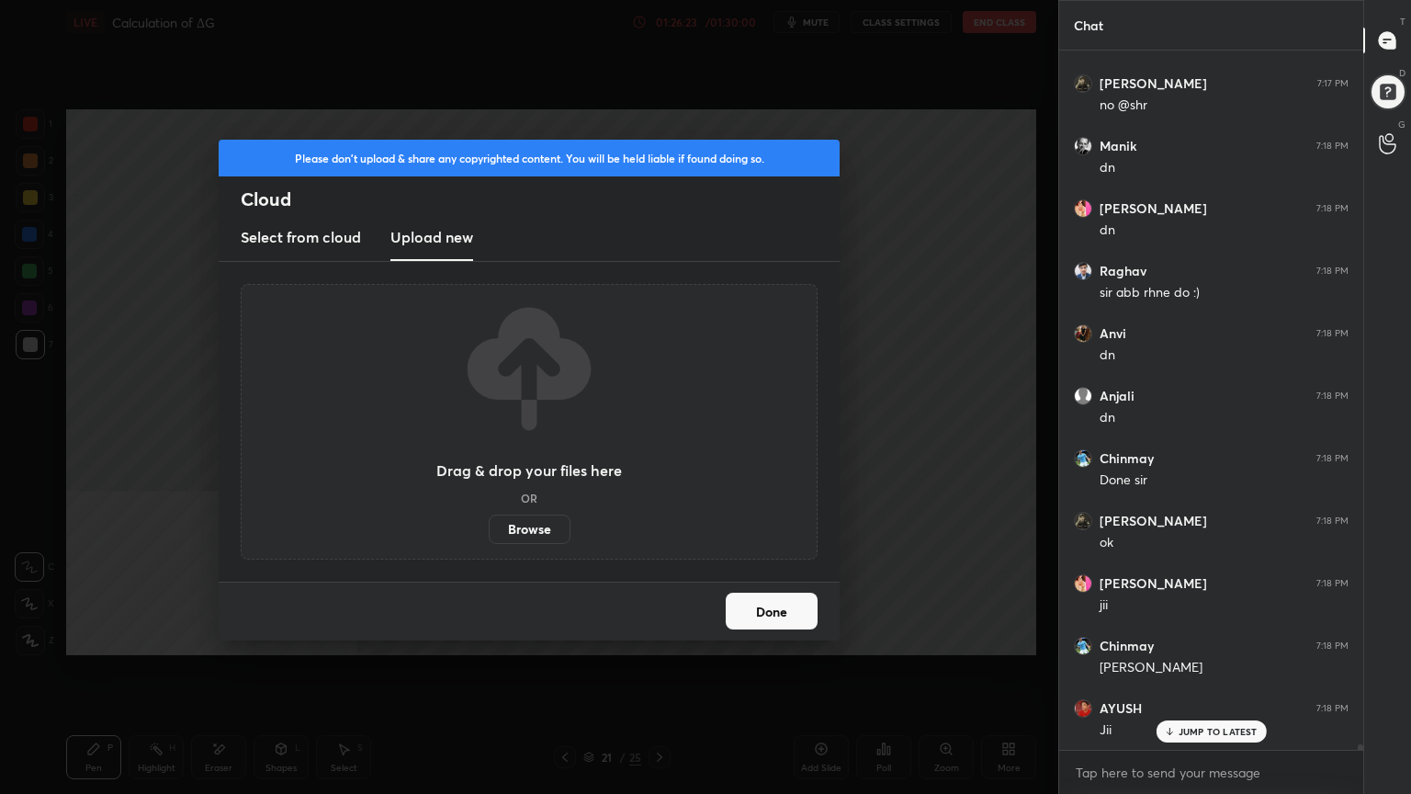
click at [553, 534] on label "Browse" at bounding box center [530, 529] width 82 height 29
click at [489, 534] on input "Browse" at bounding box center [489, 529] width 0 height 29
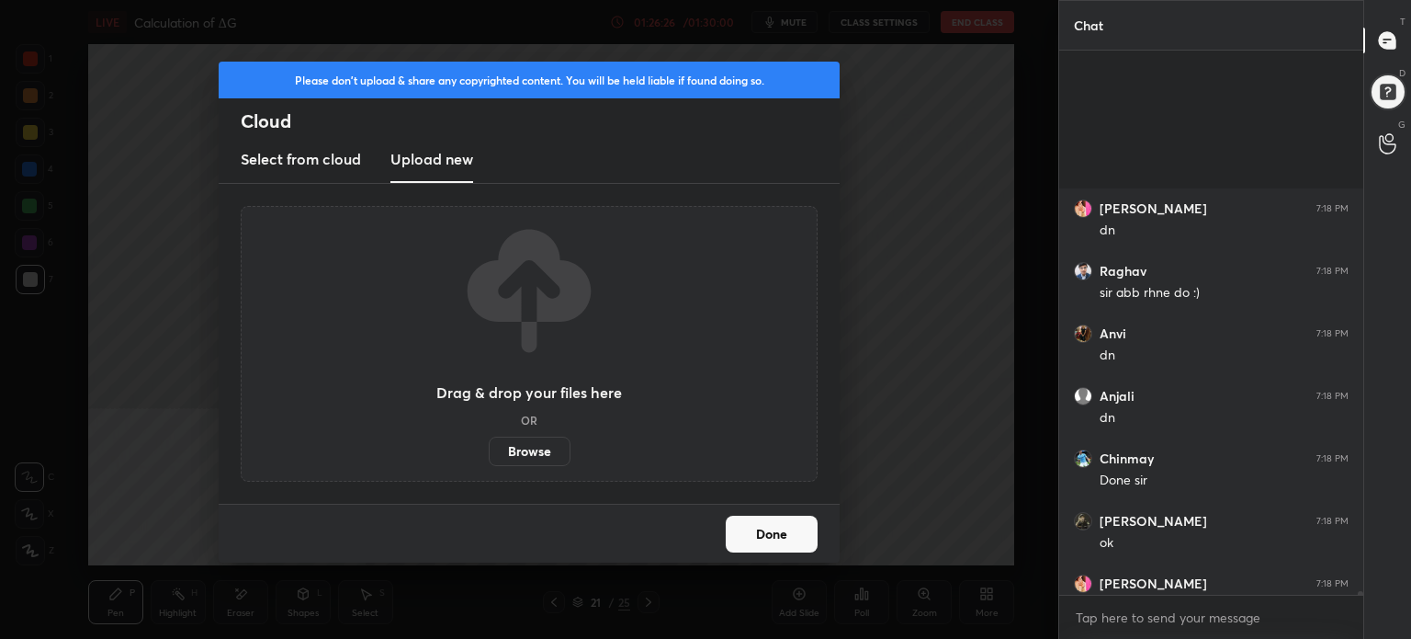
scroll to position [85365, 0]
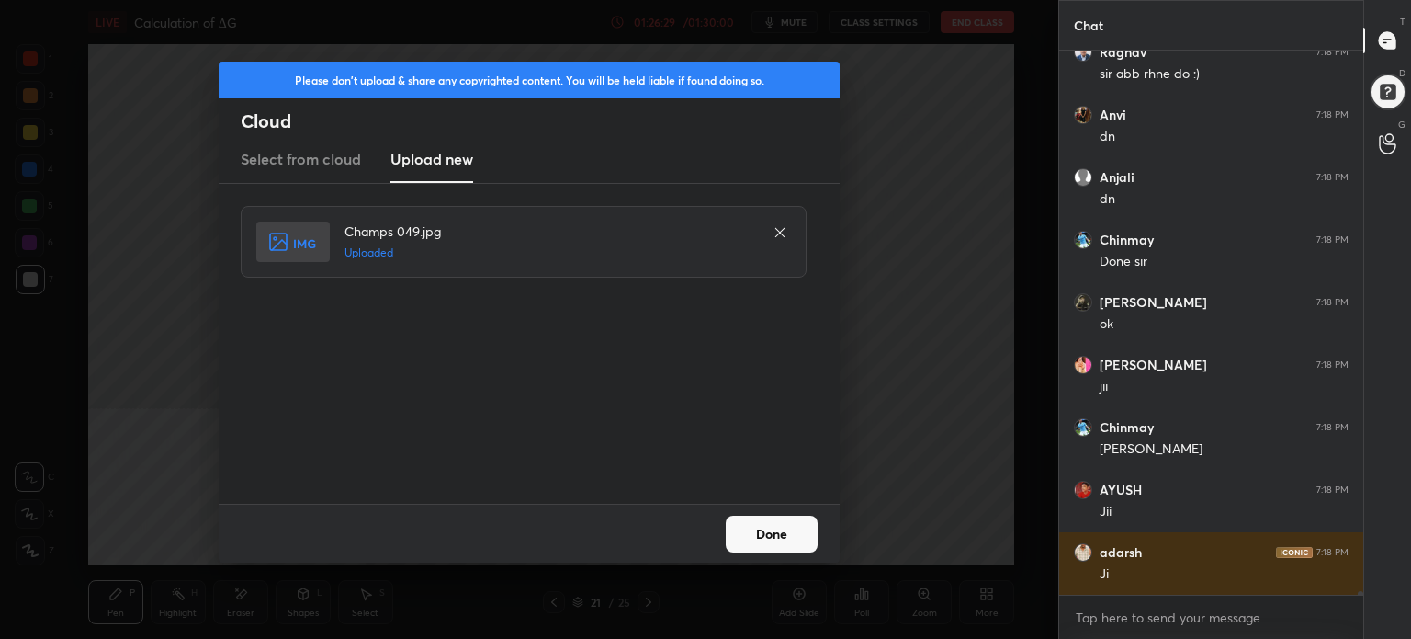
click at [750, 539] on button "Done" at bounding box center [772, 533] width 92 height 37
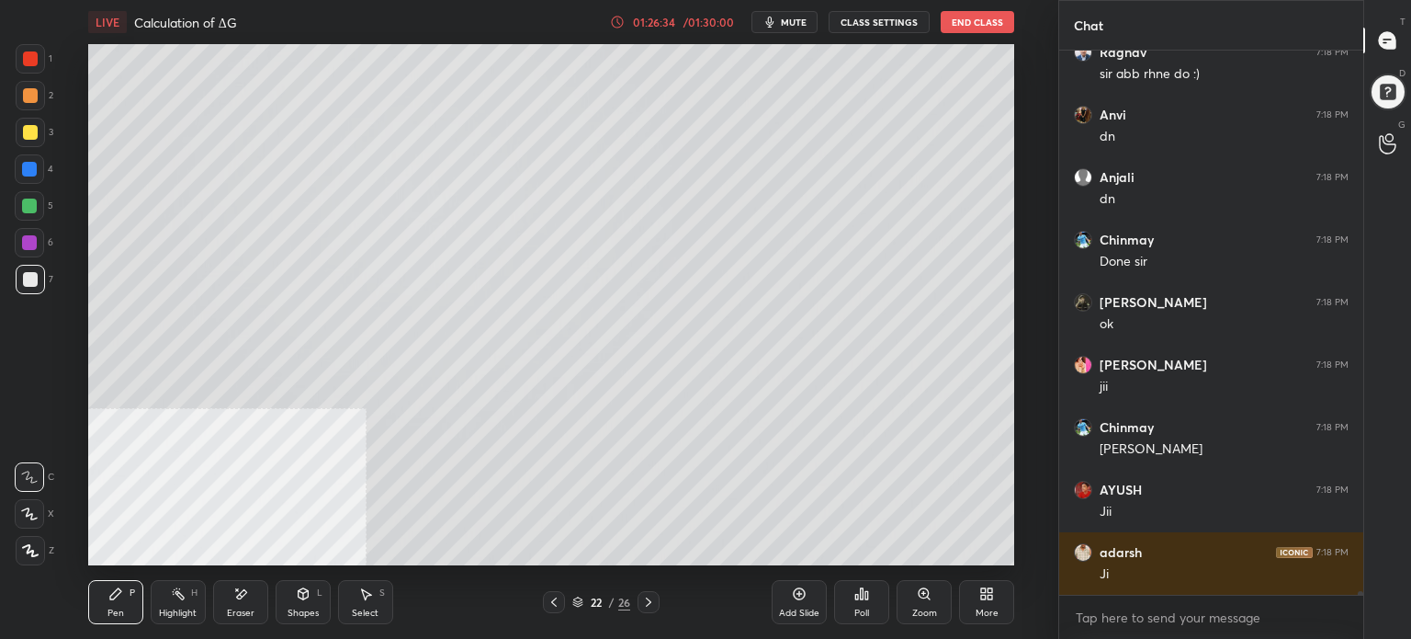
scroll to position [85428, 0]
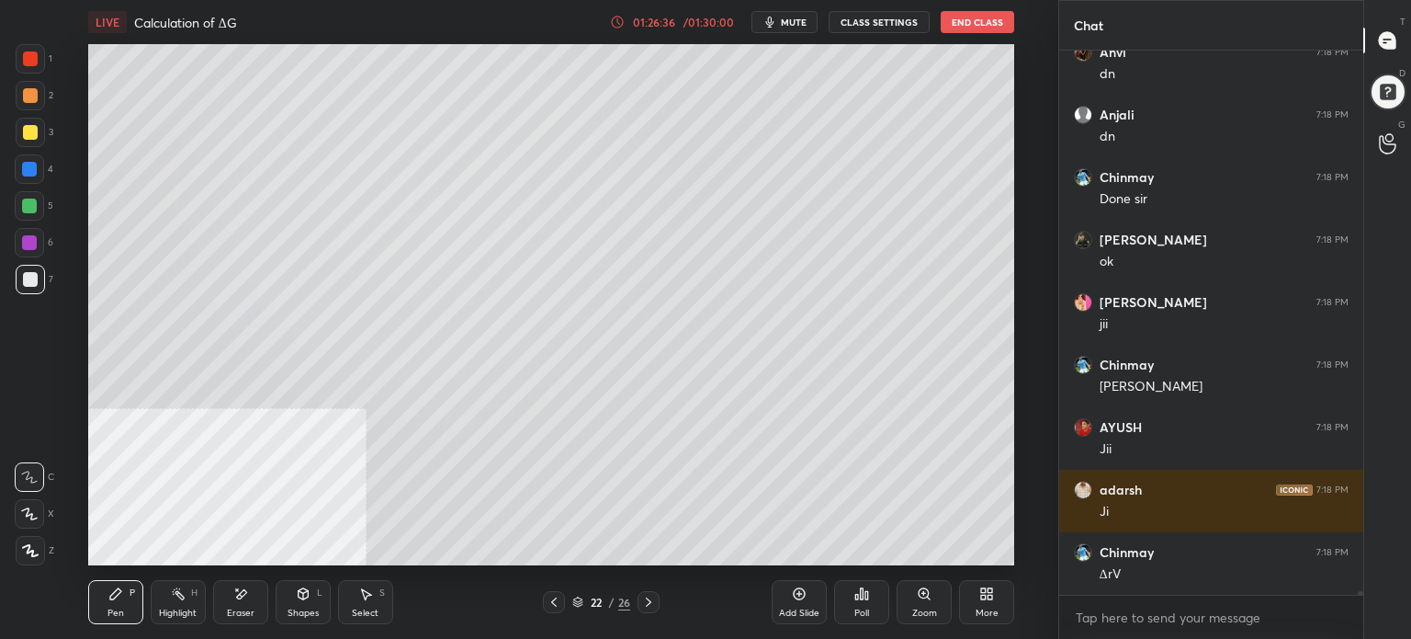
click at [30, 95] on div at bounding box center [30, 95] width 15 height 15
click at [307, 608] on div "Shapes" at bounding box center [303, 612] width 31 height 9
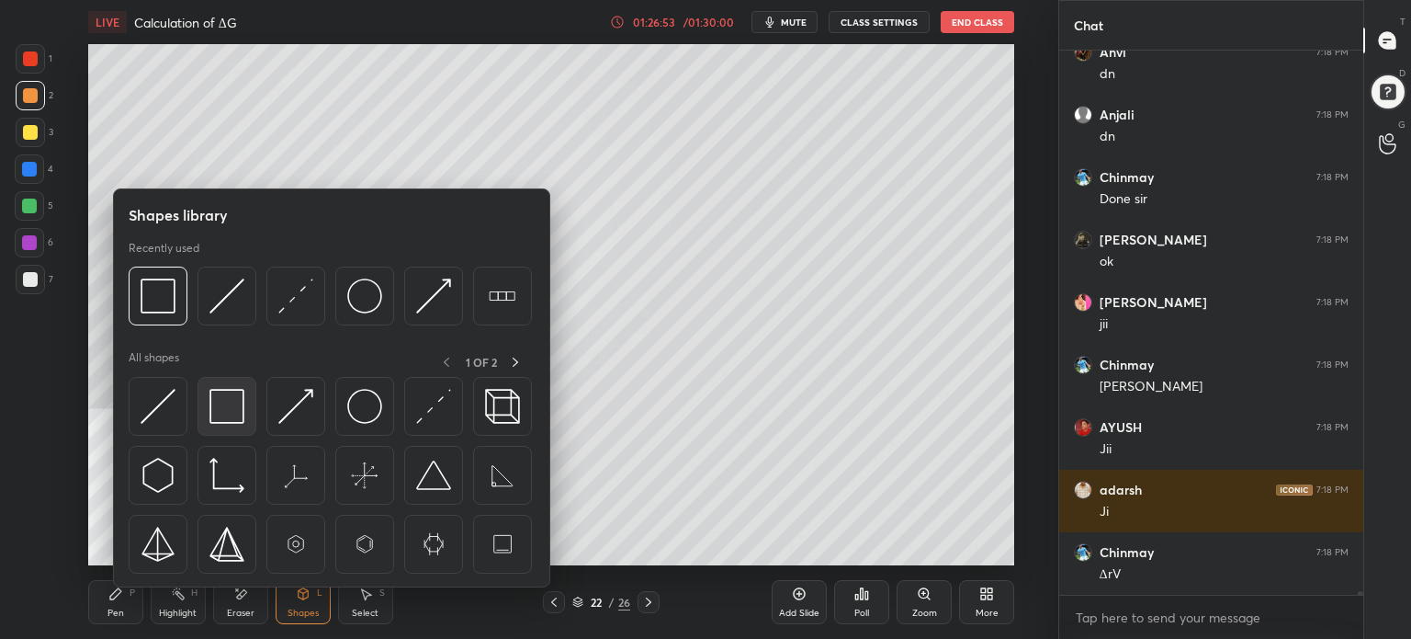
click at [217, 395] on img at bounding box center [226, 406] width 35 height 35
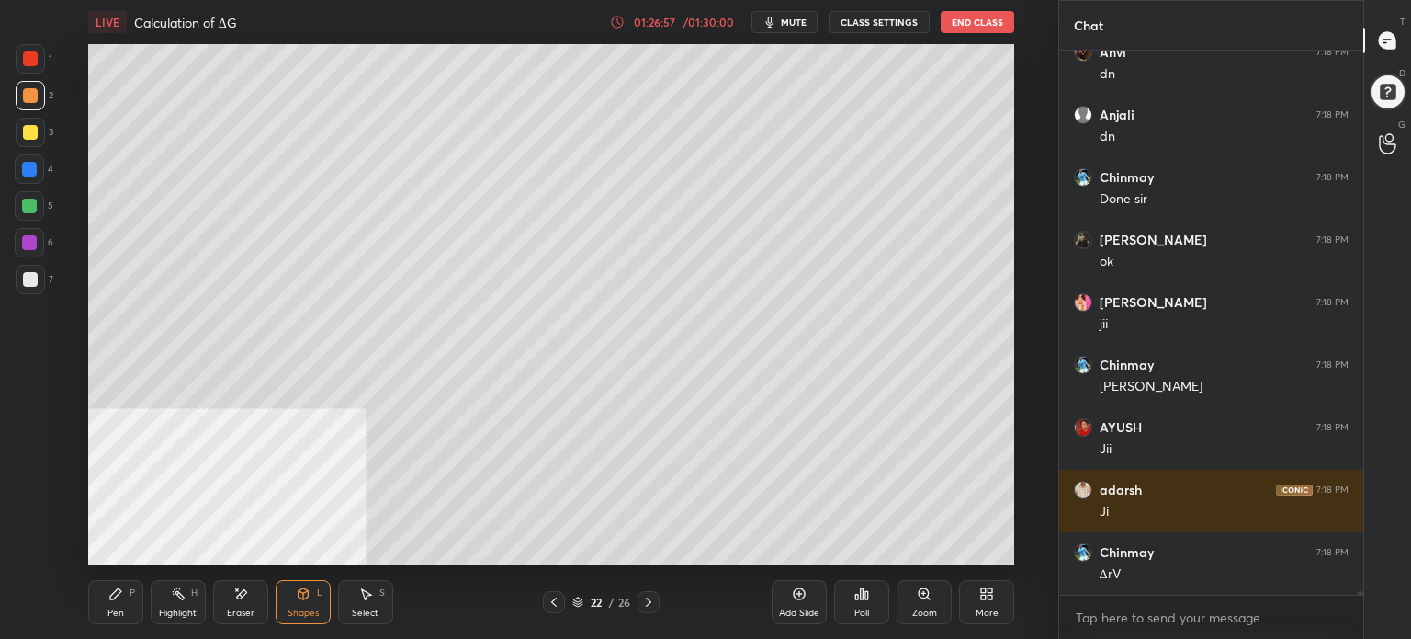
click at [374, 597] on div "Select S" at bounding box center [365, 602] width 55 height 44
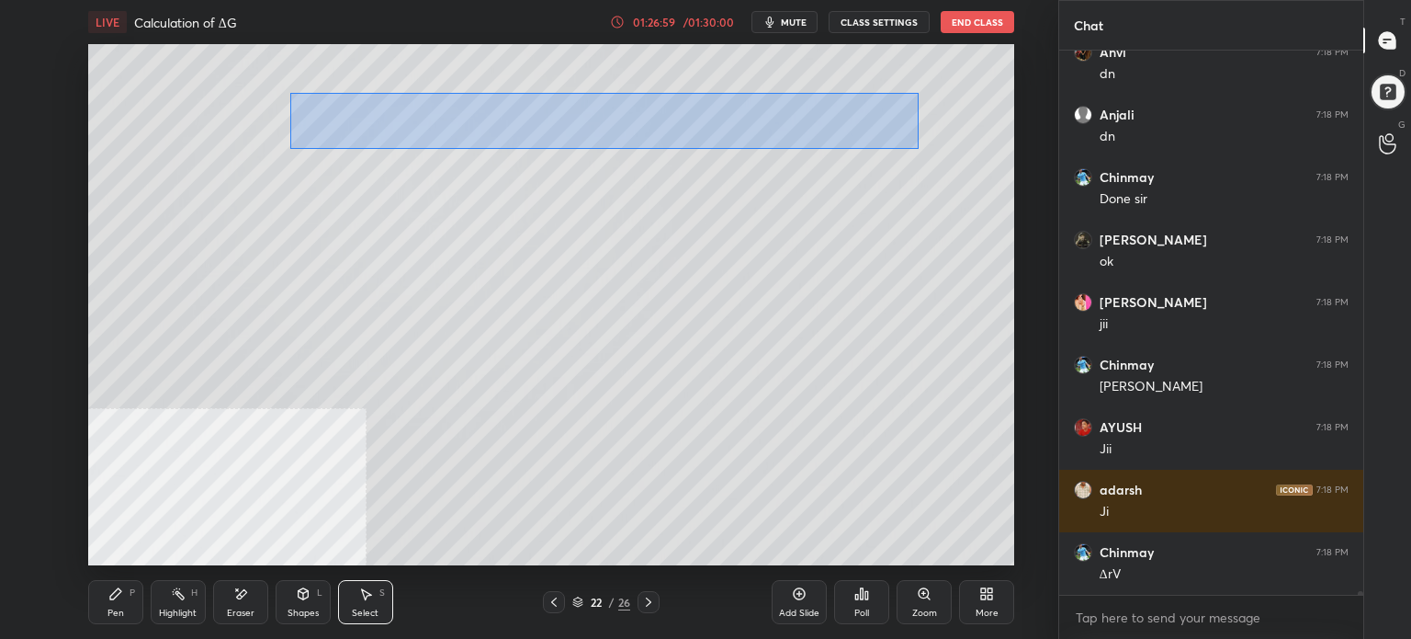
drag, startPoint x: 406, startPoint y: 99, endPoint x: 900, endPoint y: 144, distance: 496.4
click at [922, 150] on div "0 ° Undo Copy Paste here Duplicate Duplicate to new slide Delete" at bounding box center [551, 304] width 926 height 521
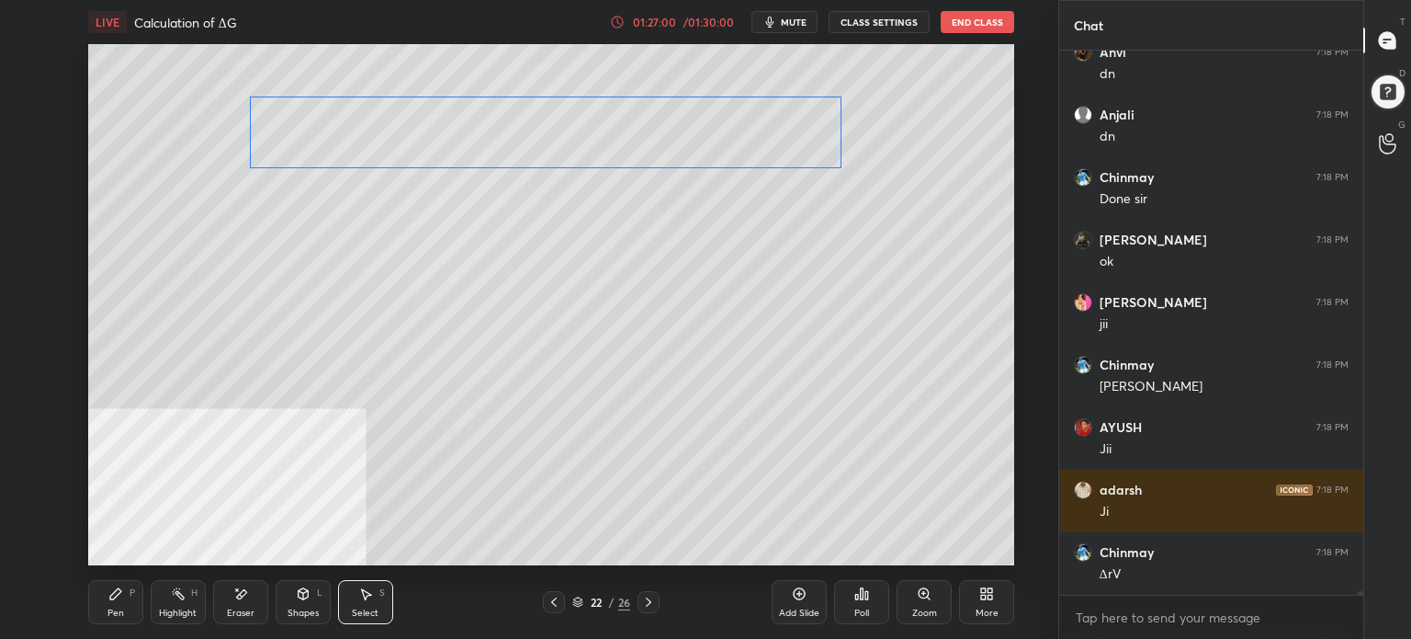
drag, startPoint x: 726, startPoint y: 127, endPoint x: 683, endPoint y: 128, distance: 43.2
click at [682, 138] on div "0 ° Undo Copy Paste here Duplicate Duplicate to new slide Delete" at bounding box center [551, 304] width 926 height 521
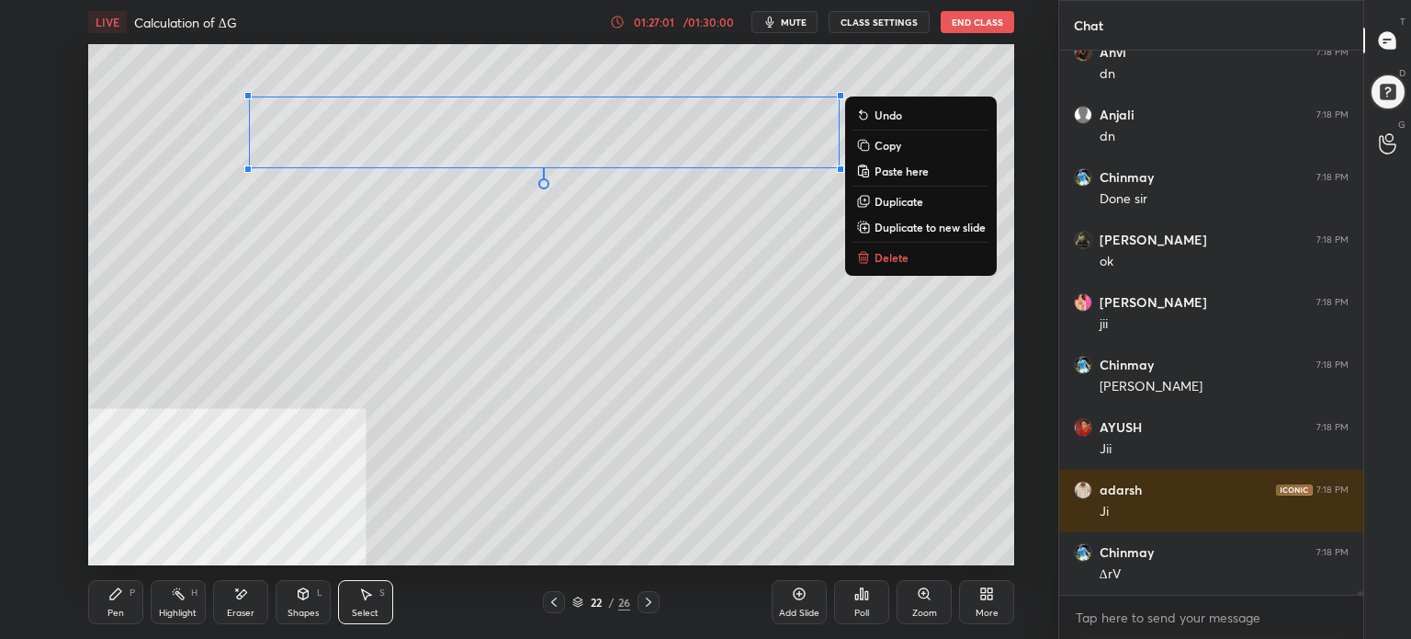
drag, startPoint x: 108, startPoint y: 605, endPoint x: 115, endPoint y: 583, distance: 23.9
click at [110, 604] on div "Pen P" at bounding box center [115, 602] width 55 height 44
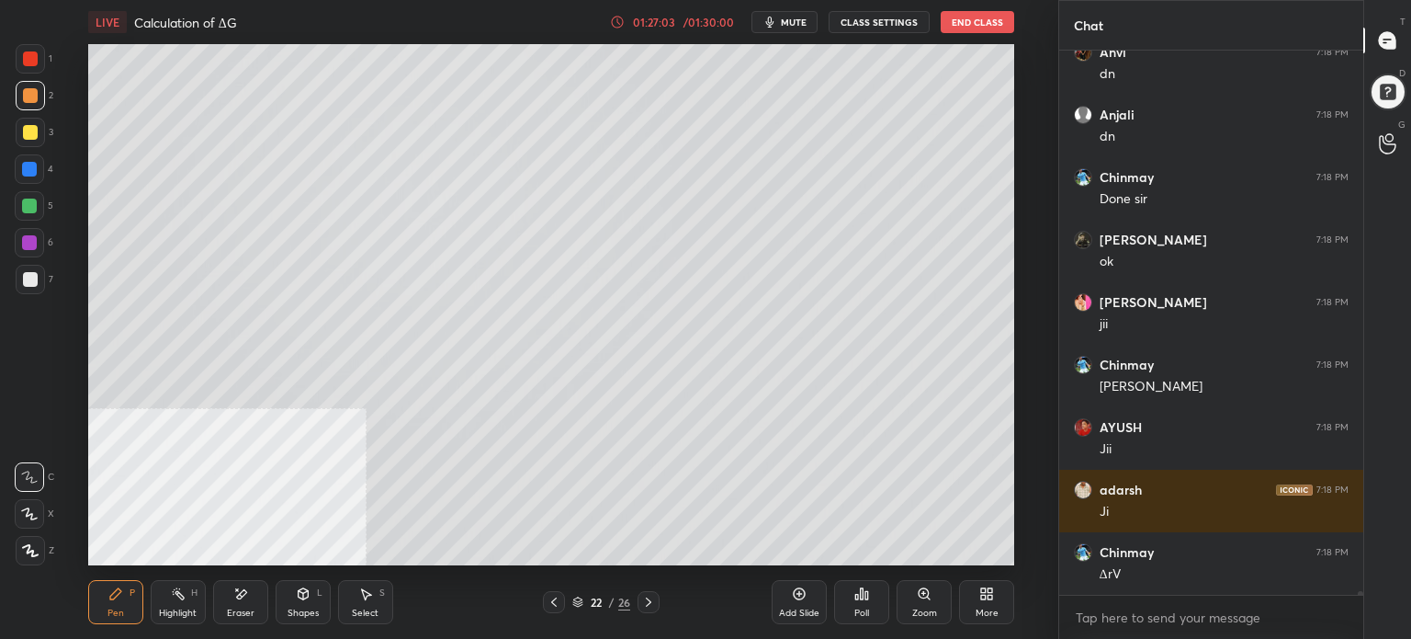
click at [27, 134] on div at bounding box center [30, 132] width 15 height 15
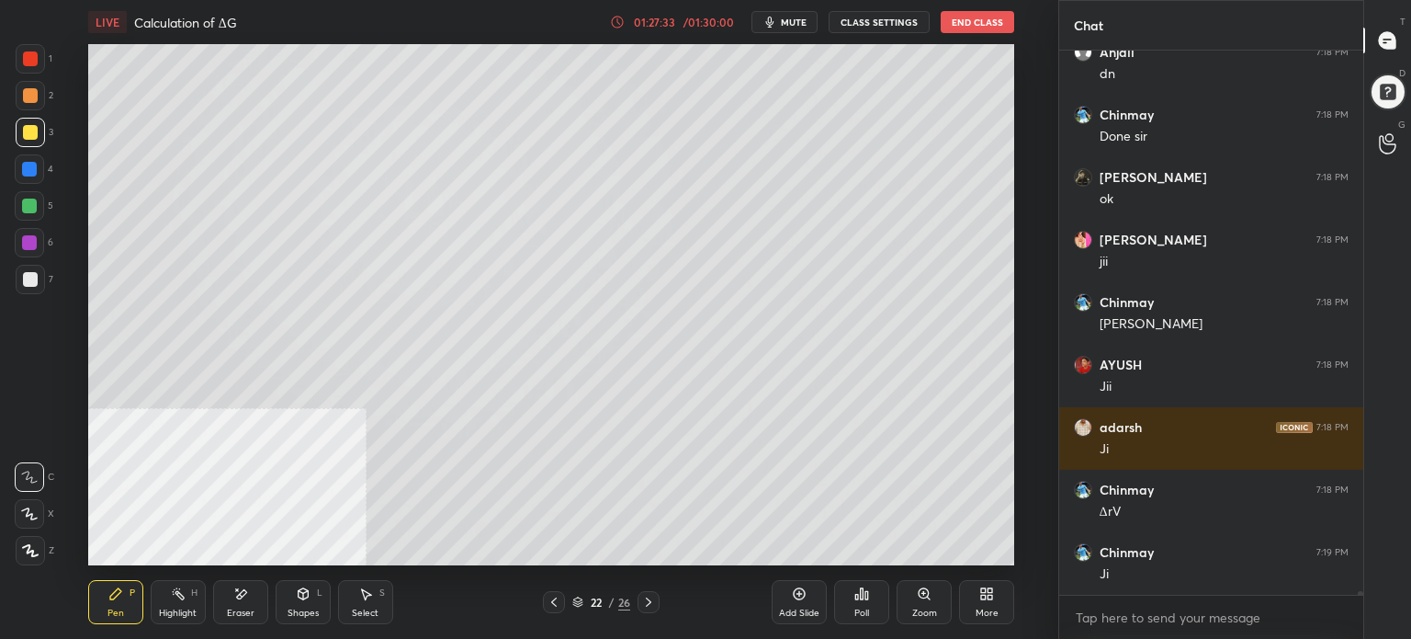
drag, startPoint x: 29, startPoint y: 212, endPoint x: 32, endPoint y: 198, distance: 14.1
click at [29, 214] on div at bounding box center [29, 205] width 29 height 29
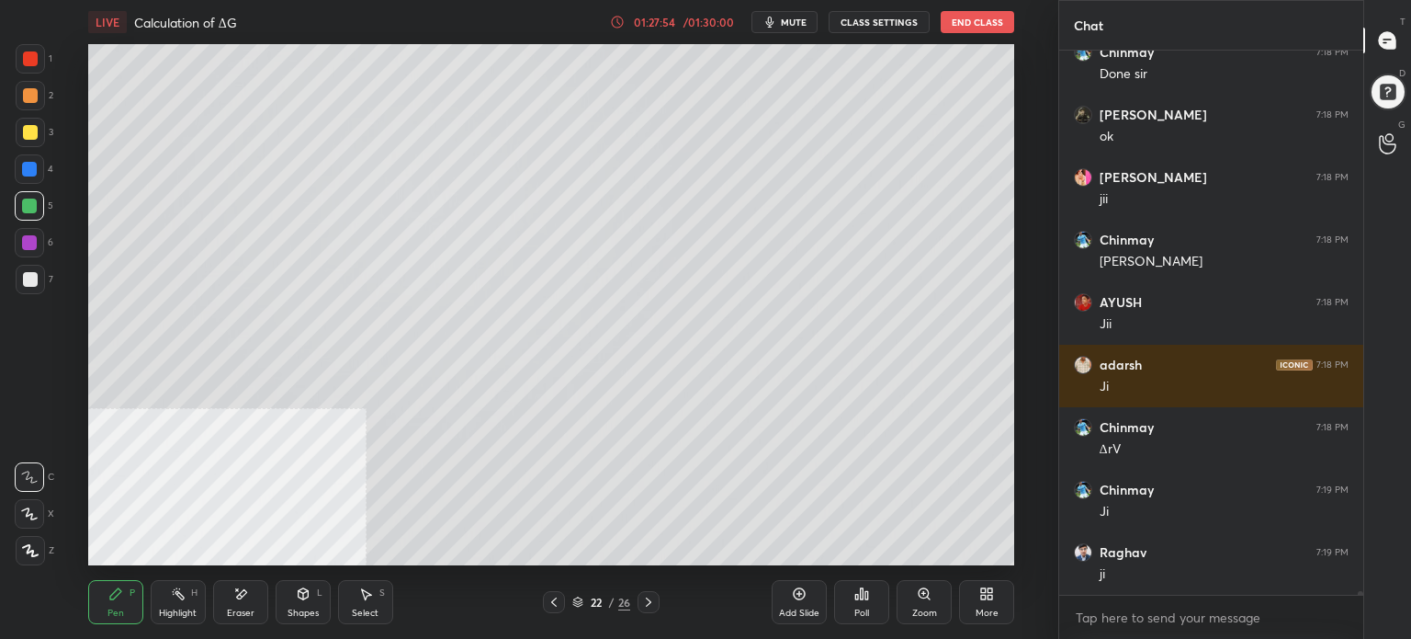
click at [24, 131] on div at bounding box center [30, 132] width 15 height 15
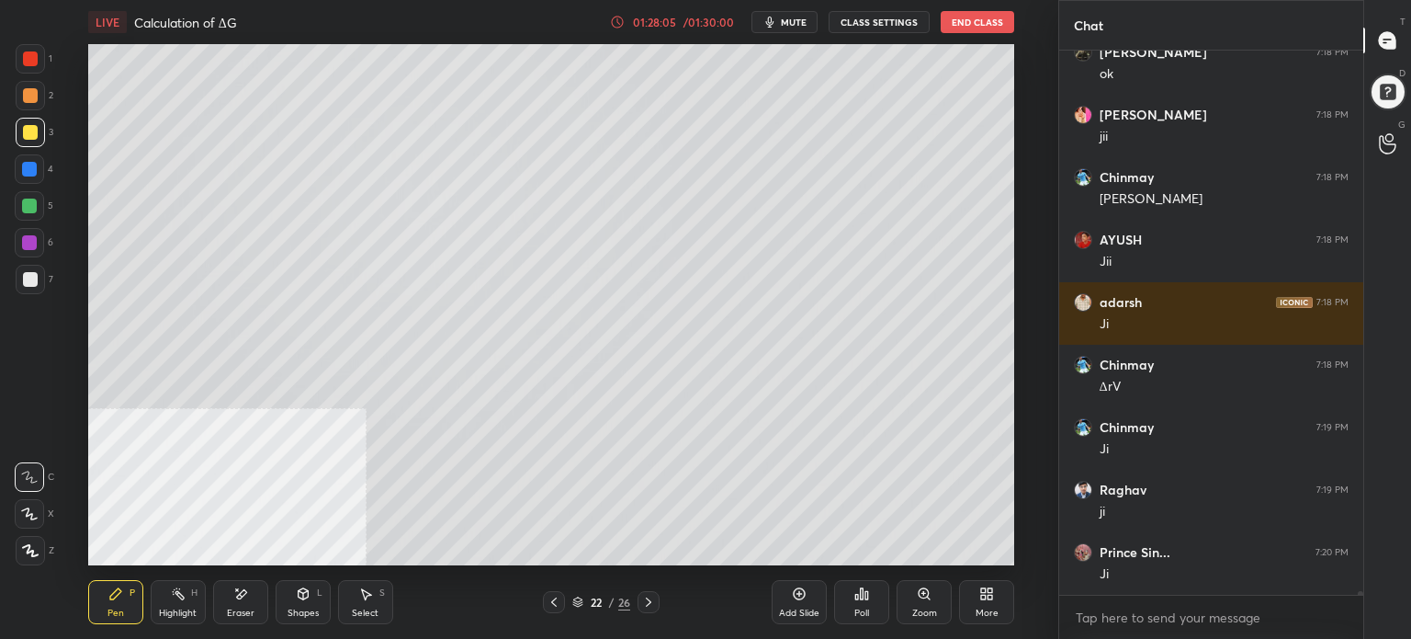
click at [28, 207] on div at bounding box center [29, 205] width 15 height 15
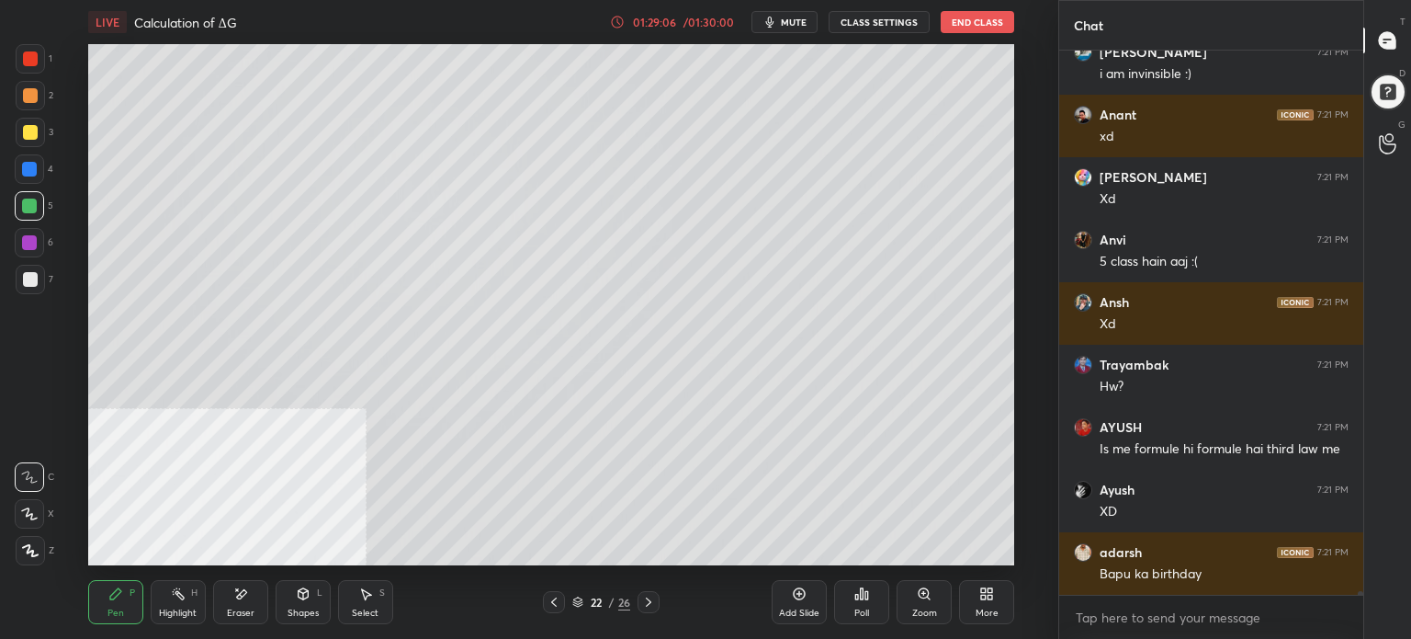
scroll to position [88364, 0]
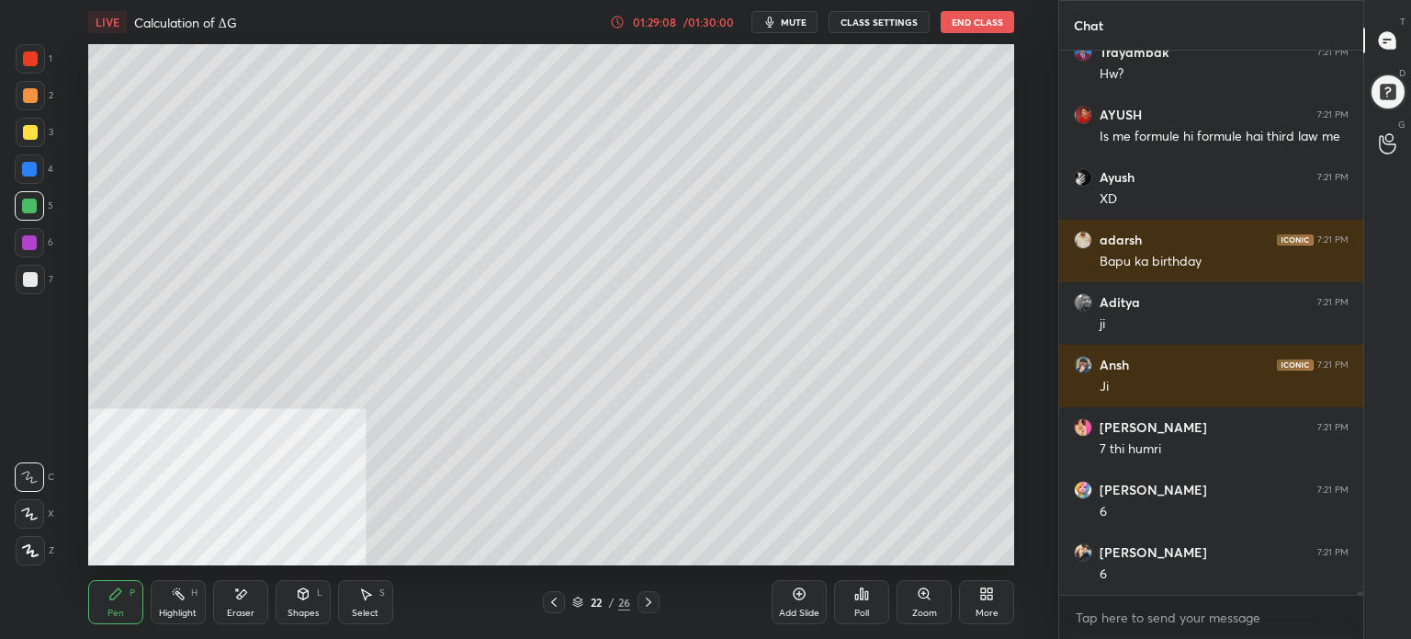
click at [28, 133] on div at bounding box center [30, 132] width 15 height 15
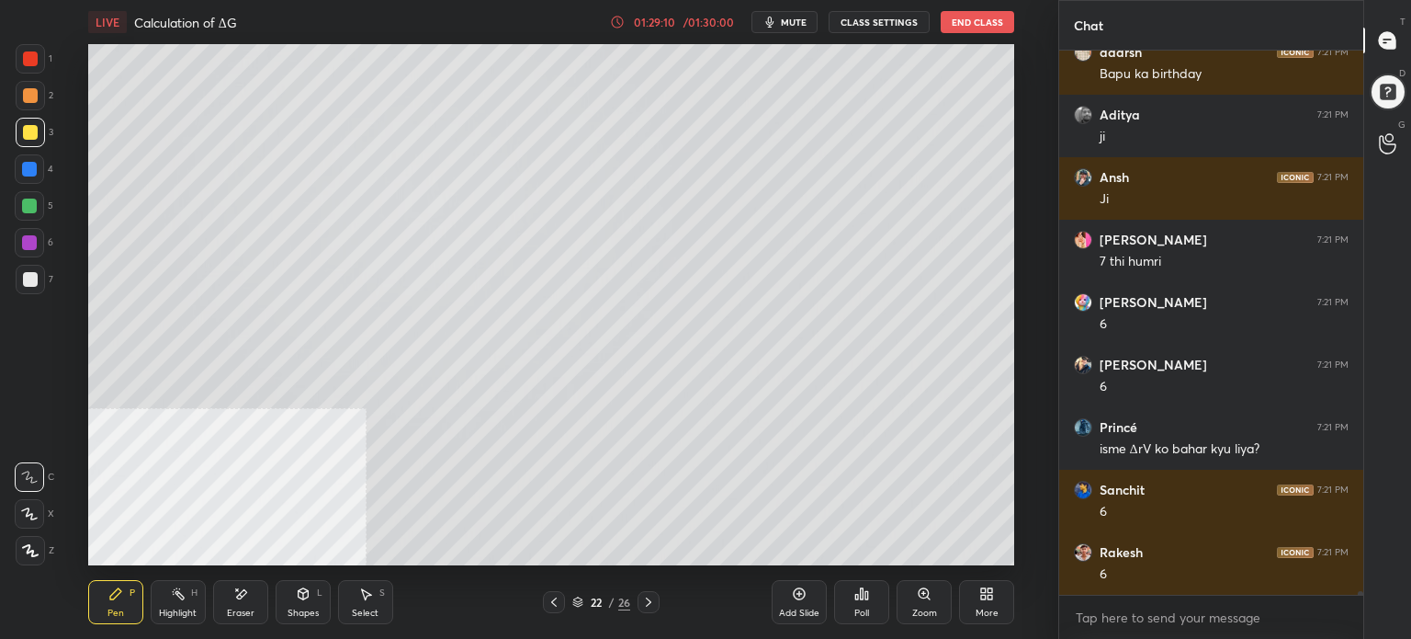
scroll to position [88864, 0]
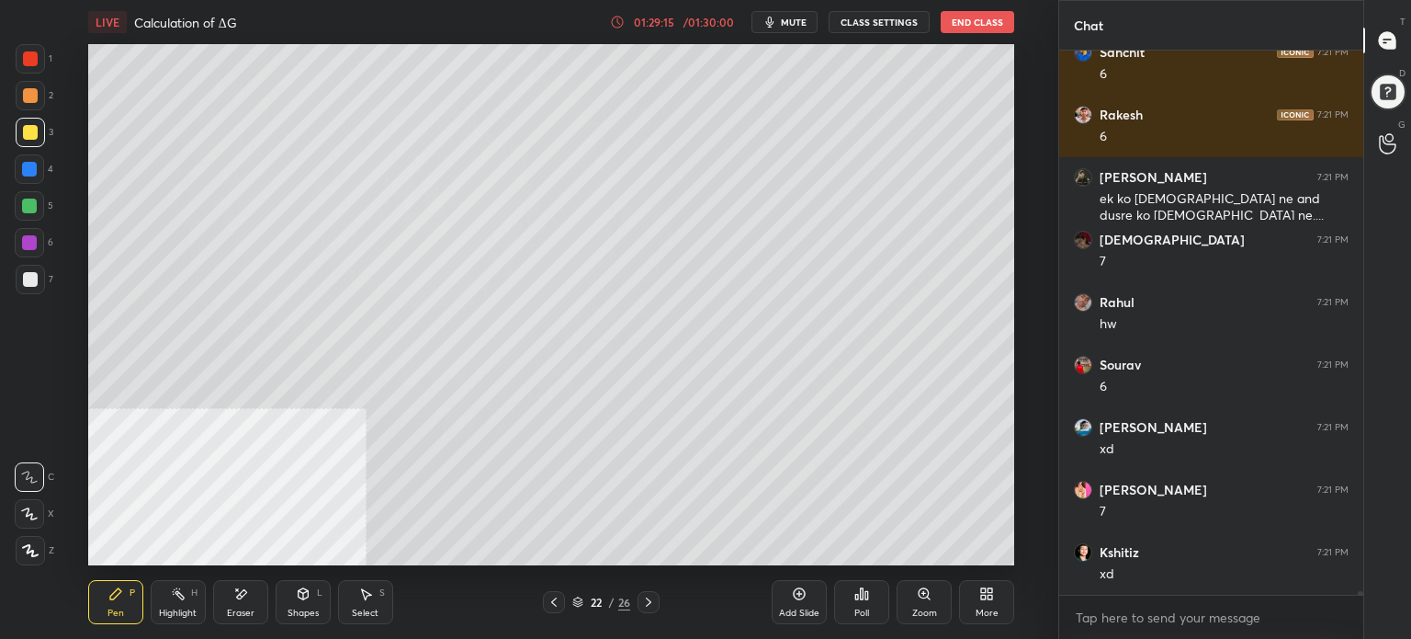
click at [558, 603] on icon at bounding box center [554, 601] width 15 height 15
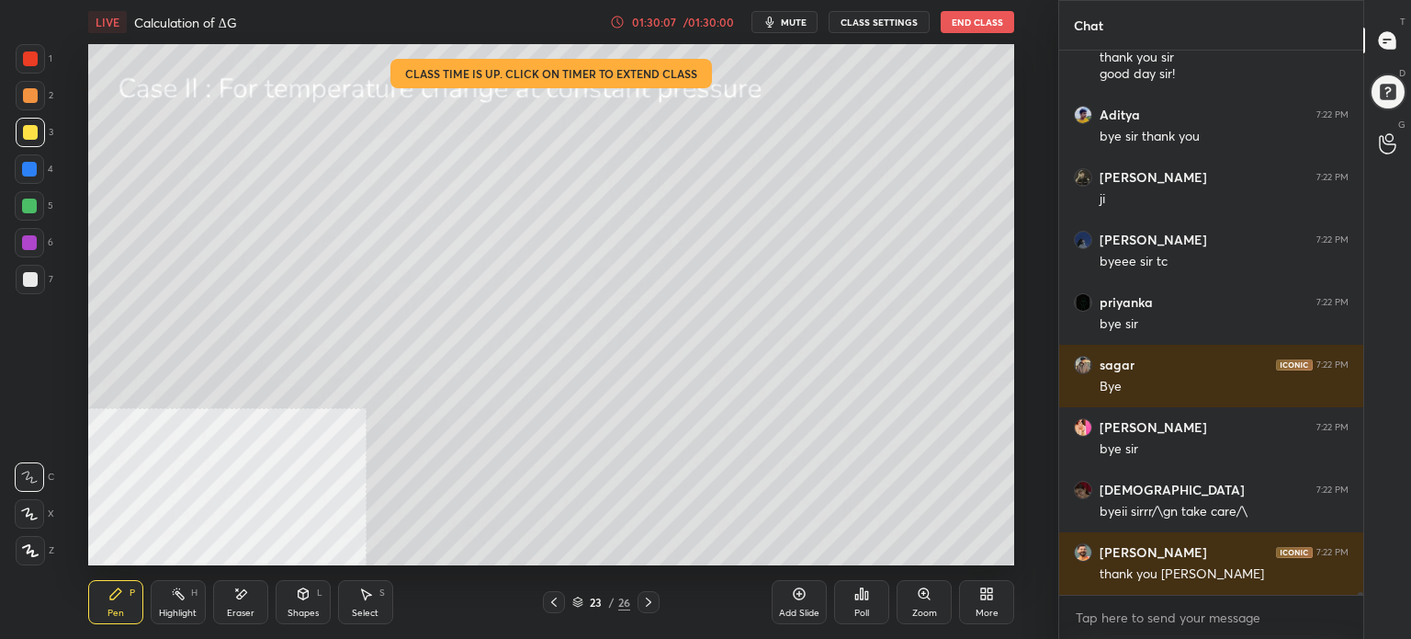
click at [995, 25] on button "End Class" at bounding box center [978, 22] width 74 height 22
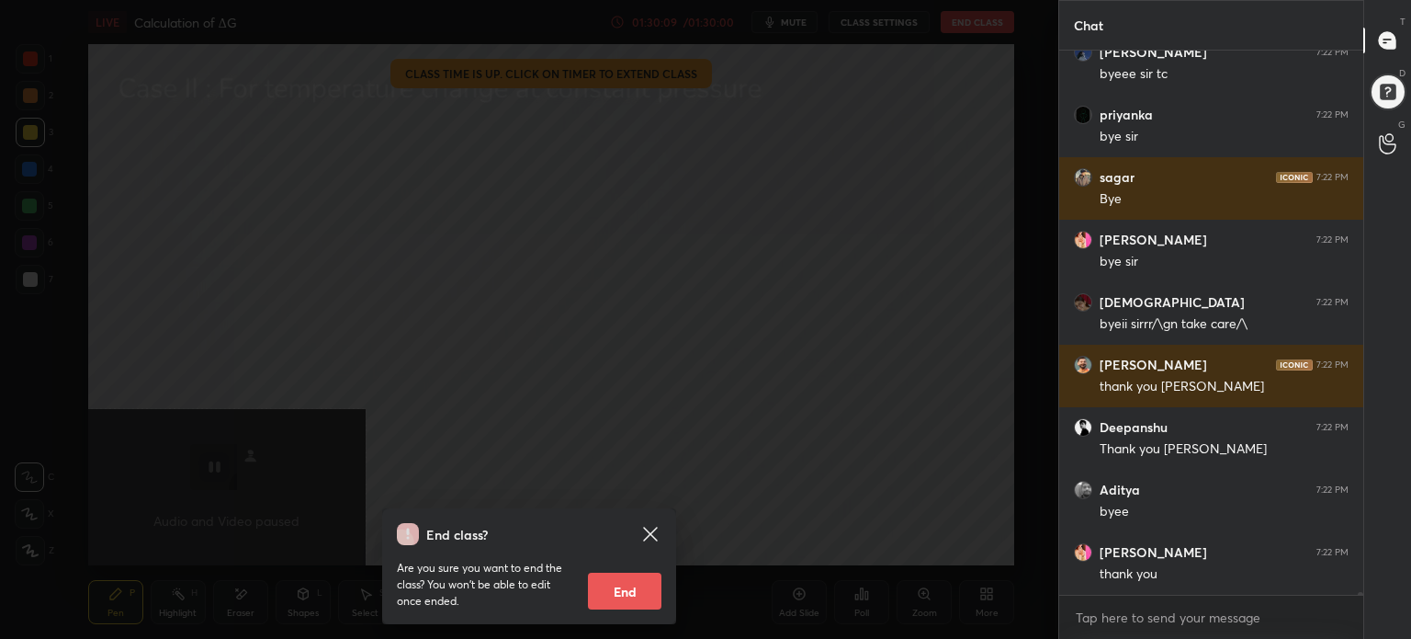
click at [621, 593] on button "End" at bounding box center [625, 590] width 74 height 37
type textarea "x"
